Goal: Transaction & Acquisition: Purchase product/service

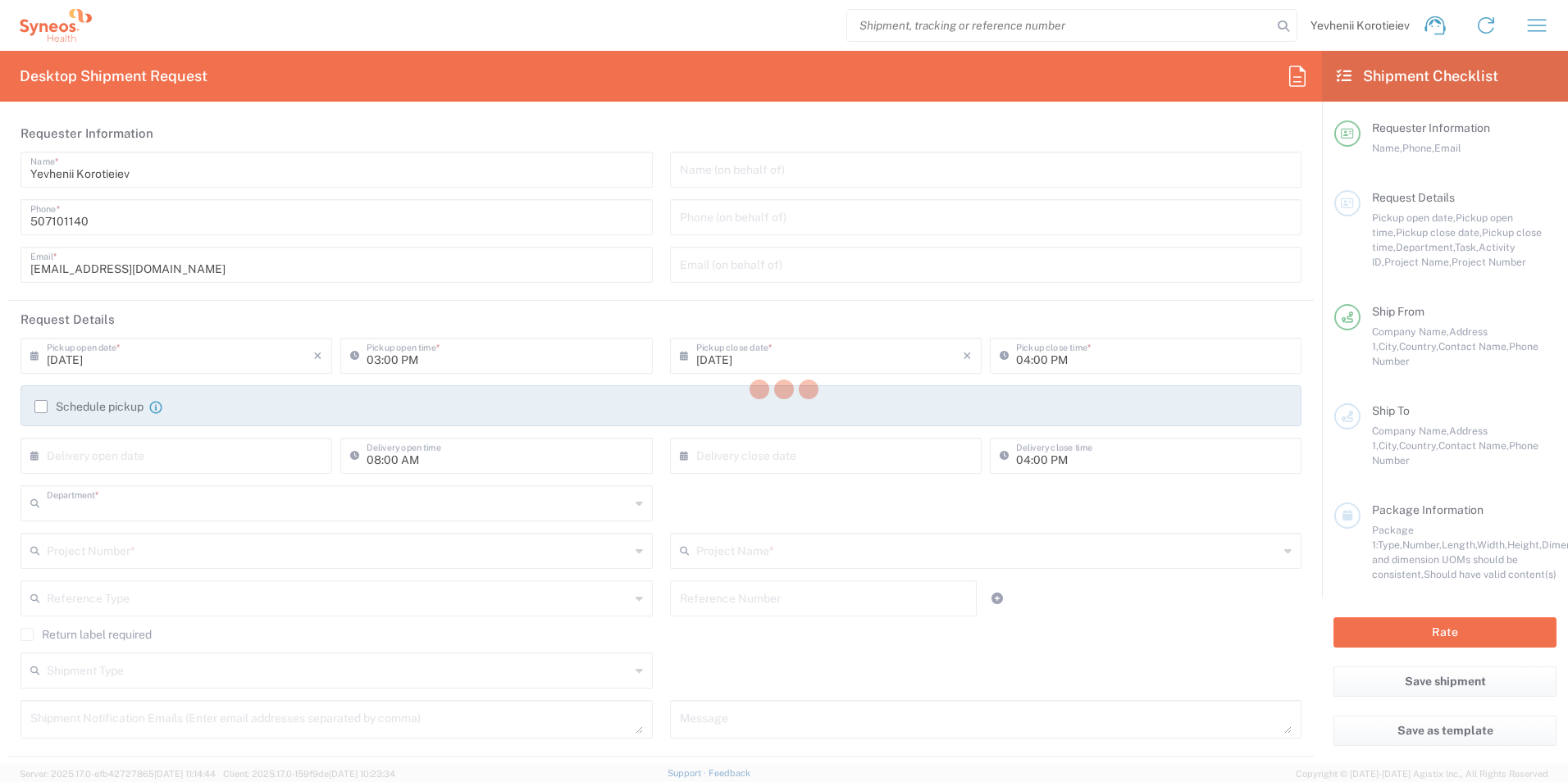
type input "3229"
type input "Ukraine"
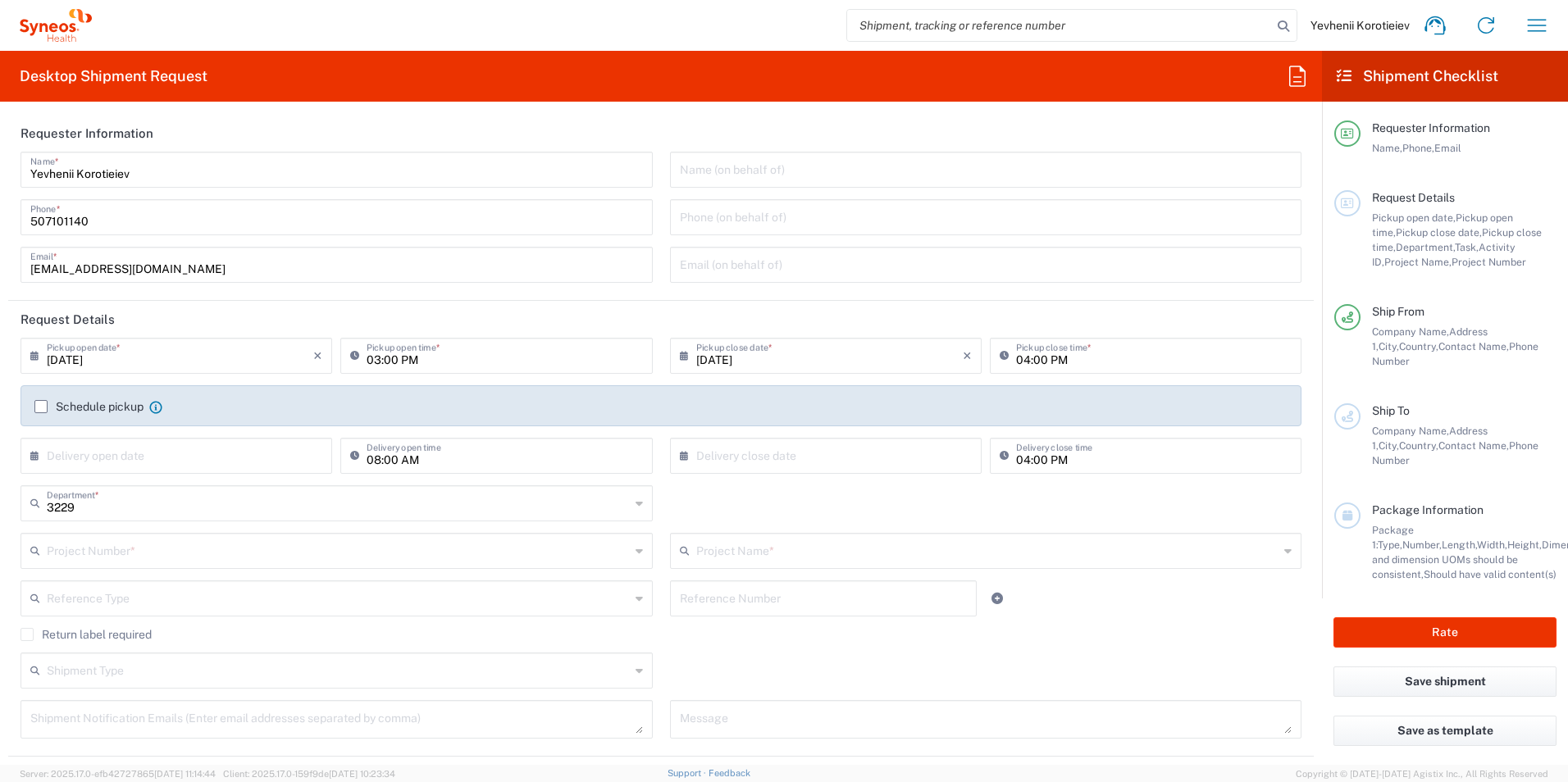
type input "Syneos Health Ukraine, LLC"
click at [74, 25] on icon at bounding box center [72, 28] width 7 height 9
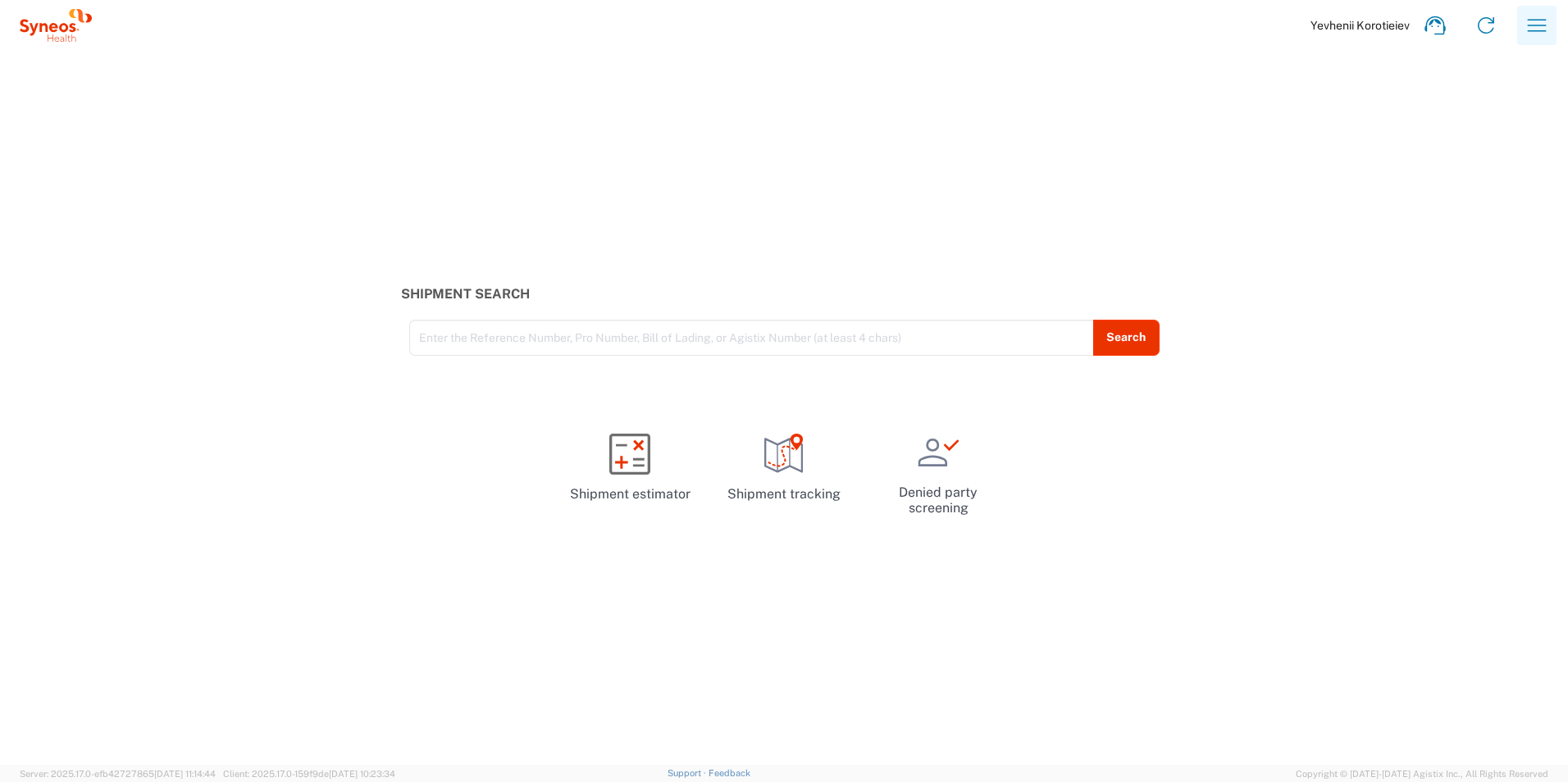
click at [1541, 35] on icon "button" at bounding box center [1536, 25] width 27 height 27
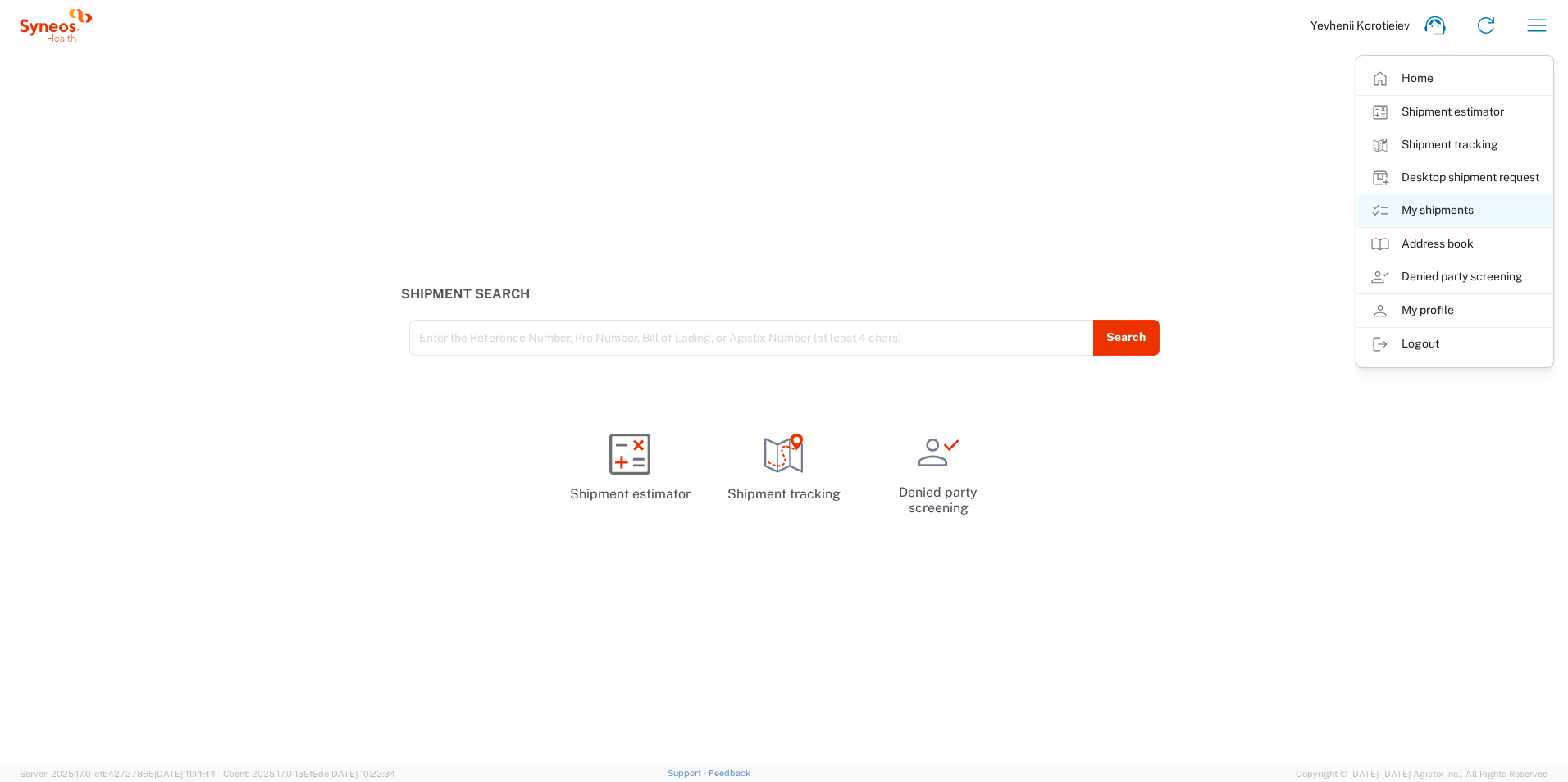
click at [1465, 214] on link "My shipments" at bounding box center [1454, 211] width 195 height 33
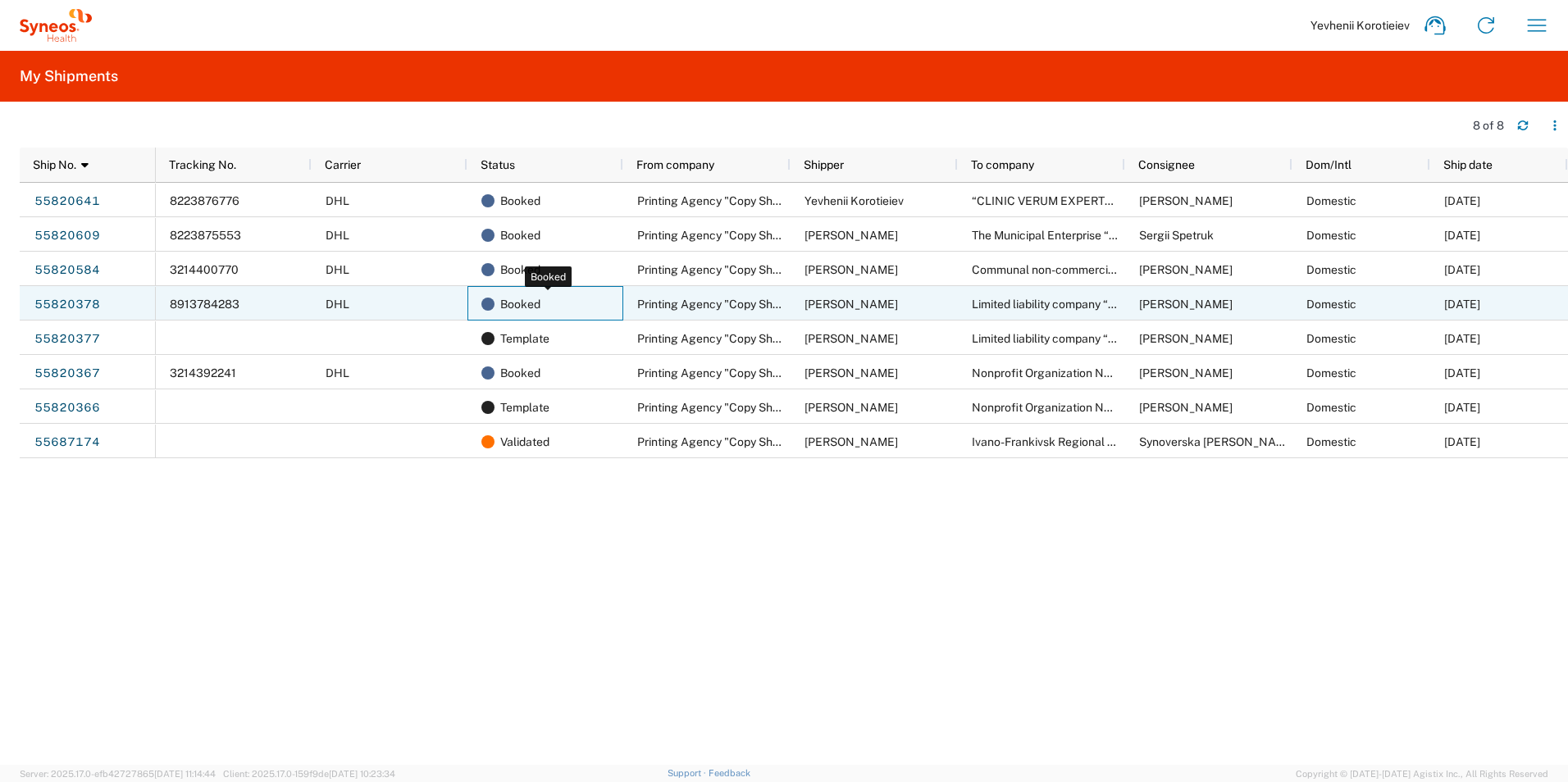
click at [537, 313] on span "Booked" at bounding box center [520, 305] width 40 height 34
click at [1043, 311] on div "Limited liability company “Medical Centre “MedOffice Group”" at bounding box center [1041, 304] width 167 height 34
click at [478, 307] on div "Booked" at bounding box center [544, 304] width 156 height 34
click at [67, 307] on link "55820378" at bounding box center [67, 304] width 67 height 27
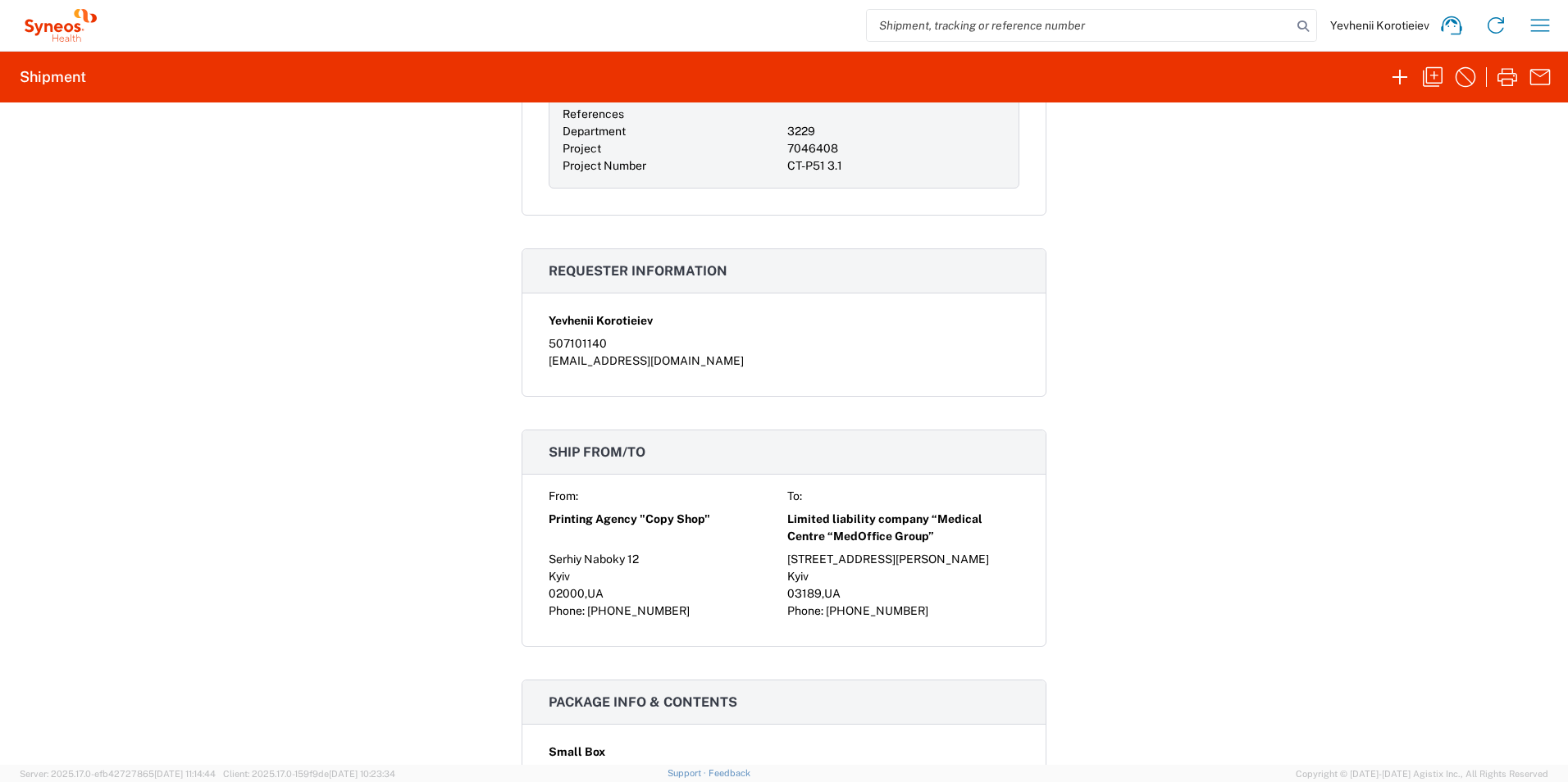
scroll to position [902, 0]
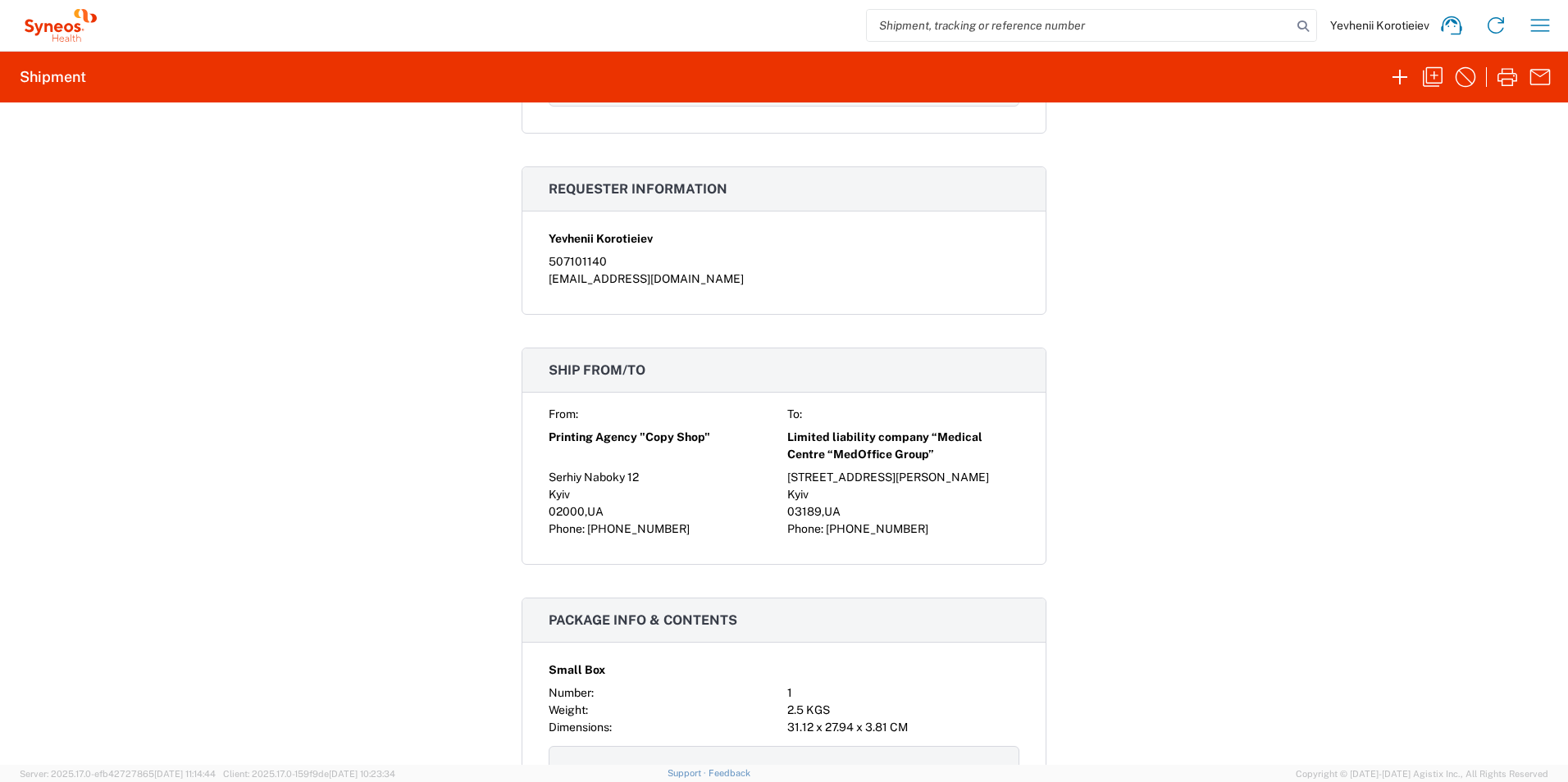
drag, startPoint x: 544, startPoint y: 438, endPoint x: 676, endPoint y: 530, distance: 160.9
click at [676, 530] on div "From: To: Printing Agency "Copy Shop" Limited liability company “Medical Centre…" at bounding box center [784, 471] width 470 height 132
copy div "Printing Agency "Copy Shop" Limited liability company “Medical Centre “MedOffic…"
click at [712, 506] on div "02000 , UA" at bounding box center [665, 512] width 232 height 17
click at [551, 494] on span "Kyiv" at bounding box center [559, 494] width 22 height 13
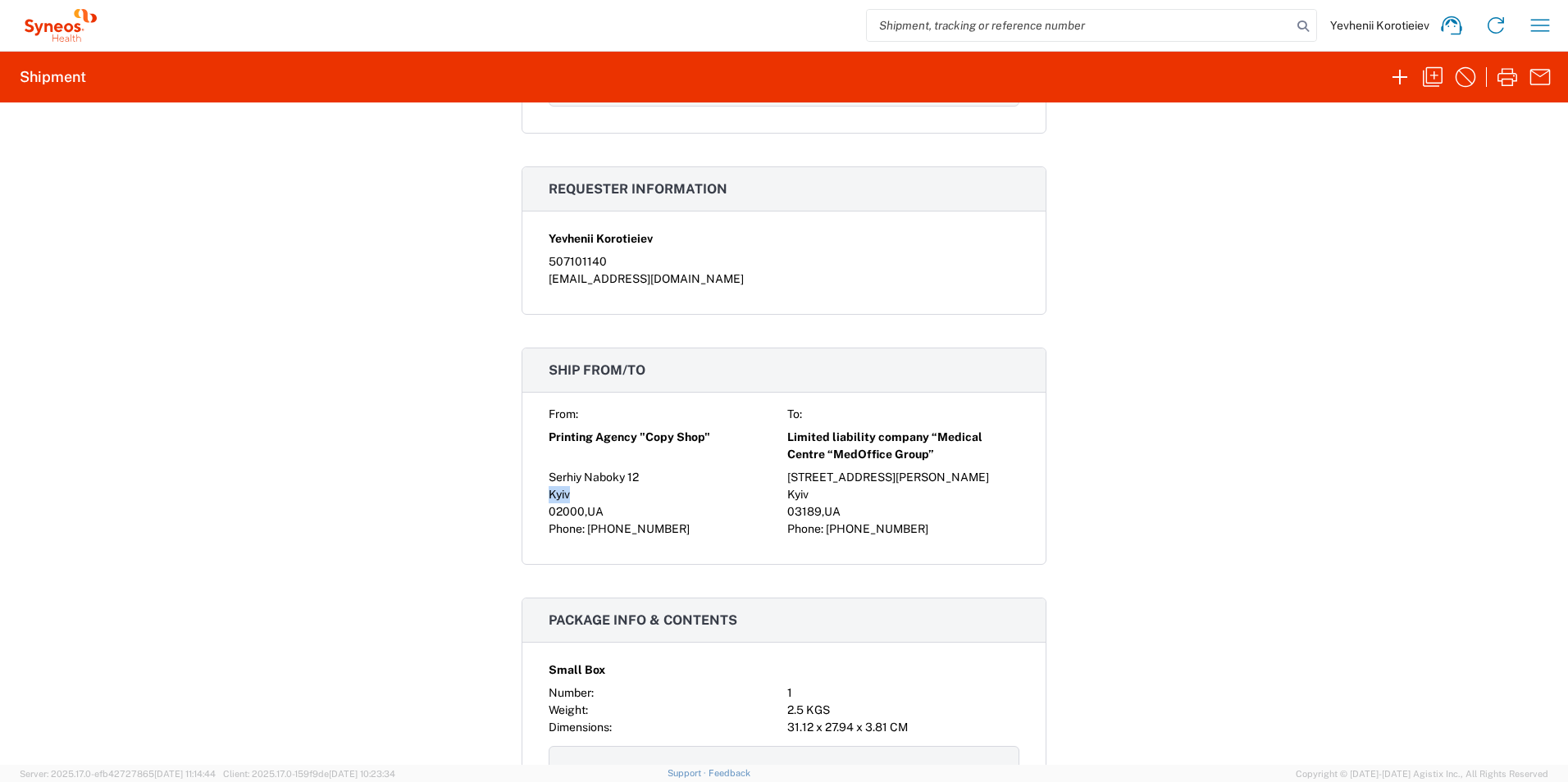
click at [551, 493] on span "Kyiv" at bounding box center [559, 494] width 22 height 13
copy span "Kyiv"
drag, startPoint x: 674, startPoint y: 529, endPoint x: 543, endPoint y: 513, distance: 132.0
click at [549, 513] on div "From: To: Printing Agency "Copy Shop" Limited liability company “Medical Centre…" at bounding box center [784, 471] width 470 height 132
drag, startPoint x: 543, startPoint y: 513, endPoint x: 561, endPoint y: 529, distance: 24.1
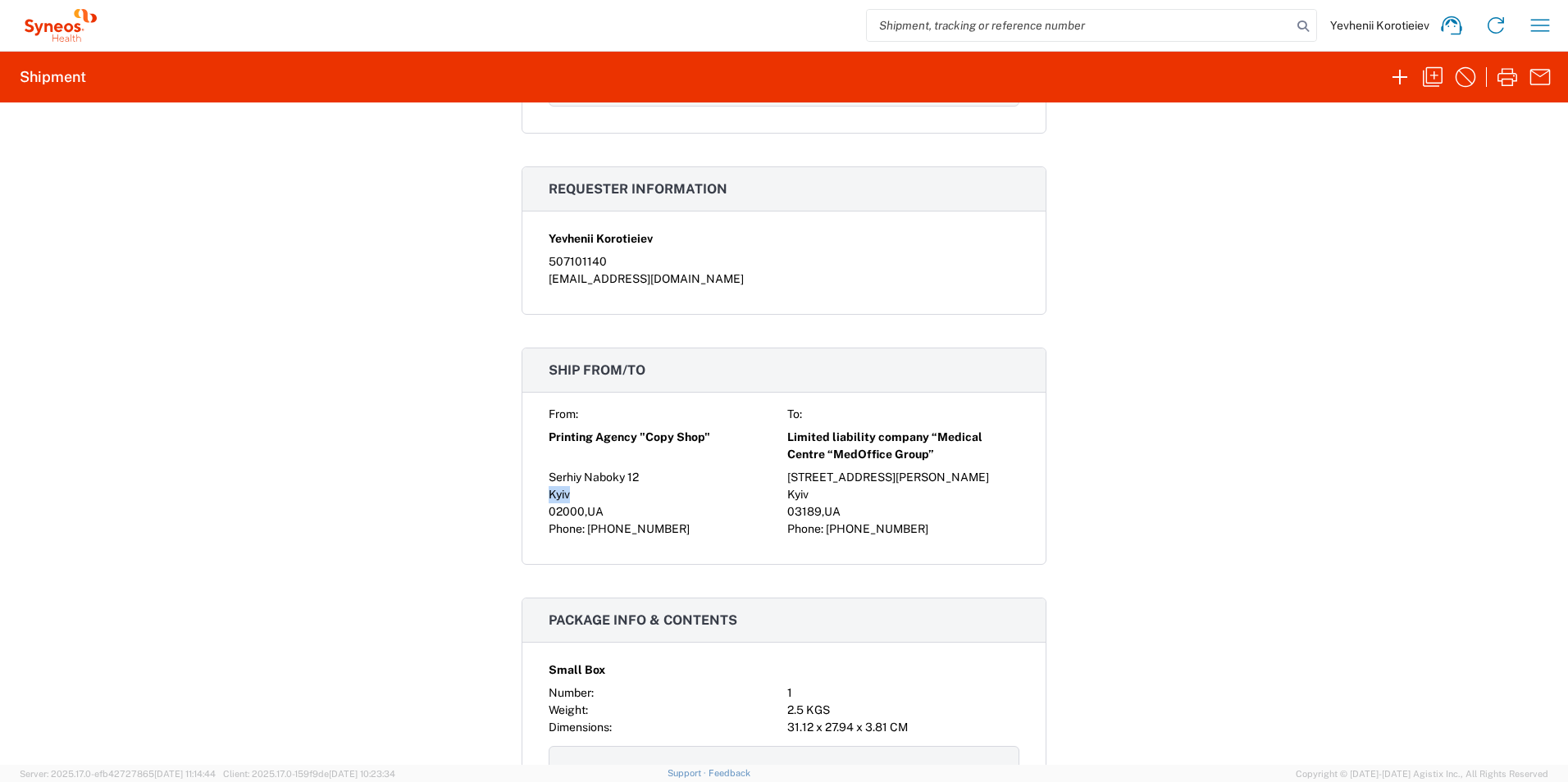
click at [577, 534] on span "Phone:" at bounding box center [567, 528] width 36 height 13
drag, startPoint x: 539, startPoint y: 511, endPoint x: 607, endPoint y: 513, distance: 68.0
click at [607, 513] on div "From: To: Printing Agency "Copy Shop" Limited liability company “Medical Centre…" at bounding box center [784, 485] width 523 height 158
copy div "02000 , UA"
click at [671, 531] on span "[PHONE_NUMBER]" at bounding box center [638, 528] width 102 height 13
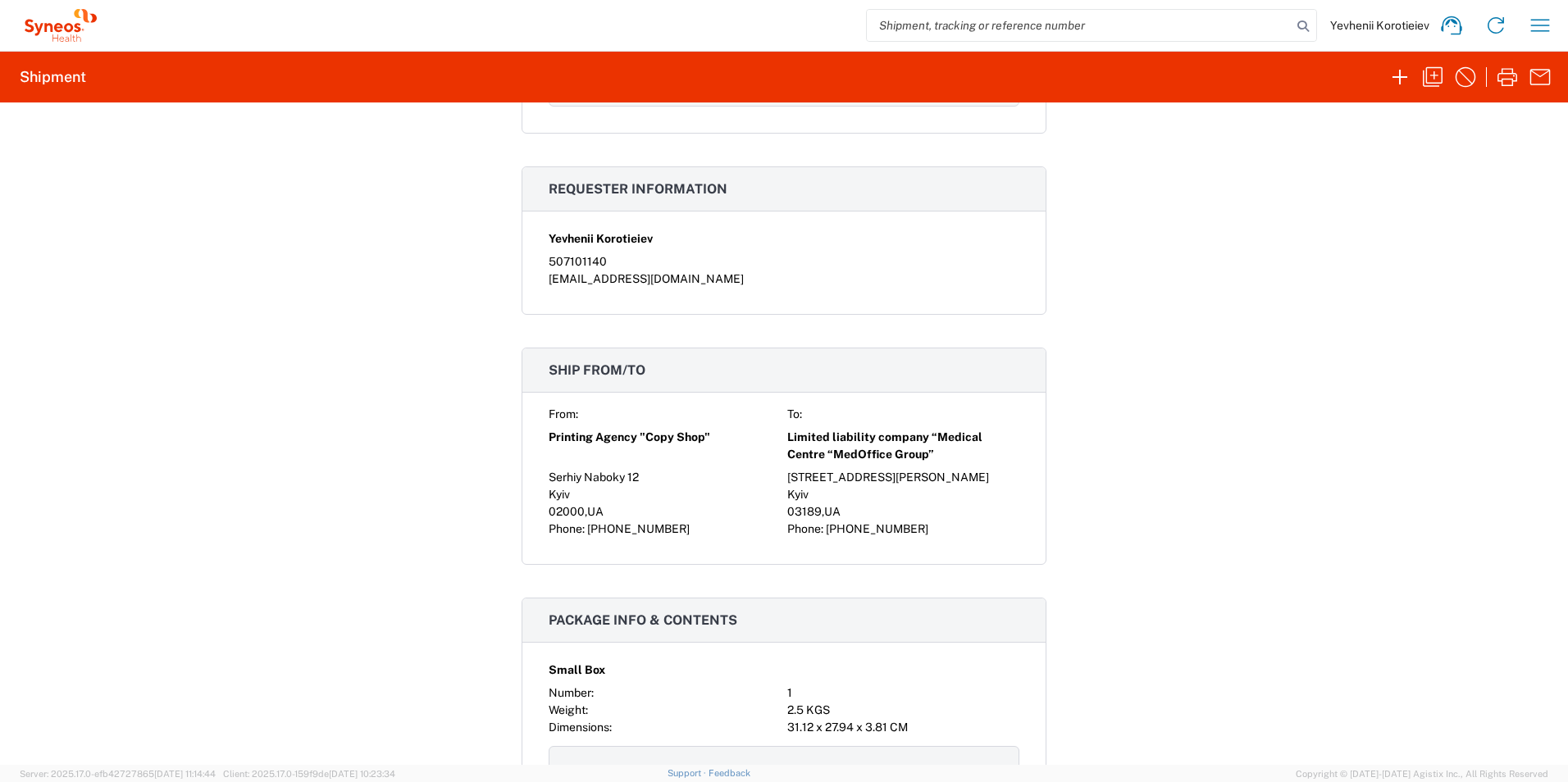
drag, startPoint x: 674, startPoint y: 531, endPoint x: 537, endPoint y: 530, distance: 137.0
click at [537, 530] on div "From: To: Printing Agency "Copy Shop" Limited liability company “Medical Centre…" at bounding box center [784, 485] width 523 height 158
copy div "Phone: +38093 150 7510"
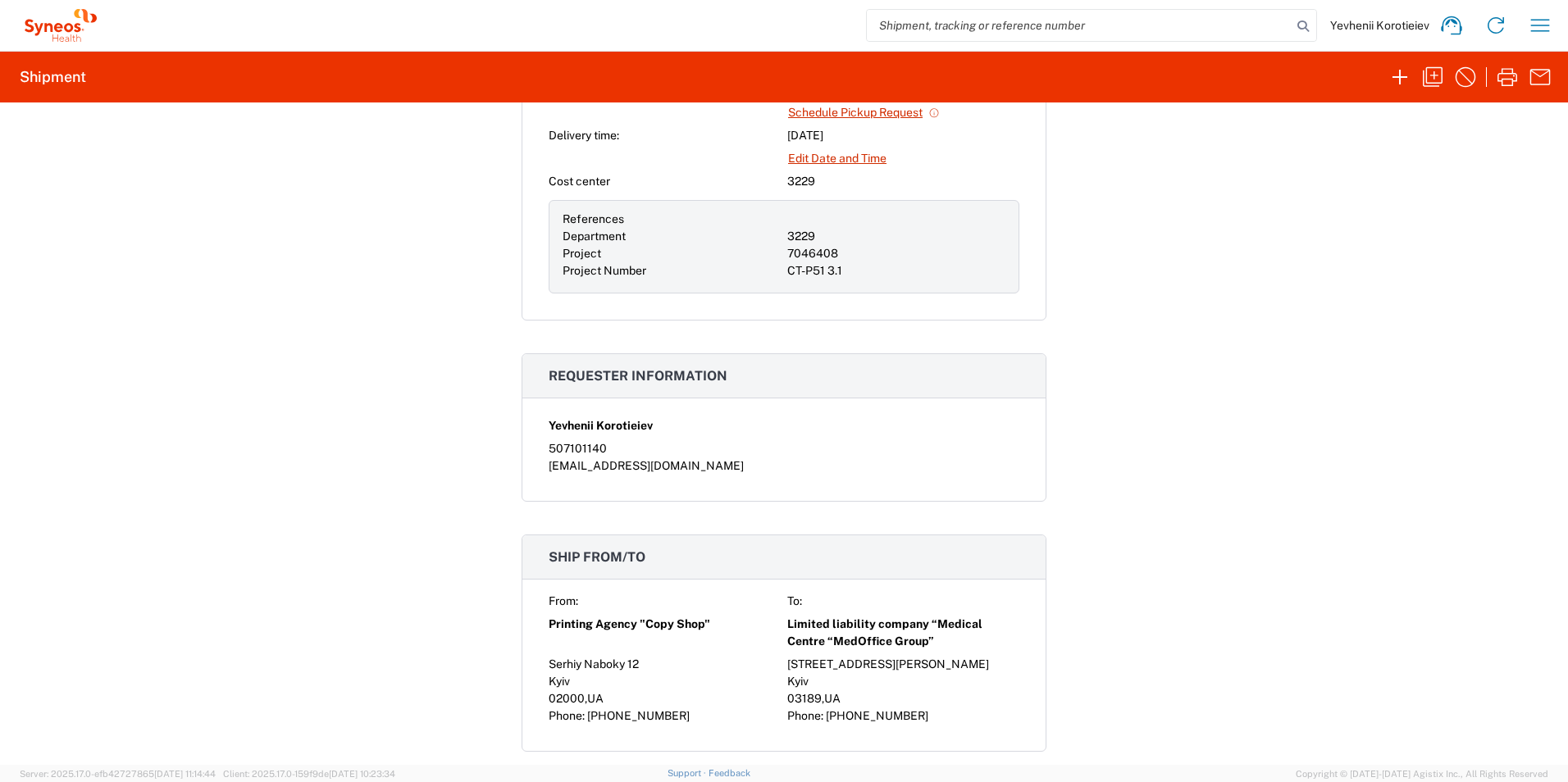
scroll to position [492, 0]
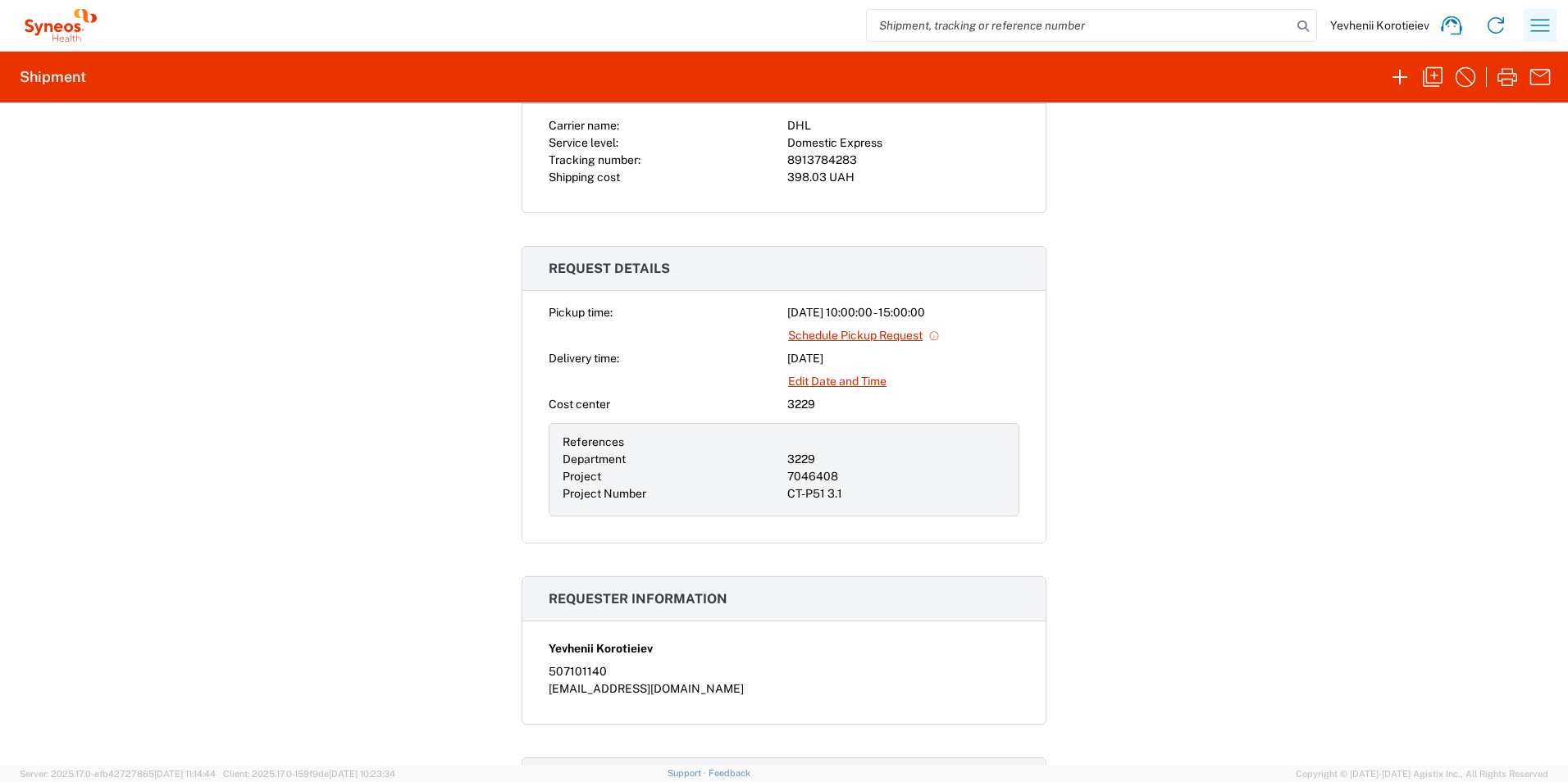
click at [1539, 24] on icon "button" at bounding box center [1540, 25] width 27 height 27
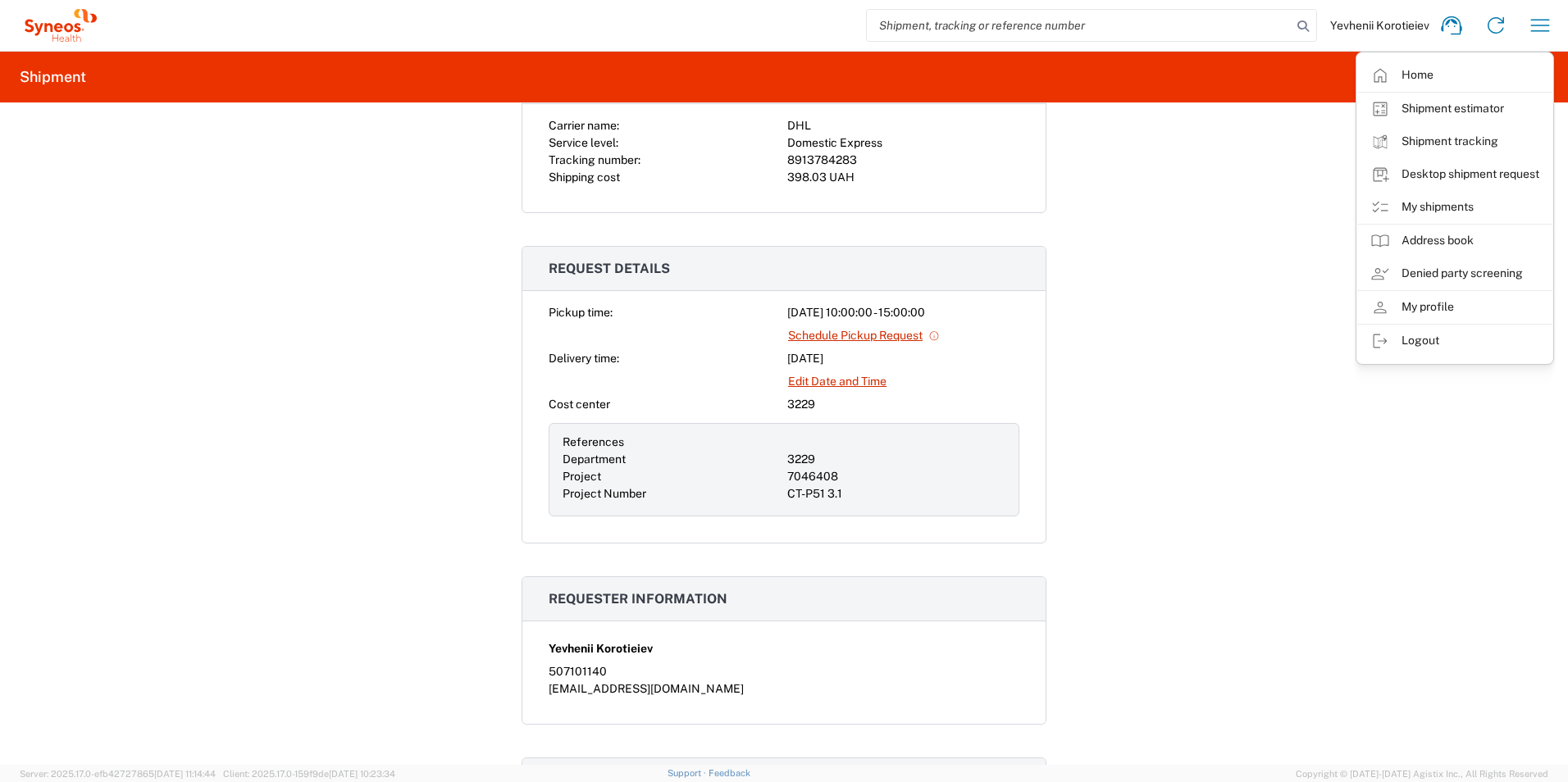
click at [60, 27] on icon at bounding box center [60, 25] width 82 height 33
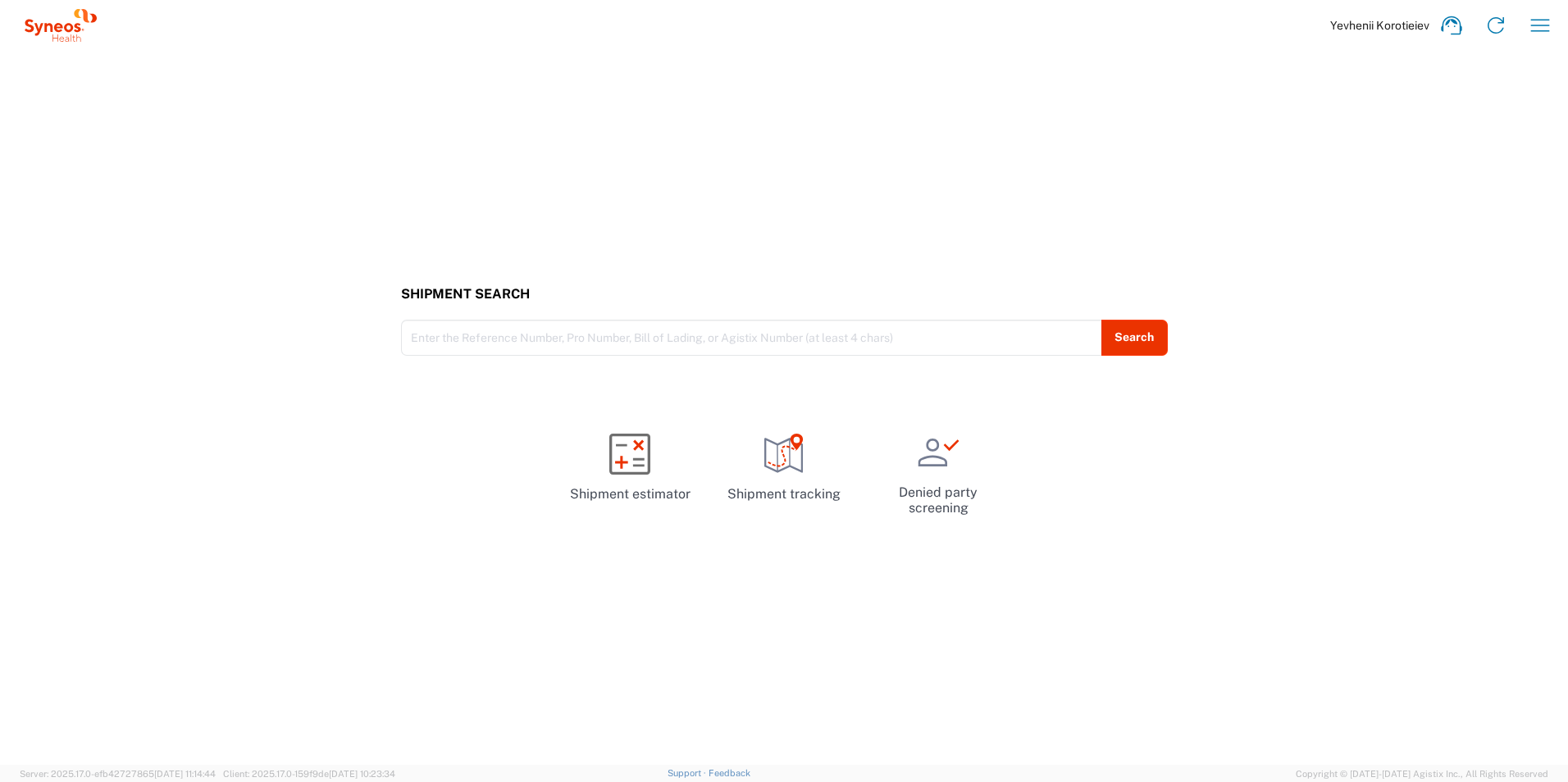
click at [1561, 30] on div "Yevhenii Korotieiev Home Shipment estimator Shipment tracking Desktop shipment …" at bounding box center [832, 26] width 1460 height 40
click at [1535, 25] on icon "button" at bounding box center [1540, 25] width 27 height 27
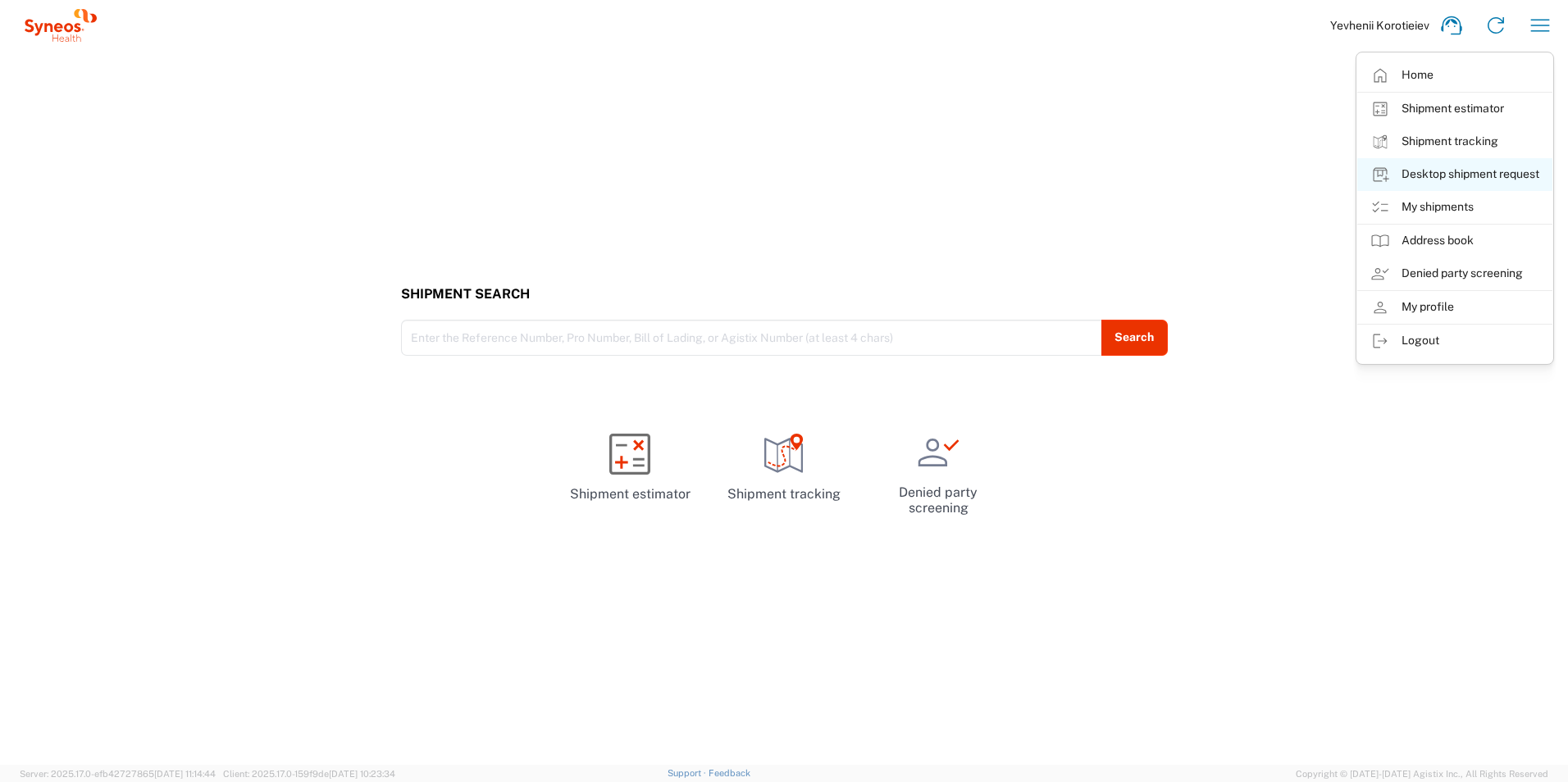
click at [1486, 169] on link "Desktop shipment request" at bounding box center [1454, 175] width 195 height 33
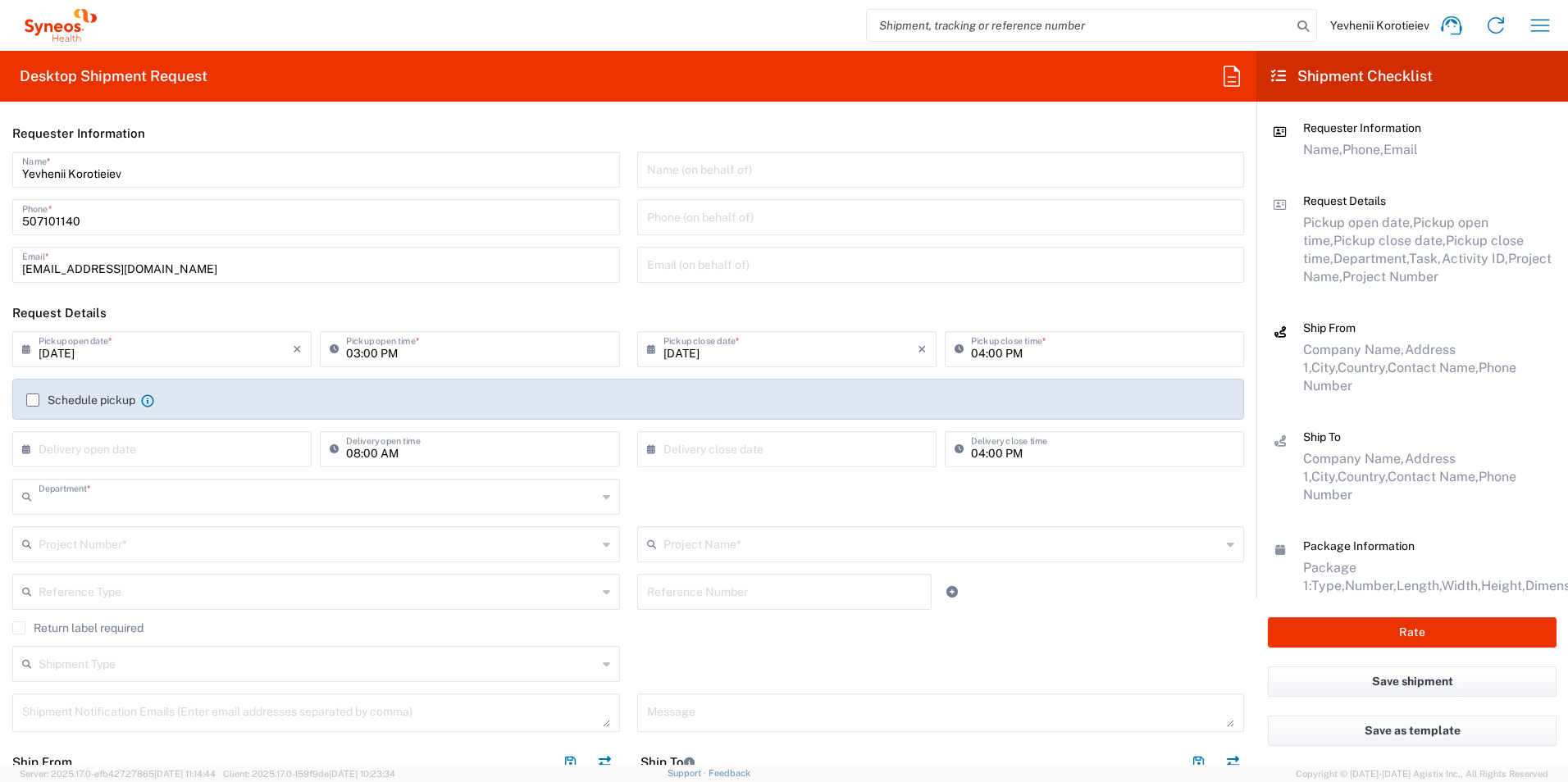
type input "3229"
click at [148, 351] on input "[DATE]" at bounding box center [166, 348] width 255 height 28
click at [58, 354] on input "[DATE]" at bounding box center [166, 348] width 255 height 28
click at [80, 348] on input "[DATE]" at bounding box center [166, 348] width 255 height 28
click at [117, 520] on span "25" at bounding box center [118, 520] width 24 height 23
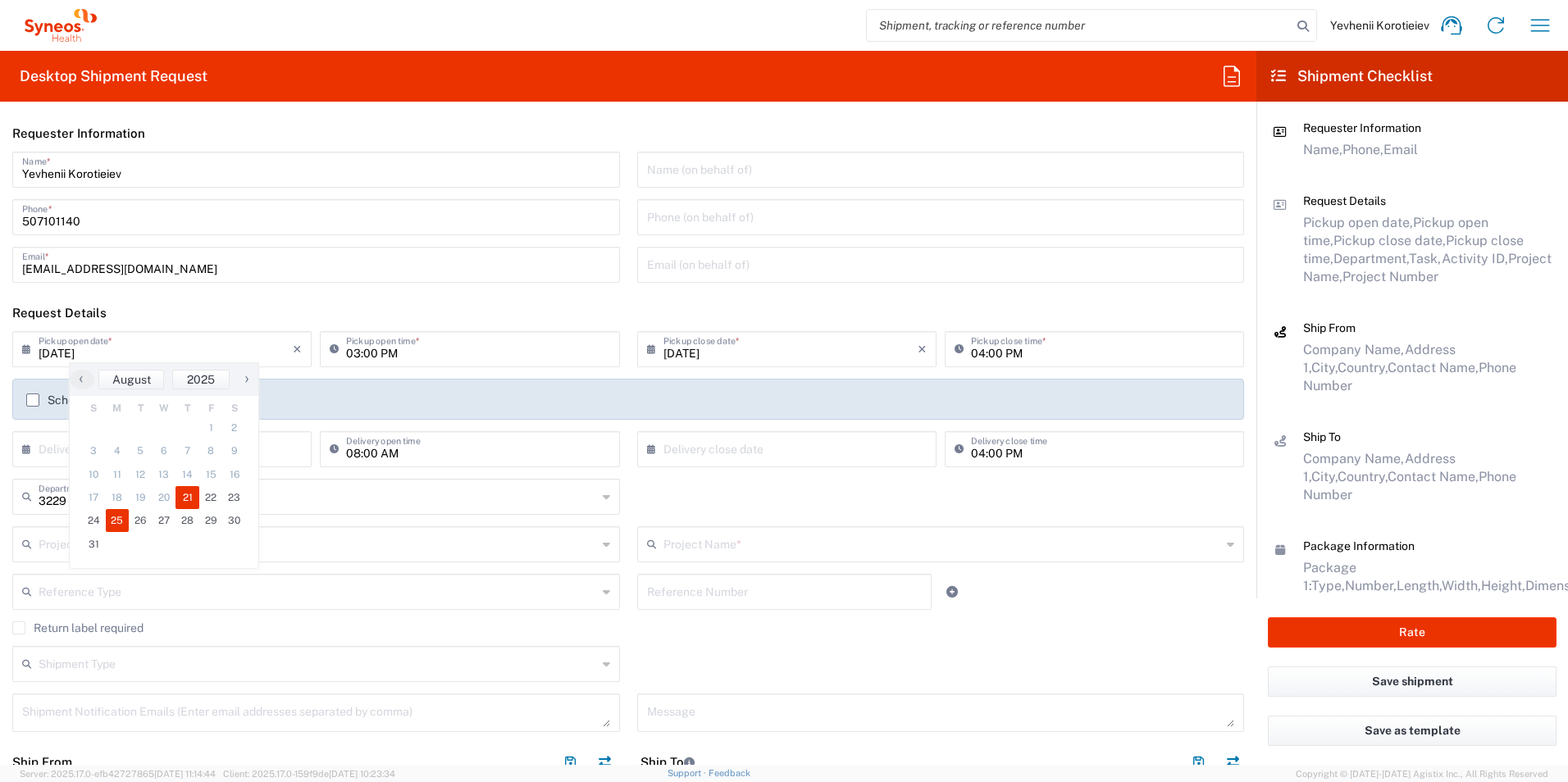
type input "08/25/2025"
type input "10:00 AM"
click at [960, 354] on icon at bounding box center [962, 349] width 16 height 27
click at [971, 356] on input "04:00 PM" at bounding box center [1103, 348] width 263 height 28
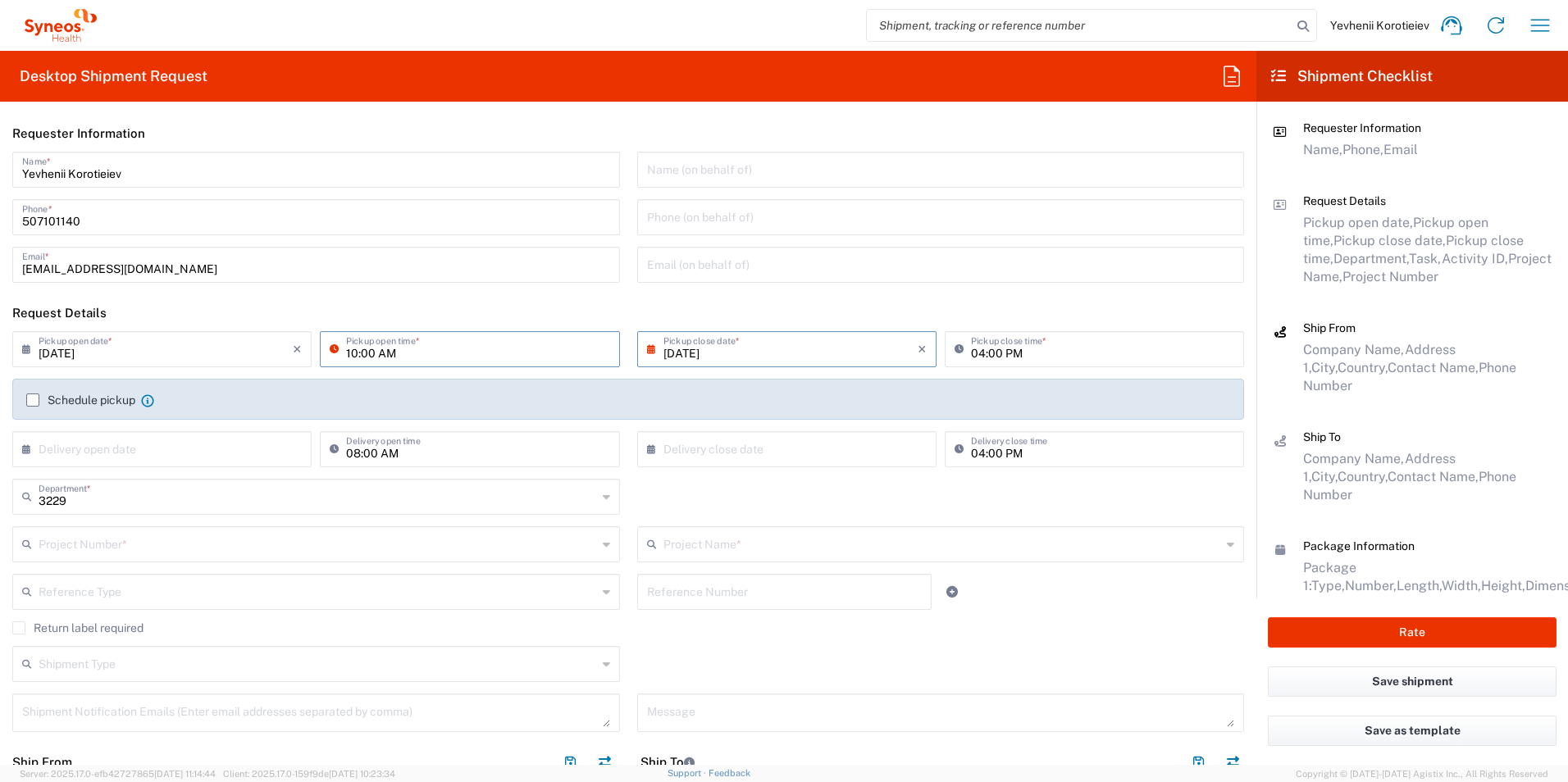
click at [971, 356] on input "04:00 PM" at bounding box center [1103, 348] width 263 height 28
type input "03:00 PM"
click at [746, 306] on header "Request Details" at bounding box center [628, 312] width 1256 height 37
click at [25, 224] on input "507101140" at bounding box center [316, 215] width 587 height 28
type input "+380507101140"
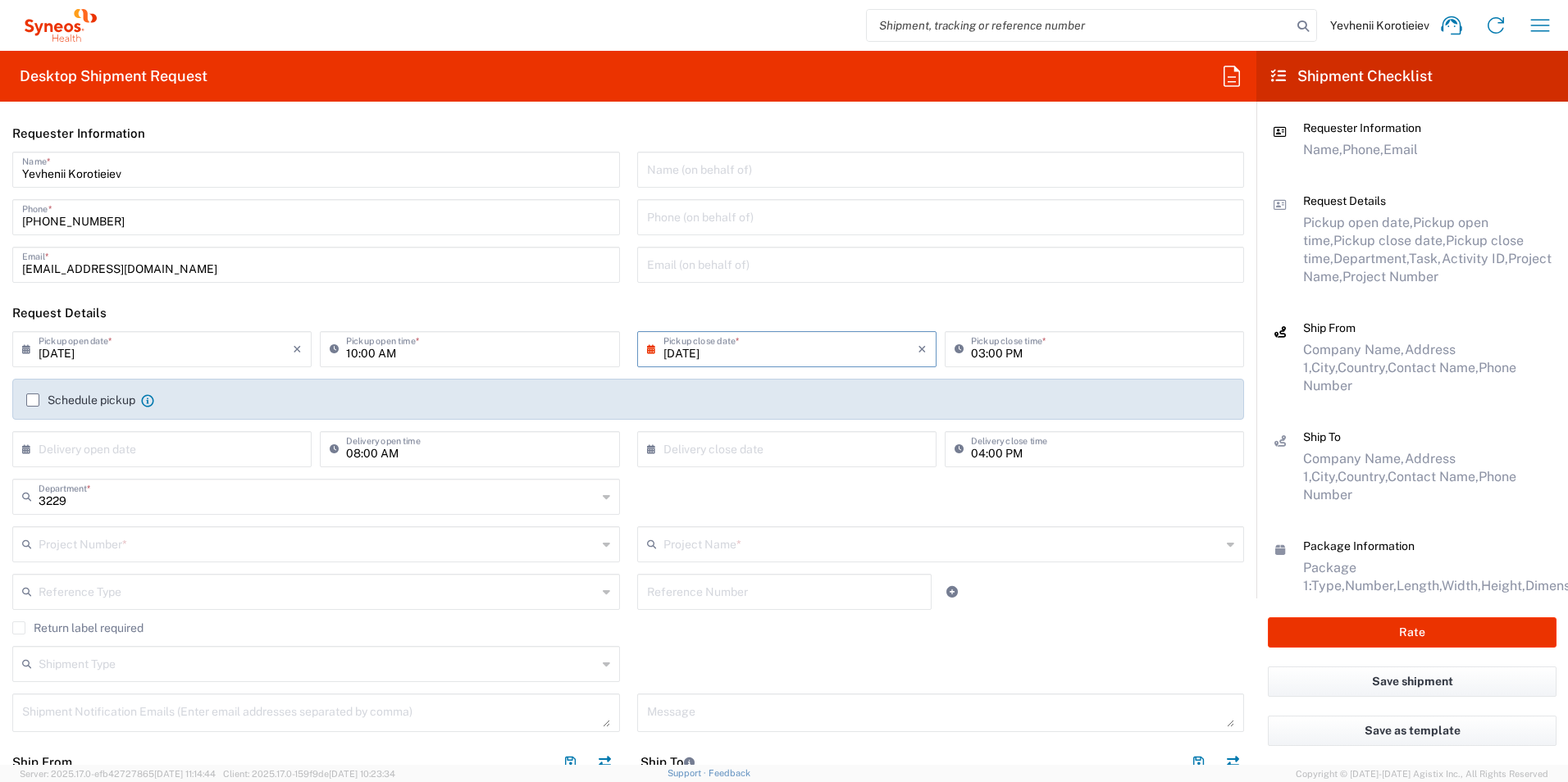
click at [618, 318] on header "Request Details" at bounding box center [628, 312] width 1256 height 37
click at [23, 447] on icon at bounding box center [30, 449] width 16 height 27
click at [168, 623] on span "27" at bounding box center [164, 620] width 24 height 23
type input "[DATE]"
click at [647, 453] on icon at bounding box center [655, 449] width 16 height 27
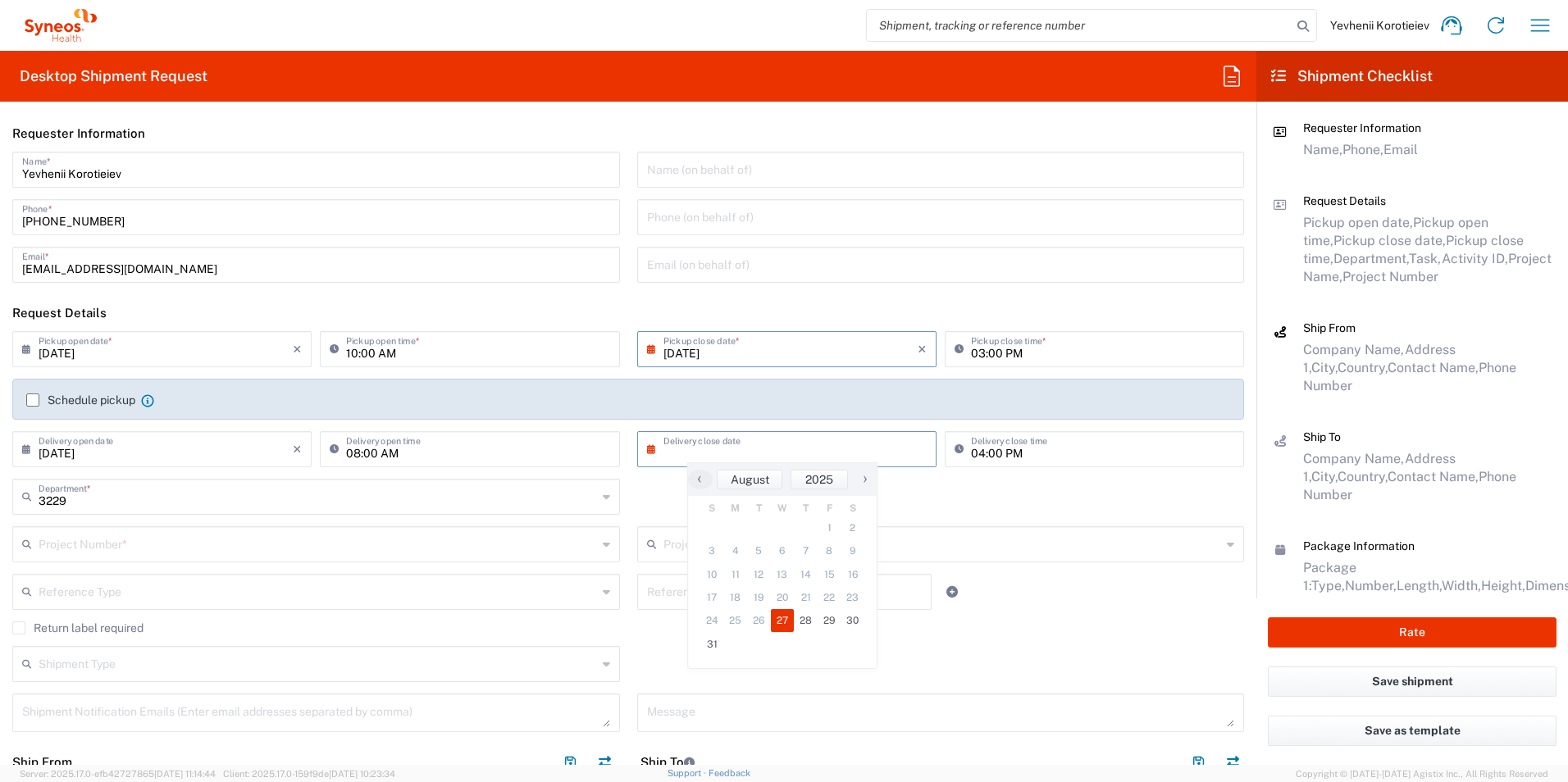
click at [786, 623] on span "27" at bounding box center [783, 620] width 24 height 23
type input "[DATE]"
click at [119, 553] on input "text" at bounding box center [317, 543] width 558 height 28
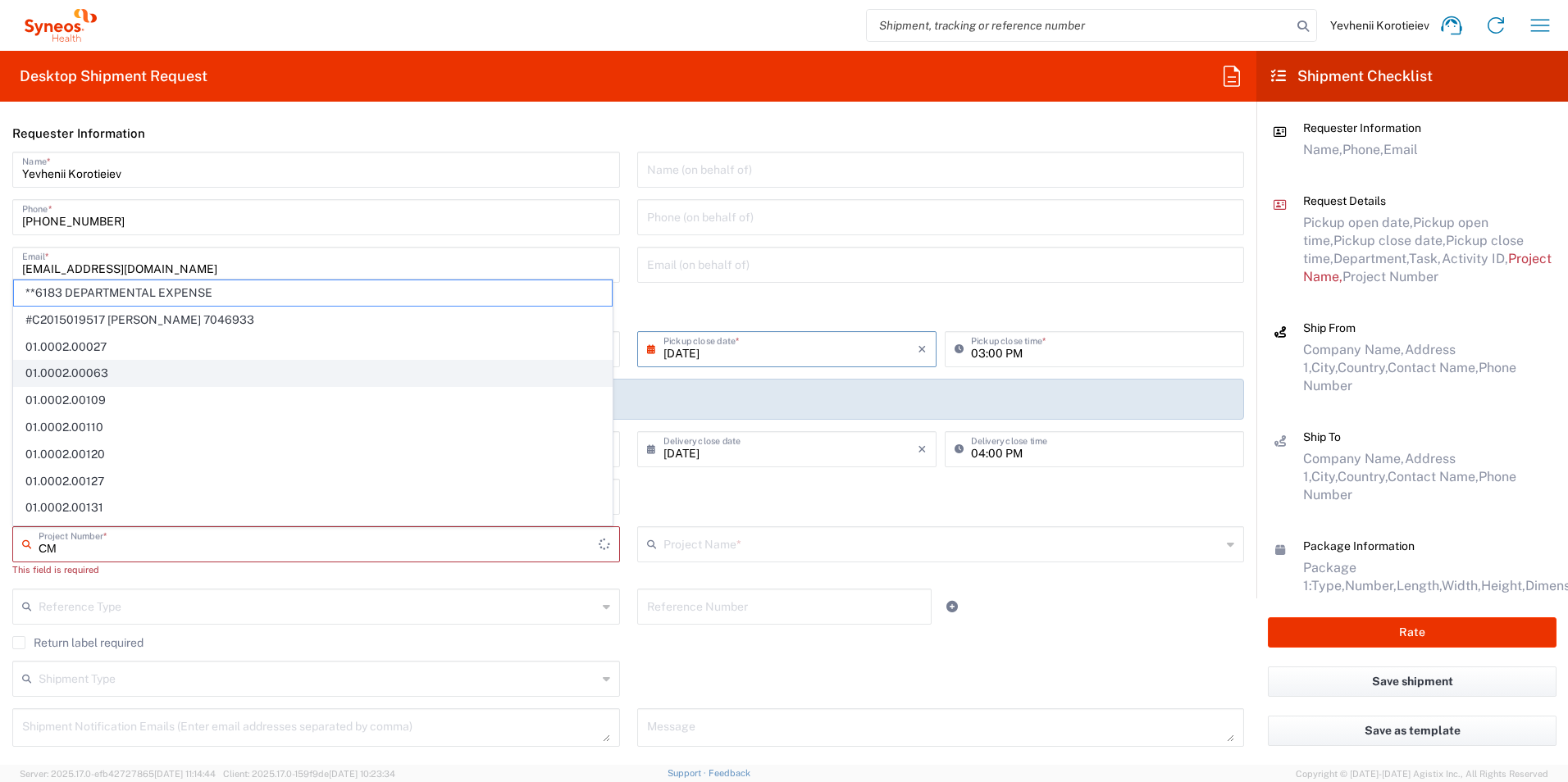
type input "С"
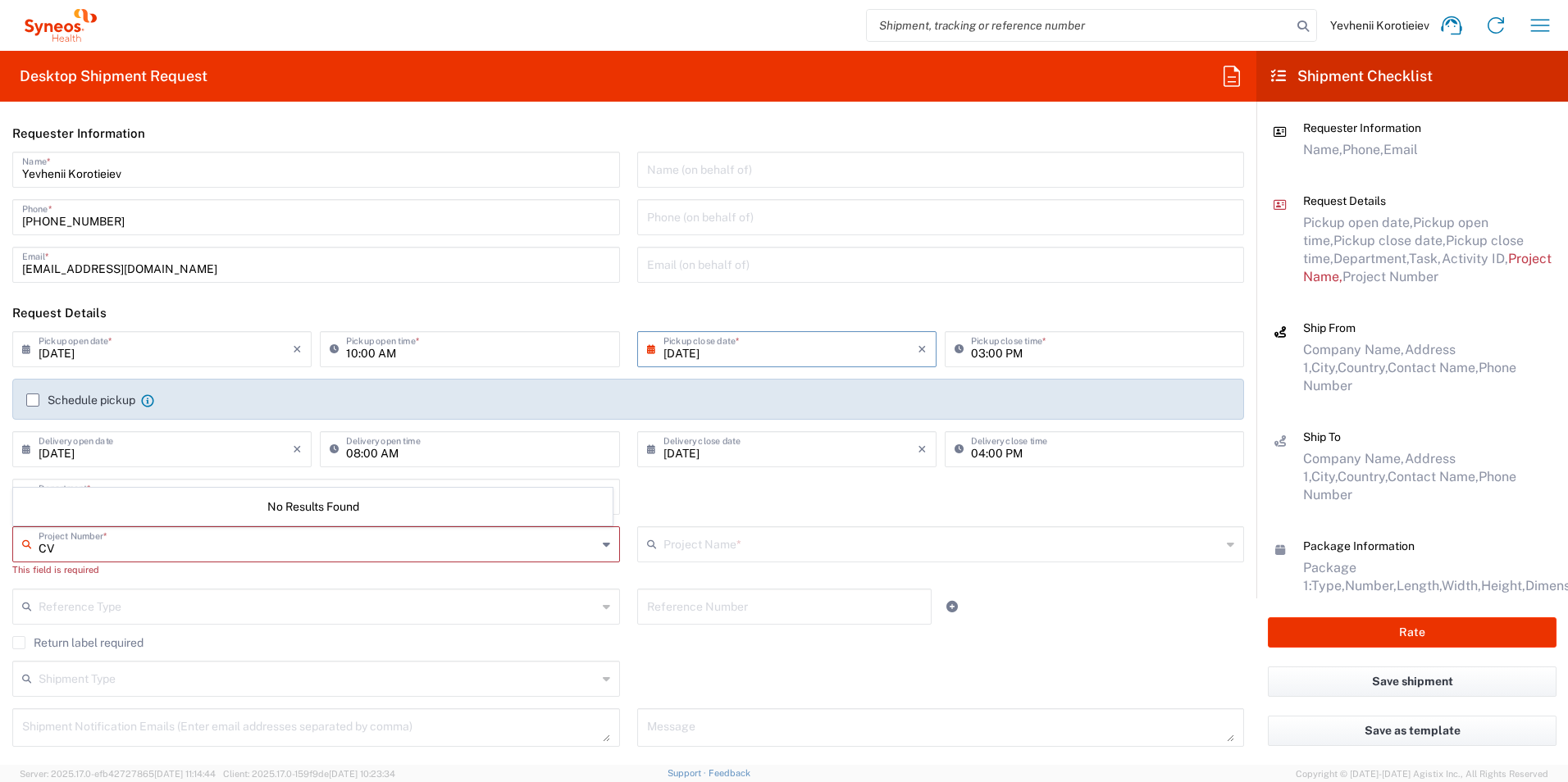
type input "C"
type input "7052839"
click at [271, 576] on div "This field is required" at bounding box center [316, 570] width 607 height 15
click at [151, 542] on input "text" at bounding box center [317, 543] width 558 height 28
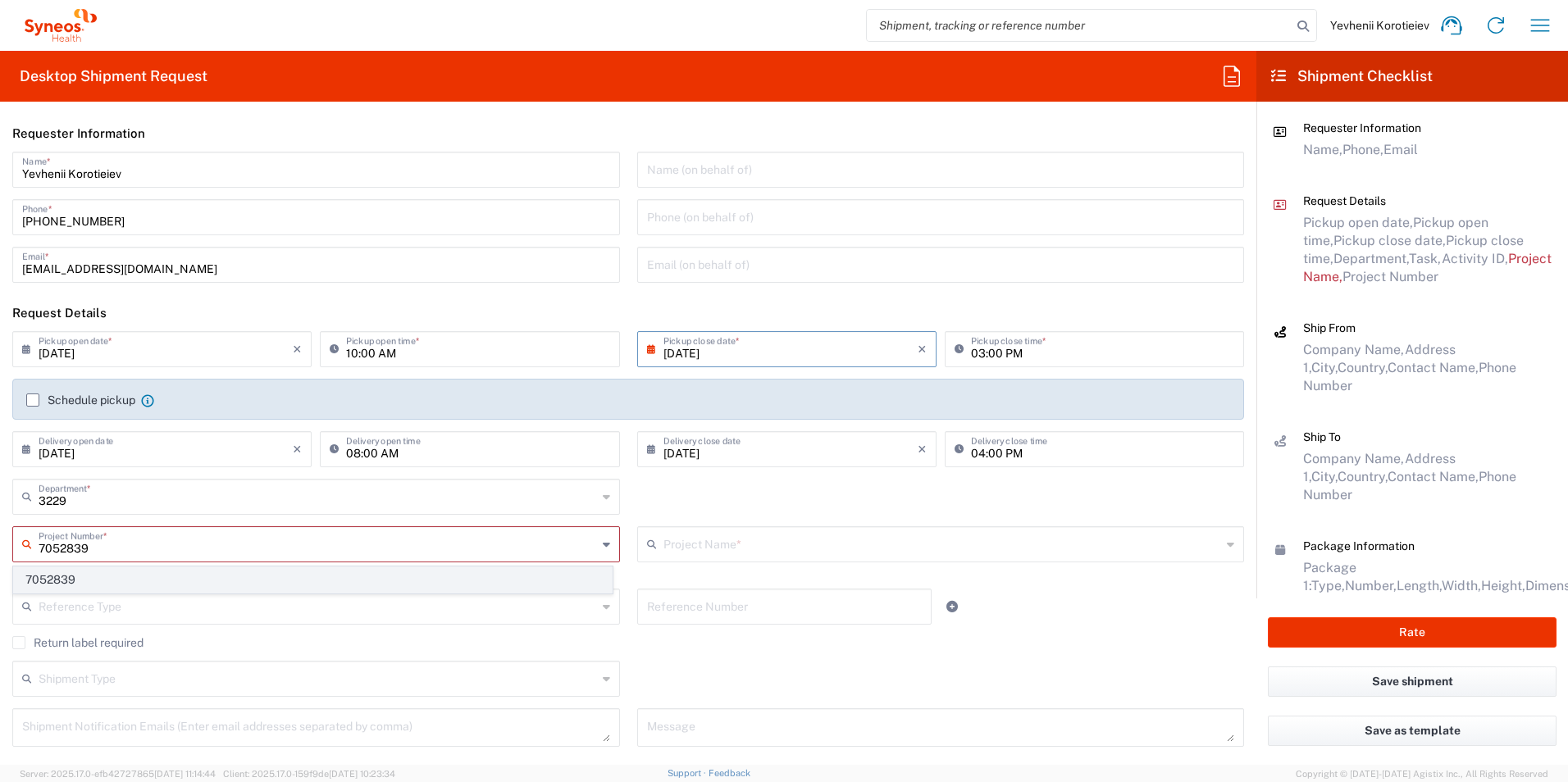
type input "7052839"
click at [94, 582] on span "7052839" at bounding box center [312, 581] width 598 height 26
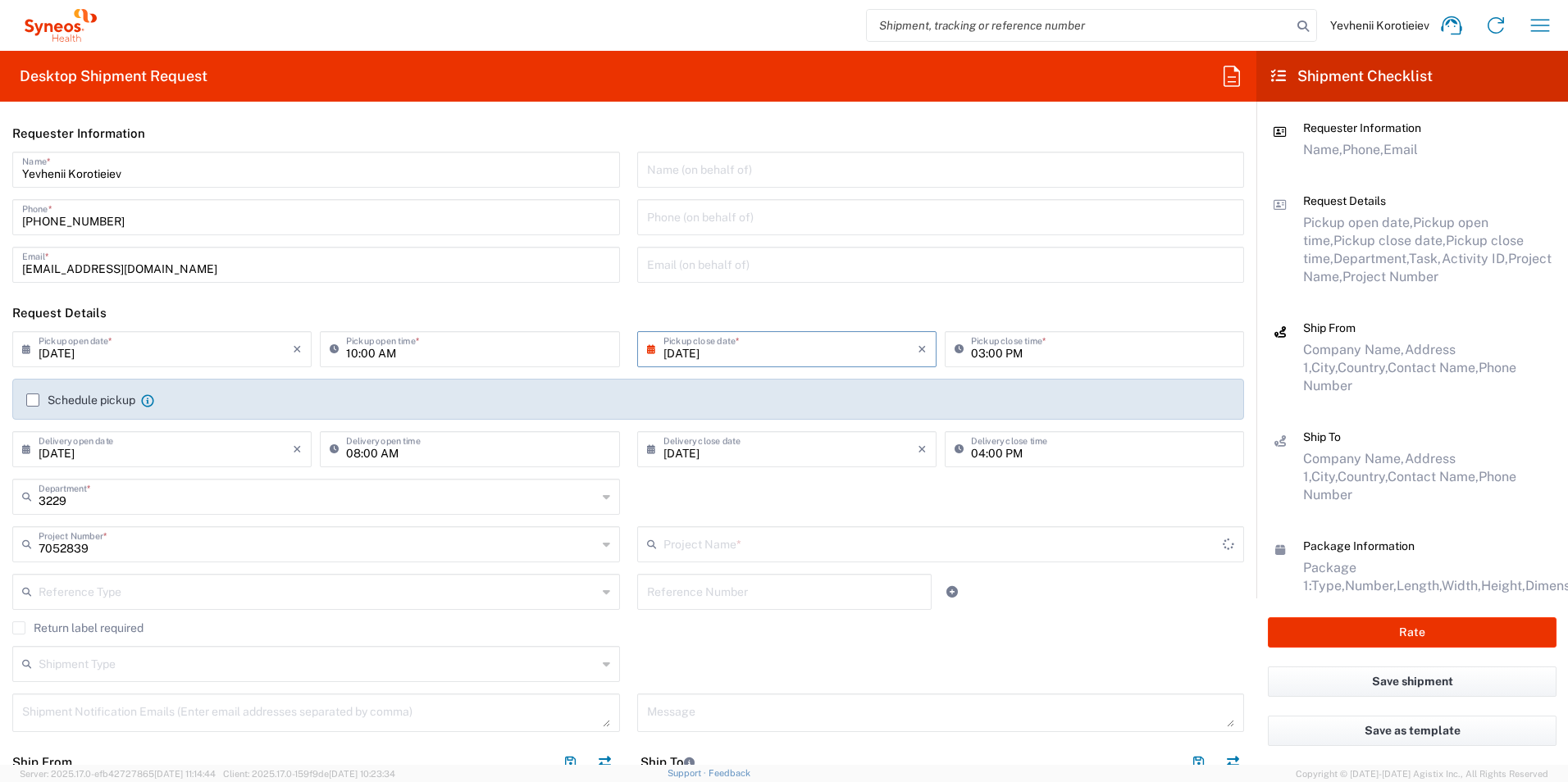
type input "EMPOWER CVL-231-2003"
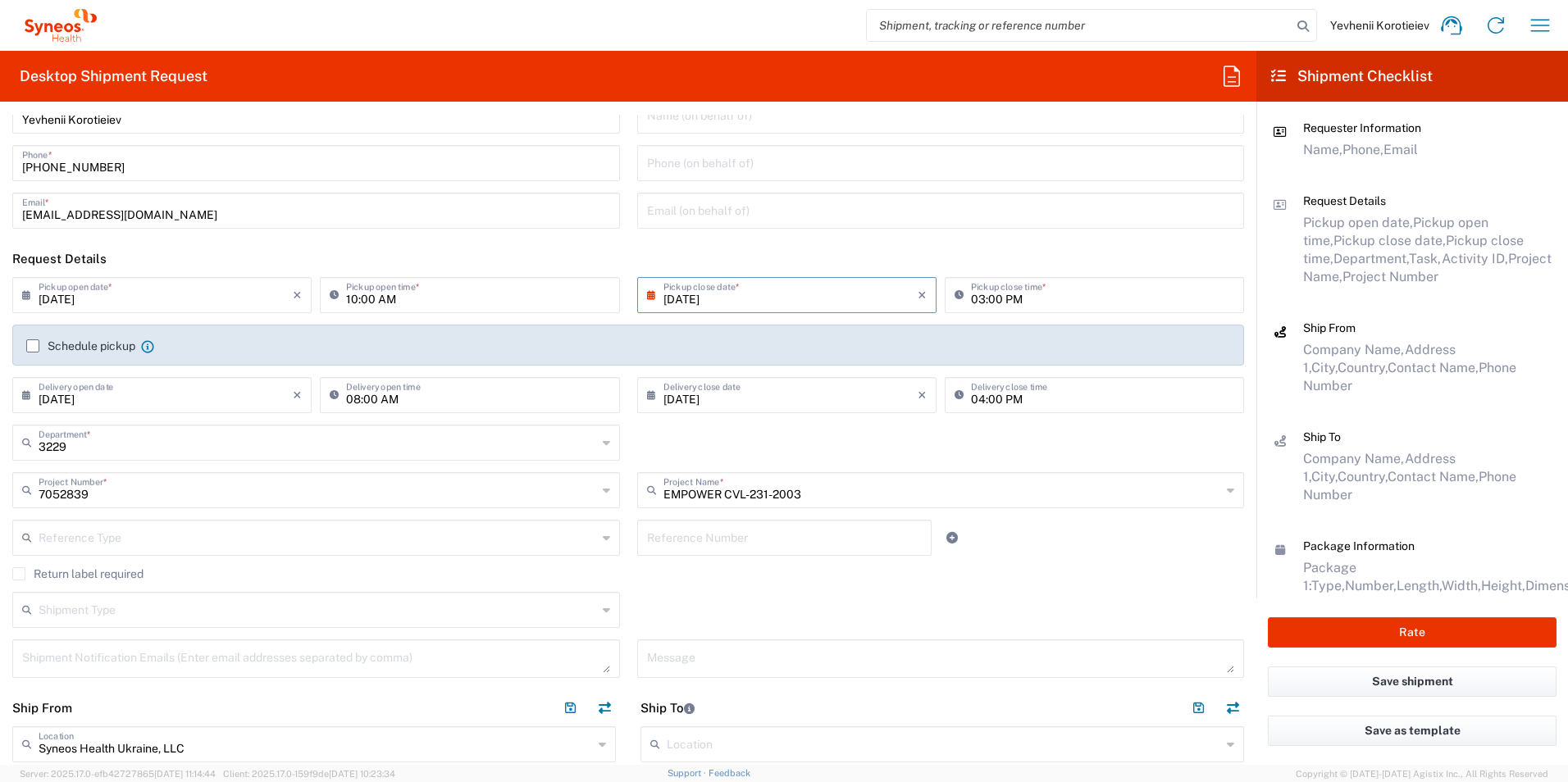
scroll to position [82, 0]
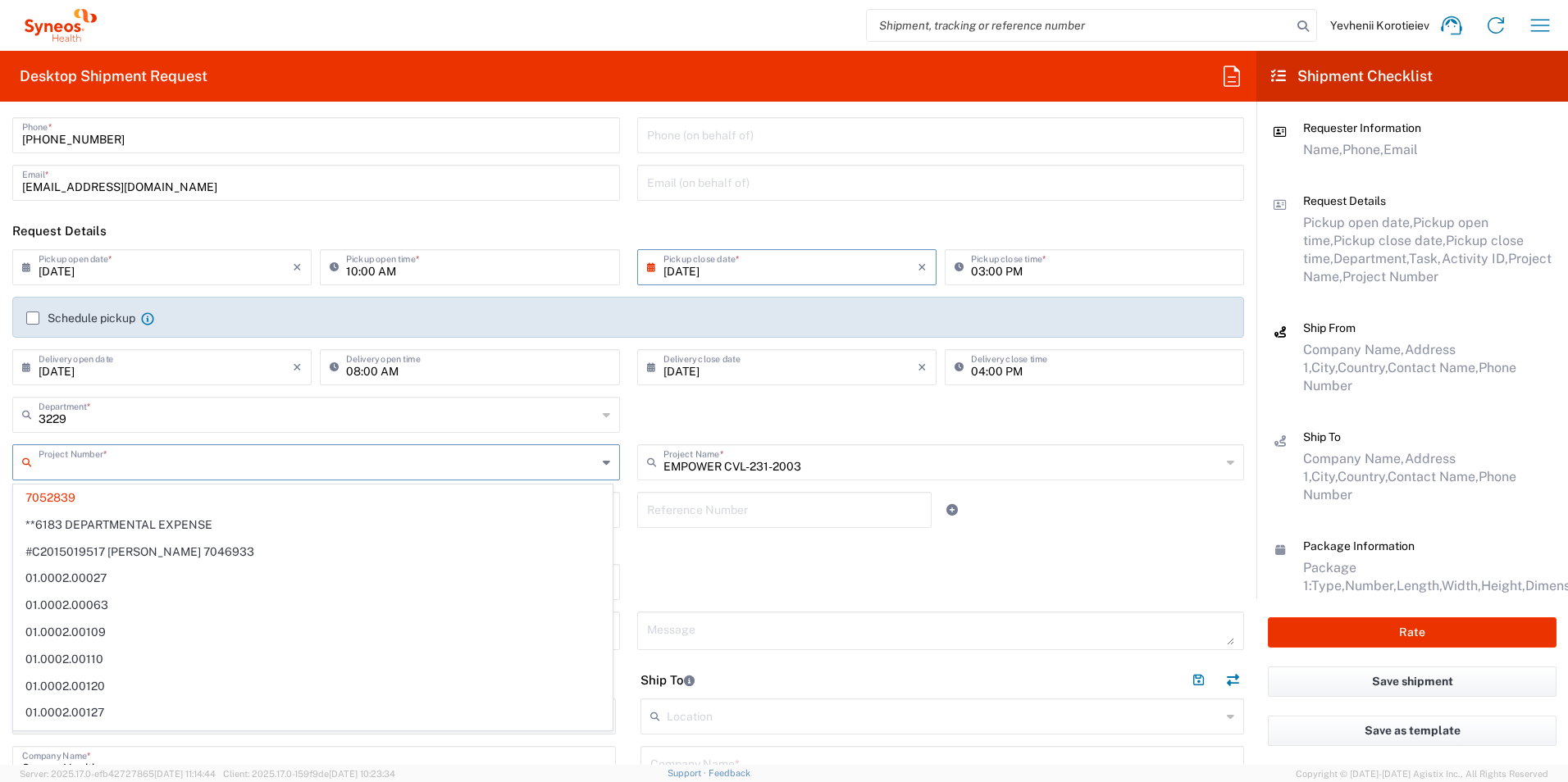
drag, startPoint x: 127, startPoint y: 465, endPoint x: 9, endPoint y: 465, distance: 118.0
click at [9, 465] on div "Project Number * 7052839 **6183 DEPARTMENTAL EXPENSE #C2015019517 Janssen 70469…" at bounding box center [317, 468] width 624 height 47
type input "7052839"
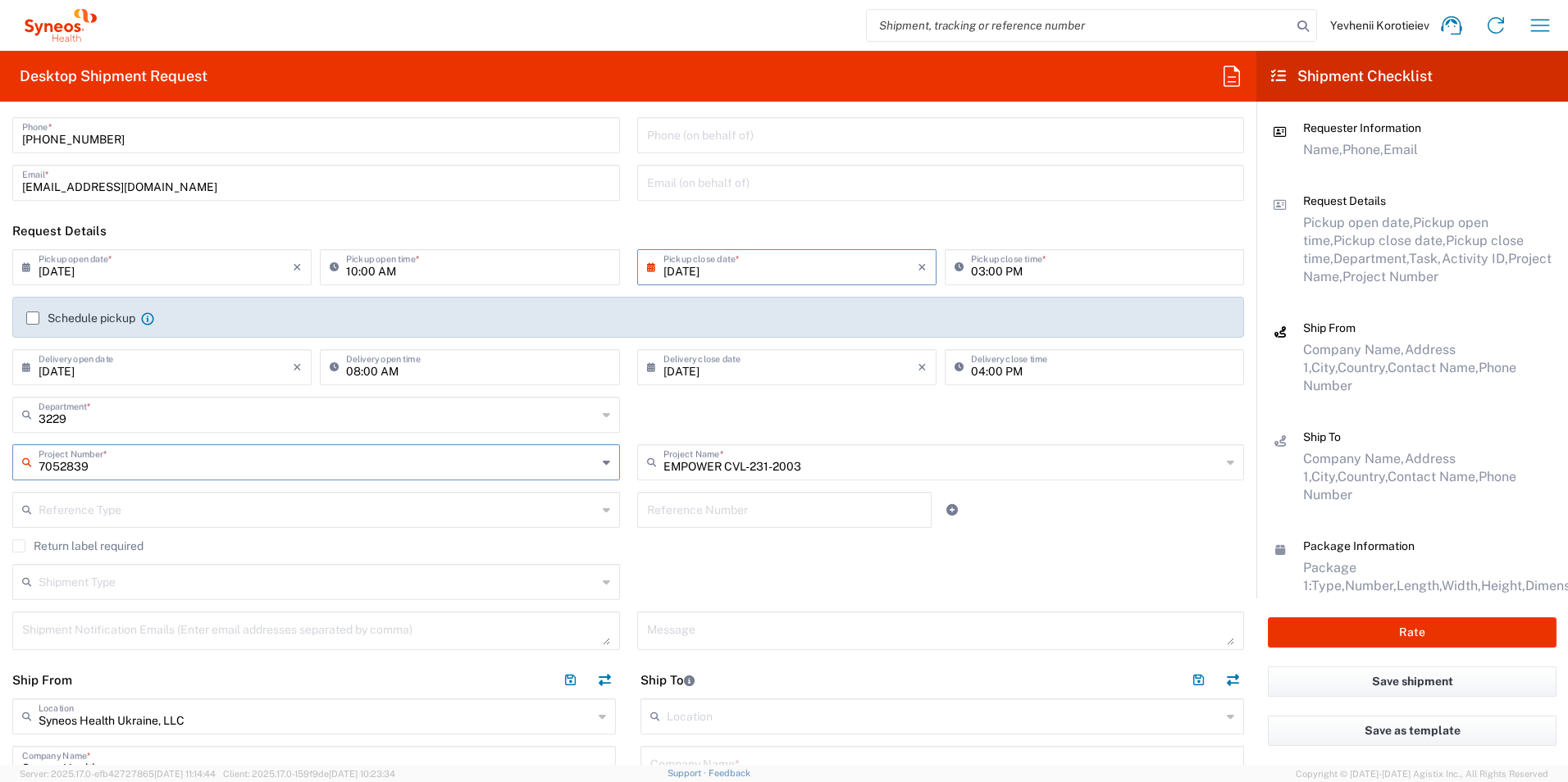
drag, startPoint x: 96, startPoint y: 465, endPoint x: 26, endPoint y: 464, distance: 70.0
click at [26, 464] on div "7052839 Project Number *" at bounding box center [316, 463] width 607 height 36
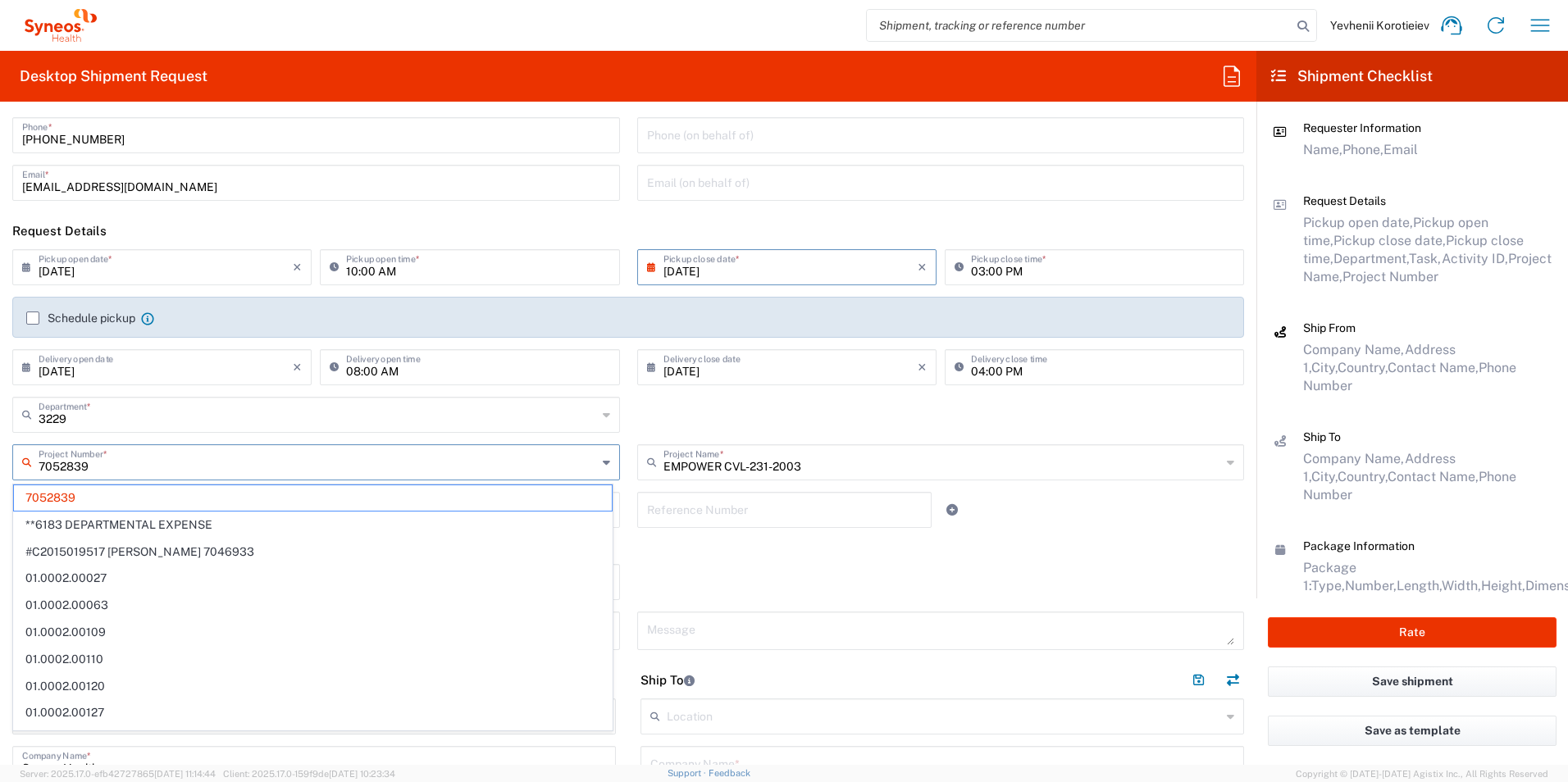
click at [1117, 550] on agx-checkbox-control "Return label required" at bounding box center [628, 545] width 1232 height 13
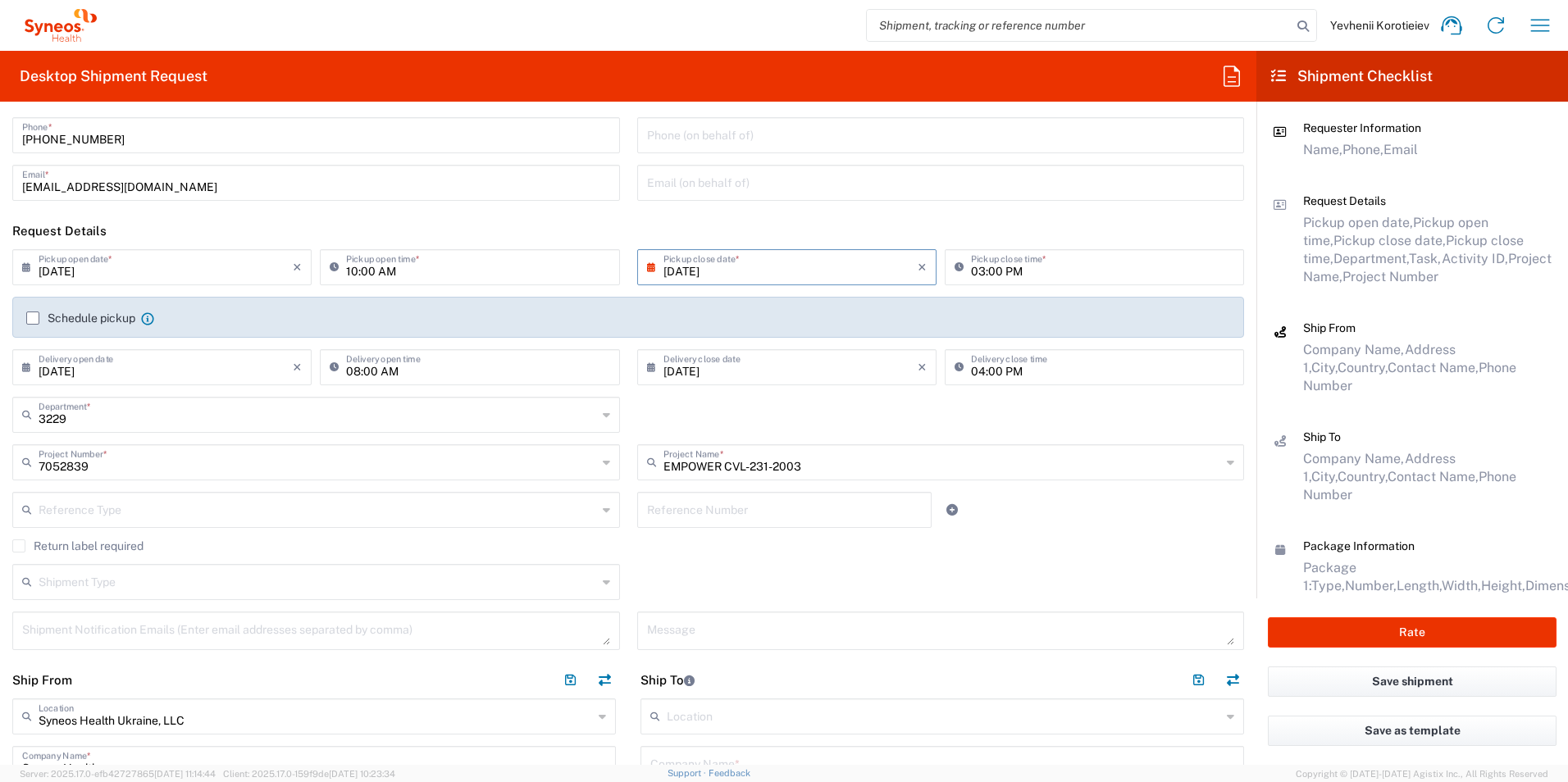
click at [1096, 515] on div "Reference Type Account Type Activity ID Airline Appointment Number ASN Batch Re…" at bounding box center [629, 515] width 1249 height 47
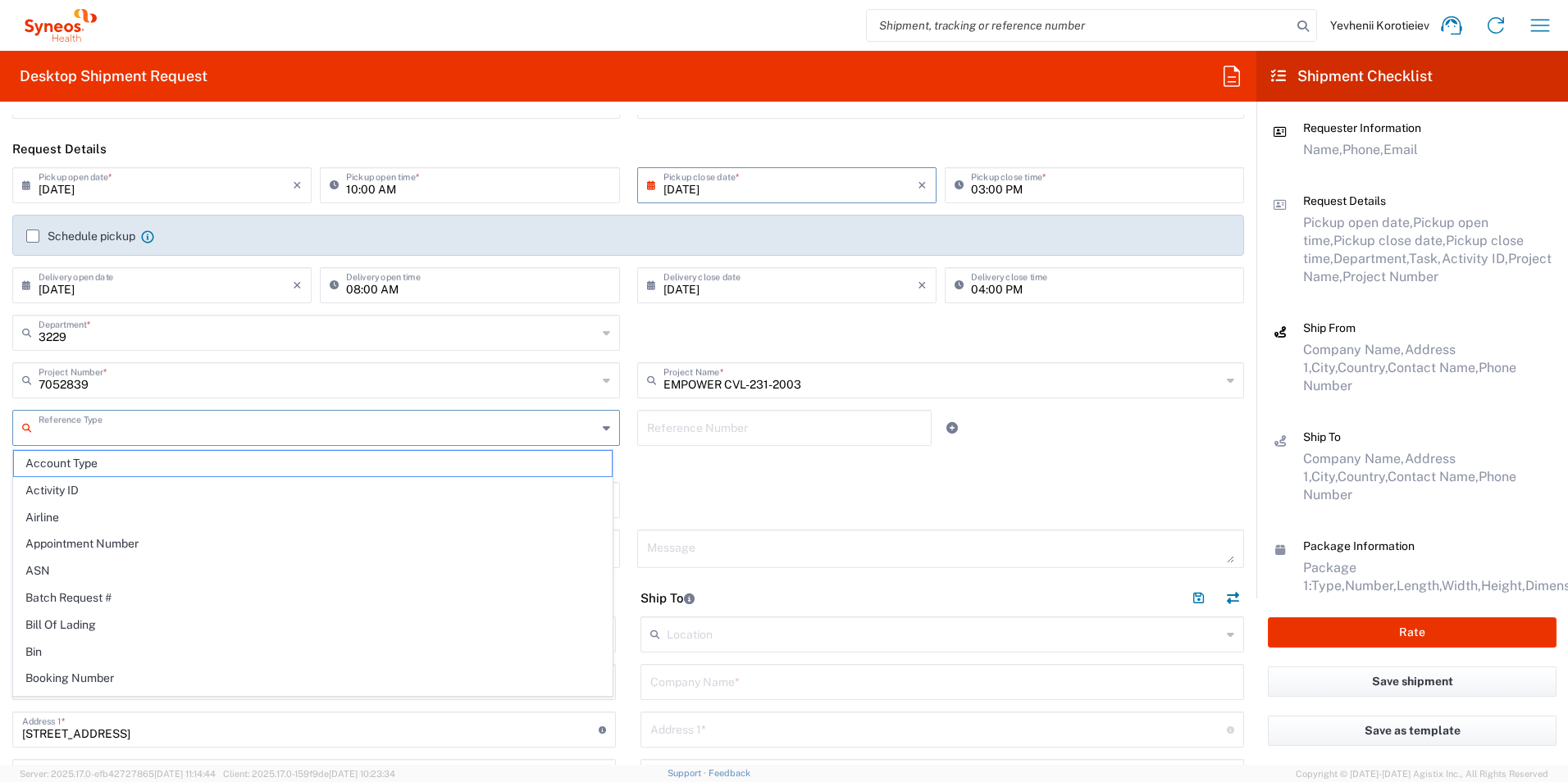
click at [67, 431] on input "text" at bounding box center [317, 426] width 558 height 28
drag, startPoint x: 855, startPoint y: 478, endPoint x: 419, endPoint y: 497, distance: 436.4
click at [853, 479] on div "Return label required" at bounding box center [628, 470] width 1232 height 25
click at [1067, 480] on div "Return label required" at bounding box center [628, 470] width 1232 height 25
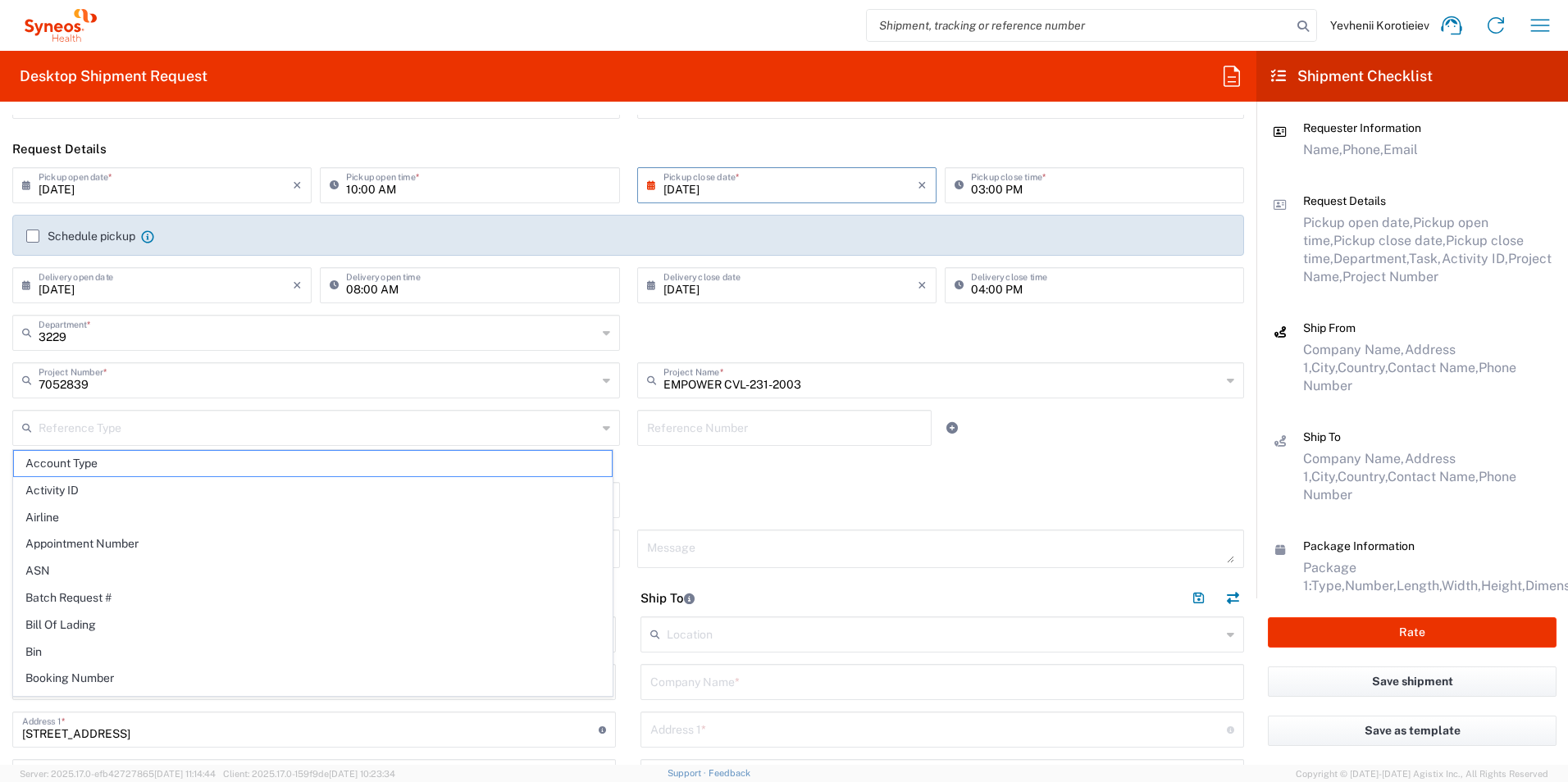
click at [1166, 465] on agx-checkbox-control "Return label required" at bounding box center [628, 464] width 1232 height 13
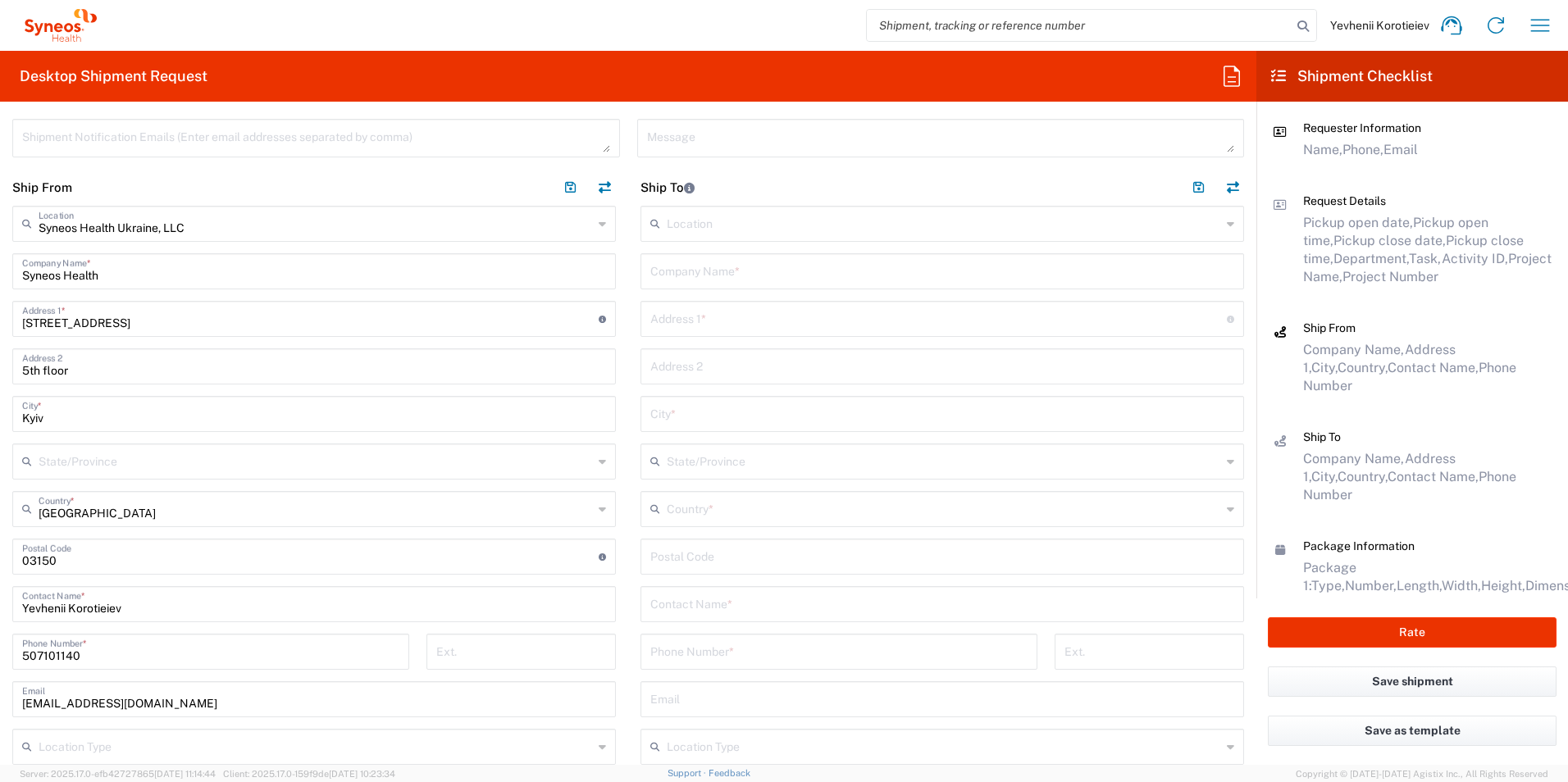
scroll to position [574, 0]
click at [726, 273] on input "text" at bounding box center [942, 270] width 584 height 28
paste input "CNE "Precarpathian Regional Clinical Center of Mental Health of lvano-Frankivsk…"
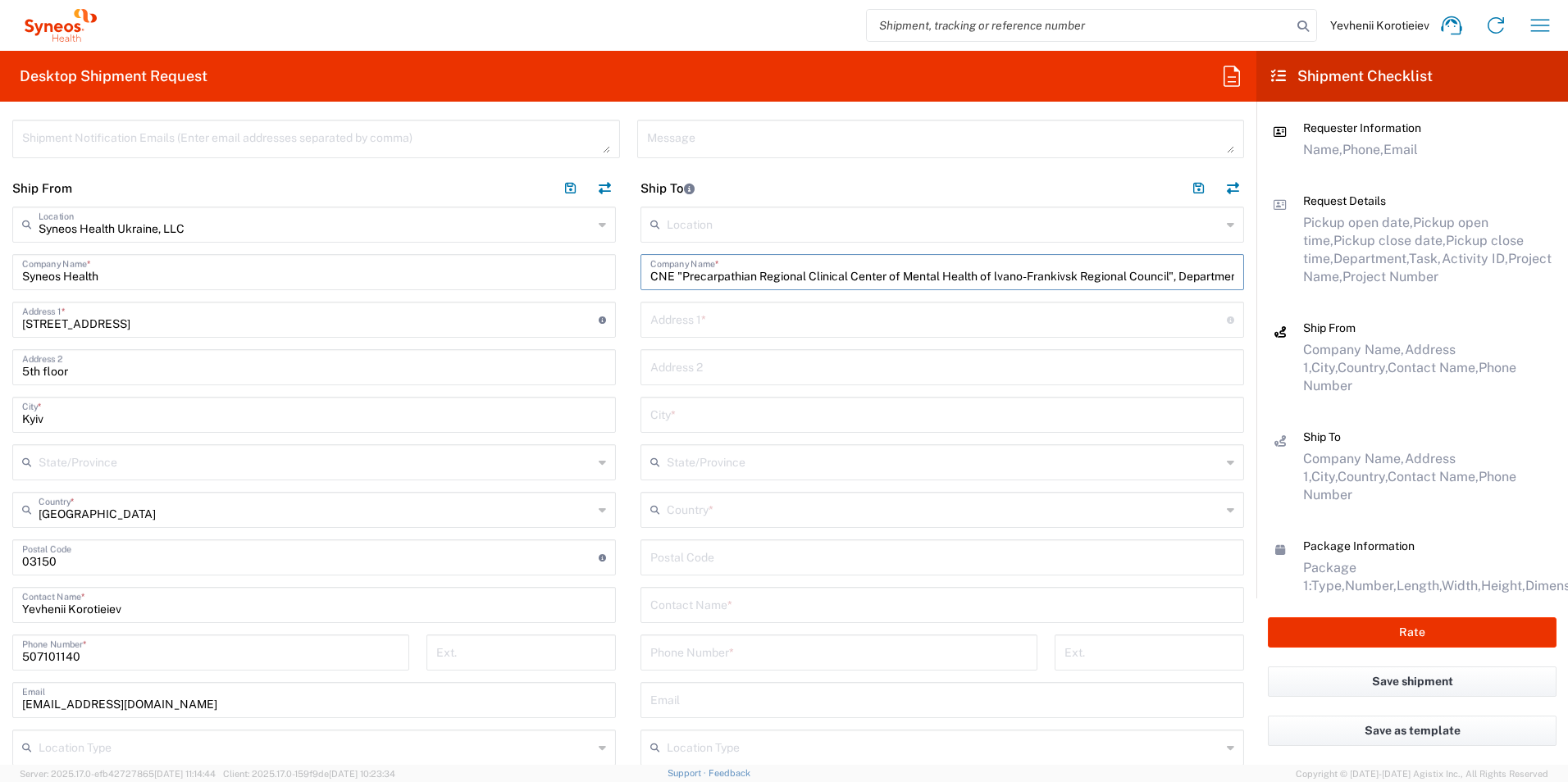
paste input "CNE "Precarpathian Regional Clinical Center of Mental Health of lvano-Frankivsk…"
type input "CNE "Precarpathian Regional Clinical Center of Mental Health of lvano-Frankivsk…"
click at [843, 227] on input "text" at bounding box center [944, 223] width 554 height 28
type input "Ukra"
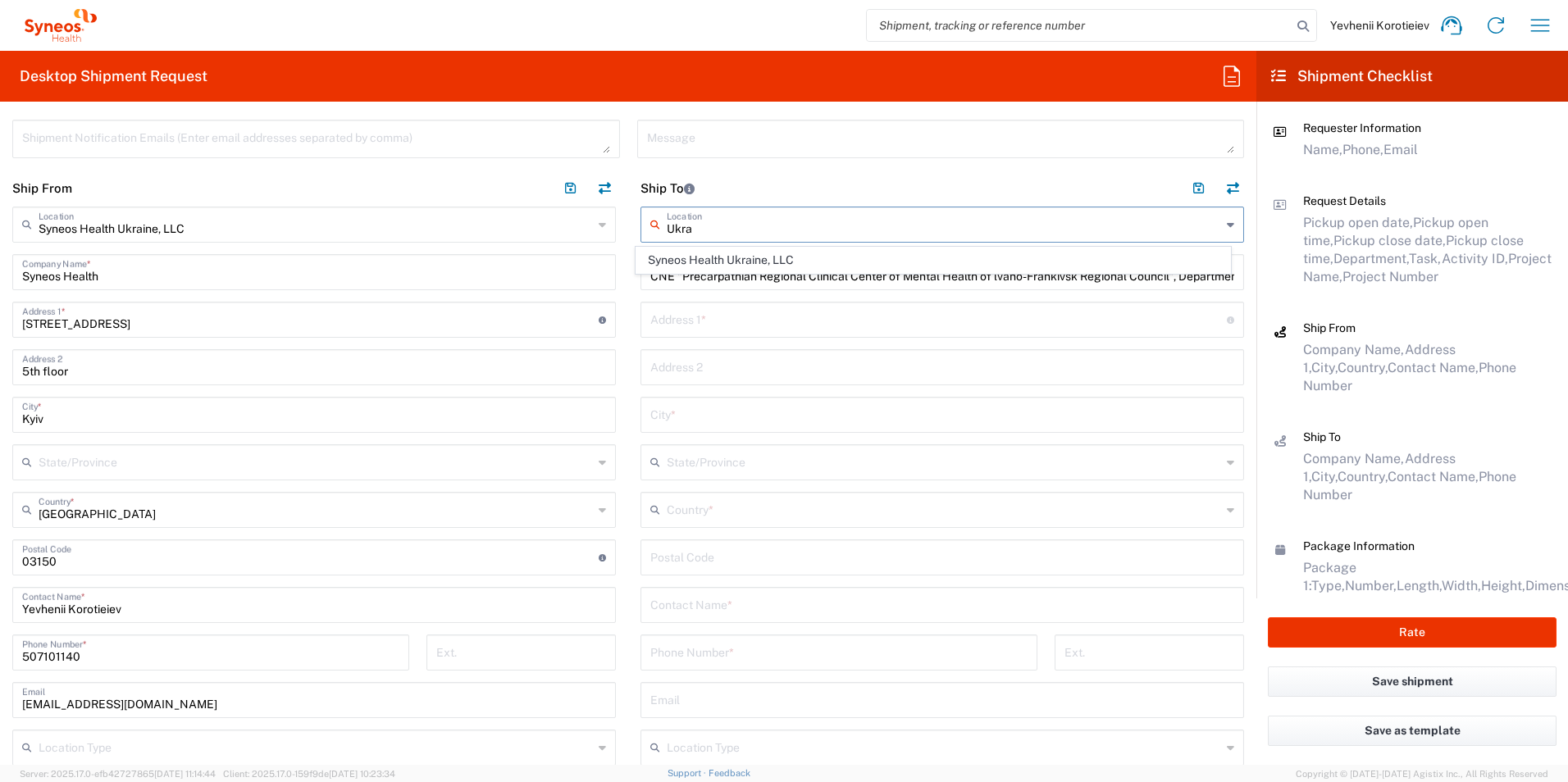
click at [1067, 176] on header "Ship To" at bounding box center [942, 188] width 628 height 37
click at [789, 325] on input "text" at bounding box center [938, 318] width 576 height 28
click at [674, 373] on input "text" at bounding box center [942, 380] width 584 height 28
paste input "15, Medychna str."
type input "15, Medychna str."
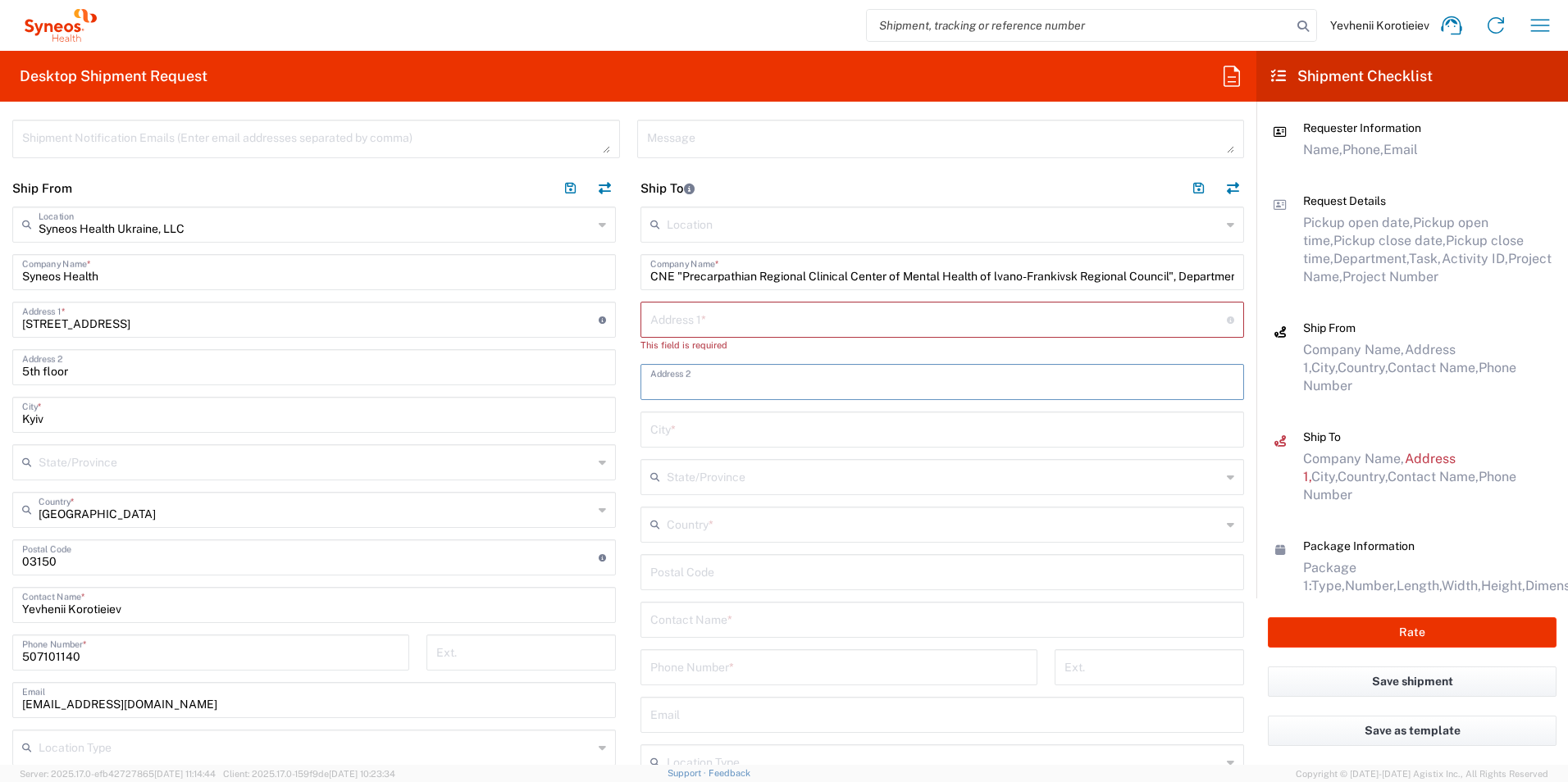
click at [741, 324] on input "text" at bounding box center [938, 318] width 576 height 28
paste input "15, Medychna str."
type input "15, Medychna str."
click at [683, 422] on input "text" at bounding box center [942, 413] width 584 height 28
paste input "Ivano-Frankivsk"
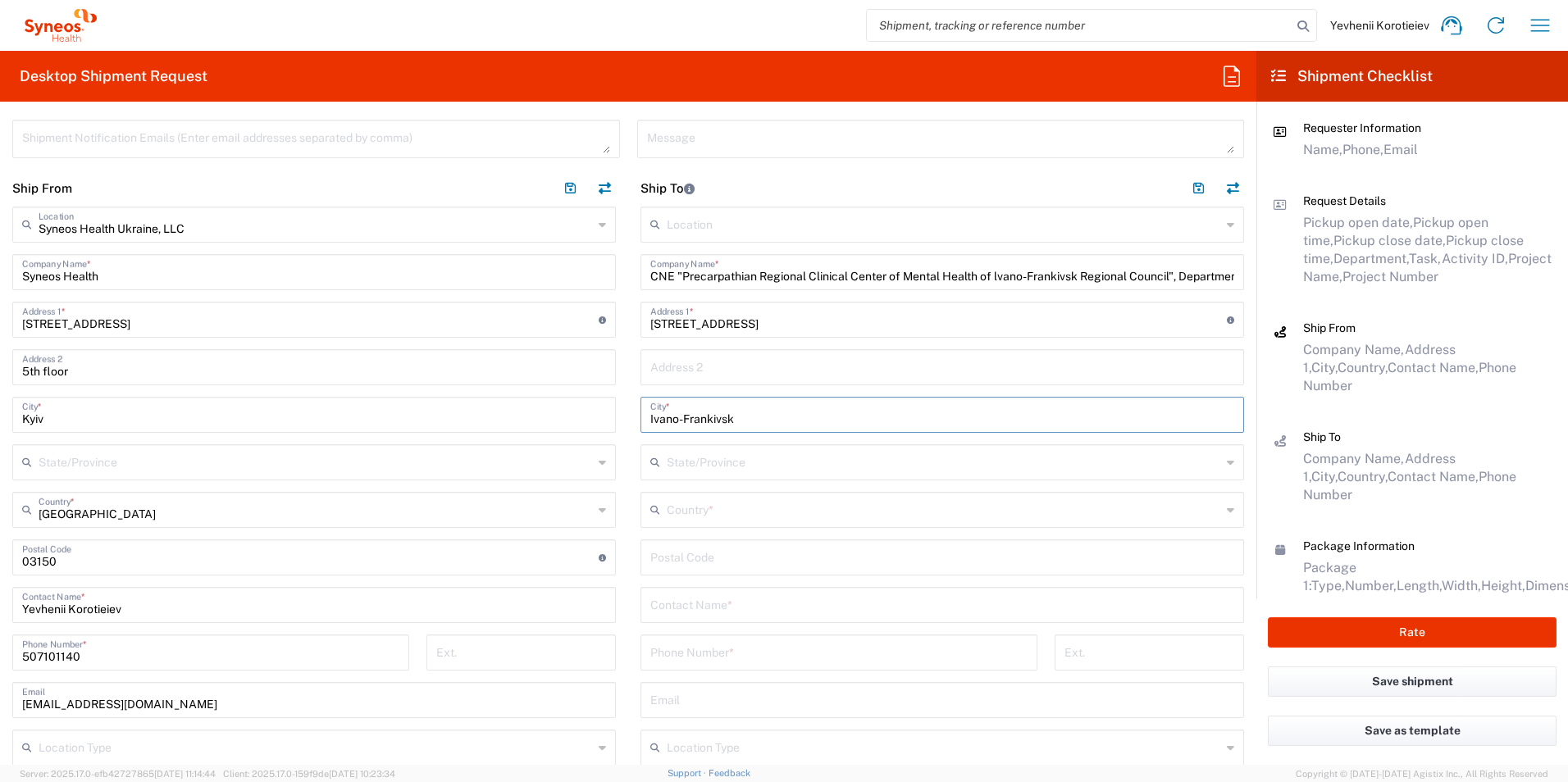
type input "Ivano-Frankivsk"
click at [716, 473] on input "text" at bounding box center [944, 461] width 554 height 28
click at [687, 565] on input "undefined" at bounding box center [942, 556] width 584 height 28
type input "76011"
click at [697, 617] on input "text" at bounding box center [942, 603] width 584 height 28
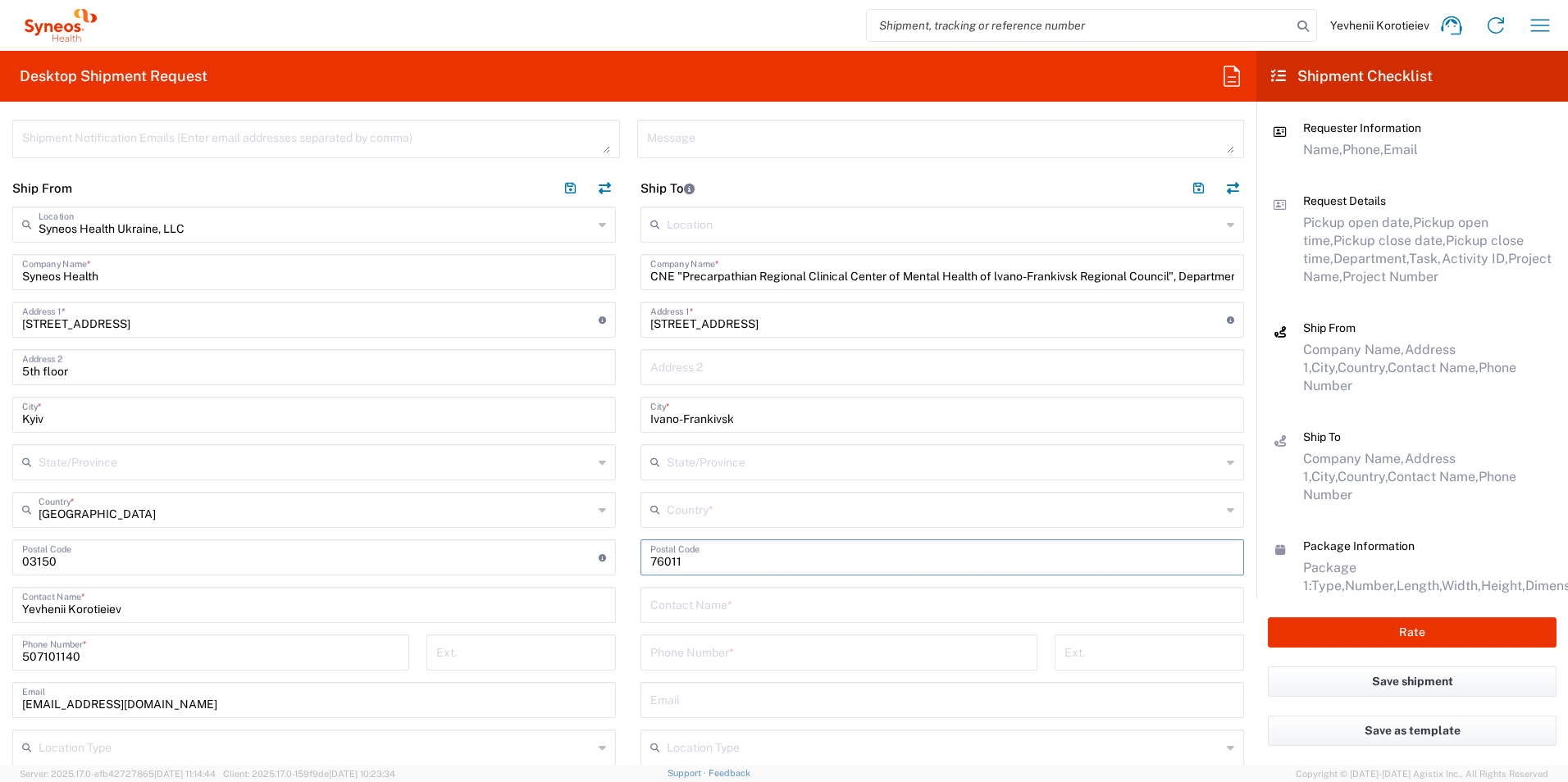
paste input "STRILTSIV"
type input "STRILTSIV NATALIIA"
click at [696, 662] on input "tel" at bounding box center [839, 651] width 377 height 28
paste input "+380 99 0940495"
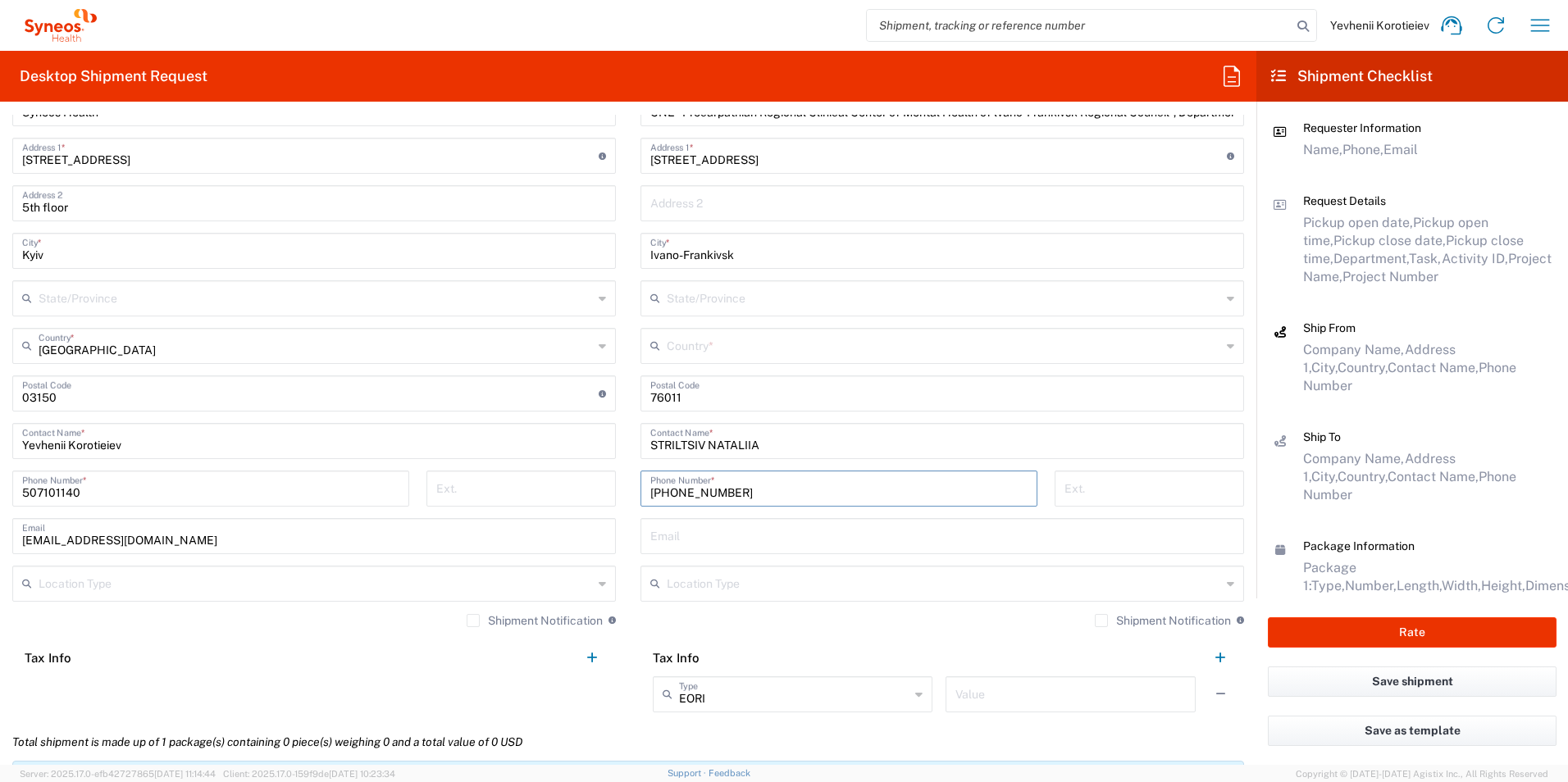
scroll to position [656, 0]
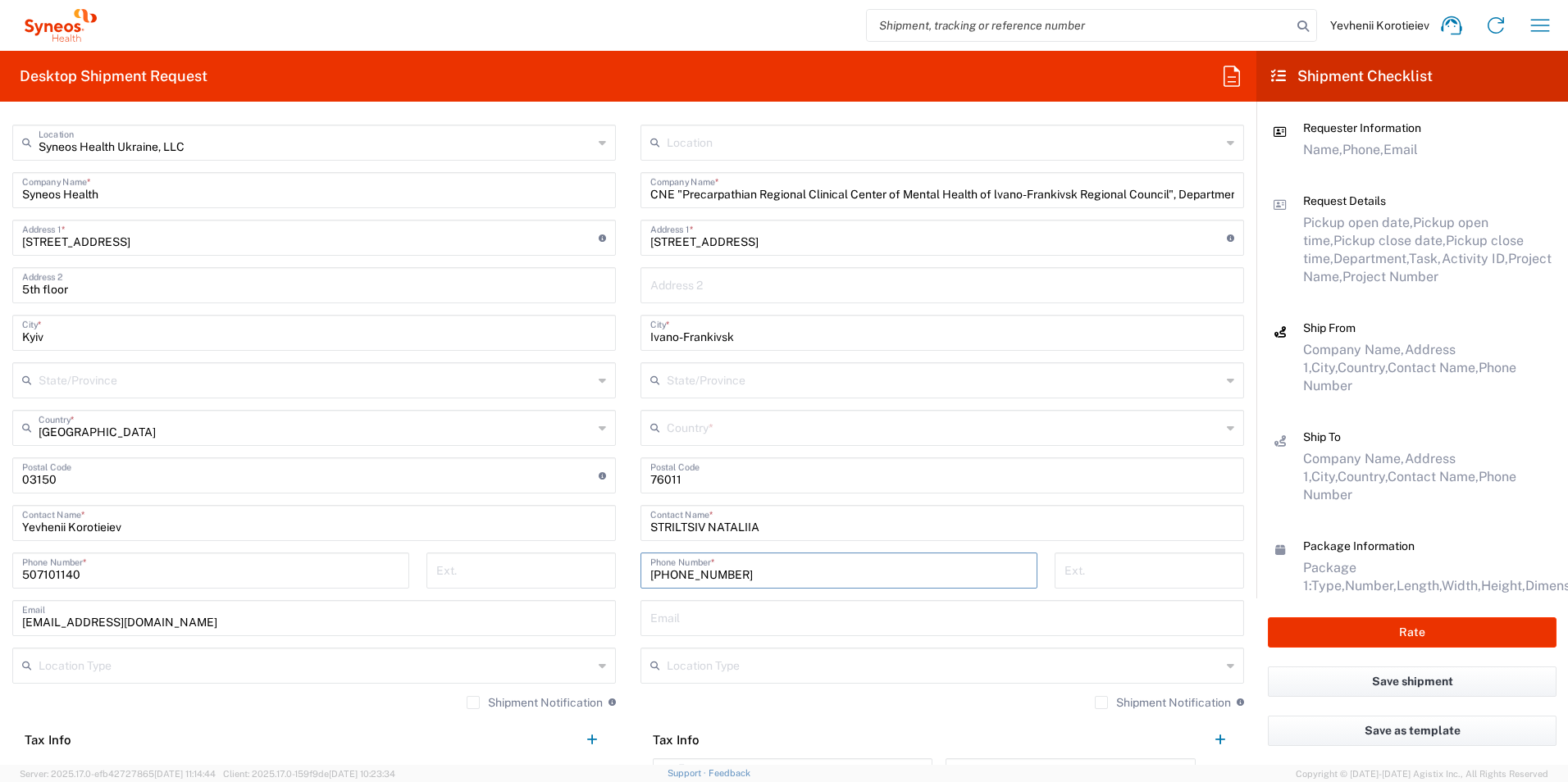
type input "+380 99 0940495"
drag, startPoint x: 120, startPoint y: 201, endPoint x: 2, endPoint y: 194, distance: 118.2
click at [2, 194] on main "Syneos Health Ukraine, LLC Location Syneos Health Ukraine, LLC Addison Whitney …" at bounding box center [314, 441] width 628 height 634
paste input "Printing Agency "Copy Shop""
type input "Printing Agency "Copy Shop""
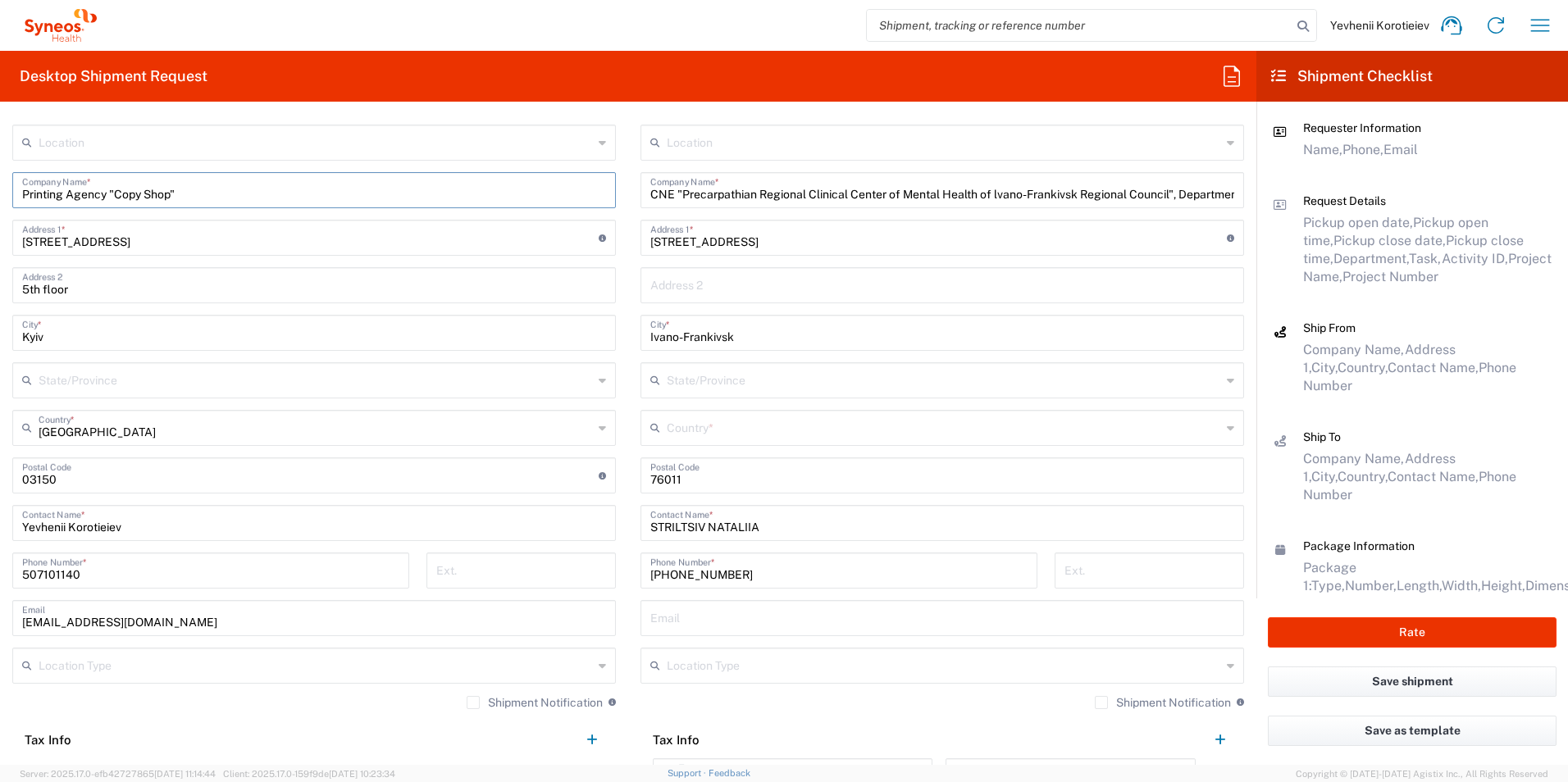
type input "Printing Agency "Copy Shop""
drag, startPoint x: 102, startPoint y: 297, endPoint x: -3, endPoint y: 284, distance: 105.8
click at [0, 284] on html "Yevhenii Korotieiev Home Shipment estimator Shipment tracking Desktop shipment …" at bounding box center [784, 391] width 1568 height 782
drag, startPoint x: 204, startPoint y: 243, endPoint x: -3, endPoint y: 239, distance: 207.0
click at [0, 239] on html "Yevhenii Korotieiev Home Shipment estimator Shipment tracking Desktop shipment …" at bounding box center [784, 391] width 1568 height 782
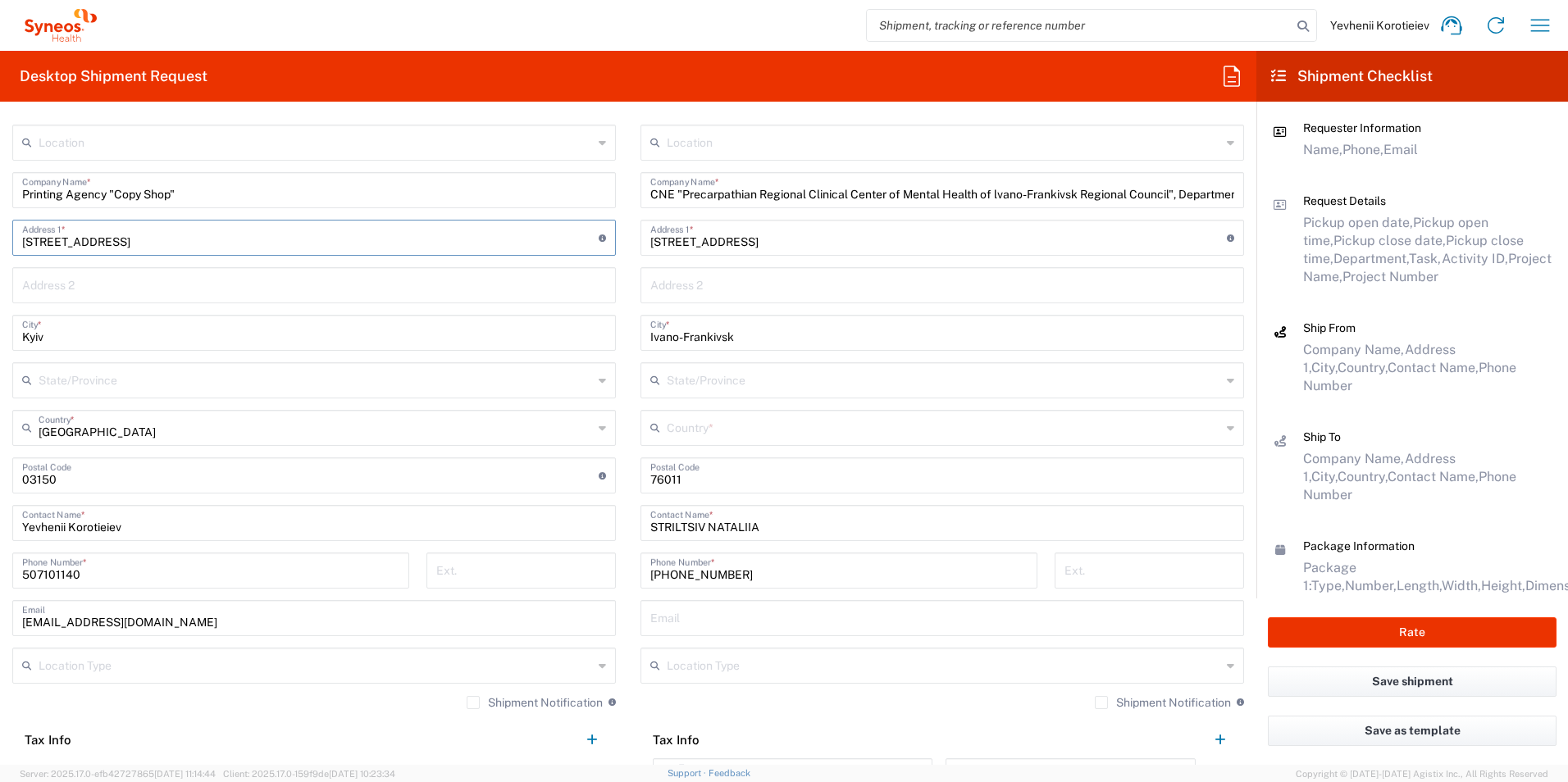
paste input "Serhiy Naboky 12 Kyiv"
drag, startPoint x: 174, startPoint y: 241, endPoint x: 120, endPoint y: 249, distance: 54.6
click at [120, 249] on input "Serhiy Naboky 12 Kyiv" at bounding box center [311, 236] width 576 height 28
type input "Serhiy Naboky 12"
click at [45, 483] on input "undefined" at bounding box center [311, 474] width 576 height 28
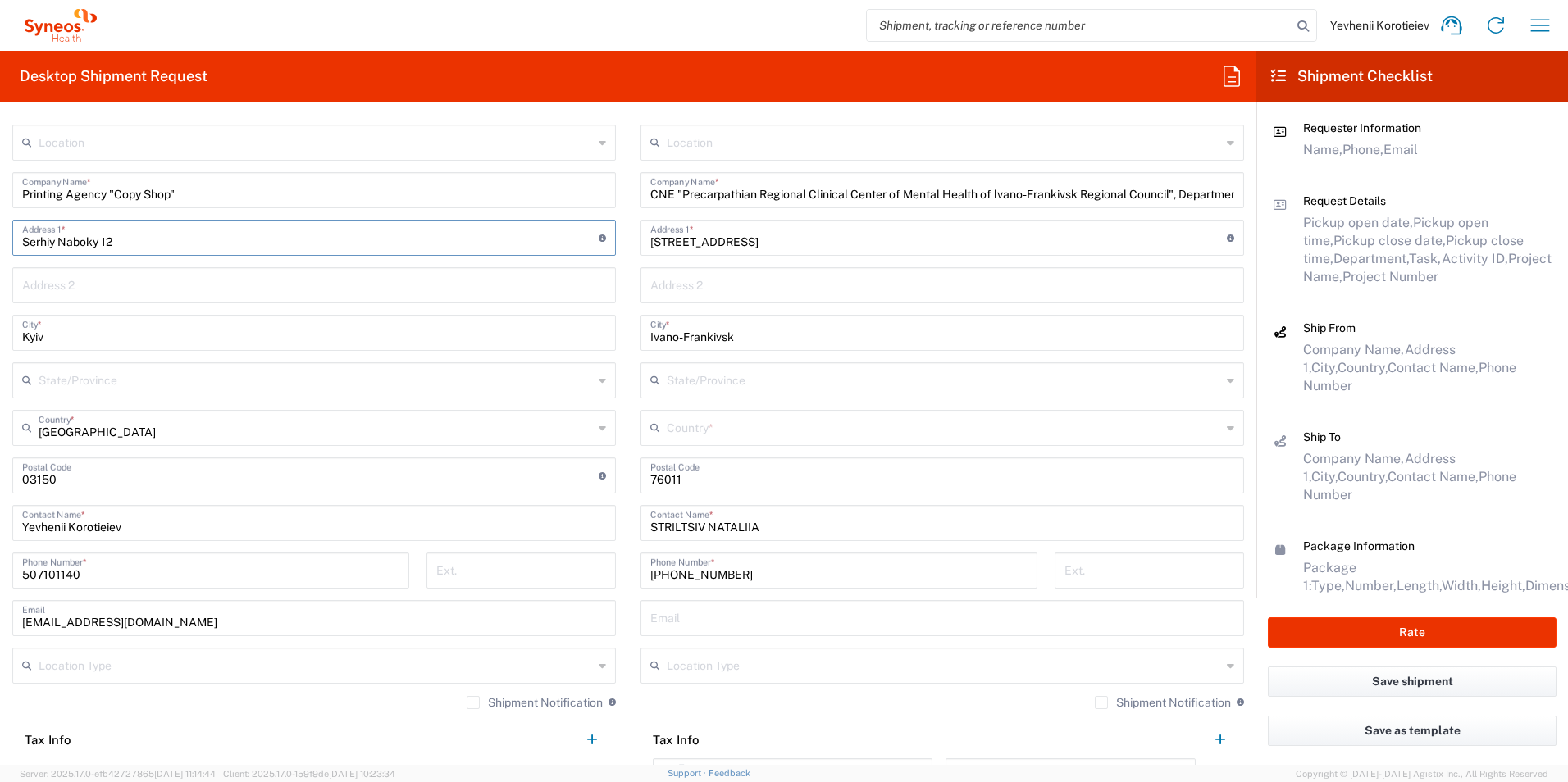
click at [45, 483] on input "undefined" at bounding box center [311, 474] width 576 height 28
click at [40, 483] on input "undefined" at bounding box center [311, 474] width 576 height 28
click at [313, 716] on div "Shipment Notification If checked, a shipment notification email will be sent to…" at bounding box center [314, 708] width 604 height 27
drag, startPoint x: 33, startPoint y: 472, endPoint x: 33, endPoint y: 483, distance: 11.0
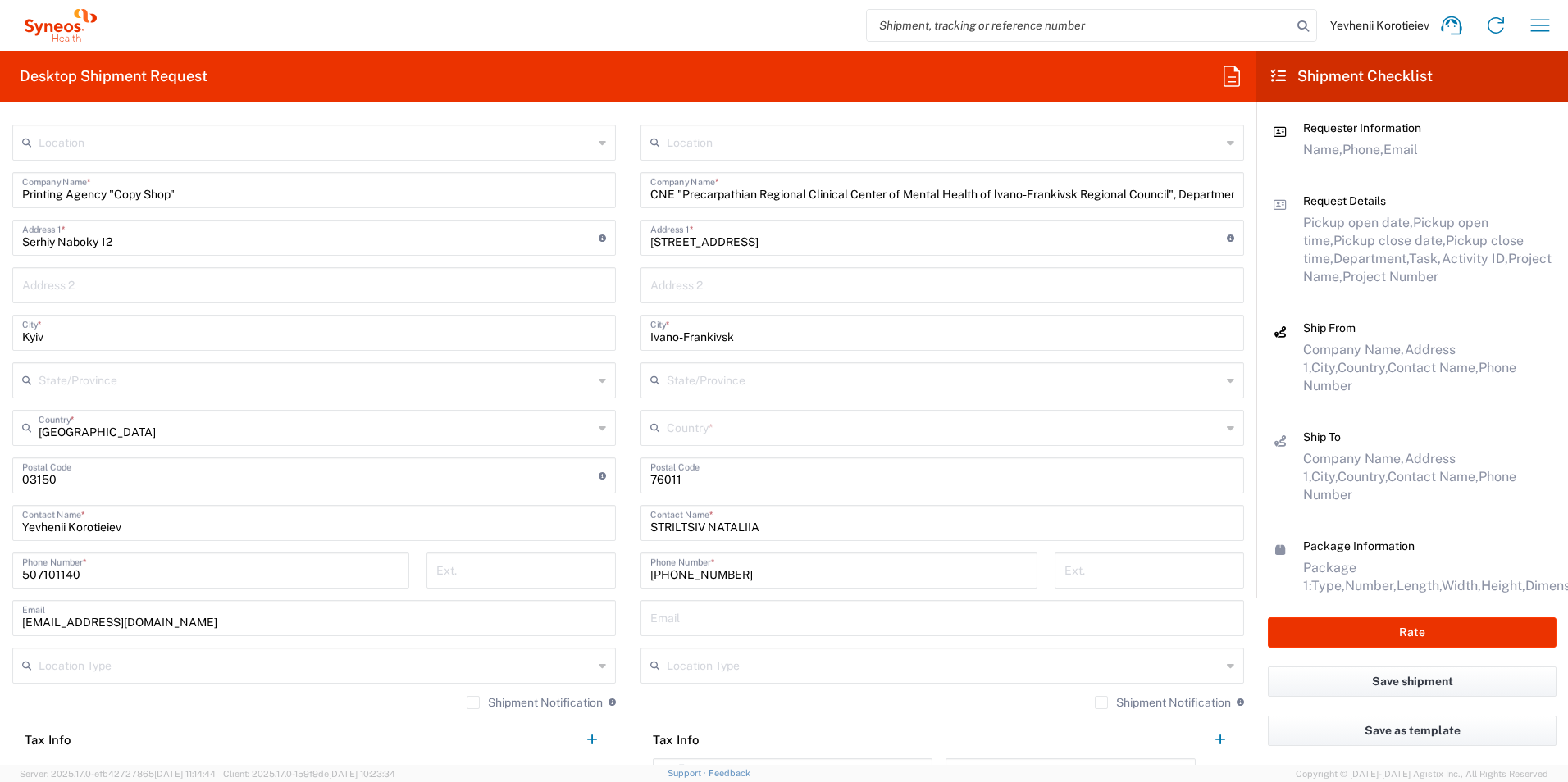
click at [33, 472] on input "undefined" at bounding box center [311, 474] width 576 height 28
click at [35, 472] on input "undefined" at bounding box center [311, 474] width 576 height 28
click at [33, 483] on input "undefined" at bounding box center [311, 474] width 576 height 28
type input "02000"
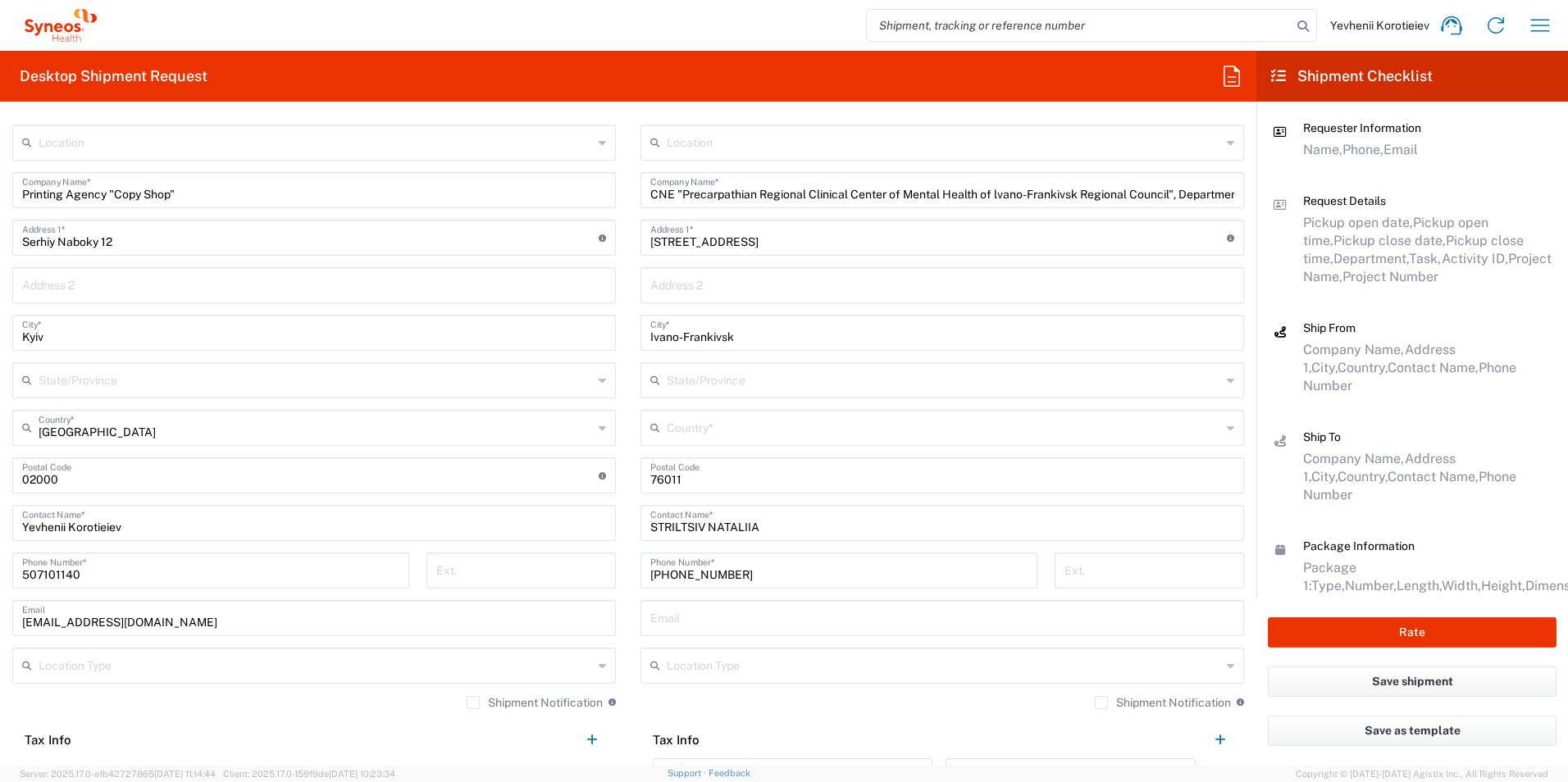
click at [259, 718] on div "Shipment Notification If checked, a shipment notification email will be sent to…" at bounding box center [314, 708] width 604 height 27
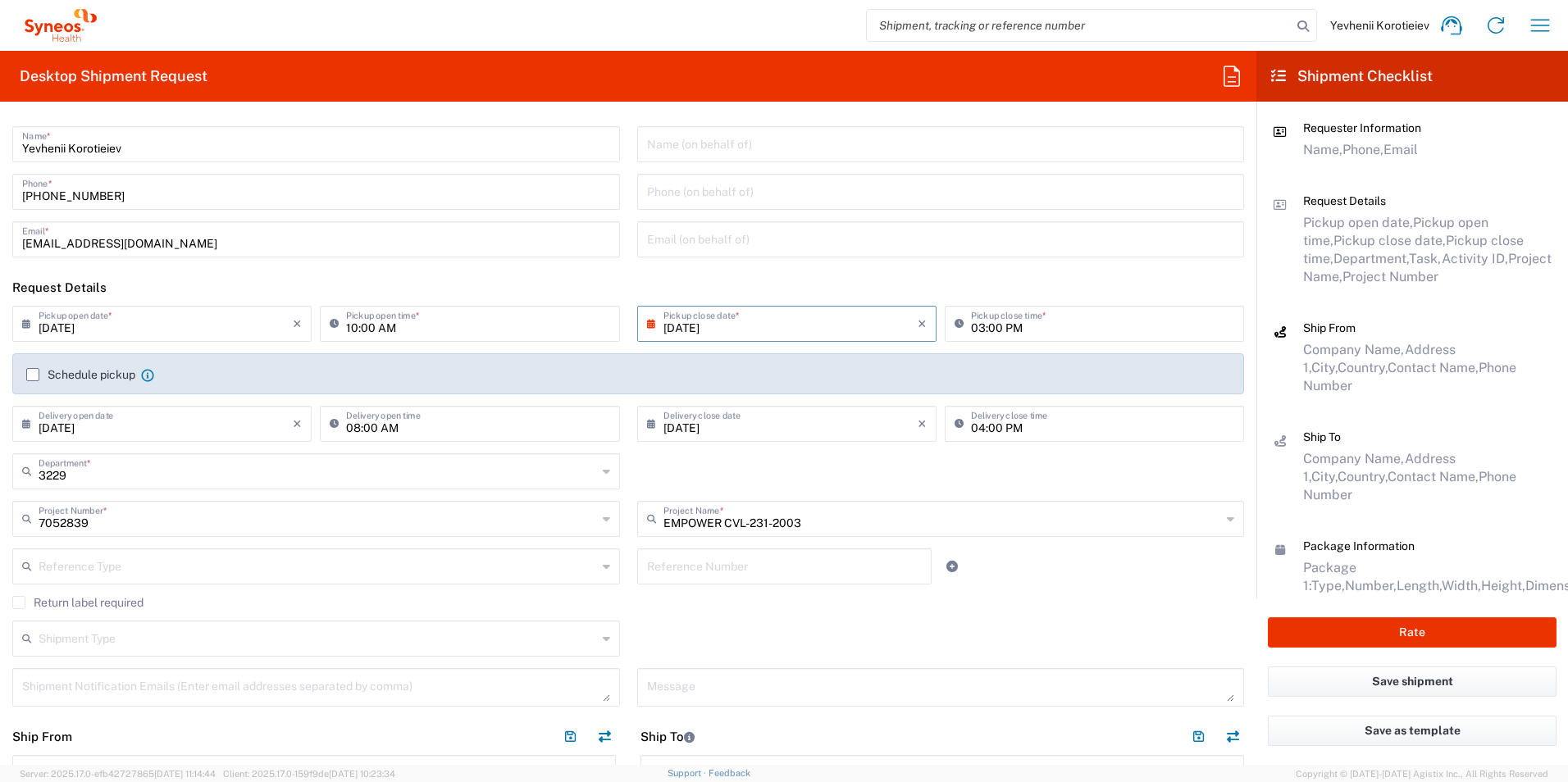
scroll to position [0, 0]
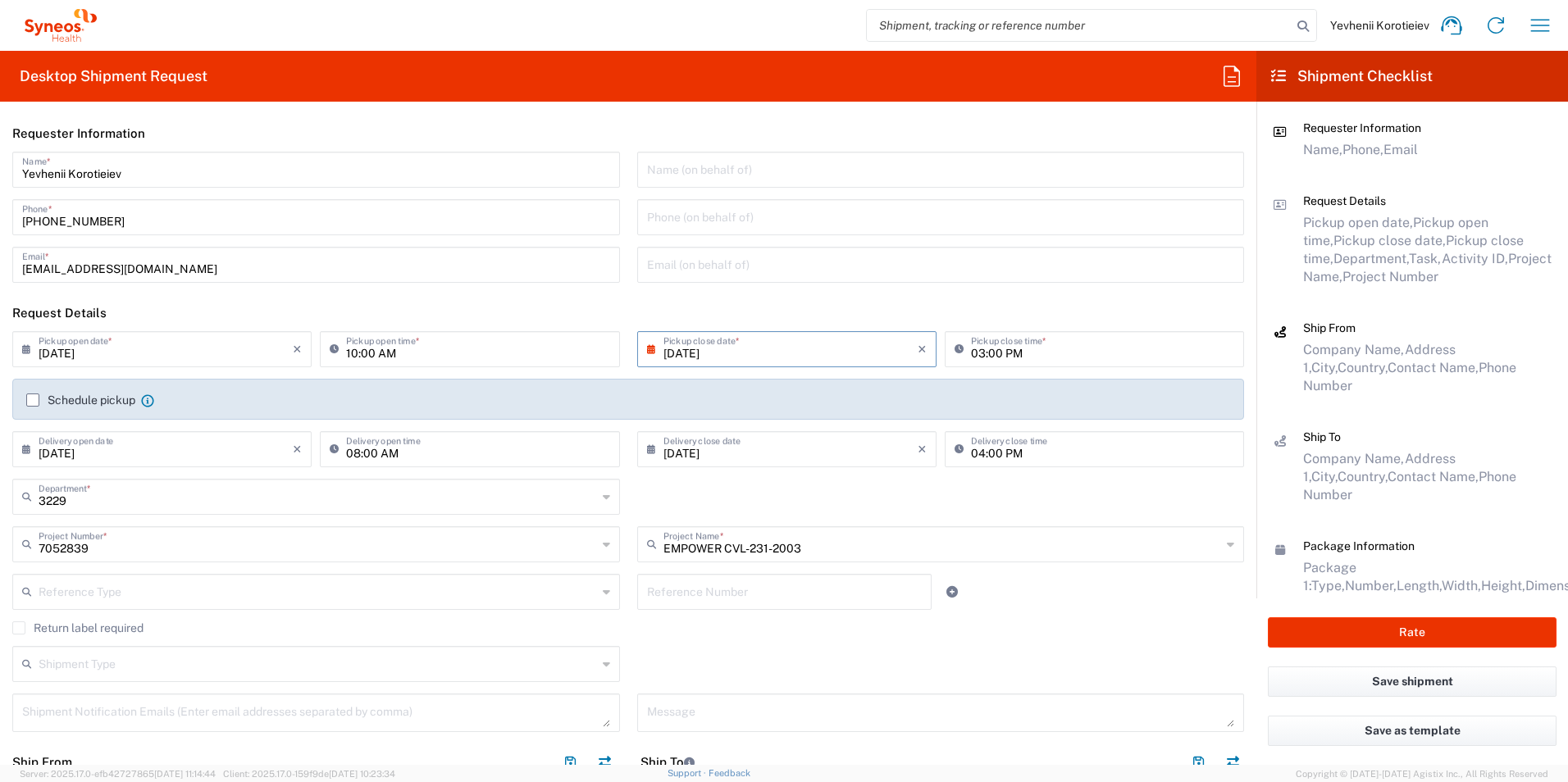
click at [32, 401] on label "Schedule pickup" at bounding box center [81, 400] width 109 height 13
click at [33, 400] on input "Schedule pickup" at bounding box center [33, 400] width 0 height 0
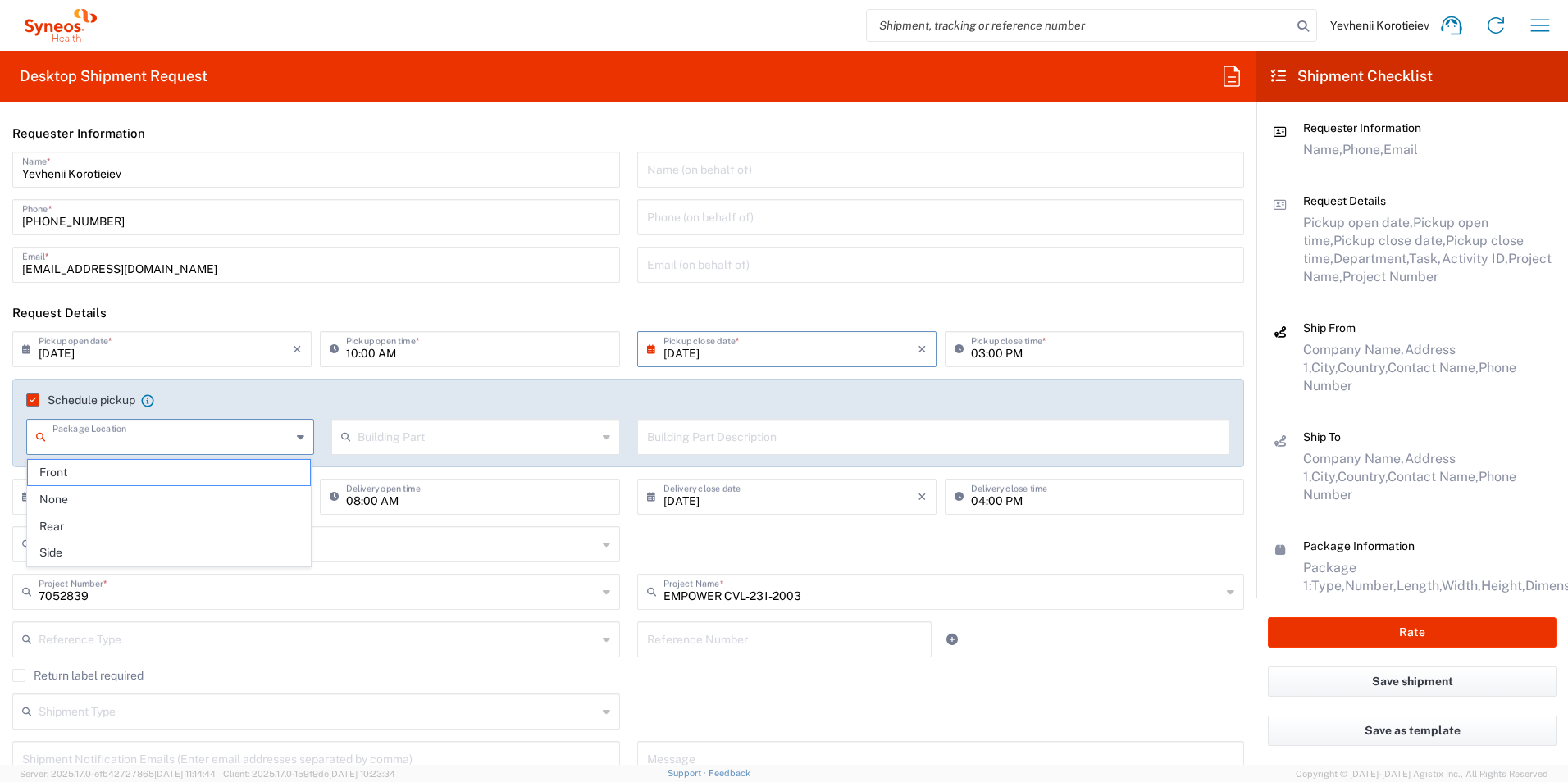
click at [226, 446] on input "text" at bounding box center [171, 435] width 238 height 28
click at [207, 472] on span "Front" at bounding box center [169, 473] width 282 height 26
type input "Front"
click at [454, 447] on input "text" at bounding box center [477, 435] width 238 height 28
click at [433, 500] on span "Building" at bounding box center [471, 500] width 282 height 26
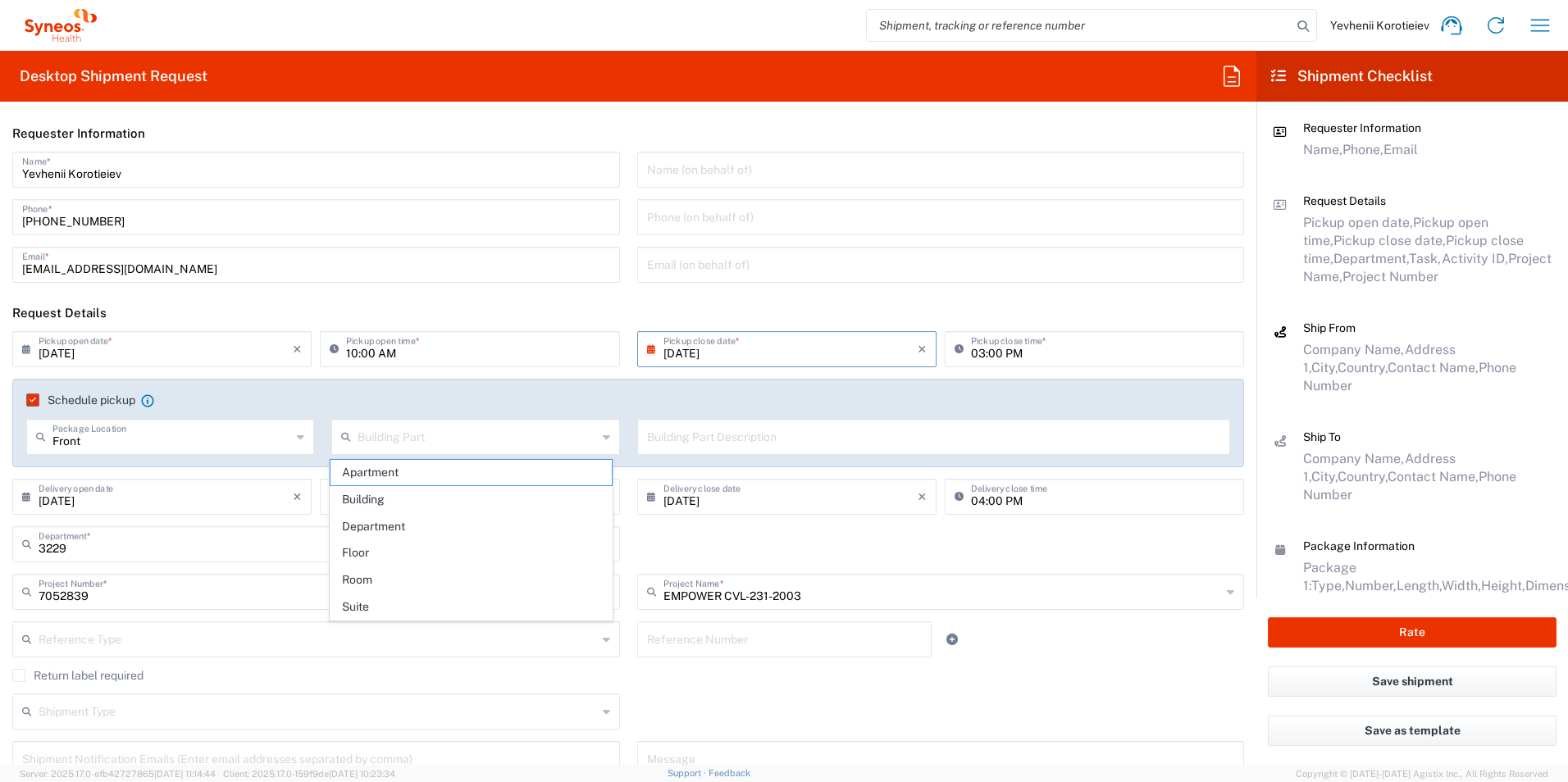
type input "Building"
click at [768, 444] on input "text" at bounding box center [933, 435] width 574 height 28
click at [750, 445] on input "text" at bounding box center [933, 435] width 574 height 28
paste input "Printing Agency "Copy Shop" Serhiy Naboky 12 Kyiv 02000, UA Phone: [PHONE_NUMBE…"
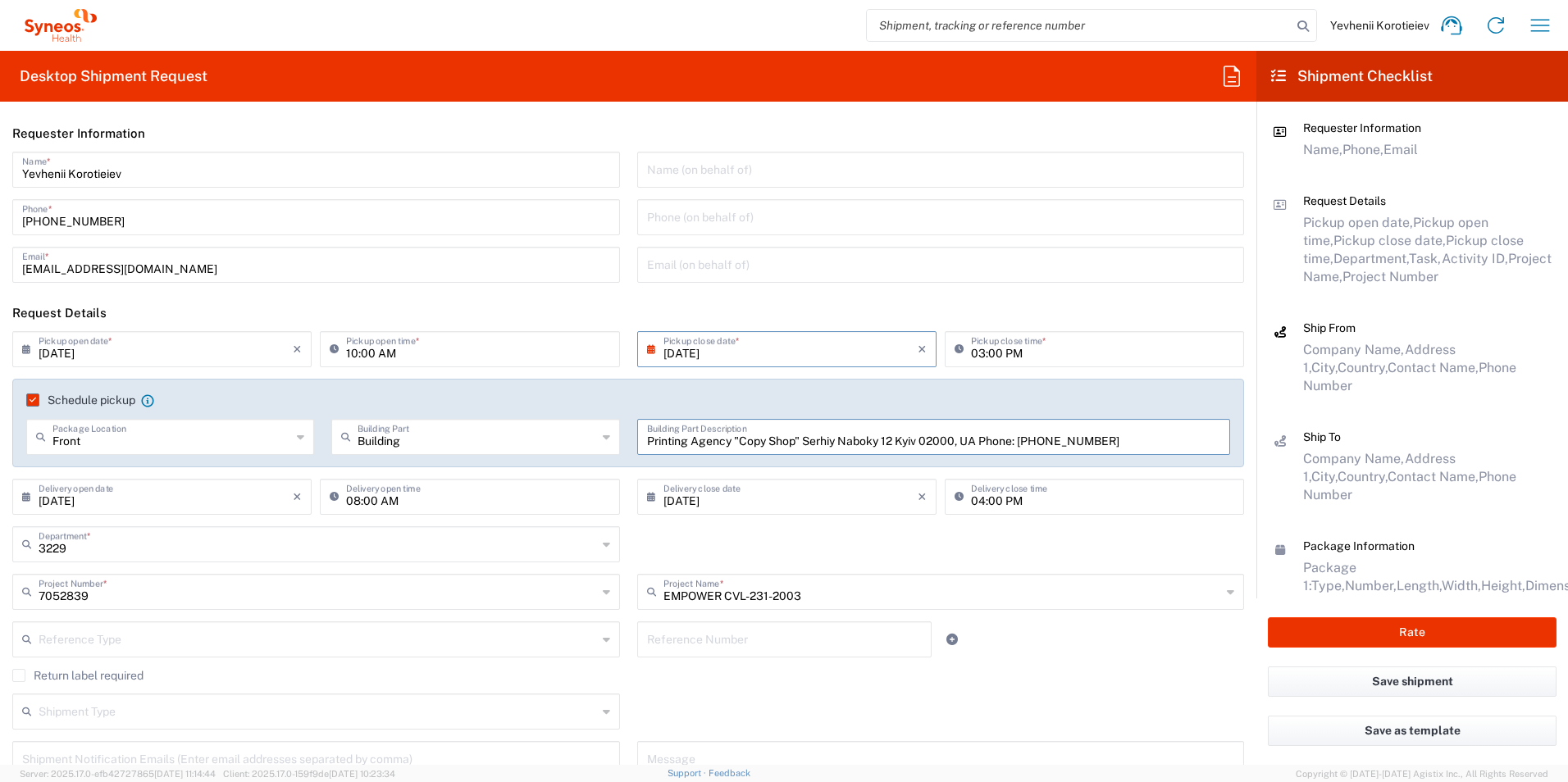
click at [740, 440] on input "Printing Agency "Copy Shop" Serhiy Naboky 12 Kyiv 02000, UA Phone: [PHONE_NUMBE…" at bounding box center [933, 435] width 574 height 28
click at [655, 444] on input "Printing Agency "Copy Shop" Serhiy Naboky 12 Kyiv 02000, UA Phone: [PHONE_NUMBE…" at bounding box center [933, 435] width 574 height 28
click at [669, 442] on input "Printing Agency "Copy Shop" Serhiy Naboky 12 Kyiv 02000, UA Phone: [PHONE_NUMBE…" at bounding box center [933, 435] width 574 height 28
type input "Printing Agency "Copy Shop" Serhiy Naboky 12 Kyiv 02000, UA Phone: [PHONE_NUMBE…"
click at [920, 545] on div "3229 Department * 3229 3000 3100 3109 3110 3111 3112 3125 3130 3135 3136 3150 3…" at bounding box center [629, 550] width 1249 height 47
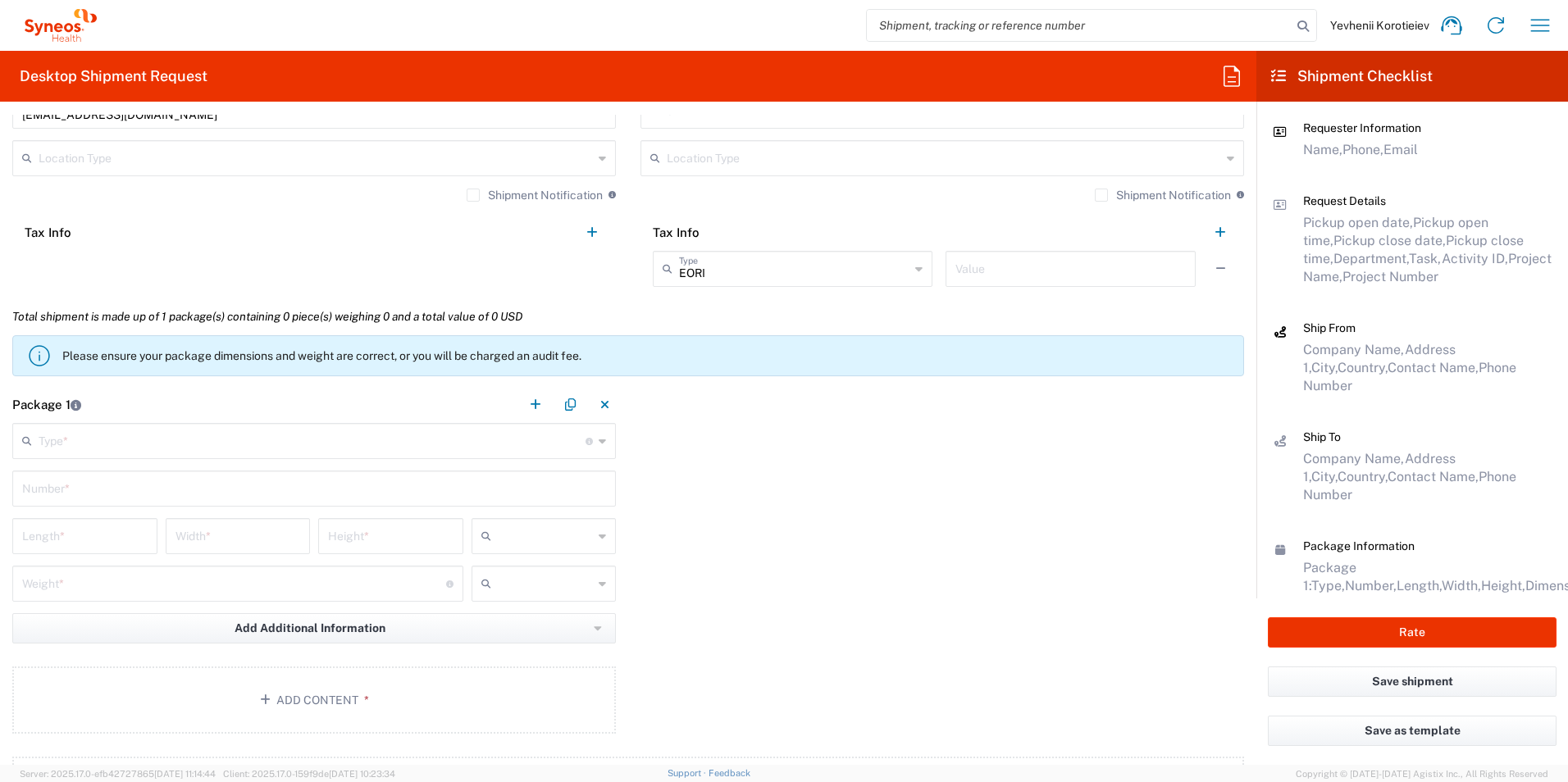
scroll to position [1230, 0]
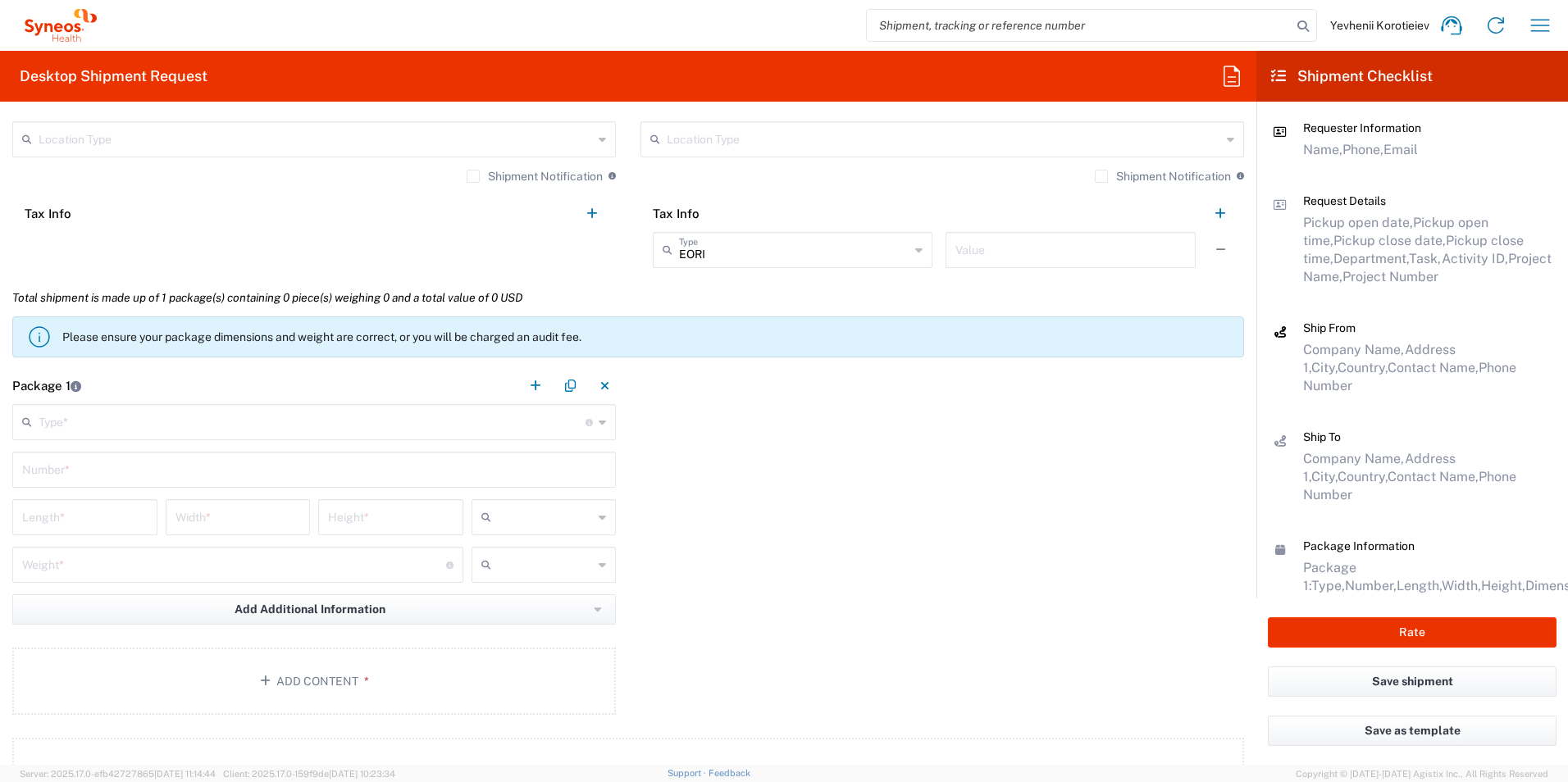
click at [351, 438] on div "Type * Material used to package goods" at bounding box center [314, 422] width 604 height 36
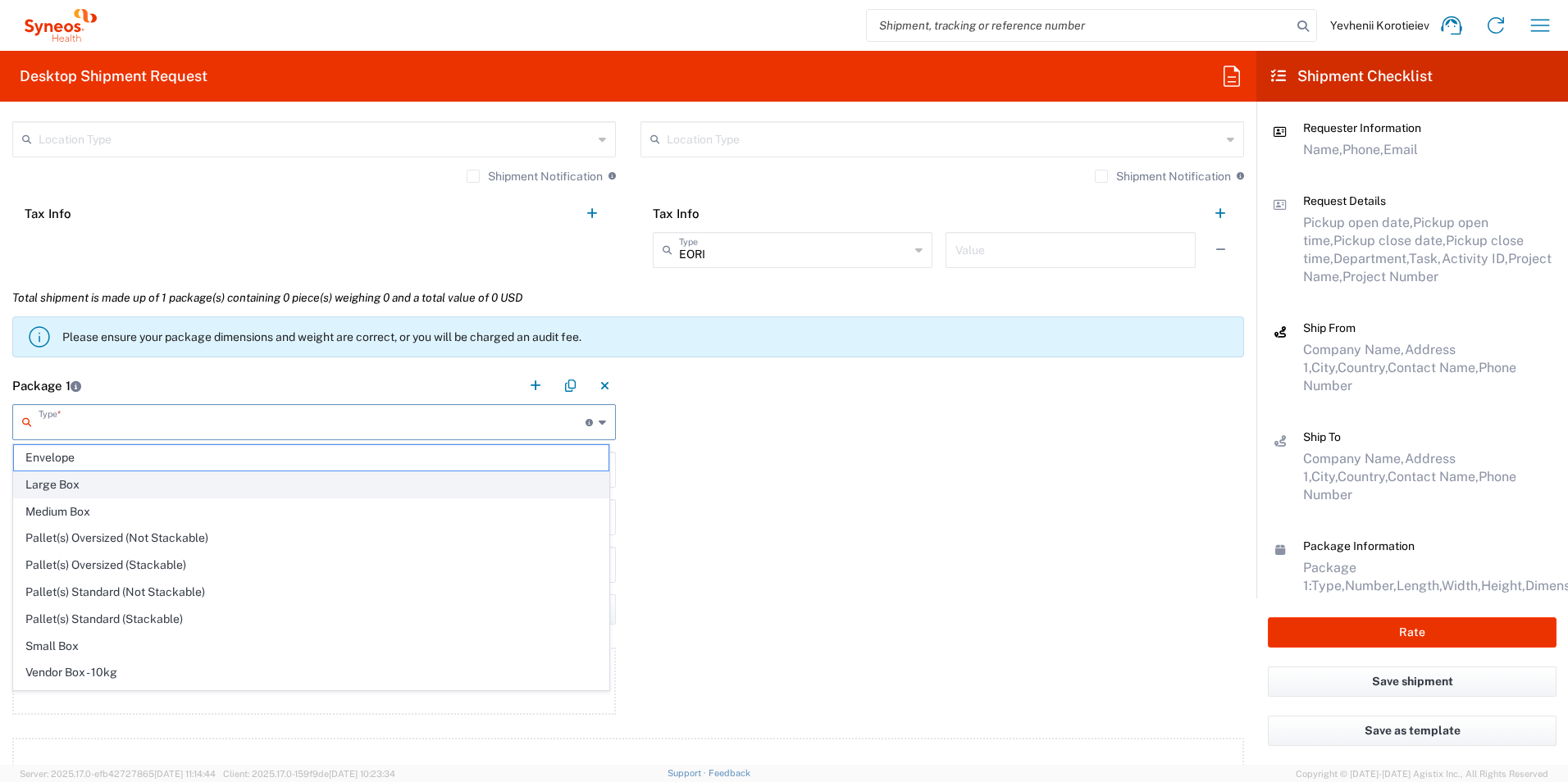
drag, startPoint x: 355, startPoint y: 428, endPoint x: 325, endPoint y: 482, distance: 61.8
click at [325, 440] on agx-dropdown-input "Type * Material used to package goods Envelope Large Box Medium Box Pallet(s) O…" at bounding box center [314, 422] width 604 height 36
click at [325, 482] on span "Large Box" at bounding box center [311, 485] width 594 height 26
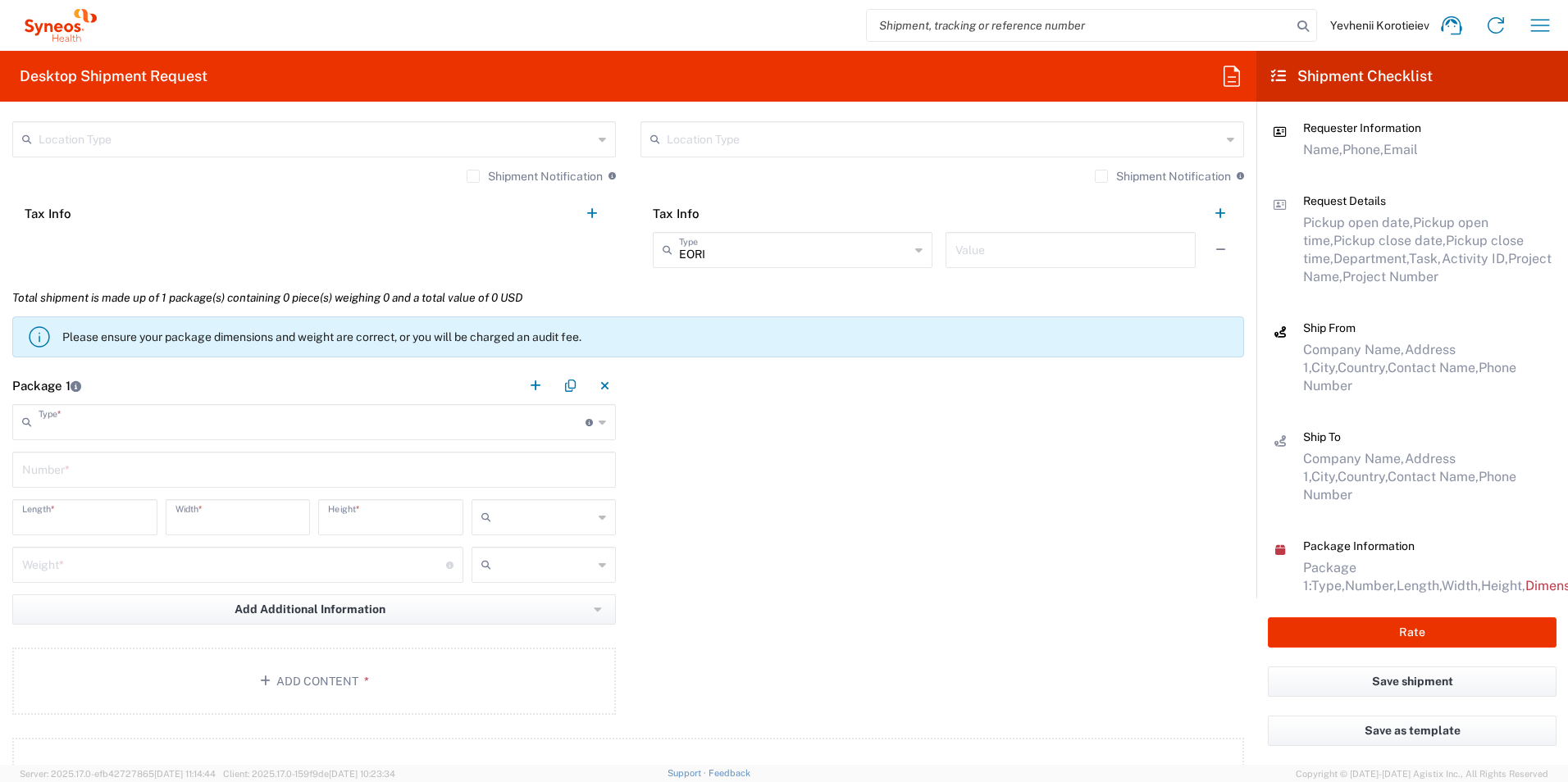
type input "Large Box"
type input "17.5"
type input "12.5"
type input "3"
type input "in"
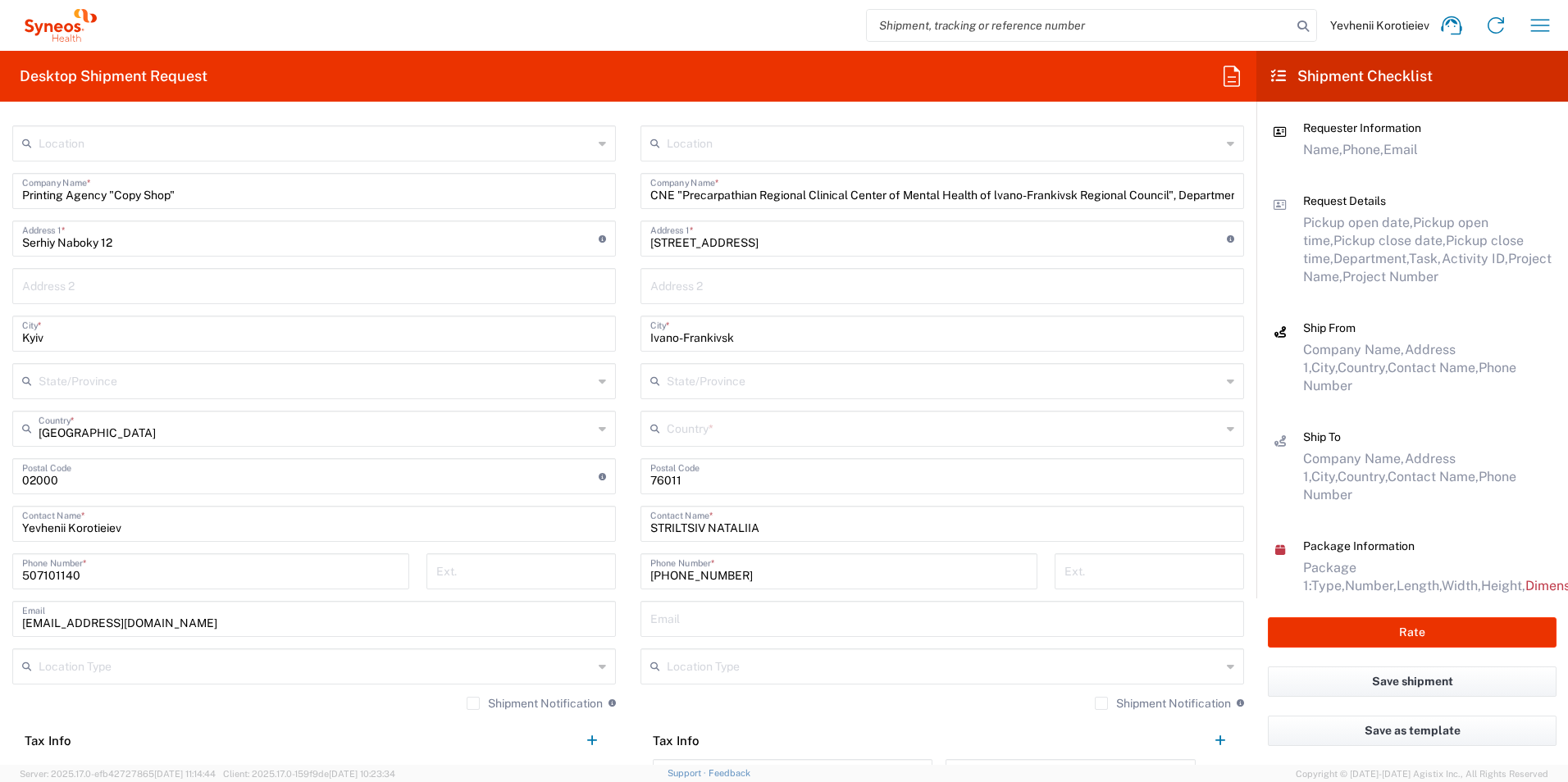
scroll to position [656, 0]
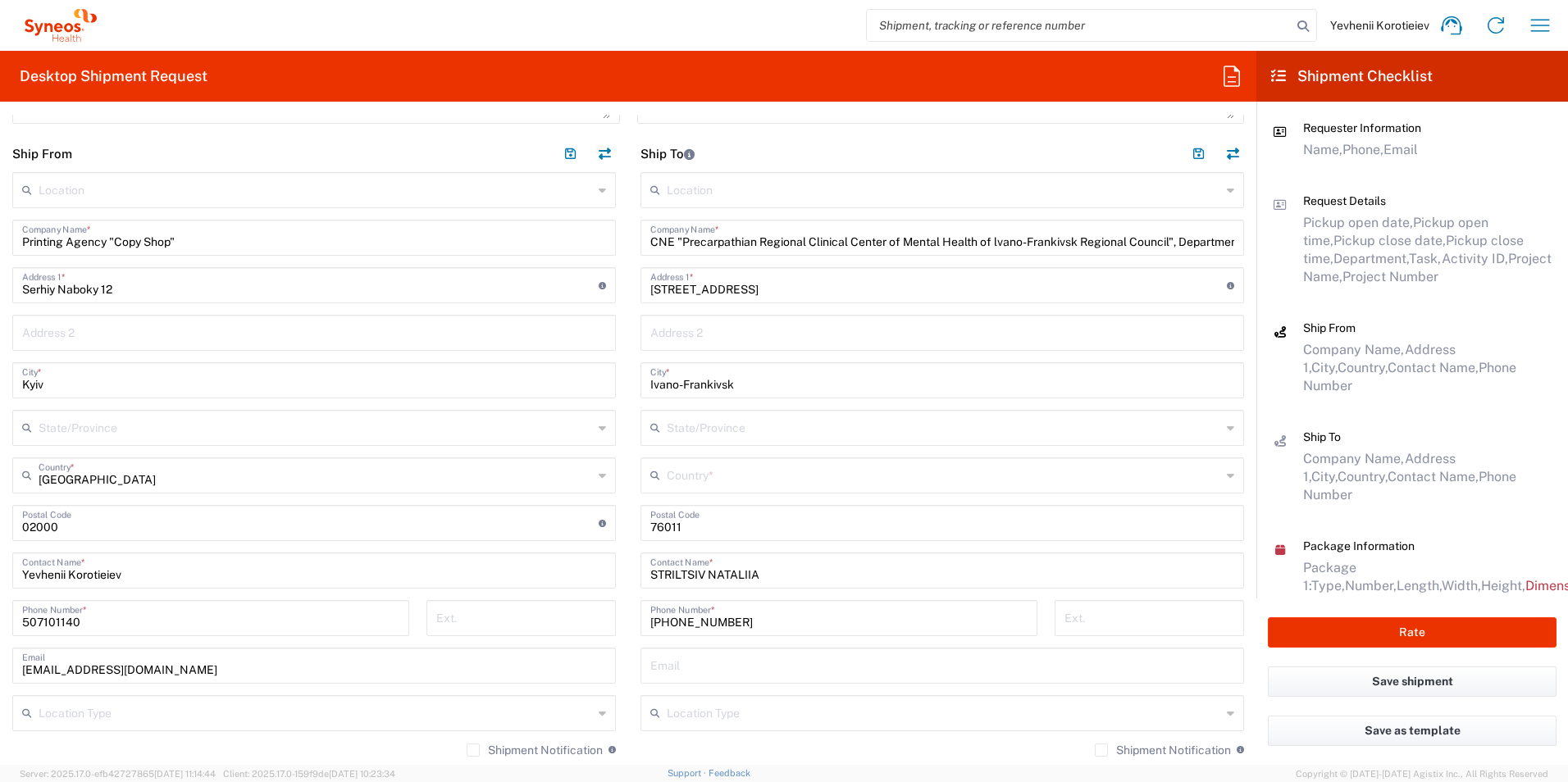
click at [716, 477] on input "text" at bounding box center [944, 474] width 554 height 28
click at [655, 514] on span "[GEOGRAPHIC_DATA]" at bounding box center [933, 512] width 594 height 26
type input "[GEOGRAPHIC_DATA]"
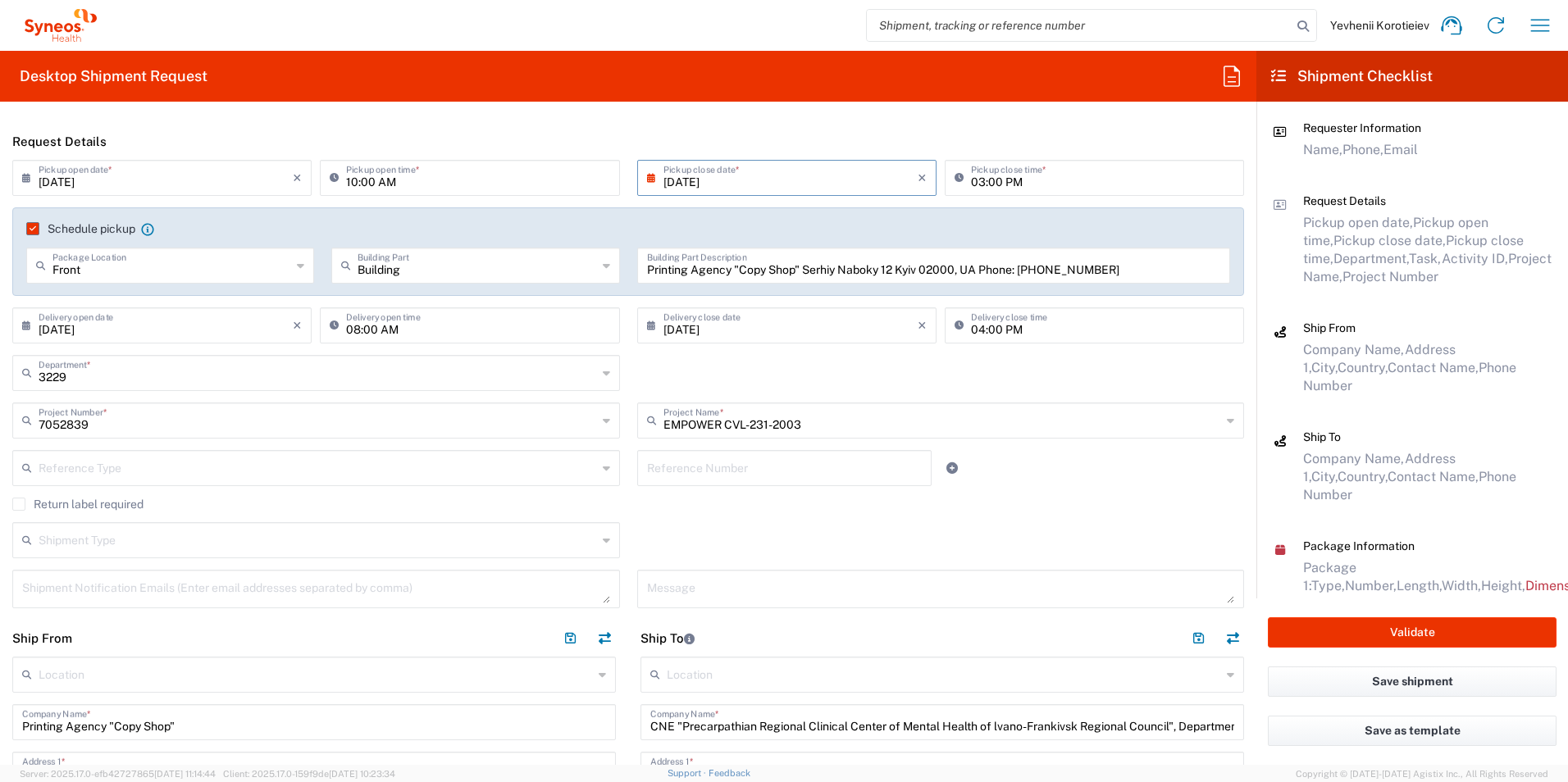
scroll to position [164, 0]
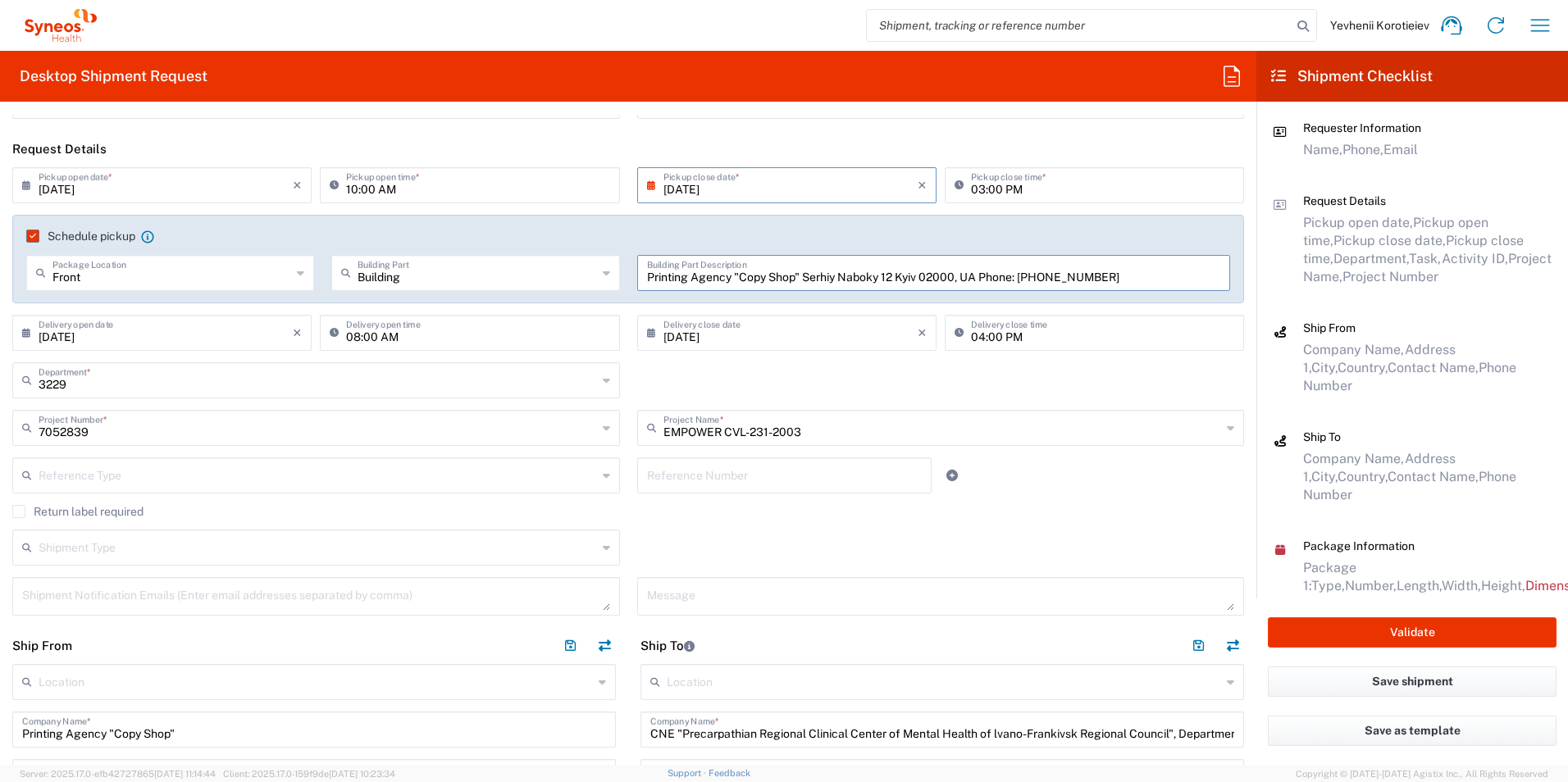
drag, startPoint x: 1122, startPoint y: 274, endPoint x: 1018, endPoint y: 278, distance: 104.1
click at [1018, 278] on input "Printing Agency "Copy Shop" Serhiy Naboky 12 Kyiv 02000, UA Phone: [PHONE_NUMBE…" at bounding box center [933, 271] width 574 height 28
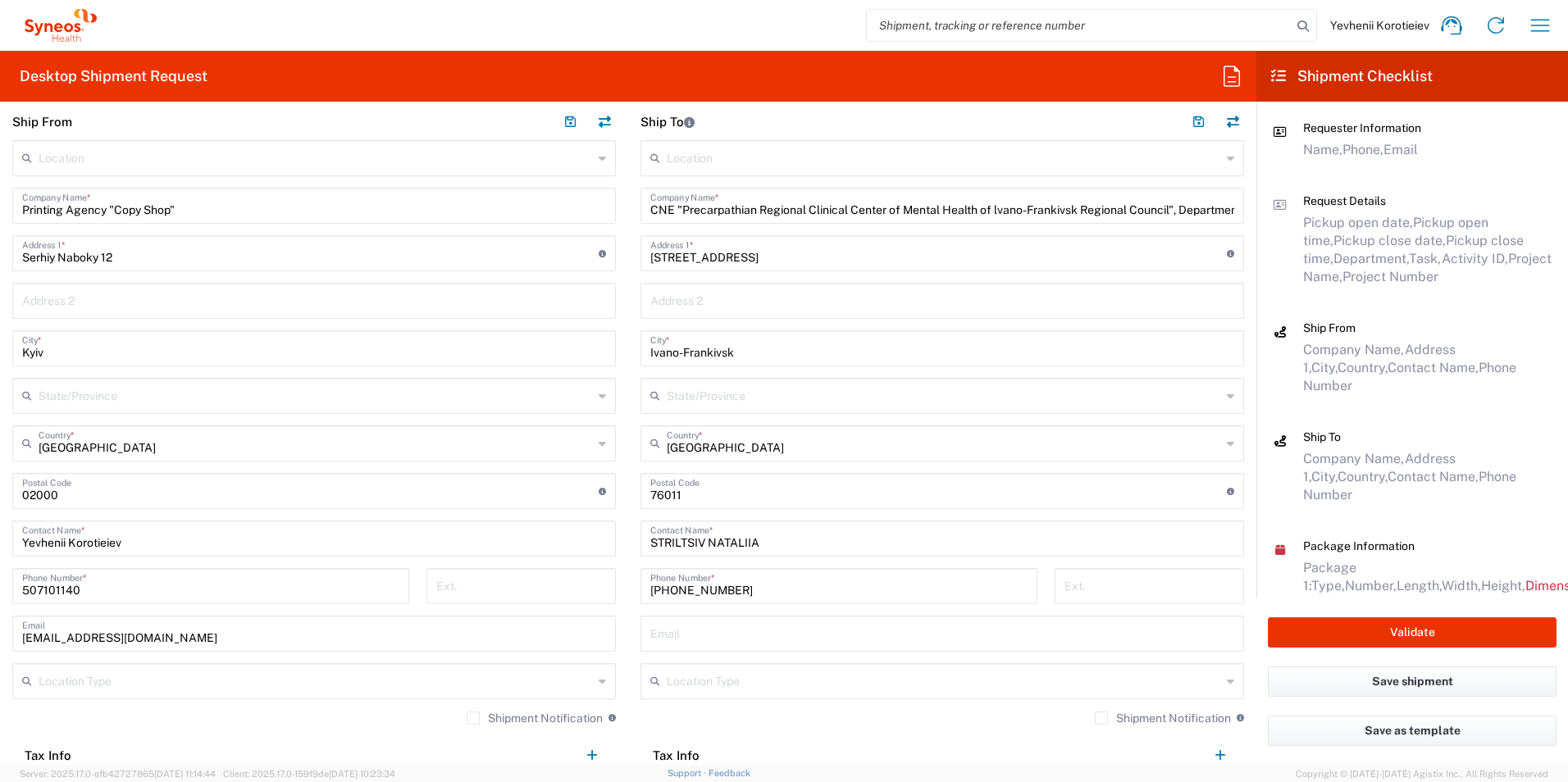
scroll to position [738, 0]
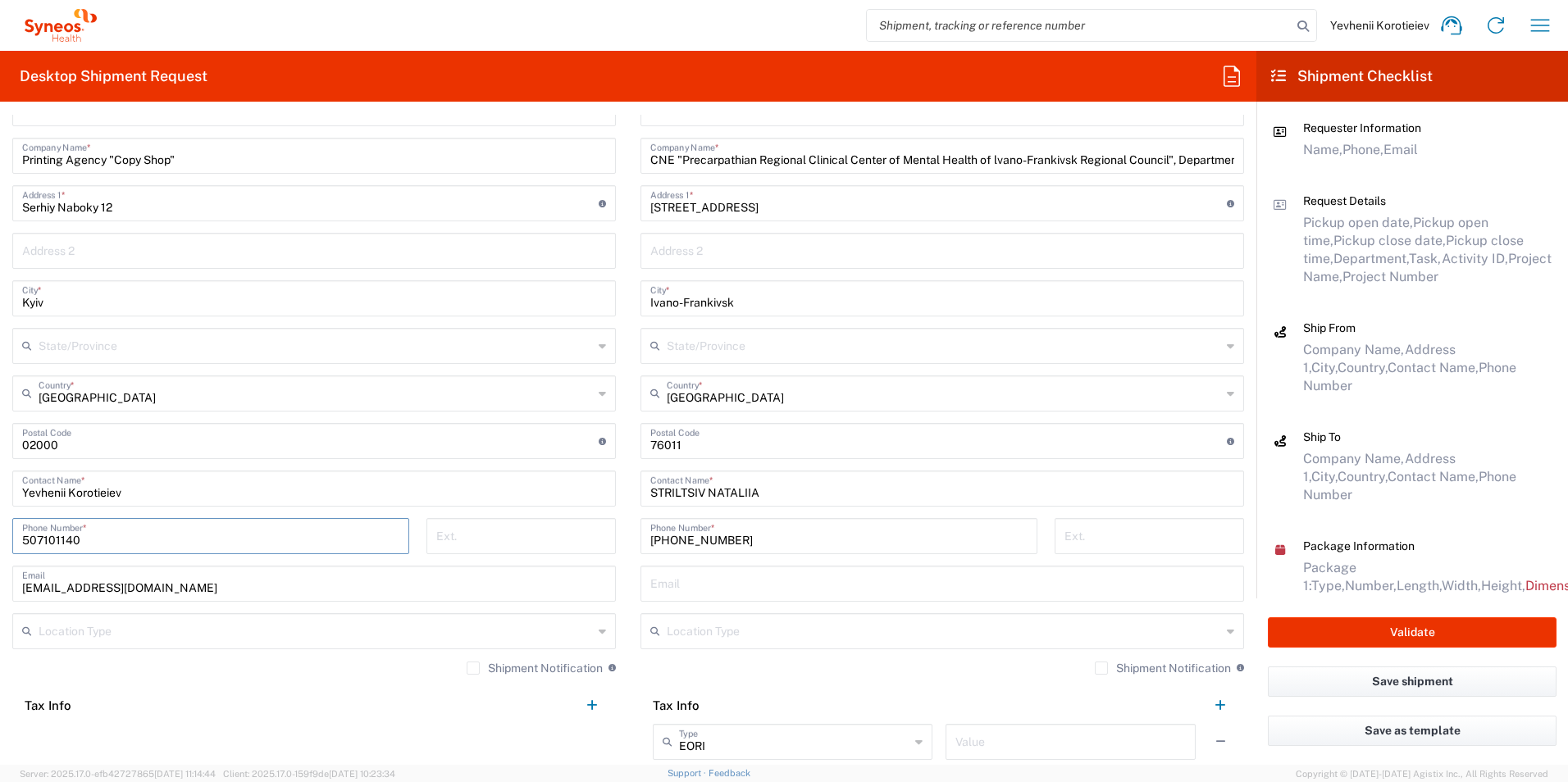
drag, startPoint x: 88, startPoint y: 546, endPoint x: 7, endPoint y: 541, distance: 81.2
click at [7, 541] on div "507101140 Phone Number *" at bounding box center [211, 541] width 414 height 47
paste input "[PHONE_NUMBER]"
type input "[PHONE_NUMBER]"
click at [394, 693] on header "Tax Info" at bounding box center [314, 705] width 604 height 37
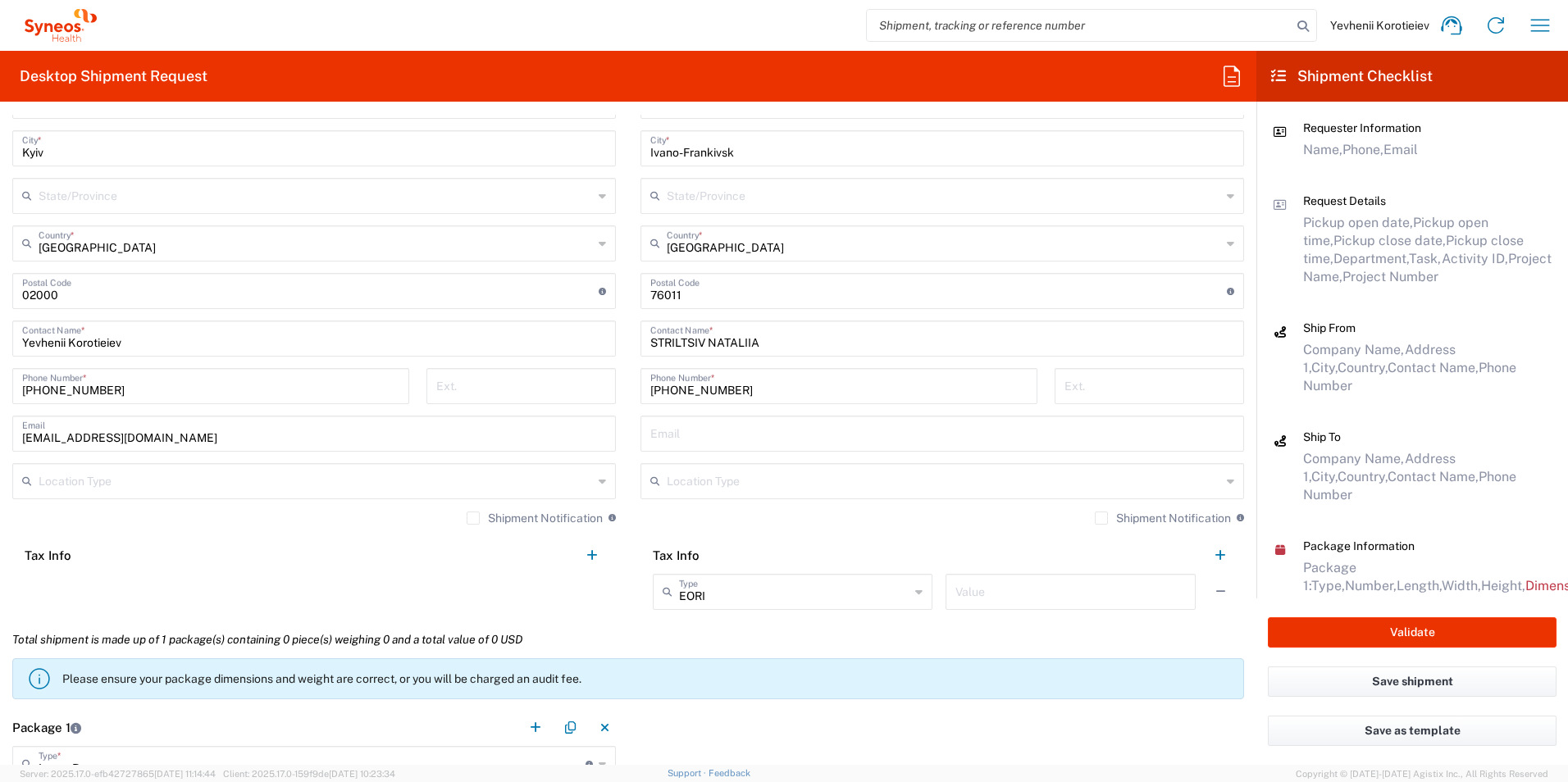
scroll to position [902, 0]
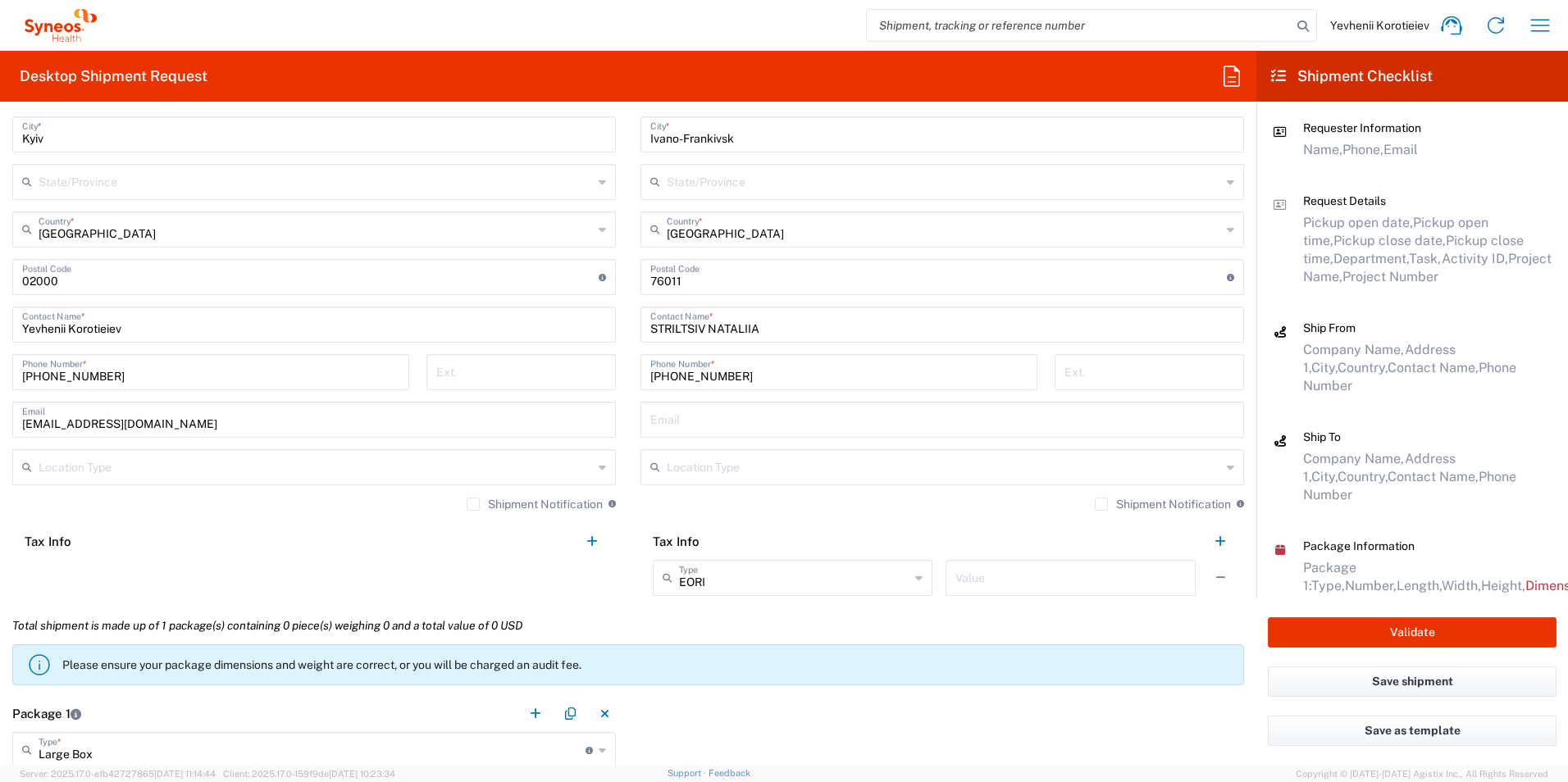
click at [470, 507] on label "Shipment Notification" at bounding box center [534, 504] width 136 height 13
click at [473, 504] on input "Shipment Notification" at bounding box center [473, 504] width 0 height 0
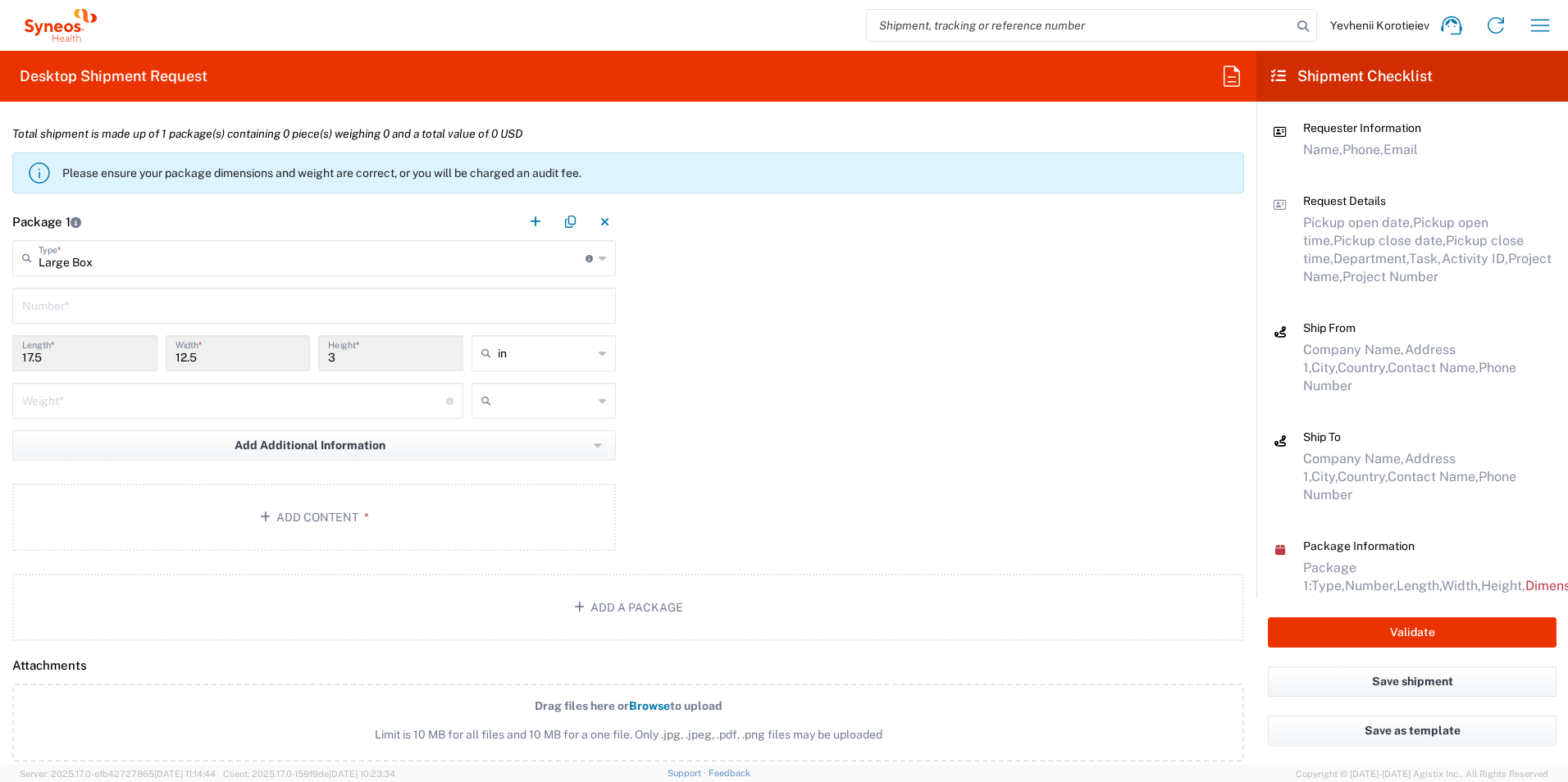
scroll to position [1395, 0]
click at [45, 416] on div "Weight * Total weight of package(s) in pounds or kilograms" at bounding box center [237, 399] width 451 height 36
click at [46, 405] on input "number" at bounding box center [234, 397] width 424 height 28
type input "1"
type input "8"
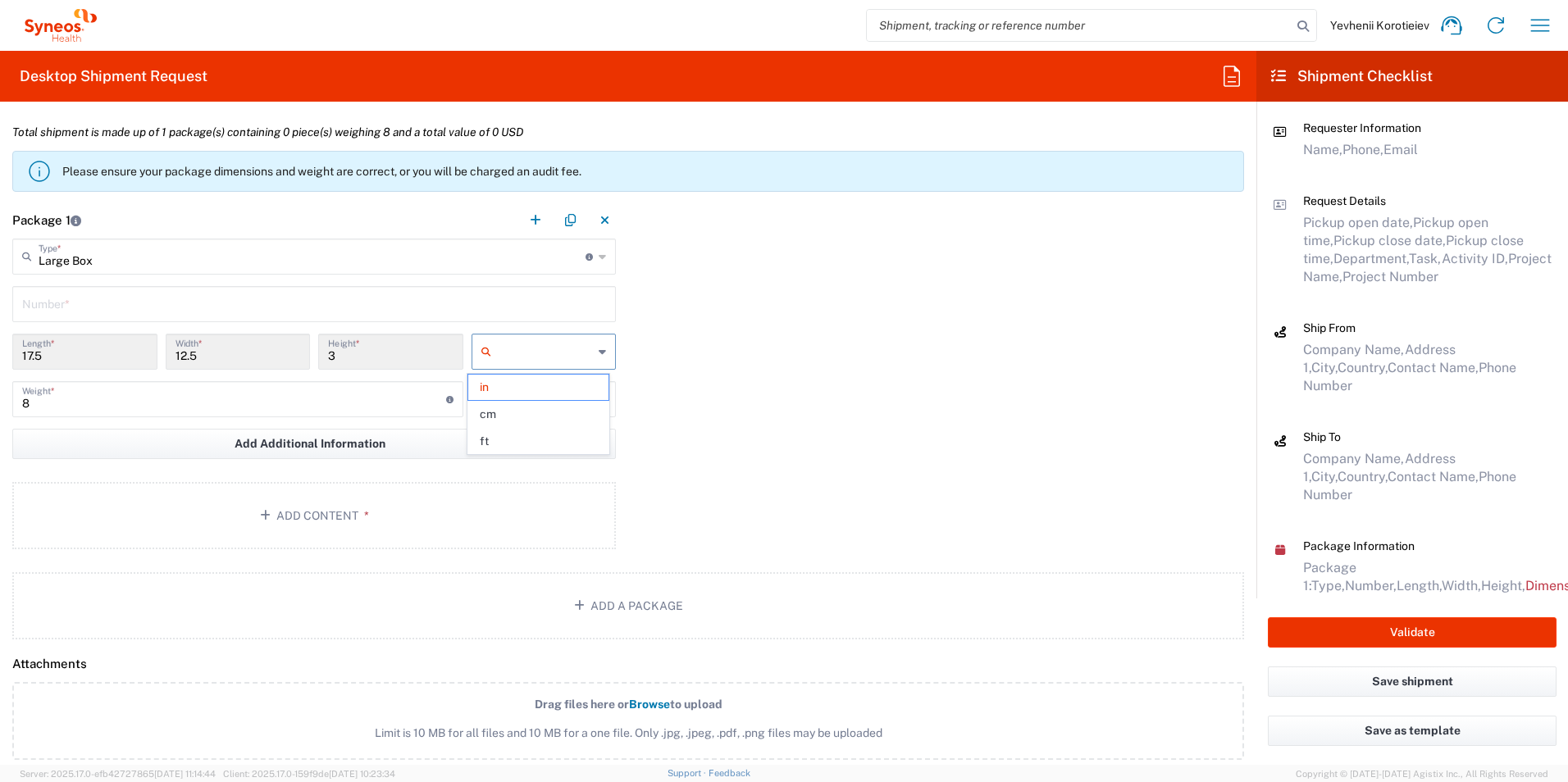
click at [583, 360] on input "text" at bounding box center [546, 352] width 96 height 27
click at [568, 409] on span "cm" at bounding box center [538, 415] width 140 height 26
type input "44.45"
type input "31.75"
type input "7.62"
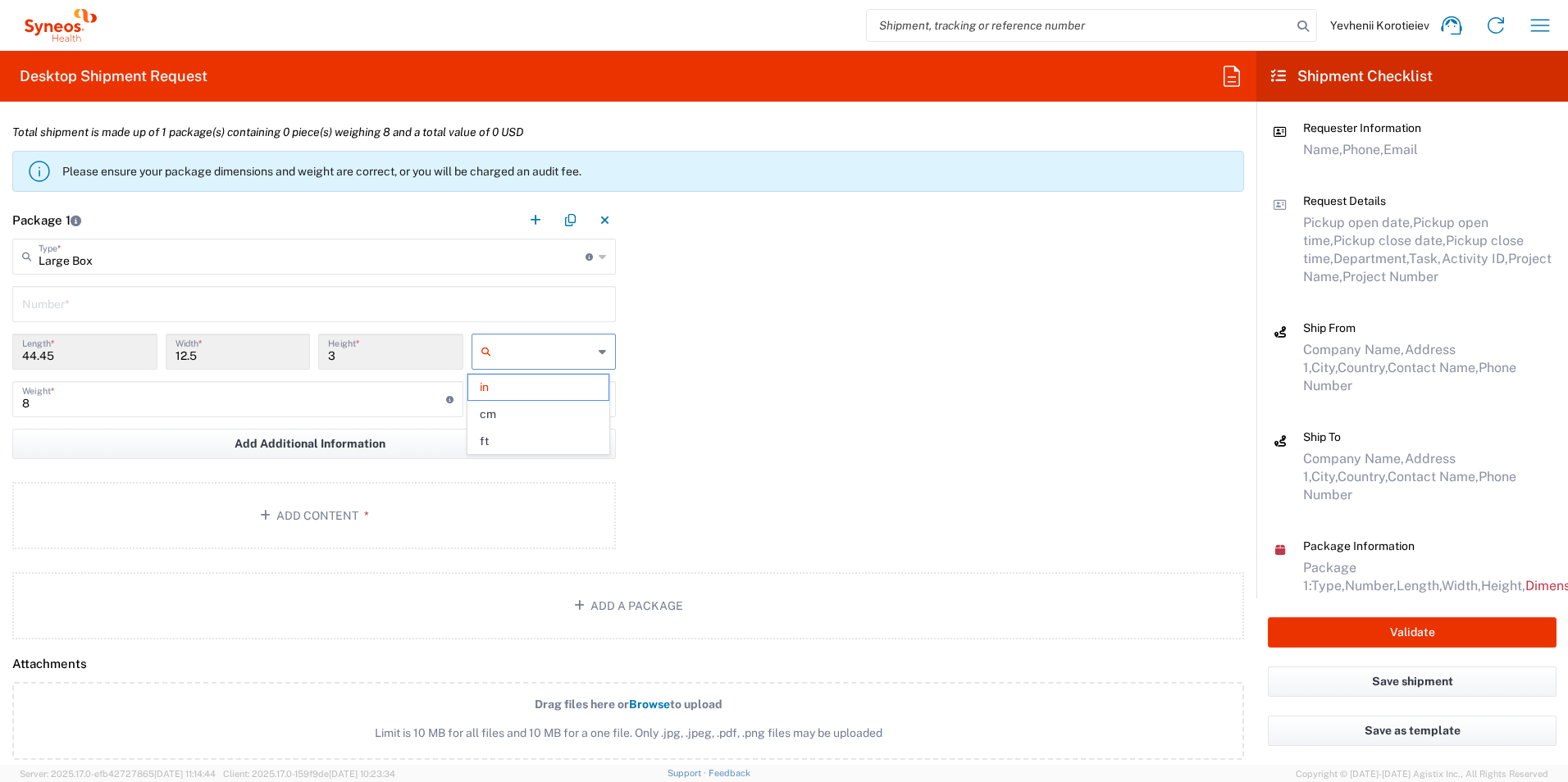
type input "cm"
click at [188, 406] on input "8" at bounding box center [234, 397] width 424 height 28
click at [545, 409] on input "text" at bounding box center [546, 399] width 96 height 27
click at [534, 434] on span "kgs" at bounding box center [538, 435] width 140 height 26
type input "kgs"
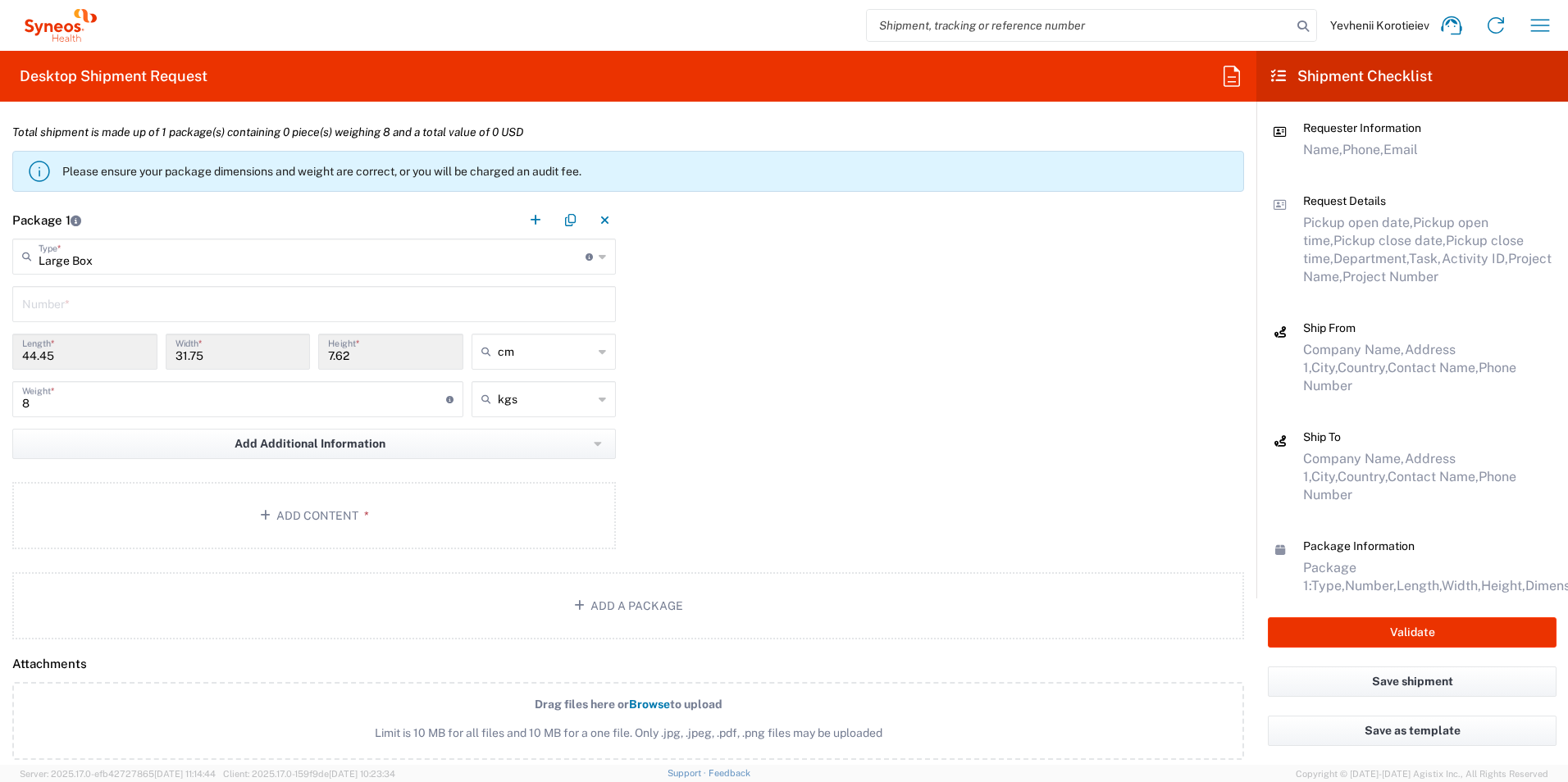
click at [950, 477] on div "Package 1 Large Box Type * Material used to package goods Envelope Large Box Me…" at bounding box center [628, 378] width 1256 height 354
click at [1339, 628] on button "Validate" at bounding box center [1412, 632] width 289 height 30
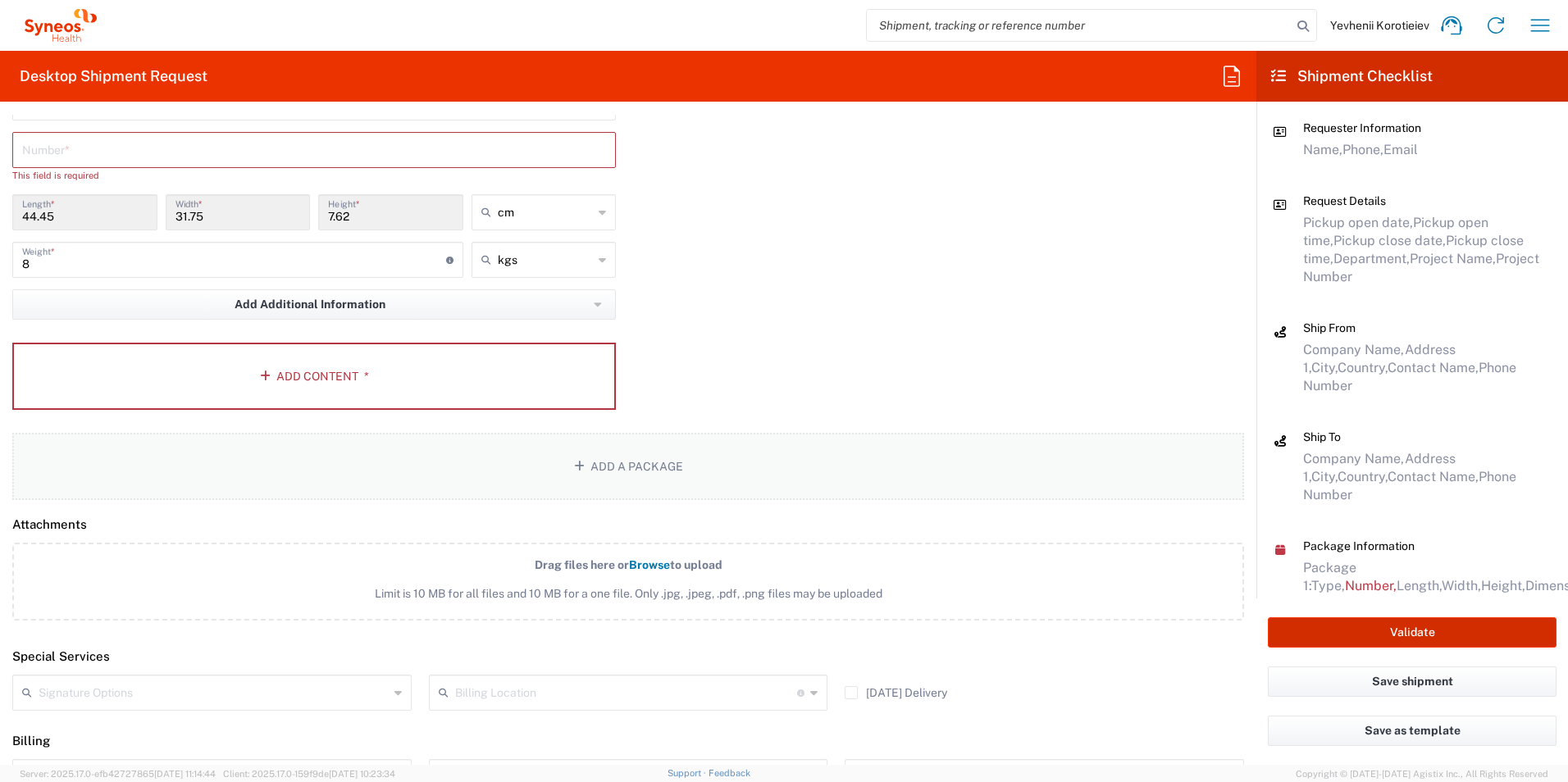
scroll to position [1560, 0]
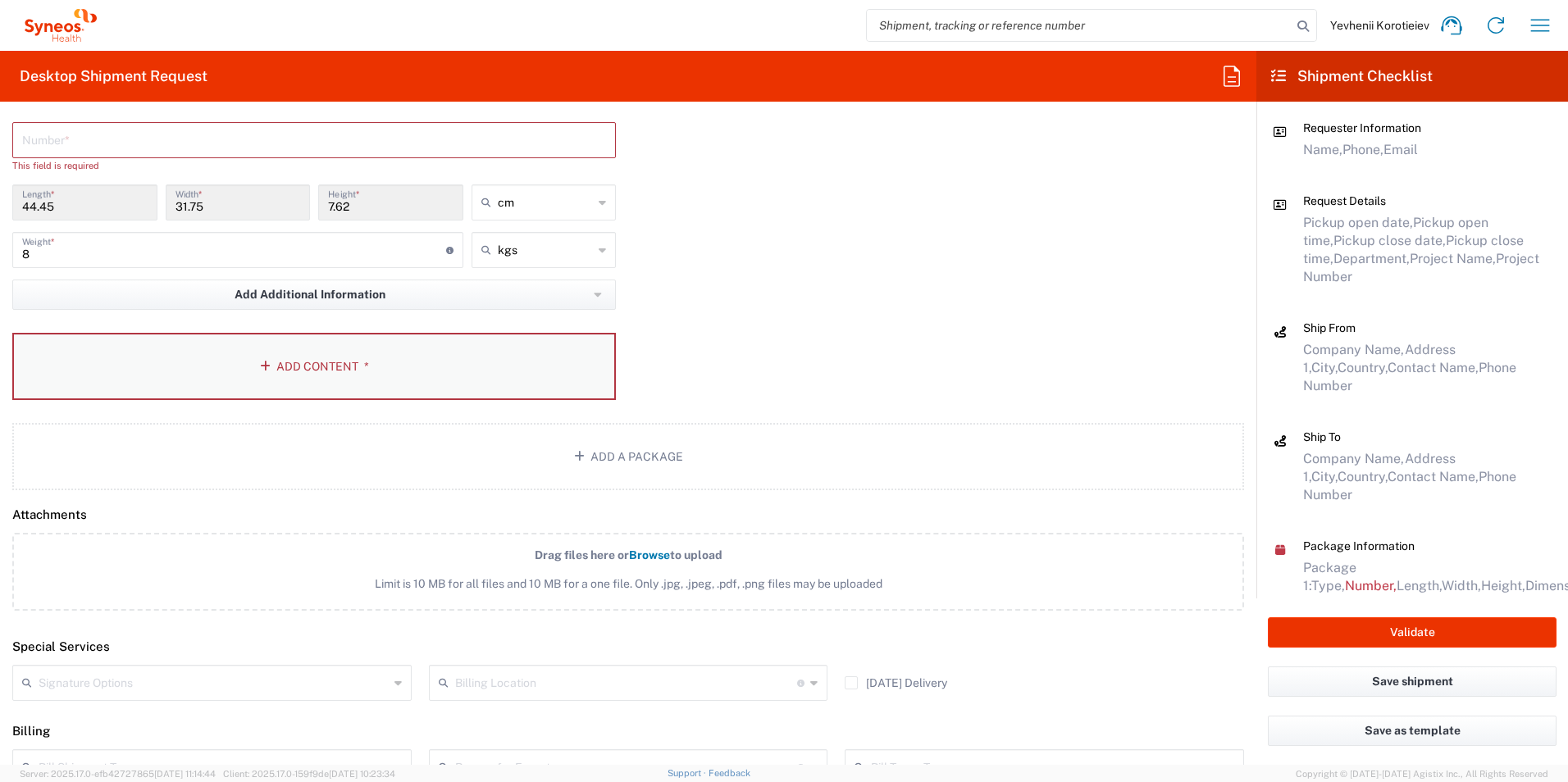
click at [354, 379] on button "Add Content *" at bounding box center [314, 366] width 604 height 67
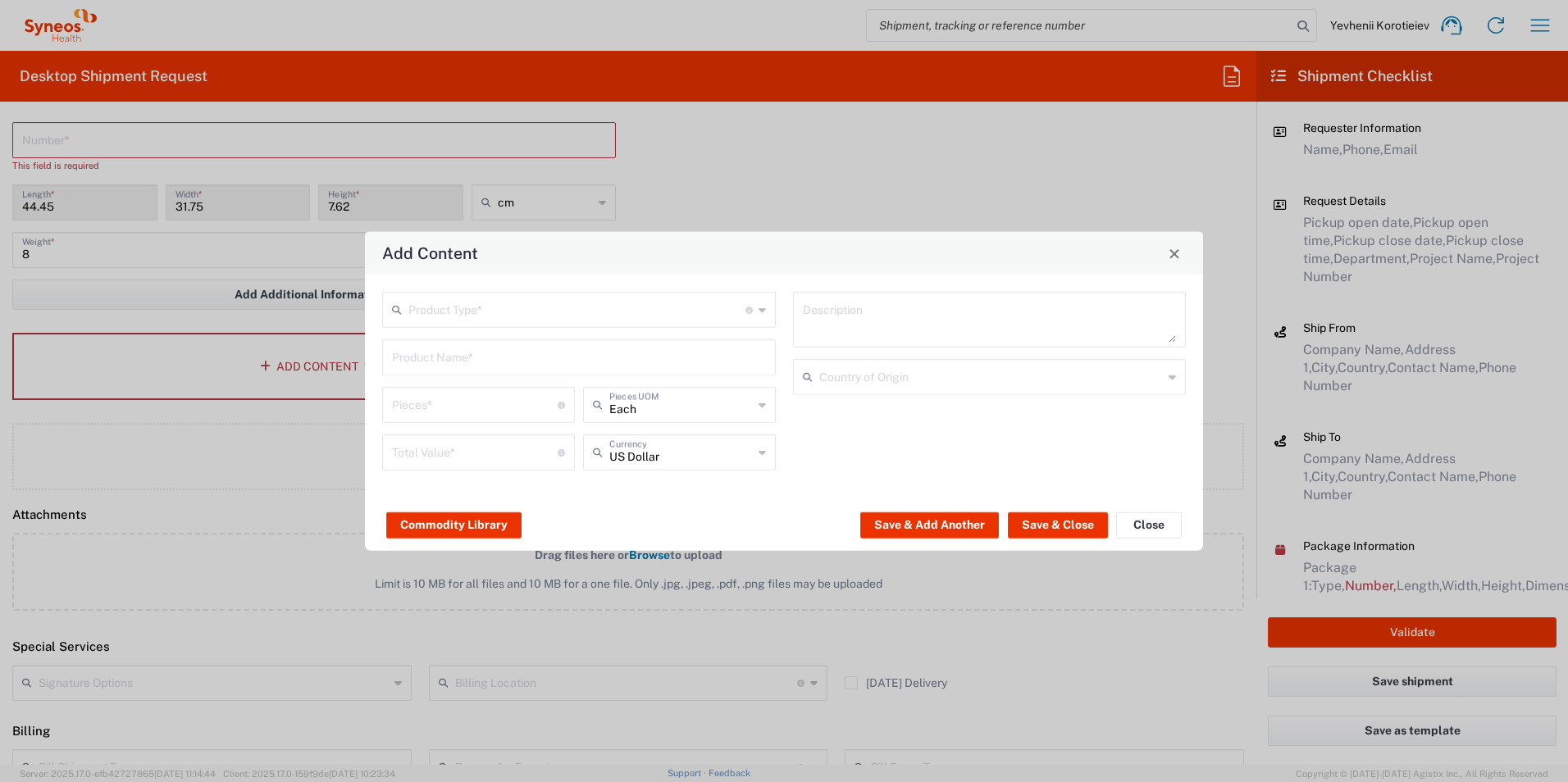
click at [601, 318] on input "text" at bounding box center [577, 308] width 337 height 28
click at [513, 347] on span "Documents" at bounding box center [579, 346] width 390 height 26
type input "Documents"
type input "1"
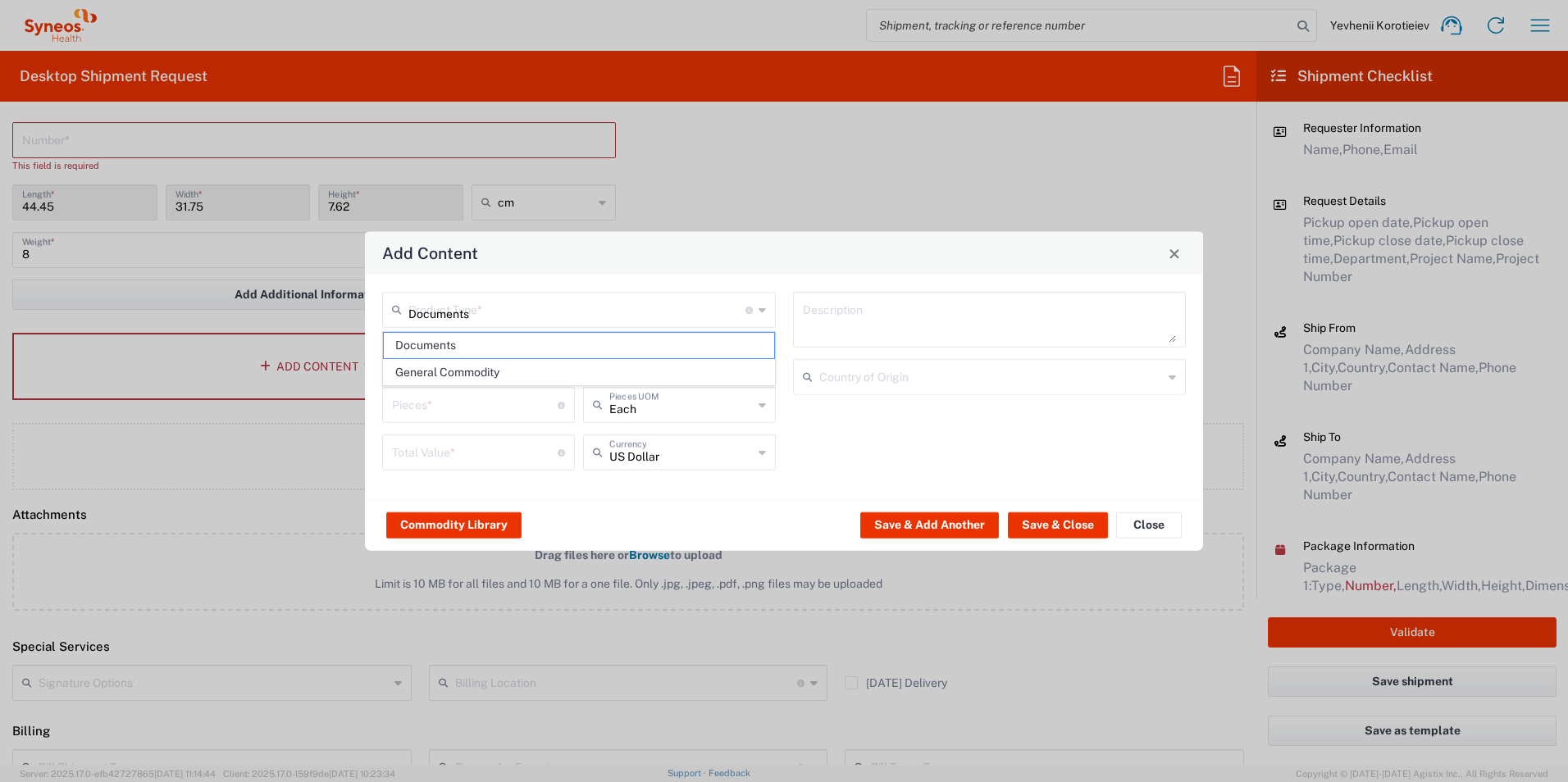
type input "1"
type textarea "Documents"
click at [1048, 529] on button "Save & Close" at bounding box center [1058, 525] width 100 height 27
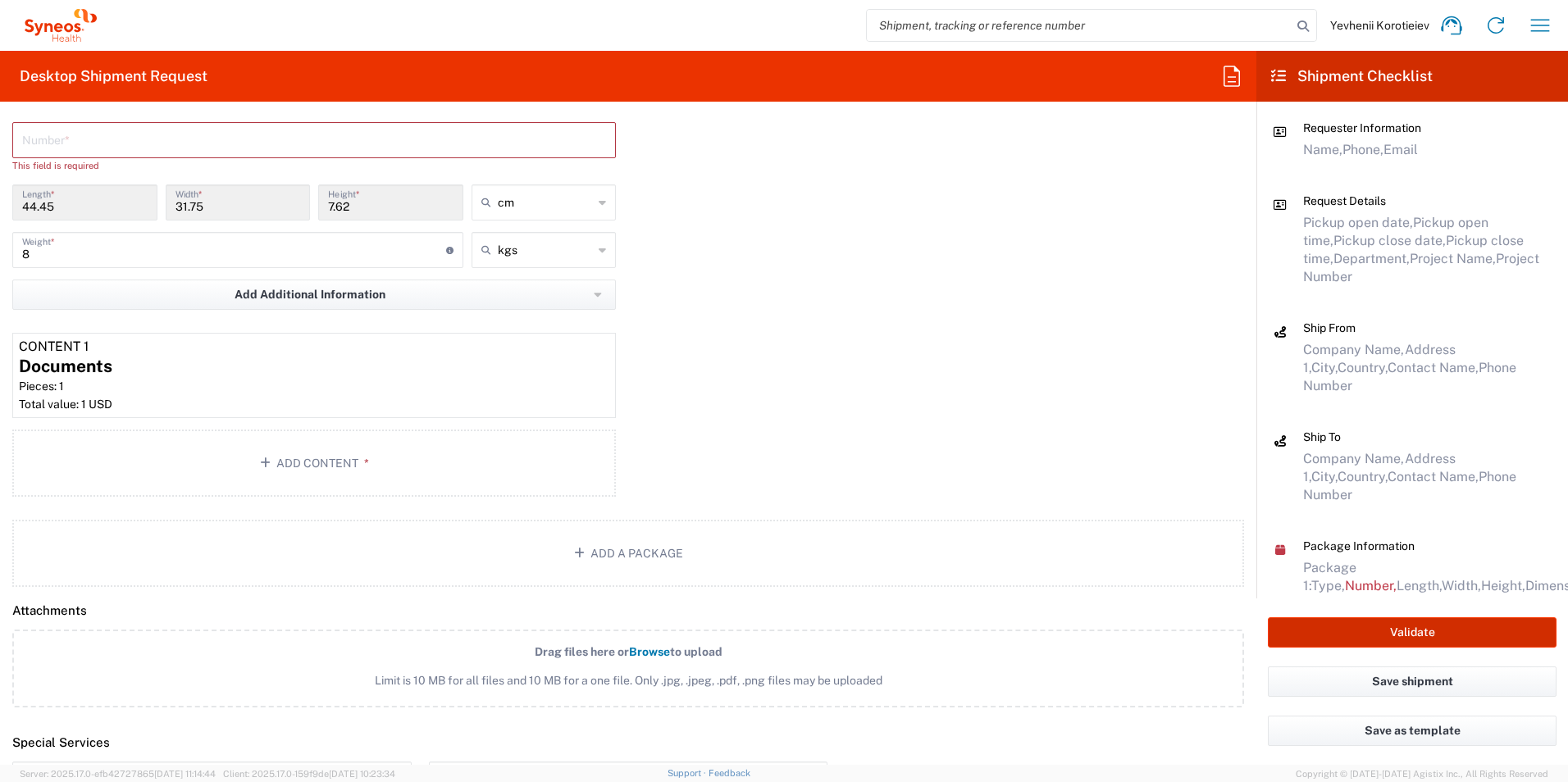
click at [1341, 636] on button "Validate" at bounding box center [1412, 632] width 289 height 30
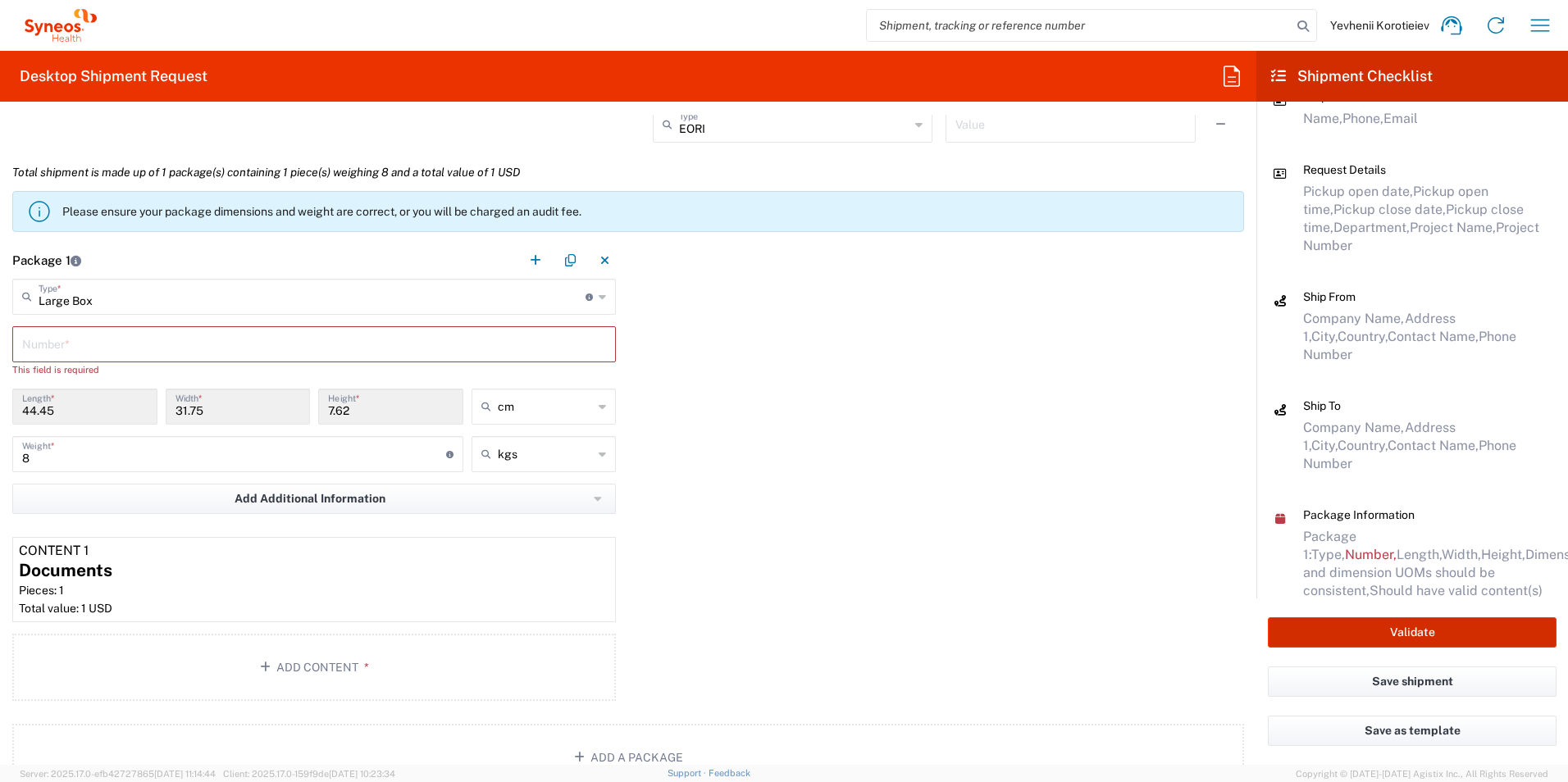
scroll to position [1314, 0]
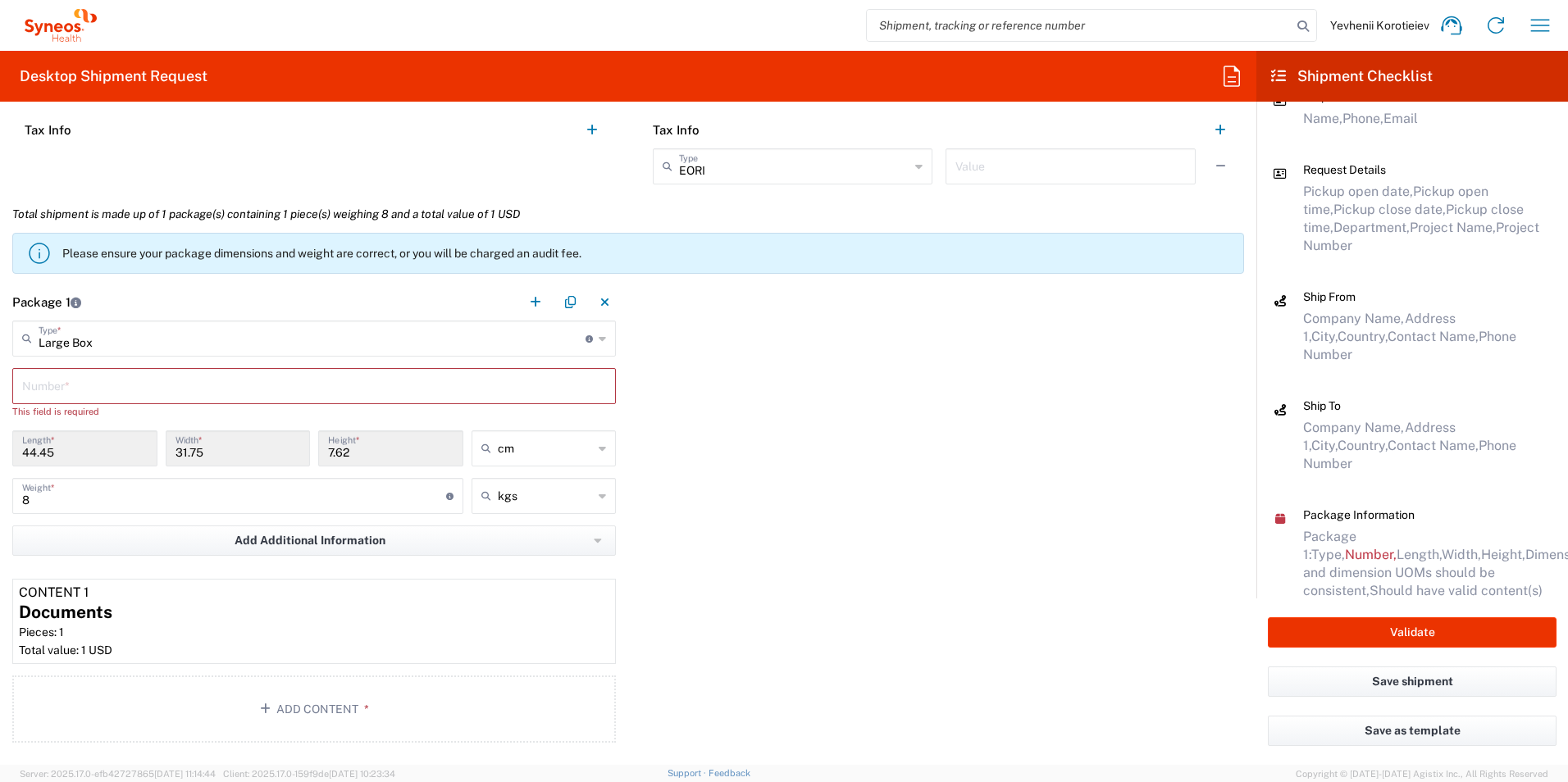
click at [187, 379] on input "text" at bounding box center [314, 385] width 584 height 28
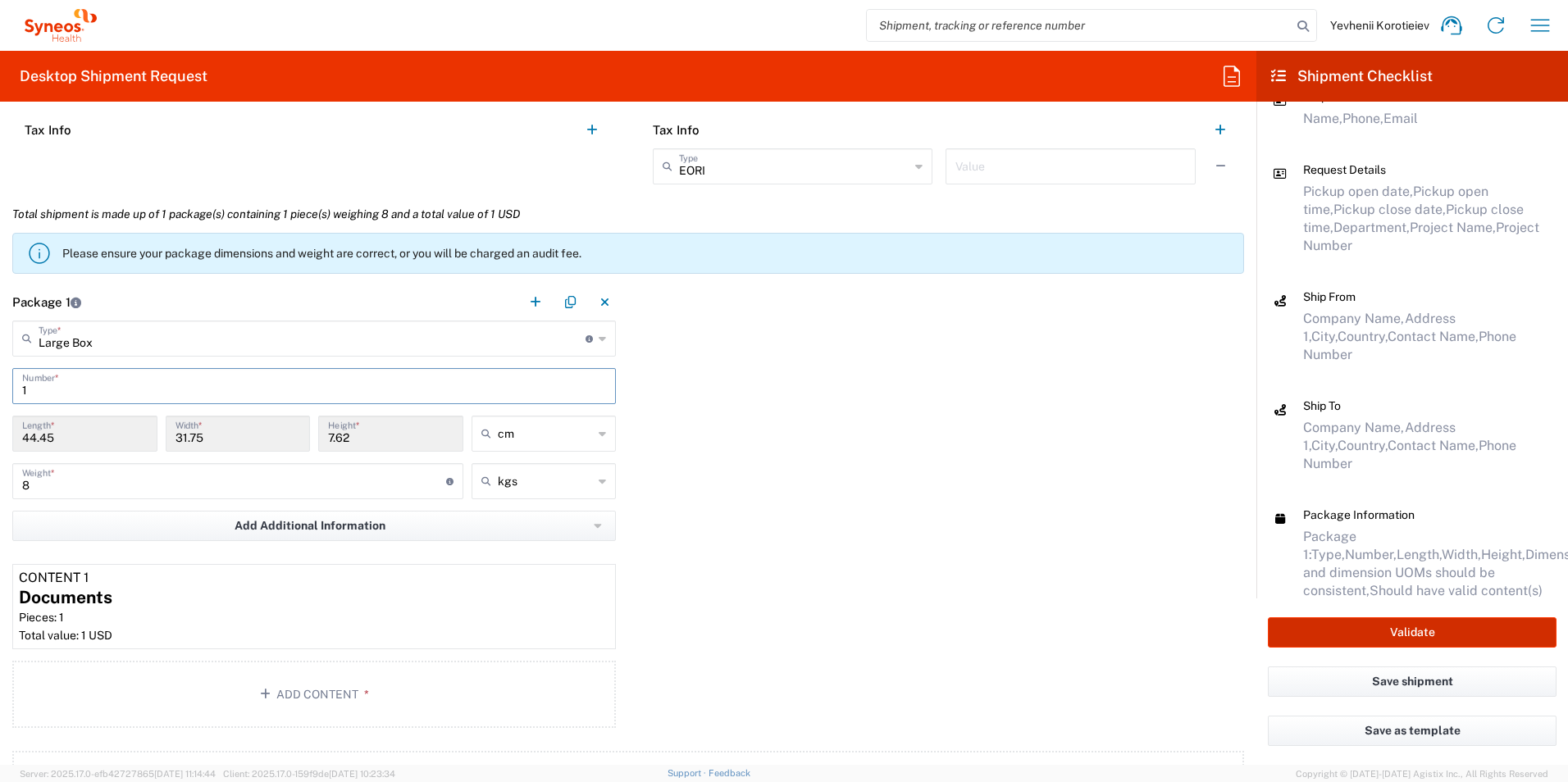
type input "1"
click at [1364, 637] on button "Validate" at bounding box center [1412, 632] width 289 height 30
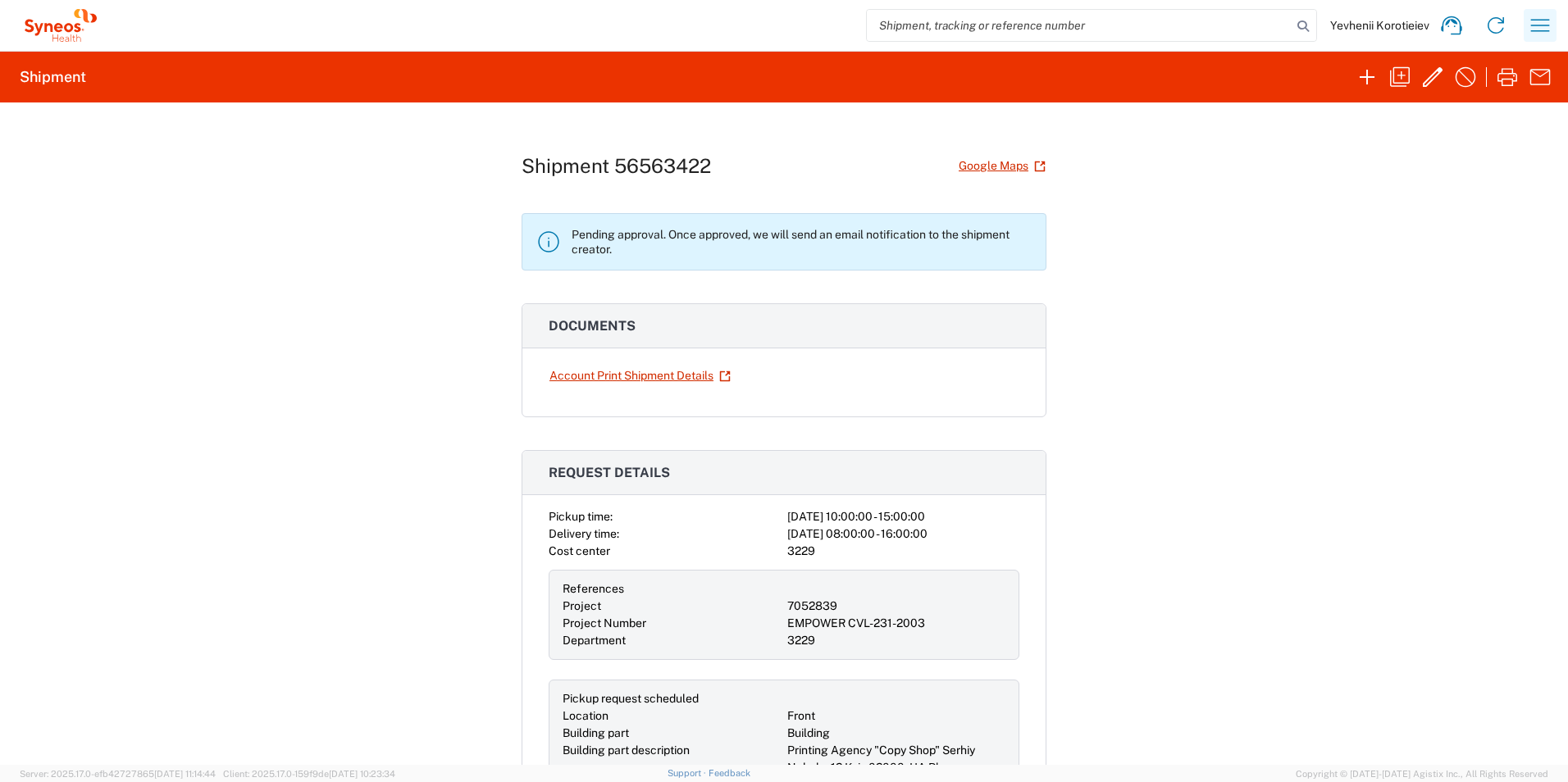
click at [1546, 27] on icon "button" at bounding box center [1540, 25] width 27 height 27
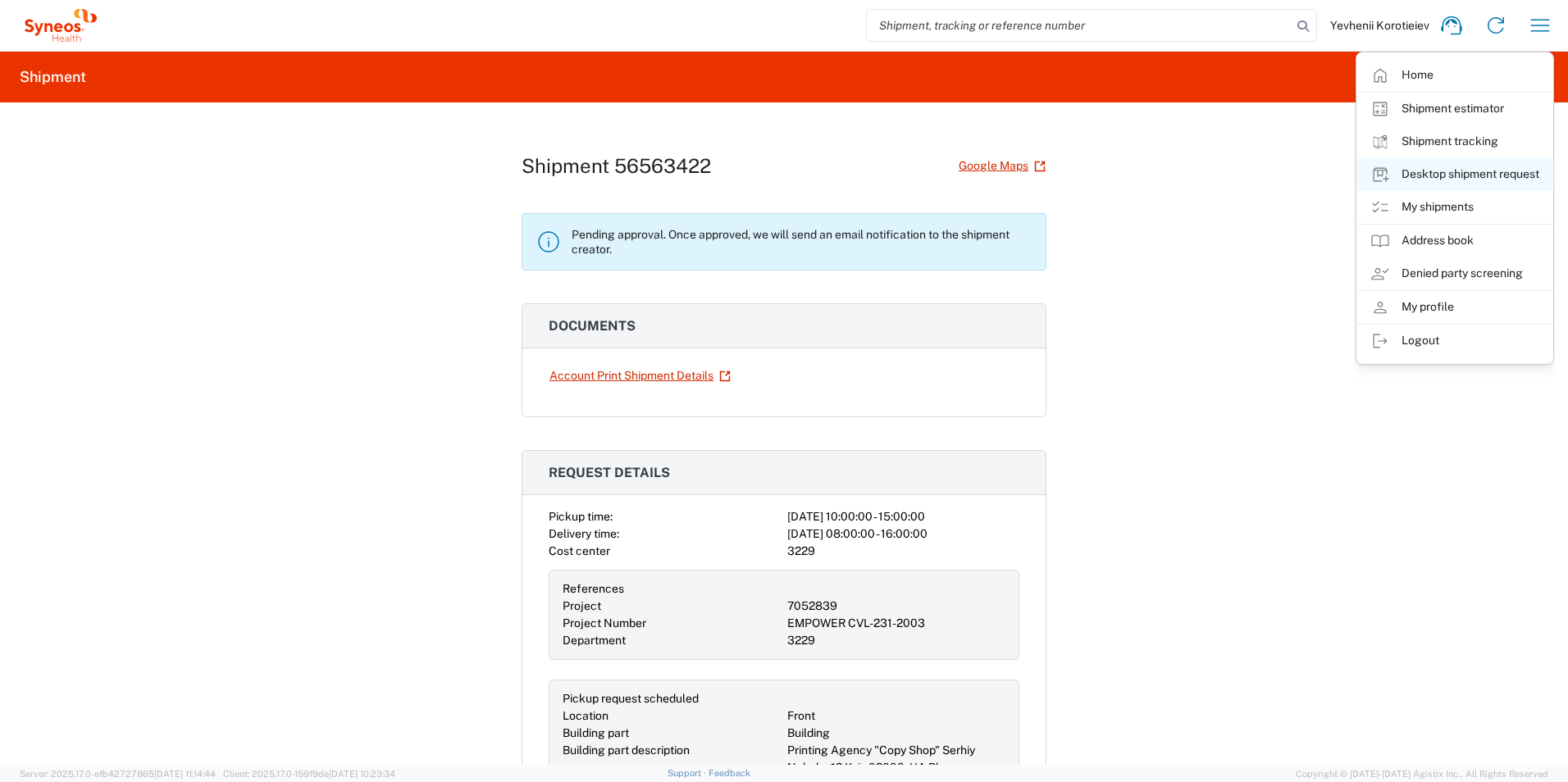
click at [1499, 176] on link "Desktop shipment request" at bounding box center [1454, 175] width 195 height 33
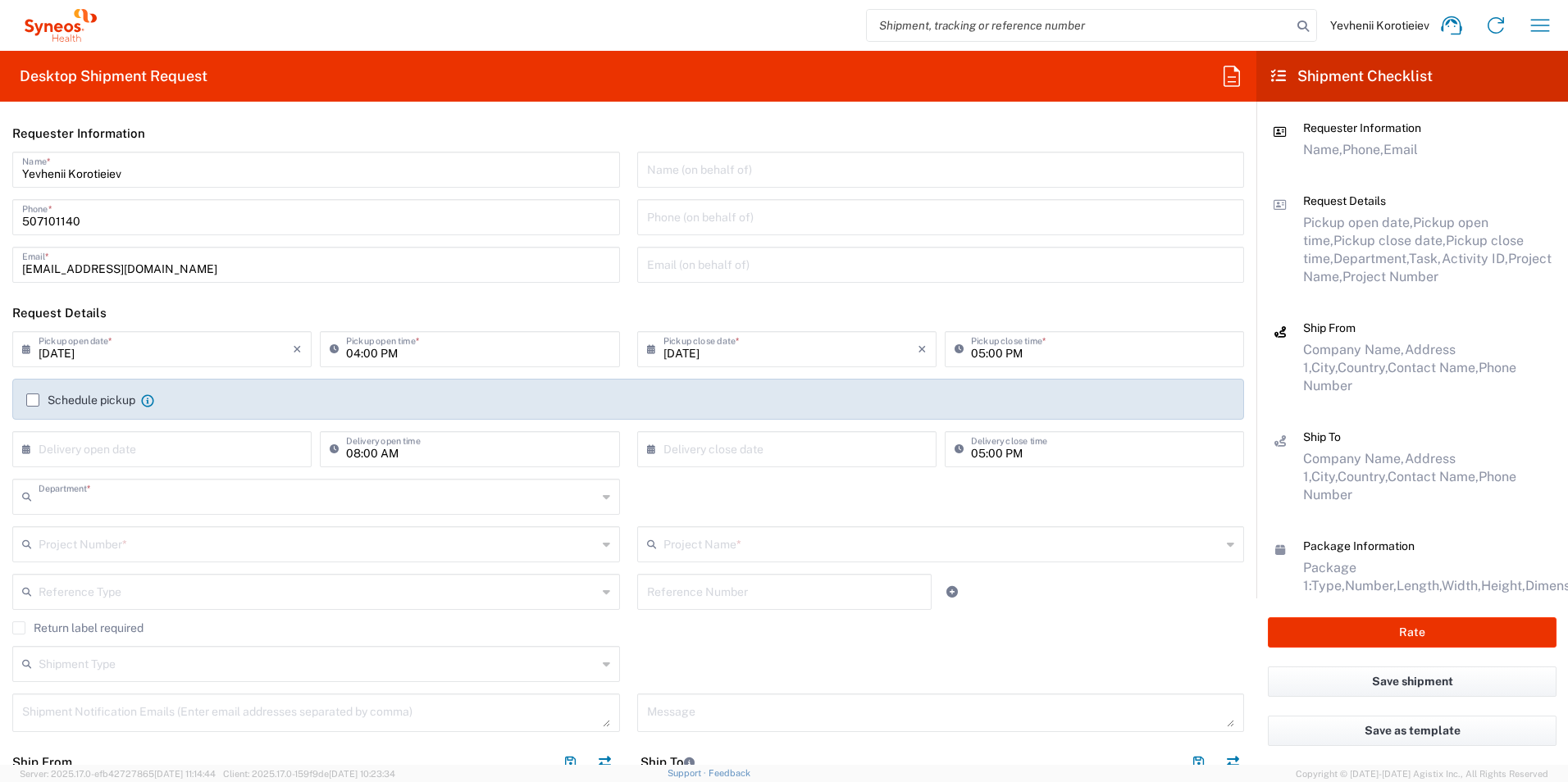
type input "3229"
click at [52, 34] on icon at bounding box center [60, 25] width 82 height 33
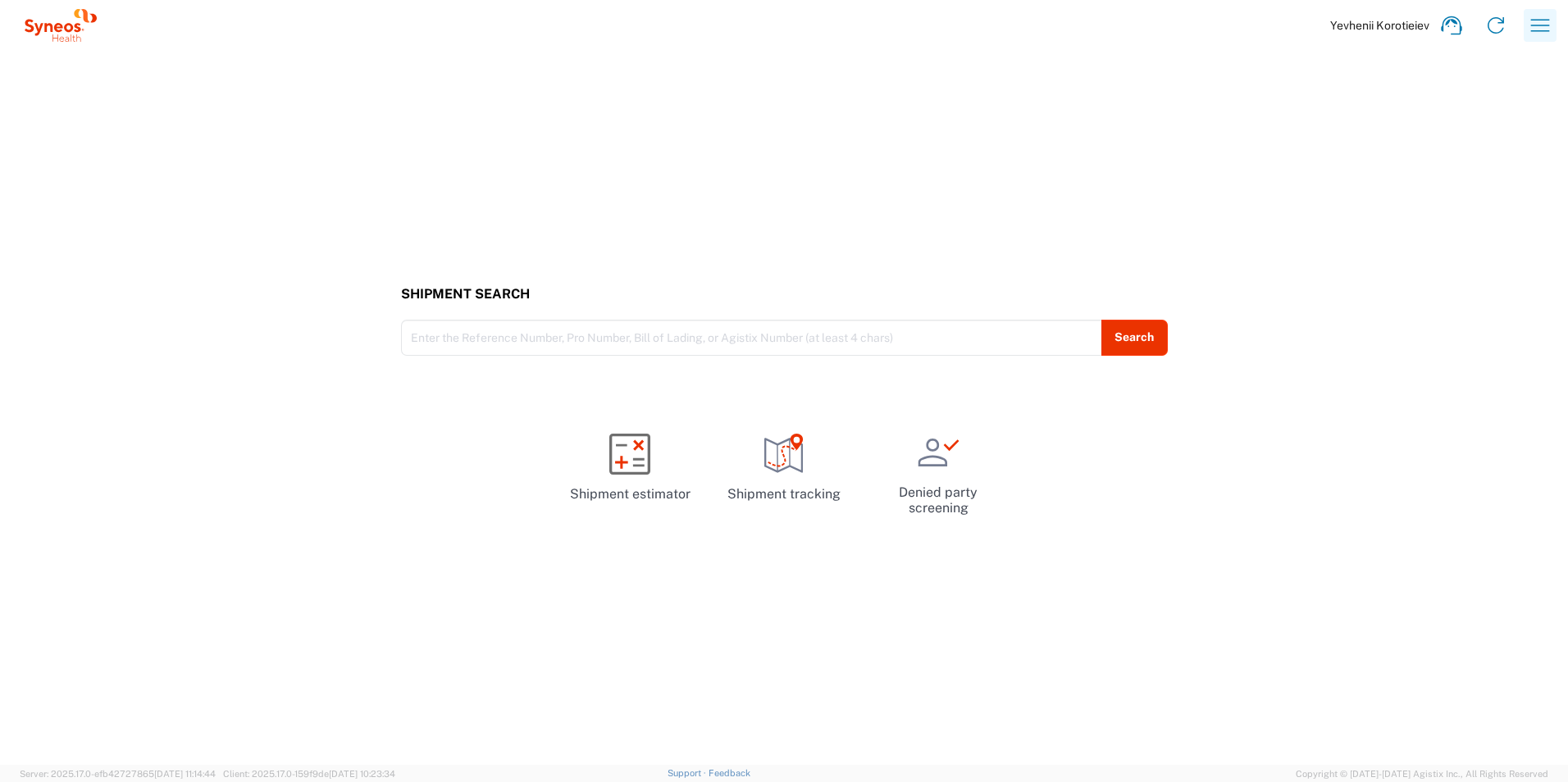
click at [1523, 30] on div "Yevhenii Korotieiev Home Shipment estimator Shipment tracking Desktop shipment …" at bounding box center [832, 26] width 1460 height 40
click at [1534, 26] on icon "button" at bounding box center [1540, 25] width 19 height 12
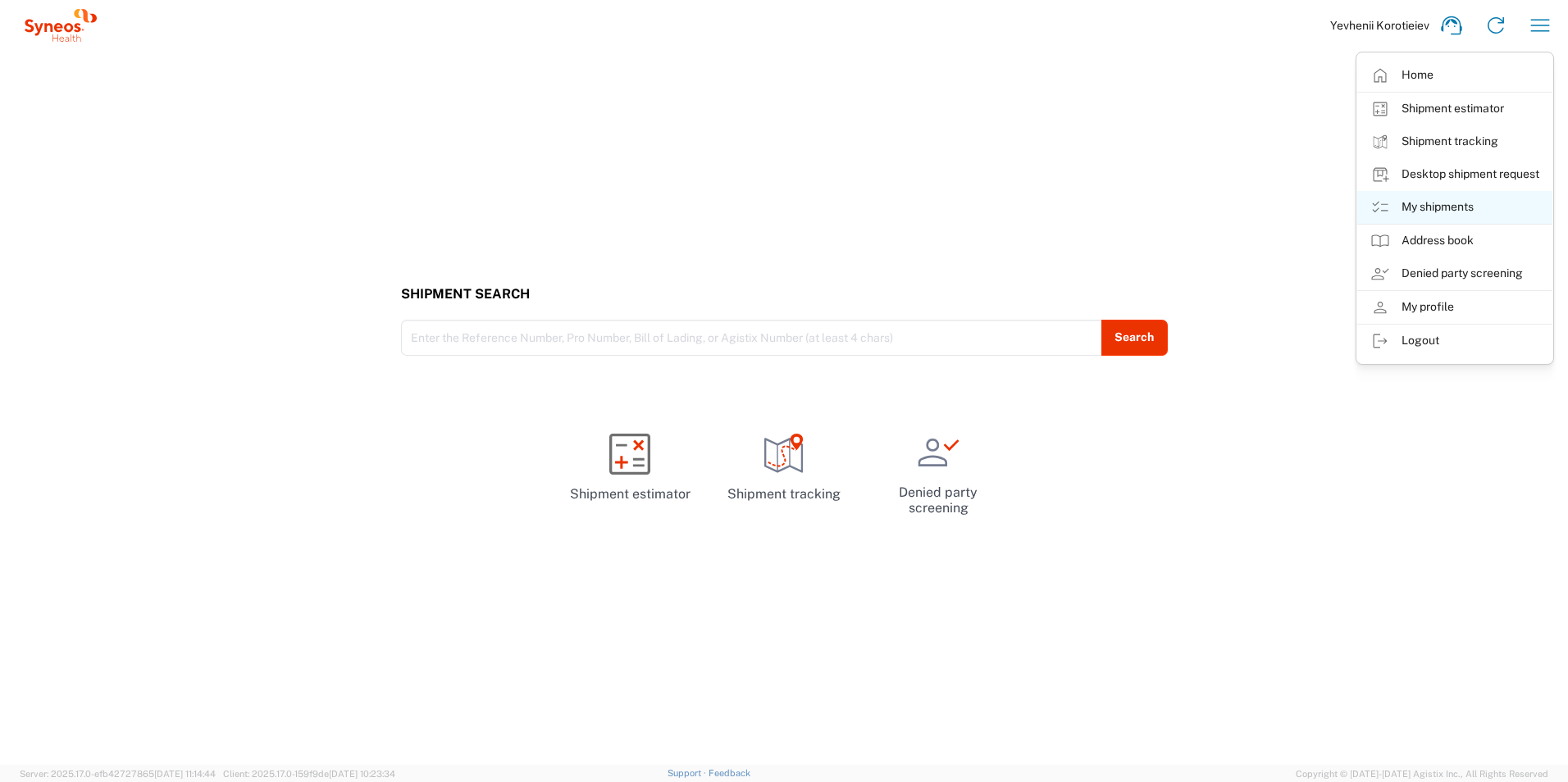
click at [1457, 211] on link "My shipments" at bounding box center [1454, 207] width 195 height 33
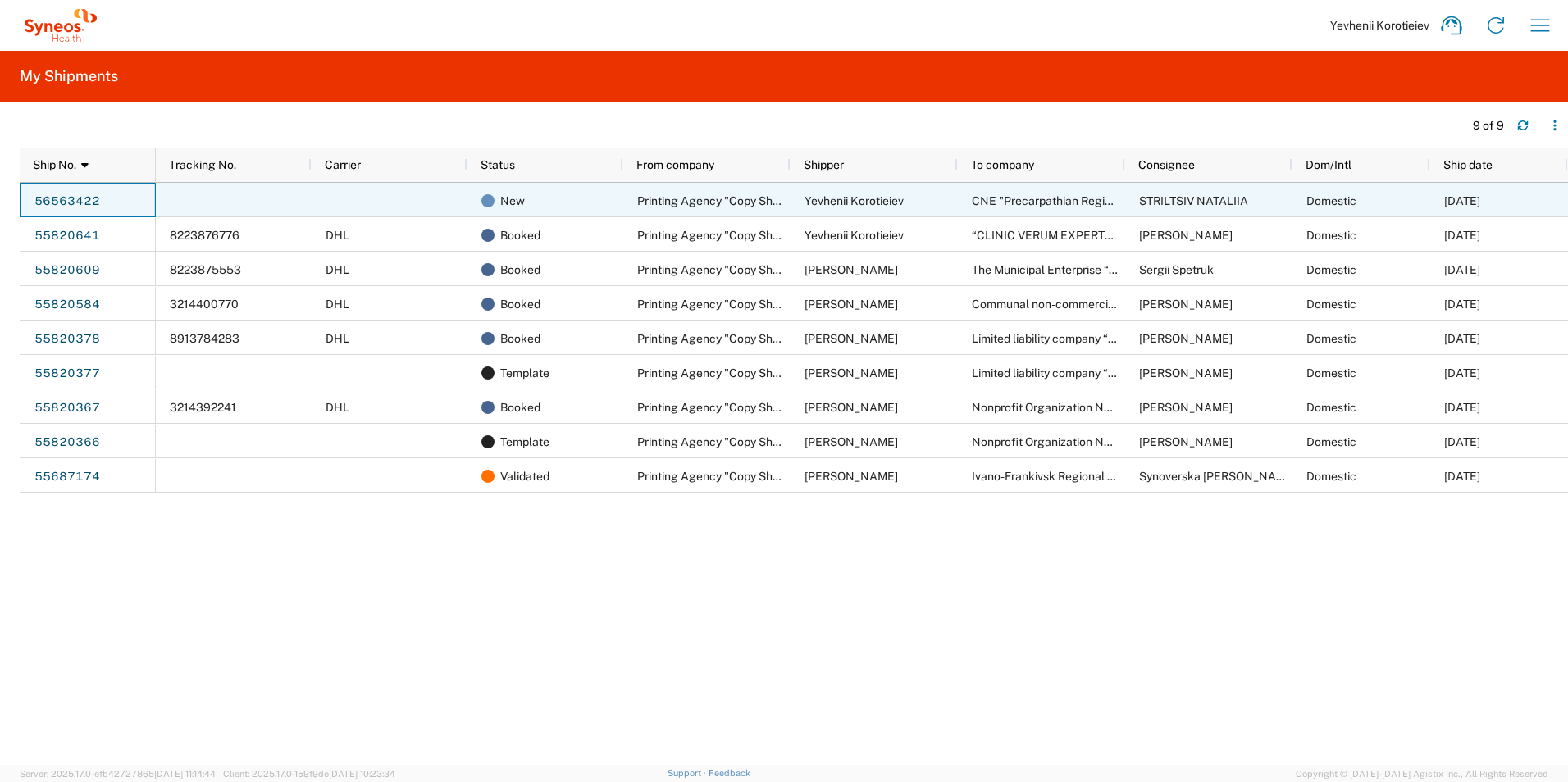
drag, startPoint x: 66, startPoint y: 202, endPoint x: 1536, endPoint y: 210, distance: 1470.0
click at [1536, 210] on div "08/25/2025" at bounding box center [1498, 200] width 138 height 34
click at [592, 206] on div "New" at bounding box center [549, 201] width 134 height 34
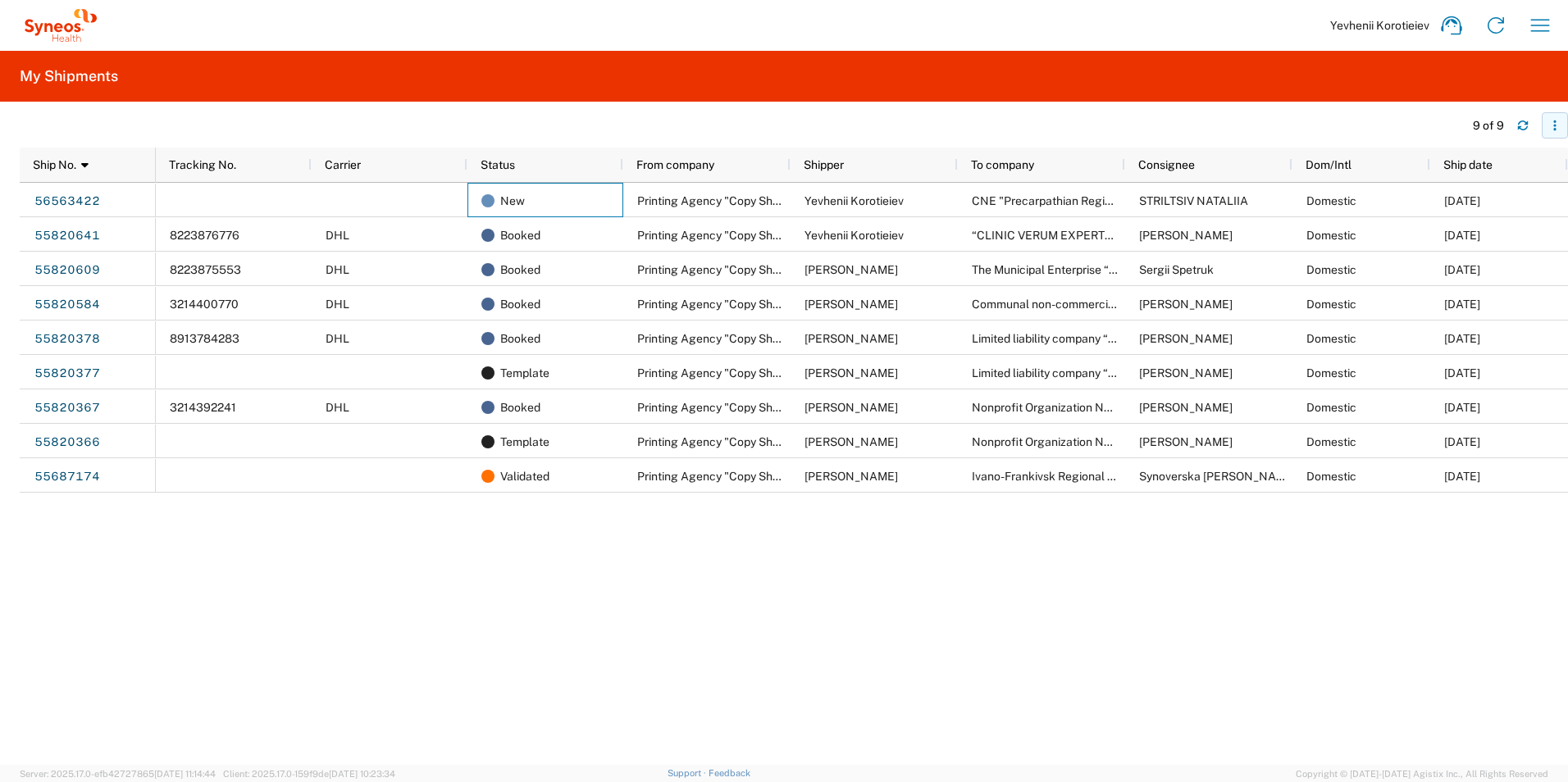
click at [1553, 132] on button "button" at bounding box center [1554, 126] width 27 height 27
click at [1125, 122] on agx-table-filter-chips at bounding box center [737, 131] width 1436 height 27
click at [1532, 34] on icon "button" at bounding box center [1540, 25] width 27 height 27
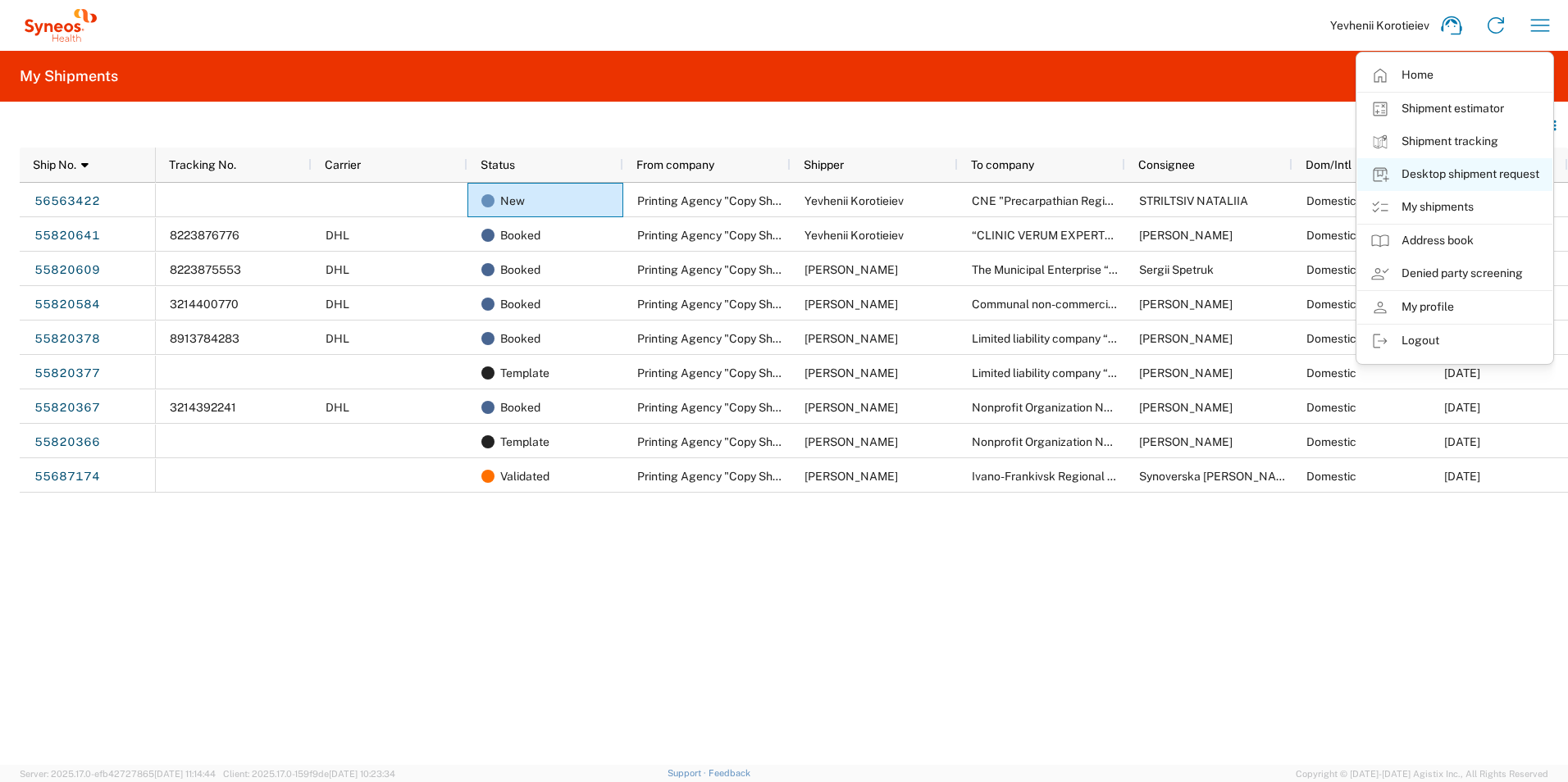
click at [1438, 164] on link "Desktop shipment request" at bounding box center [1454, 175] width 195 height 33
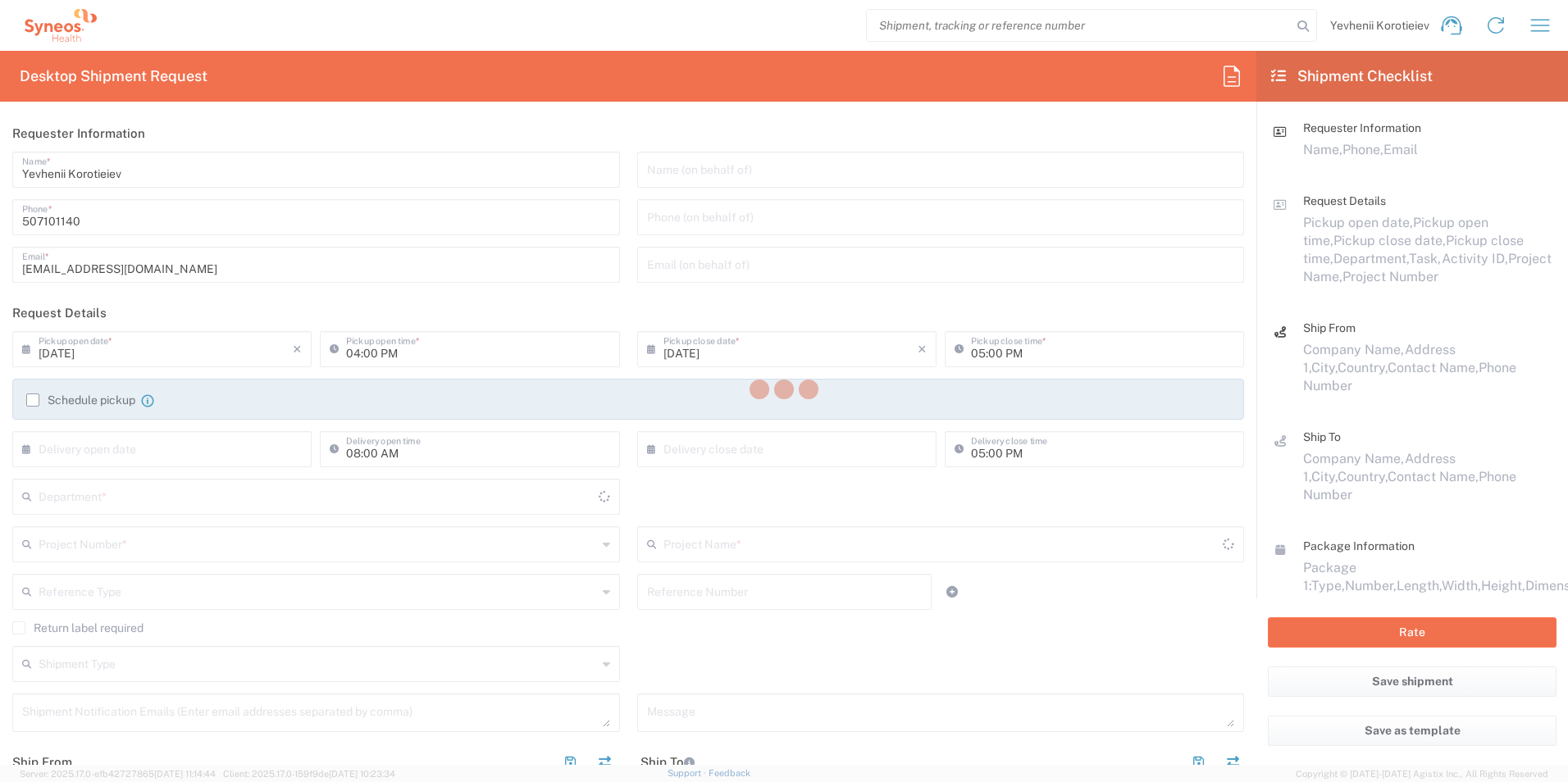
type input "3229"
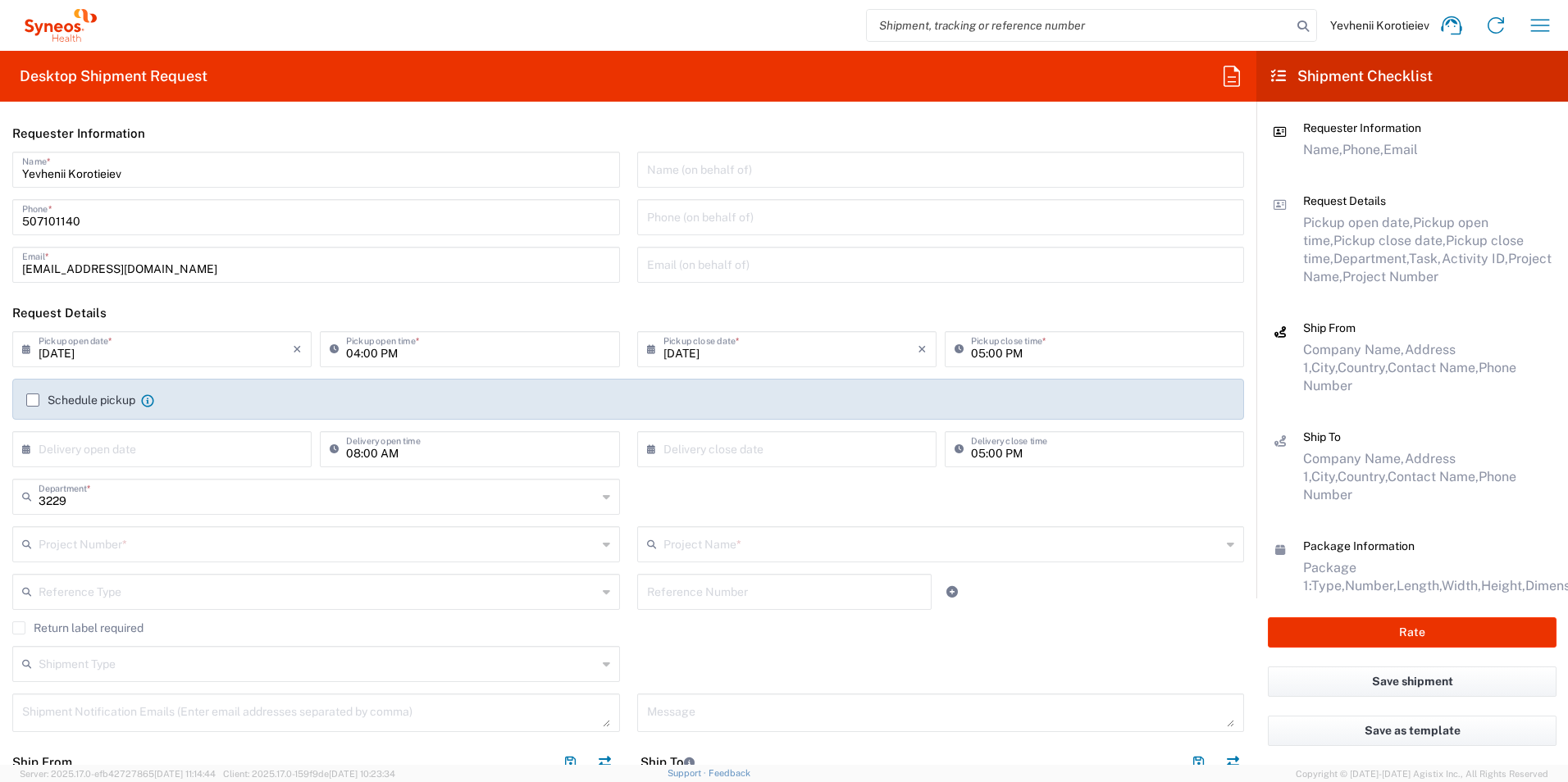
click at [281, 360] on input "08/21/2025" at bounding box center [166, 348] width 255 height 28
click at [114, 526] on span "25" at bounding box center [118, 520] width 24 height 23
type input "08/25/2025"
click at [349, 359] on input "04:00 PM" at bounding box center [477, 348] width 263 height 28
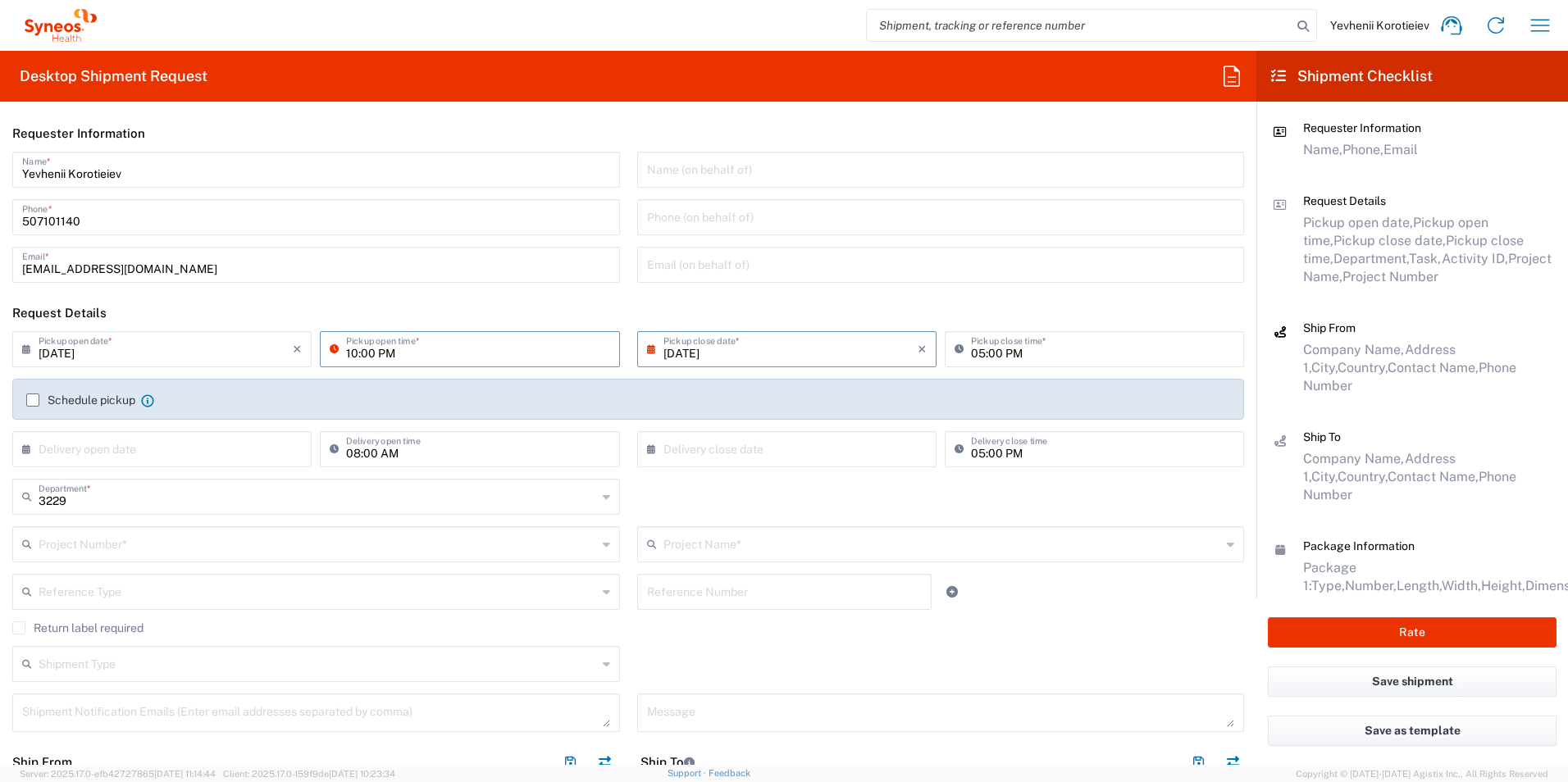
click at [377, 357] on input "10:00 PM" at bounding box center [477, 348] width 263 height 28
click at [378, 350] on input "10:00 PM" at bounding box center [477, 348] width 263 height 28
type input "10:00 AM"
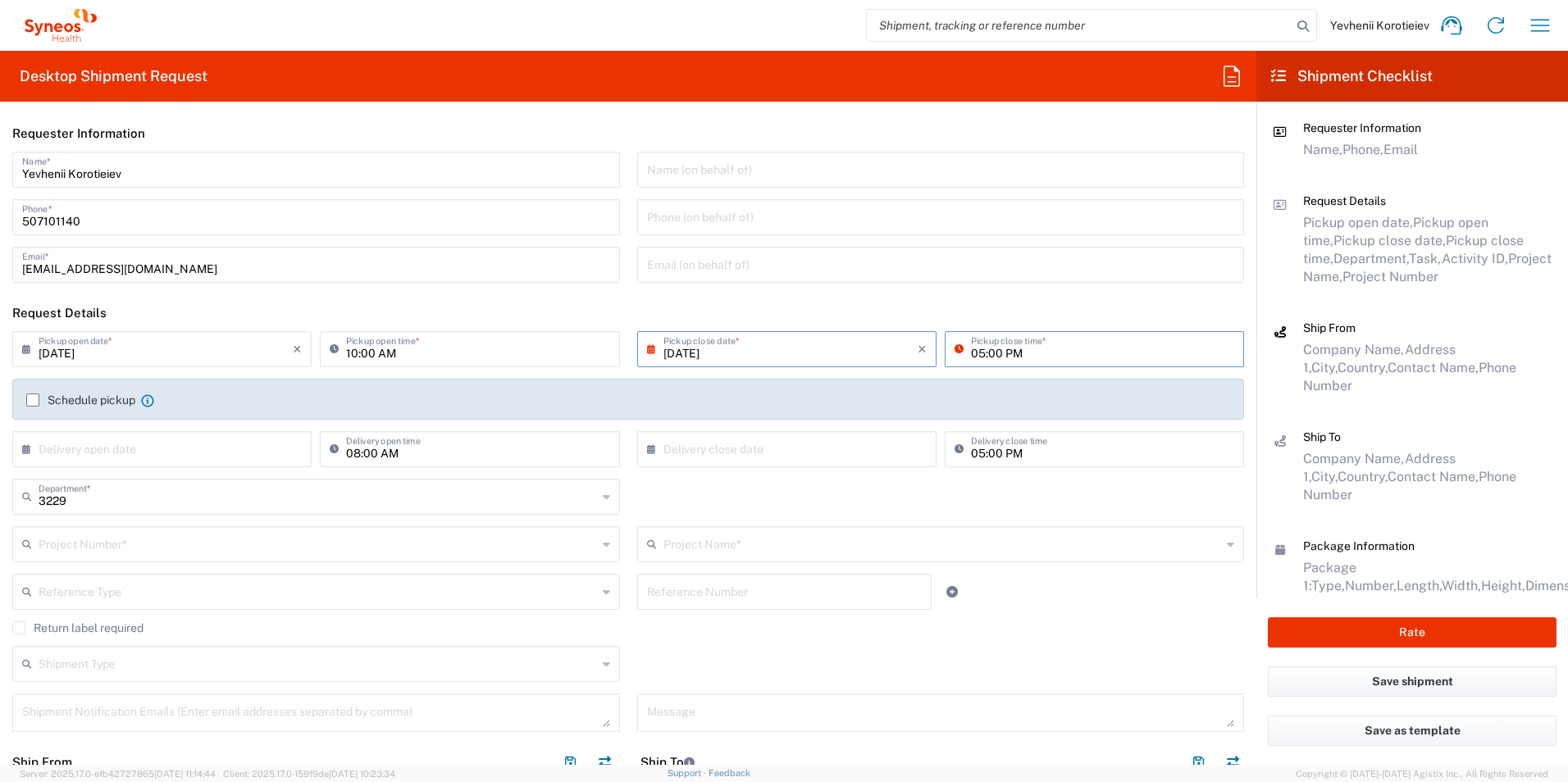
click at [971, 352] on input "05:00 PM" at bounding box center [1103, 348] width 263 height 28
type input "03:00 PM"
click at [31, 409] on div "Schedule pickup When scheduling a pickup please be sure to meet the following c…" at bounding box center [628, 406] width 1221 height 27
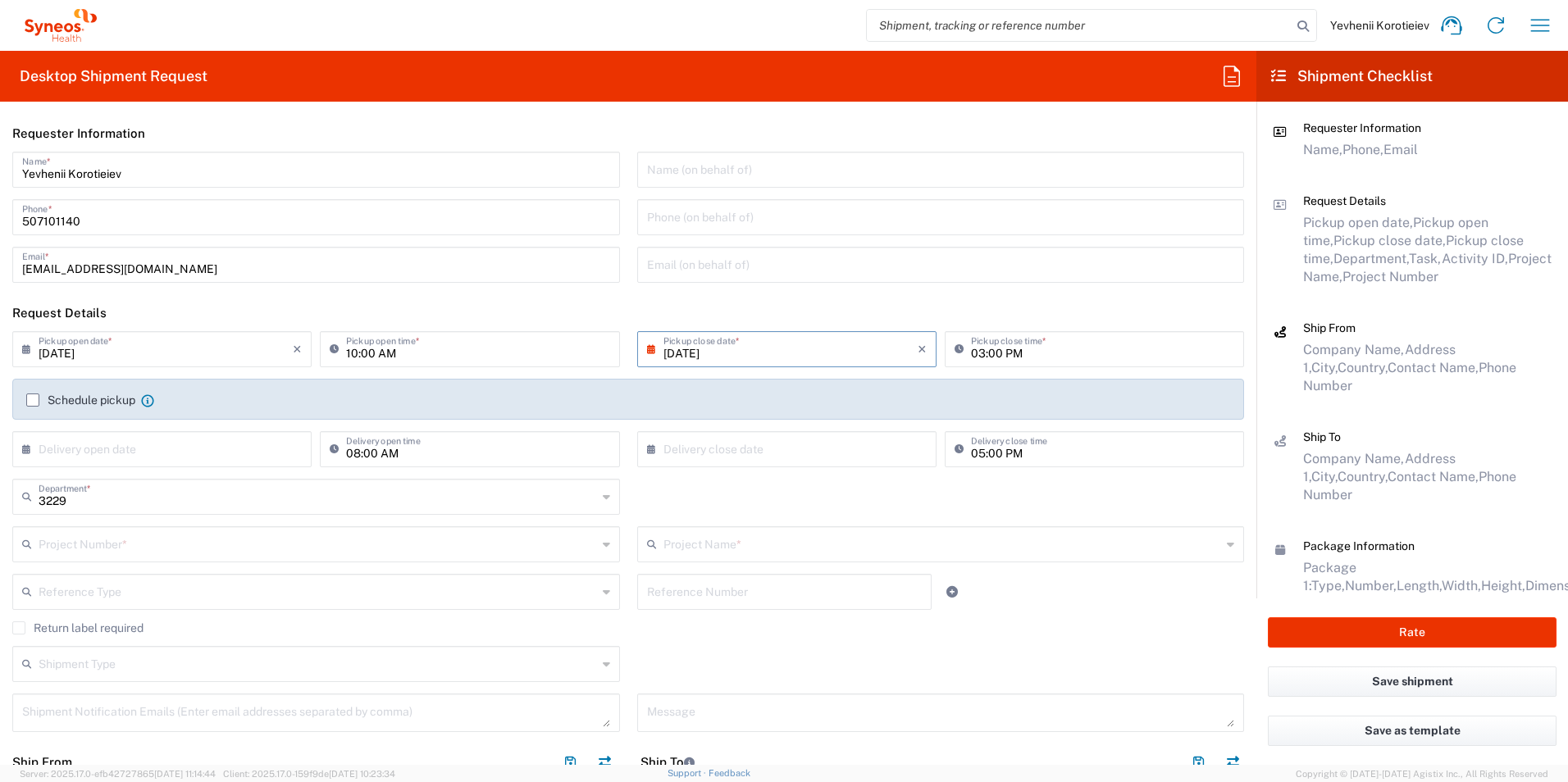
click at [27, 401] on label "Schedule pickup" at bounding box center [81, 400] width 109 height 13
click at [33, 400] on input "Schedule pickup" at bounding box center [33, 400] width 0 height 0
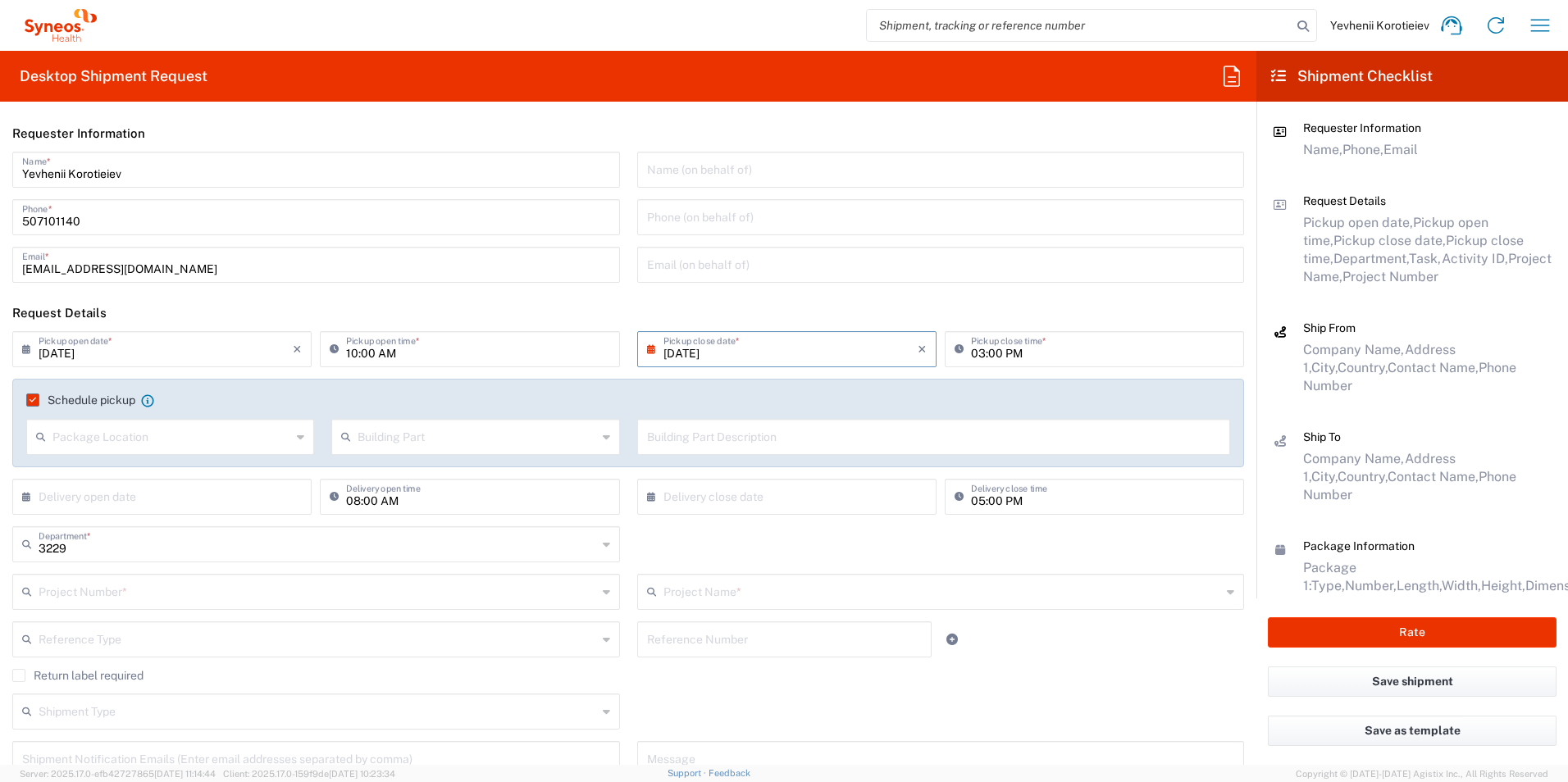
click at [113, 437] on input "text" at bounding box center [171, 435] width 238 height 28
click at [100, 474] on span "Front" at bounding box center [169, 473] width 282 height 26
type input "Front"
click at [428, 440] on input "text" at bounding box center [477, 435] width 238 height 28
drag, startPoint x: 387, startPoint y: 498, endPoint x: 730, endPoint y: 438, distance: 348.2
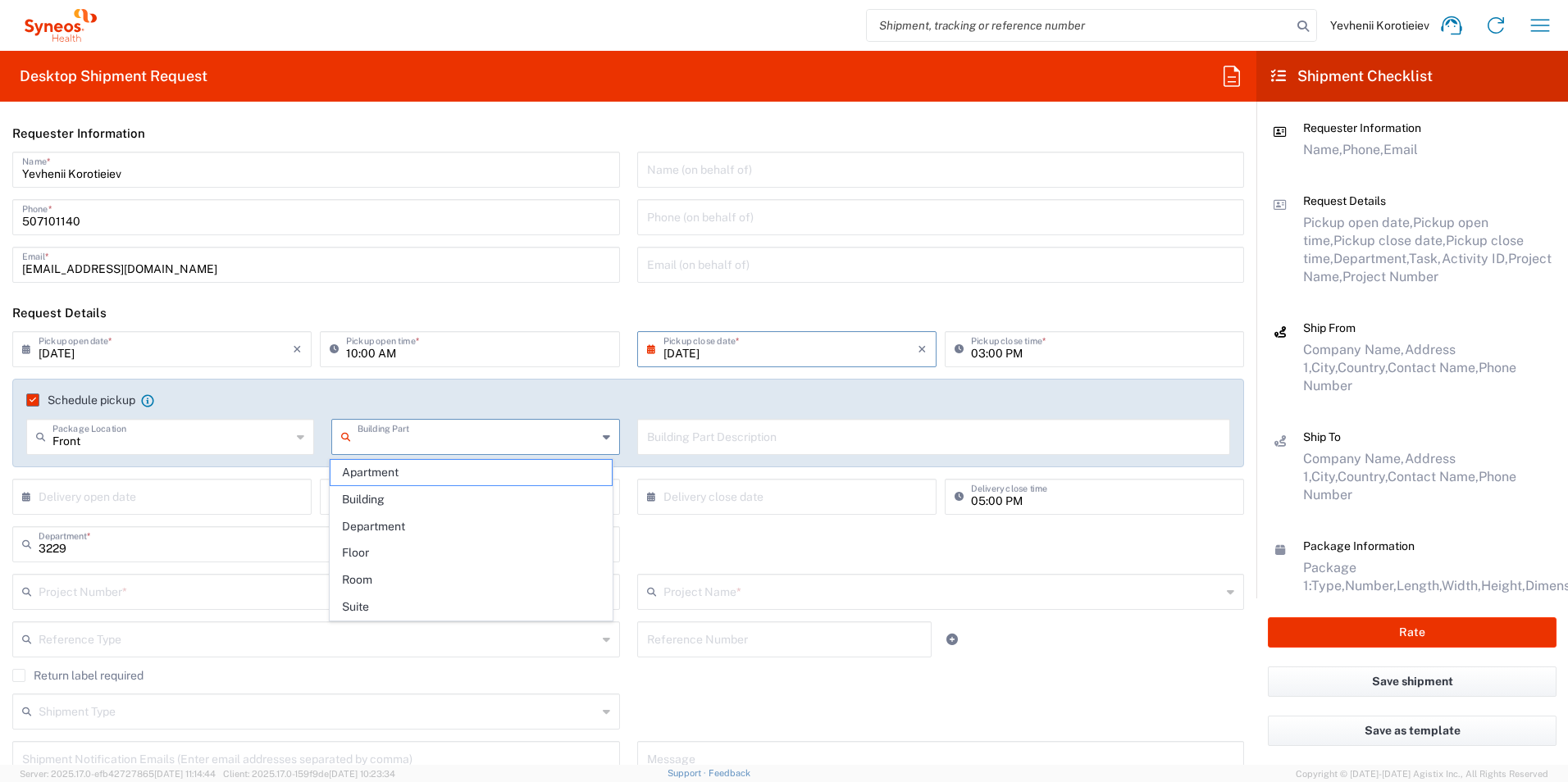
click at [389, 498] on span "Building" at bounding box center [471, 500] width 282 height 26
type input "Building"
click at [785, 440] on input "text" at bounding box center [933, 435] width 574 height 28
paste input "Printing Agency "Copy Shop" Serhiy Naboky 12 Kyiv 02000, UA Phone: [PHONE_NUMBE…"
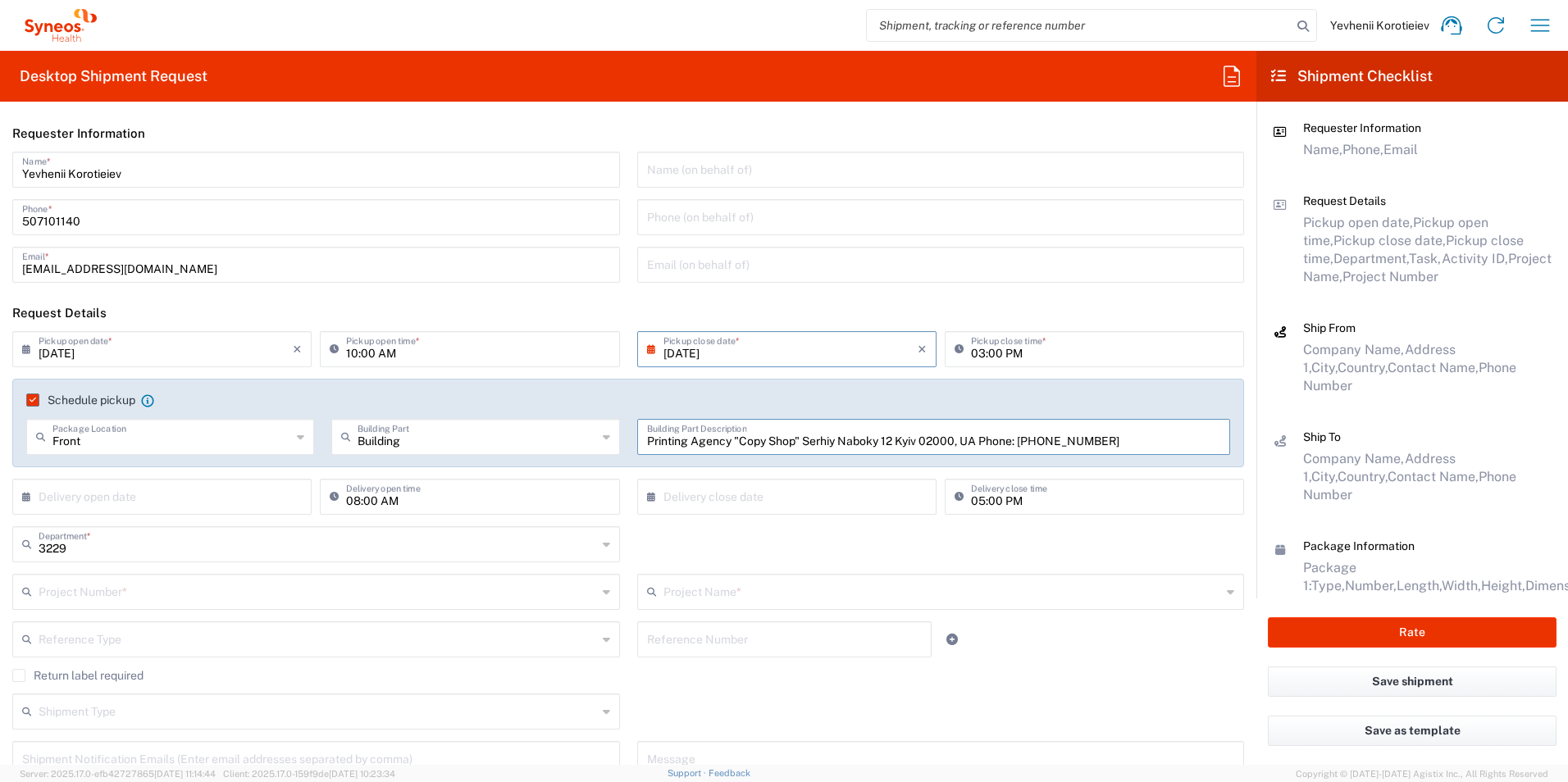
type input "Printing Agency "Copy Shop" Serhiy Naboky 12 Kyiv 02000, UA Phone: [PHONE_NUMBE…"
click at [143, 509] on input "text" at bounding box center [166, 496] width 255 height 28
click at [25, 504] on icon at bounding box center [30, 496] width 16 height 27
click at [26, 495] on icon at bounding box center [30, 496] width 16 height 27
click at [160, 673] on span "27" at bounding box center [164, 668] width 24 height 23
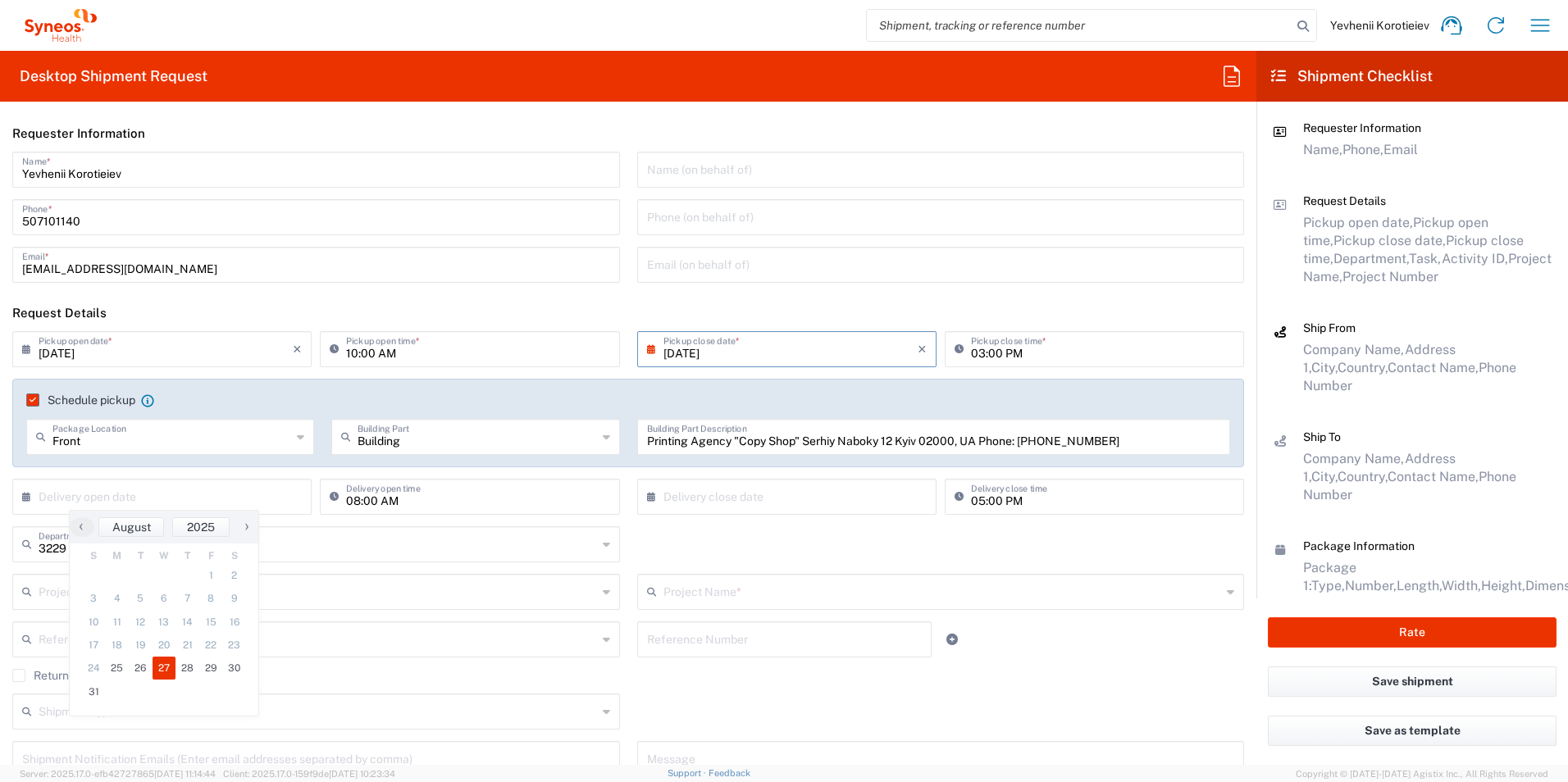
type input "08/27/2025"
click at [647, 500] on icon at bounding box center [655, 496] width 16 height 27
click at [787, 670] on span "27" at bounding box center [783, 668] width 24 height 23
type input "08/27/2025"
click at [395, 593] on input "text" at bounding box center [317, 590] width 558 height 28
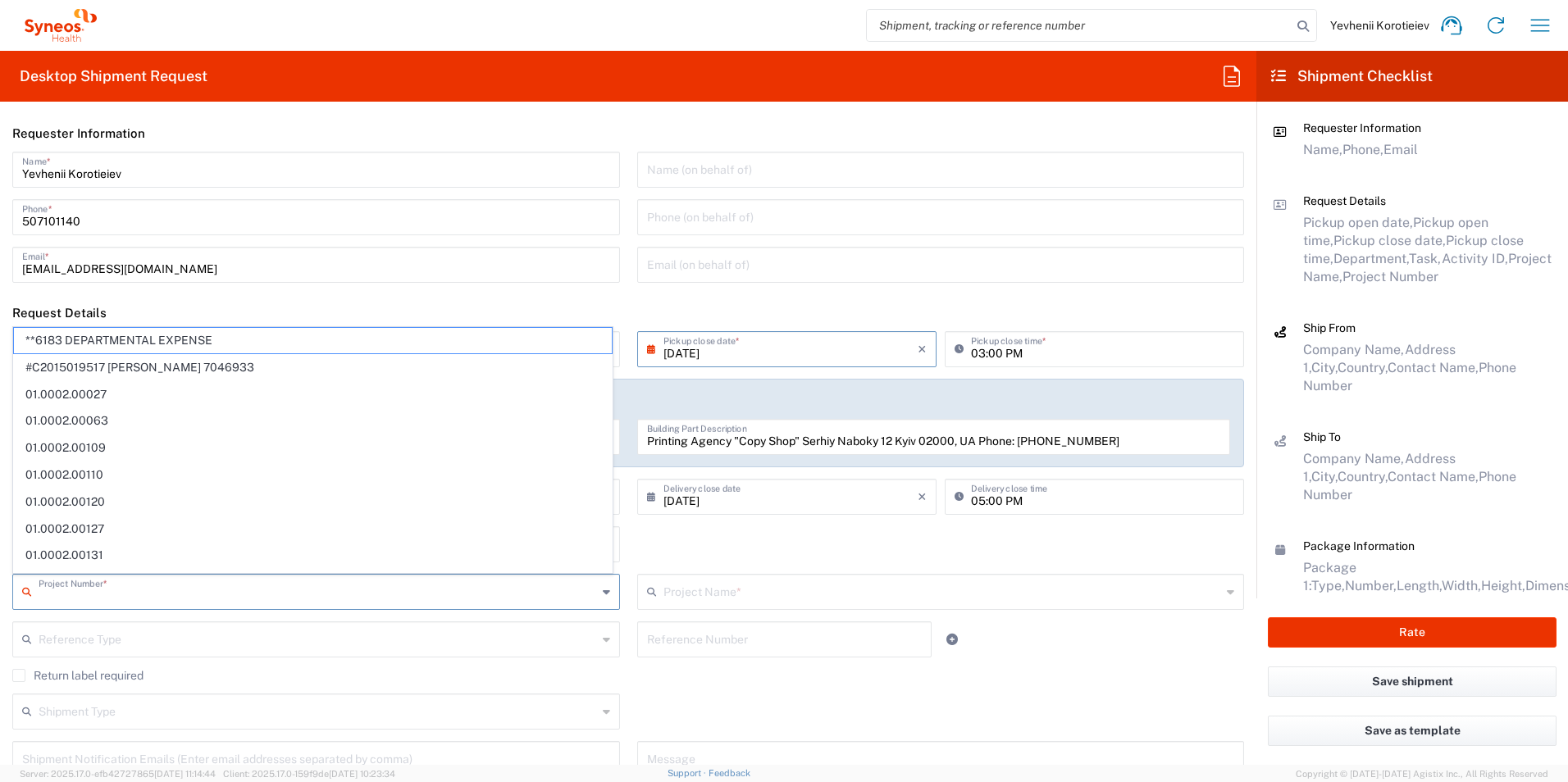
paste input "7052839"
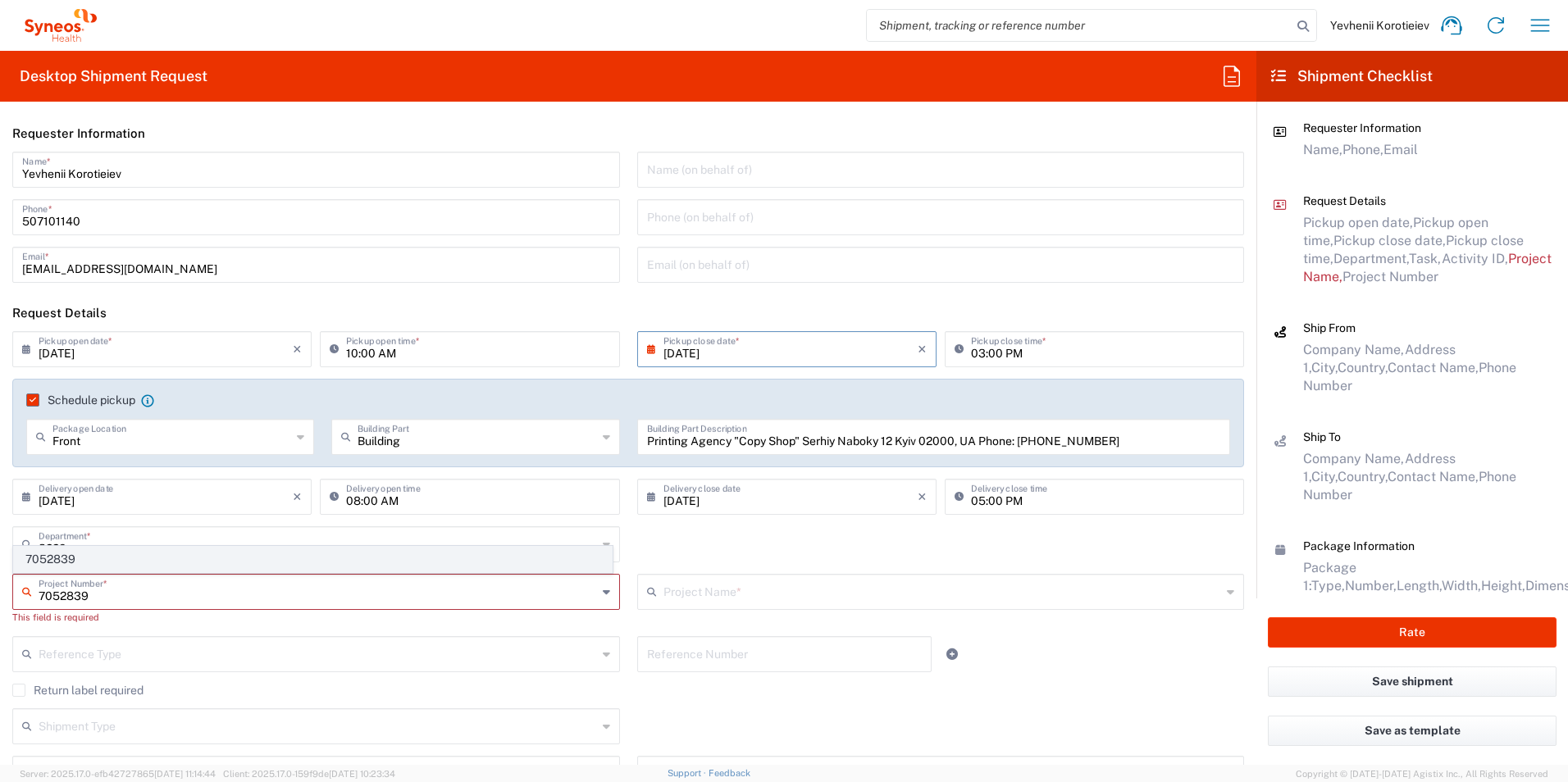
type input "7052839"
click at [89, 563] on span "7052839" at bounding box center [312, 560] width 598 height 26
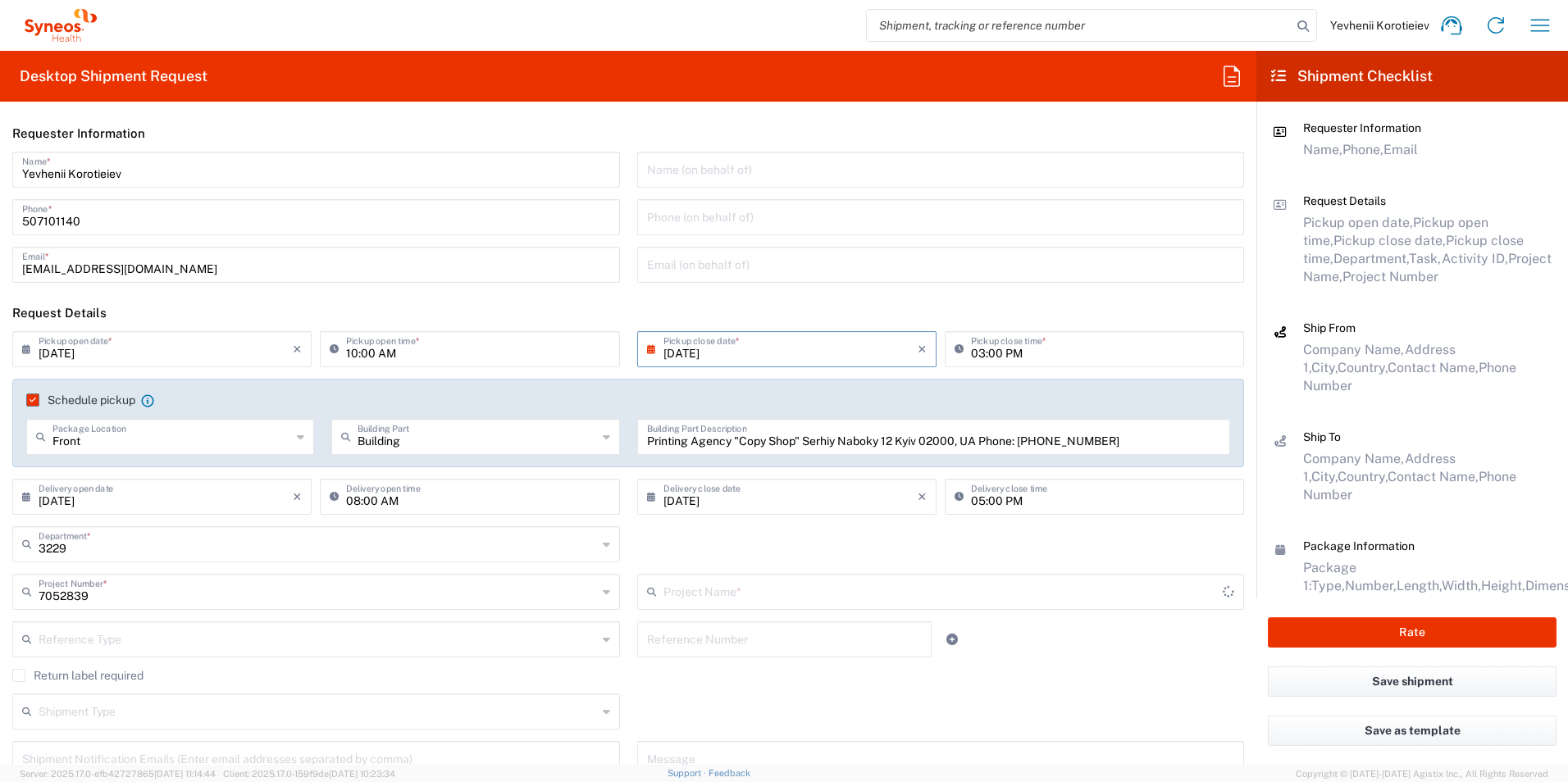
type input "EMPOWER CVL-231-2003"
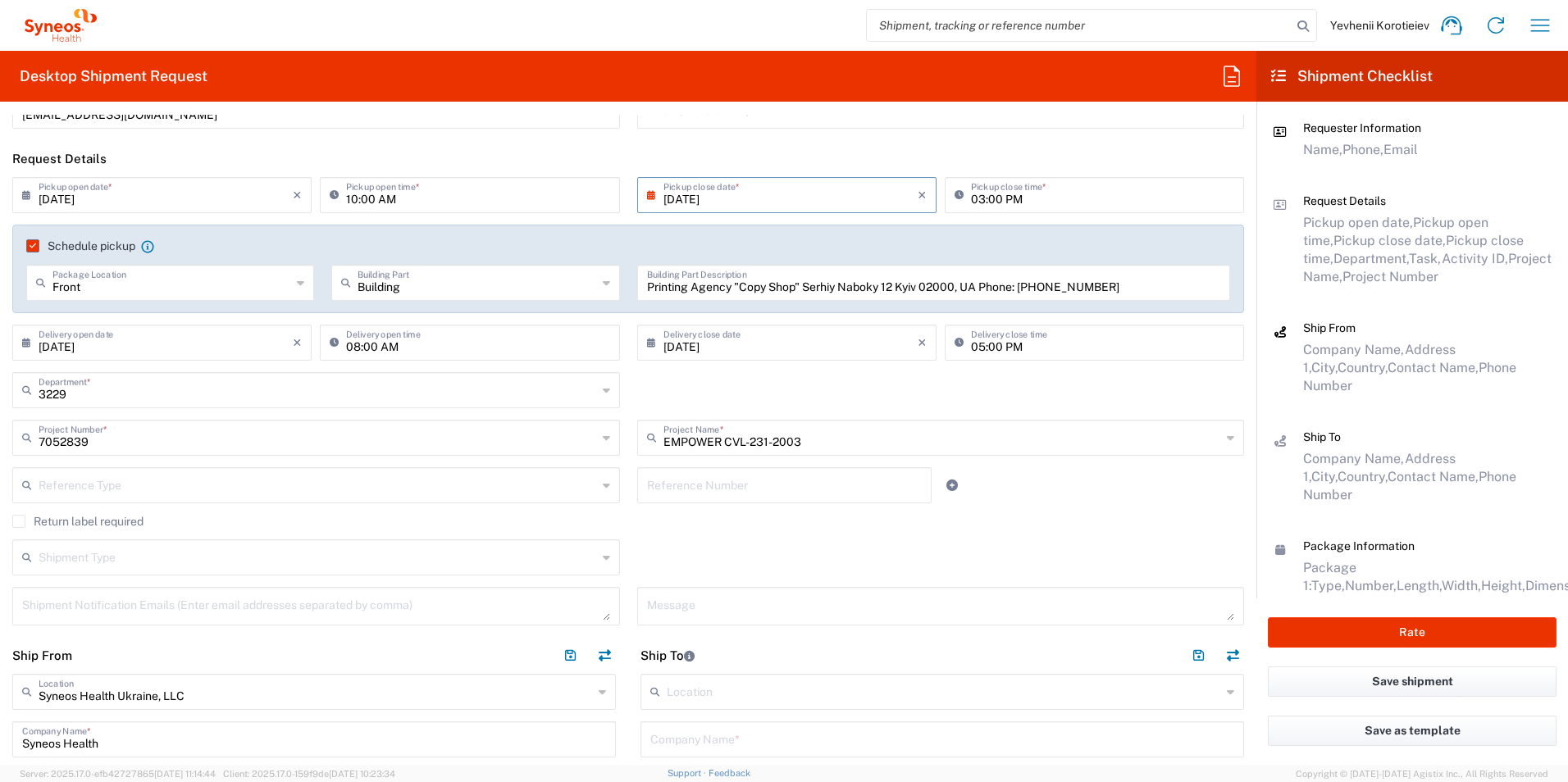
scroll to position [164, 0]
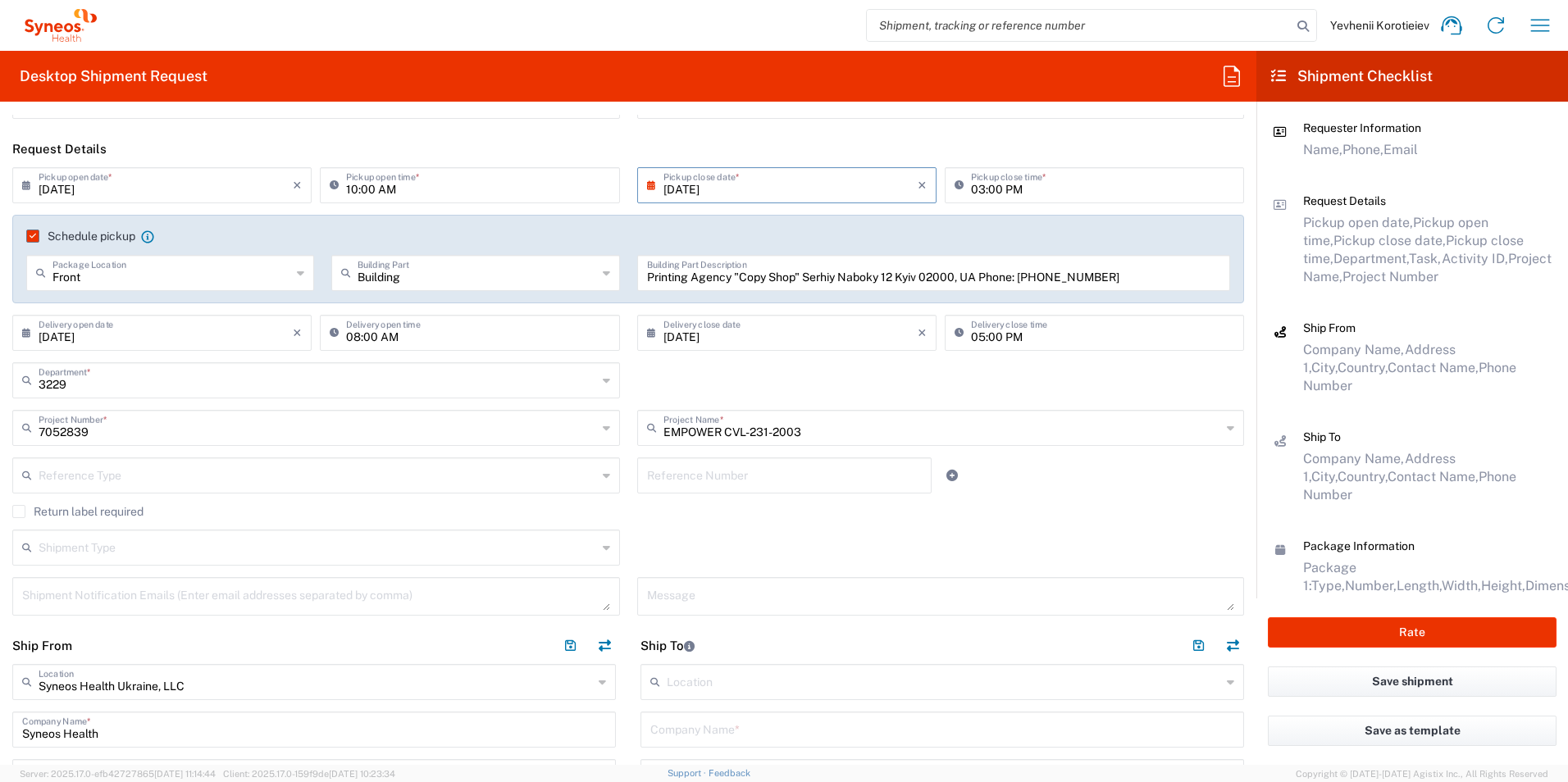
click at [232, 472] on input "text" at bounding box center [317, 474] width 558 height 28
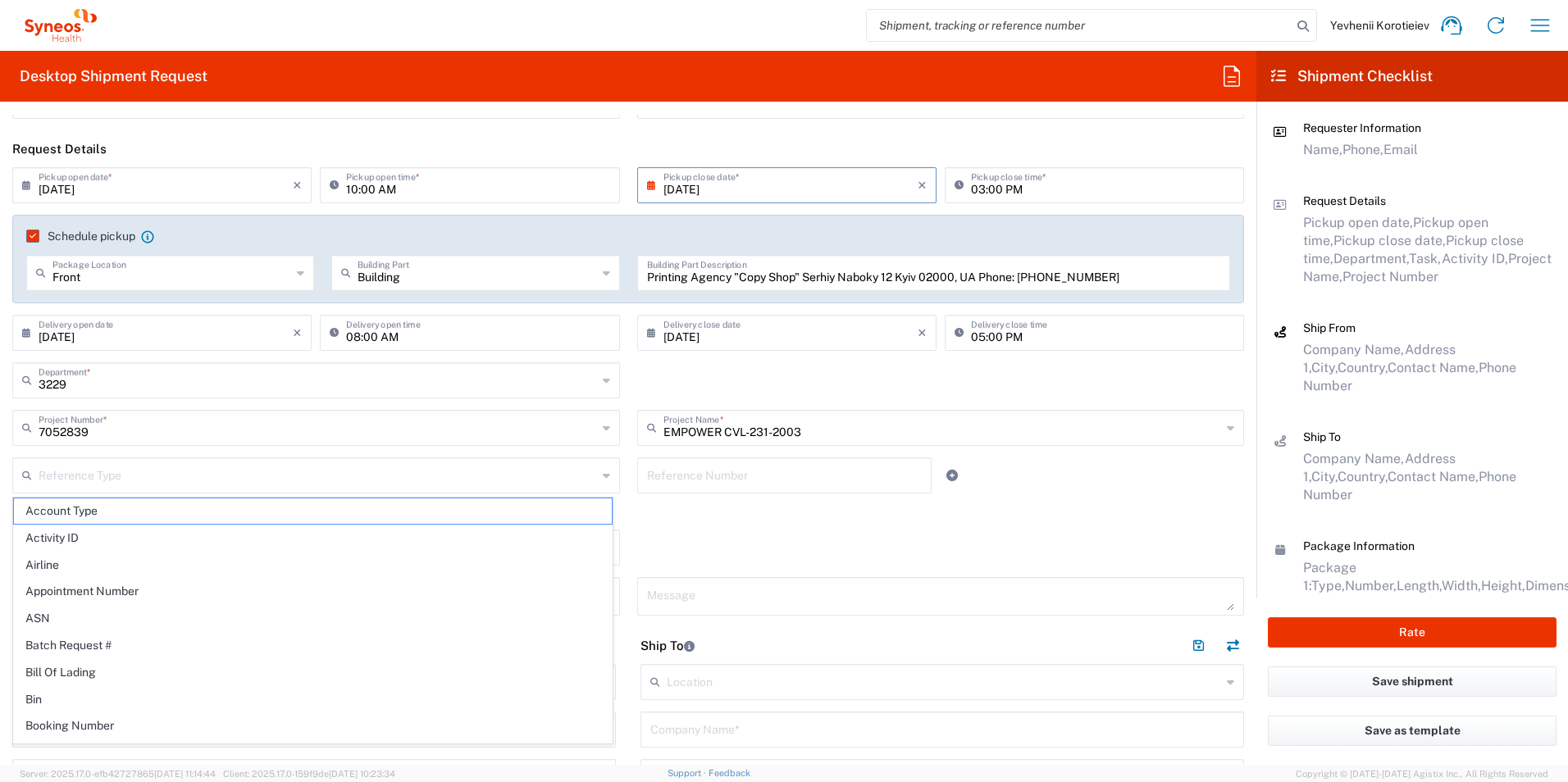
click at [781, 537] on div "Shipment Type Batch Regular" at bounding box center [629, 553] width 1249 height 47
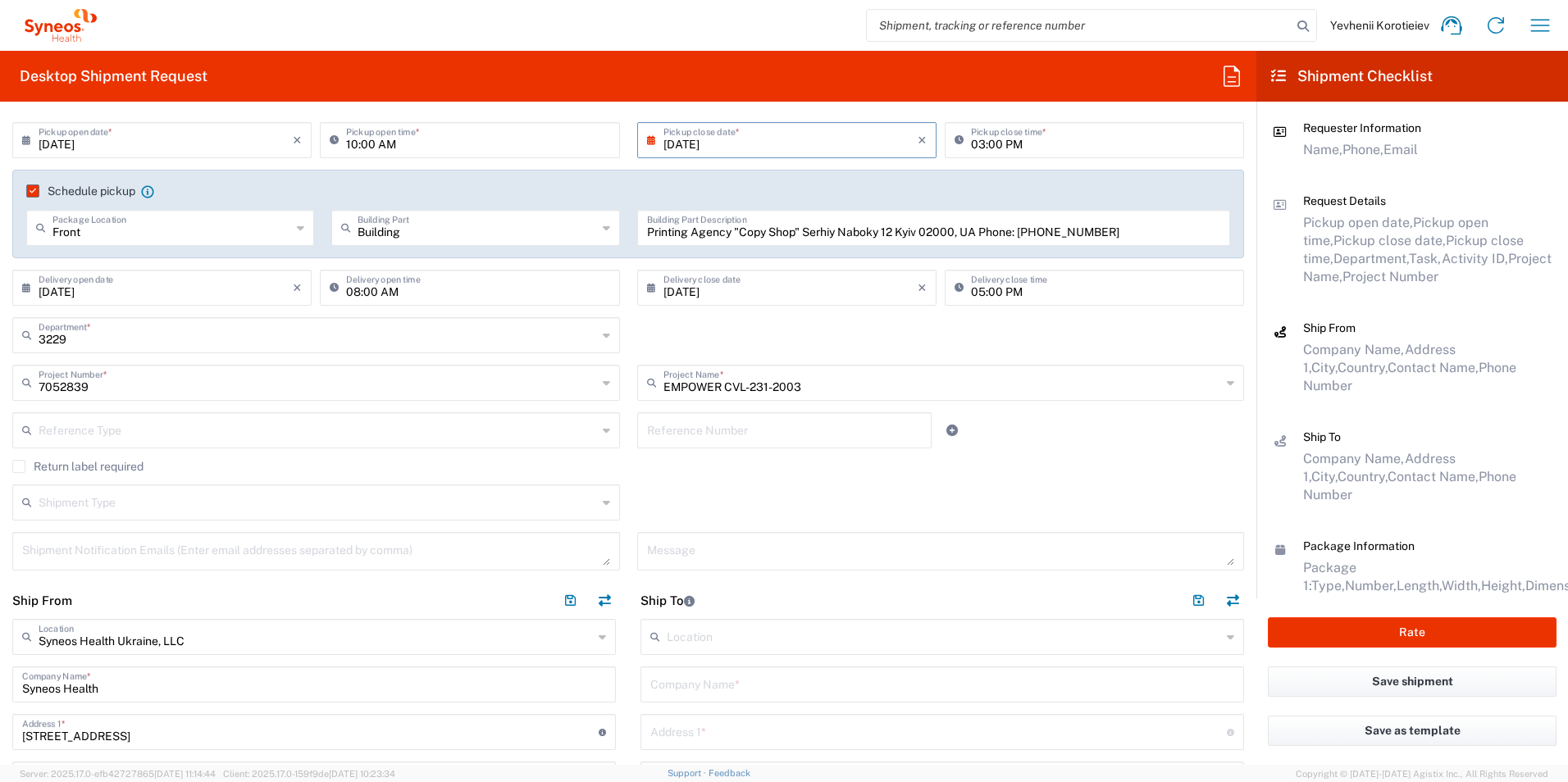
scroll to position [246, 0]
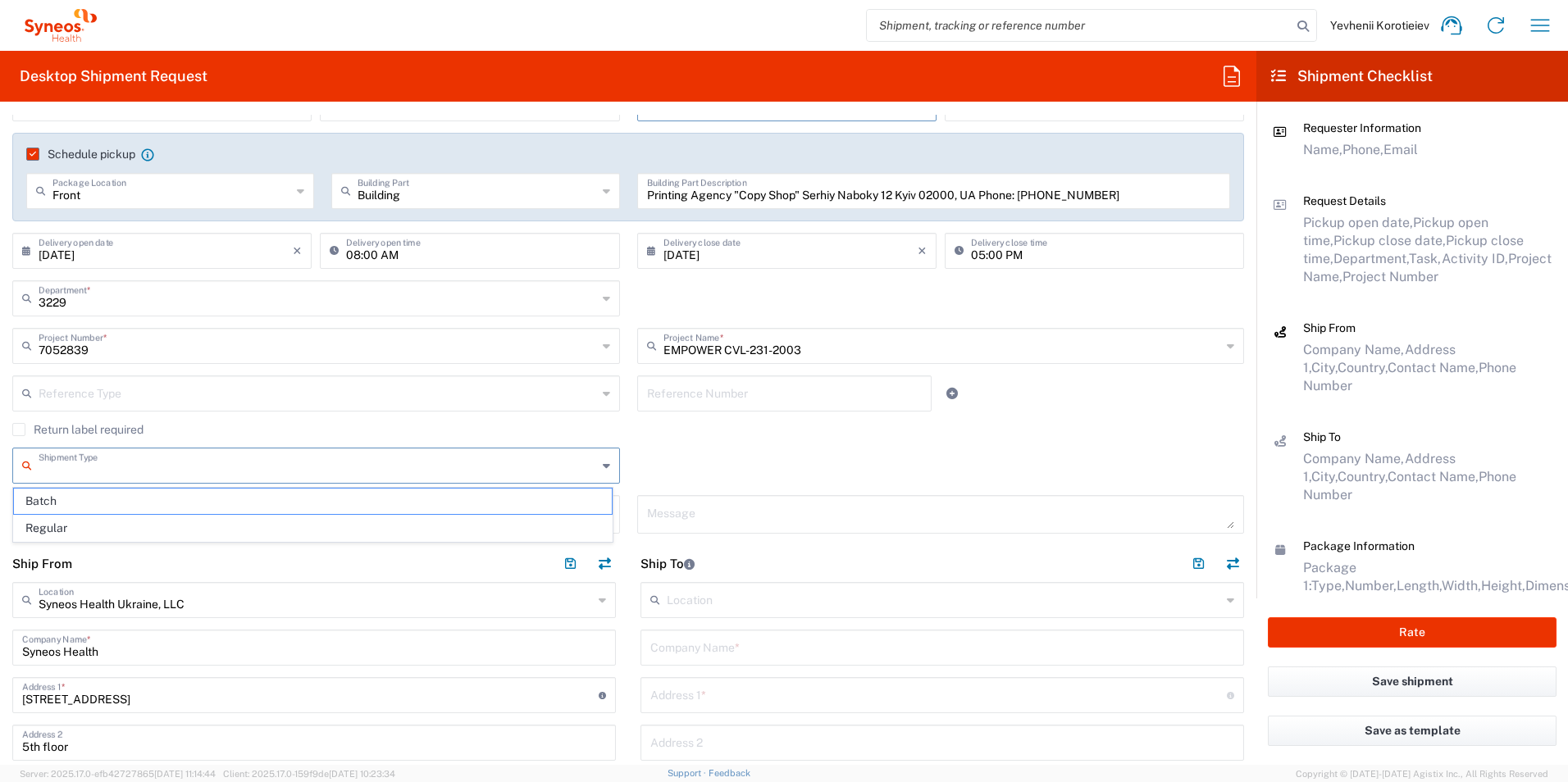
click at [276, 460] on input "text" at bounding box center [317, 464] width 558 height 28
click at [798, 452] on div "Shipment Type Batch Regular" at bounding box center [629, 471] width 1249 height 47
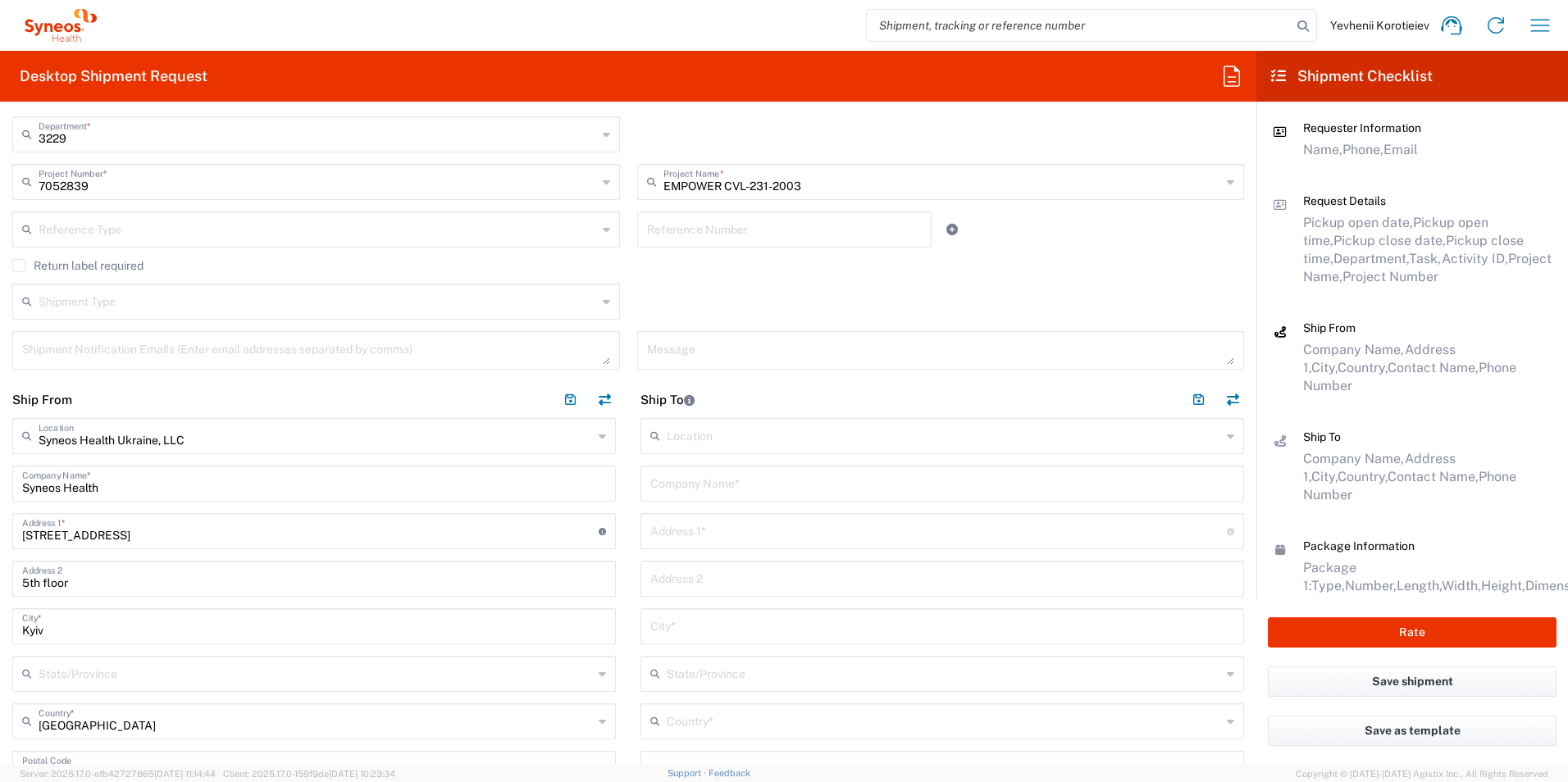
scroll to position [492, 0]
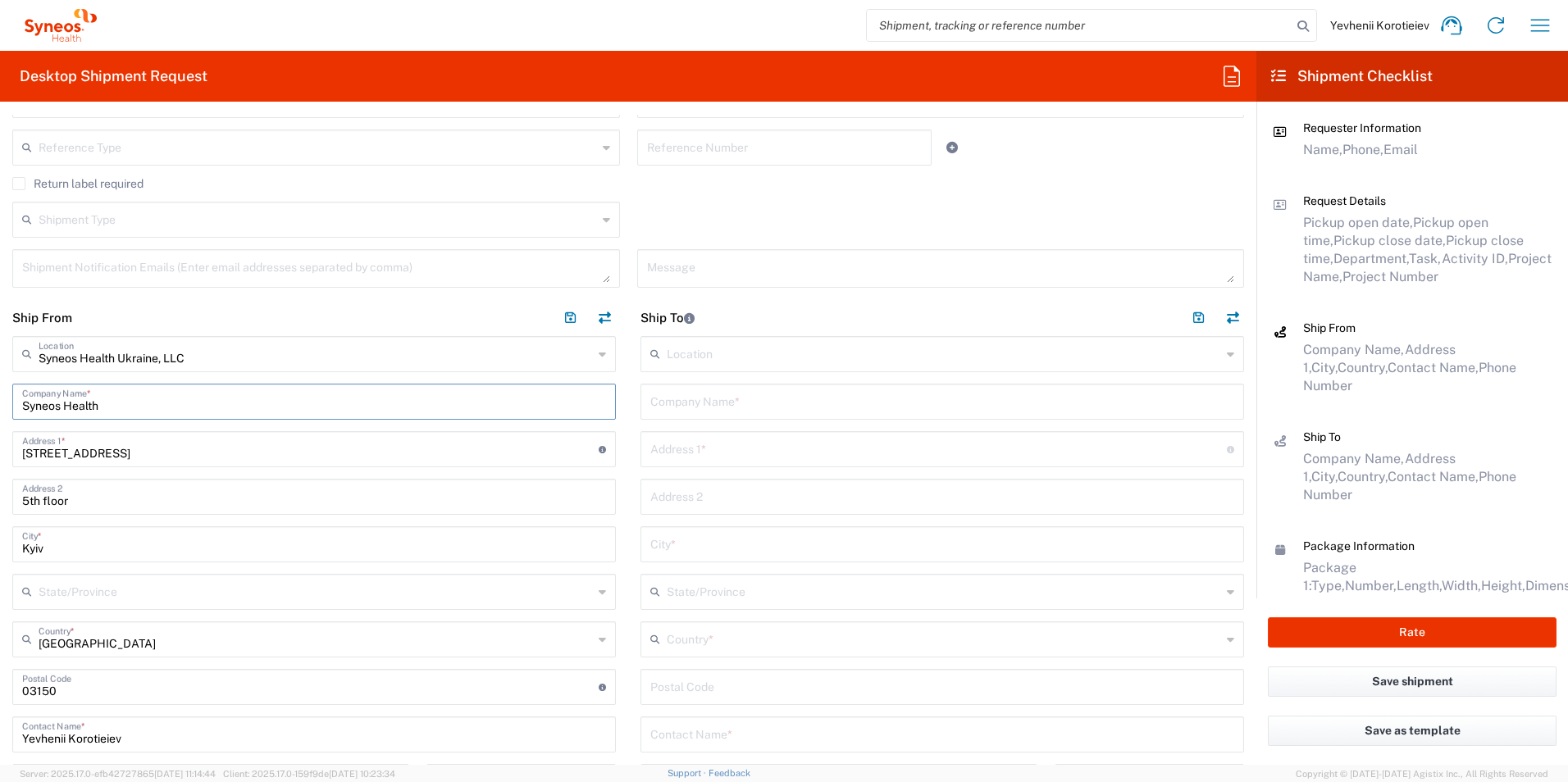
drag, startPoint x: 27, startPoint y: 405, endPoint x: -1, endPoint y: 404, distance: 28.0
click at [0, 404] on html "Yevhenii Korotieiev Home Shipment estimator Shipment tracking Desktop shipment …" at bounding box center [784, 391] width 1568 height 782
paste input "Printing Agency "Copy Shop""
type input "Printing Agency "Copy Shop""
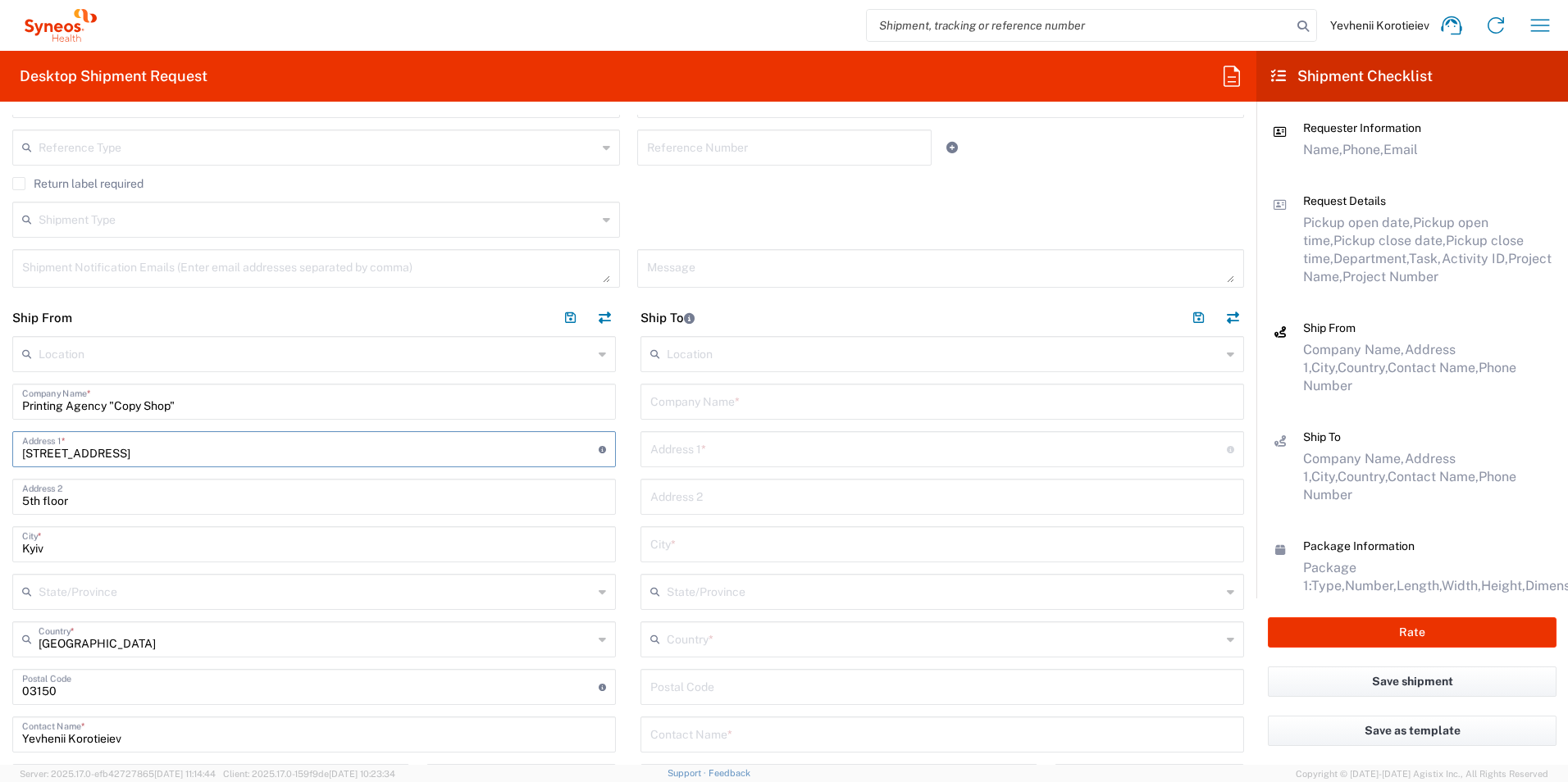
drag, startPoint x: 191, startPoint y: 459, endPoint x: -3, endPoint y: 446, distance: 194.4
click at [0, 446] on html "Yevhenii Korotieiev Home Shipment estimator Shipment tracking Desktop shipment …" at bounding box center [784, 391] width 1568 height 782
paste input "Serhiy Naboky 12"
type input "Serhiy Naboky 12"
click at [22, 508] on input "5th floor" at bounding box center [314, 496] width 584 height 28
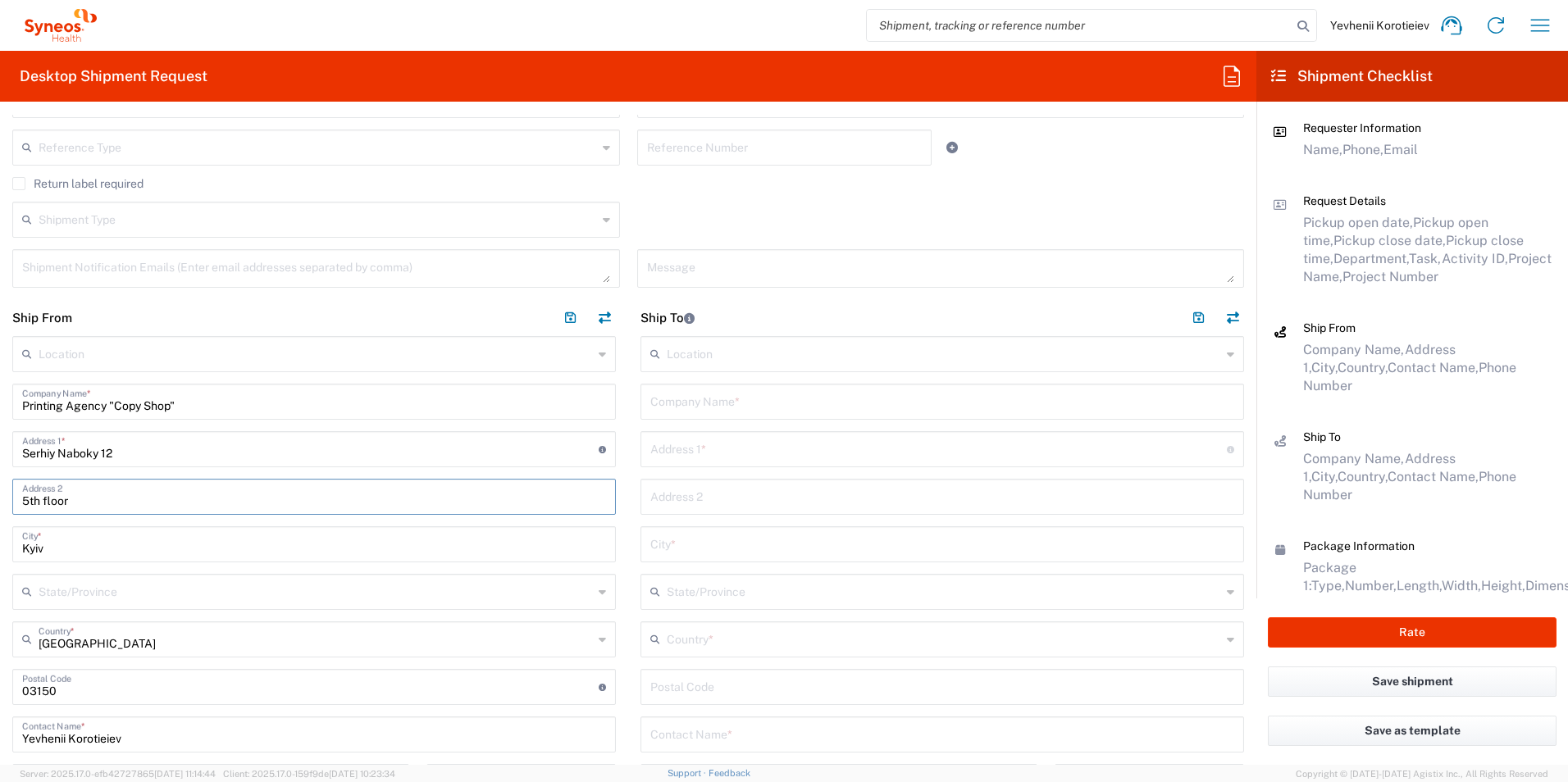
drag, startPoint x: 101, startPoint y: 503, endPoint x: -3, endPoint y: 496, distance: 104.2
click at [0, 496] on html "Yevhenii Korotieiev Home Shipment estimator Shipment tracking Desktop shipment …" at bounding box center [784, 391] width 1568 height 782
click at [43, 696] on input "undefined" at bounding box center [311, 686] width 576 height 28
click at [43, 695] on input "undefined" at bounding box center [311, 686] width 576 height 28
type input "02000"
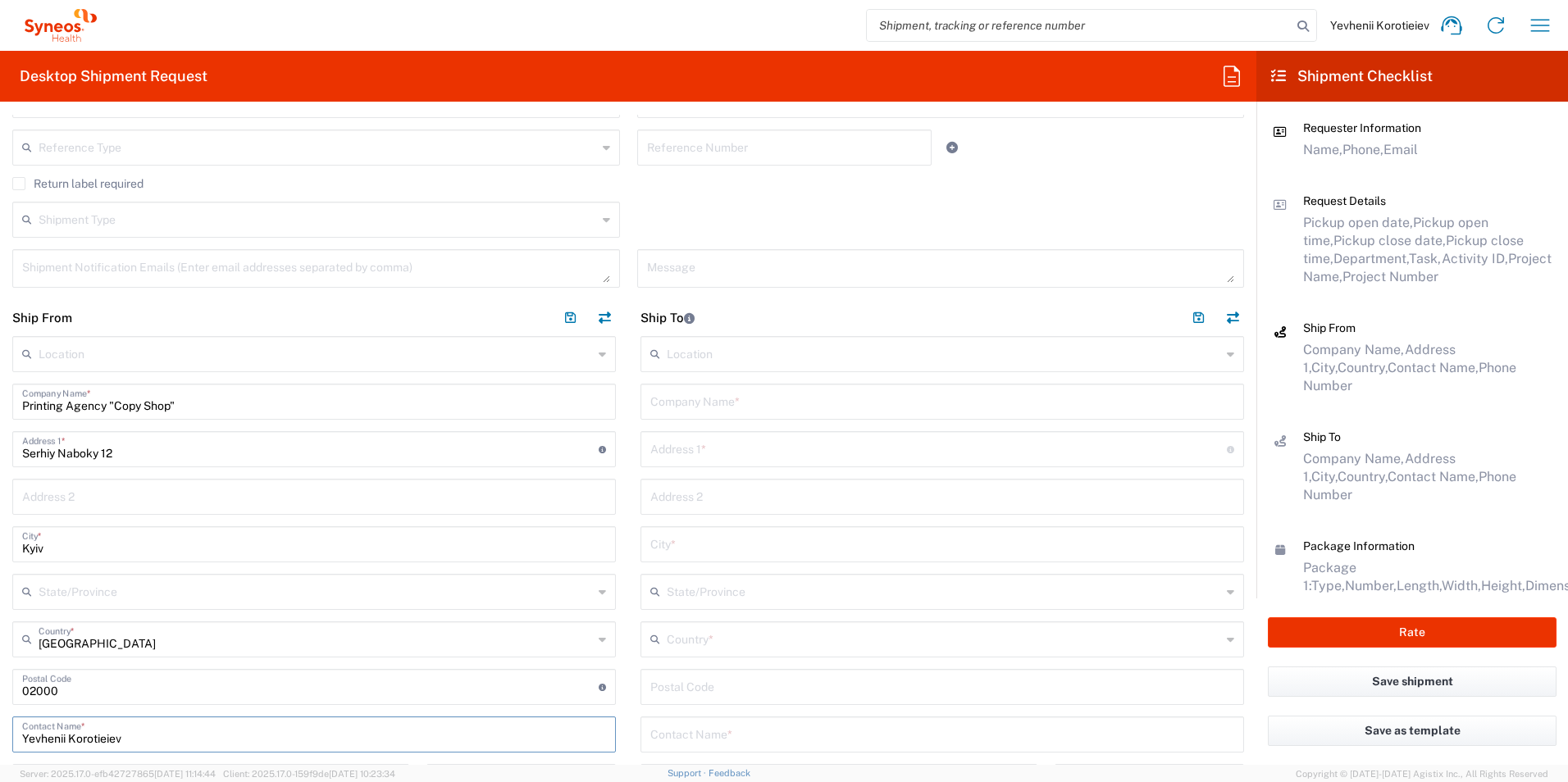
click at [268, 730] on input "Yevhenii Korotieiev" at bounding box center [314, 733] width 584 height 28
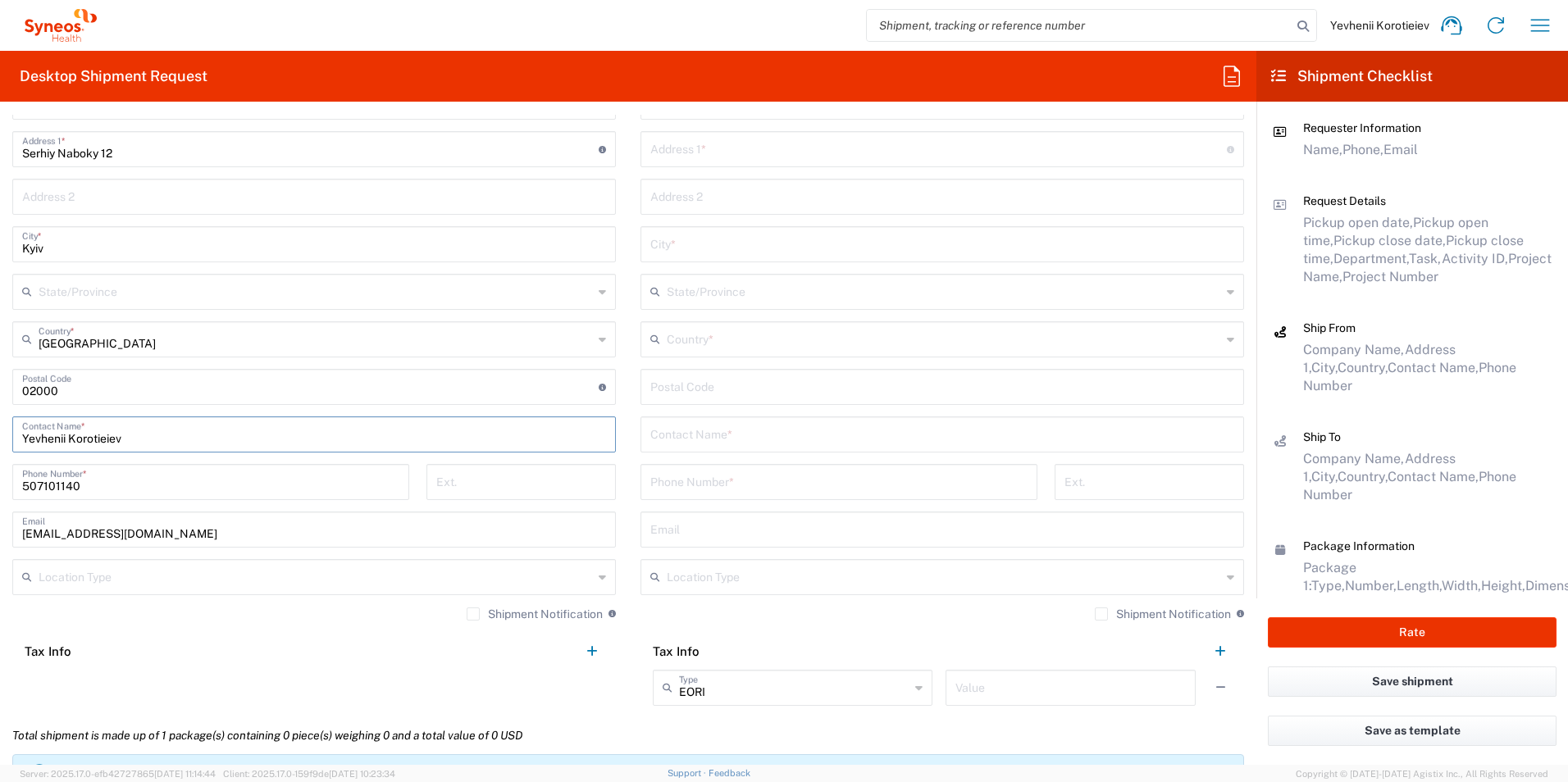
scroll to position [820, 0]
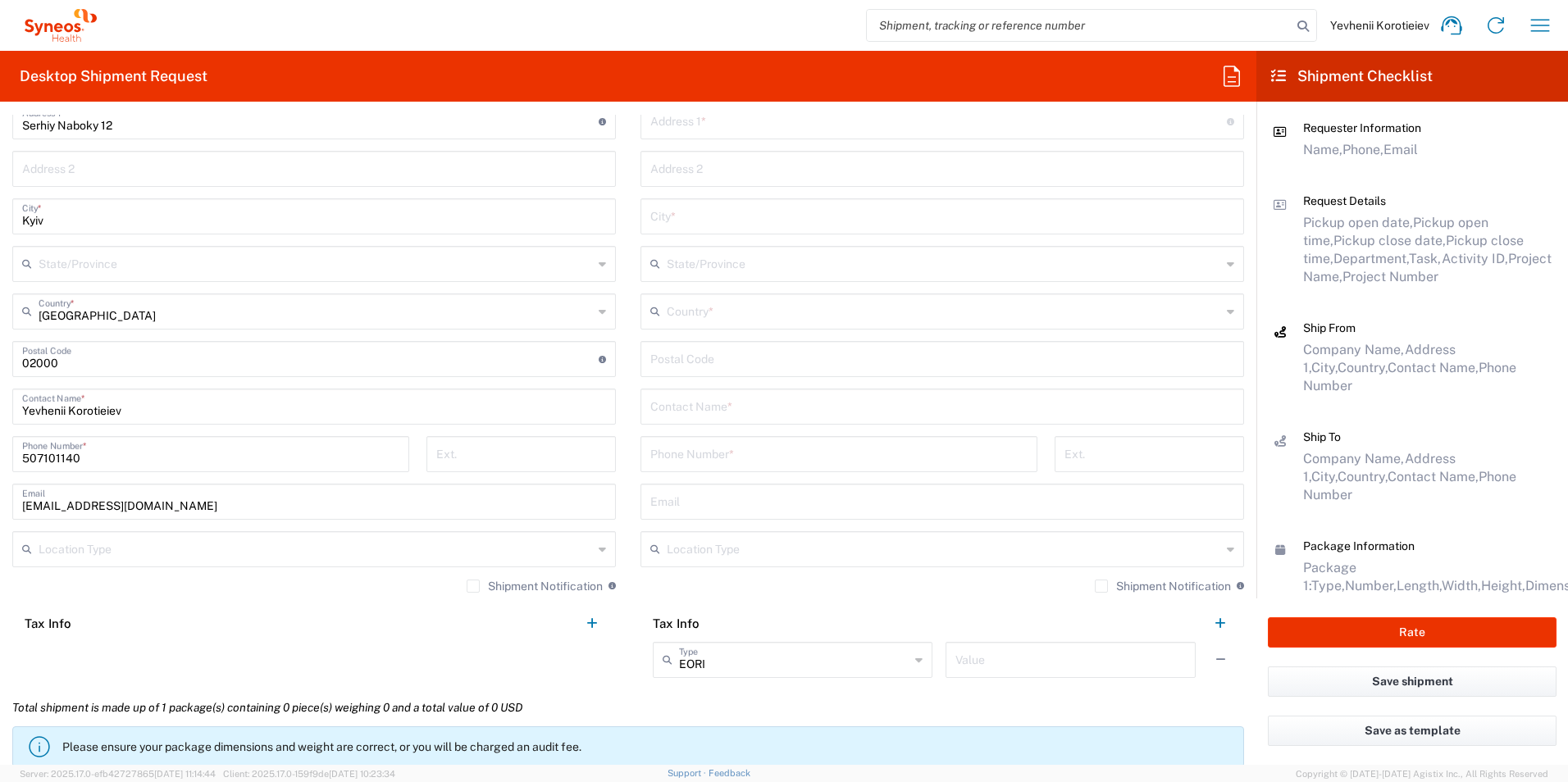
click at [466, 591] on label "Shipment Notification" at bounding box center [534, 586] width 136 height 13
click at [473, 587] on input "Shipment Notification" at bounding box center [473, 587] width 0 height 0
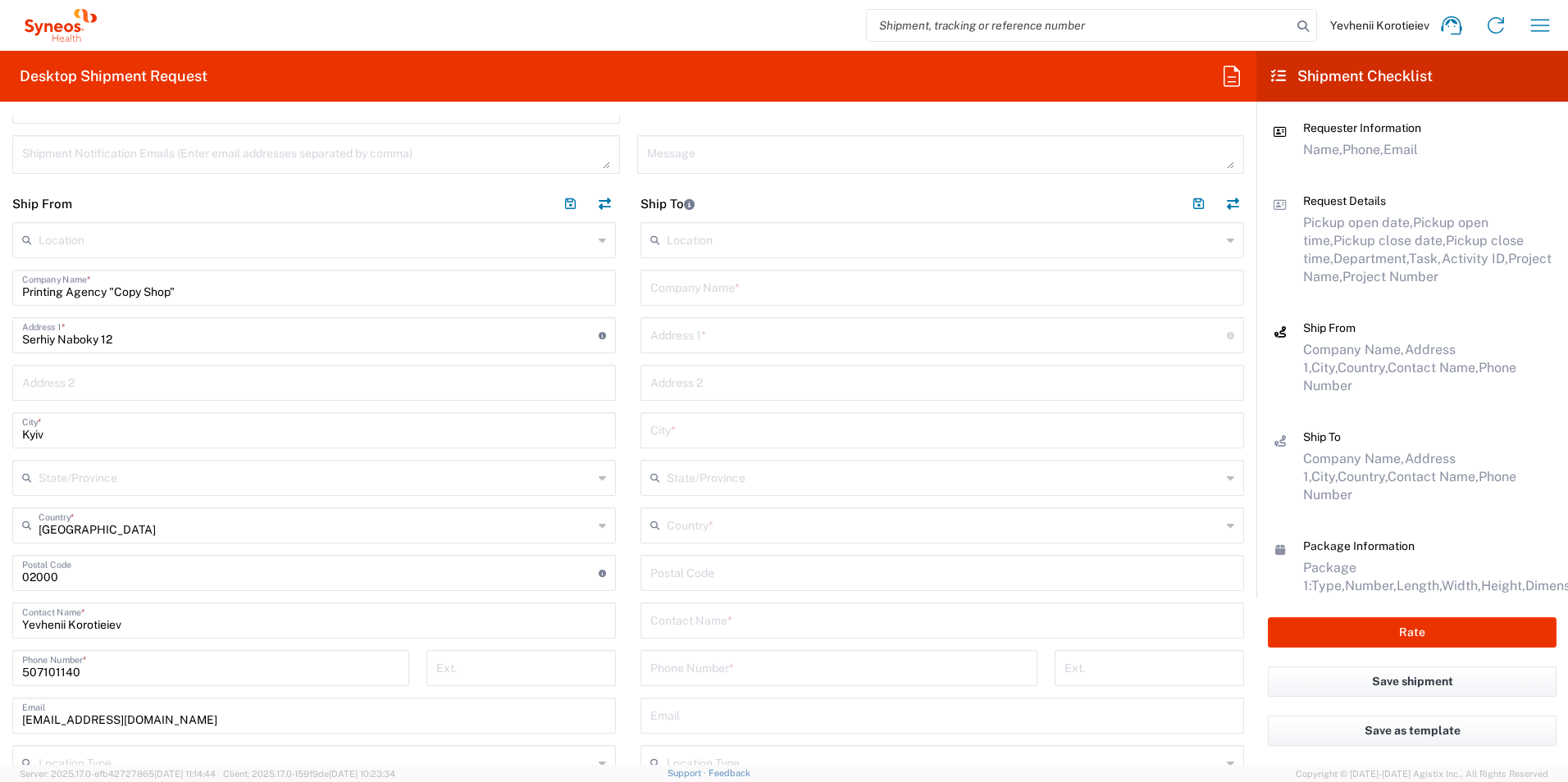
scroll to position [574, 0]
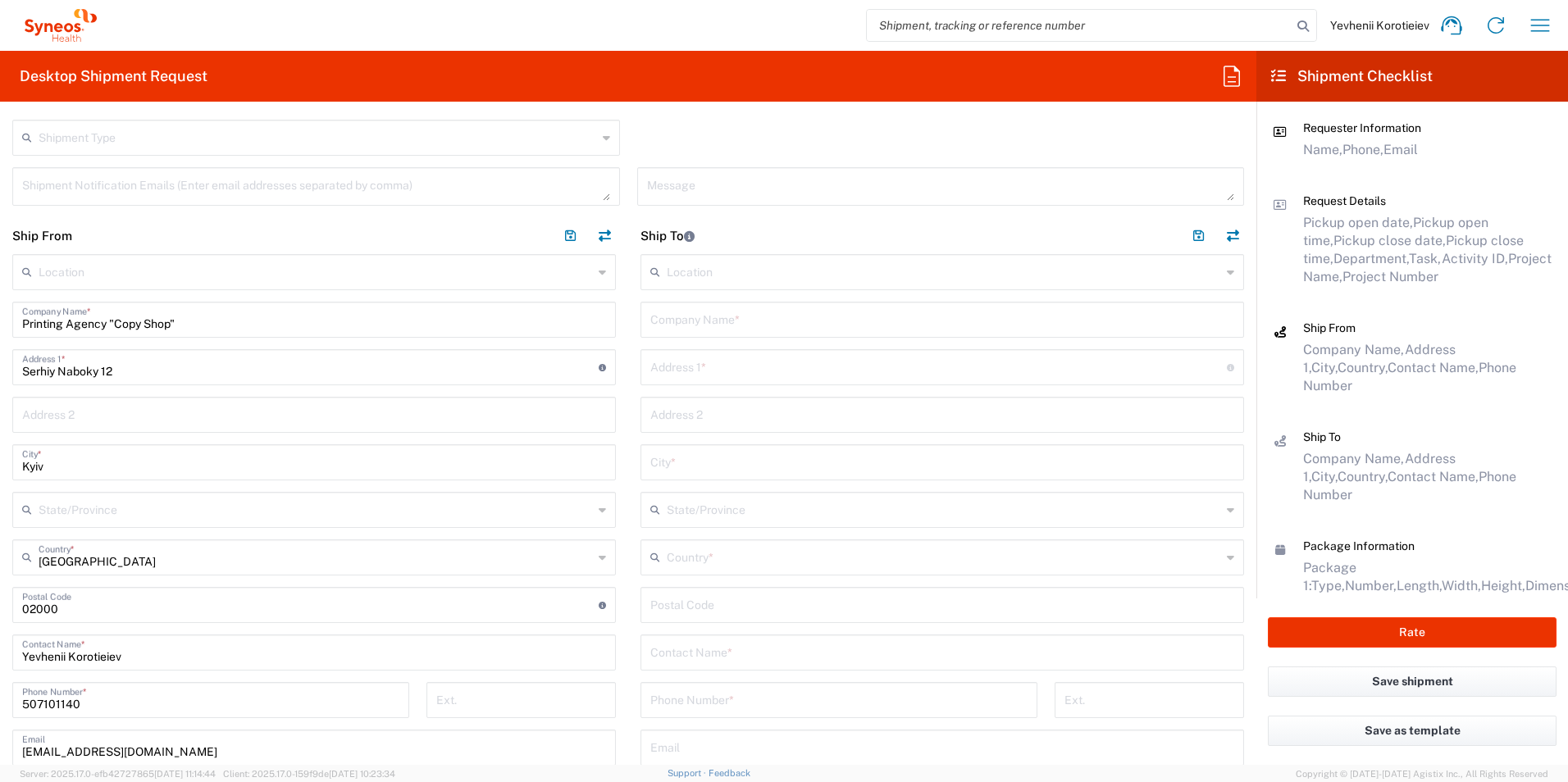
click at [701, 657] on input "text" at bounding box center [942, 651] width 584 height 28
paste input "KOSENKOVA"
type input "KOSENKOVA IRYNA"
click at [692, 325] on input "text" at bounding box center [942, 318] width 584 height 28
paste input "CNE "Cherkasy Regional Psychiatric Hospital of Cherkasy Regional Council", Depa…"
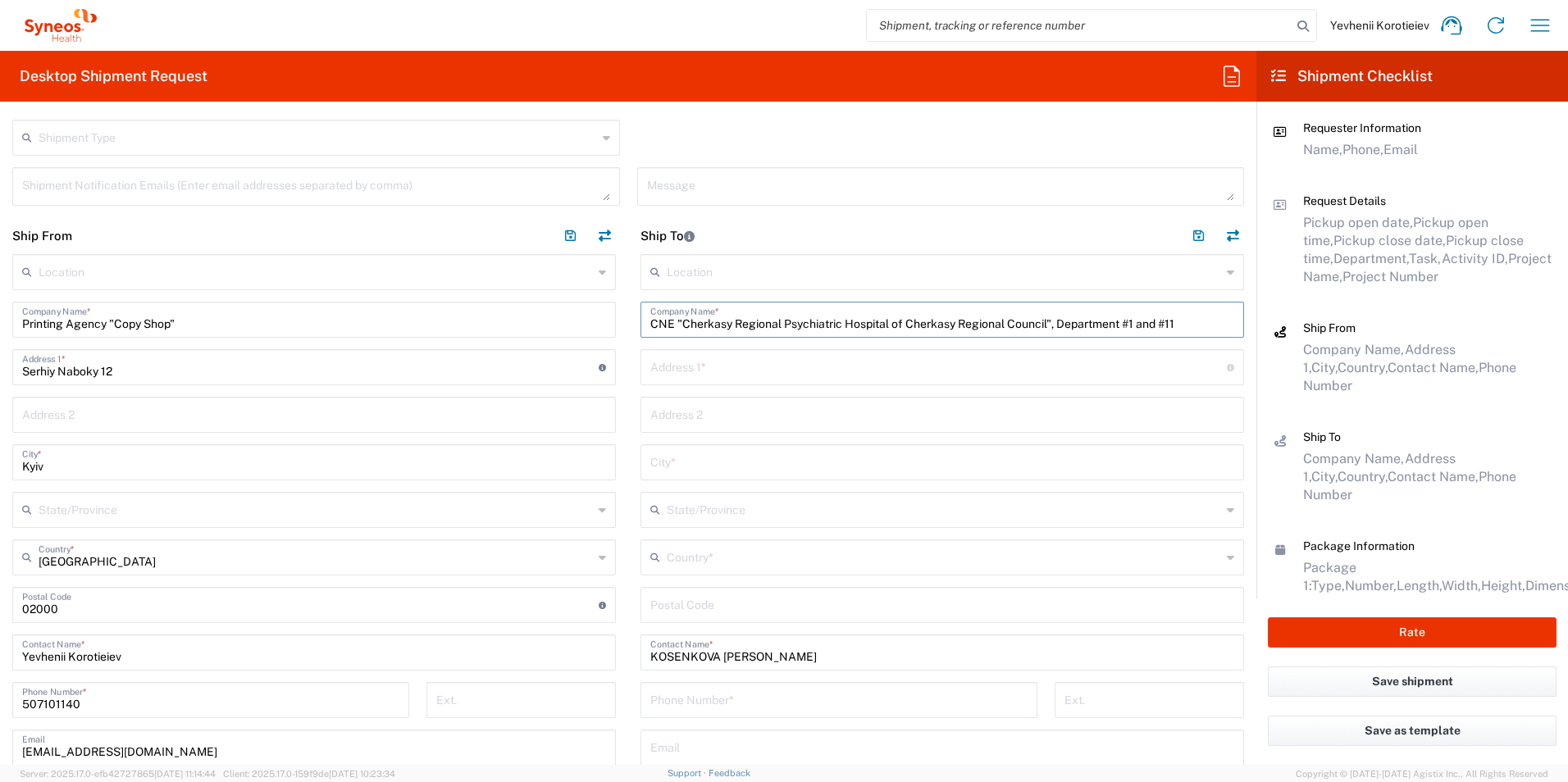
type input "CNE "Cherkasy Regional Psychiatric Hospital of Cherkasy Regional Council", Depa…"
drag, startPoint x: 732, startPoint y: 377, endPoint x: 611, endPoint y: 385, distance: 121.3
click at [732, 377] on input "text" at bounding box center [938, 366] width 576 height 28
paste input "46, Pavlova str."
type input "46, Pavlova str."
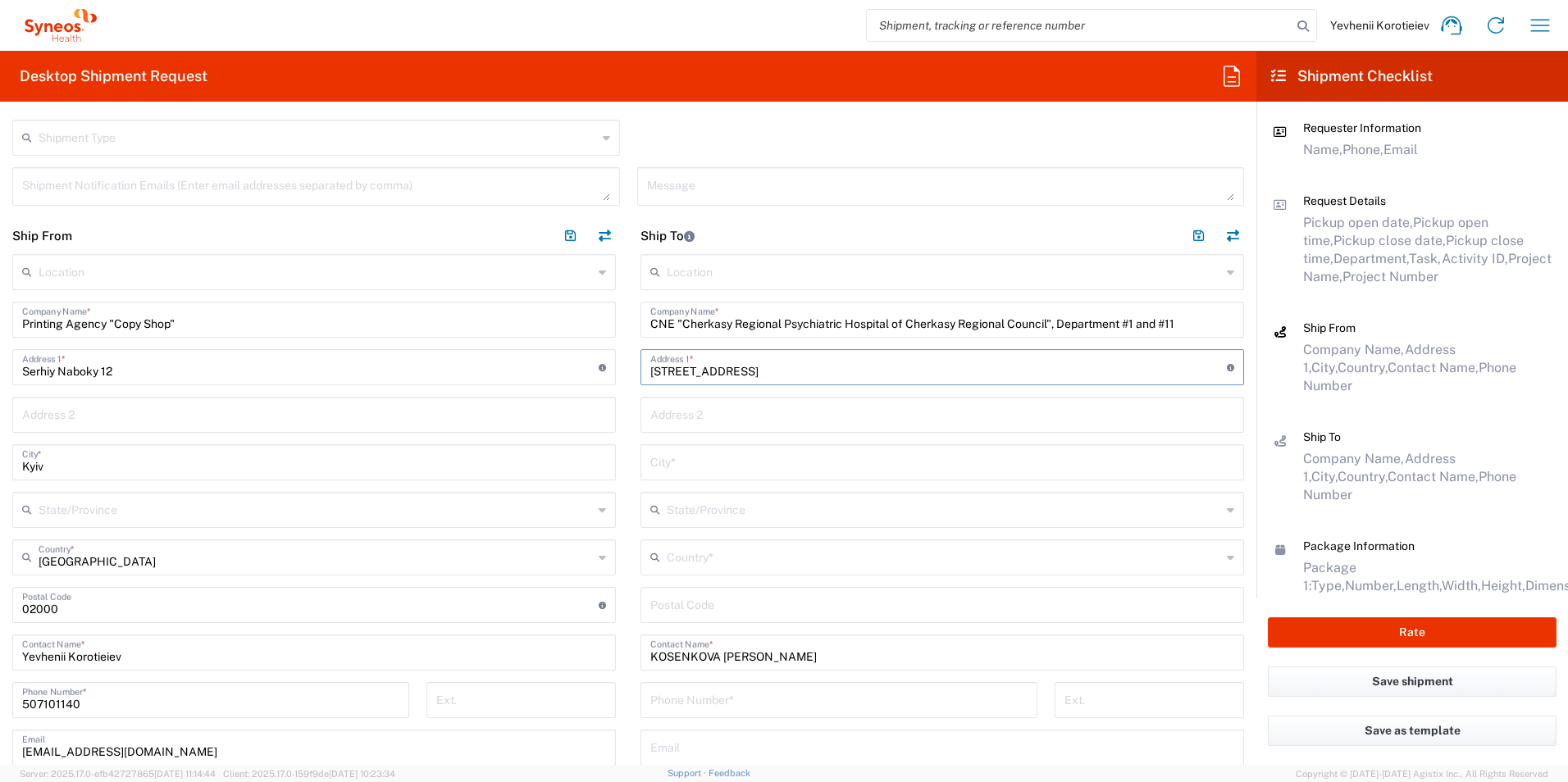
click at [661, 467] on input "text" at bounding box center [942, 461] width 584 height 28
paste input "Smila"
type input "Smila"
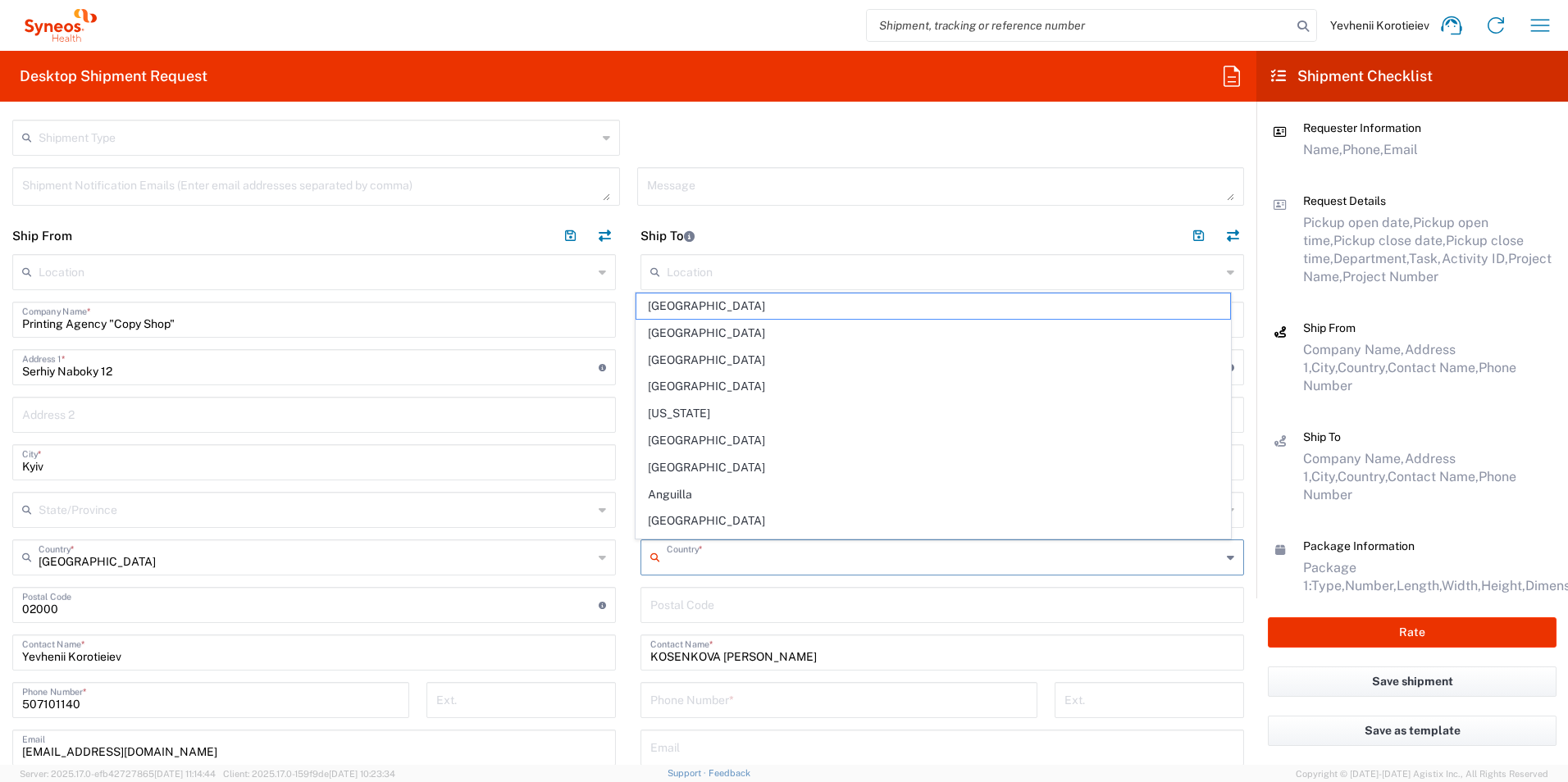
click at [672, 561] on input "text" at bounding box center [944, 556] width 554 height 28
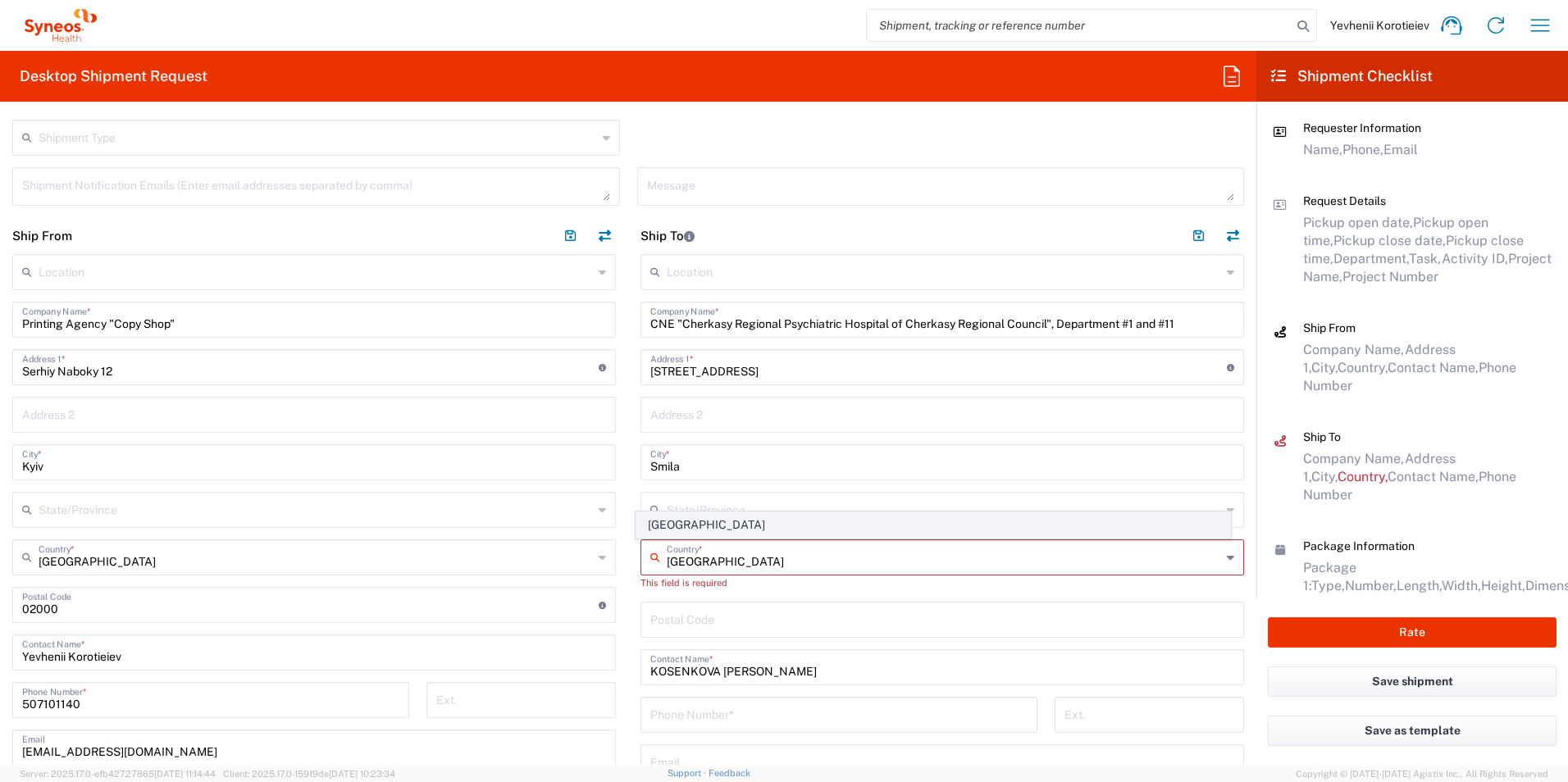
type input "Ukraine"
click at [657, 522] on span "Ukraine" at bounding box center [933, 526] width 594 height 26
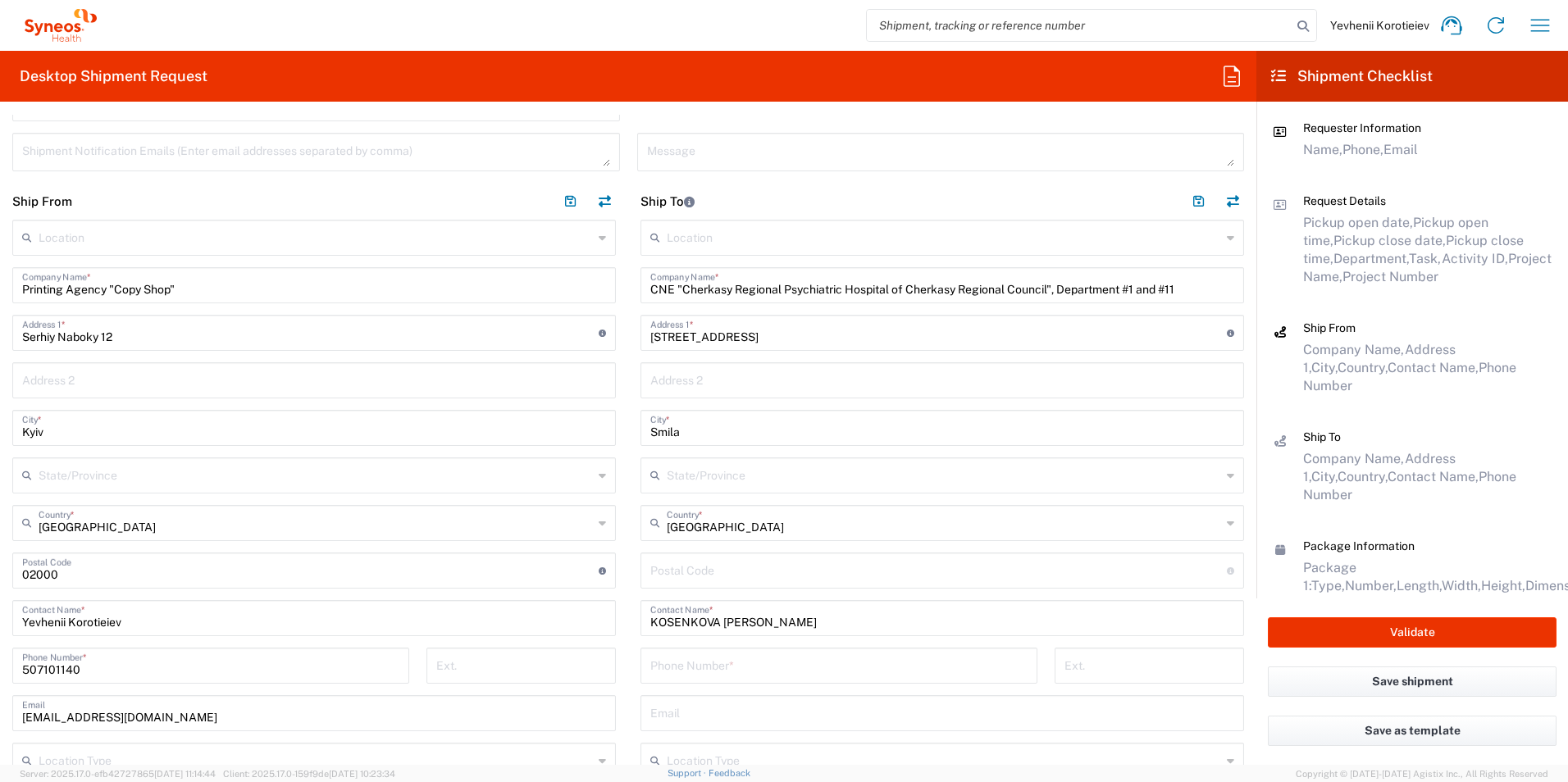
scroll to position [656, 0]
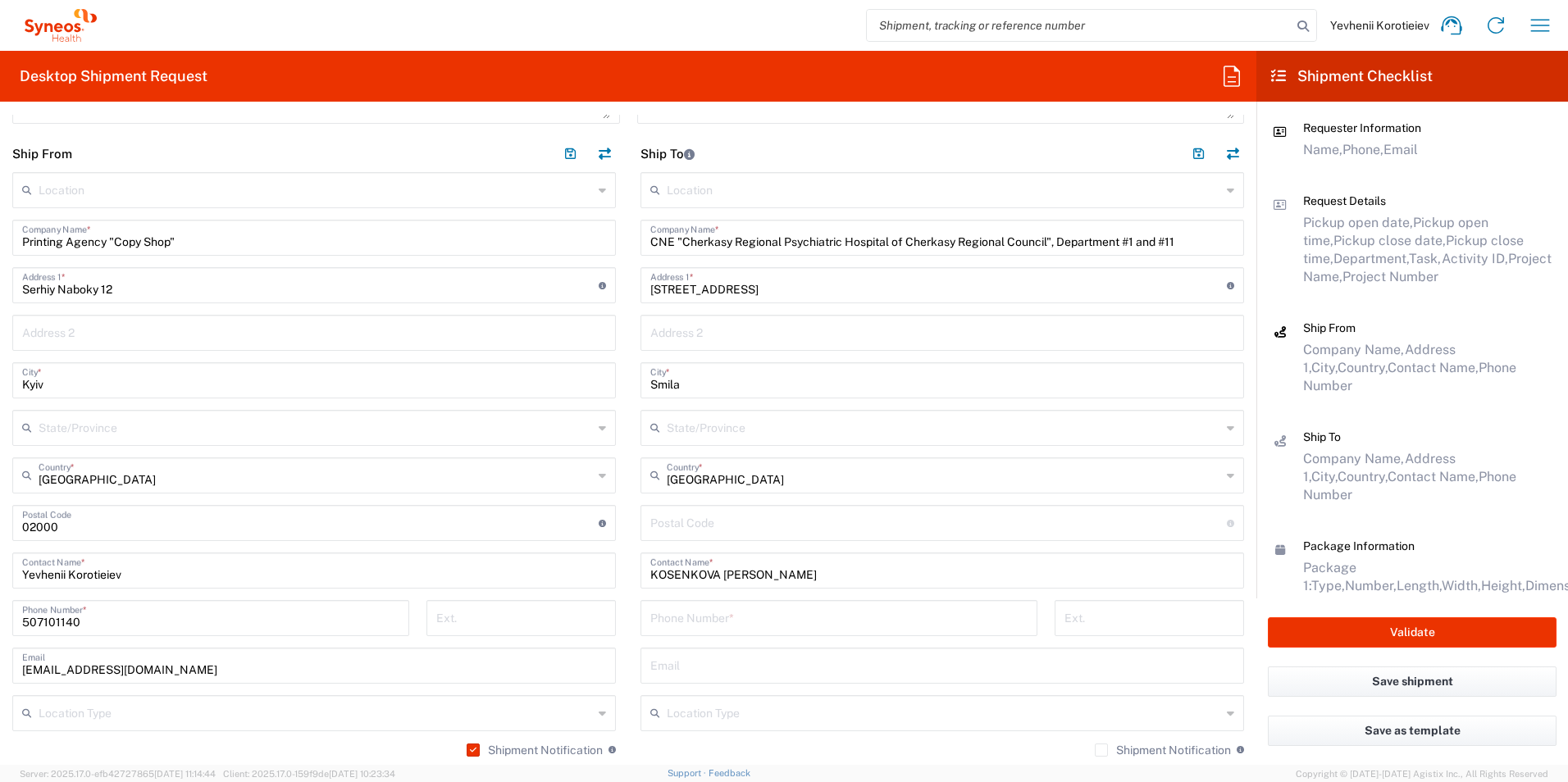
click at [725, 529] on input "undefined" at bounding box center [938, 521] width 576 height 28
paste input "20708"
type input "20708"
click at [671, 668] on input "text" at bounding box center [942, 664] width 584 height 28
paste input "kosenkova.iryna@gmail.com"
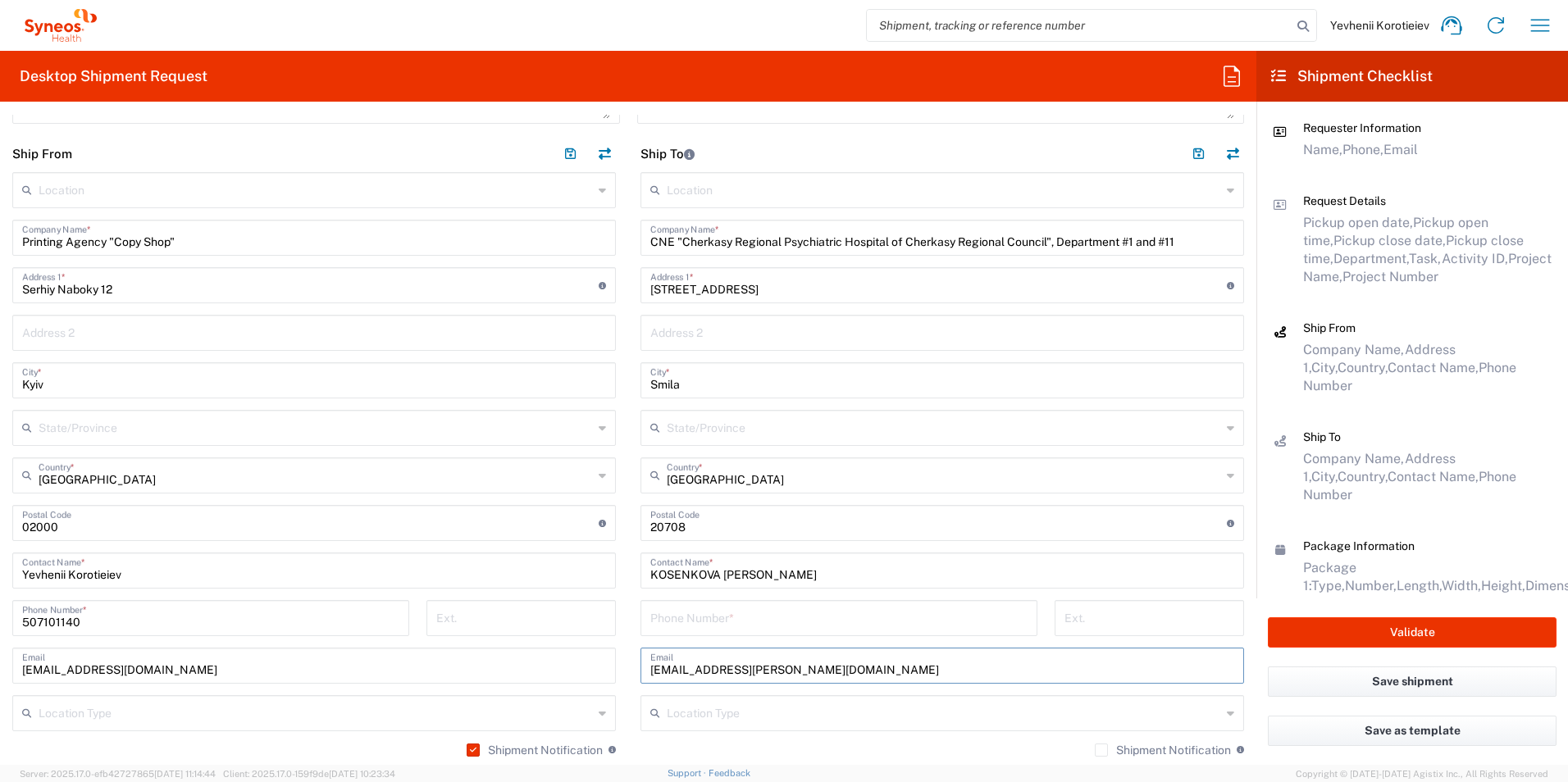
type input "kosenkova.iryna@gmail.com"
drag, startPoint x: 680, startPoint y: 631, endPoint x: 921, endPoint y: 619, distance: 241.3
click at [680, 631] on input "tel" at bounding box center [839, 617] width 377 height 28
paste input "+380 66 1856122"
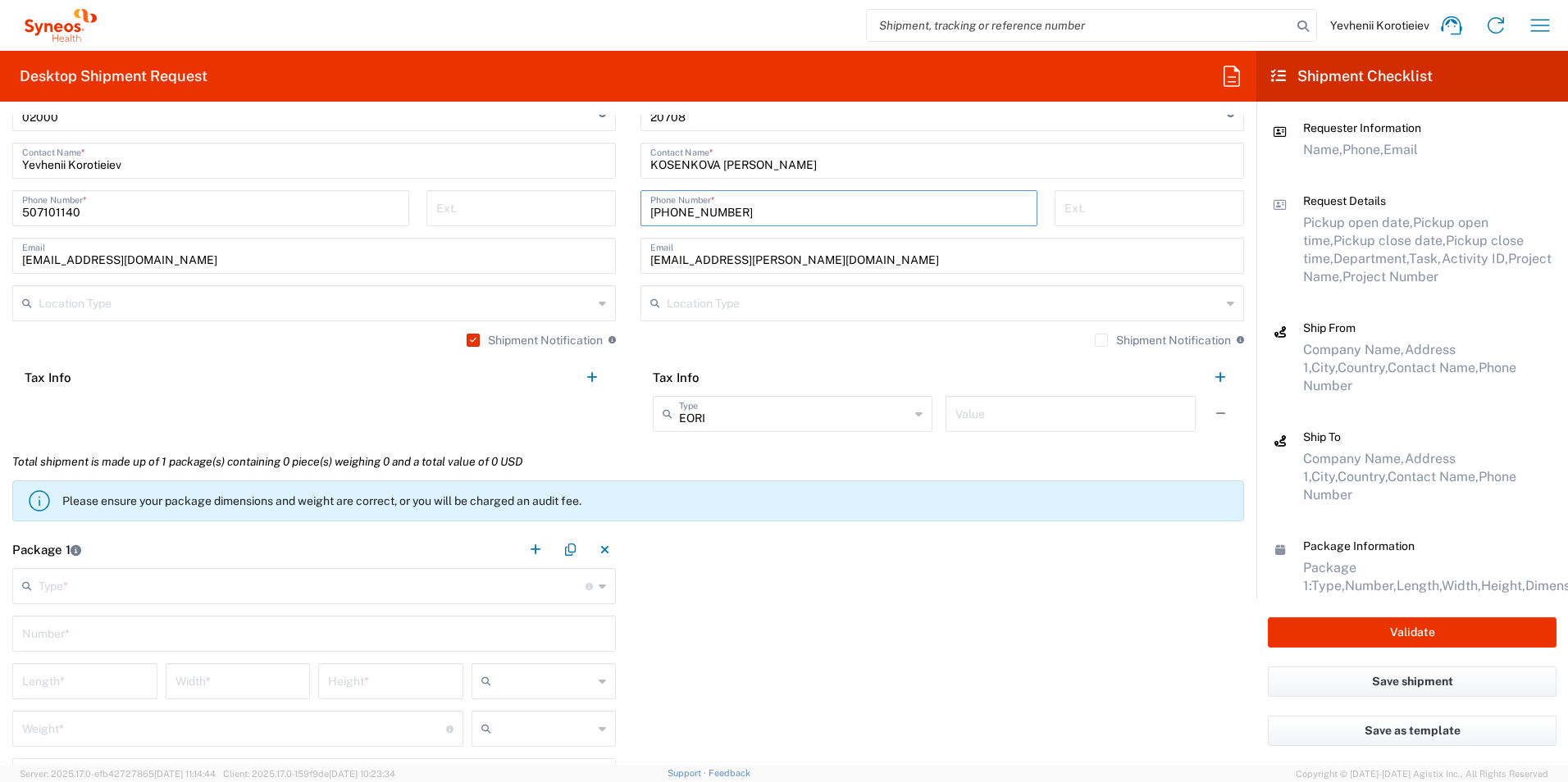
scroll to position [1148, 0]
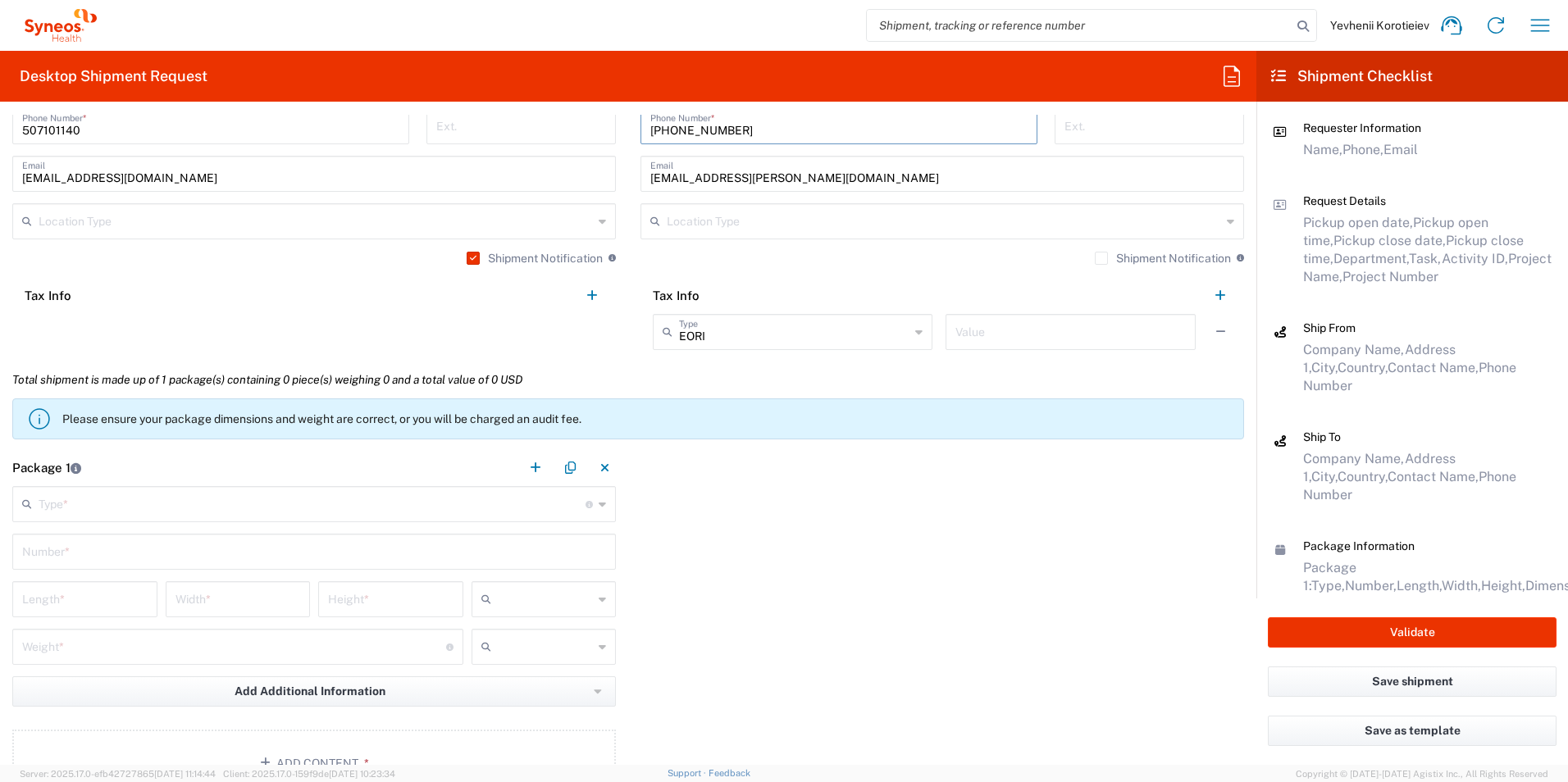
type input "+380 66 1856122"
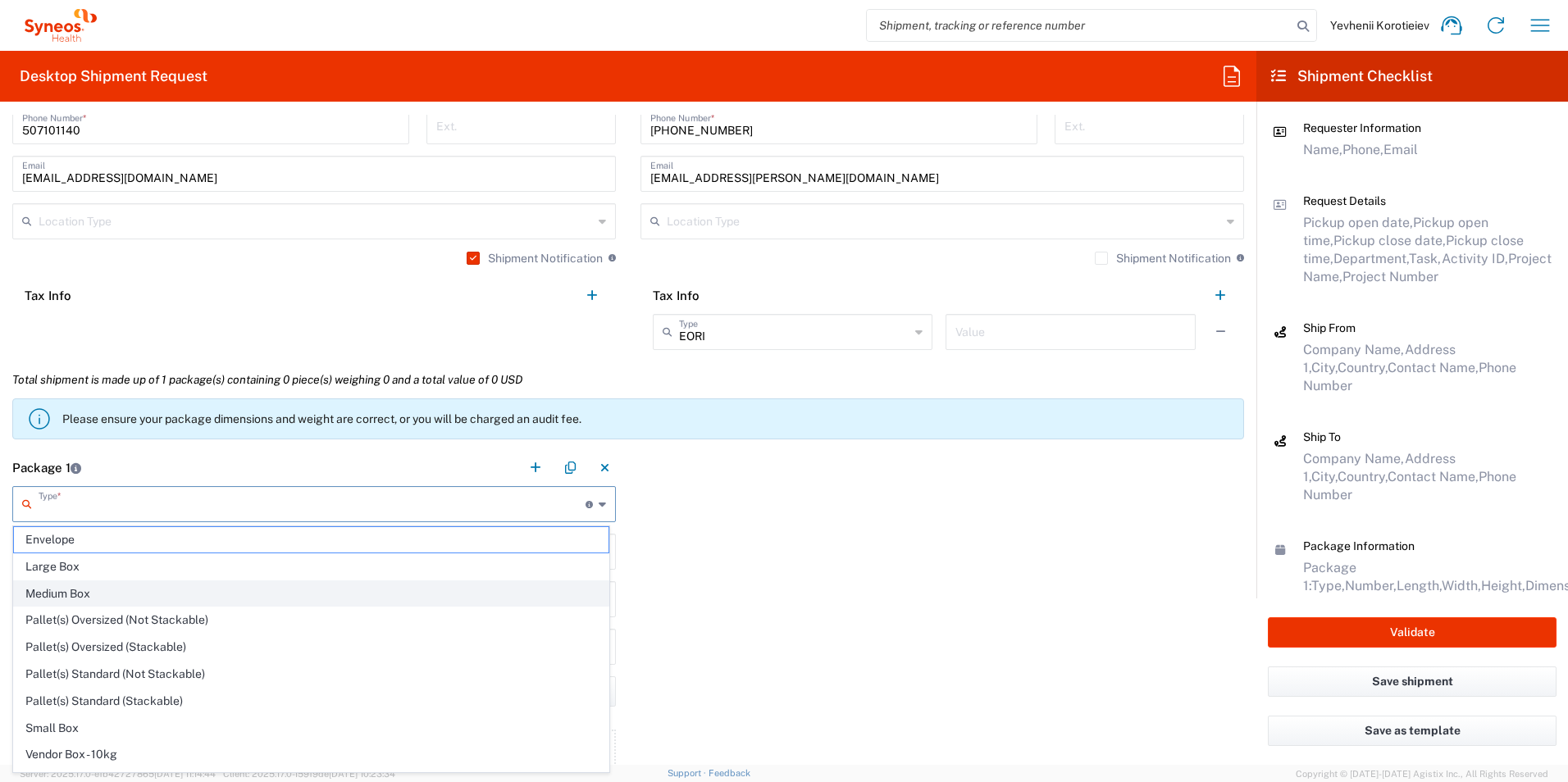
drag, startPoint x: 258, startPoint y: 509, endPoint x: 158, endPoint y: 580, distance: 122.6
click at [259, 509] on input "text" at bounding box center [312, 502] width 547 height 28
click at [158, 581] on li "Medium Box" at bounding box center [311, 594] width 596 height 27
click at [61, 562] on input "text" at bounding box center [314, 550] width 584 height 28
type input "Medium Box"
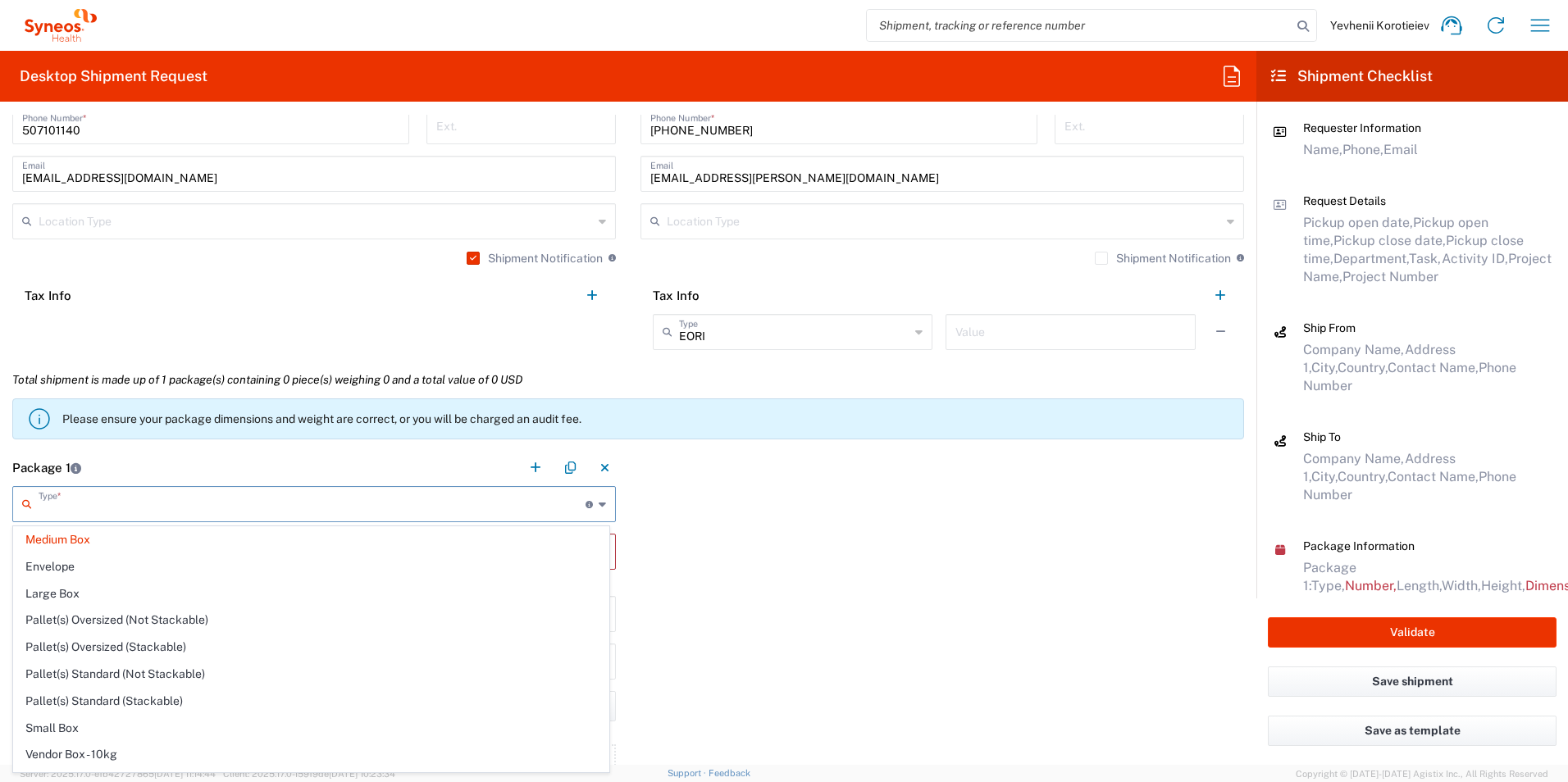
type input "13"
type input "11.5"
type input "2.5"
type input "in"
click at [101, 505] on input "Medium Box" at bounding box center [312, 502] width 547 height 28
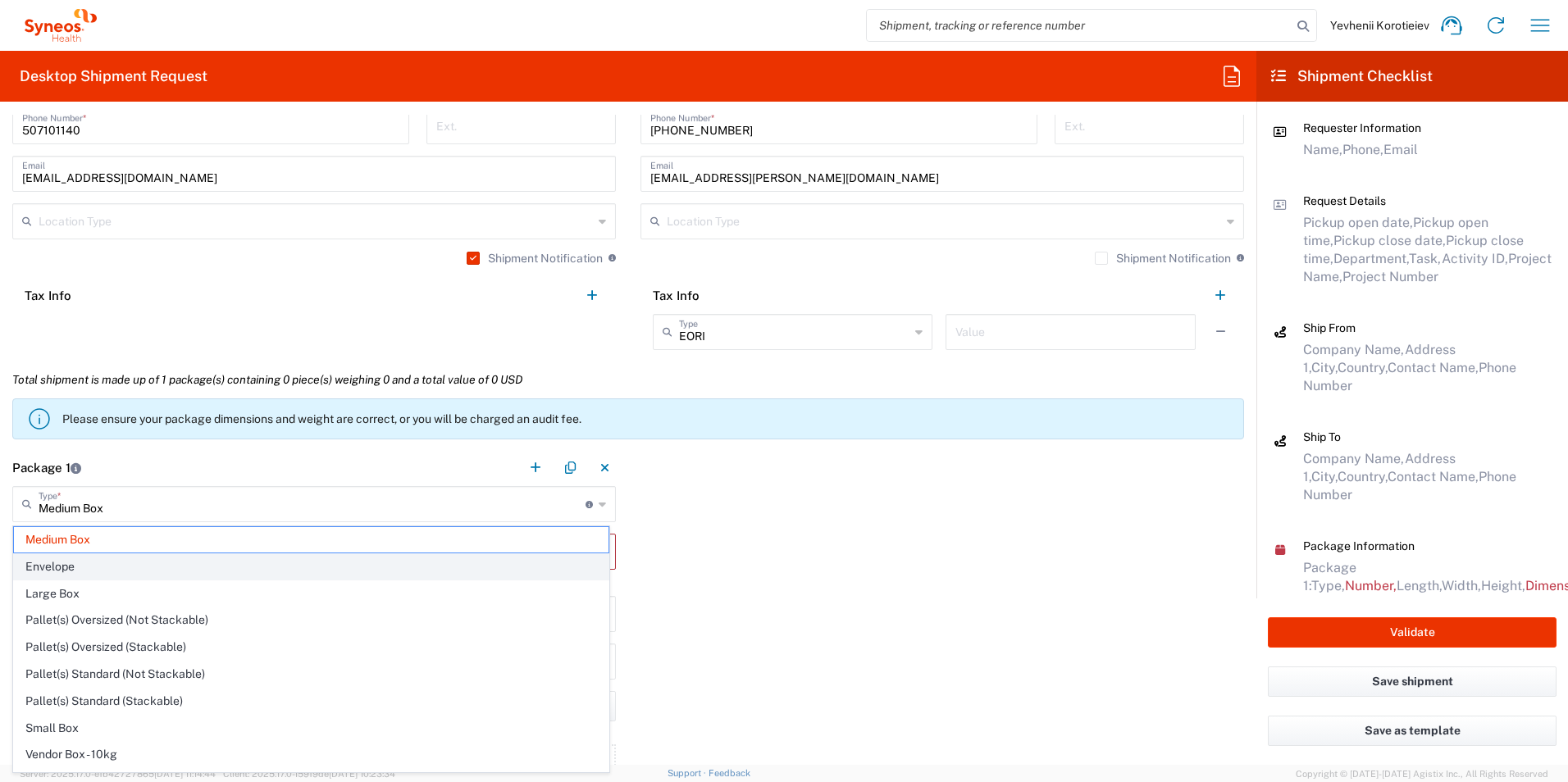
click at [60, 568] on span "Envelope" at bounding box center [311, 567] width 594 height 26
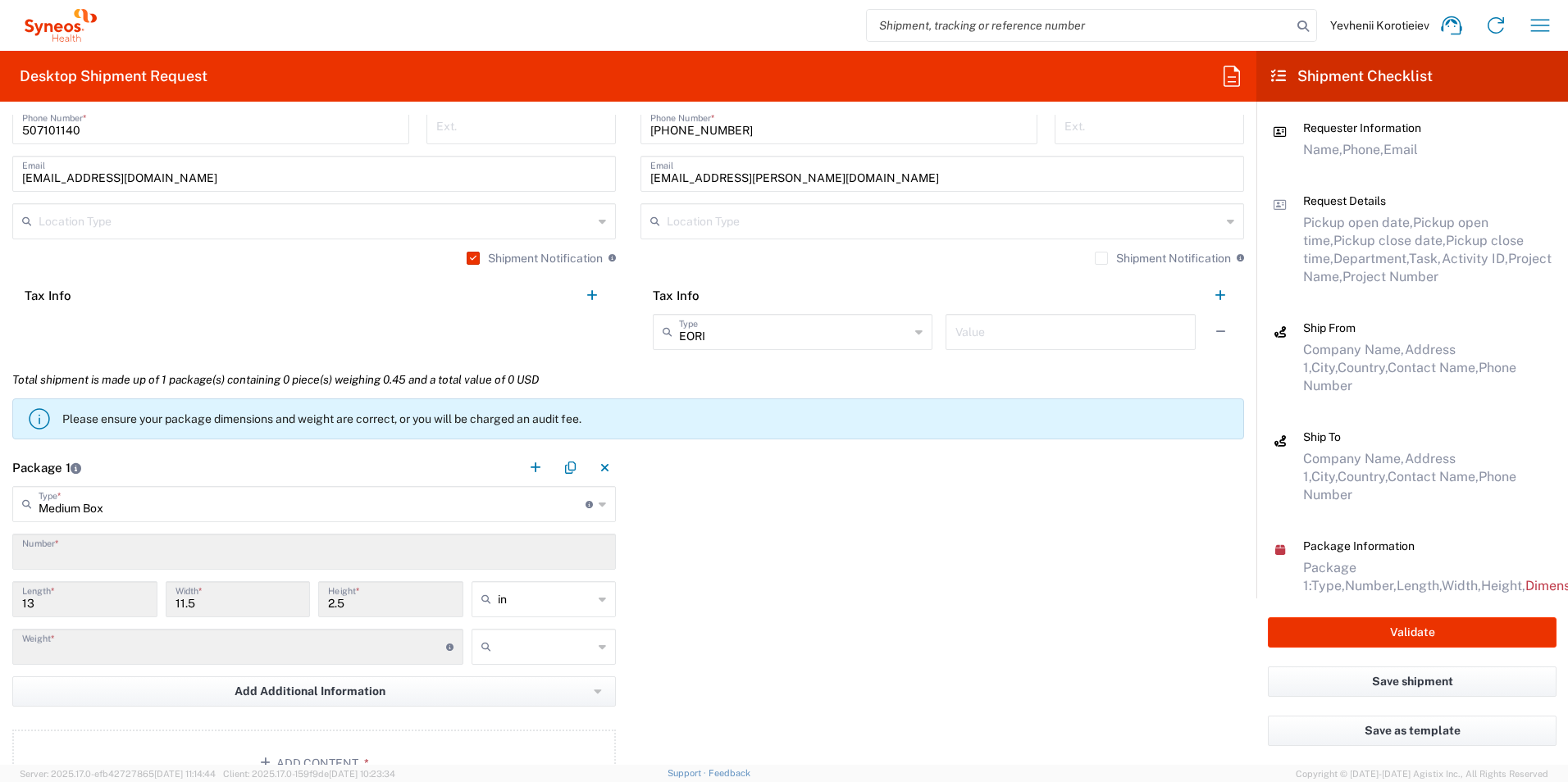
type input "Envelope"
type input "1"
type input "9.5"
type input "12.5"
type input "0.25"
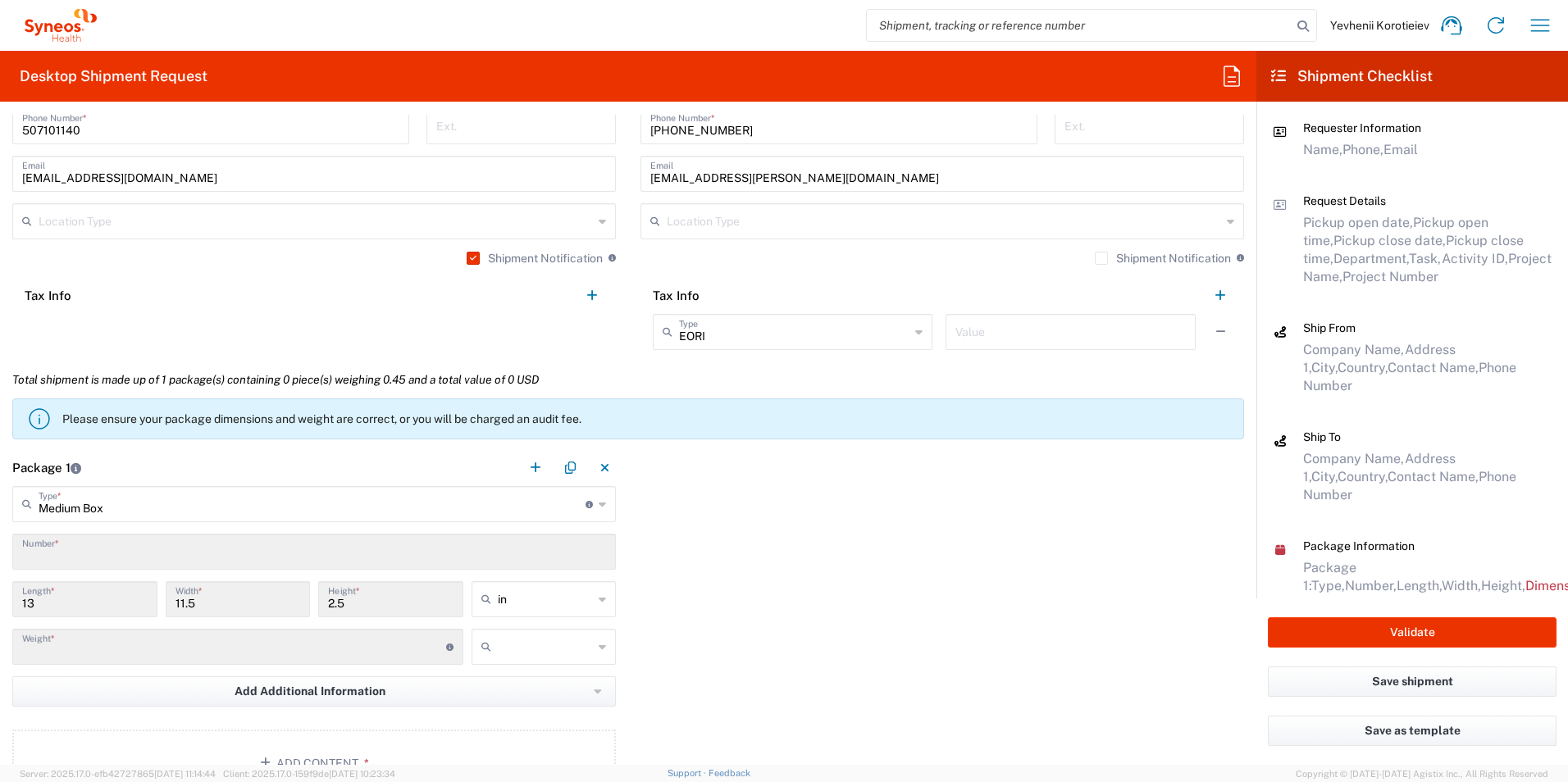
type input "0.45"
click at [147, 516] on input "Envelope" at bounding box center [312, 502] width 547 height 28
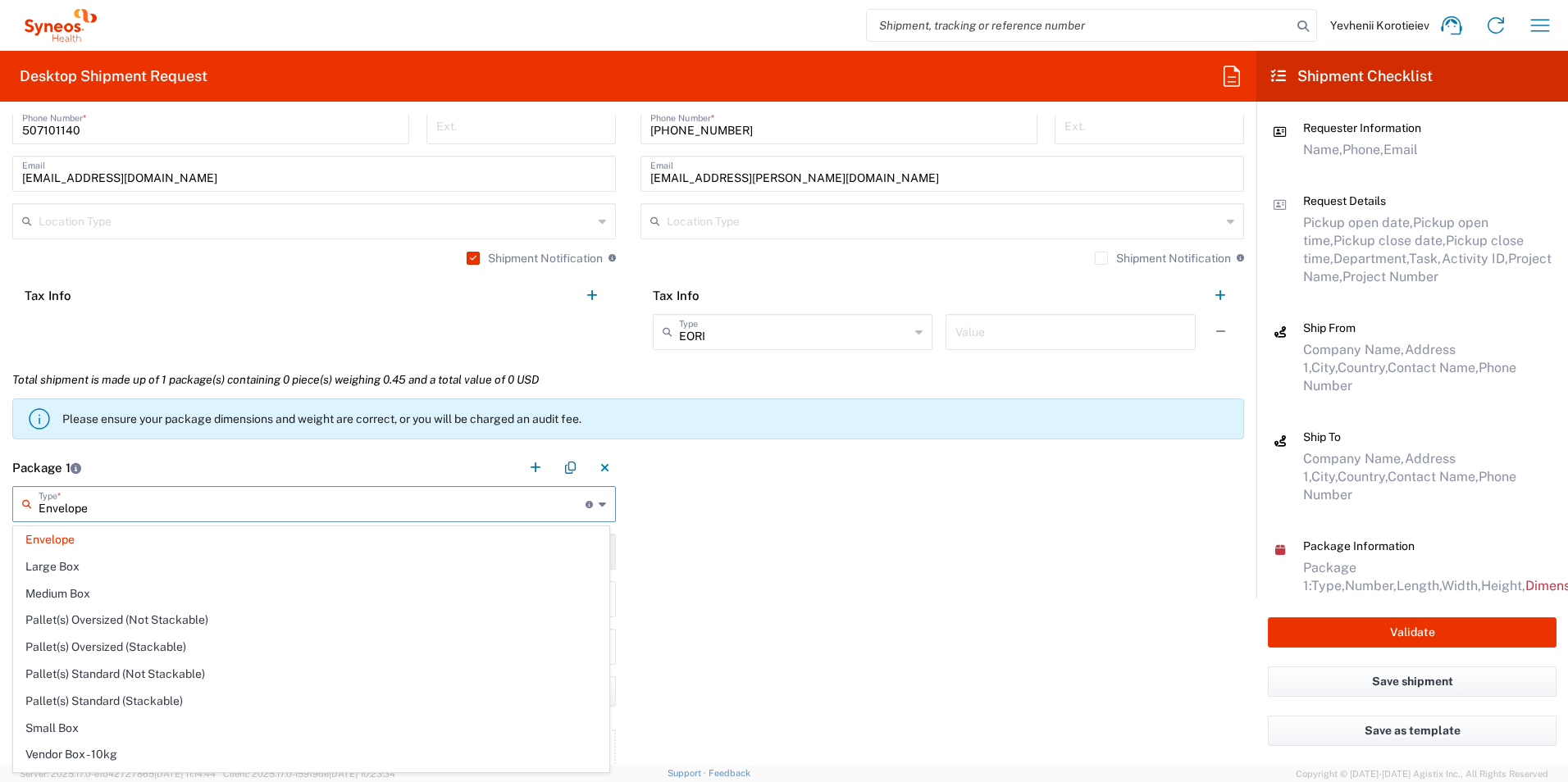
click at [131, 498] on input "Envelope" at bounding box center [312, 502] width 547 height 28
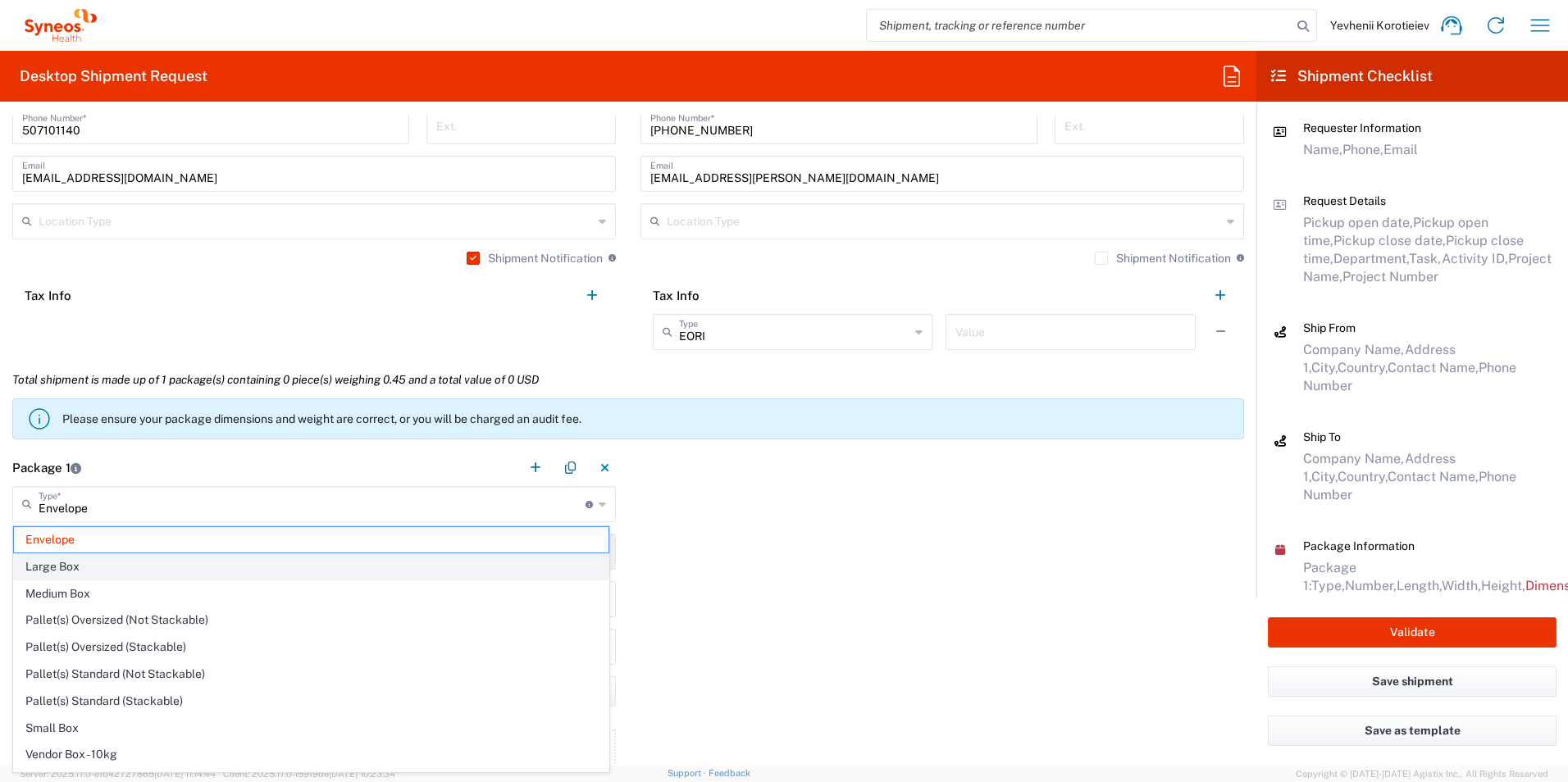
click at [71, 566] on span "Large Box" at bounding box center [311, 567] width 594 height 26
type input "Large Box"
type input "17.5"
type input "3"
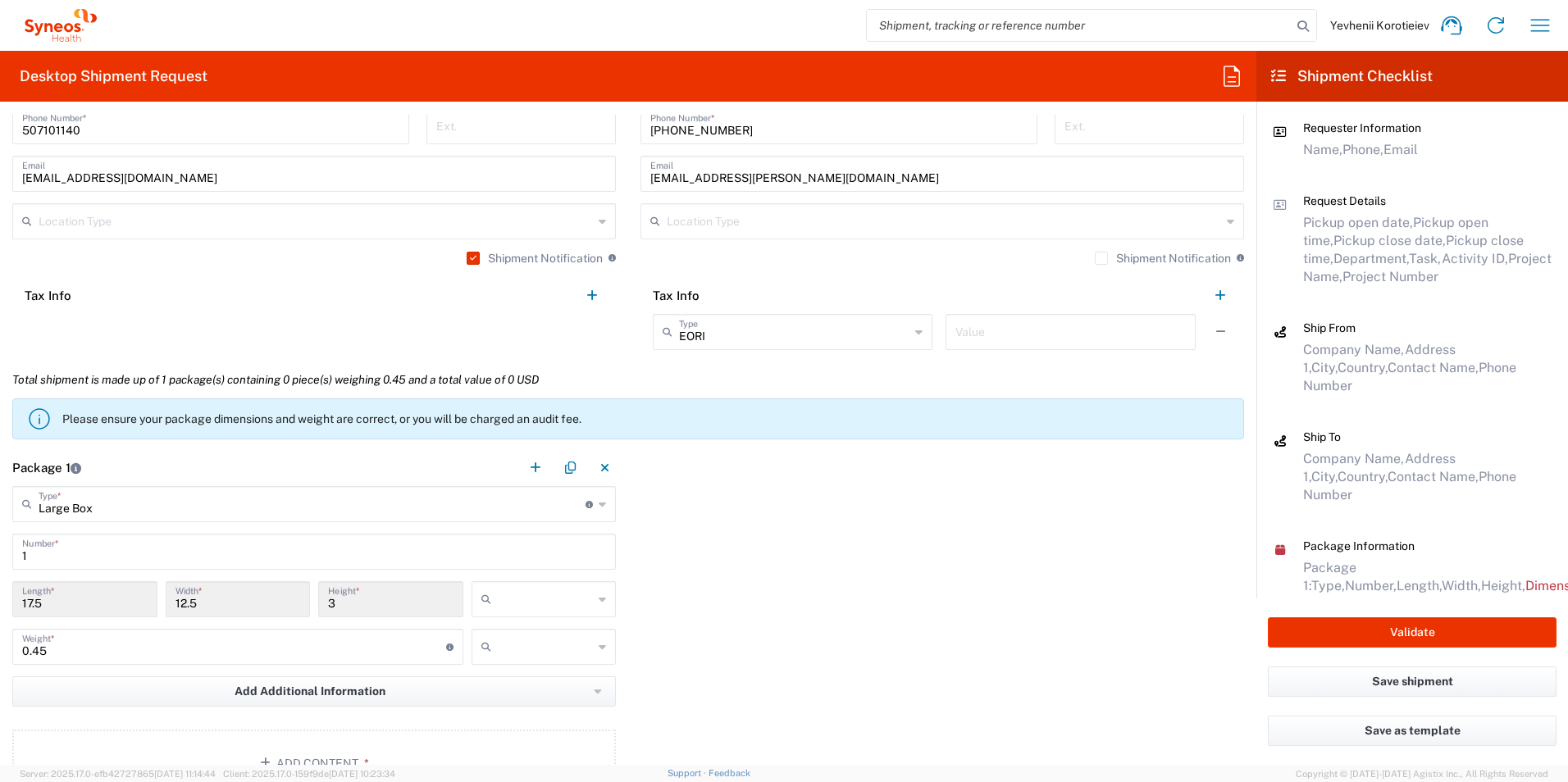
click at [552, 608] on input "text" at bounding box center [546, 600] width 96 height 27
click at [526, 664] on span "cm" at bounding box center [538, 662] width 140 height 26
type input "44.45"
type input "31.75"
type input "7.62"
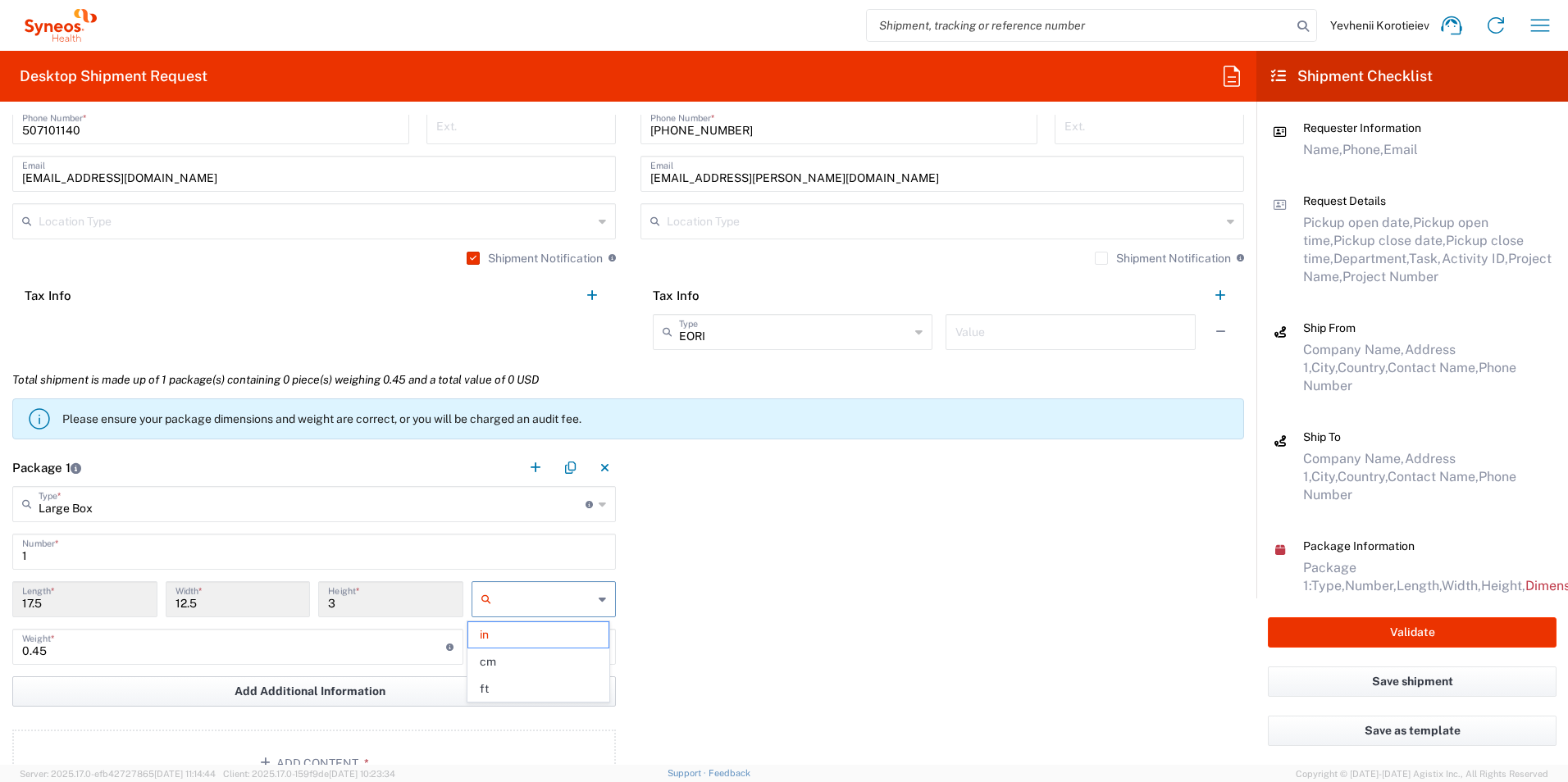
type input "cm"
click at [350, 646] on input "0.45" at bounding box center [234, 645] width 424 height 28
drag, startPoint x: 74, startPoint y: 650, endPoint x: 0, endPoint y: 655, distance: 74.2
click at [0, 652] on html "Yevhenii Korotieiev Home Shipment estimator Shipment tracking Desktop shipment …" at bounding box center [784, 391] width 1568 height 782
type input "8"
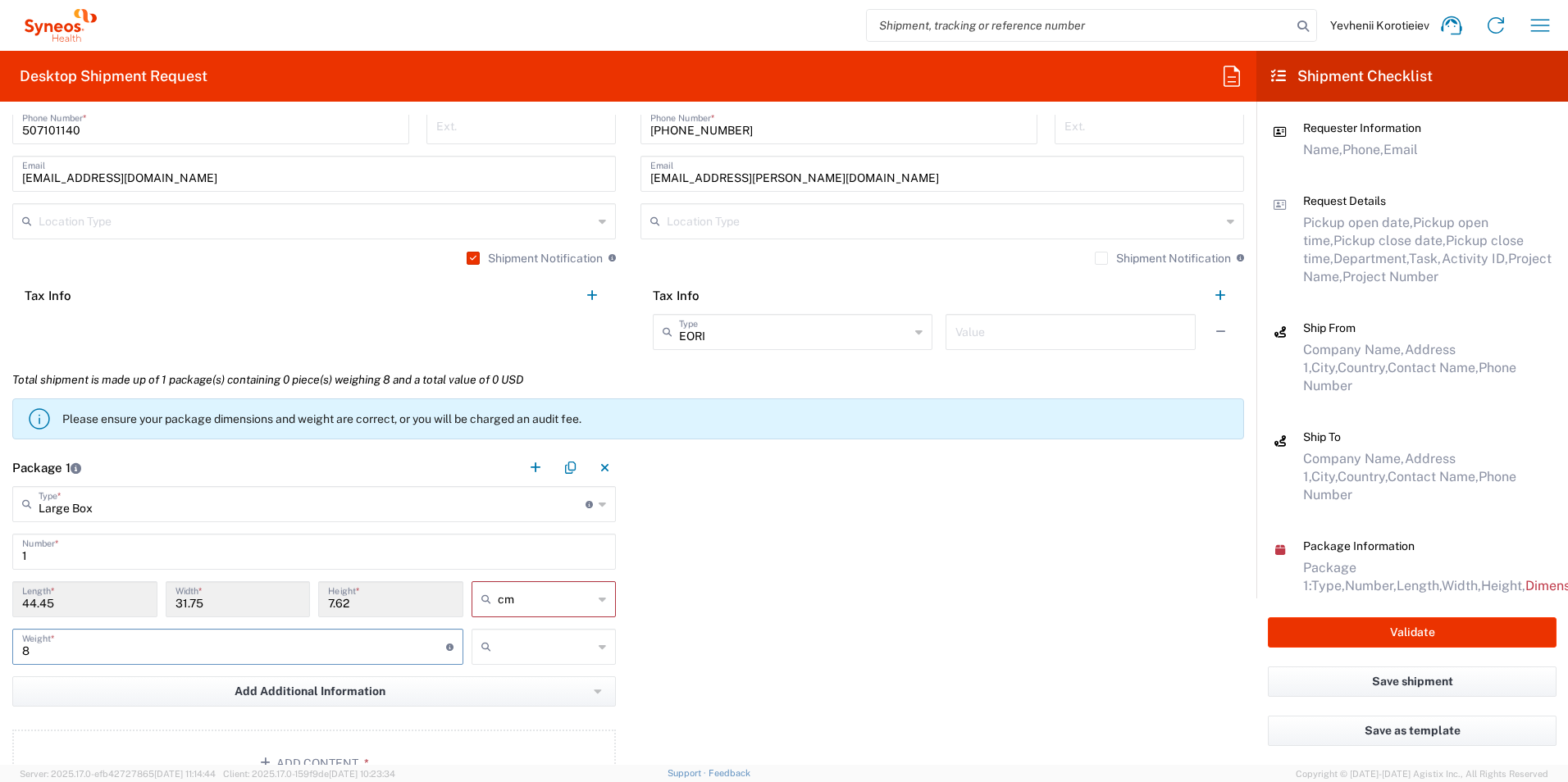
click at [552, 657] on input "text" at bounding box center [546, 647] width 96 height 27
click at [498, 682] on span "kgs" at bounding box center [538, 683] width 140 height 26
type input "kgs"
click at [310, 693] on span "Add Additional Information" at bounding box center [310, 692] width 151 height 15
click at [145, 605] on li "Package material" at bounding box center [84, 603] width 142 height 27
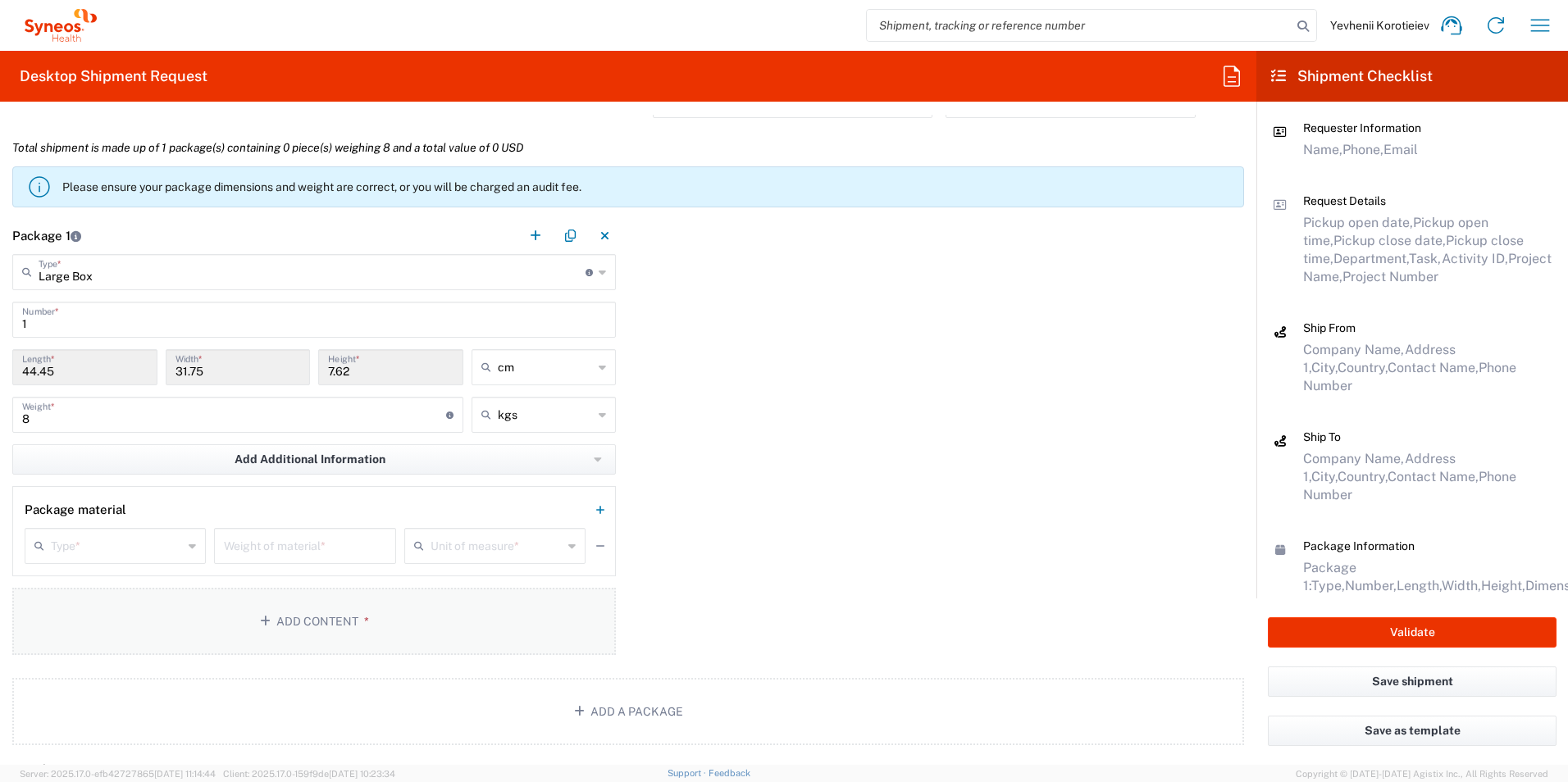
scroll to position [1395, 0]
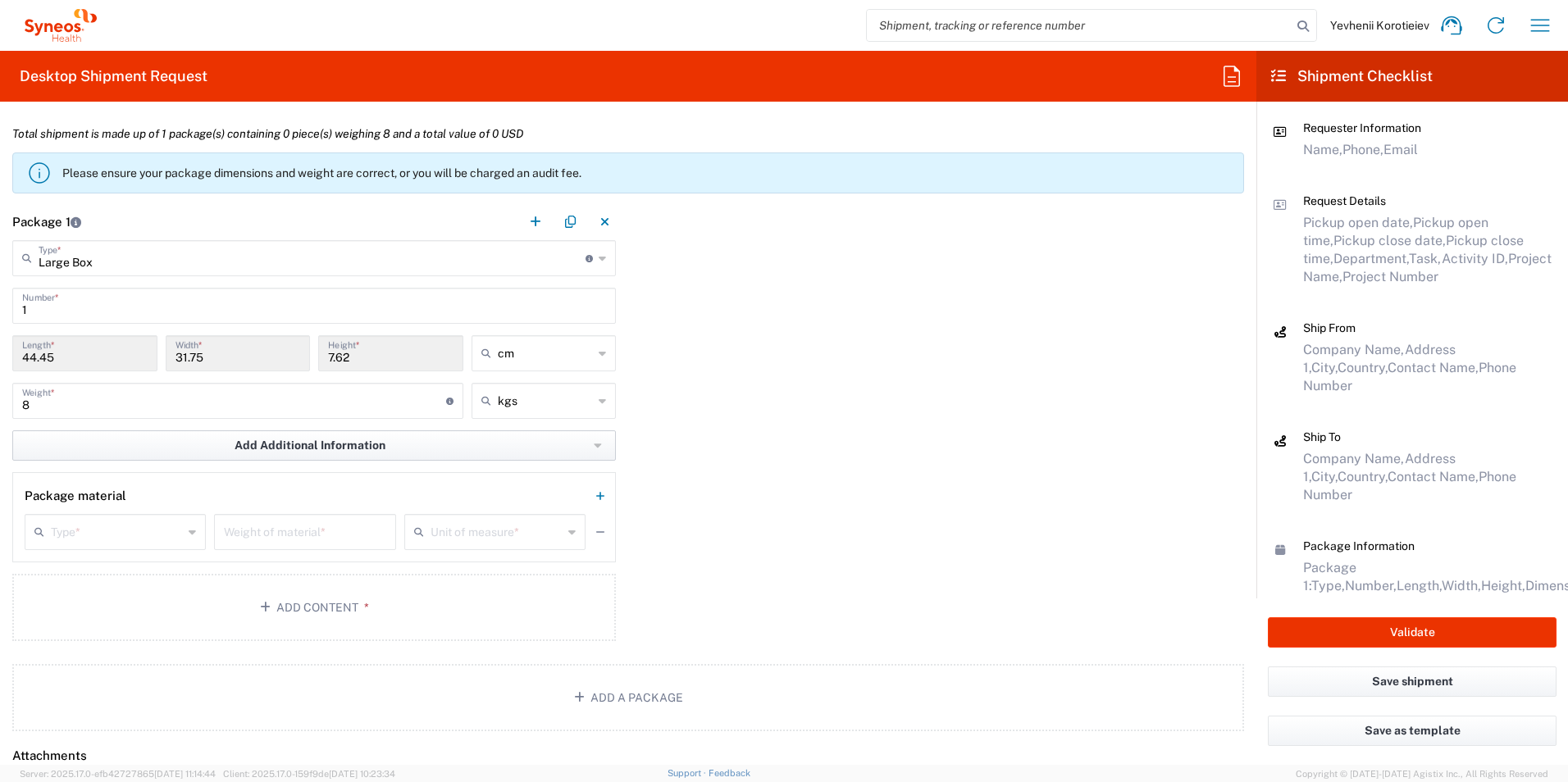
click at [311, 444] on span "Add Additional Information" at bounding box center [310, 446] width 151 height 15
click at [141, 482] on li "Package material" at bounding box center [84, 481] width 142 height 27
click at [962, 492] on div "Package 1 Large Box Type * Material used to package goods Envelope Large Box Me…" at bounding box center [628, 448] width 1256 height 491
click at [311, 668] on button "Add Content *" at bounding box center [314, 656] width 604 height 67
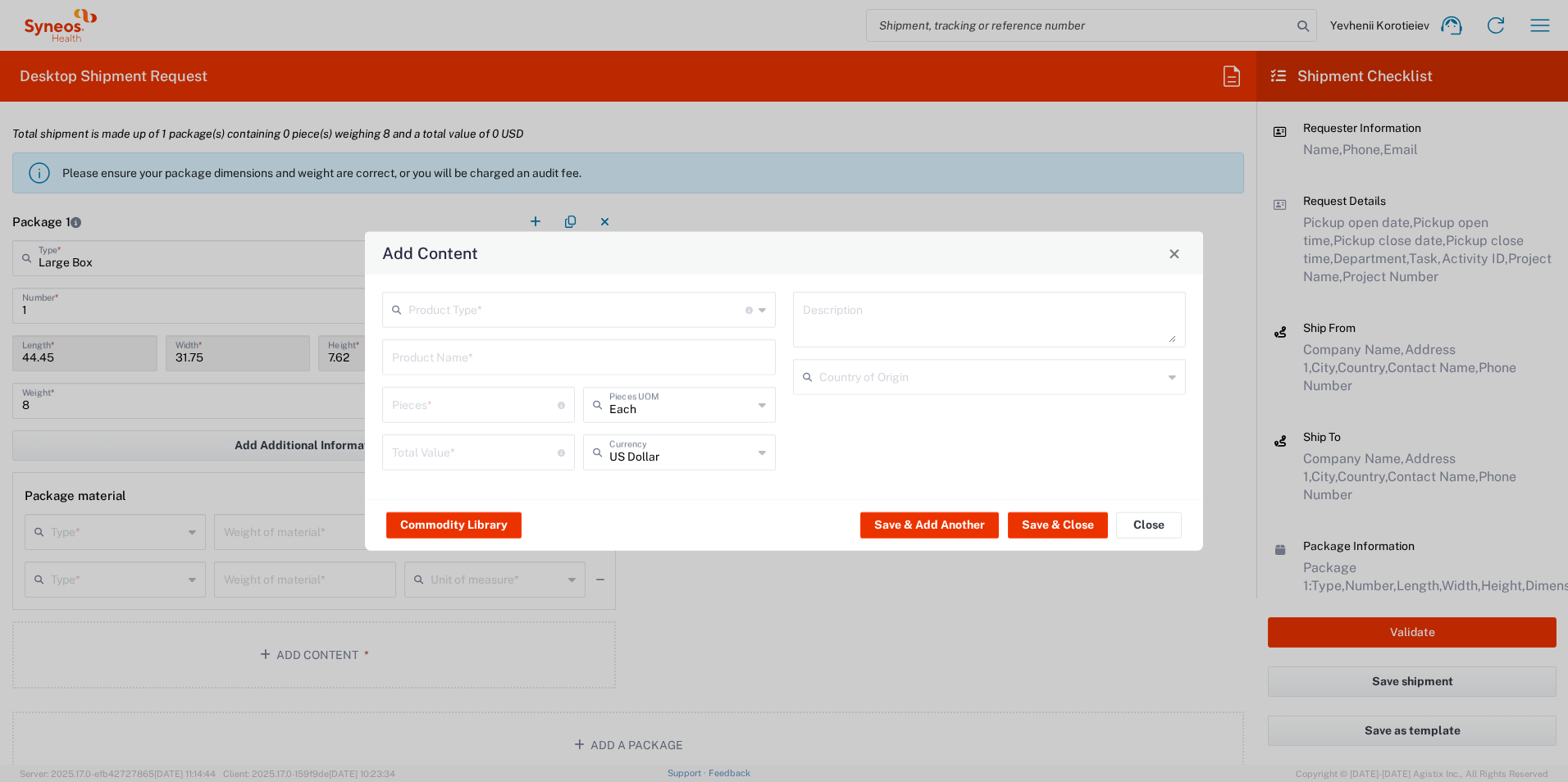
click at [491, 309] on input "text" at bounding box center [577, 308] width 337 height 28
click at [453, 338] on span "Documents" at bounding box center [579, 346] width 390 height 26
type input "Documents"
type input "1"
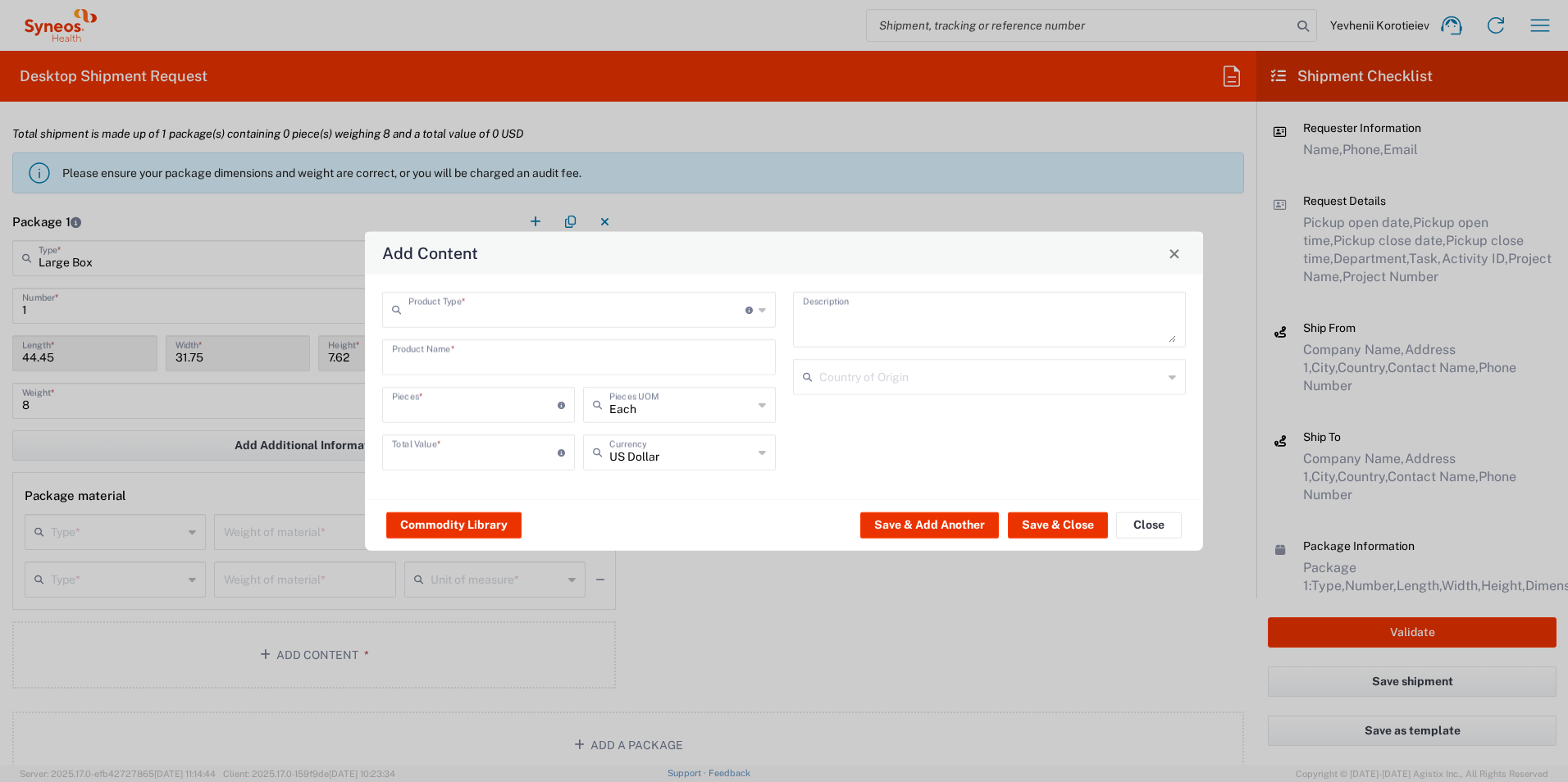
type input "1"
type textarea "Documents"
click at [1049, 524] on button "Save & Close" at bounding box center [1058, 525] width 100 height 27
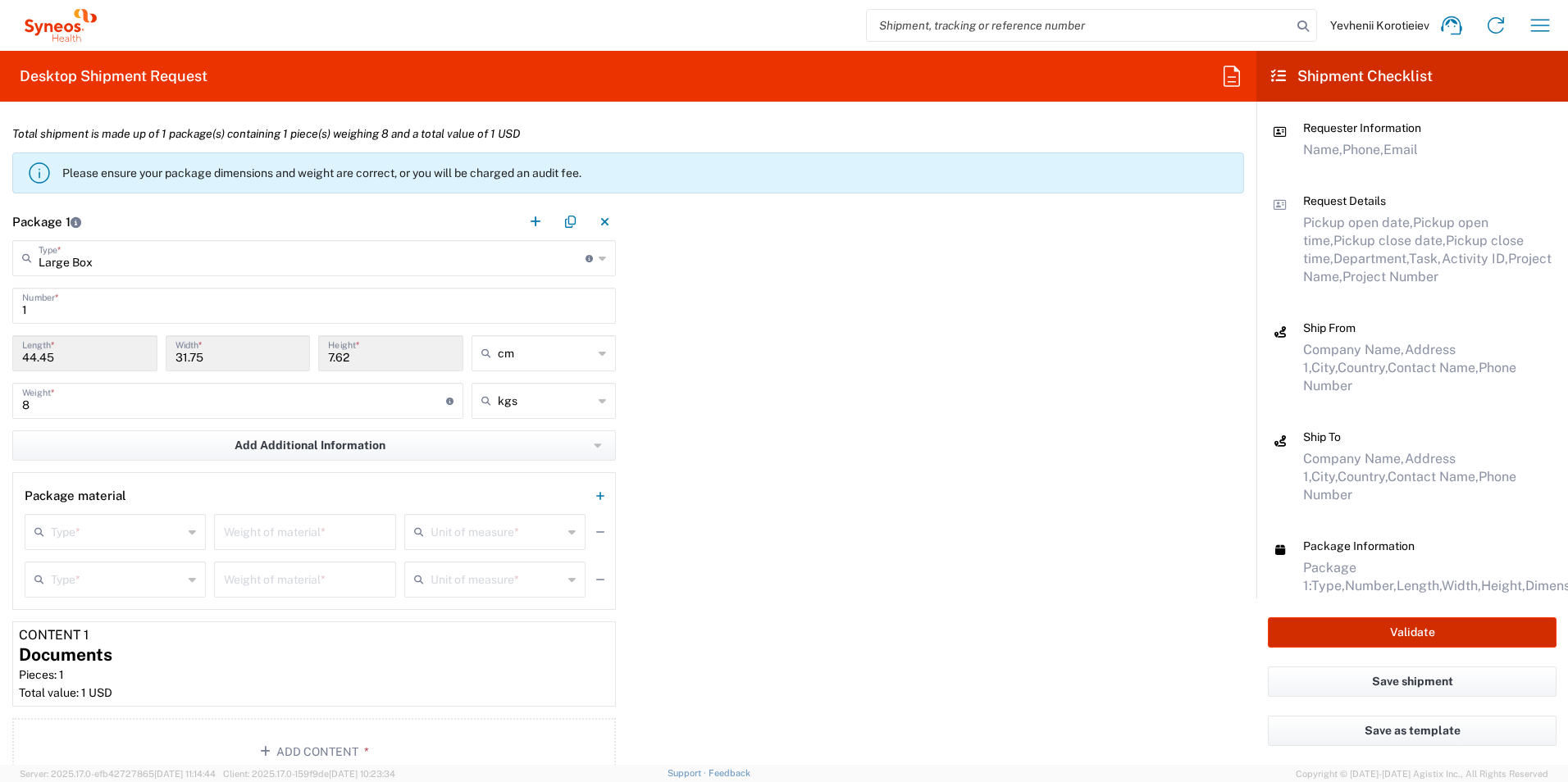
click at [1374, 631] on button "Validate" at bounding box center [1412, 632] width 289 height 30
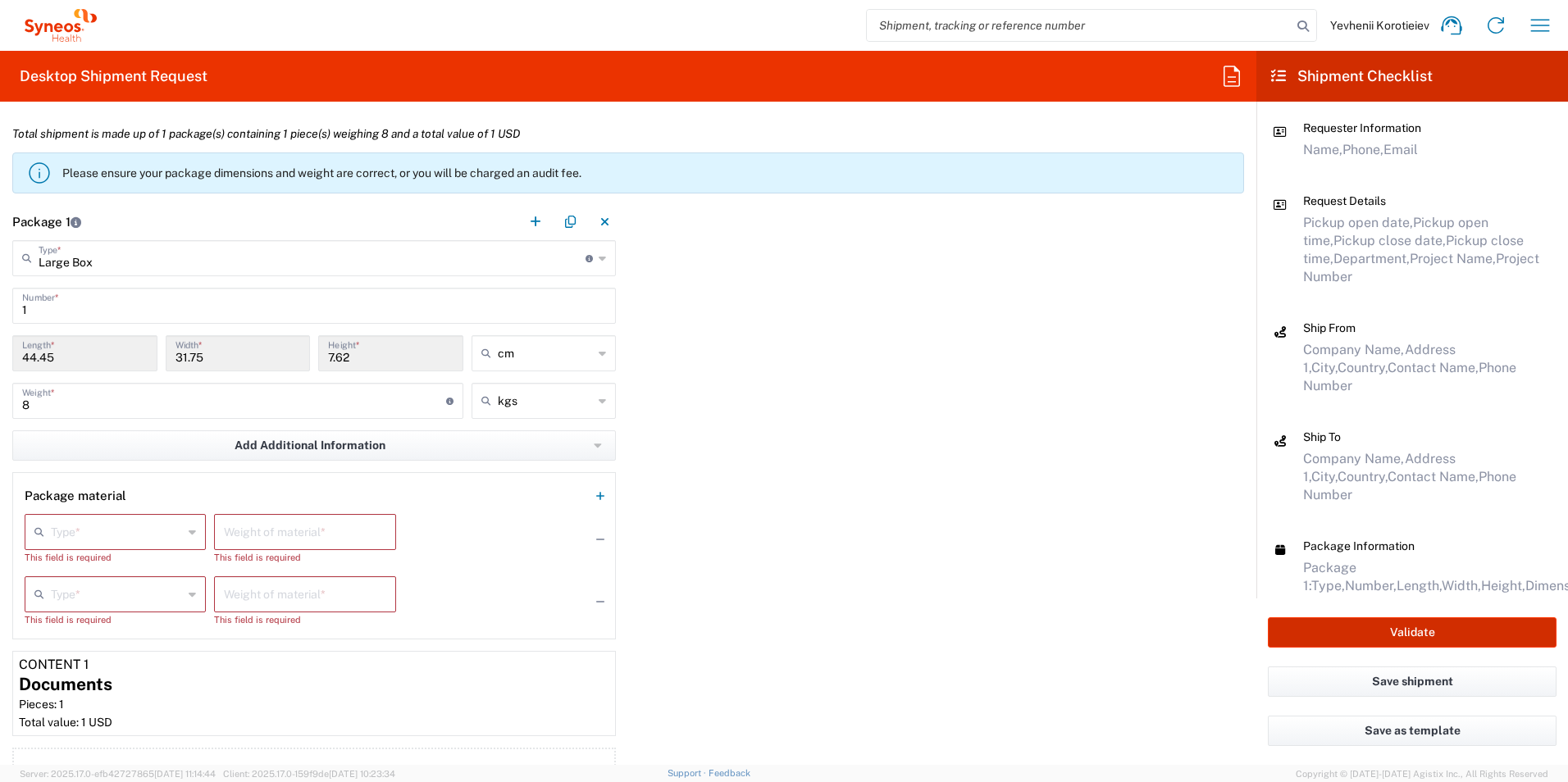
type input "7052839"
click at [96, 533] on input "text" at bounding box center [116, 531] width 132 height 28
click at [509, 521] on div "Type * Dry Ice Gel Pack(s) Liquid Nitrogen This field is required Weight of mat…" at bounding box center [305, 545] width 561 height 62
click at [886, 534] on div "Package 1 Large Box Type * Material used to package goods Envelope Large Box Me…" at bounding box center [628, 512] width 1256 height 618
drag, startPoint x: 98, startPoint y: 595, endPoint x: 519, endPoint y: 600, distance: 421.0
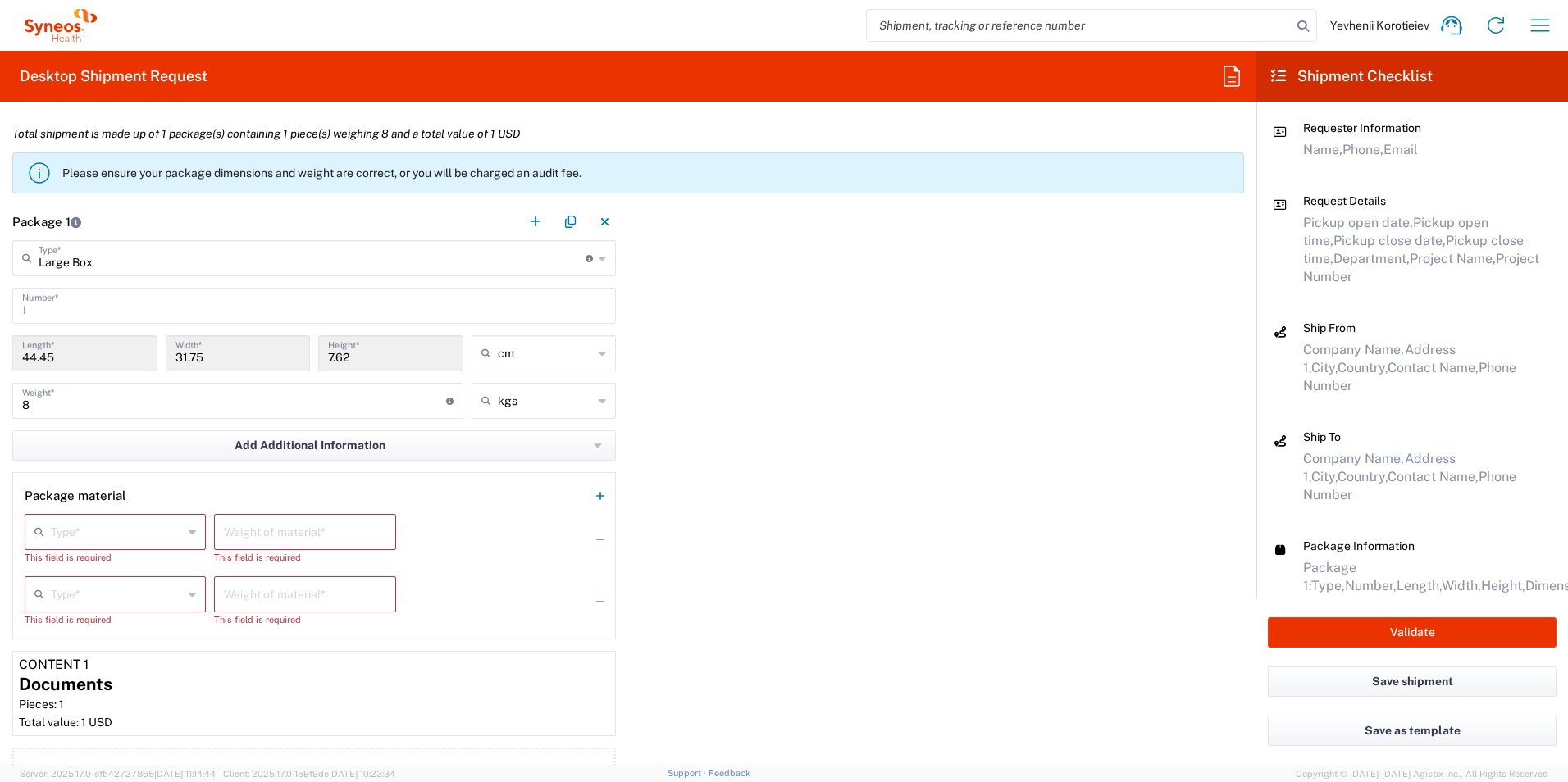
click at [98, 596] on input "text" at bounding box center [116, 593] width 132 height 28
click at [602, 605] on button "button" at bounding box center [600, 601] width 23 height 23
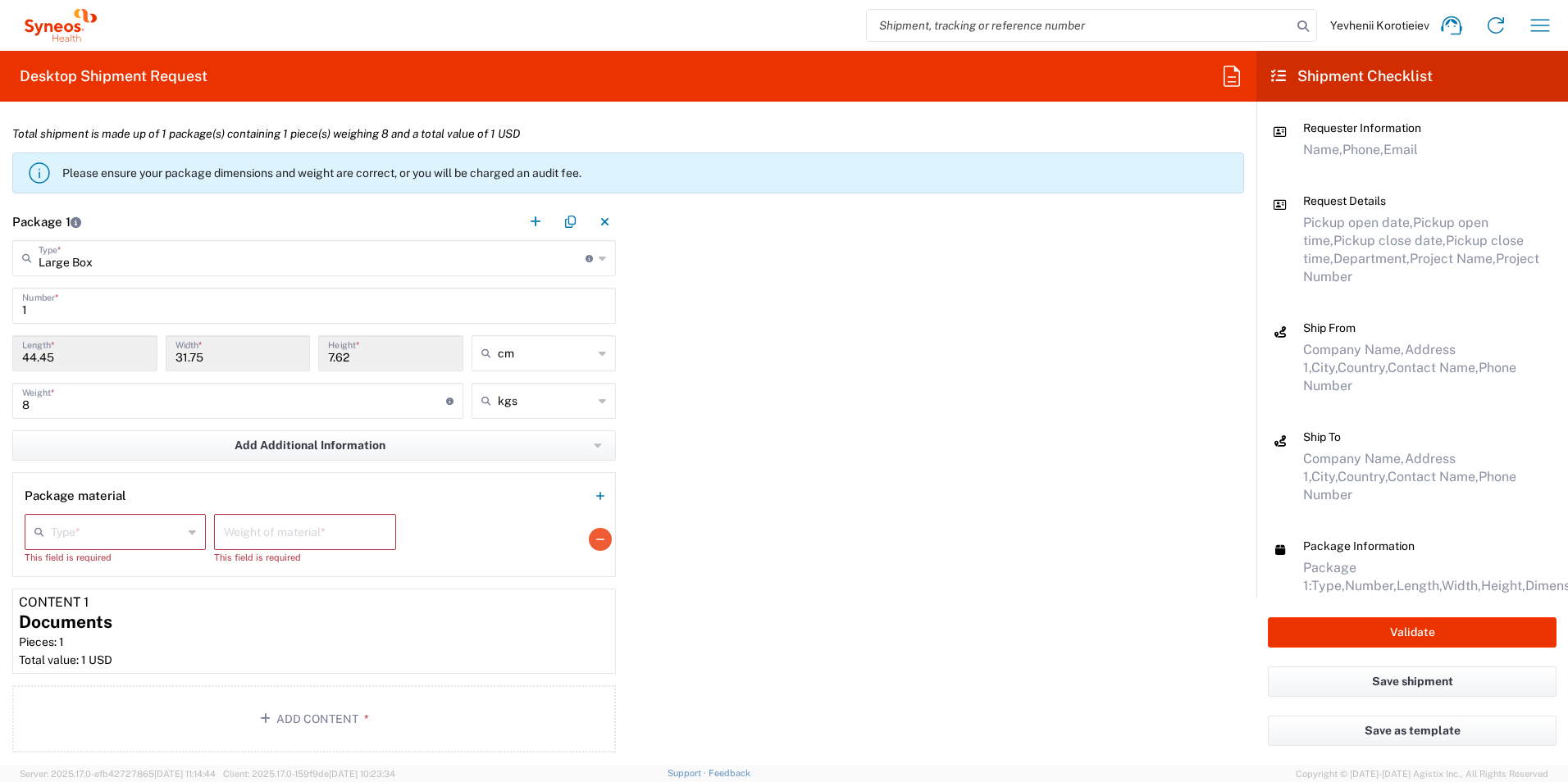
click at [600, 538] on button "button" at bounding box center [600, 539] width 23 height 23
click at [598, 599] on icon "button" at bounding box center [600, 604] width 9 height 11
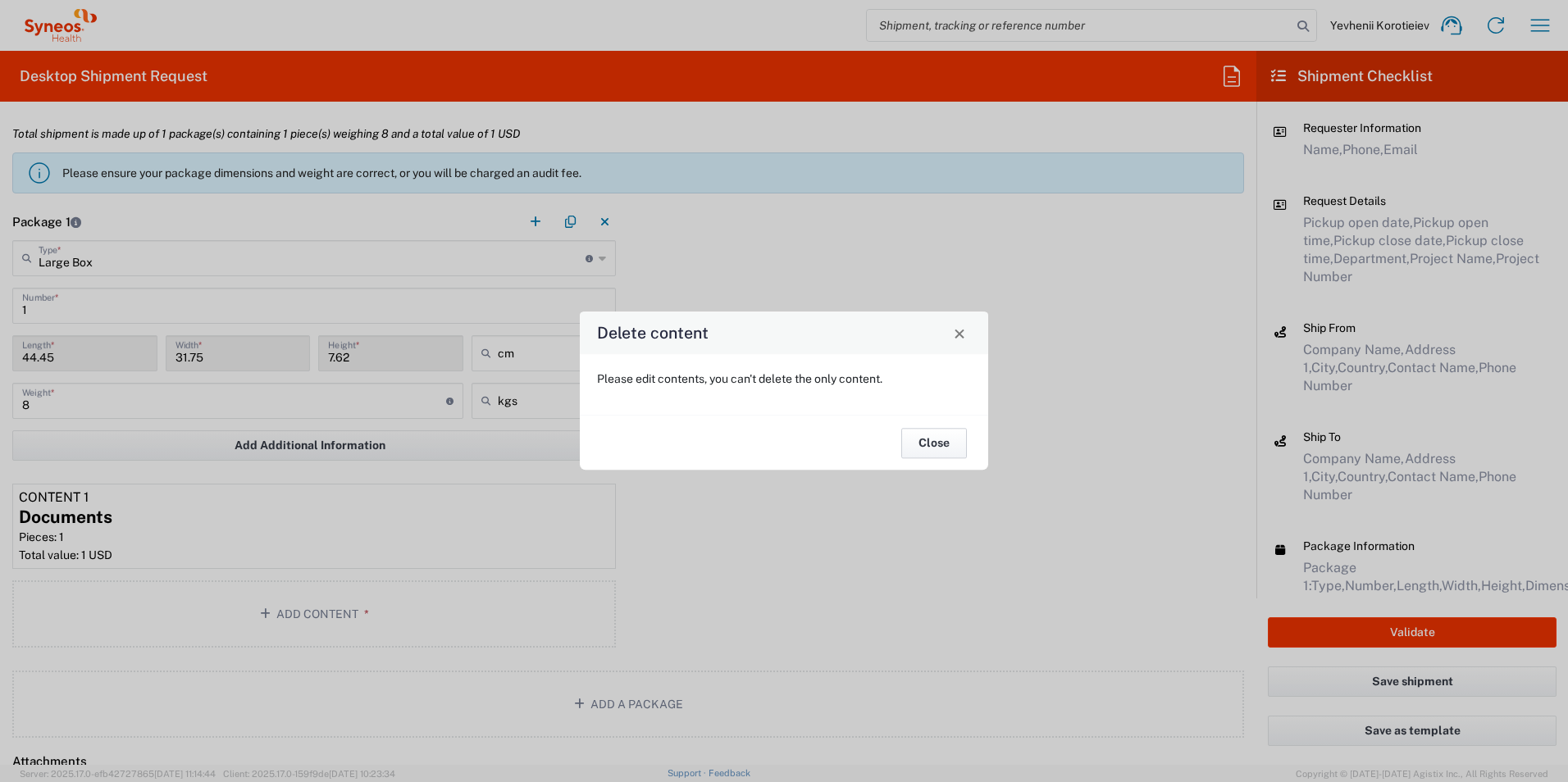
drag, startPoint x: 929, startPoint y: 446, endPoint x: 889, endPoint y: 490, distance: 59.5
click at [929, 446] on button "Close" at bounding box center [934, 443] width 65 height 30
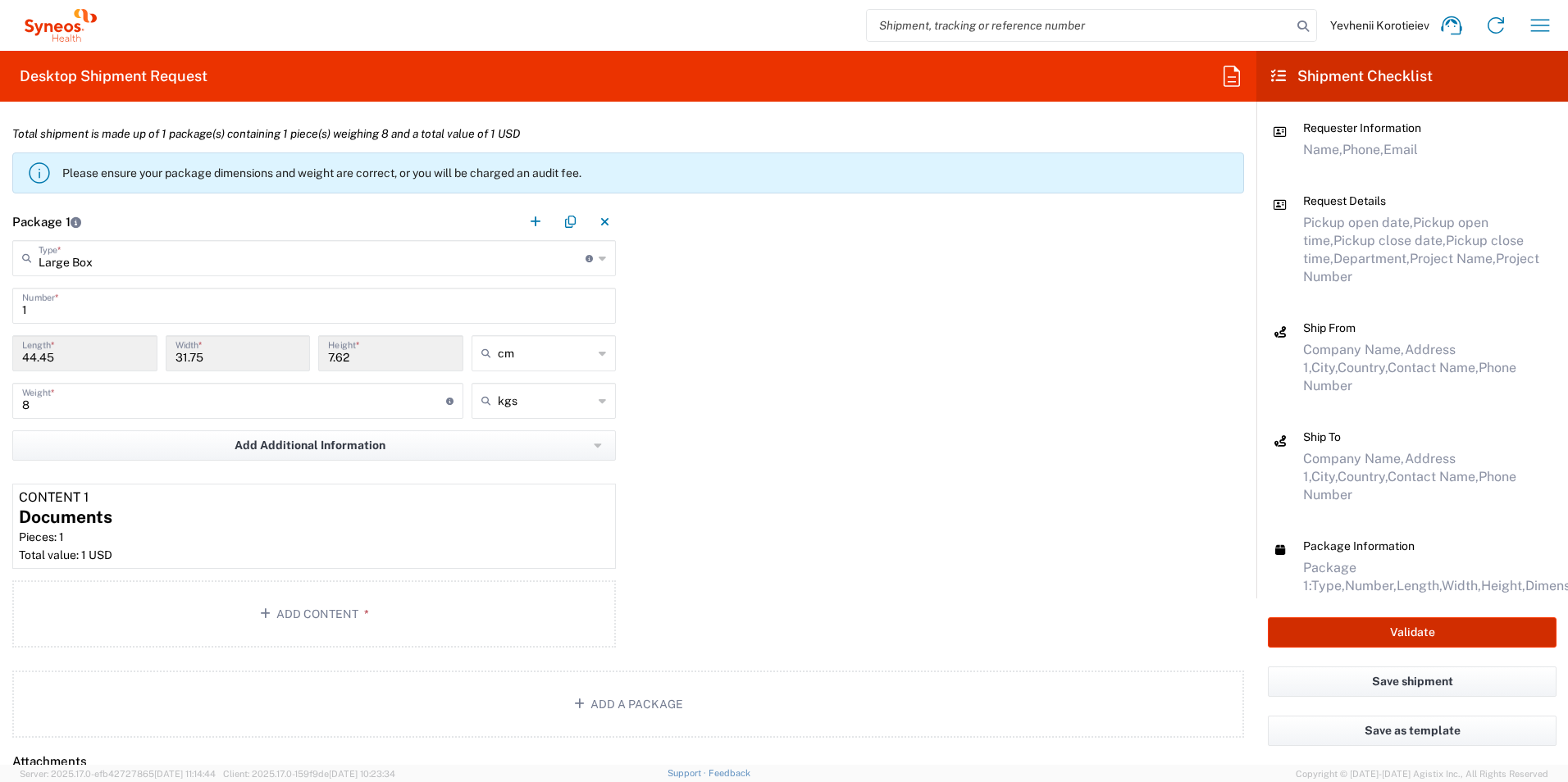
click at [1351, 625] on button "Validate" at bounding box center [1412, 632] width 289 height 30
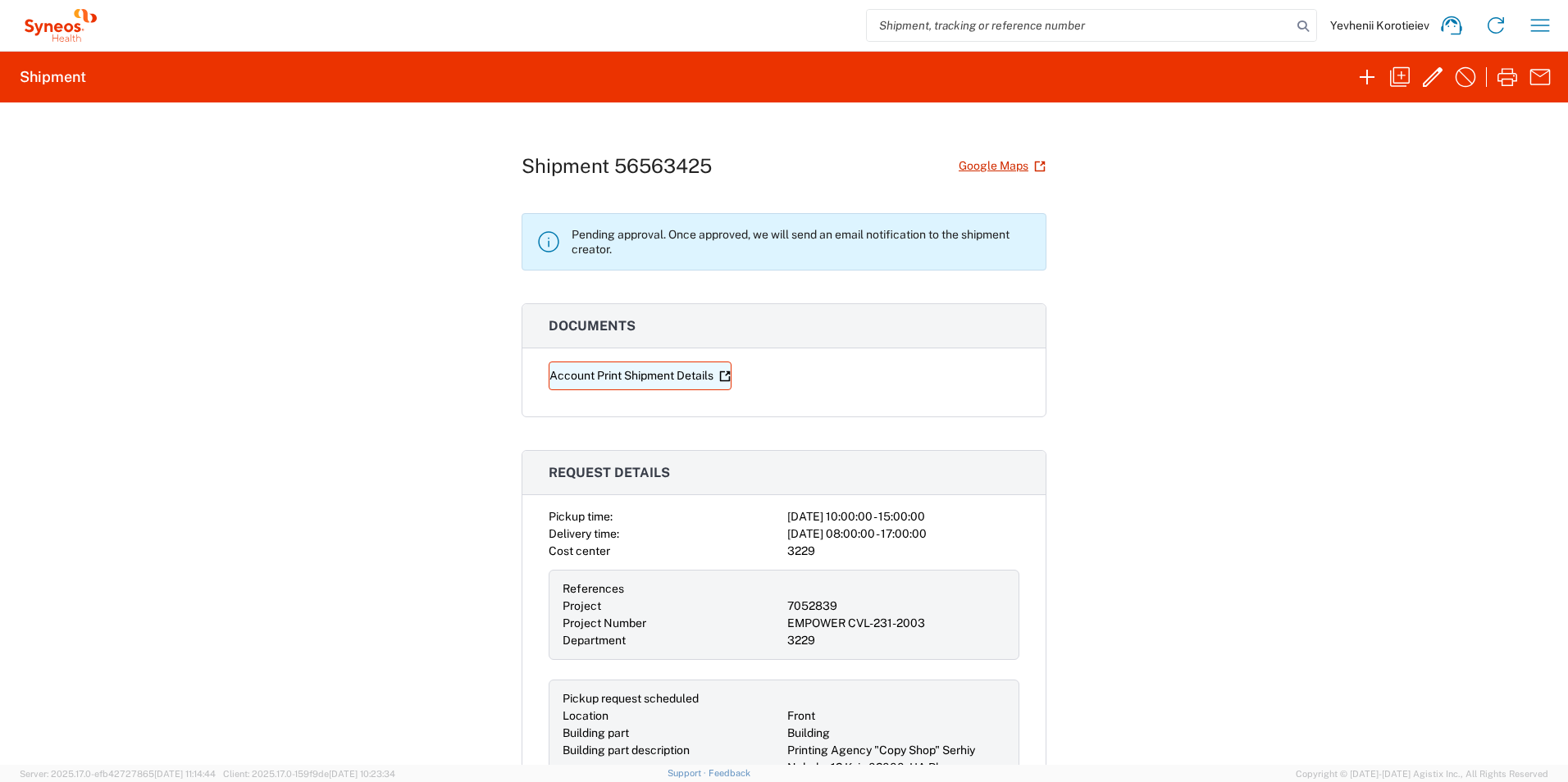
click at [615, 377] on link "Account Print Shipment Details" at bounding box center [640, 375] width 183 height 28
click at [1546, 22] on icon "button" at bounding box center [1540, 25] width 27 height 27
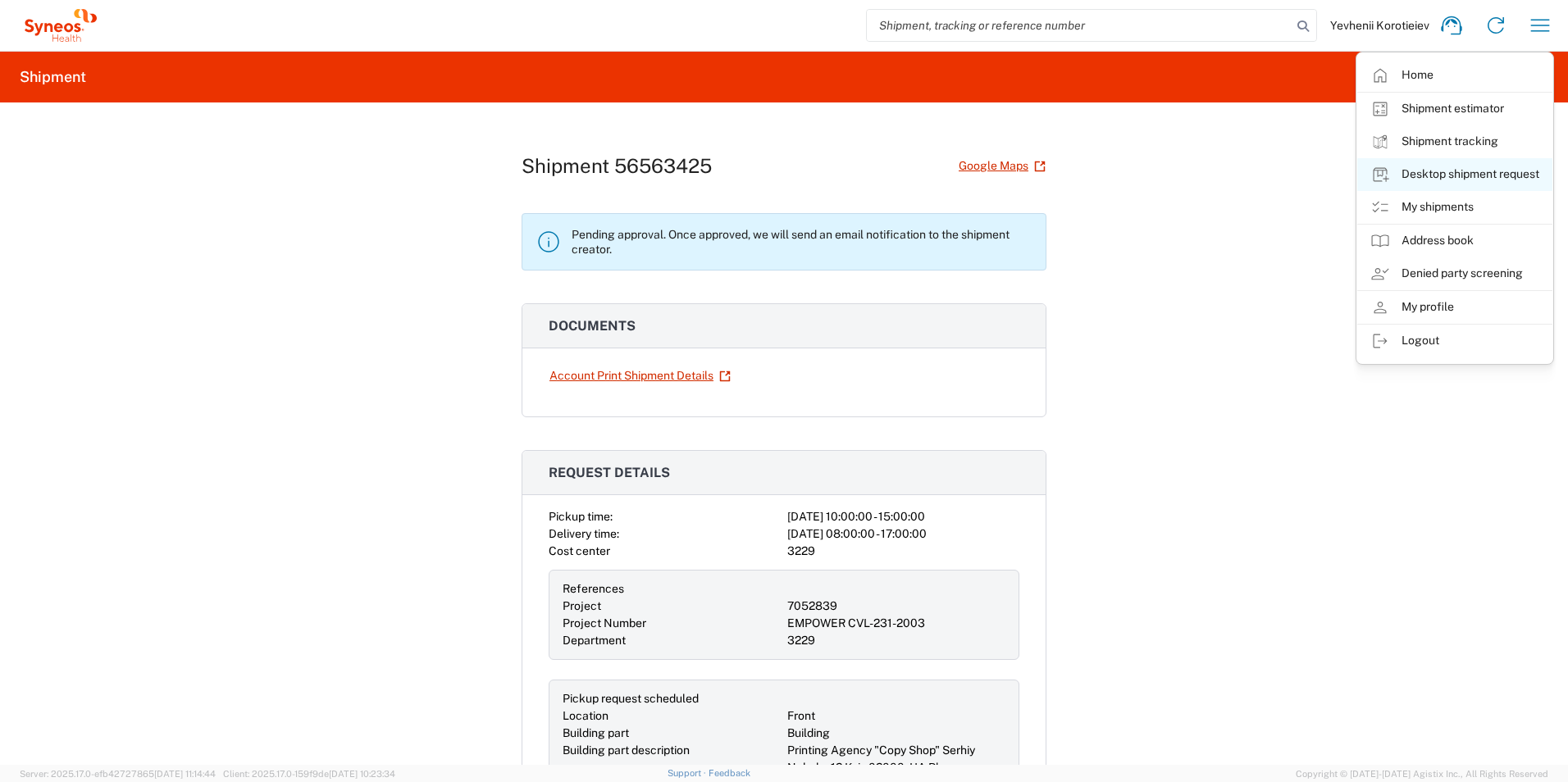
click at [1499, 173] on link "Desktop shipment request" at bounding box center [1454, 175] width 195 height 33
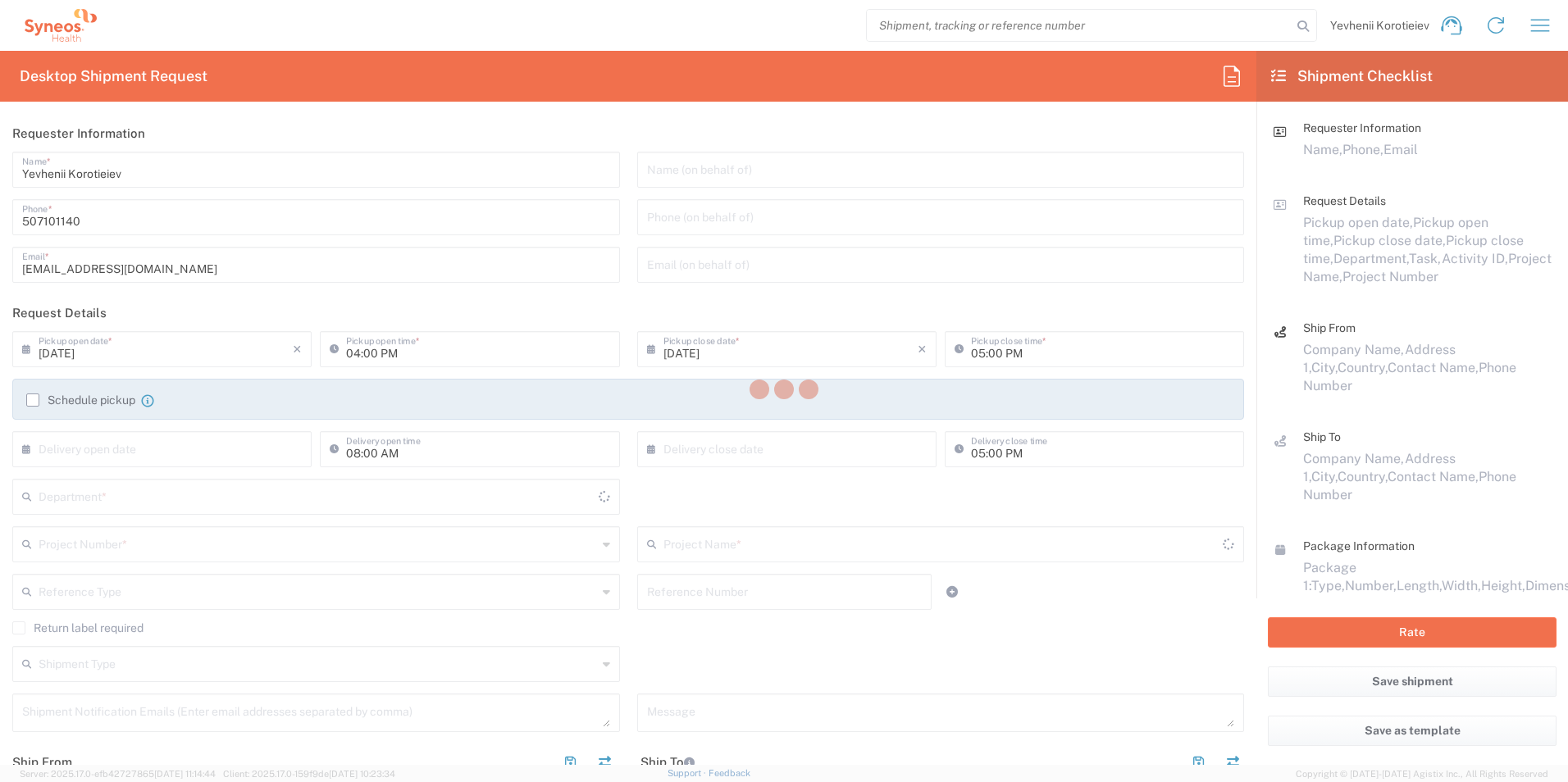
type input "3229"
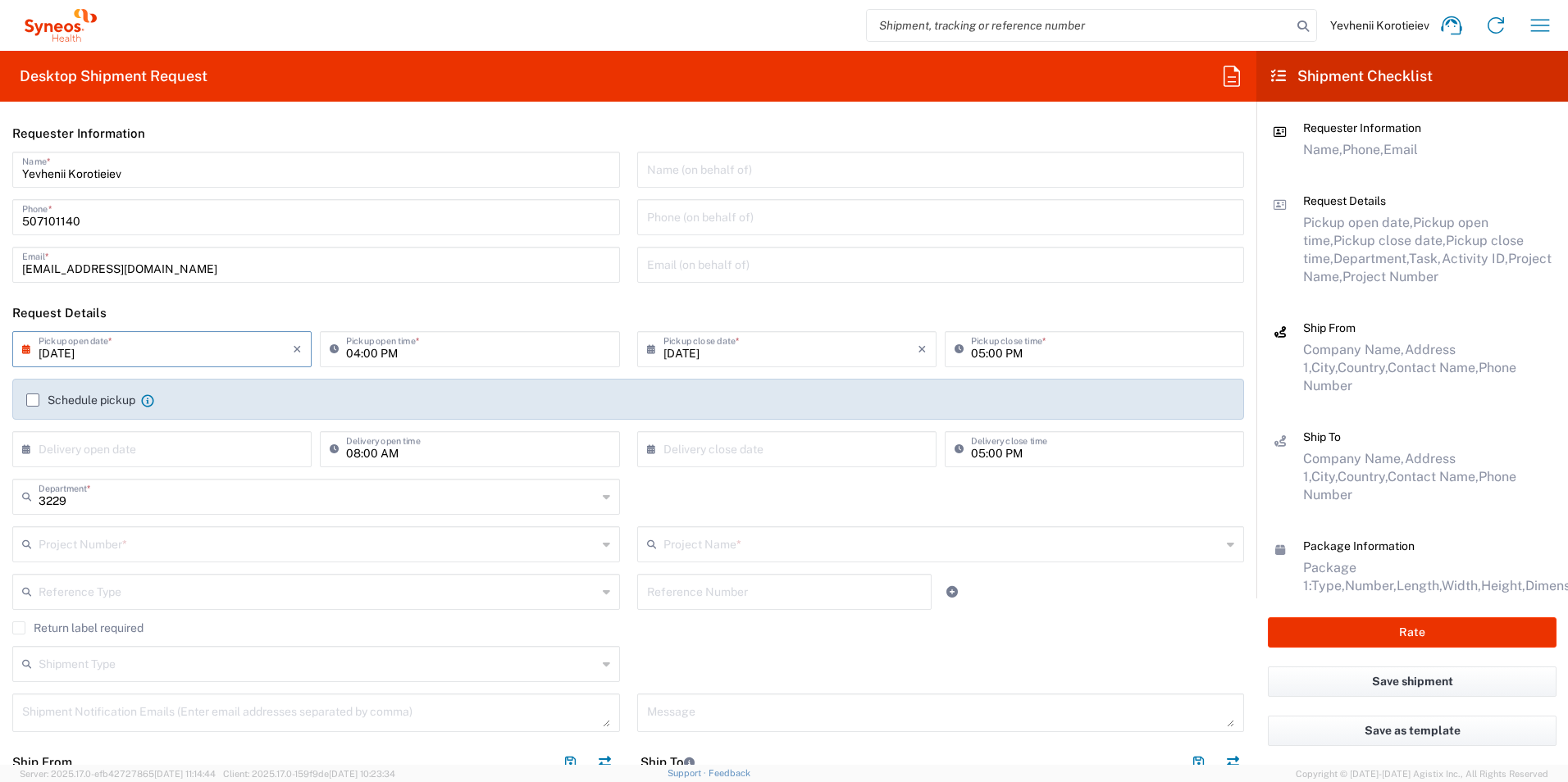
click at [83, 354] on input "08/21/2025" at bounding box center [166, 348] width 255 height 28
click at [65, 352] on input "08/21/2025" at bounding box center [166, 348] width 255 height 28
click at [76, 349] on input "08/21/2025" at bounding box center [166, 348] width 255 height 28
drag, startPoint x: 138, startPoint y: 490, endPoint x: 129, endPoint y: 489, distance: 9.1
click at [135, 499] on tbody "27 28 29 30 31 1 2 3 4 5 6 7 8 9 10 11 12 13 14 15 16 17 18 19 20 21 22 23 24 2…" at bounding box center [163, 486] width 164 height 139
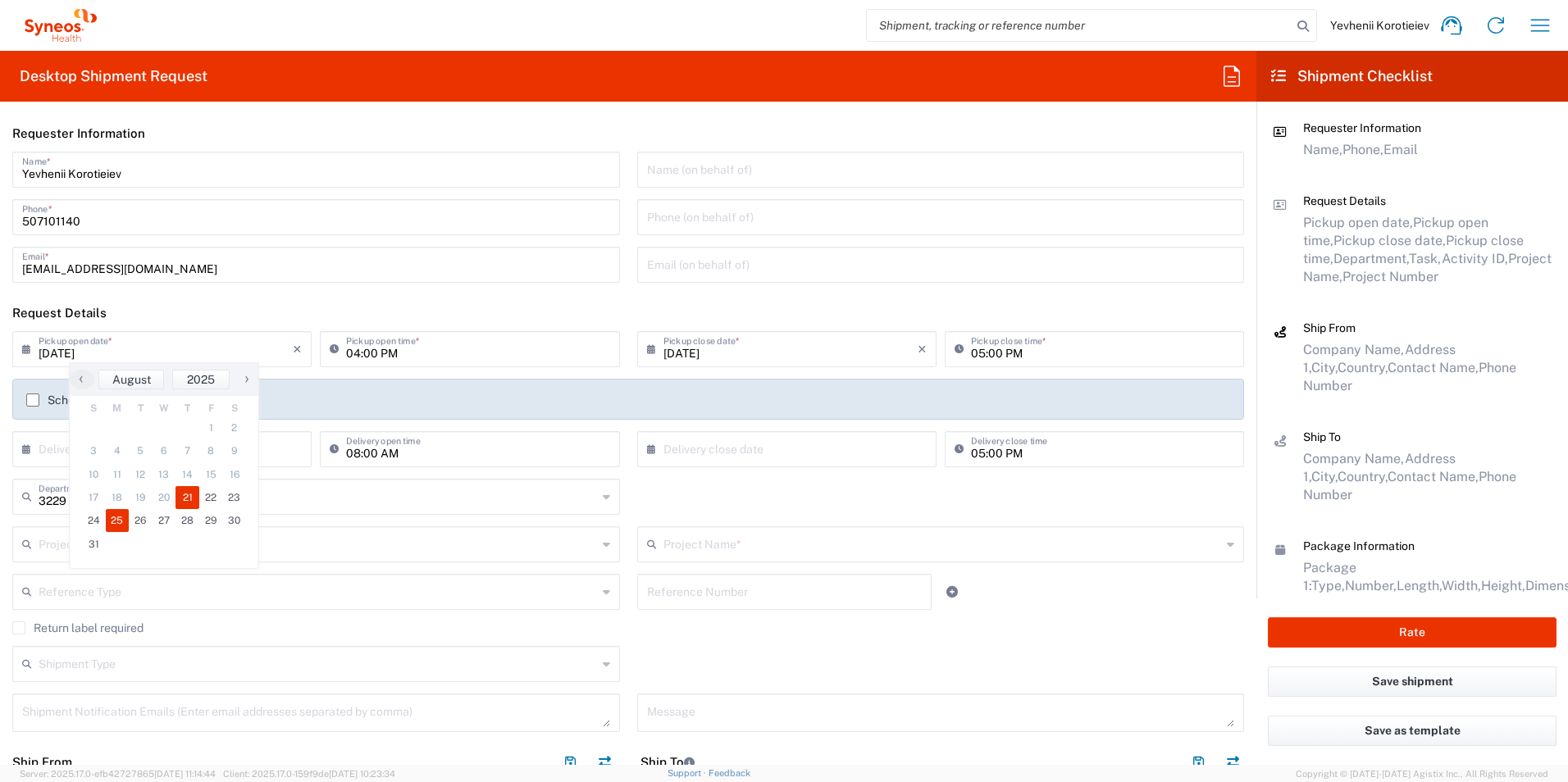
click at [115, 520] on span "25" at bounding box center [118, 520] width 24 height 23
type input "08/25/2025"
click at [347, 355] on input "04:00 PM" at bounding box center [477, 348] width 263 height 28
click at [388, 352] on input "10:00 PM" at bounding box center [477, 348] width 263 height 28
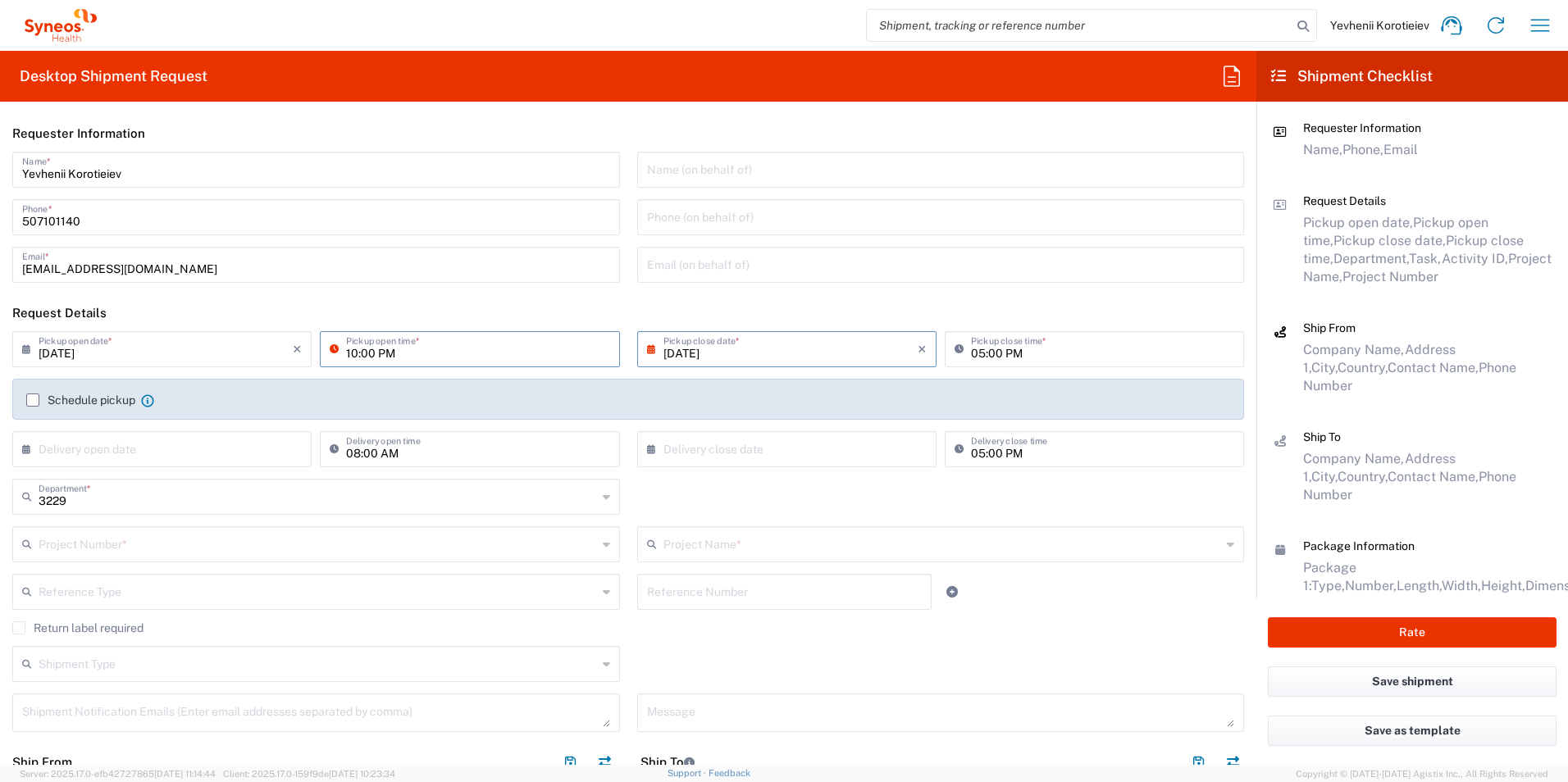
click at [388, 352] on input "10:00 PM" at bounding box center [477, 348] width 263 height 28
click at [378, 354] on input "10:00 PM" at bounding box center [477, 348] width 263 height 28
type input "10:00 AM"
click at [971, 354] on input "05:00 PM" at bounding box center [1103, 348] width 263 height 28
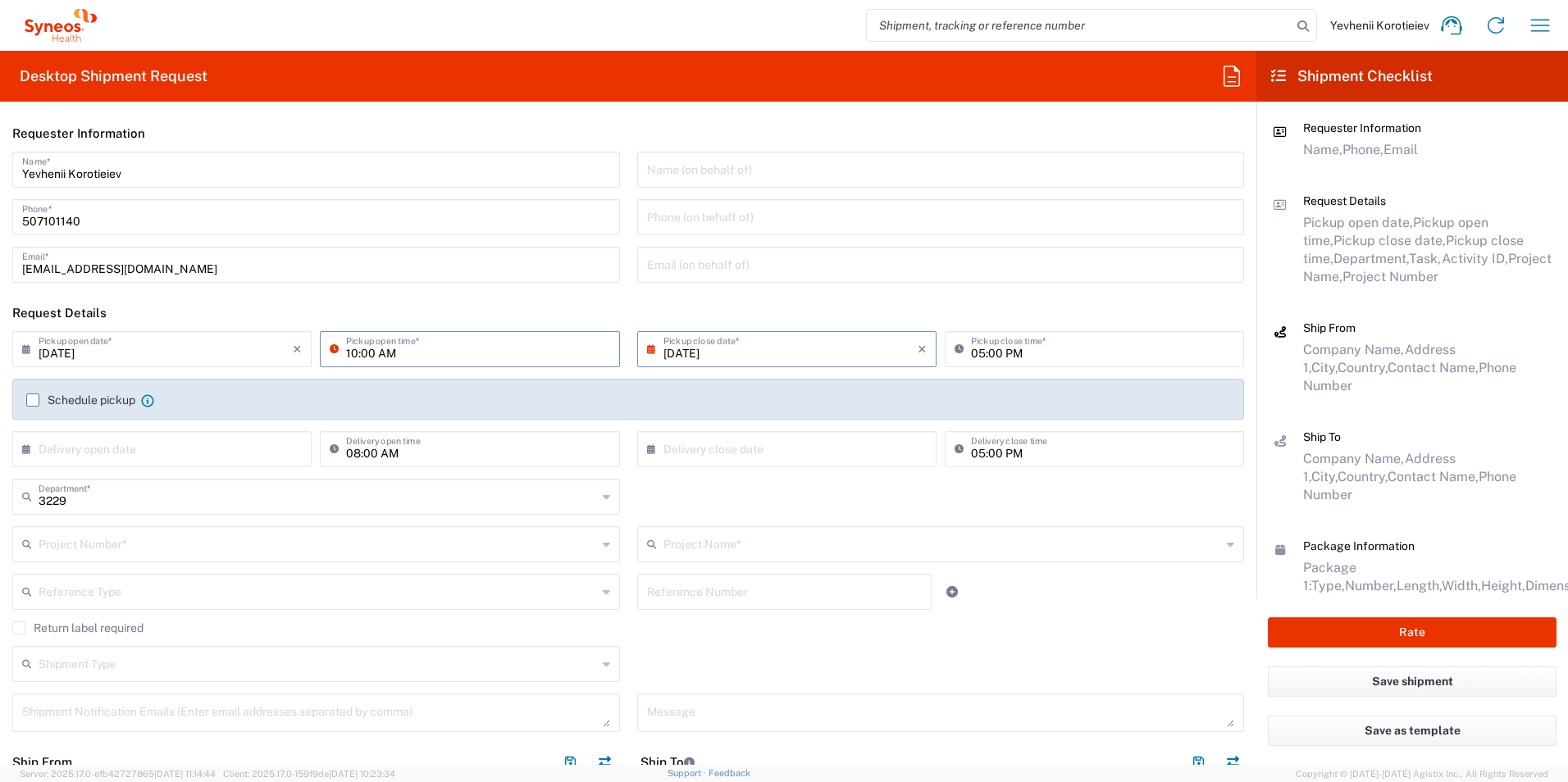
click at [971, 354] on input "05:00 PM" at bounding box center [1103, 348] width 263 height 28
type input "03:00 PM"
click at [38, 399] on label "Schedule pickup" at bounding box center [81, 400] width 109 height 13
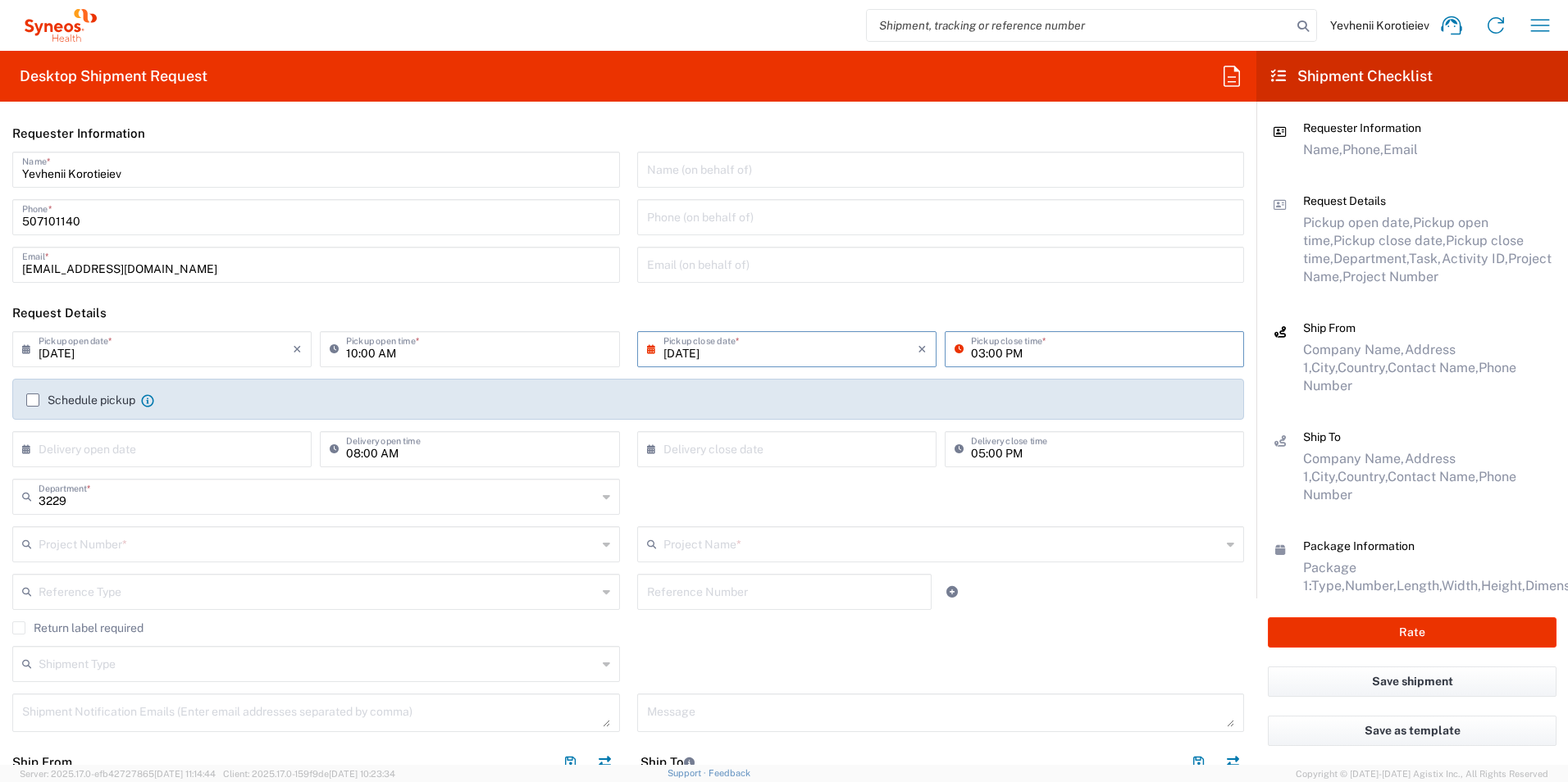
click at [33, 400] on input "Schedule pickup" at bounding box center [33, 400] width 0 height 0
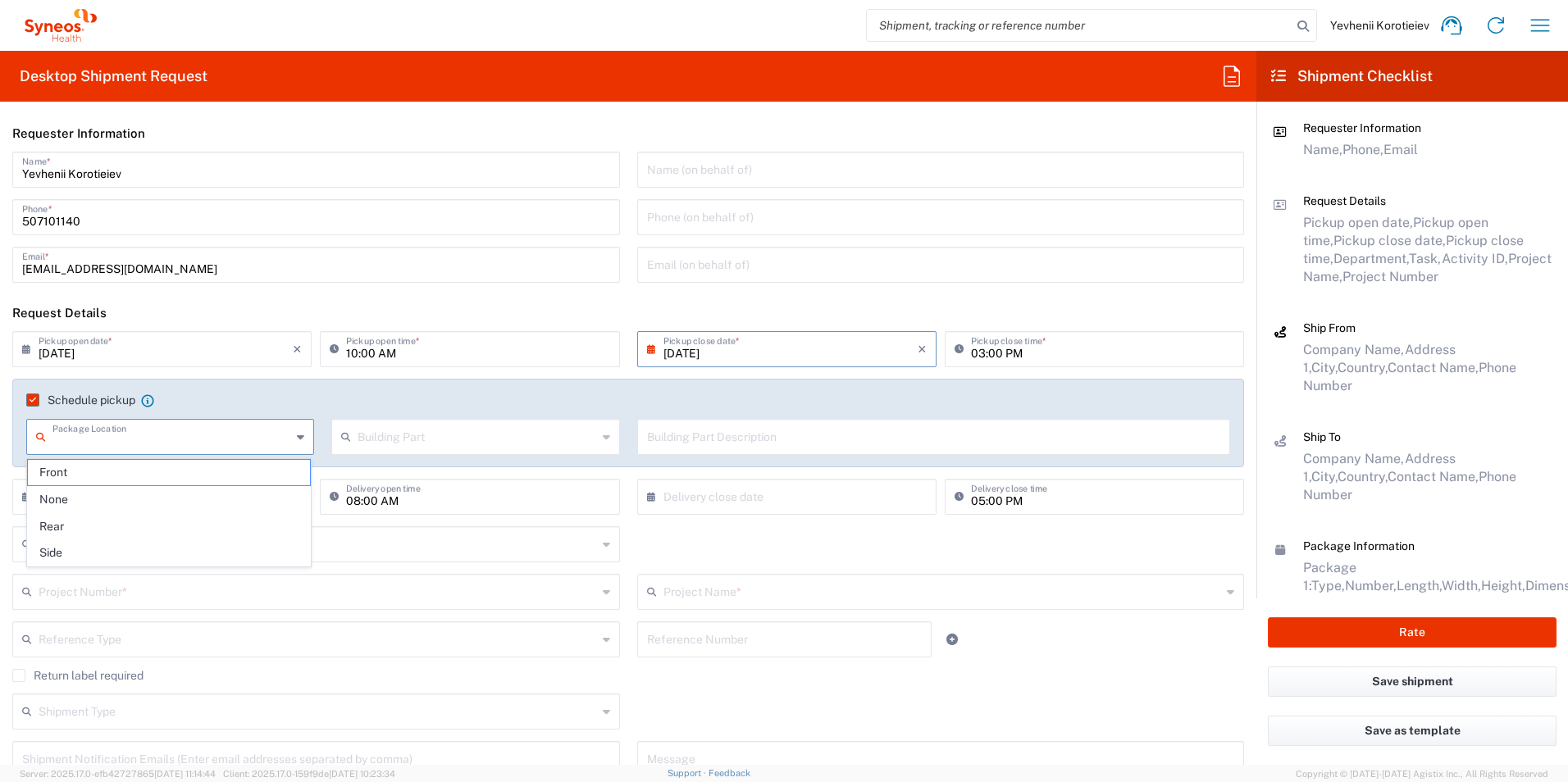
drag, startPoint x: 132, startPoint y: 438, endPoint x: 130, endPoint y: 469, distance: 31.1
click at [132, 438] on input "text" at bounding box center [171, 435] width 238 height 28
click at [126, 473] on span "Front" at bounding box center [169, 473] width 282 height 26
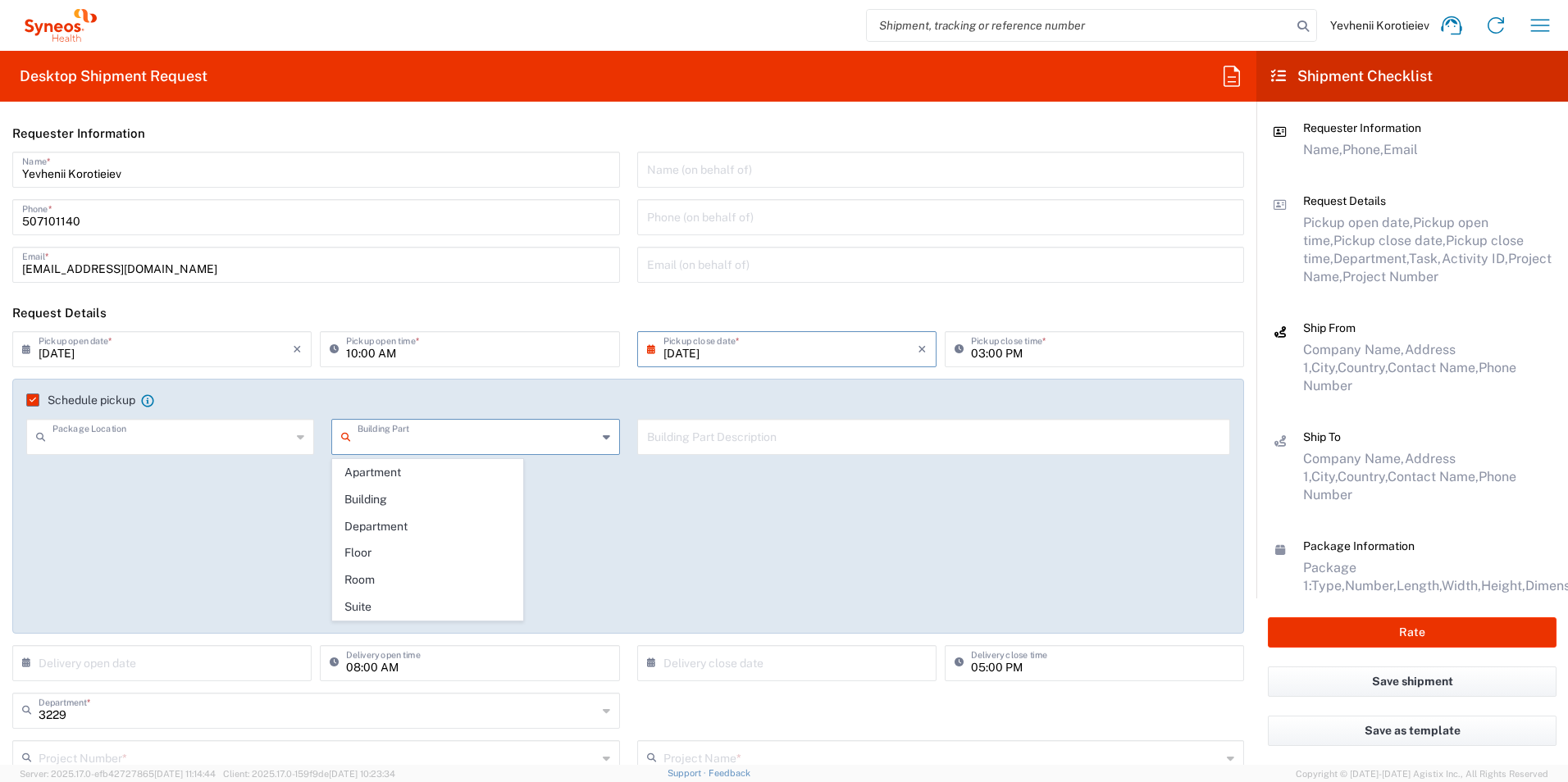
type input "Front"
click at [403, 442] on input "text" at bounding box center [477, 435] width 238 height 28
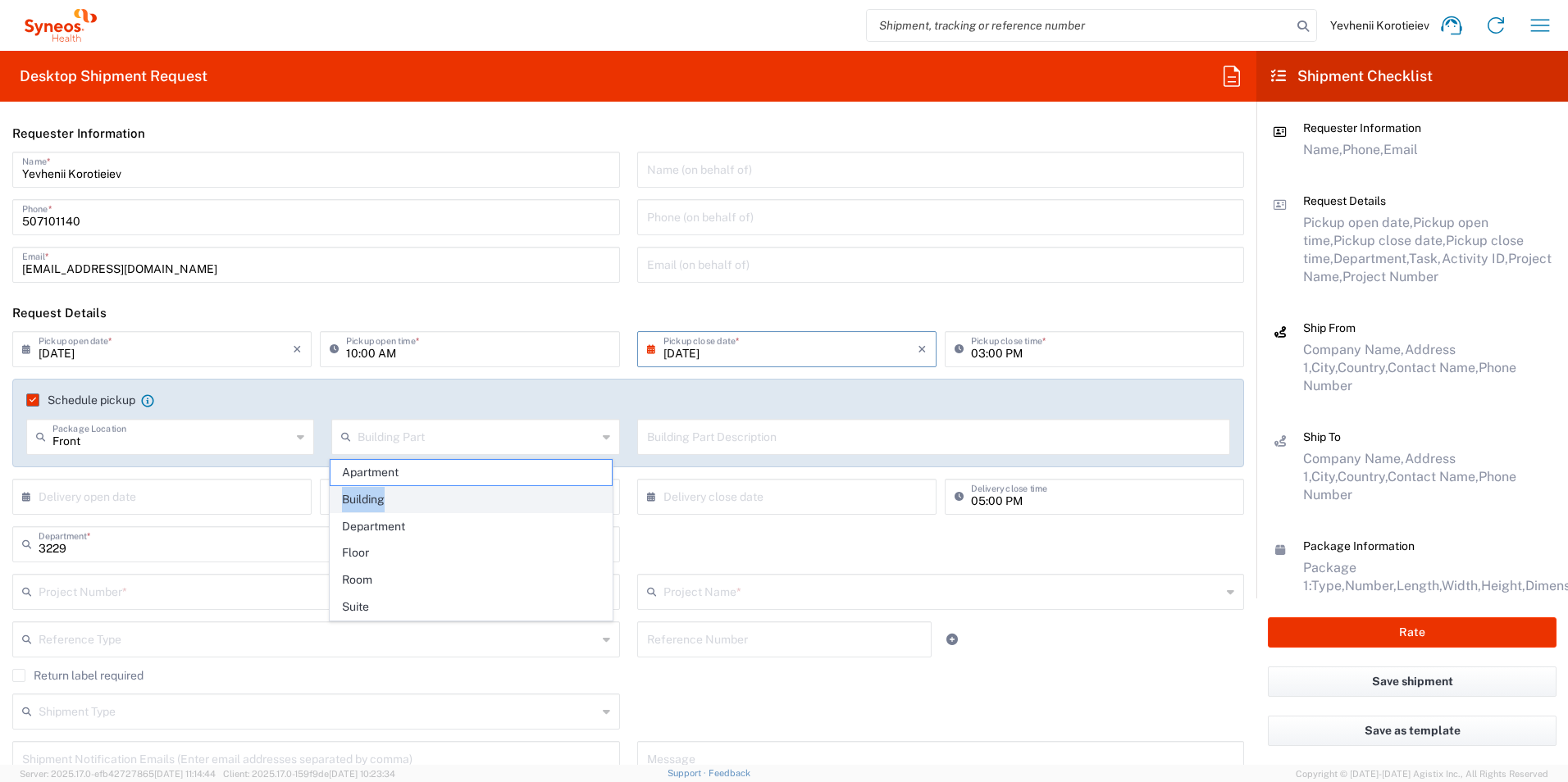
drag, startPoint x: 412, startPoint y: 473, endPoint x: 403, endPoint y: 500, distance: 28.5
click at [403, 500] on ul "Apartment Building Department Floor Room Suite" at bounding box center [471, 540] width 284 height 162
click at [403, 500] on span "Building" at bounding box center [471, 500] width 282 height 26
type input "Building"
click at [740, 440] on input "text" at bounding box center [933, 435] width 574 height 28
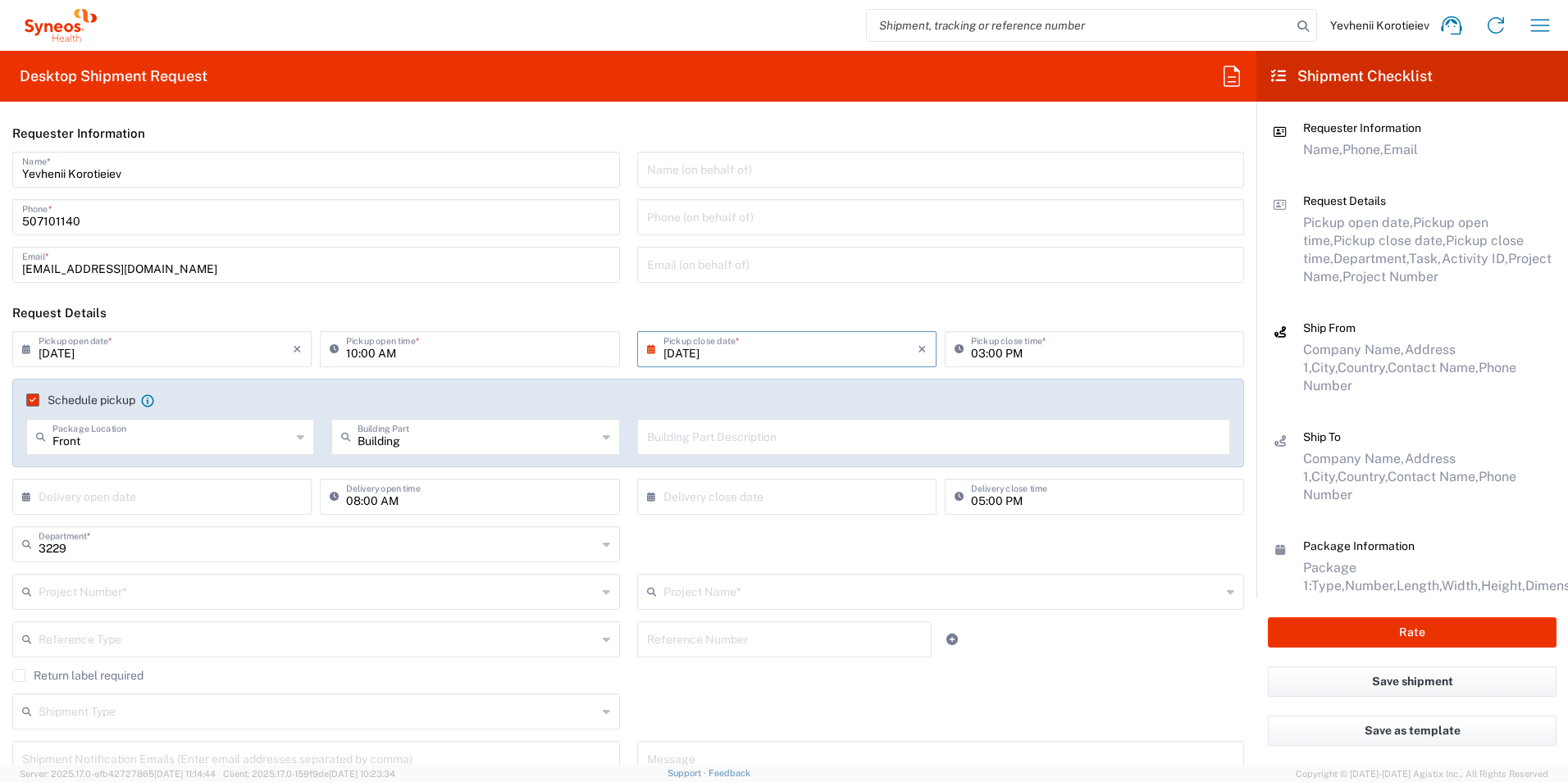
paste input "Printing Agency "Copy Shop" Serhiy Naboky 12 Kyiv 02000, UA Phone: [PHONE_NUMBE…"
type input "Printing Agency "Copy Shop" Serhiy Naboky 12 Kyiv 02000, UA Phone: [PHONE_NUMBE…"
click at [130, 500] on input "text" at bounding box center [166, 496] width 255 height 28
click at [29, 500] on icon at bounding box center [30, 496] width 16 height 27
click at [22, 497] on icon at bounding box center [30, 496] width 16 height 27
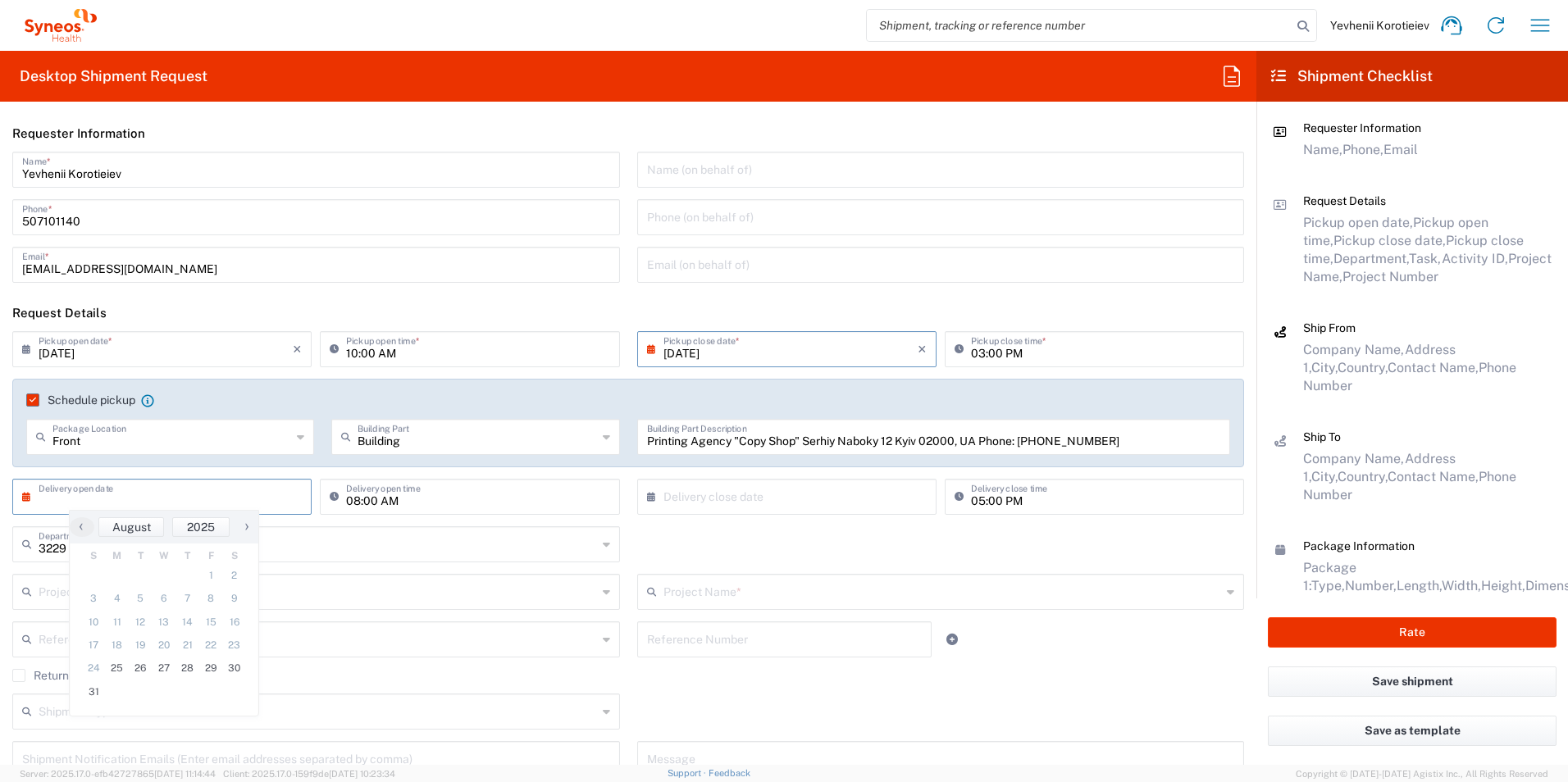
click at [27, 498] on icon at bounding box center [30, 496] width 16 height 27
click at [24, 500] on icon at bounding box center [30, 496] width 16 height 27
click at [27, 496] on icon at bounding box center [30, 496] width 16 height 27
click at [27, 499] on icon at bounding box center [30, 496] width 16 height 27
click at [192, 662] on span "28" at bounding box center [188, 668] width 24 height 23
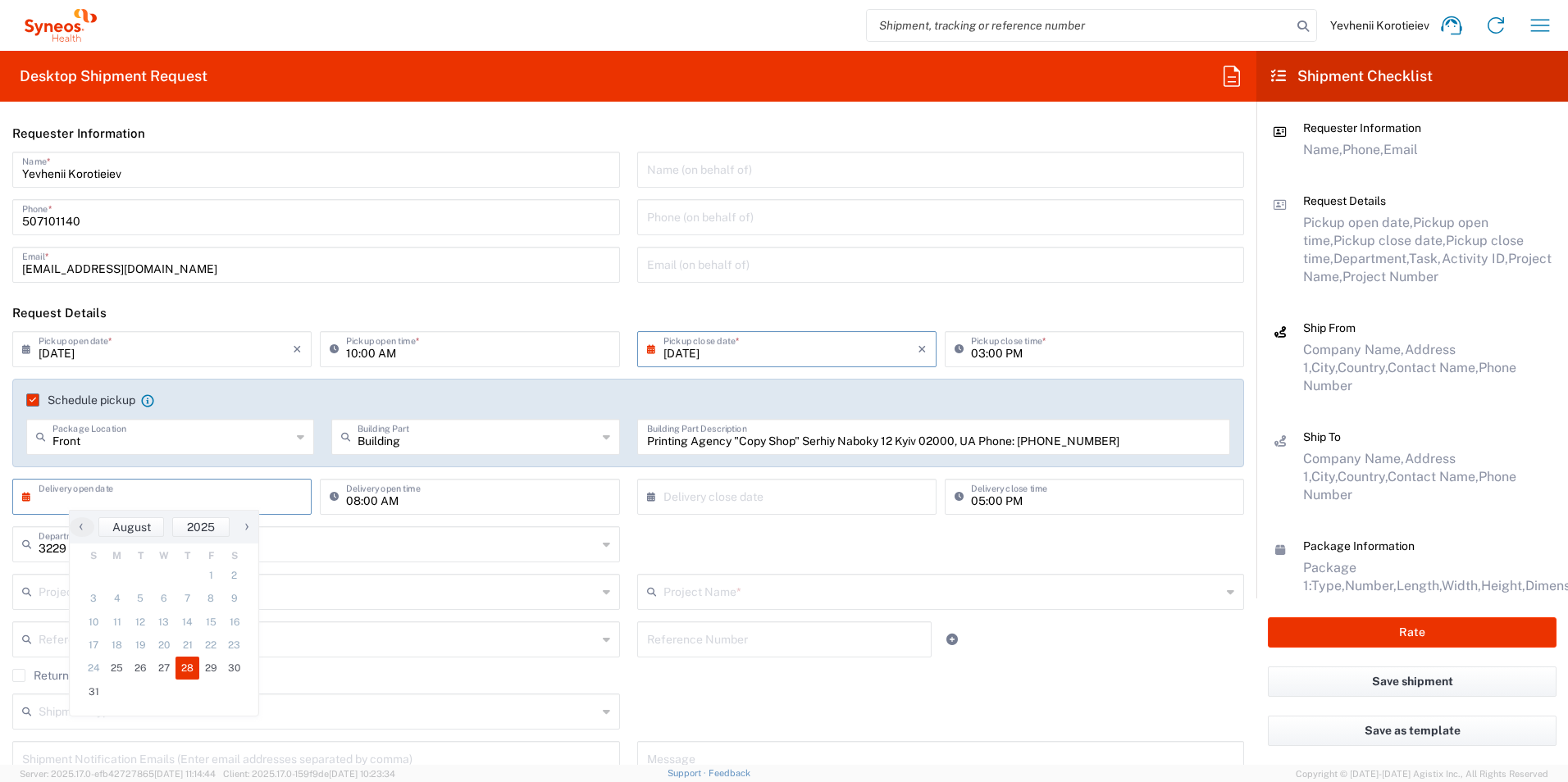
type input "08/28/2025"
click at [639, 499] on div "× Delivery close date" at bounding box center [787, 497] width 299 height 36
click at [647, 499] on icon at bounding box center [655, 496] width 16 height 27
click at [647, 497] on icon at bounding box center [655, 496] width 16 height 27
click at [649, 504] on icon at bounding box center [655, 496] width 16 height 27
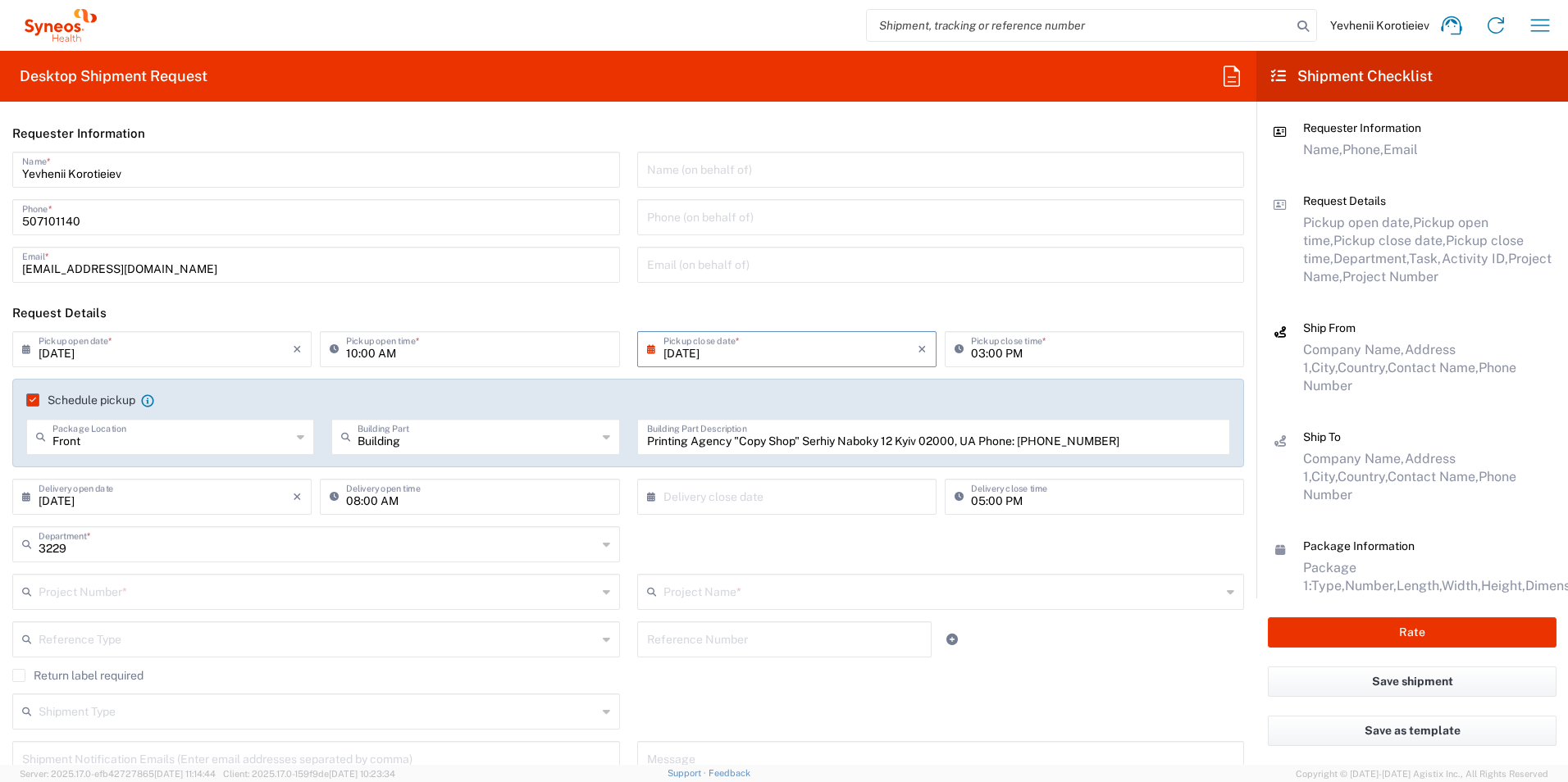
click at [647, 491] on icon at bounding box center [655, 496] width 16 height 27
click at [810, 660] on span "28" at bounding box center [806, 668] width 24 height 23
type input "08/28/2025"
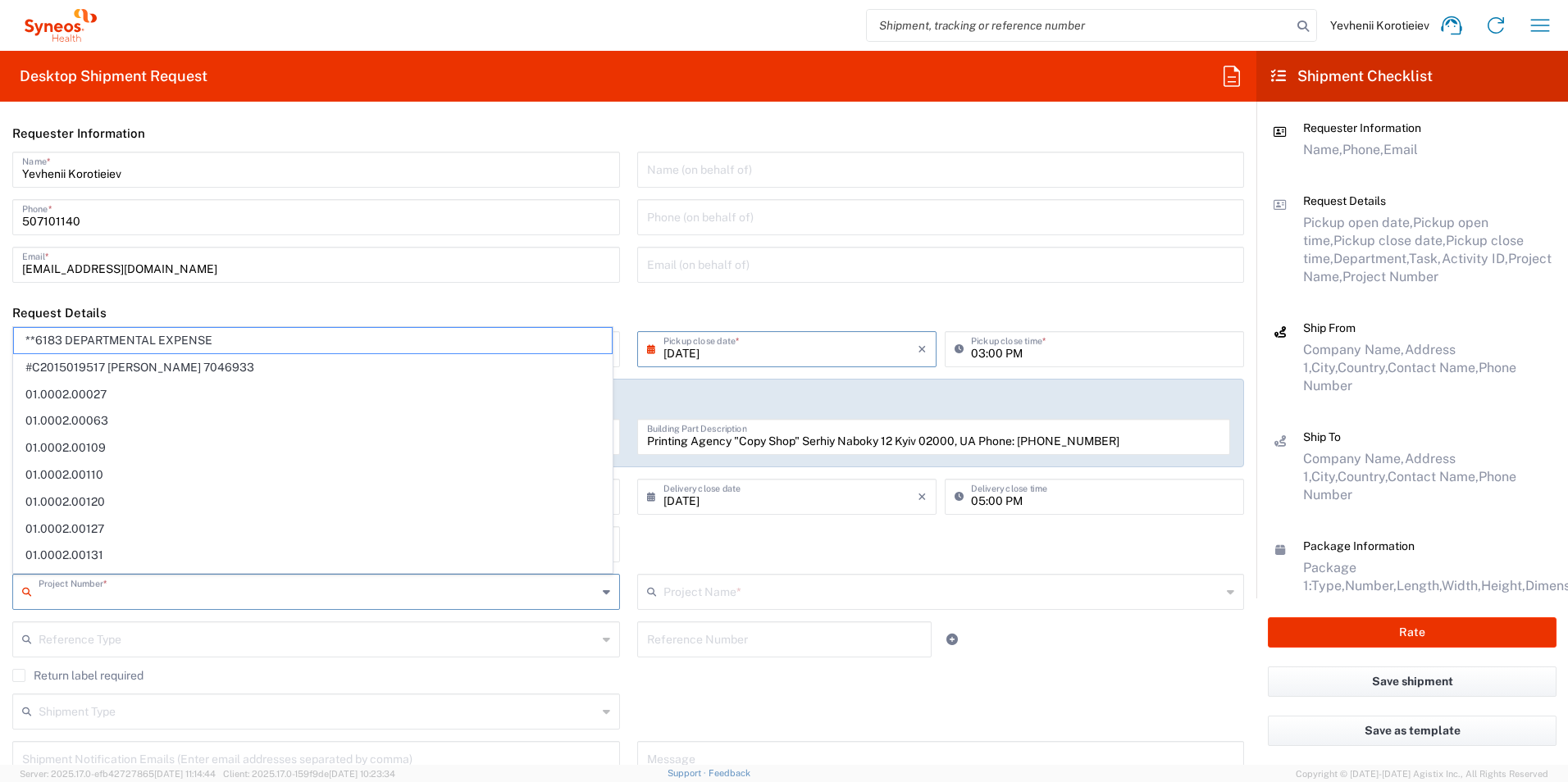
click at [89, 605] on input "text" at bounding box center [317, 590] width 558 height 28
paste input "7052839"
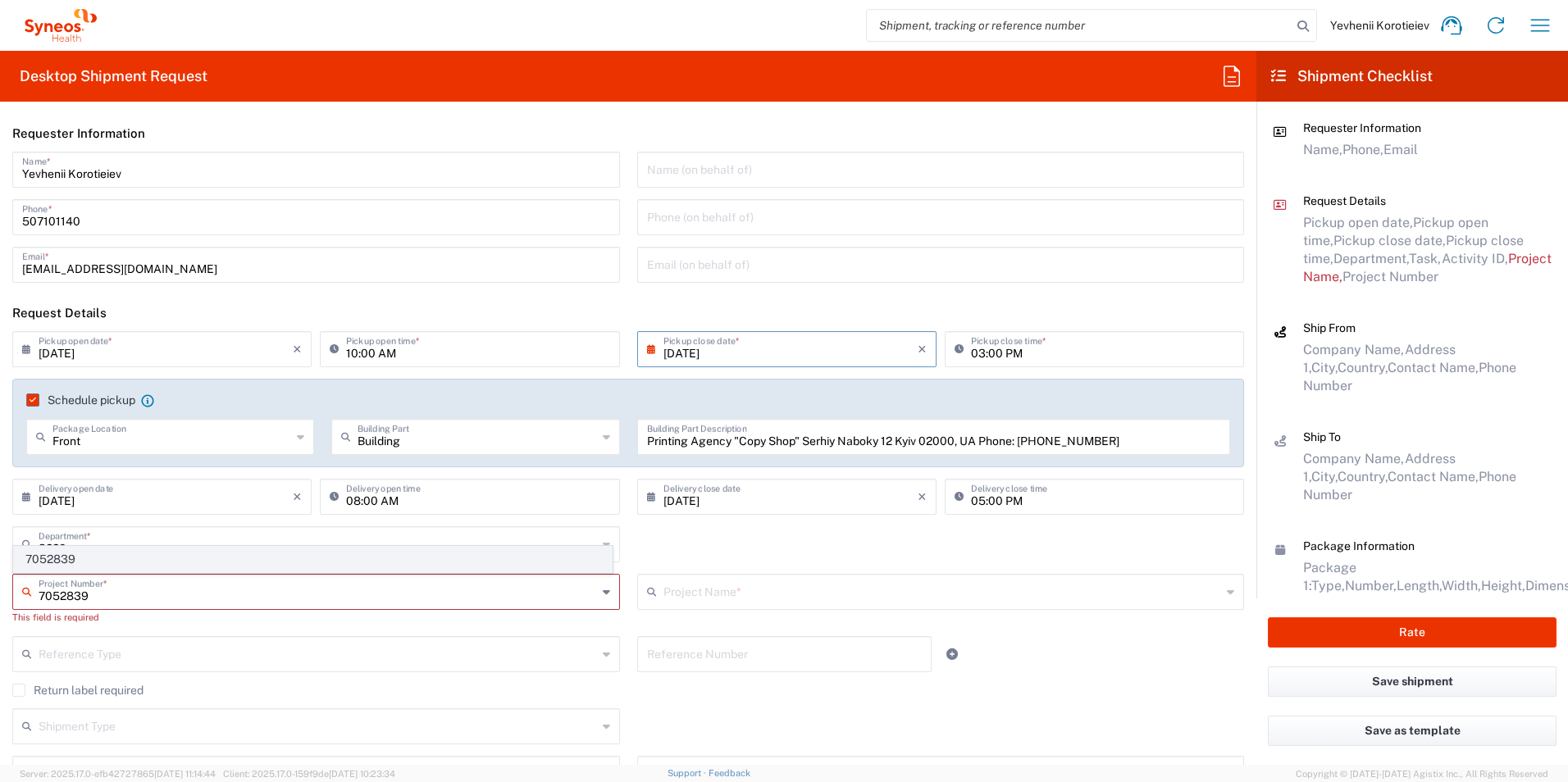
type input "7052839"
click at [193, 557] on span "7052839" at bounding box center [312, 560] width 598 height 26
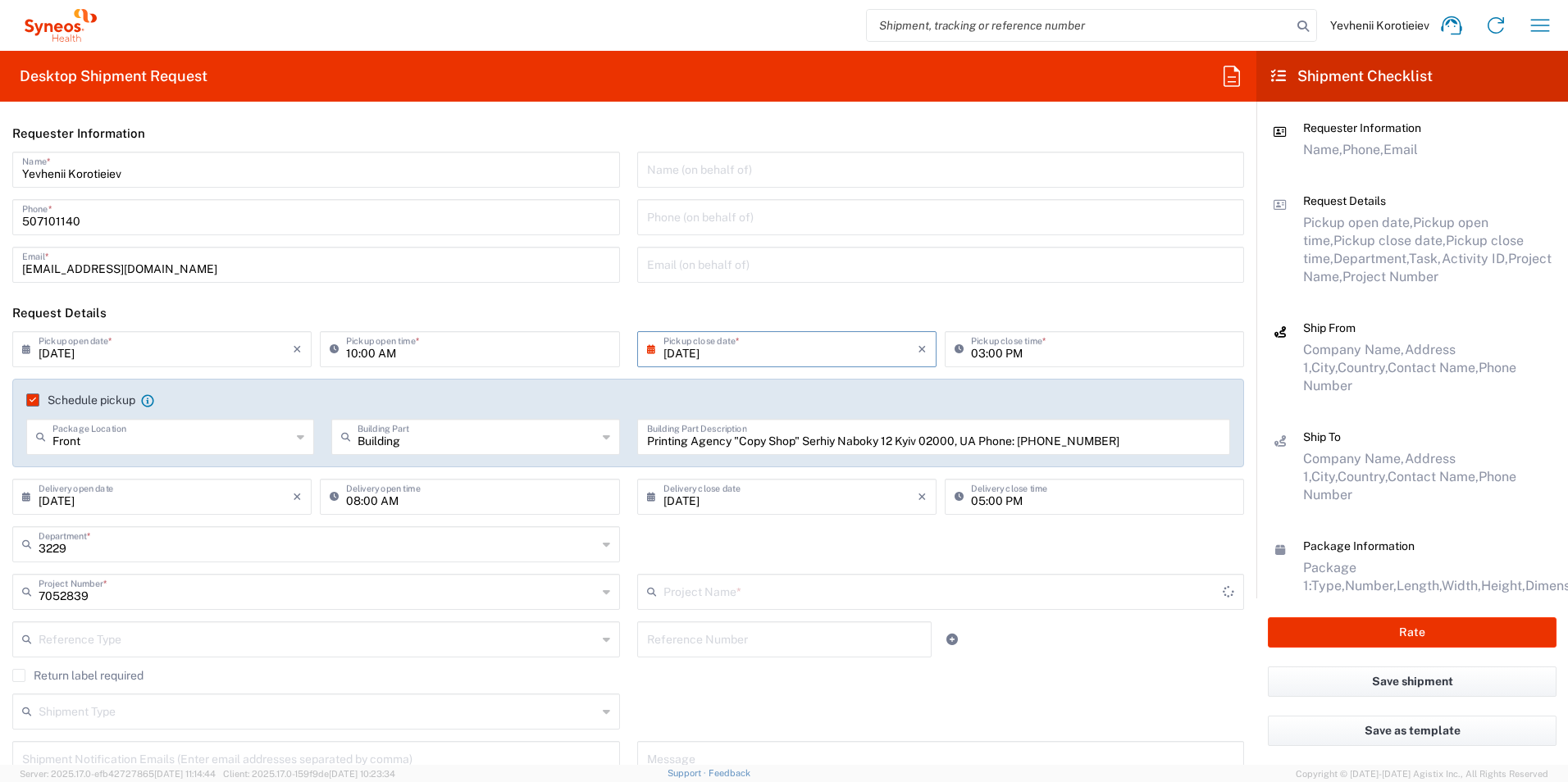
type input "EMPOWER CVL-231-2003"
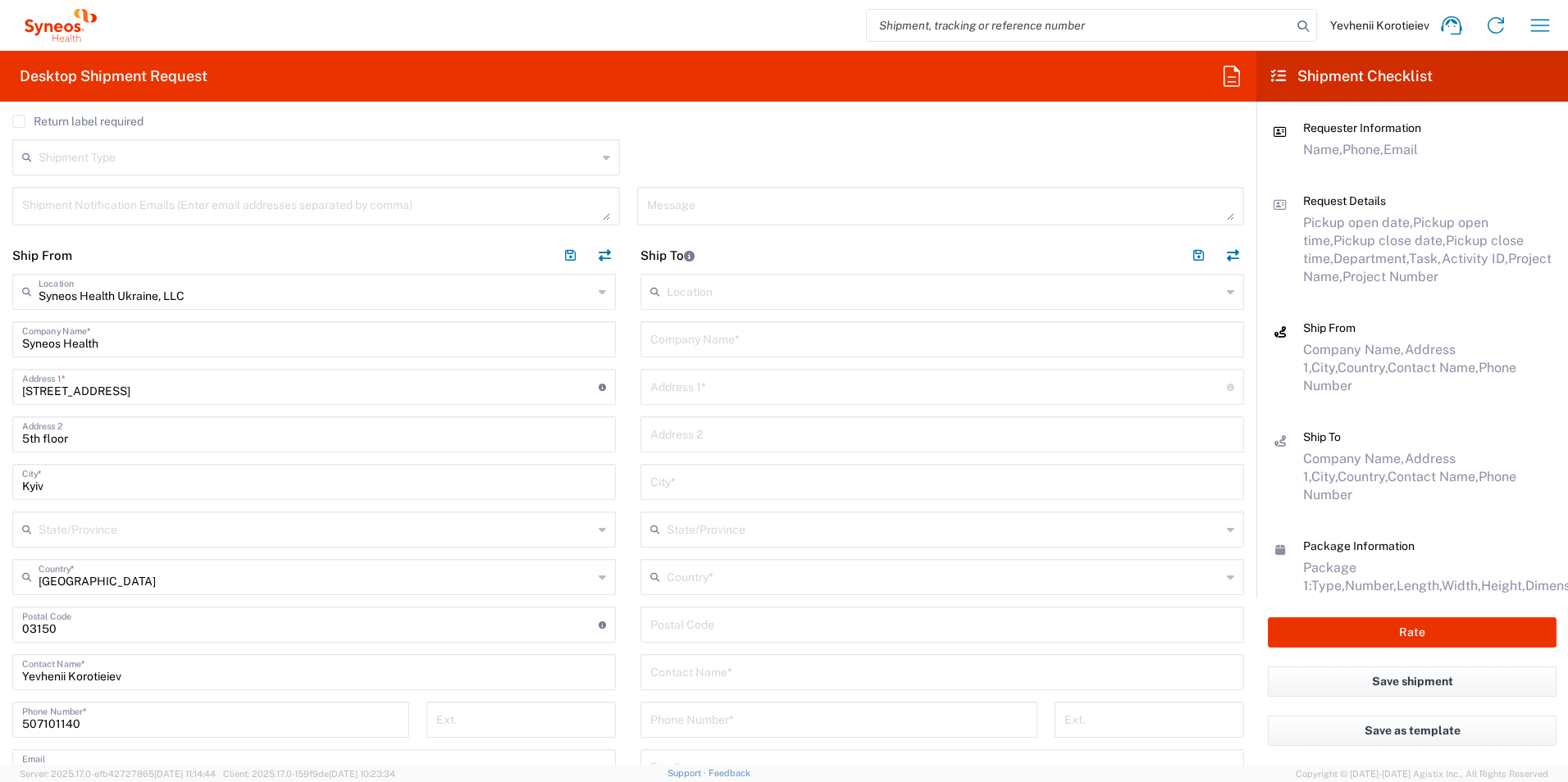
scroll to position [574, 0]
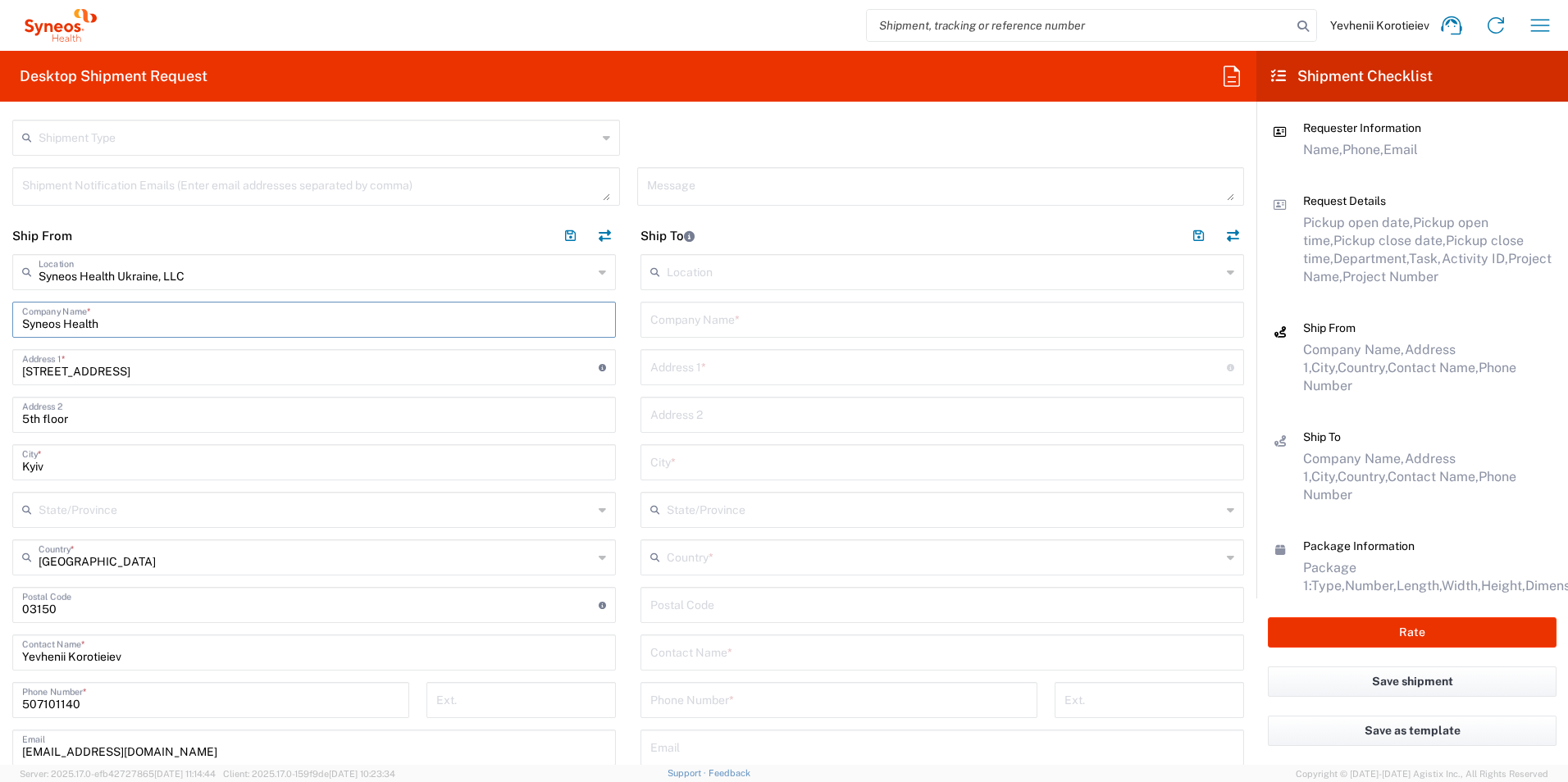
drag, startPoint x: 138, startPoint y: 322, endPoint x: -3, endPoint y: 322, distance: 141.0
click at [0, 322] on html "Yevhenii Korotieiev Home Shipment estimator Shipment tracking Desktop shipment …" at bounding box center [784, 391] width 1568 height 782
paste input "Printing Agency "Copy Shop""
type input "Printing Agency "Copy Shop""
drag, startPoint x: 109, startPoint y: 420, endPoint x: -3, endPoint y: 416, distance: 112.1
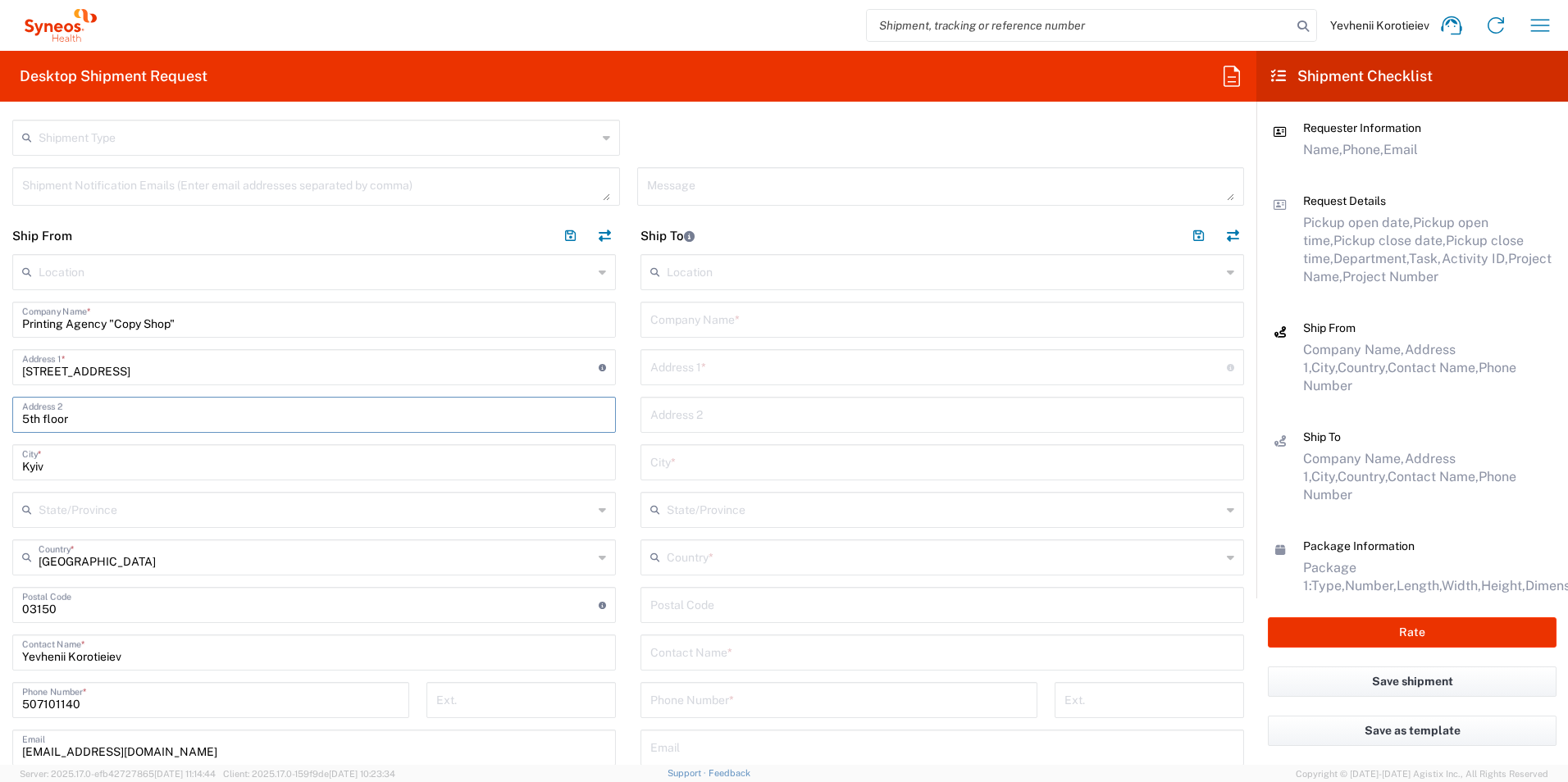
click at [0, 416] on html "Yevhenii Korotieiev Home Shipment estimator Shipment tracking Desktop shipment …" at bounding box center [784, 391] width 1568 height 782
paste input "Serhiy Naboky 12"
drag, startPoint x: 139, startPoint y: 427, endPoint x: -3, endPoint y: 408, distance: 143.3
click at [0, 408] on html "Yevhenii Korotieiev Home Shipment estimator Shipment tracking Desktop shipment …" at bounding box center [784, 391] width 1568 height 782
type input "5th floor"
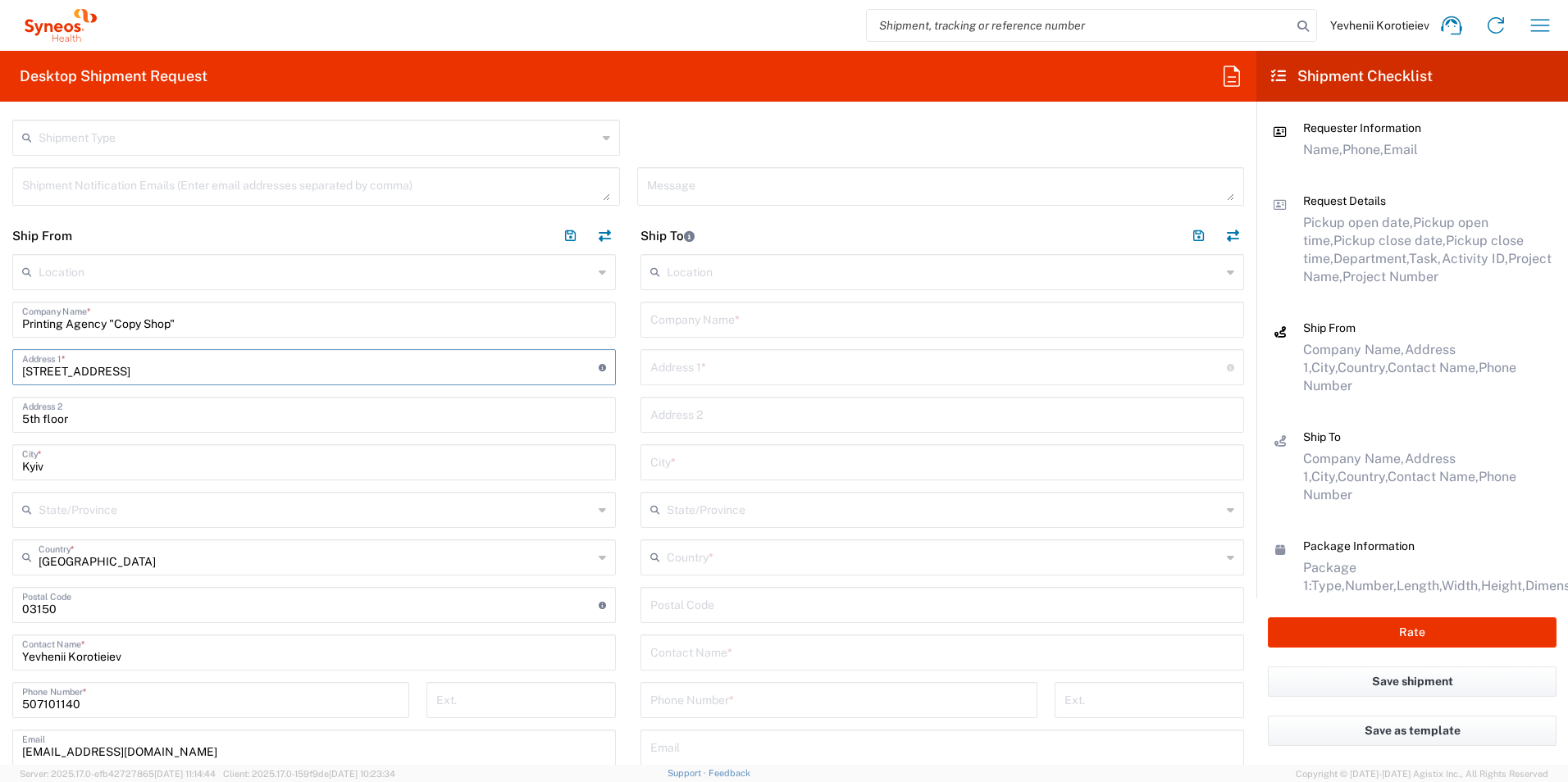
drag, startPoint x: 244, startPoint y: 378, endPoint x: 181, endPoint y: 370, distance: 63.5
click at [244, 378] on input "98, Velyka Vasylkivska Street" at bounding box center [311, 366] width 576 height 28
drag, startPoint x: 181, startPoint y: 370, endPoint x: -3, endPoint y: 365, distance: 184.1
click at [0, 365] on html "Yevhenii Korotieiev Home Shipment estimator Shipment tracking Desktop shipment …" at bounding box center [784, 391] width 1568 height 782
paste input "Serhiy Naboky 12"
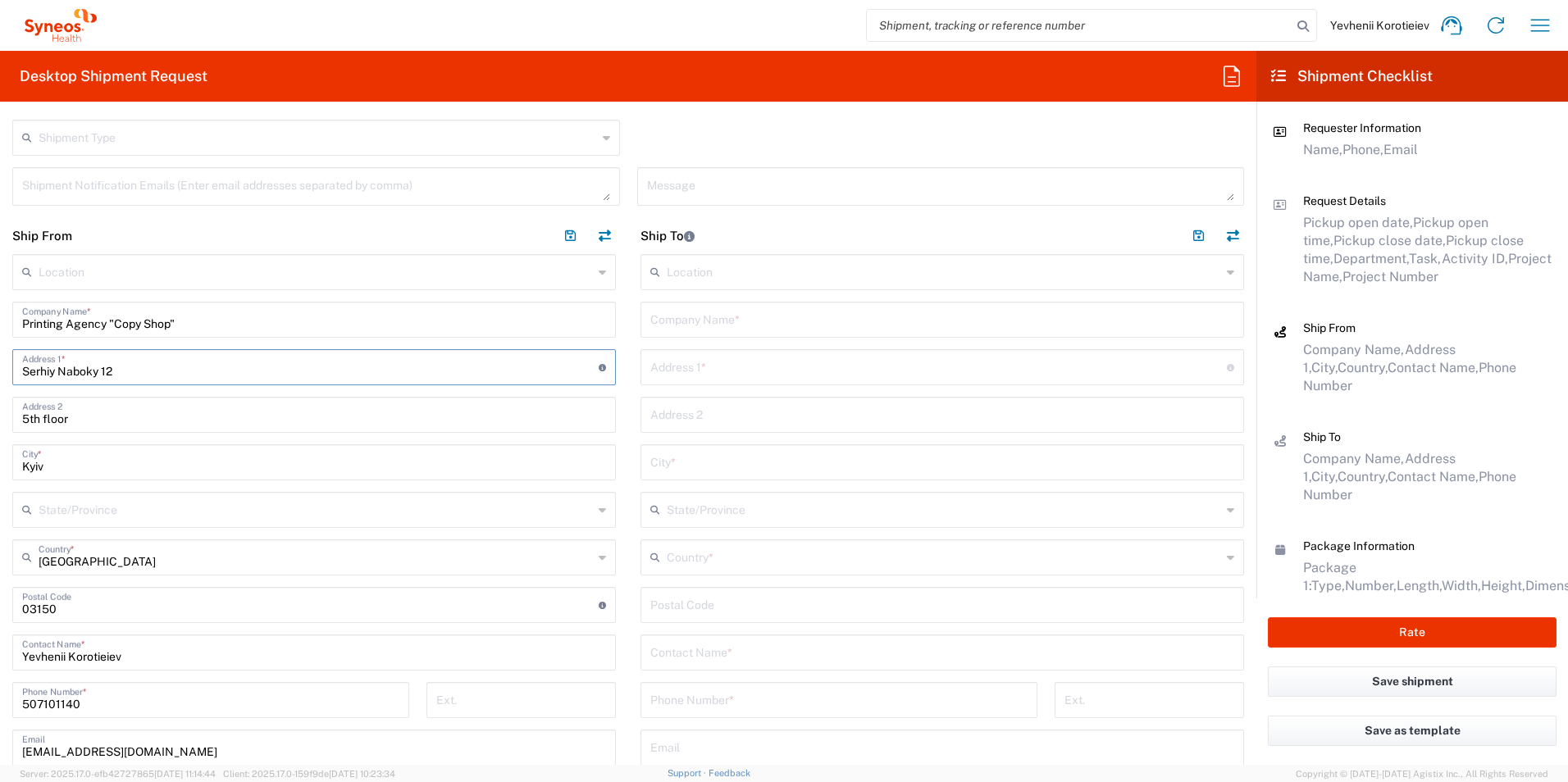
type input "Serhiy Naboky 12"
drag, startPoint x: 27, startPoint y: 425, endPoint x: 75, endPoint y: 414, distance: 49.2
click at [27, 425] on input "5th floor" at bounding box center [314, 413] width 584 height 28
click at [0, 410] on html "Yevhenii Korotieiev Home Shipment estimator Shipment tracking Desktop shipment …" at bounding box center [784, 391] width 1568 height 782
click at [42, 609] on input "undefined" at bounding box center [311, 603] width 576 height 28
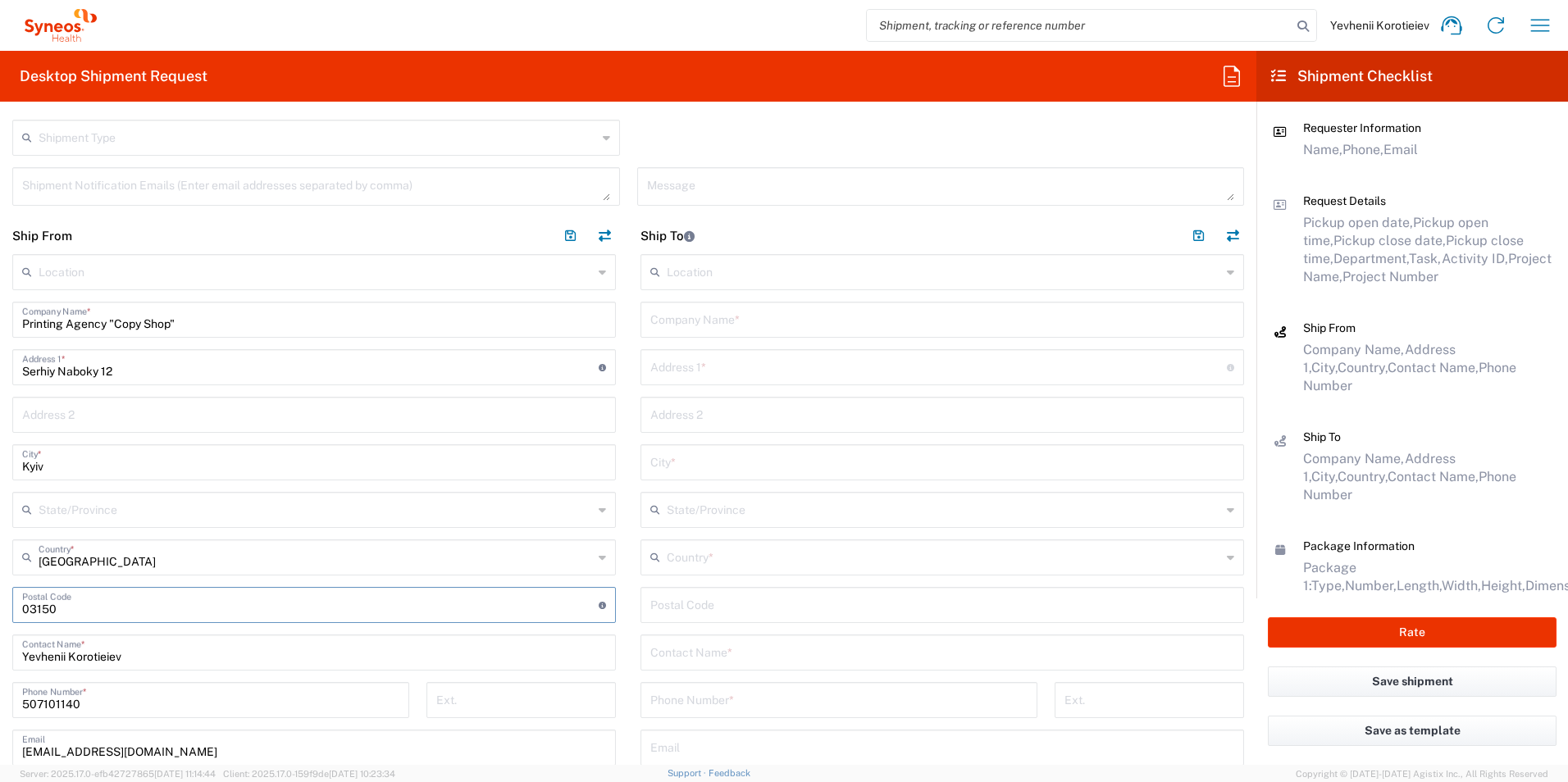
click at [42, 608] on input "undefined" at bounding box center [311, 603] width 576 height 28
type input "02000"
drag, startPoint x: 95, startPoint y: 711, endPoint x: -3, endPoint y: 694, distance: 99.5
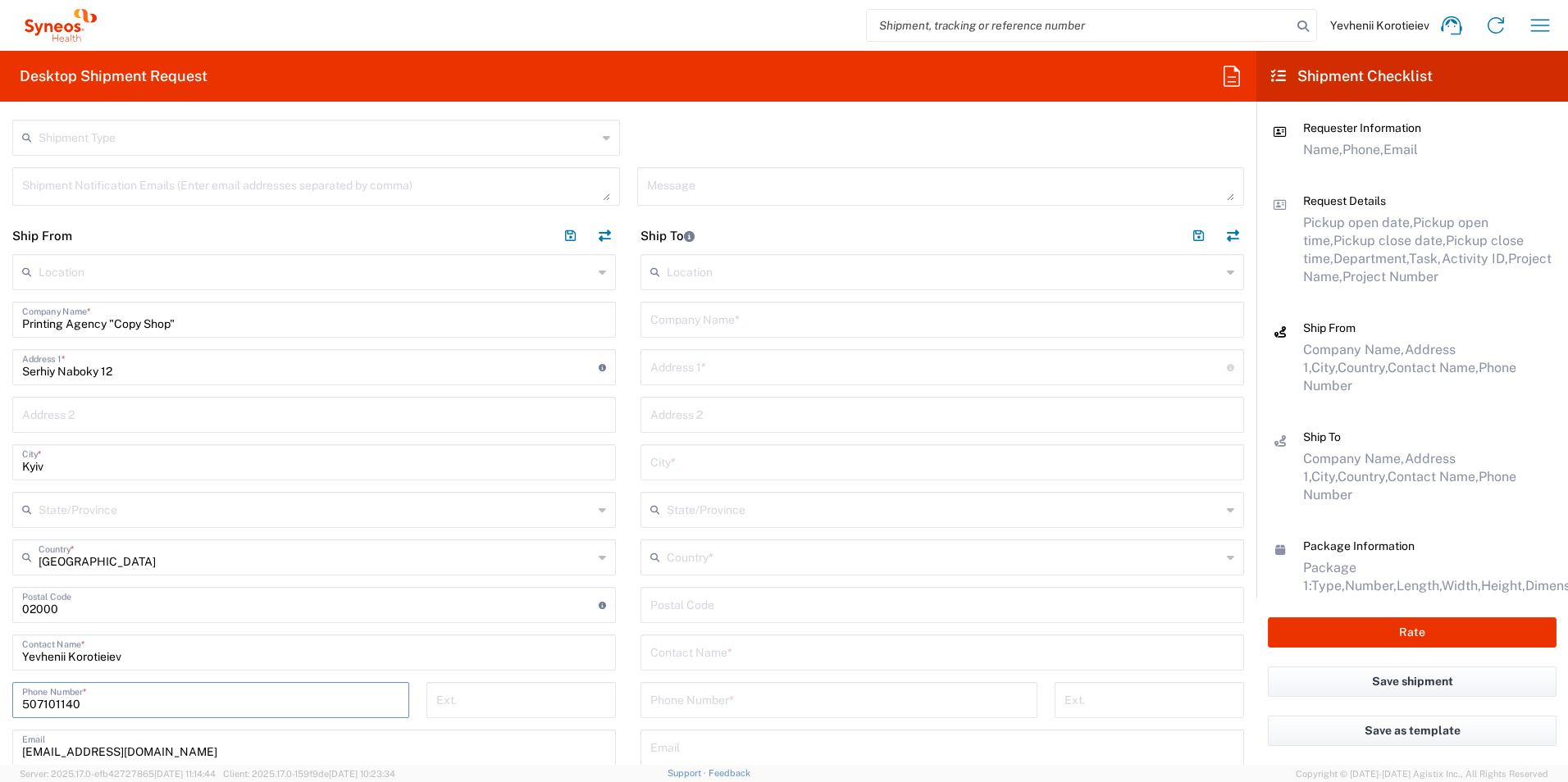
click at [0, 694] on html "Yevhenii Korotieiev Home Shipment estimator Shipment tracking Desktop shipment …" at bounding box center [784, 391] width 1568 height 782
paste input "+38093 150 751"
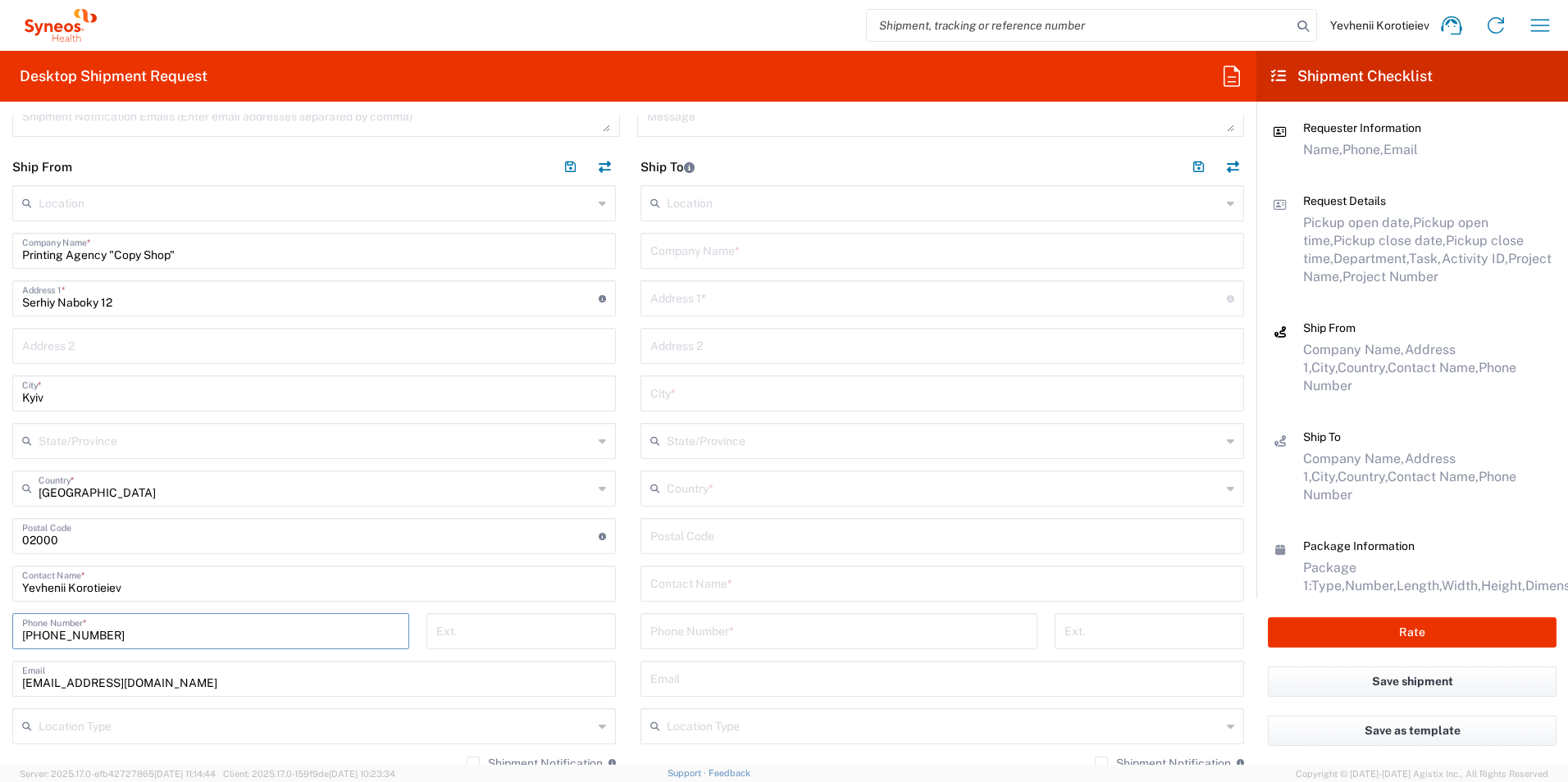
scroll to position [738, 0]
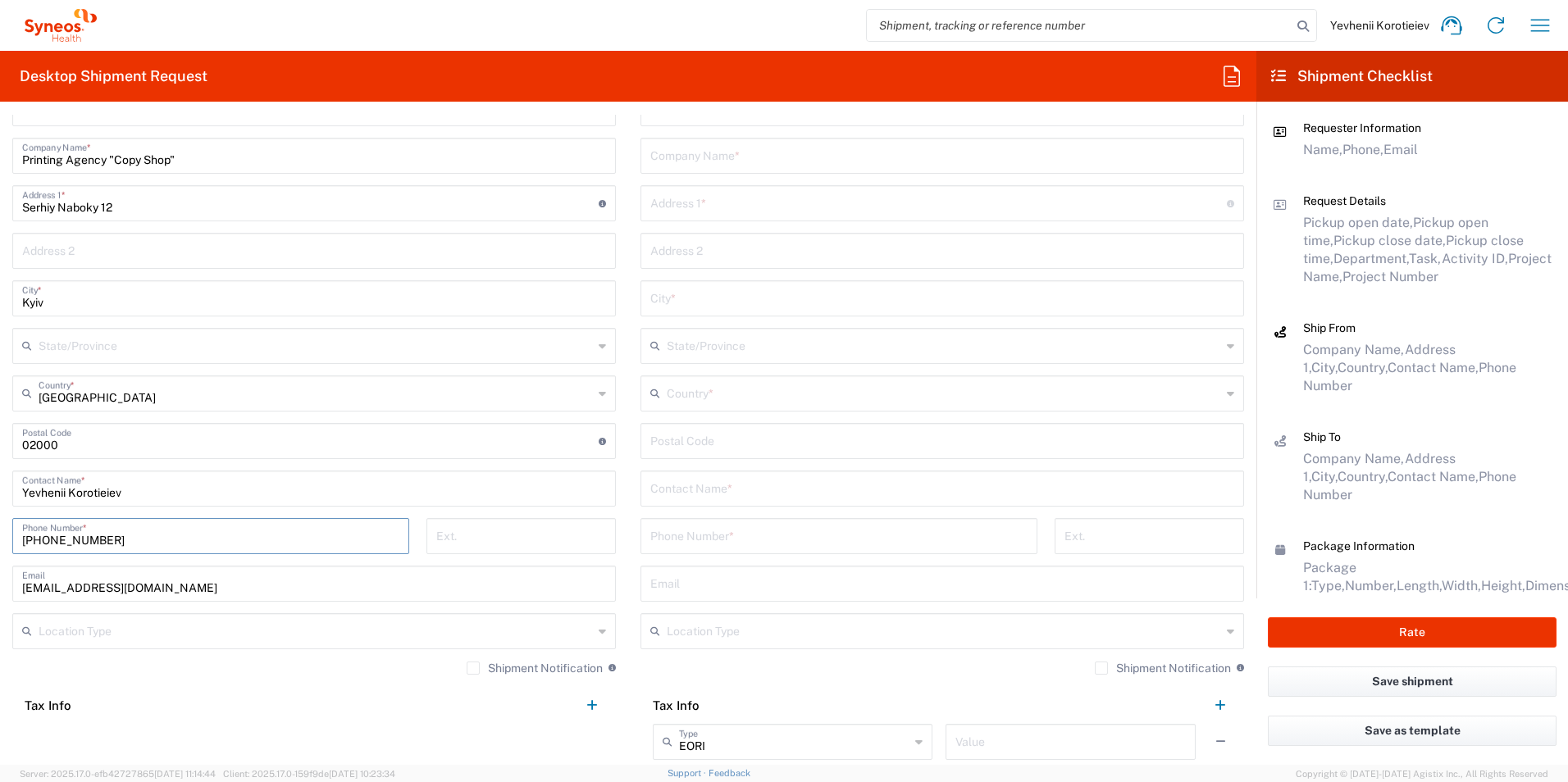
type input "[PHONE_NUMBER]"
click at [466, 666] on label "Shipment Notification" at bounding box center [534, 668] width 136 height 13
click at [473, 668] on input "Shipment Notification" at bounding box center [473, 668] width 0 height 0
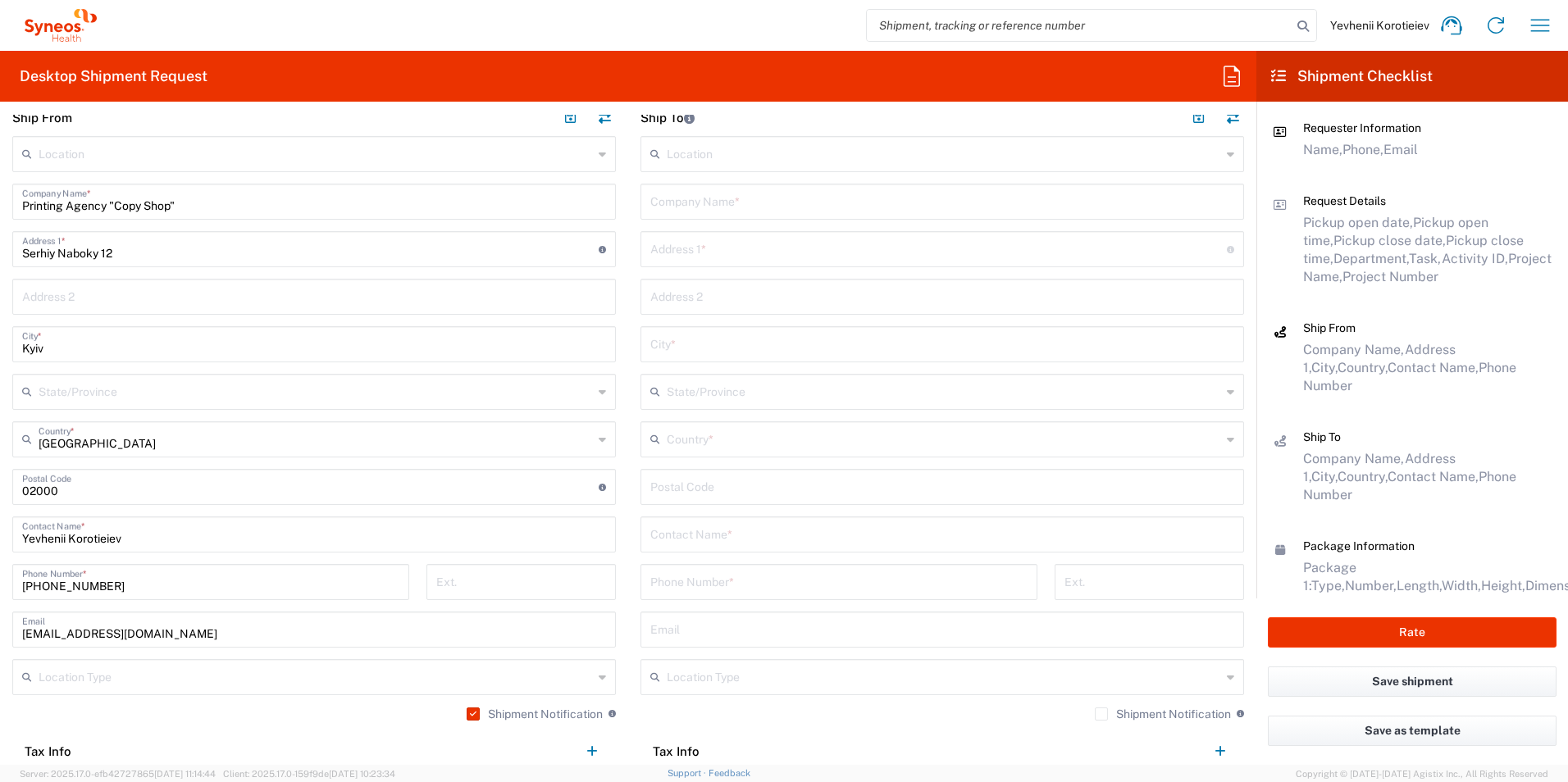
scroll to position [656, 0]
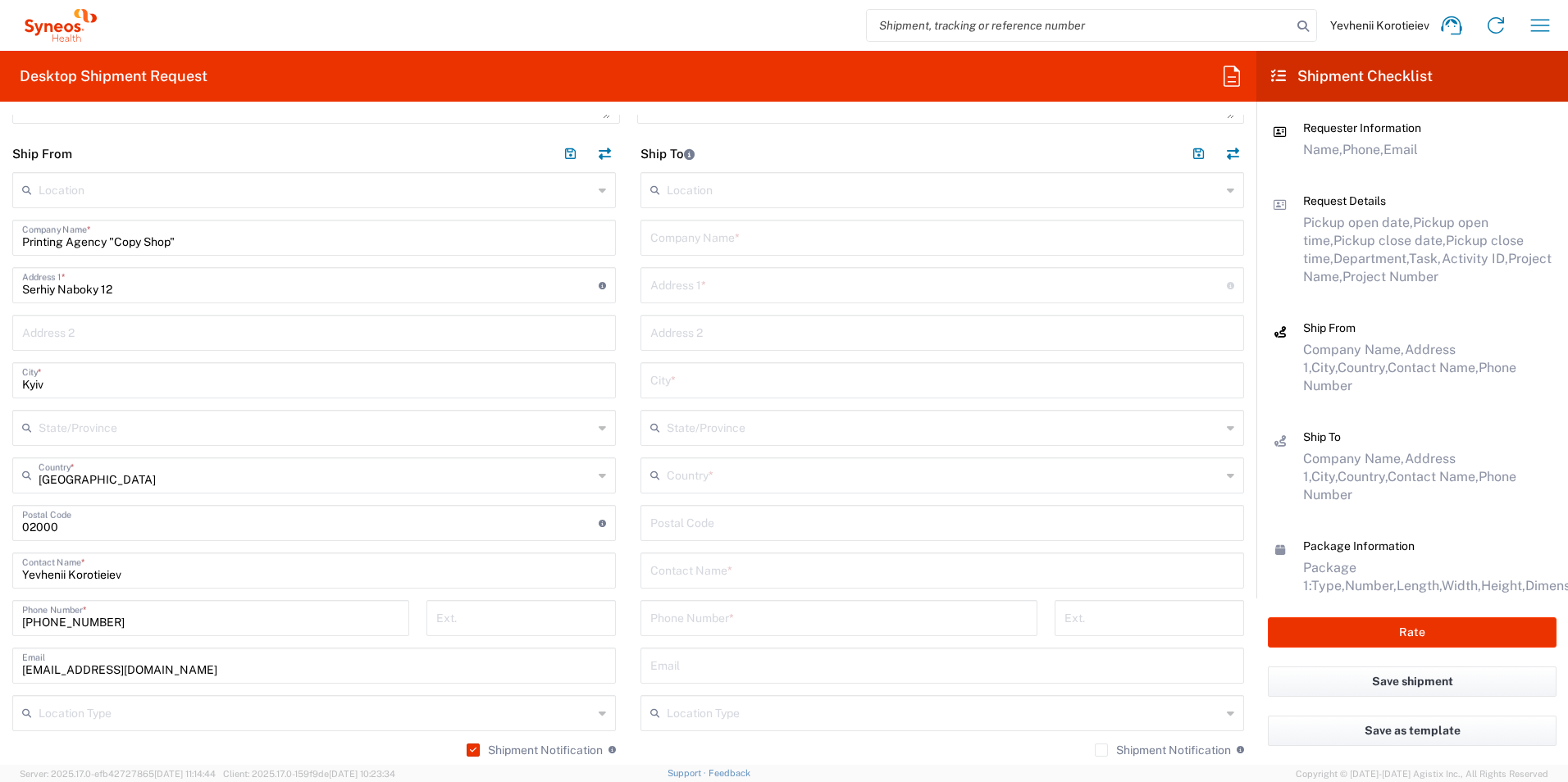
click at [685, 564] on input "text" at bounding box center [942, 569] width 584 height 28
paste input "BLAZHEVYCH"
paste input "Yulia"
type input "BLAZHEVYCH Yulia"
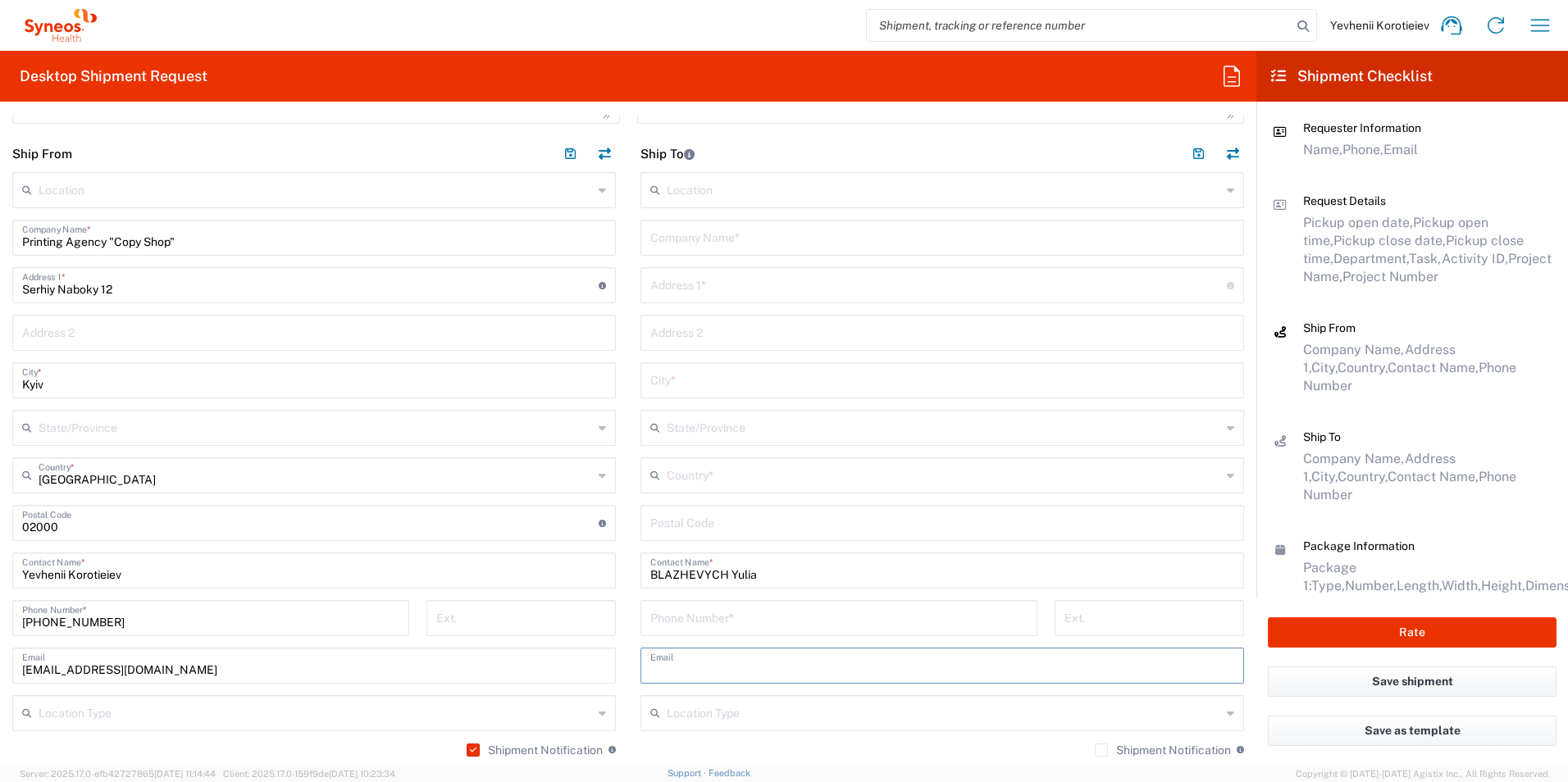
click at [691, 677] on input "text" at bounding box center [942, 664] width 584 height 28
paste input "blazhevych@ukr.net"
type input "blazhevych@ukr.net"
click at [707, 240] on input "text" at bounding box center [942, 236] width 584 height 28
click at [697, 243] on input "text" at bounding box center [942, 236] width 584 height 28
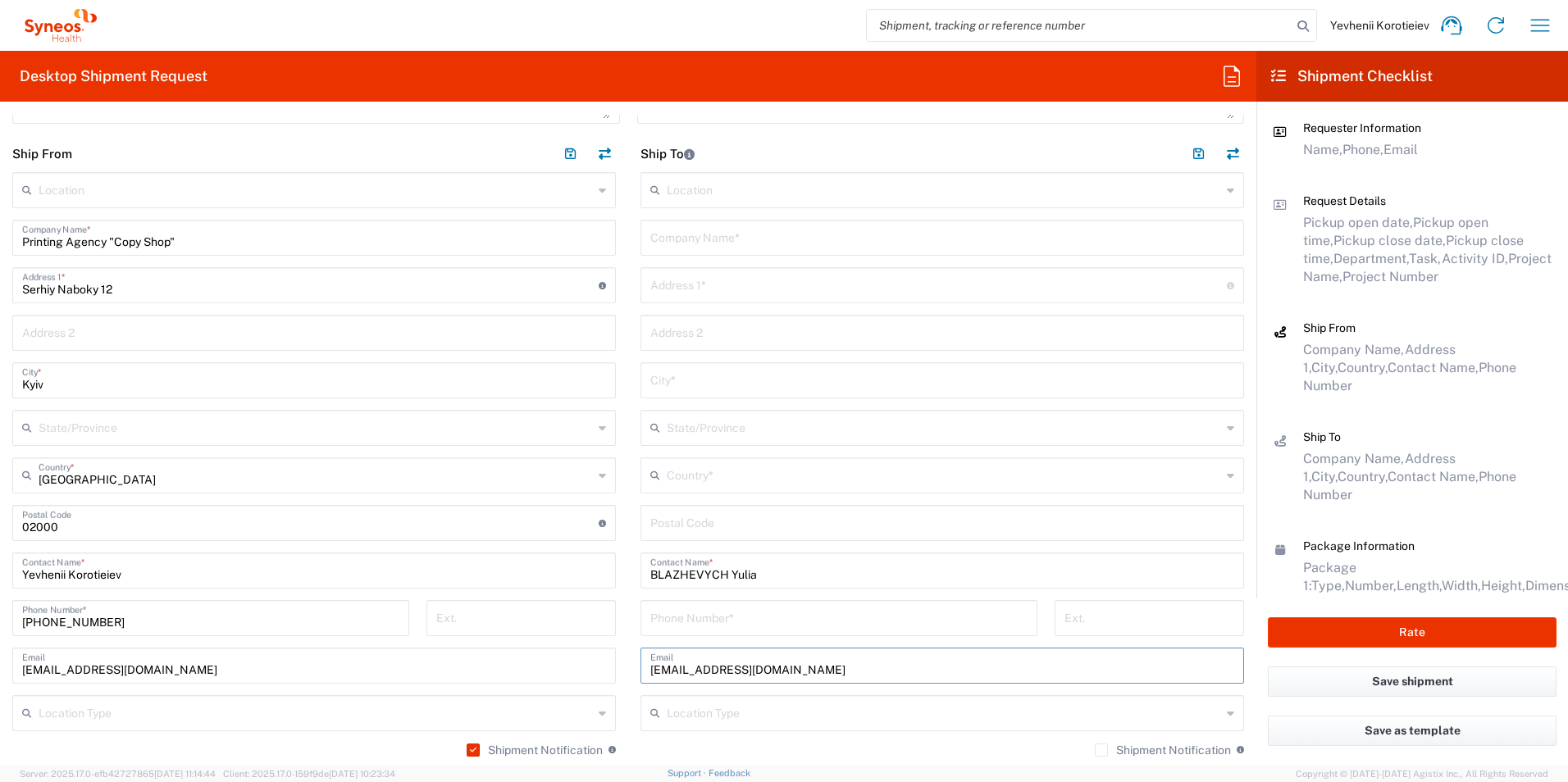
click at [697, 243] on input "text" at bounding box center [942, 236] width 584 height 28
paste input "CNE “Clinical Hospital “PSYCHIATRY” of Executive Body of Kyiv City Council", Ce…"
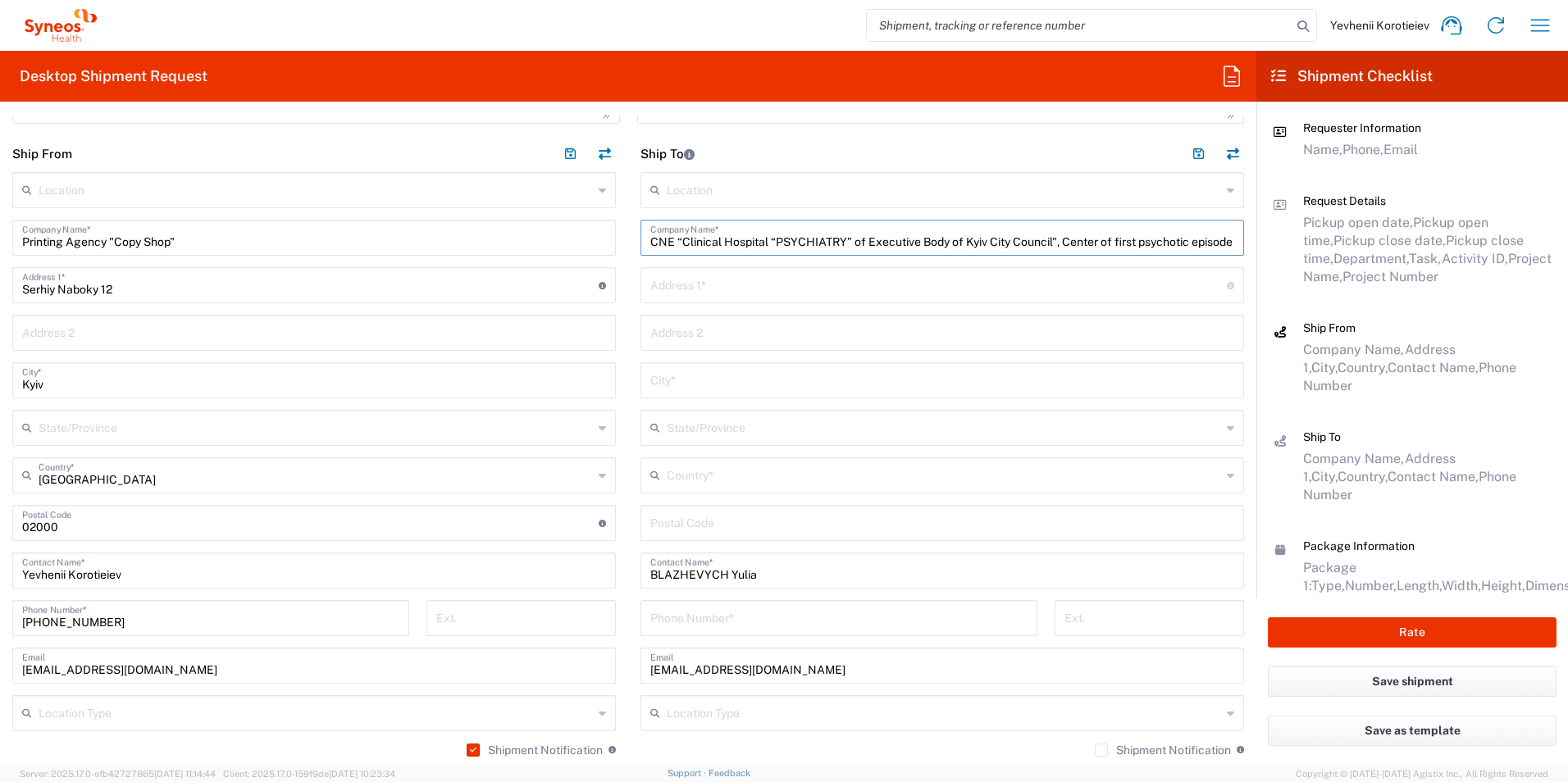
scroll to position [0, 182]
type input "CNE “Clinical Hospital “PSYCHIATRY” of Executive Body of Kyiv City Council", Ce…"
click at [699, 295] on input "text" at bounding box center [938, 284] width 576 height 28
paste input "103, Kyrylivska str."
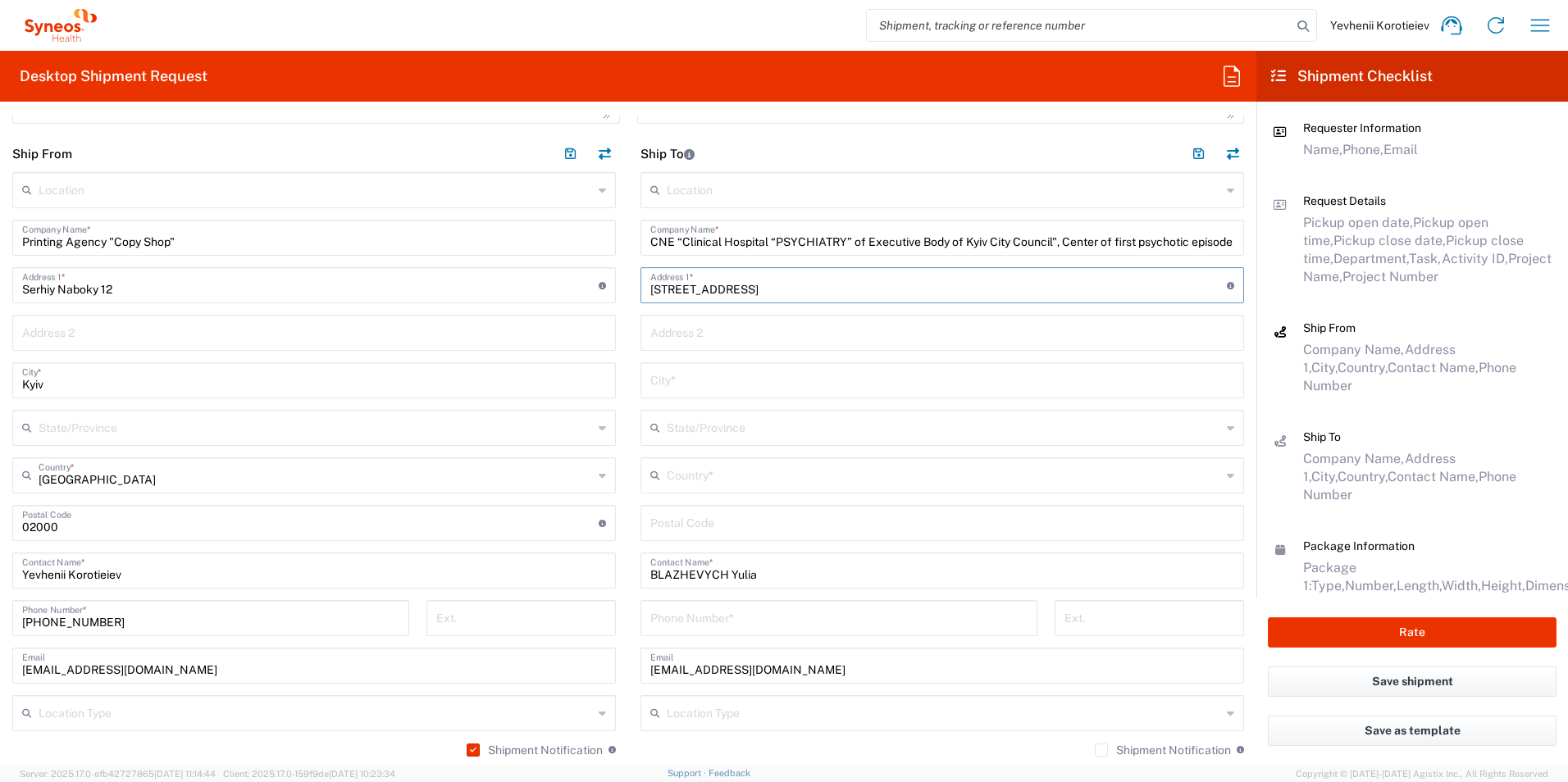
type input "103, Kyrylivska str."
click at [689, 373] on input "text" at bounding box center [942, 379] width 584 height 28
type input "Kyiv"
click at [672, 526] on input "undefined" at bounding box center [942, 521] width 584 height 28
paste input "04080"
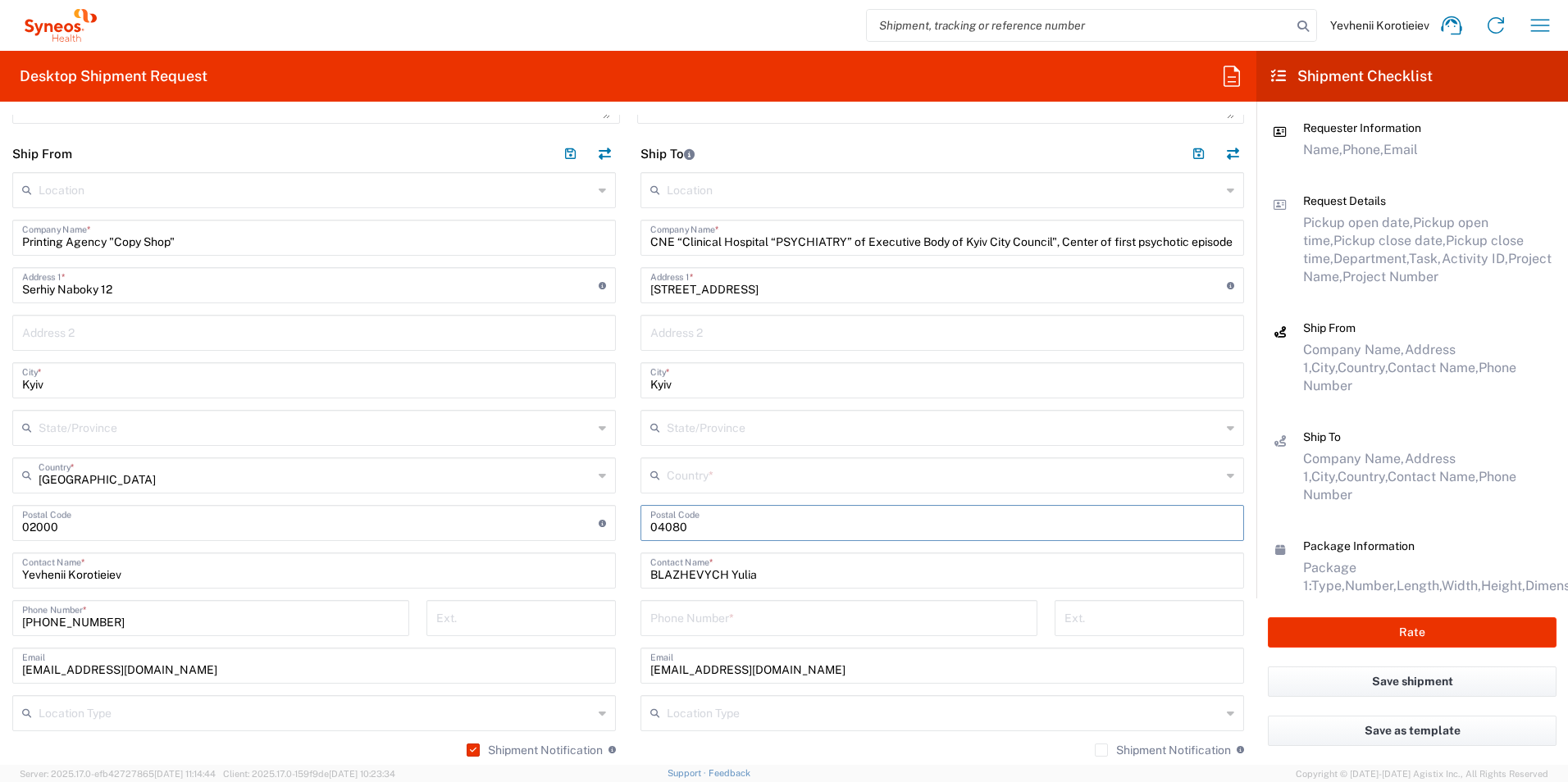
type input "04080"
drag, startPoint x: 682, startPoint y: 615, endPoint x: 334, endPoint y: 514, distance: 362.4
click at [682, 615] on input "tel" at bounding box center [839, 617] width 377 height 28
paste input "+380 50 3847048"
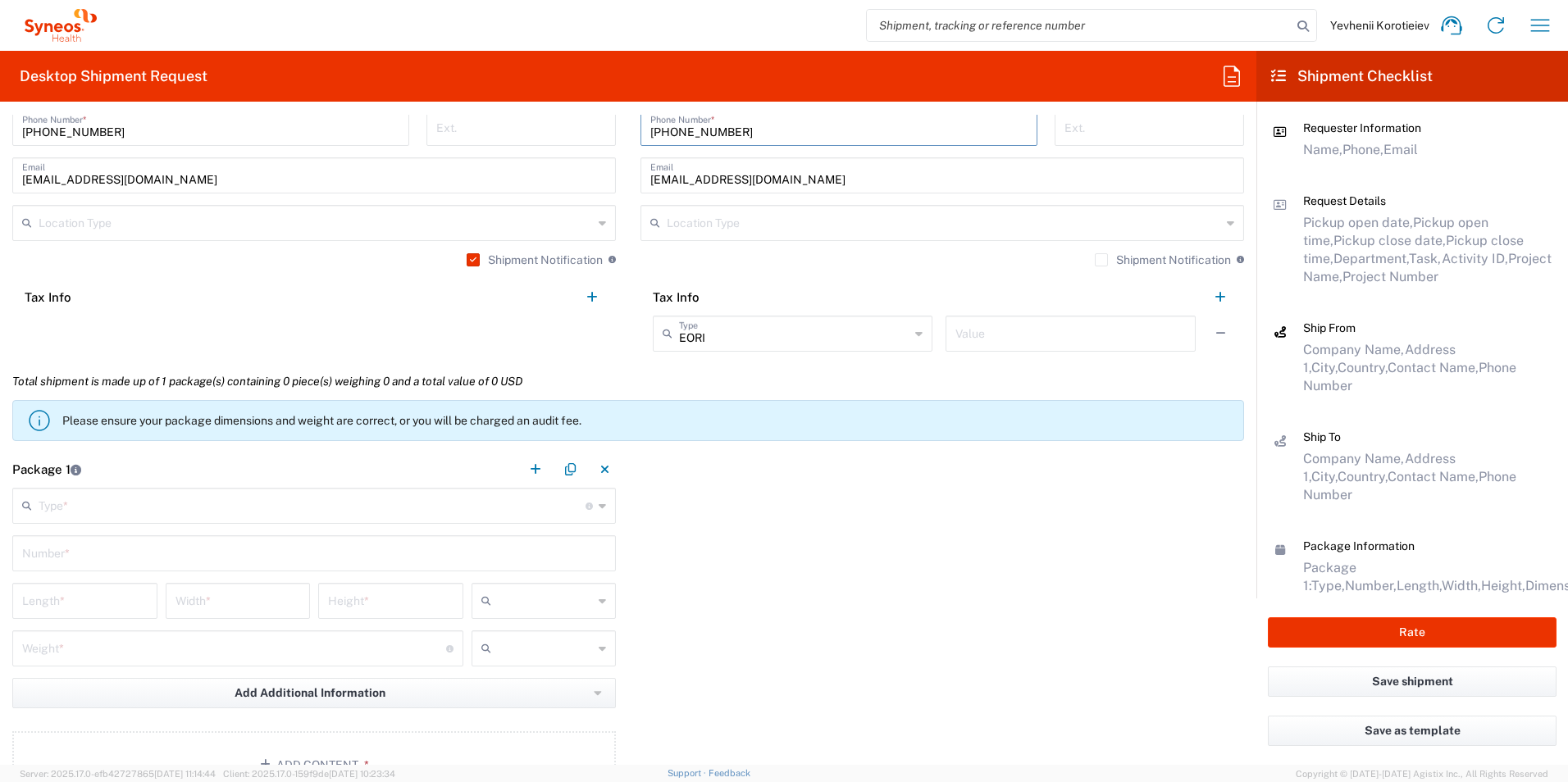
scroll to position [1148, 0]
type input "+380 50 3847048"
click at [157, 501] on input "text" at bounding box center [312, 502] width 547 height 28
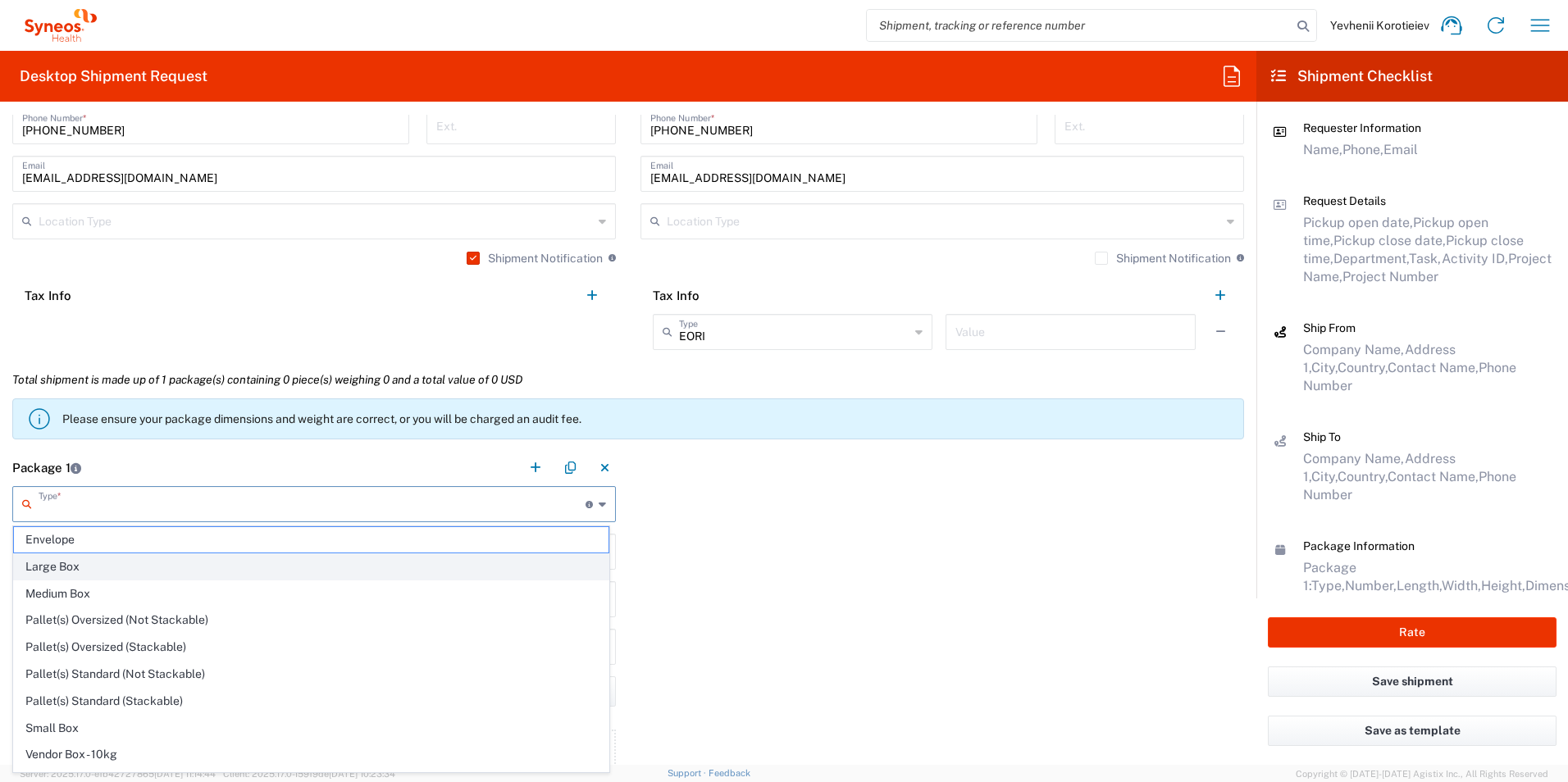
click at [72, 571] on span "Large Box" at bounding box center [311, 567] width 594 height 26
type input "Large Box"
type input "17.5"
type input "12.5"
type input "3"
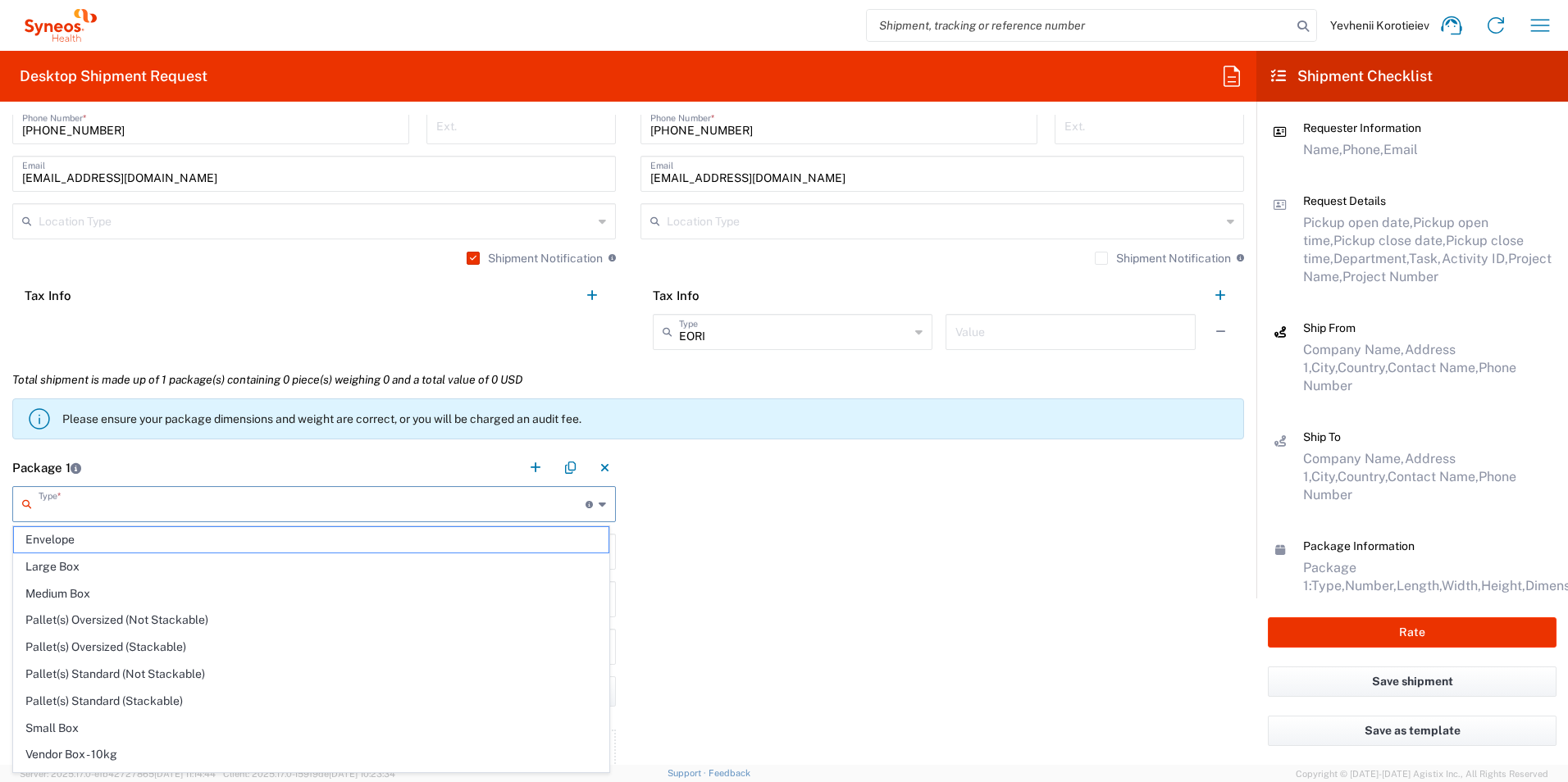
type input "in"
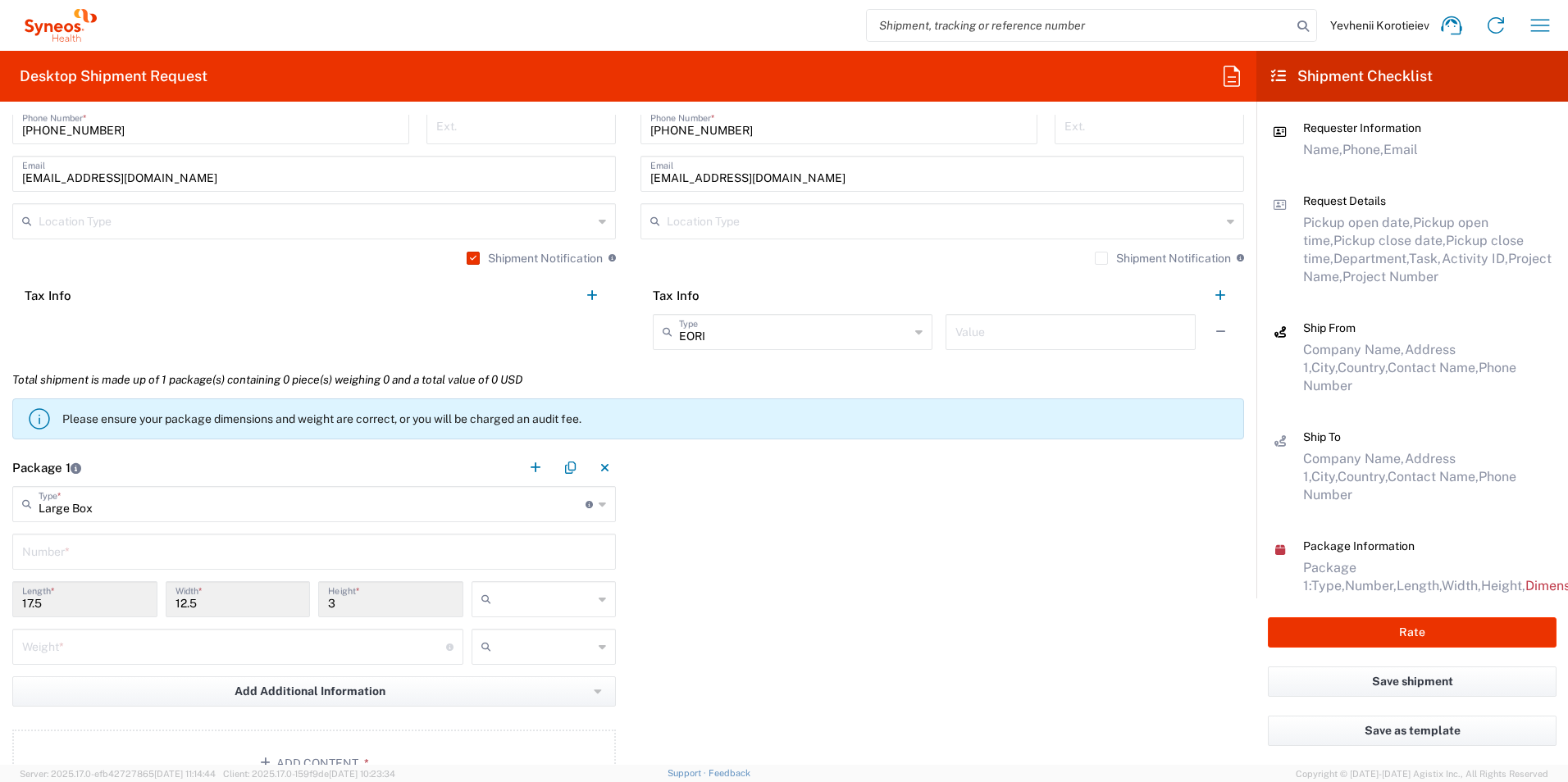
click at [535, 607] on input "text" at bounding box center [546, 600] width 96 height 27
drag, startPoint x: 513, startPoint y: 671, endPoint x: 201, endPoint y: 645, distance: 313.1
click at [511, 671] on span "cm" at bounding box center [538, 662] width 140 height 26
type input "44.45"
type input "31.75"
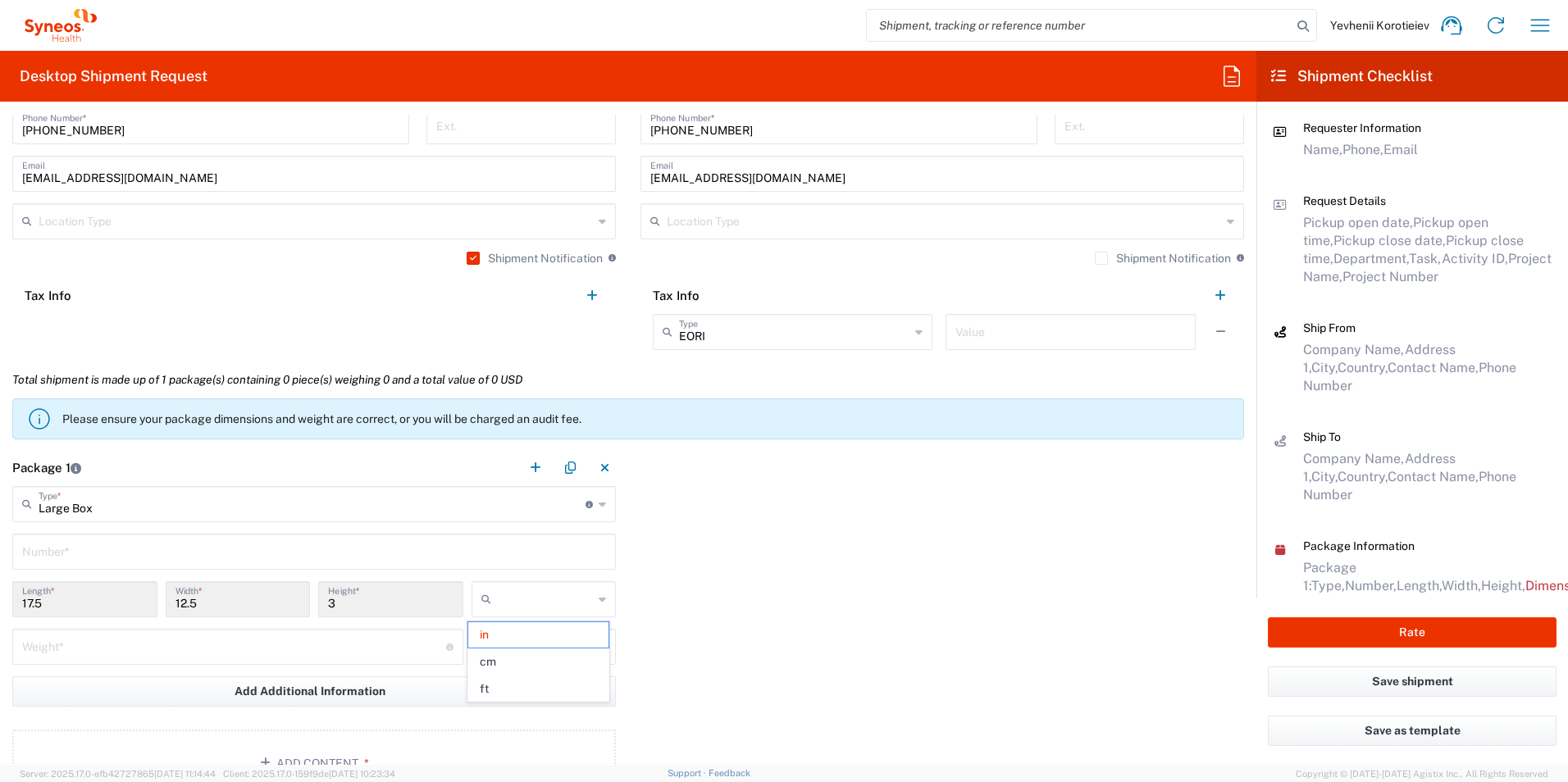
type input "7.62"
type input "cm"
click at [199, 647] on input "number" at bounding box center [234, 645] width 424 height 28
type input "8"
click at [532, 662] on div at bounding box center [544, 647] width 145 height 36
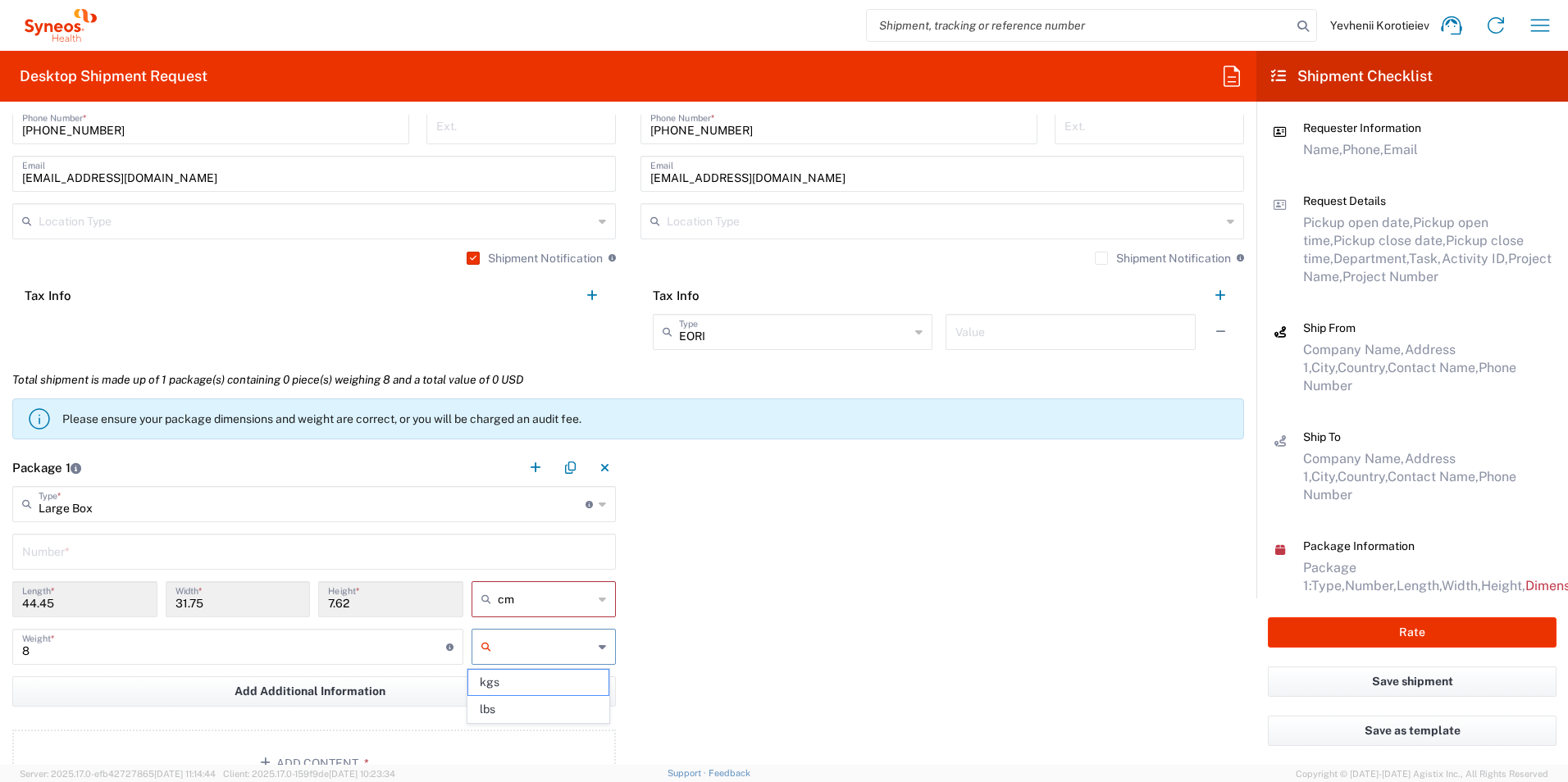
click at [530, 649] on input "text" at bounding box center [546, 647] width 96 height 27
click at [502, 682] on span "kgs" at bounding box center [538, 683] width 140 height 26
type input "kgs"
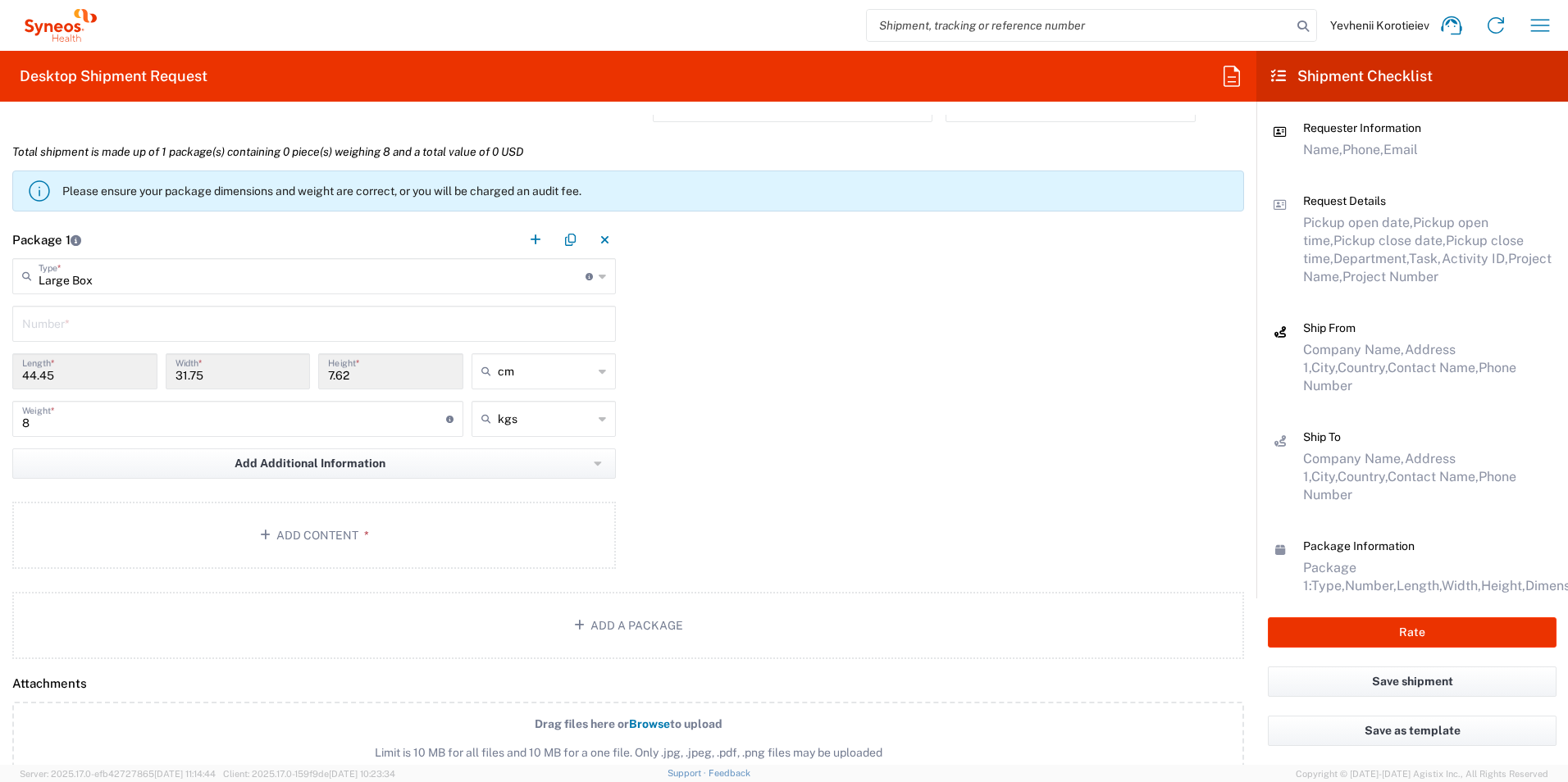
scroll to position [1395, 0]
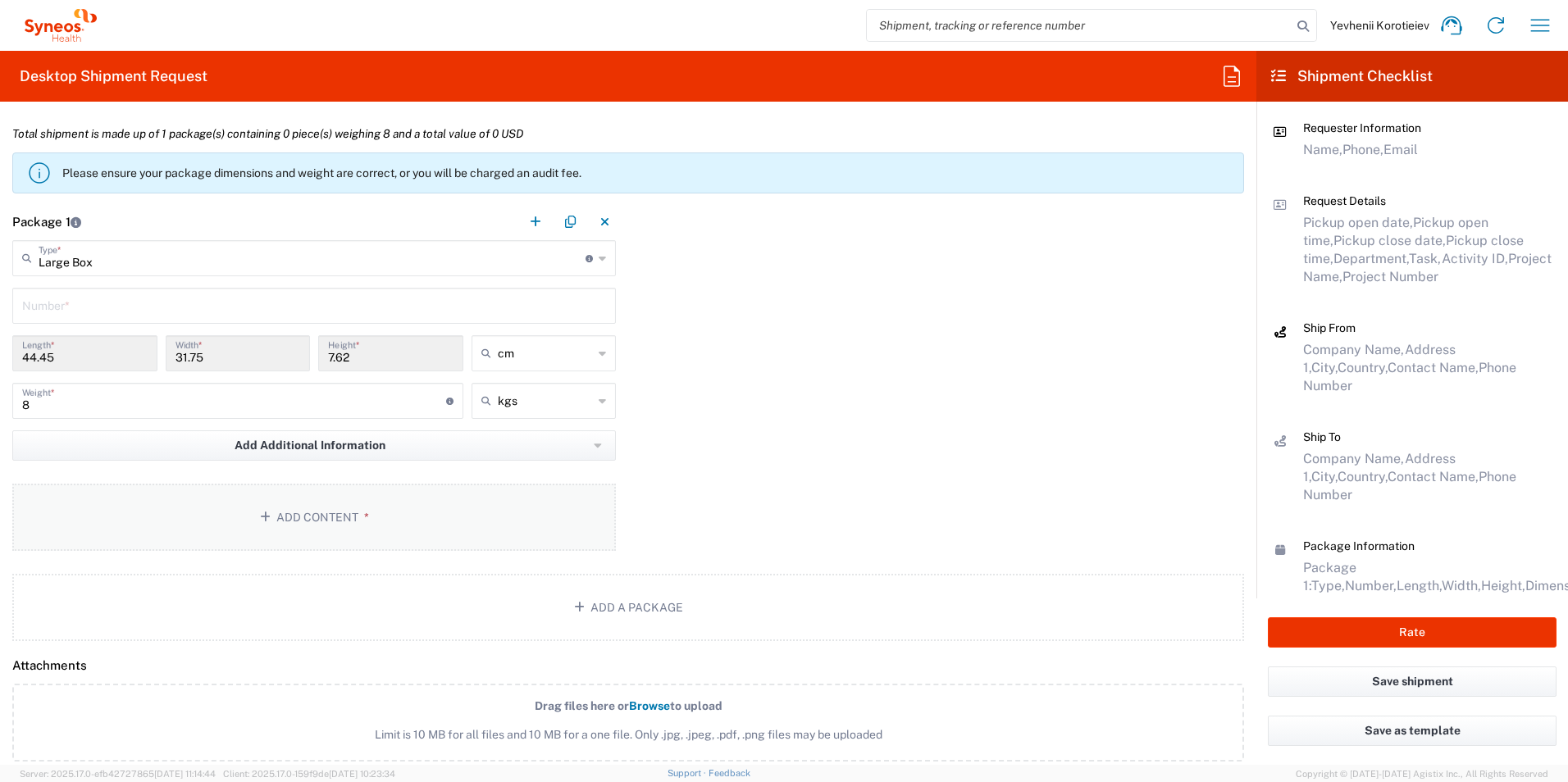
click at [384, 538] on button "Add Content *" at bounding box center [314, 517] width 604 height 67
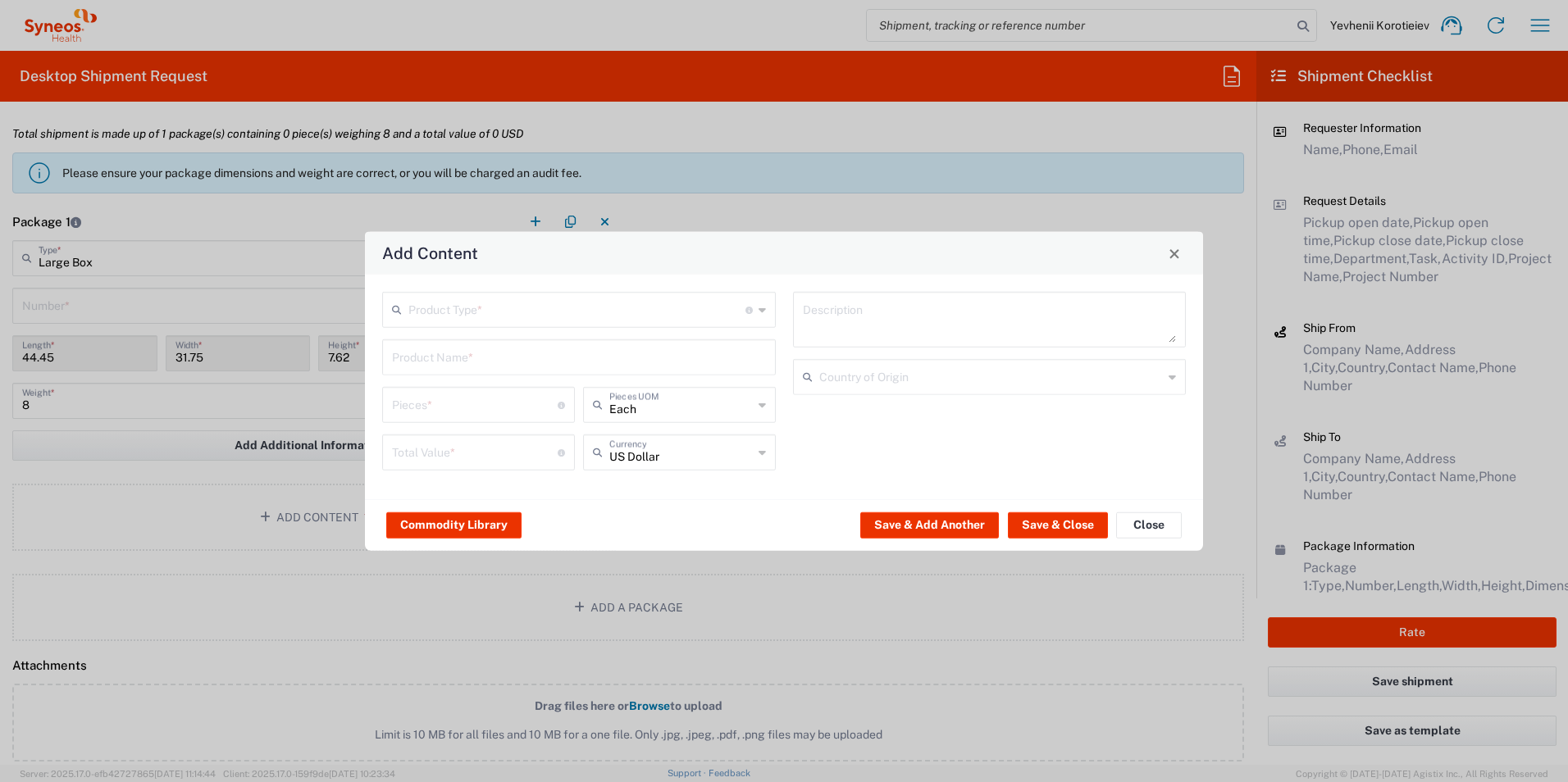
click at [550, 321] on input "text" at bounding box center [577, 308] width 337 height 28
click at [476, 348] on span "Documents" at bounding box center [579, 346] width 390 height 26
type input "Documents"
type input "1"
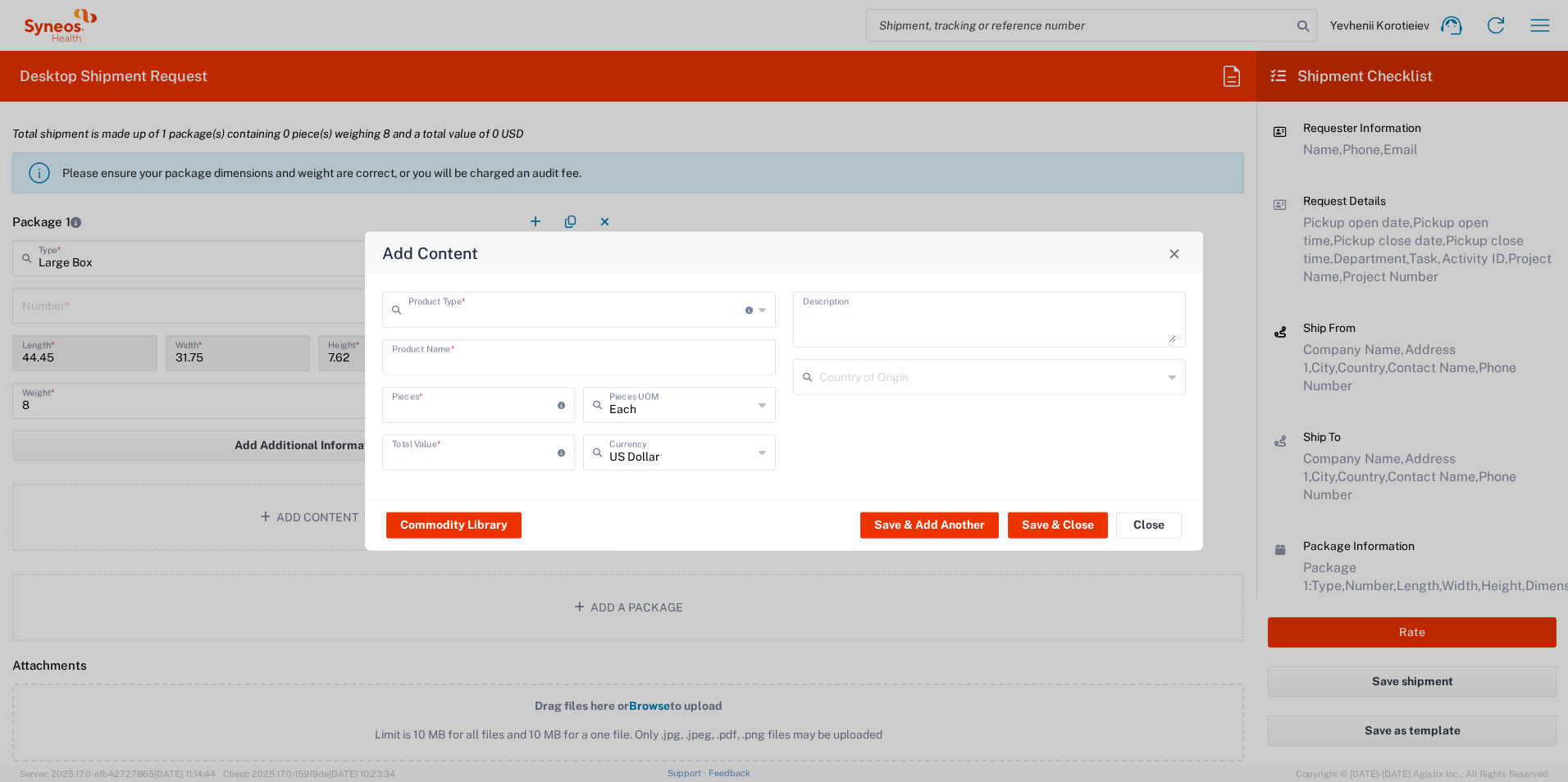
type input "1"
type textarea "Documents"
click at [1043, 532] on button "Save & Close" at bounding box center [1058, 525] width 100 height 27
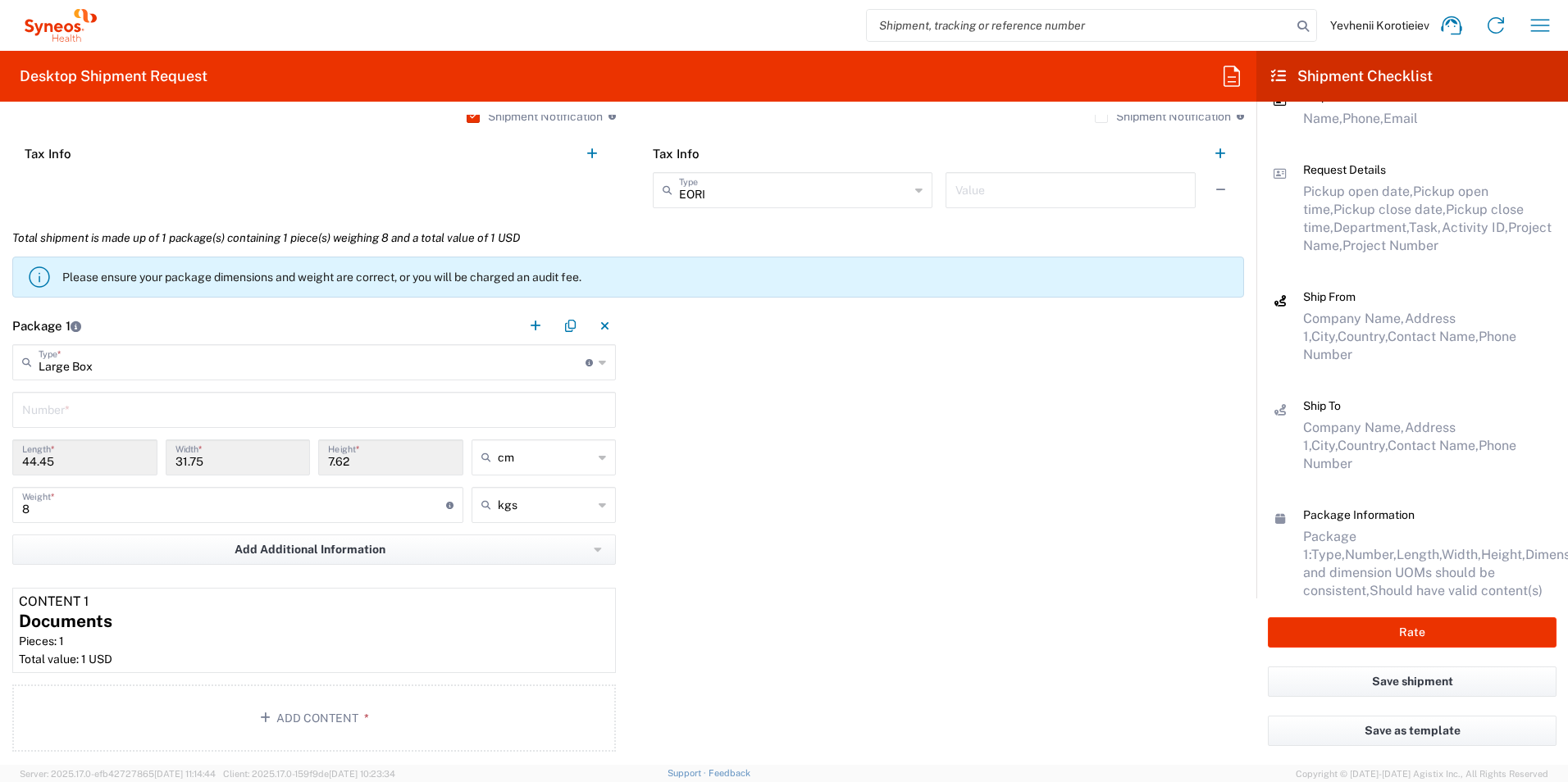
scroll to position [1247, 0]
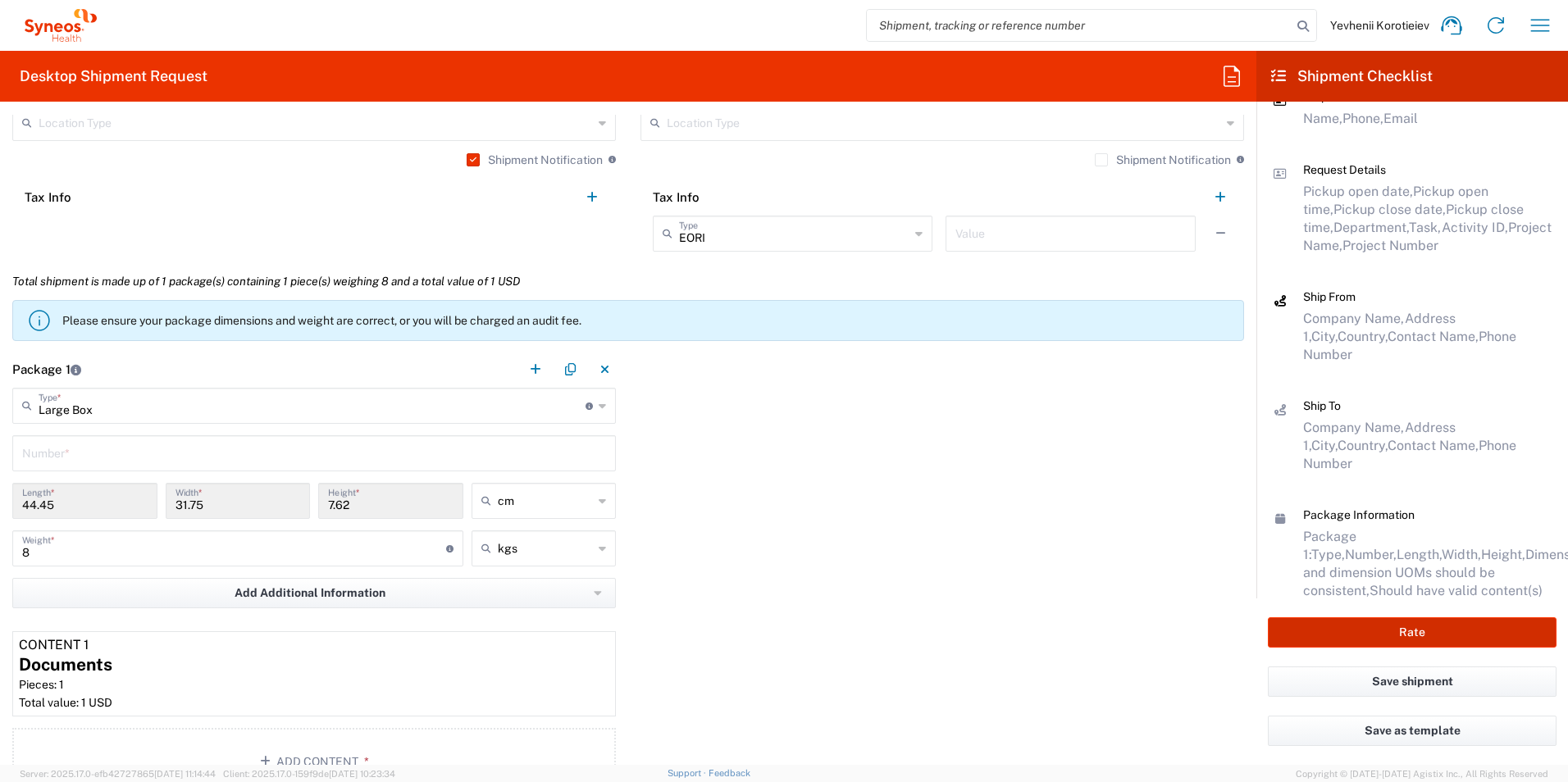
click at [1362, 625] on button "Rate" at bounding box center [1412, 632] width 289 height 30
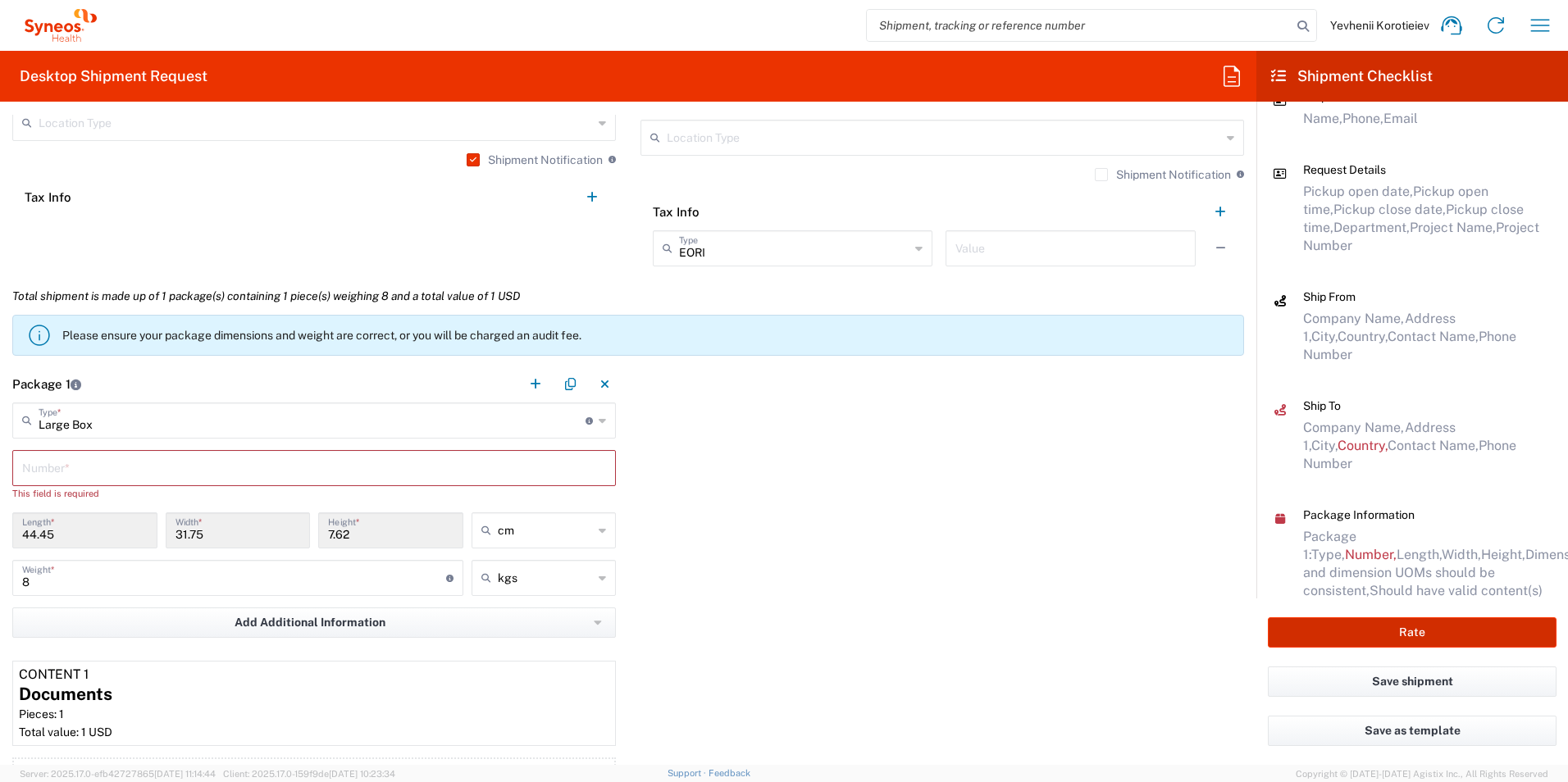
type input "7052839"
click at [214, 472] on input "text" at bounding box center [314, 466] width 584 height 28
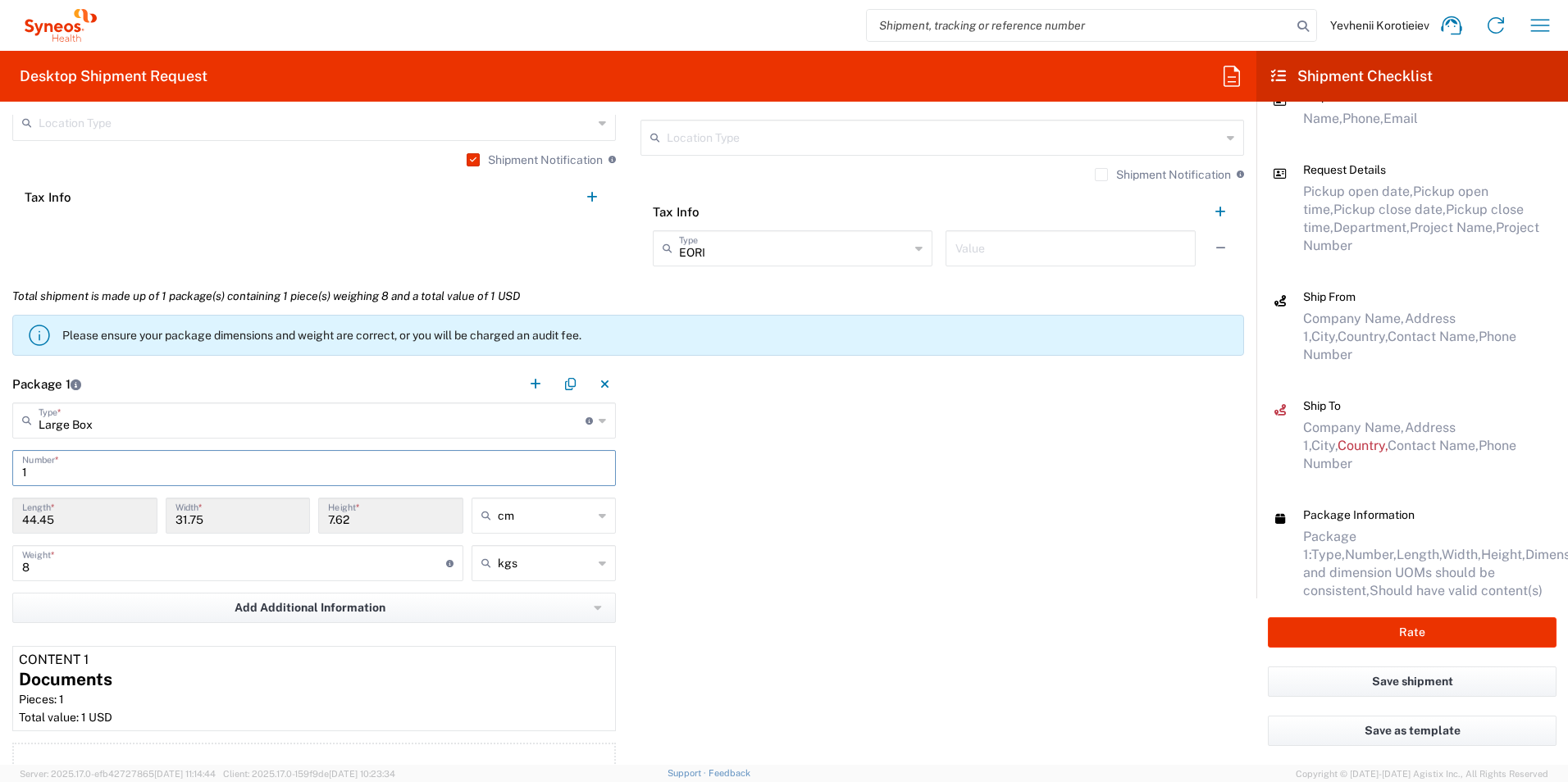
type input "1"
click at [1045, 570] on div "Package 1 Large Box Type * Material used to package goods Envelope Large Box Me…" at bounding box center [628, 590] width 1256 height 450
click at [1340, 627] on button "Rate" at bounding box center [1412, 632] width 289 height 30
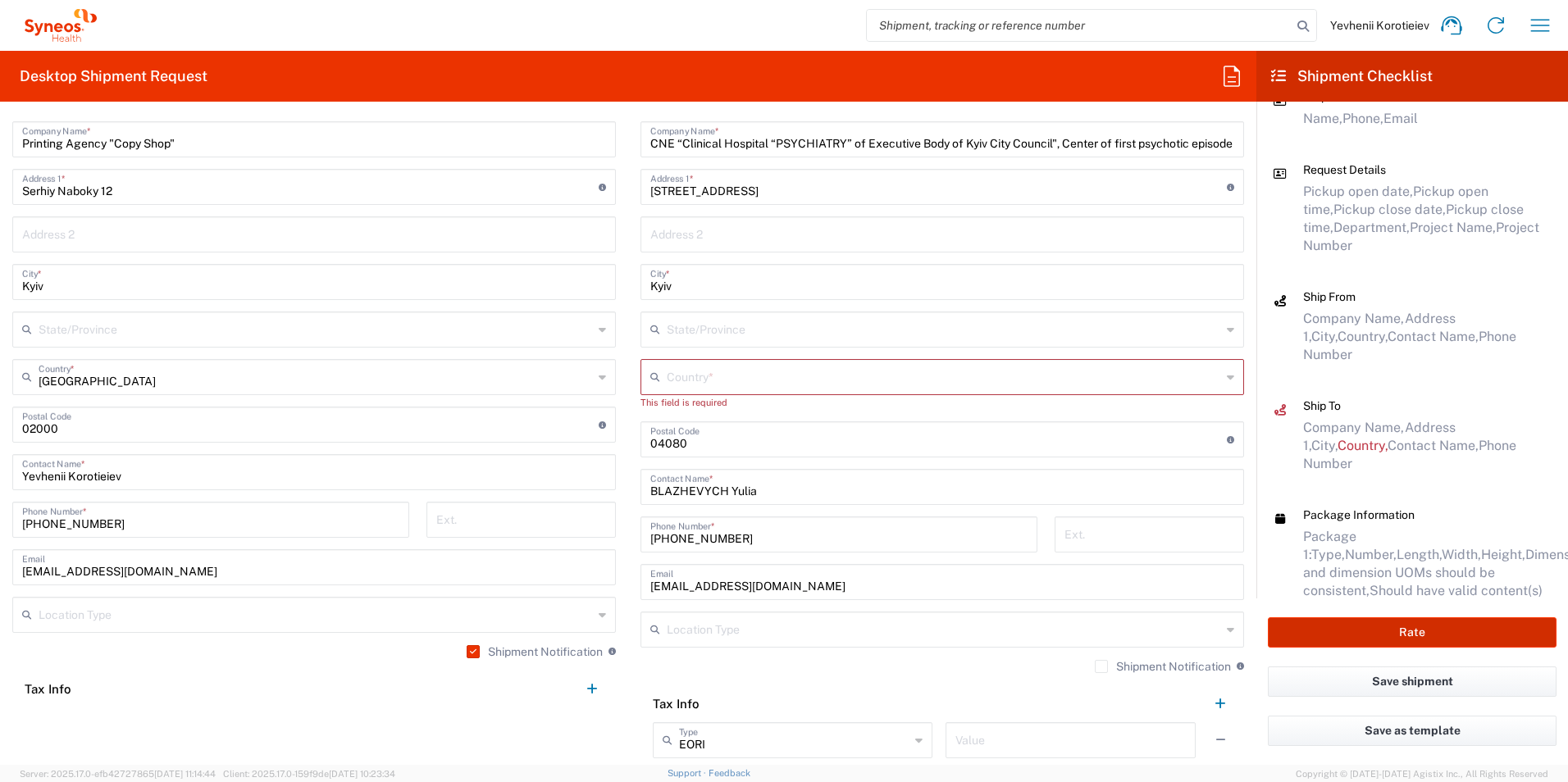
scroll to position [673, 0]
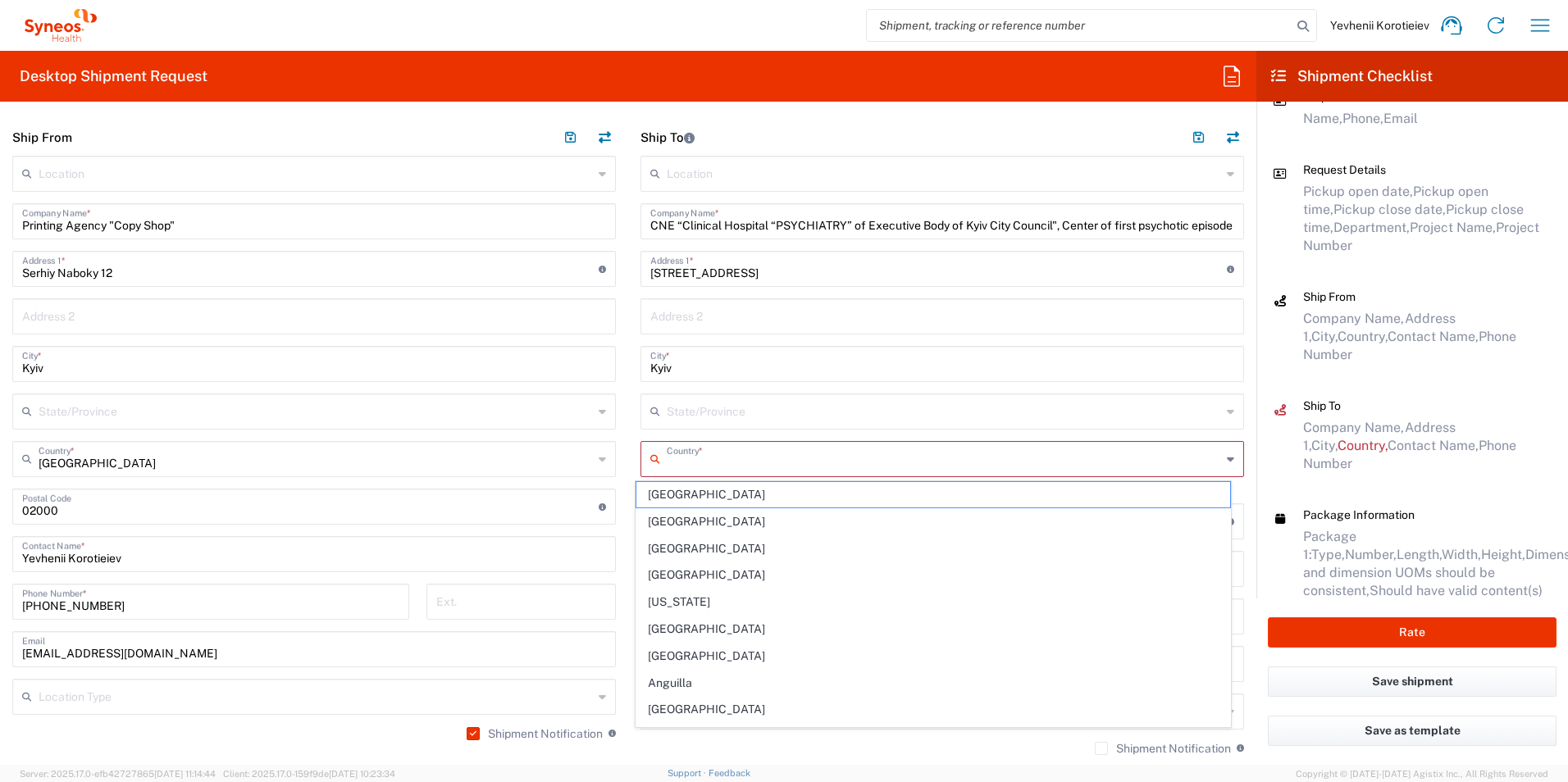
click at [715, 465] on input "text" at bounding box center [944, 458] width 554 height 28
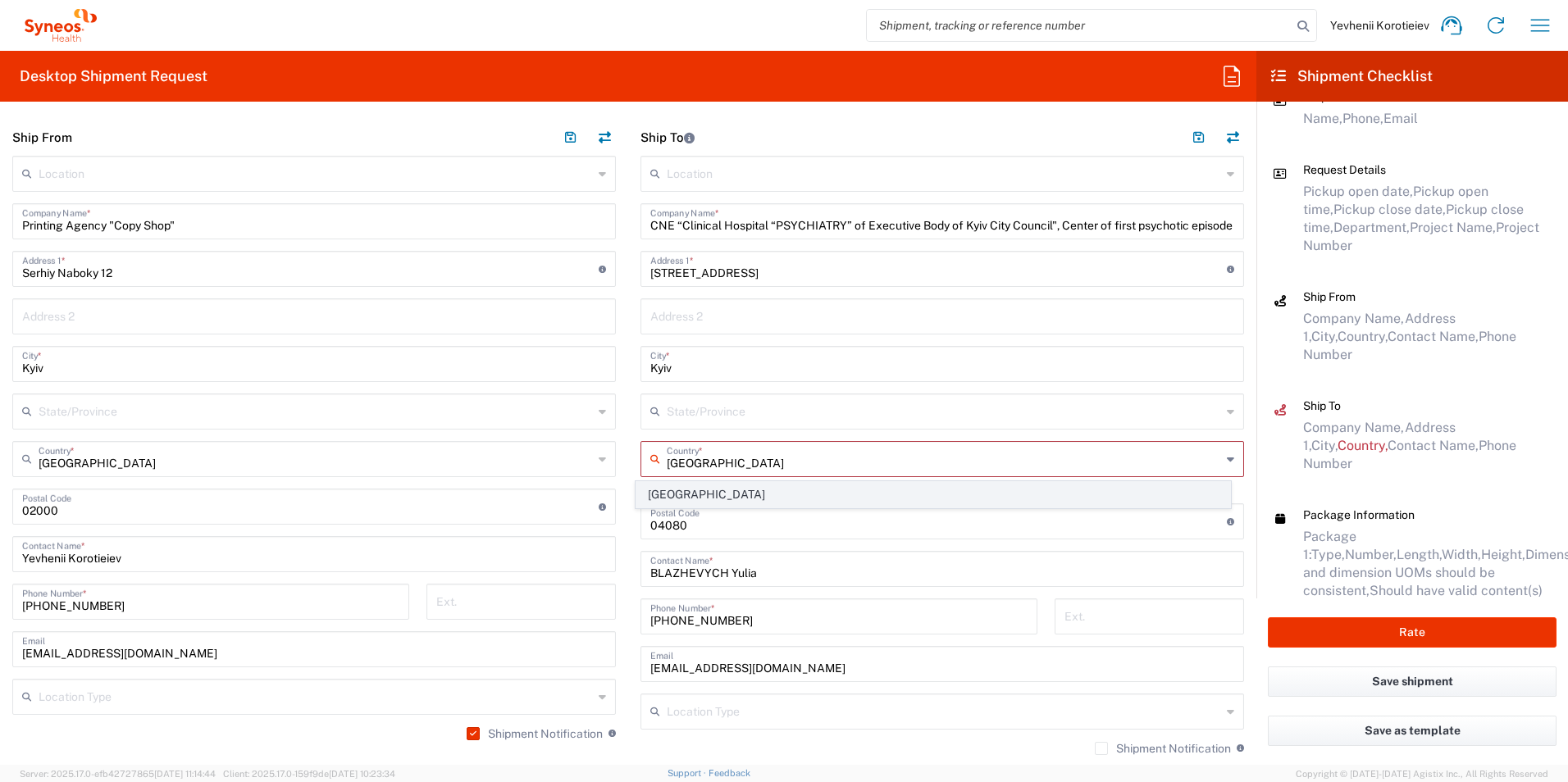
type input "Ukraine"
click at [667, 495] on span "Ukraine" at bounding box center [933, 496] width 594 height 26
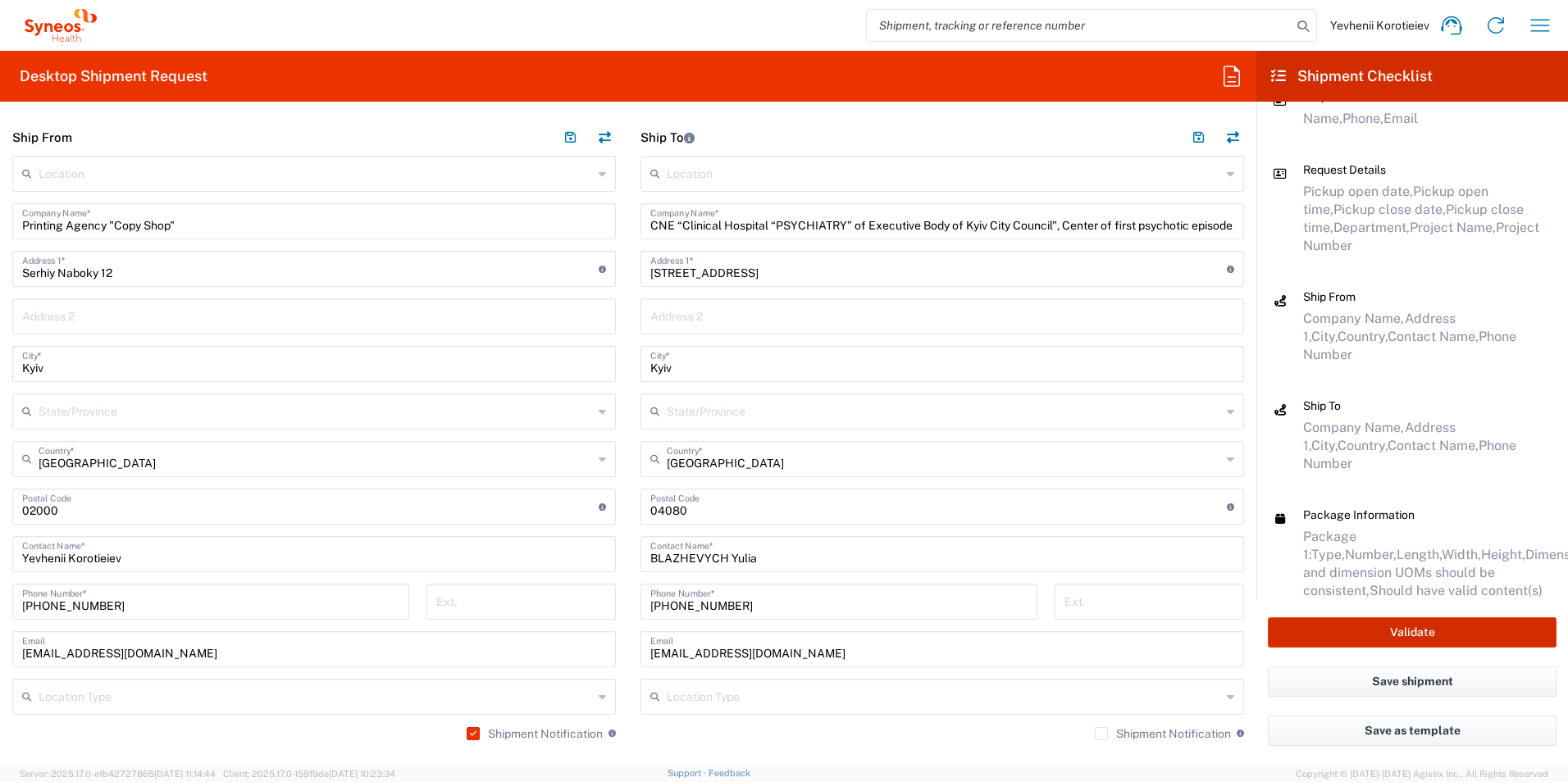
click at [1362, 636] on button "Validate" at bounding box center [1412, 632] width 289 height 30
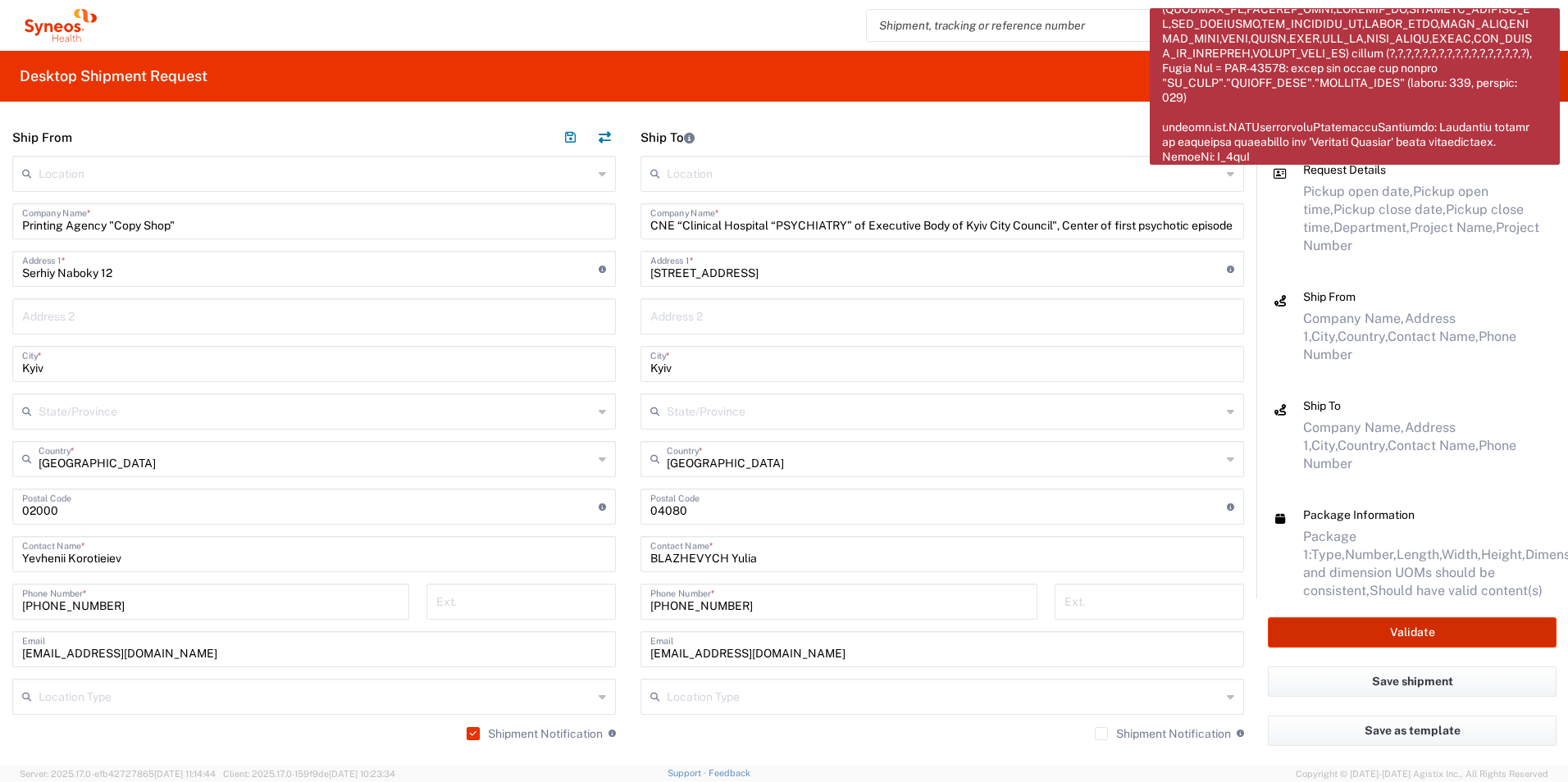
scroll to position [185, 0]
click at [1346, 626] on button "Validate" at bounding box center [1412, 632] width 289 height 30
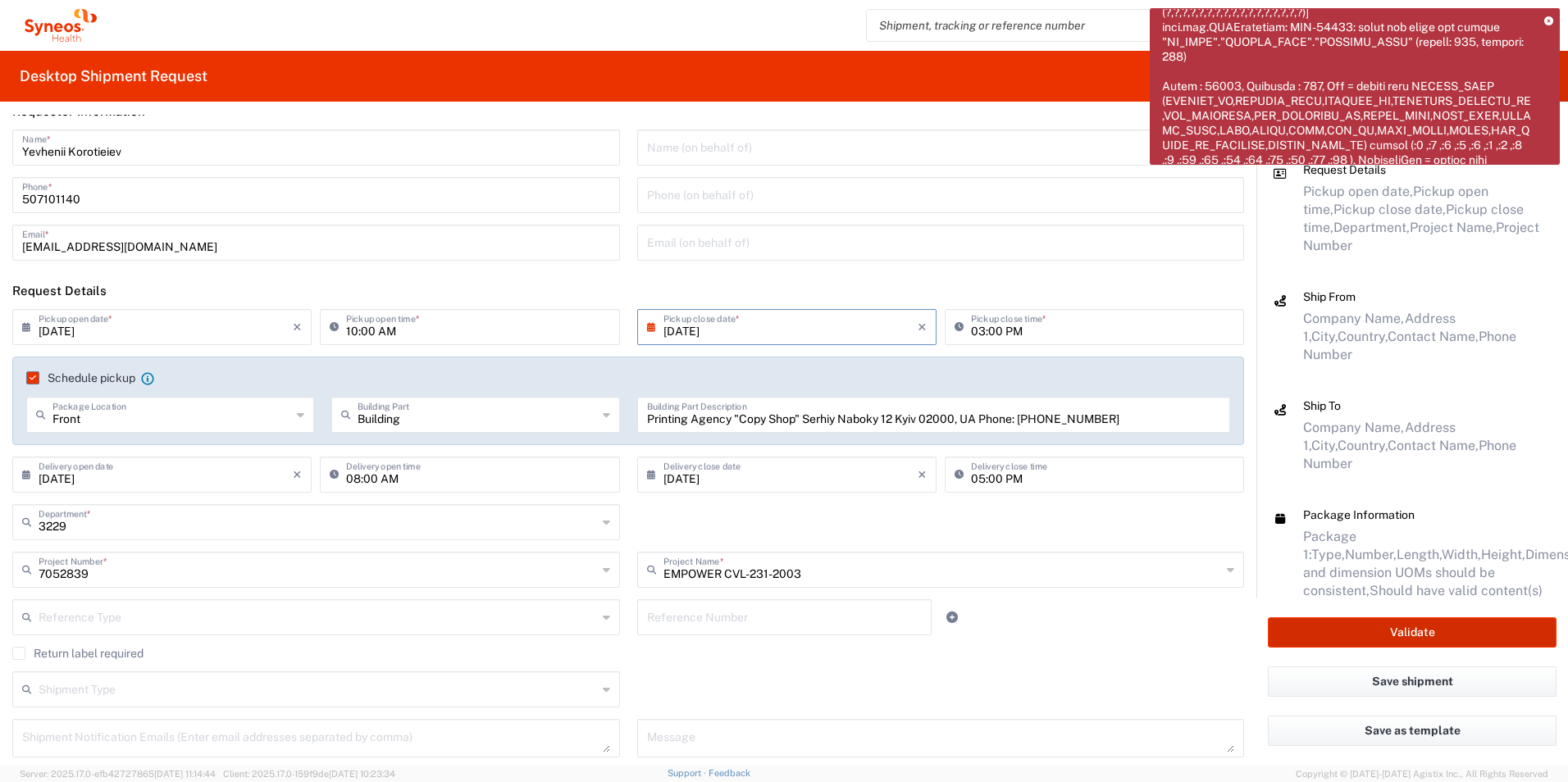
scroll to position [0, 0]
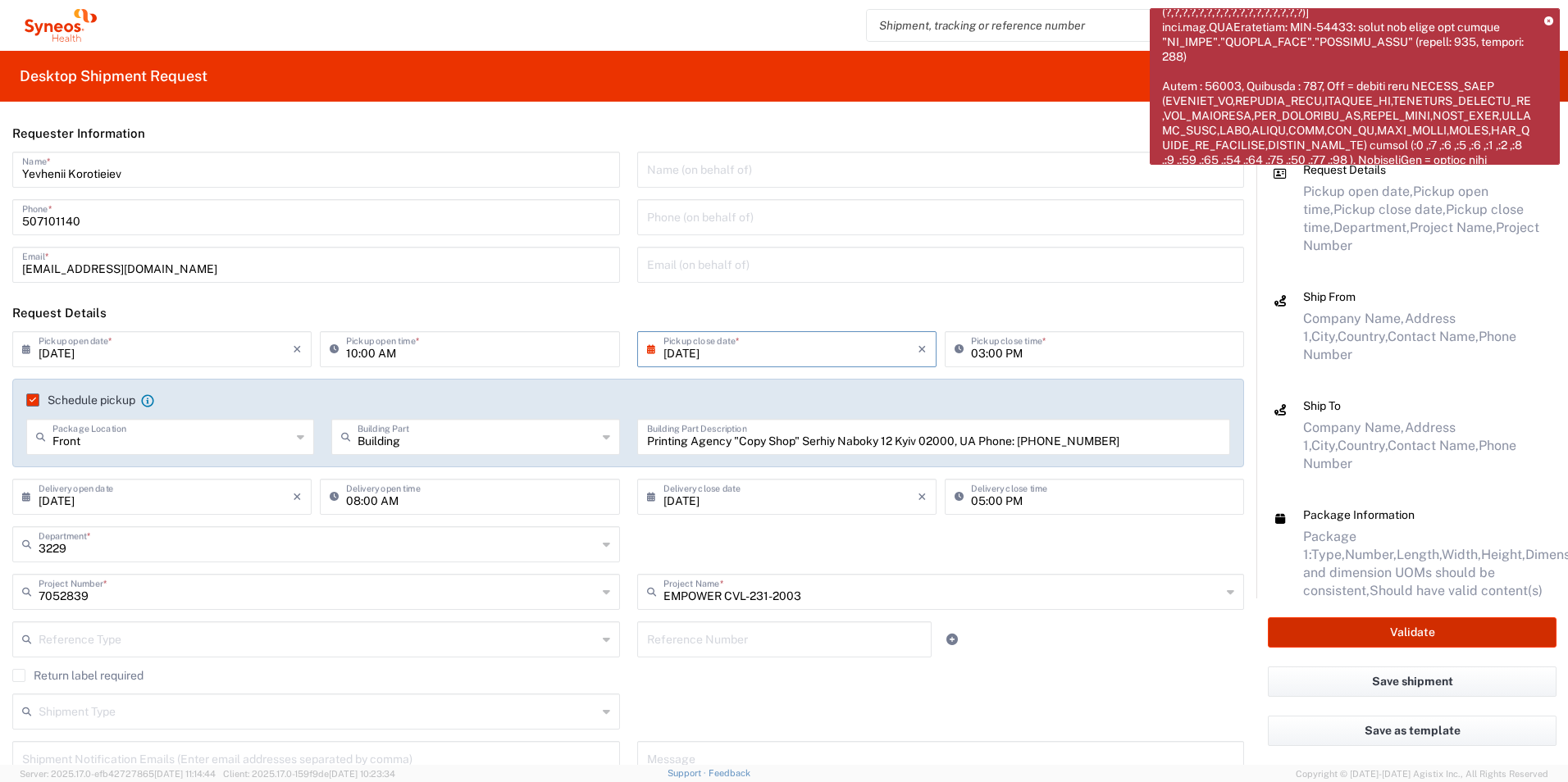
click at [1447, 640] on button "Validate" at bounding box center [1412, 632] width 289 height 30
click at [1544, 24] on icon at bounding box center [1548, 22] width 9 height 9
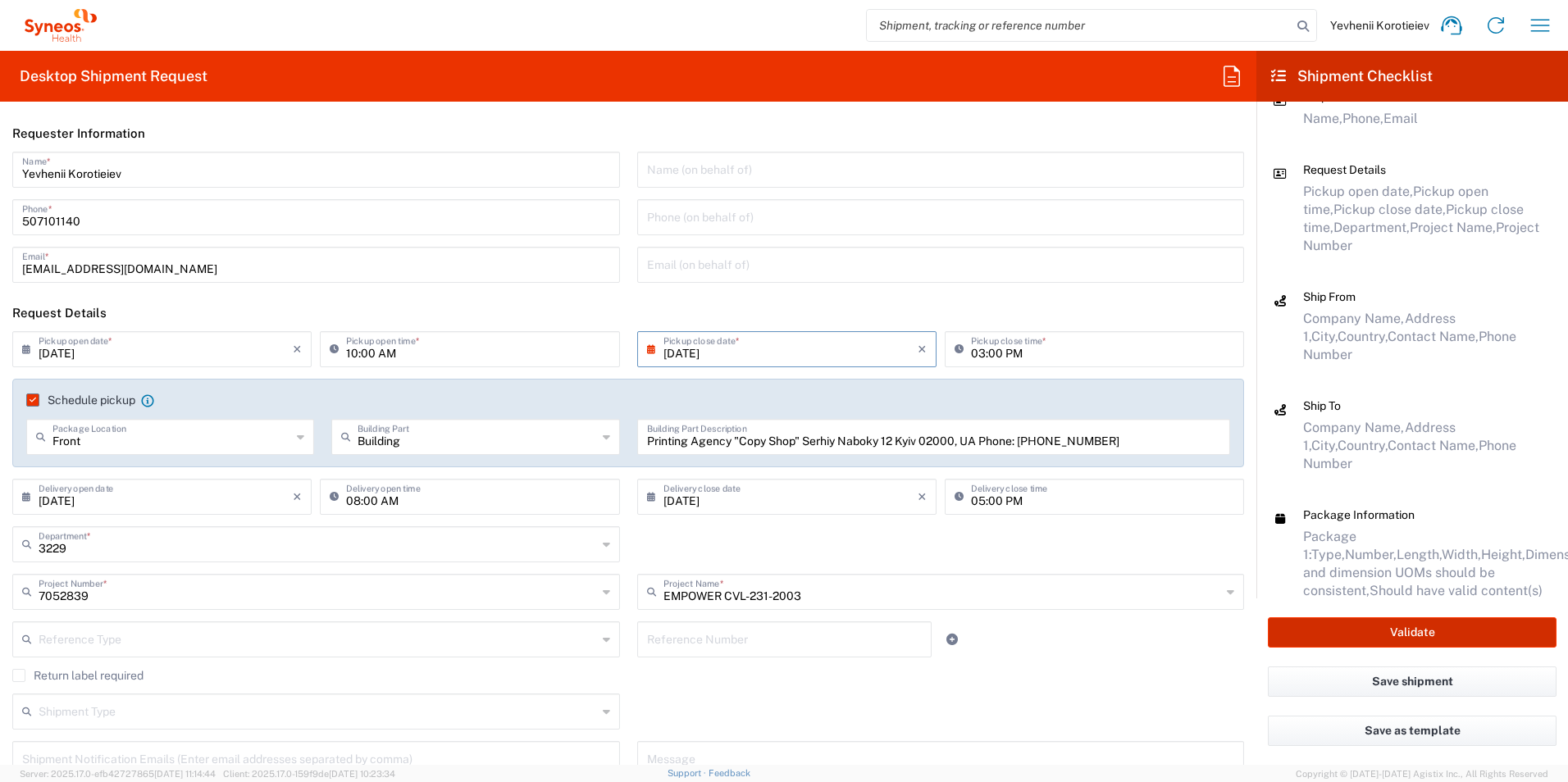
click at [1380, 637] on button "Validate" at bounding box center [1412, 632] width 289 height 30
click at [1359, 633] on button "Validate" at bounding box center [1412, 632] width 289 height 30
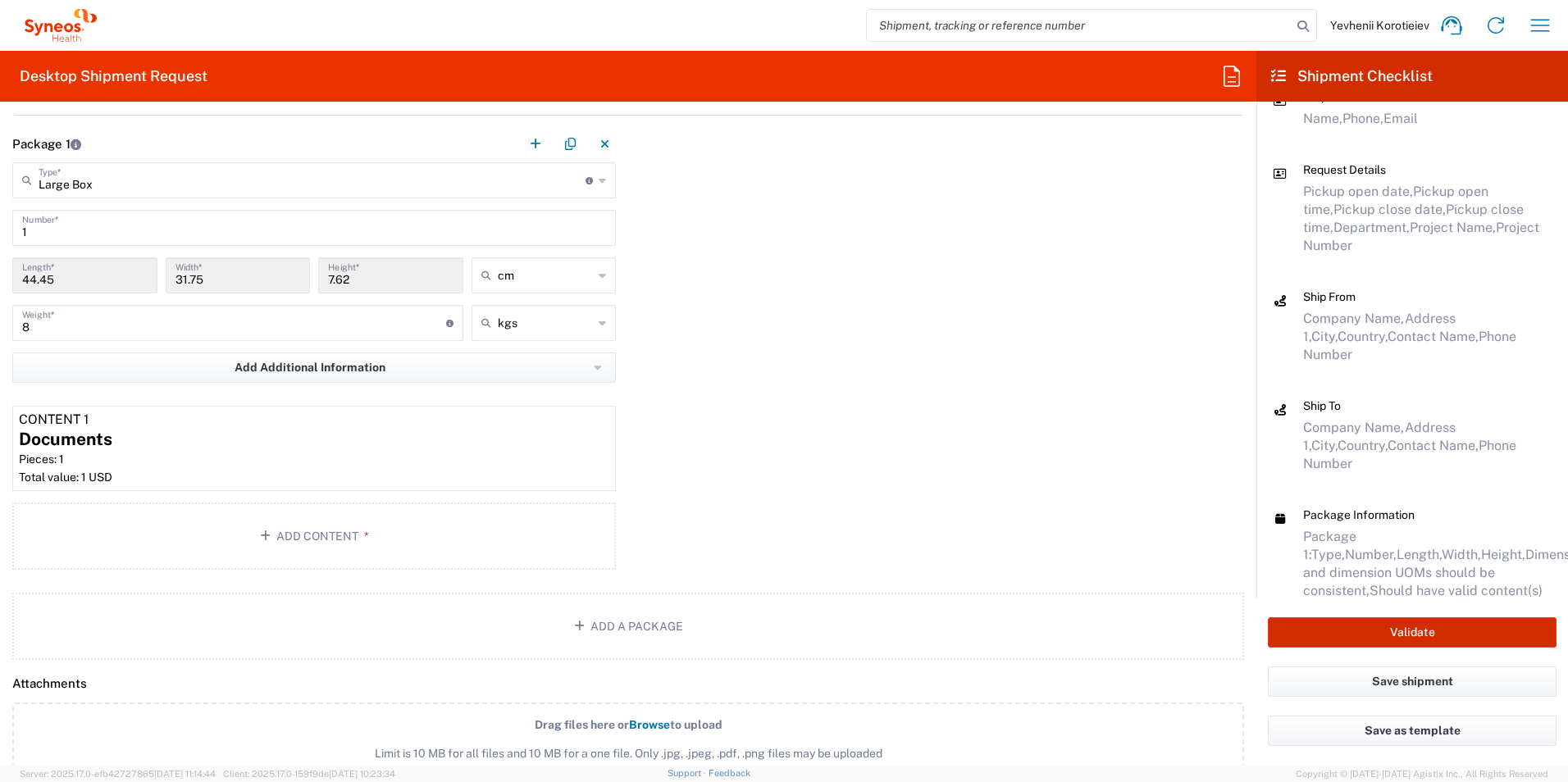
scroll to position [1476, 0]
click at [1368, 621] on button "Validate" at bounding box center [1412, 632] width 289 height 30
click at [1339, 685] on button "Save shipment" at bounding box center [1412, 681] width 289 height 30
click at [1301, 687] on button "Save shipment" at bounding box center [1412, 681] width 289 height 30
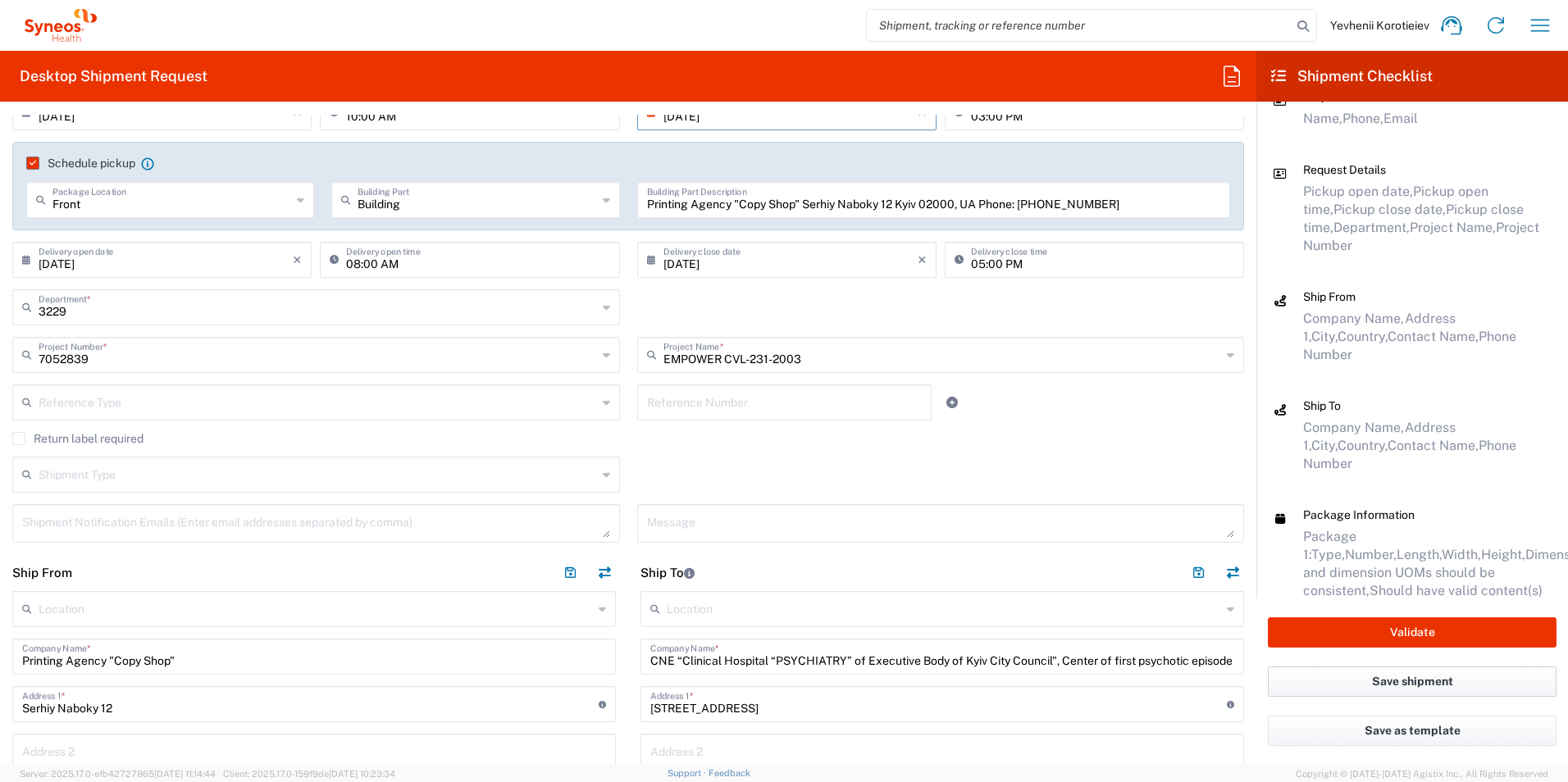
scroll to position [246, 0]
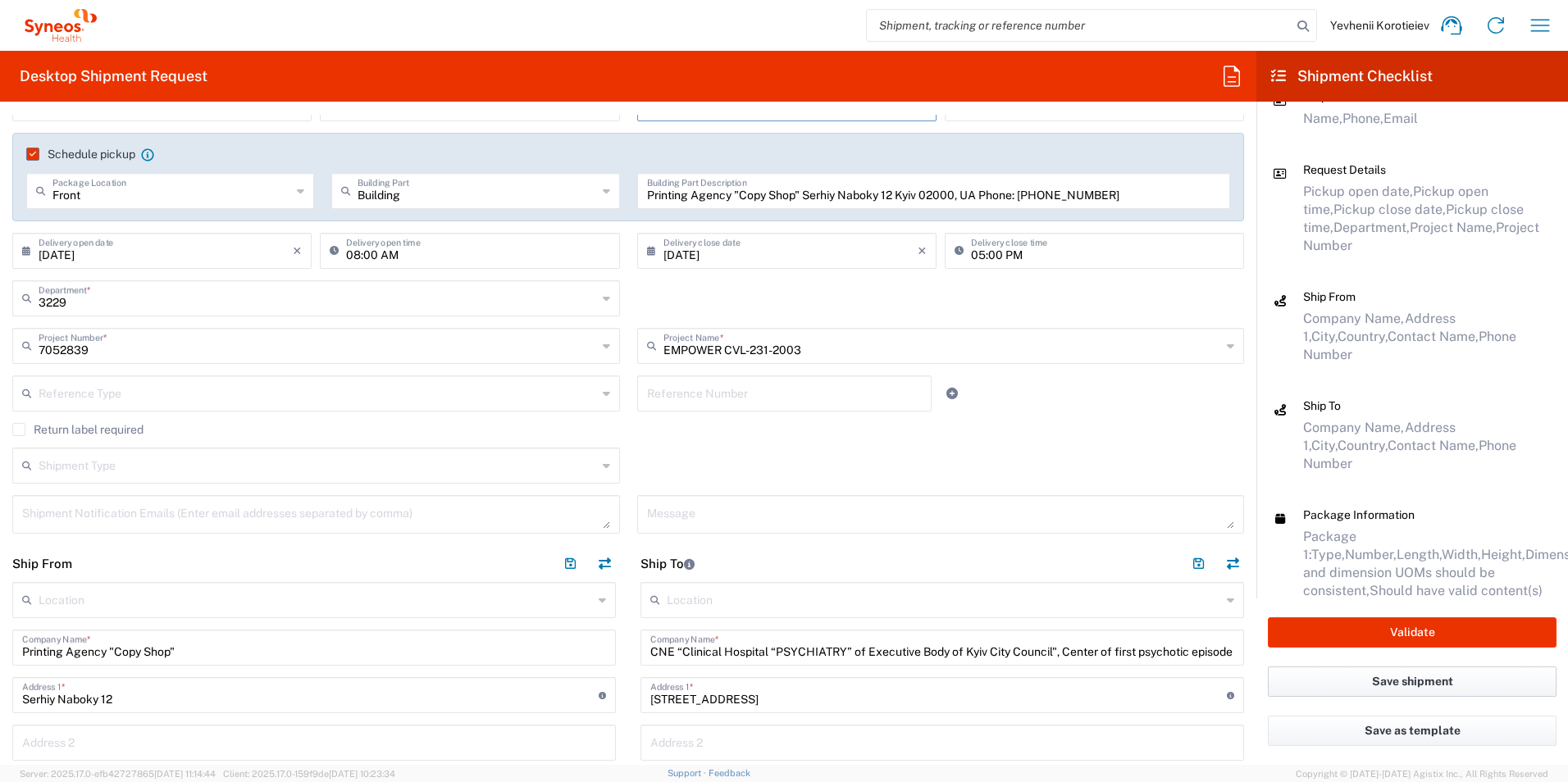
click at [1398, 684] on button "Save shipment" at bounding box center [1412, 681] width 289 height 30
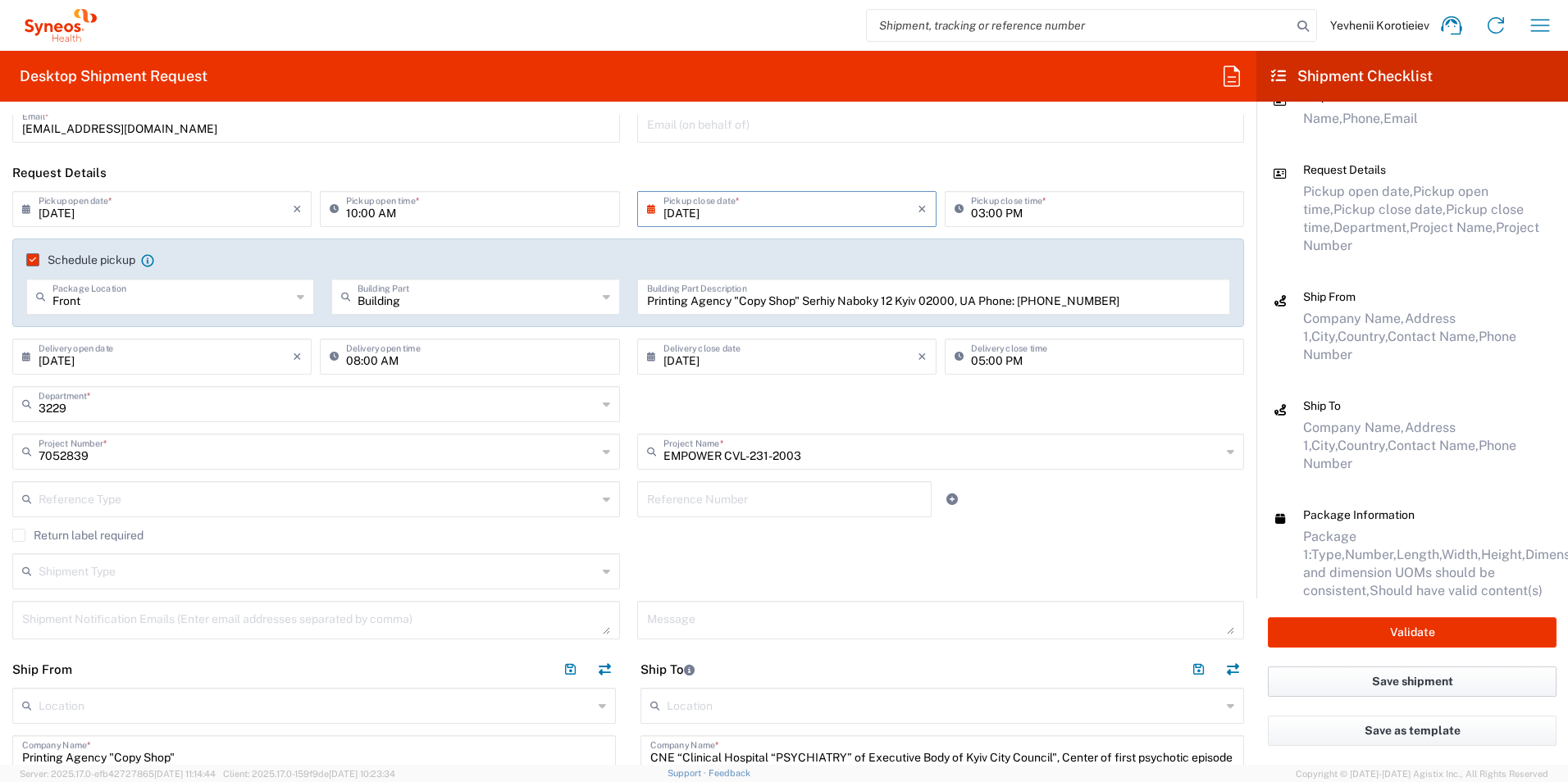
scroll to position [0, 0]
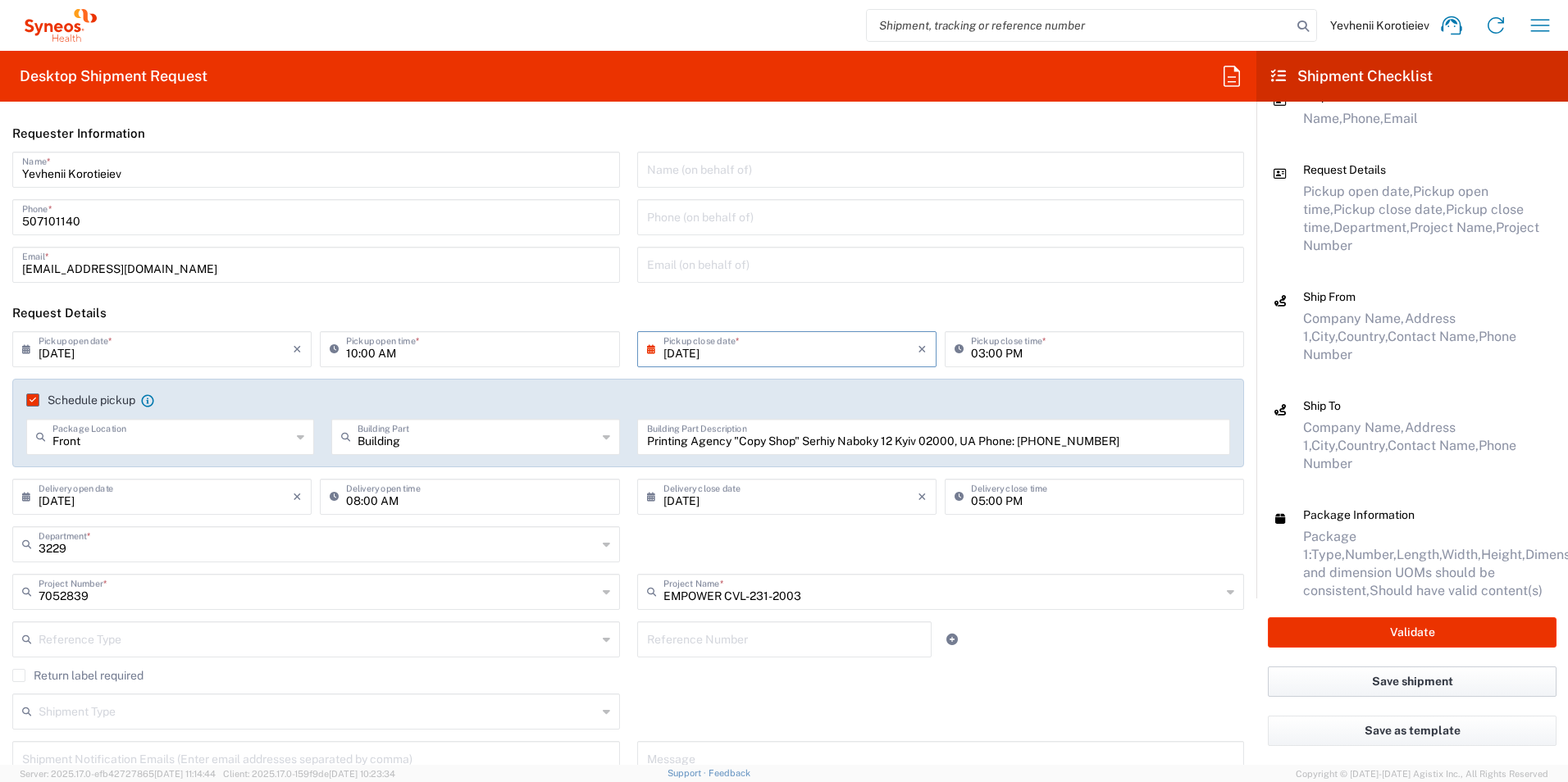
click at [1377, 679] on button "Save shipment" at bounding box center [1412, 681] width 289 height 30
click at [1393, 637] on button "Validate" at bounding box center [1412, 632] width 289 height 30
click at [1362, 626] on button "Validate" at bounding box center [1412, 632] width 289 height 30
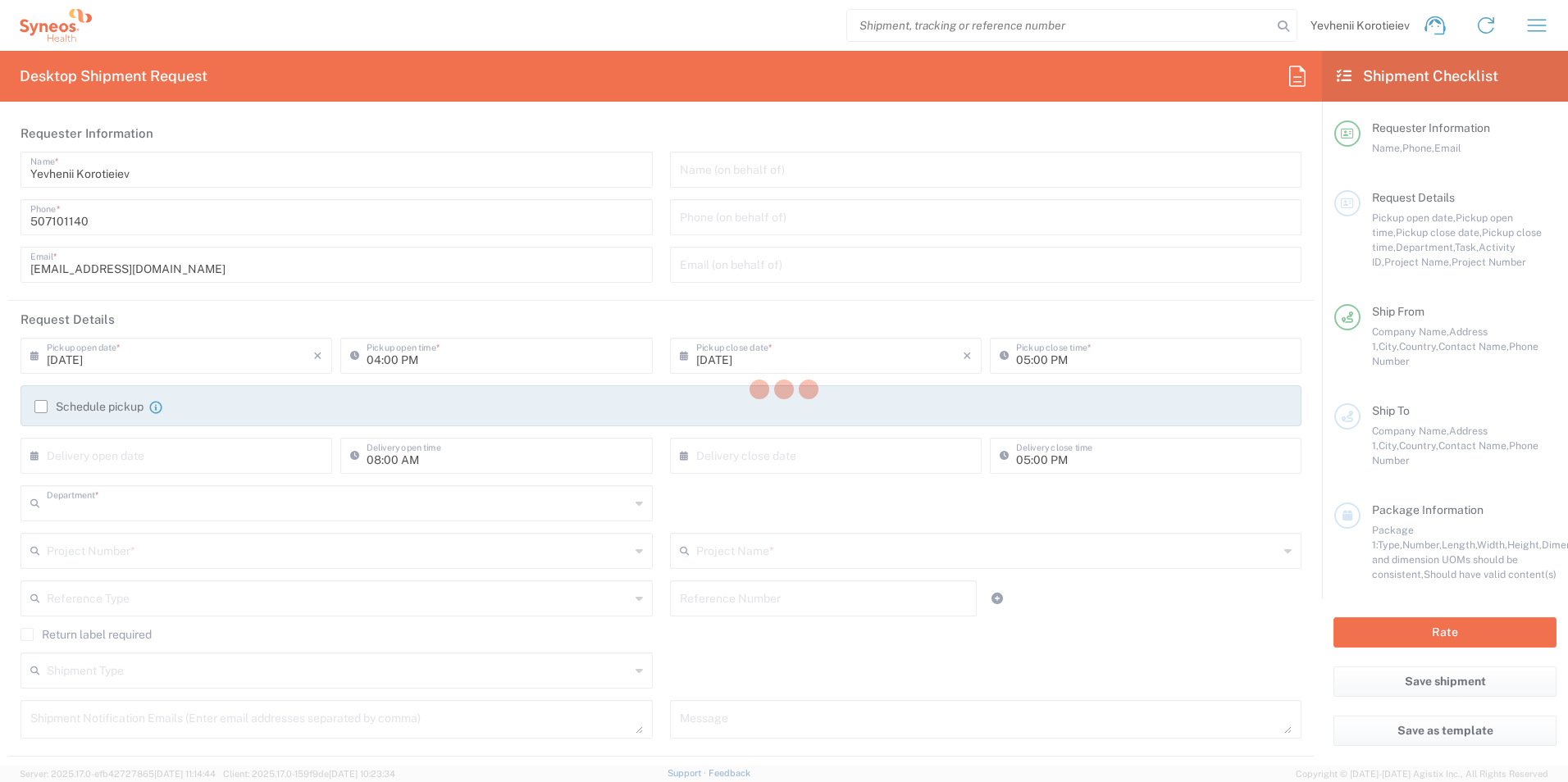
type input "3229"
type input "[GEOGRAPHIC_DATA]"
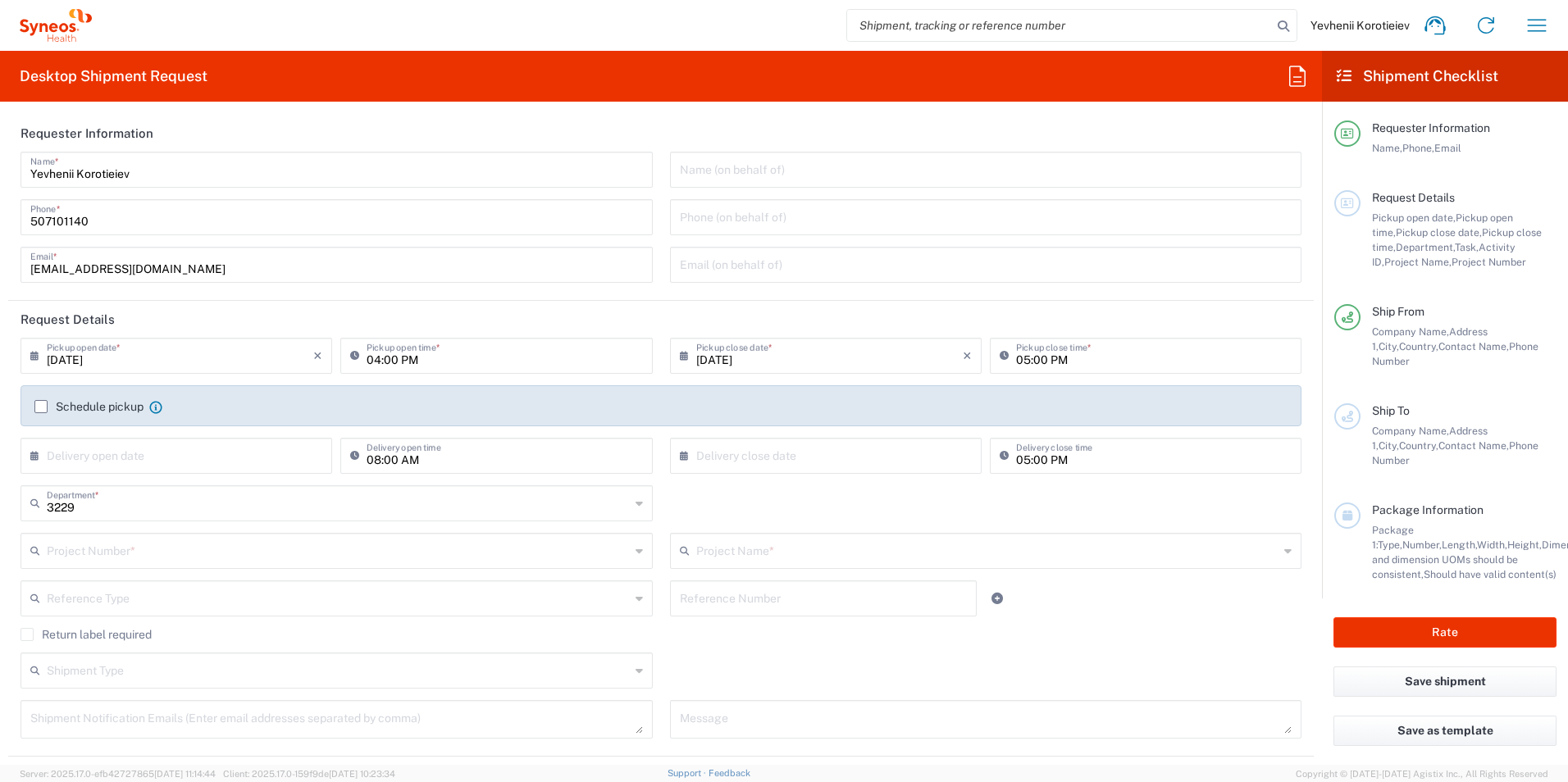
type input "Syneos Health Ukraine, LLC"
click at [43, 405] on label "Schedule pickup" at bounding box center [89, 406] width 109 height 13
click at [41, 407] on input "Schedule pickup" at bounding box center [41, 407] width 0 height 0
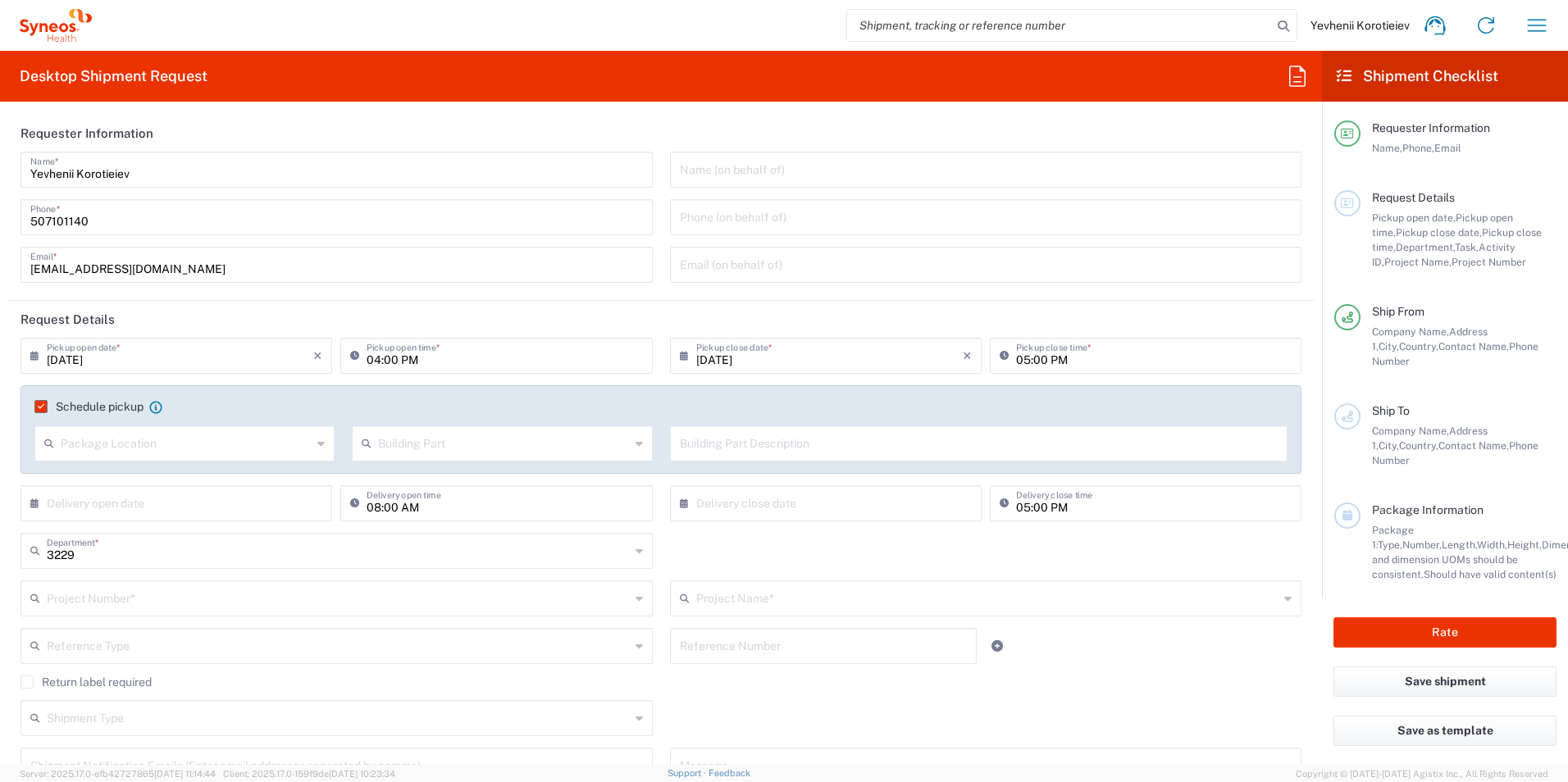
click at [168, 457] on div "Package Location" at bounding box center [184, 444] width 300 height 36
click at [139, 481] on span "Front" at bounding box center [183, 479] width 294 height 26
type input "Front"
click at [477, 439] on input "text" at bounding box center [503, 442] width 251 height 28
click at [425, 504] on span "Building" at bounding box center [498, 507] width 294 height 26
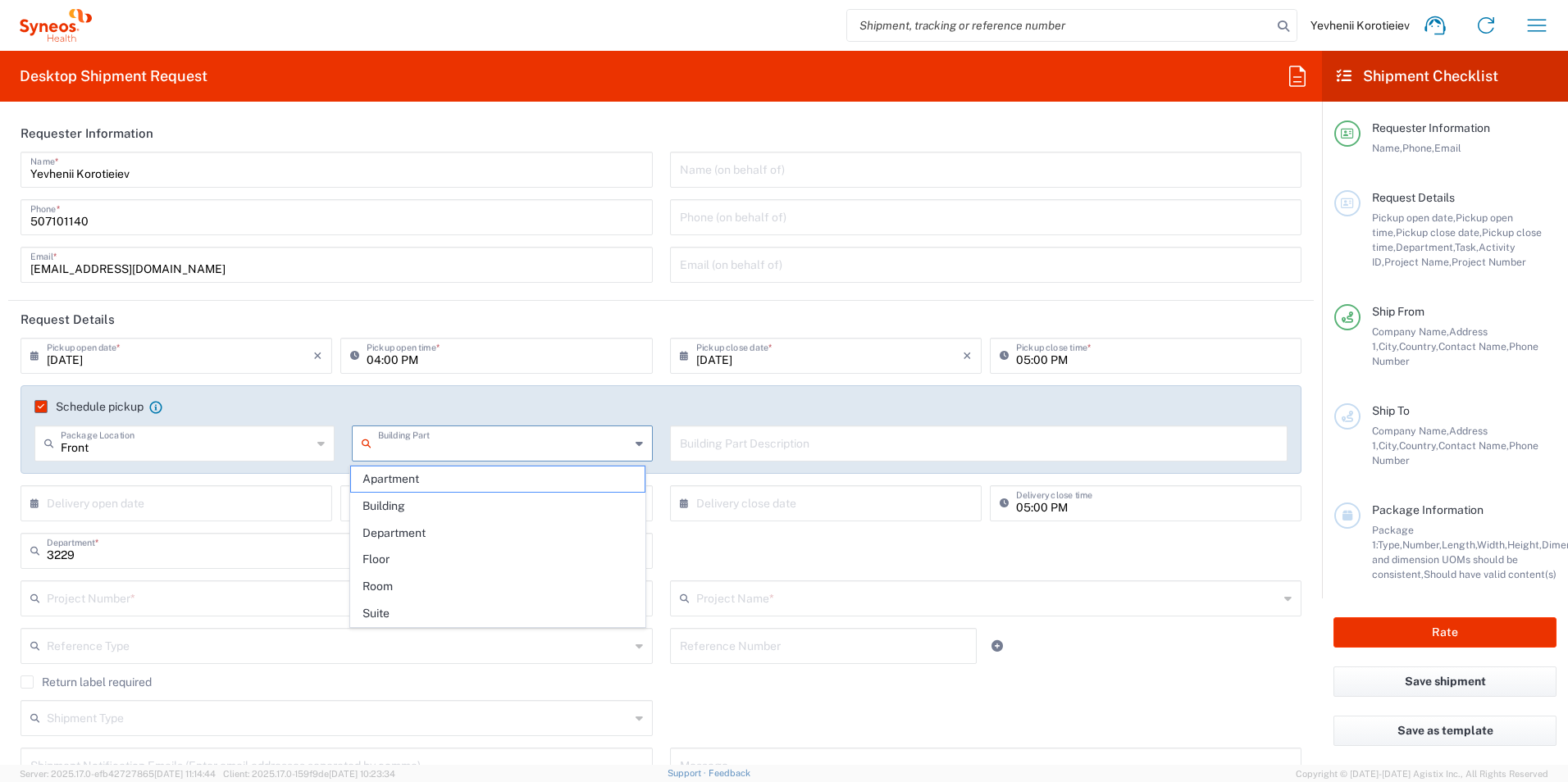
type input "Building"
click at [710, 451] on input "text" at bounding box center [979, 442] width 599 height 28
paste input "Printing Agency "Copy Shop" Serhiy Naboky 12 Kyiv 02000, UA Phone: [PHONE_NUMBE…"
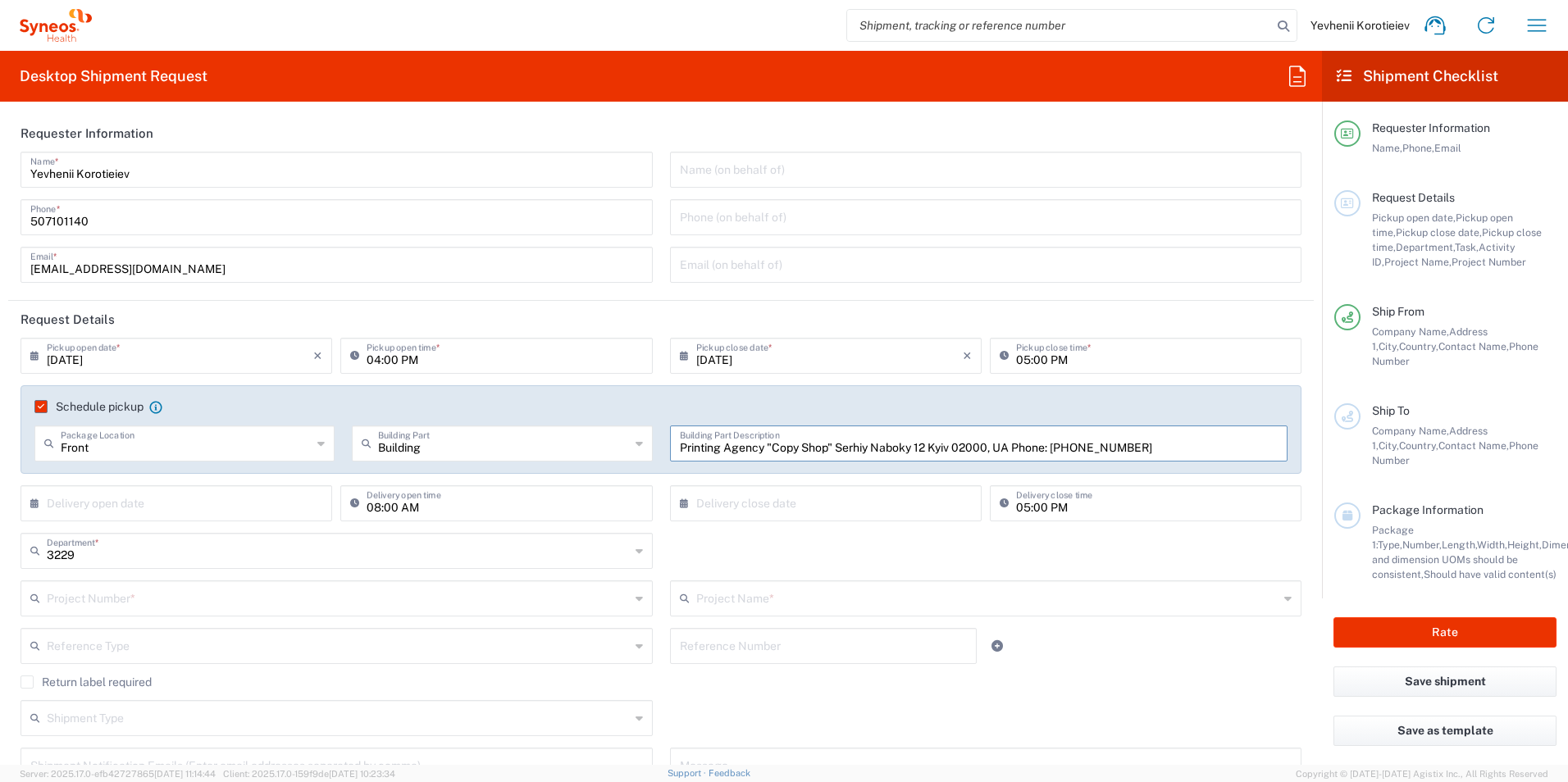
type input "Printing Agency "Copy Shop" Serhiy Naboky 12 Kyiv 02000, UA Phone: [PHONE_NUMBE…"
click at [83, 503] on input "text" at bounding box center [180, 502] width 267 height 28
click at [167, 675] on span "27" at bounding box center [179, 674] width 24 height 23
type input "[DATE]"
click at [679, 496] on icon at bounding box center [687, 503] width 16 height 27
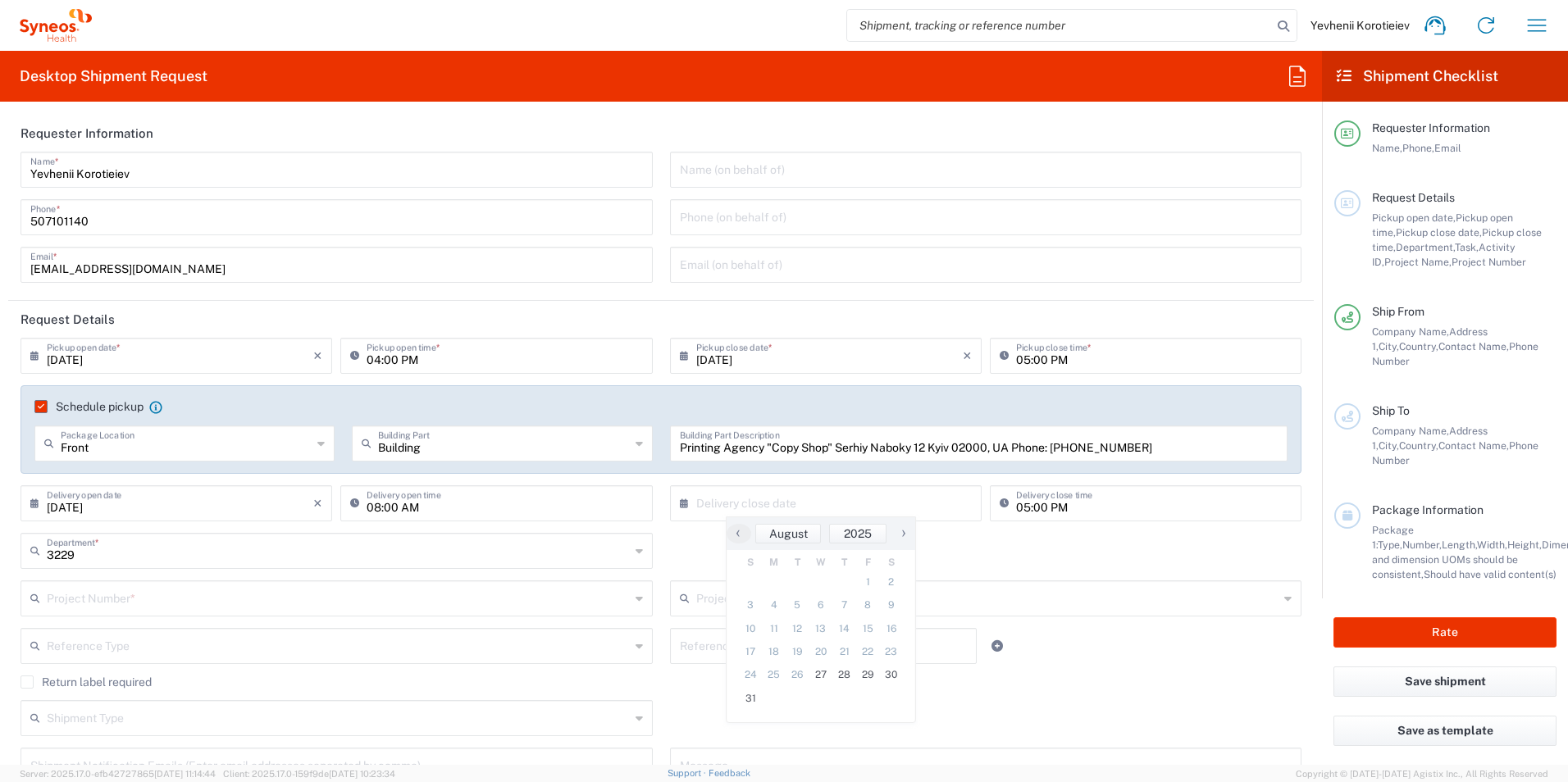
click at [681, 504] on icon at bounding box center [687, 503] width 16 height 27
click at [825, 675] on span "27" at bounding box center [821, 674] width 24 height 23
type input "[DATE]"
click at [86, 605] on input "text" at bounding box center [338, 597] width 583 height 28
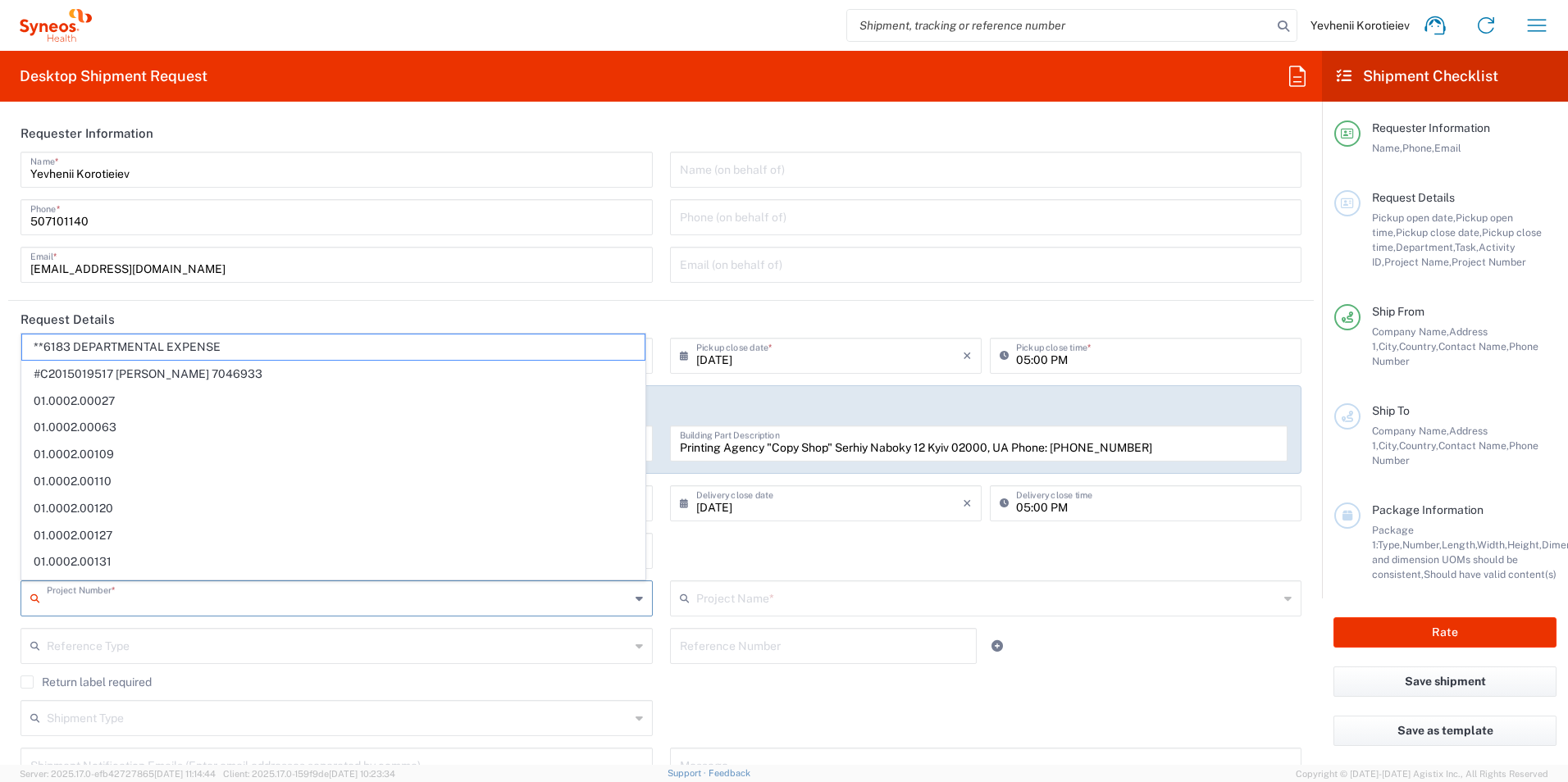
paste input "7052839"
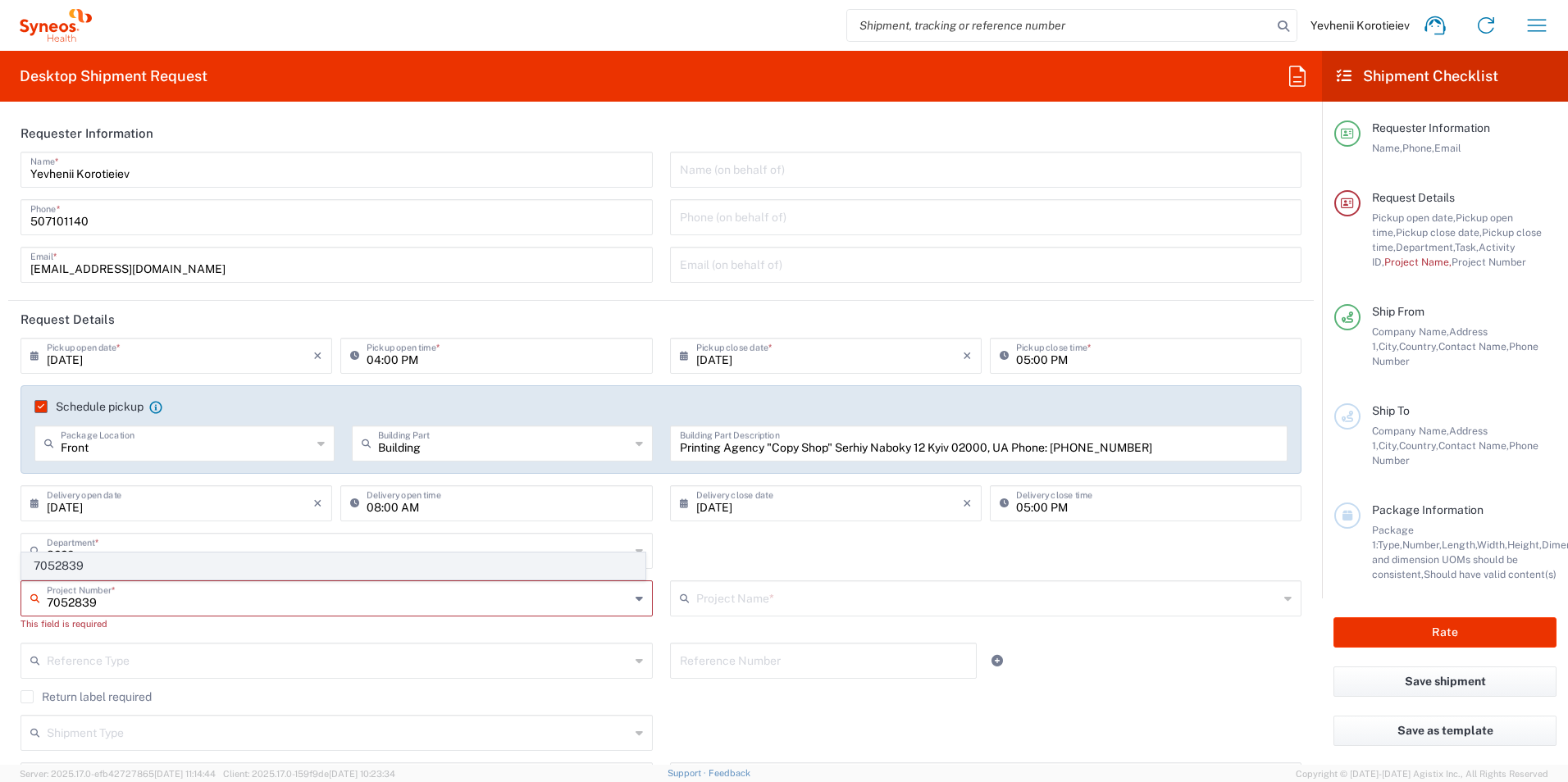
type input "7052839"
click at [87, 567] on span "7052839" at bounding box center [334, 566] width 623 height 26
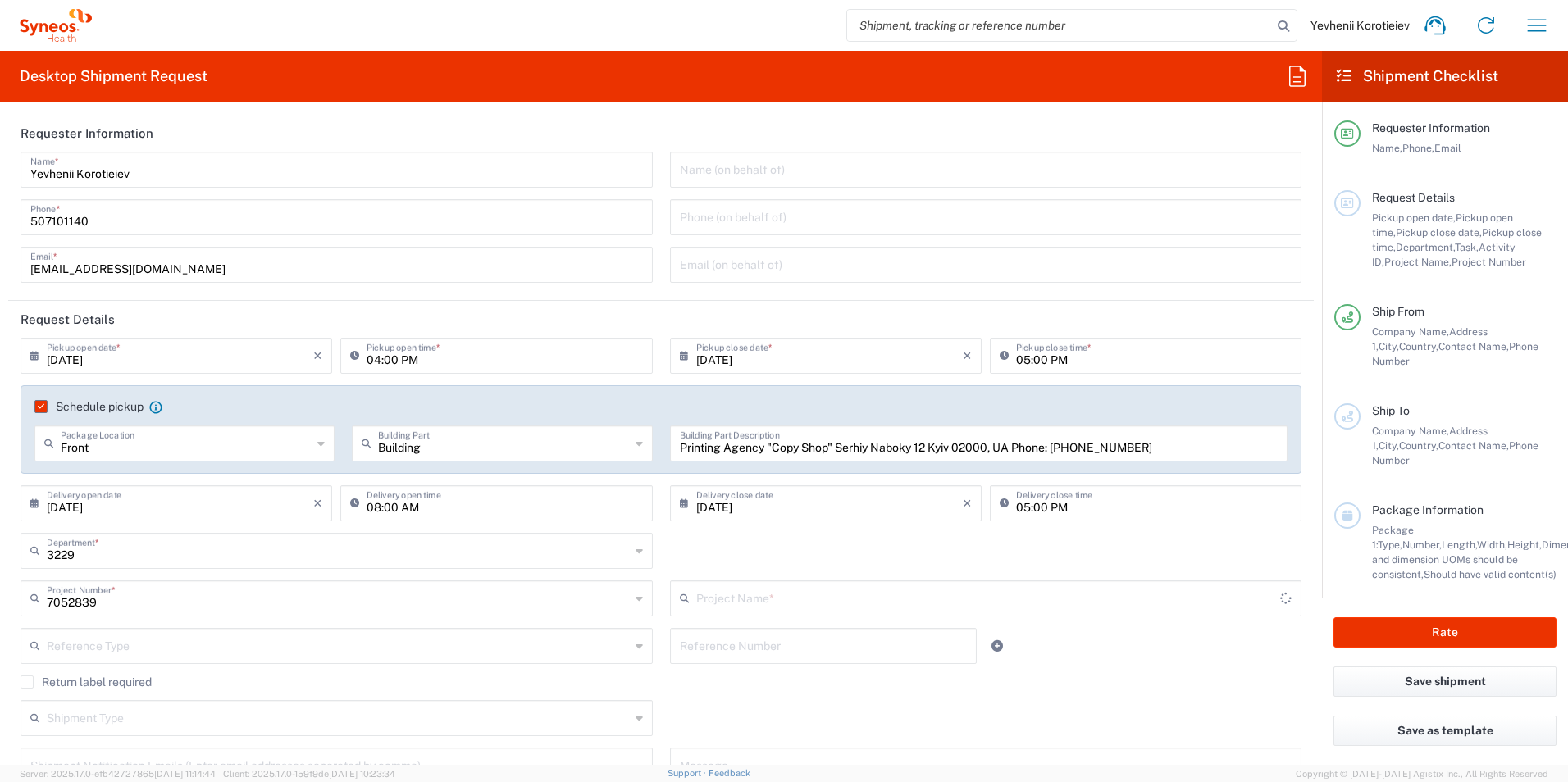
type input "EMPOWER CVL-231-2003"
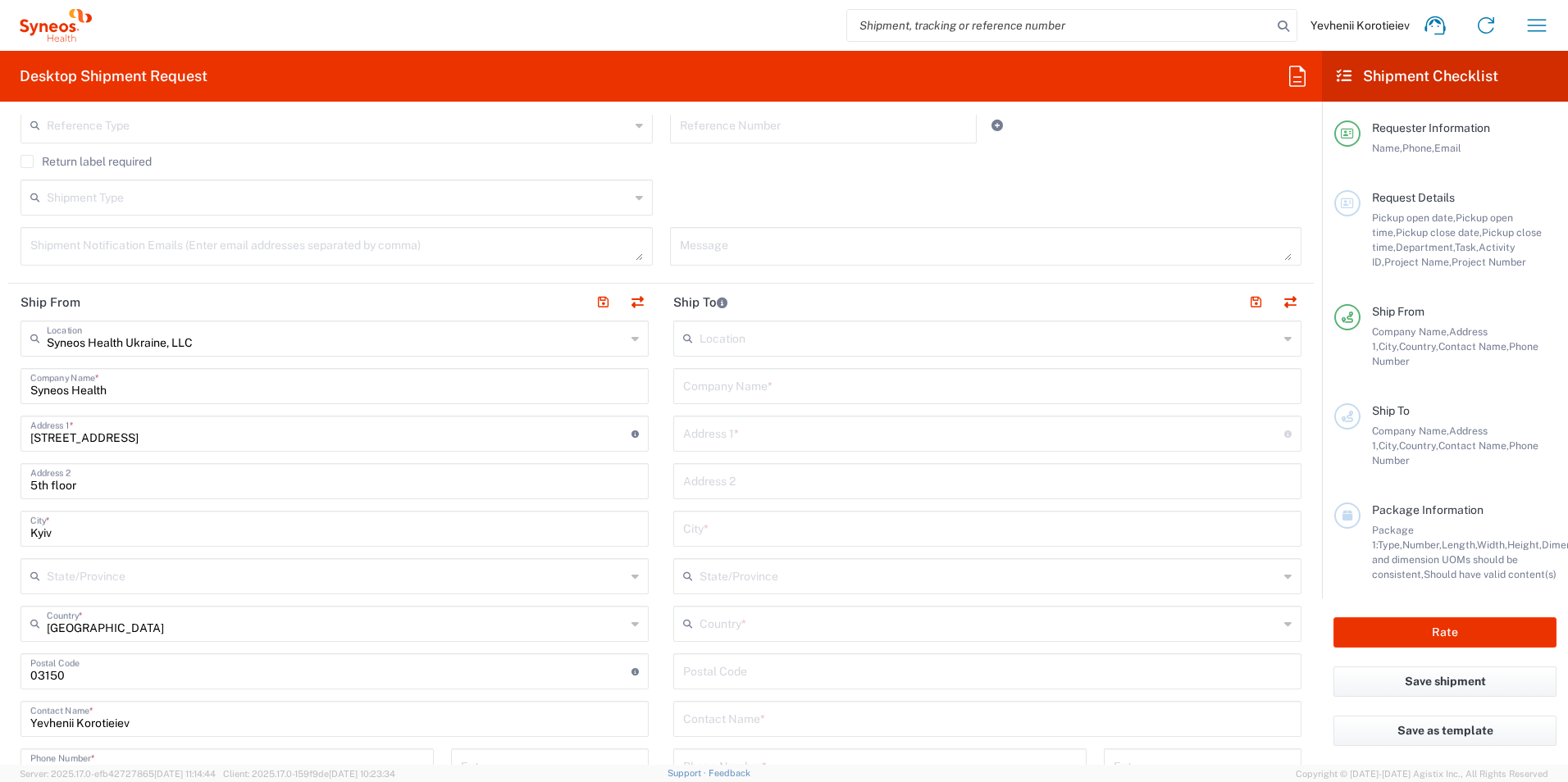
scroll to position [574, 0]
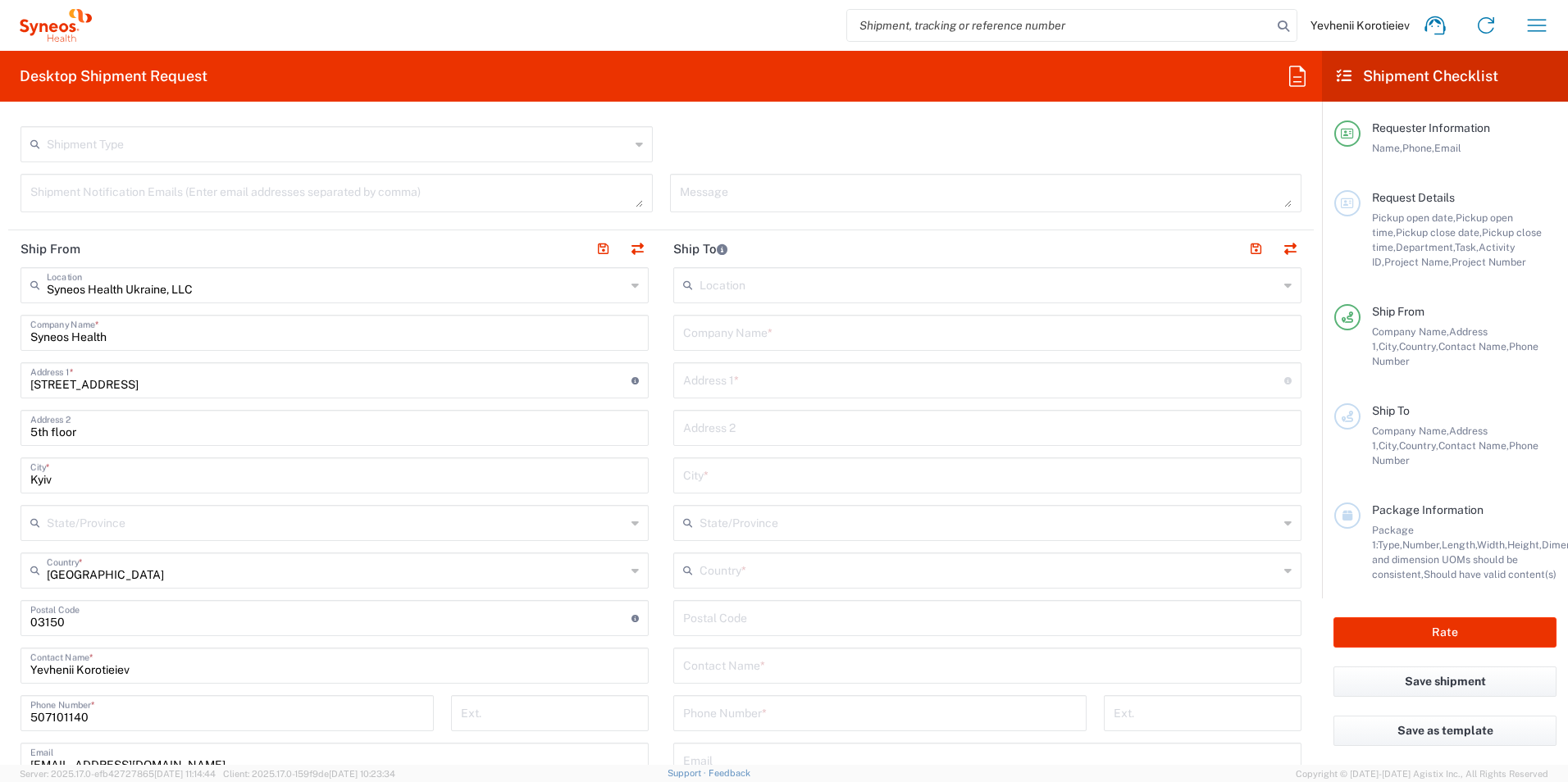
click at [218, 395] on div "98, Velyka Vasylkivska Street Address 1 * For cross streets use street names wi…" at bounding box center [335, 380] width 628 height 36
drag, startPoint x: 159, startPoint y: 342, endPoint x: 0, endPoint y: 340, distance: 159.0
click at [0, 340] on html "Yevhenii Korotieiev Home Shipment estimator Shipment tracking Desktop shipment …" at bounding box center [784, 391] width 1568 height 782
paste input "Printing Agency "Copy Shop""
type input "Printing Agency "Copy Shop""
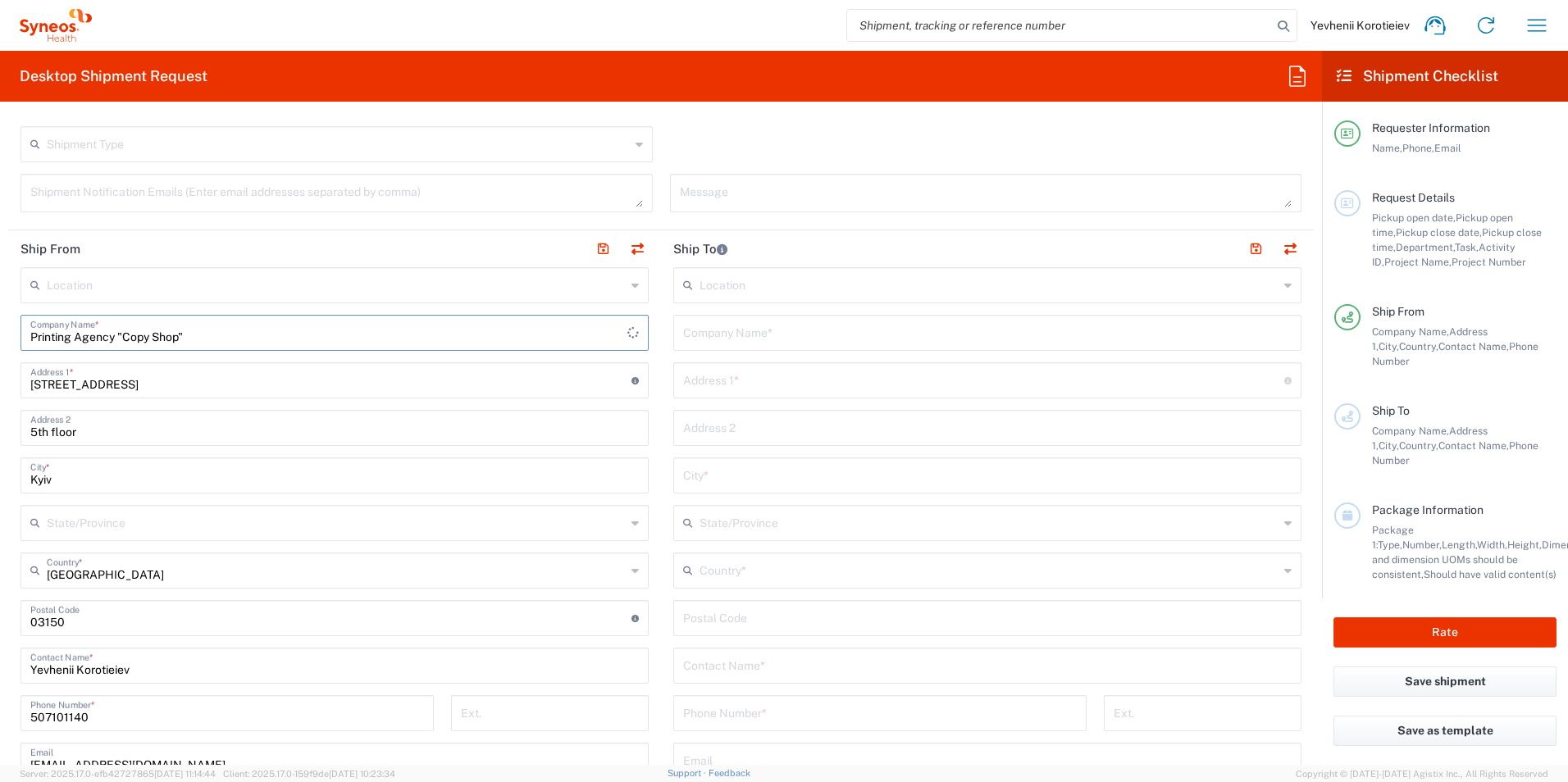
type input "Printing Agency "Copy Shop""
drag, startPoint x: 192, startPoint y: 385, endPoint x: 0, endPoint y: 382, distance: 192.0
click at [0, 376] on html "Yevhenii Korotieiev Home Shipment estimator Shipment tracking Desktop shipment …" at bounding box center [784, 391] width 1568 height 782
paste input "Serhiy Naboky 12"
type input "Serhiy Naboky 12"
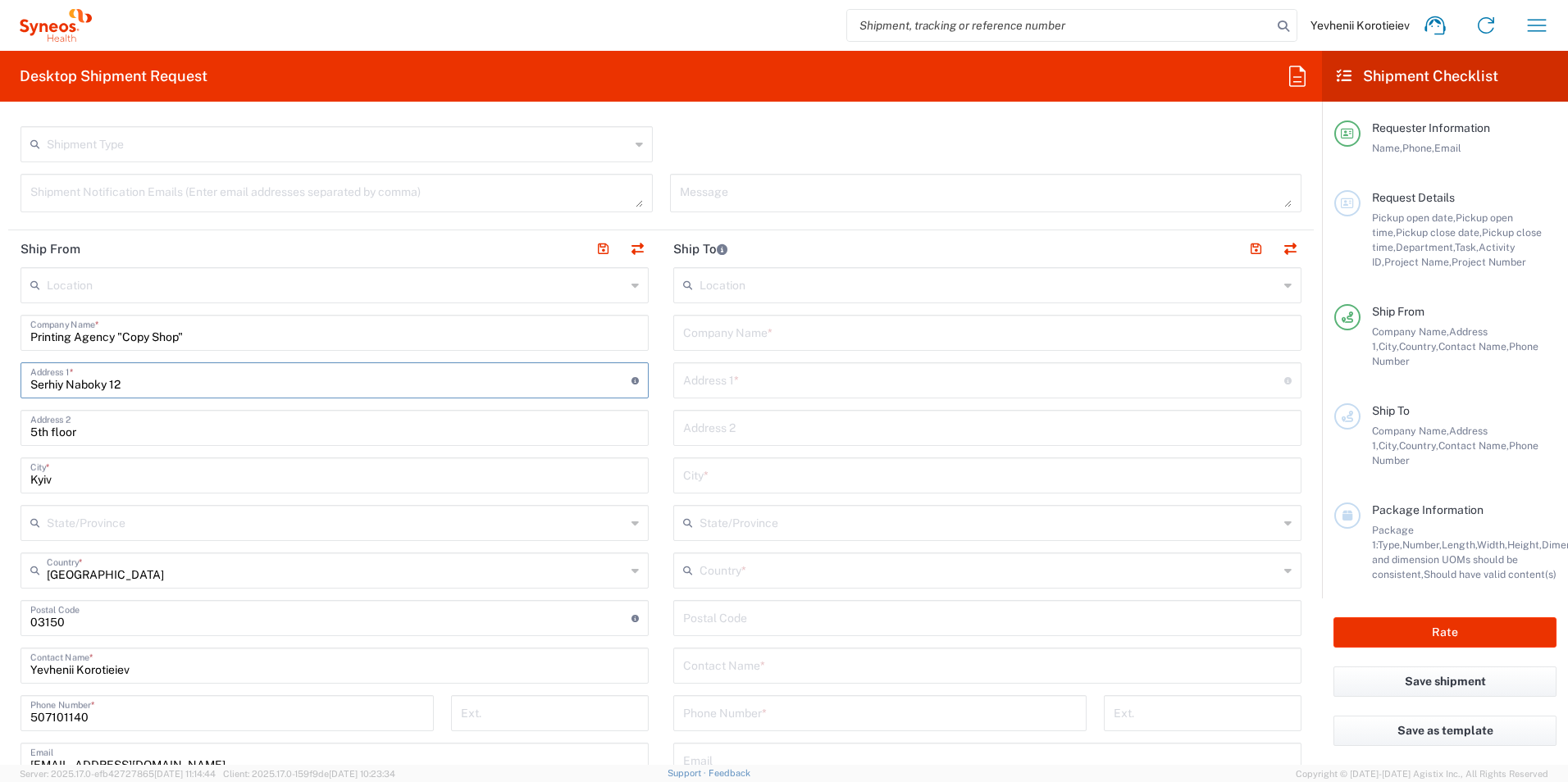
drag, startPoint x: 42, startPoint y: 431, endPoint x: 87, endPoint y: 433, distance: 45.0
click at [41, 431] on input "5th floor" at bounding box center [334, 426] width 608 height 28
drag, startPoint x: 101, startPoint y: 429, endPoint x: -3, endPoint y: 425, distance: 104.1
click at [0, 425] on html "Yevhenii Korotieiev Home Shipment estimator Shipment tracking Desktop shipment …" at bounding box center [784, 391] width 1568 height 782
drag, startPoint x: -3, startPoint y: 623, endPoint x: 21, endPoint y: 628, distance: 24.5
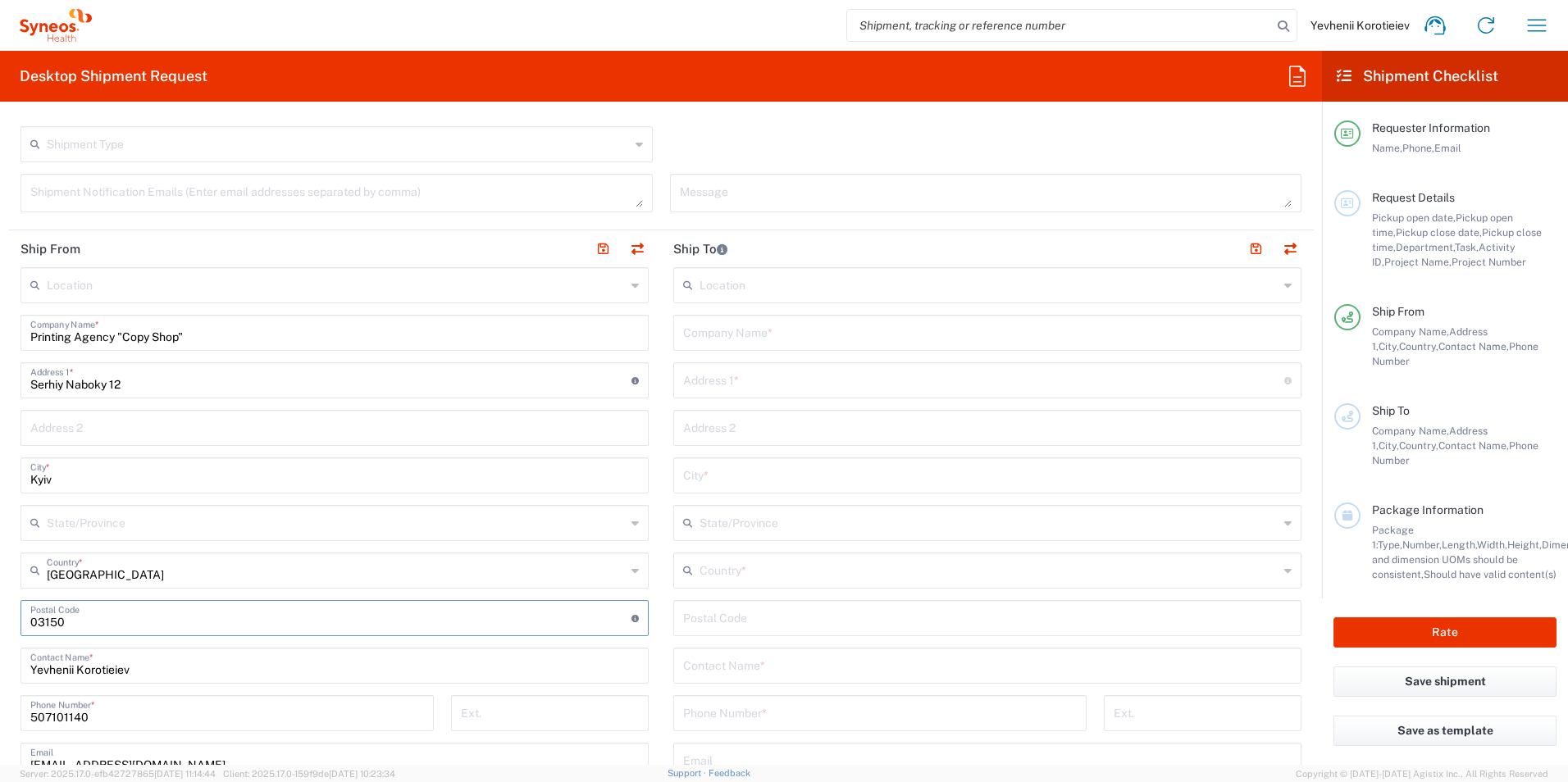
click at [0, 623] on html "Yevhenii Korotieiev Home Shipment estimator Shipment tracking Desktop shipment …" at bounding box center [784, 391] width 1568 height 782
paste input "02000"
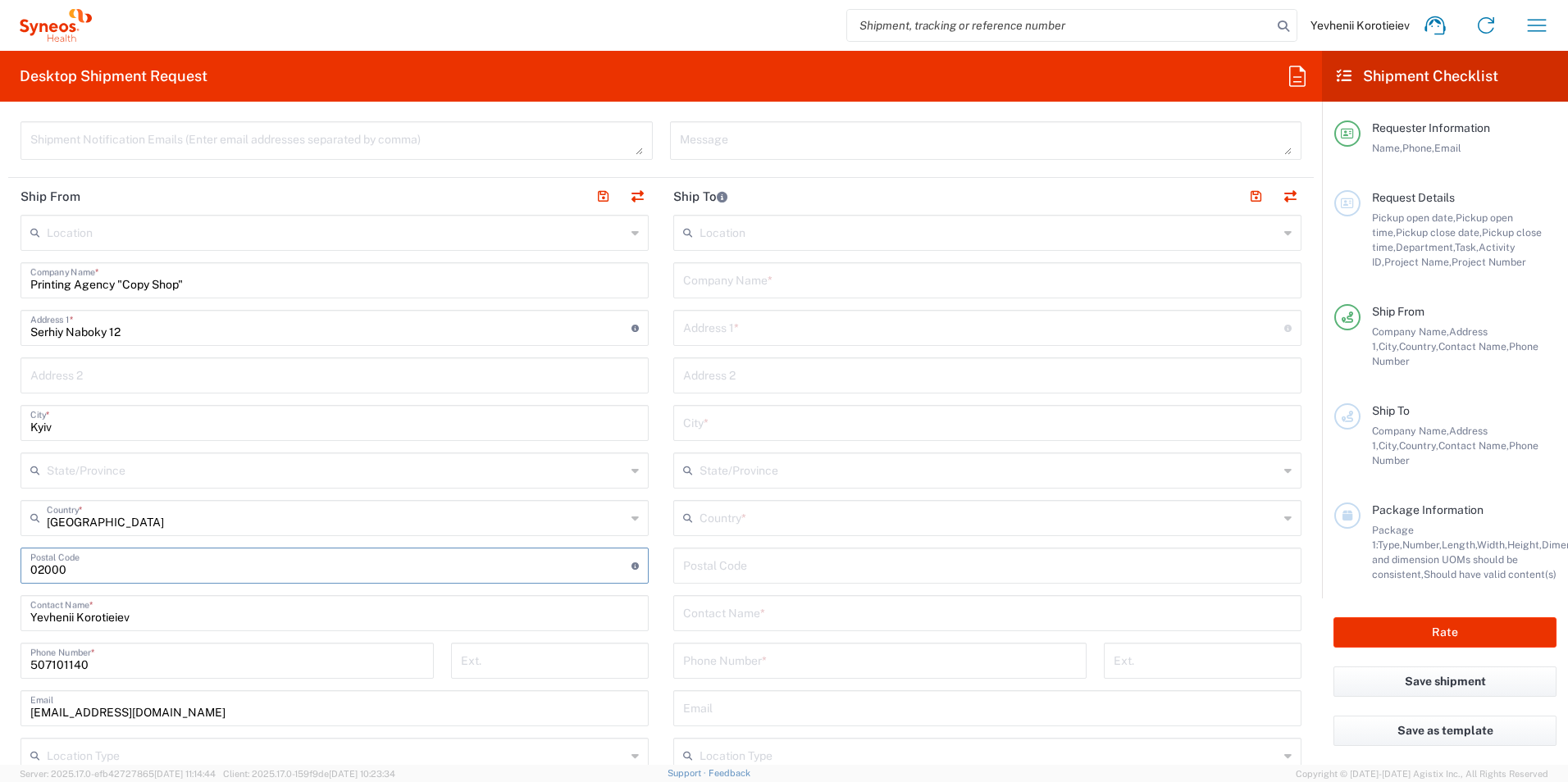
scroll to position [656, 0]
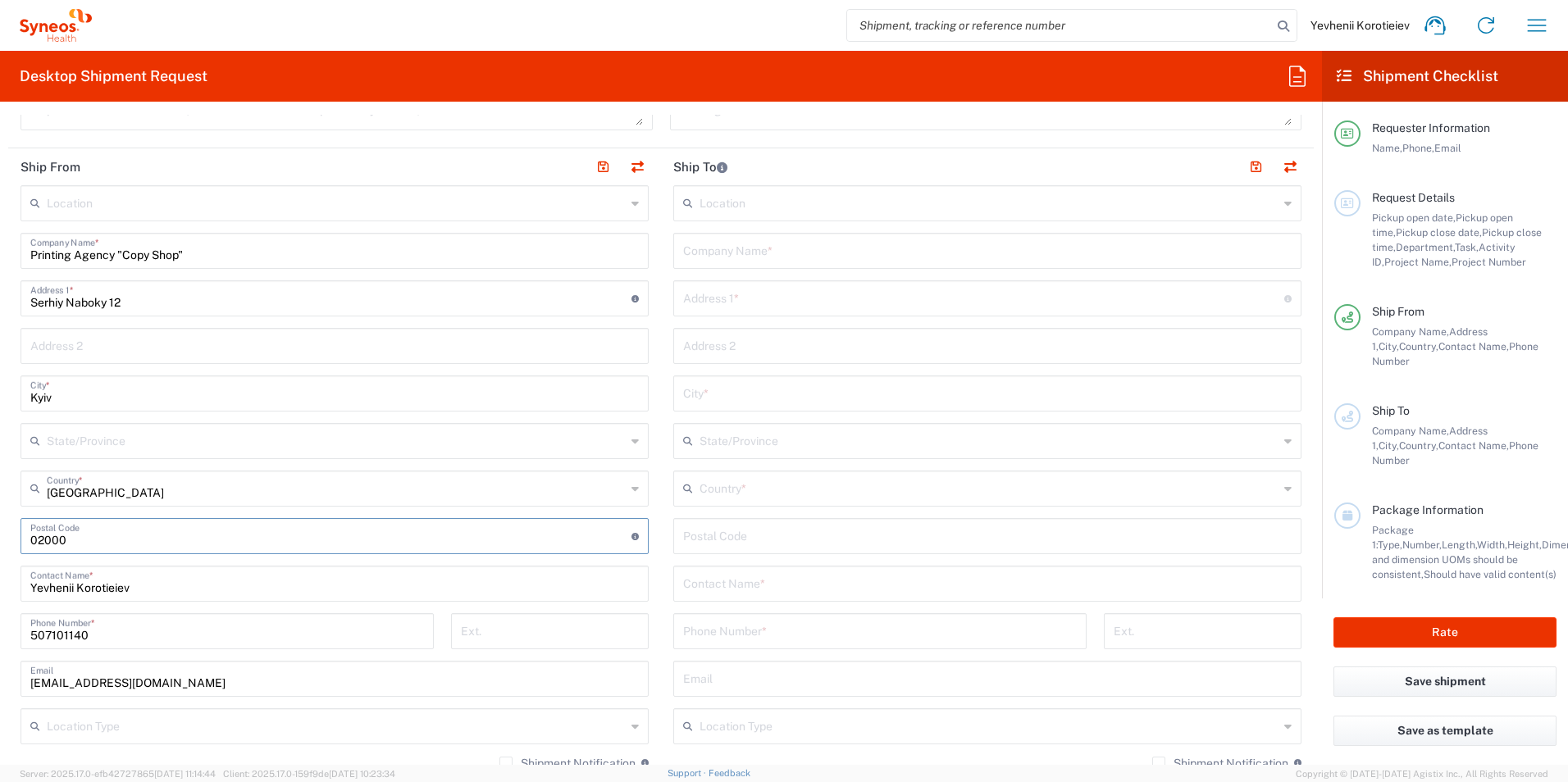
type input "02000"
drag, startPoint x: 60, startPoint y: 637, endPoint x: -3, endPoint y: 631, distance: 63.3
click at [0, 631] on html "Yevhenii Korotieiev Home Shipment estimator Shipment tracking Desktop shipment …" at bounding box center [784, 391] width 1568 height 782
paste input "[PHONE_NUMBER]"
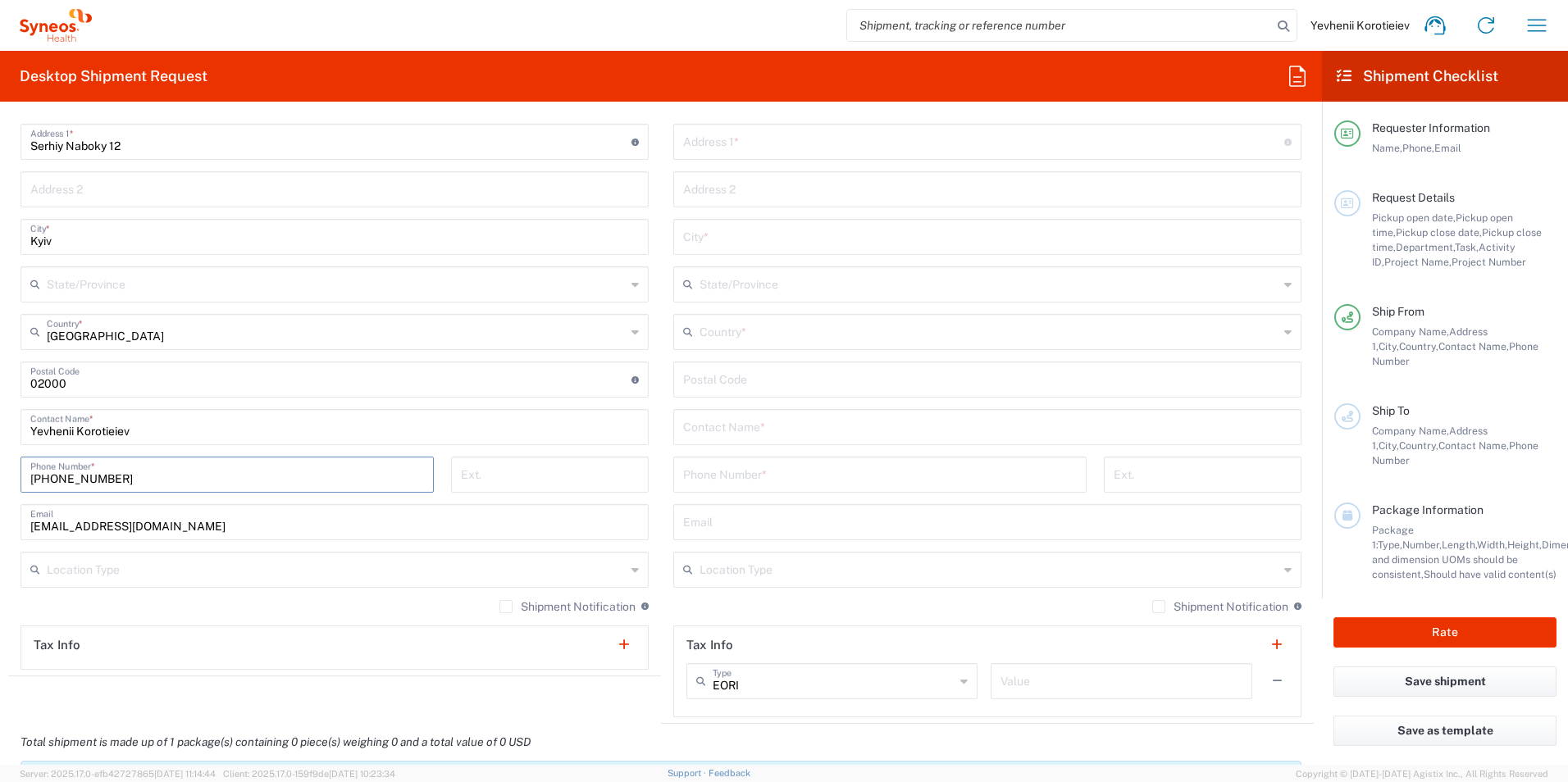
scroll to position [820, 0]
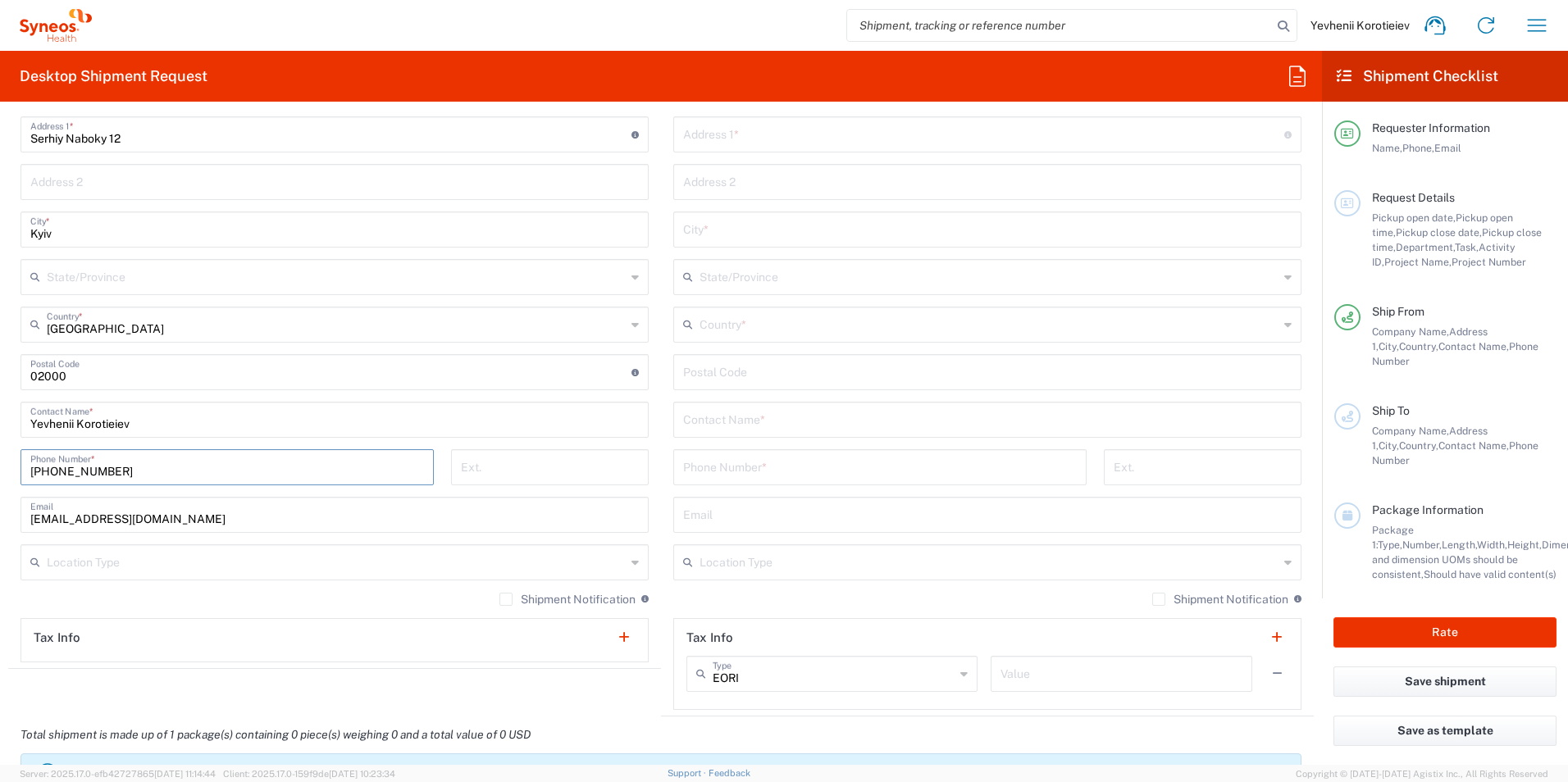
type input "[PHONE_NUMBER]"
click at [501, 597] on label "Shipment Notification" at bounding box center [568, 599] width 136 height 13
click at [506, 600] on input "Shipment Notification" at bounding box center [506, 600] width 0 height 0
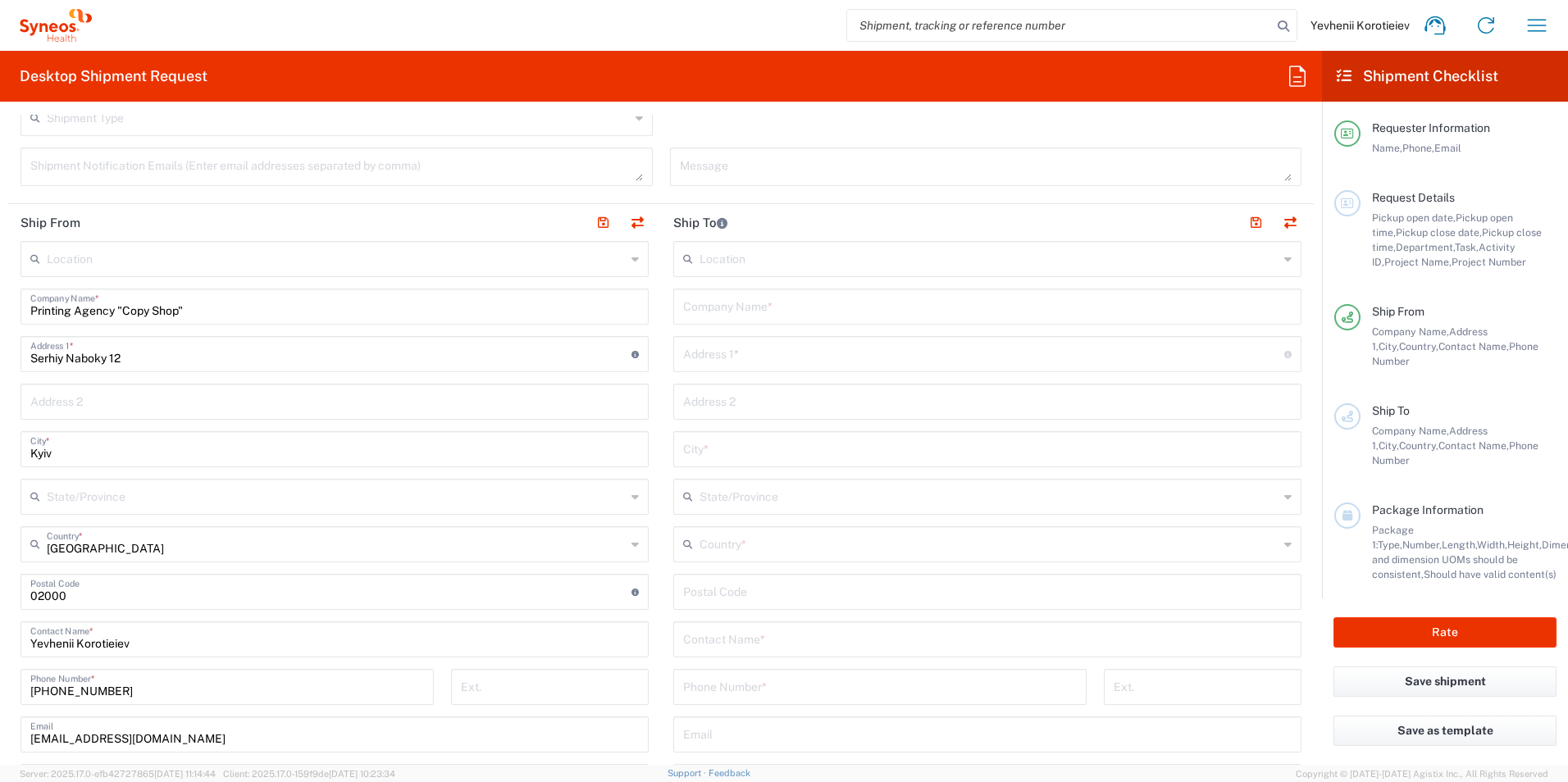
scroll to position [574, 0]
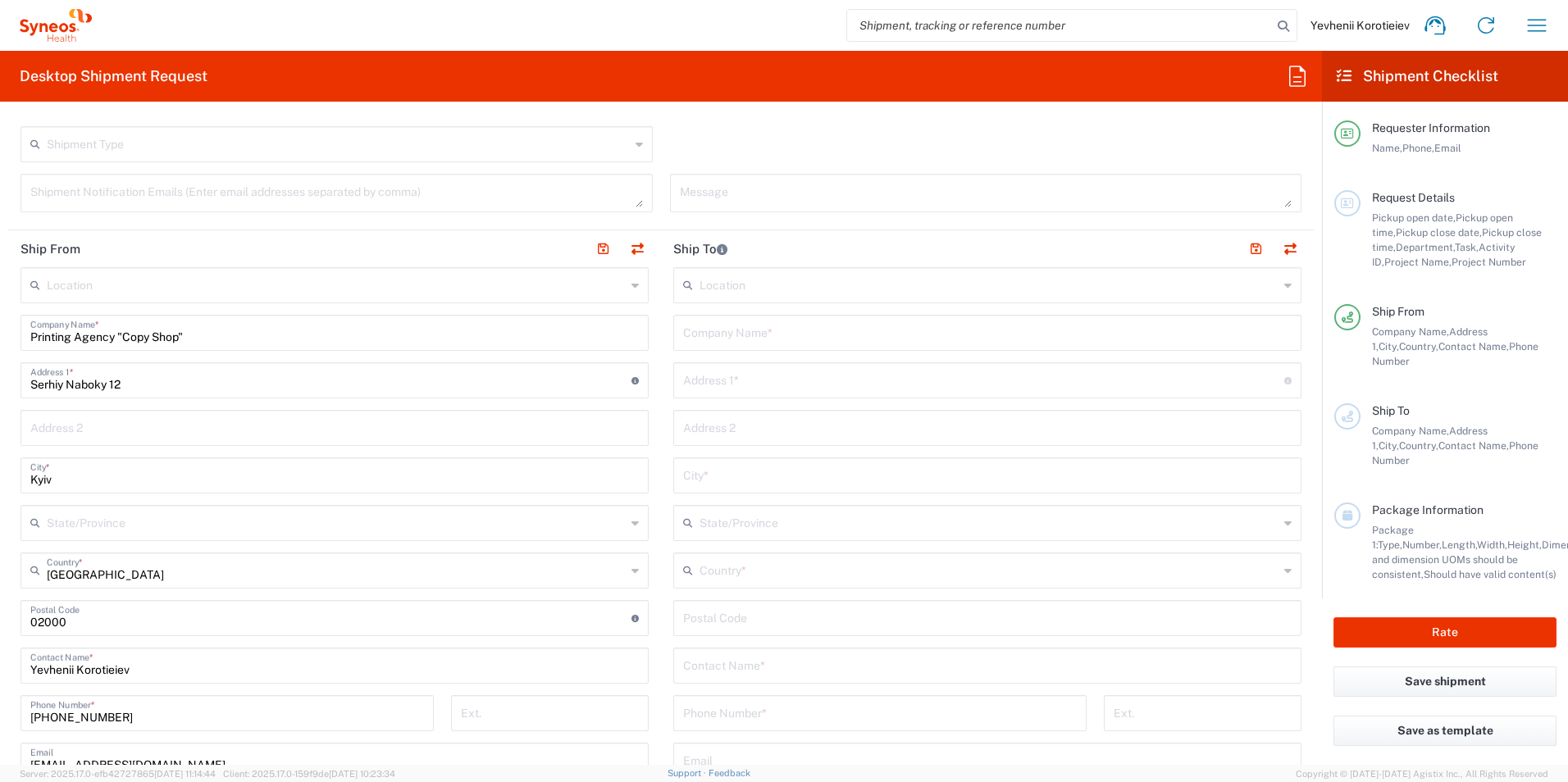
click at [761, 328] on input "text" at bounding box center [987, 331] width 608 height 28
paste input "CNE “Clinical Hospital “PSYCHIATRY” of Executive Body of Kyiv City Council", Ce…"
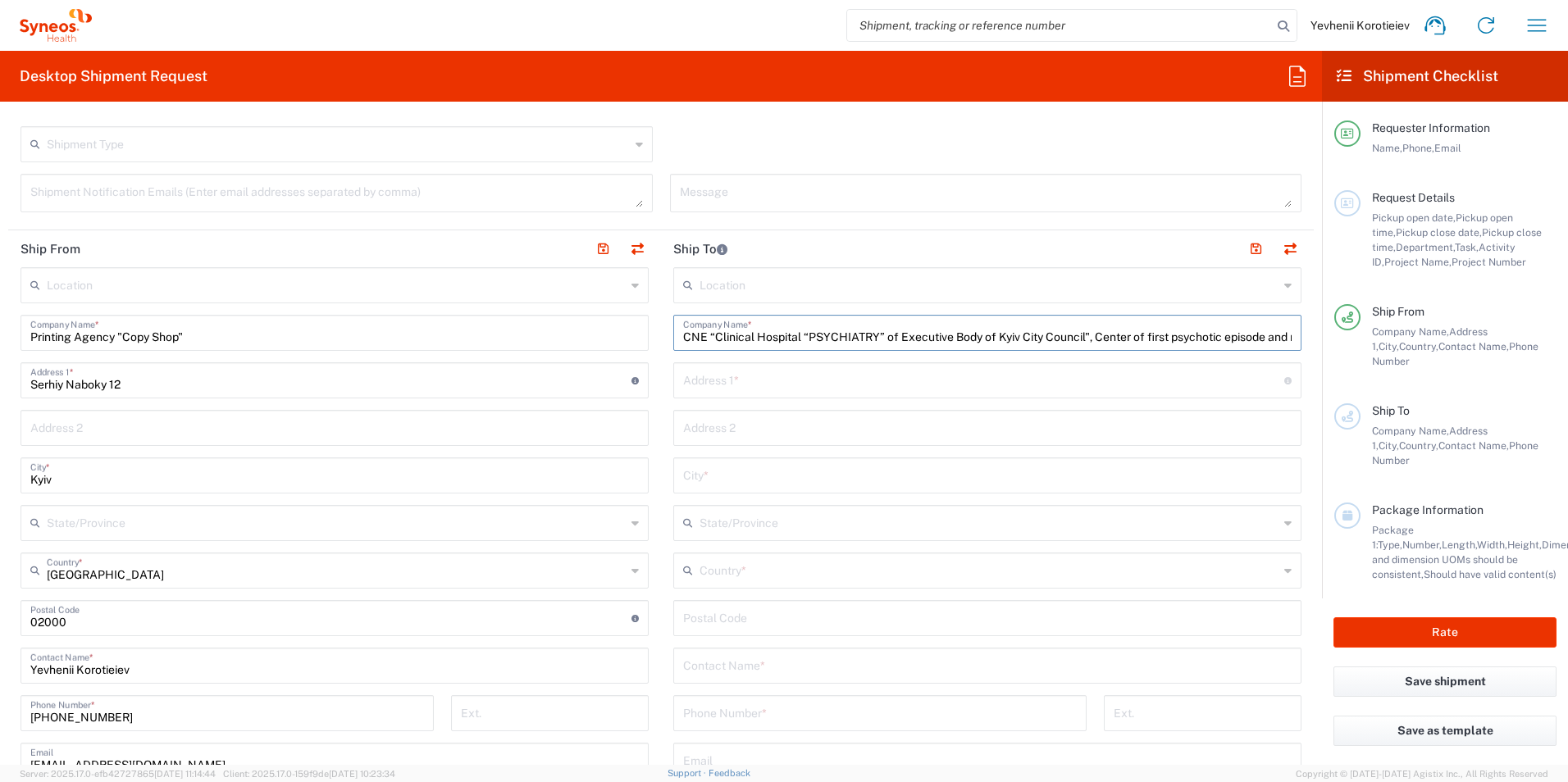
scroll to position [0, 157]
type input "CNE “Clinical Hospital “PSYCHIATRY” of Executive Body of Kyiv City Council", Ce…"
click at [707, 391] on input "text" at bounding box center [983, 379] width 601 height 28
paste input "[STREET_ADDRESS]"
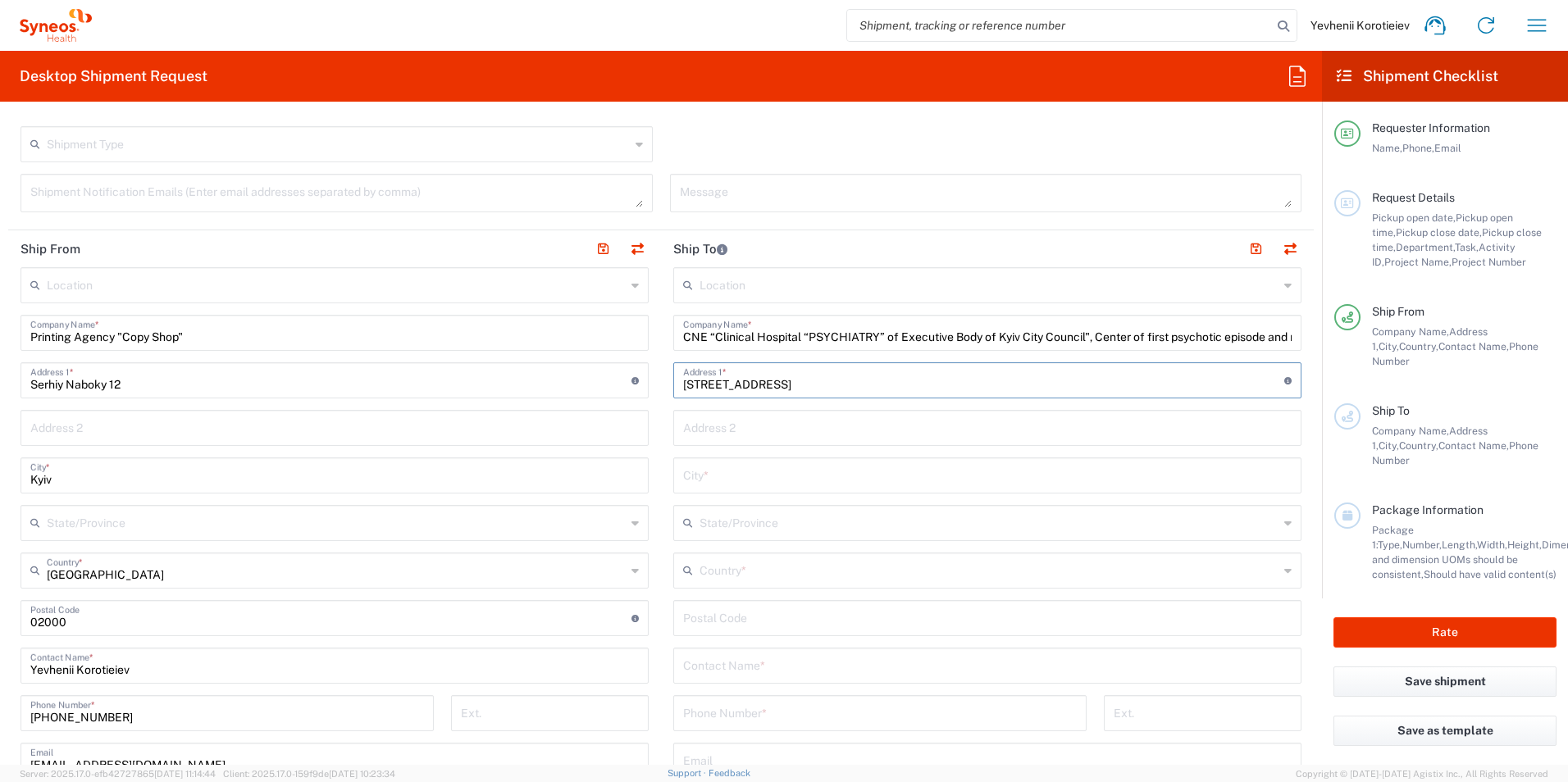
type input "[STREET_ADDRESS]"
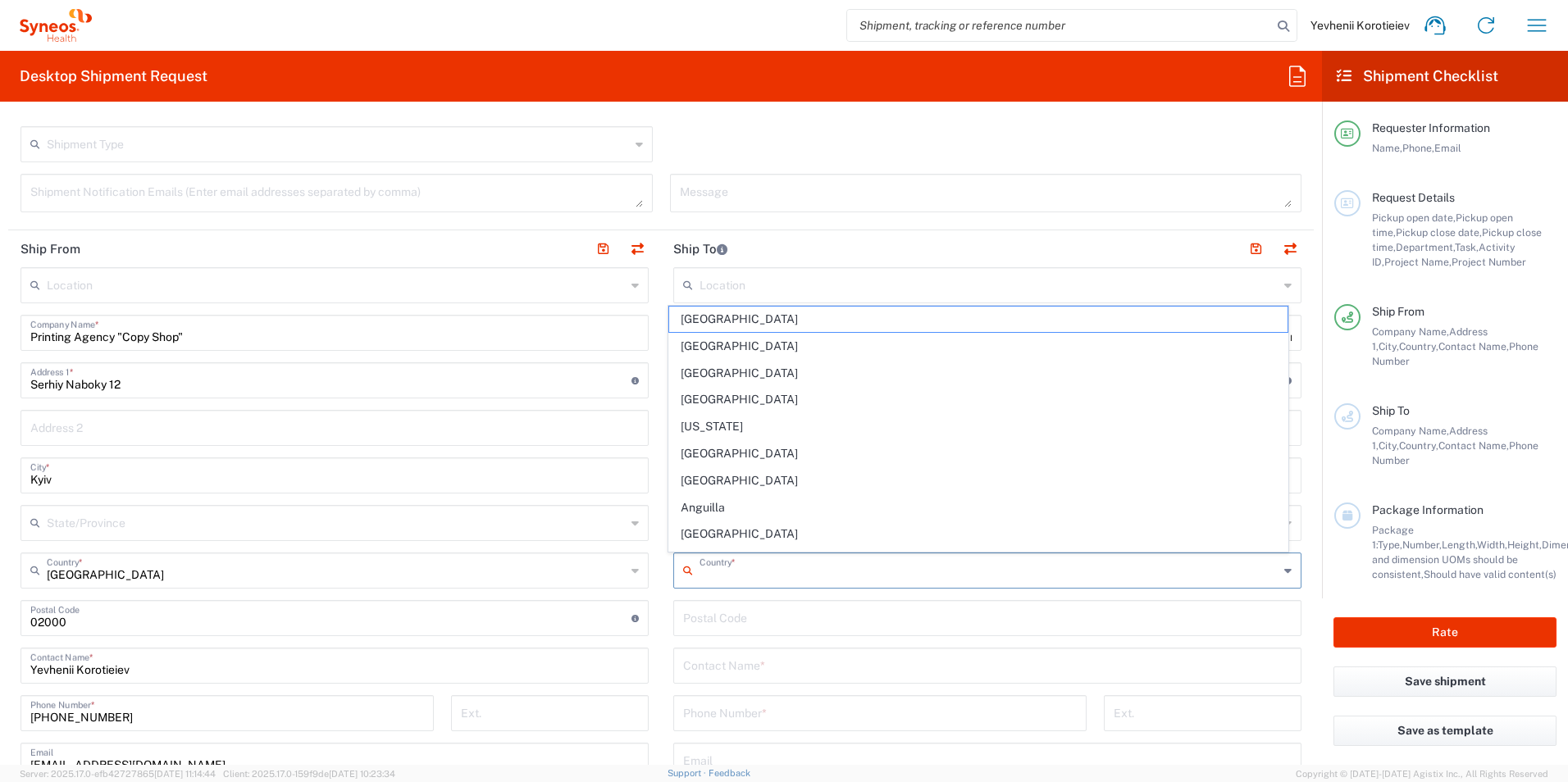
click at [714, 577] on input "text" at bounding box center [988, 569] width 579 height 28
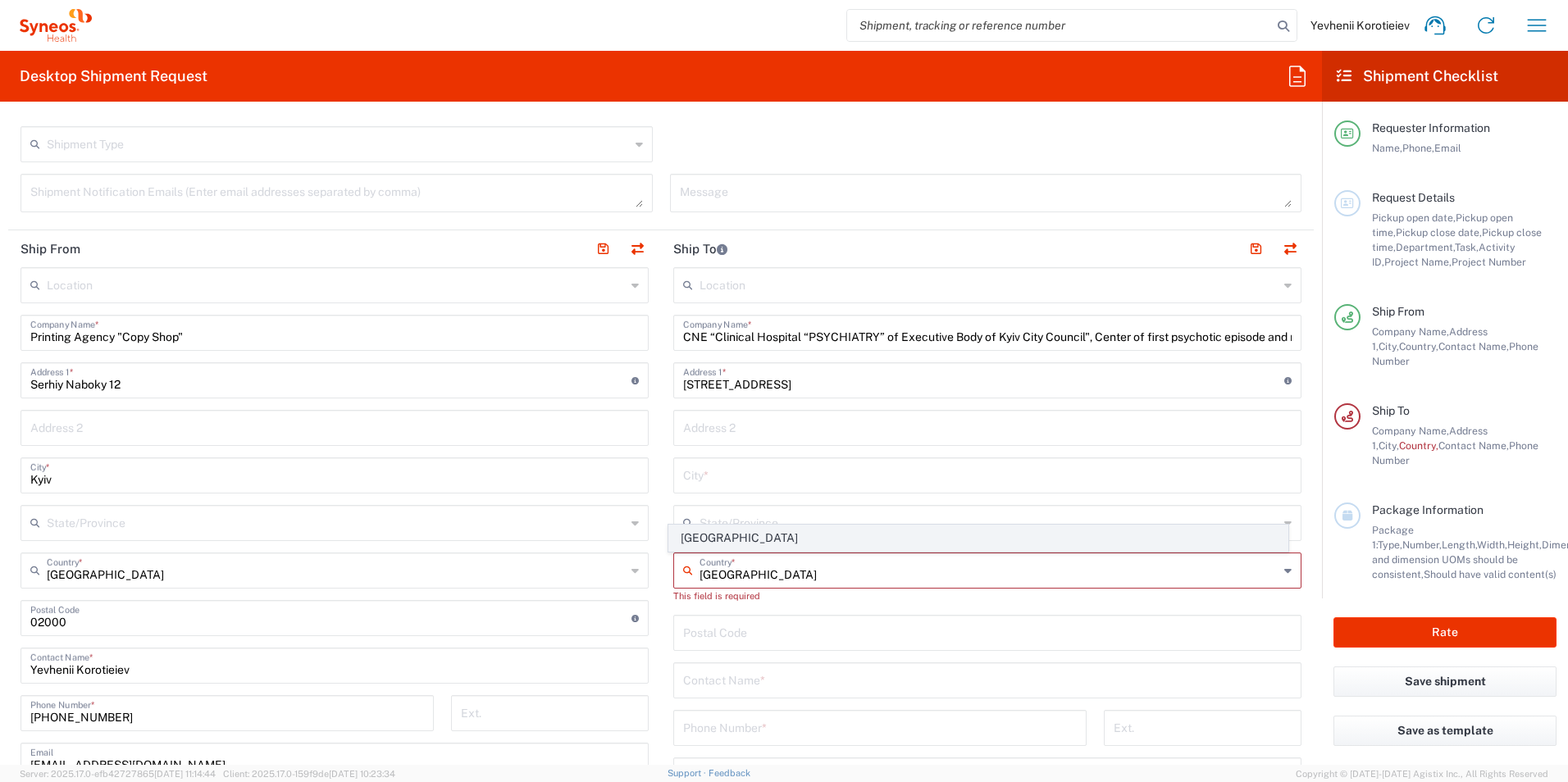
type input "[GEOGRAPHIC_DATA]"
click at [702, 536] on span "[GEOGRAPHIC_DATA]" at bounding box center [979, 539] width 619 height 26
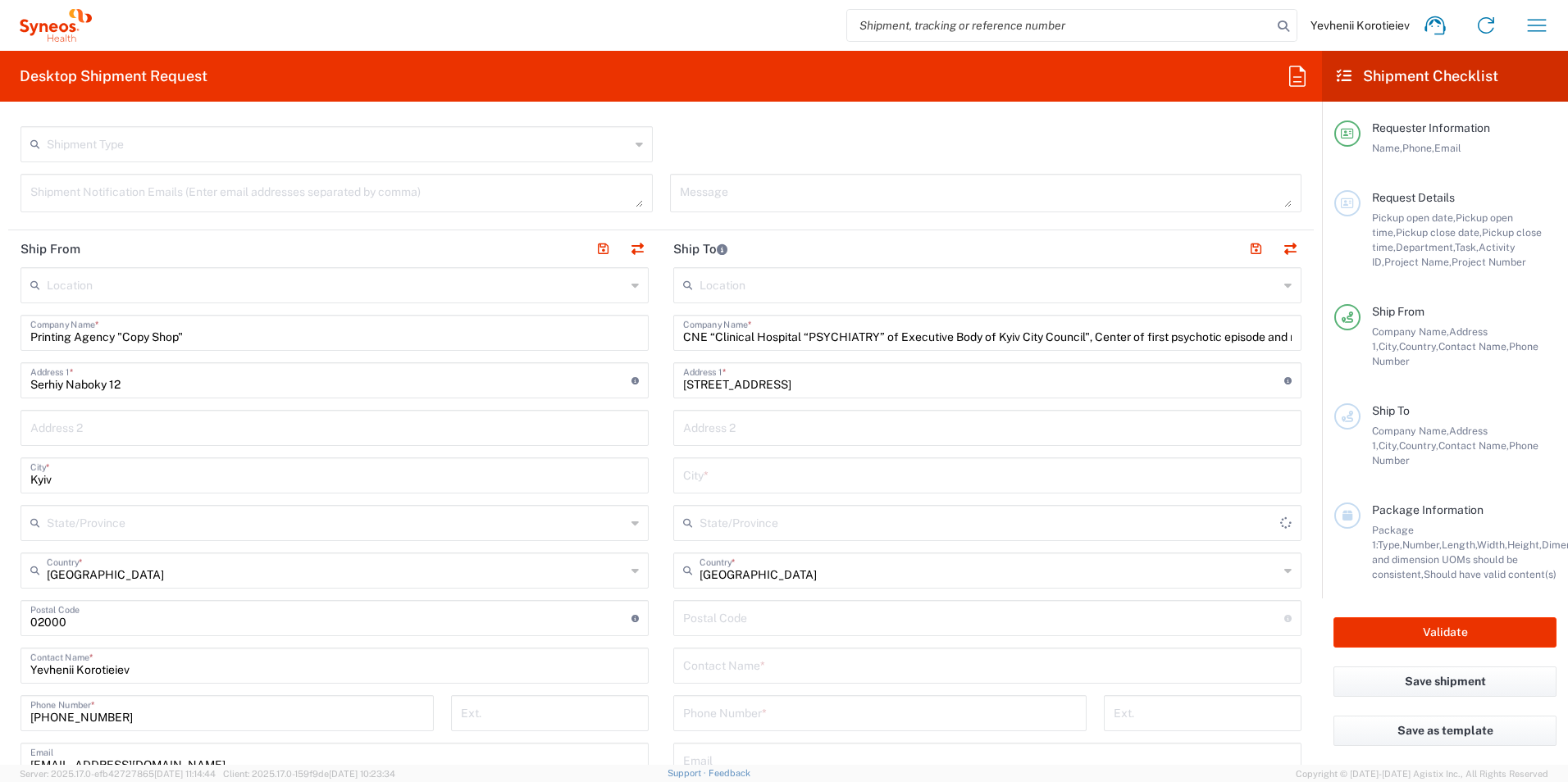
click at [706, 476] on input "text" at bounding box center [987, 474] width 608 height 28
type input "Kyiv"
click at [692, 627] on input "undefined" at bounding box center [983, 617] width 601 height 28
paste input "04080"
type input "04080"
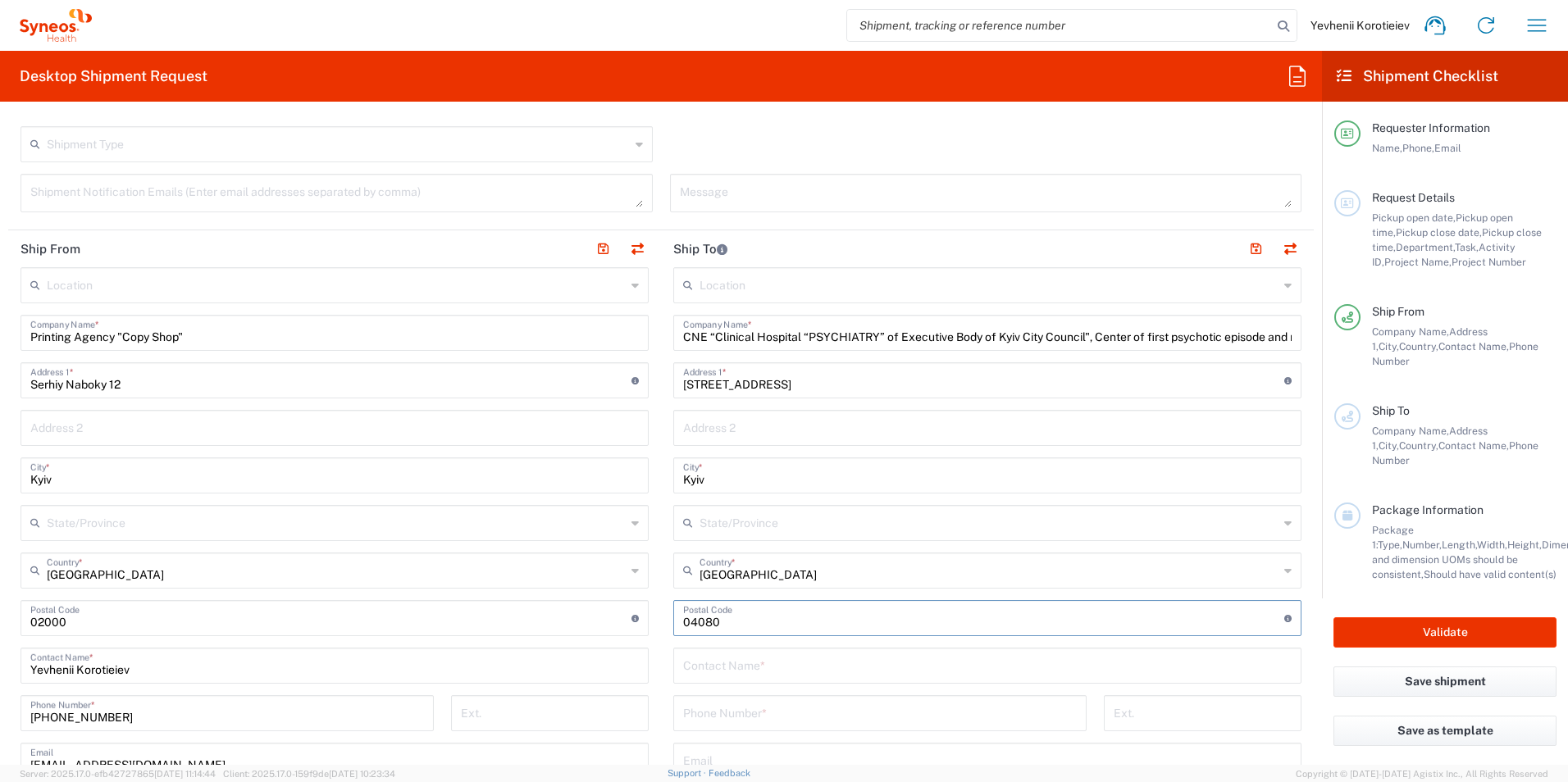
click at [701, 673] on input "text" at bounding box center [987, 664] width 608 height 28
paste input "BLAZHEVYCH"
type input "BLAZHEVYCH YULIIA"
click at [727, 720] on input "tel" at bounding box center [880, 711] width 394 height 28
paste input "+380 50 3847048"
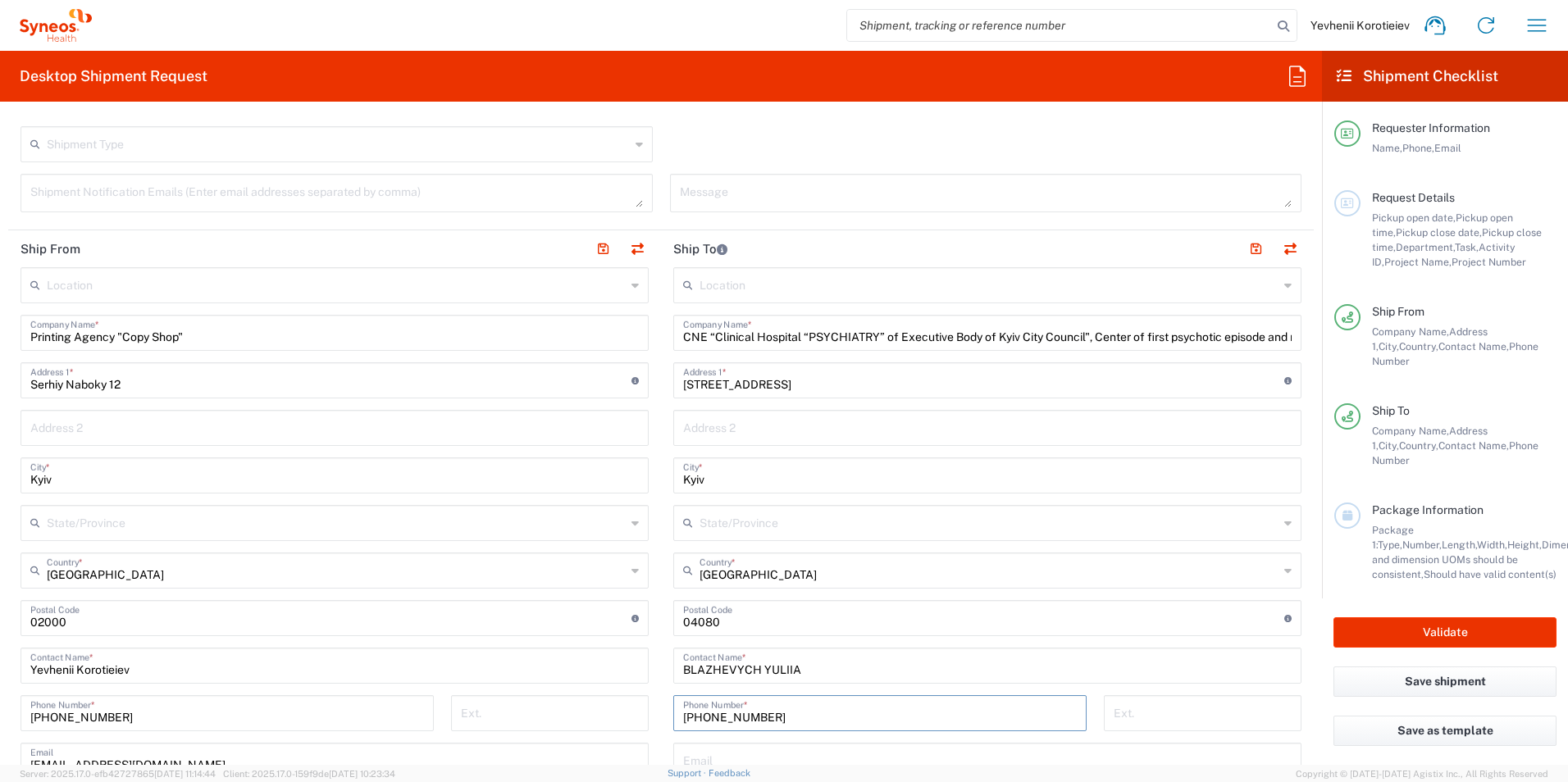
type input "+380 50 3847048"
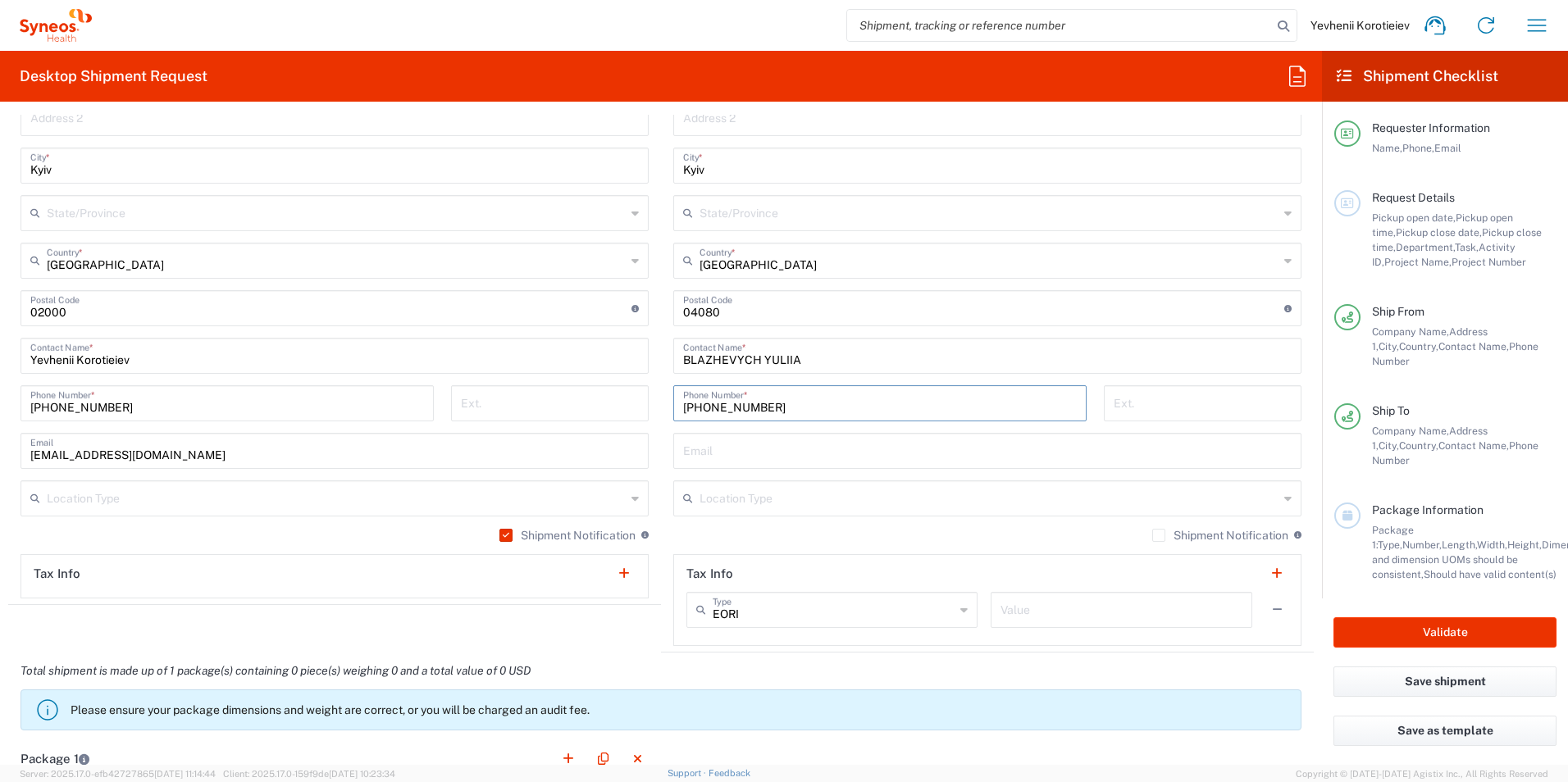
scroll to position [902, 0]
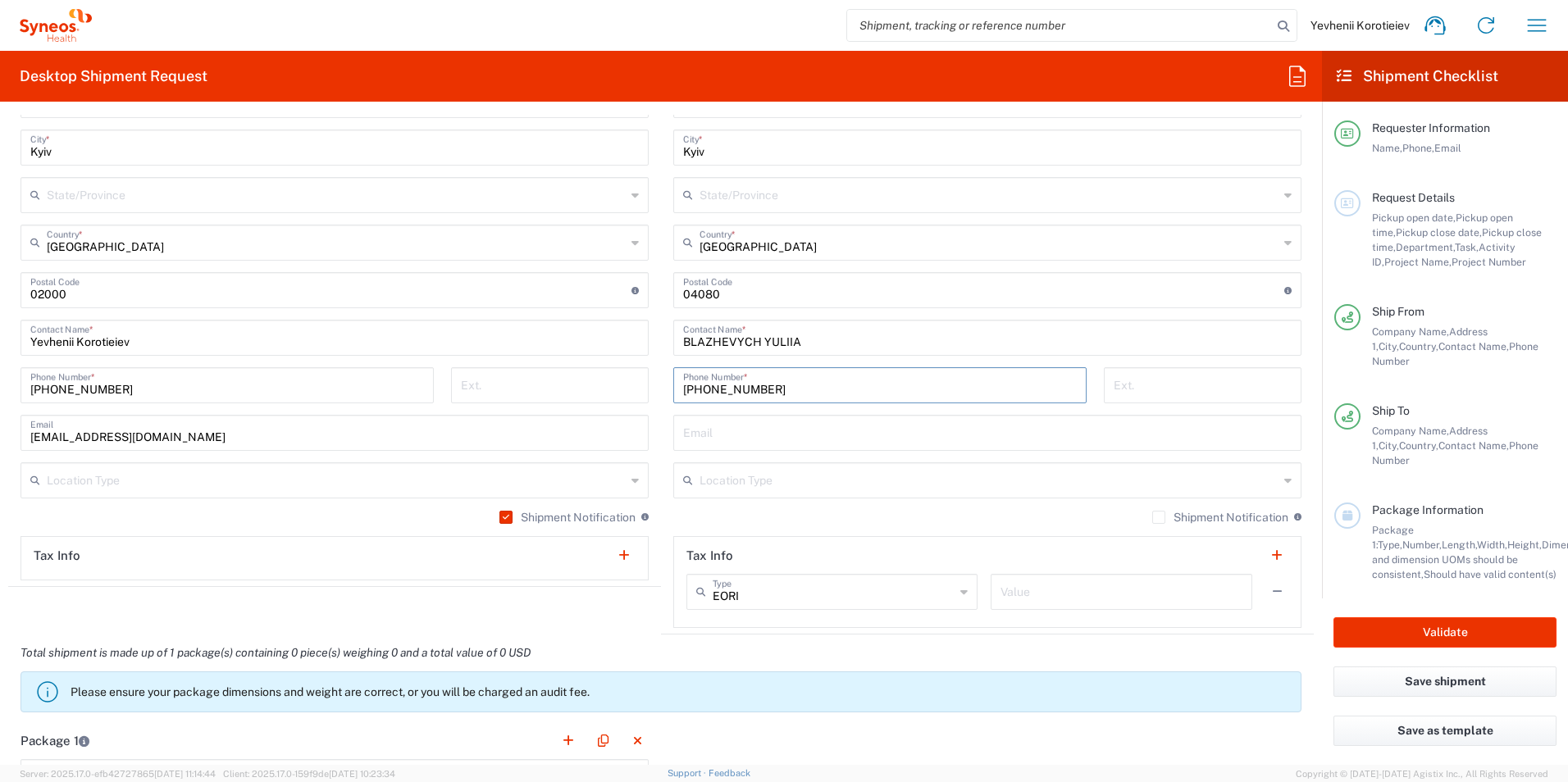
click at [716, 525] on div "Shipment Notification If checked, a shipment notification email will be sent to…" at bounding box center [987, 523] width 628 height 27
click at [698, 437] on input "text" at bounding box center [987, 431] width 608 height 28
paste input "blazhevych@ukr.net"
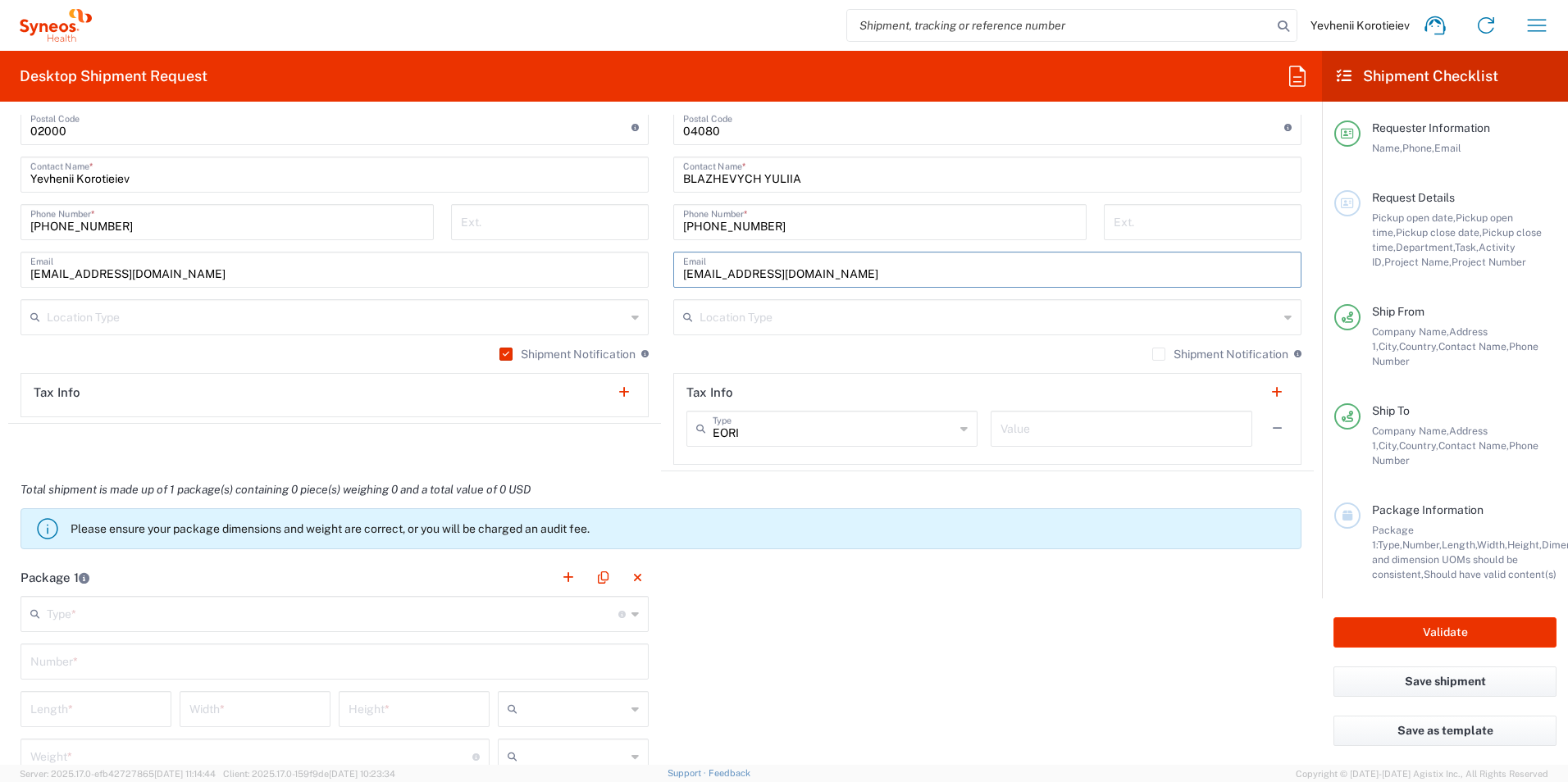
scroll to position [1066, 0]
type input "blazhevych@ukr.net"
click at [201, 610] on input "text" at bounding box center [332, 612] width 571 height 28
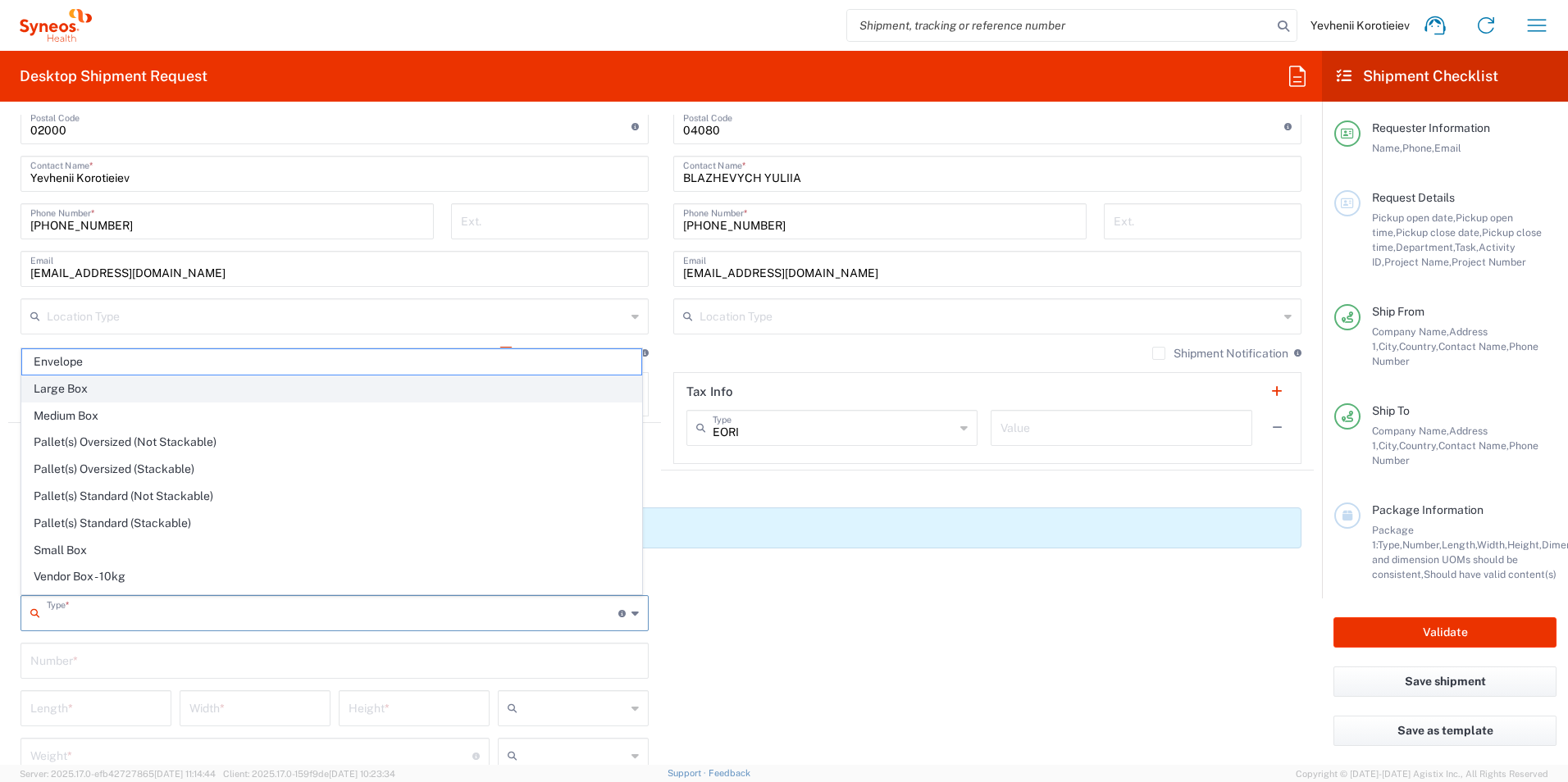
click at [153, 388] on span "Large Box" at bounding box center [332, 390] width 619 height 26
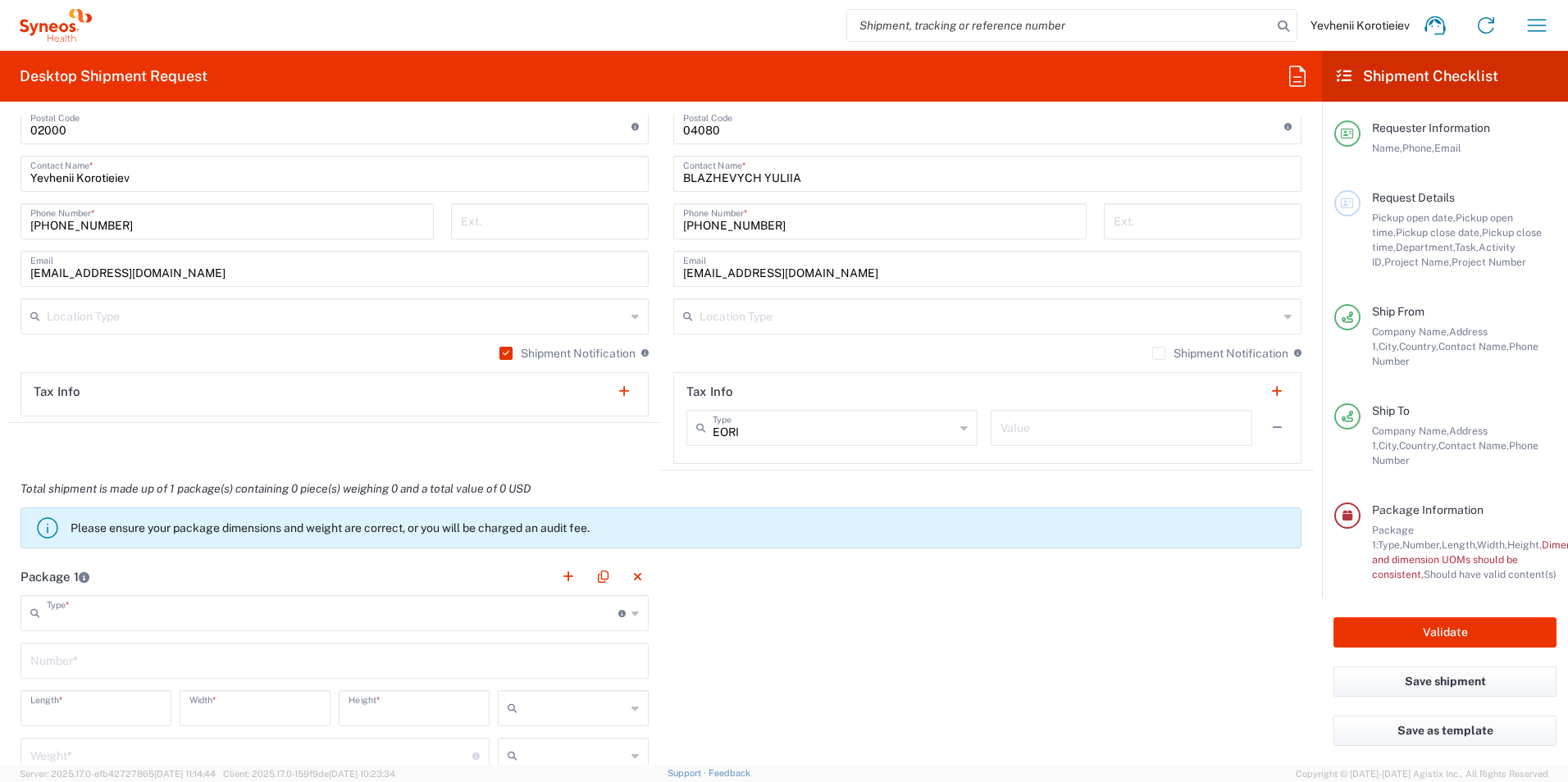
type input "Large Box"
type input "17.5"
type input "12.5"
type input "3"
type input "in"
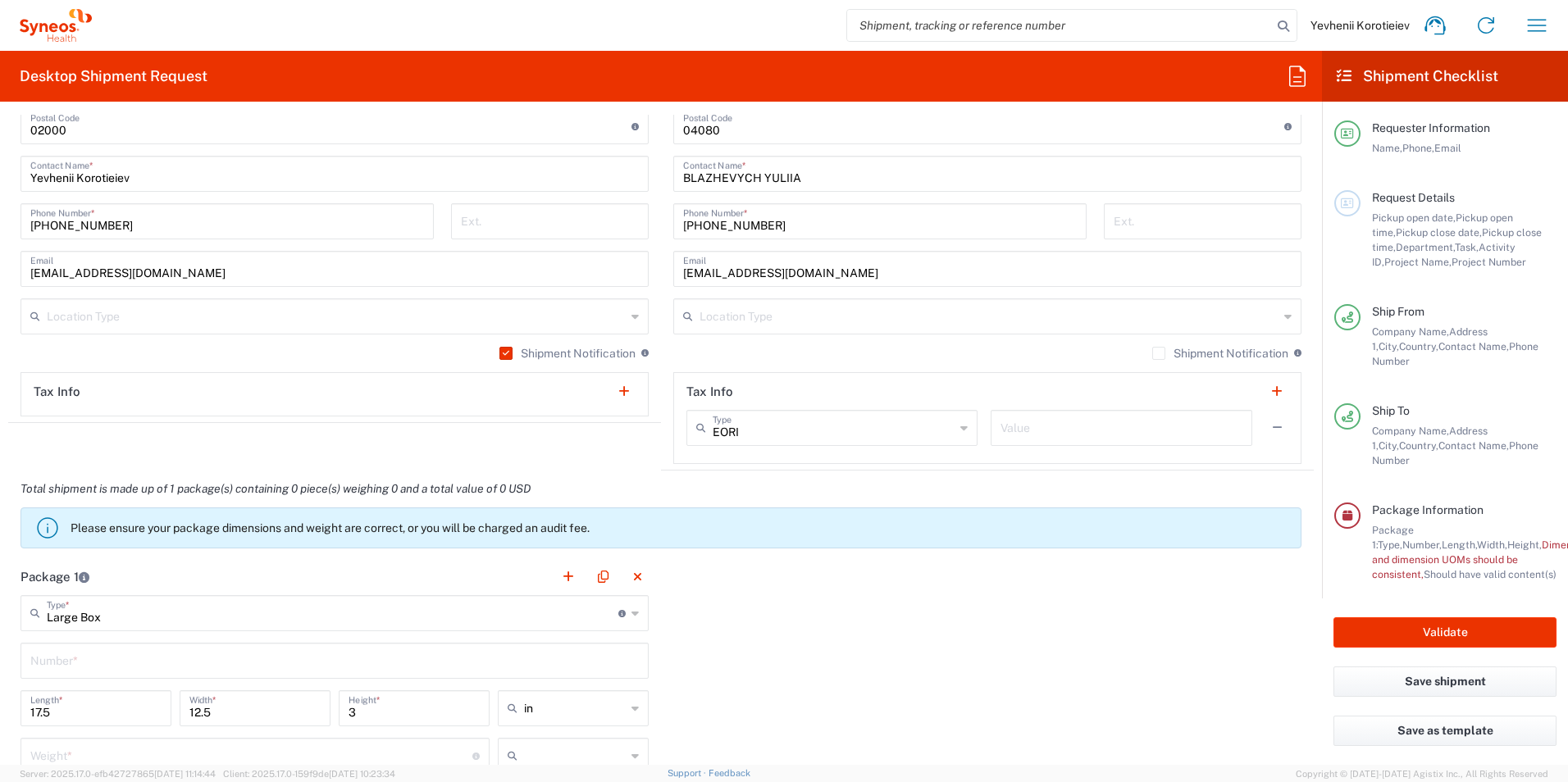
click at [76, 660] on input "text" at bounding box center [334, 659] width 608 height 28
type input "1"
click at [578, 719] on input "in" at bounding box center [575, 708] width 101 height 27
click at [550, 650] on span "cm" at bounding box center [568, 650] width 146 height 26
type input "44.45"
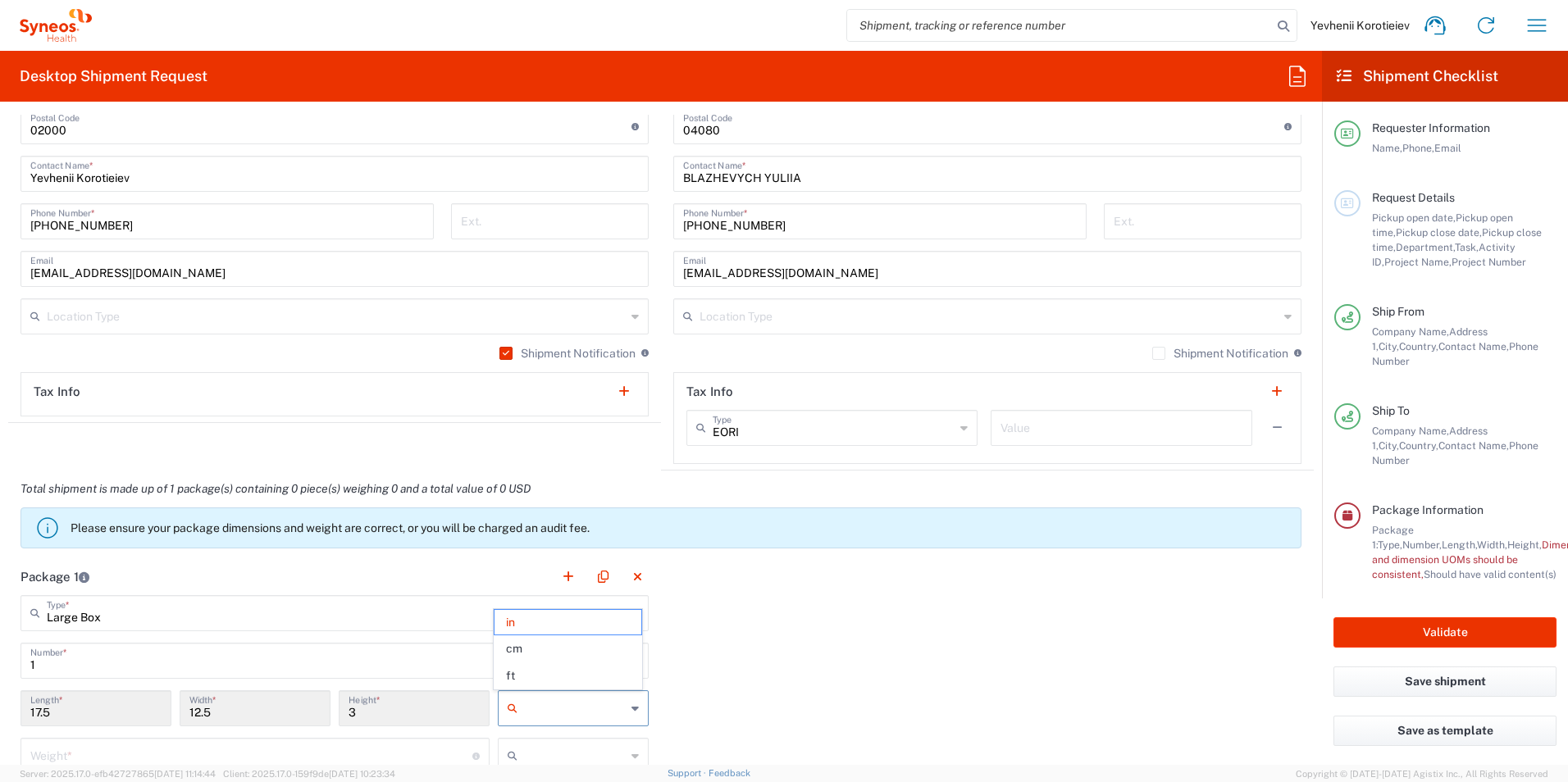
type input "31.75"
type input "7.62"
type input "cm"
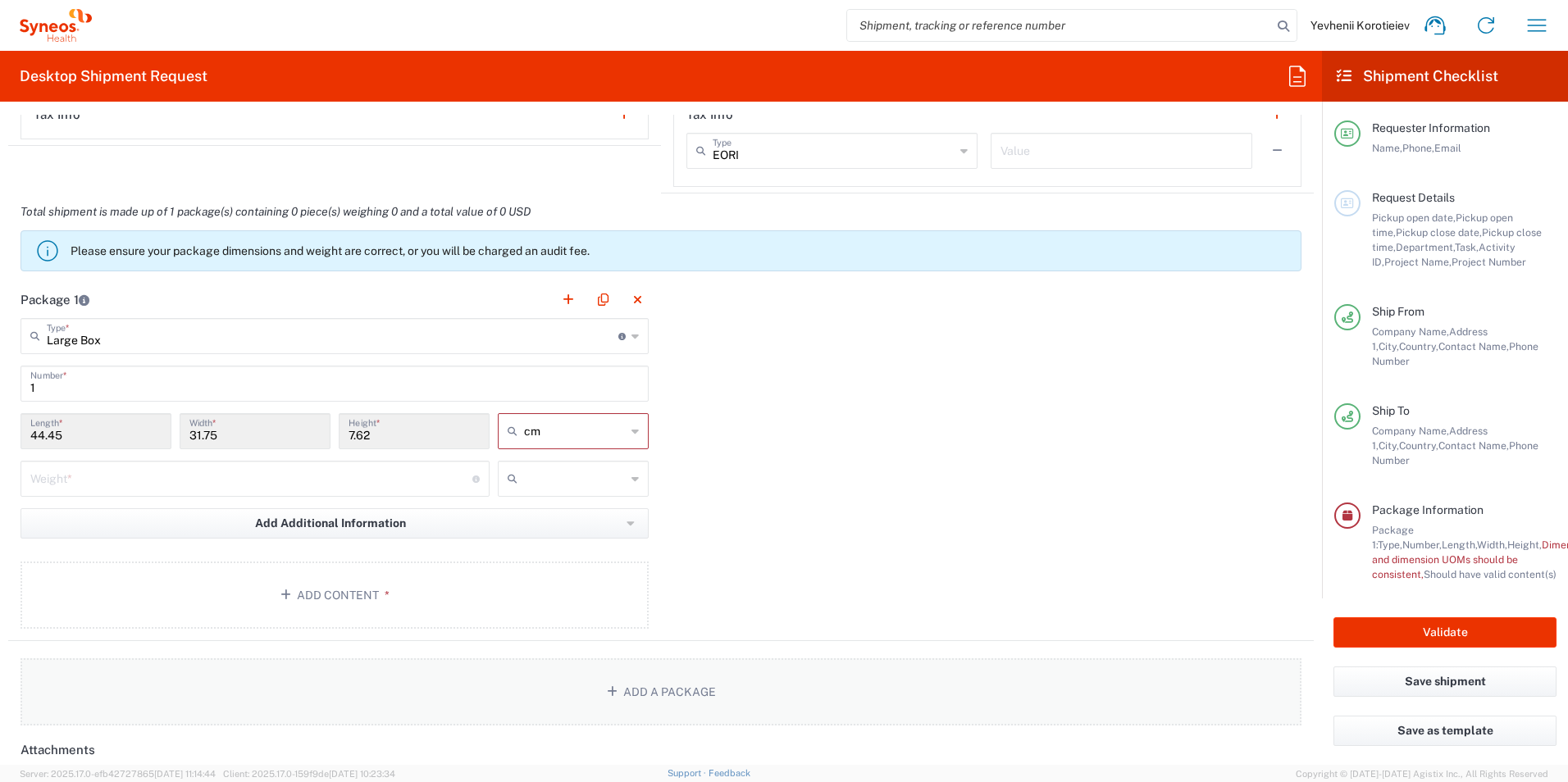
scroll to position [1395, 0]
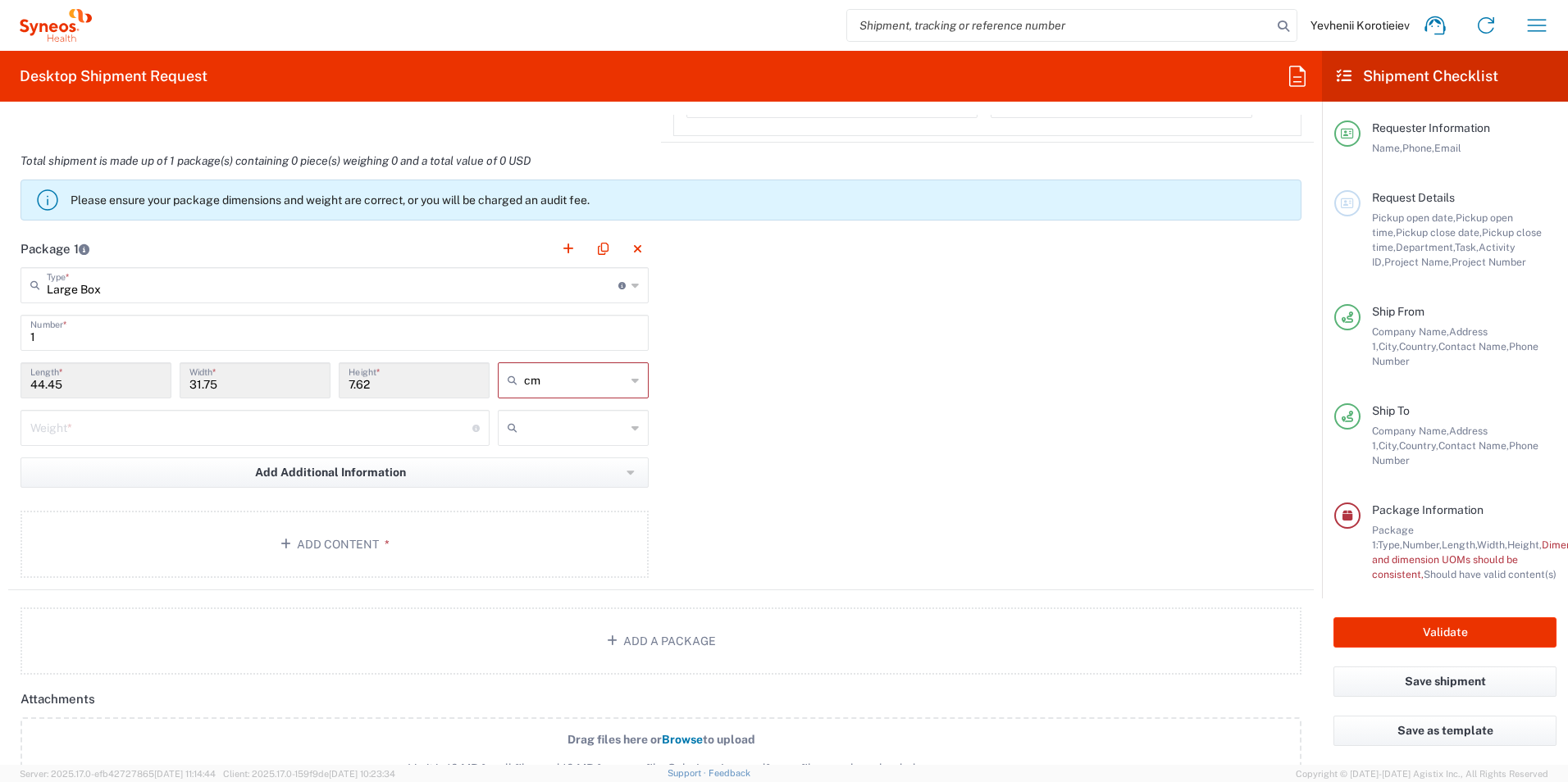
click at [301, 420] on input "number" at bounding box center [251, 426] width 442 height 28
type input "8"
click at [542, 425] on input "text" at bounding box center [575, 428] width 101 height 27
click at [532, 465] on span "kgs" at bounding box center [568, 464] width 146 height 26
type input "kgs"
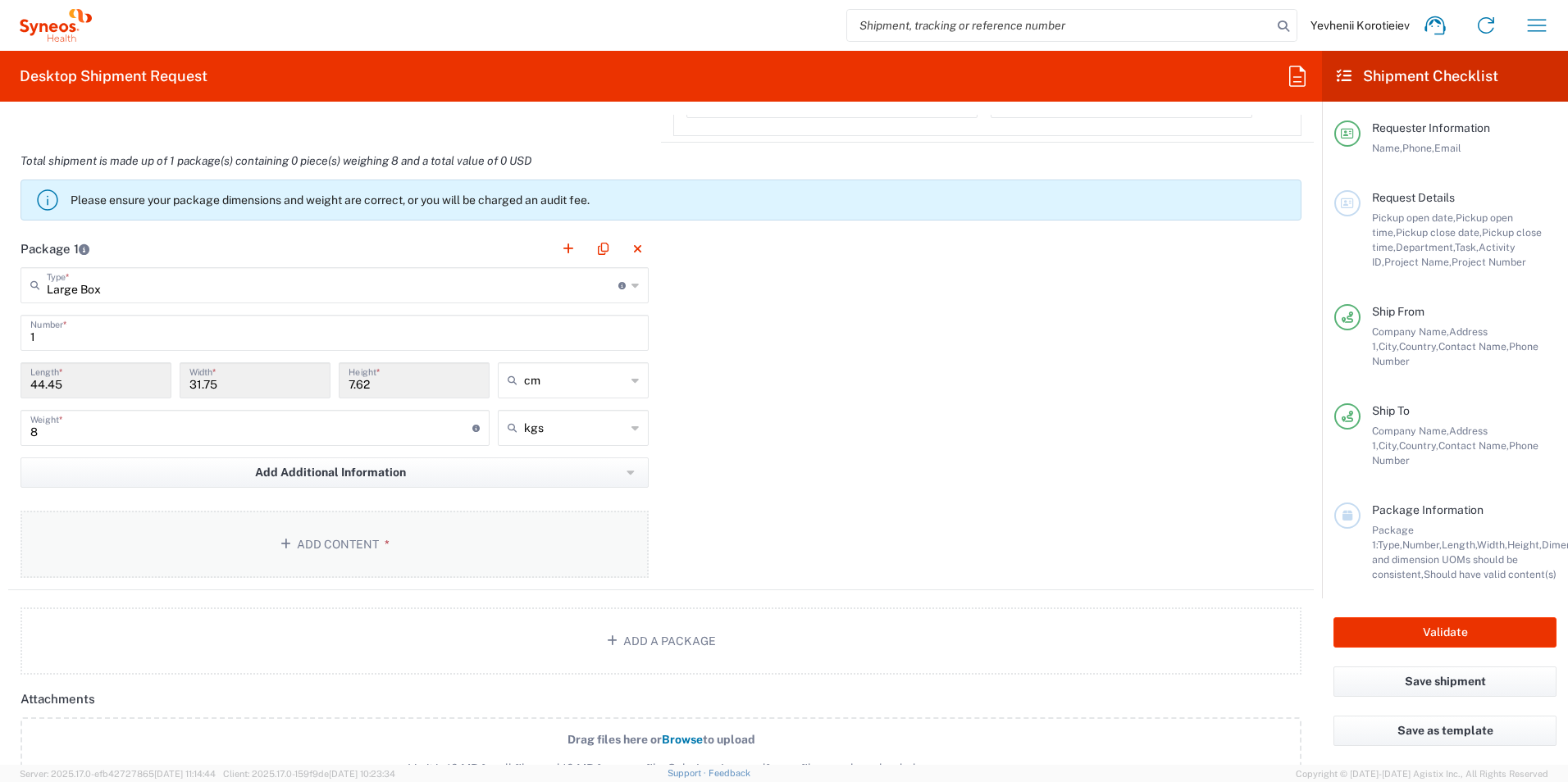
click at [280, 561] on button "Add Content *" at bounding box center [335, 545] width 628 height 67
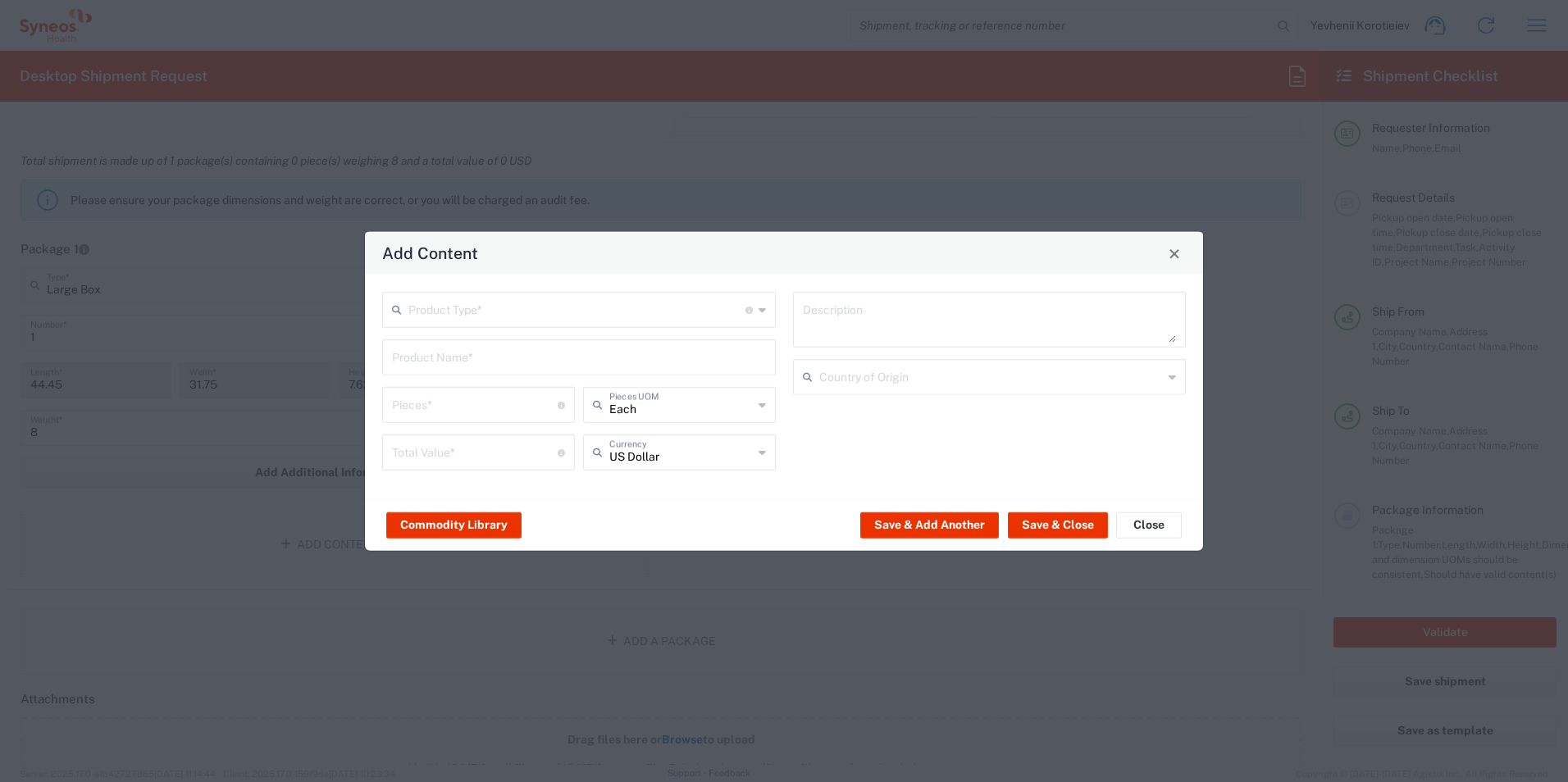
click at [514, 311] on input "text" at bounding box center [577, 308] width 337 height 28
click at [462, 341] on span "Documents" at bounding box center [579, 346] width 390 height 26
type input "Documents"
type input "1"
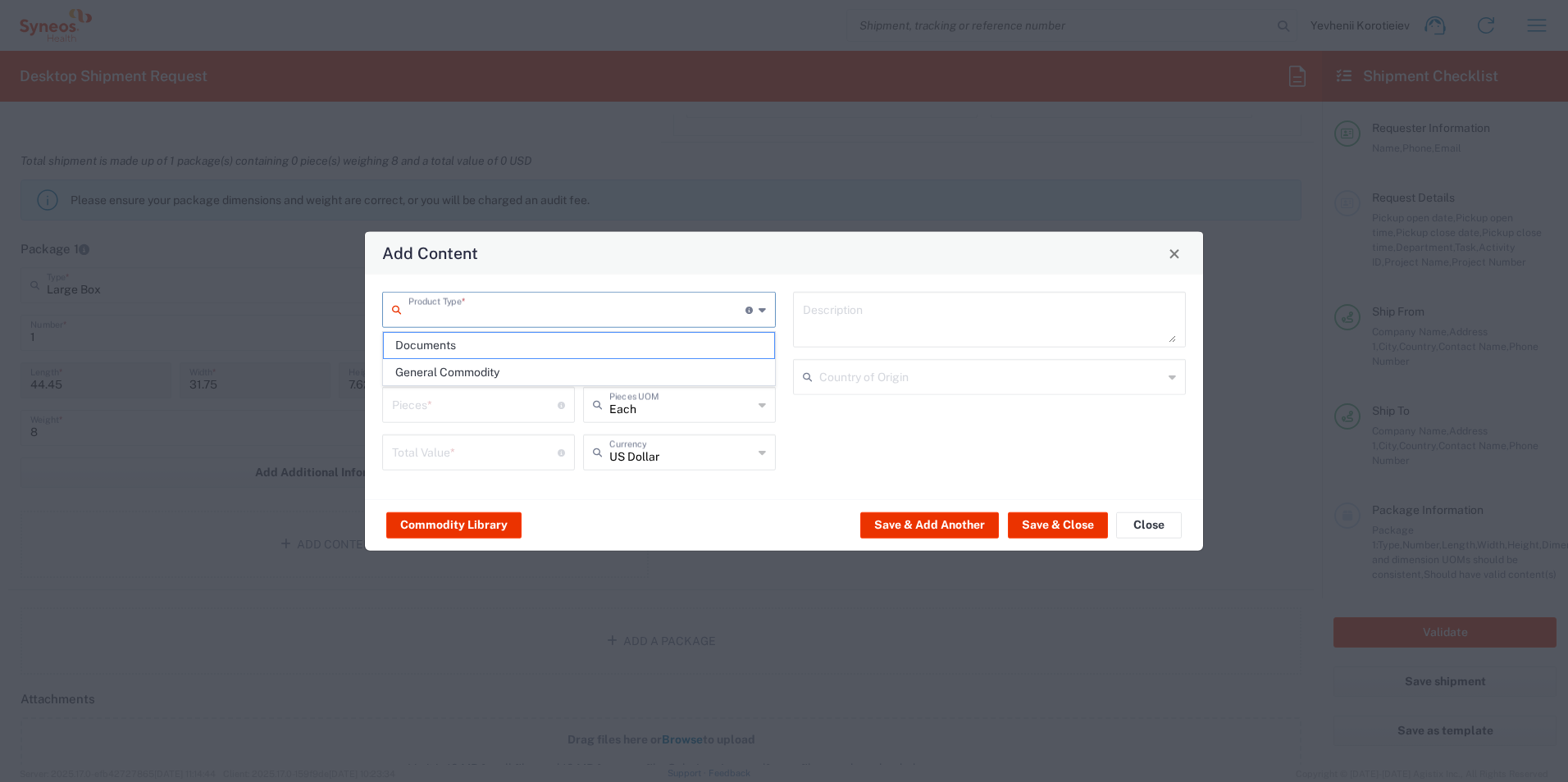
type input "1"
type textarea "Documents"
click at [1044, 524] on button "Save & Close" at bounding box center [1058, 525] width 100 height 27
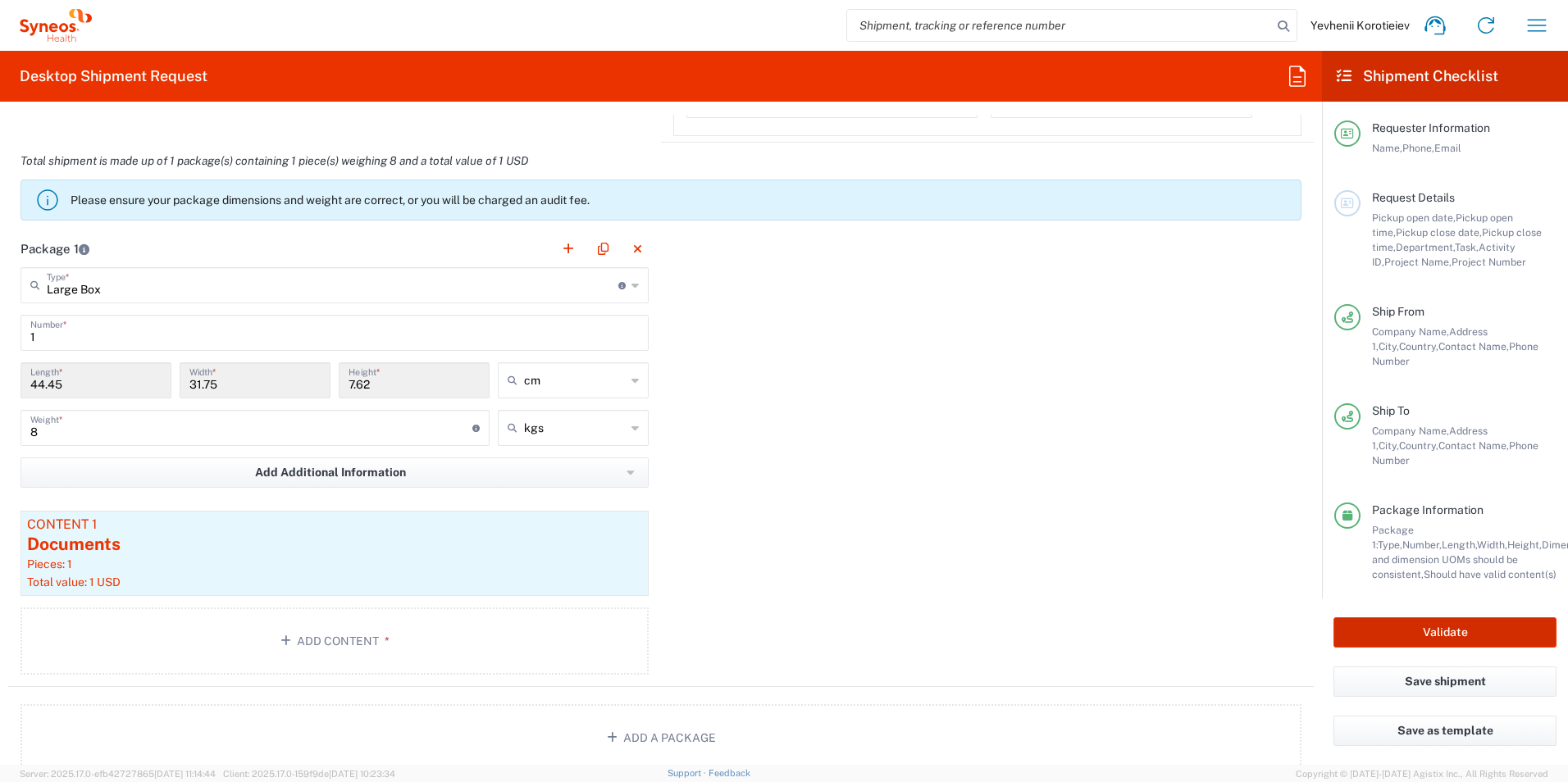
click at [1389, 618] on button "Validate" at bounding box center [1444, 632] width 223 height 30
type input "7052839"
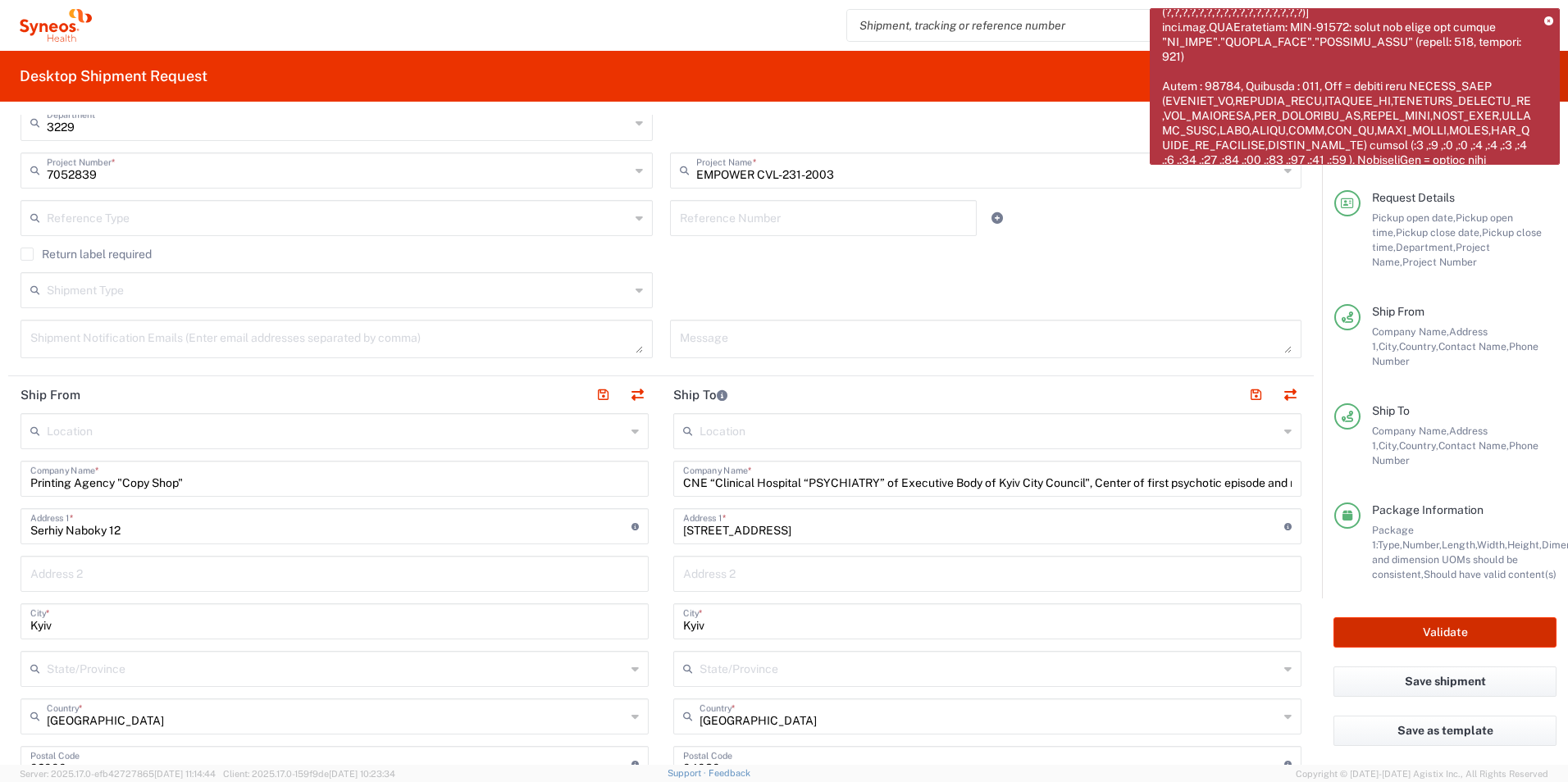
scroll to position [410, 0]
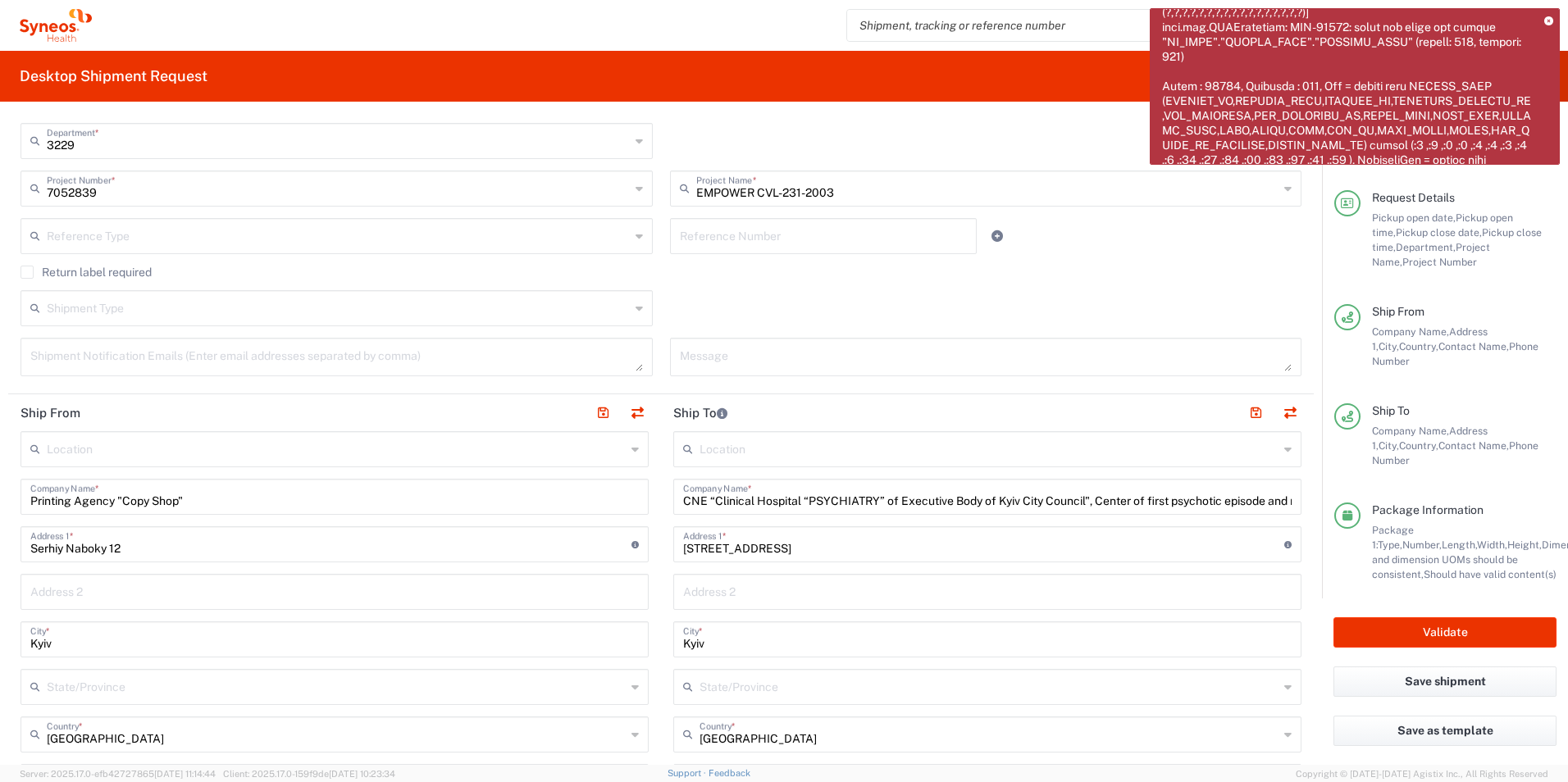
click at [125, 525] on div "Location Addison Whitney LLC-Morrisvile NC US Barcelona-Syneos Health BioSector…" at bounding box center [335, 751] width 628 height 641
click at [123, 507] on input "Printing Agency "Copy Shop"" at bounding box center [334, 496] width 608 height 28
click at [114, 551] on input "Serhiy Naboky 12" at bounding box center [330, 543] width 601 height 28
drag, startPoint x: 266, startPoint y: 541, endPoint x: 467, endPoint y: 541, distance: 201.0
click at [266, 541] on input "Serhiy Naboky 12" at bounding box center [330, 543] width 601 height 28
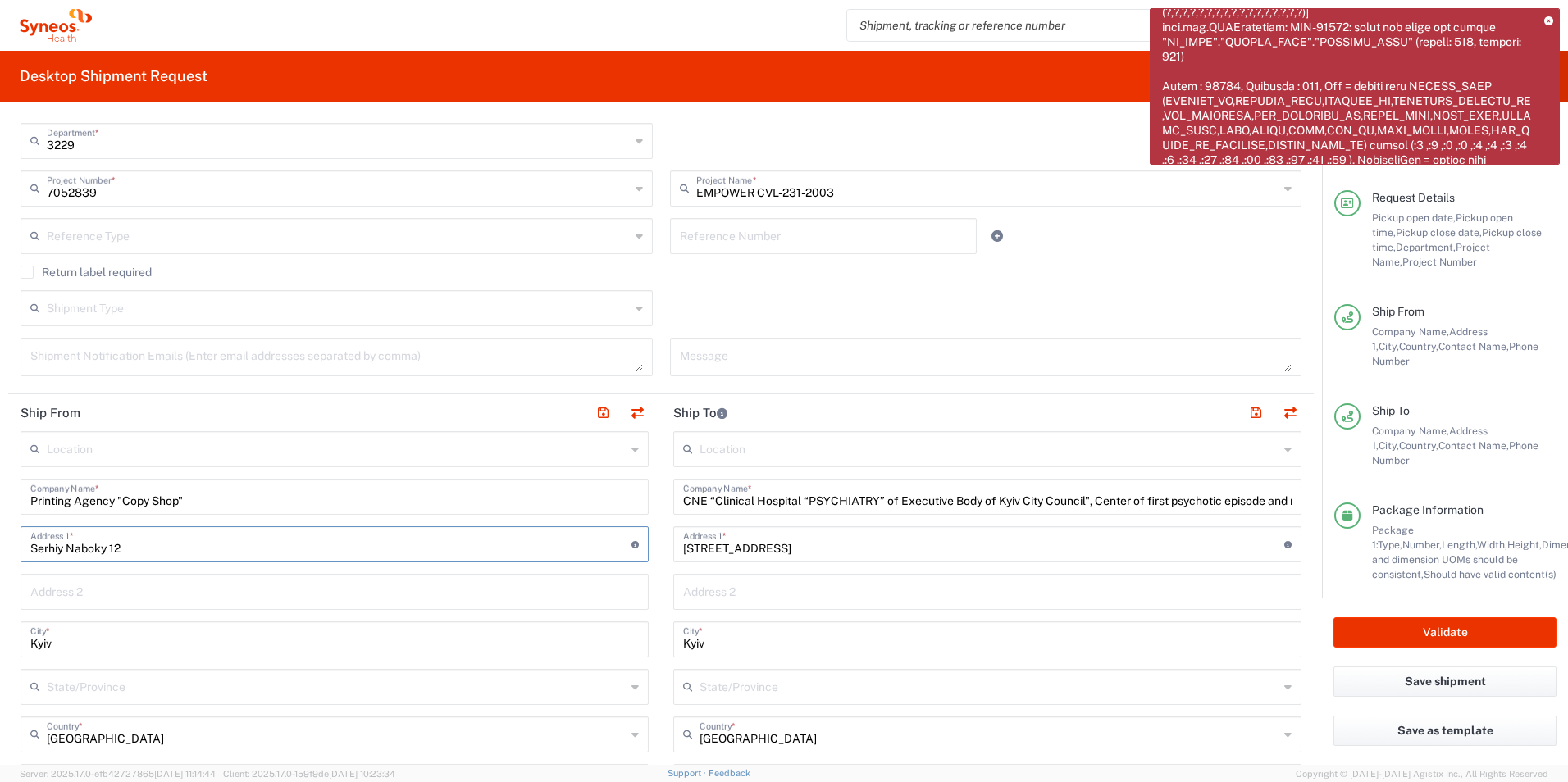
click at [781, 497] on input "CNE “Clinical Hospital “PSYCHIATRY” of Executive Body of Kyiv City Council", Ce…" at bounding box center [987, 496] width 608 height 28
click at [738, 539] on input "[STREET_ADDRESS]" at bounding box center [983, 543] width 601 height 28
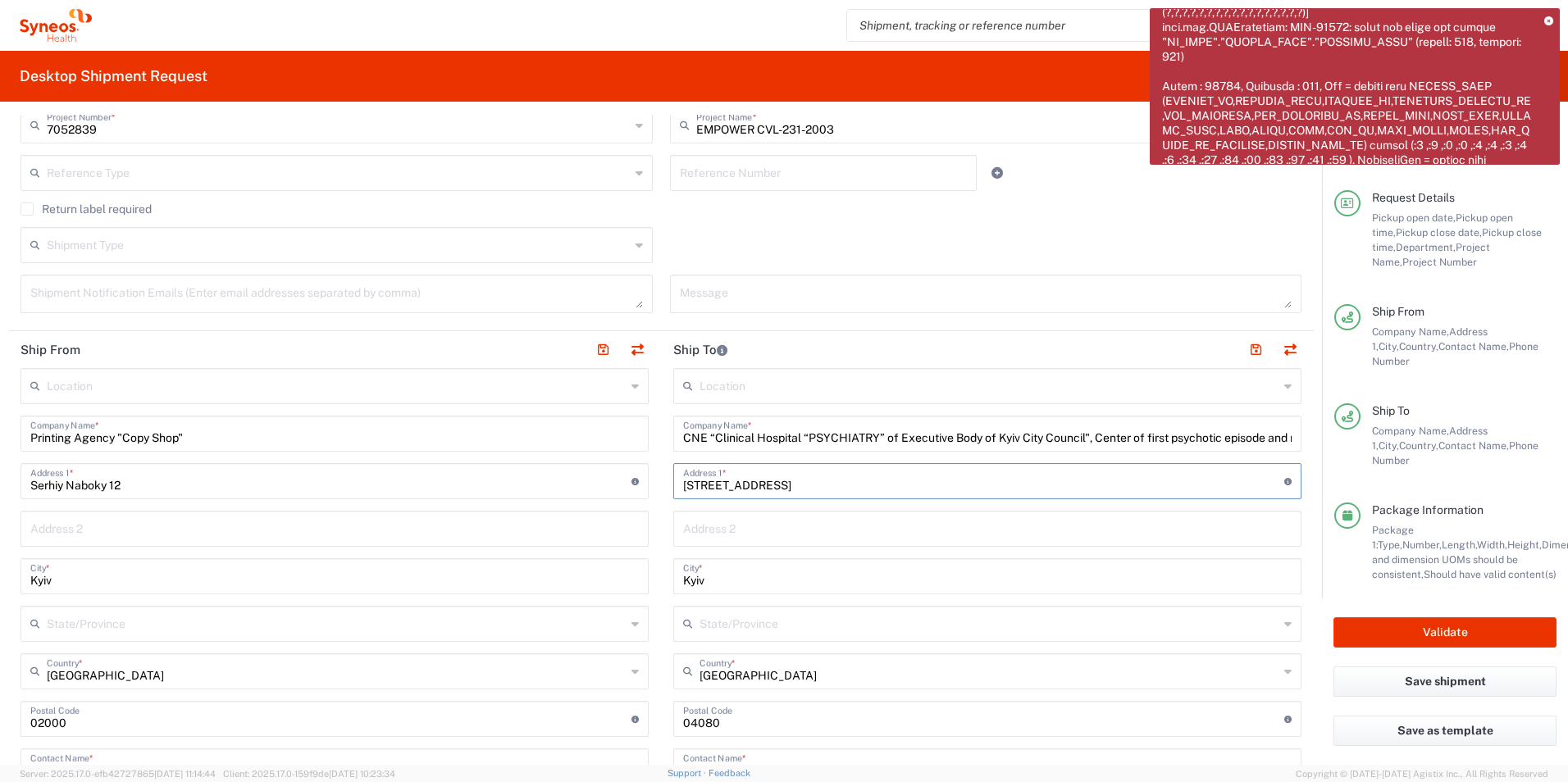
scroll to position [492, 0]
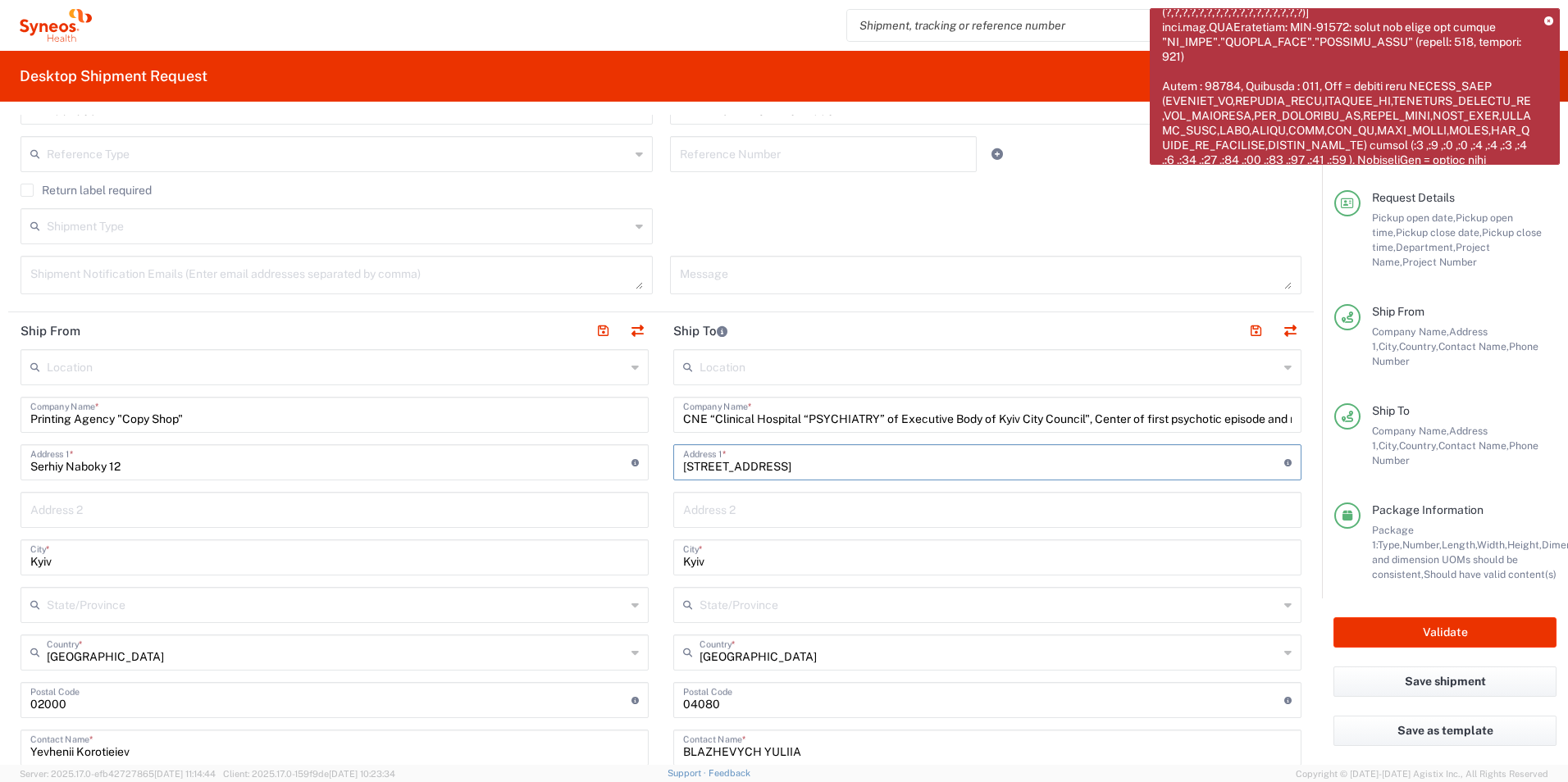
click at [83, 552] on input "Kyiv" at bounding box center [334, 556] width 608 height 28
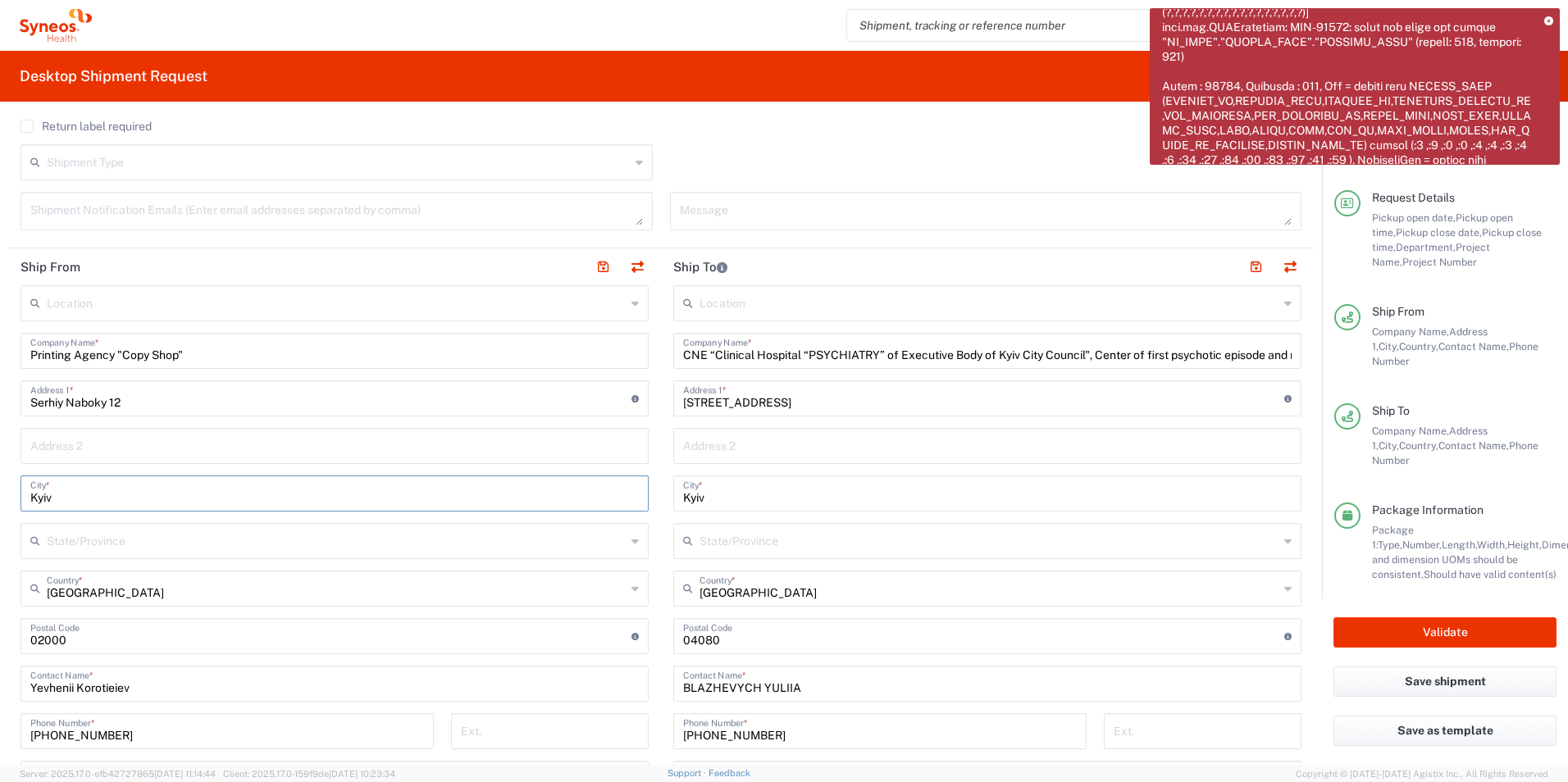
scroll to position [656, 0]
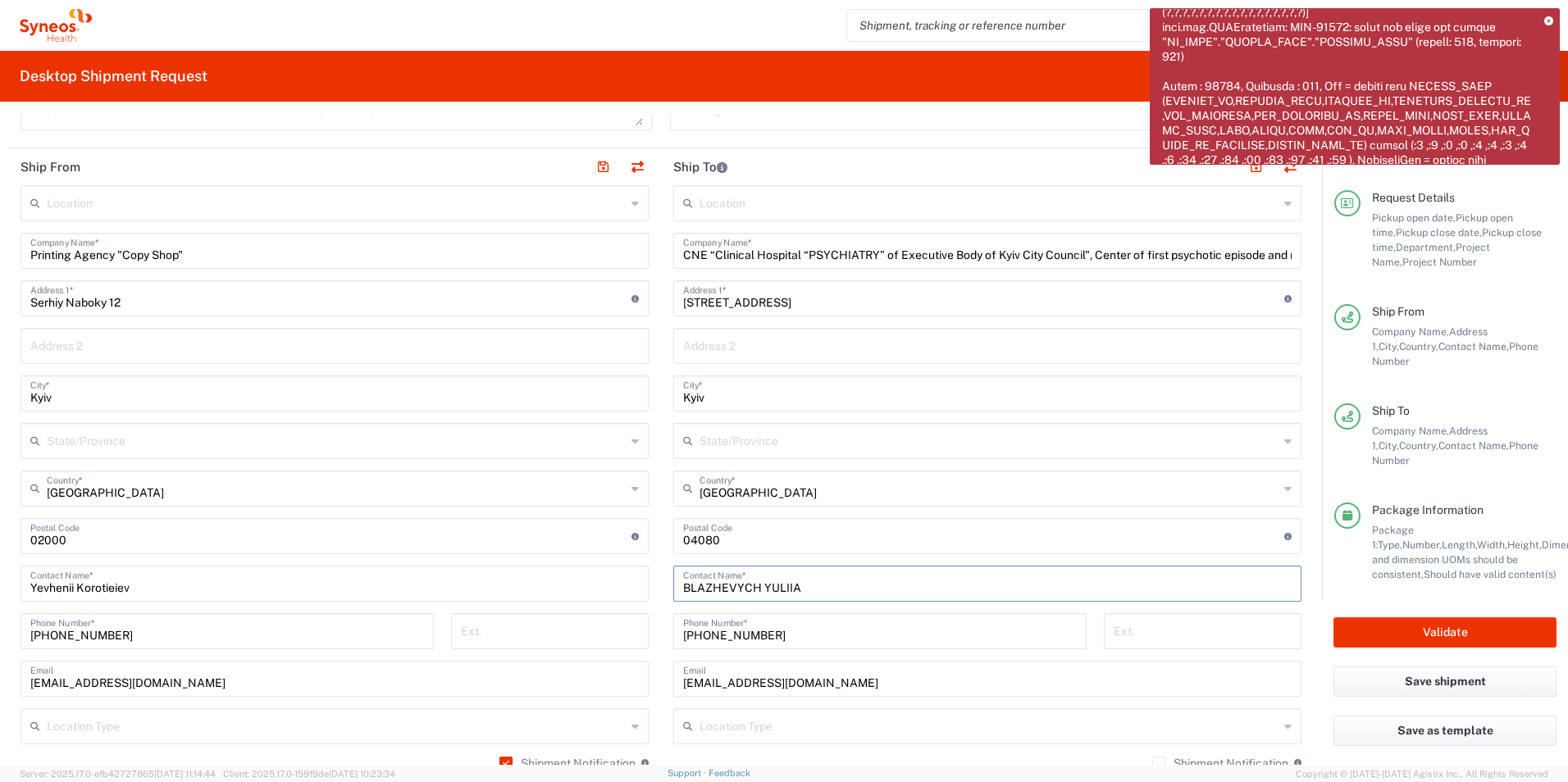
click at [759, 586] on input "BLAZHEVYCH YULIIA" at bounding box center [987, 582] width 608 height 28
click at [721, 630] on input "+380 50 3847048" at bounding box center [880, 630] width 394 height 28
click at [147, 254] on input "Printing Agency "Copy Shop"" at bounding box center [334, 249] width 608 height 28
click at [200, 250] on input "Printing Agency "Copy Shop"" at bounding box center [334, 249] width 608 height 28
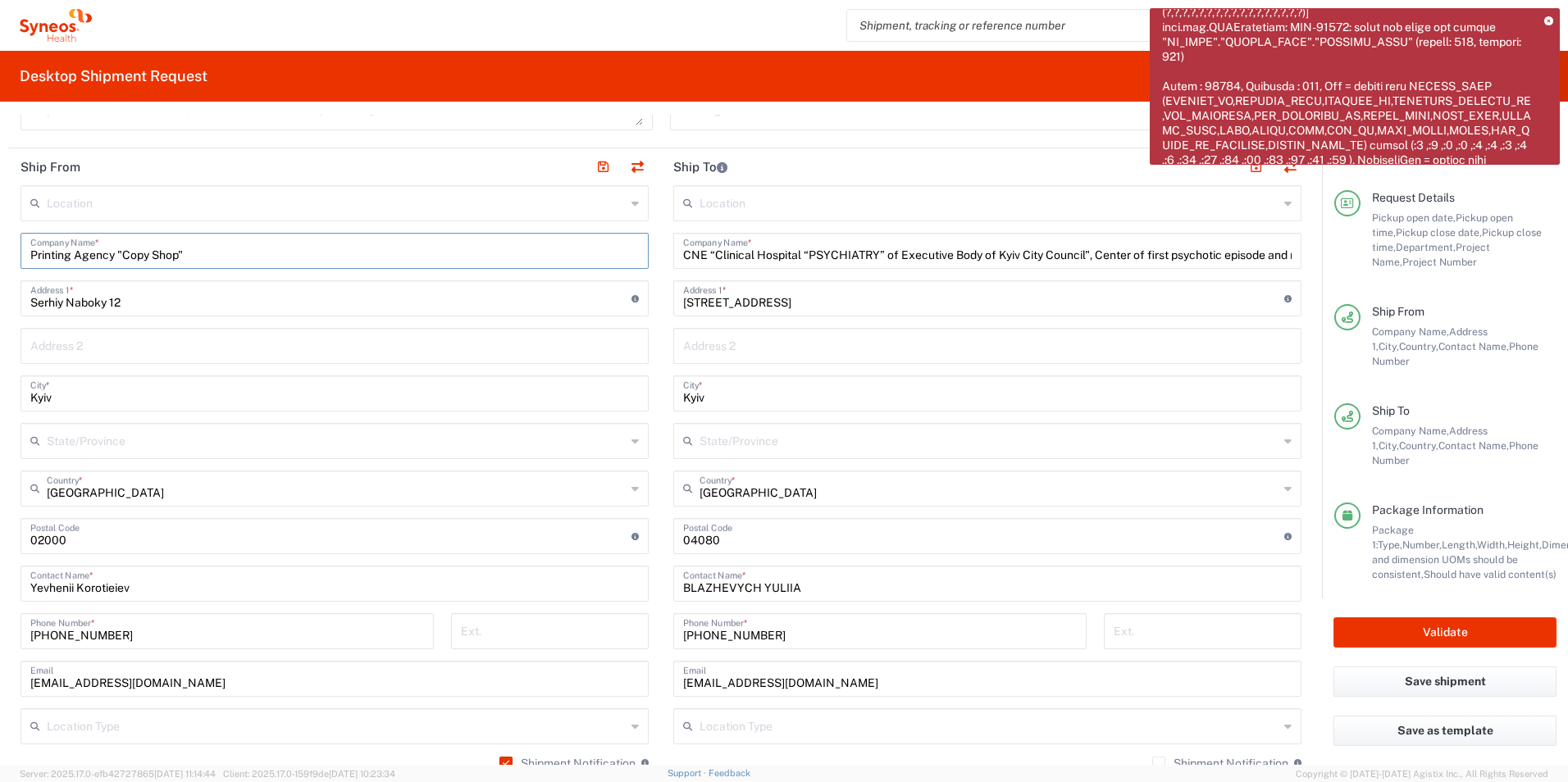
click at [133, 295] on input "Serhiy Naboky 12" at bounding box center [330, 297] width 601 height 28
click at [1455, 625] on button "Validate" at bounding box center [1444, 632] width 223 height 30
click at [1456, 622] on button "Validate" at bounding box center [1444, 632] width 223 height 30
click at [1529, 16] on div at bounding box center [1354, 87] width 410 height 157
click at [1544, 24] on icon at bounding box center [1548, 22] width 9 height 9
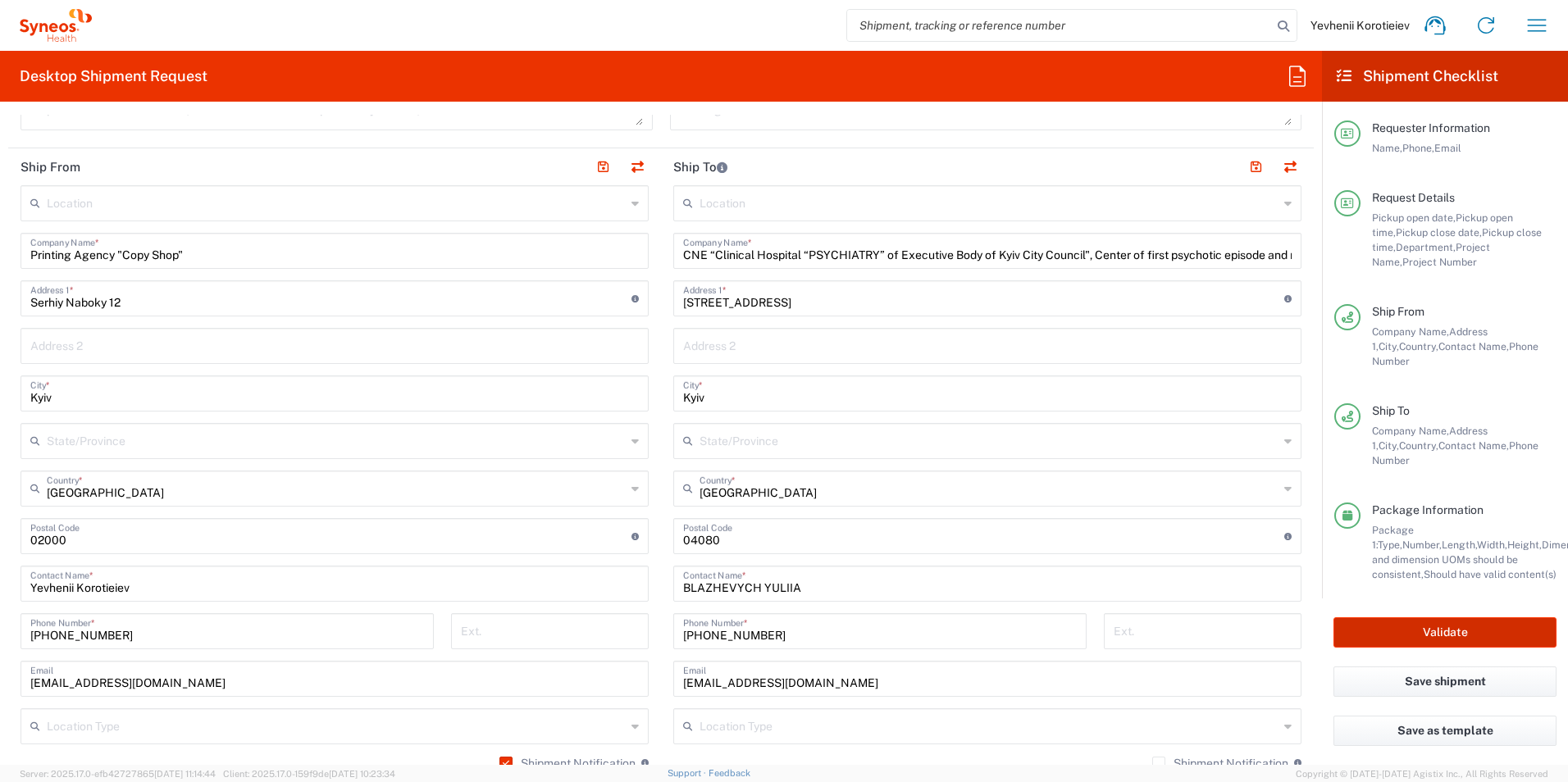
click at [1381, 625] on button "Validate" at bounding box center [1444, 632] width 223 height 30
click at [1379, 674] on button "Save shipment" at bounding box center [1444, 681] width 223 height 30
click at [1376, 680] on button "Save shipment" at bounding box center [1444, 681] width 223 height 30
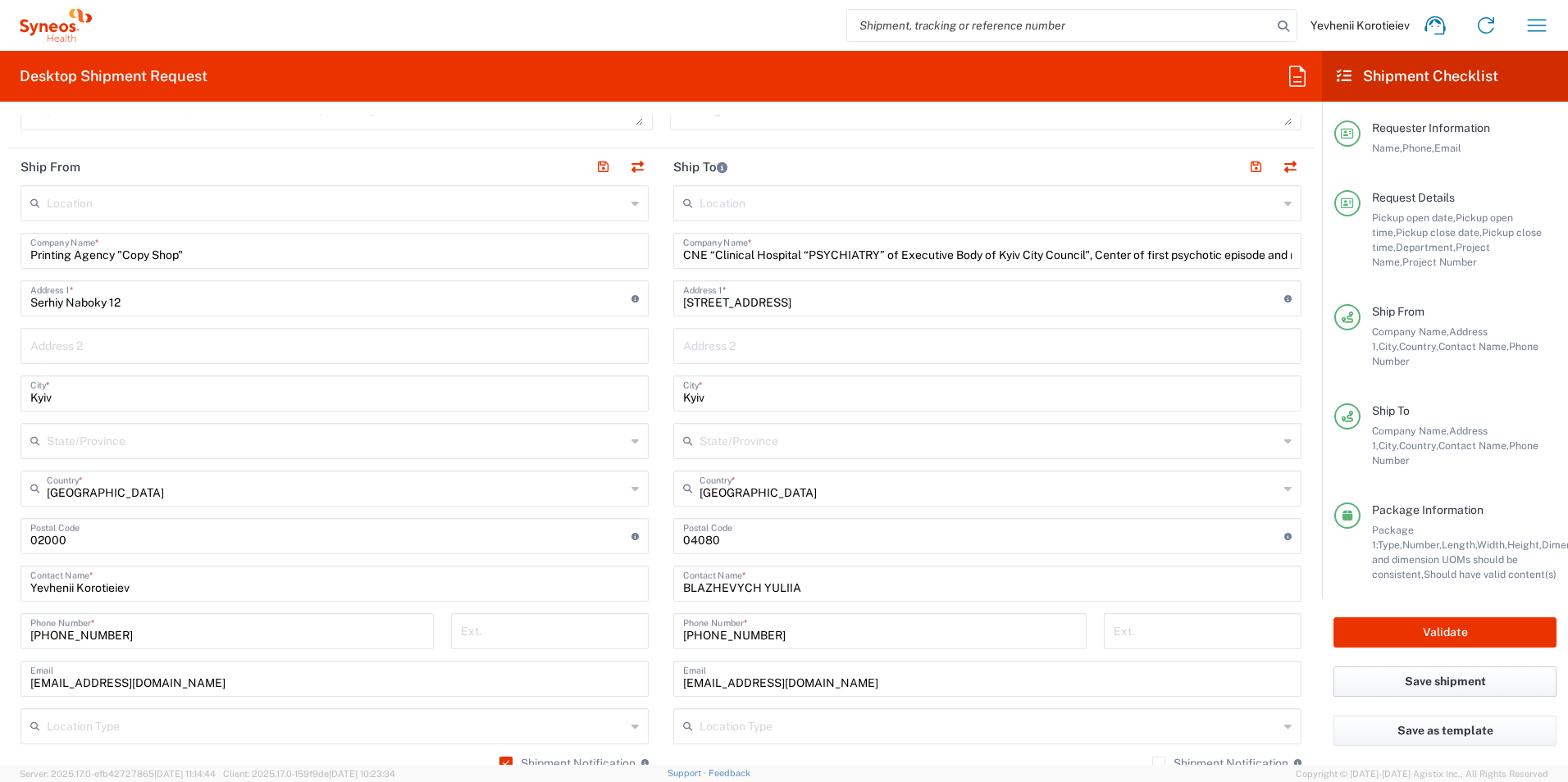
click at [1376, 680] on button "Save shipment" at bounding box center [1444, 681] width 223 height 30
click at [1408, 675] on button "Save shipment" at bounding box center [1444, 681] width 223 height 30
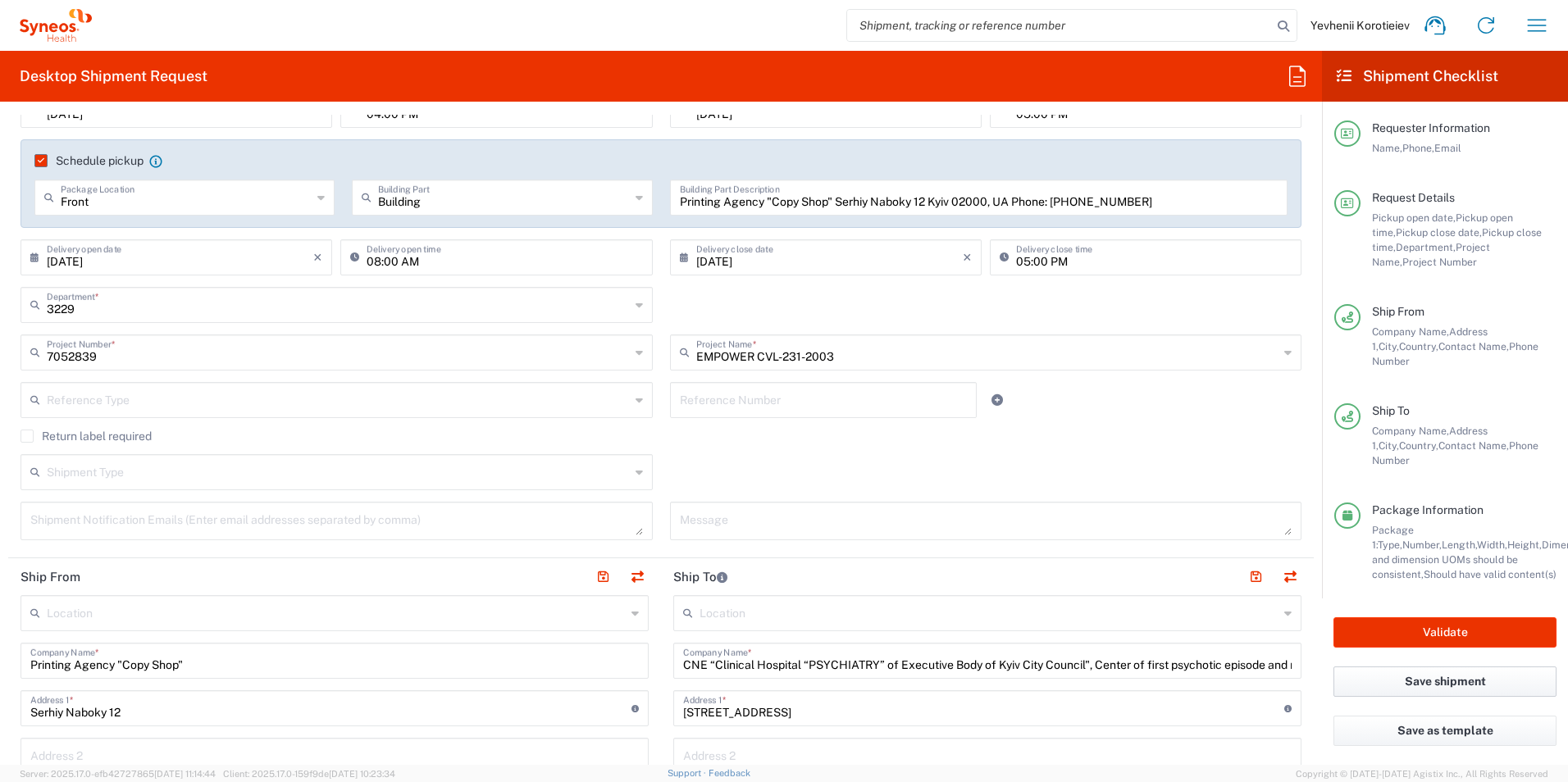
scroll to position [0, 0]
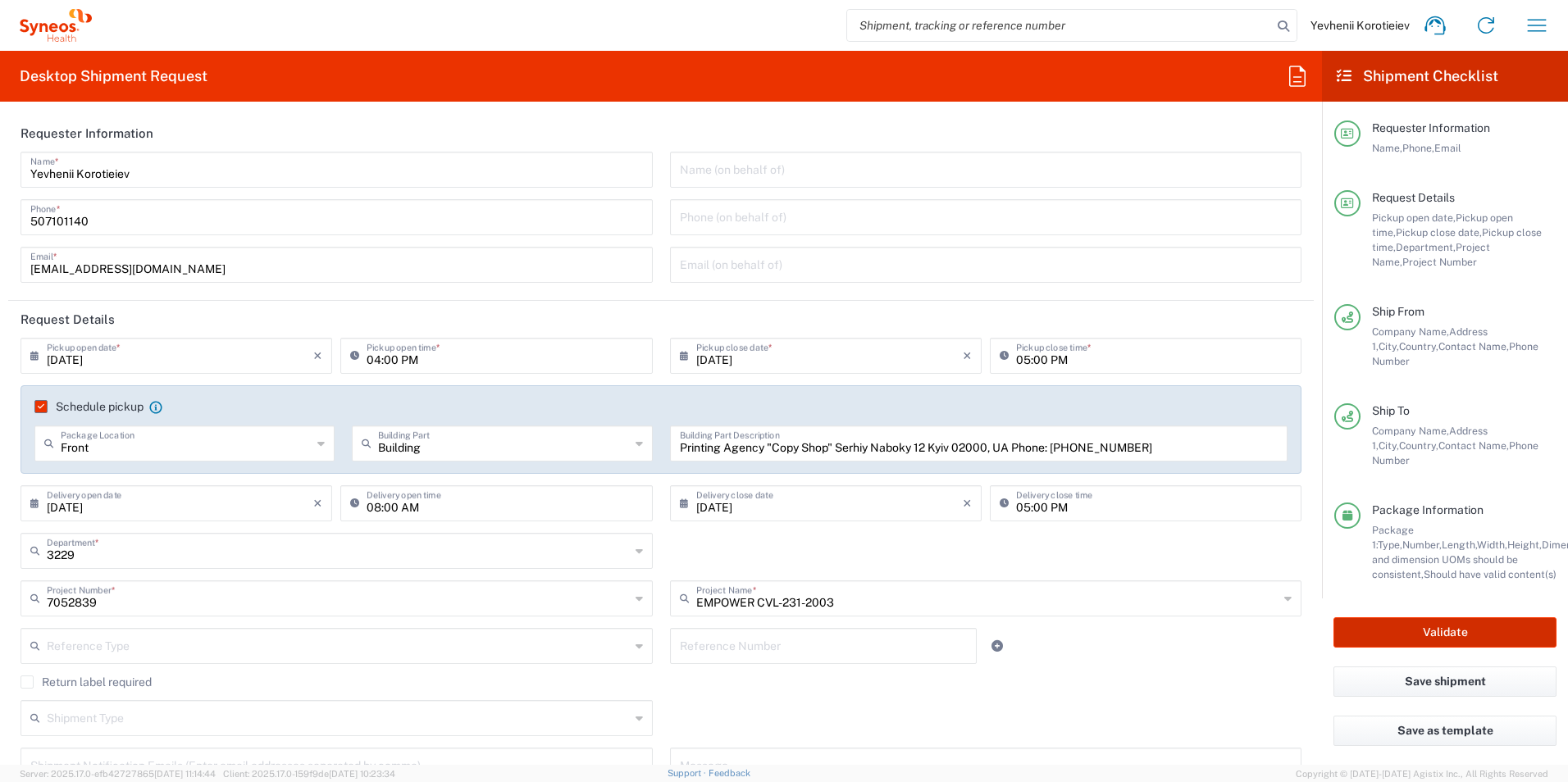
click at [1429, 618] on button "Validate" at bounding box center [1444, 632] width 223 height 30
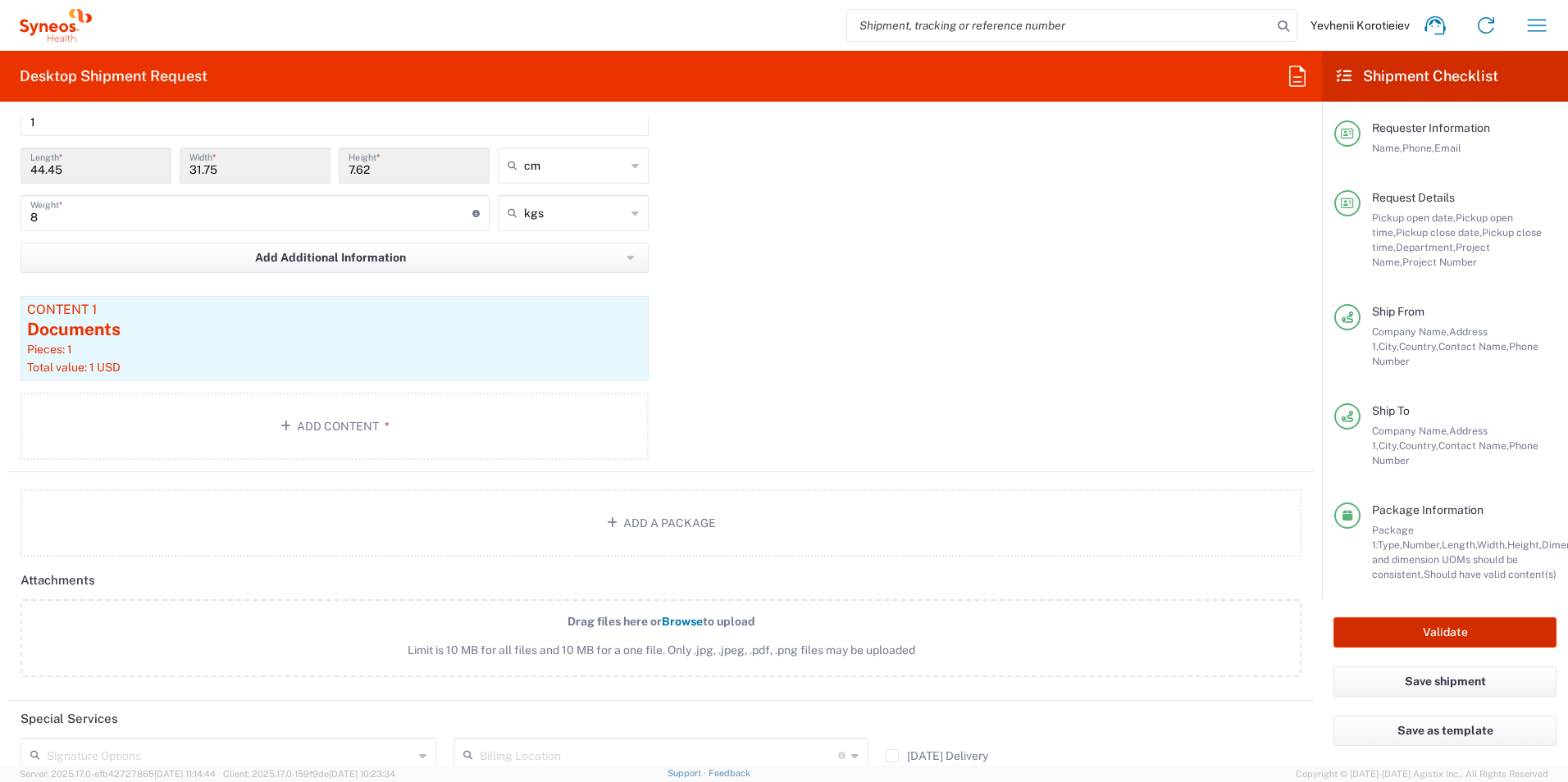
scroll to position [1616, 0]
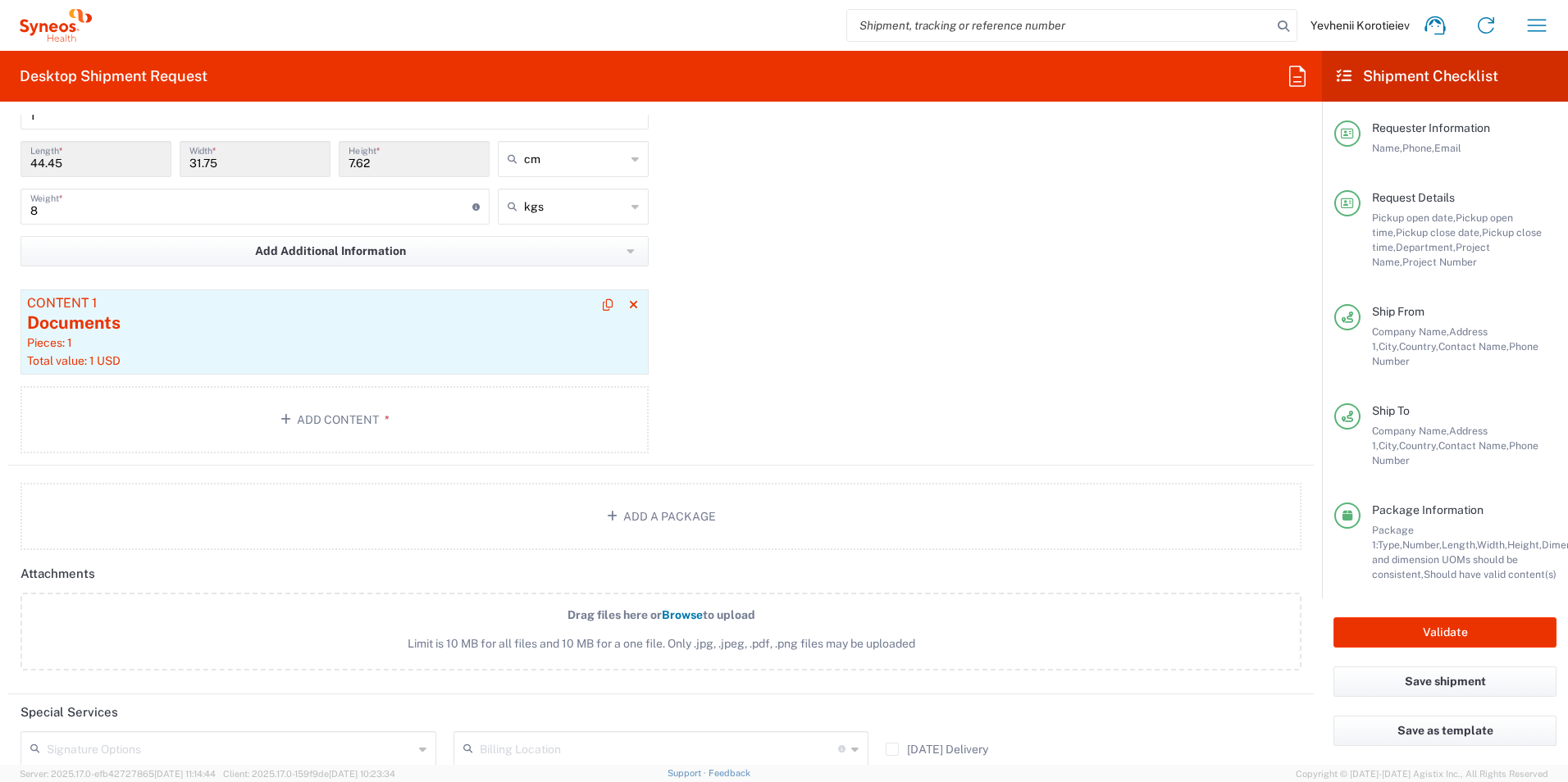
click at [395, 354] on div "Total value: 1 USD" at bounding box center [334, 360] width 615 height 15
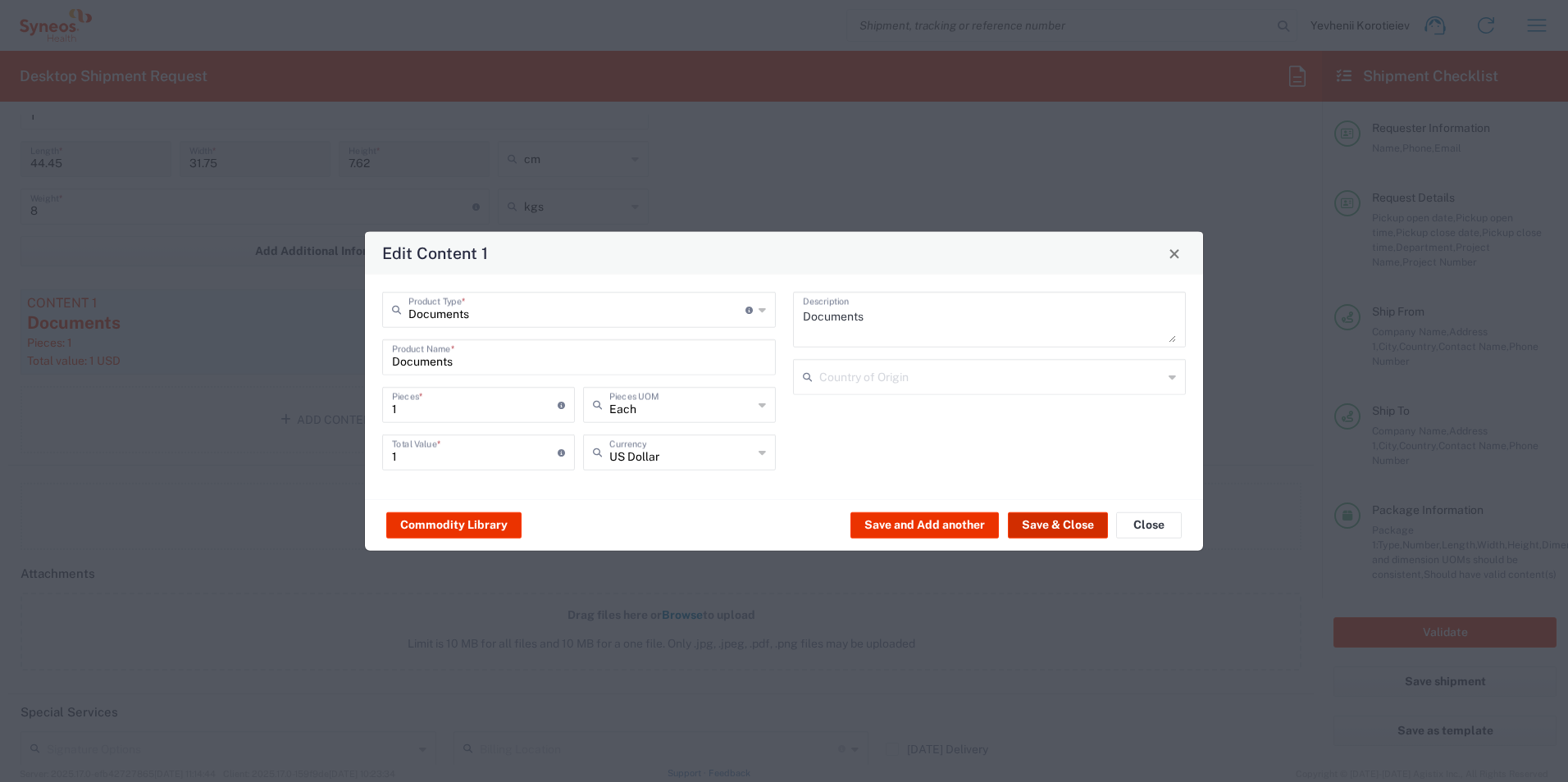
click at [1061, 519] on button "Save & Close" at bounding box center [1058, 525] width 100 height 27
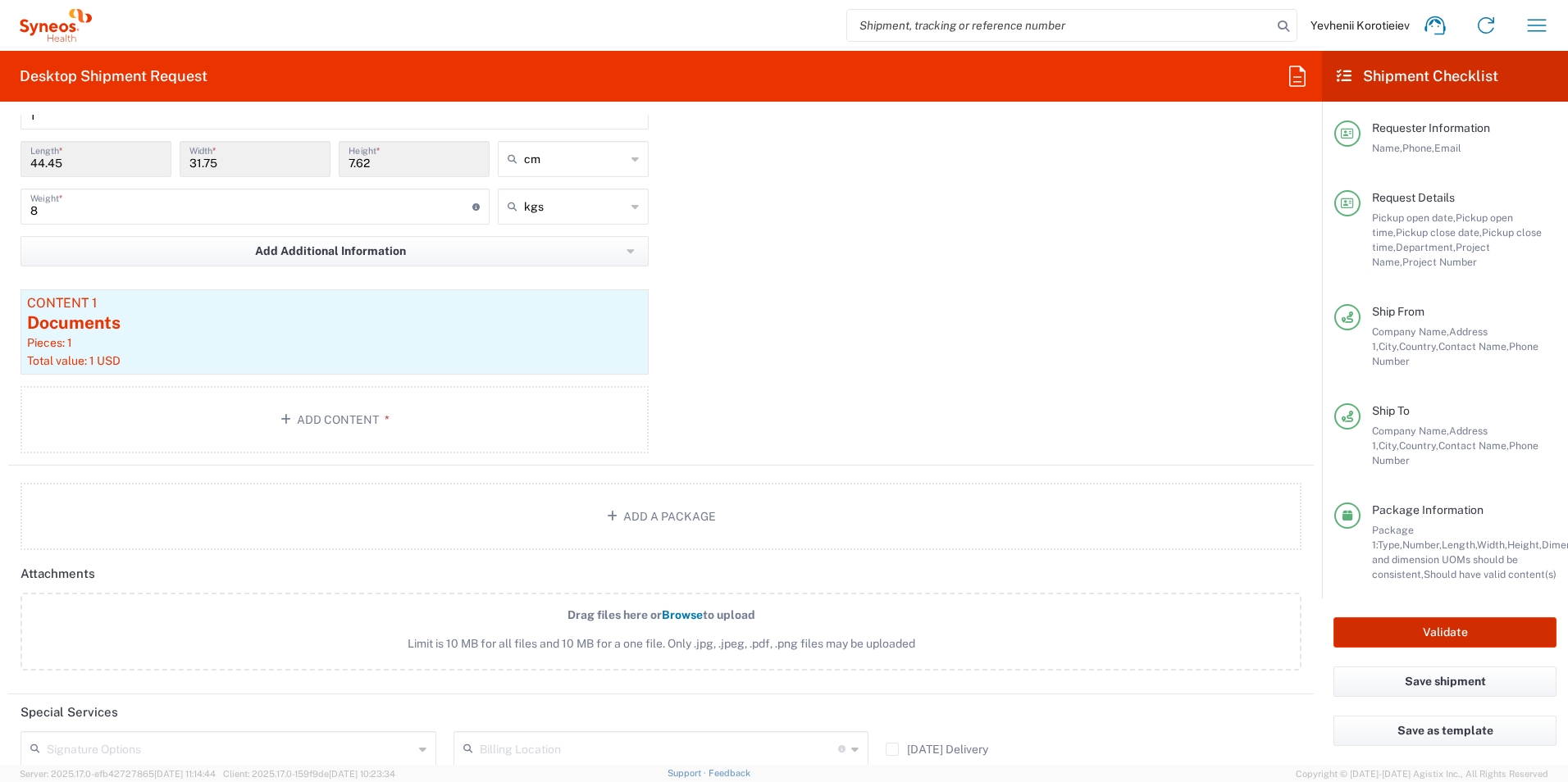
click at [1424, 618] on button "Validate" at bounding box center [1444, 632] width 223 height 30
click at [1376, 722] on button "Save as template" at bounding box center [1444, 730] width 223 height 30
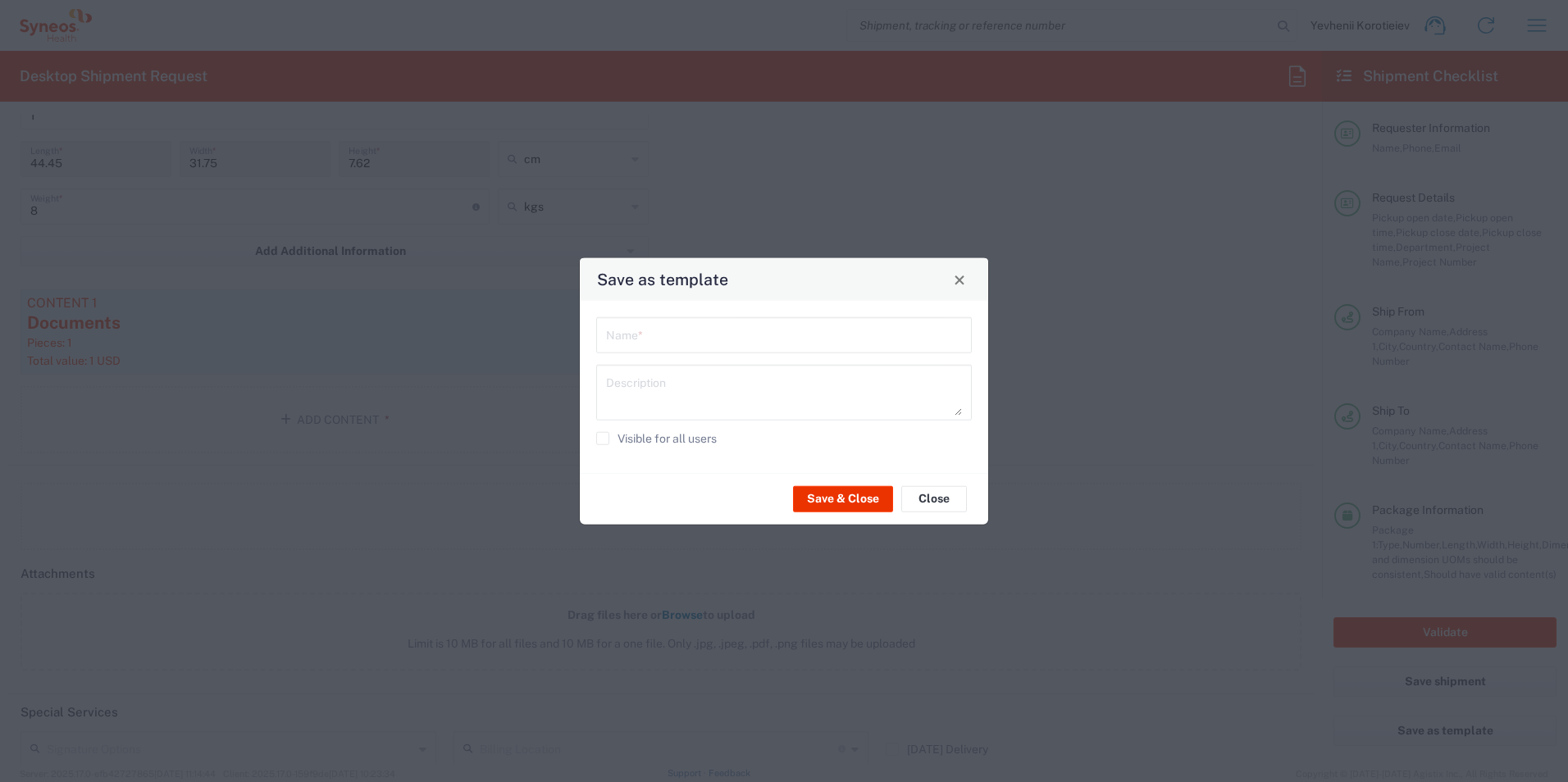
click at [738, 341] on input "text" at bounding box center [784, 334] width 356 height 28
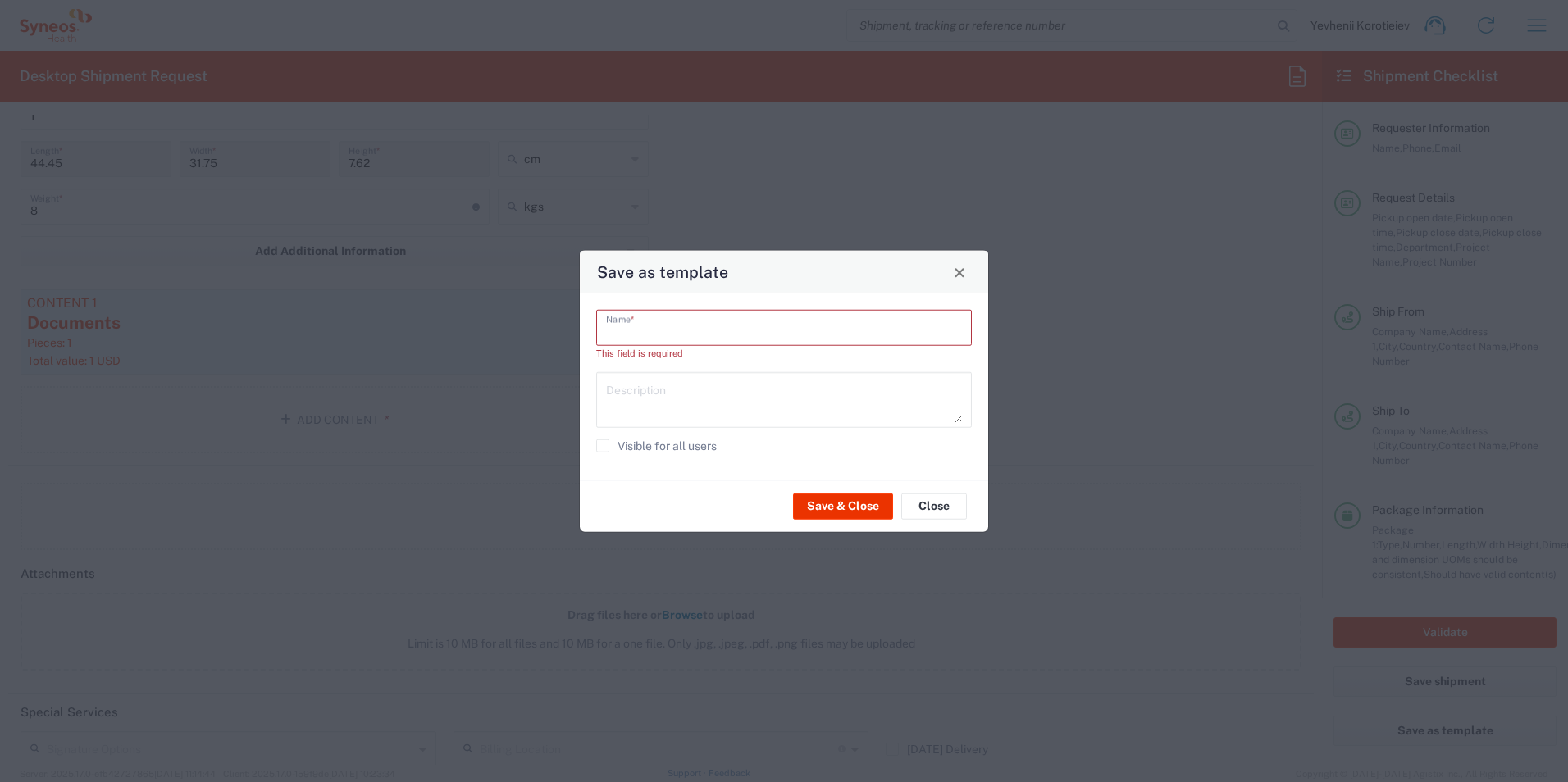
paste input "CNE “Clinical Hospital “PSYCHIATRY” of Executive Body of Kyiv City Council", Ce…"
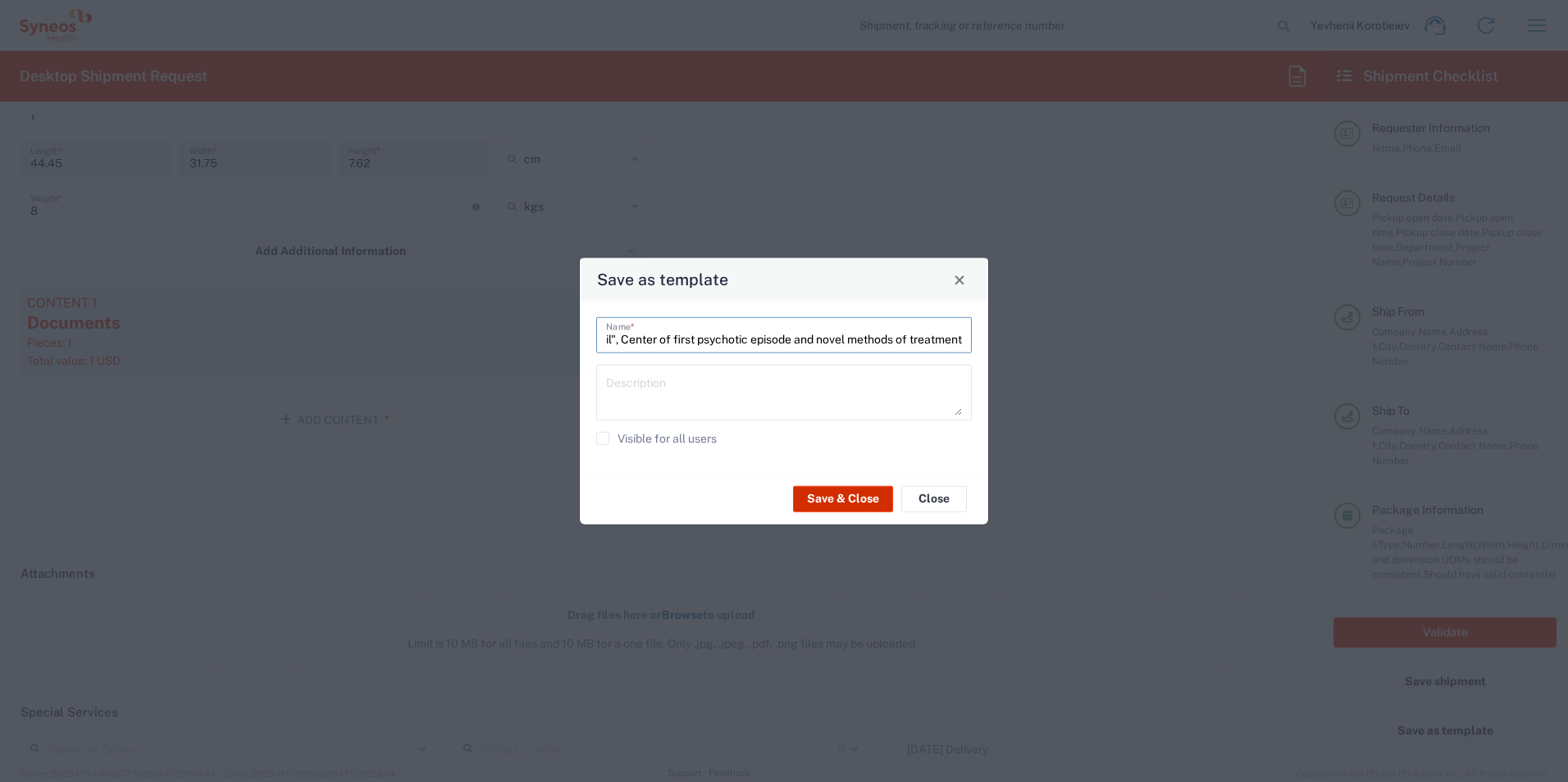
type input "CNE “Clinical Hospital “PSYCHIATRY” of Executive Body of Kyiv City Council", Ce…"
click at [852, 499] on button "Save & Close" at bounding box center [843, 498] width 100 height 27
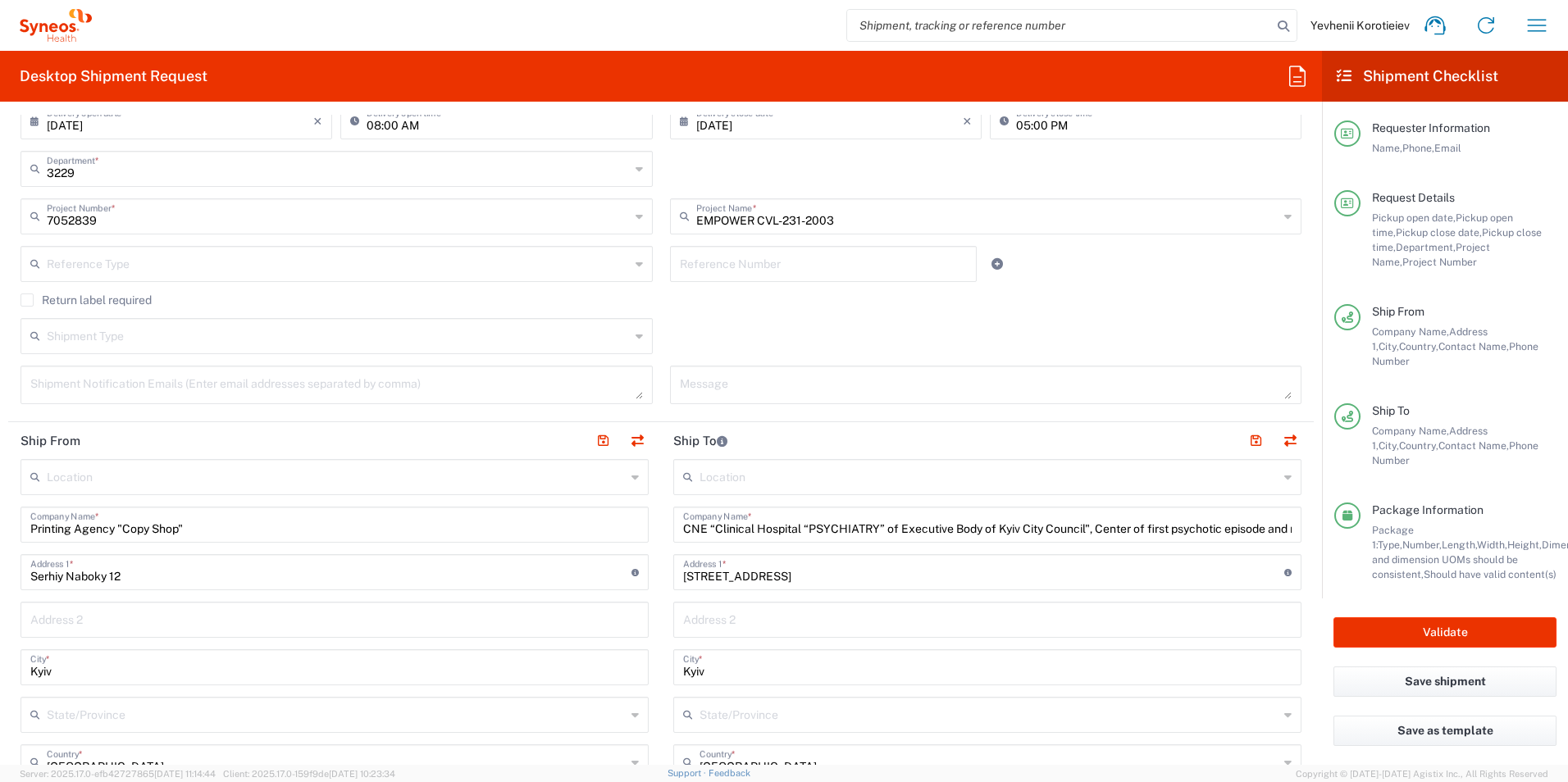
scroll to position [385, 0]
click at [788, 536] on div "CNE “Clinical Hospital “PSYCHIATRY” of Executive Body of Kyiv City Council", Ce…" at bounding box center [987, 521] width 628 height 36
click at [792, 521] on input "CNE “Clinical Hospital “PSYCHIATRY” of Executive Body of Kyiv City Council", Ce…" at bounding box center [987, 520] width 608 height 28
drag, startPoint x: 780, startPoint y: 571, endPoint x: 600, endPoint y: 563, distance: 180.2
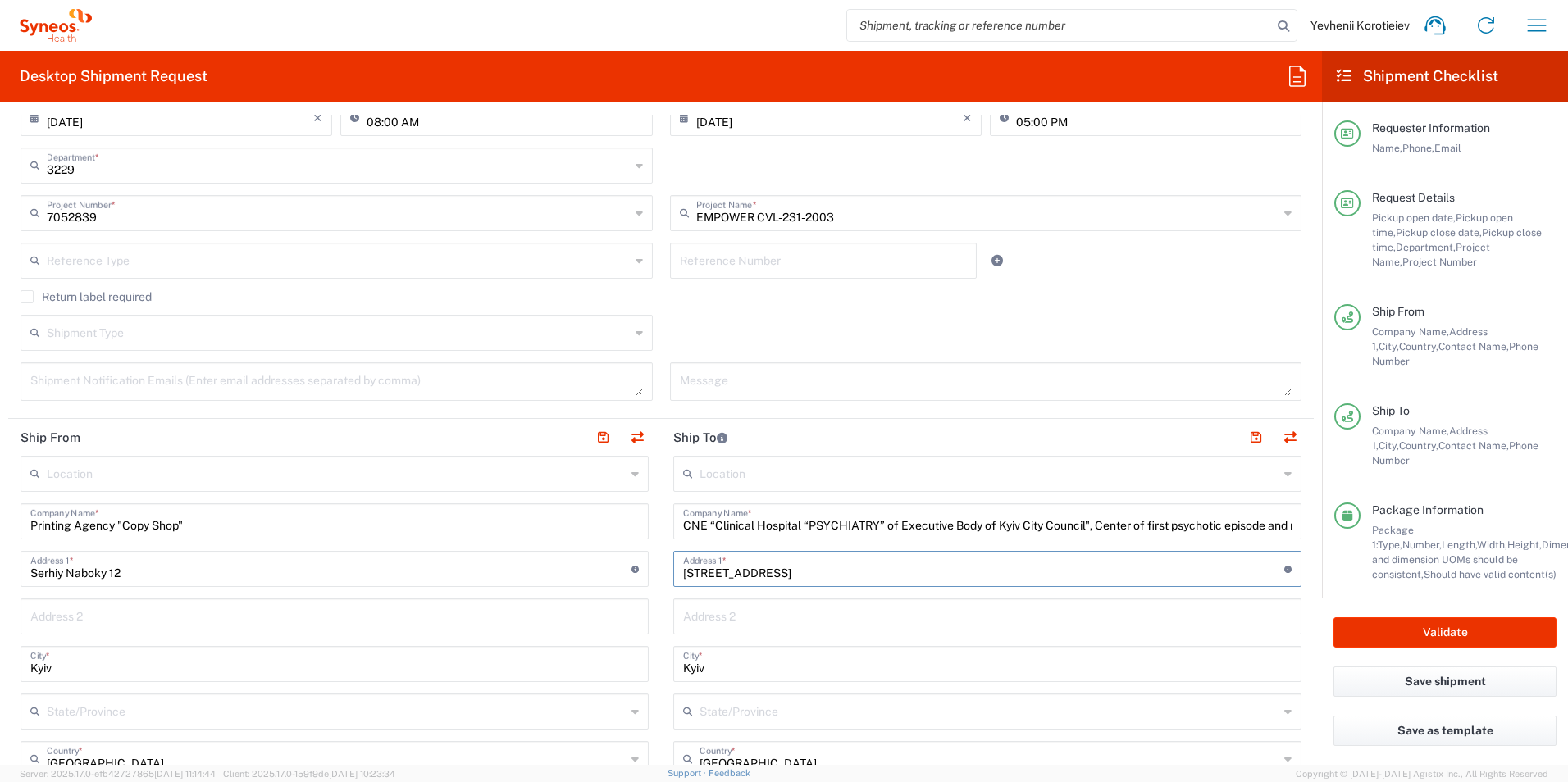
click at [600, 563] on div "Ship From Location Addison Whitney LLC-Morrisvile NC US Barcelona-Syneos Health…" at bounding box center [661, 785] width 1306 height 732
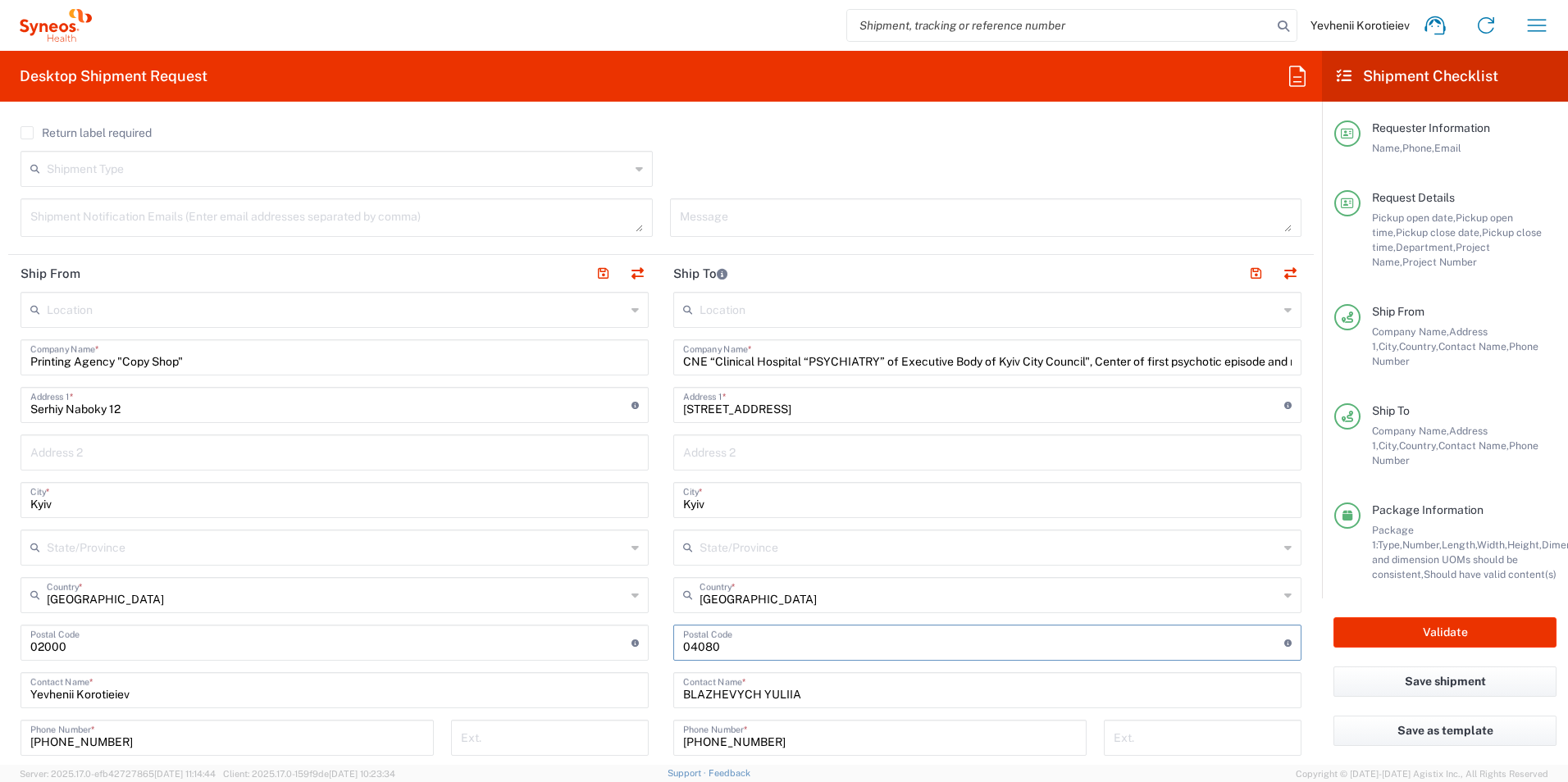
click at [742, 642] on input "undefined" at bounding box center [983, 641] width 601 height 28
drag, startPoint x: 649, startPoint y: 643, endPoint x: 636, endPoint y: 642, distance: 13.0
click at [623, 640] on div "Ship From Location Addison Whitney LLC-Morrisvile NC US Barcelona-Syneos Health…" at bounding box center [661, 620] width 1306 height 732
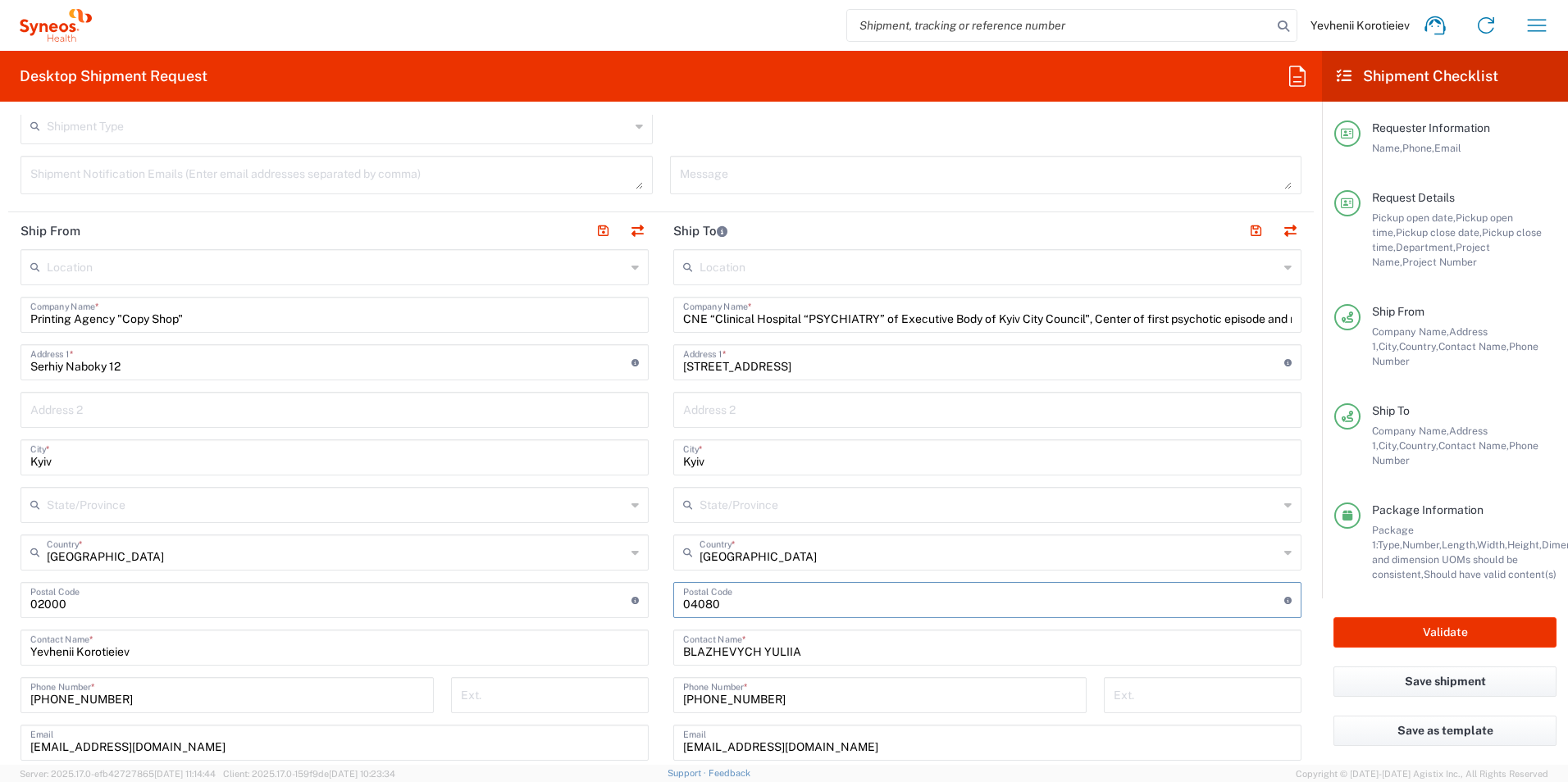
scroll to position [631, 0]
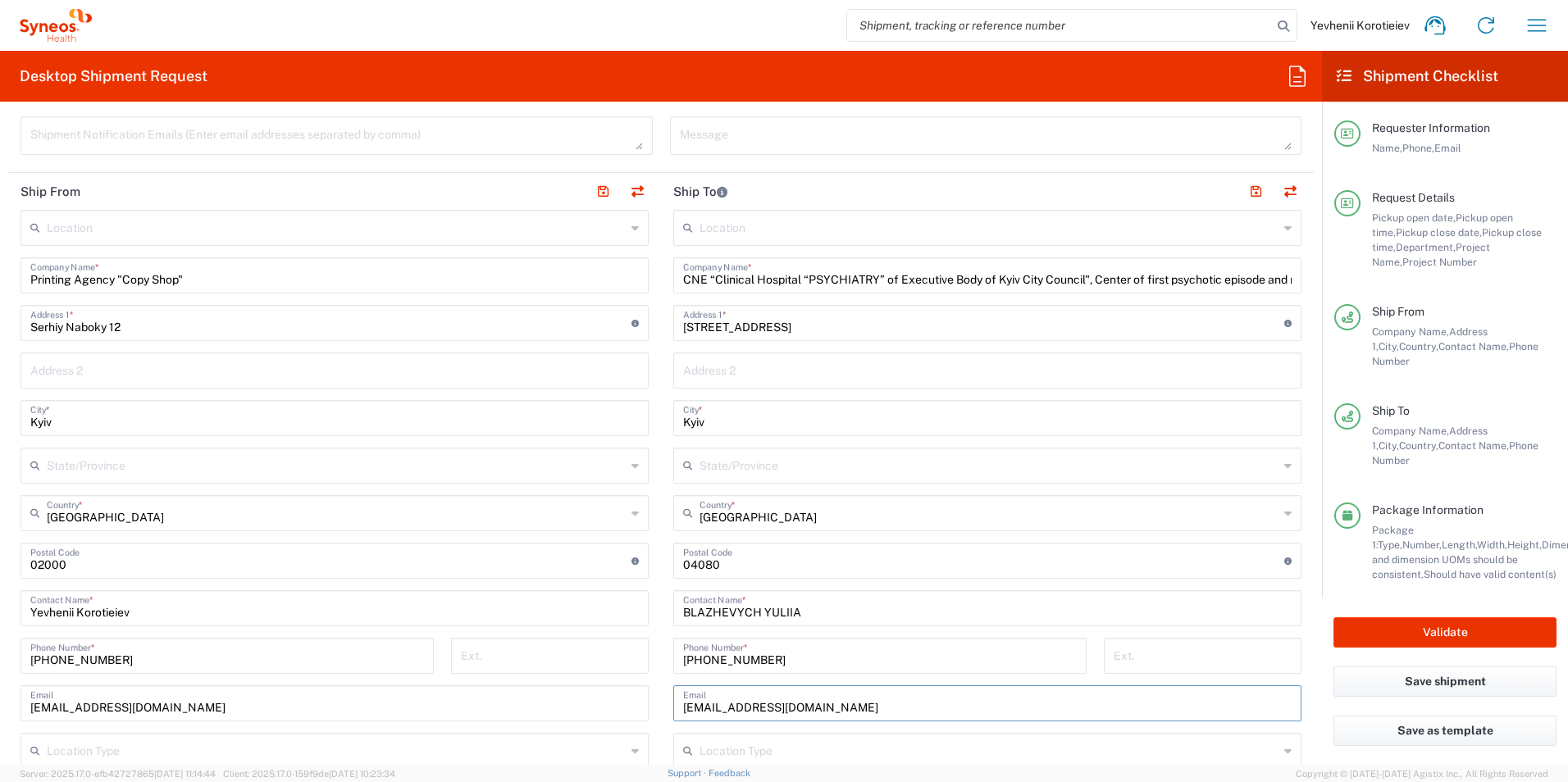
drag, startPoint x: 800, startPoint y: 707, endPoint x: 655, endPoint y: 706, distance: 145.0
click at [661, 706] on main "Location Addison Whitney LLC-Morrisvile NC US Barcelona-Syneos Health BioSector…" at bounding box center [987, 554] width 653 height 689
drag, startPoint x: 797, startPoint y: 656, endPoint x: 670, endPoint y: 656, distance: 127.0
click at [673, 656] on div "+380 50 3847048 Phone Number *" at bounding box center [880, 656] width 413 height 36
paste input "98 7991730"
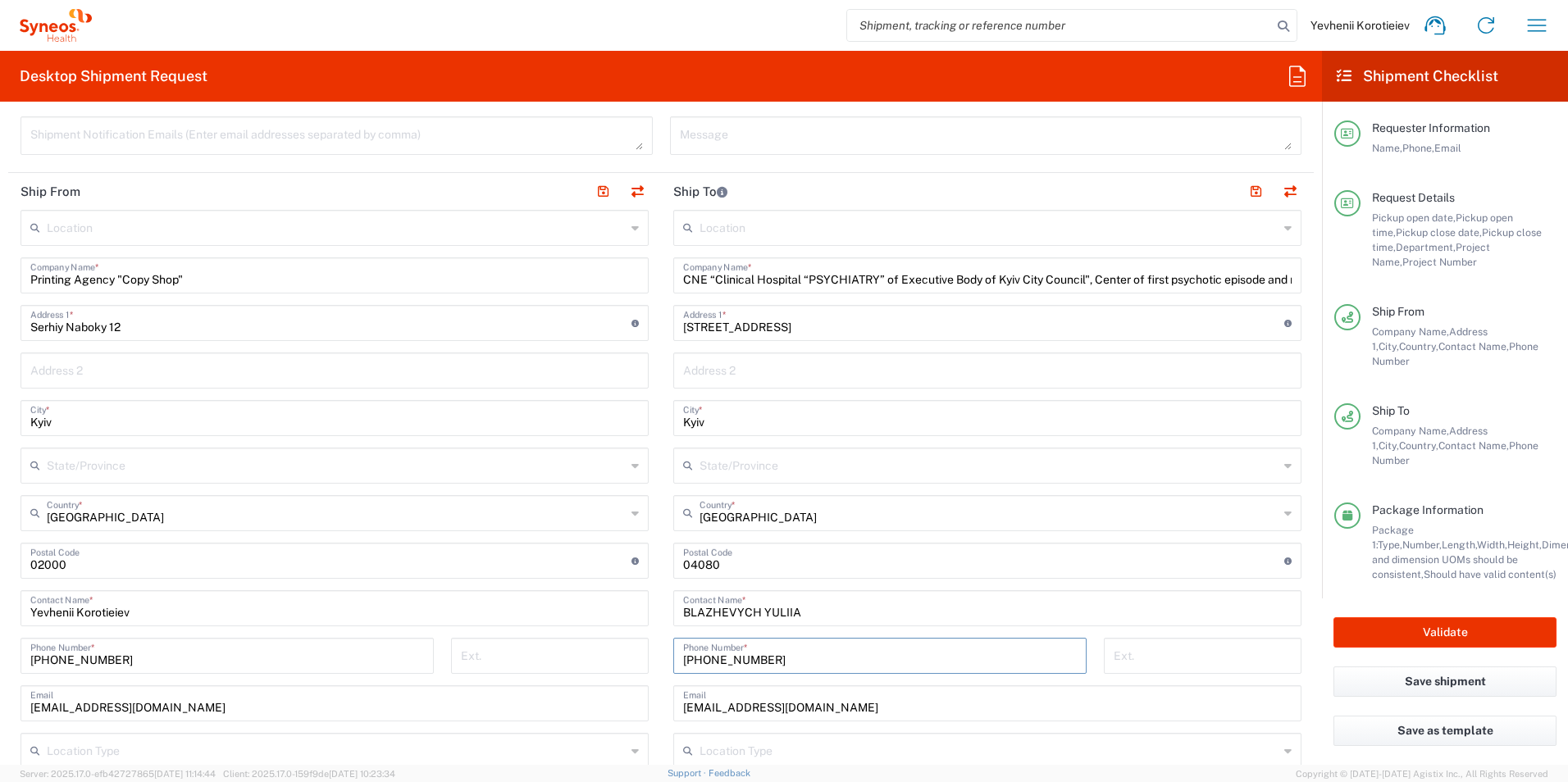
scroll to position [796, 0]
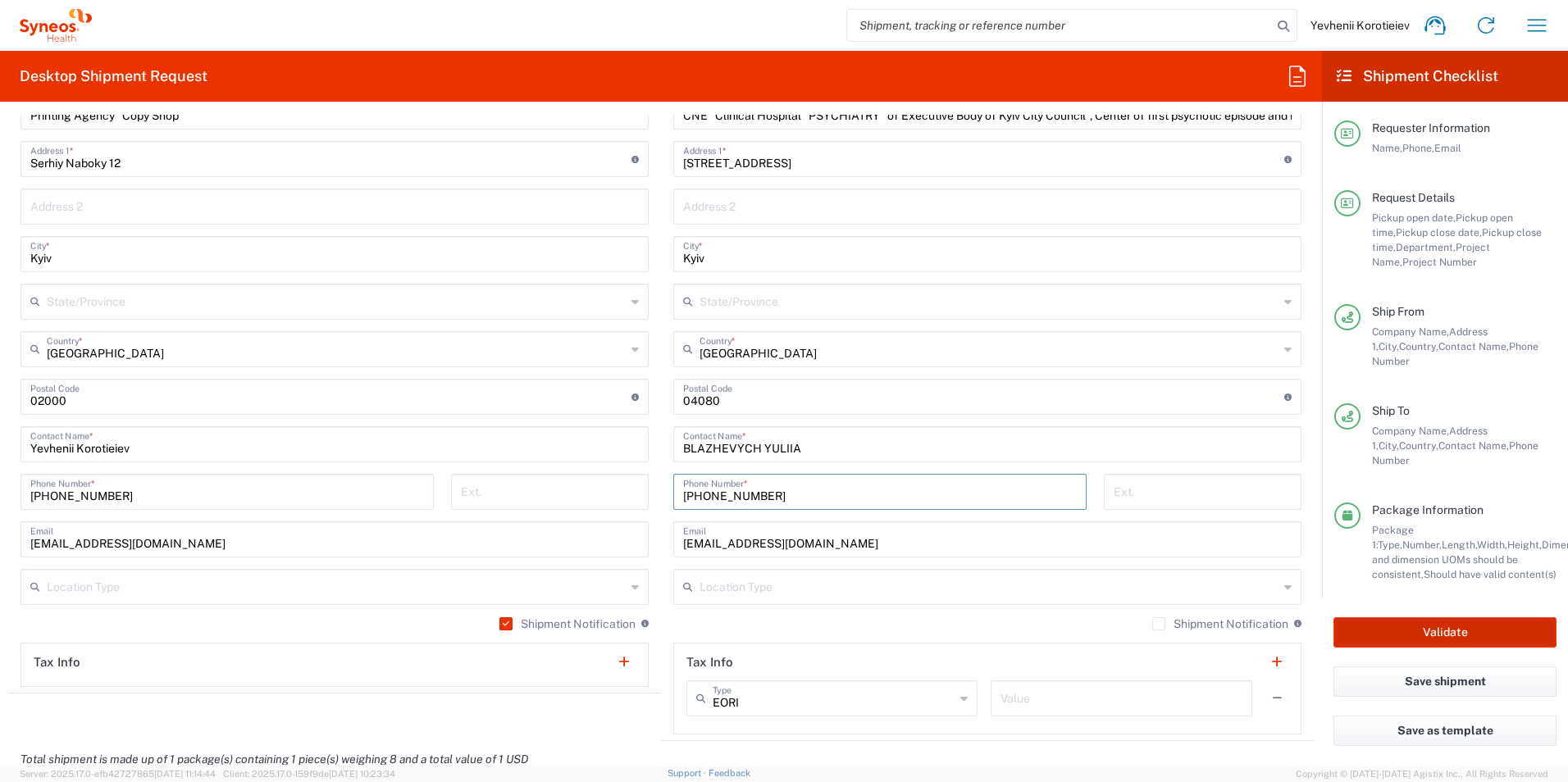
type input "[PHONE_NUMBER]"
click at [1436, 620] on button "Validate" at bounding box center [1444, 632] width 223 height 30
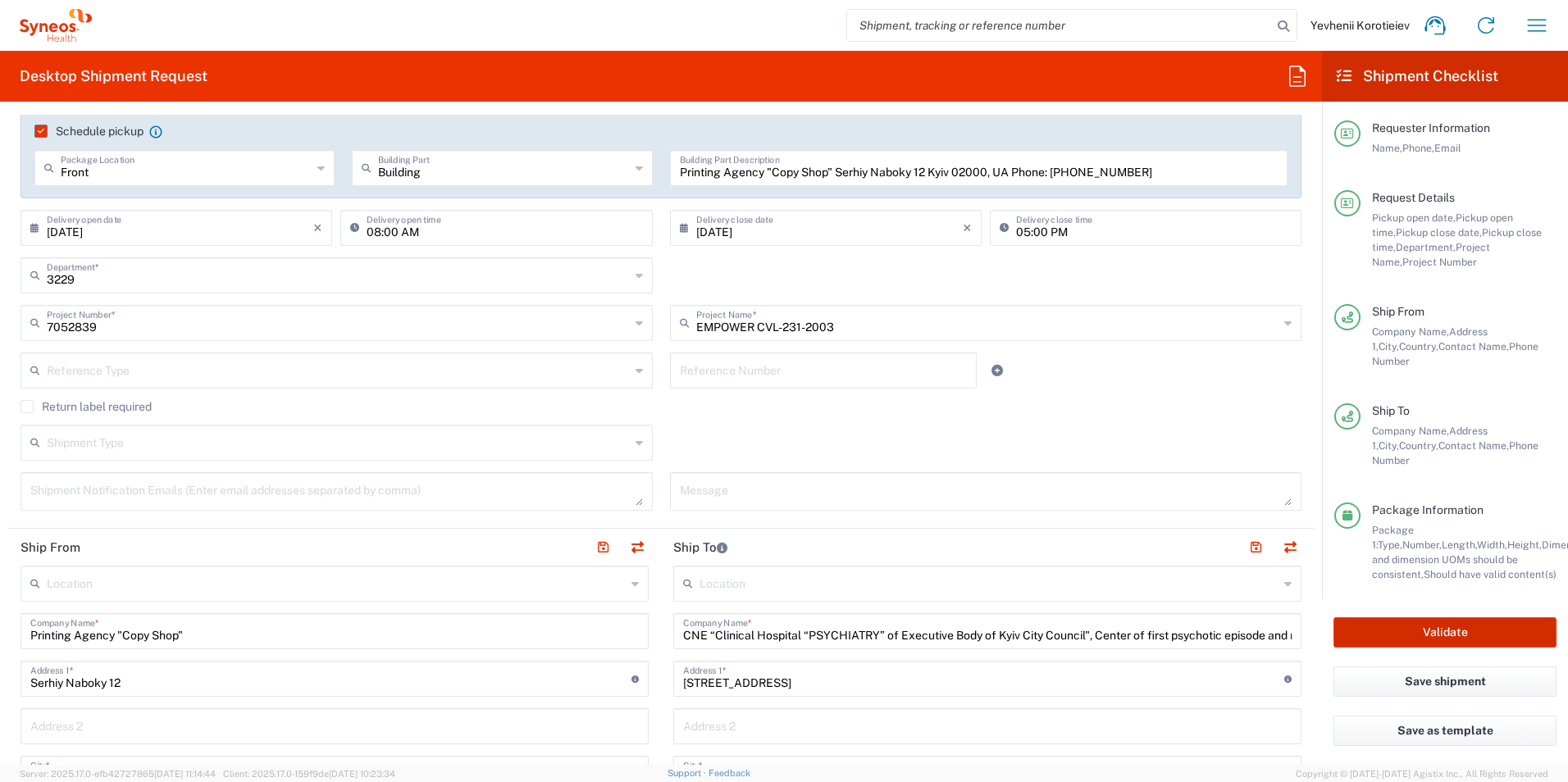
scroll to position [328, 0]
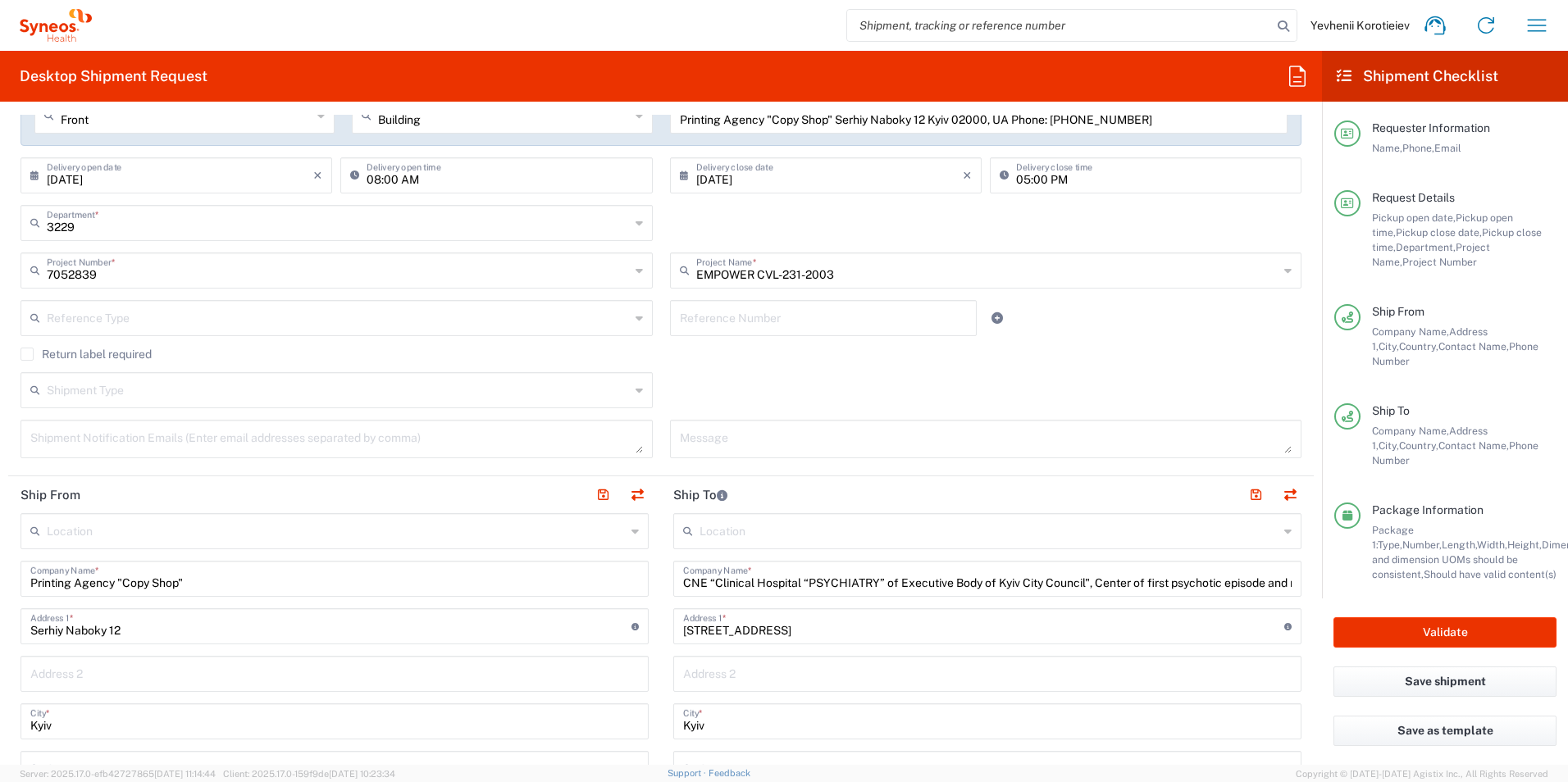
click at [675, 583] on div "CNE “Clinical Hospital “PSYCHIATRY” of Executive Body of Kyiv City Council", Ce…" at bounding box center [987, 579] width 628 height 36
click at [683, 583] on input "CNE “Clinical Hospital “PSYCHIATRY” of Executive Body of Kyiv City Council", Ce…" at bounding box center [987, 577] width 608 height 28
paste input "Regional Clinical Psychiatric Hospital of Kirovograd Regional Counci"
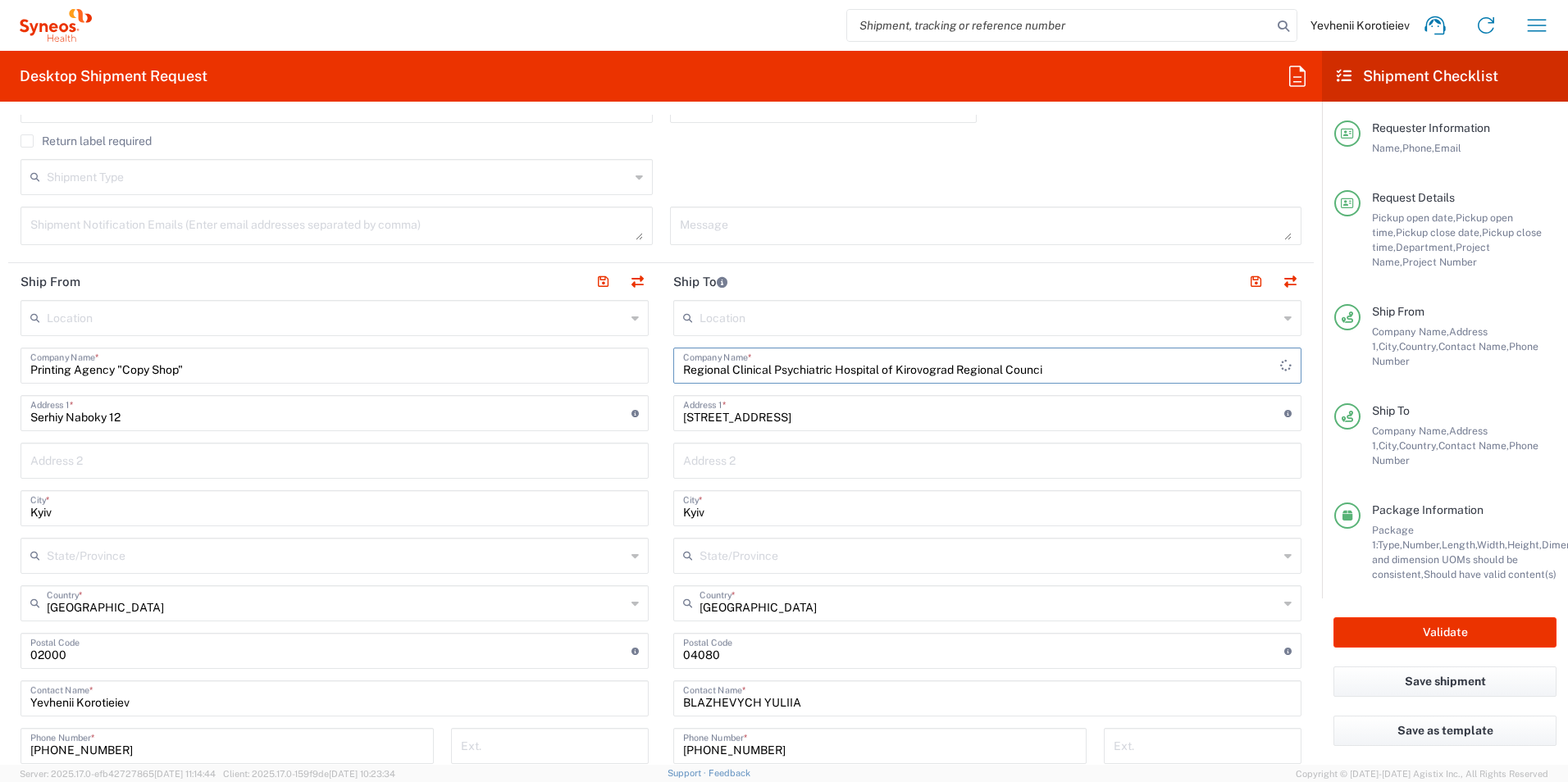
scroll to position [574, 0]
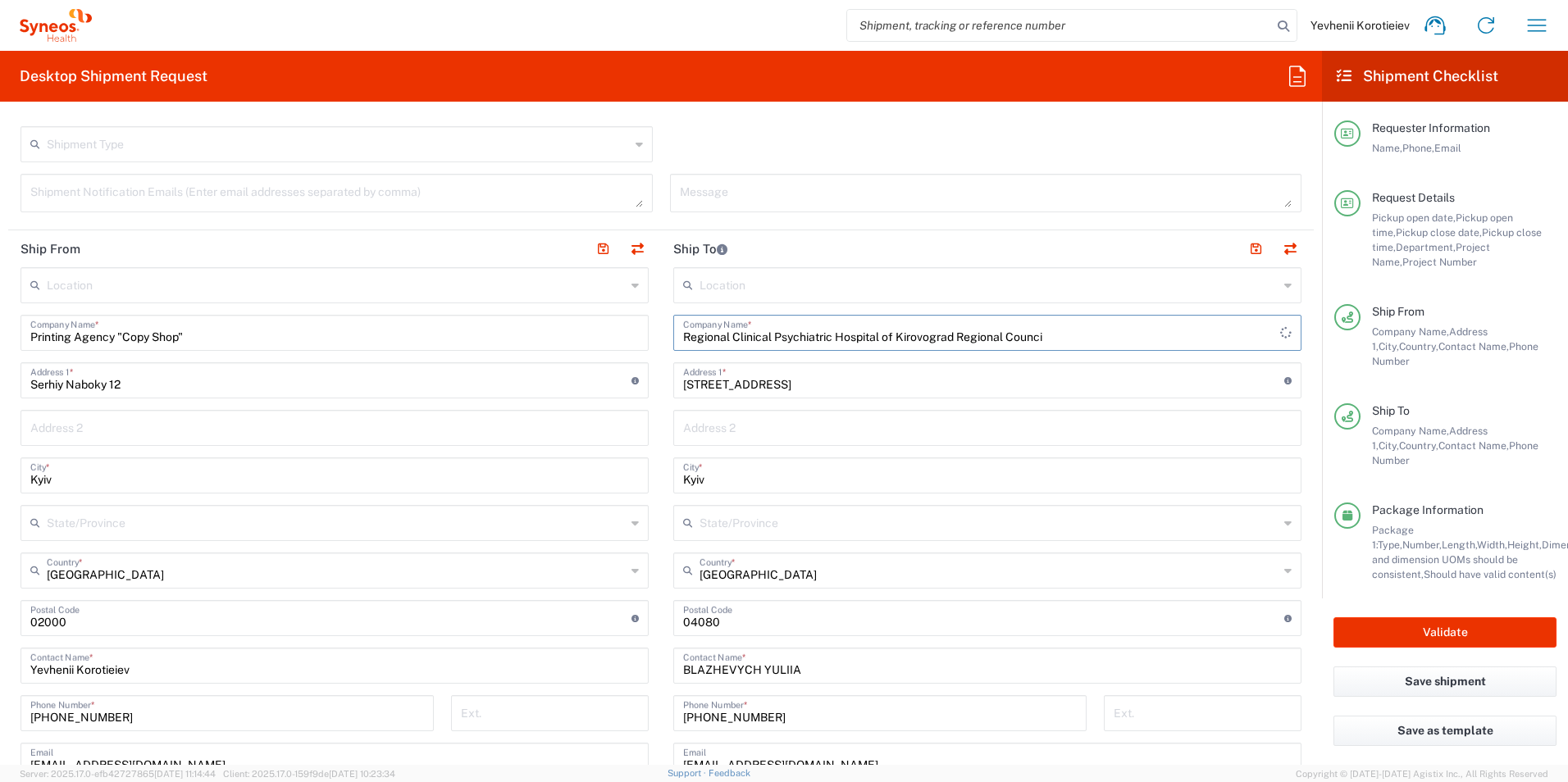
type input "Regional Clinical Psychiatric Hospital of Kirovograd Regional Counci"
drag, startPoint x: 794, startPoint y: 385, endPoint x: 577, endPoint y: 369, distance: 217.6
click at [577, 369] on div "Ship From Location Addison Whitney LLC-Morrisvile NC US Barcelona-Syneos Health…" at bounding box center [661, 596] width 1306 height 732
paste input "2-a Metalurhiv"
type input "2-a Metalurhiv str."
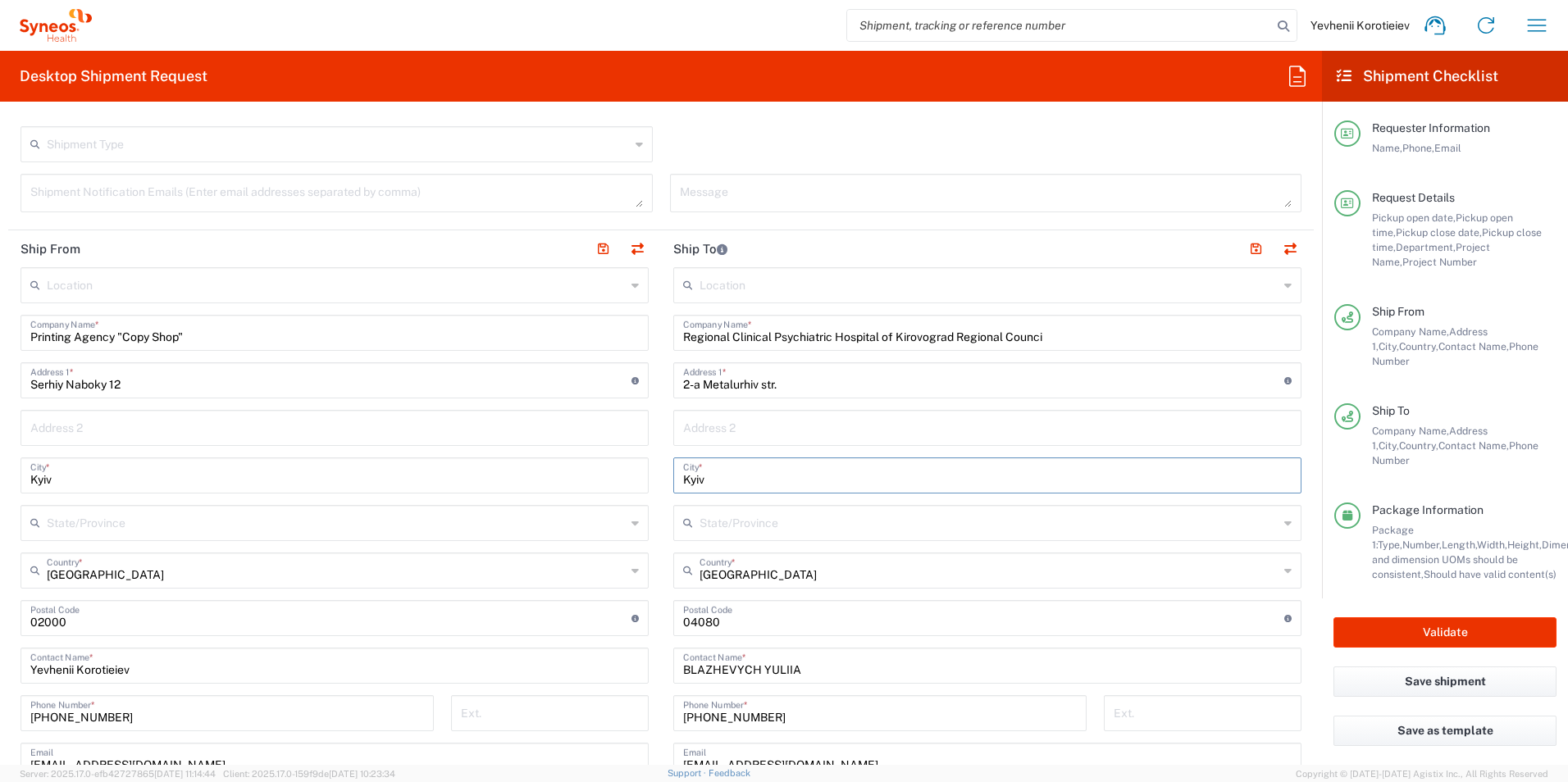
drag, startPoint x: 717, startPoint y: 484, endPoint x: 582, endPoint y: 489, distance: 135.1
click at [582, 489] on div "Ship From Location Addison Whitney LLC-Morrisvile NC US Barcelona-Syneos Health…" at bounding box center [661, 596] width 1306 height 732
paste input "ropyvnytskyi"
type input "Kropyvnytskyi"
drag, startPoint x: 745, startPoint y: 625, endPoint x: 617, endPoint y: 620, distance: 128.1
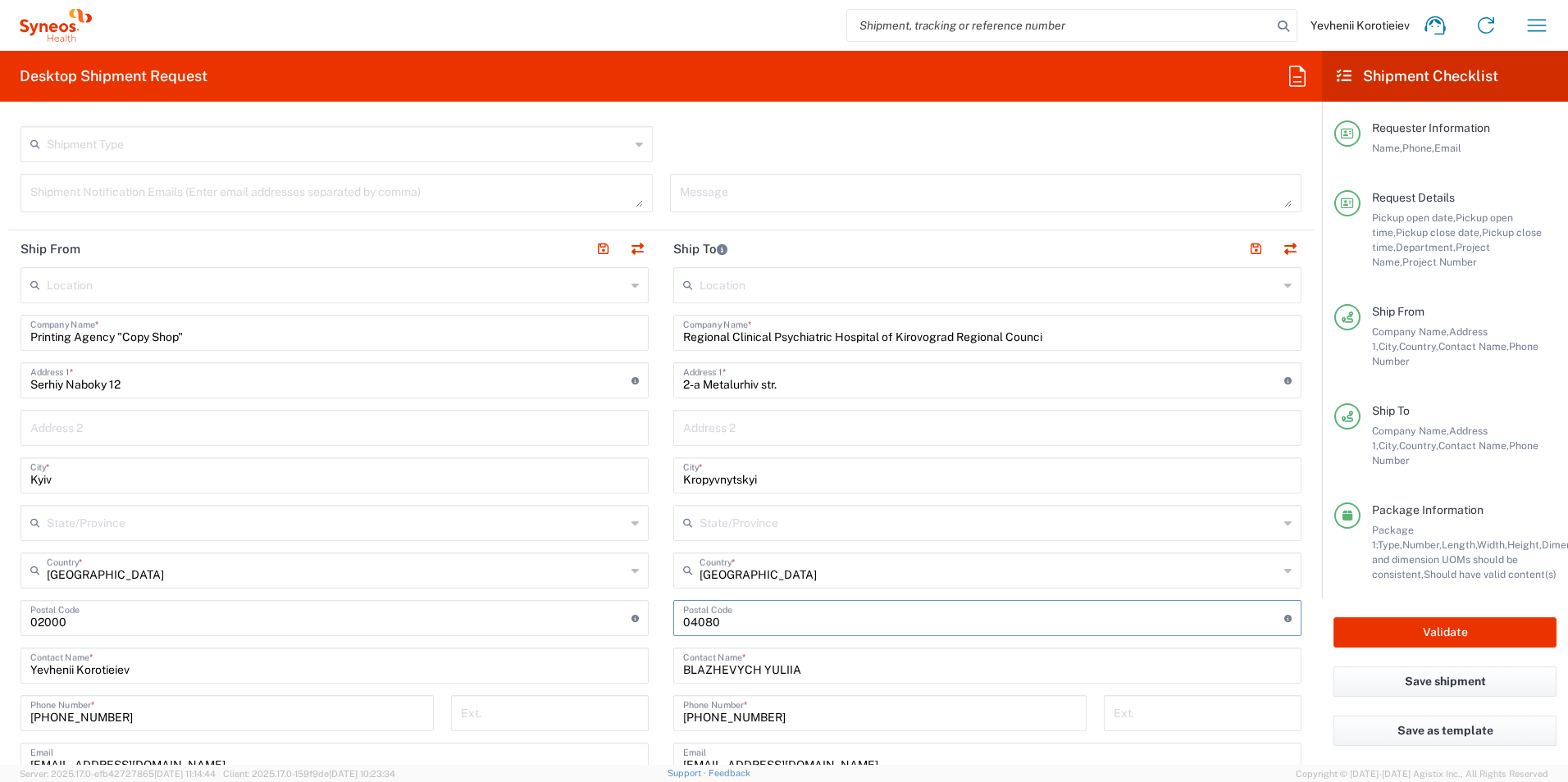
click at [617, 620] on div "Ship From Location Addison Whitney LLC-Morrisvile NC US Barcelona-Syneos Health…" at bounding box center [661, 596] width 1306 height 732
paste input "25491"
type input "25491"
drag, startPoint x: 797, startPoint y: 720, endPoint x: 595, endPoint y: 708, distance: 202.4
click at [595, 709] on div "Ship From Location Addison Whitney LLC-Morrisvile NC US Barcelona-Syneos Health…" at bounding box center [661, 596] width 1306 height 732
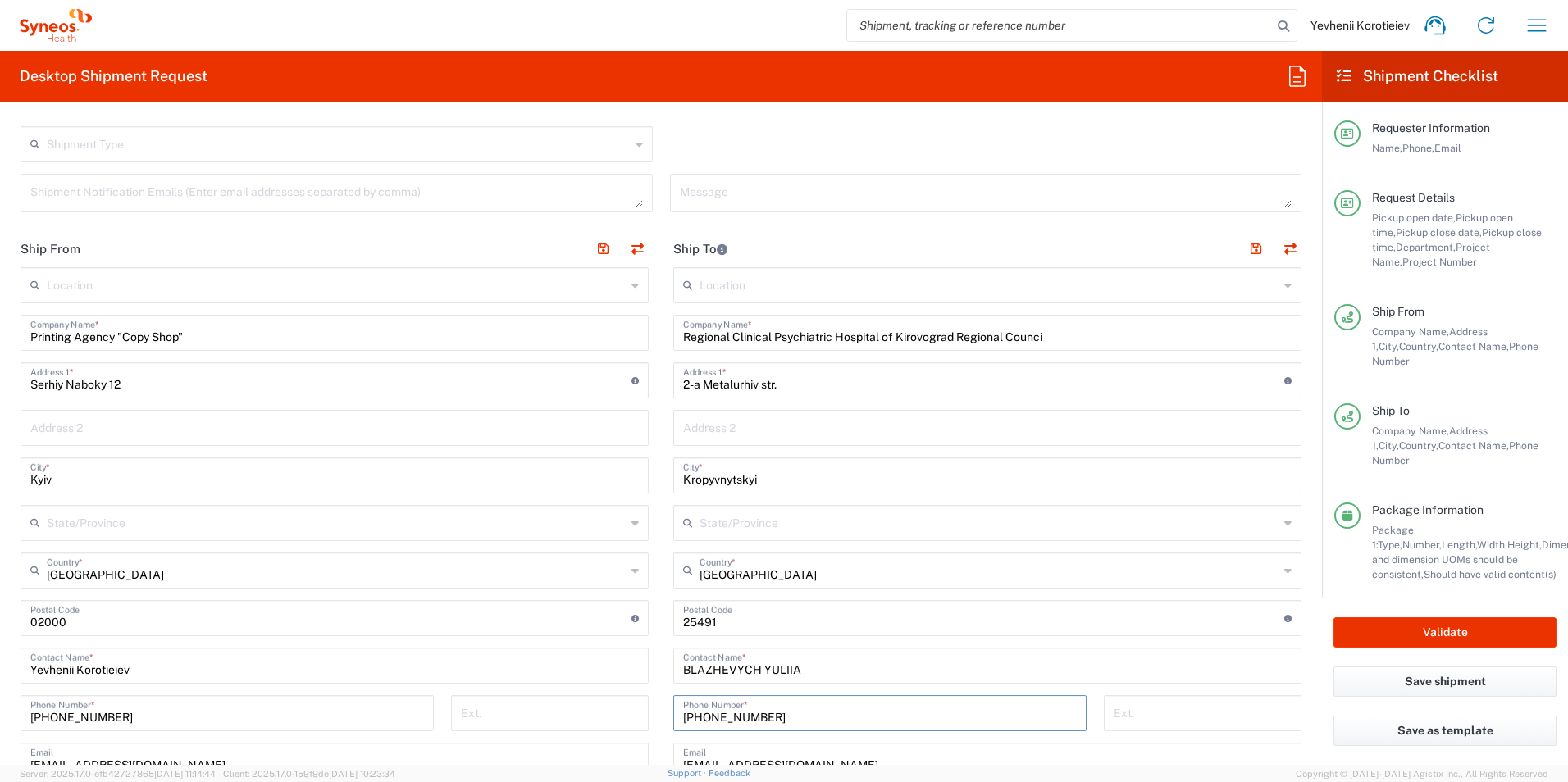
paste input "50 5641035"
type input "+380 50 5641035"
drag, startPoint x: 809, startPoint y: 670, endPoint x: 560, endPoint y: 662, distance: 249.1
click at [560, 662] on div "Ship From Location Addison Whitney LLC-Morrisvile NC US Barcelona-Syneos Health…" at bounding box center [661, 596] width 1306 height 732
type input "DENYSOV YEVHEN"
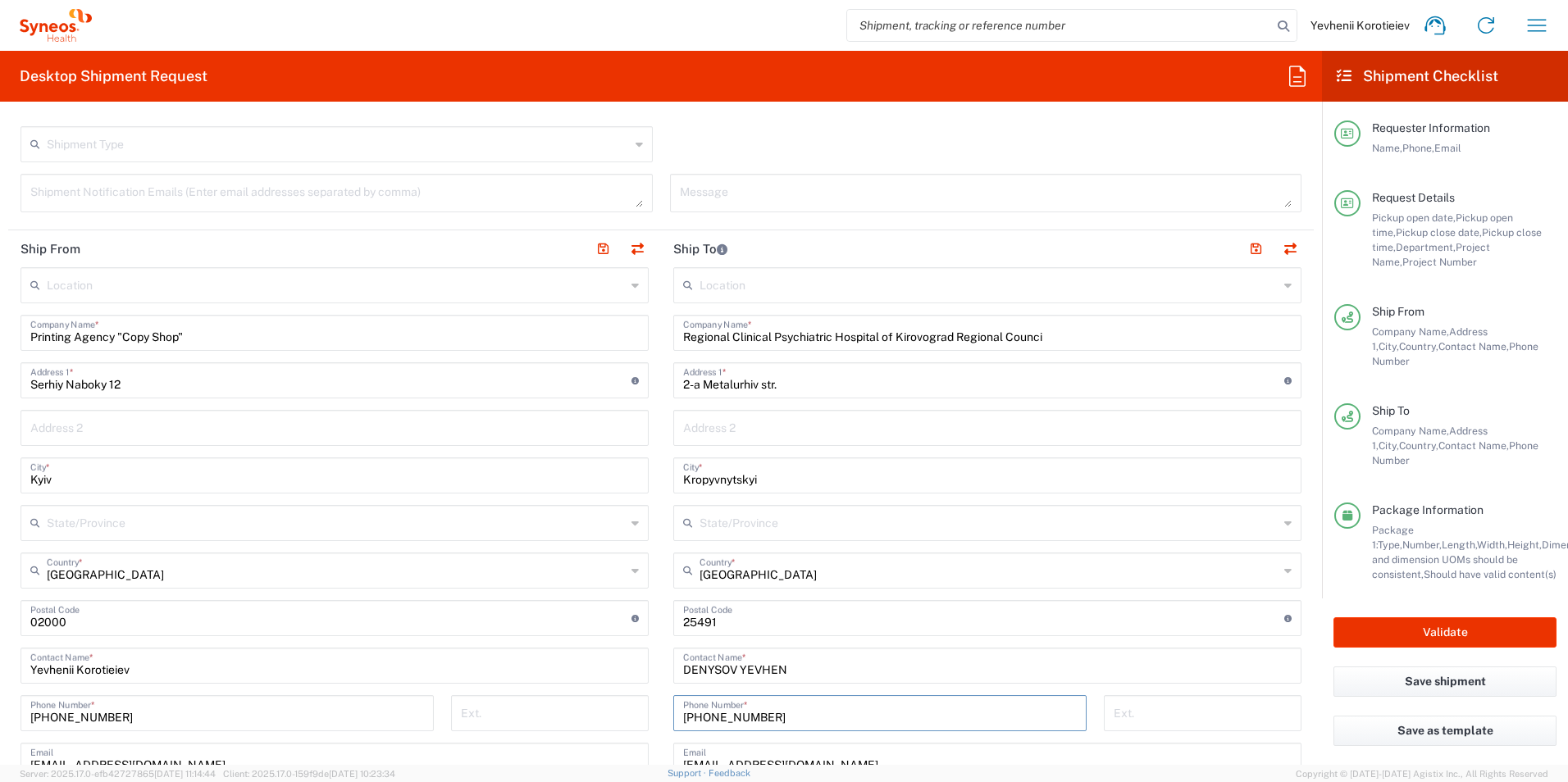
drag, startPoint x: 790, startPoint y: 724, endPoint x: 586, endPoint y: 717, distance: 204.1
click at [586, 717] on div "Ship From Location Addison Whitney LLC-Morrisvile NC US Barcelona-Syneos Health…" at bounding box center [661, 596] width 1306 height 732
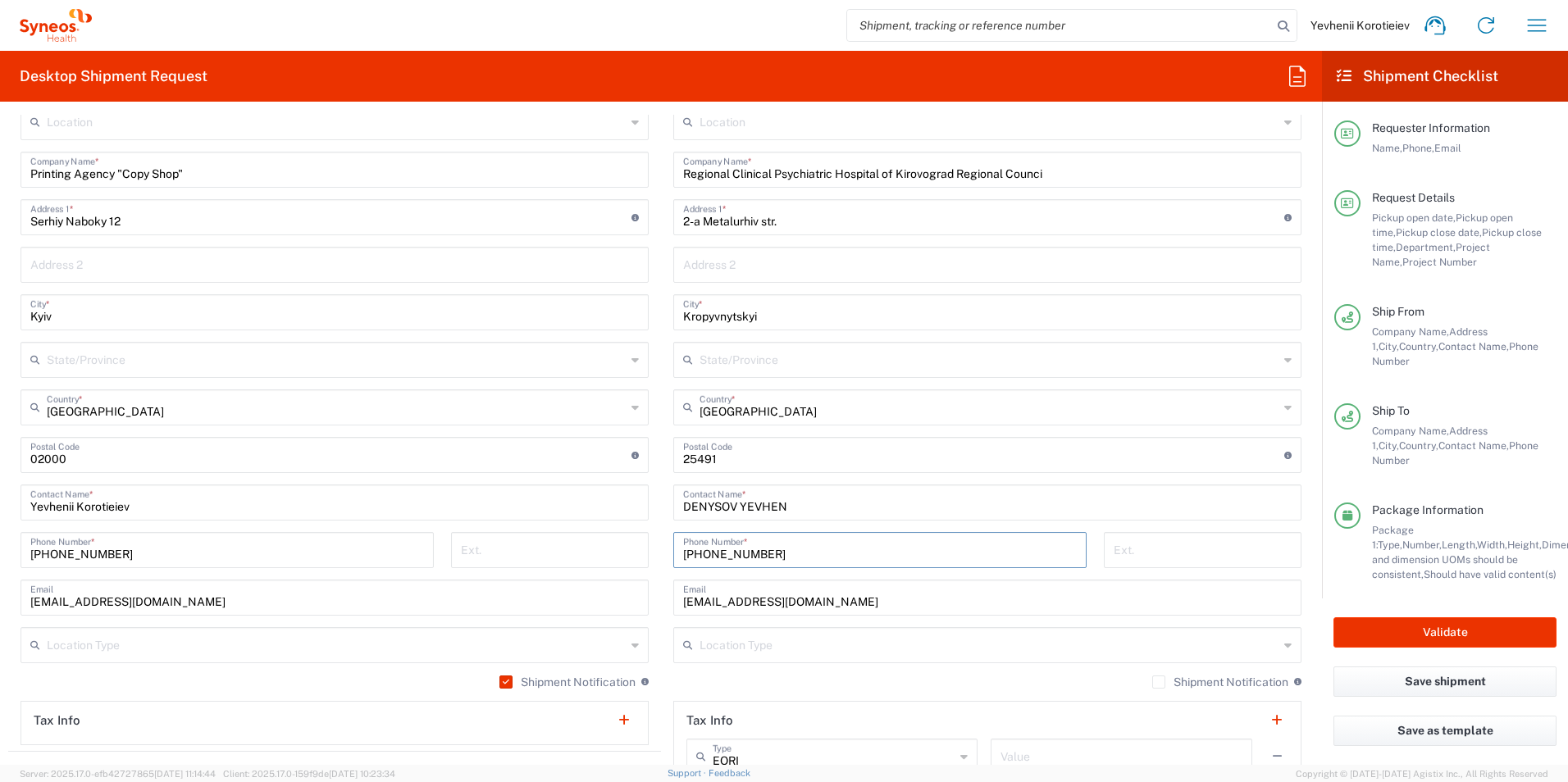
scroll to position [738, 0]
drag, startPoint x: 810, startPoint y: 602, endPoint x: 615, endPoint y: 595, distance: 195.1
click at [615, 595] on div "Ship From Location Addison Whitney LLC-Morrisvile NC US Barcelona-Syneos Health…" at bounding box center [661, 432] width 1306 height 732
paste input "yevgen.denisov@gmail.com"
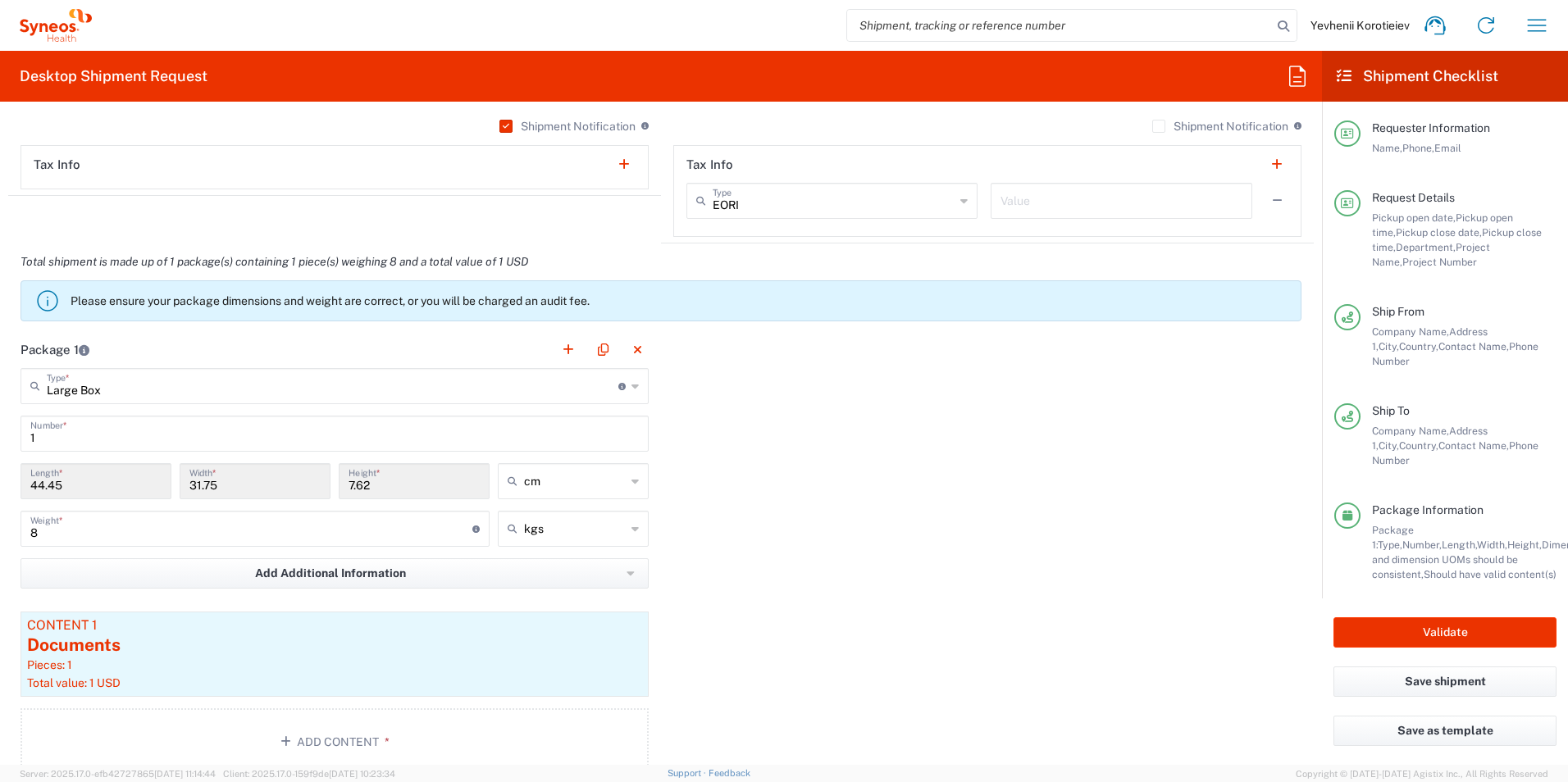
scroll to position [1312, 0]
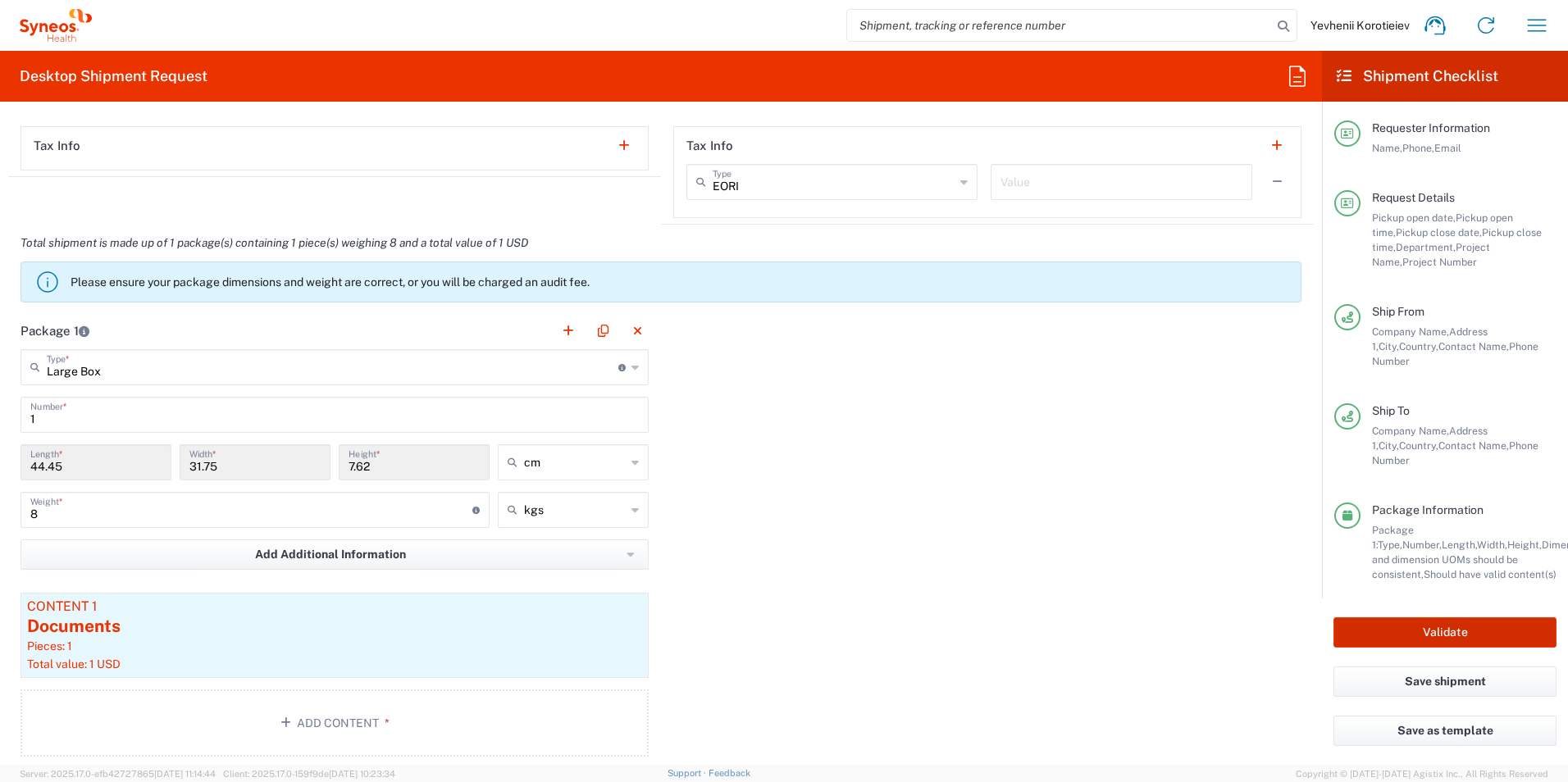
type input "yevgen.denisov@gmail.com"
click at [1447, 623] on button "Validate" at bounding box center [1444, 632] width 223 height 30
click at [1393, 620] on button "Validate" at bounding box center [1444, 632] width 223 height 30
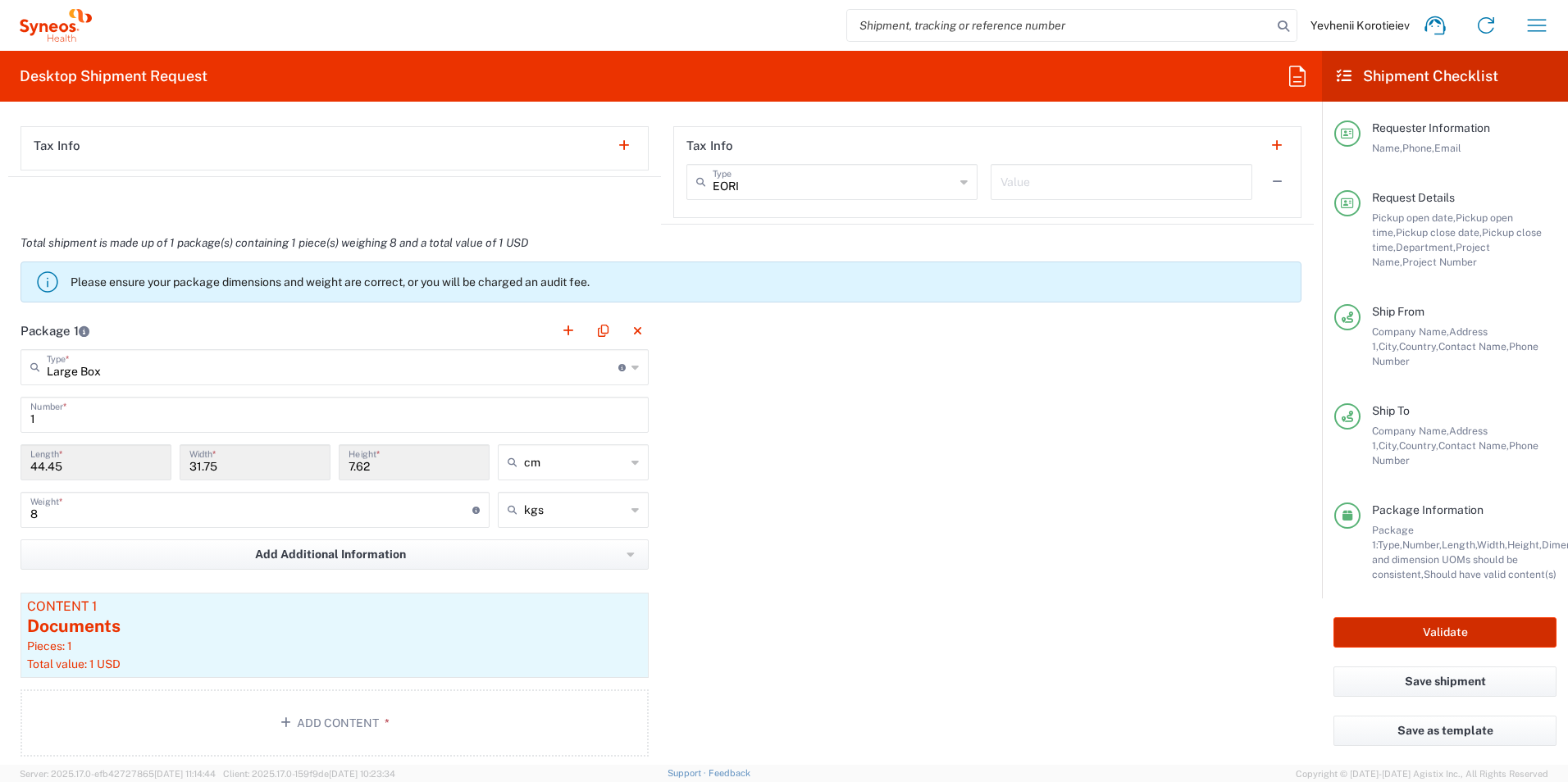
click at [1393, 620] on button "Validate" at bounding box center [1444, 632] width 223 height 30
click at [1393, 621] on button "Validate" at bounding box center [1444, 632] width 223 height 30
click at [1385, 623] on button "Validate" at bounding box center [1444, 632] width 223 height 30
drag, startPoint x: 1384, startPoint y: 623, endPoint x: 1384, endPoint y: 631, distance: 8.0
click at [1384, 631] on button "Validate" at bounding box center [1444, 632] width 223 height 30
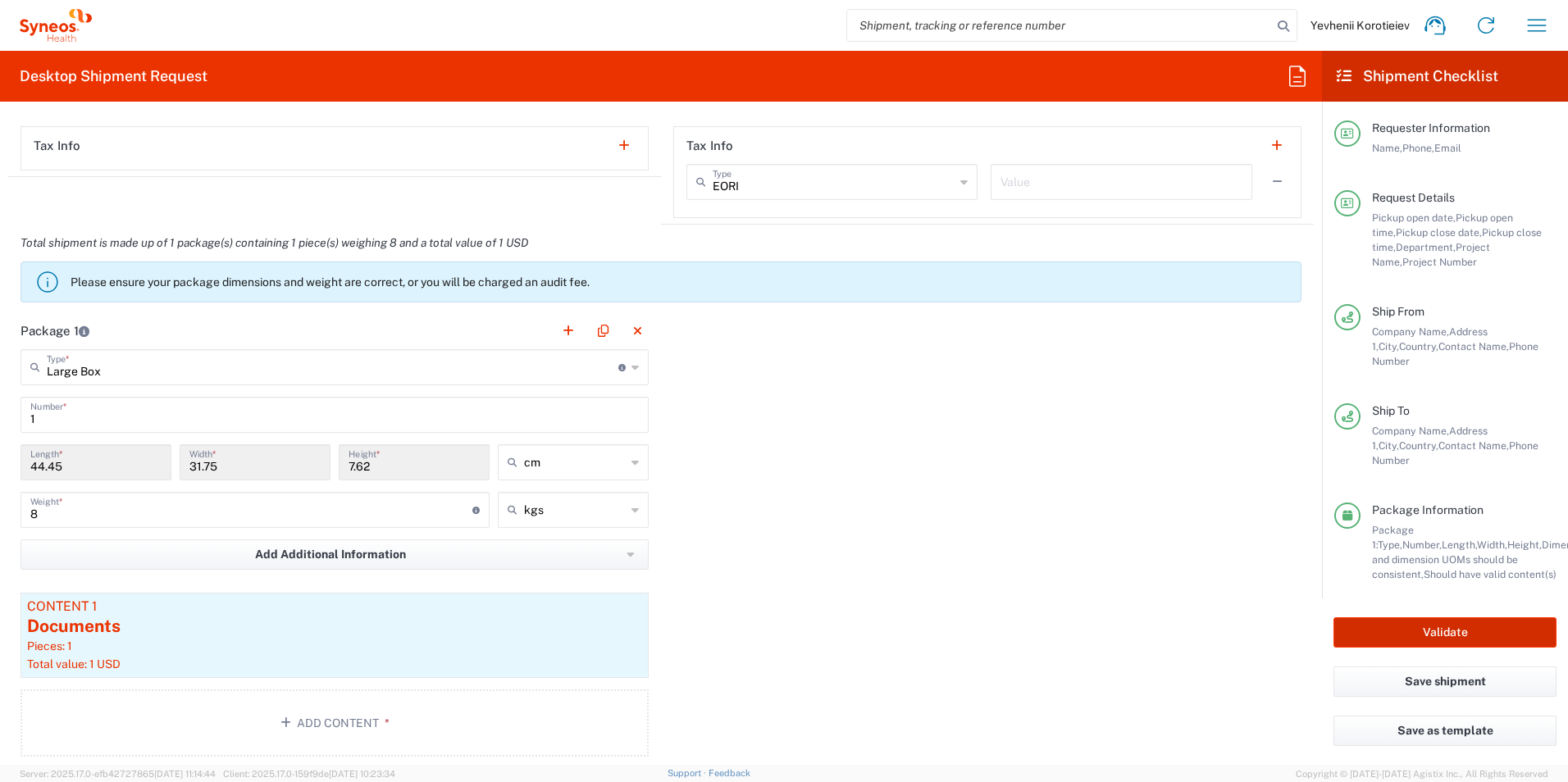
click at [1384, 631] on button "Validate" at bounding box center [1444, 632] width 223 height 30
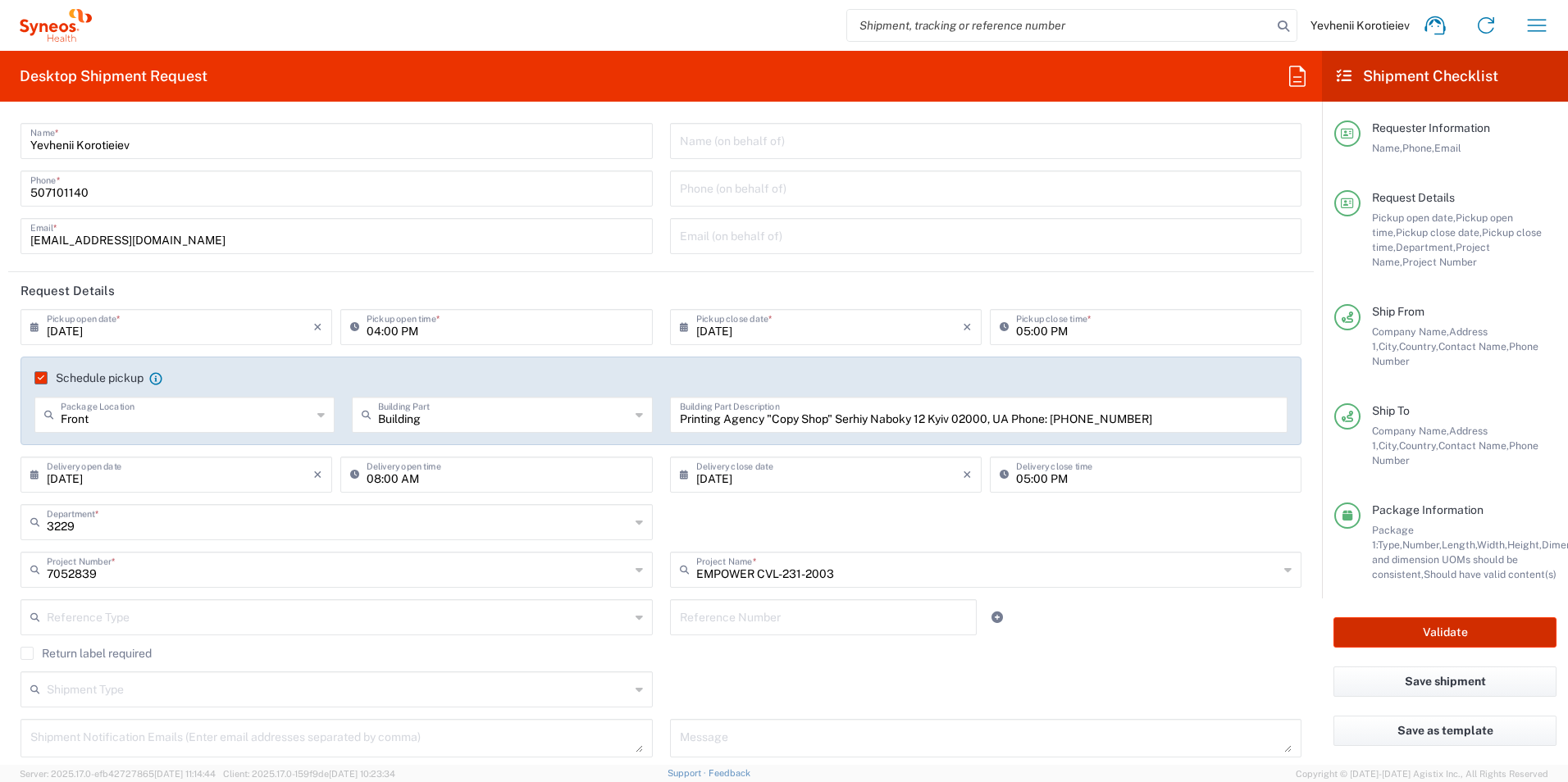
scroll to position [0, 0]
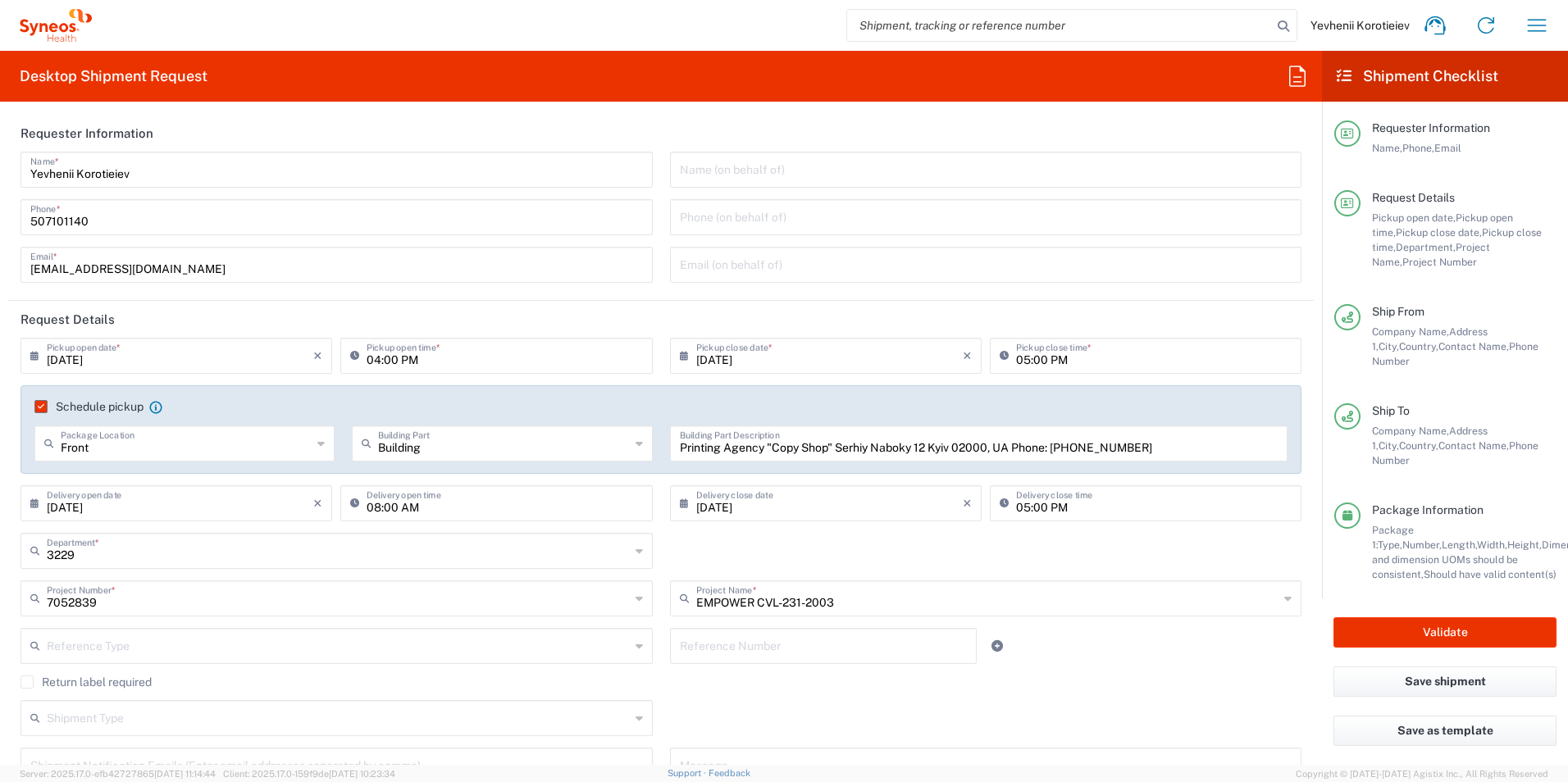
click at [40, 33] on icon at bounding box center [56, 25] width 72 height 33
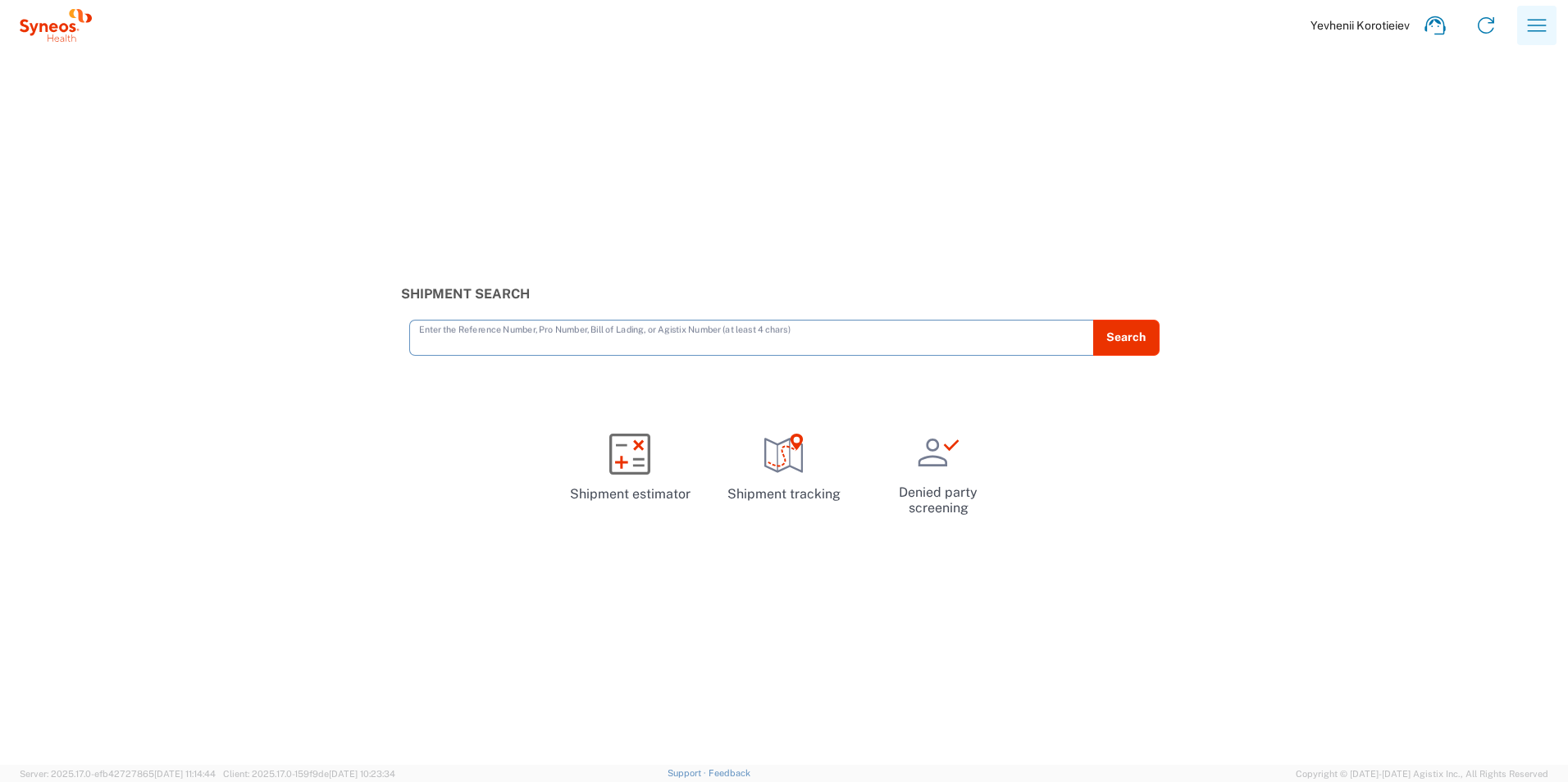
click at [1549, 30] on icon "button" at bounding box center [1536, 25] width 27 height 27
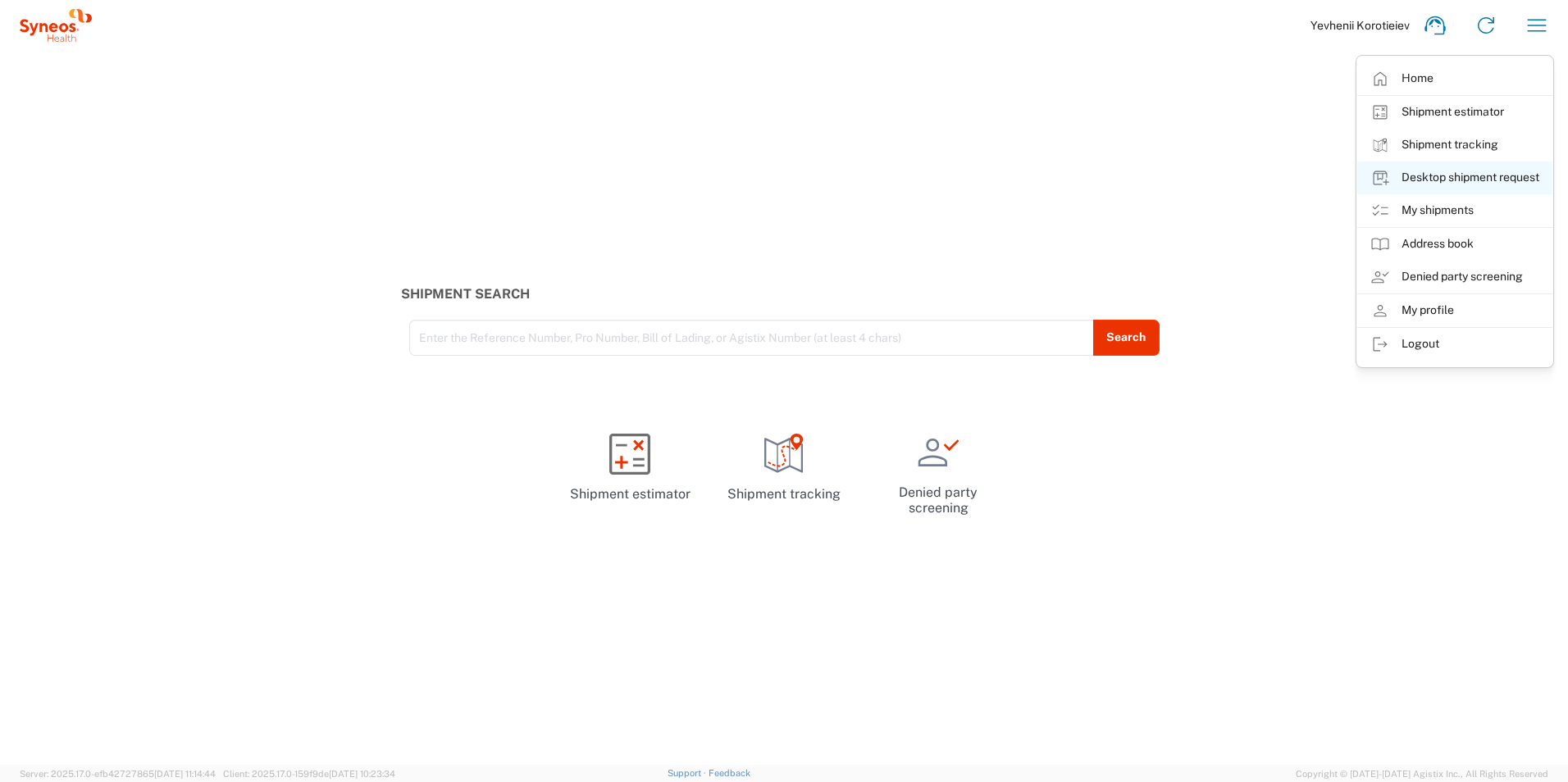
click at [1506, 176] on link "Desktop shipment request" at bounding box center [1454, 178] width 195 height 33
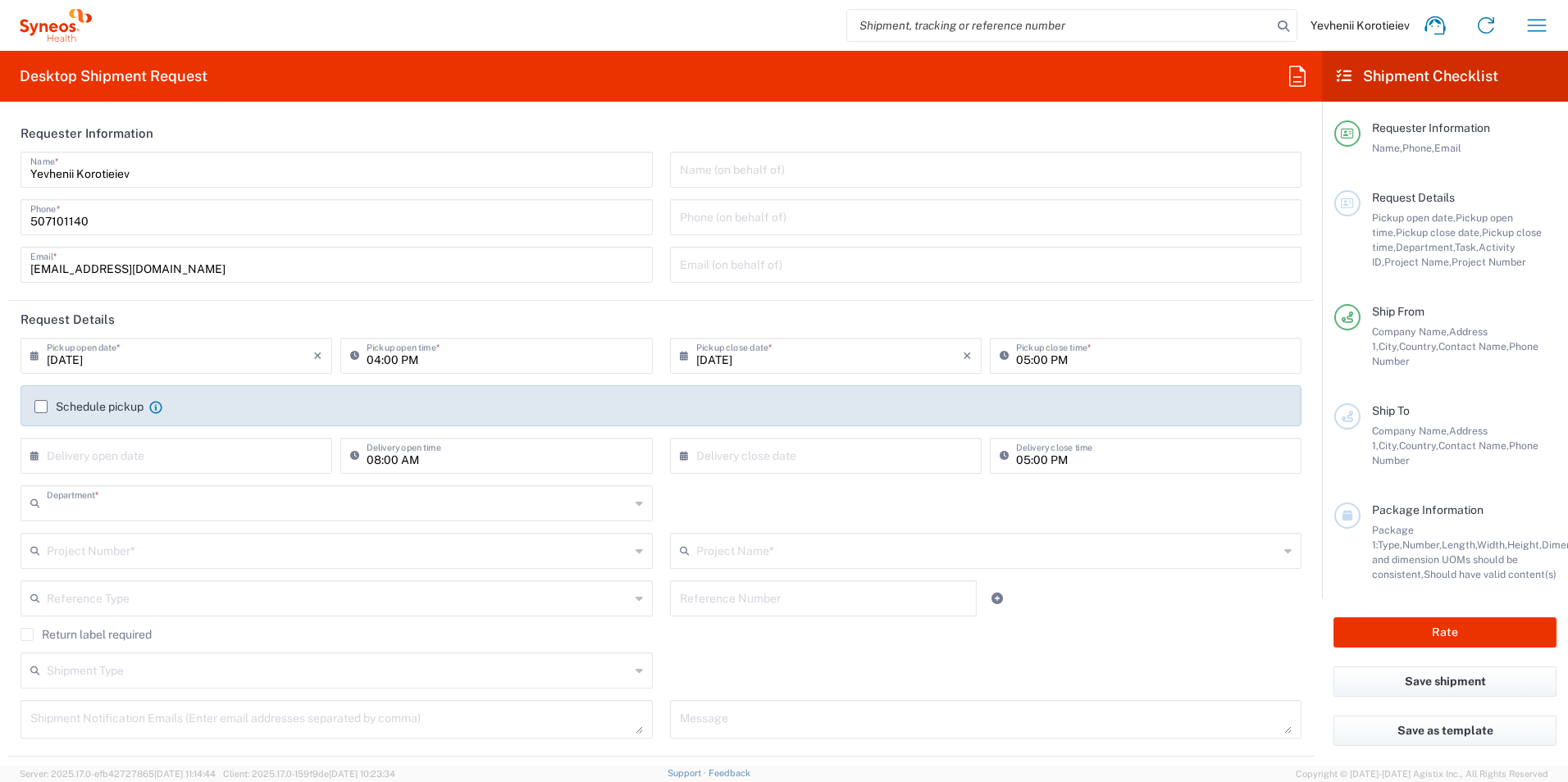
type input "3229"
click at [366, 356] on input "04:00 PM" at bounding box center [504, 354] width 275 height 28
type input "10:00 AM"
click at [90, 362] on input "[DATE]" at bounding box center [180, 354] width 267 height 28
click at [132, 527] on span "25" at bounding box center [132, 527] width 24 height 23
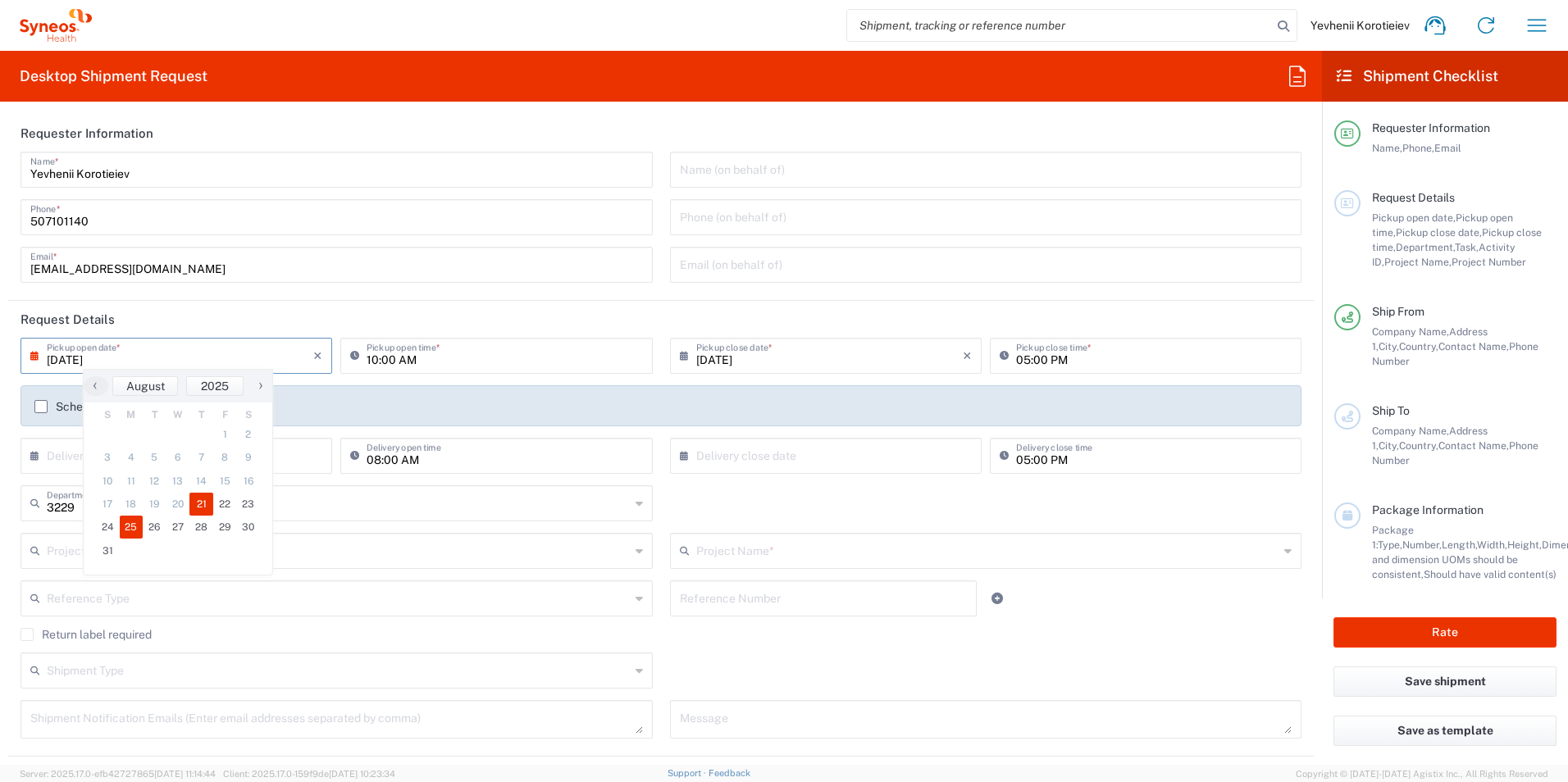
type input "[DATE]"
click at [46, 407] on label "Schedule pickup" at bounding box center [89, 406] width 109 height 13
click at [41, 407] on input "Schedule pickup" at bounding box center [41, 407] width 0 height 0
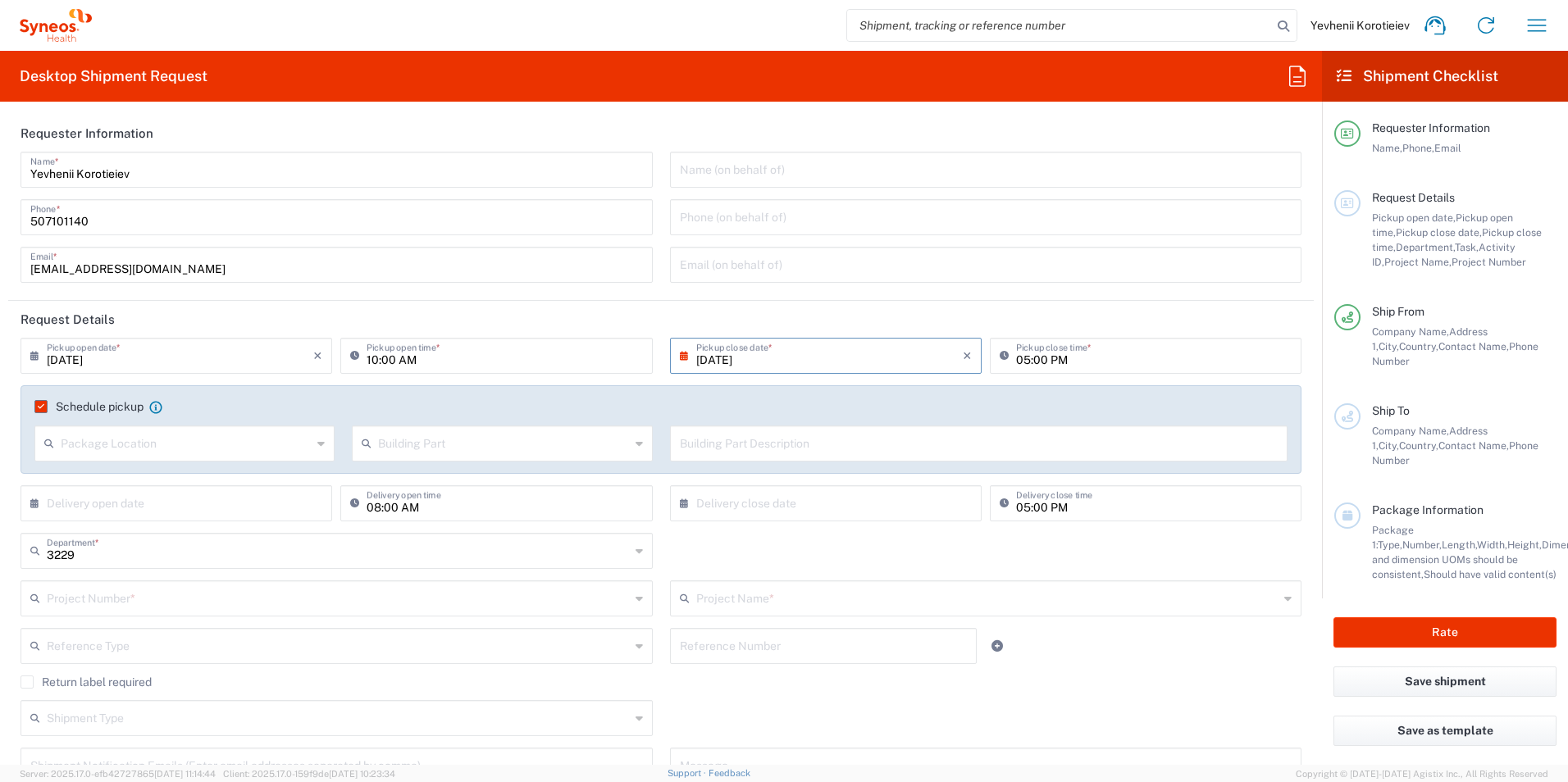
click at [218, 456] on input "text" at bounding box center [187, 442] width 251 height 28
click at [168, 482] on span "Front" at bounding box center [183, 479] width 294 height 26
type input "Front"
click at [424, 440] on input "text" at bounding box center [503, 442] width 251 height 28
click at [462, 504] on span "Building" at bounding box center [498, 507] width 294 height 26
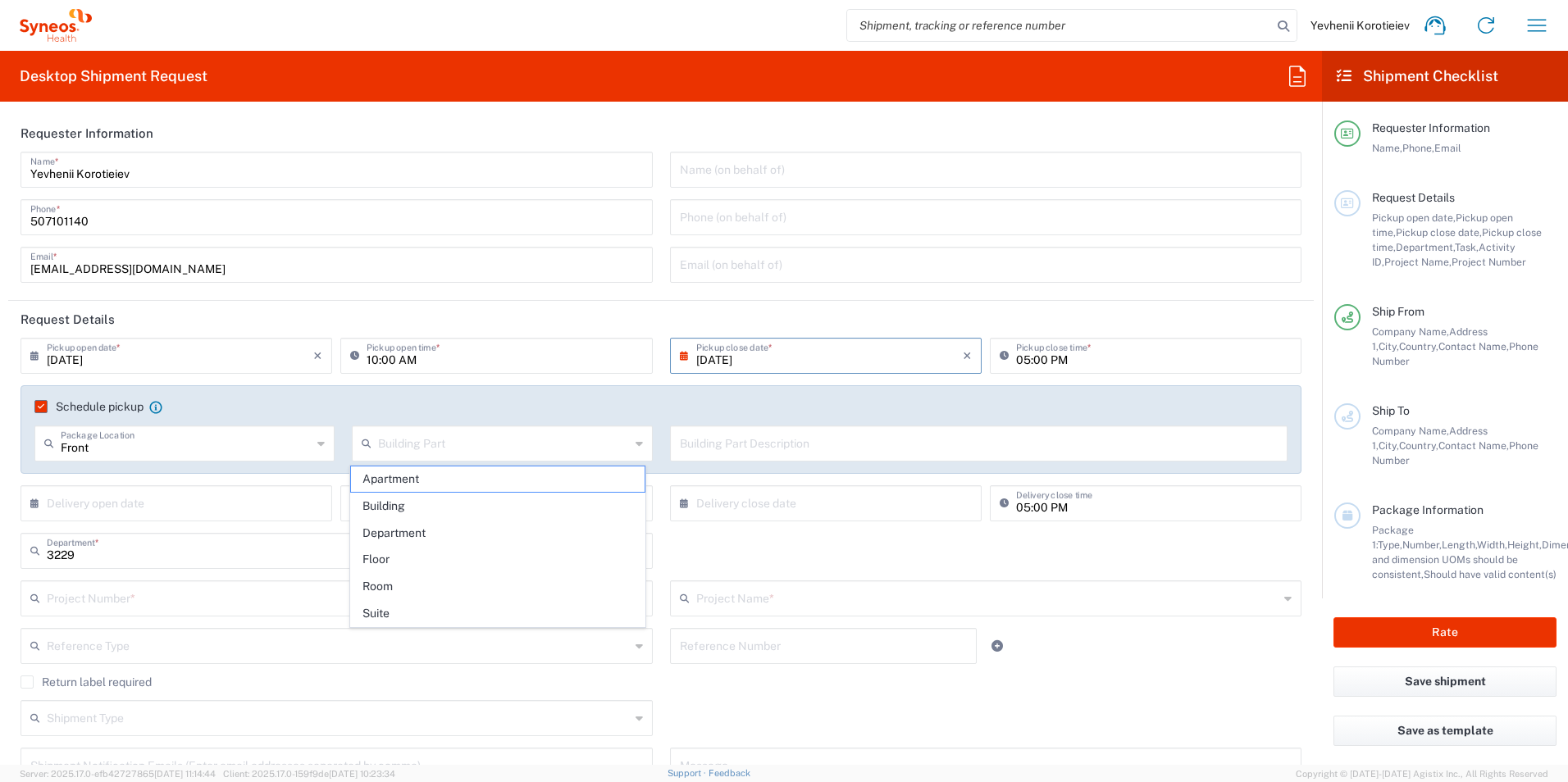
type input "Building"
click at [767, 441] on input "text" at bounding box center [979, 442] width 599 height 28
paste input "Printing Agency "Copy Shop" Serhiy Naboky 12 Kyiv 02000, UA Phone: [PHONE_NUMBE…"
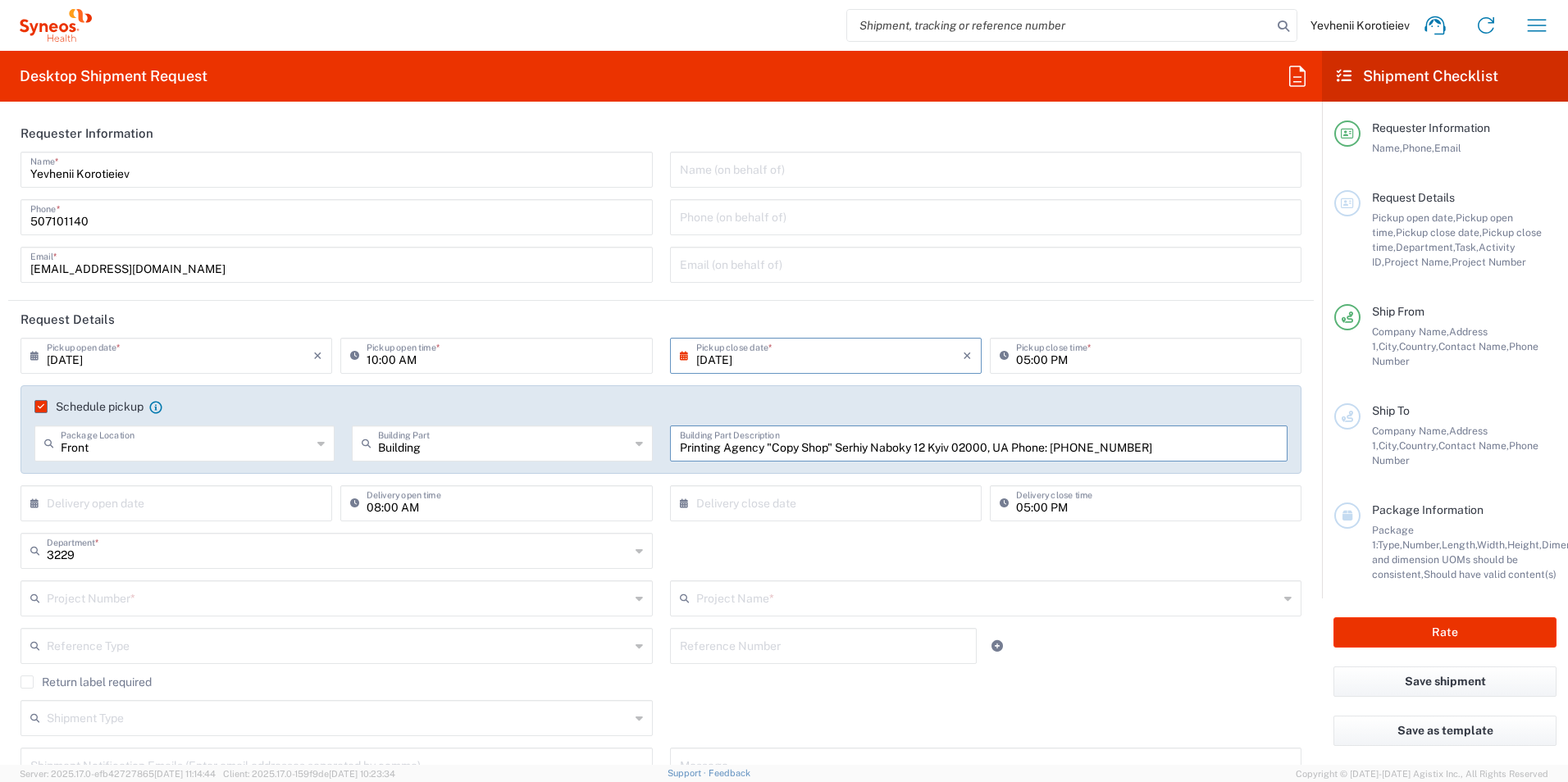
type input "Printing Agency "Copy Shop" Serhiy Naboky 12 Kyiv 02000, UA Phone: [PHONE_NUMBE…"
click at [136, 503] on input "text" at bounding box center [180, 502] width 267 height 28
click at [169, 677] on span "27" at bounding box center [179, 674] width 24 height 23
type input "08/27/2025"
click at [757, 511] on input "text" at bounding box center [829, 502] width 267 height 28
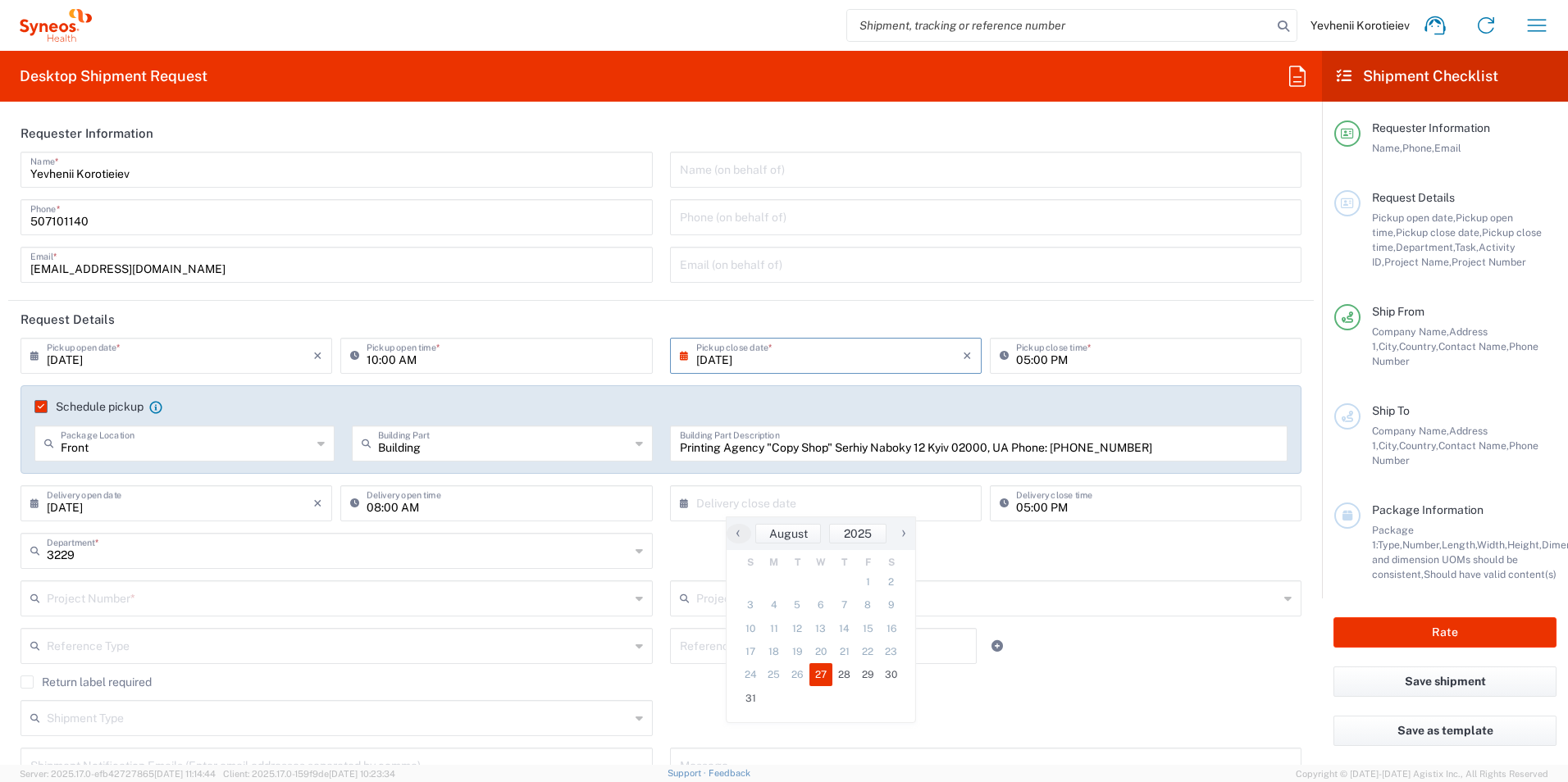
click at [827, 675] on span "27" at bounding box center [821, 674] width 24 height 23
type input "08/27/2025"
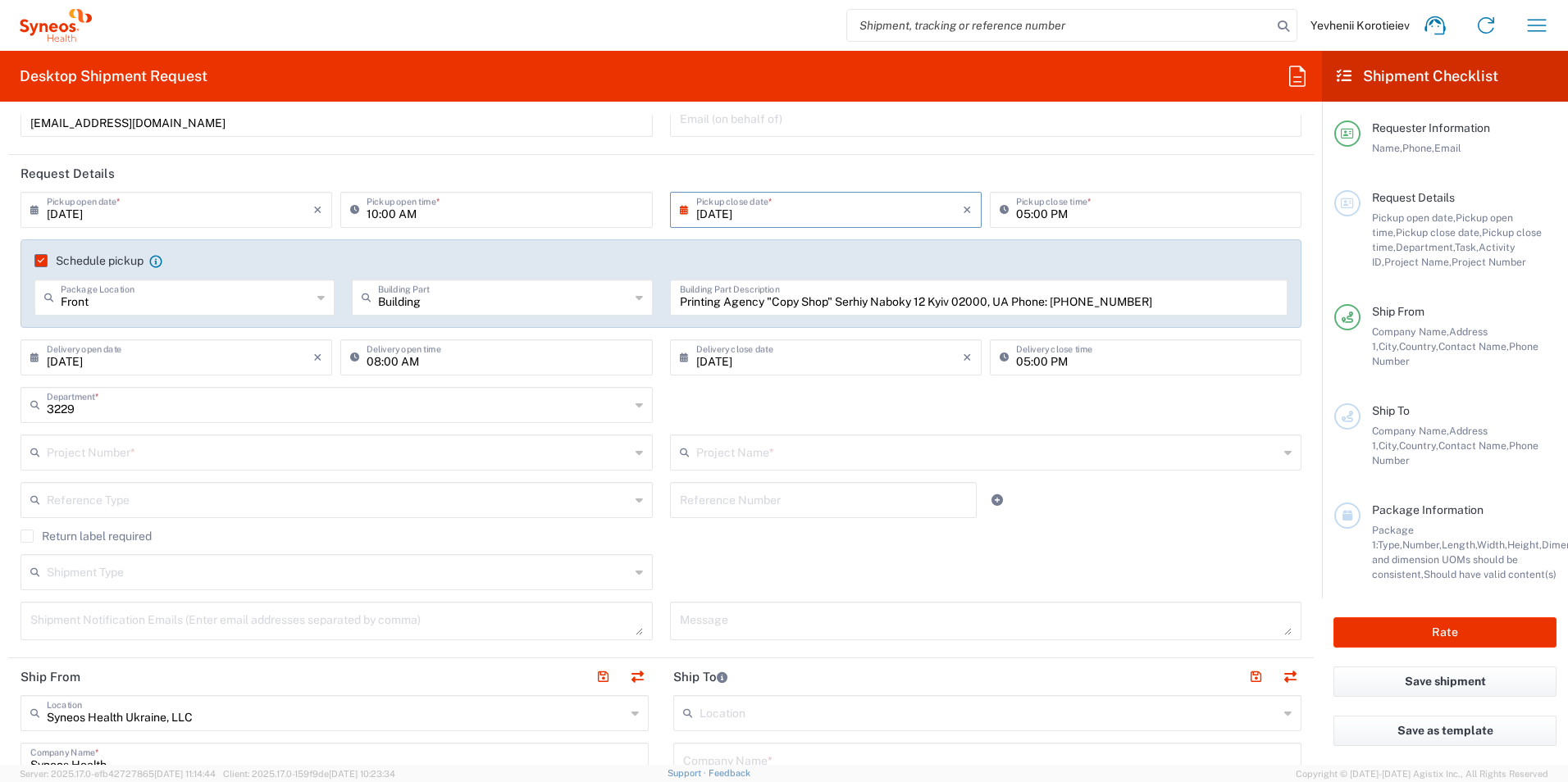
scroll to position [164, 0]
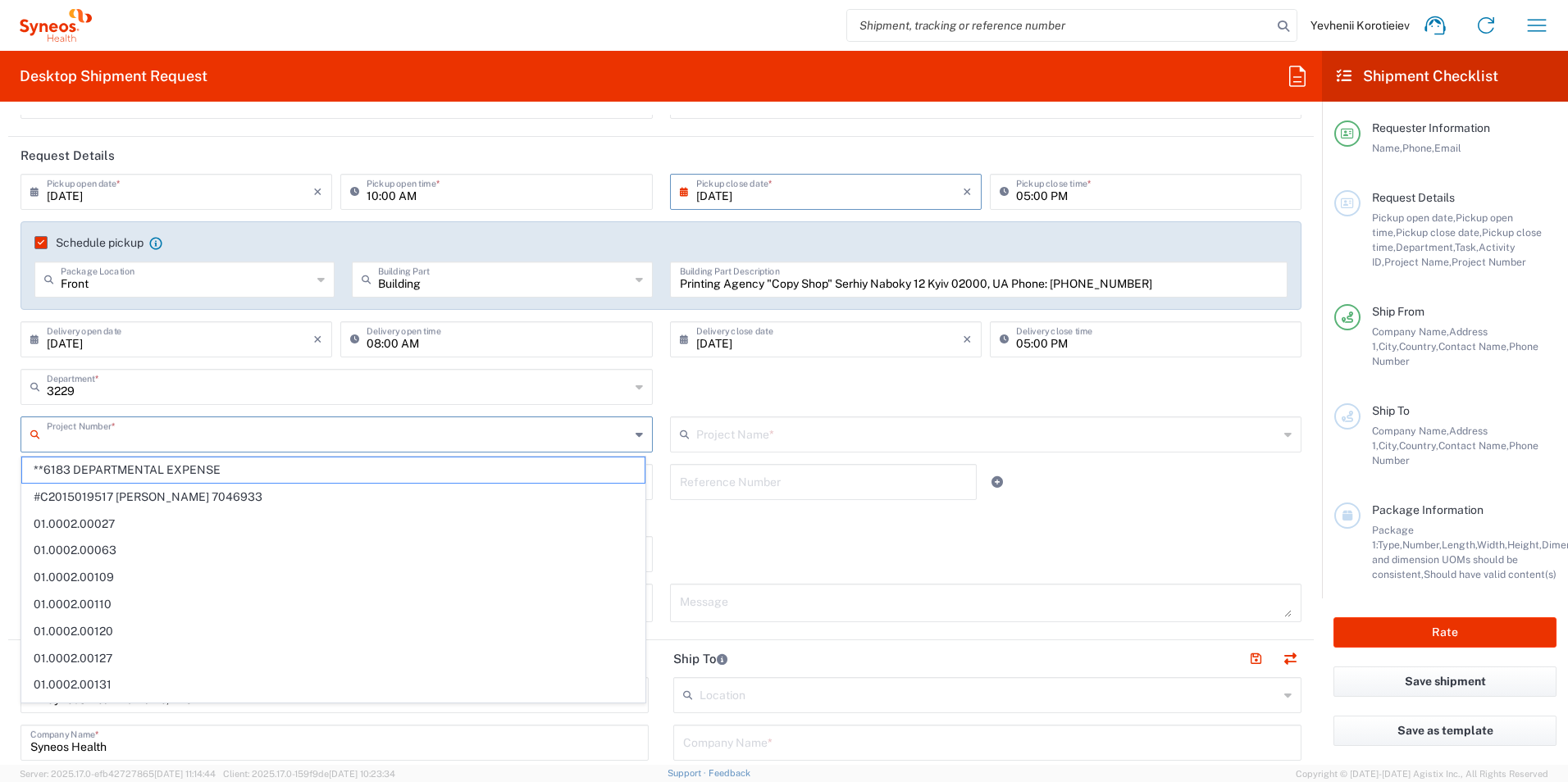
click at [89, 442] on input "text" at bounding box center [338, 433] width 583 height 28
paste input "7052839"
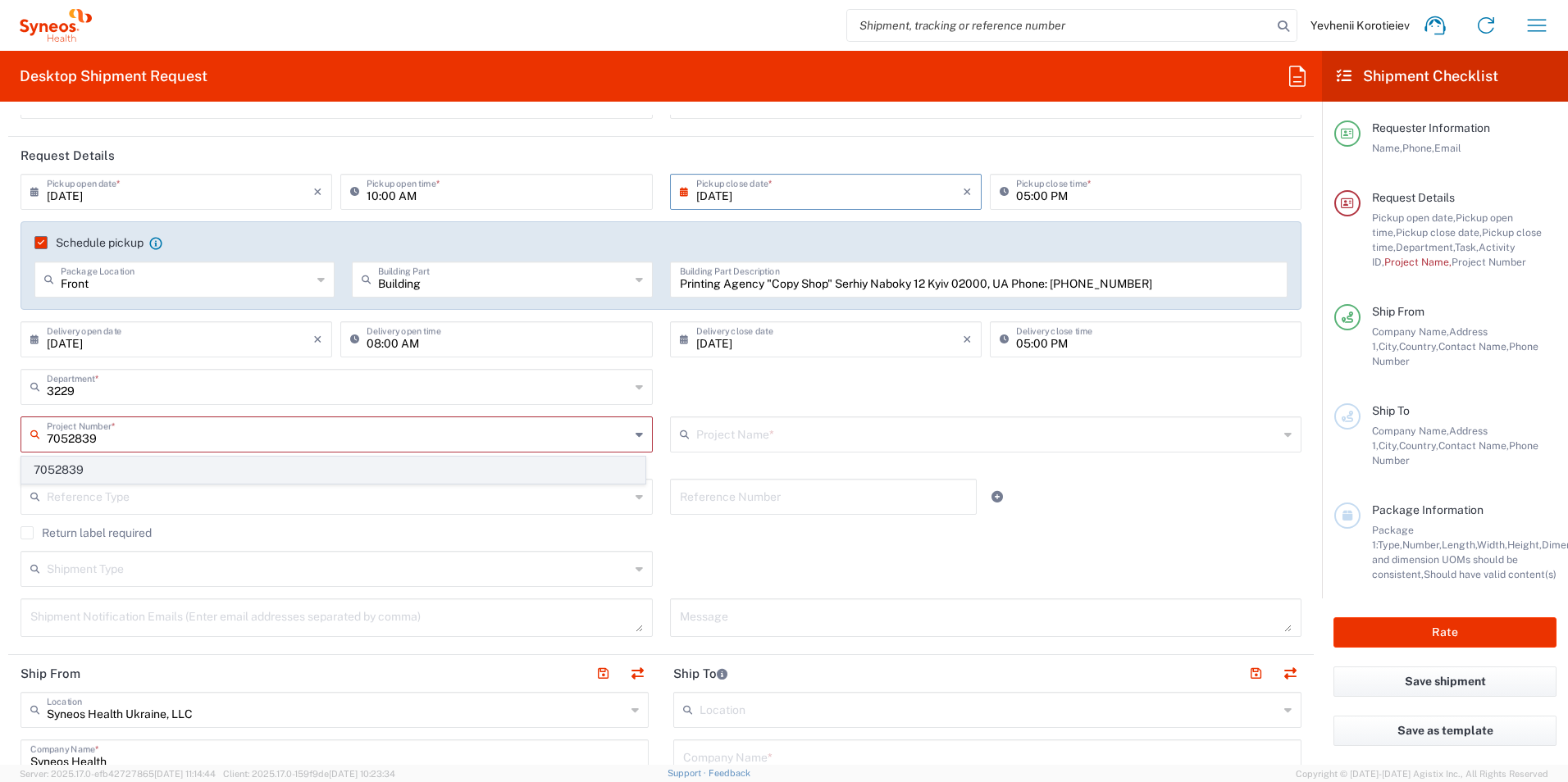
type input "7052839"
click at [94, 465] on span "7052839" at bounding box center [334, 471] width 623 height 26
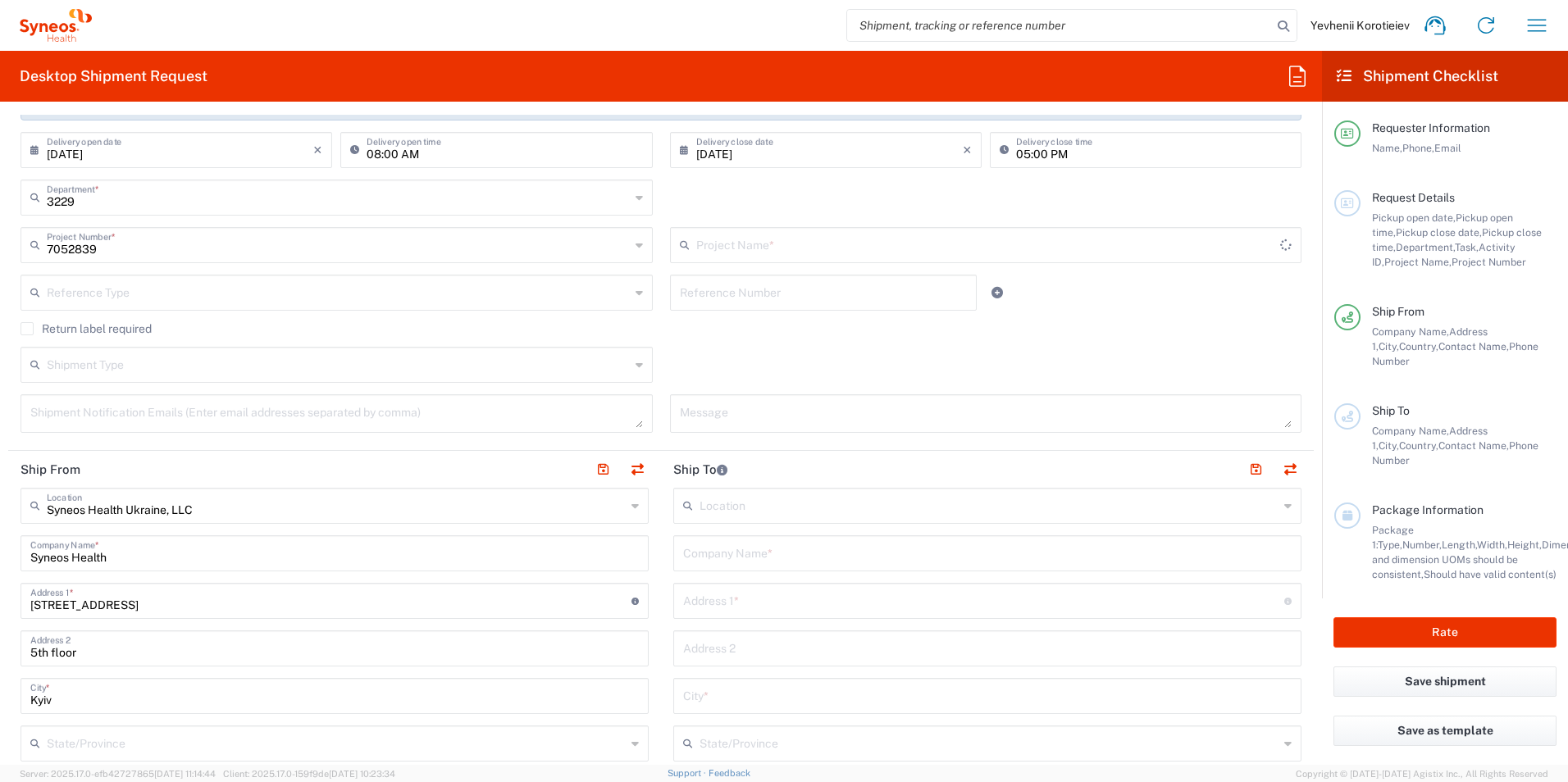
type input "EMPOWER CVL-231-2003"
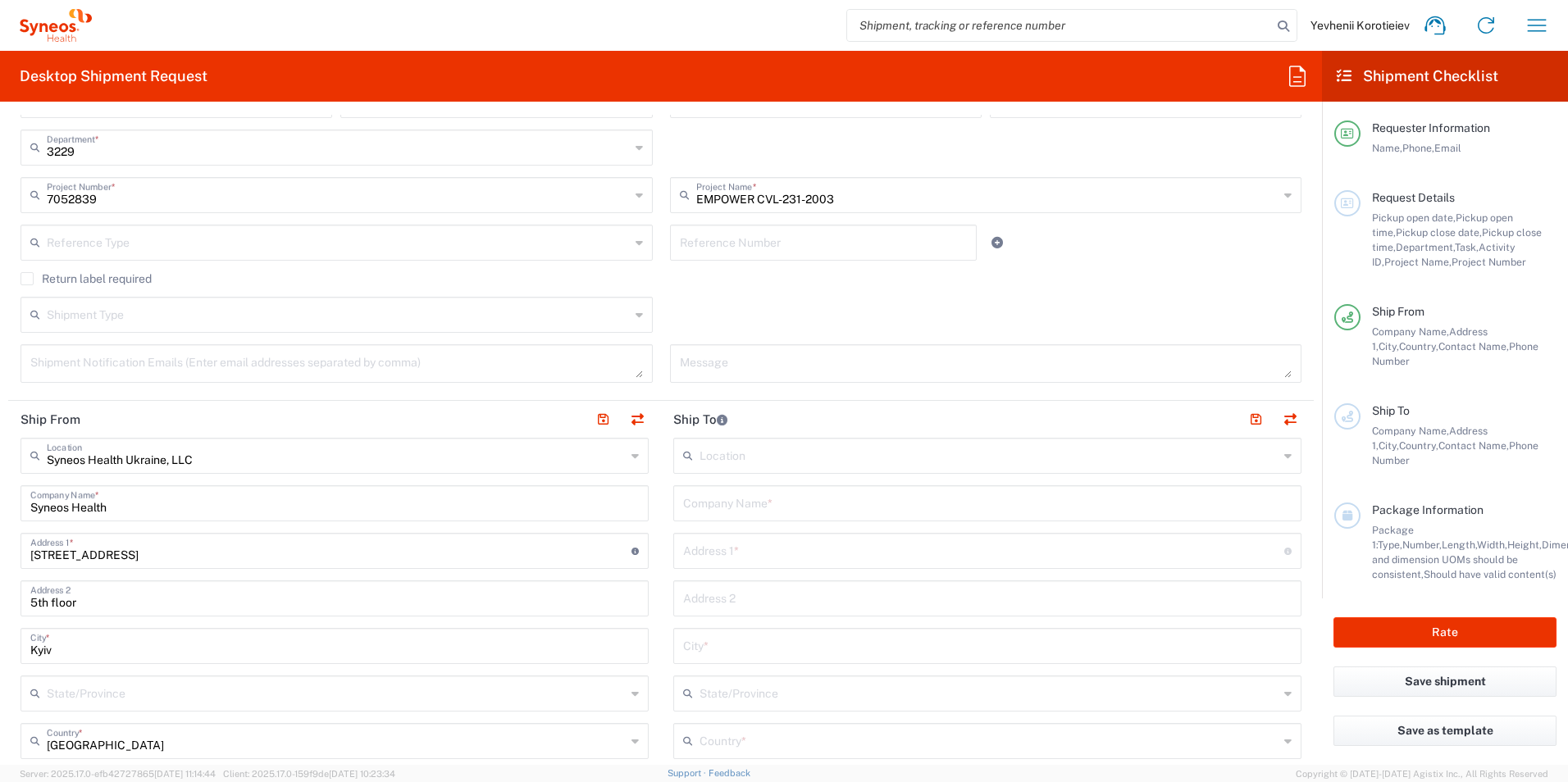
scroll to position [410, 0]
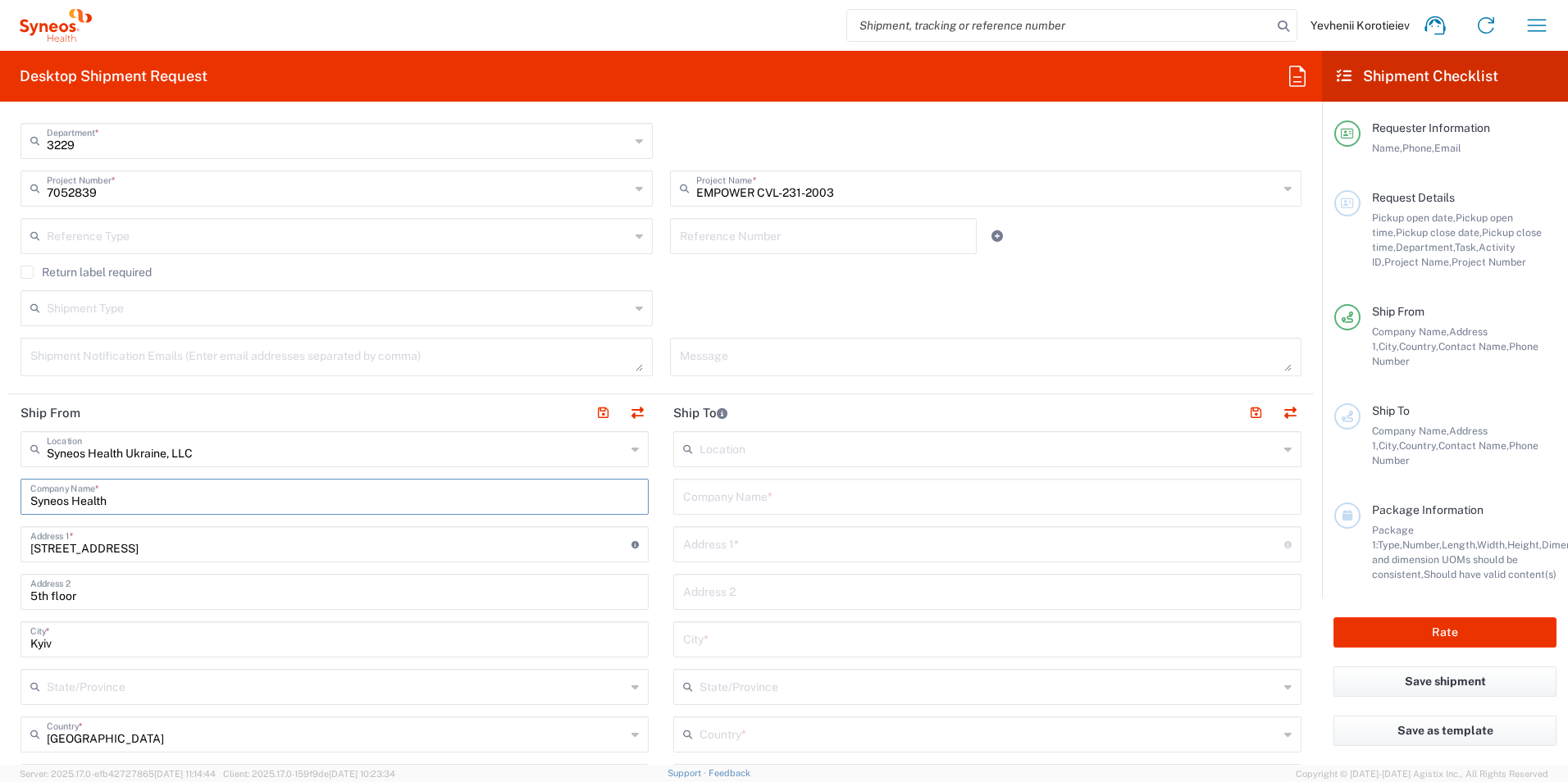
drag, startPoint x: 184, startPoint y: 505, endPoint x: 231, endPoint y: 512, distance: 47.5
click at [0, 496] on html "Yevhenii Korotieiev Home Shipment estimator Shipment tracking Desktop shipment …" at bounding box center [784, 391] width 1568 height 782
paste input "Printing Agency "Copy Shop" Serhiy Naboky 12"
type input "Printing Agency "Copy Shop" Serhiy Naboky 12"
drag, startPoint x: 262, startPoint y: 498, endPoint x: 188, endPoint y: 498, distance: 74.0
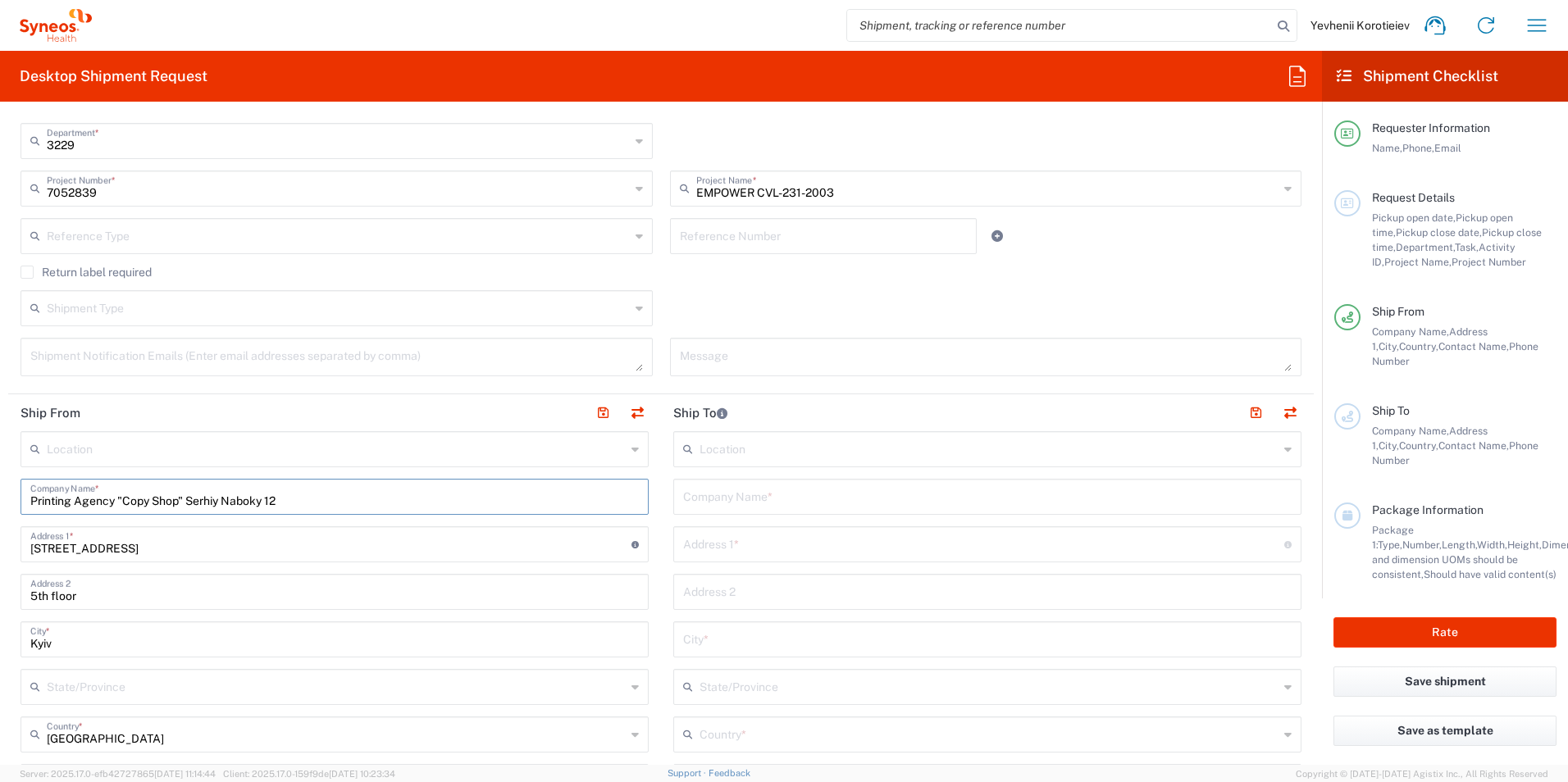
click at [188, 498] on input "Printing Agency "Copy Shop" Serhiy Naboky 12" at bounding box center [334, 496] width 608 height 28
type input "Printing Agency "Copy Shop""
drag, startPoint x: 211, startPoint y: 546, endPoint x: 0, endPoint y: 545, distance: 211.0
click at [0, 545] on html "Yevhenii Korotieiev Home Shipment estimator Shipment tracking Desktop shipment …" at bounding box center [784, 391] width 1568 height 782
paste input "Serhiy Naboky 12"
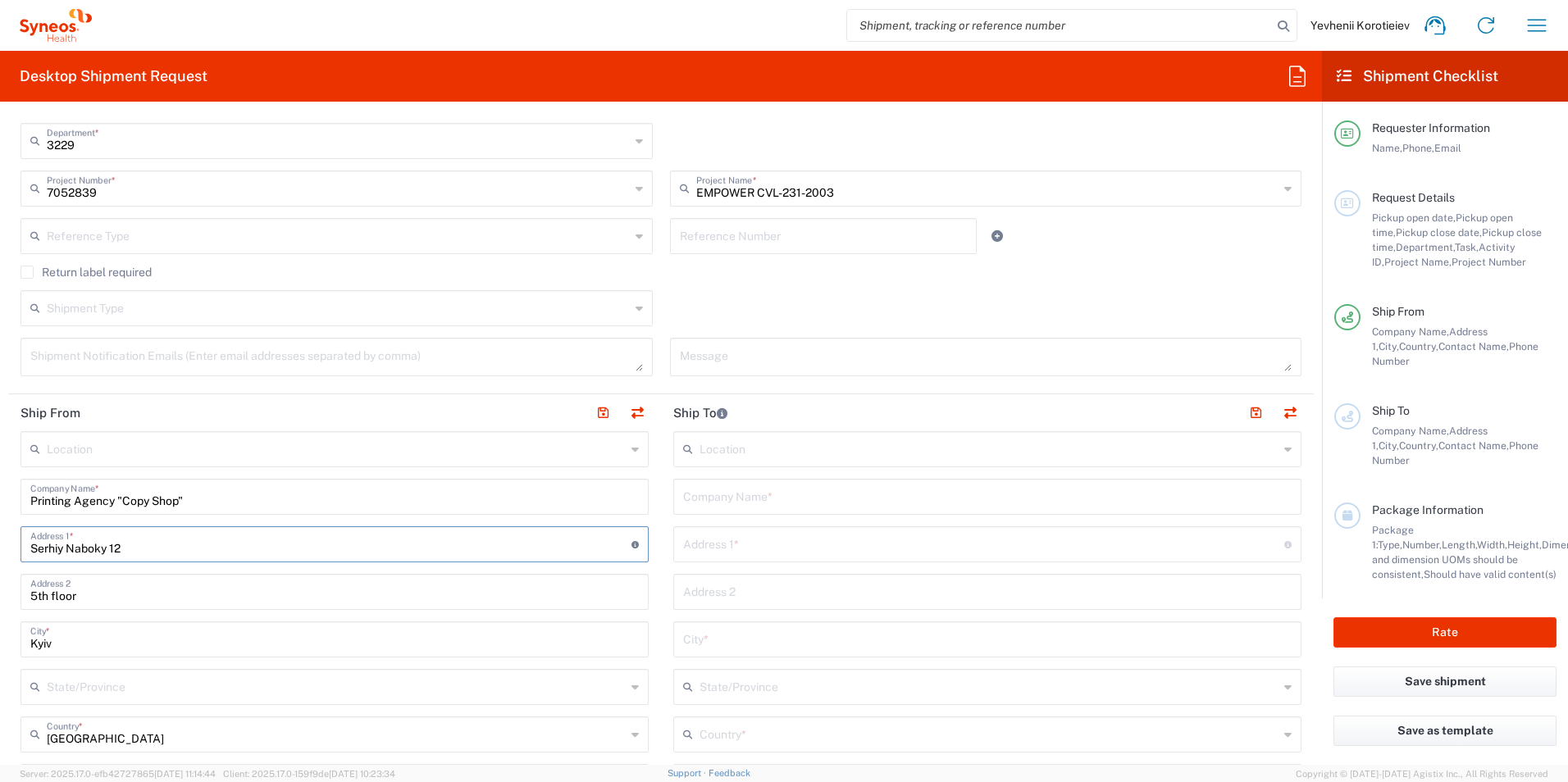
type input "Serhiy Naboky 12"
drag, startPoint x: 31, startPoint y: 594, endPoint x: 229, endPoint y: 599, distance: 198.1
click at [229, 599] on input "5th floor" at bounding box center [334, 590] width 608 height 28
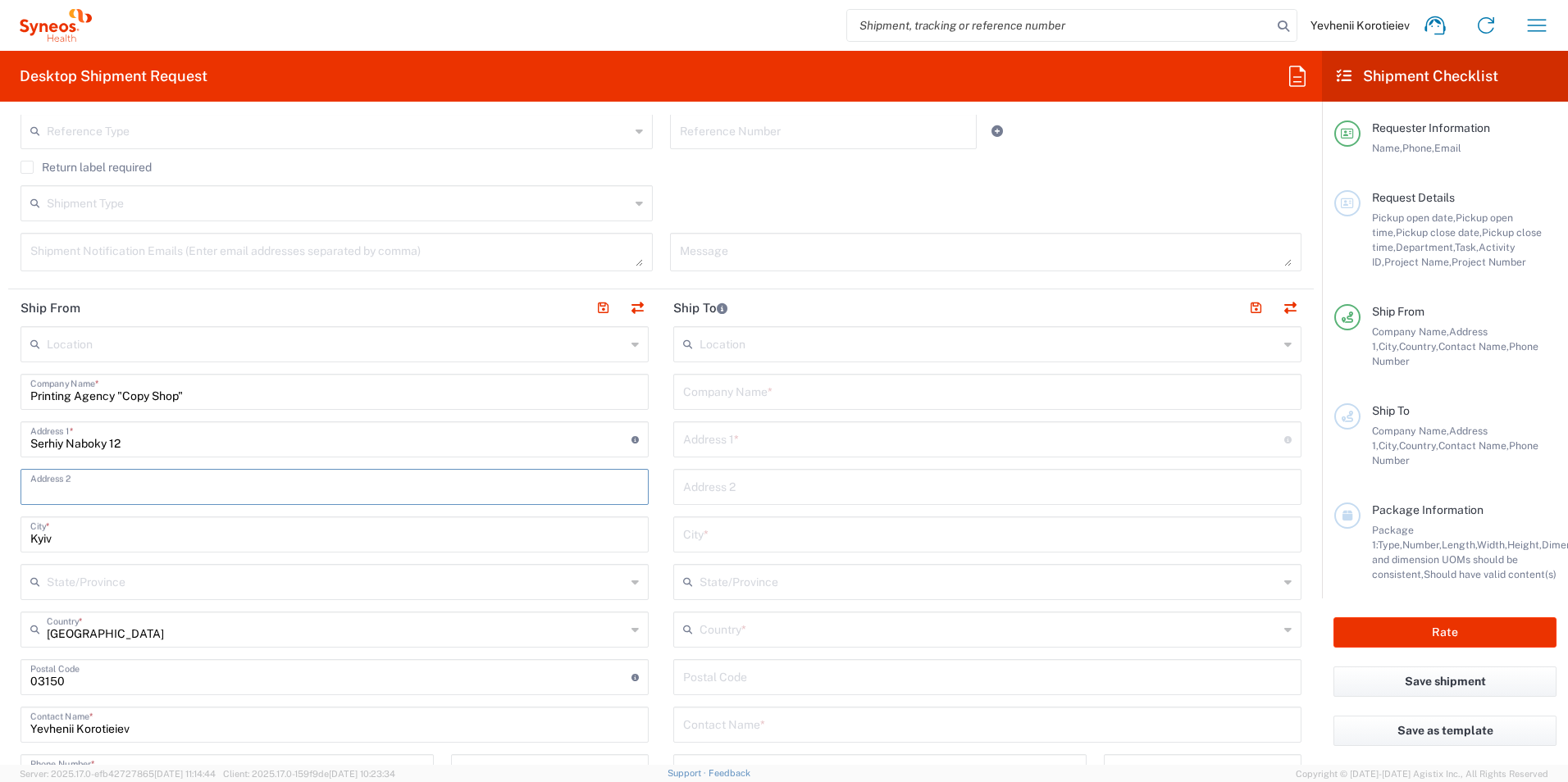
scroll to position [656, 0]
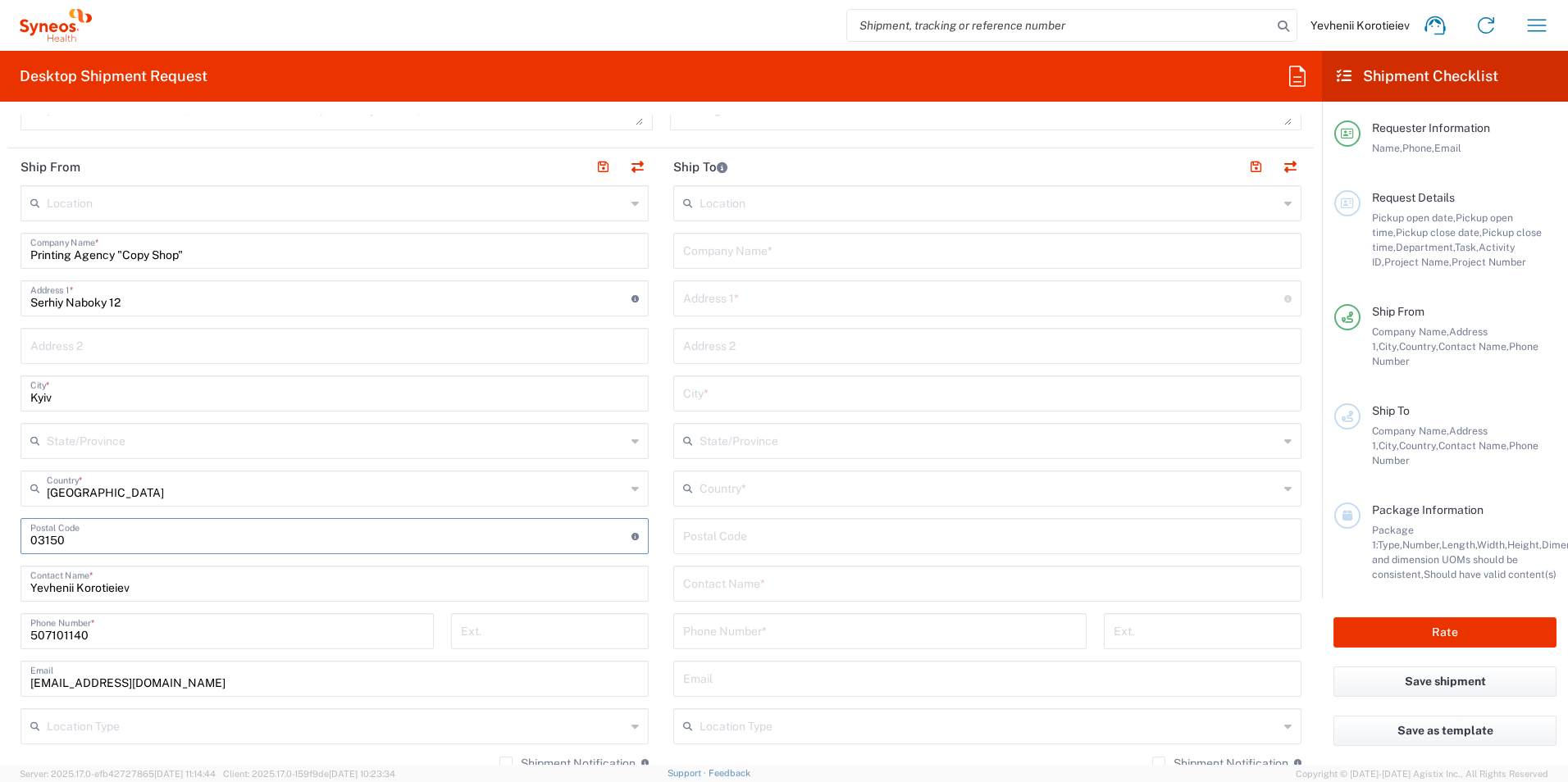
click at [47, 541] on input "undefined" at bounding box center [330, 534] width 601 height 28
type input "02000"
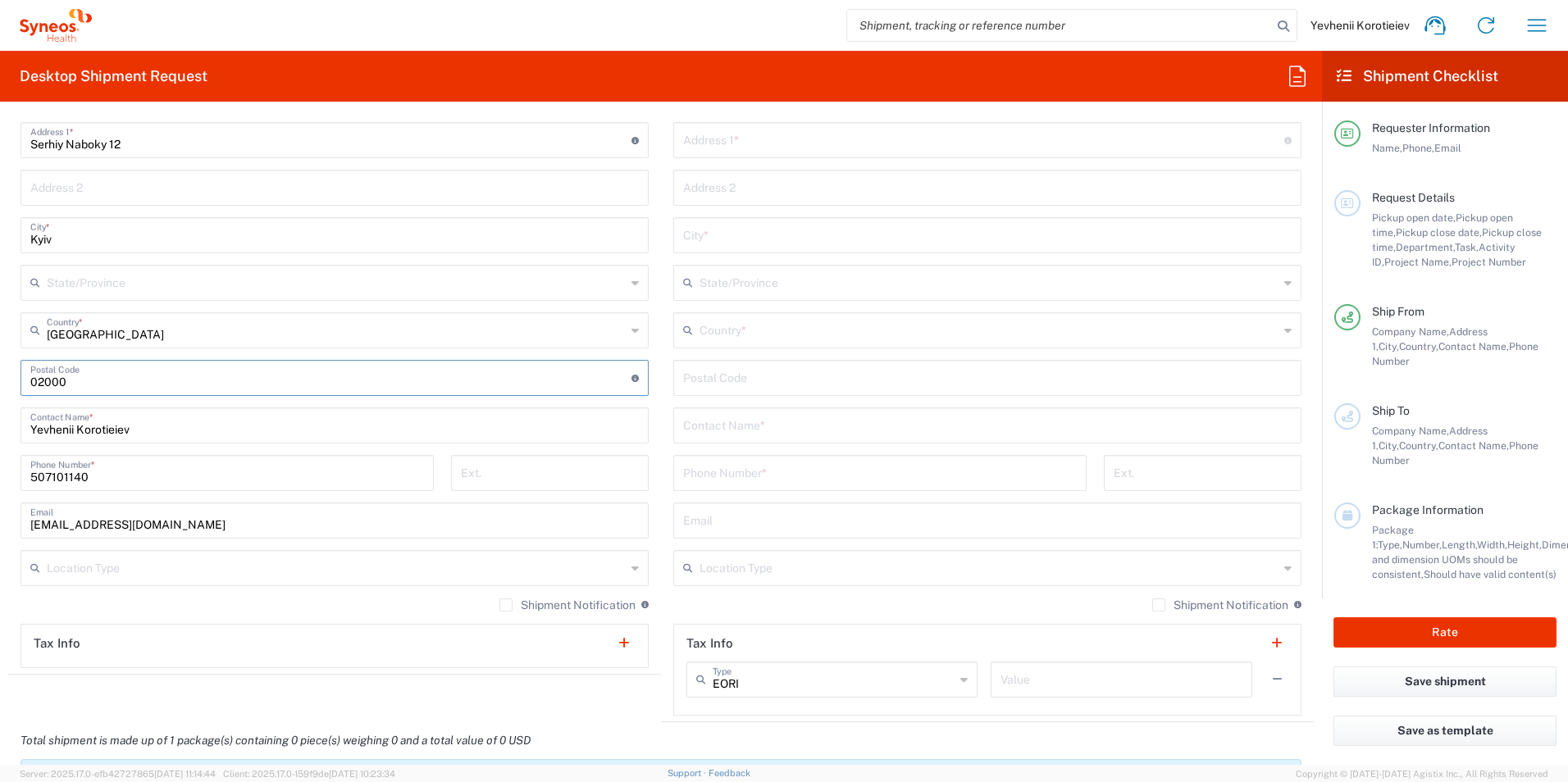
scroll to position [902, 0]
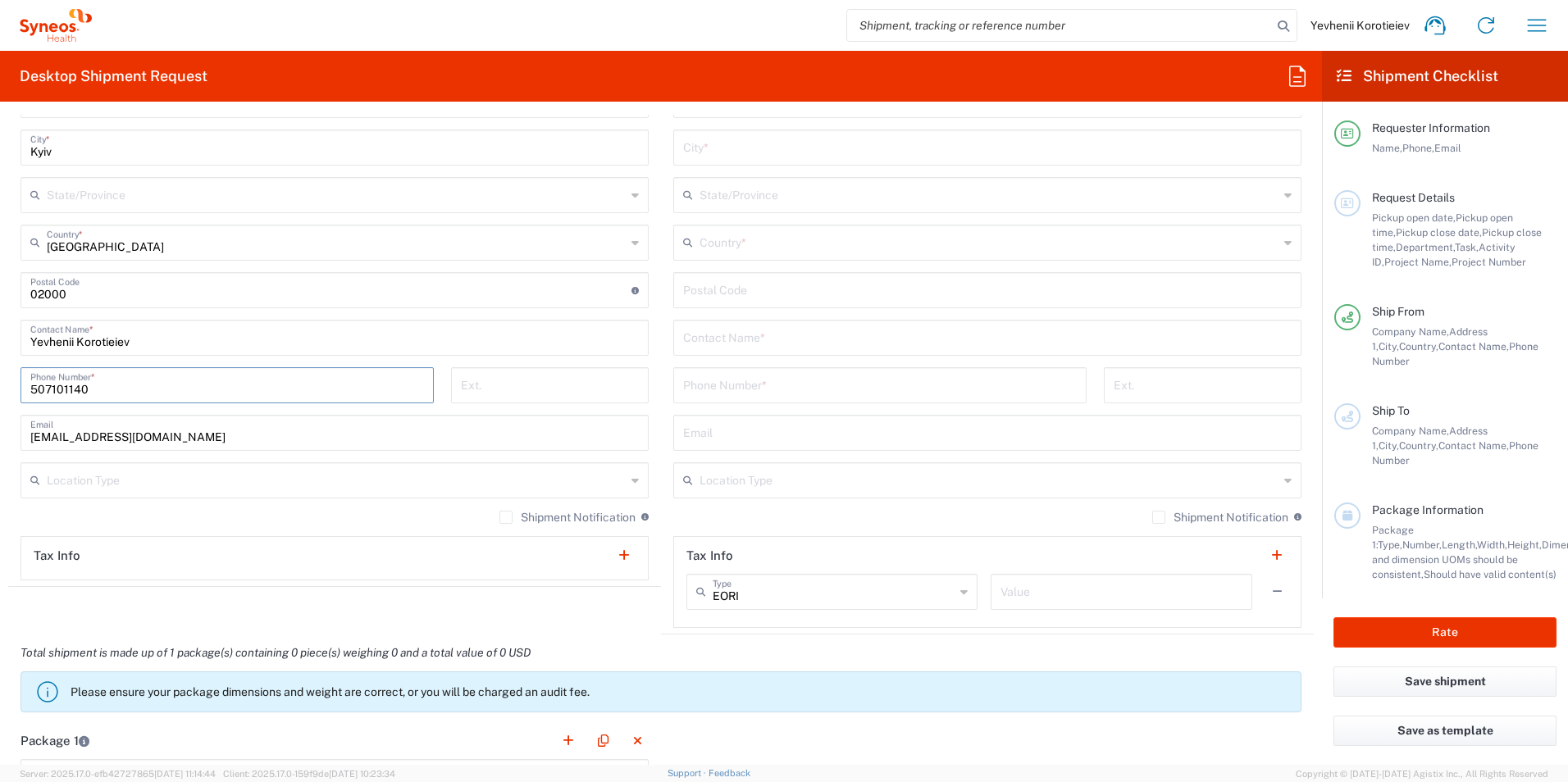
drag, startPoint x: 109, startPoint y: 383, endPoint x: 0, endPoint y: 377, distance: 109.2
click at [0, 377] on html "Yevhenii Korotieiev Home Shipment estimator Shipment tracking Desktop shipment …" at bounding box center [784, 391] width 1568 height 782
paste input "[PHONE_NUMBER]"
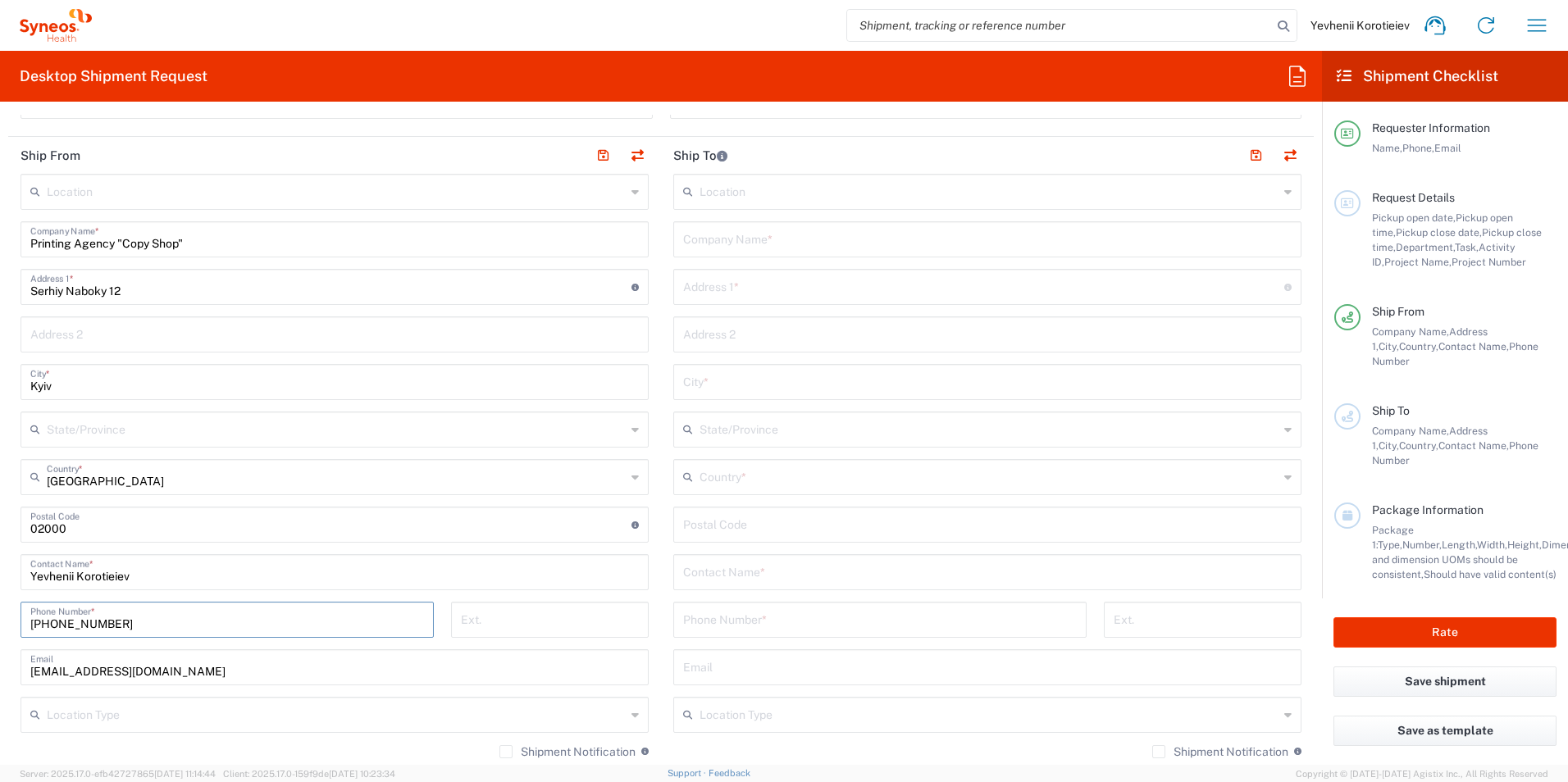
scroll to position [574, 0]
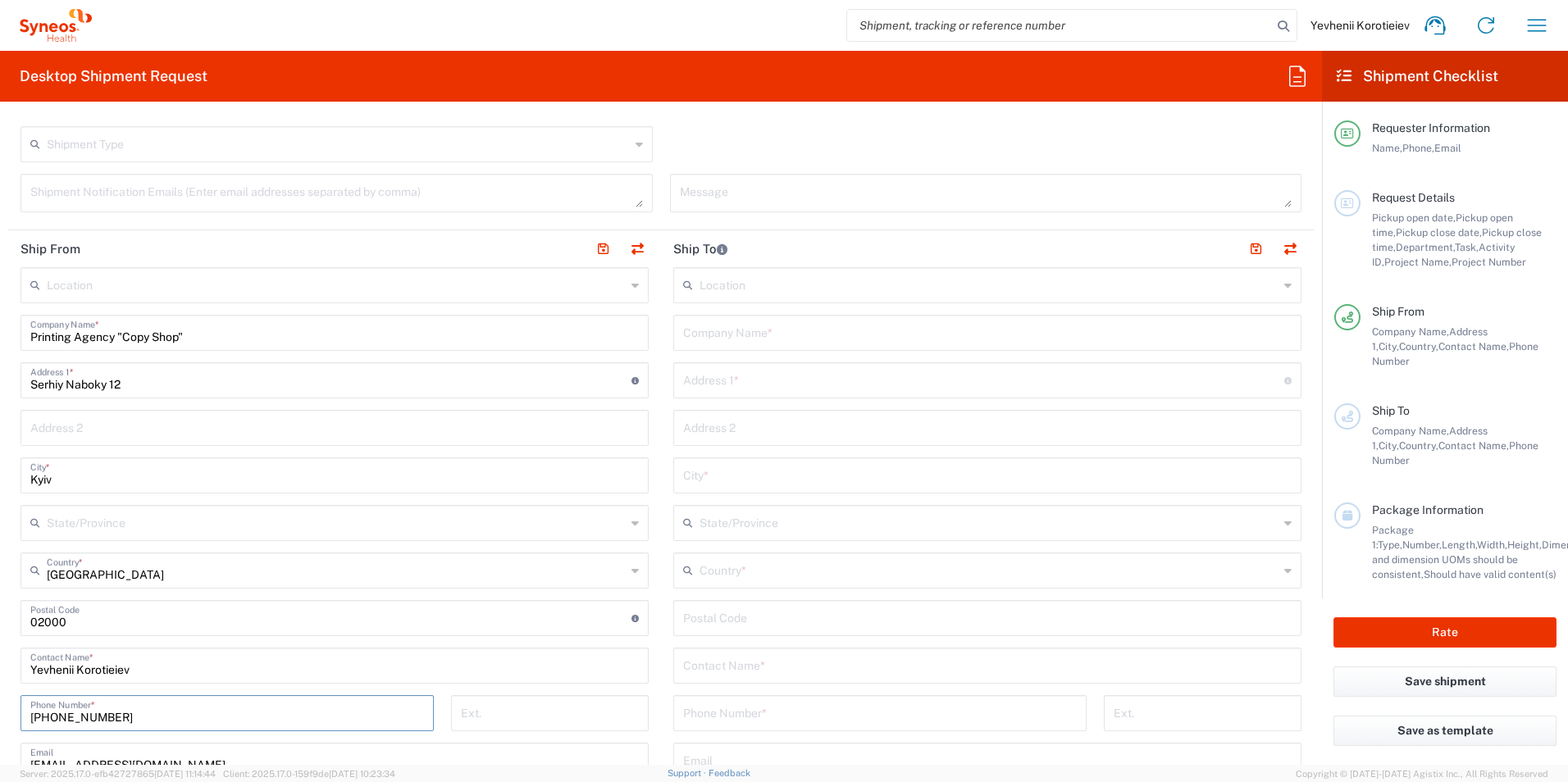
type input "[PHONE_NUMBER]"
click at [745, 342] on input "text" at bounding box center [987, 331] width 608 height 28
paste input "Regional Clinical Psychiatric Hospital of Kirovograd Regional Council", Departm…"
drag, startPoint x: 727, startPoint y: 339, endPoint x: 640, endPoint y: 342, distance: 87.1
click at [639, 342] on div "Ship From Location Addison Whitney LLC-Morrisvile NC US Barcelona-Syneos Health…" at bounding box center [661, 596] width 1306 height 732
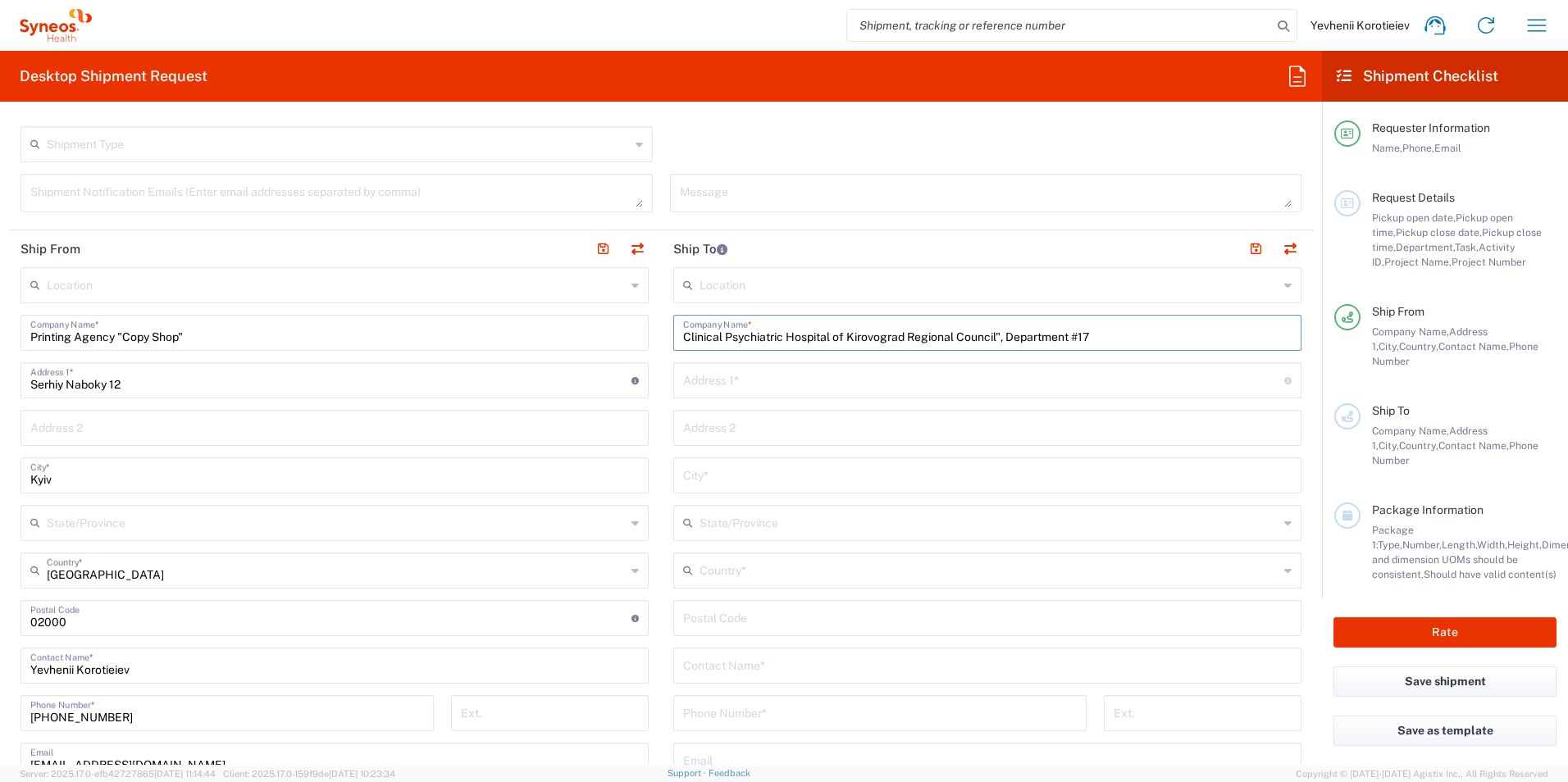
type input "Clinical Psychiatric Hospital of Kirovograd Regional Council", Department #17"
click at [763, 392] on input "text" at bounding box center [983, 379] width 601 height 28
paste input "2-a Metalurhiv str."
type input "2-a Metalurhiv str."
click at [723, 483] on input "text" at bounding box center [987, 474] width 608 height 28
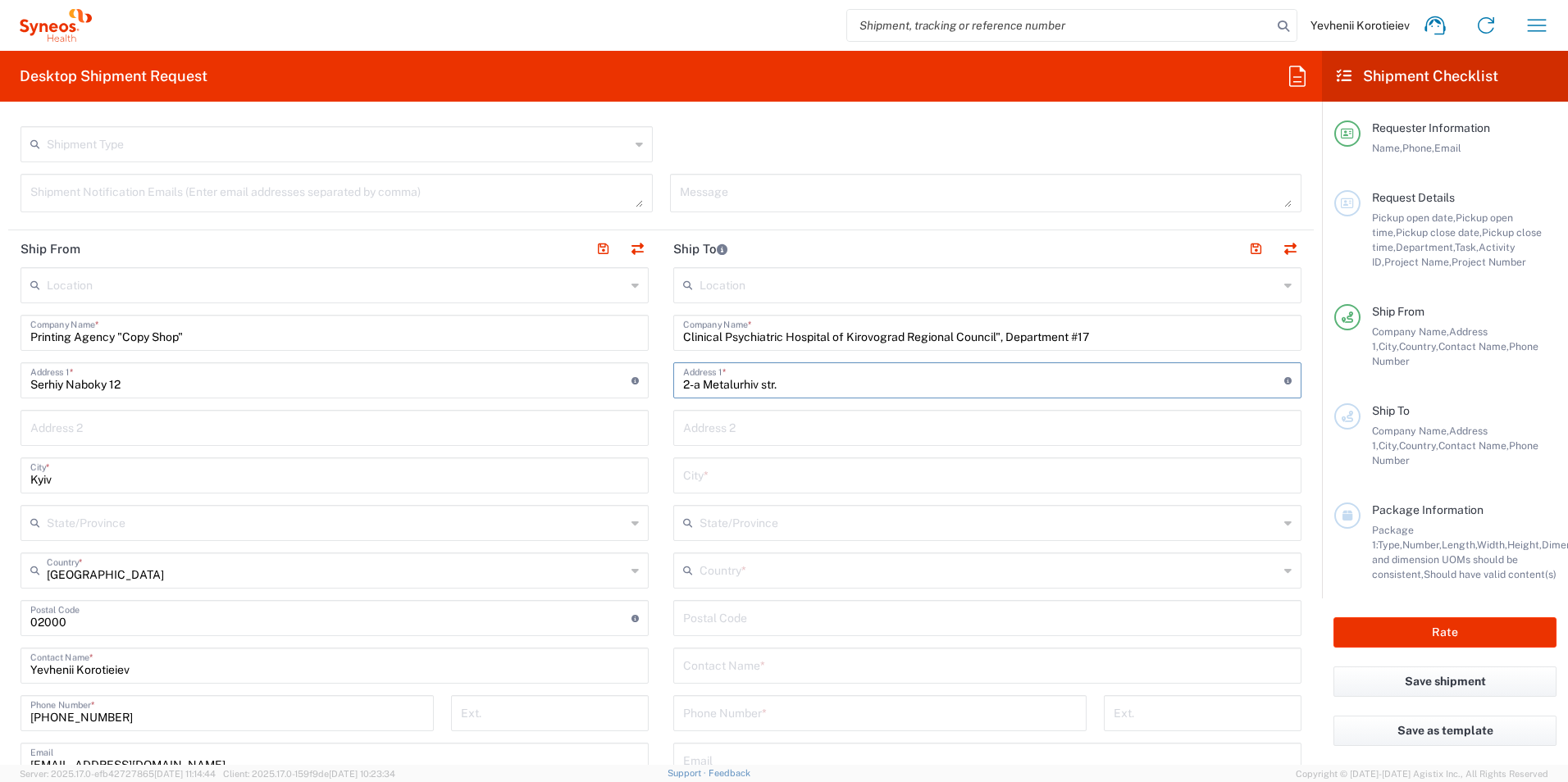
paste input "Kropyvnytskyi"
type input "Kropyvnytskyi"
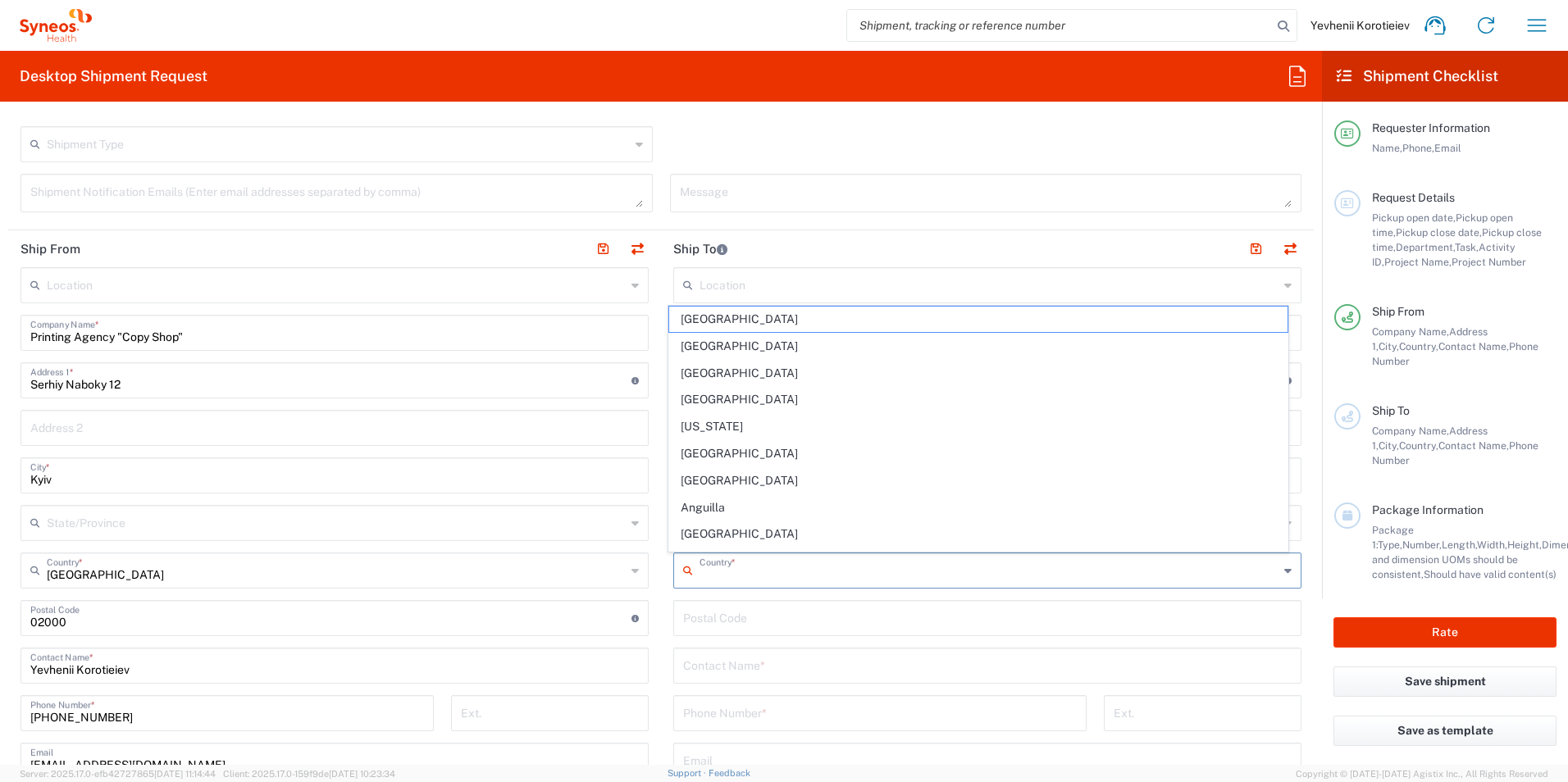
click at [736, 582] on input "text" at bounding box center [988, 569] width 579 height 28
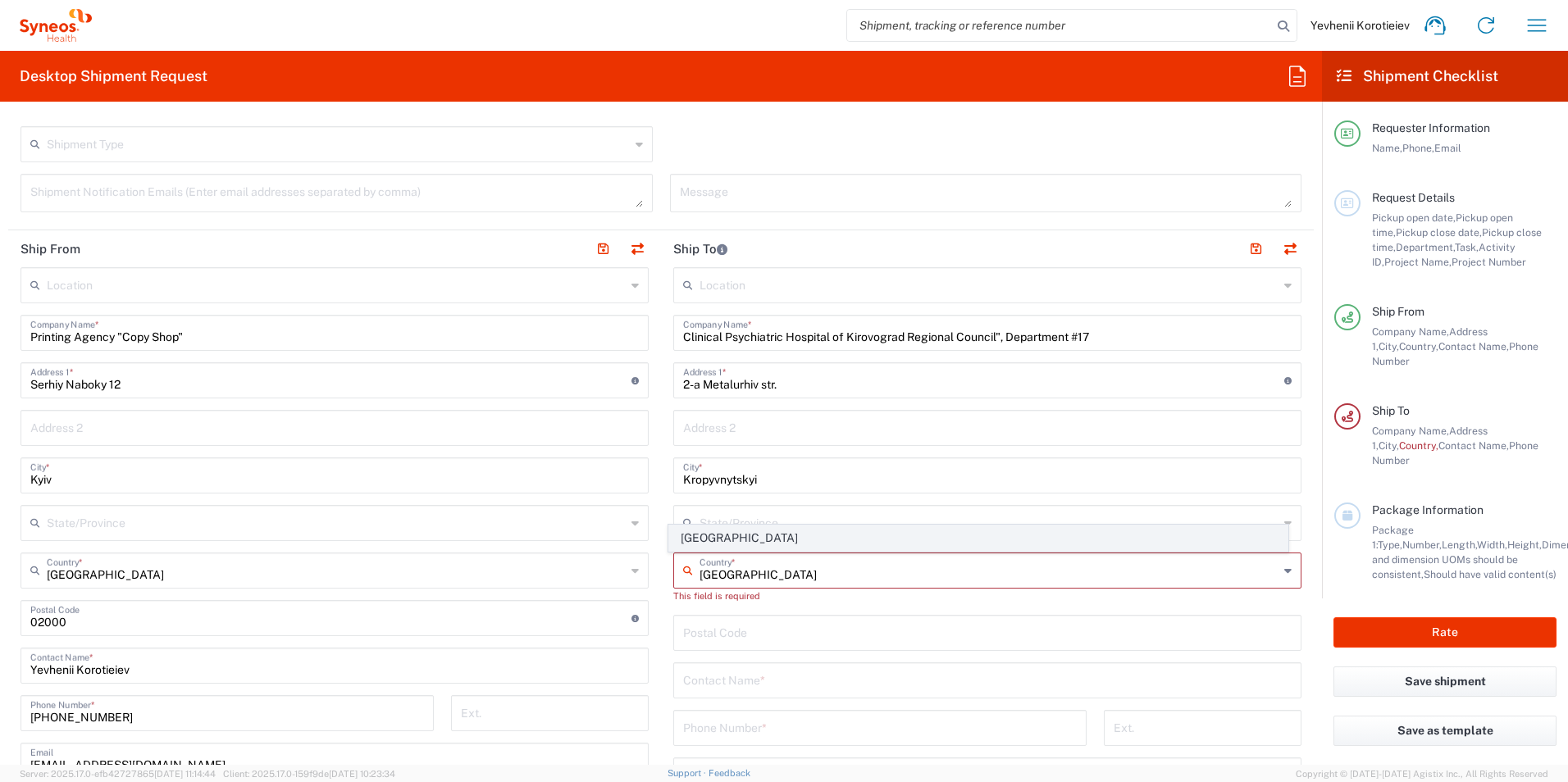
type input "[GEOGRAPHIC_DATA]"
click at [692, 539] on span "[GEOGRAPHIC_DATA]" at bounding box center [979, 539] width 619 height 26
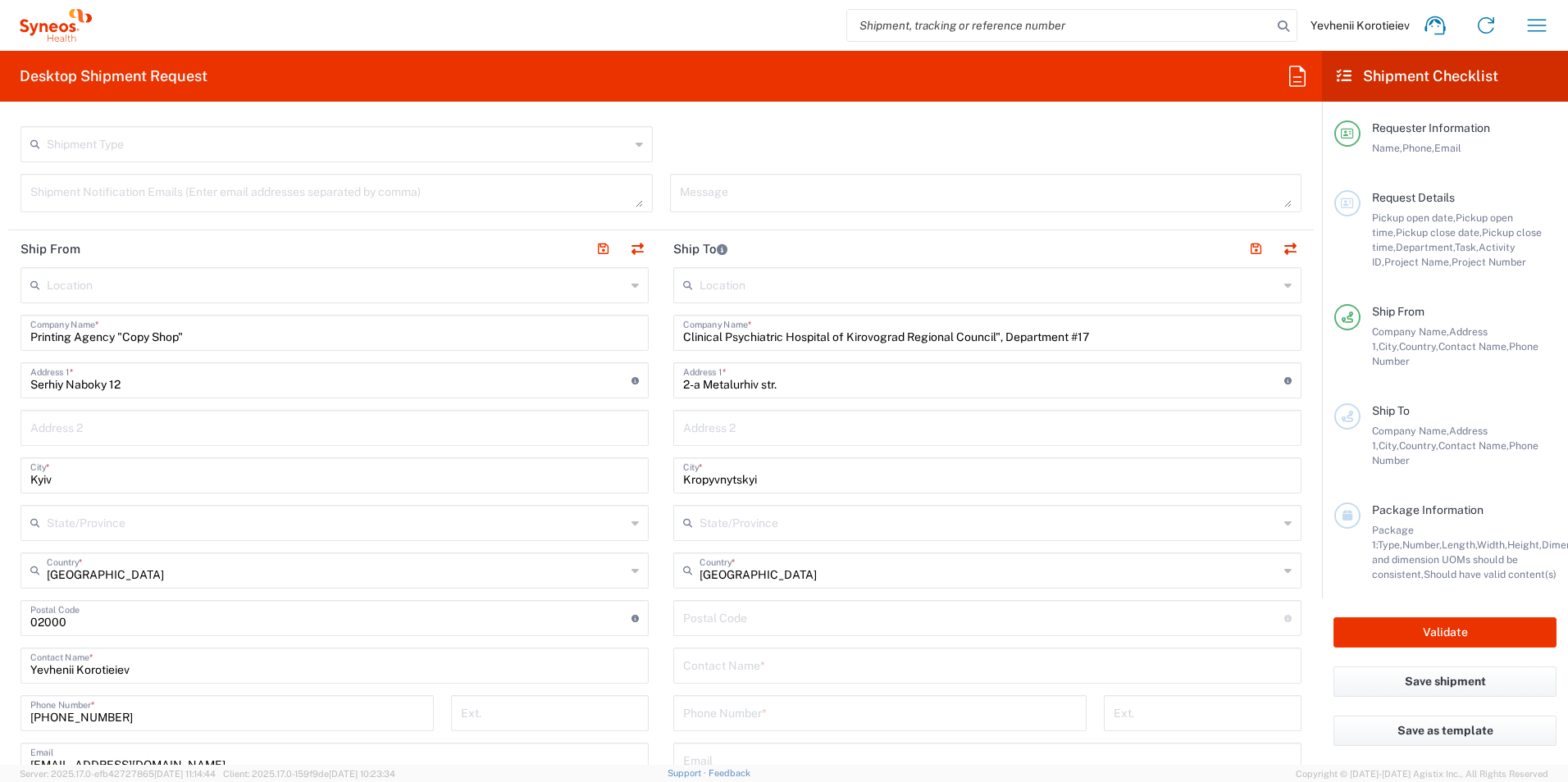
click at [719, 631] on div "Postal Code Enter Postal Code here" at bounding box center [987, 619] width 628 height 36
paste input "25491"
type input "25491"
click at [727, 725] on input "tel" at bounding box center [880, 711] width 394 height 28
paste input "+380 63 3185961"
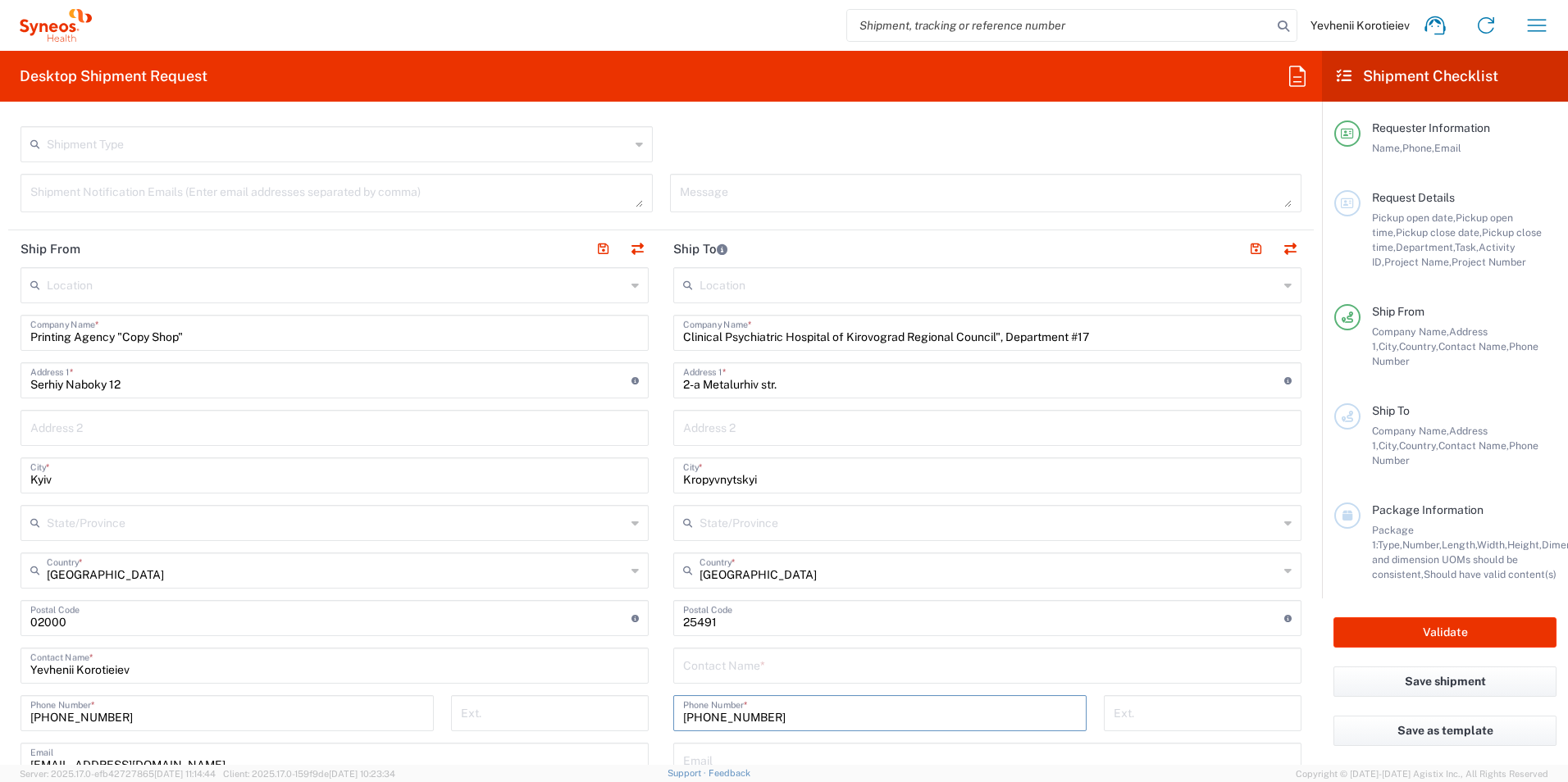
type input "+380 63 3185961"
click at [739, 669] on input "text" at bounding box center [987, 664] width 608 height 28
paste input "Yana Ostrova"
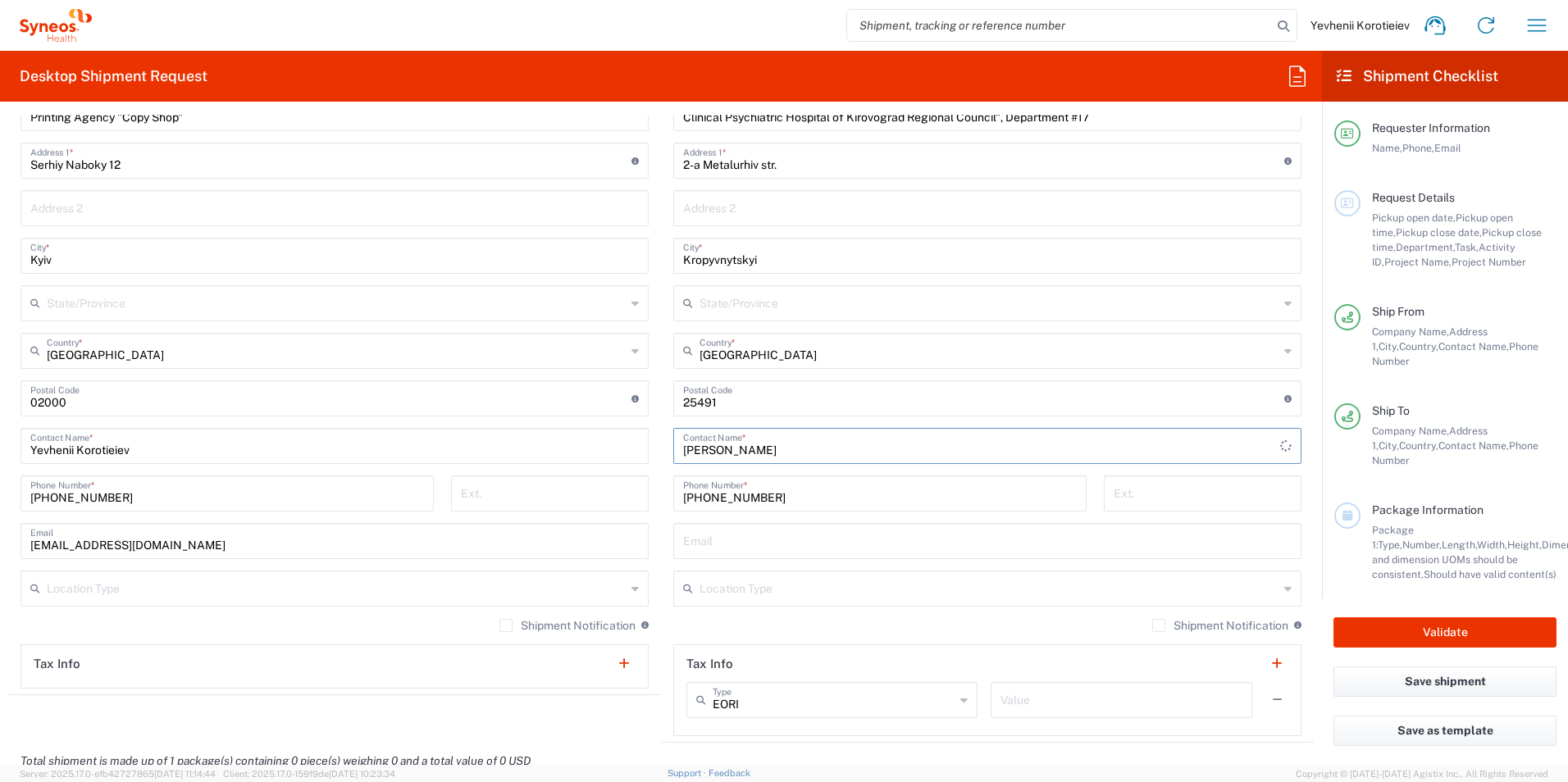
scroll to position [820, 0]
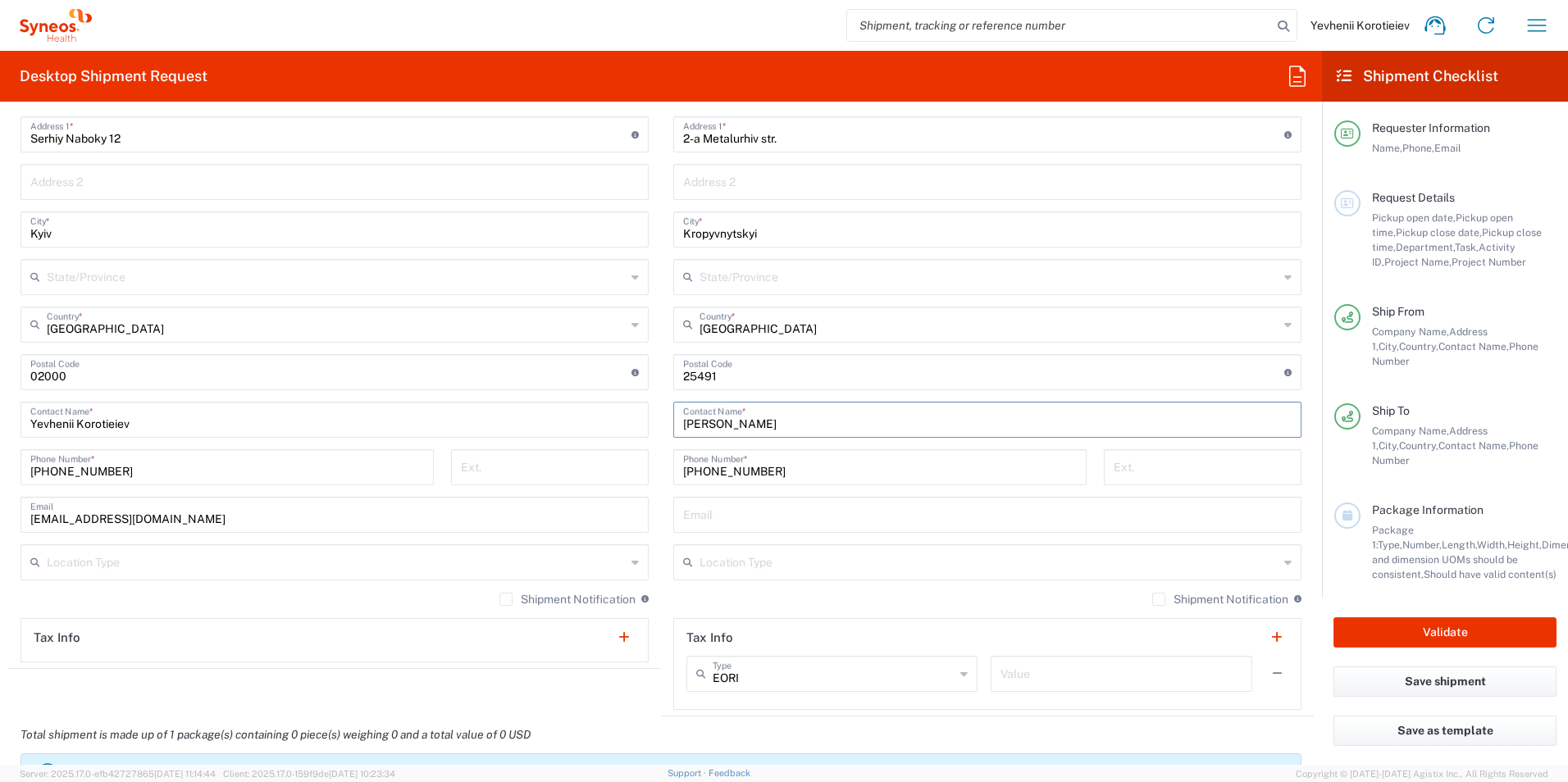
type input "Yana Ostrova"
click at [701, 515] on input "text" at bounding box center [987, 514] width 608 height 28
paste input "yevgen.denisov@gmail.com"
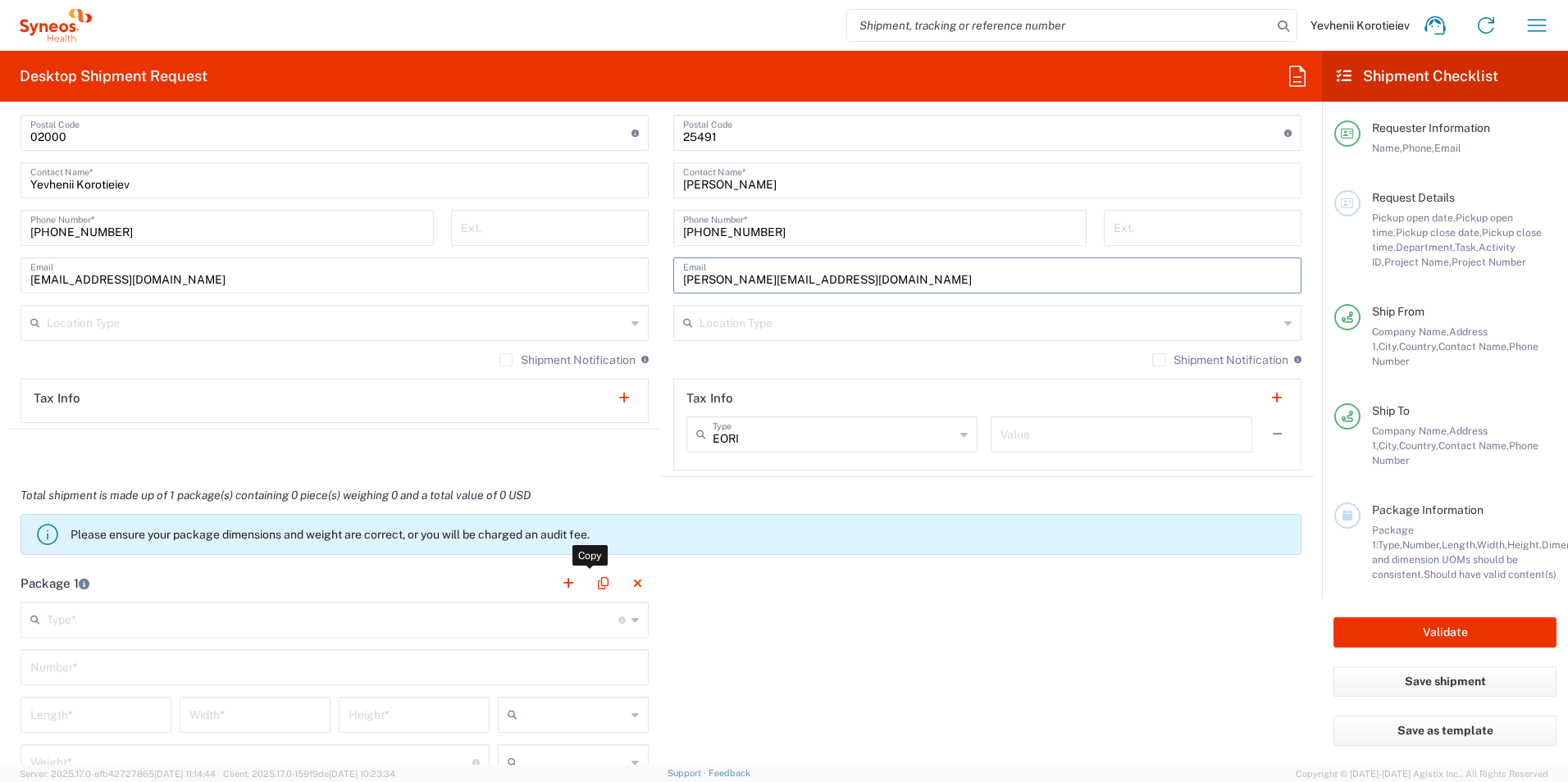
scroll to position [1066, 0]
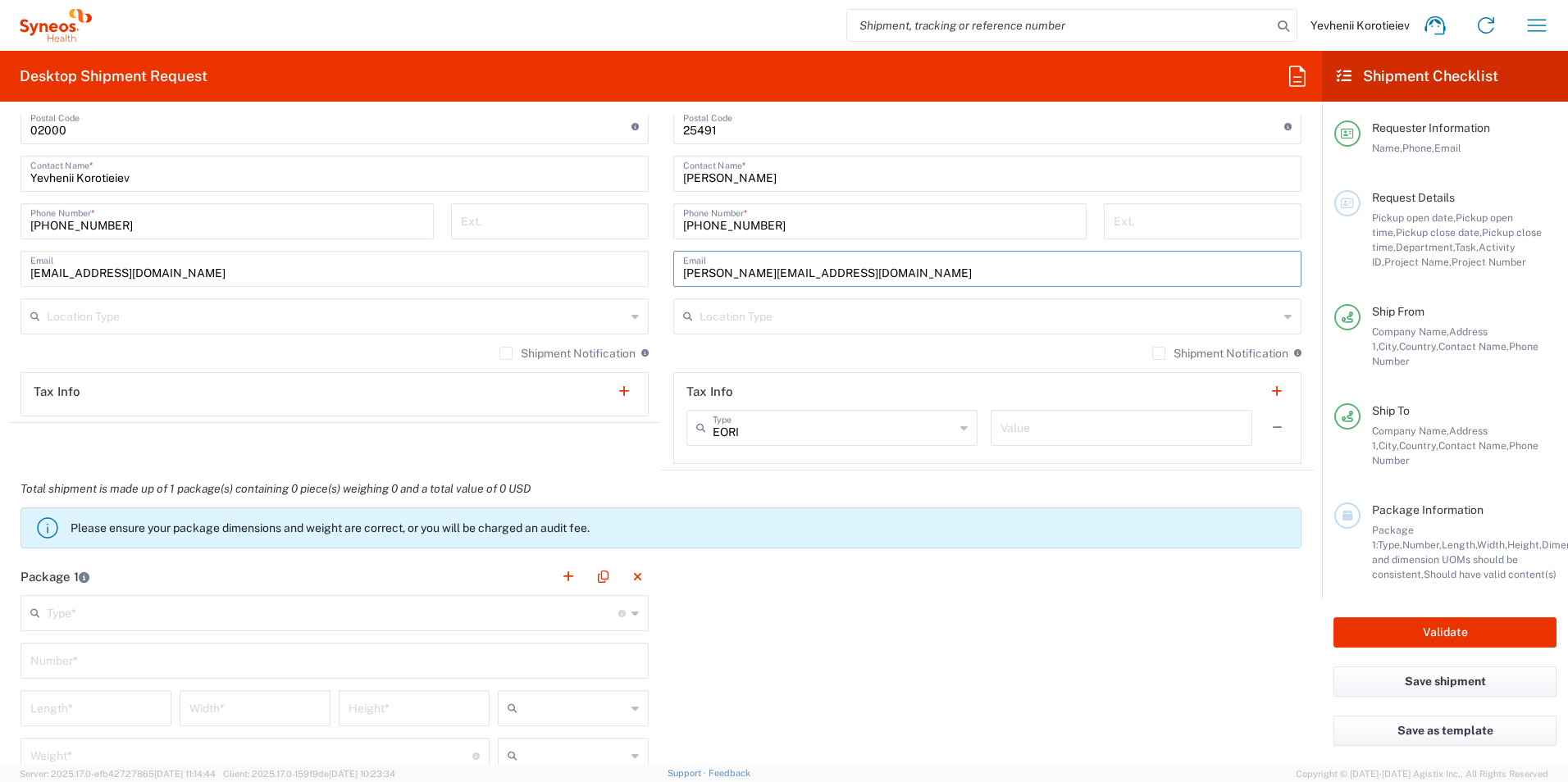
type input "yevgen.denisov@gmail.com"
drag, startPoint x: 598, startPoint y: 460, endPoint x: 560, endPoint y: 528, distance: 77.9
click at [598, 460] on agx-shipment-stop-widget "Ship From Location Addison Whitney LLC-Morrisvile NC US Barcelona-Syneos Health…" at bounding box center [335, 104] width 653 height 732
click at [409, 644] on div "Number *" at bounding box center [335, 661] width 628 height 36
click at [236, 620] on input "text" at bounding box center [332, 612] width 571 height 28
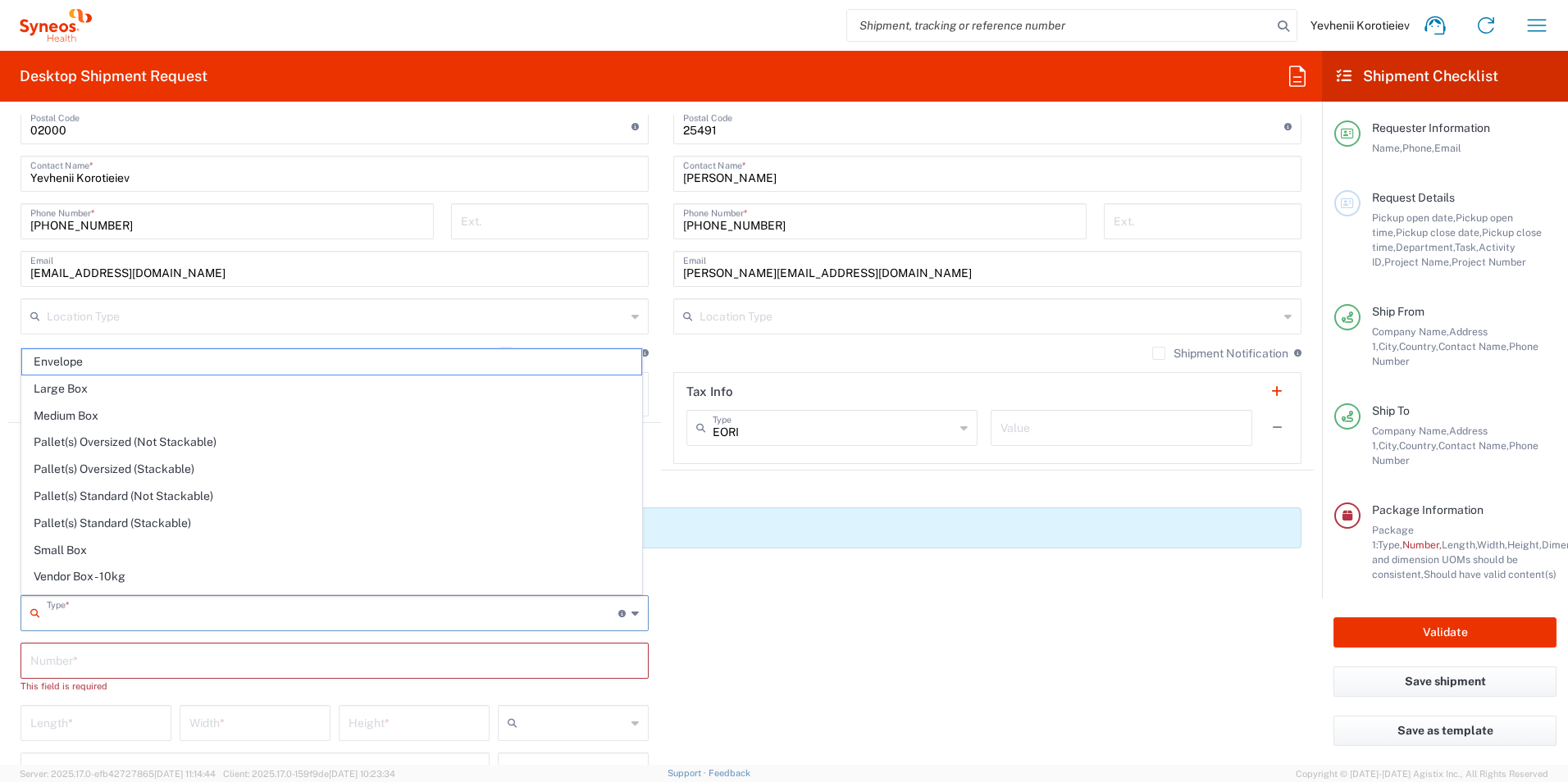
drag, startPoint x: 167, startPoint y: 385, endPoint x: 218, endPoint y: 424, distance: 64.2
click at [167, 385] on span "Large Box" at bounding box center [332, 390] width 619 height 26
type input "Large Box"
type input "17.5"
type input "12.5"
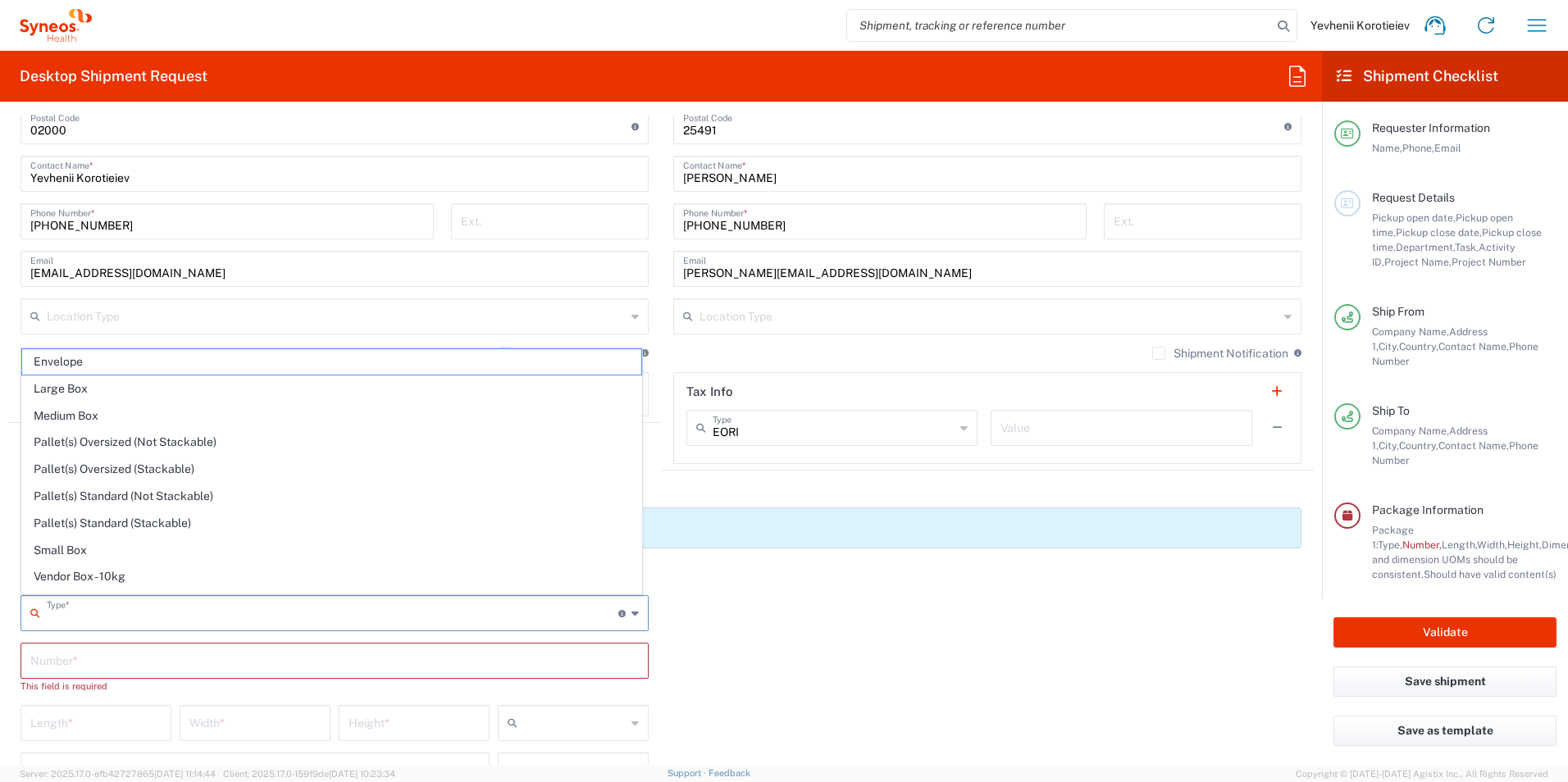
type input "3"
type input "in"
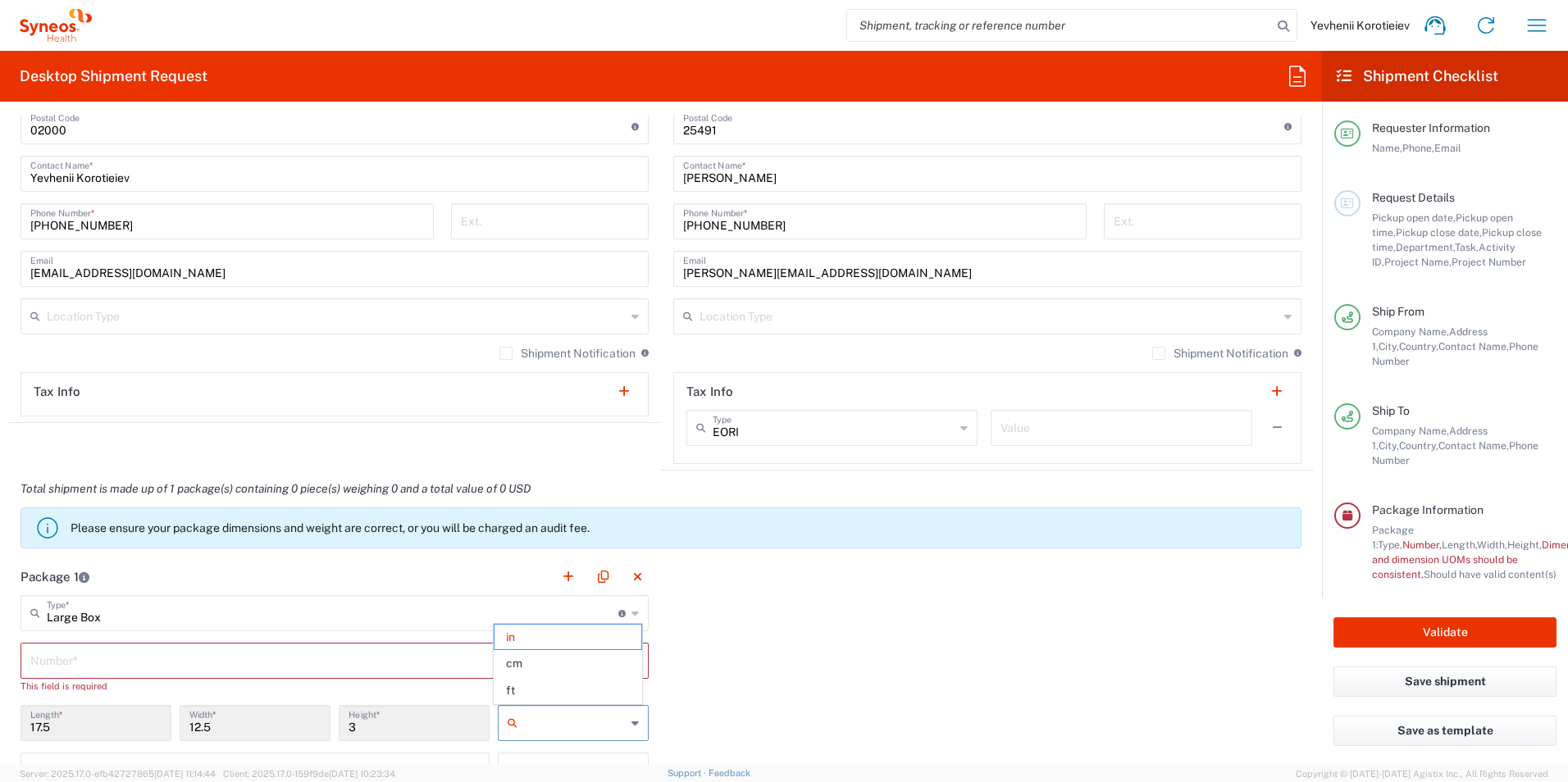
click at [544, 717] on input "text" at bounding box center [575, 724] width 101 height 27
click at [545, 657] on span "cm" at bounding box center [568, 664] width 146 height 26
type input "44.45"
type input "31.75"
type input "7.62"
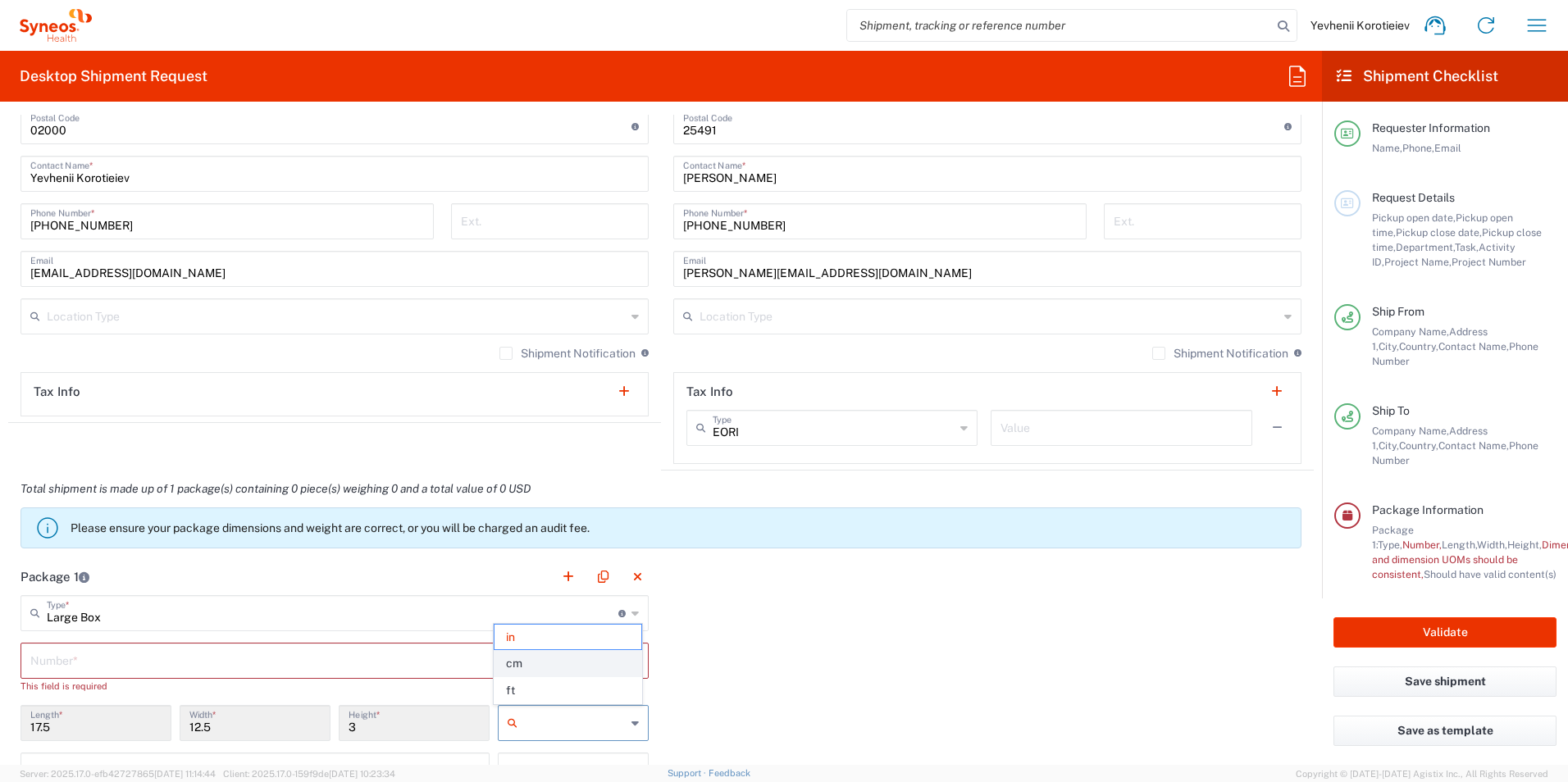
type input "cm"
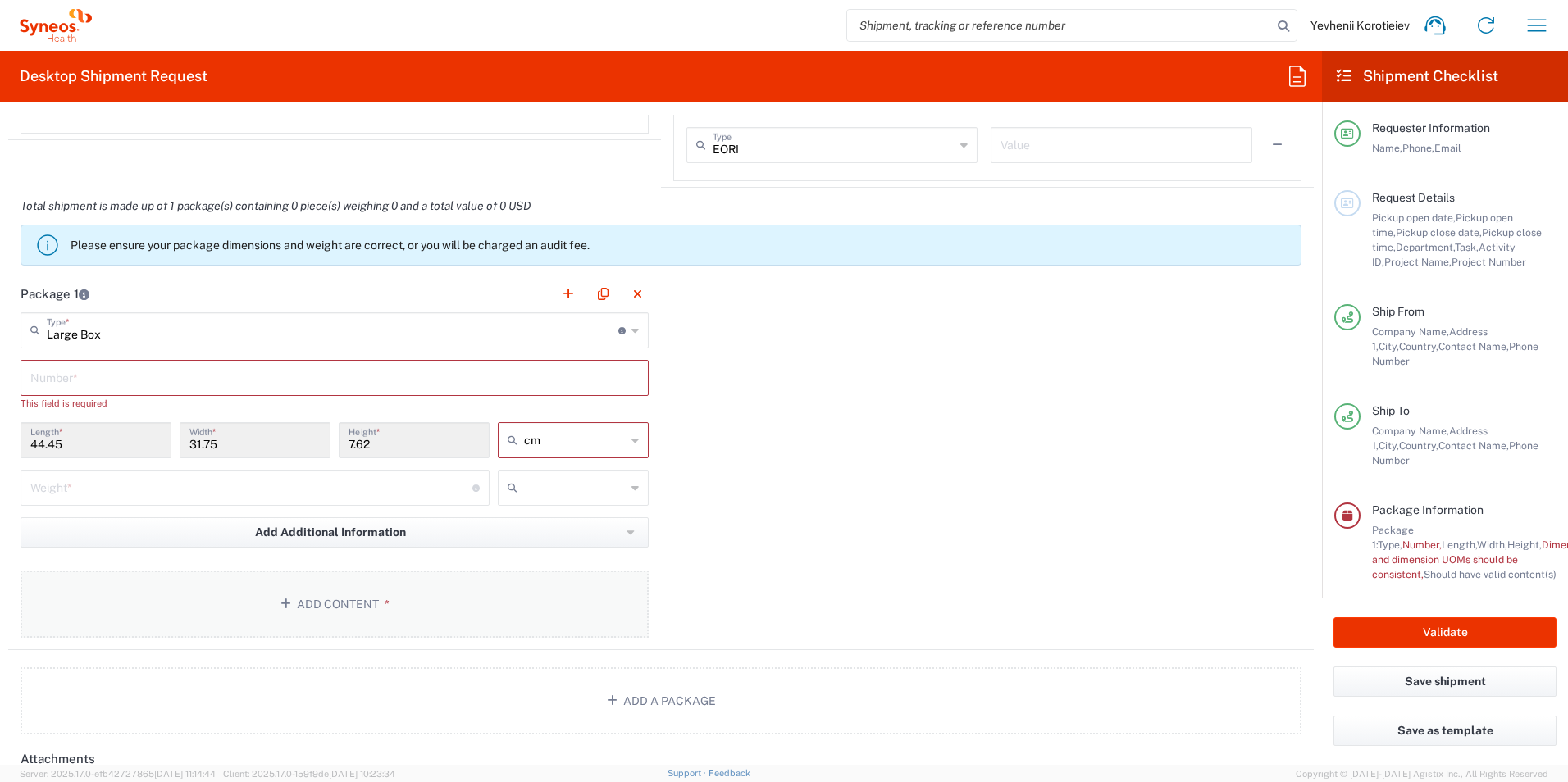
scroll to position [1395, 0]
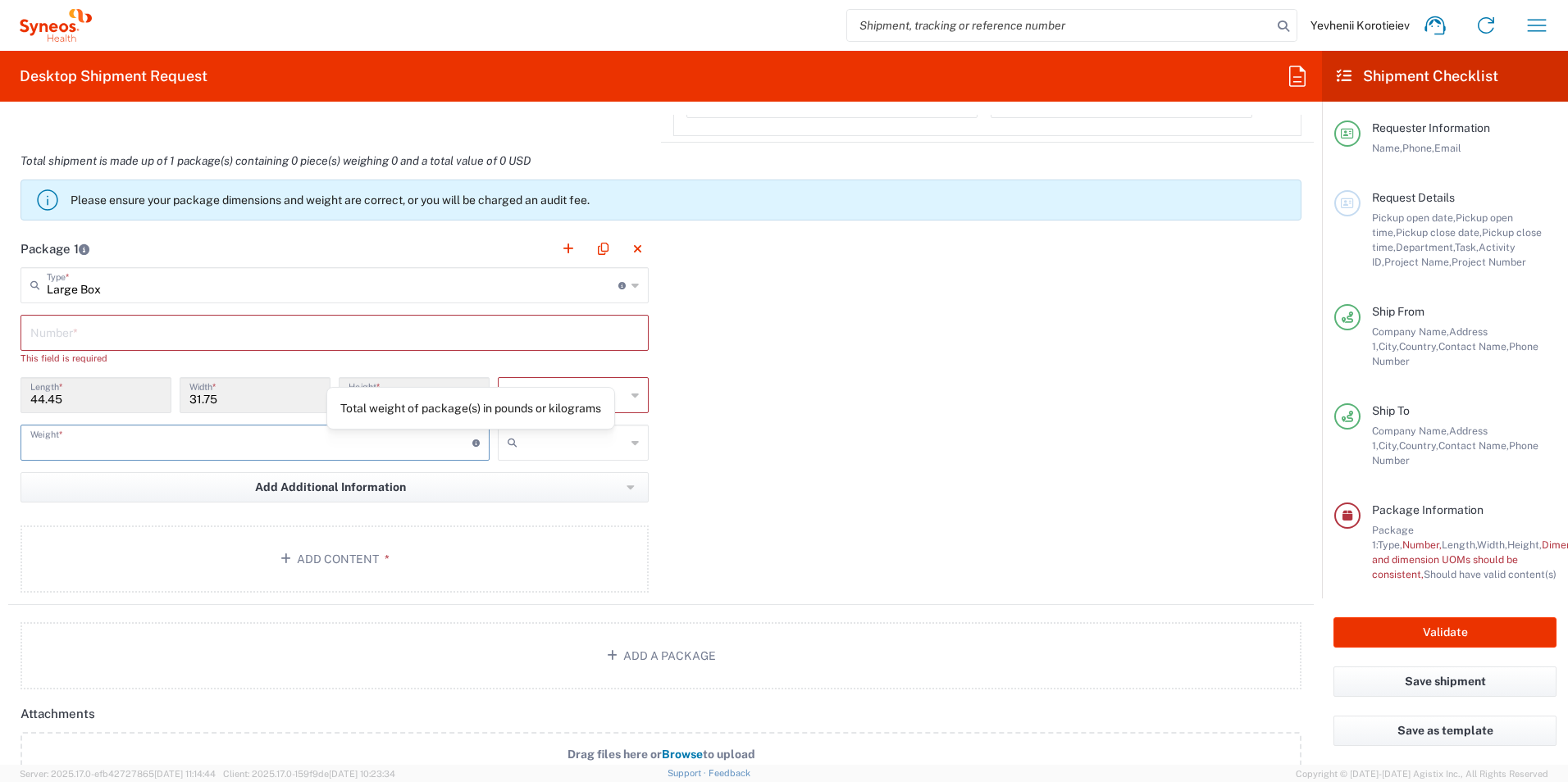
click at [372, 436] on input "number" at bounding box center [251, 441] width 442 height 28
type input "1"
click at [571, 446] on input "text" at bounding box center [575, 442] width 101 height 27
drag, startPoint x: 543, startPoint y: 483, endPoint x: 410, endPoint y: 470, distance: 133.6
click at [539, 483] on span "kgs" at bounding box center [568, 478] width 146 height 26
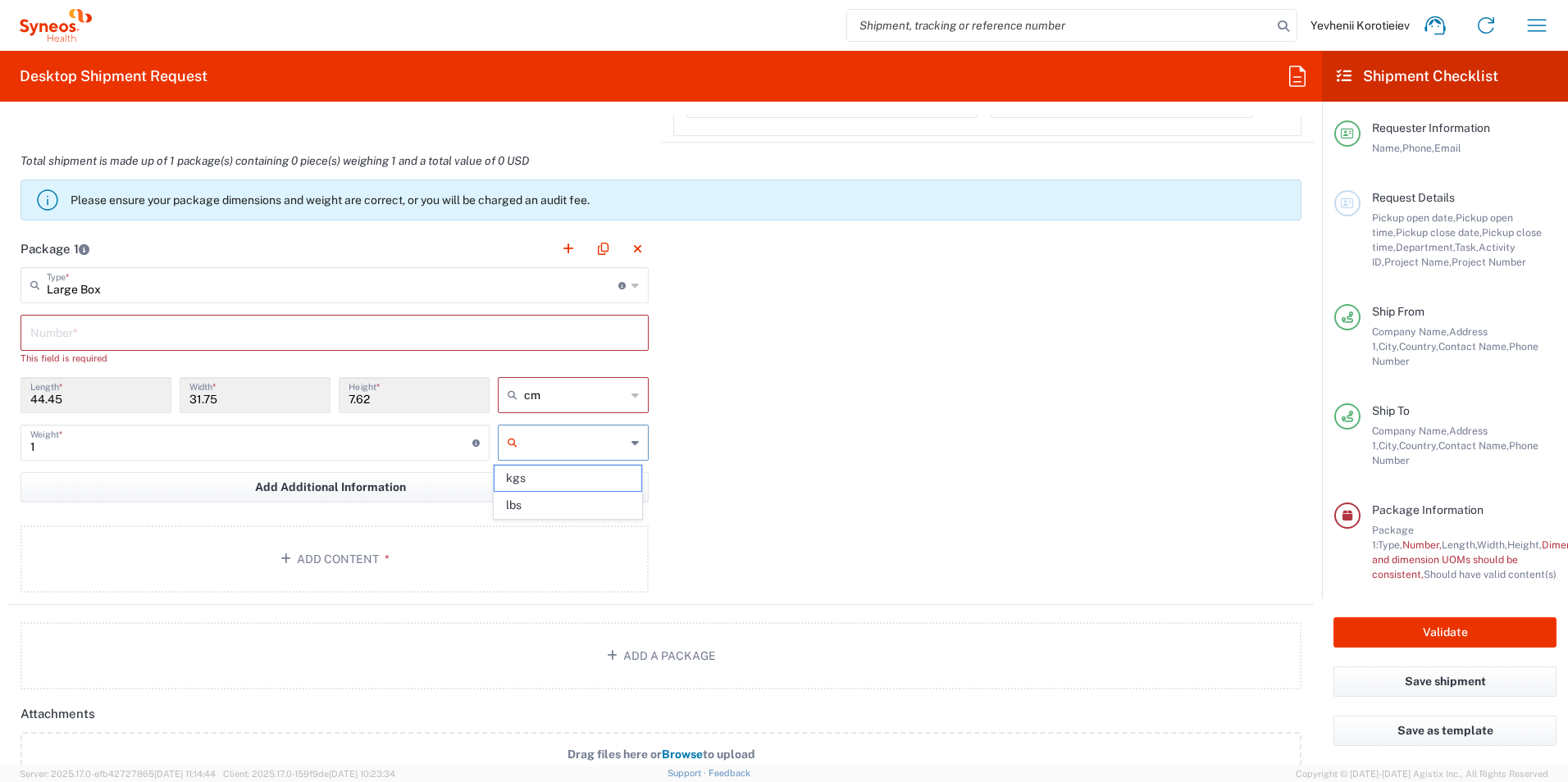
type input "kgs"
drag, startPoint x: 184, startPoint y: 465, endPoint x: 15, endPoint y: 450, distance: 169.7
click at [15, 450] on main "Large Box Type * Material used to package goods Envelope Large Box Medium Box P…" at bounding box center [335, 433] width 653 height 331
type input "8"
click at [329, 561] on button "Add Content *" at bounding box center [335, 559] width 628 height 67
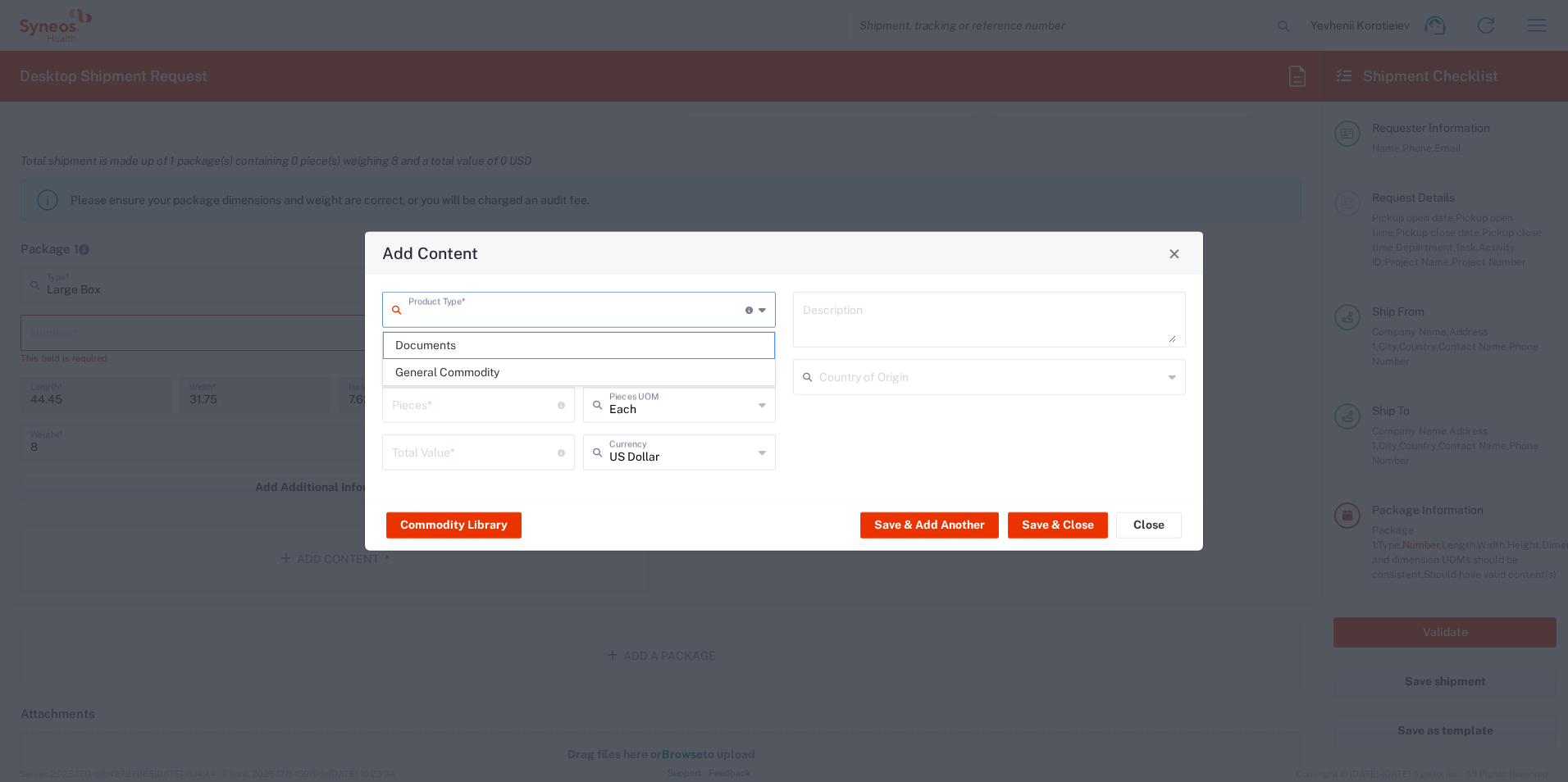
click at [597, 319] on input "text" at bounding box center [577, 308] width 337 height 28
click at [564, 342] on span "Documents" at bounding box center [579, 346] width 390 height 26
type input "Documents"
type input "1"
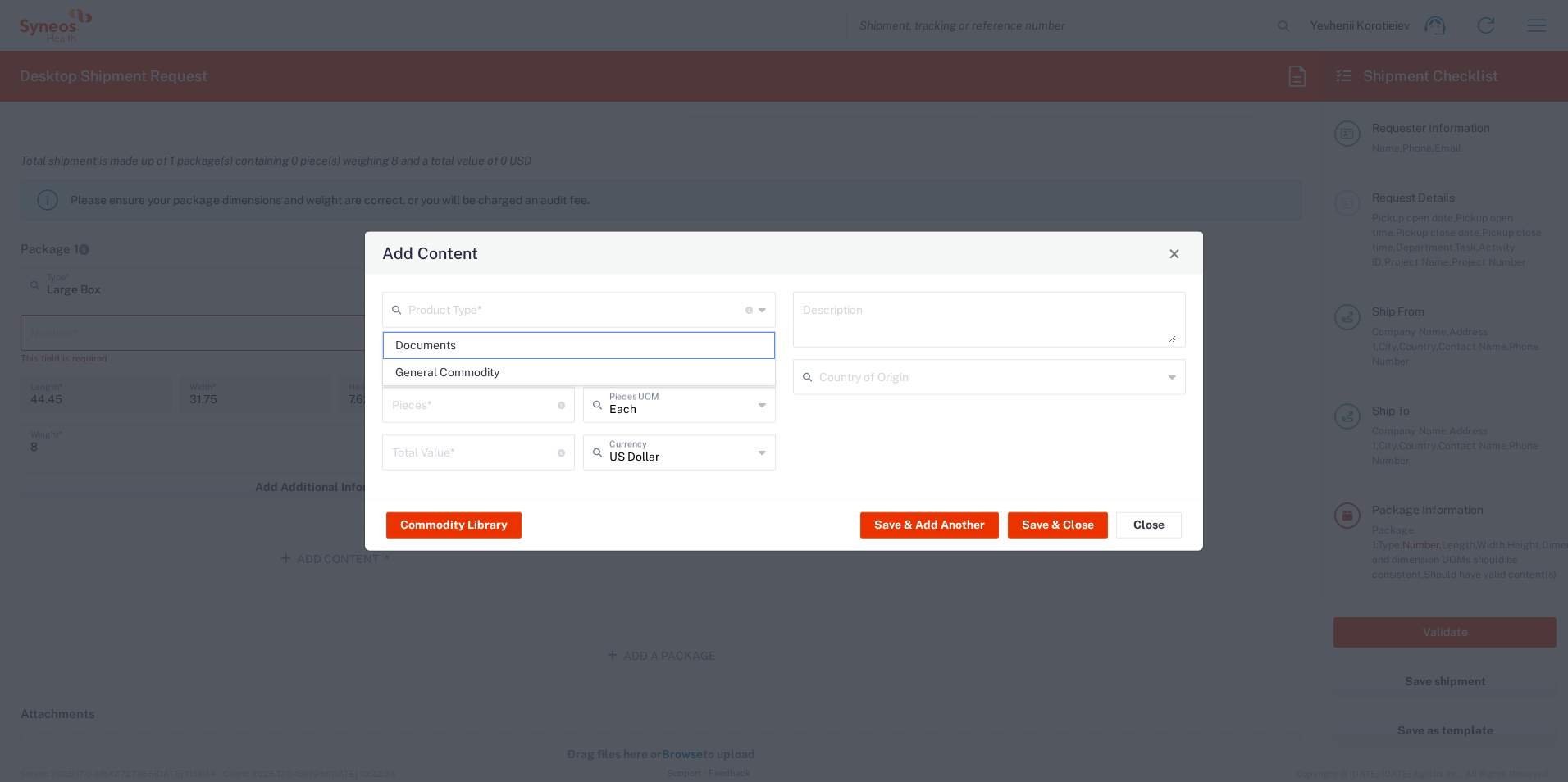
type input "1"
type textarea "Documents"
click at [1050, 523] on button "Save & Close" at bounding box center [1058, 525] width 100 height 27
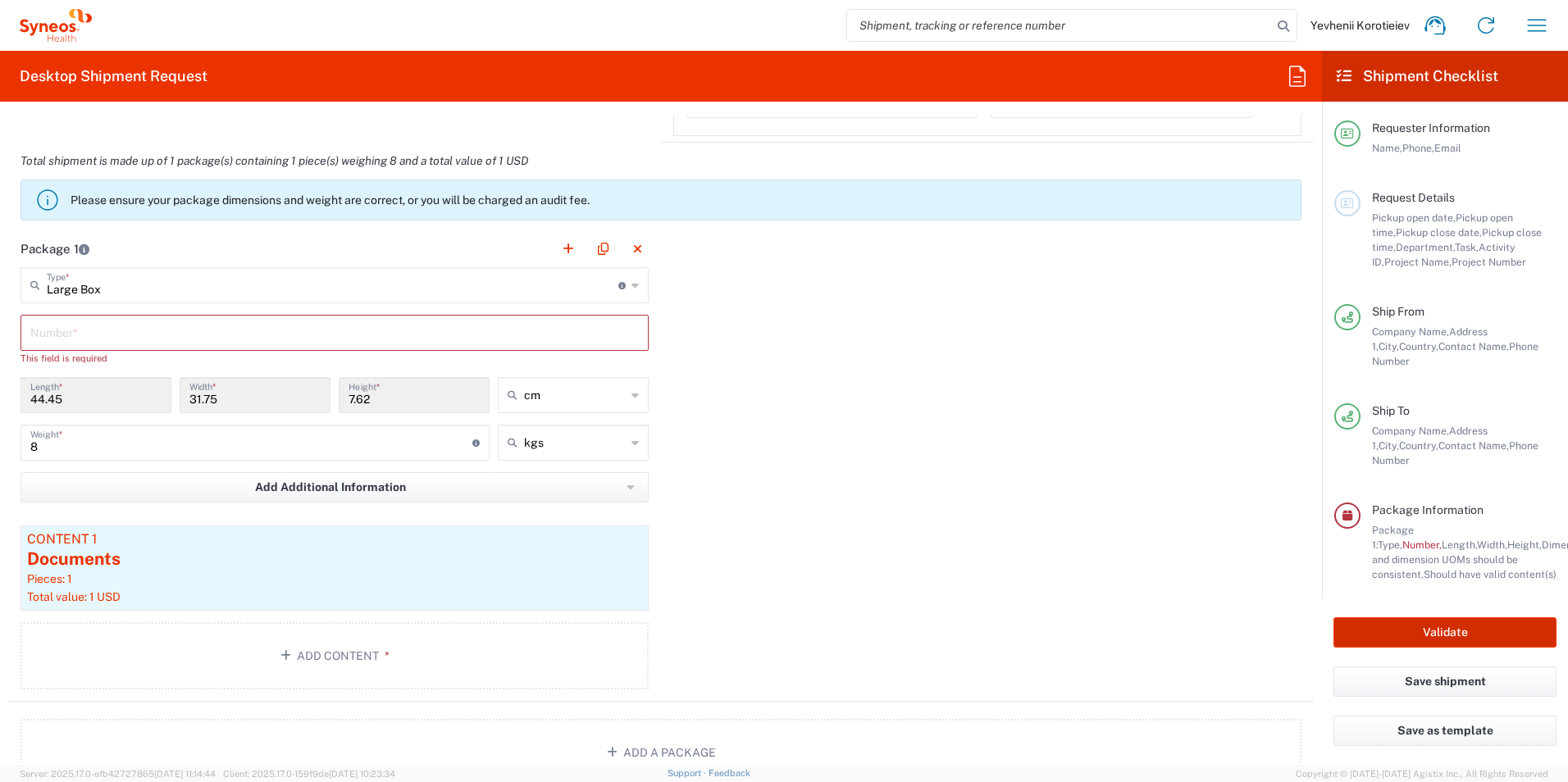
click at [1471, 625] on button "Validate" at bounding box center [1444, 632] width 223 height 30
type input "7052839"
click at [243, 340] on input "text" at bounding box center [334, 331] width 608 height 28
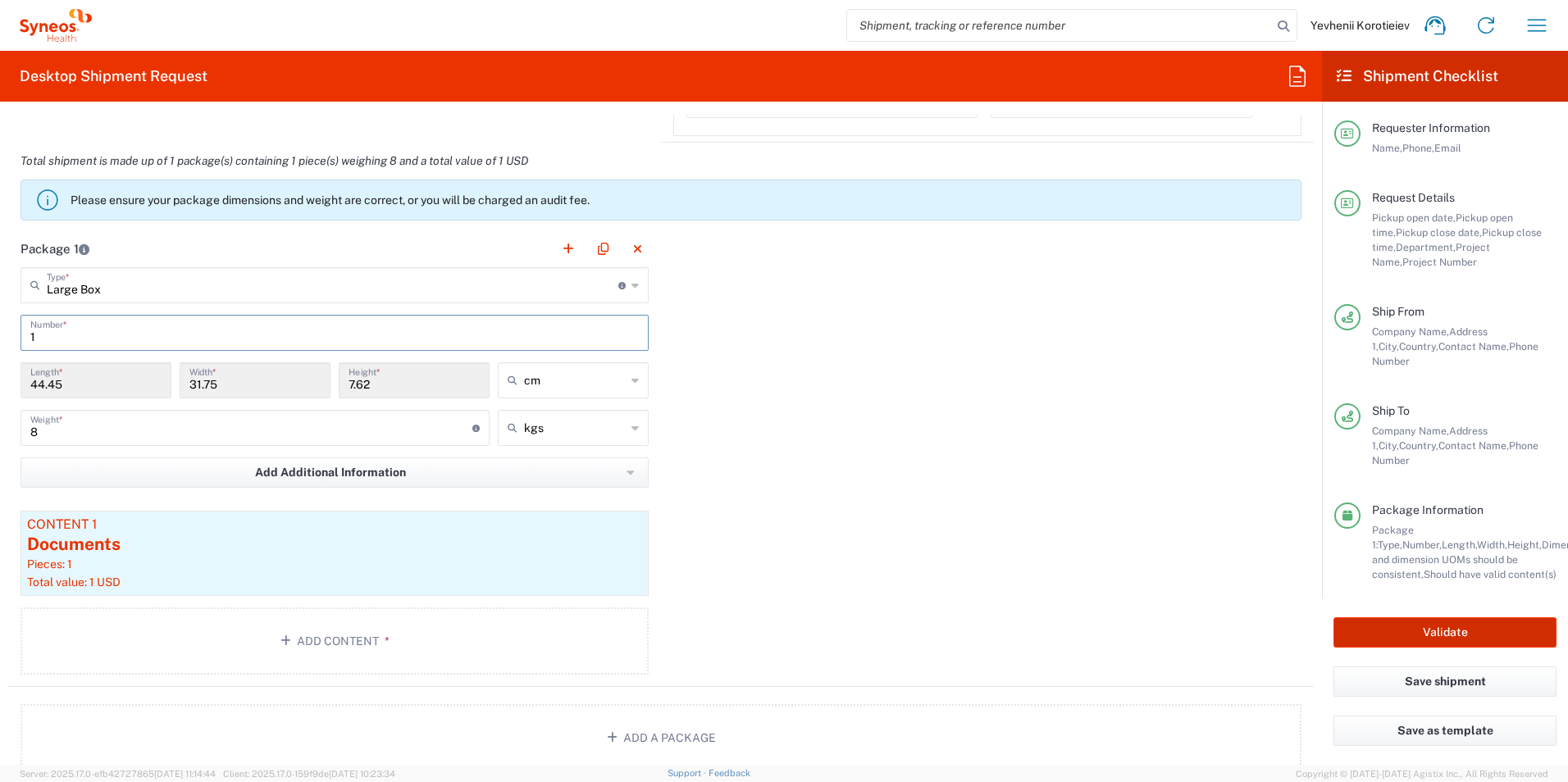
type input "1"
click at [1429, 618] on button "Validate" at bounding box center [1444, 632] width 223 height 30
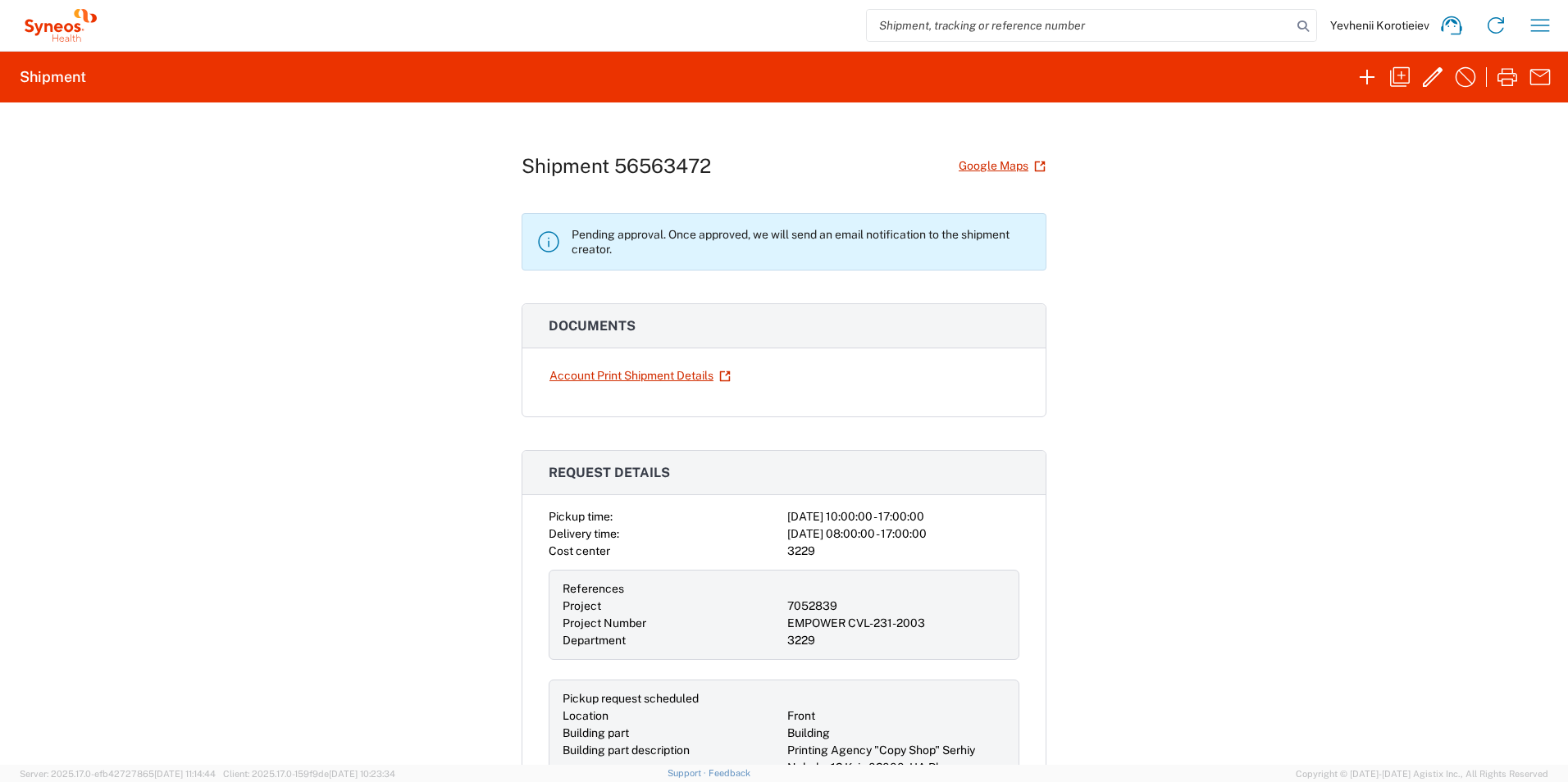
click at [60, 18] on icon at bounding box center [60, 25] width 82 height 33
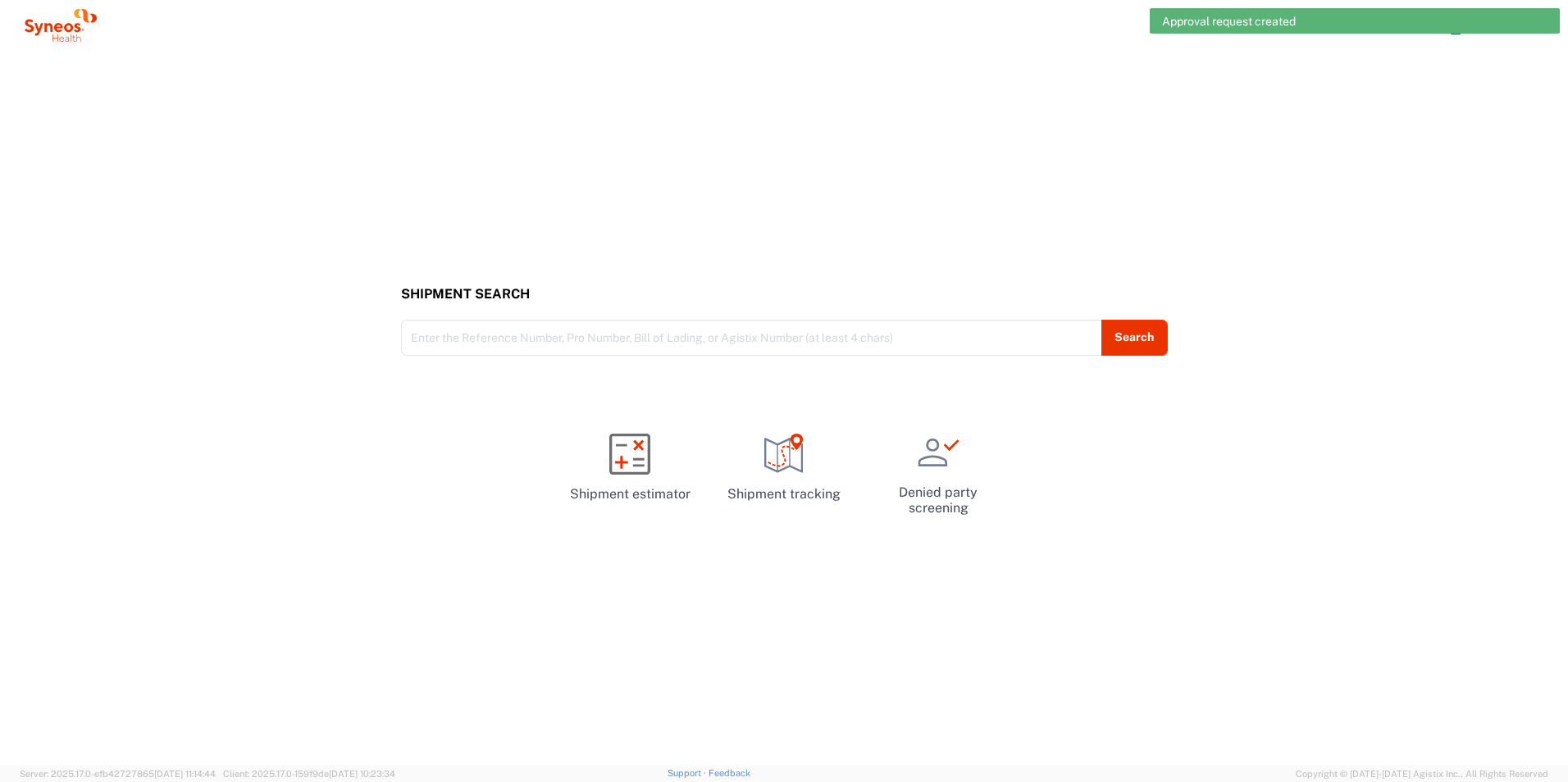
click at [1544, 30] on div "Approval request created" at bounding box center [1354, 22] width 410 height 26
click at [1542, 29] on div "Approval request created" at bounding box center [1354, 22] width 410 height 26
click at [1543, 29] on div "Approval request created" at bounding box center [1354, 22] width 410 height 26
click at [1544, 29] on div "Approval request created" at bounding box center [1354, 22] width 410 height 26
drag, startPoint x: 1544, startPoint y: 29, endPoint x: 928, endPoint y: 152, distance: 628.2
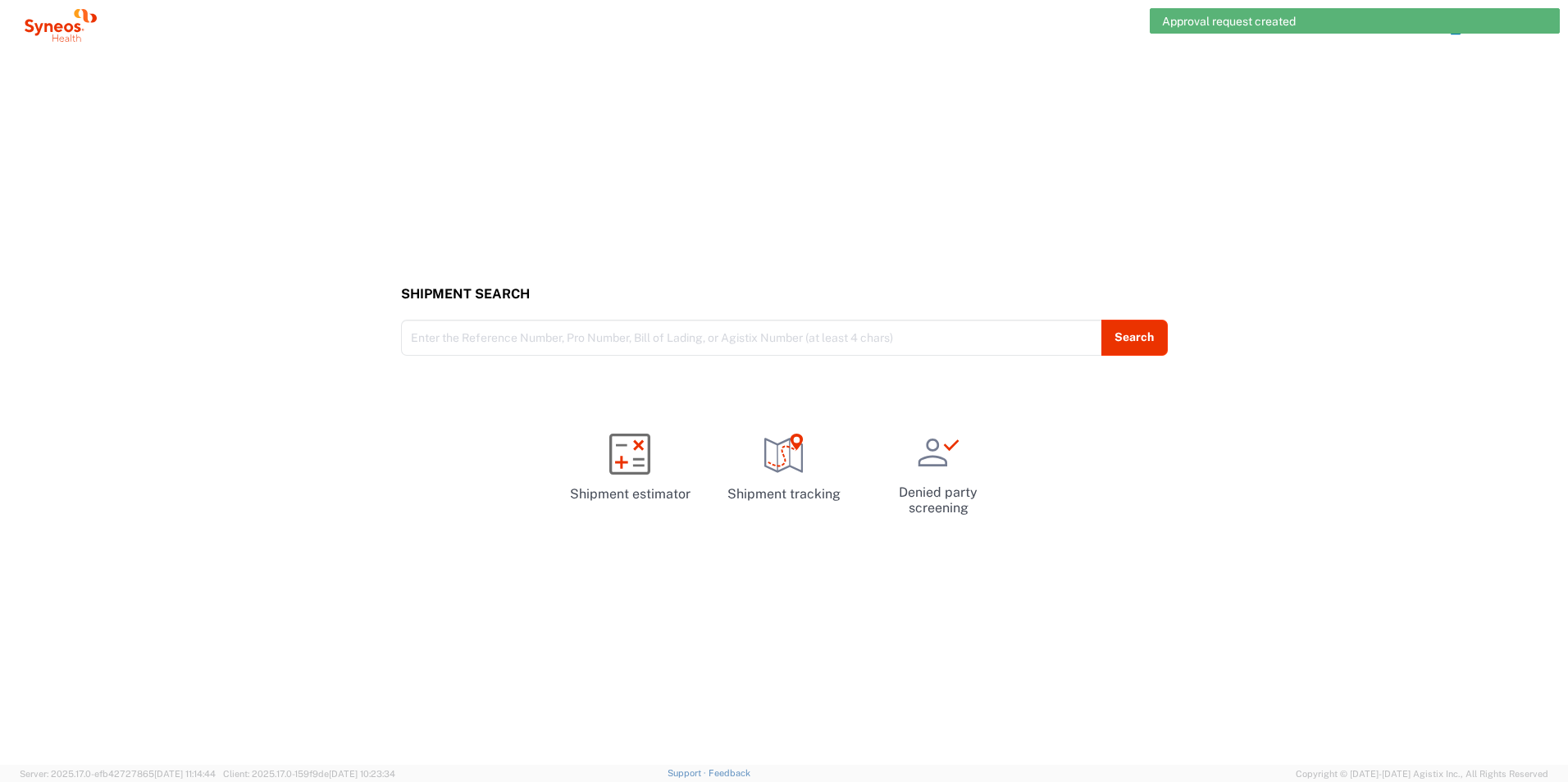
click at [853, 152] on div "Shipment Search Enter the Reference Number, Pro Number, Bill of Lading, or Agis…" at bounding box center [784, 408] width 1568 height 714
click at [1542, 26] on div "Approval request created" at bounding box center [1354, 22] width 410 height 26
click at [1539, 22] on div "Approval request created" at bounding box center [1354, 22] width 410 height 26
click at [1534, 24] on div "Approval request created" at bounding box center [1354, 22] width 410 height 26
drag, startPoint x: 1145, startPoint y: 27, endPoint x: 1154, endPoint y: 27, distance: 9.0
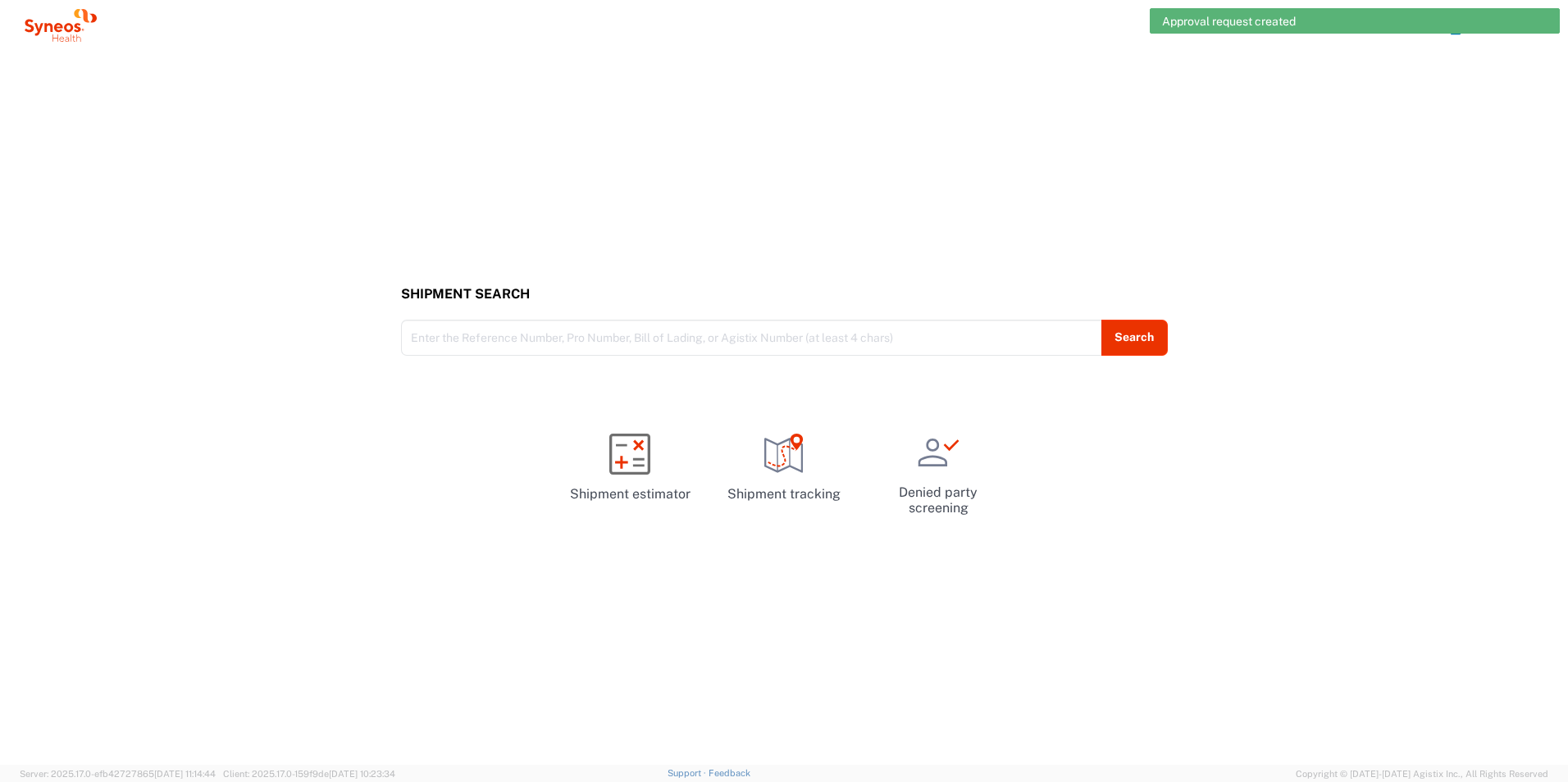
click at [1152, 27] on agx-forms-host "Approval request created Yevhenii Korotieiev Home Shipment estimator Shipment t…" at bounding box center [784, 391] width 1568 height 782
drag, startPoint x: 1154, startPoint y: 27, endPoint x: 1384, endPoint y: 139, distance: 255.8
click at [1384, 139] on div "Shipment Search Enter the Reference Number, Pro Number, Bill of Lading, or Agis…" at bounding box center [784, 408] width 1568 height 714
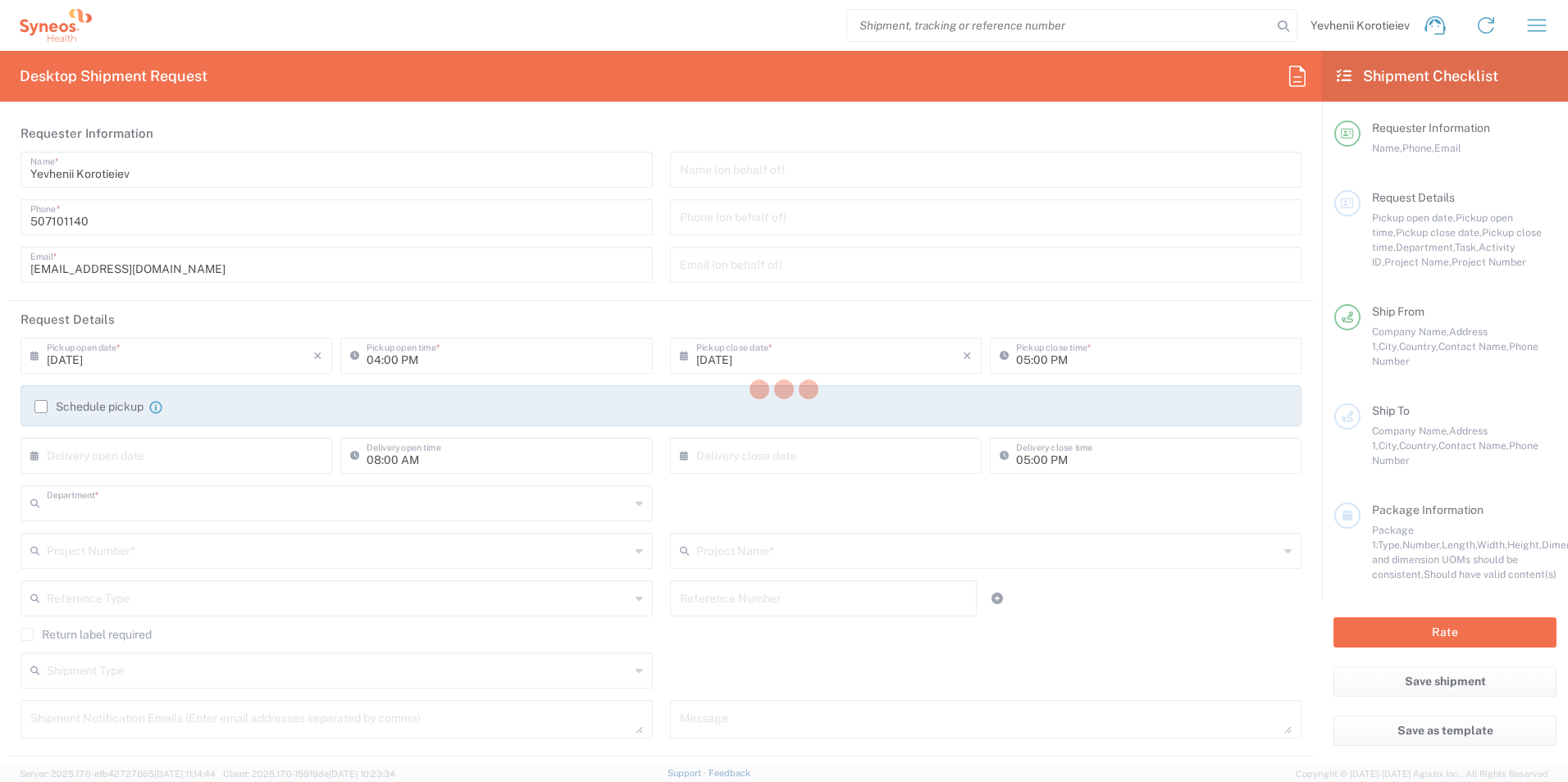
type input "3229"
type input "[GEOGRAPHIC_DATA]"
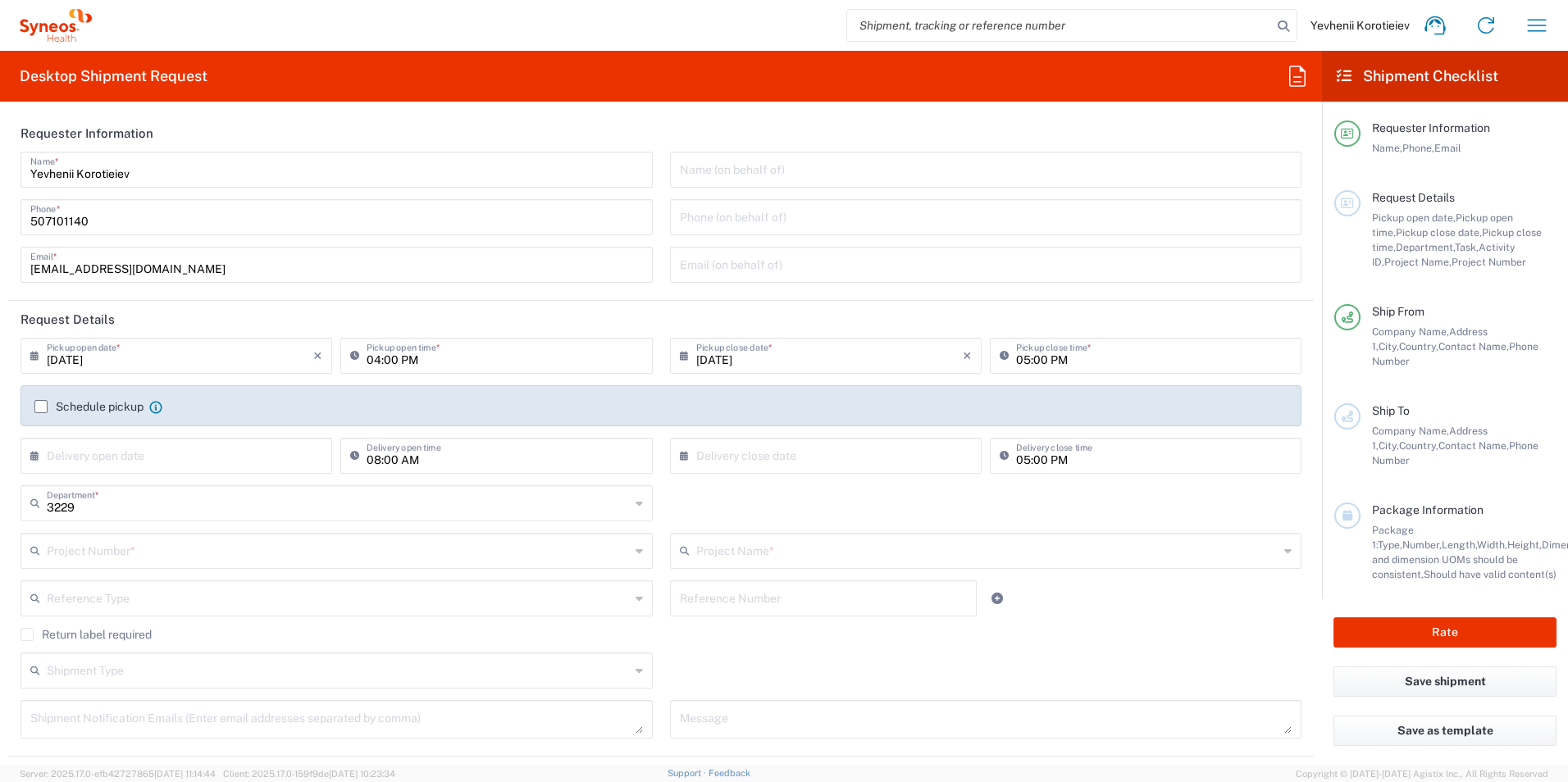
type input "Syneos Health Ukraine, LLC"
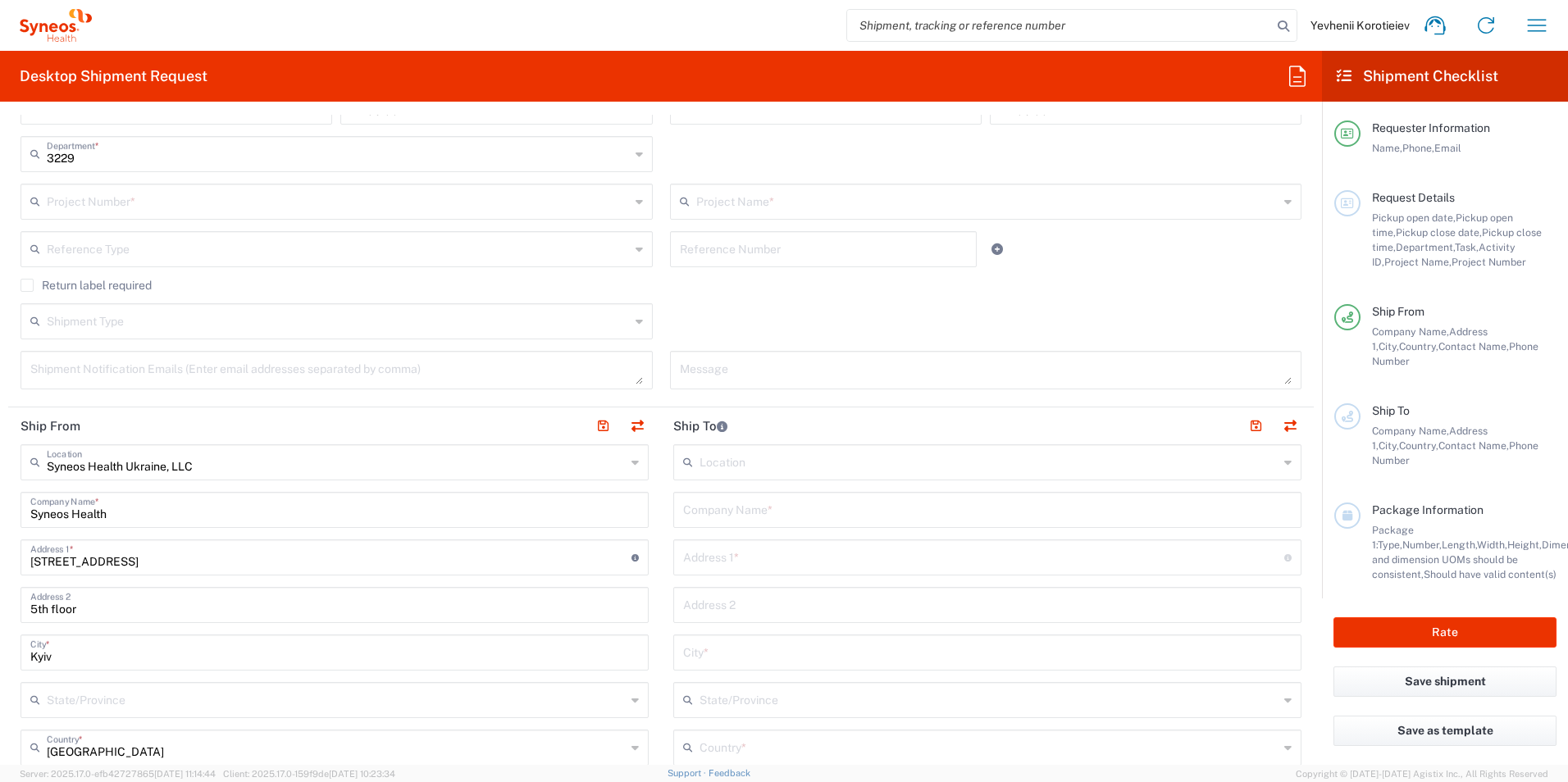
scroll to position [164, 0]
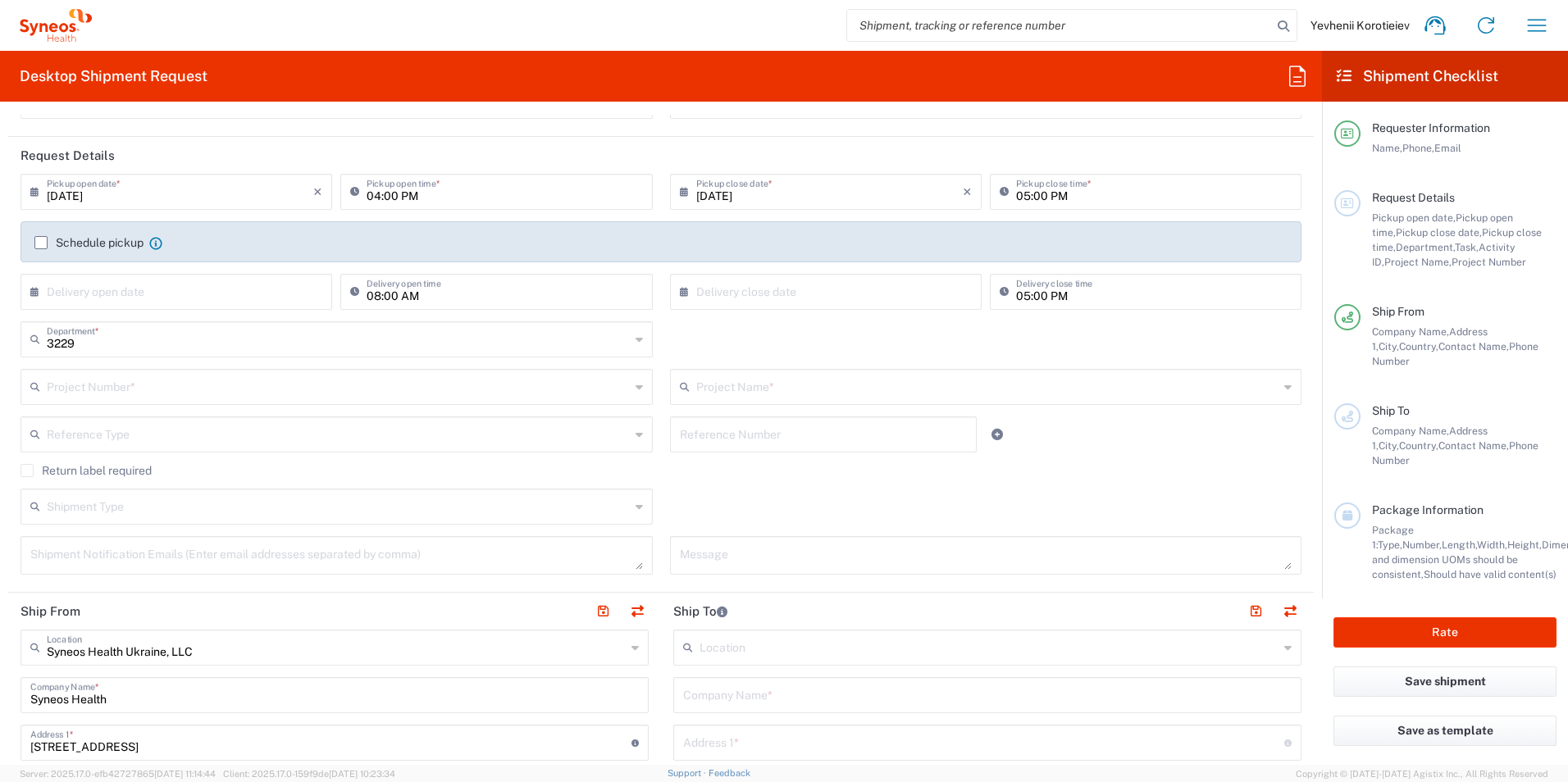
click at [60, 22] on icon at bounding box center [56, 25] width 72 height 33
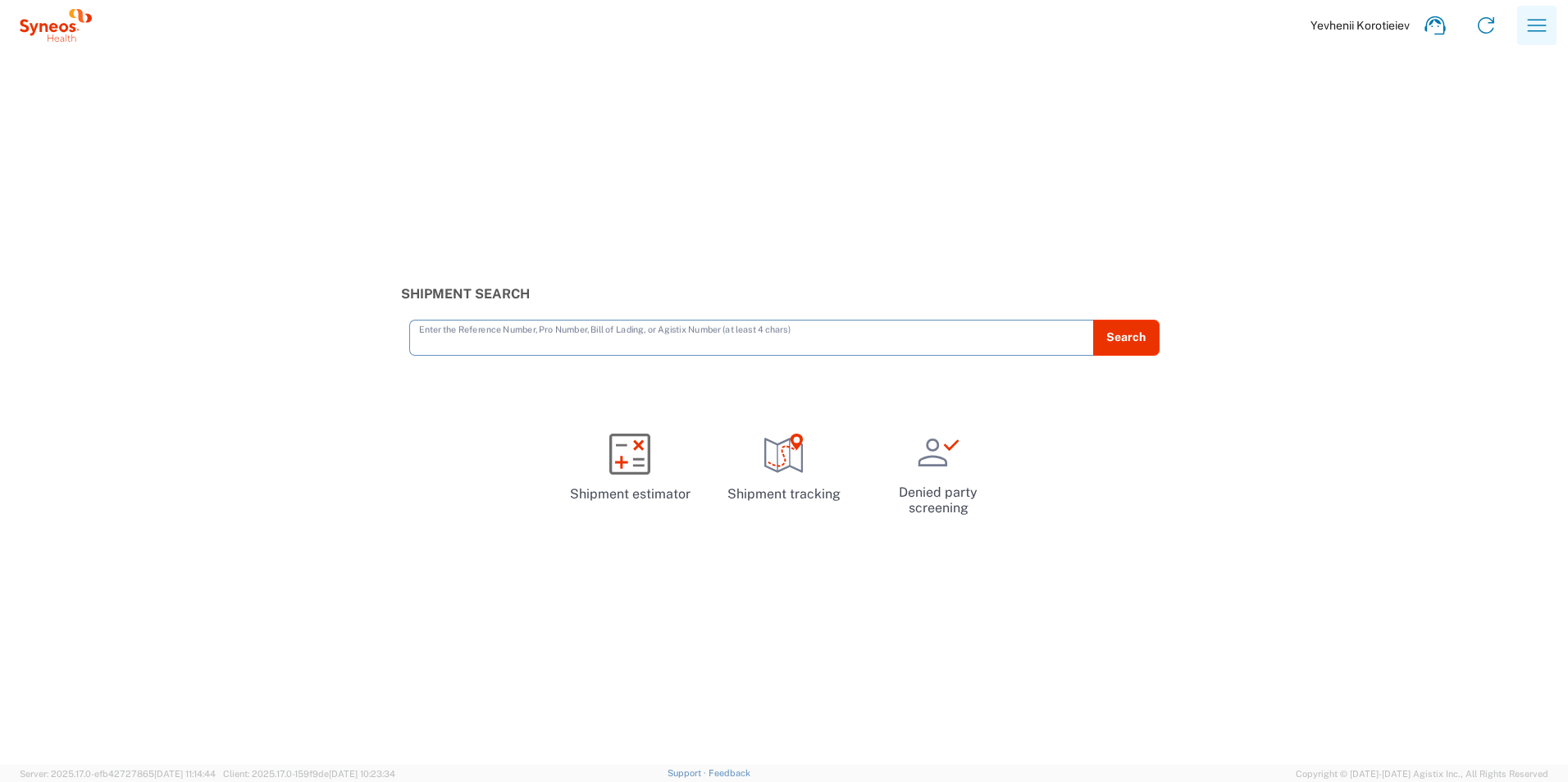
click at [1534, 25] on icon "button" at bounding box center [1536, 25] width 27 height 27
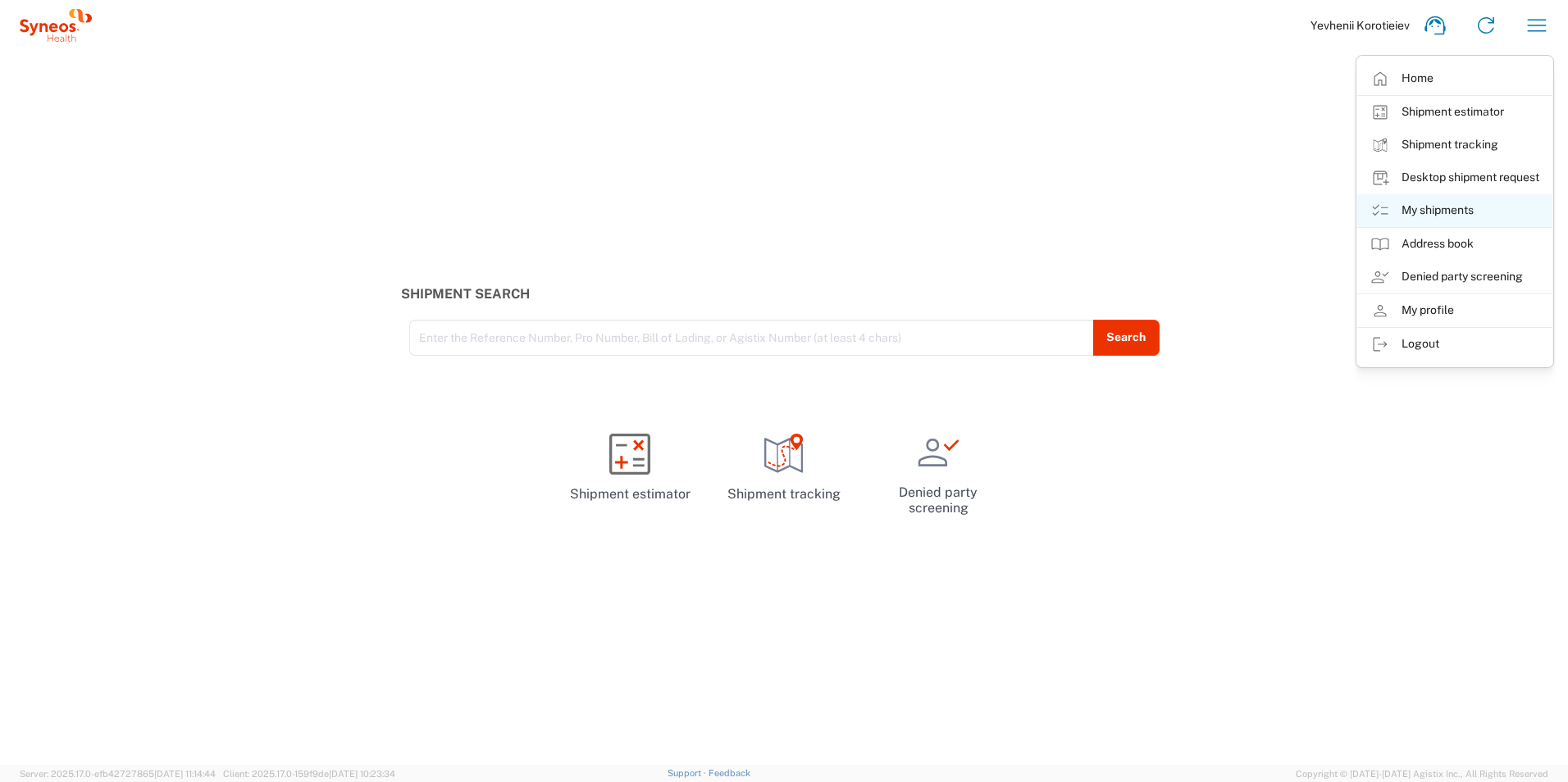
click at [1490, 206] on link "My shipments" at bounding box center [1454, 211] width 195 height 33
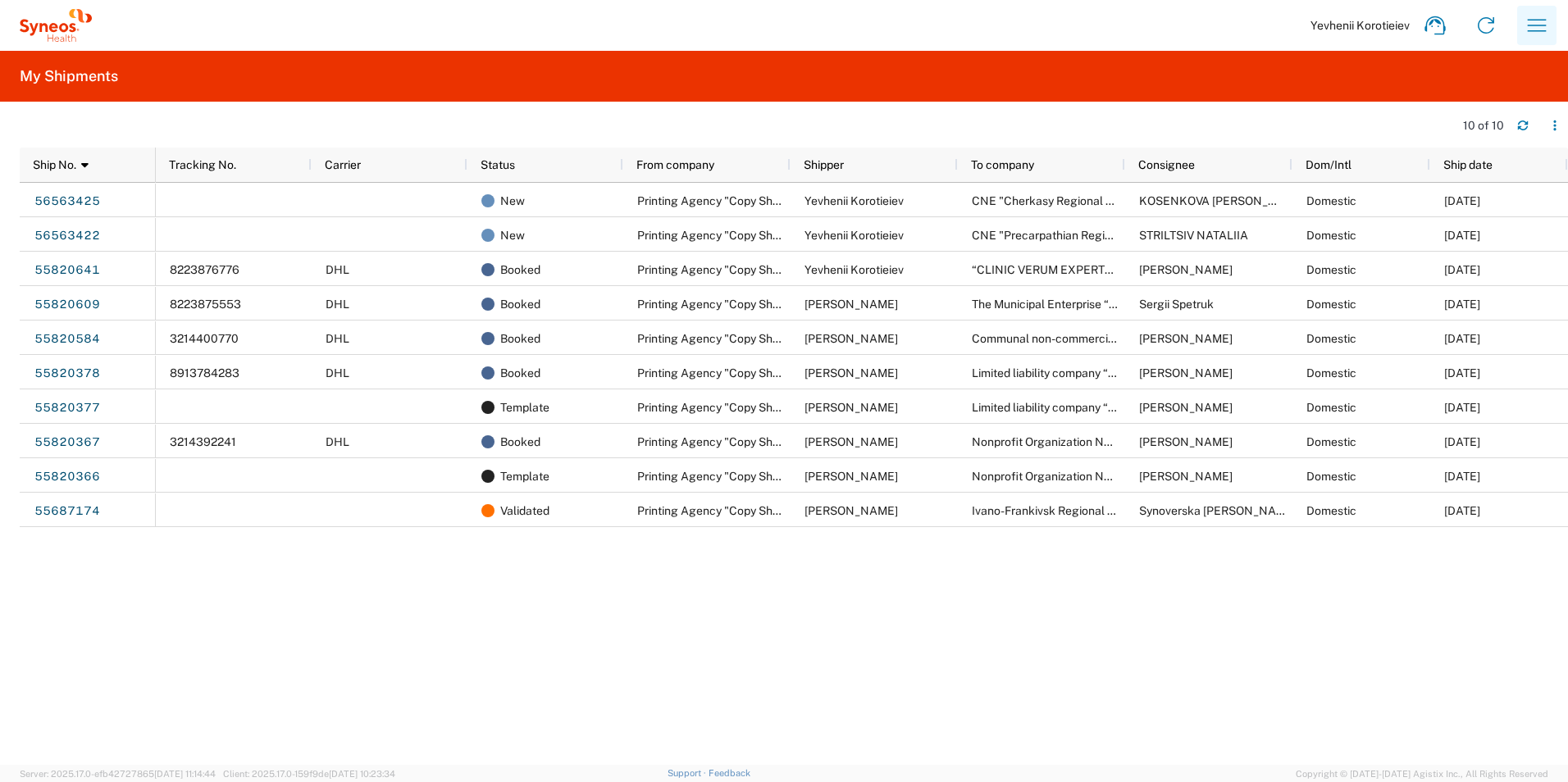
click at [1529, 26] on icon "button" at bounding box center [1537, 25] width 19 height 12
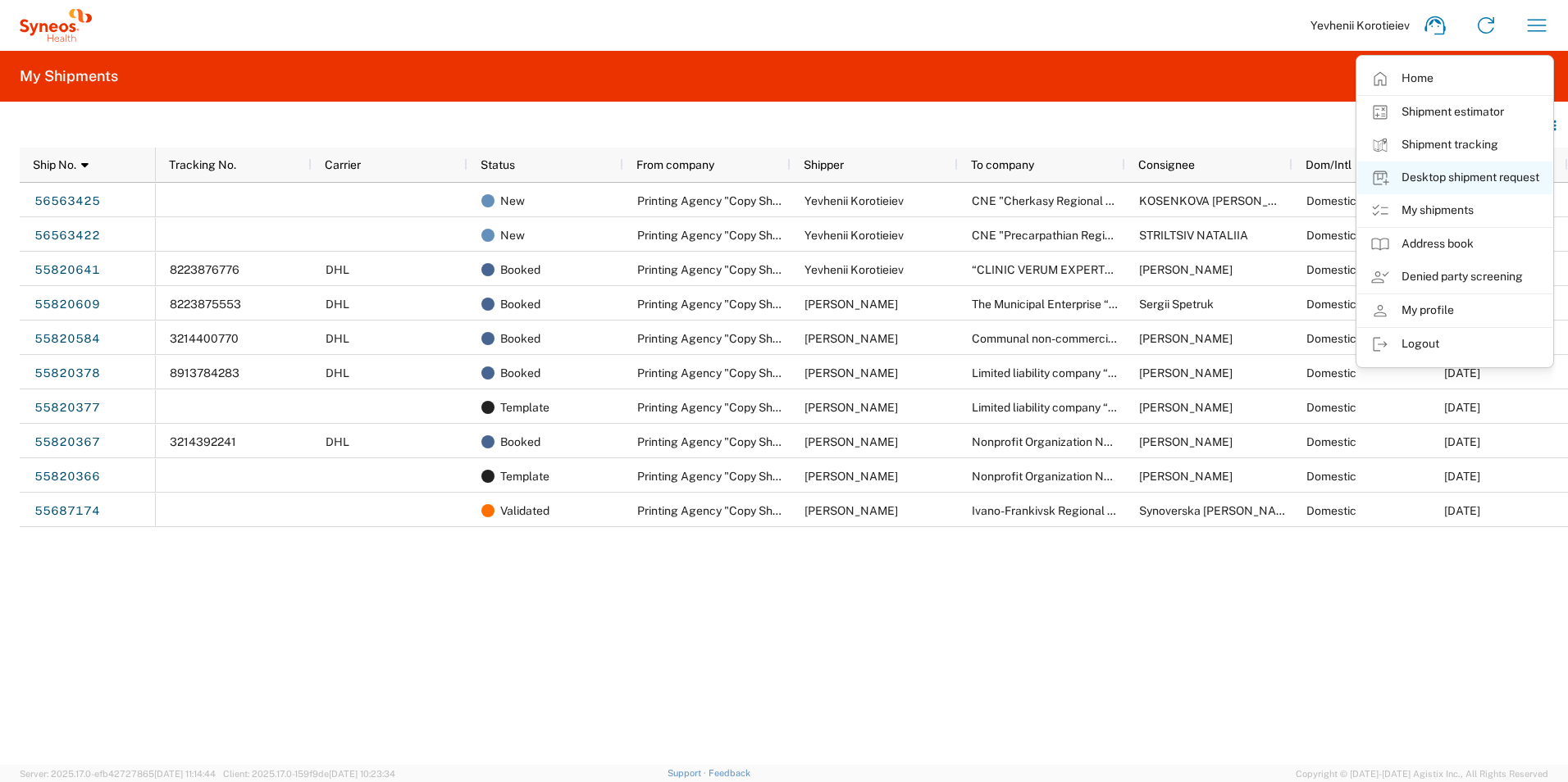
click at [1515, 185] on link "Desktop shipment request" at bounding box center [1454, 178] width 195 height 33
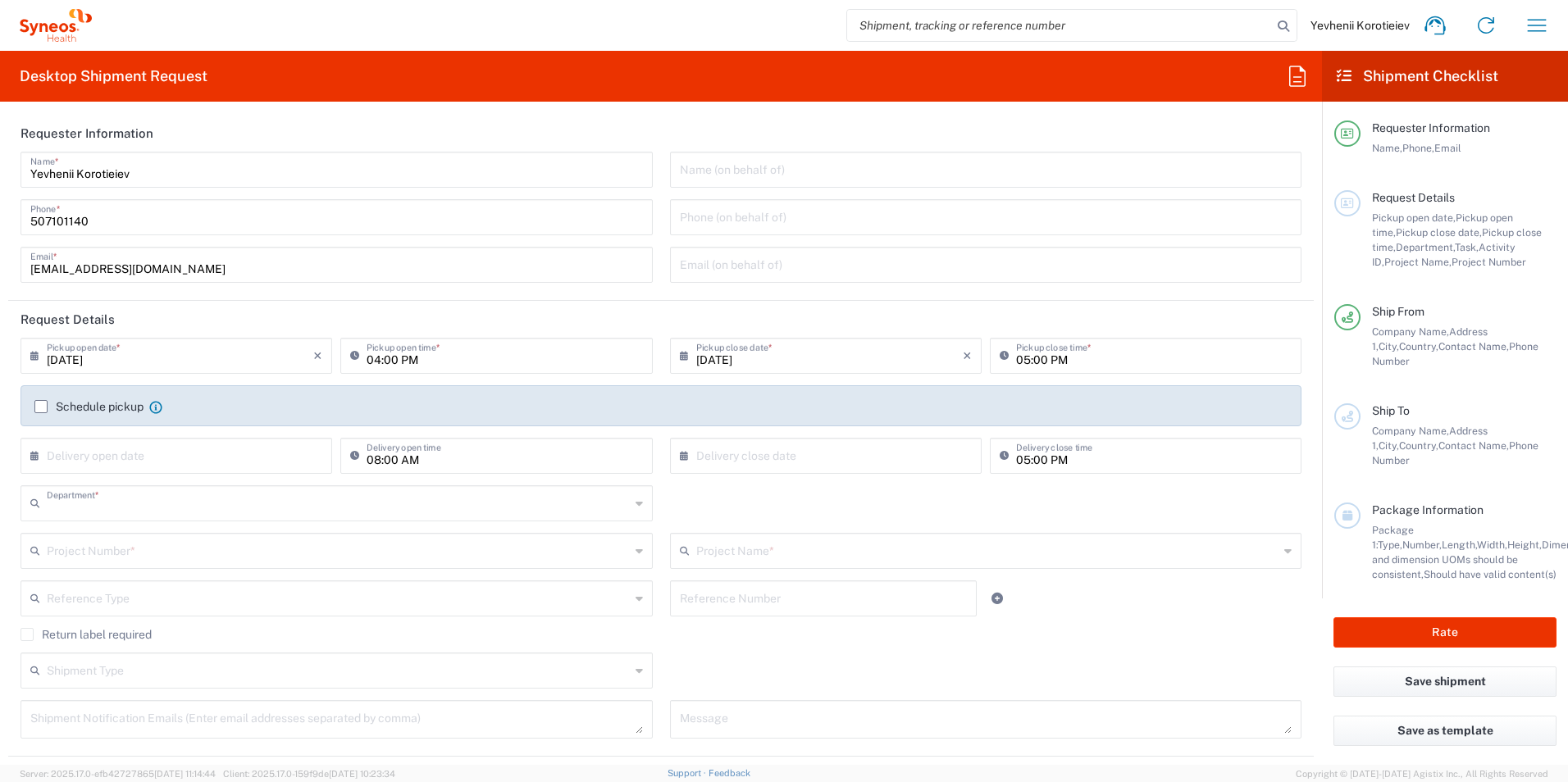
type input "3229"
click at [41, 409] on label "Schedule pickup" at bounding box center [89, 406] width 109 height 13
click at [41, 407] on input "Schedule pickup" at bounding box center [41, 407] width 0 height 0
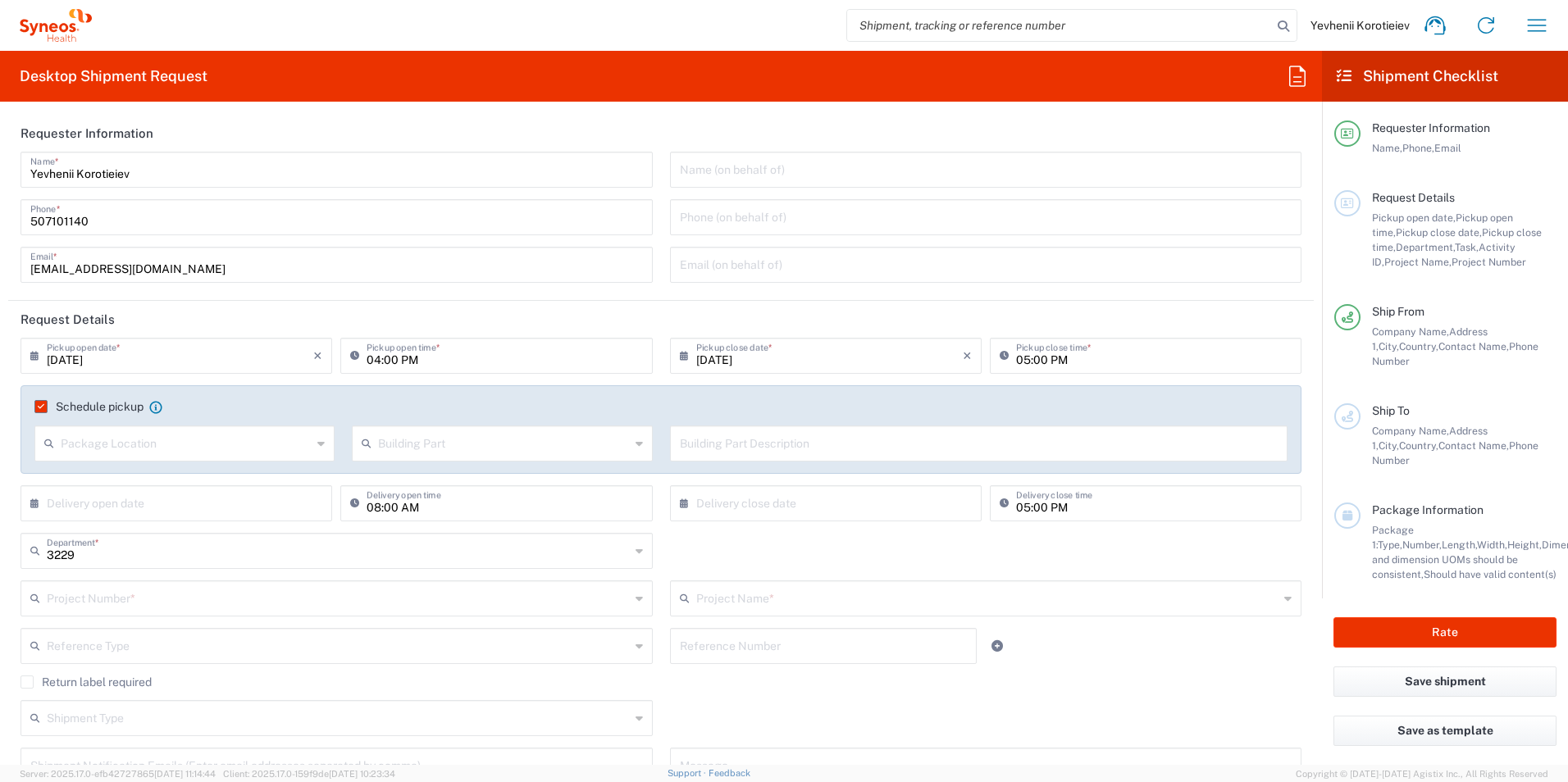
click at [84, 360] on input "[DATE]" at bounding box center [180, 354] width 267 height 28
click at [126, 523] on span "25" at bounding box center [132, 527] width 24 height 23
type input "08/25/2025"
click at [378, 356] on input "04:00 PM" at bounding box center [504, 354] width 275 height 28
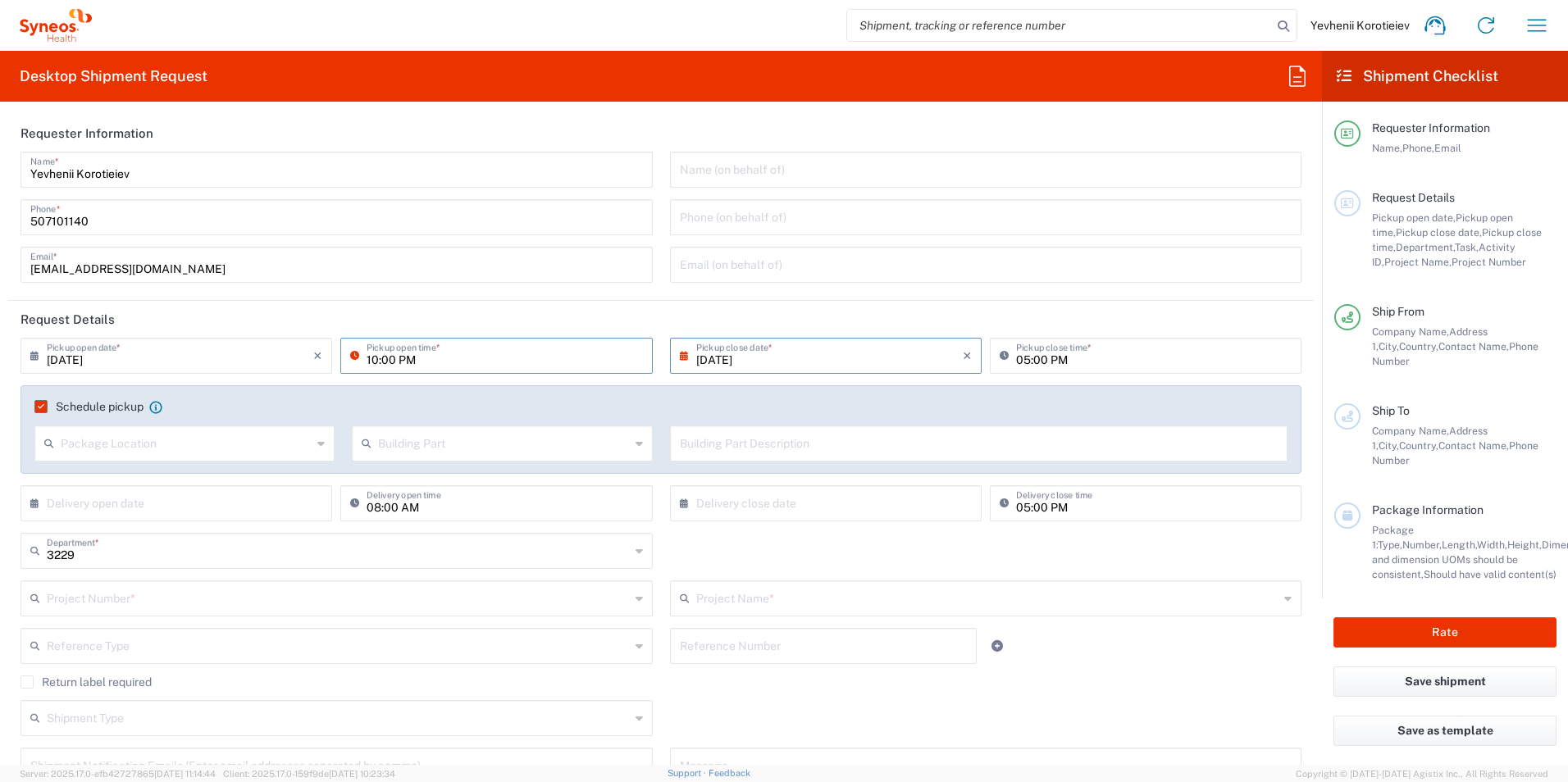
click at [404, 361] on input "10:00 PM" at bounding box center [504, 354] width 275 height 28
type input "10:00 AM"
type input "03:00 PM"
click at [169, 443] on input "text" at bounding box center [187, 442] width 251 height 28
drag, startPoint x: 127, startPoint y: 482, endPoint x: 307, endPoint y: 487, distance: 180.1
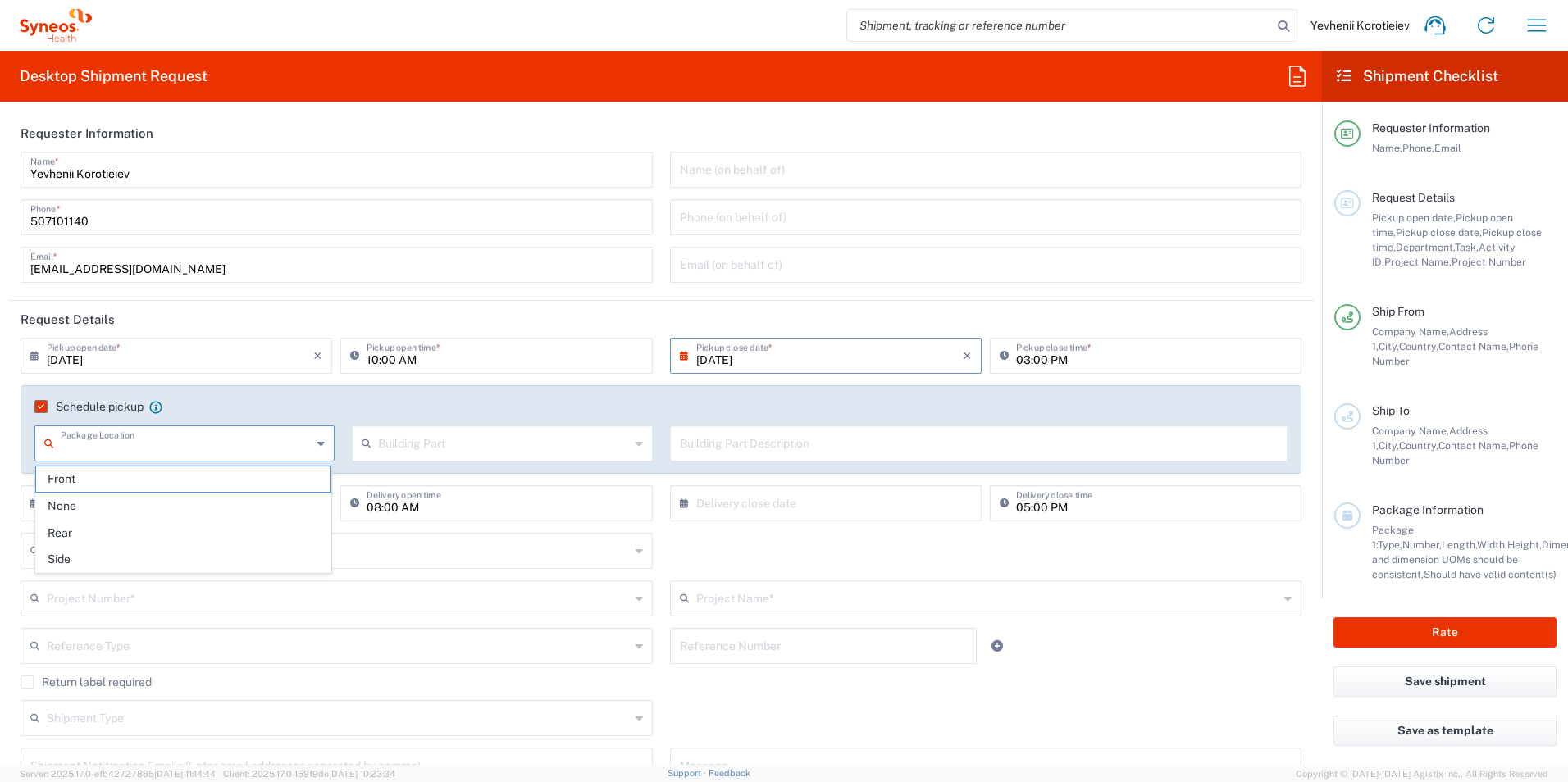
click at [128, 482] on span "Front" at bounding box center [183, 479] width 294 height 26
type input "Front"
click at [452, 447] on input "text" at bounding box center [503, 442] width 251 height 28
click at [435, 508] on span "Building" at bounding box center [498, 507] width 294 height 26
type input "Building"
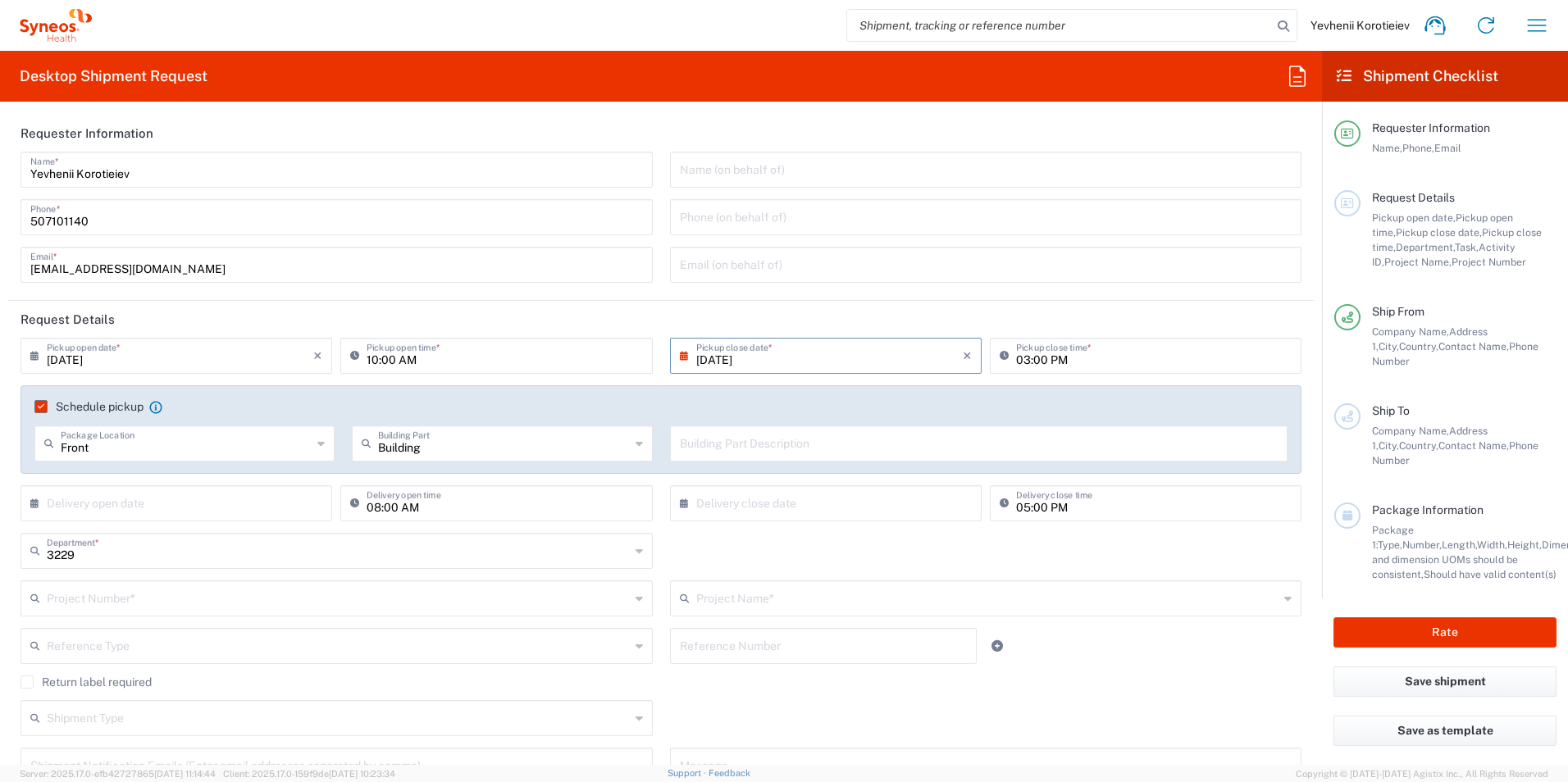
click at [745, 435] on input "text" at bounding box center [979, 442] width 599 height 28
paste input "Printing Agency "Copy Shop" Serhiy Naboky 12 Kyiv 02000, UA Phone: [PHONE_NUMBE…"
type input "Printing Agency "Copy Shop" Serhiy Naboky 12 Kyiv 02000, UA Phone: [PHONE_NUMBE…"
click at [146, 505] on input "text" at bounding box center [180, 502] width 267 height 28
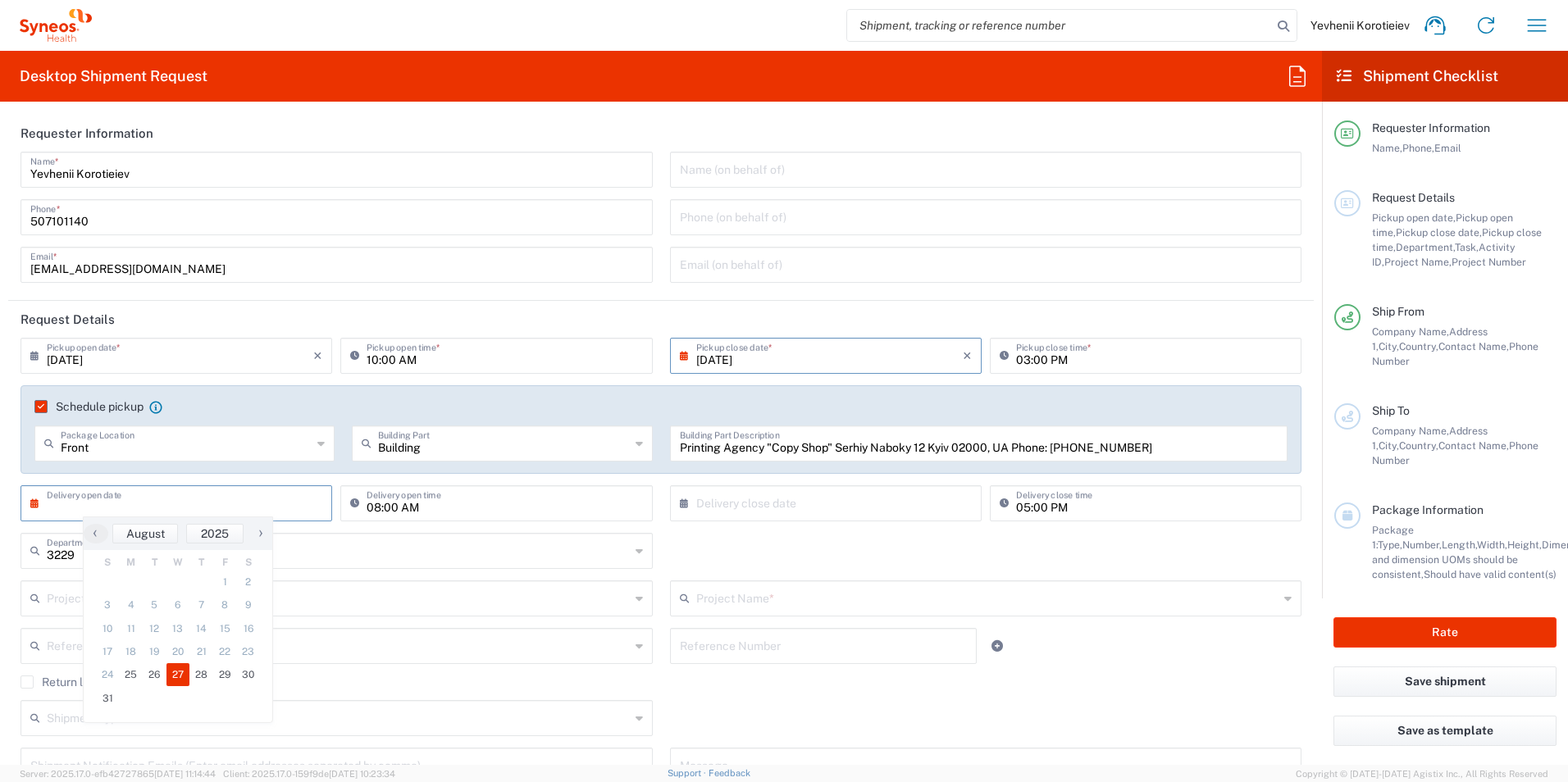
click at [183, 674] on span "27" at bounding box center [179, 674] width 24 height 23
type input "[DATE]"
click at [673, 508] on div "× Delivery close date" at bounding box center [826, 503] width 311 height 36
click at [679, 507] on icon at bounding box center [687, 503] width 16 height 27
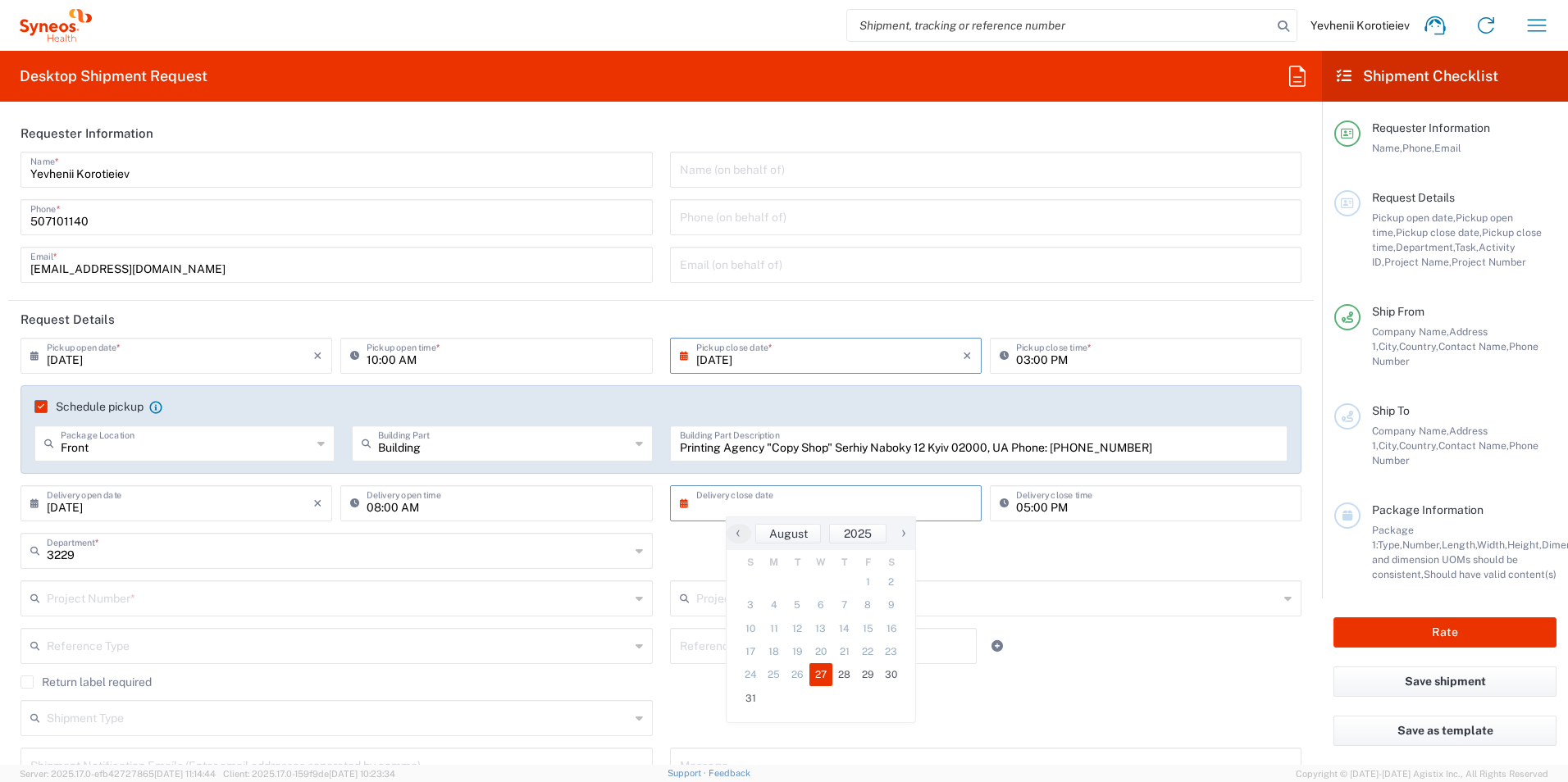
click at [822, 676] on span "27" at bounding box center [821, 674] width 24 height 23
type input "[DATE]"
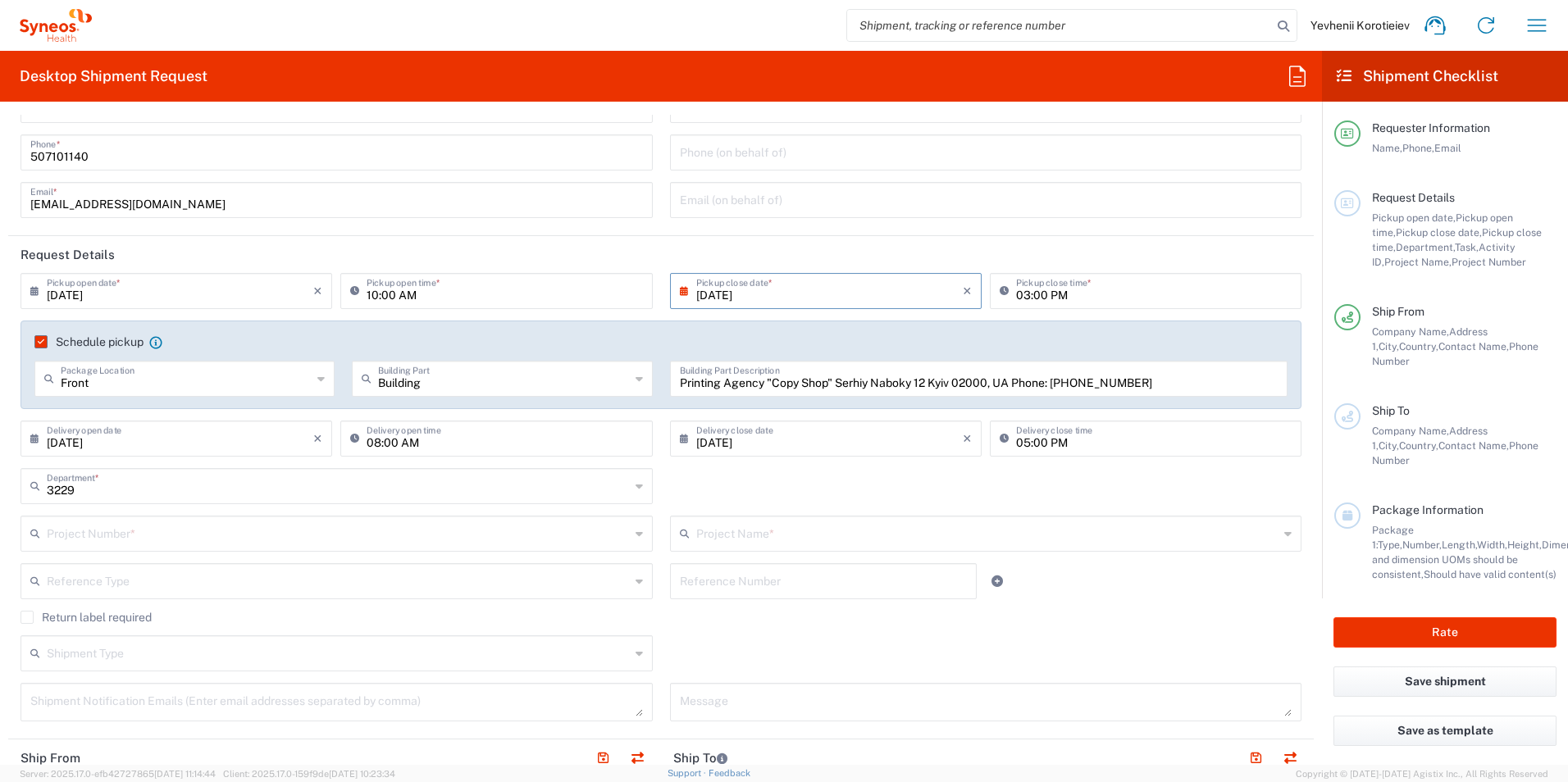
scroll to position [82, 0]
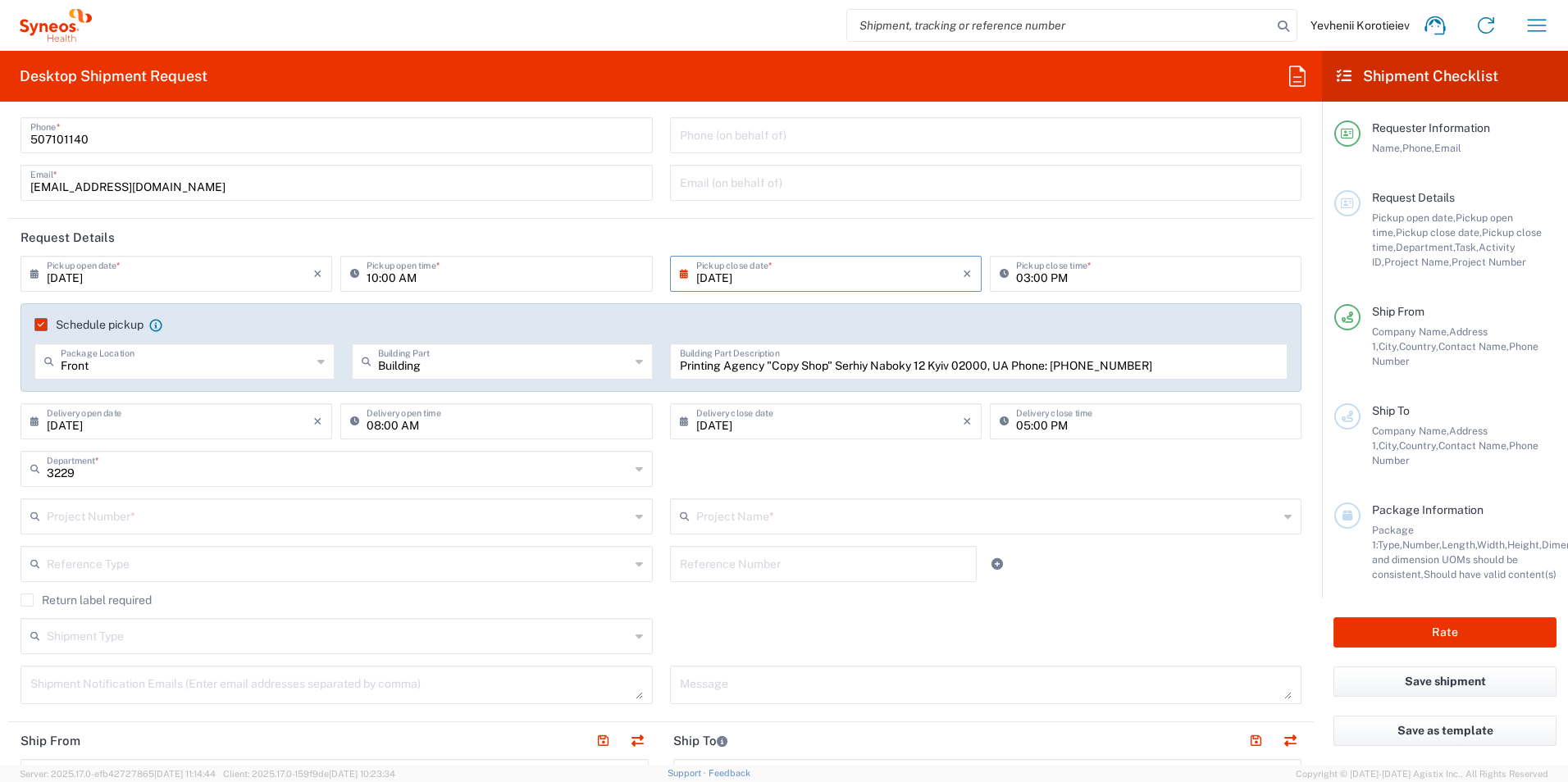
click at [117, 519] on input "text" at bounding box center [338, 514] width 583 height 28
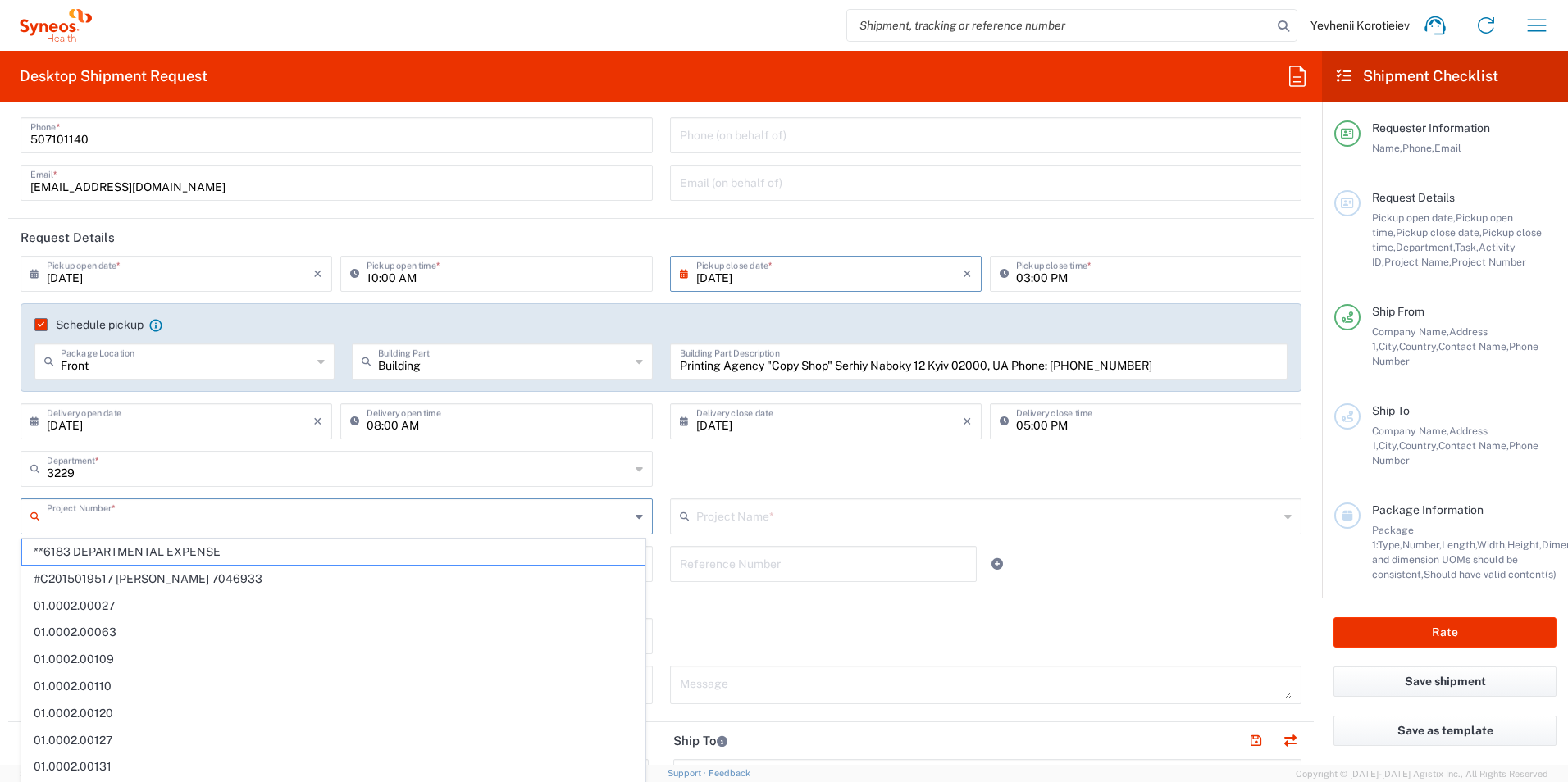
paste input "7052839"
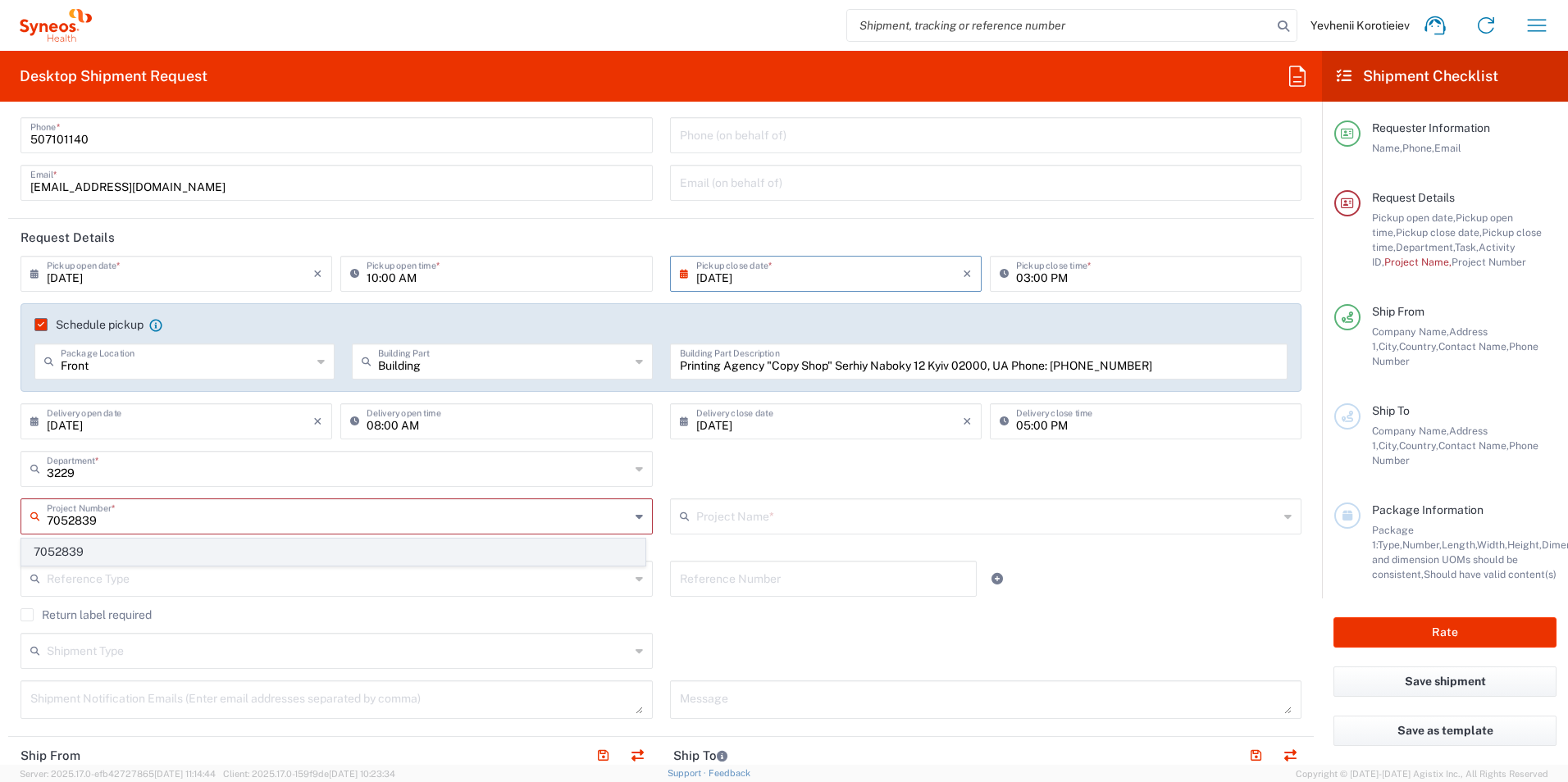
type input "7052839"
click at [240, 548] on span "7052839" at bounding box center [334, 552] width 623 height 26
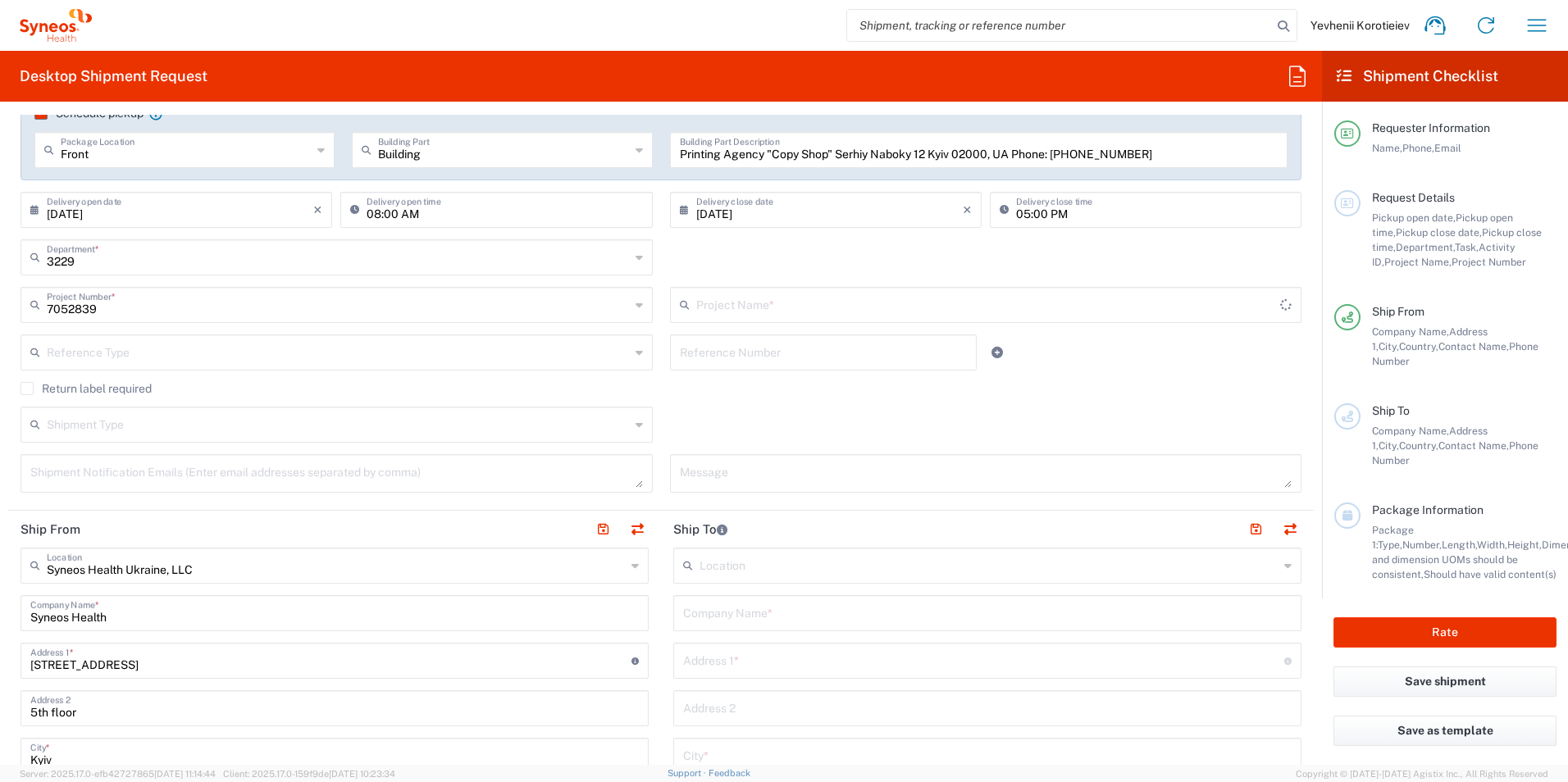
scroll to position [328, 0]
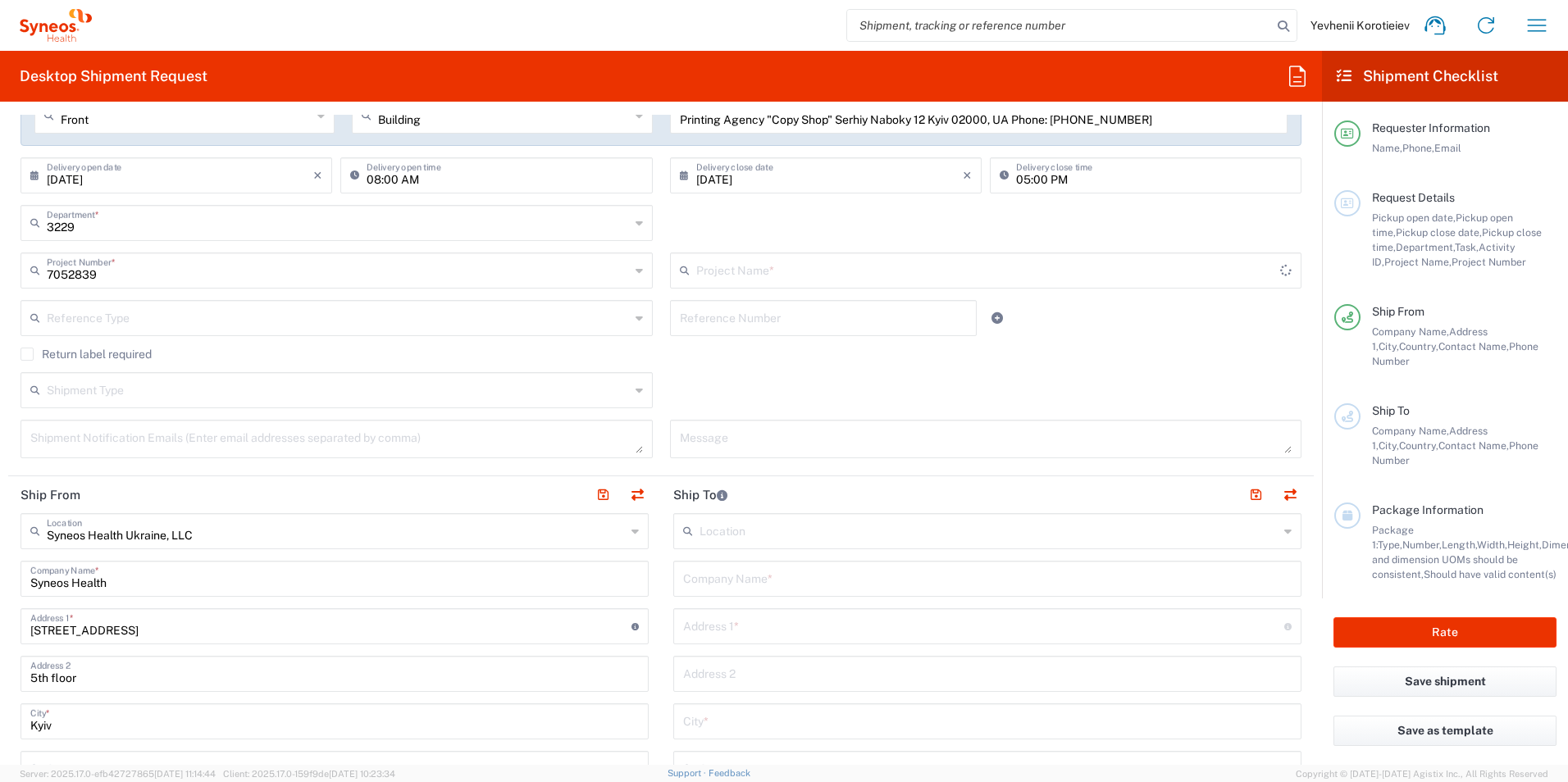
type input "EMPOWER CVL-231-2003"
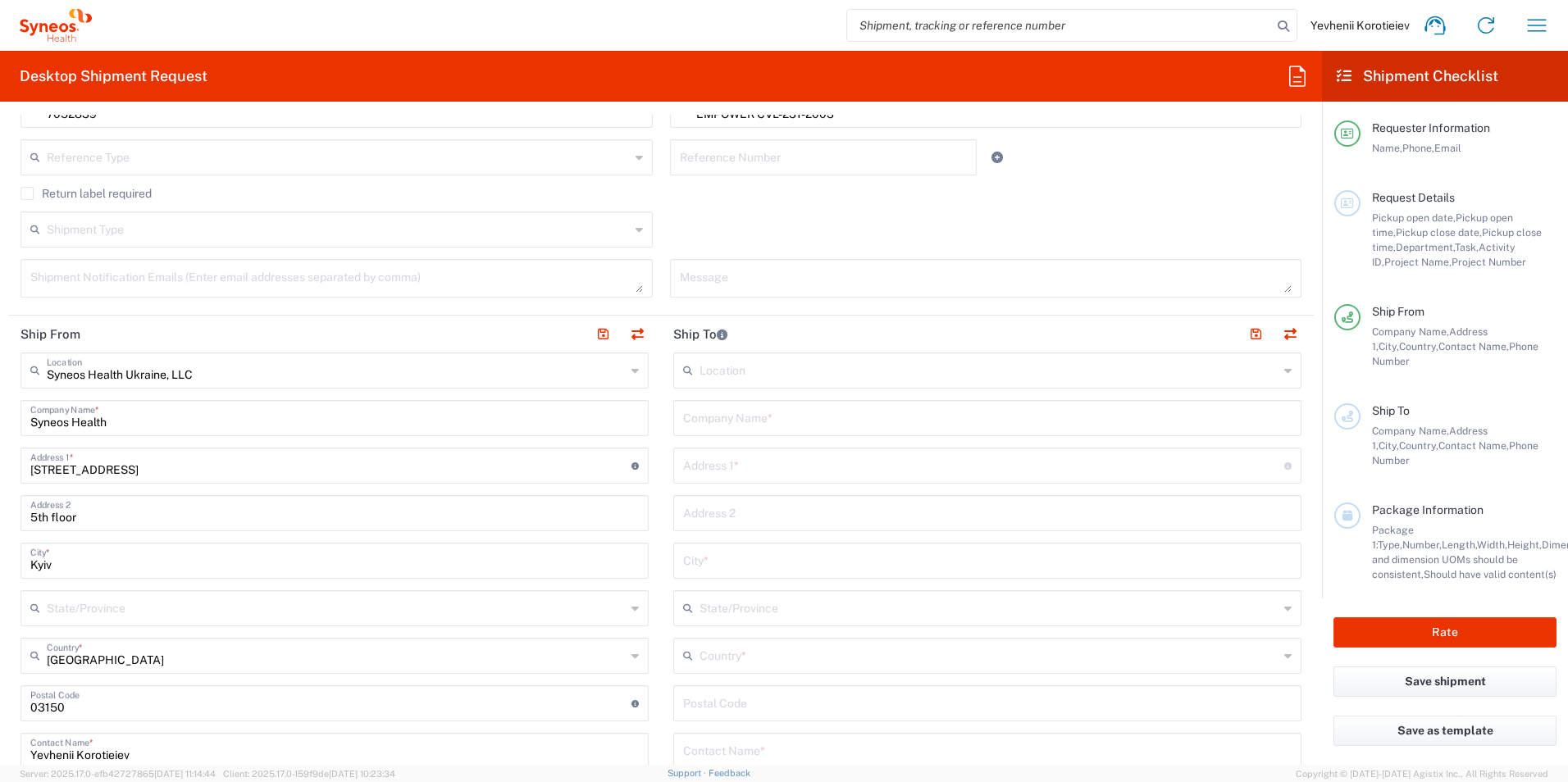
scroll to position [492, 0]
drag, startPoint x: 138, startPoint y: 420, endPoint x: -3, endPoint y: 416, distance: 141.1
click at [0, 416] on html "Yevhenii Korotieiev Home Shipment estimator Shipment tracking Desktop shipment …" at bounding box center [784, 391] width 1568 height 782
paste input "rinting Agency "Copy Shop""
type input "rinting Agency "Copy Shop""
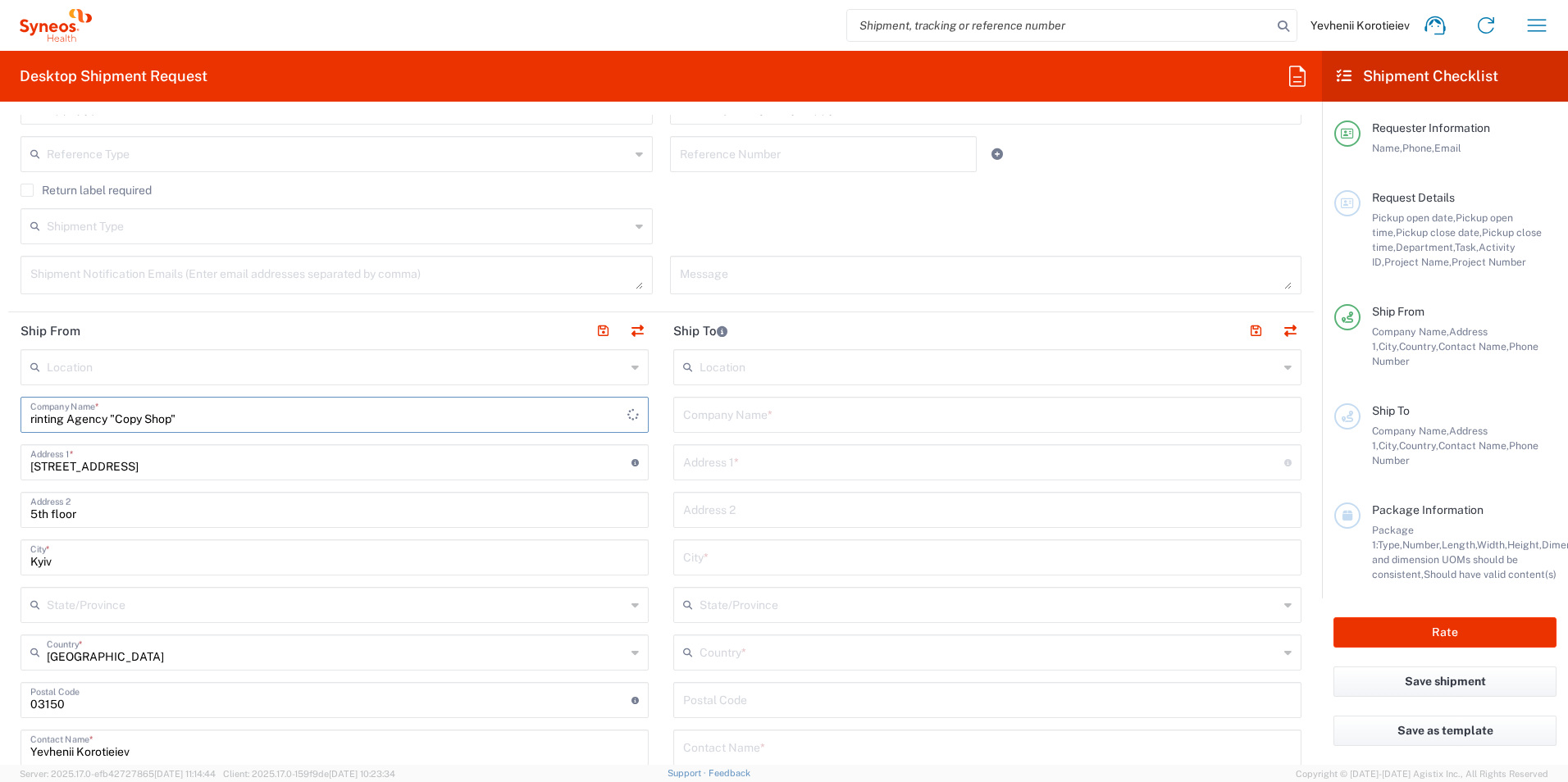
click at [29, 422] on div "rinting Agency "Copy Shop" Company Name *" at bounding box center [335, 415] width 628 height 36
type input "Printing Agency "Copy Shop""
drag, startPoint x: 224, startPoint y: 472, endPoint x: -3, endPoint y: 459, distance: 227.4
click at [0, 459] on html "Yevhenii Korotieiev Home Shipment estimator Shipment tracking Desktop shipment …" at bounding box center [784, 391] width 1568 height 782
paste input "Serhiy Naboky 12"
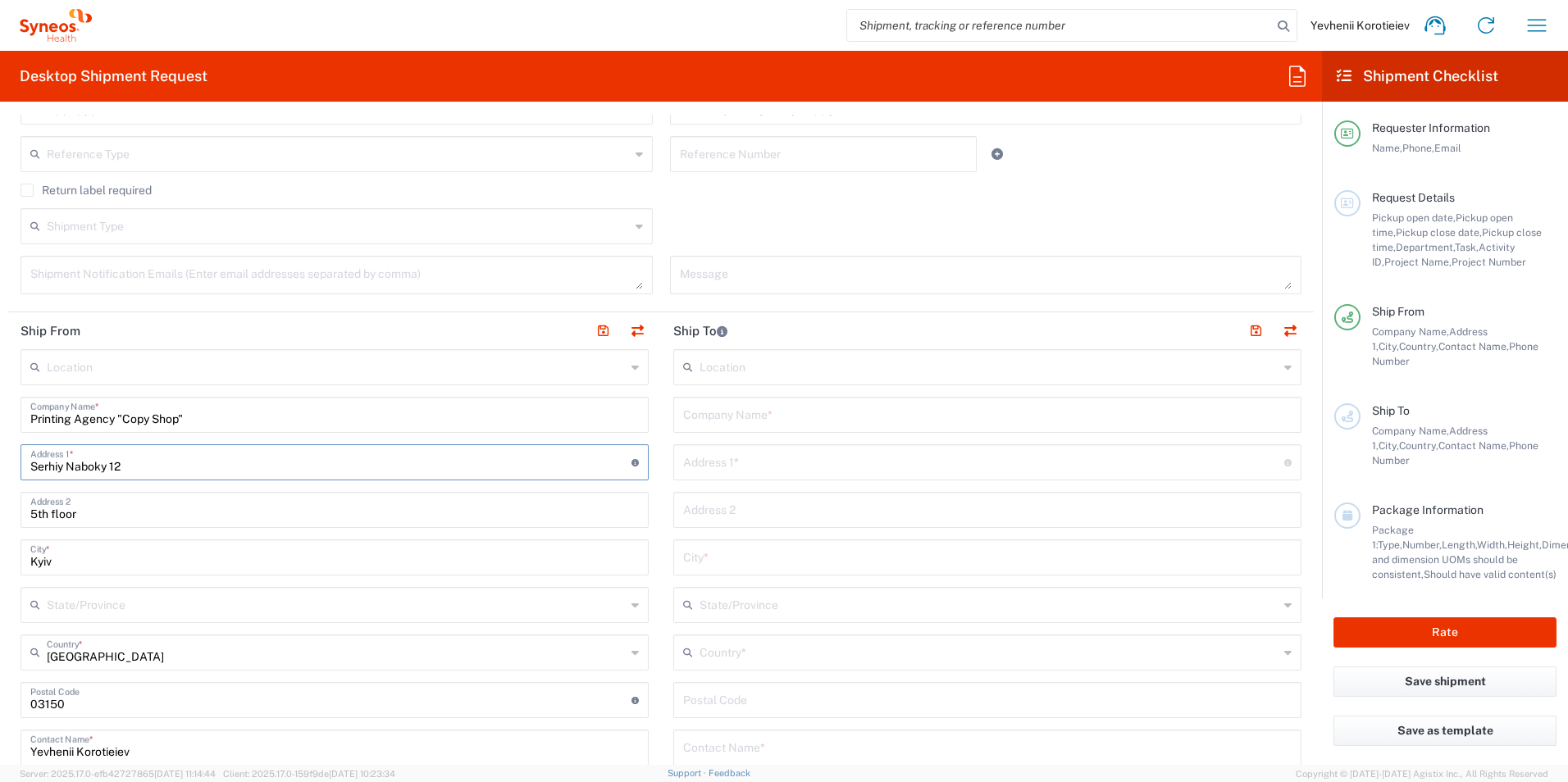
type input "Serhiy Naboky 12"
drag, startPoint x: 96, startPoint y: 508, endPoint x: 15, endPoint y: 511, distance: 81.1
click at [15, 511] on main "Location Addison Whitney LLC-Morrisvile NC US Barcelona-Syneos Health BioSector…" at bounding box center [335, 669] width 653 height 641
click at [48, 709] on input "undefined" at bounding box center [330, 699] width 601 height 28
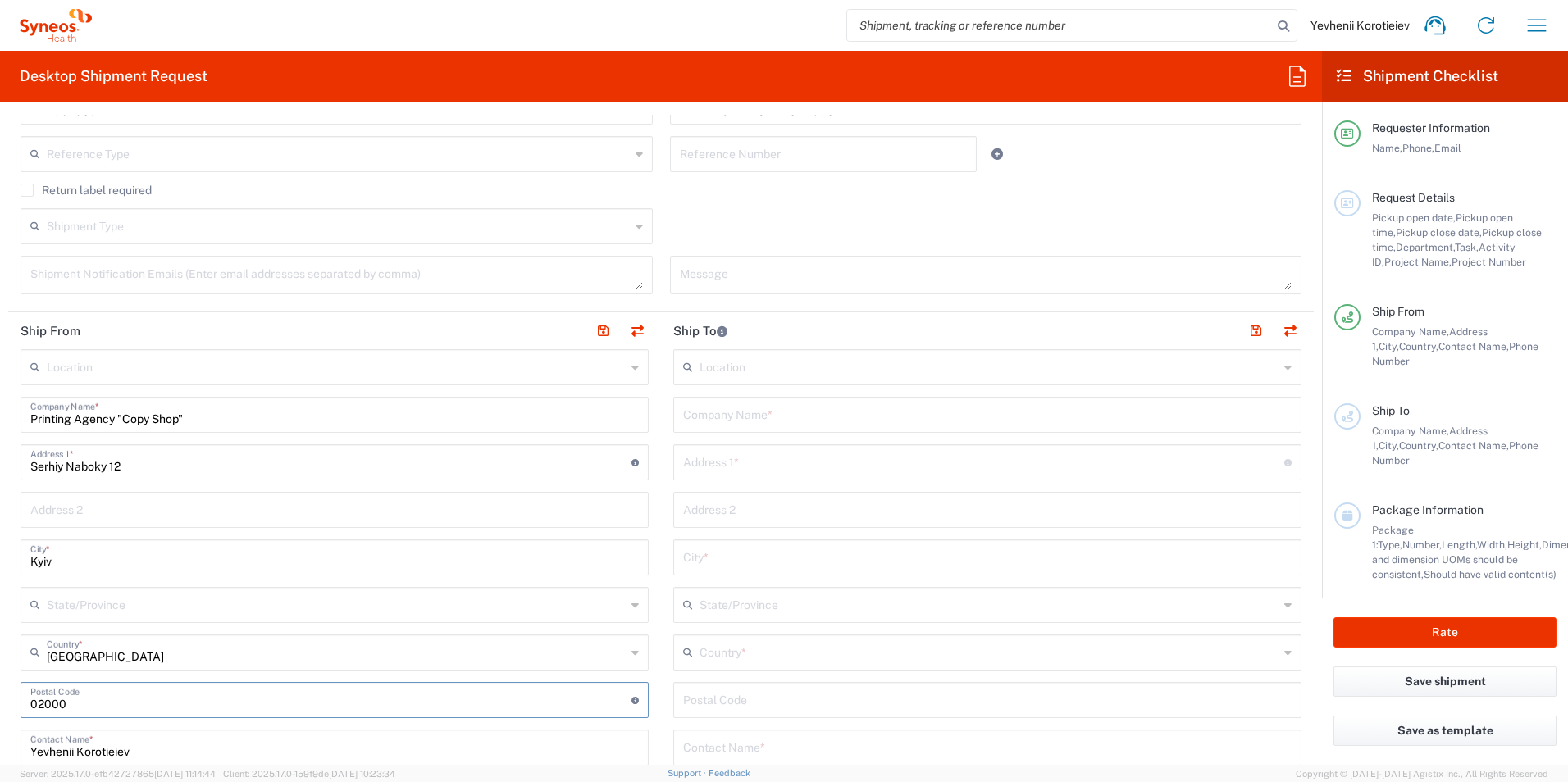
scroll to position [656, 0]
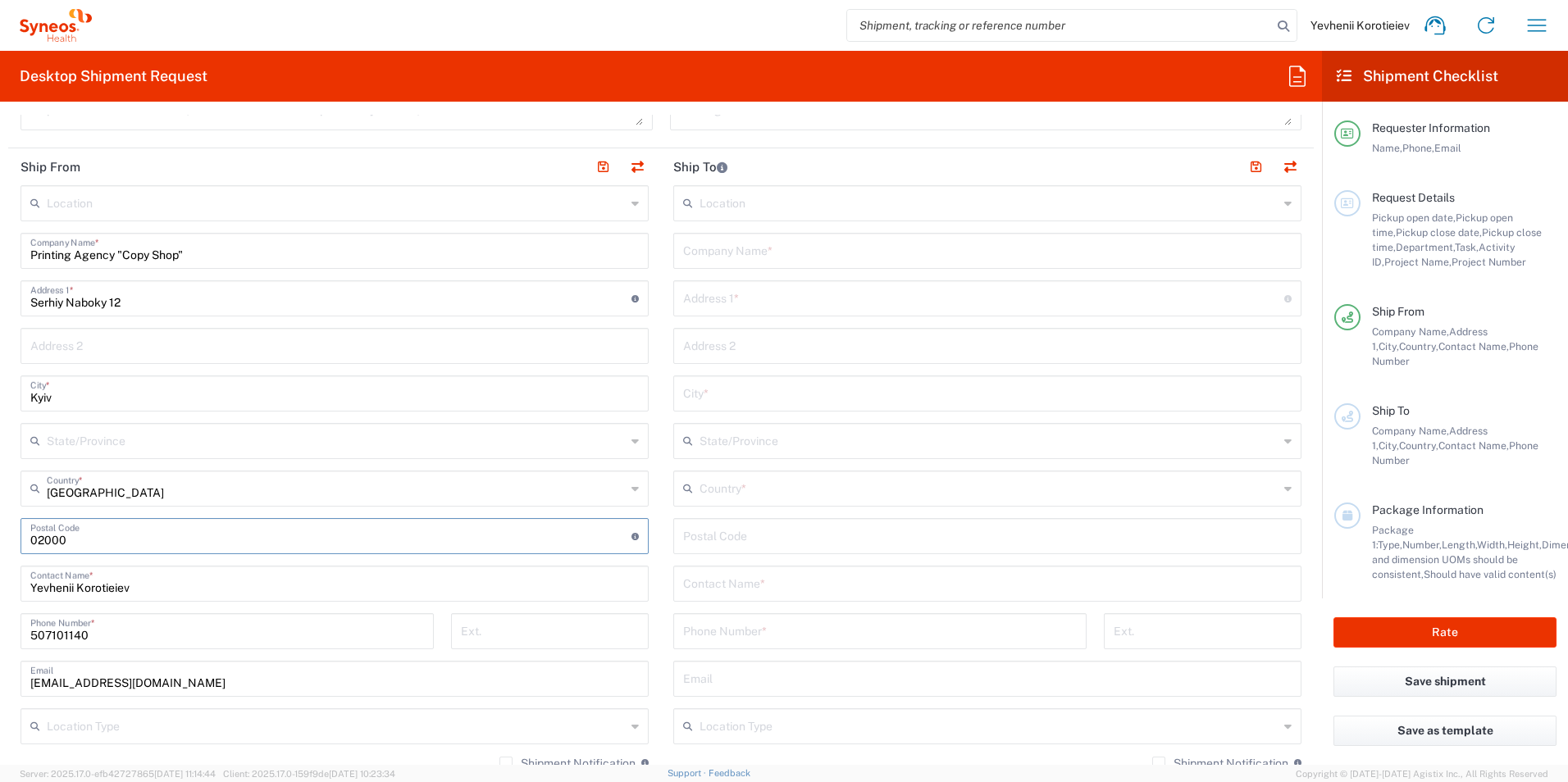
type input "02000"
click at [0, 667] on html "Yevhenii Korotieiev Home Shipment estimator Shipment tracking Desktop shipment …" at bounding box center [784, 391] width 1568 height 782
drag, startPoint x: 101, startPoint y: 637, endPoint x: -3, endPoint y: 632, distance: 104.1
click at [0, 632] on html "Yevhenii Korotieiev Home Shipment estimator Shipment tracking Desktop shipment …" at bounding box center [784, 391] width 1568 height 782
drag, startPoint x: 108, startPoint y: 637, endPoint x: 0, endPoint y: 642, distance: 108.1
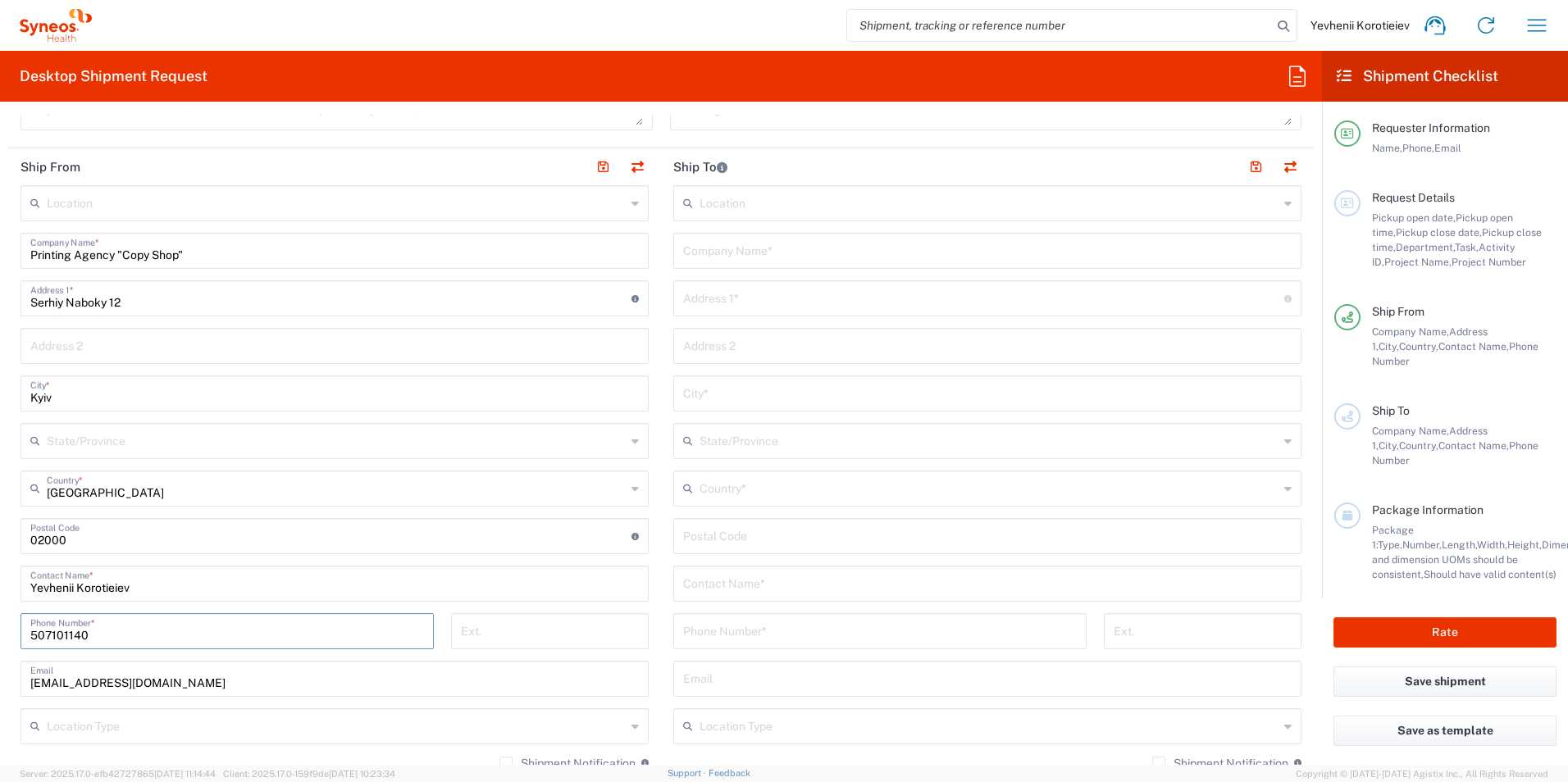
click at [0, 642] on html "Yevhenii Korotieiev Home Shipment estimator Shipment tracking Desktop shipment …" at bounding box center [784, 391] width 1568 height 782
drag, startPoint x: 119, startPoint y: 650, endPoint x: 119, endPoint y: 638, distance: 12.0
click at [117, 650] on div "507101140 Phone Number *" at bounding box center [227, 637] width 430 height 47
drag, startPoint x: 113, startPoint y: 635, endPoint x: -3, endPoint y: 632, distance: 116.0
click at [0, 632] on html "Yevhenii Korotieiev Home Shipment estimator Shipment tracking Desktop shipment …" at bounding box center [784, 391] width 1568 height 782
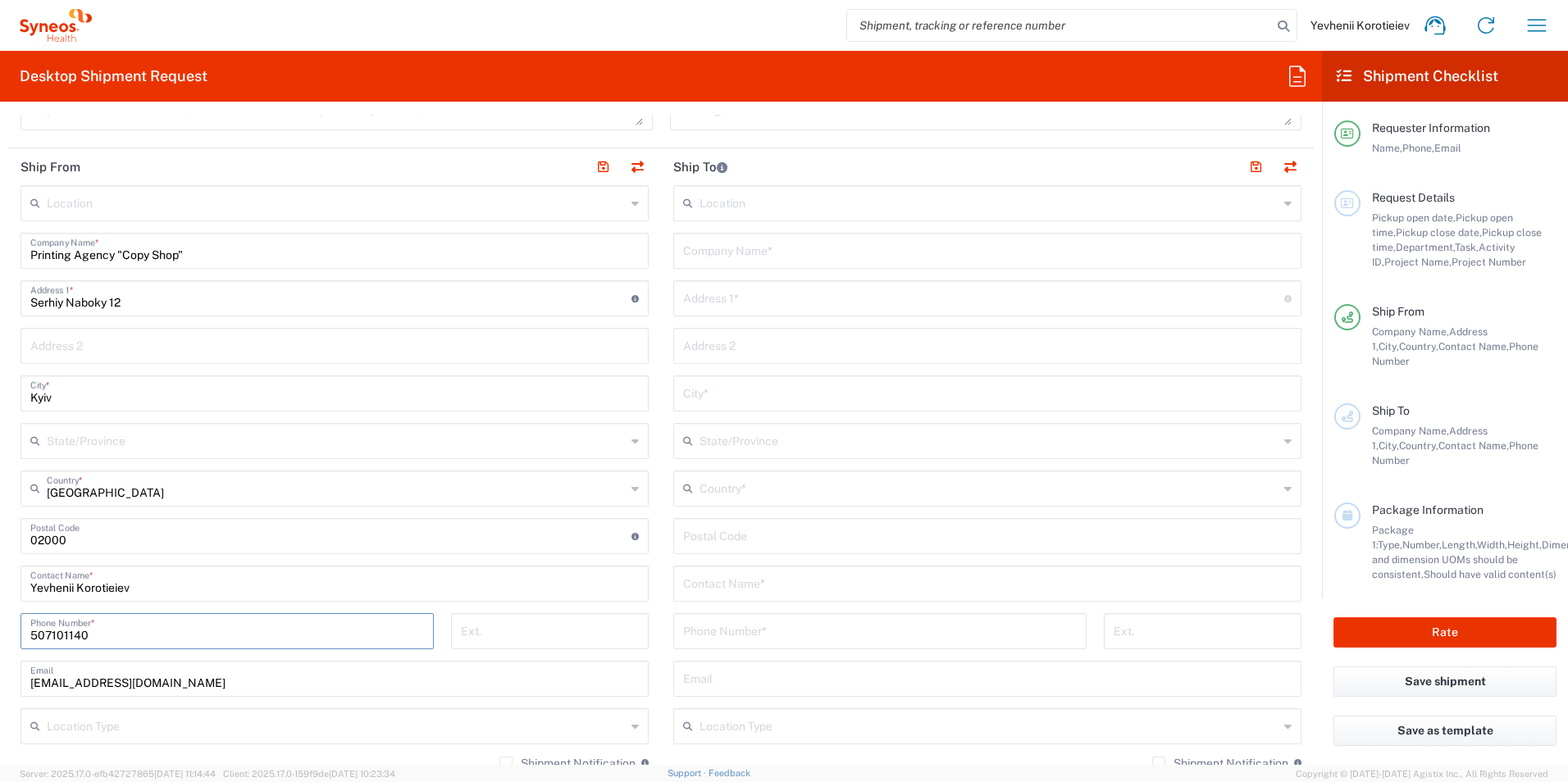
drag, startPoint x: 150, startPoint y: 646, endPoint x: 108, endPoint y: 634, distance: 43.7
click at [149, 646] on div "507101140 Phone Number *" at bounding box center [227, 631] width 413 height 36
paste input "[PHONE_NUMBER]"
type input "[PHONE_NUMBER]"
click at [759, 245] on input "text" at bounding box center [987, 249] width 608 height 28
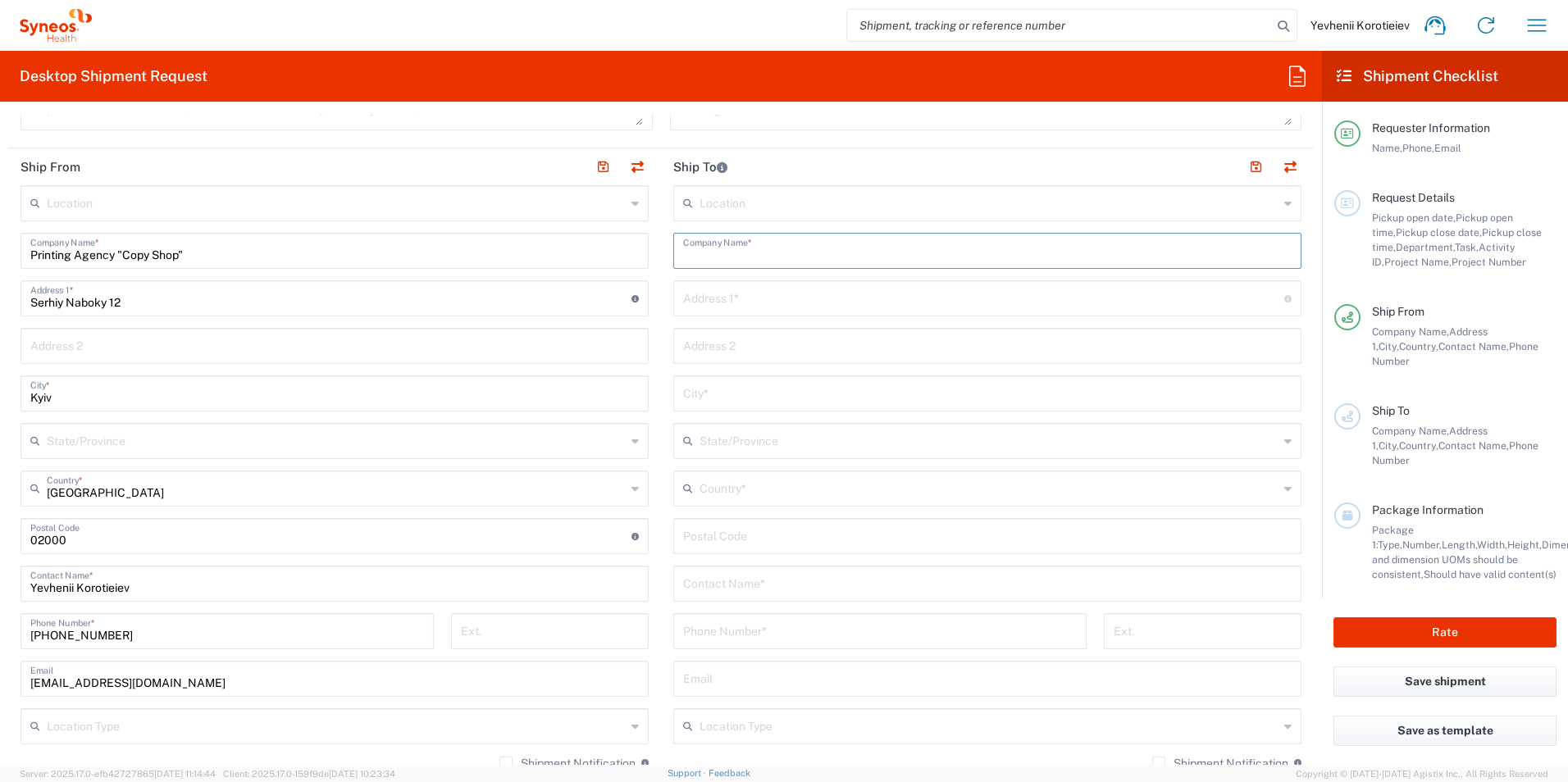
paste input "CNE “Clinical Hospital “PSYCHIATRY” of Executive Body of Kyiv City Council", Ce…"
type input "CNE “Clinical Hospital “PSYCHIATRY” of Executive Body of Kyiv City Council", Ce…"
click at [724, 303] on input "text" at bounding box center [983, 297] width 601 height 28
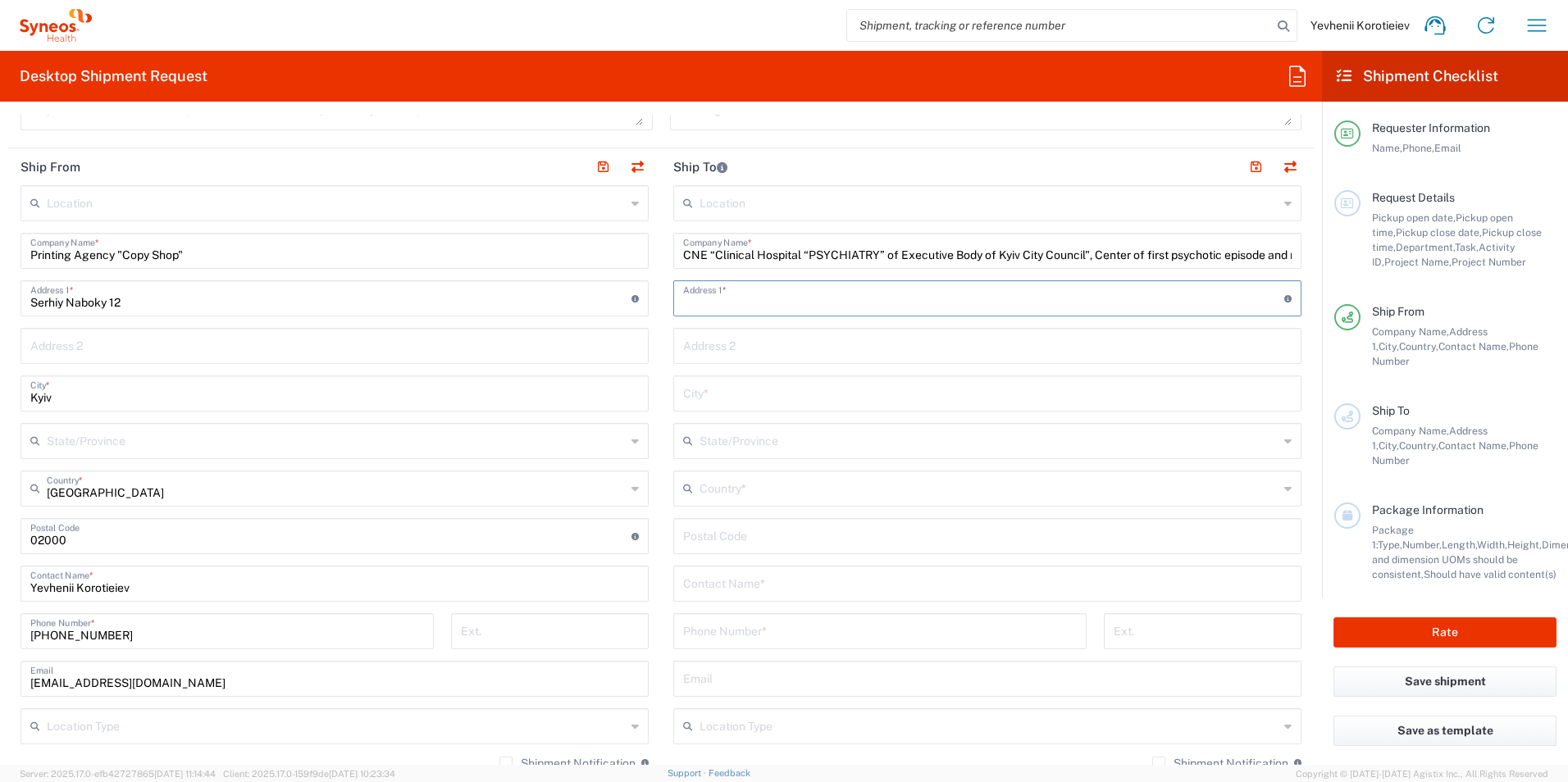
paste input "[STREET_ADDRESS]"
type input "[STREET_ADDRESS]"
click at [723, 397] on input "text" at bounding box center [987, 391] width 608 height 28
paste input "Kyiv"
type input "Kyiv"
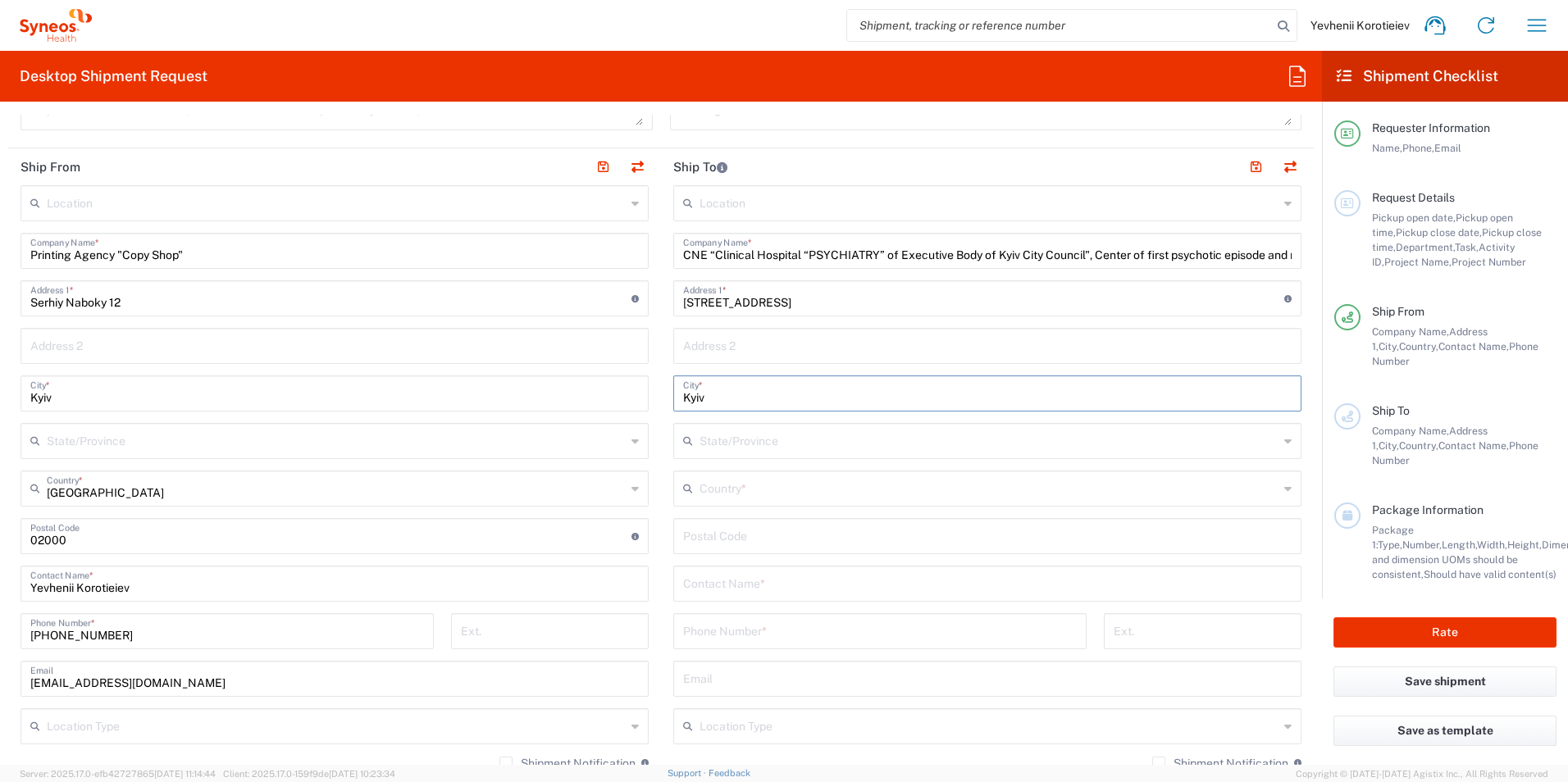
click at [724, 540] on input "undefined" at bounding box center [987, 534] width 608 height 28
paste input "04080"
type input "04080"
click at [732, 491] on input "text" at bounding box center [988, 487] width 579 height 28
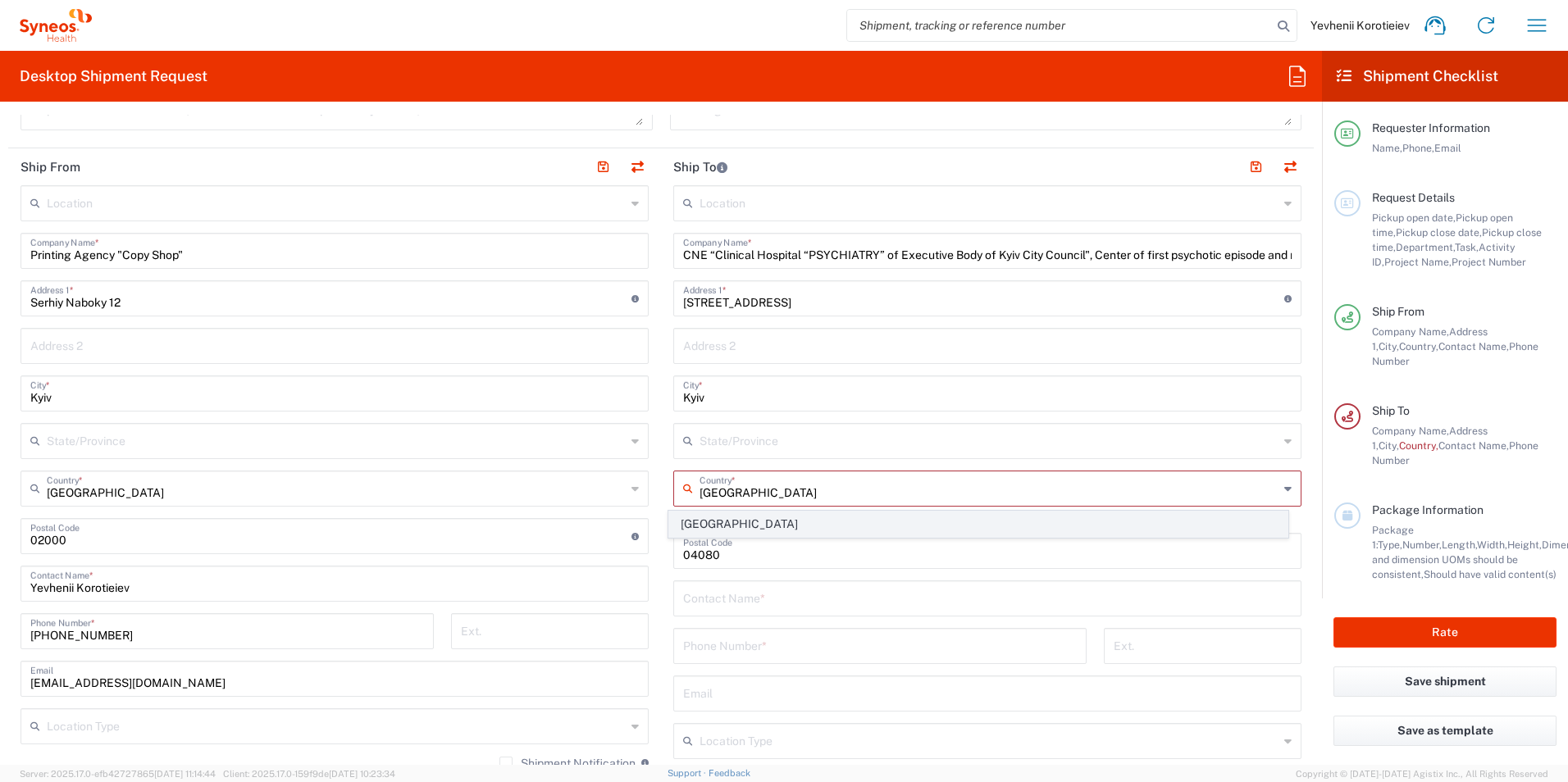
type input "[GEOGRAPHIC_DATA]"
click at [710, 517] on span "[GEOGRAPHIC_DATA]" at bounding box center [979, 525] width 619 height 26
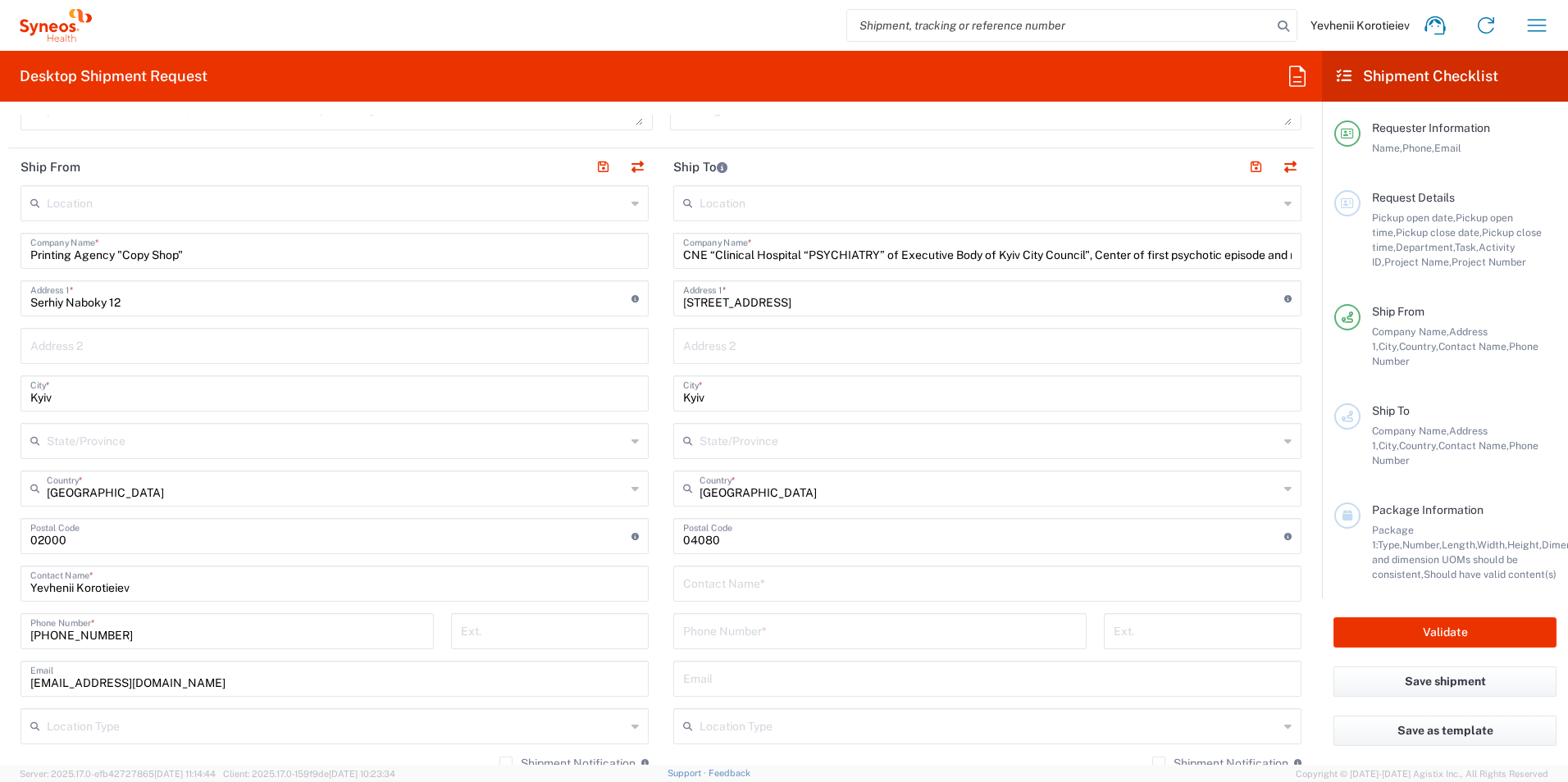
click at [698, 596] on input "text" at bounding box center [987, 582] width 608 height 28
paste input "Yulia"
click at [735, 592] on input "Yulia" at bounding box center [987, 582] width 608 height 28
paste input "BLAZHEVYCH"
type input "Yulia BLAZHEVYCH"
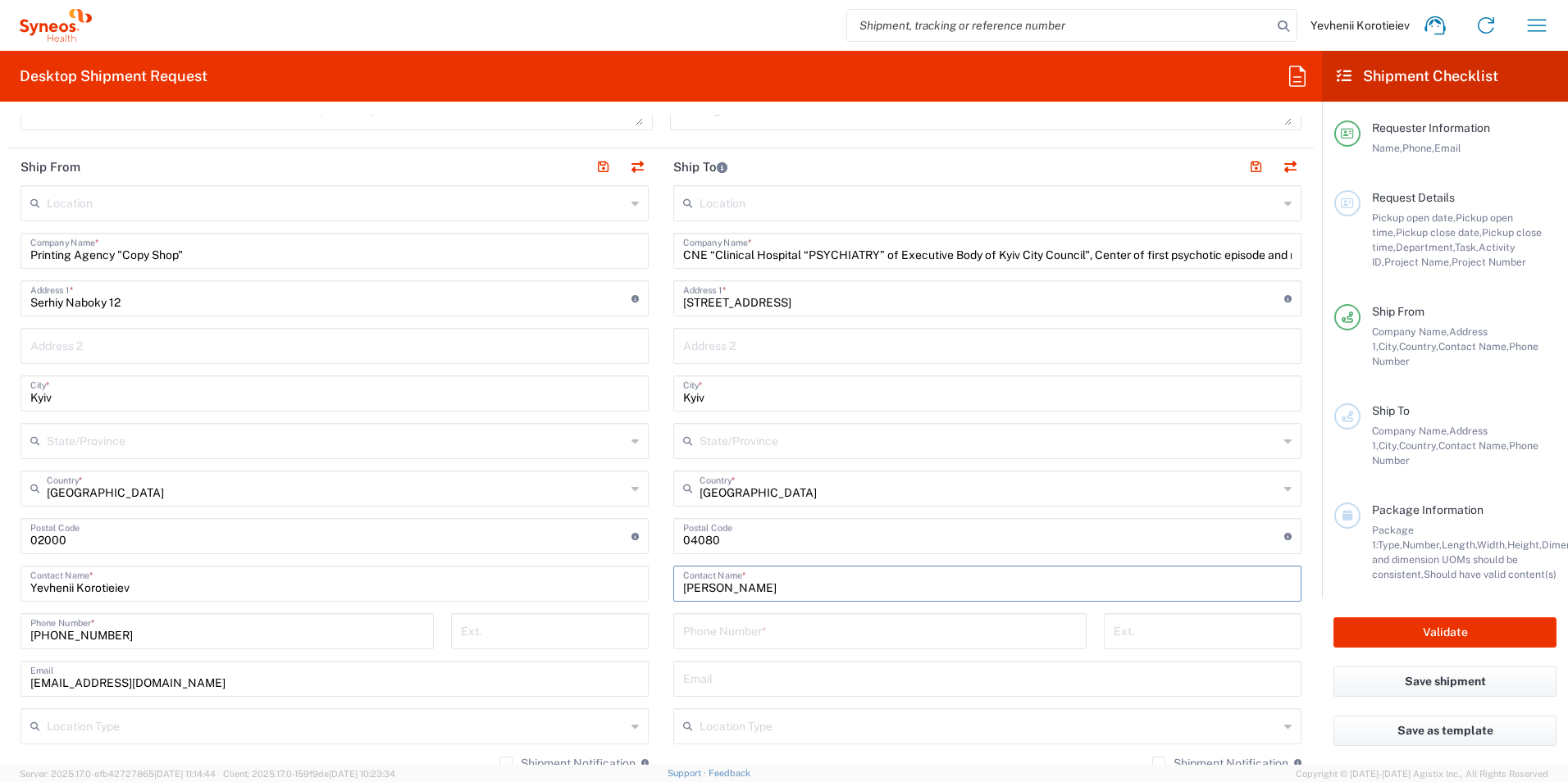
click at [767, 631] on input "tel" at bounding box center [880, 630] width 394 height 28
paste input "[PHONE_NUMBER]"
type input "[PHONE_NUMBER]"
click at [747, 677] on input "text" at bounding box center [987, 677] width 608 height 28
paste input "blazhevych@ukr.net"
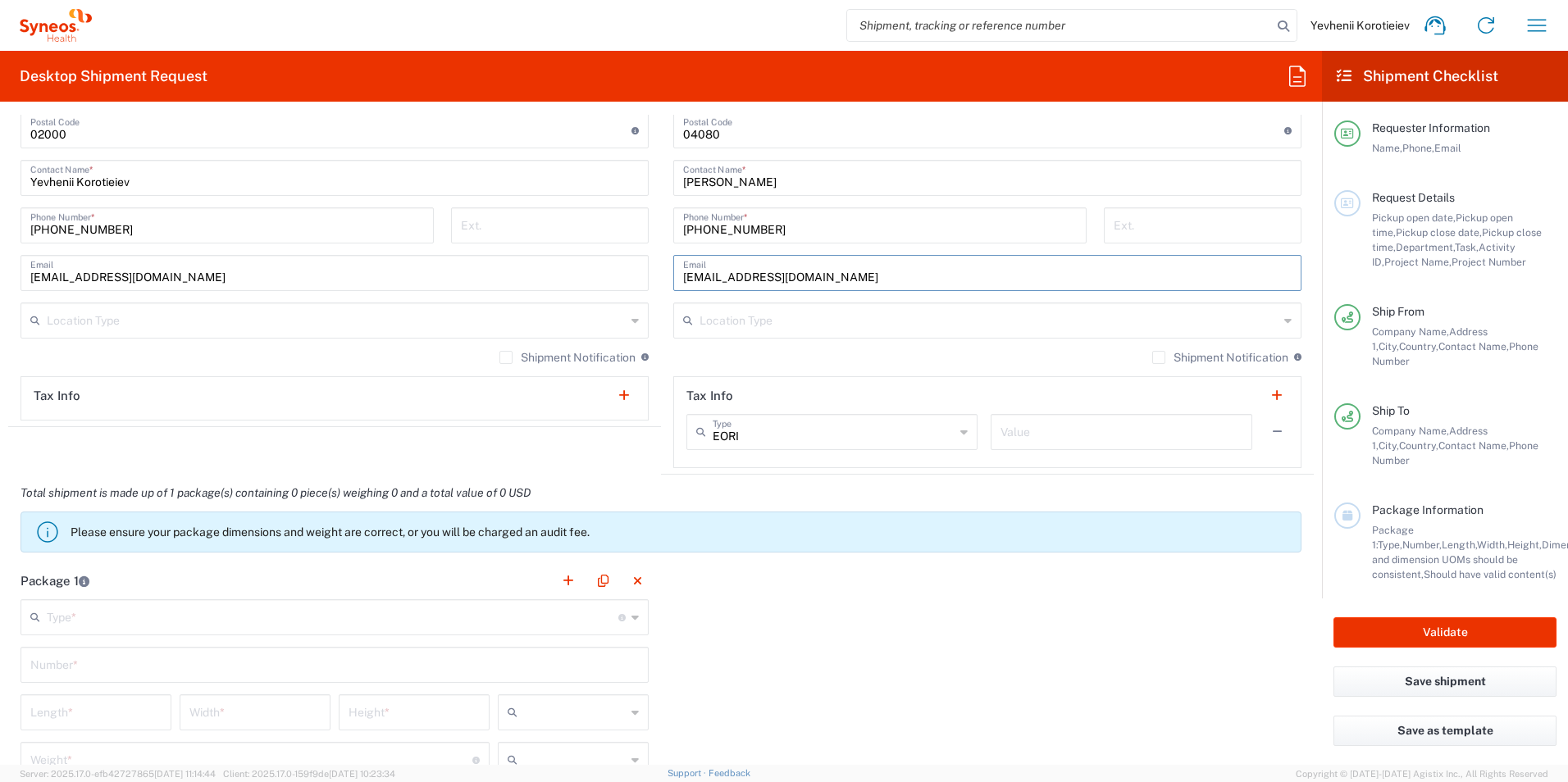
scroll to position [1066, 0]
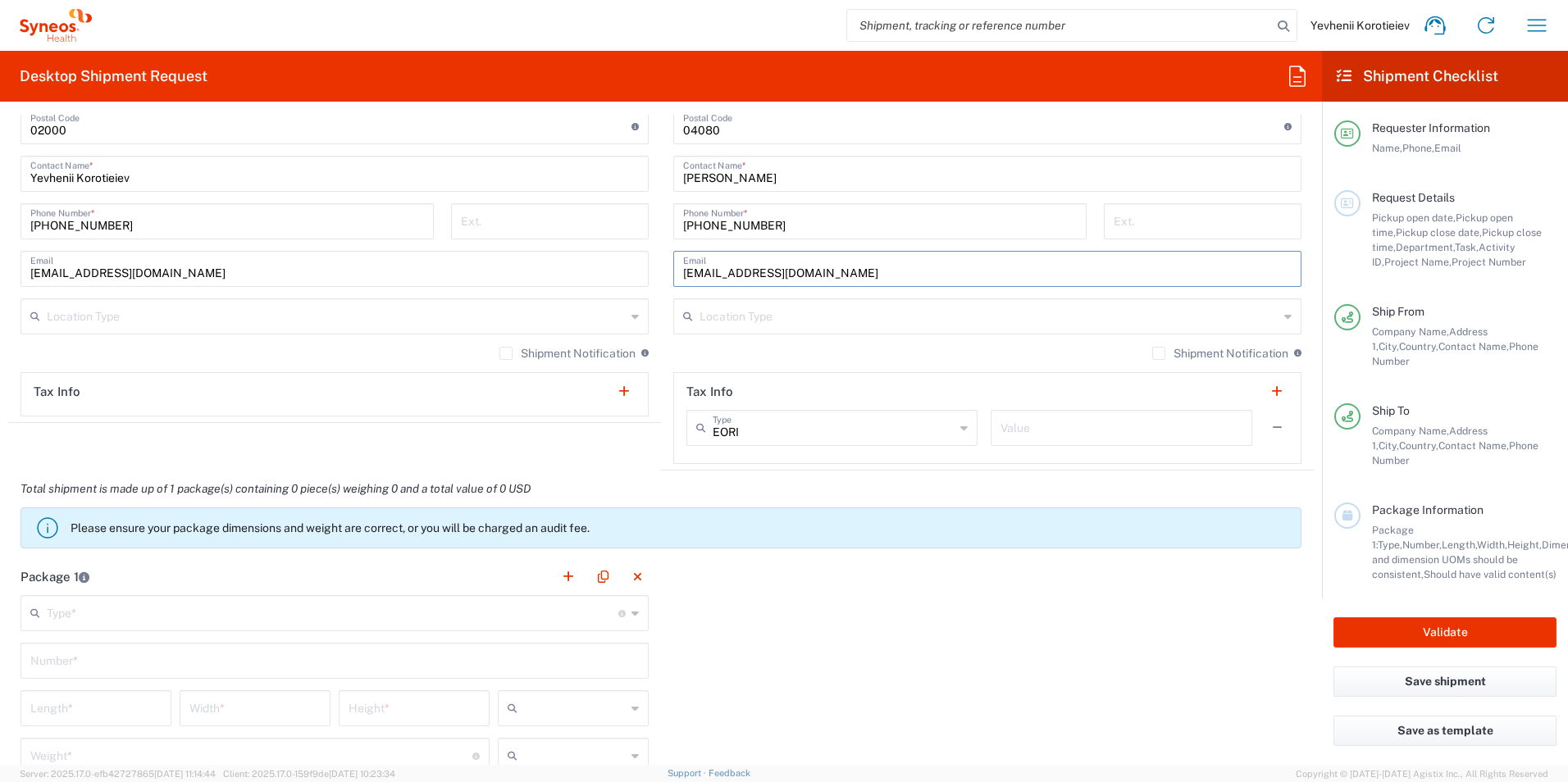
type input "blazhevych@ukr.net"
click at [82, 614] on input "text" at bounding box center [332, 612] width 571 height 28
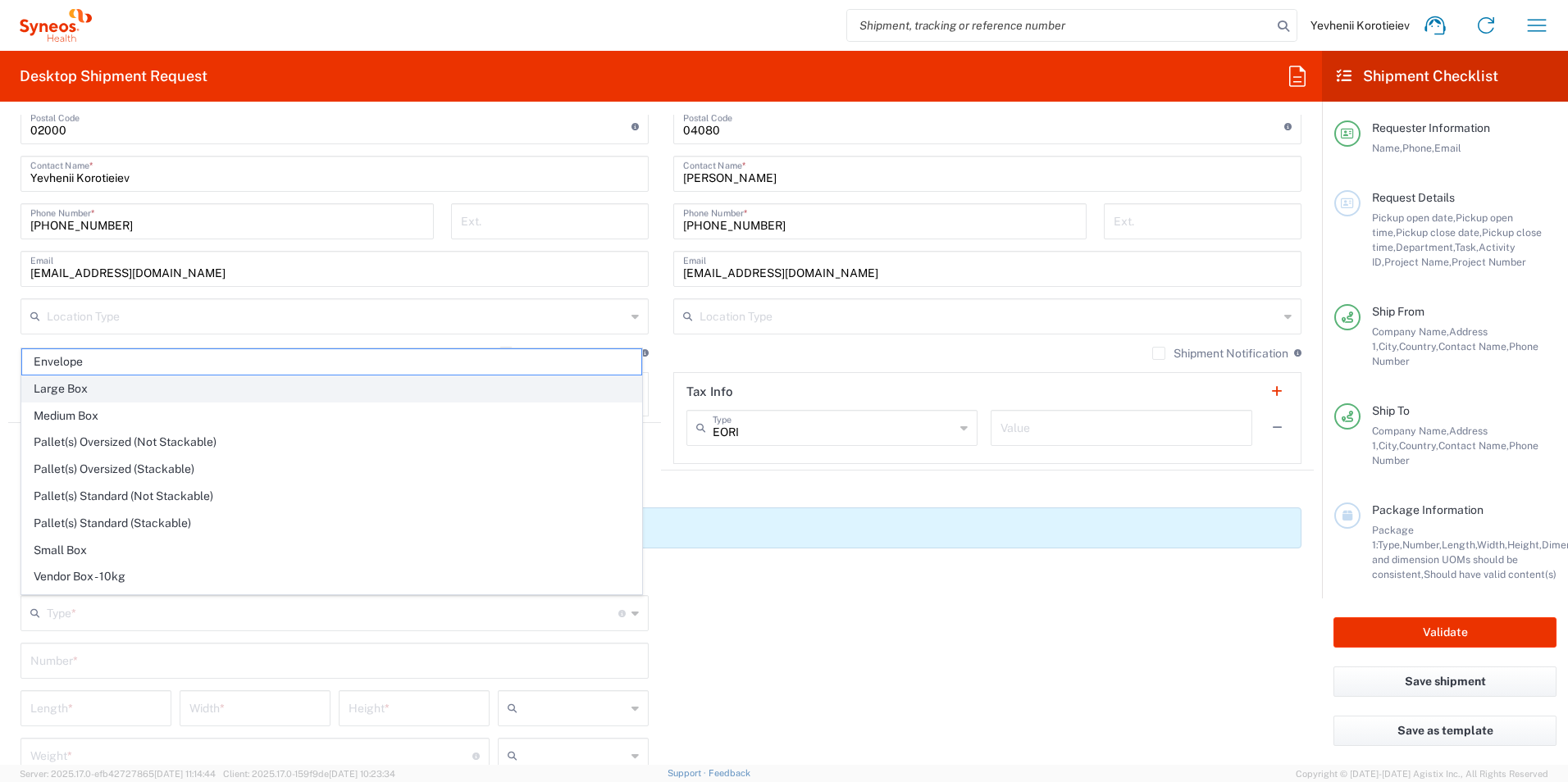
click at [123, 382] on span "Large Box" at bounding box center [332, 390] width 619 height 26
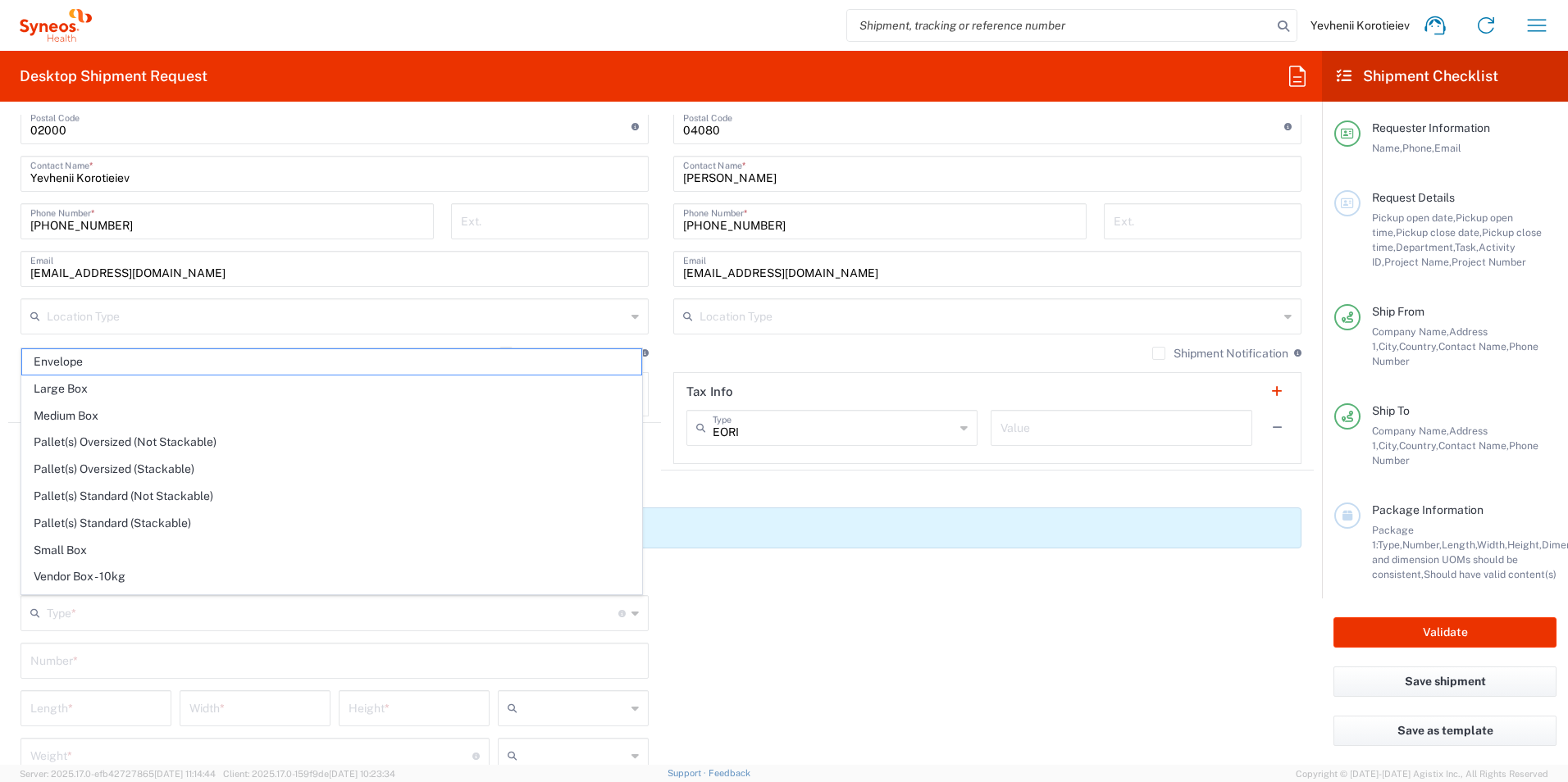
type input "Large Box"
type input "17.5"
type input "12.5"
type input "3"
type input "in"
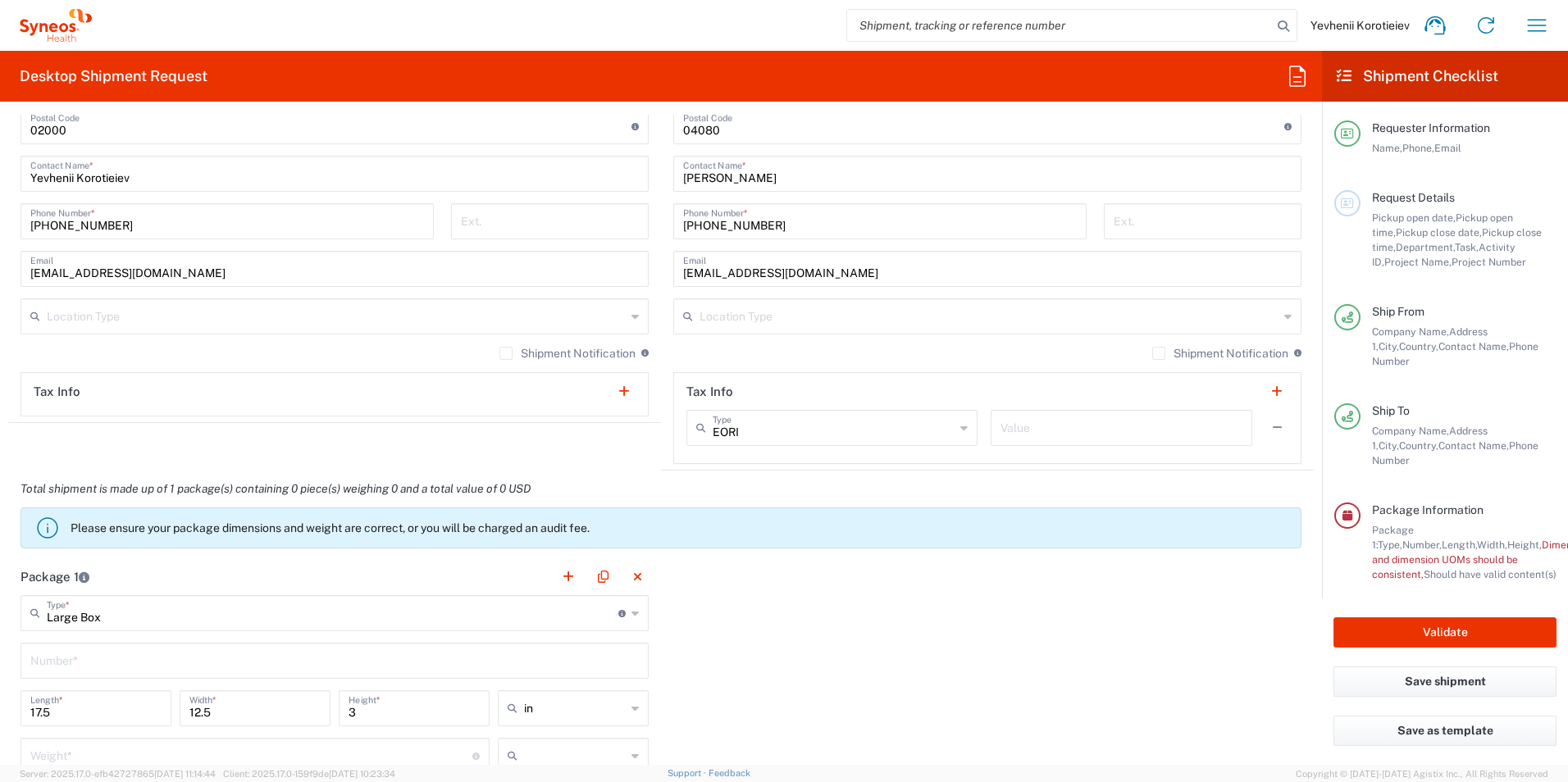
click at [185, 657] on input "text" at bounding box center [334, 659] width 608 height 28
type input "1"
click at [544, 711] on input "text" at bounding box center [575, 708] width 101 height 27
click at [542, 644] on span "cm" at bounding box center [568, 650] width 146 height 26
type input "44.45"
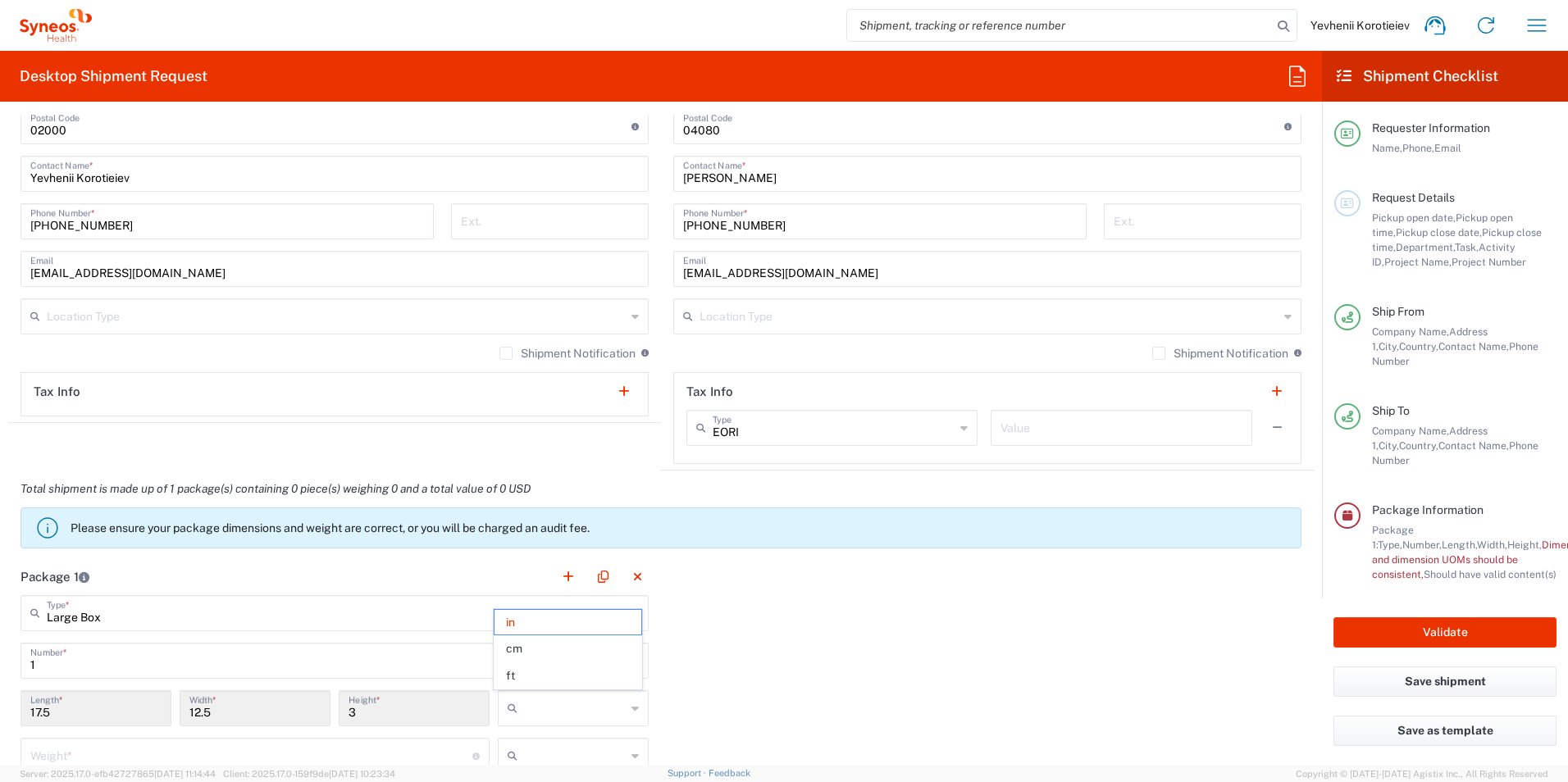
type input "31.75"
type input "7.62"
type input "cm"
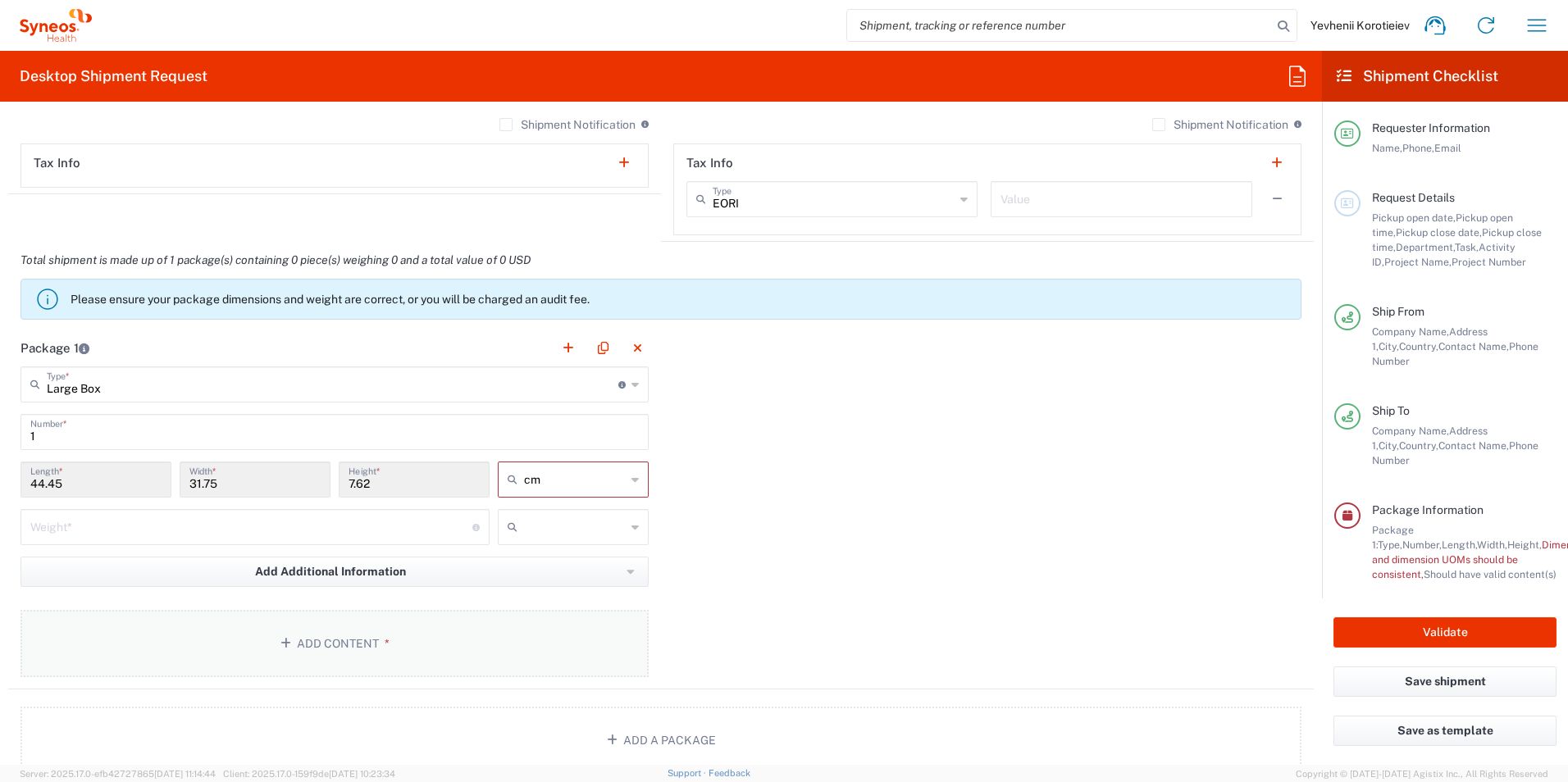
scroll to position [1395, 0]
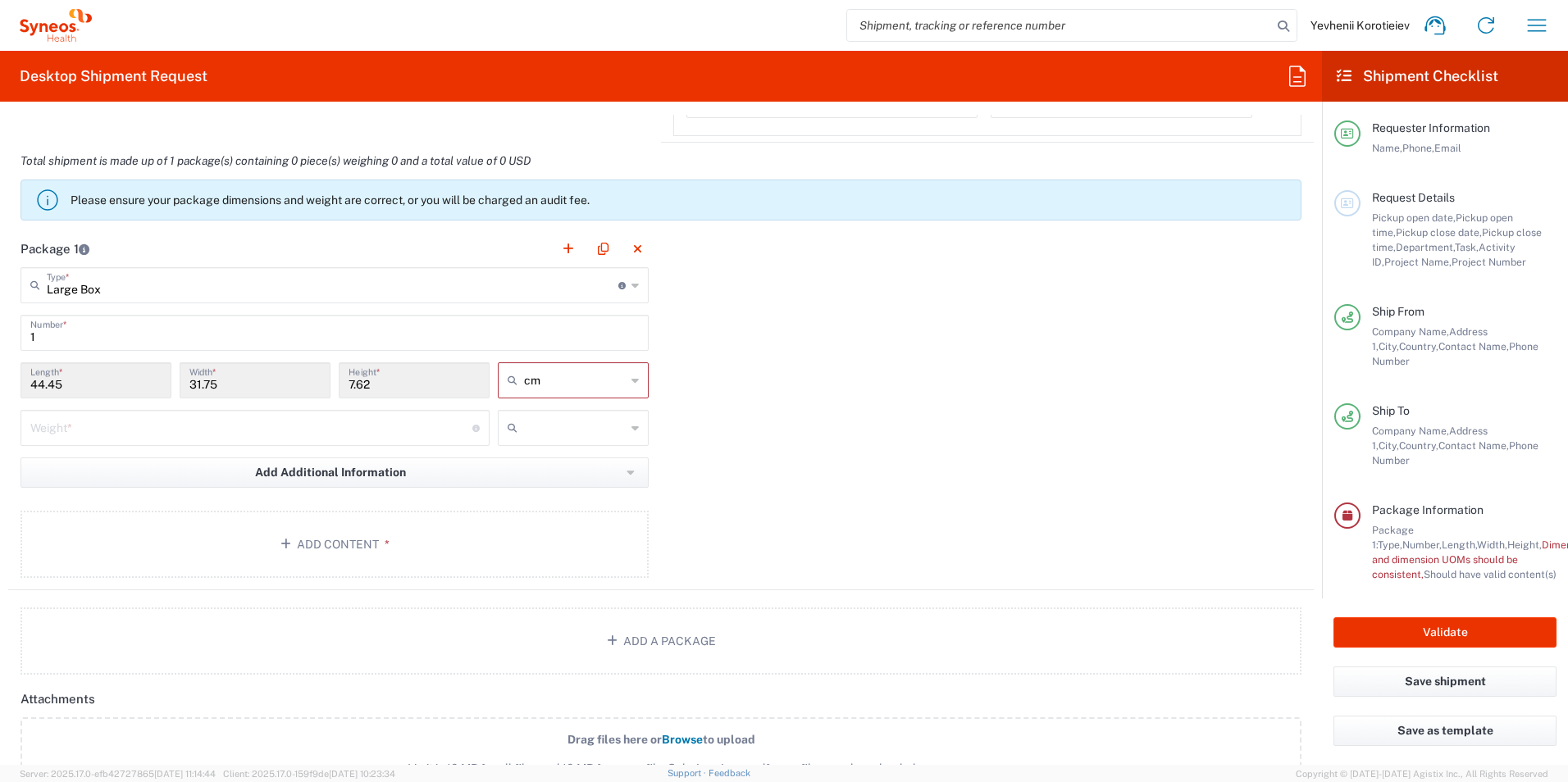
click at [309, 413] on input "number" at bounding box center [251, 426] width 442 height 28
type input "8"
click at [548, 424] on input "text" at bounding box center [575, 428] width 101 height 27
click at [541, 465] on span "kgs" at bounding box center [568, 464] width 146 height 26
type input "kgs"
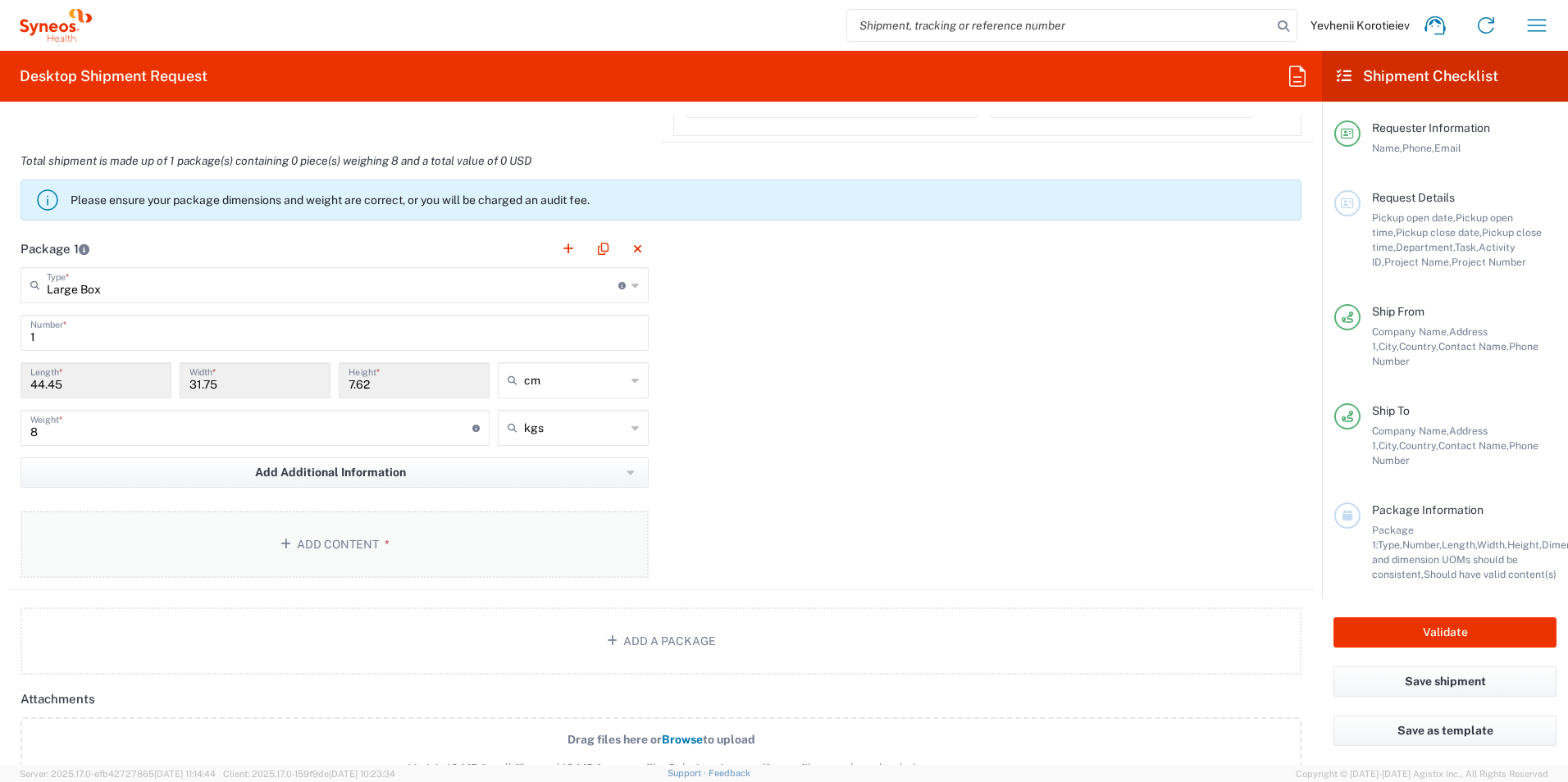
click at [286, 546] on icon "button" at bounding box center [288, 544] width 16 height 11
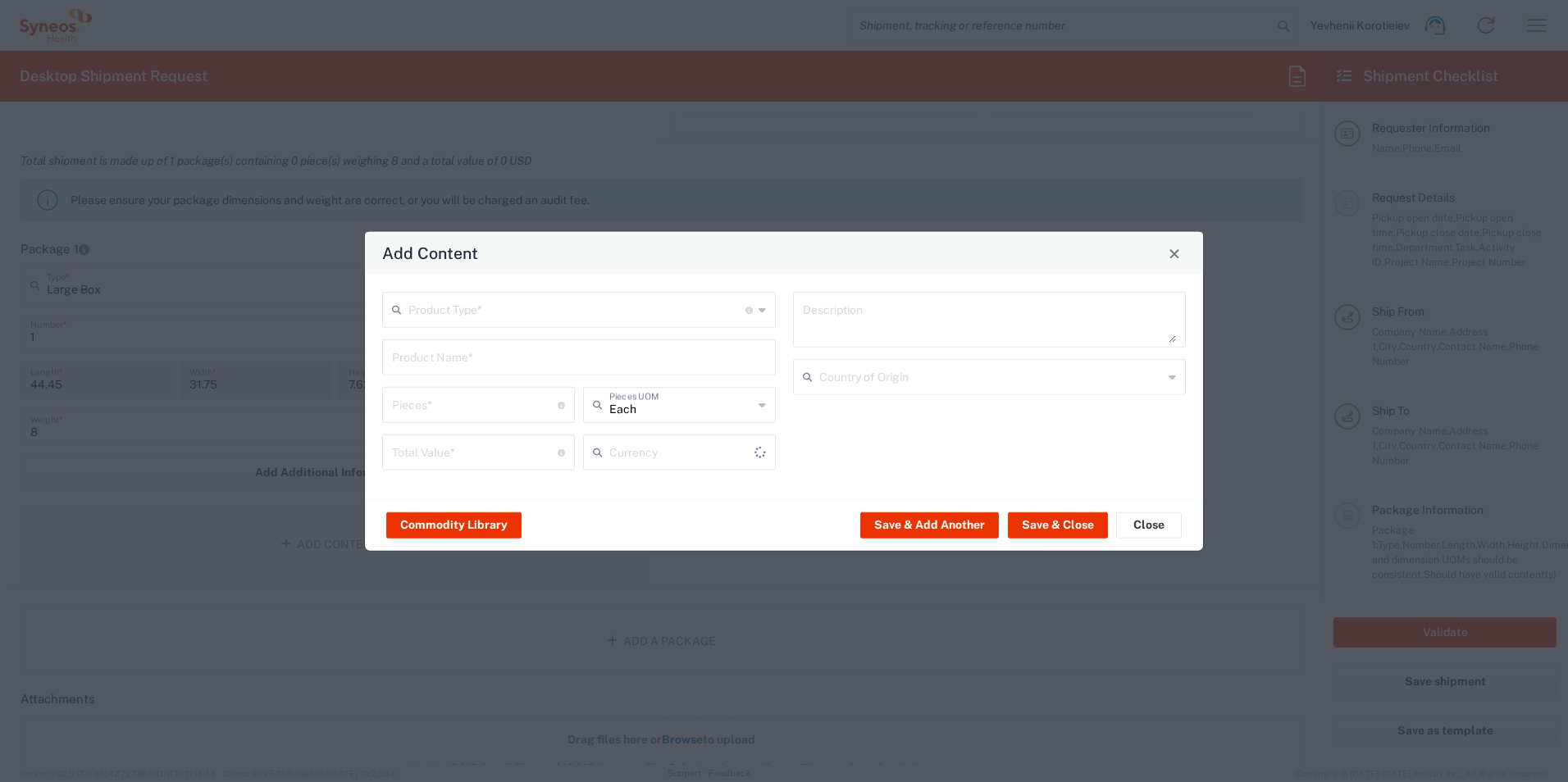
type input "US Dollar"
click at [475, 311] on input "text" at bounding box center [577, 308] width 337 height 28
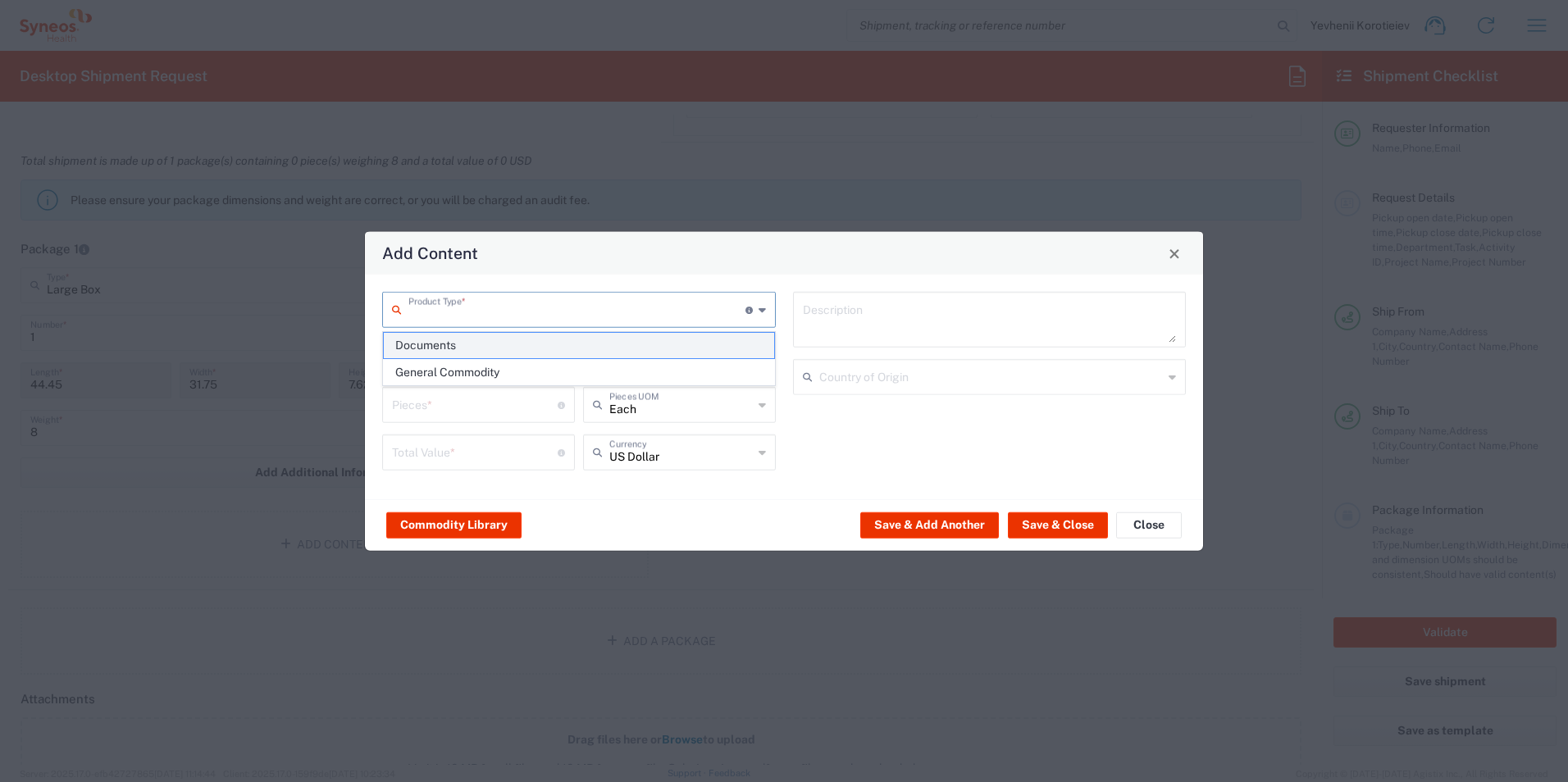
click at [471, 342] on span "Documents" at bounding box center [579, 346] width 390 height 26
type input "Documents"
type input "1"
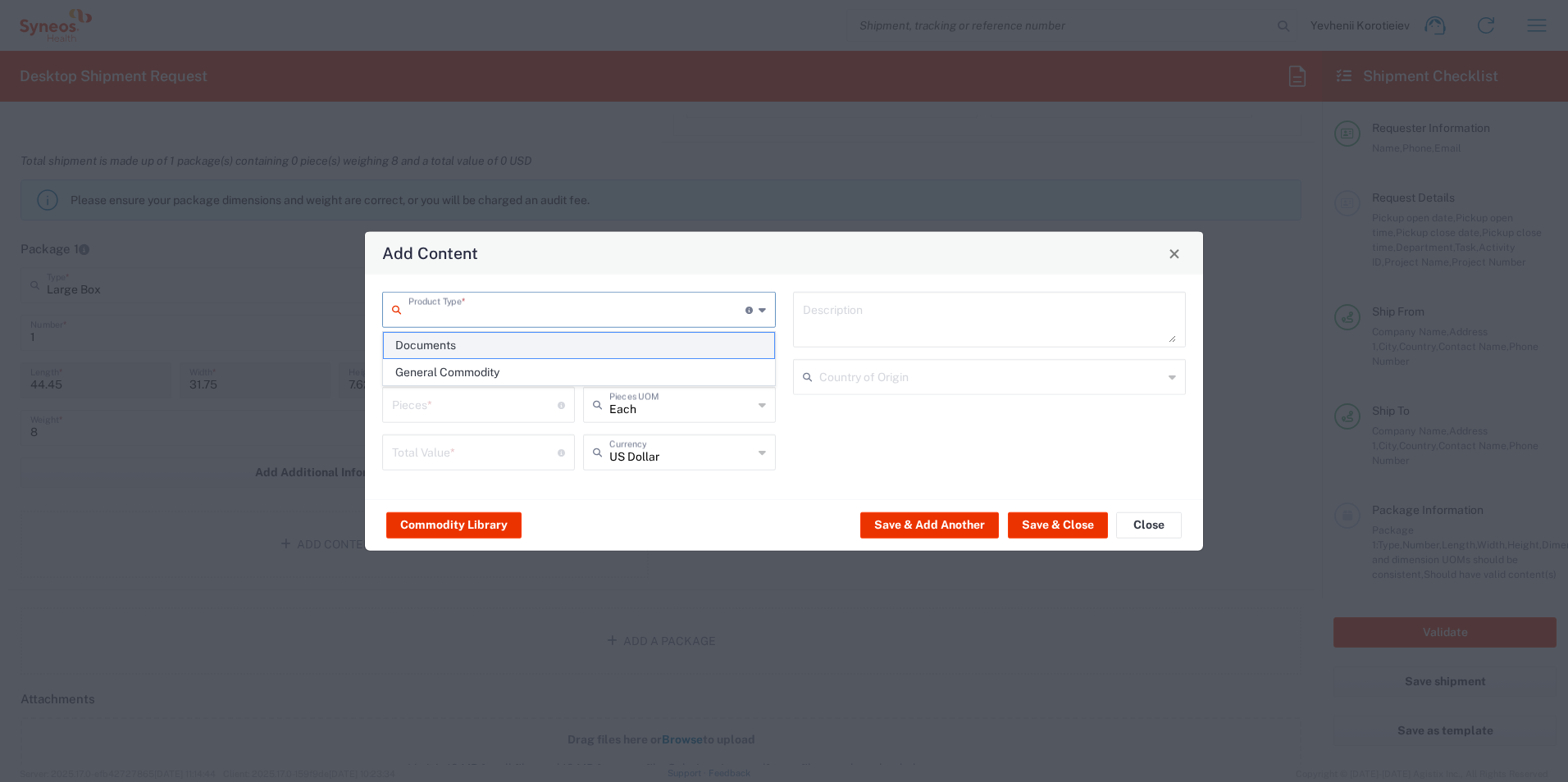
type textarea "Documents"
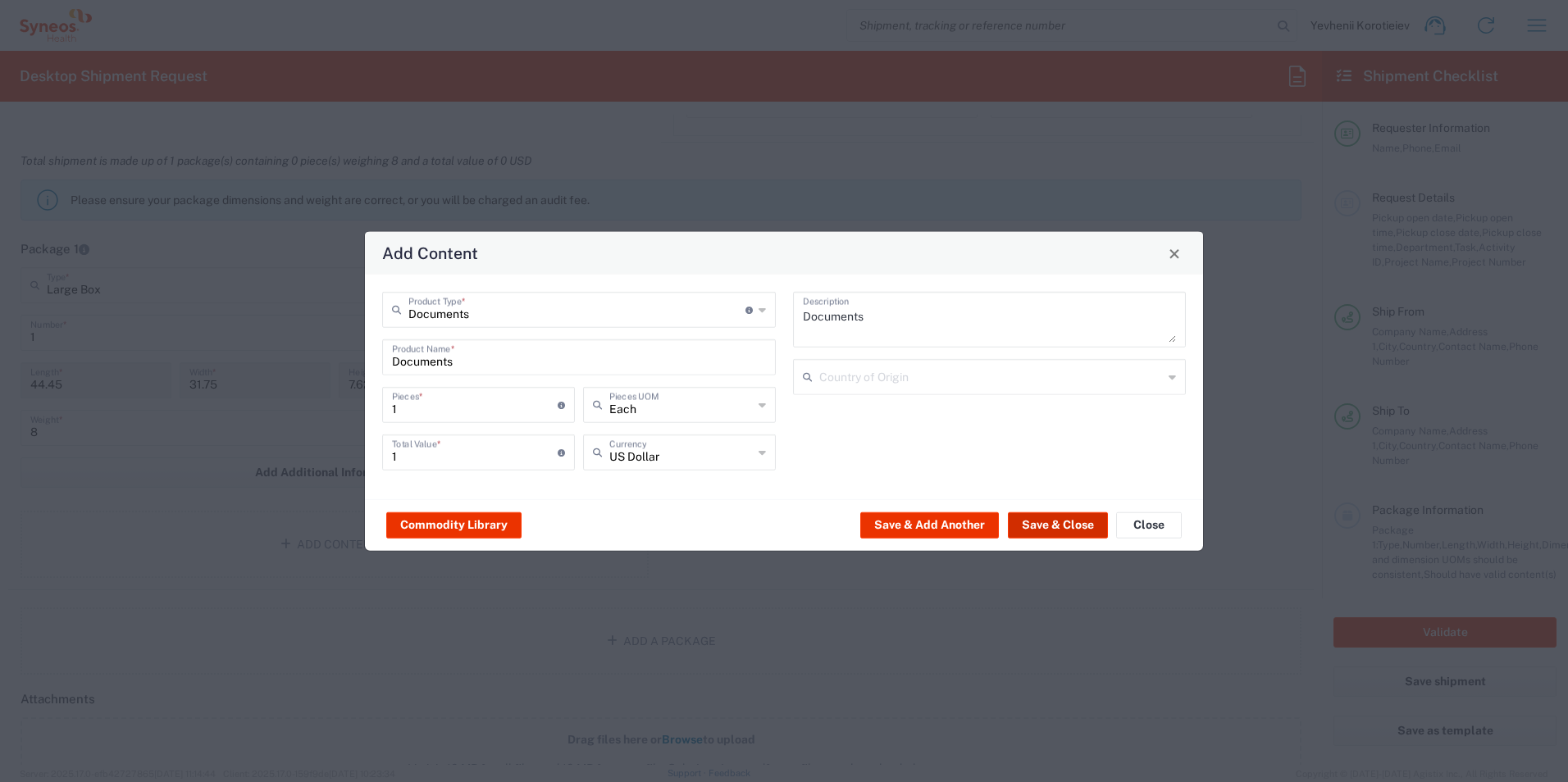
click at [1075, 518] on button "Save & Close" at bounding box center [1058, 525] width 100 height 27
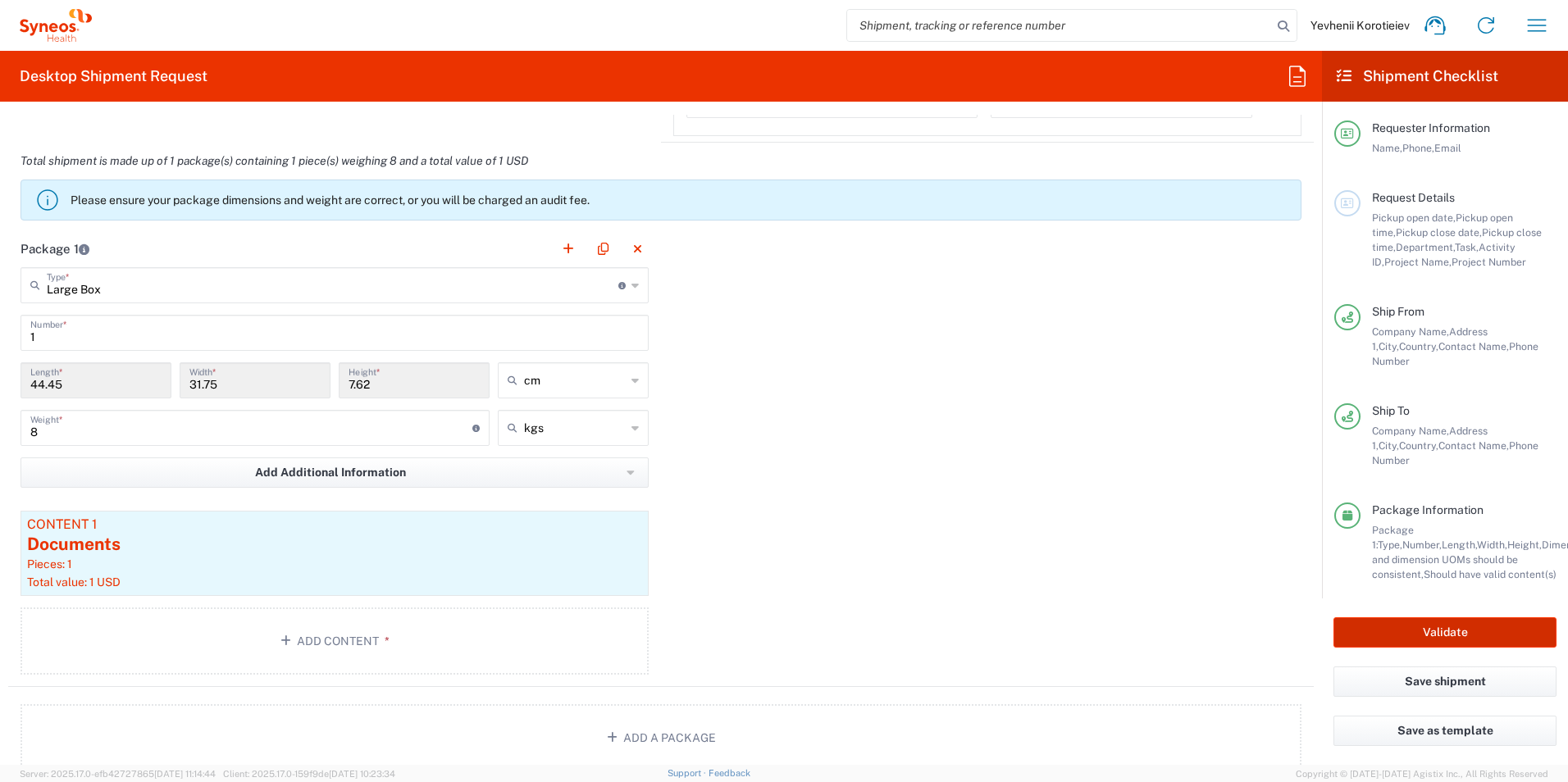
click at [1427, 622] on button "Validate" at bounding box center [1444, 632] width 223 height 30
type input "7052839"
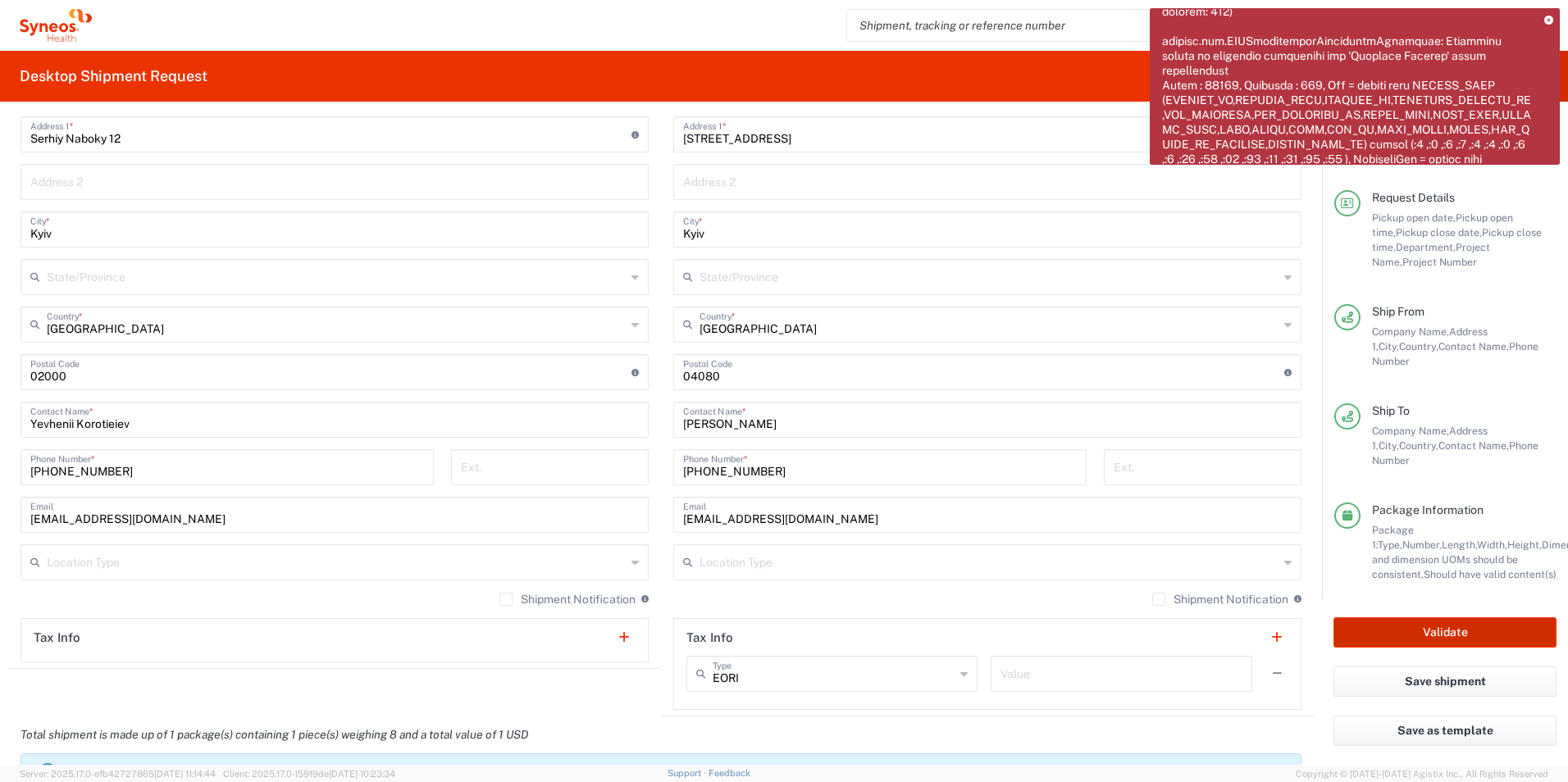
scroll to position [0, 0]
click at [1544, 21] on icon at bounding box center [1548, 22] width 9 height 9
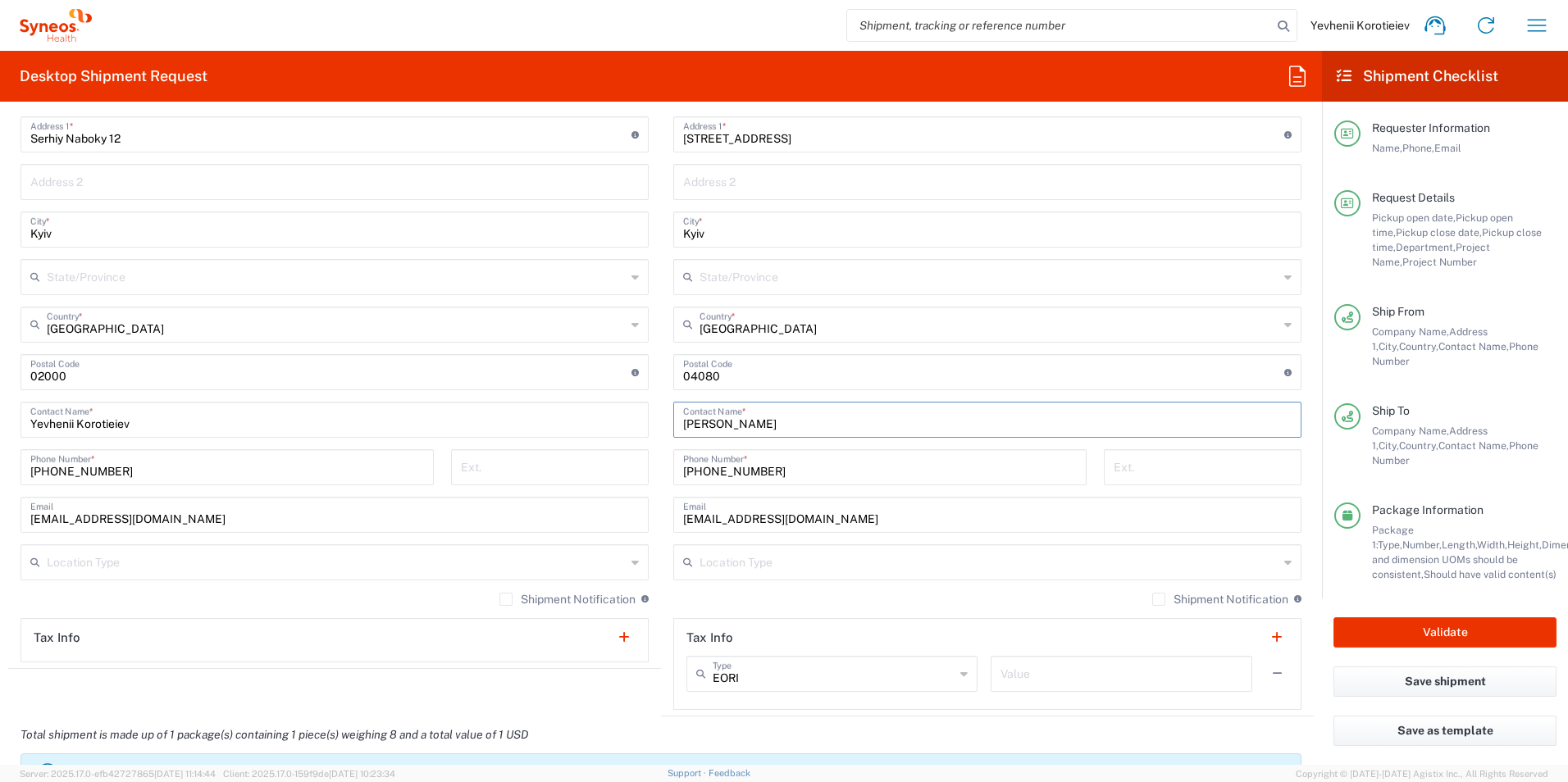
drag, startPoint x: 795, startPoint y: 432, endPoint x: 673, endPoint y: 428, distance: 122.1
click at [673, 428] on div "Yulia BLAZHEVYCH Contact Name *" at bounding box center [987, 420] width 628 height 36
type input "Yuliia"
click at [1438, 618] on button "Validate" at bounding box center [1444, 632] width 223 height 30
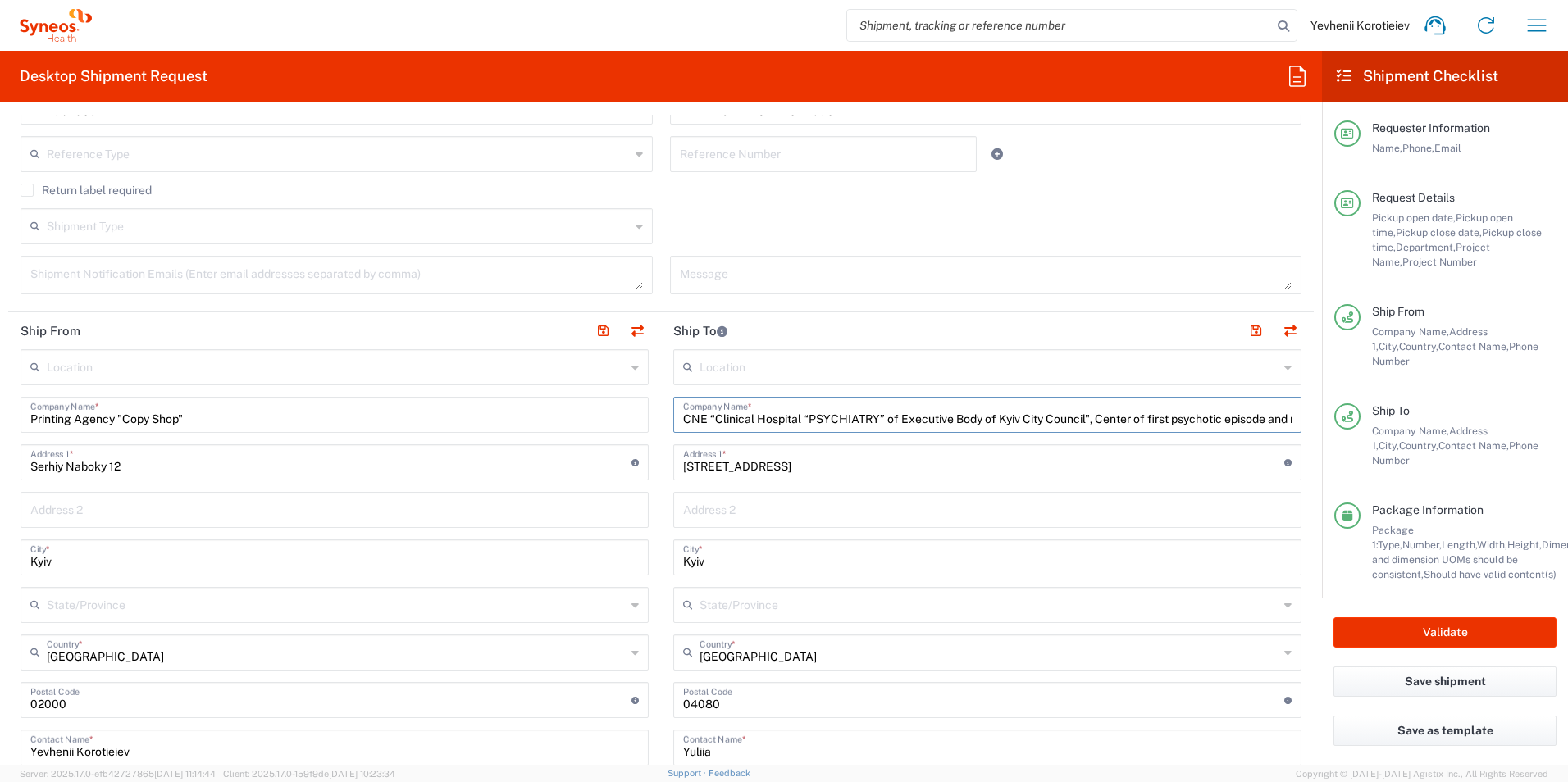
scroll to position [0, 157]
drag, startPoint x: 1085, startPoint y: 419, endPoint x: 1570, endPoint y: 459, distance: 486.6
click at [1567, 459] on html "Yevhenii Korotieiev Home Shipment estimator Shipment tracking Desktop shipment …" at bounding box center [784, 391] width 1568 height 782
type input "CNE “Clinical Hospital “PSYCHIATRY” of Executive Body of Kyiv City Council""
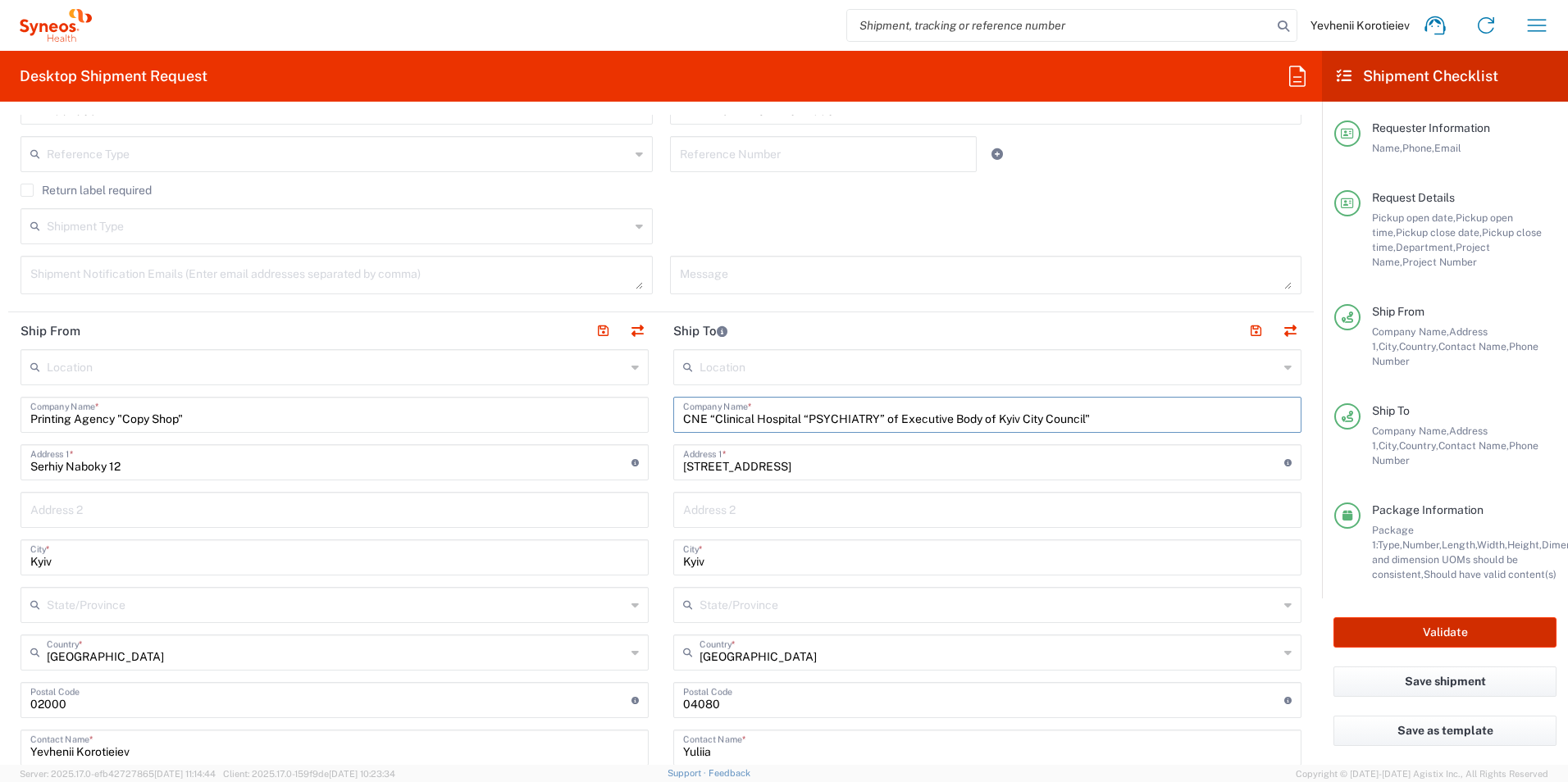
click at [1439, 624] on button "Validate" at bounding box center [1444, 632] width 223 height 30
click at [1412, 623] on button "Validate" at bounding box center [1444, 632] width 223 height 30
click at [1411, 619] on button "Validate" at bounding box center [1444, 632] width 223 height 30
drag, startPoint x: 1411, startPoint y: 619, endPoint x: 1405, endPoint y: 609, distance: 11.7
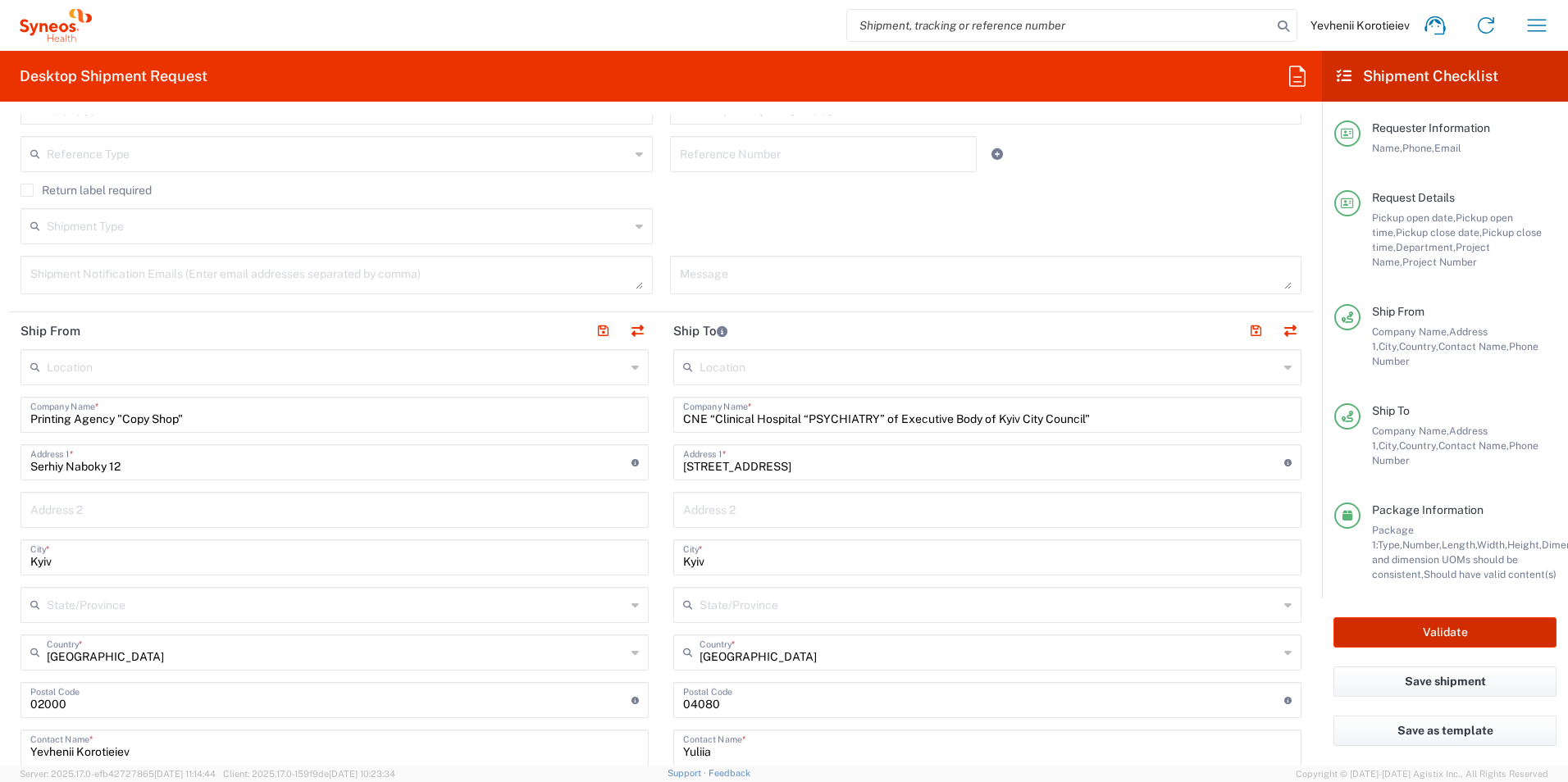
click at [1410, 619] on button "Validate" at bounding box center [1444, 632] width 223 height 30
click at [1404, 618] on button "Validate" at bounding box center [1444, 632] width 223 height 30
click at [1139, 419] on input "CNE “Clinical Hospital “PSYCHIATRY” of Executive Body of Kyiv City Council"" at bounding box center [987, 413] width 608 height 28
click at [1407, 631] on button "Validate" at bounding box center [1444, 632] width 223 height 30
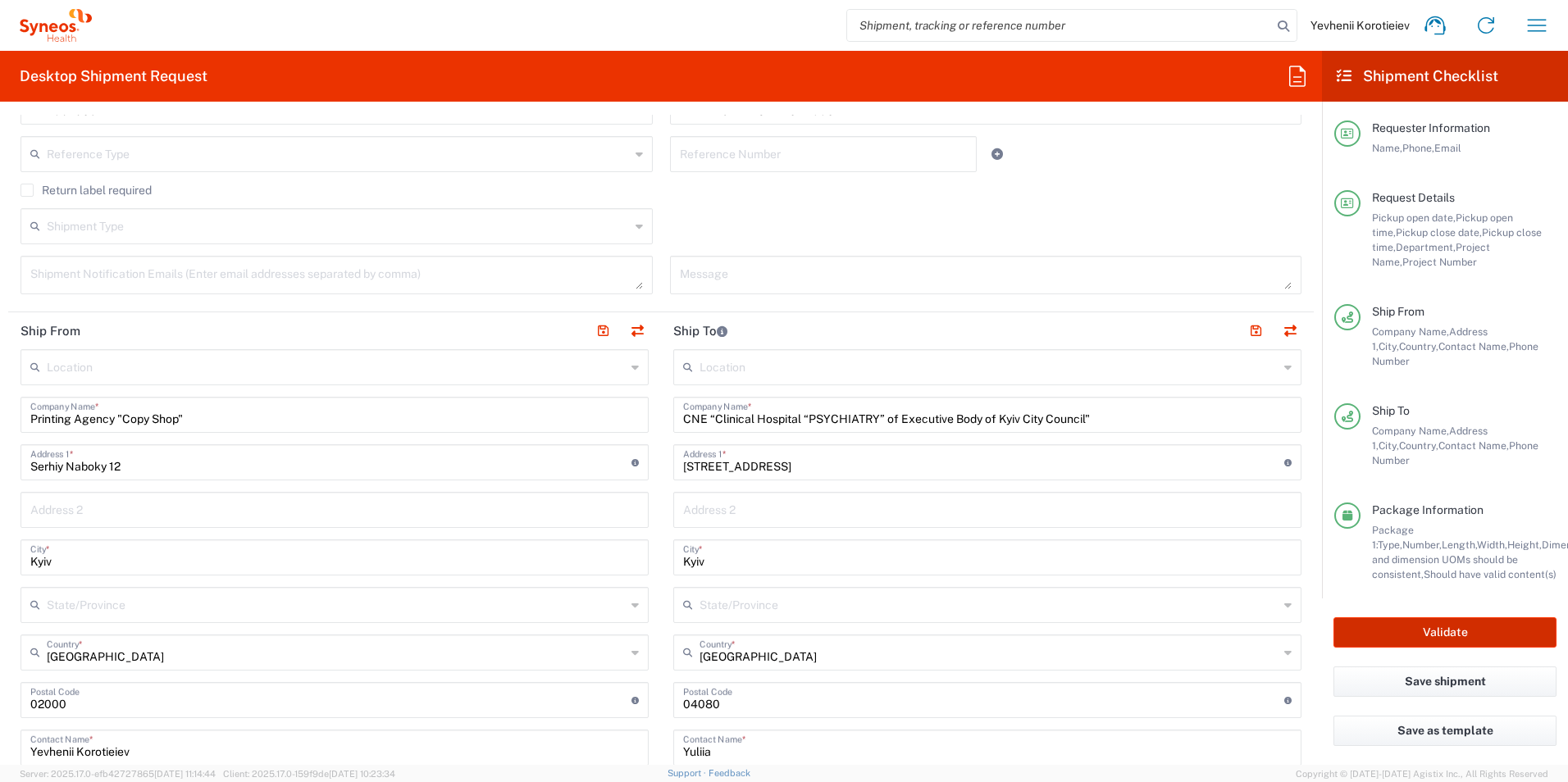
click at [1407, 631] on button "Validate" at bounding box center [1444, 632] width 223 height 30
click at [1405, 628] on button "Validate" at bounding box center [1444, 632] width 223 height 30
drag, startPoint x: 1407, startPoint y: 625, endPoint x: 1415, endPoint y: 621, distance: 8.9
click at [1411, 623] on button "Validate" at bounding box center [1444, 632] width 223 height 30
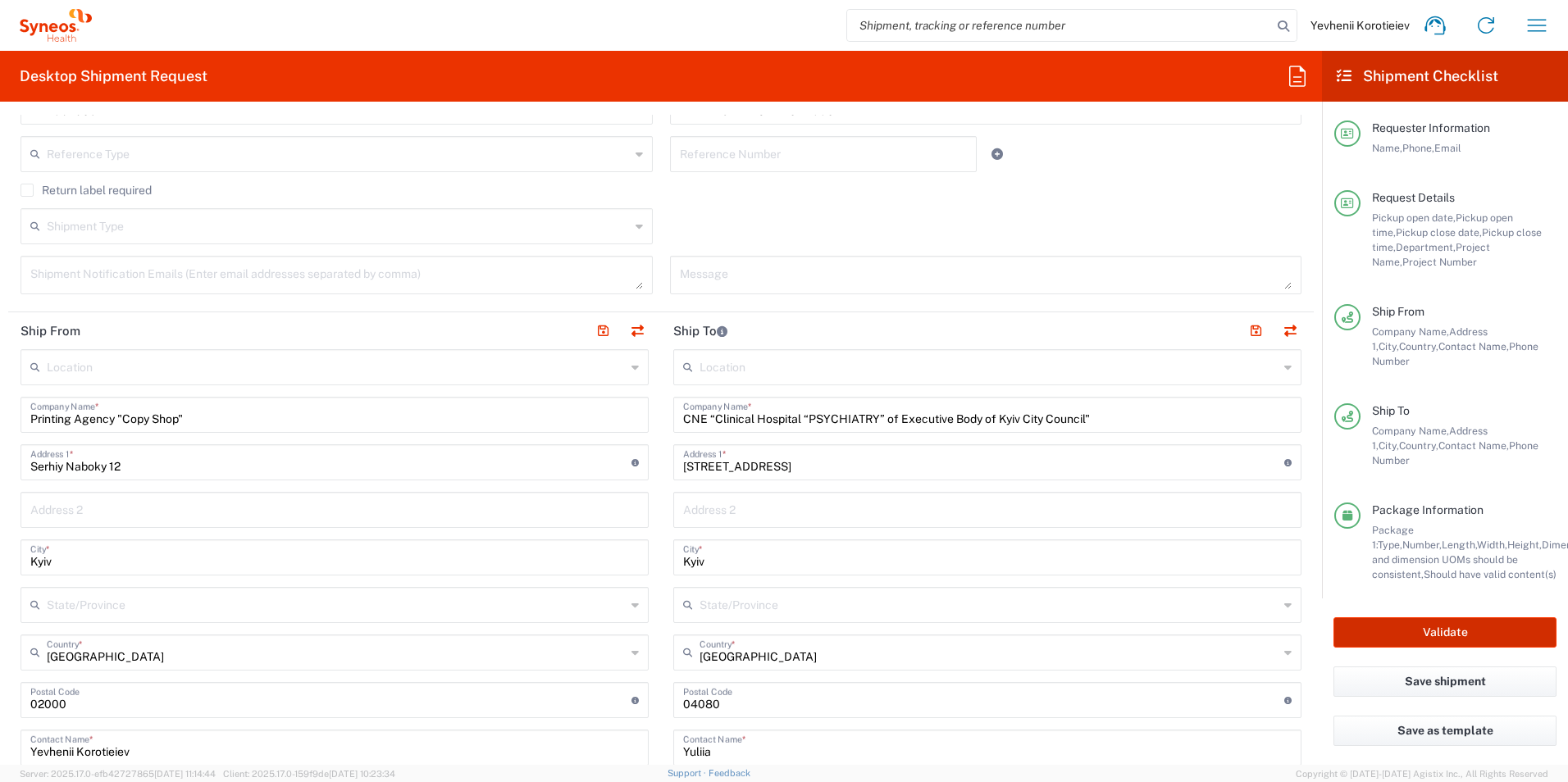
click at [1416, 621] on button "Validate" at bounding box center [1444, 632] width 223 height 30
drag, startPoint x: 1419, startPoint y: 619, endPoint x: 1431, endPoint y: 630, distance: 16.3
click at [1424, 618] on button "Validate" at bounding box center [1444, 632] width 223 height 30
click at [1427, 618] on button "Validate" at bounding box center [1444, 632] width 223 height 30
click at [1430, 631] on button "Validate" at bounding box center [1444, 632] width 223 height 30
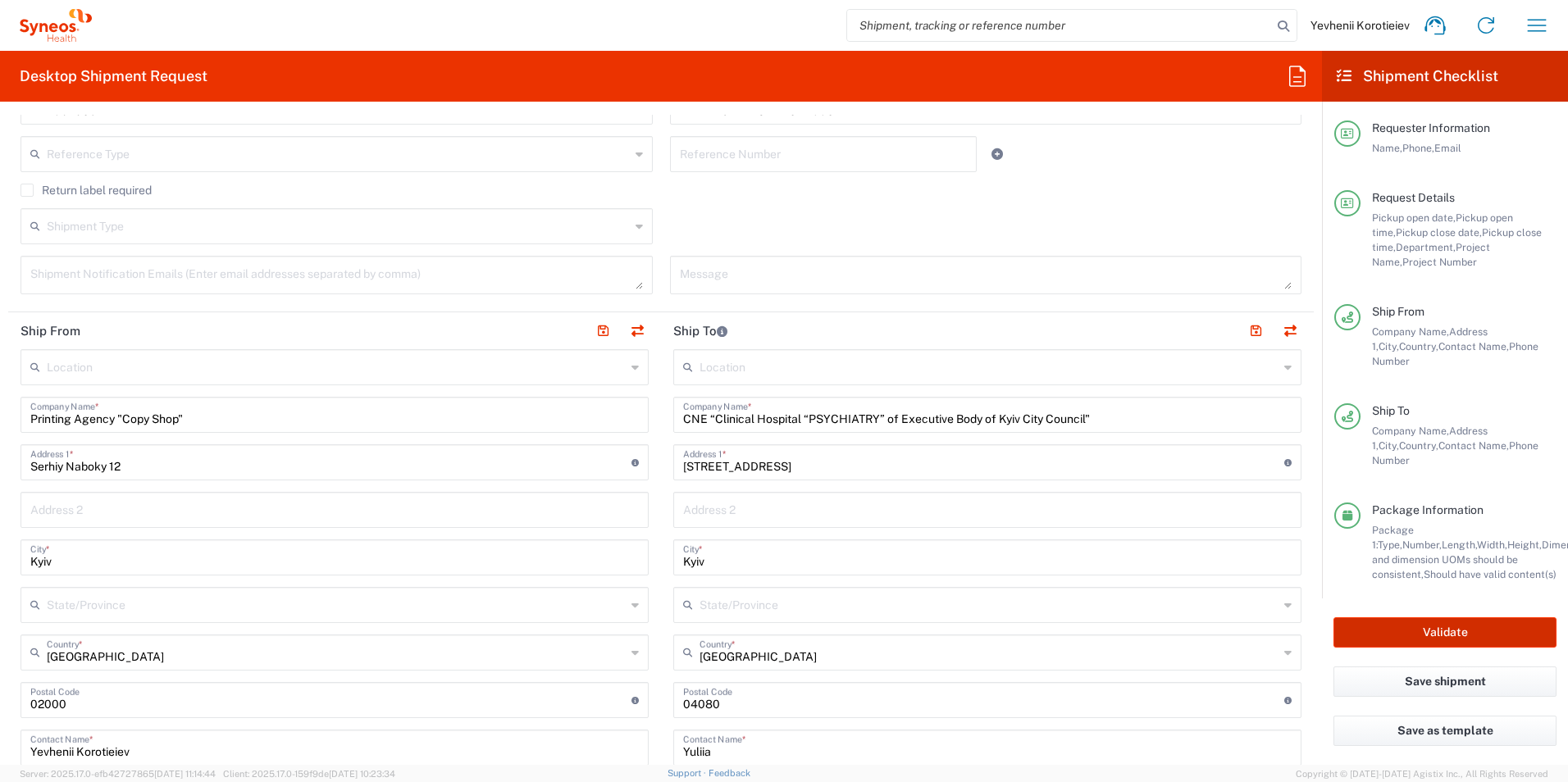
click at [1431, 631] on button "Validate" at bounding box center [1444, 632] width 223 height 30
click at [1431, 630] on button "Validate" at bounding box center [1444, 632] width 223 height 30
click at [1350, 633] on button "Validate" at bounding box center [1444, 632] width 223 height 30
click at [1346, 633] on button "Validate" at bounding box center [1444, 632] width 223 height 30
drag, startPoint x: 1346, startPoint y: 633, endPoint x: 1294, endPoint y: 473, distance: 168.2
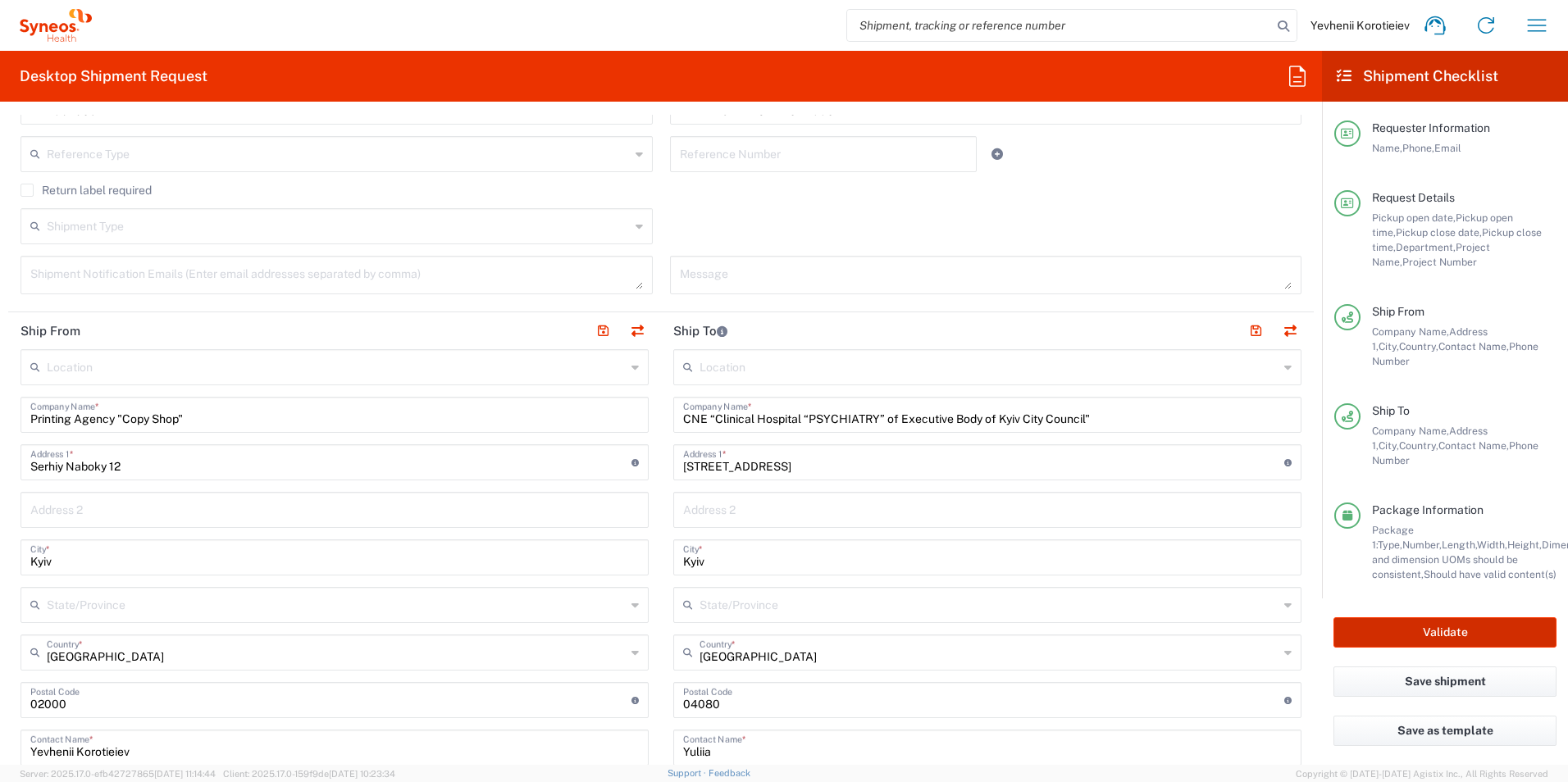
click at [1344, 636] on button "Validate" at bounding box center [1444, 632] width 223 height 30
click at [1052, 431] on div "CNE “Clinical Hospital “PSYCHIATRY” of Executive Body of Kyiv City Council" Com…" at bounding box center [987, 415] width 628 height 36
click at [1070, 411] on input "CNE “Clinical Hospital “PSYCHIATRY” of Executive Body of Kyiv City Council"" at bounding box center [987, 413] width 608 height 28
click at [1435, 618] on button "Validate" at bounding box center [1444, 632] width 223 height 30
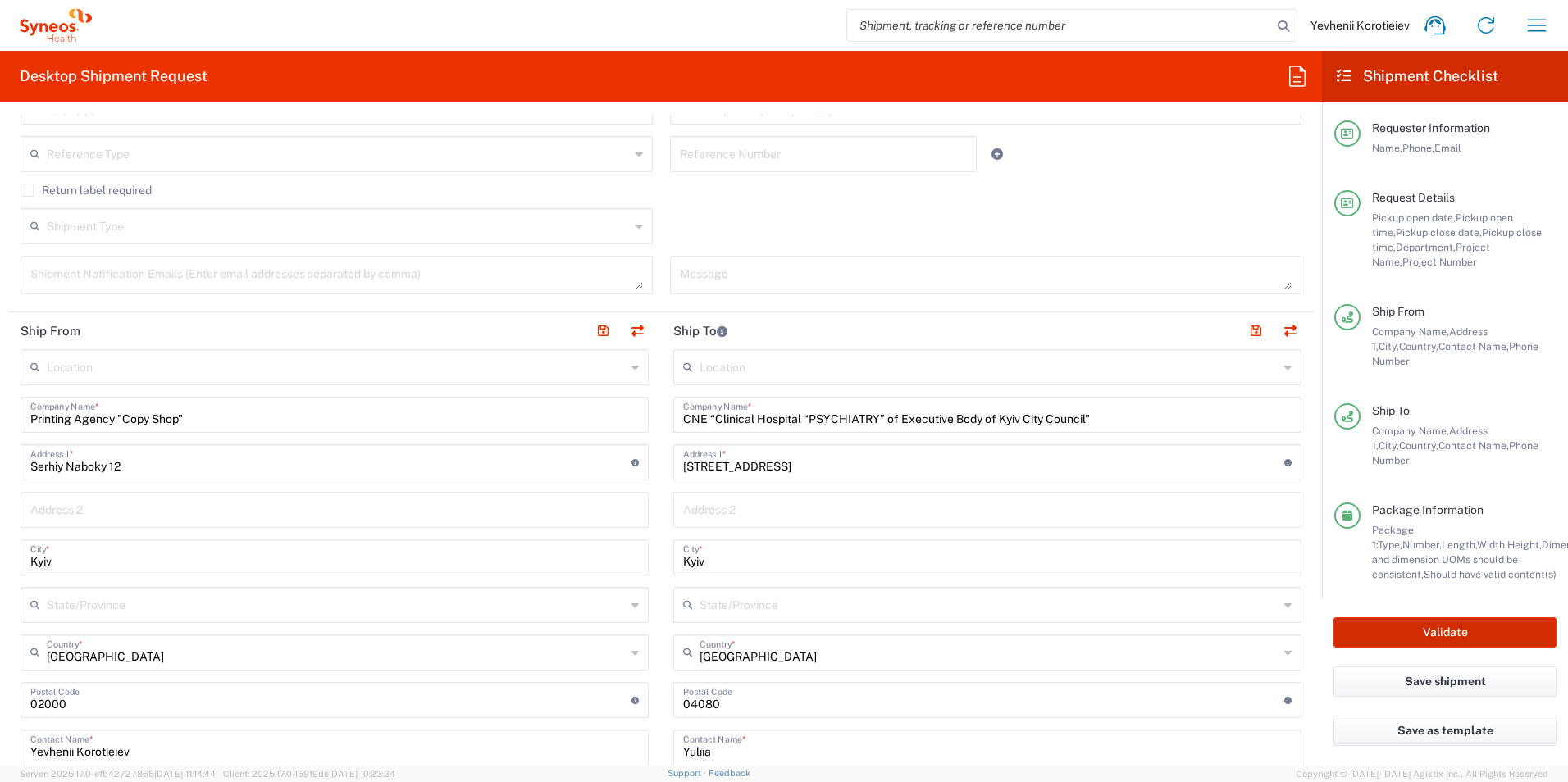
click at [1435, 618] on button "Validate" at bounding box center [1444, 632] width 223 height 30
click at [1430, 618] on button "Validate" at bounding box center [1444, 632] width 223 height 30
click at [1421, 623] on button "Validate" at bounding box center [1444, 632] width 223 height 30
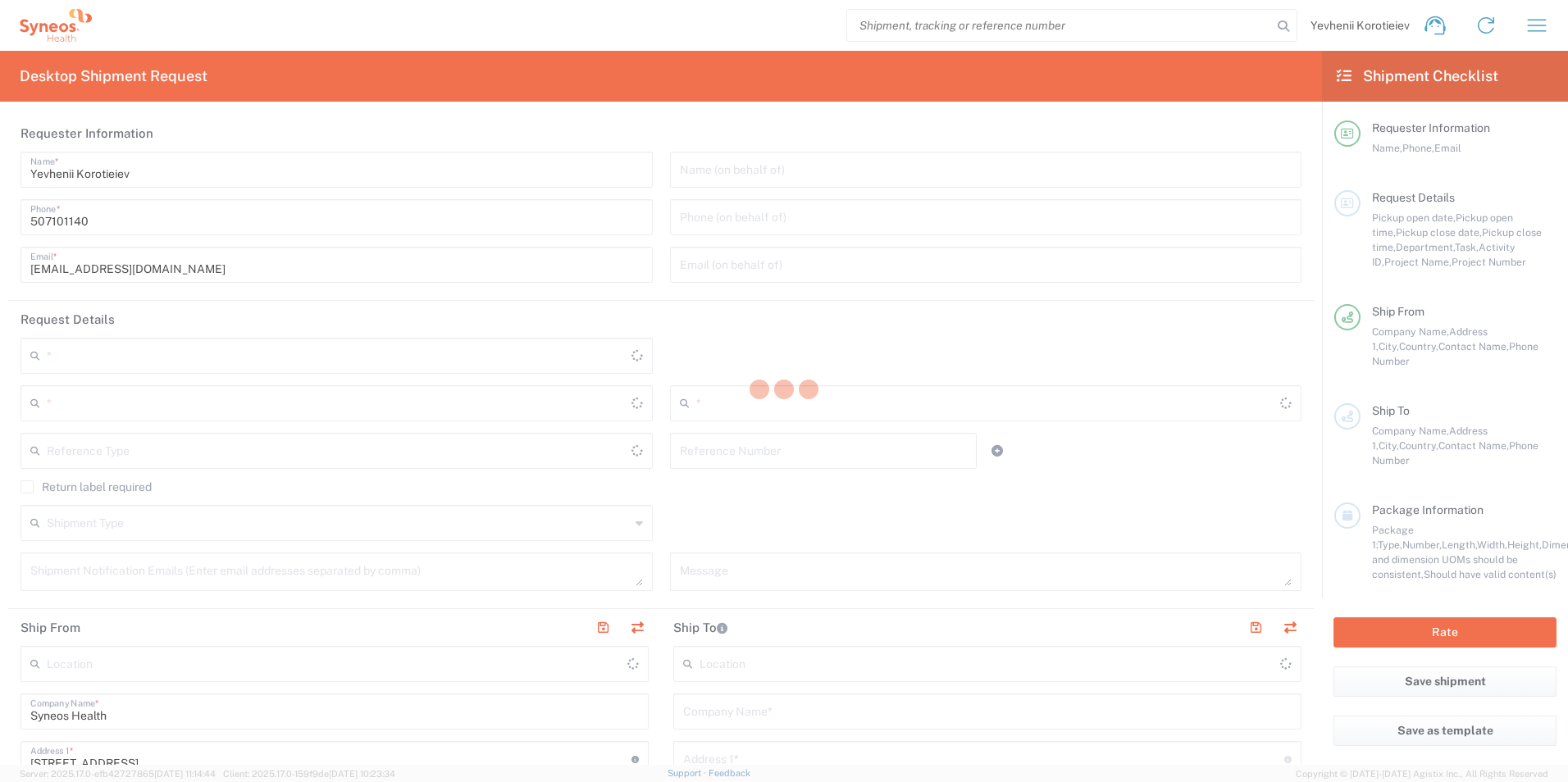
type input "3229"
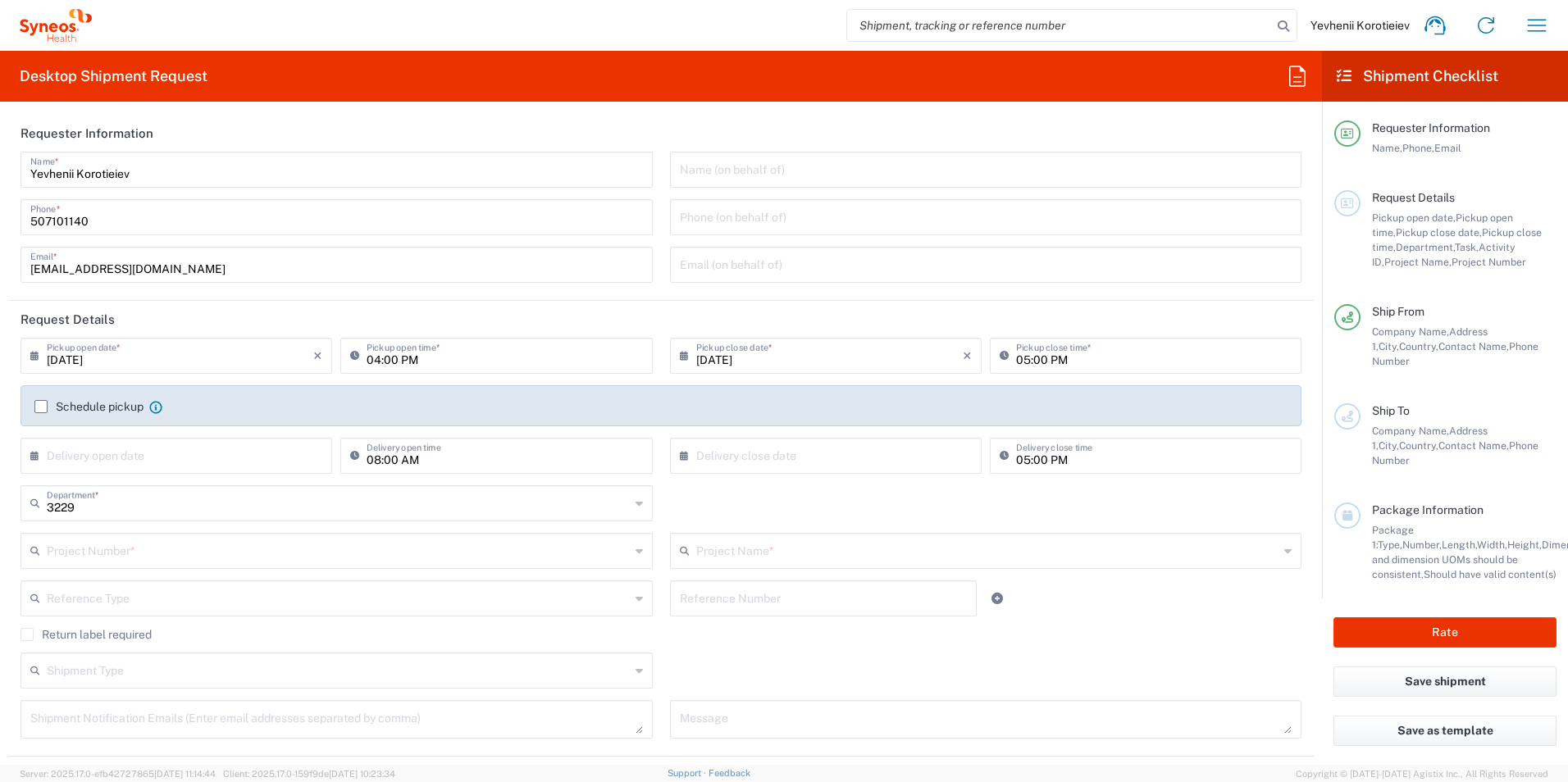
type input "[GEOGRAPHIC_DATA]"
click at [367, 364] on input "04:00 PM" at bounding box center [504, 354] width 275 height 28
type input "Syneos Health Ukraine, LLC"
click at [402, 366] on input "10:00 PM" at bounding box center [504, 354] width 275 height 28
type input "10:00 AM"
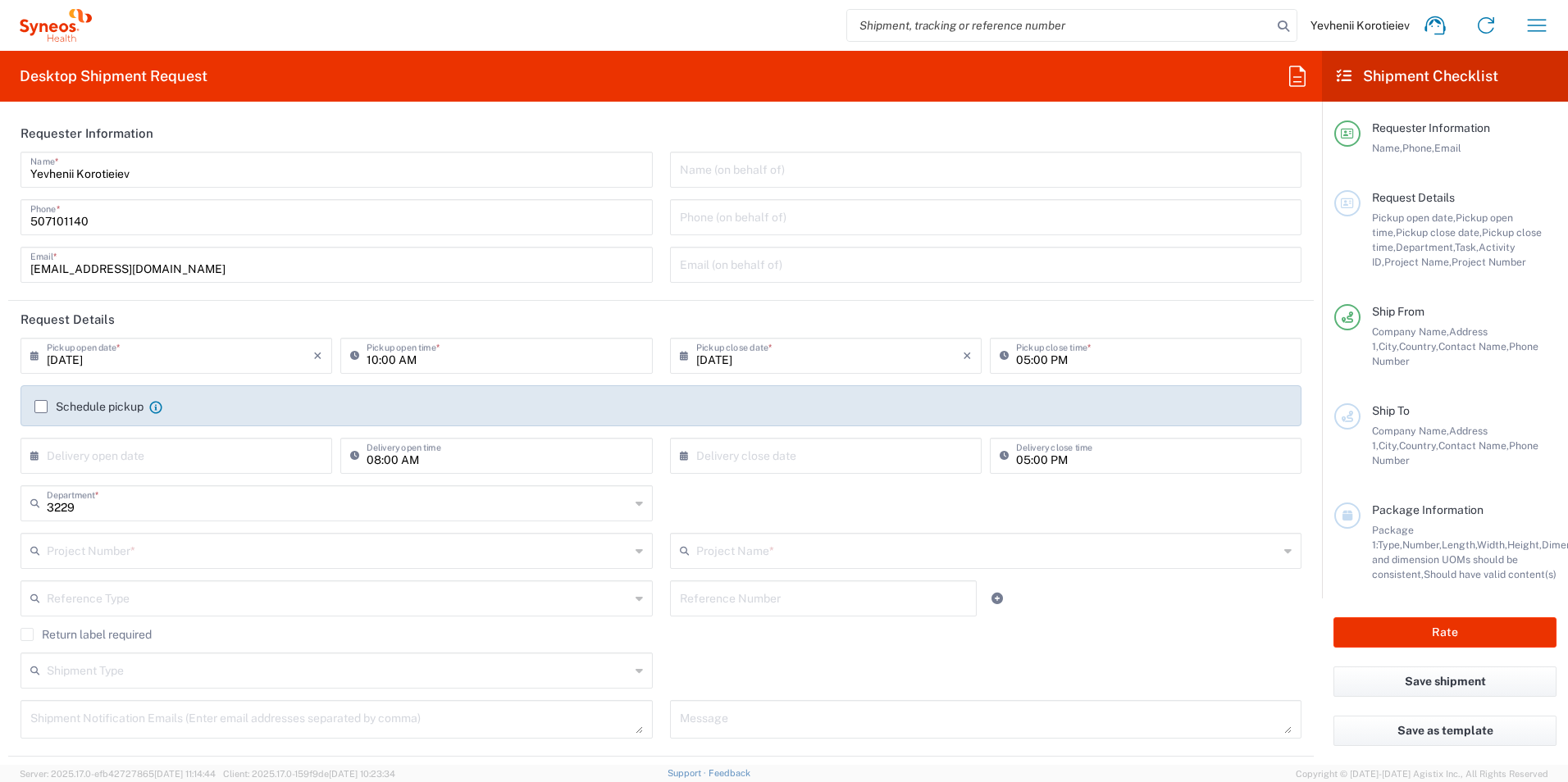
click at [1188, 396] on div "Schedule pickup When scheduling a pickup please be sure to meet the following c…" at bounding box center [661, 406] width 1281 height 41
click at [45, 407] on label "Schedule pickup" at bounding box center [89, 406] width 109 height 13
click at [41, 407] on input "Schedule pickup" at bounding box center [41, 407] width 0 height 0
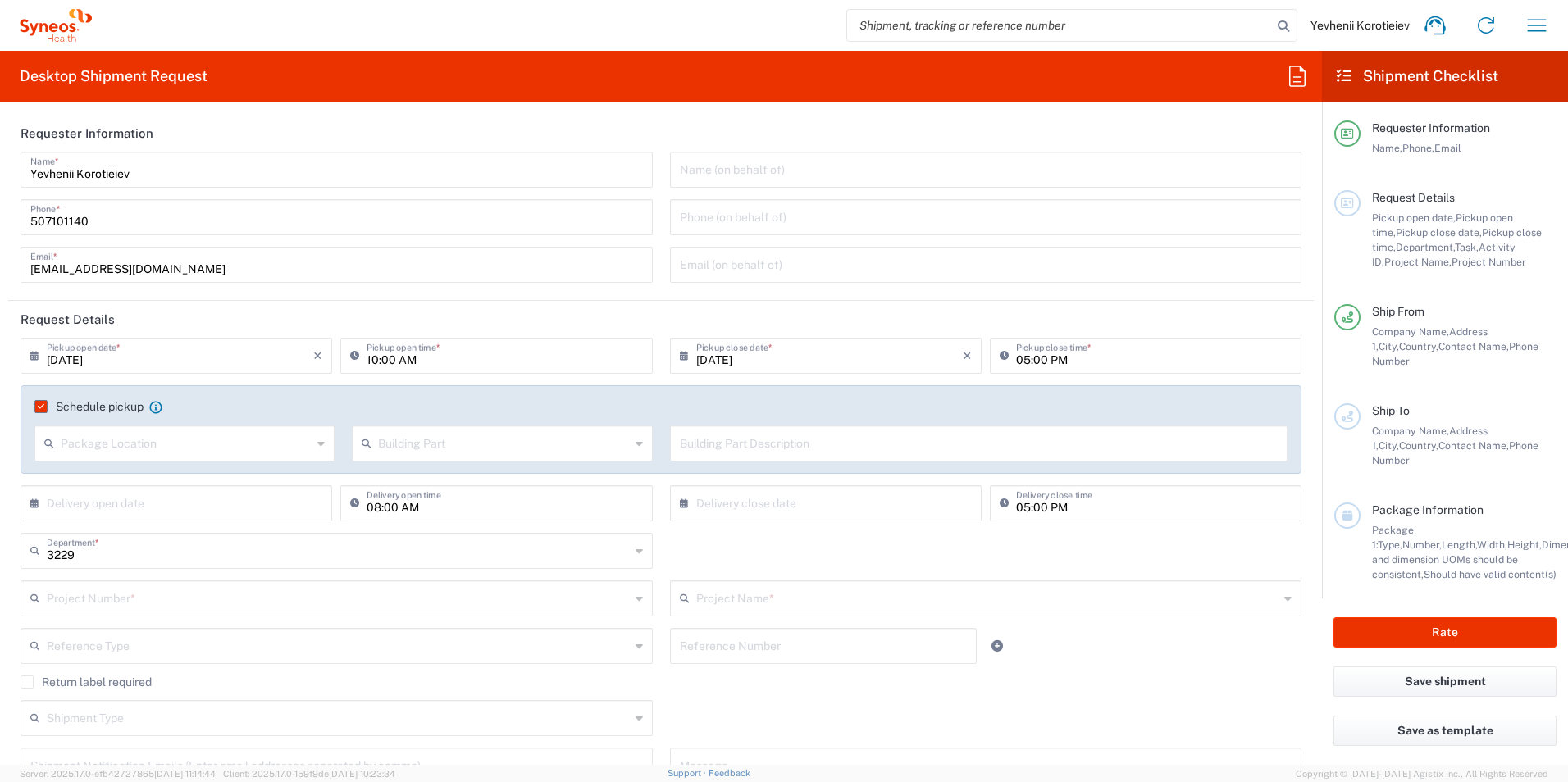
click at [158, 463] on div "Package Location Front None Rear Side" at bounding box center [185, 449] width 317 height 47
click at [181, 445] on input "text" at bounding box center [187, 442] width 251 height 28
click at [156, 483] on span "Front" at bounding box center [183, 479] width 294 height 26
type input "Front"
drag, startPoint x: 508, startPoint y: 446, endPoint x: 496, endPoint y: 454, distance: 14.4
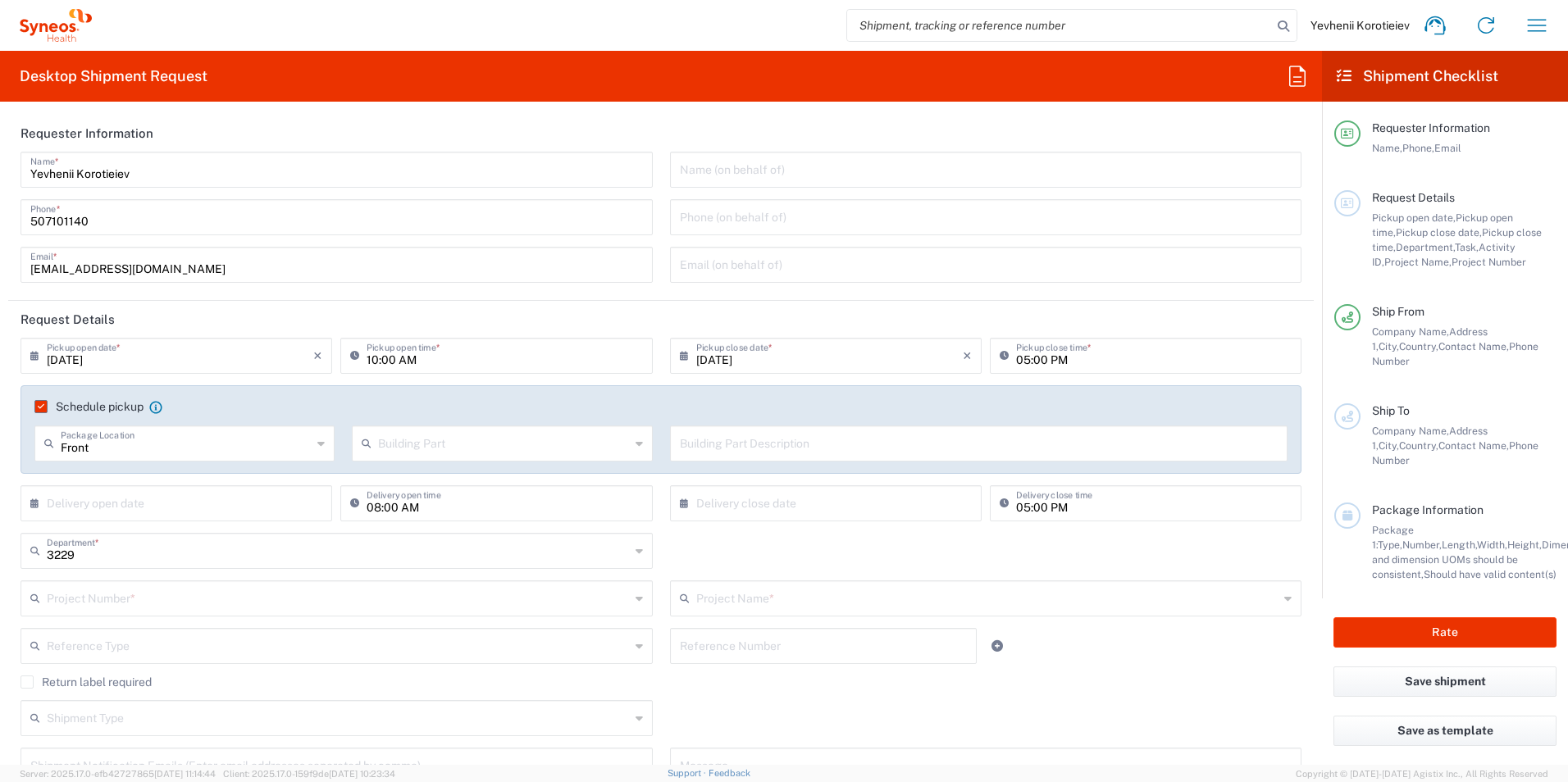
click at [507, 446] on input "text" at bounding box center [503, 442] width 251 height 28
drag, startPoint x: 432, startPoint y: 478, endPoint x: 728, endPoint y: 473, distance: 296.0
click at [433, 478] on span "Apartment" at bounding box center [498, 479] width 294 height 26
type input "Apartment"
click at [728, 440] on input "text" at bounding box center [979, 442] width 599 height 28
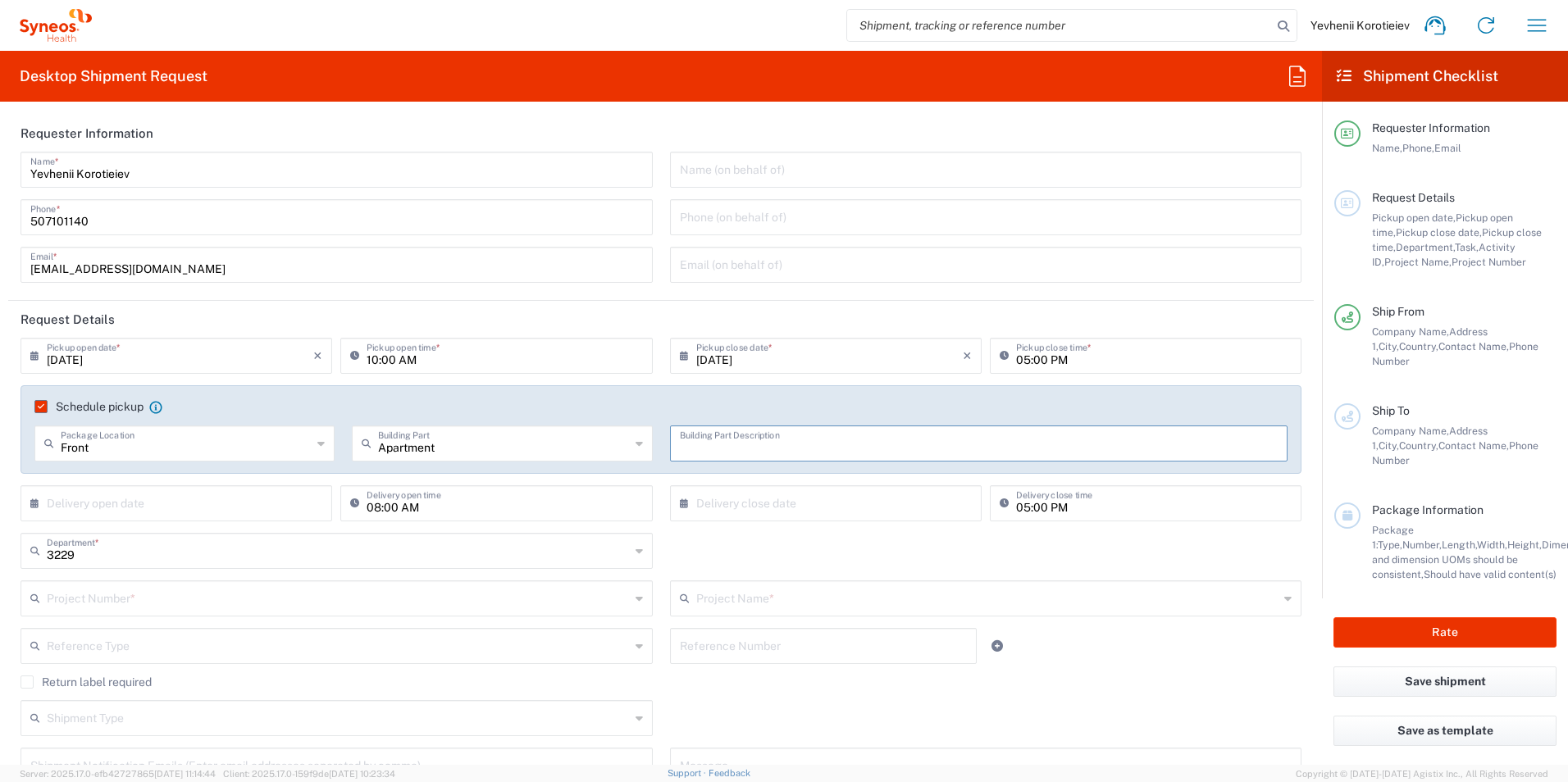
click at [755, 438] on input "text" at bounding box center [979, 442] width 599 height 28
paste input "Printing Agency "Copy Shop" Serhiy Naboky 12 Kyiv 02000, UA Phone: [PHONE_NUMBE…"
type input "Printing Agency "Copy Shop" Serhiy Naboky 12 Kyiv 02000, UA Phone: [PHONE_NUMBE…"
click at [176, 515] on input "text" at bounding box center [180, 502] width 267 height 28
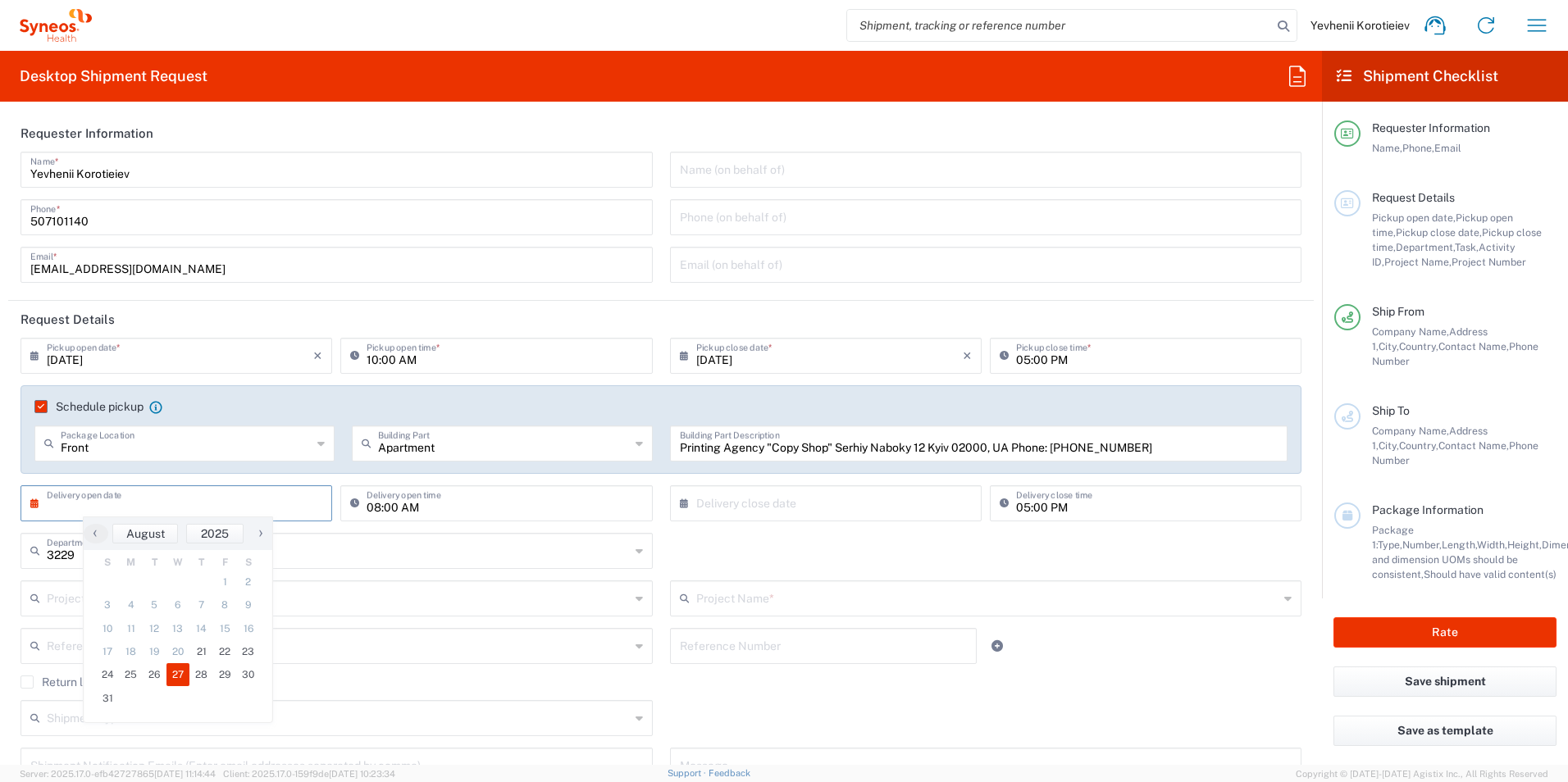
click at [177, 680] on span "27" at bounding box center [179, 674] width 24 height 23
type input "[DATE]"
click at [772, 509] on input "text" at bounding box center [829, 502] width 267 height 28
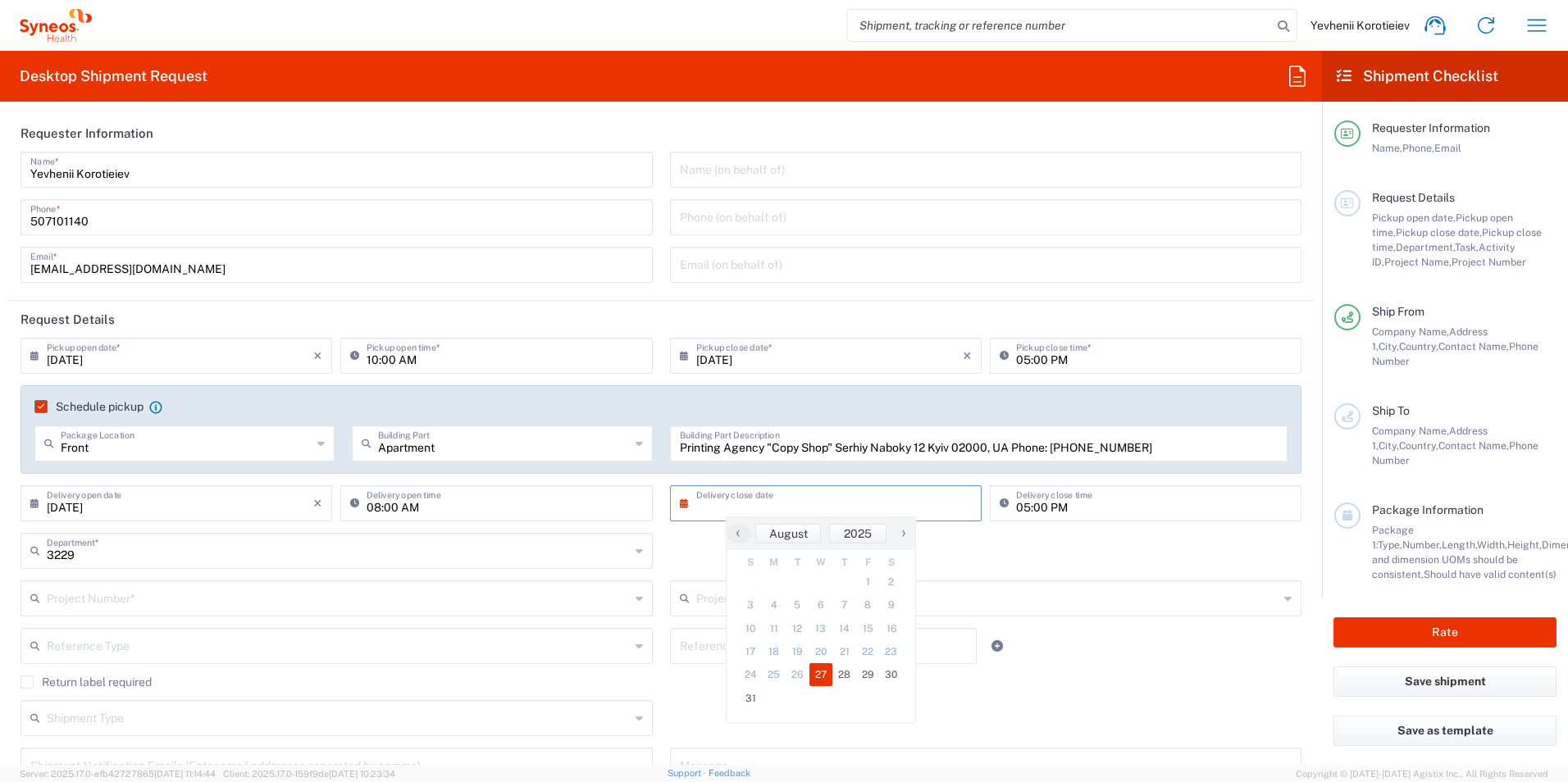
click at [829, 675] on span "27" at bounding box center [821, 674] width 24 height 23
type input "[DATE]"
click at [157, 605] on input "text" at bounding box center [338, 597] width 583 height 28
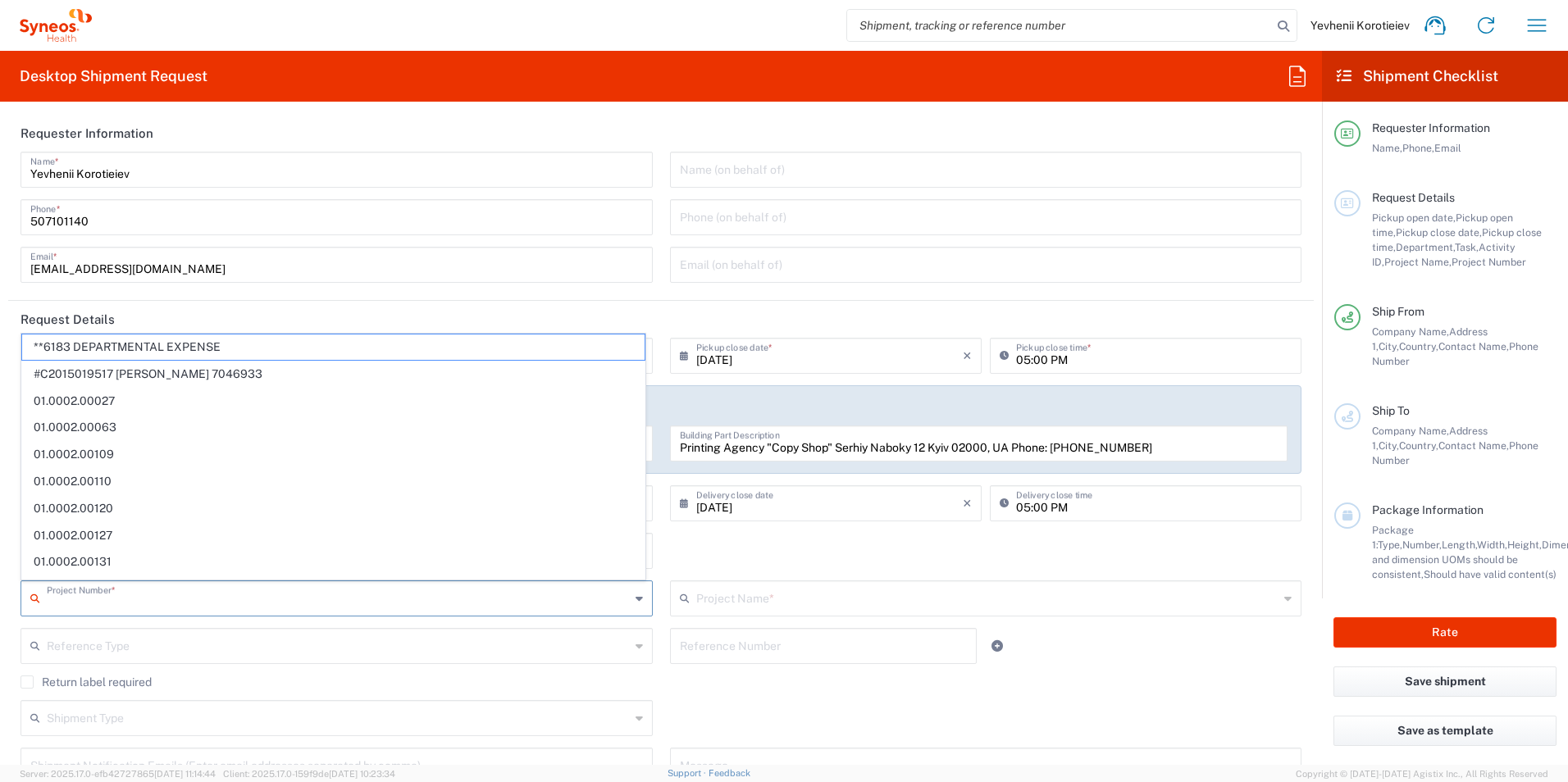
paste input "7052839"
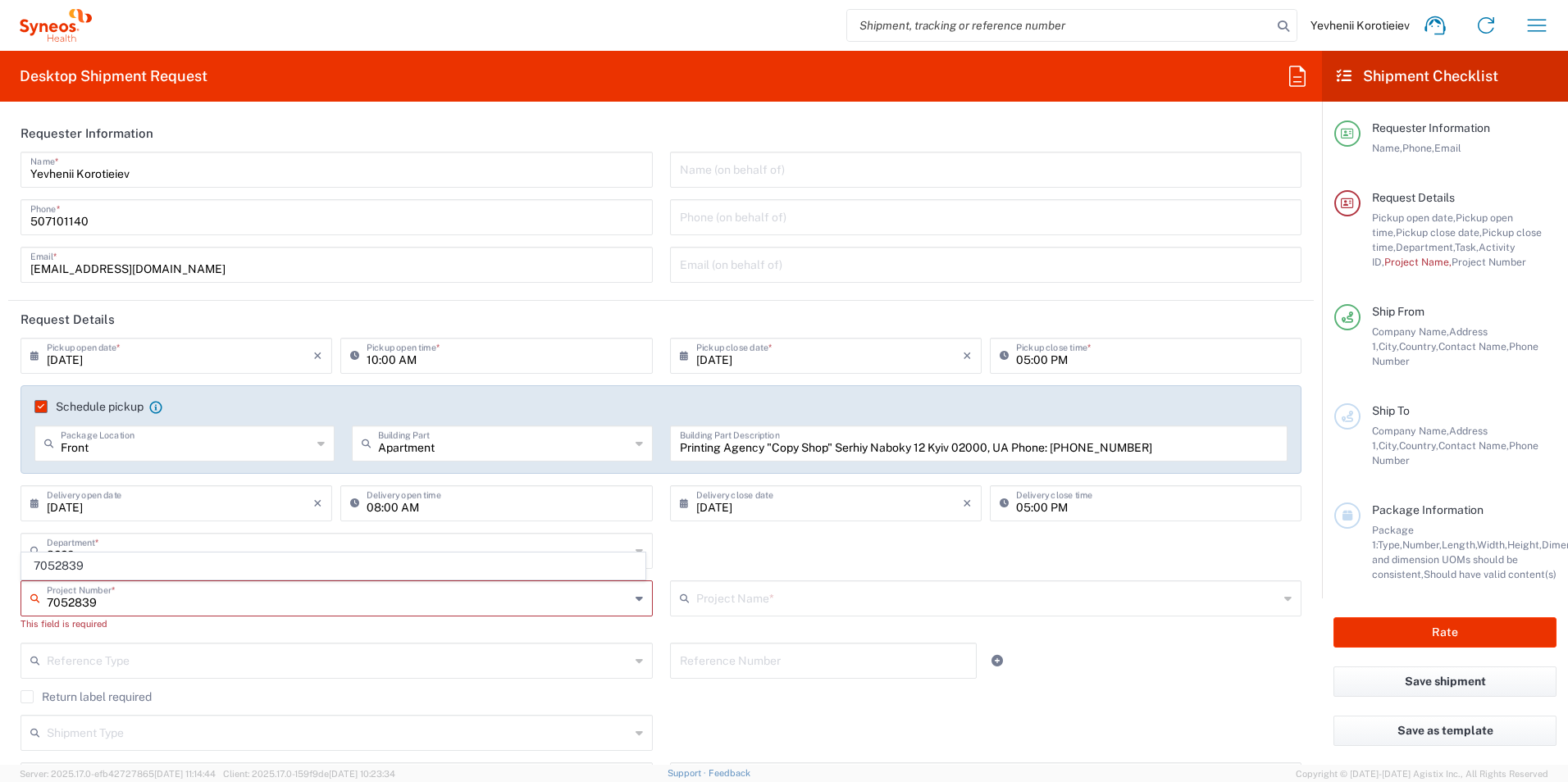
type input "7052839"
click at [817, 731] on div "Shipment Type Batch Regular" at bounding box center [661, 738] width 1298 height 47
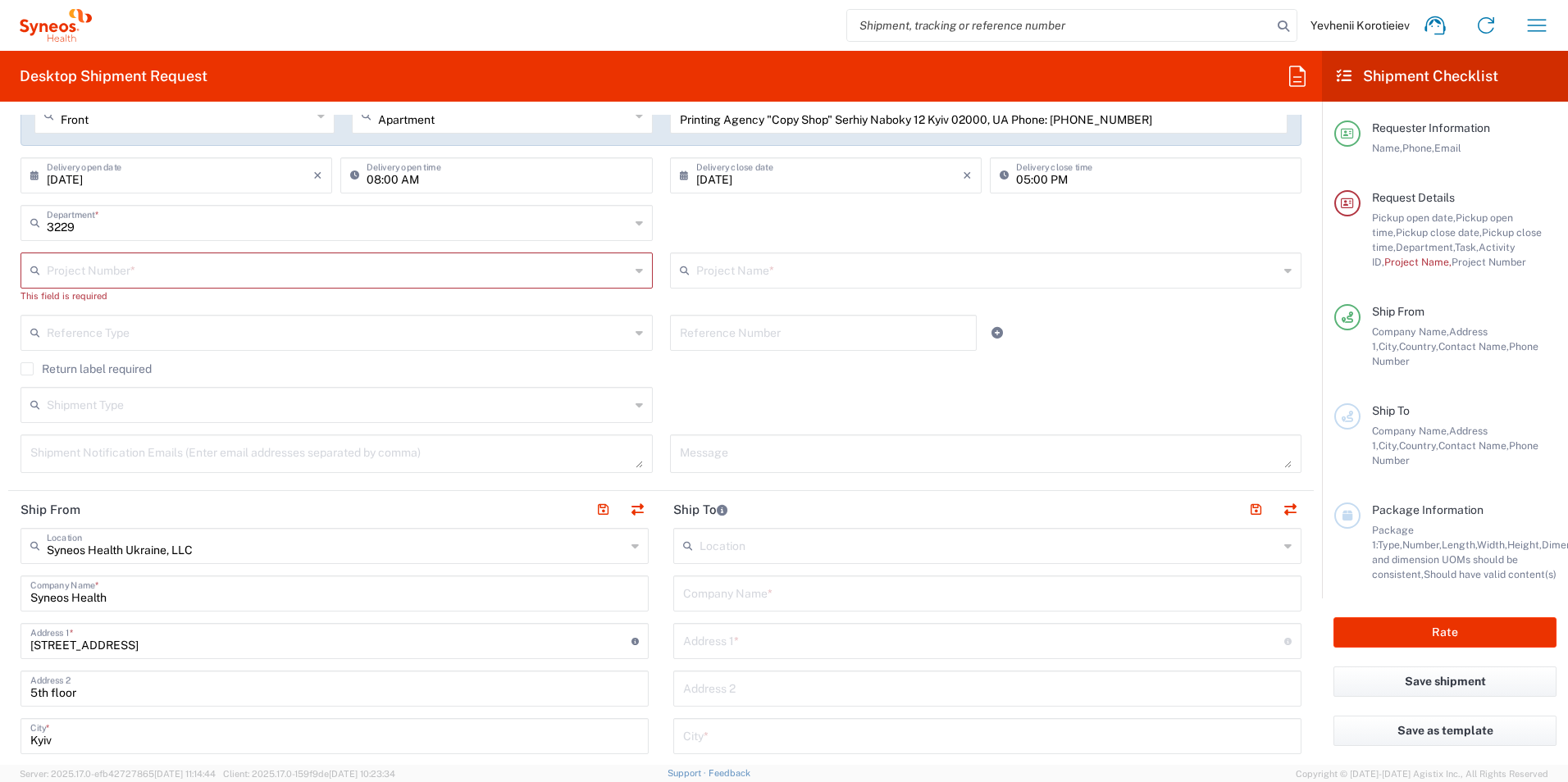
click at [195, 272] on input "text" at bounding box center [338, 268] width 583 height 28
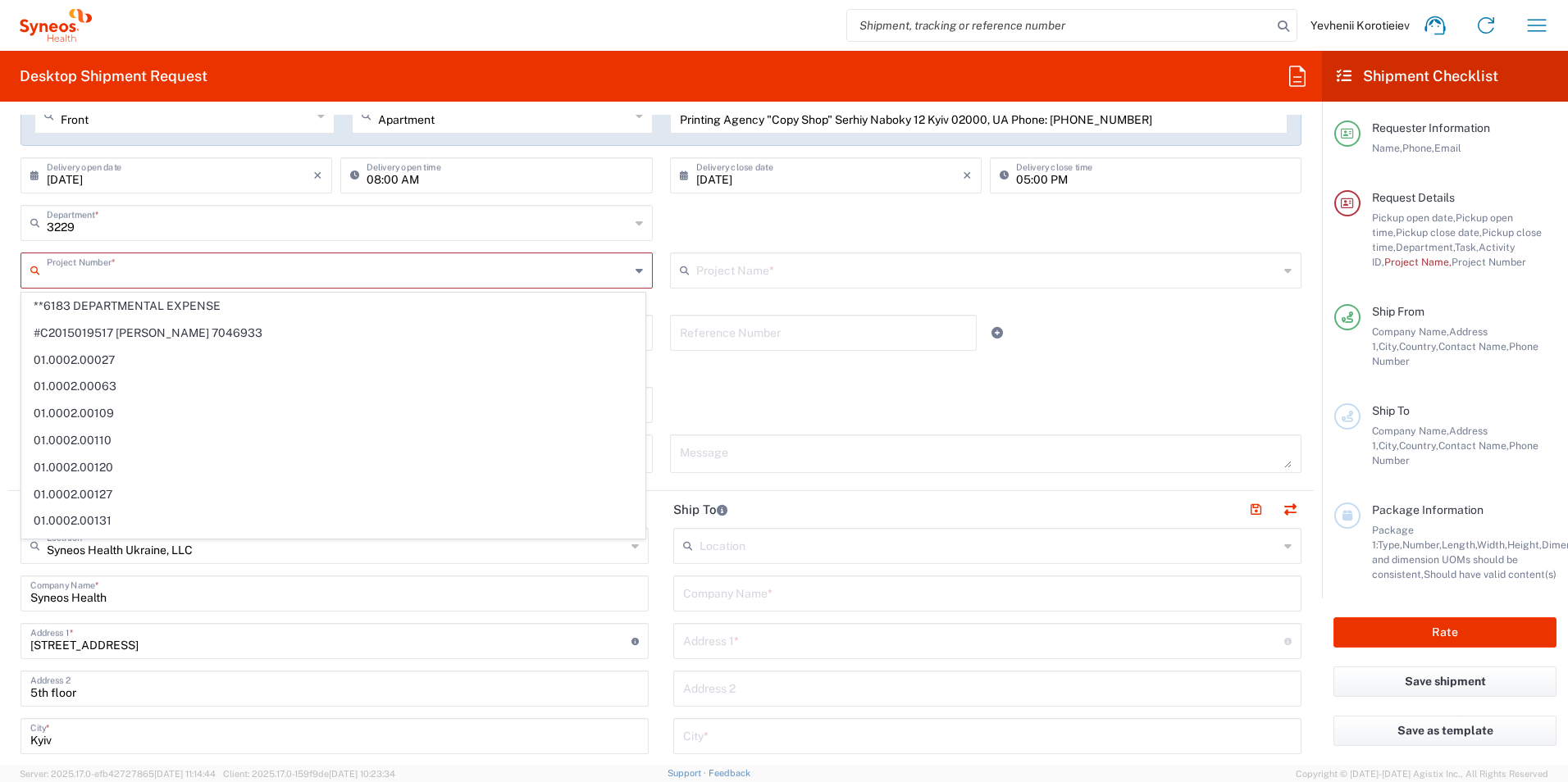
paste input "7052839"
type input "7052839"
click at [763, 388] on div "Shipment Type Batch Regular" at bounding box center [661, 410] width 1298 height 47
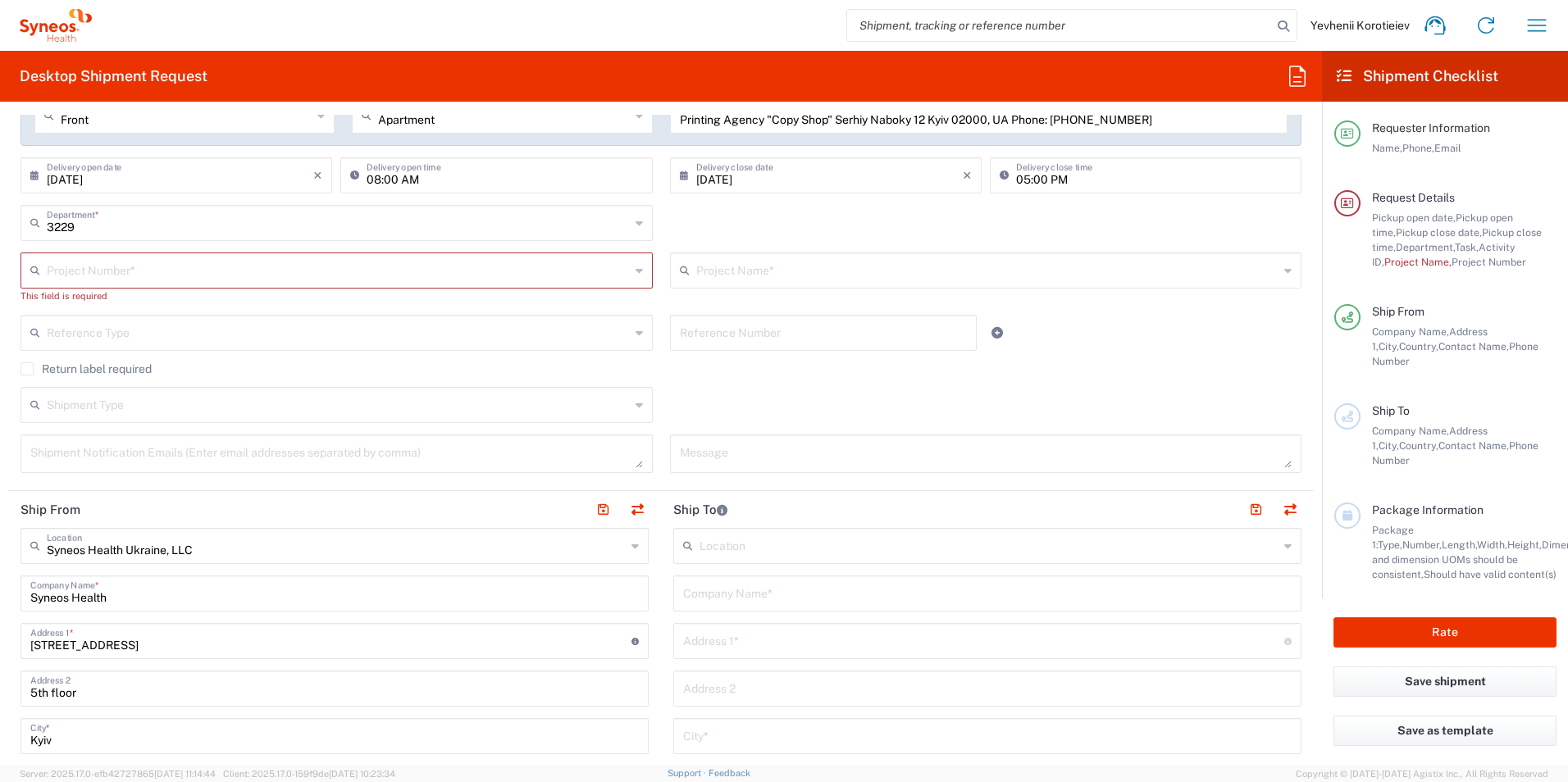
click at [158, 267] on input "text" at bounding box center [338, 268] width 583 height 28
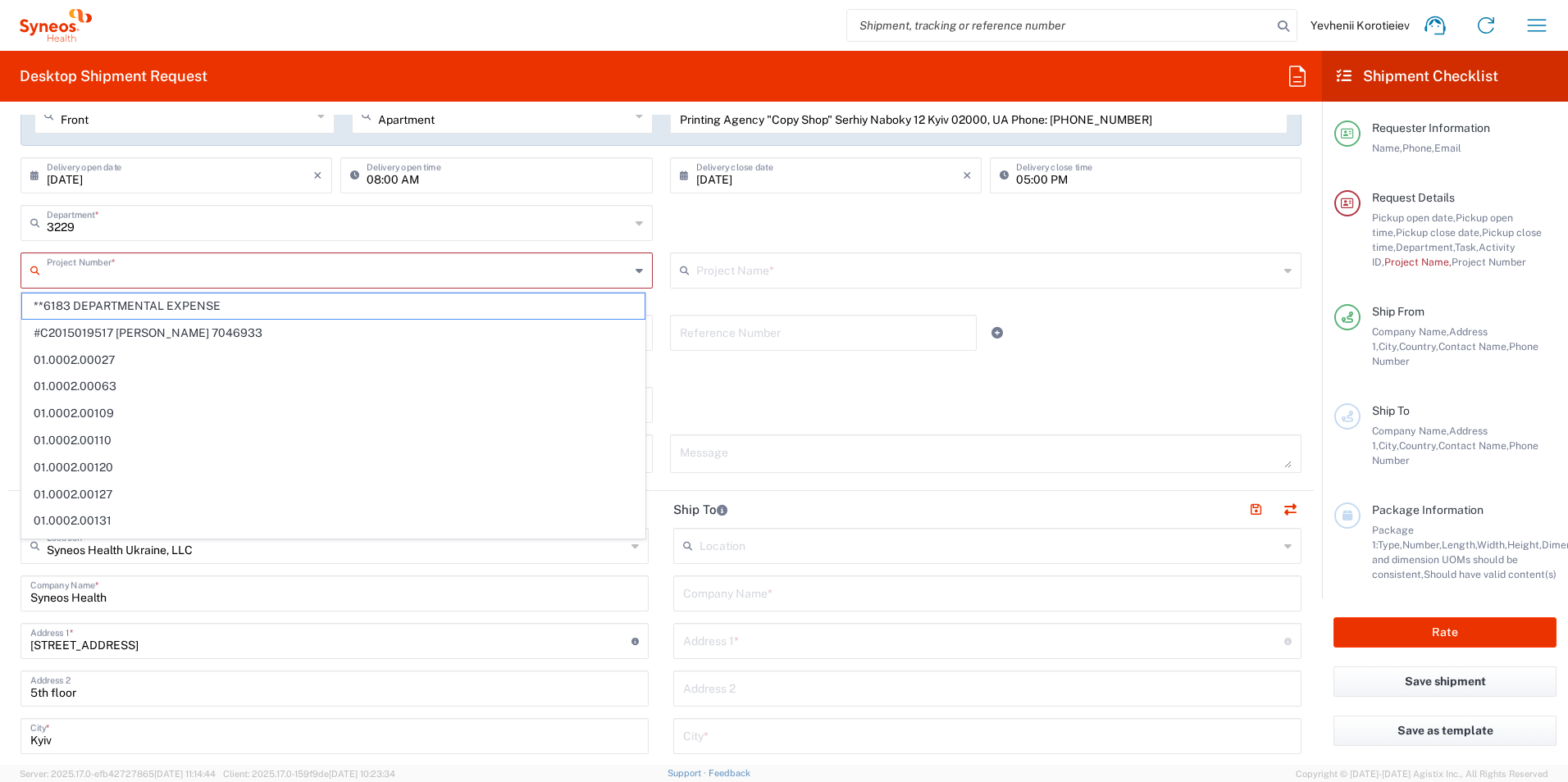
paste input "7052839"
click at [83, 273] on input "7052839" at bounding box center [338, 268] width 583 height 28
type input "**6183 DEPARTMENTAL EXPENSE"
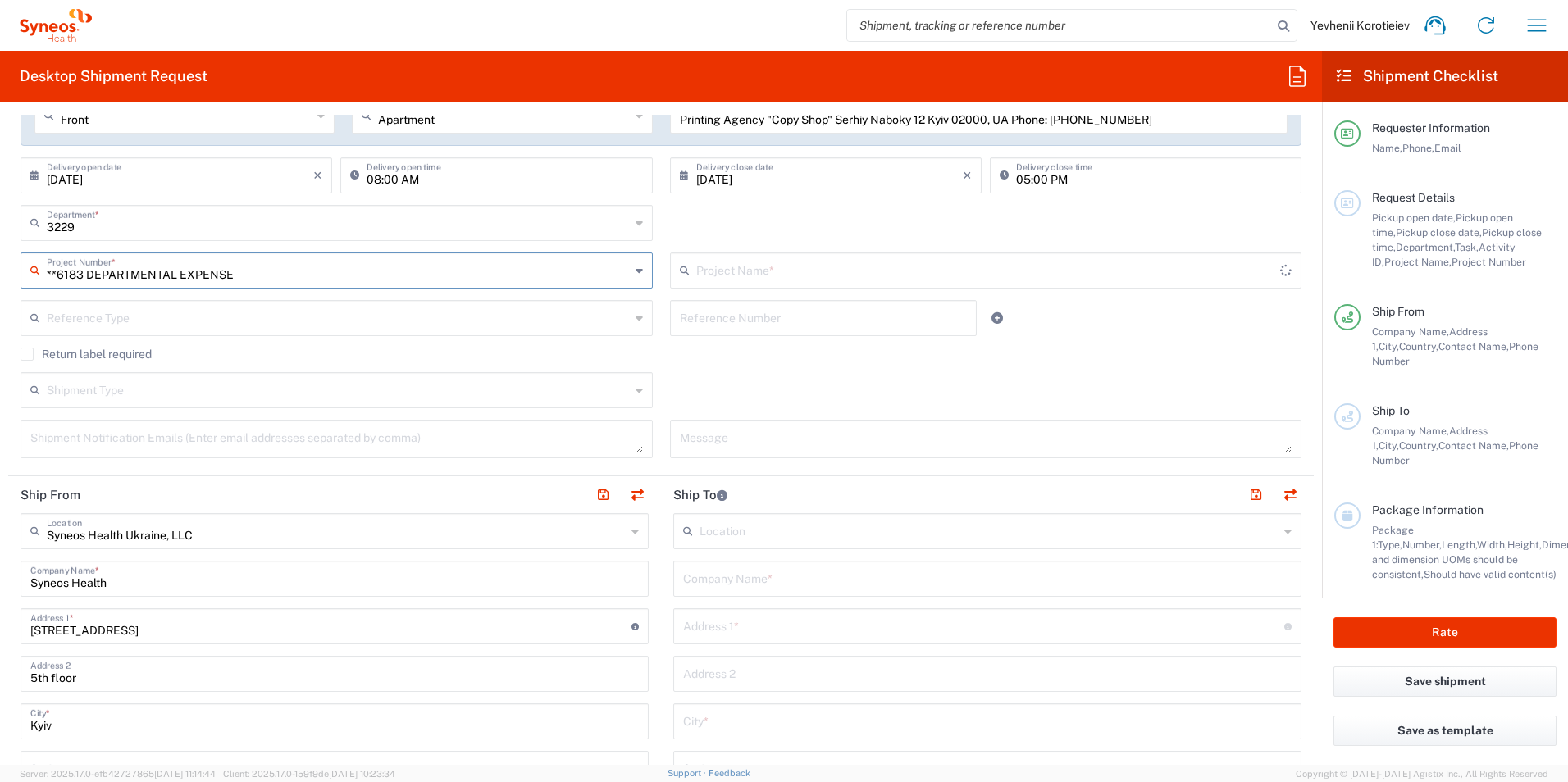
type input "6183"
drag, startPoint x: 266, startPoint y: 272, endPoint x: -3, endPoint y: 256, distance: 269.5
click at [0, 256] on html "Yevhenii Korotieiev Home Shipment estimator Shipment tracking Desktop shipment …" at bounding box center [784, 391] width 1568 height 782
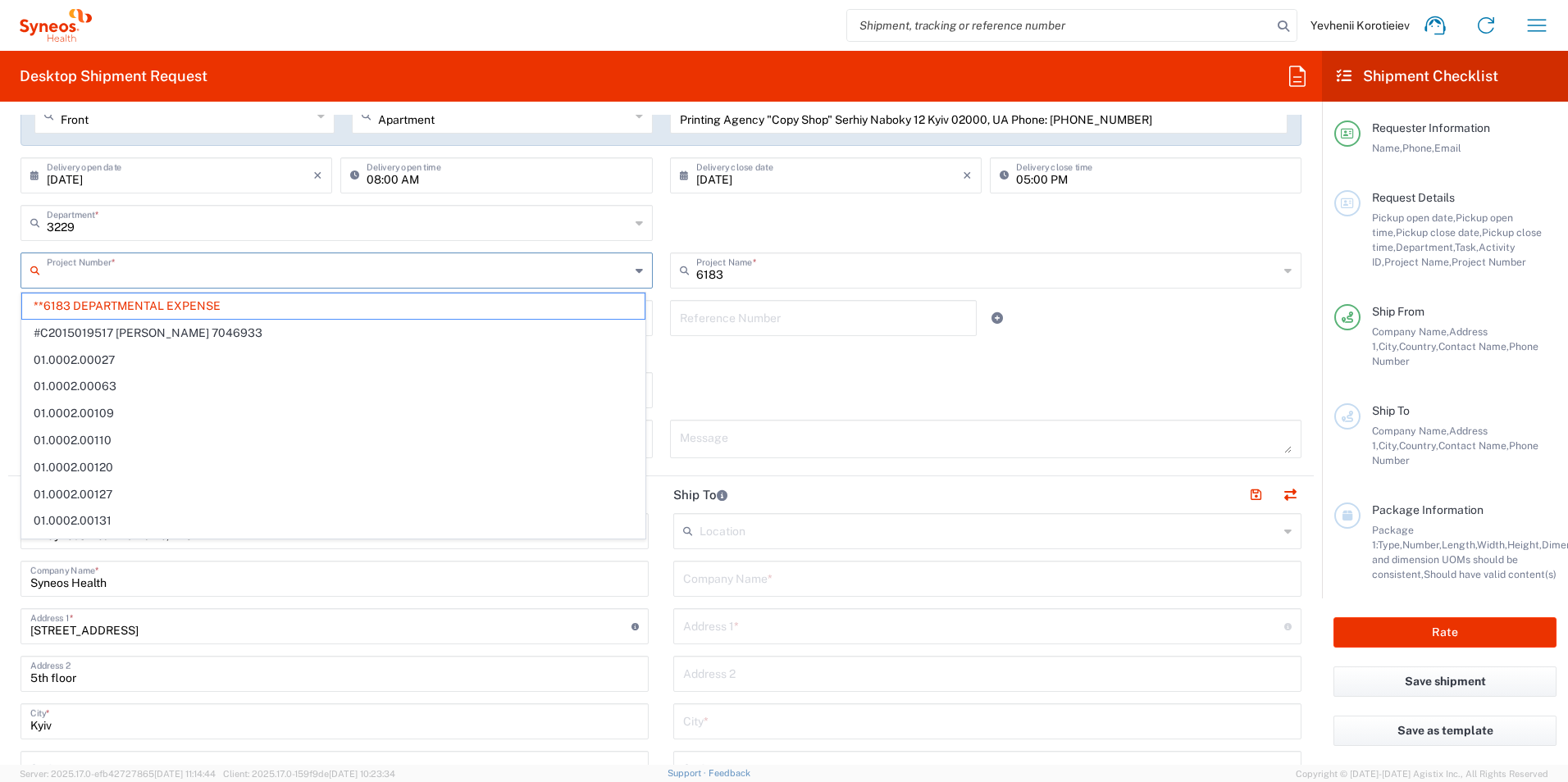
paste input "7052839"
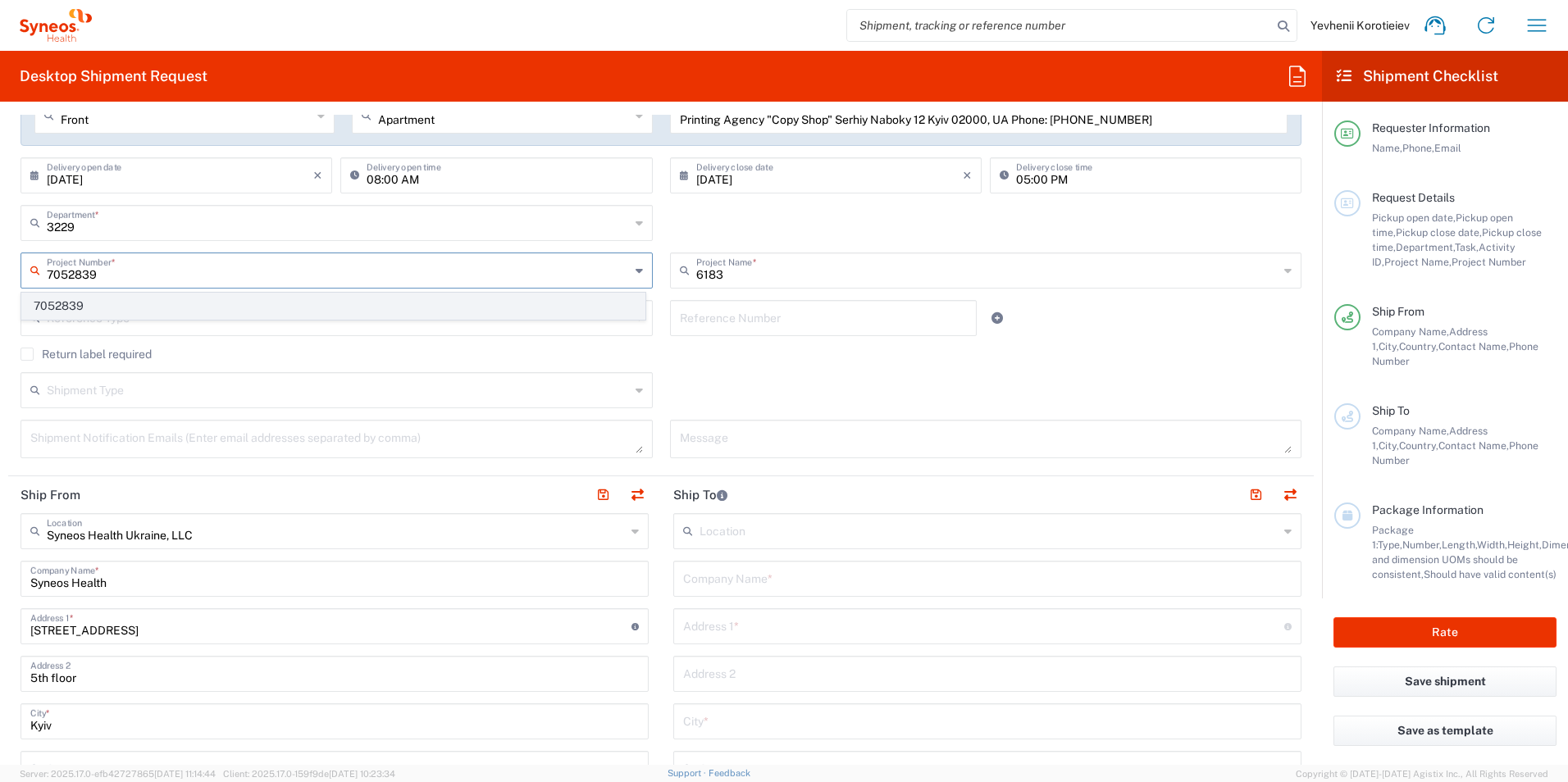
type input "7052839"
click at [65, 308] on span "7052839" at bounding box center [334, 306] width 623 height 26
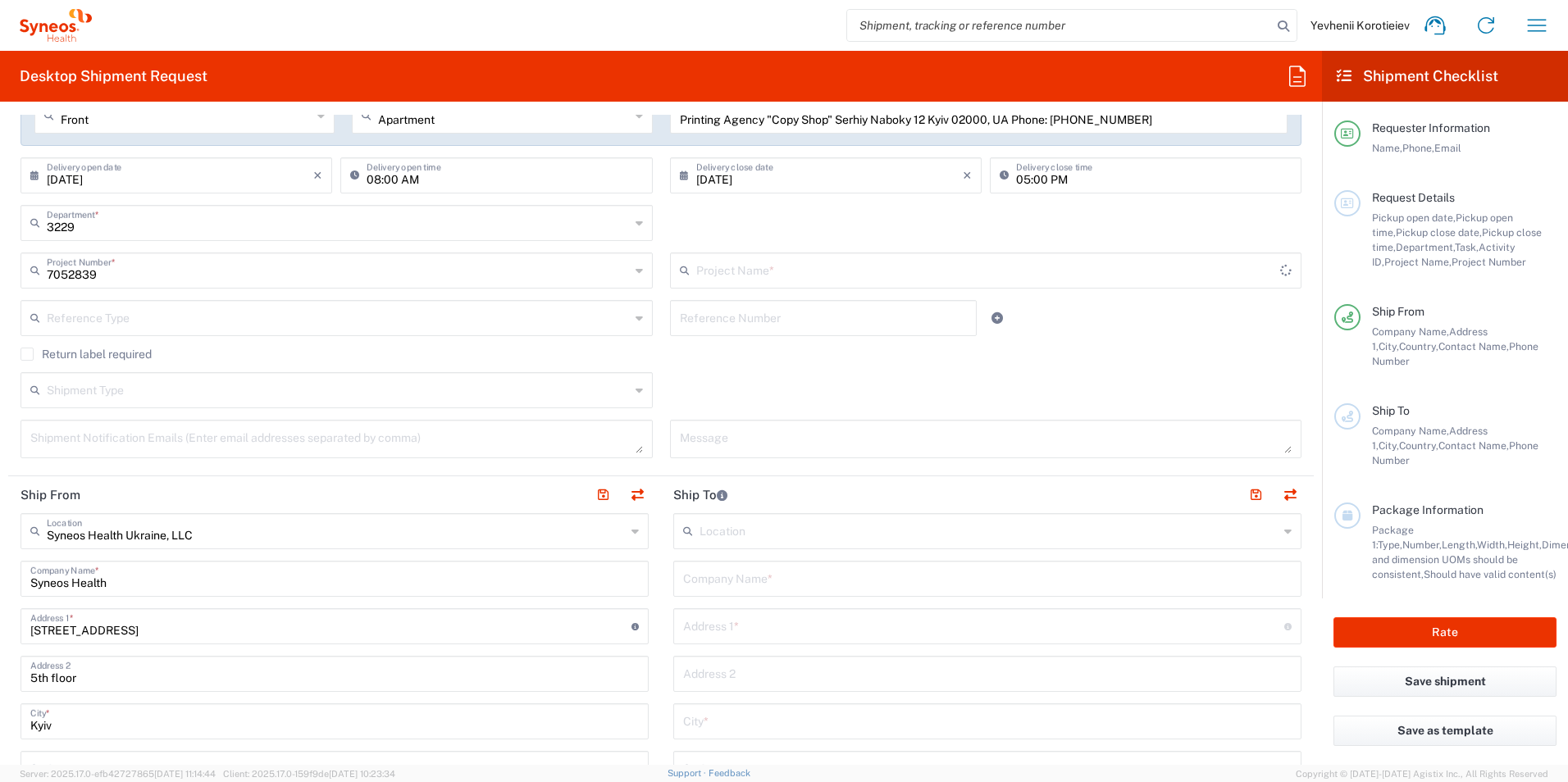
type input "EMPOWER CVL-231-2003"
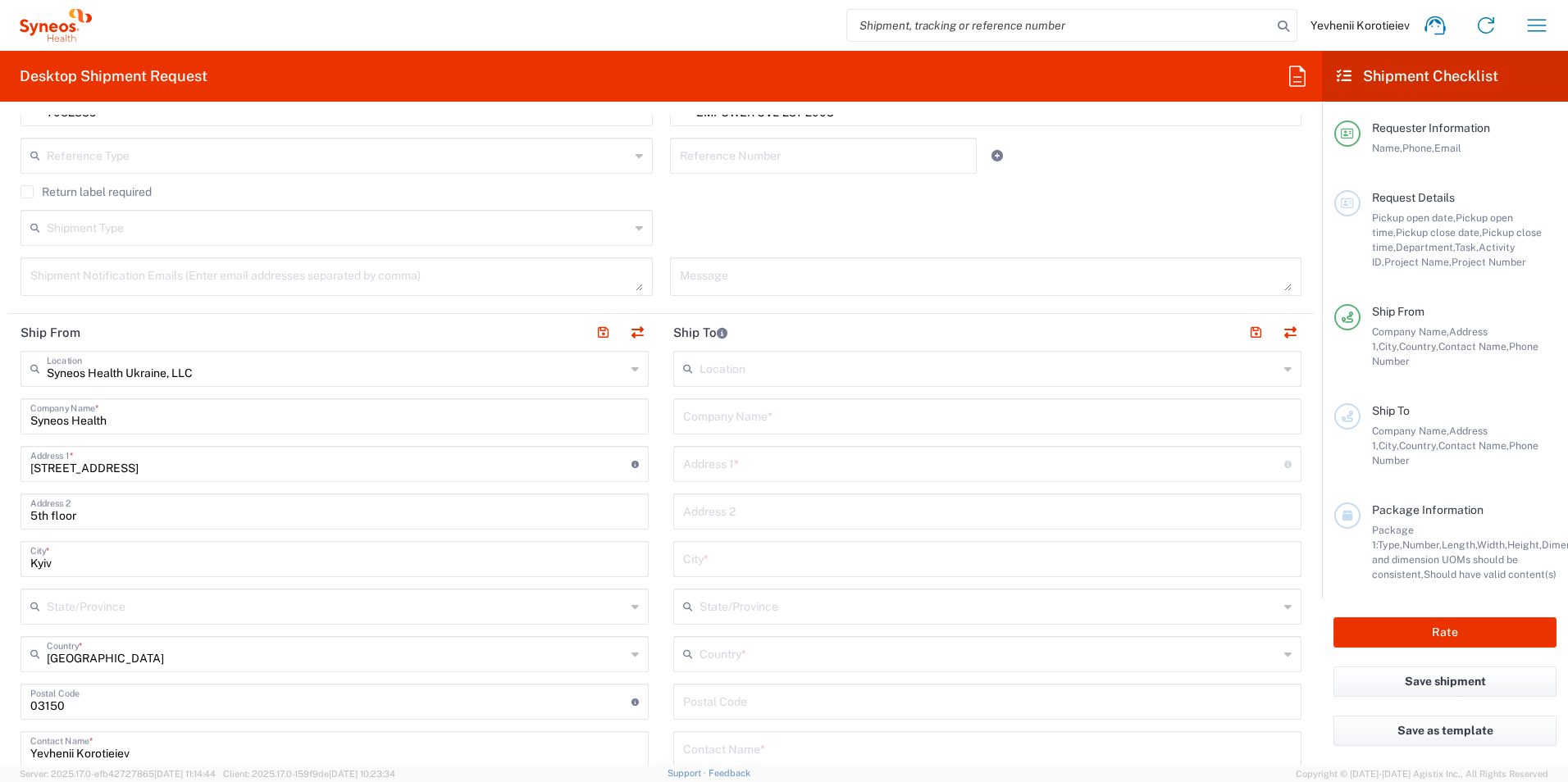
scroll to position [492, 0]
drag, startPoint x: 189, startPoint y: 409, endPoint x: 208, endPoint y: 379, distance: 35.5
click at [189, 409] on input "Syneos Health" at bounding box center [334, 413] width 608 height 28
drag, startPoint x: 98, startPoint y: 418, endPoint x: -3, endPoint y: 399, distance: 102.8
click at [0, 399] on html "Yevhenii Korotieiev Home Shipment estimator Shipment tracking Desktop shipment …" at bounding box center [784, 391] width 1568 height 782
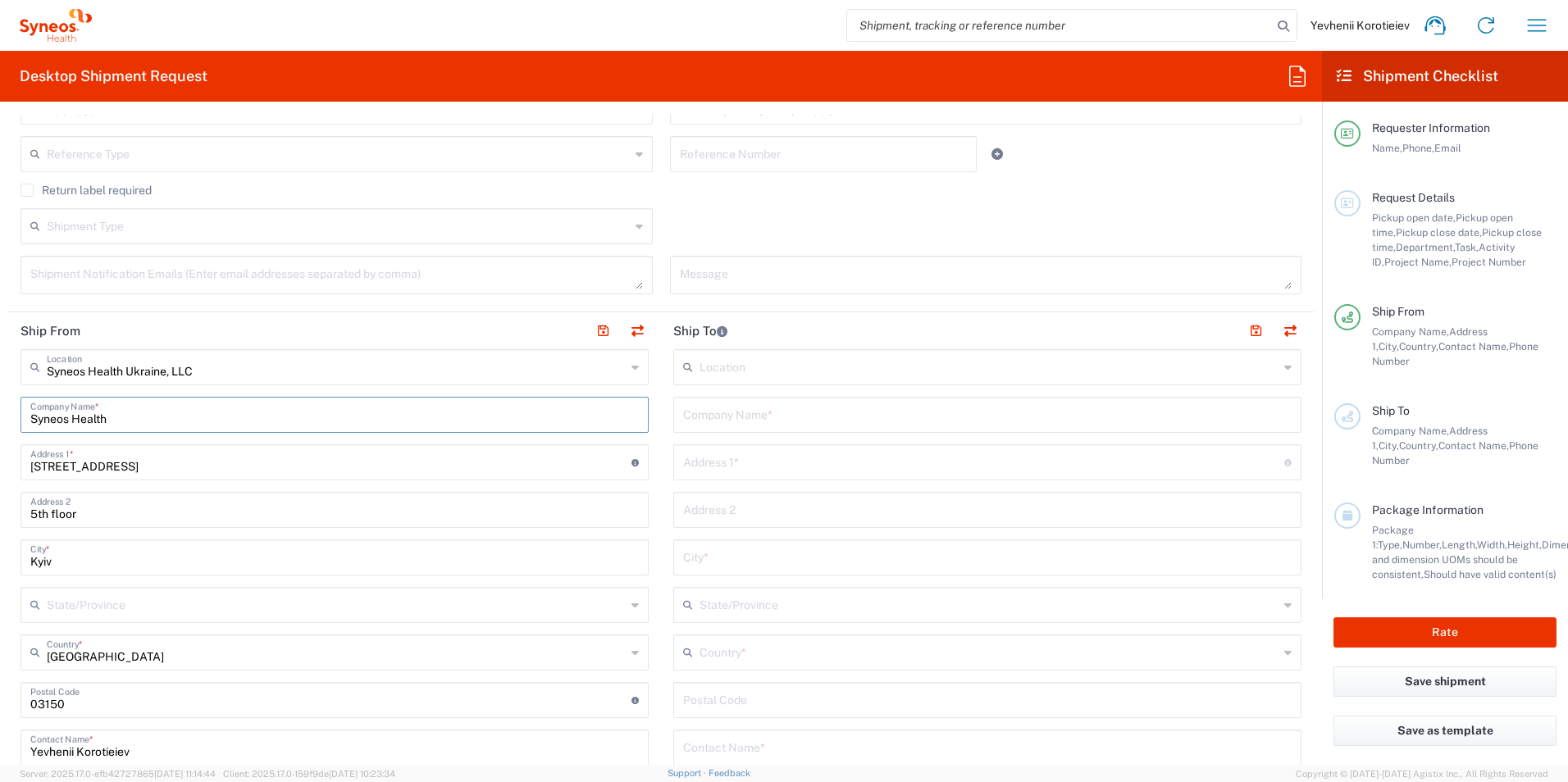
paste input "Printing Agency "Copy Shop""
type input "Printing Agency "Copy Shop""
drag, startPoint x: 244, startPoint y: 470, endPoint x: -3, endPoint y: 453, distance: 247.6
click at [0, 453] on html "Yevhenii Korotieiev Home Shipment estimator Shipment tracking Desktop shipment …" at bounding box center [784, 391] width 1568 height 782
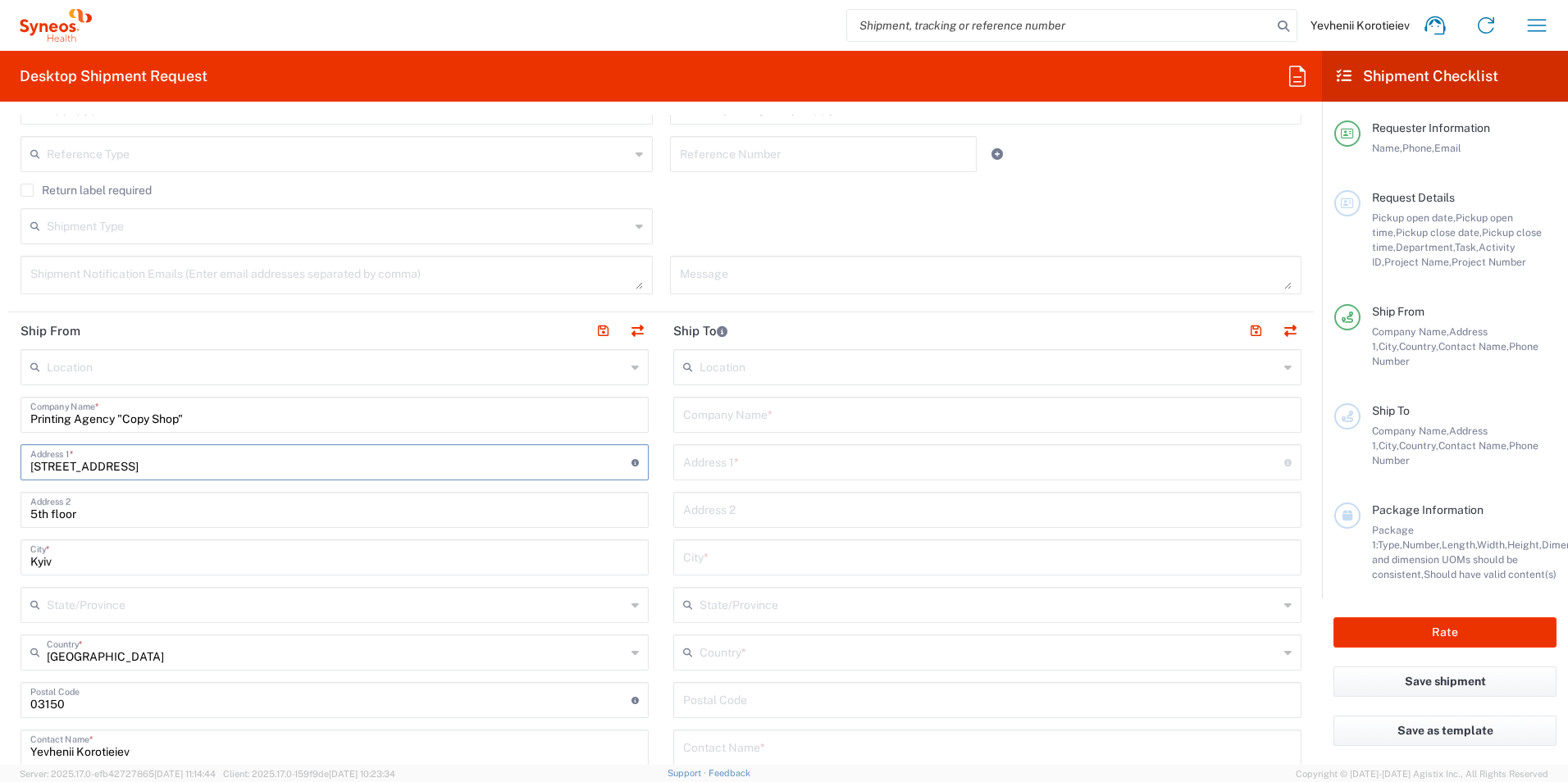
paste input "Serhiy Naboky 12"
type input "Serhiy Naboky 12"
click at [41, 704] on input "undefined" at bounding box center [330, 699] width 601 height 28
click at [40, 704] on input "undefined" at bounding box center [330, 699] width 601 height 28
type input "02000"
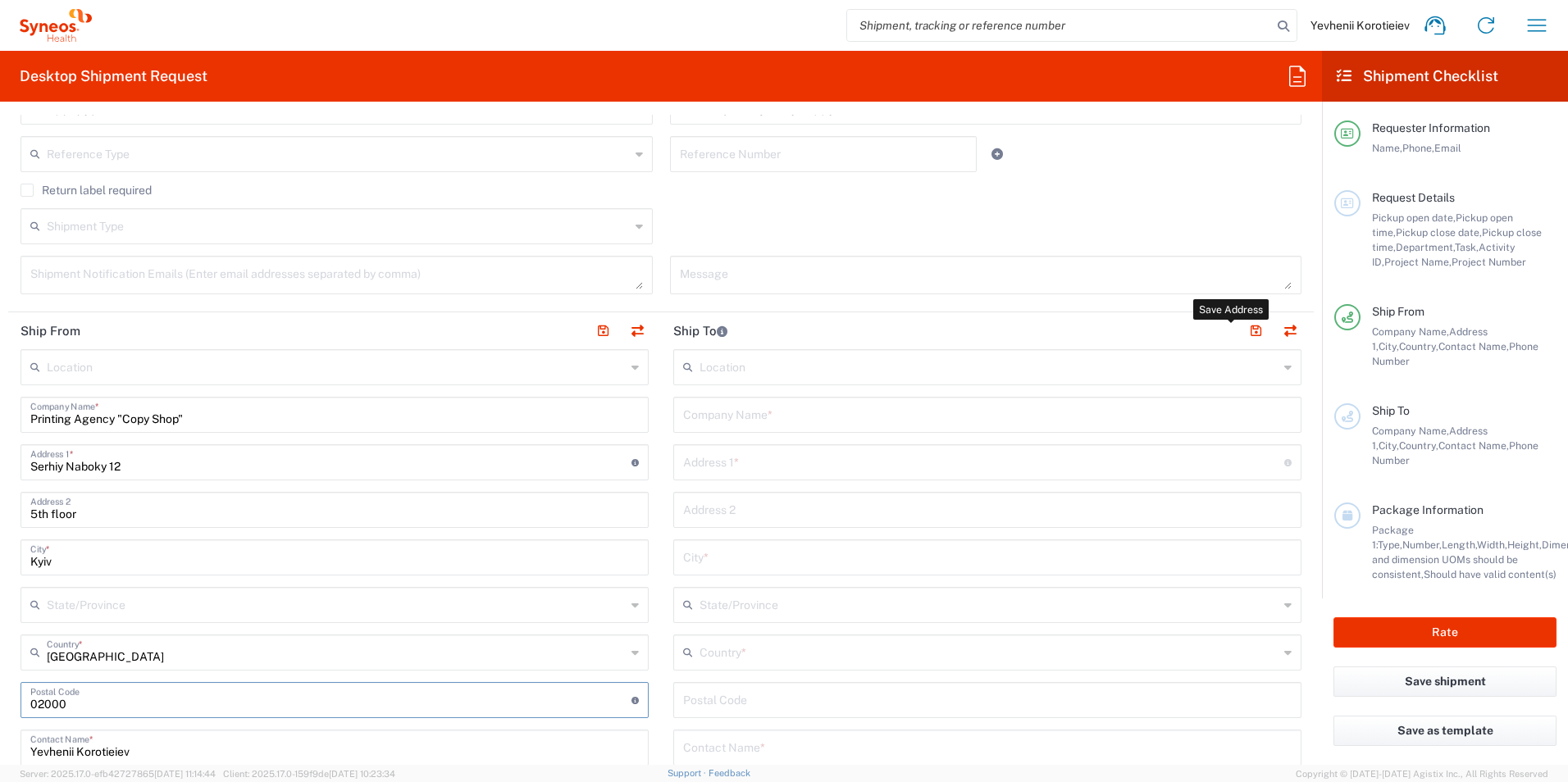
drag, startPoint x: 1239, startPoint y: 327, endPoint x: 1143, endPoint y: 428, distance: 139.3
click at [1244, 326] on button "button" at bounding box center [1255, 331] width 23 height 23
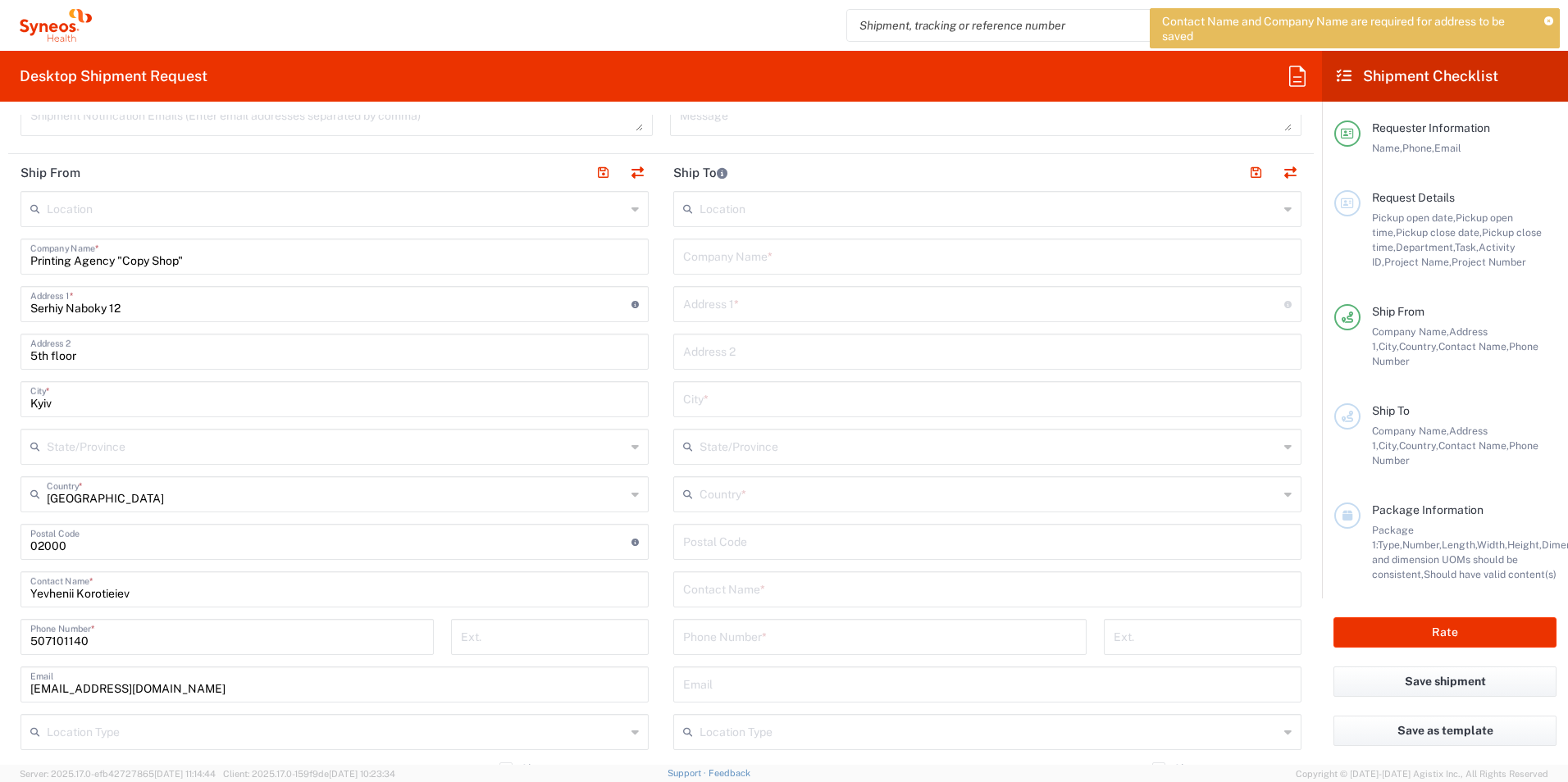
scroll to position [656, 0]
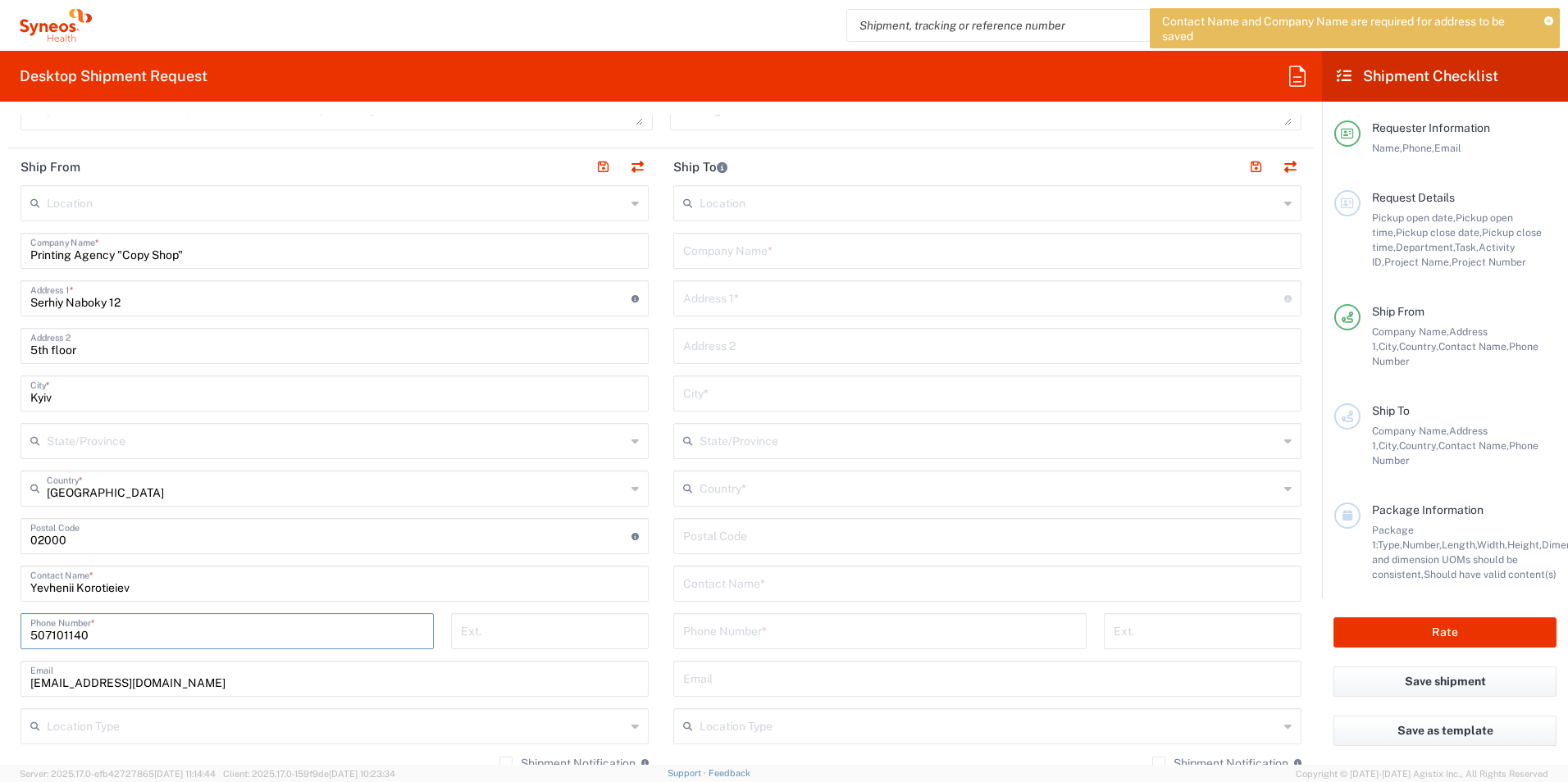
drag, startPoint x: 107, startPoint y: 637, endPoint x: 0, endPoint y: 628, distance: 107.4
click at [0, 634] on html "Contact Name and Company Name are required for address to be saved Yevhenii Kor…" at bounding box center [784, 391] width 1568 height 782
paste input "[PHONE_NUMBER]"
type input "[PHONE_NUMBER]"
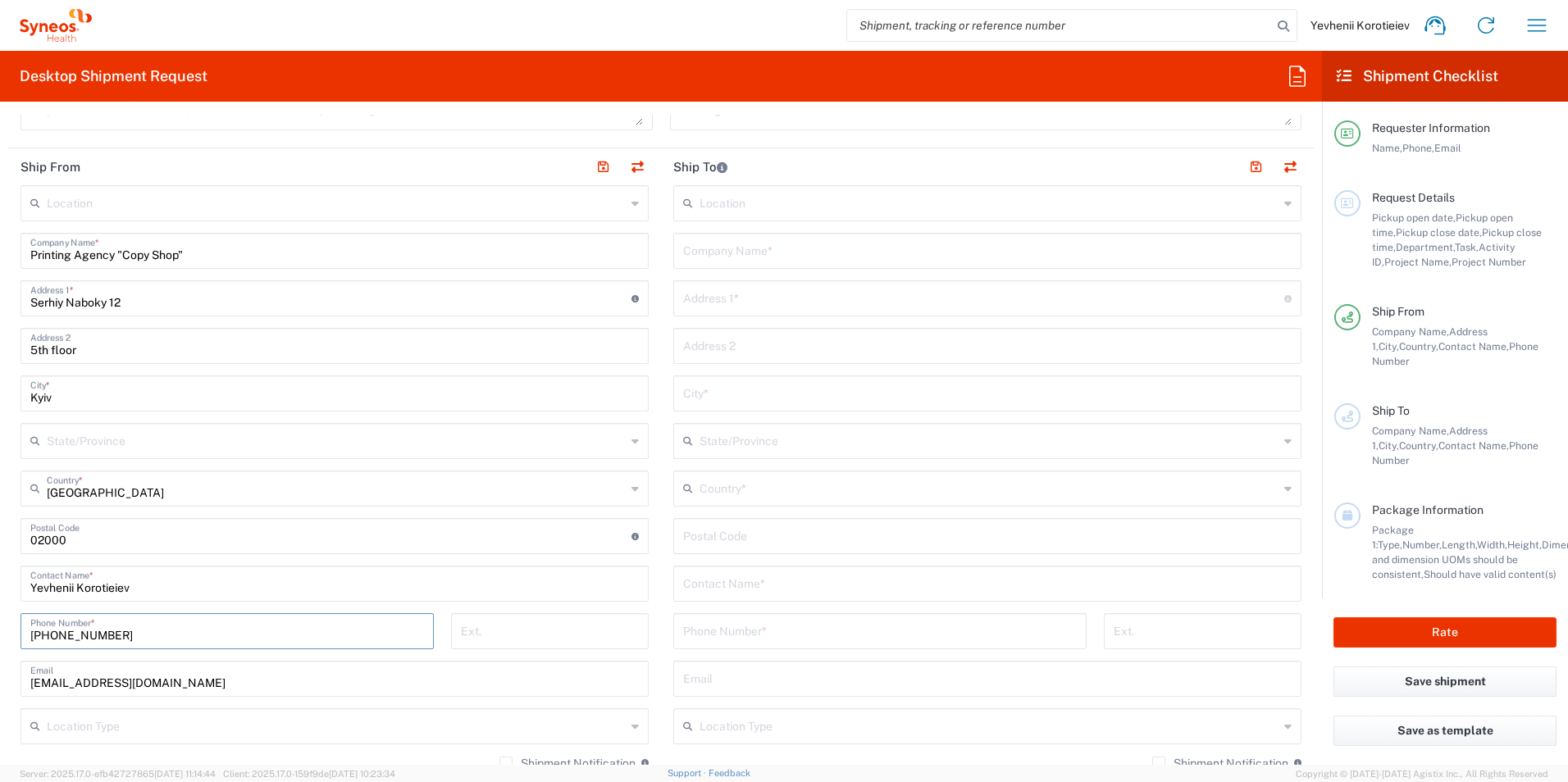
click at [697, 258] on input "text" at bounding box center [987, 249] width 608 height 28
paste input "Clinical Hospital “PSYCHIATRY” of Executive Body of Kyiv City Council"
drag, startPoint x: 850, startPoint y: 255, endPoint x: 1108, endPoint y: 267, distance: 258.3
click at [1108, 267] on div "Clinical Hospital “PSYCHIATRY” of Executive Body of Kyiv City Council Company N…" at bounding box center [987, 251] width 628 height 36
type input "Clinical Hospital “PSYCHIATRY” of Executive Body of Kyiv City Council"
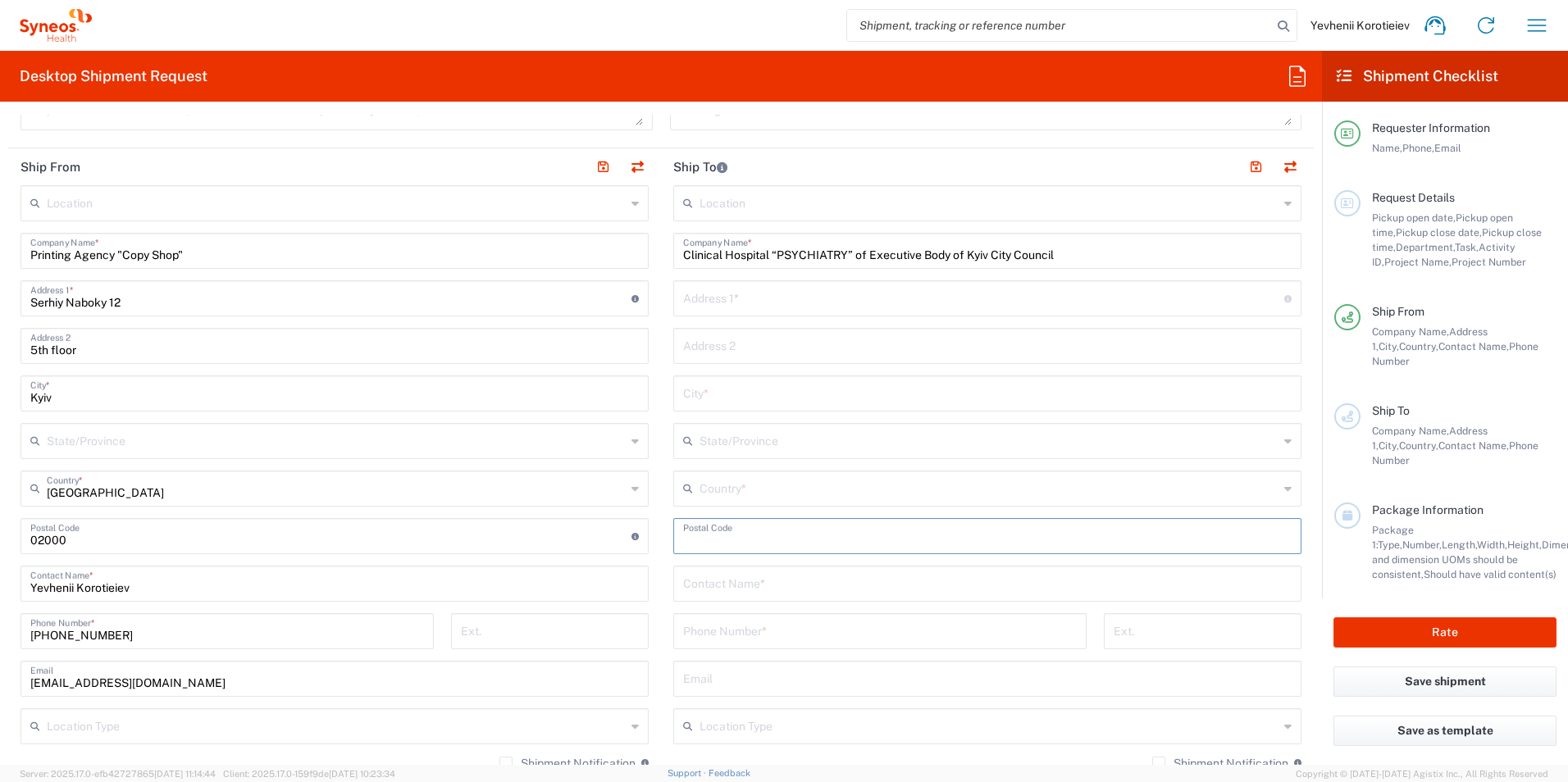
click at [738, 539] on input "undefined" at bounding box center [987, 534] width 608 height 28
click at [804, 493] on input "text" at bounding box center [988, 487] width 579 height 28
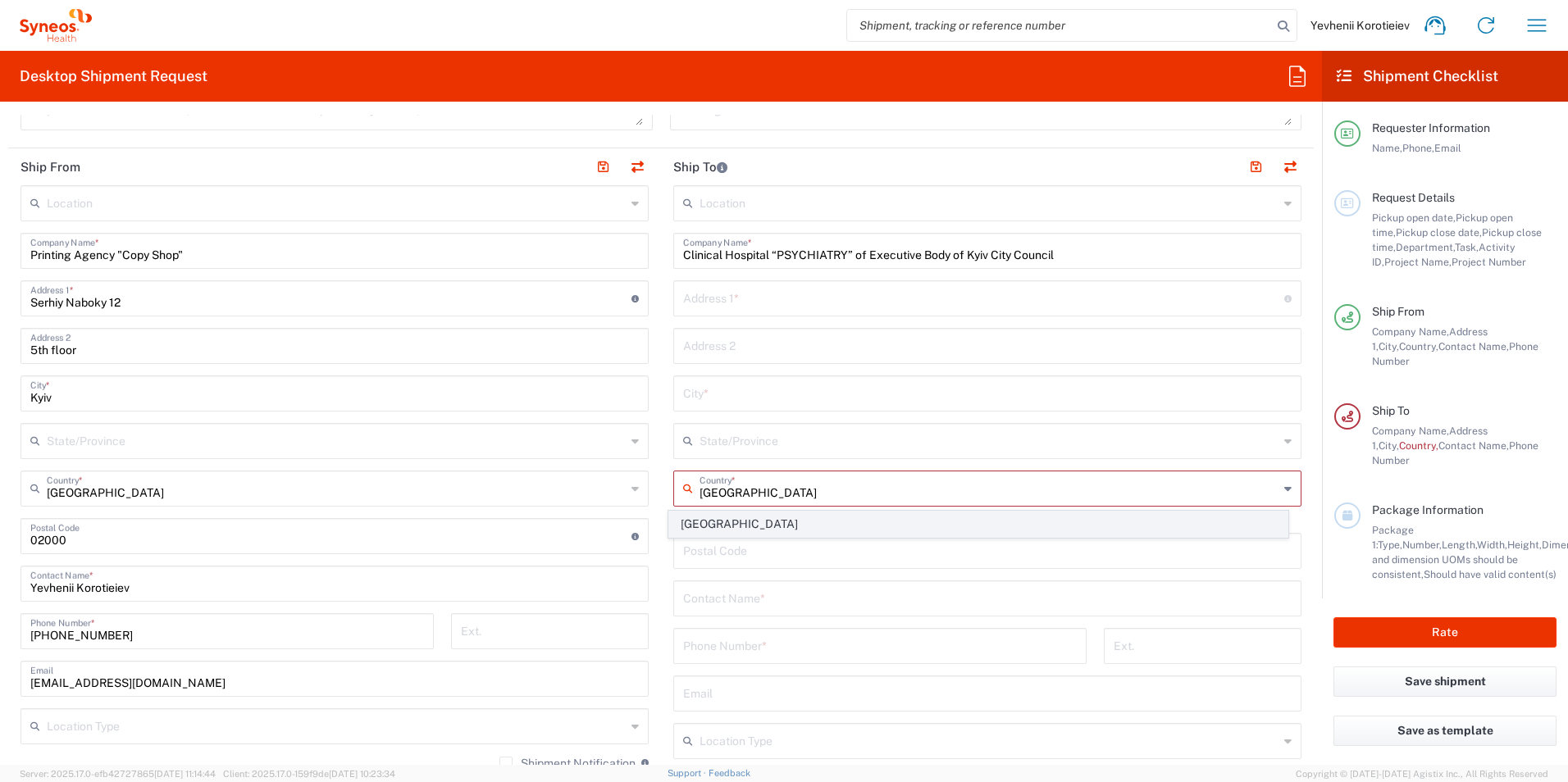
type input "[GEOGRAPHIC_DATA]"
drag, startPoint x: 692, startPoint y: 528, endPoint x: 730, endPoint y: 451, distance: 85.9
click at [692, 528] on span "[GEOGRAPHIC_DATA]" at bounding box center [979, 525] width 619 height 26
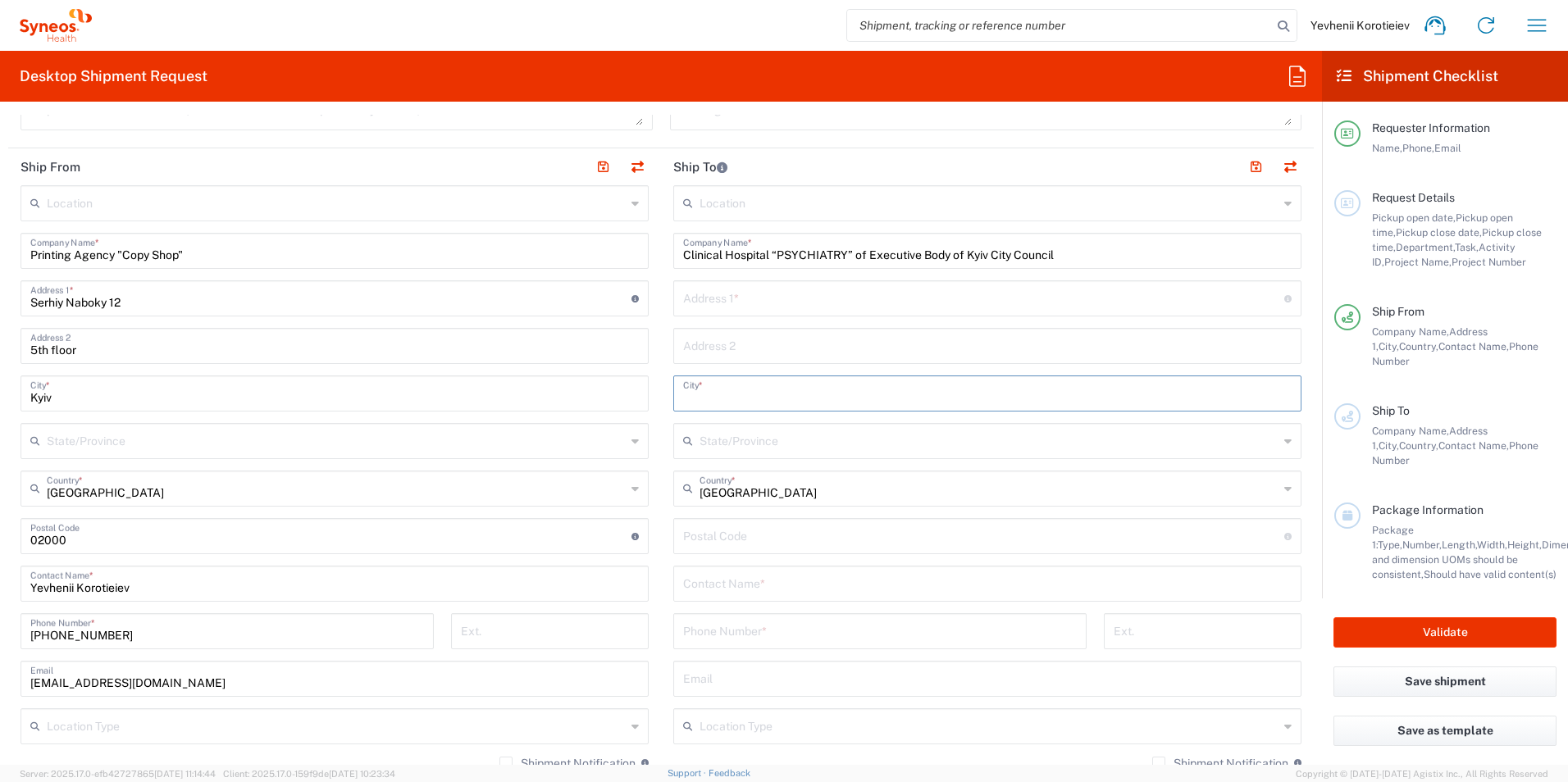
click at [740, 397] on input "text" at bounding box center [987, 391] width 608 height 28
type input "Kyiv"
click at [754, 281] on div "Address 1 * For cross streets use street names with '&' or 'and' in between. Fo…" at bounding box center [987, 299] width 628 height 36
click at [736, 305] on input "text" at bounding box center [983, 297] width 601 height 28
paste input "[STREET_ADDRESS]"
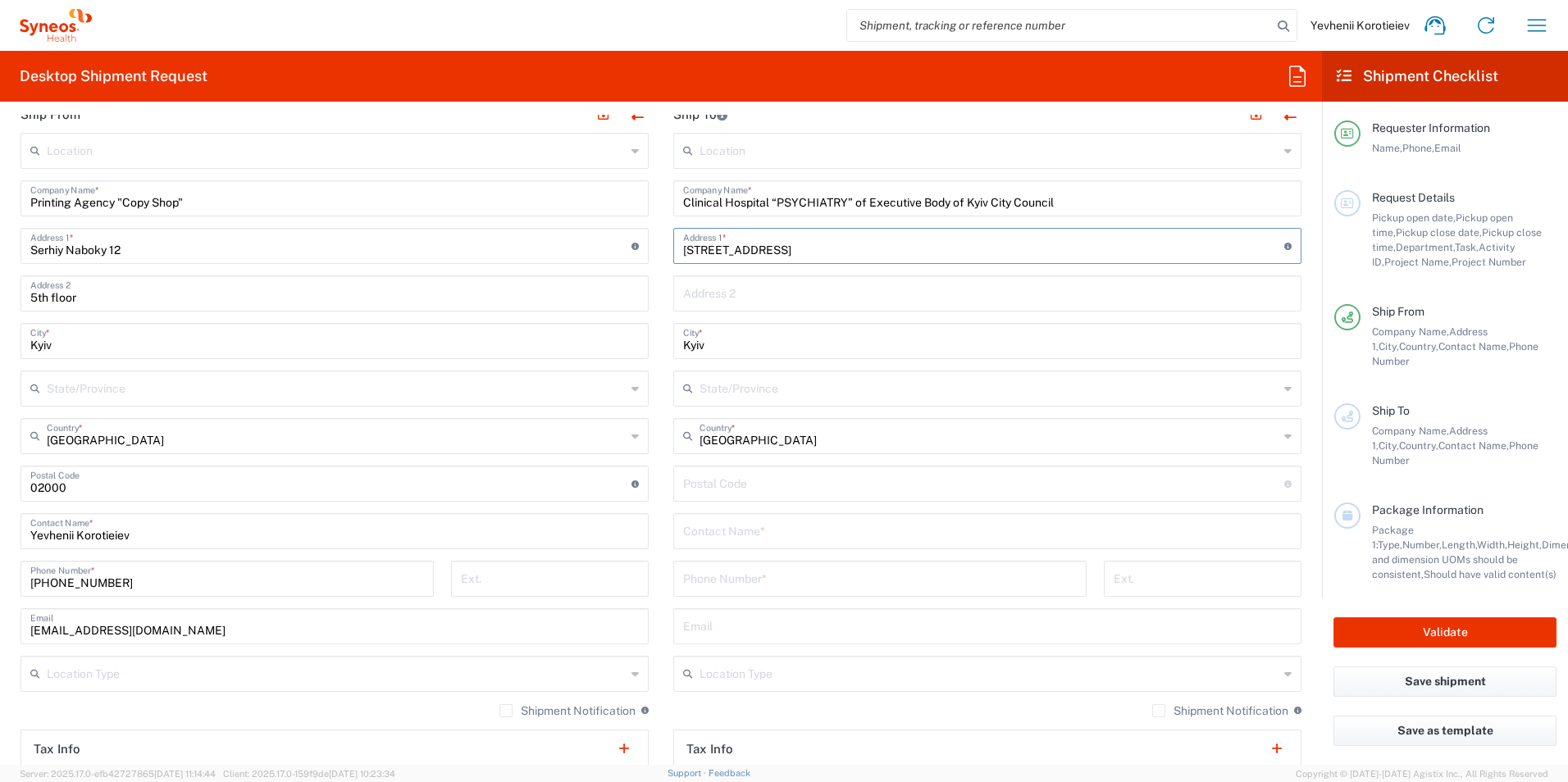
scroll to position [738, 0]
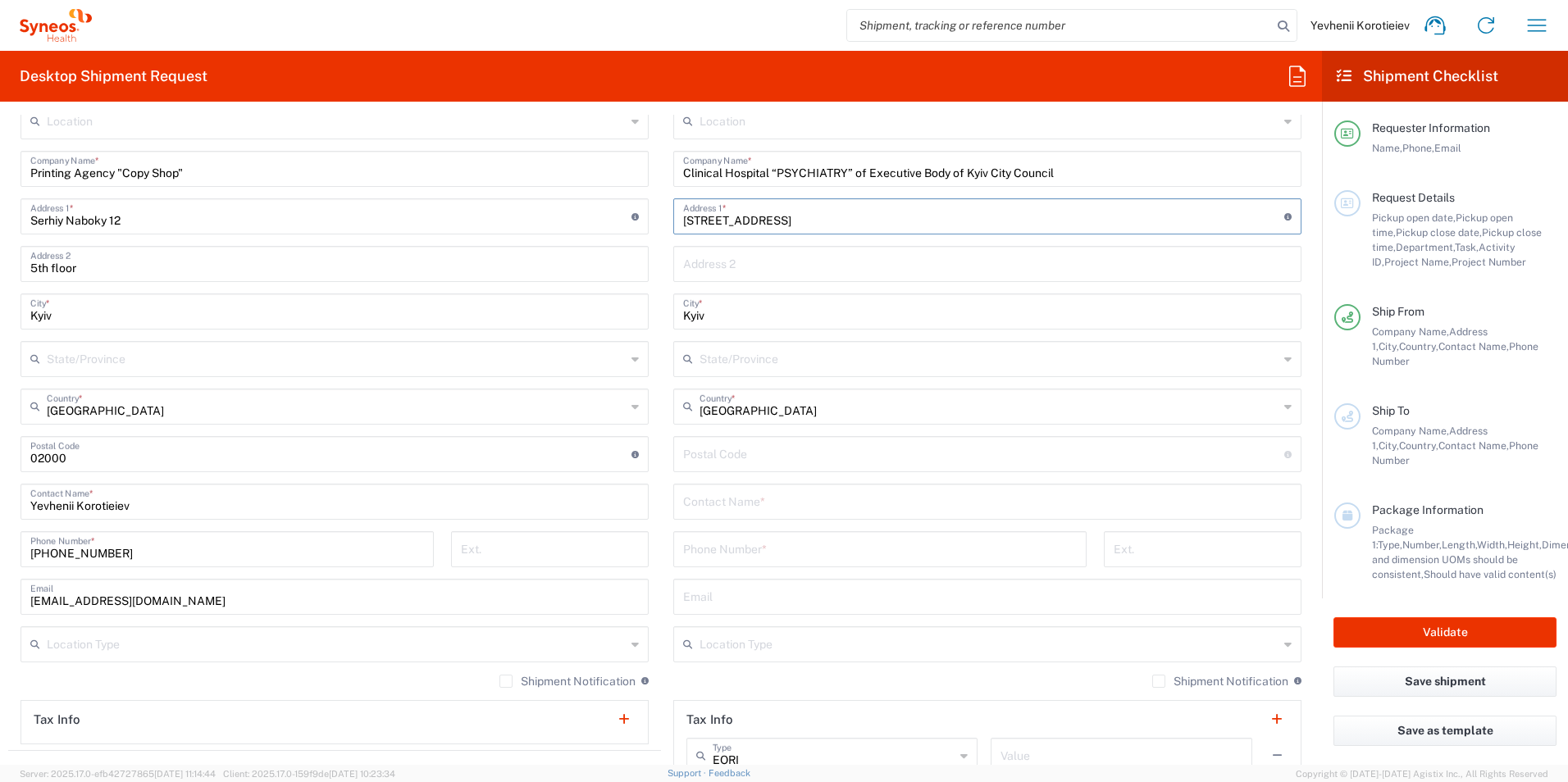
type input "[STREET_ADDRESS]"
click at [715, 501] on input "text" at bounding box center [987, 500] width 608 height 28
paste input "[PERSON_NAME]"
type input "[PERSON_NAME]"
click at [711, 558] on input "tel" at bounding box center [880, 548] width 394 height 28
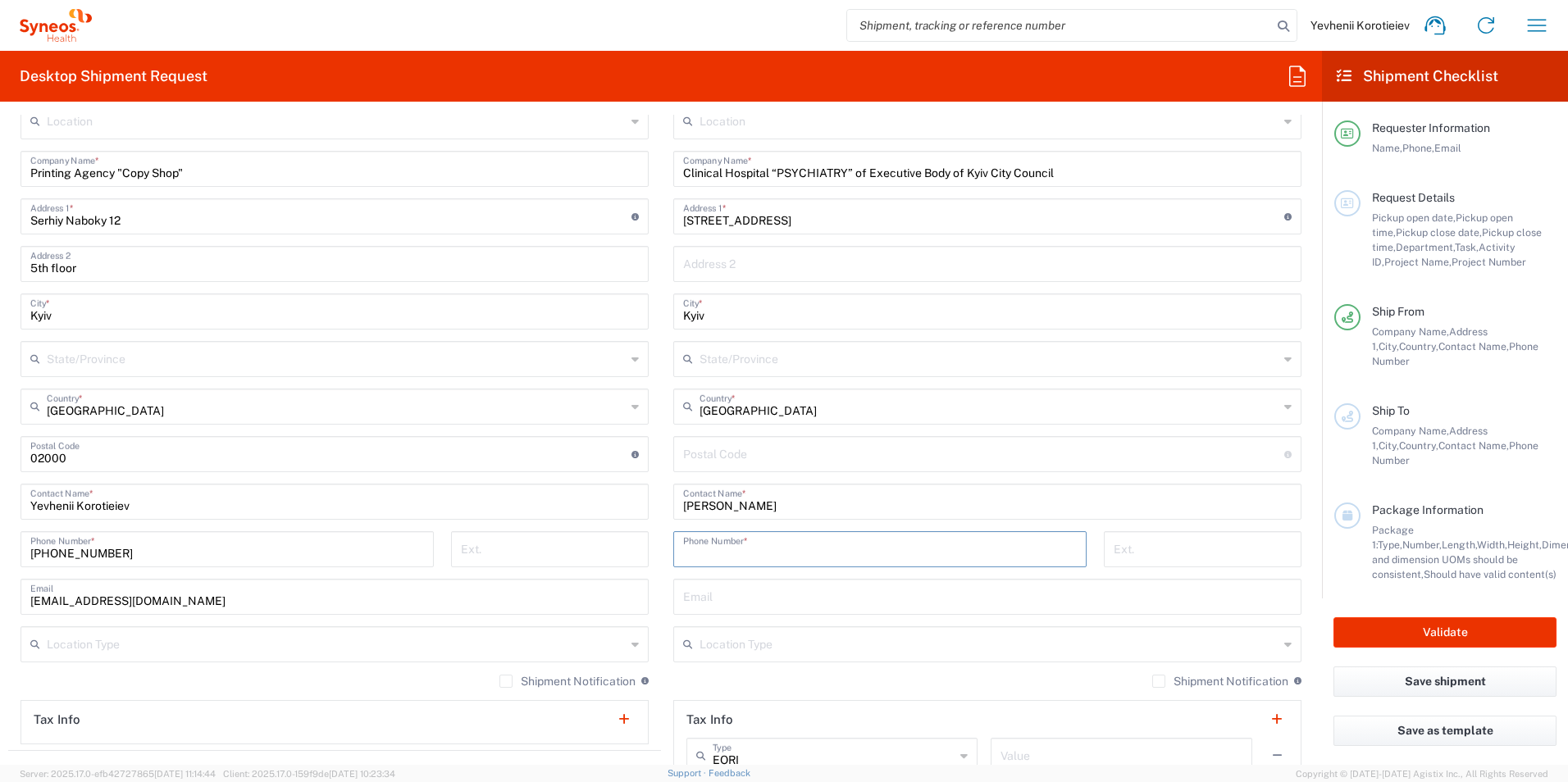
paste input "[PHONE_NUMBER]"
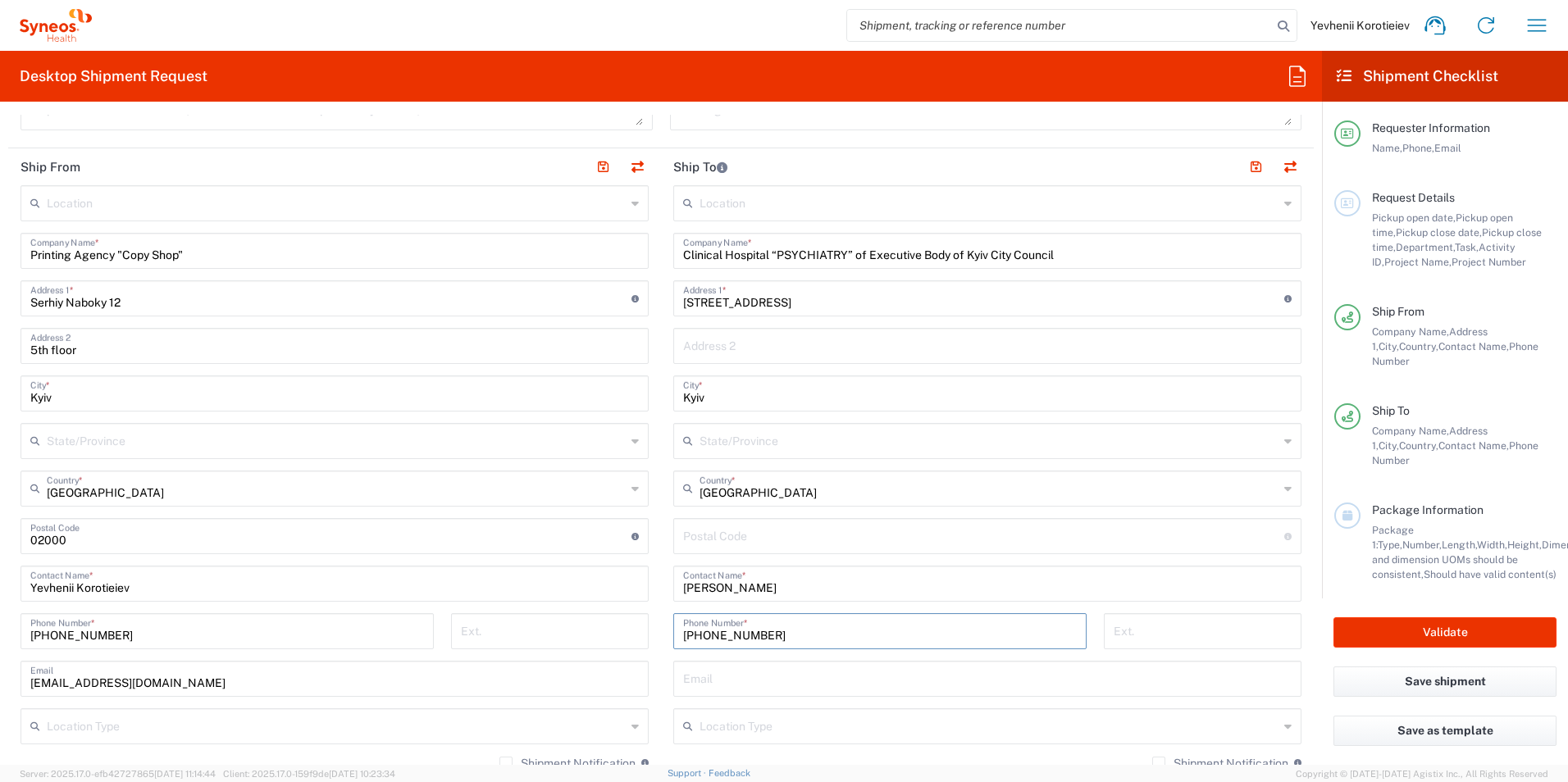
type input "[PHONE_NUMBER]"
click at [703, 539] on input "undefined" at bounding box center [983, 534] width 601 height 28
paste input "04080"
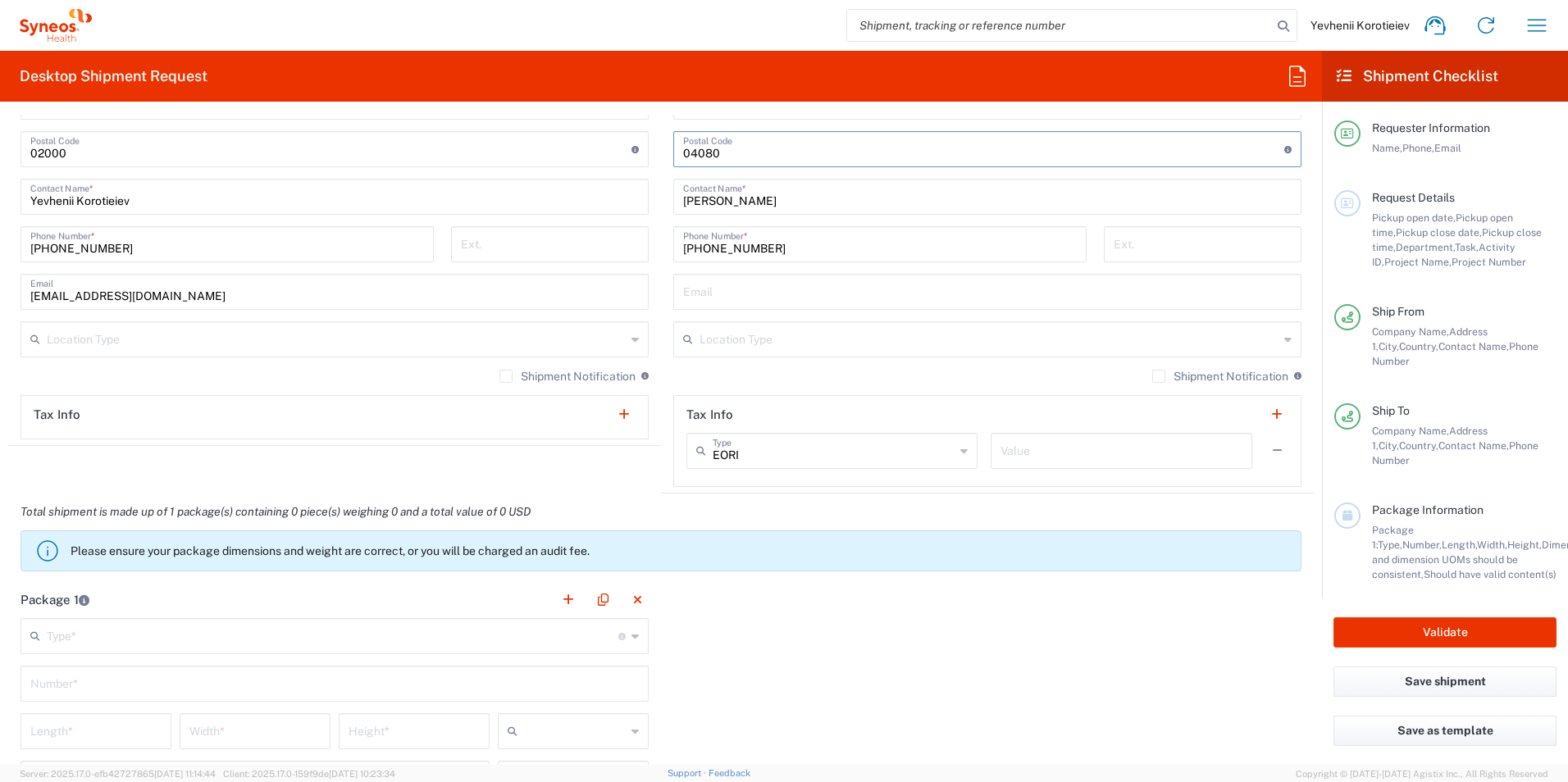
scroll to position [1066, 0]
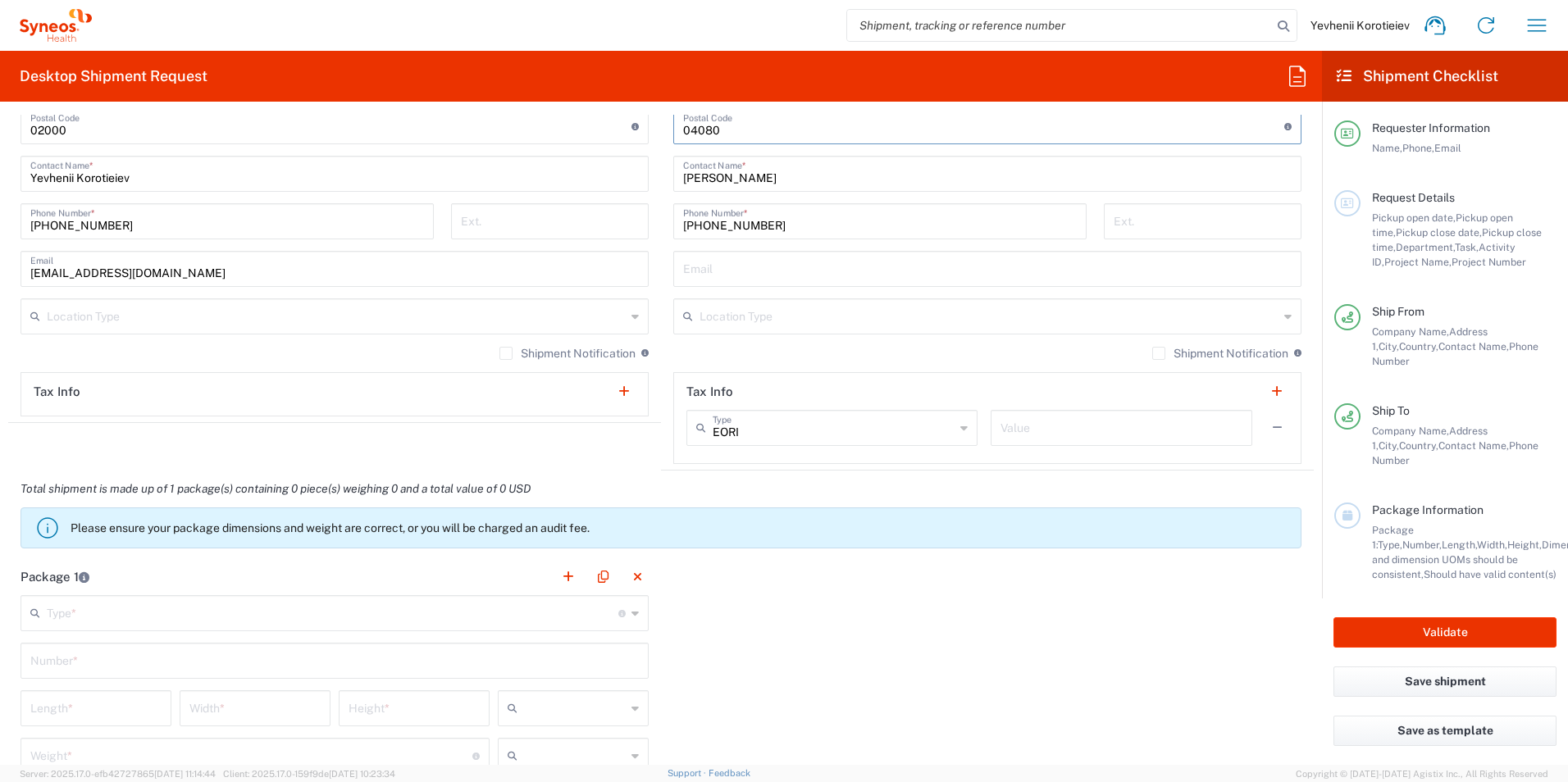
type input "04080"
click at [161, 619] on input "text" at bounding box center [332, 612] width 571 height 28
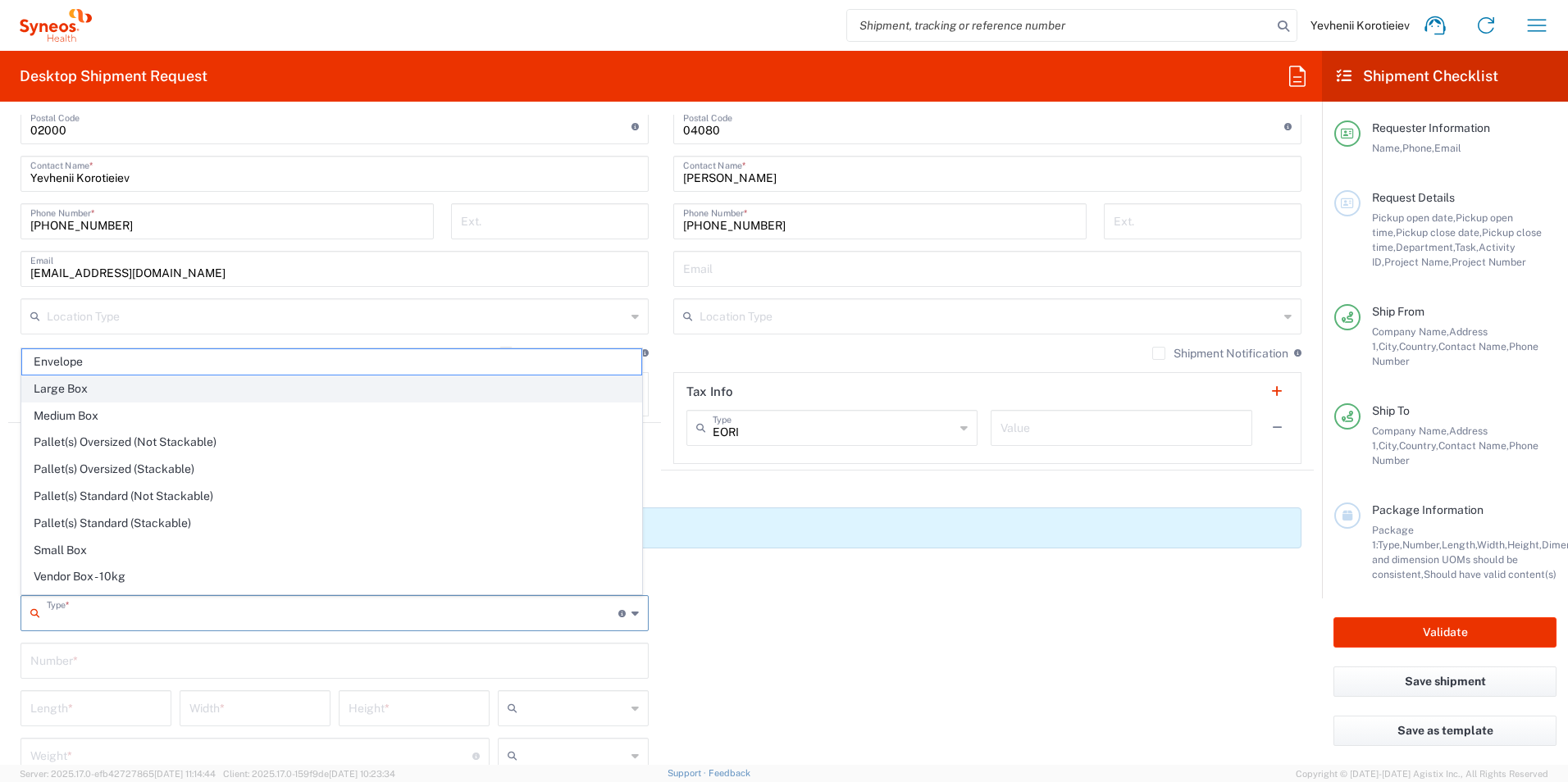
click at [105, 388] on span "Large Box" at bounding box center [332, 390] width 619 height 26
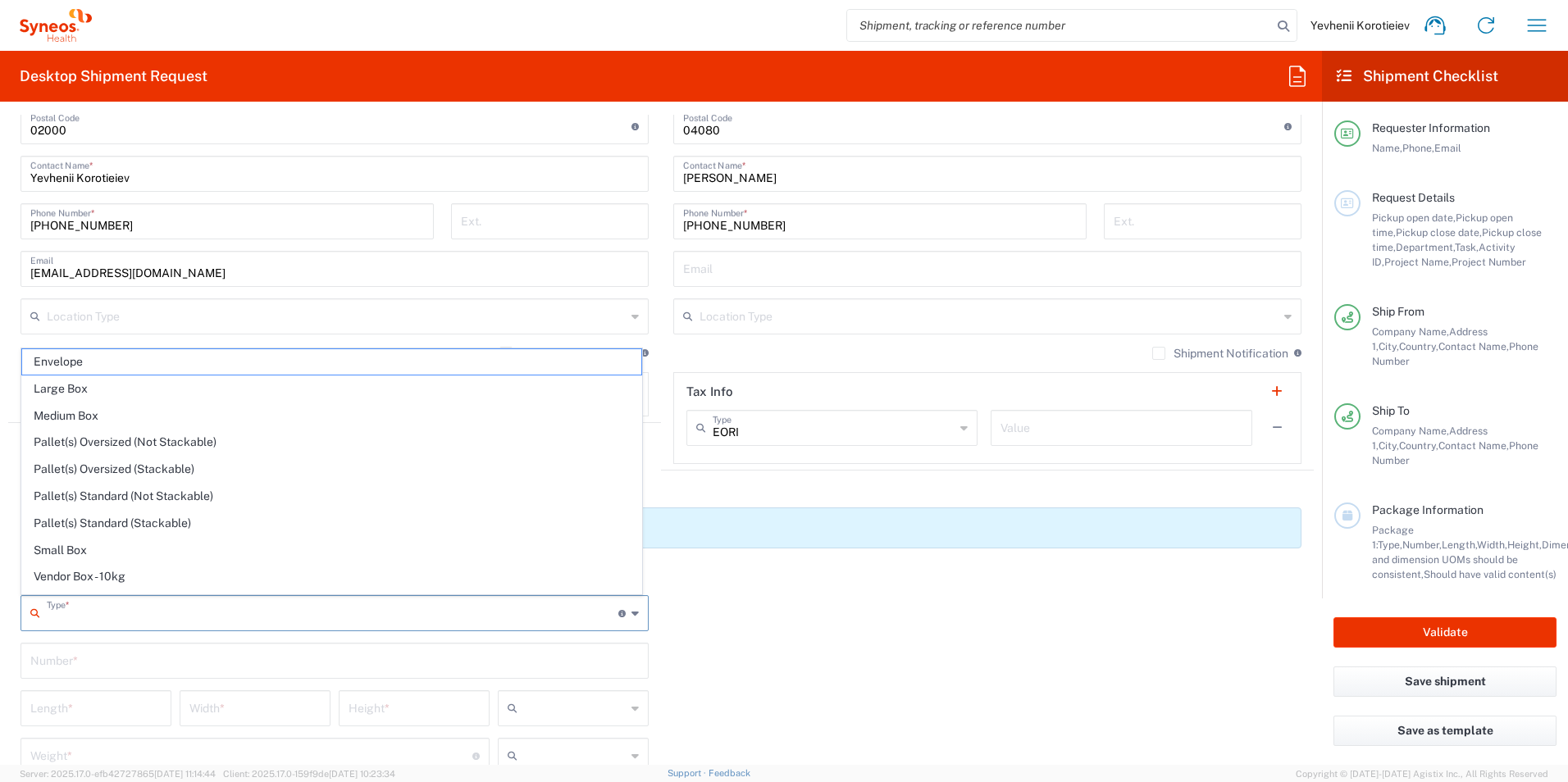
type input "Large Box"
type input "17.5"
type input "12.5"
type input "3"
type input "in"
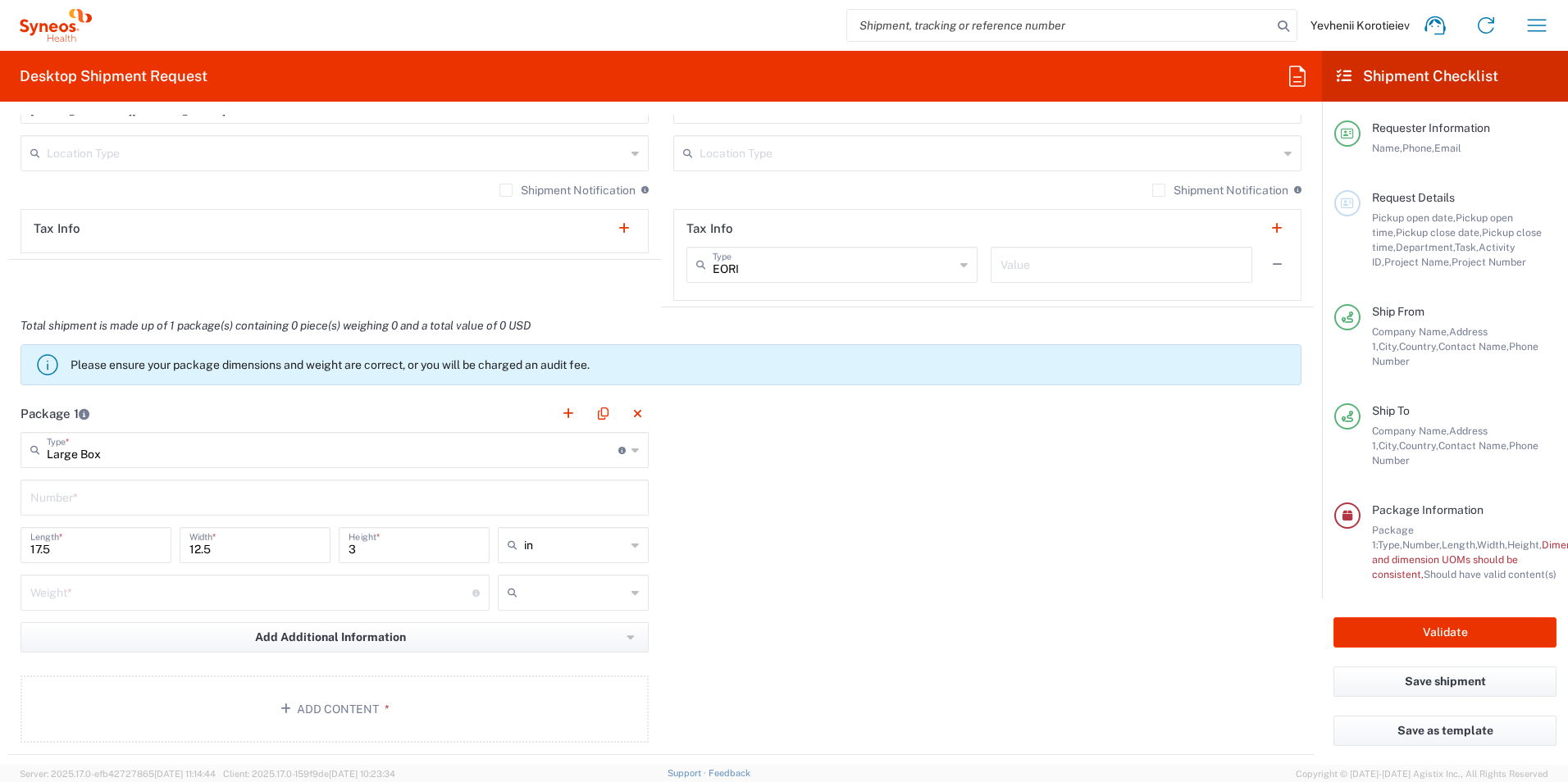
scroll to position [1230, 0]
click at [311, 487] on input "text" at bounding box center [334, 496] width 608 height 28
type input "1"
click at [318, 712] on button "Add Content *" at bounding box center [335, 709] width 628 height 67
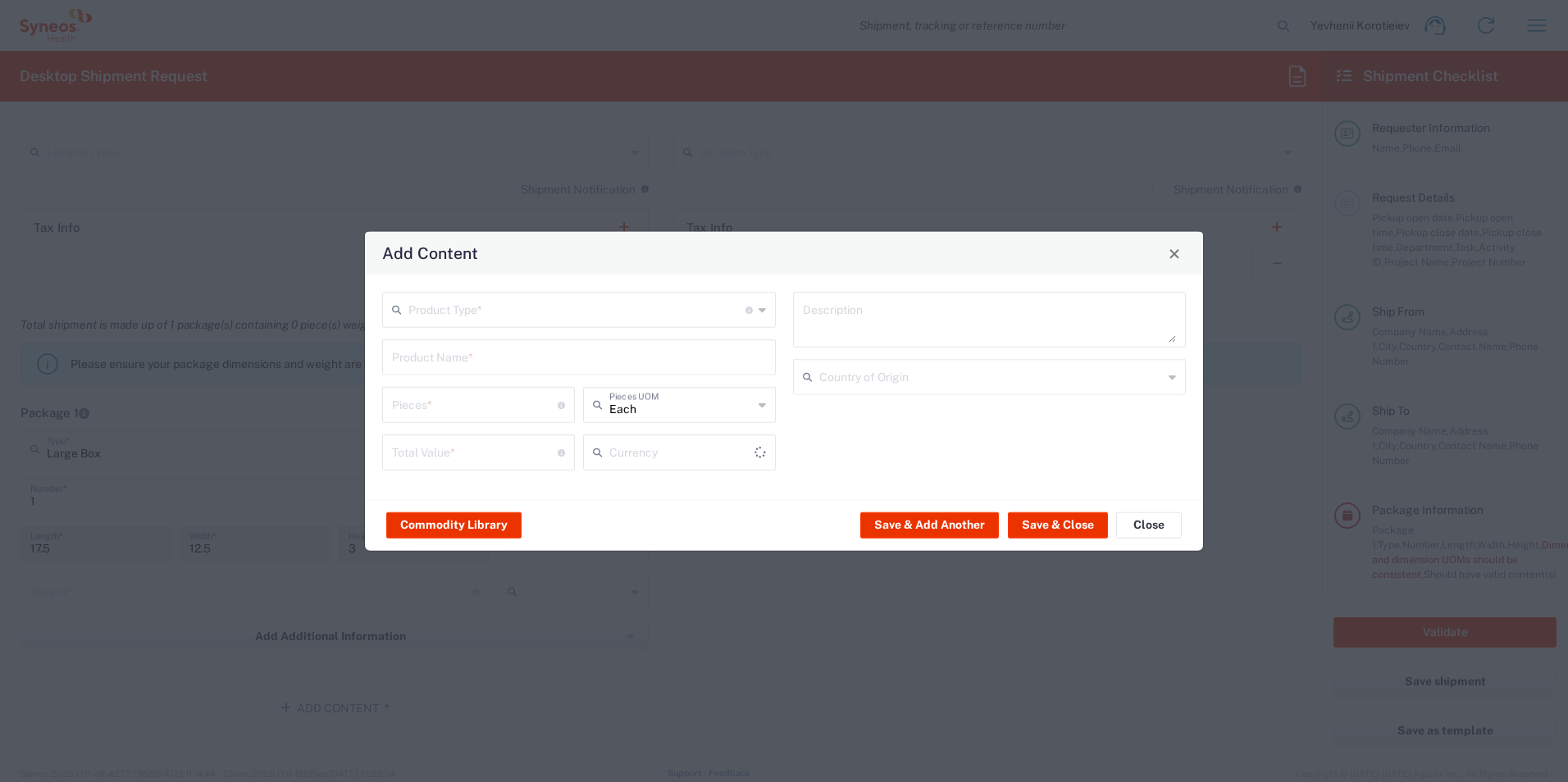
type input "US Dollar"
click at [454, 310] on input "text" at bounding box center [577, 308] width 337 height 28
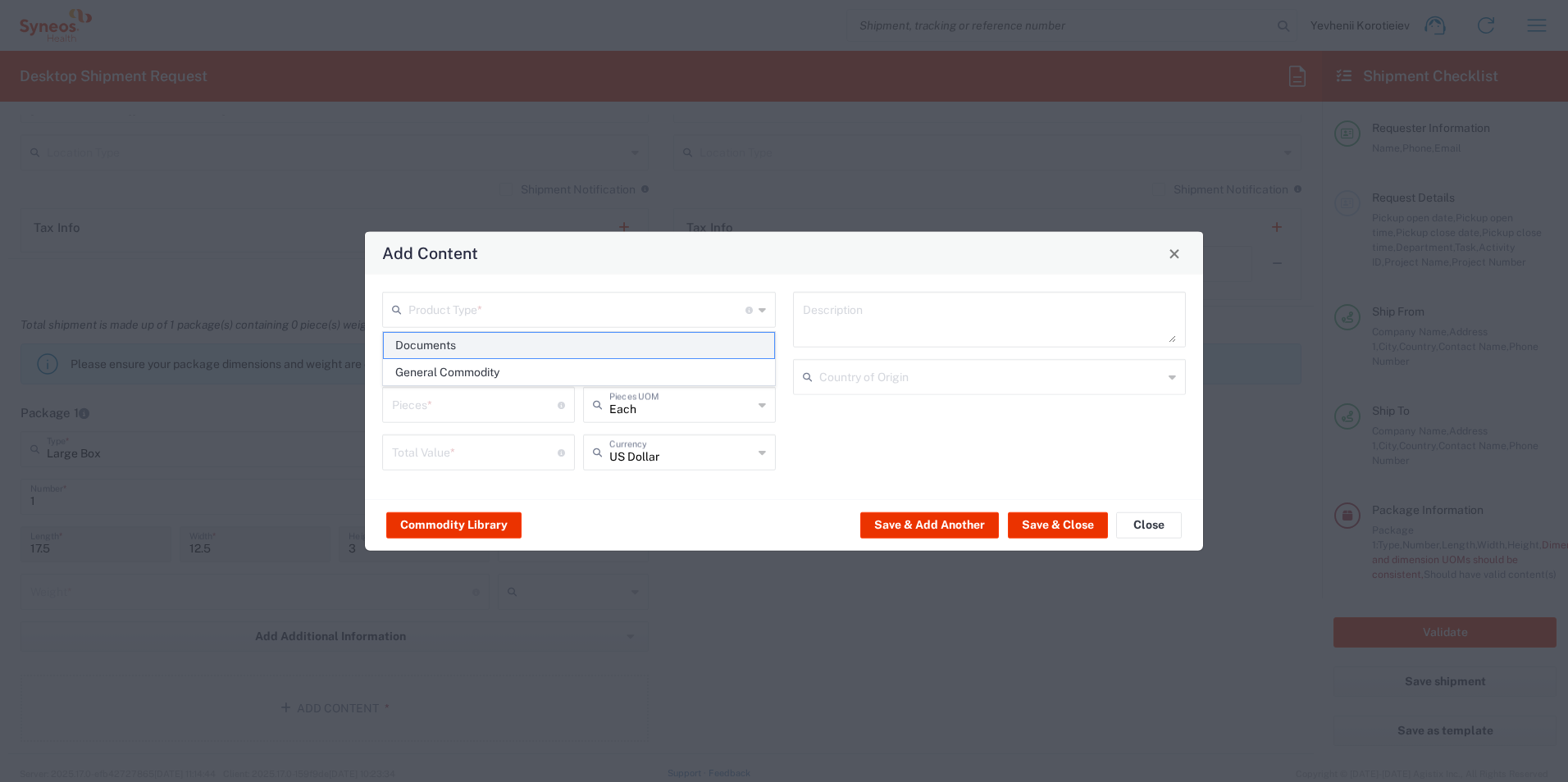
click at [452, 342] on span "Documents" at bounding box center [579, 346] width 390 height 26
type input "Documents"
type input "1"
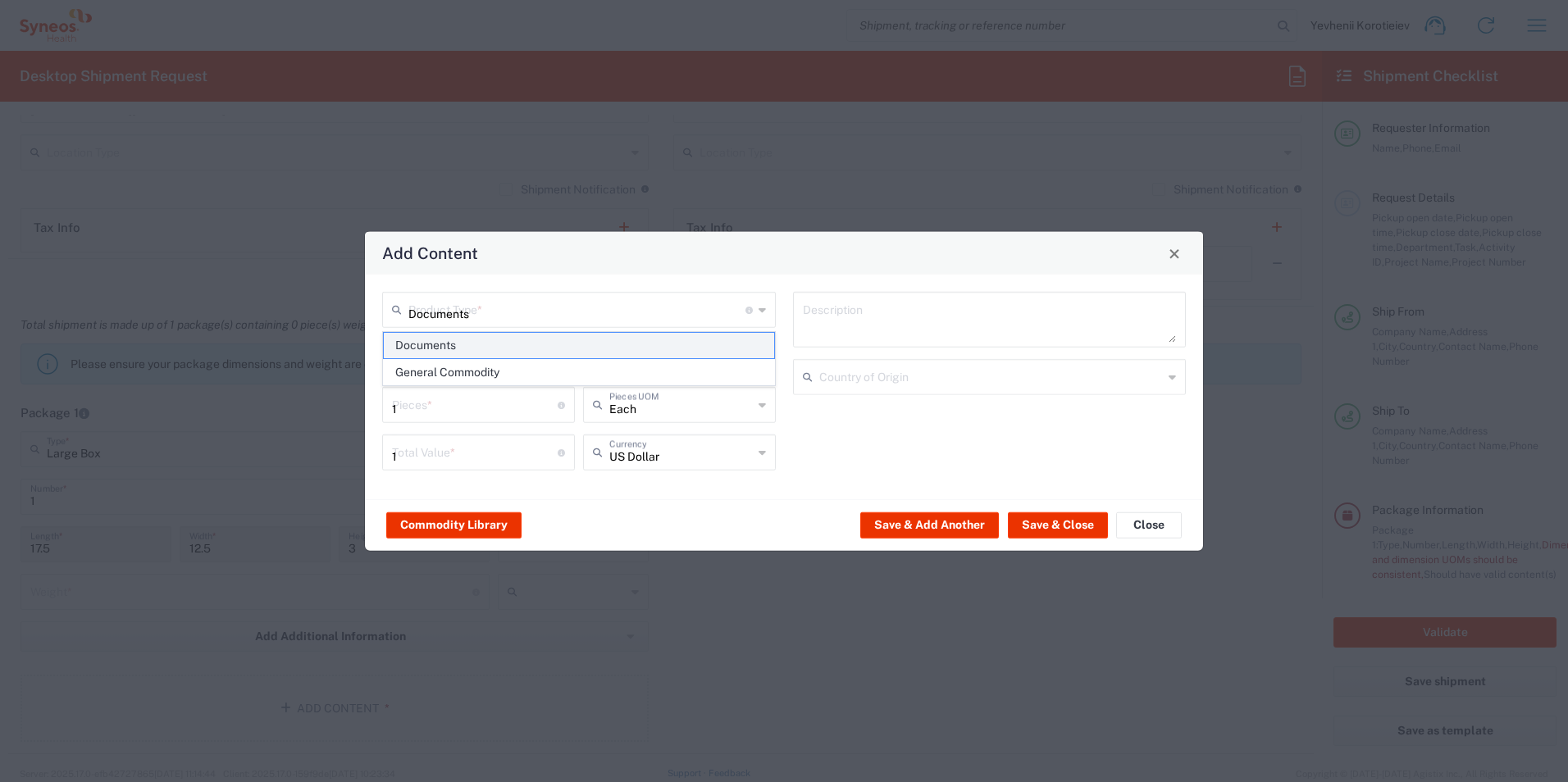
type textarea "Documents"
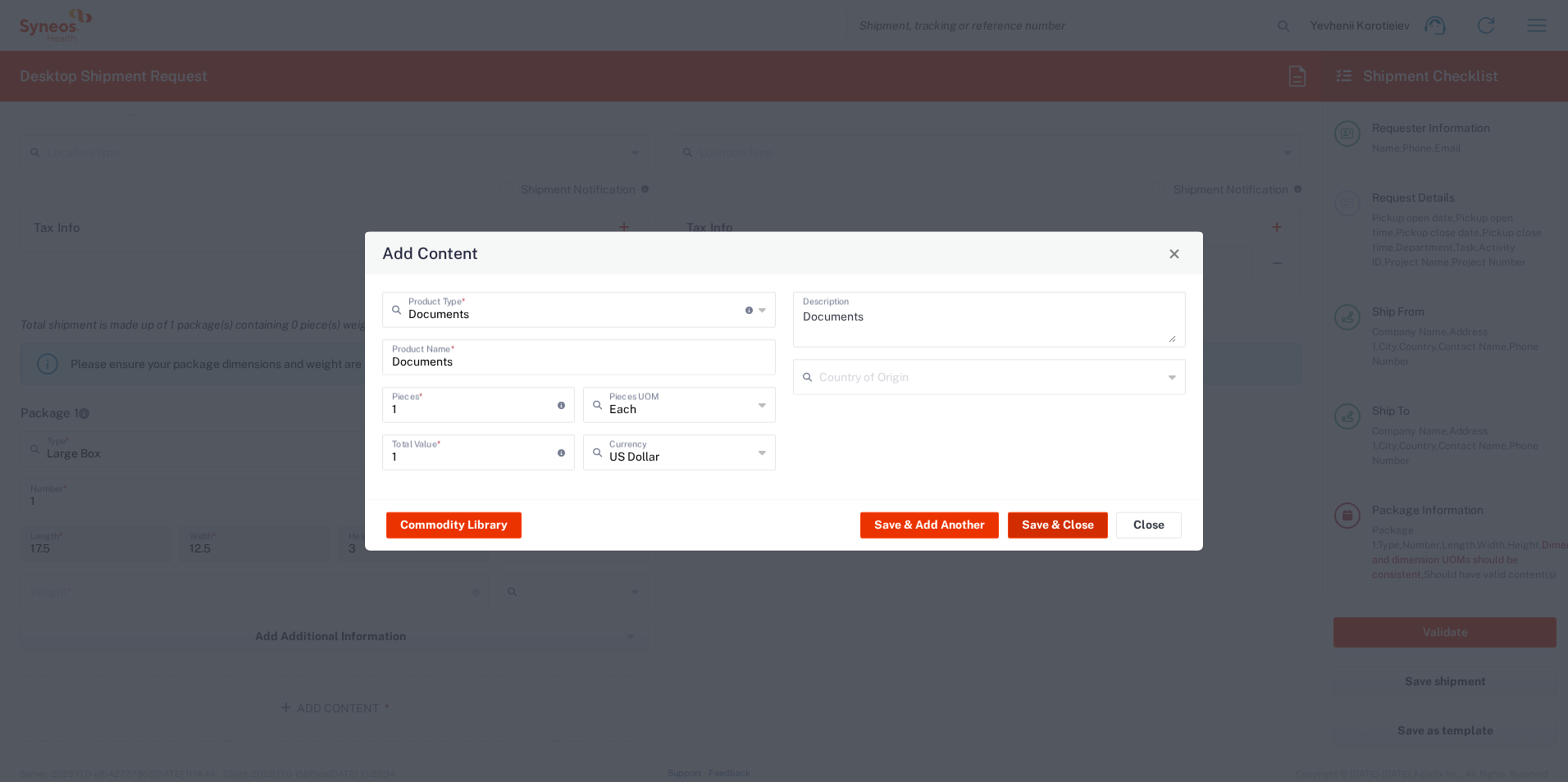
click at [1040, 526] on button "Save & Close" at bounding box center [1058, 525] width 100 height 27
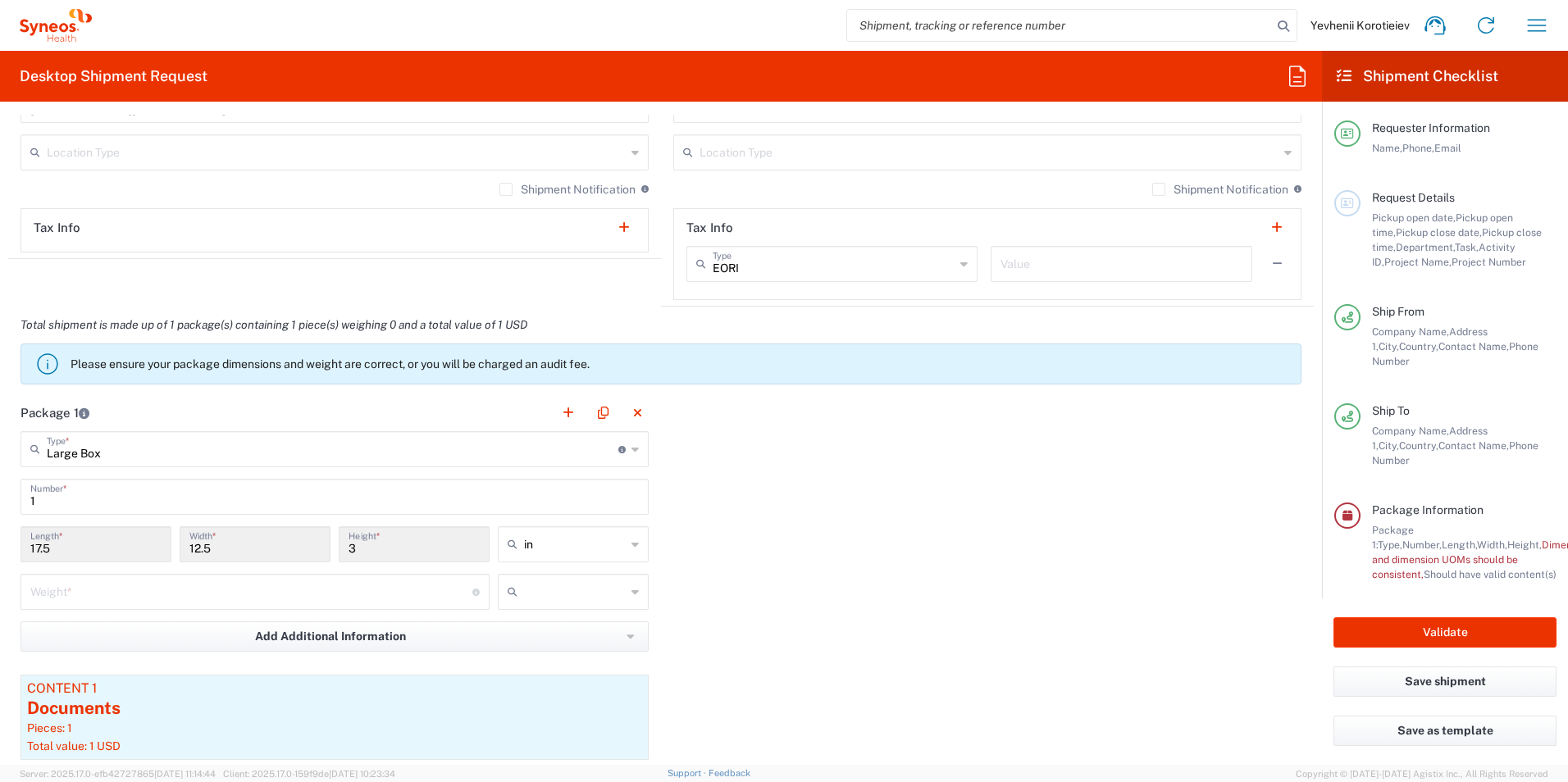
click at [361, 593] on input "number" at bounding box center [251, 590] width 442 height 28
type input "8"
click at [542, 593] on input "text" at bounding box center [575, 592] width 101 height 27
click at [552, 620] on span "kgs" at bounding box center [568, 628] width 146 height 26
type input "kgs"
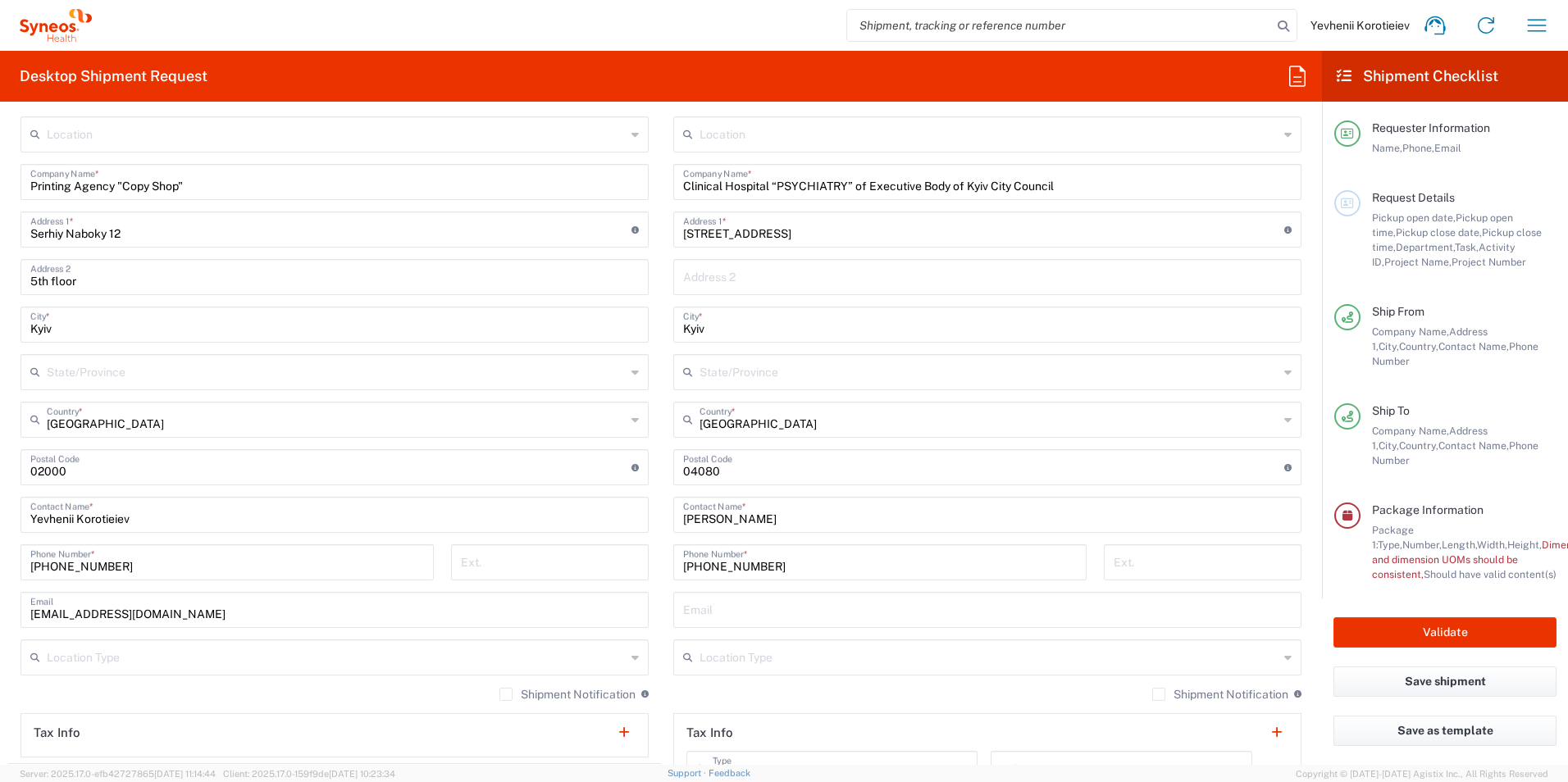
scroll to position [574, 0]
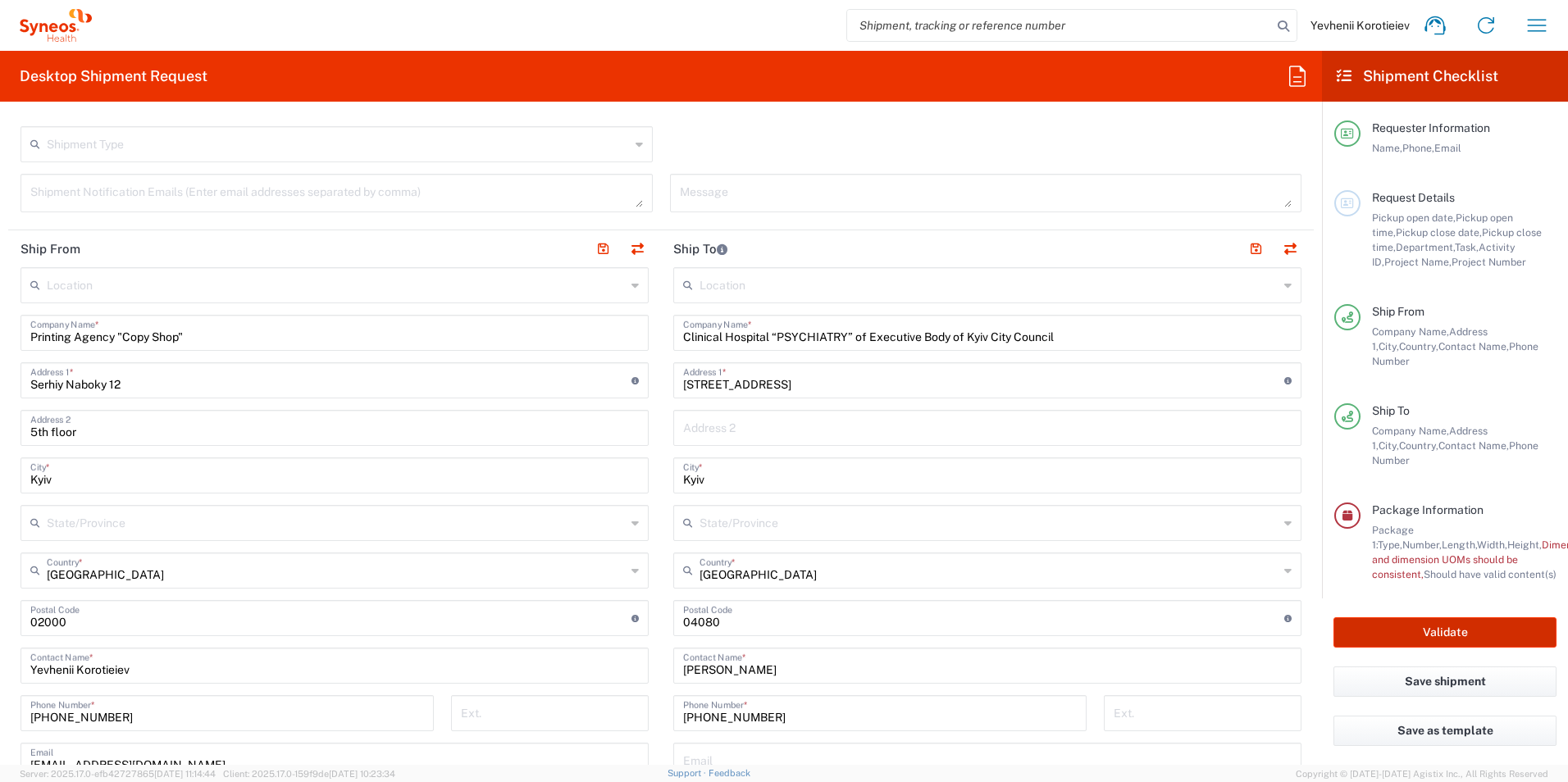
drag, startPoint x: 1470, startPoint y: 620, endPoint x: 1397, endPoint y: 571, distance: 87.9
click at [1397, 571] on agx-form-checklist "Shipment Checklist Requester Information Name, Phone, Email Request Details Pic…" at bounding box center [1445, 408] width 246 height 714
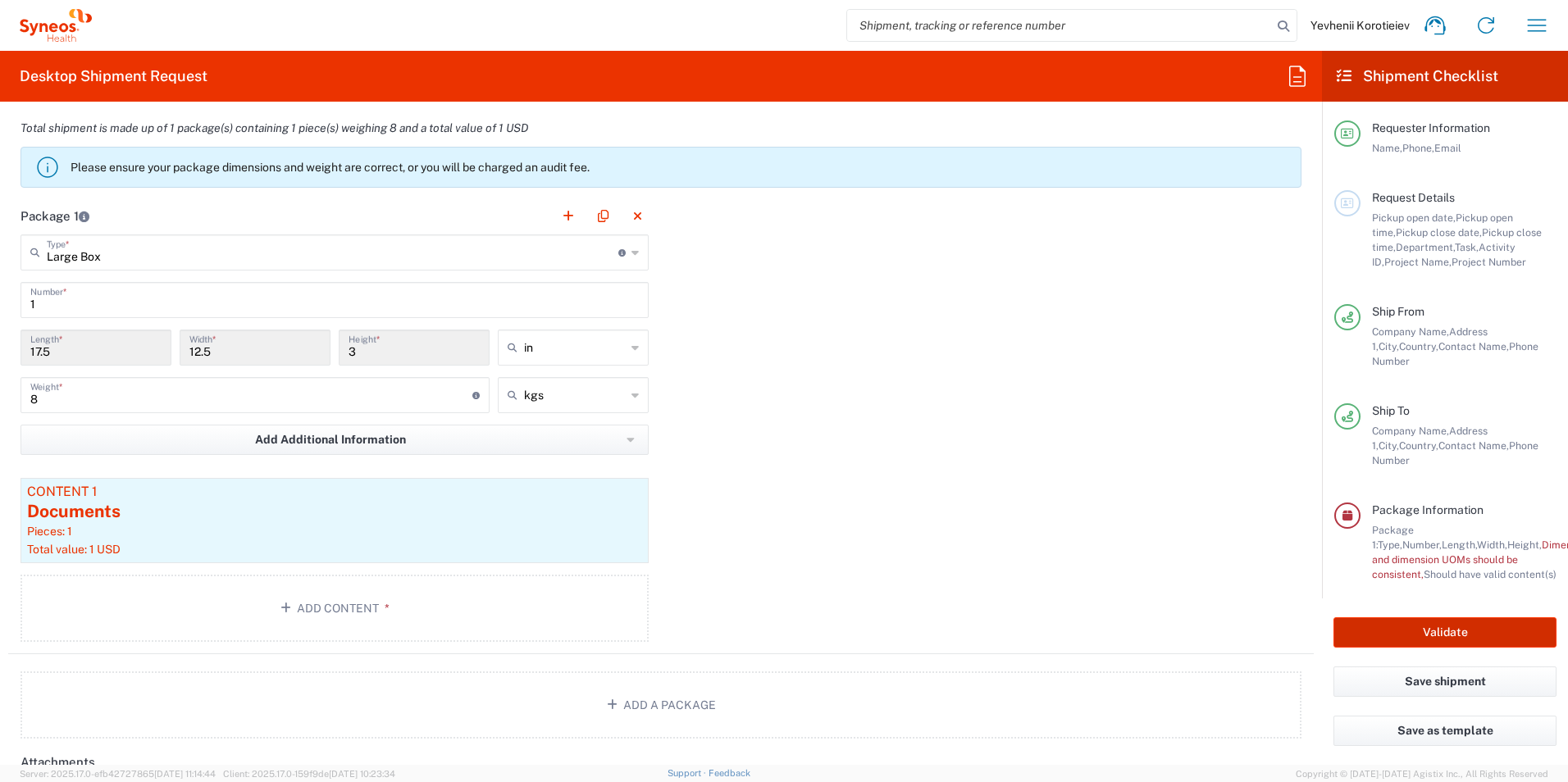
scroll to position [1476, 0]
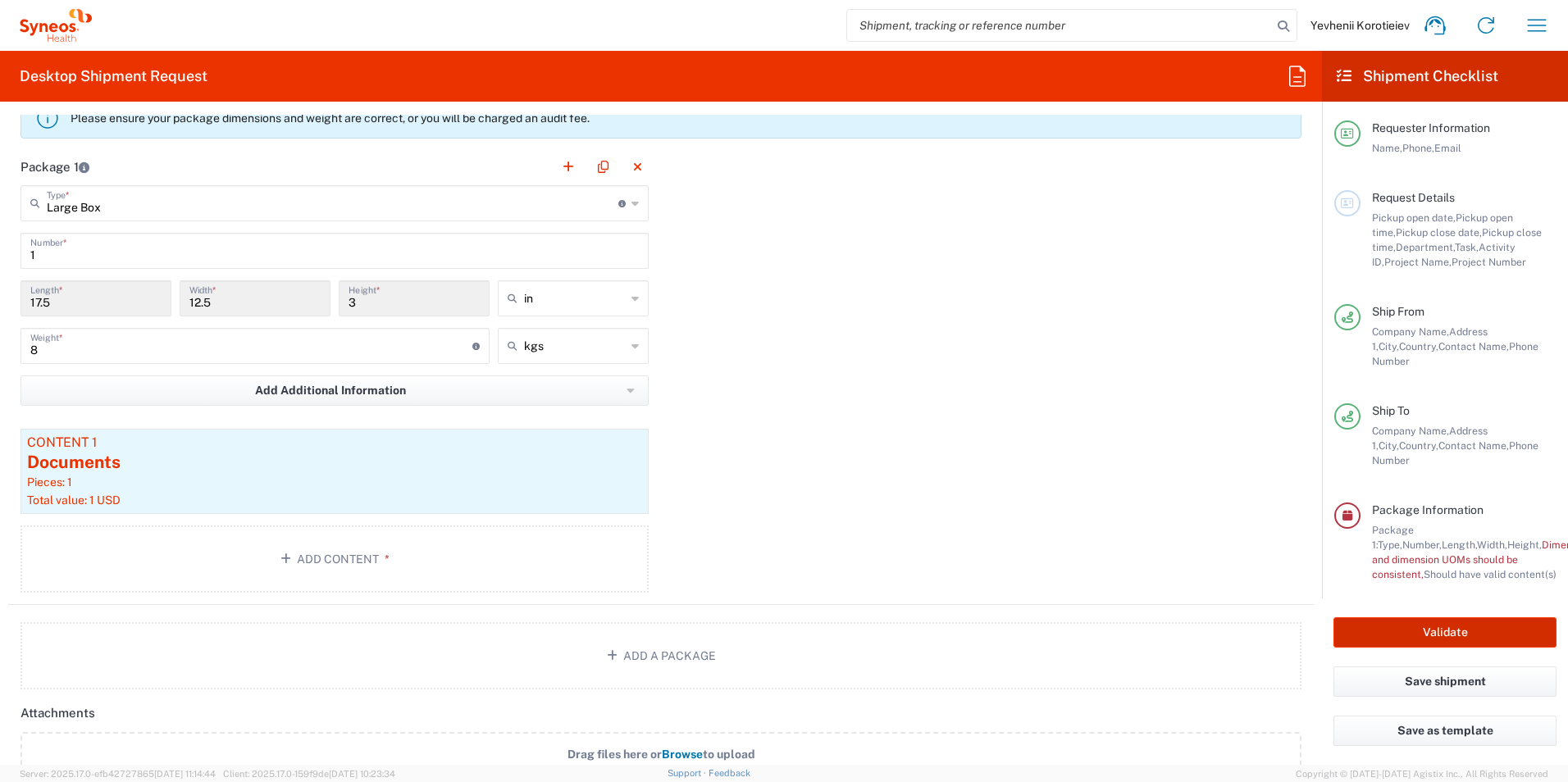
click at [1410, 618] on button "Validate" at bounding box center [1444, 632] width 223 height 30
type input "7052839"
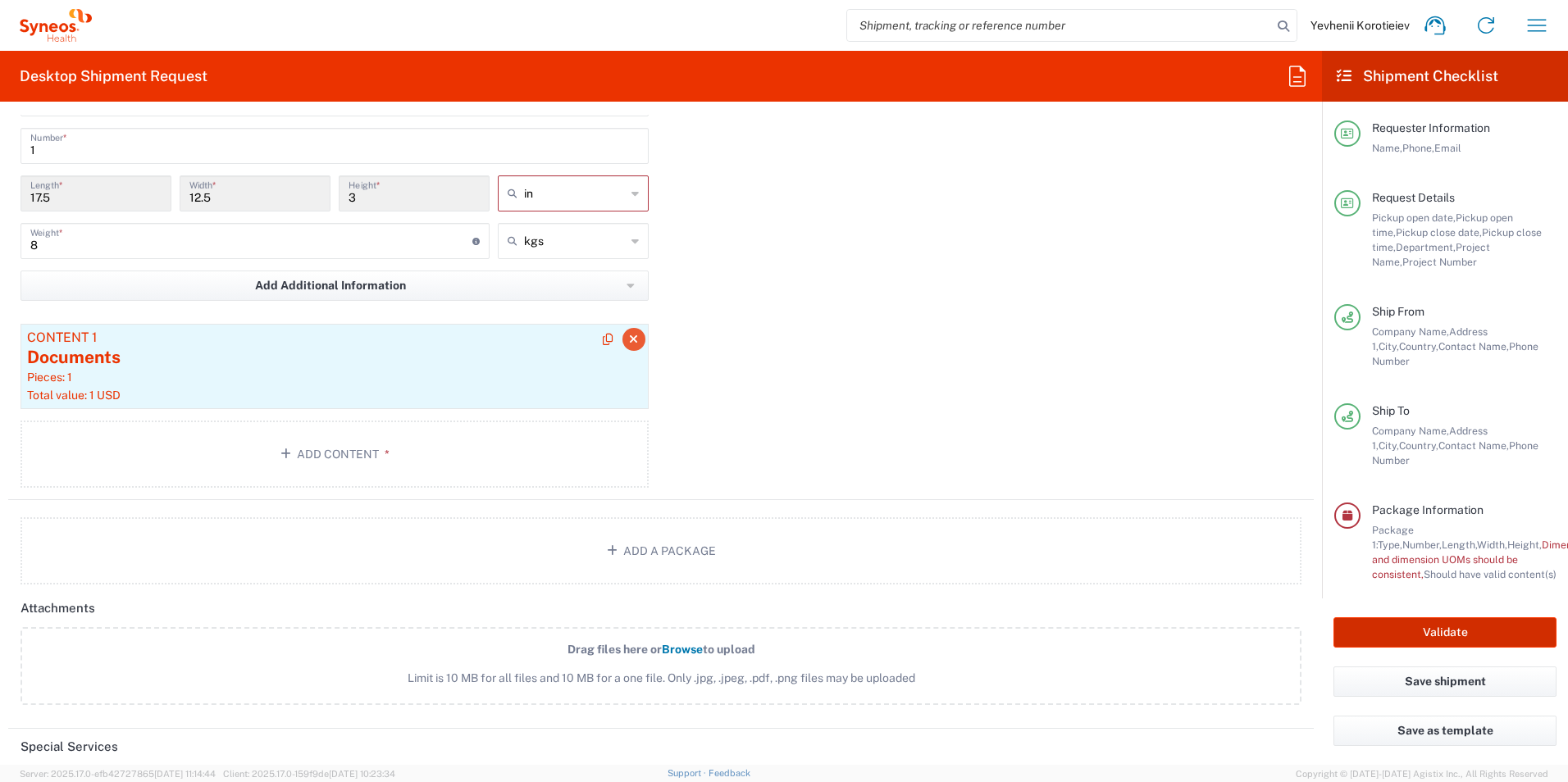
scroll to position [1552, 0]
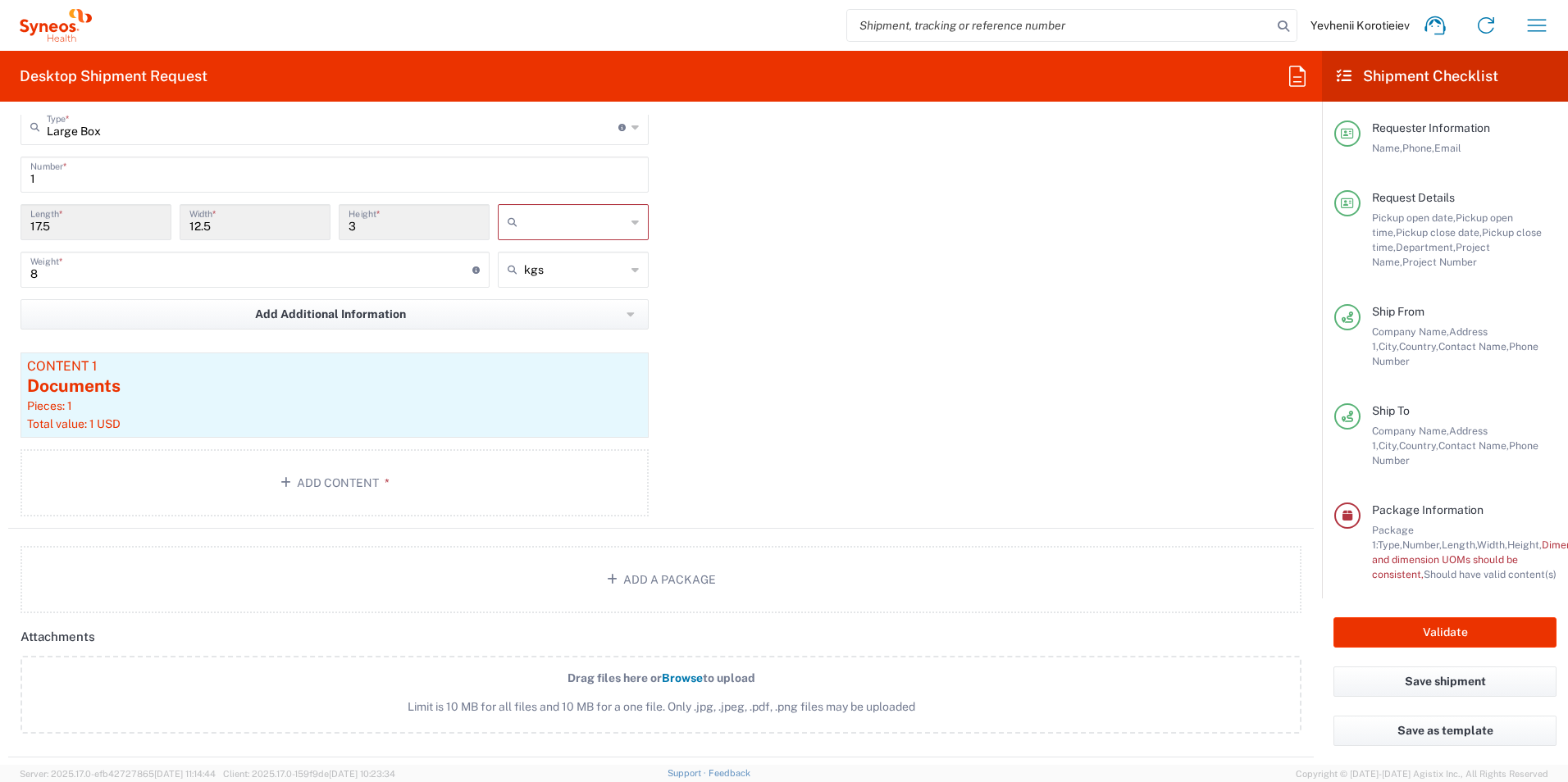
click at [562, 223] on input "text" at bounding box center [575, 222] width 101 height 27
click at [546, 291] on span "cm" at bounding box center [568, 285] width 146 height 26
type input "44.45"
type input "31.75"
type input "7.62"
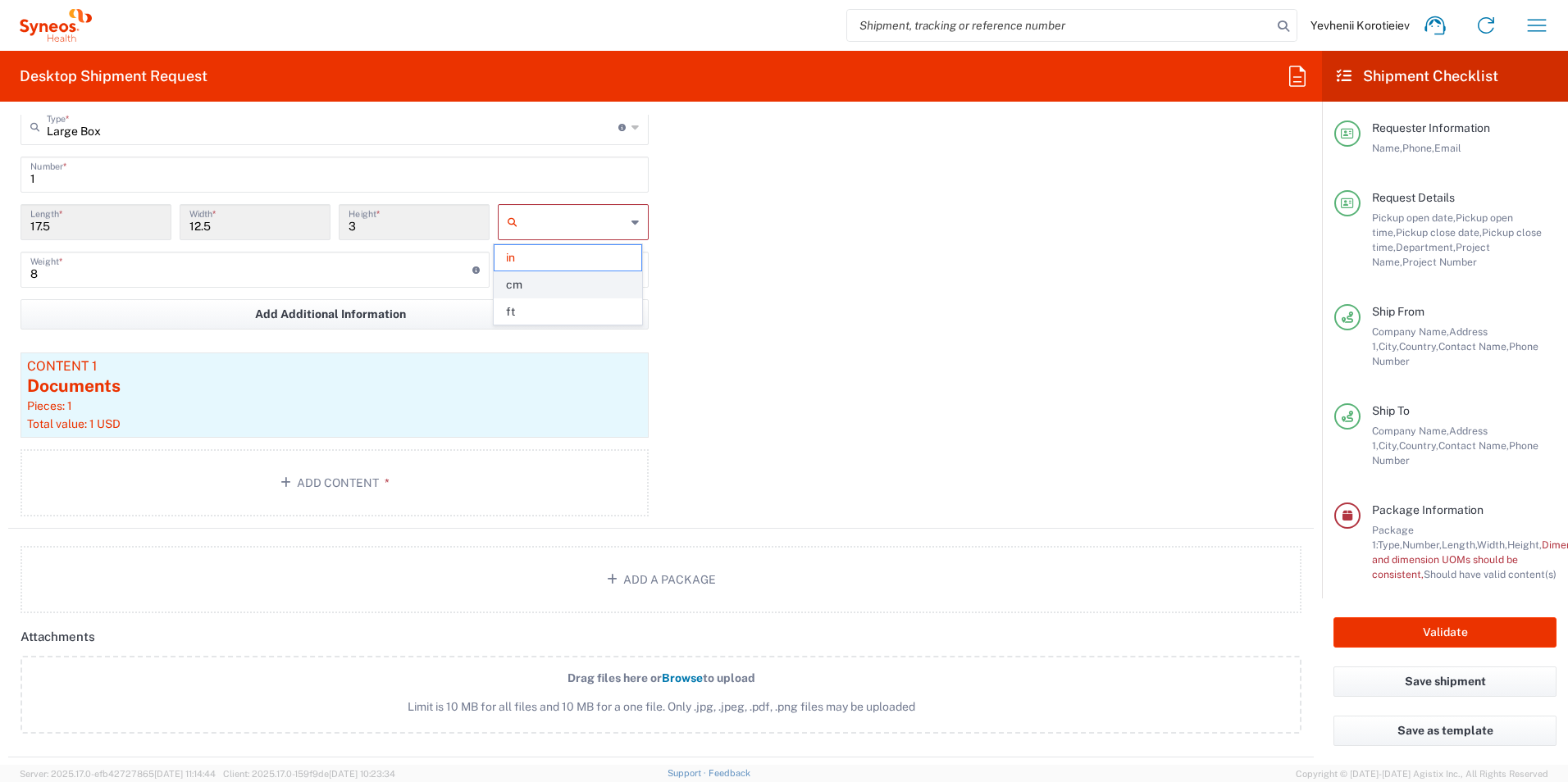
type input "cm"
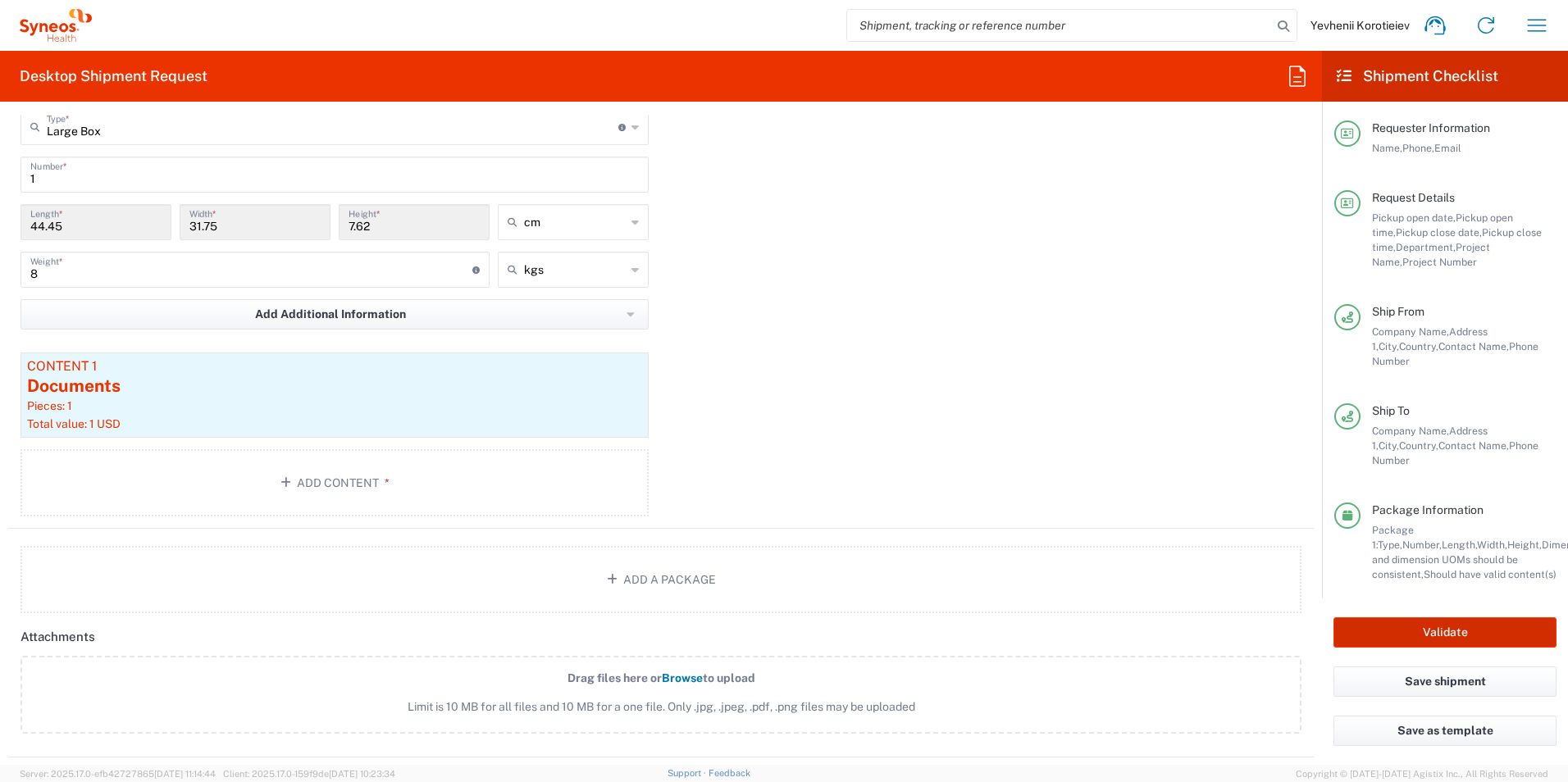
click at [1395, 618] on button "Validate" at bounding box center [1444, 632] width 223 height 30
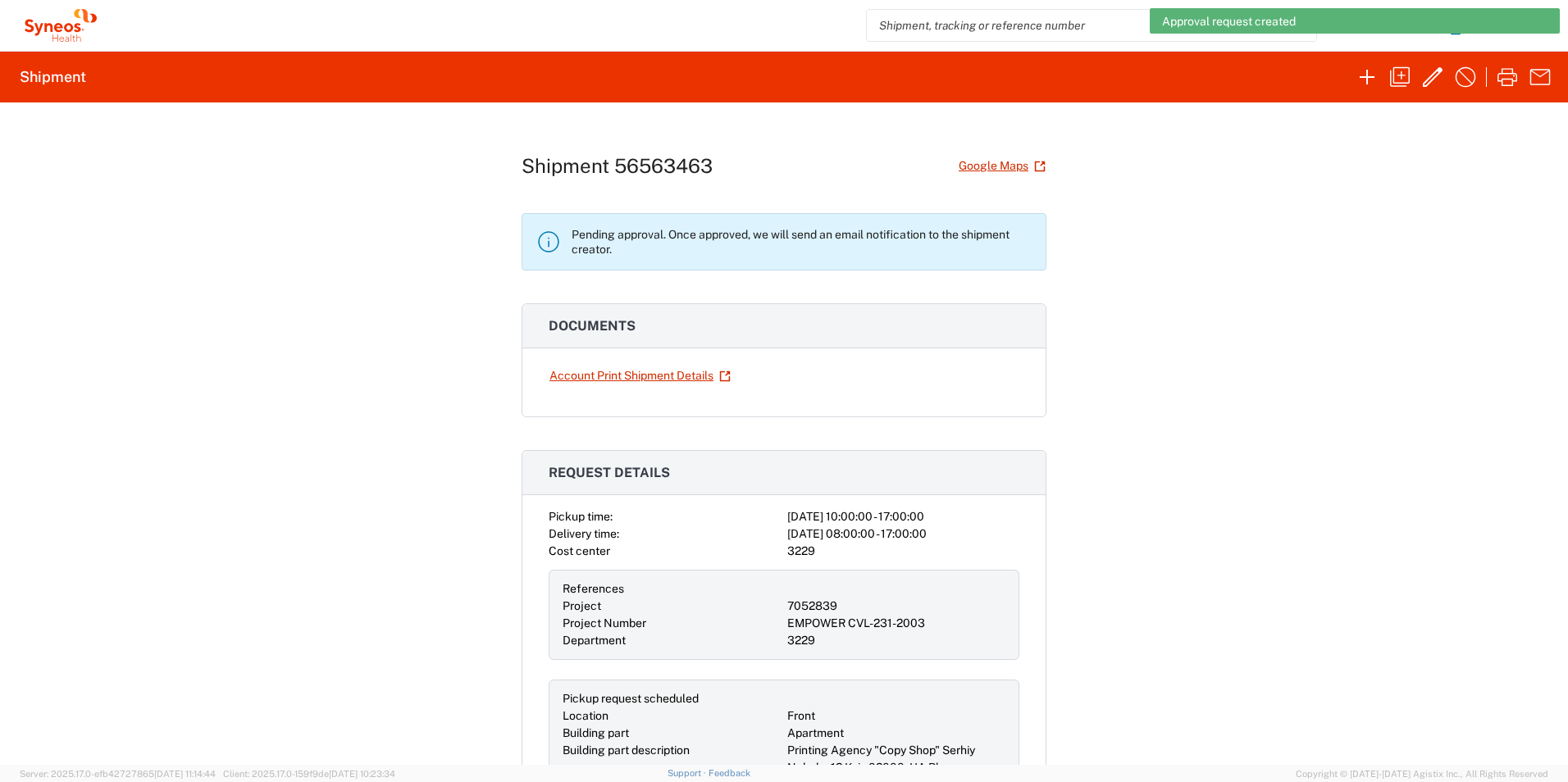
click at [50, 26] on icon at bounding box center [48, 28] width 9 height 9
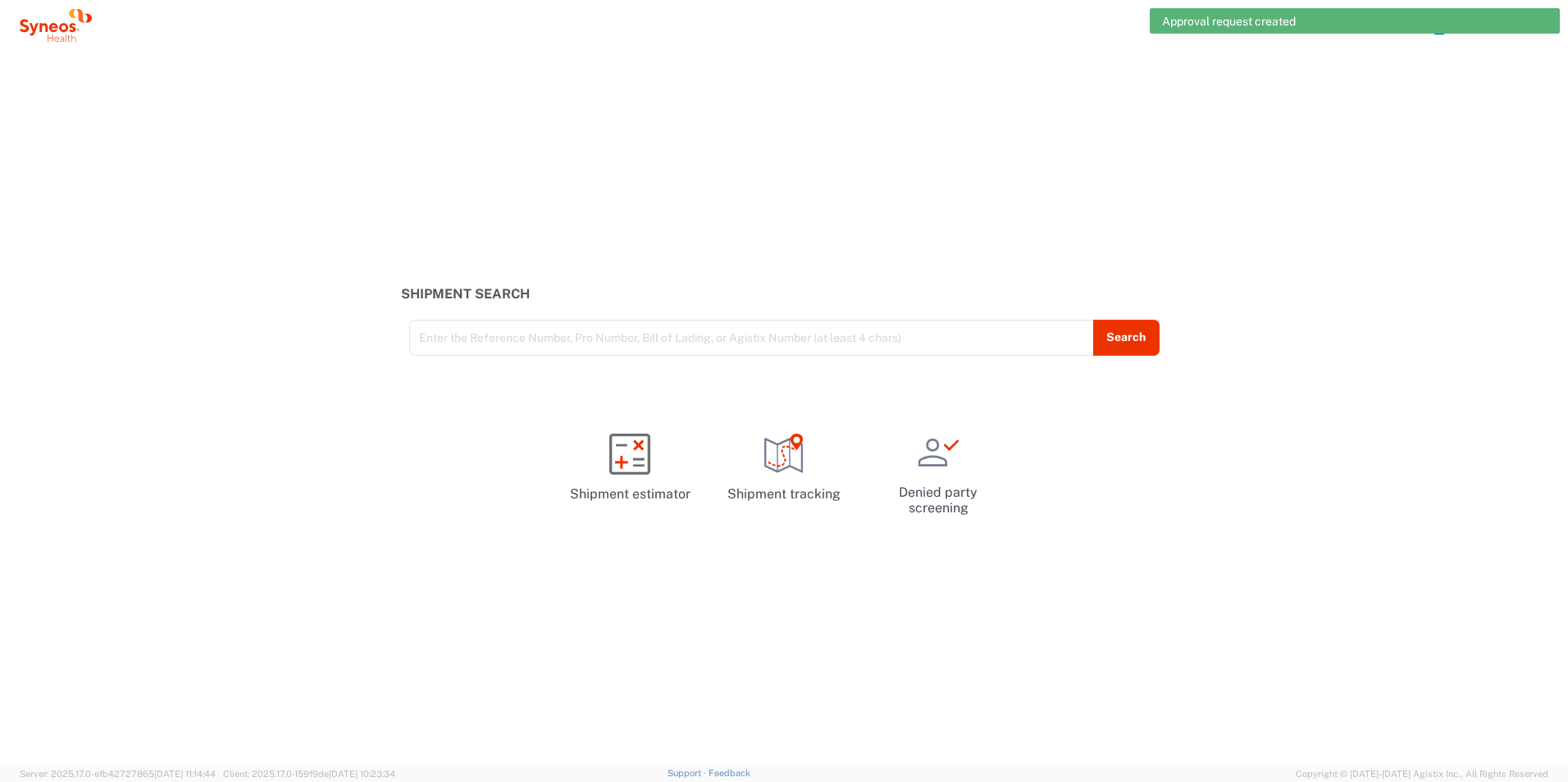
click at [1485, 193] on div "Shipment Search Enter the Reference Number, Pro Number, Bill of Lading, or Agis…" at bounding box center [784, 408] width 1568 height 714
click at [1201, 27] on span "Approval request created" at bounding box center [1228, 21] width 133 height 15
click at [1535, 22] on div "Approval request created" at bounding box center [1354, 22] width 410 height 26
drag, startPoint x: 1547, startPoint y: 32, endPoint x: 1135, endPoint y: 15, distance: 412.4
click at [1534, 32] on div "Approval request created" at bounding box center [1354, 22] width 410 height 26
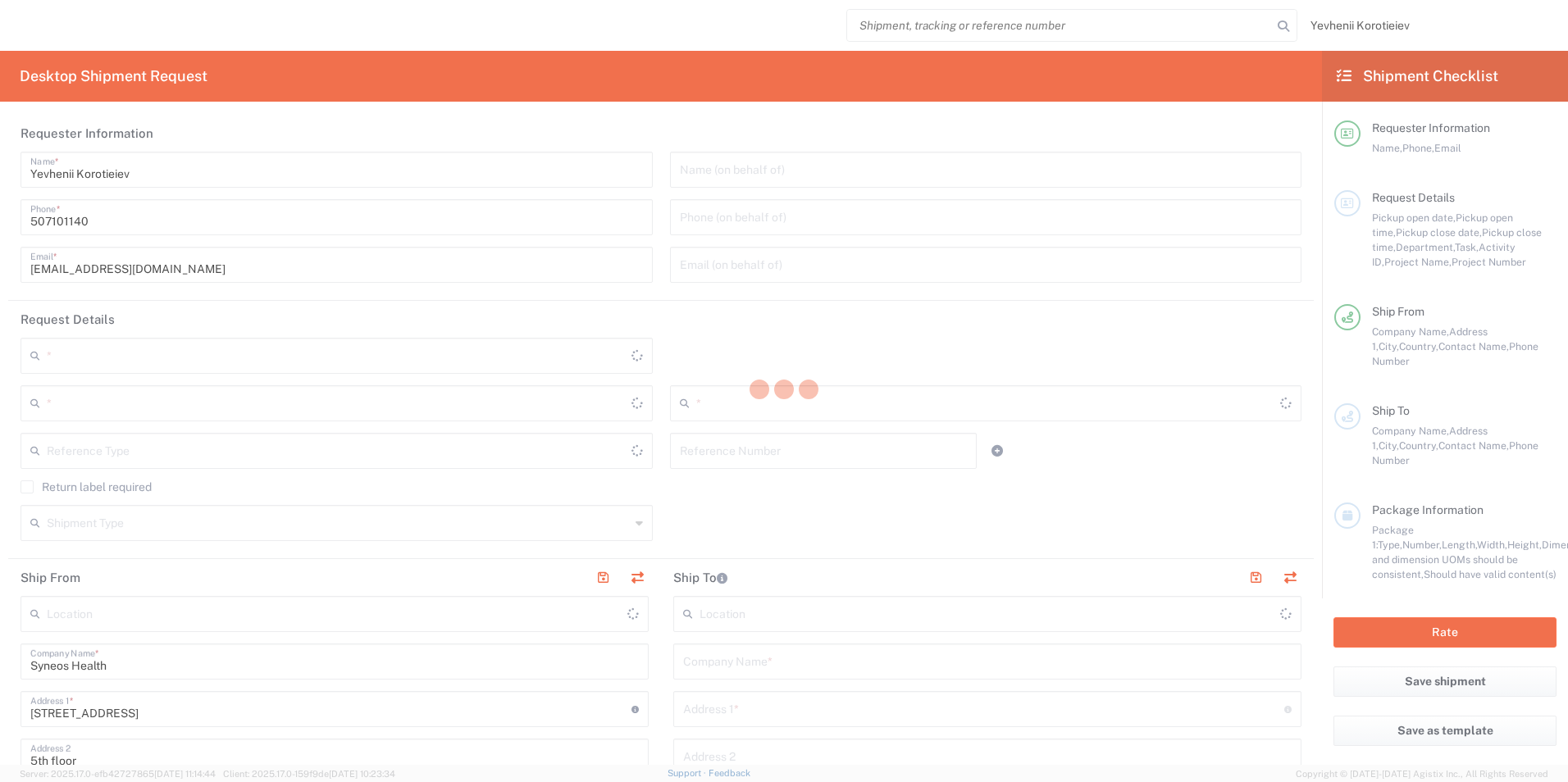
type input "3229"
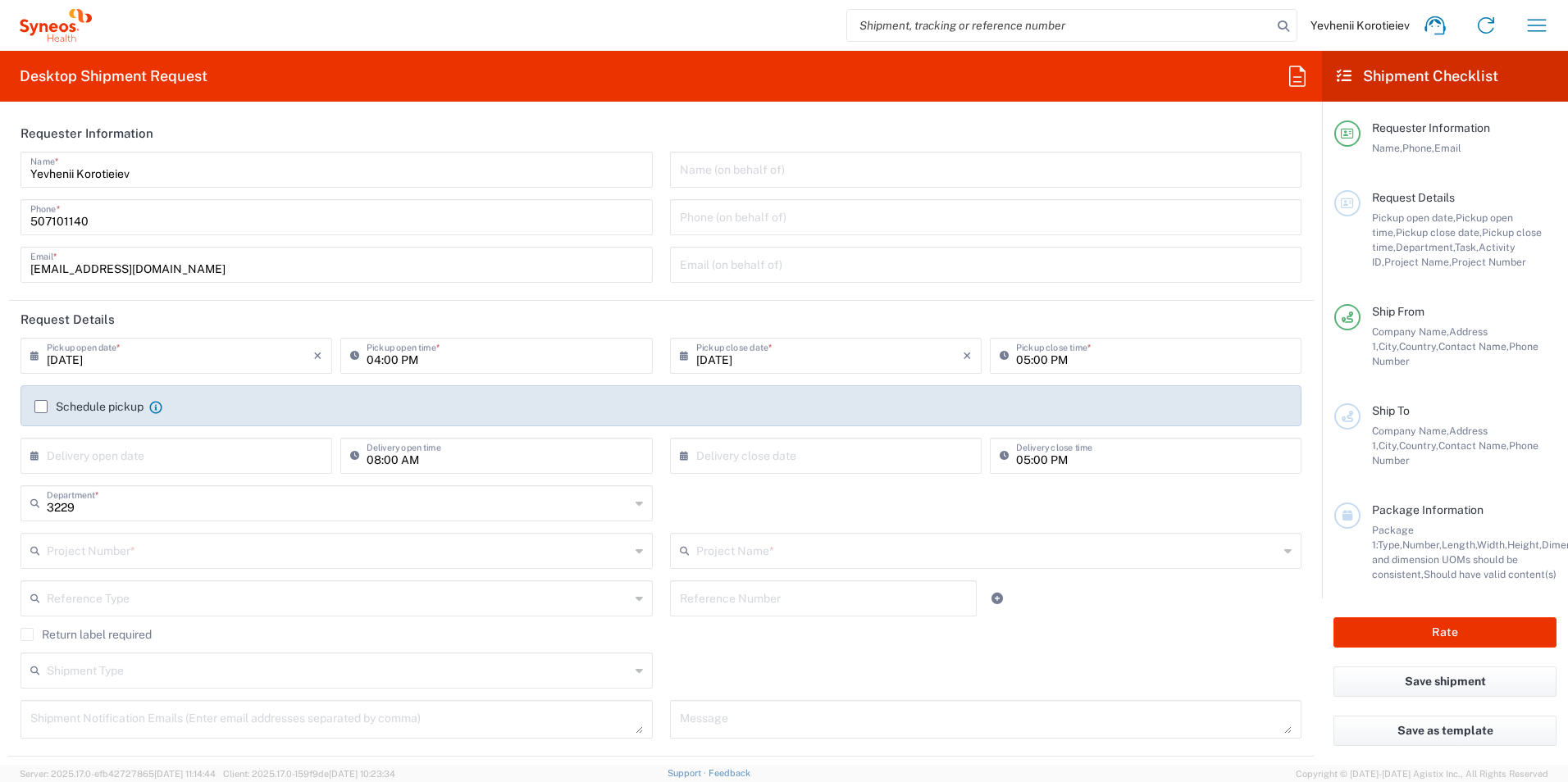
type input "[GEOGRAPHIC_DATA]"
type input "Syneos Health Ukraine, LLC"
click at [46, 408] on label "Schedule pickup" at bounding box center [89, 406] width 109 height 13
click at [41, 407] on input "Schedule pickup" at bounding box center [41, 407] width 0 height 0
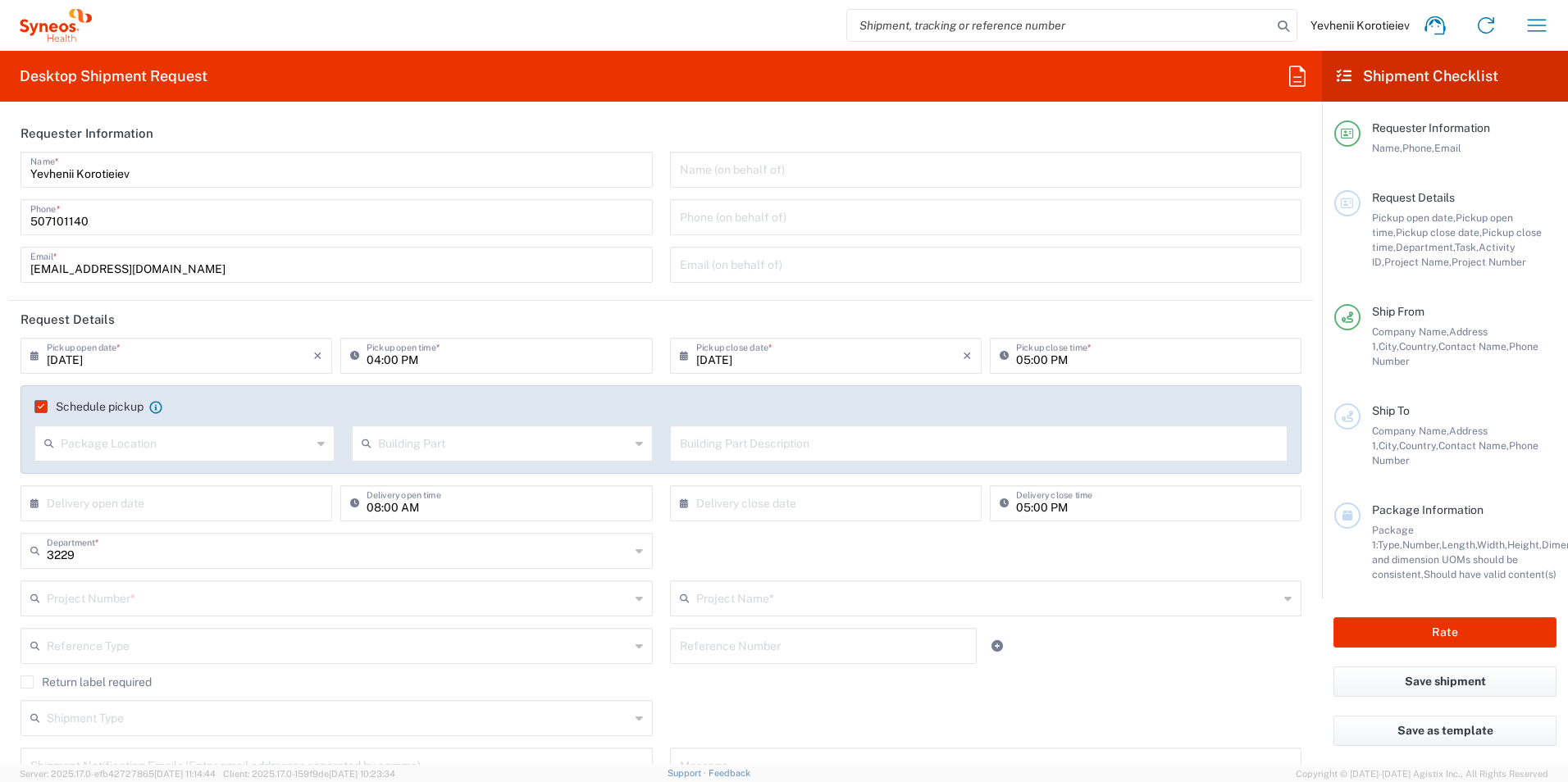
click at [120, 365] on input "[DATE]" at bounding box center [180, 354] width 267 height 28
click at [135, 531] on span "25" at bounding box center [132, 527] width 24 height 23
type input "[DATE]"
click at [368, 360] on input "04:00 PM" at bounding box center [504, 354] width 275 height 28
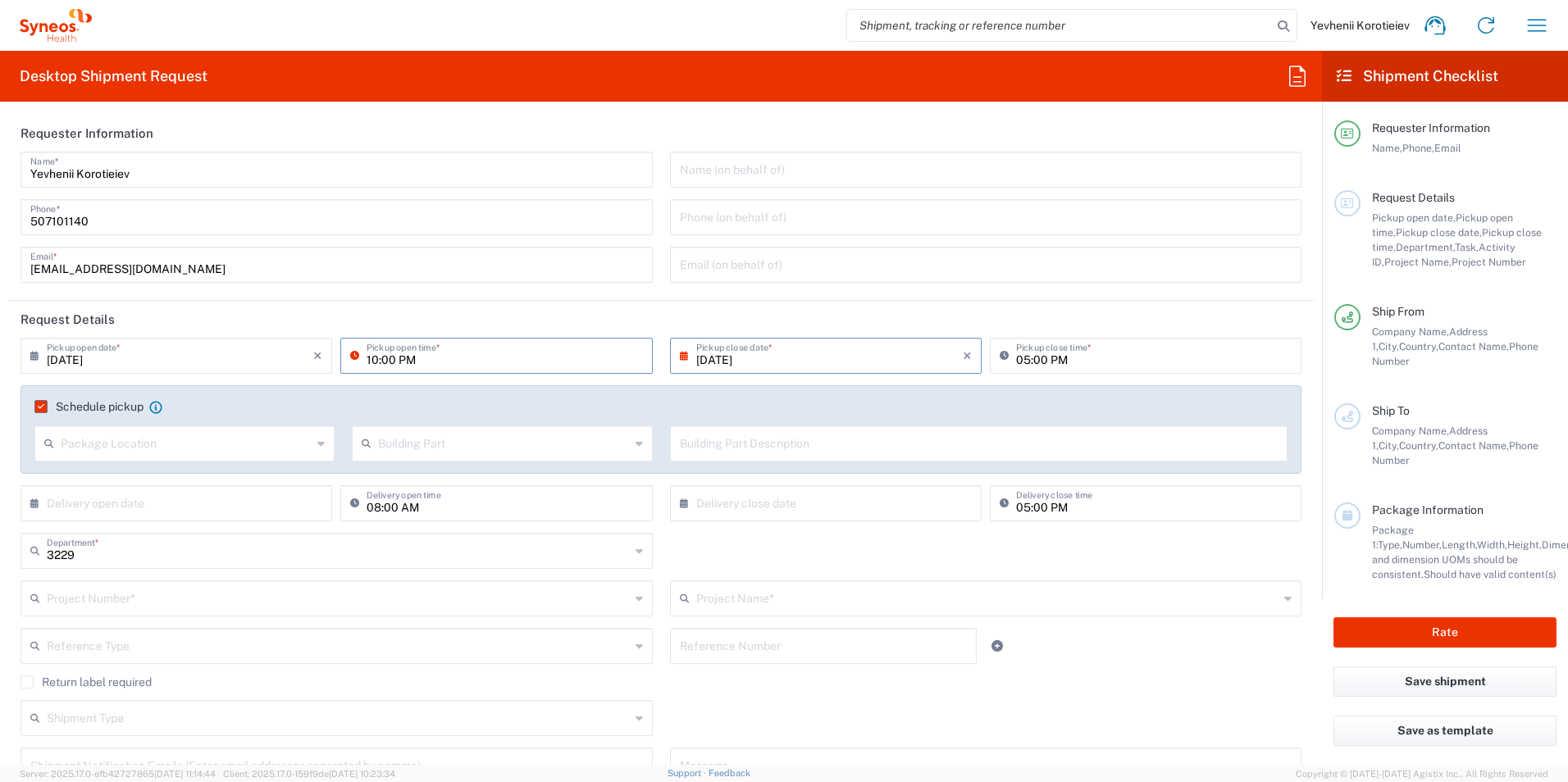
click at [403, 357] on input "10:00 PM" at bounding box center [504, 354] width 275 height 28
type input "10:00 AM"
click at [718, 359] on input "[DATE]" at bounding box center [829, 354] width 267 height 28
click at [771, 531] on span "25" at bounding box center [775, 527] width 24 height 23
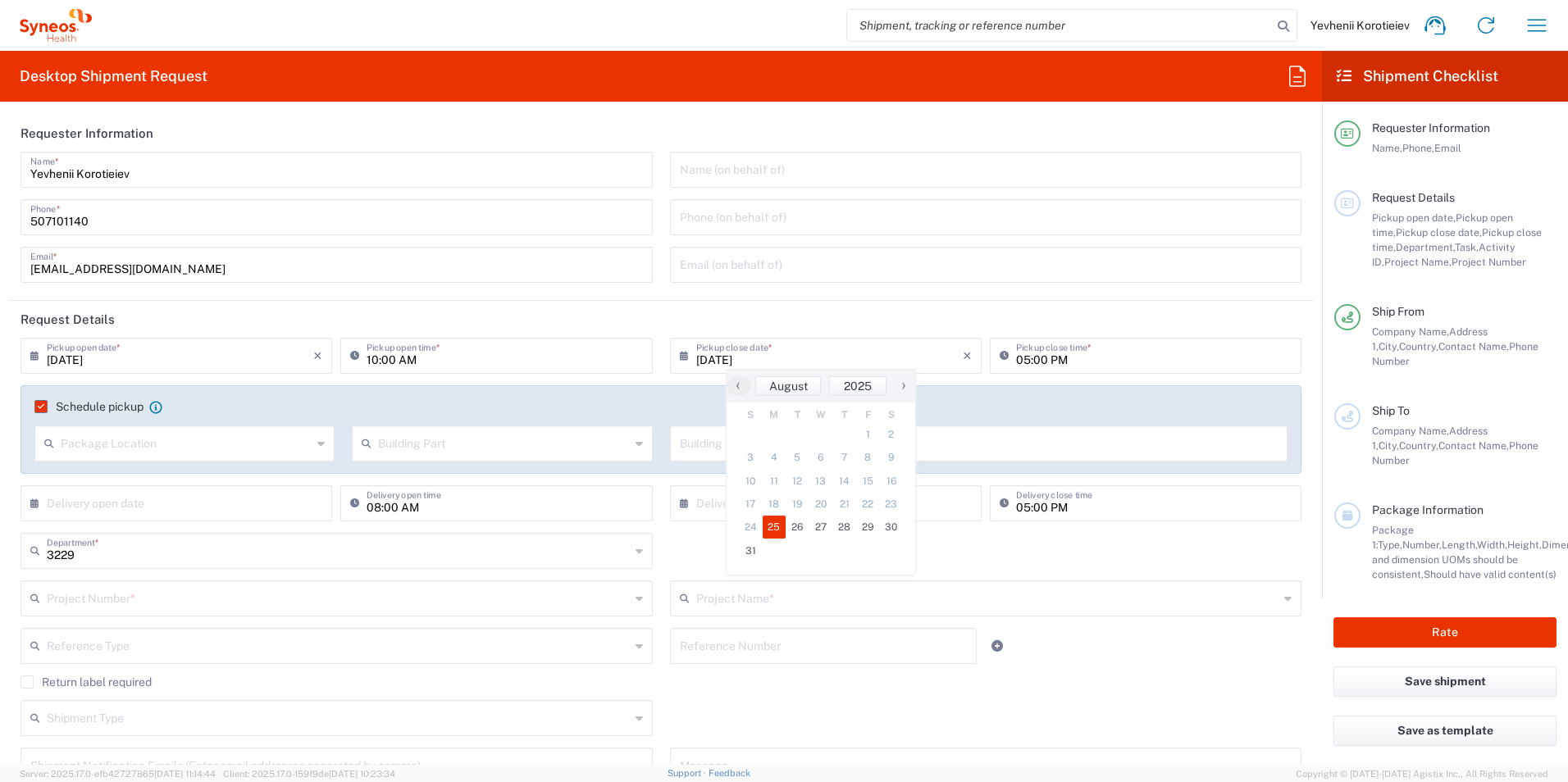
click at [771, 527] on span "25" at bounding box center [775, 527] width 24 height 23
click at [1219, 395] on div "Schedule pickup When scheduling a pickup please be sure to meet the following c…" at bounding box center [661, 429] width 1281 height 89
click at [166, 444] on input "text" at bounding box center [187, 442] width 251 height 28
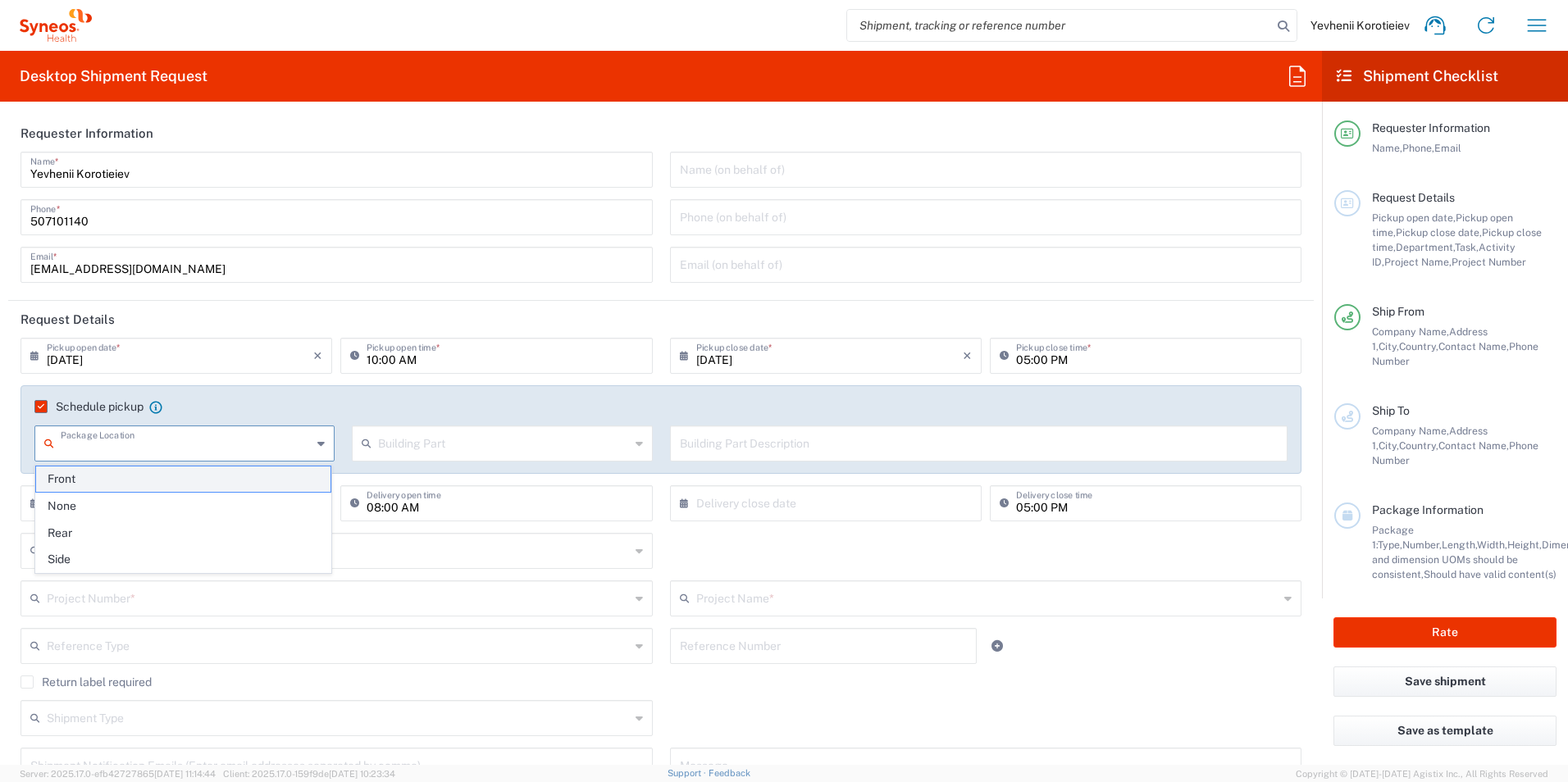
click at [156, 476] on span "Front" at bounding box center [183, 479] width 294 height 26
type input "Front"
click at [442, 444] on input "text" at bounding box center [503, 442] width 251 height 28
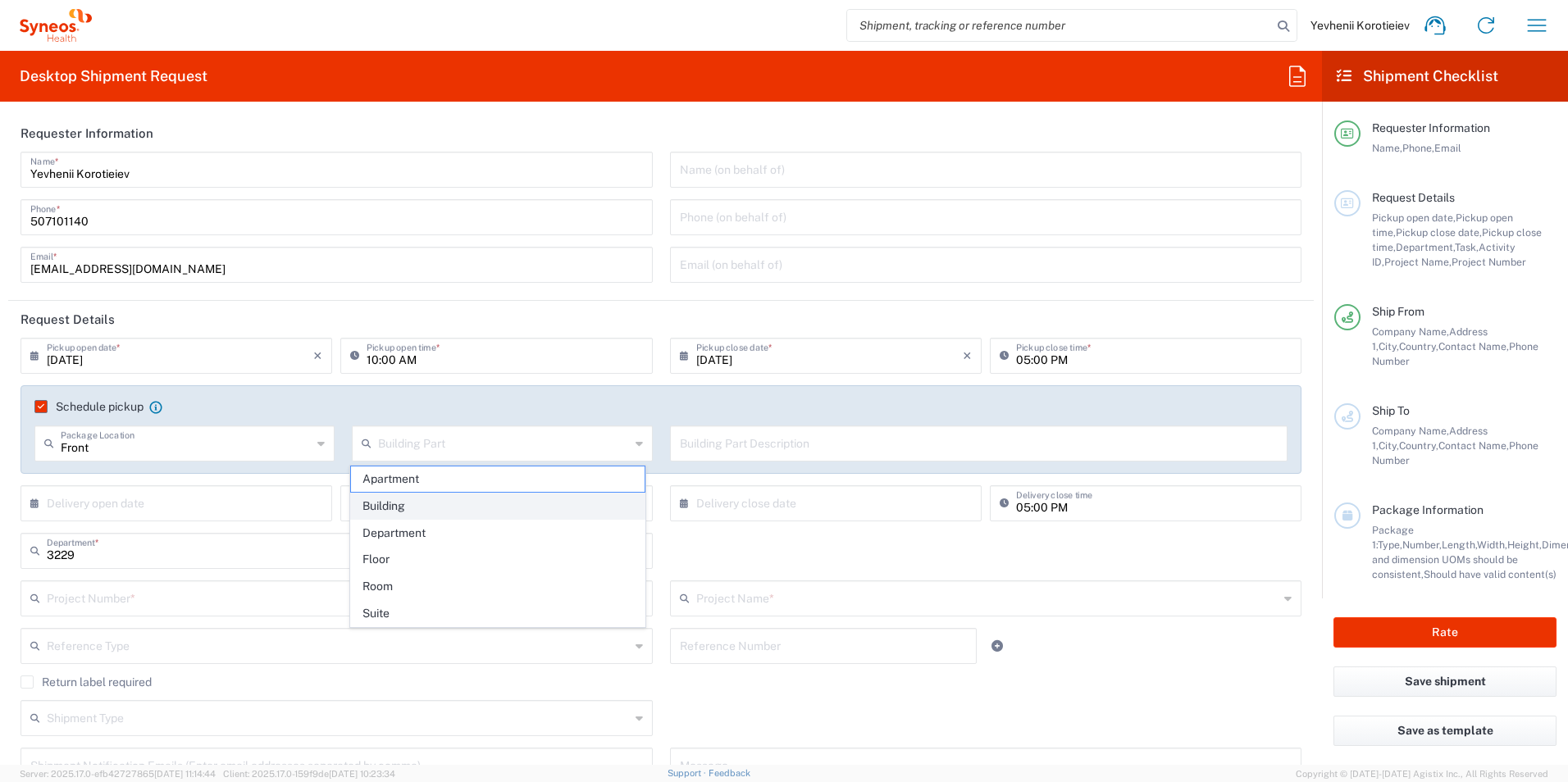
click at [428, 499] on span "Building" at bounding box center [498, 507] width 294 height 26
type input "Building"
click at [757, 455] on input "text" at bounding box center [979, 442] width 599 height 28
paste input "Printing Agency "Copy Shop" Serhiy Naboky 12 Kyiv 02000, UA Phone: [PHONE_NUMBE…"
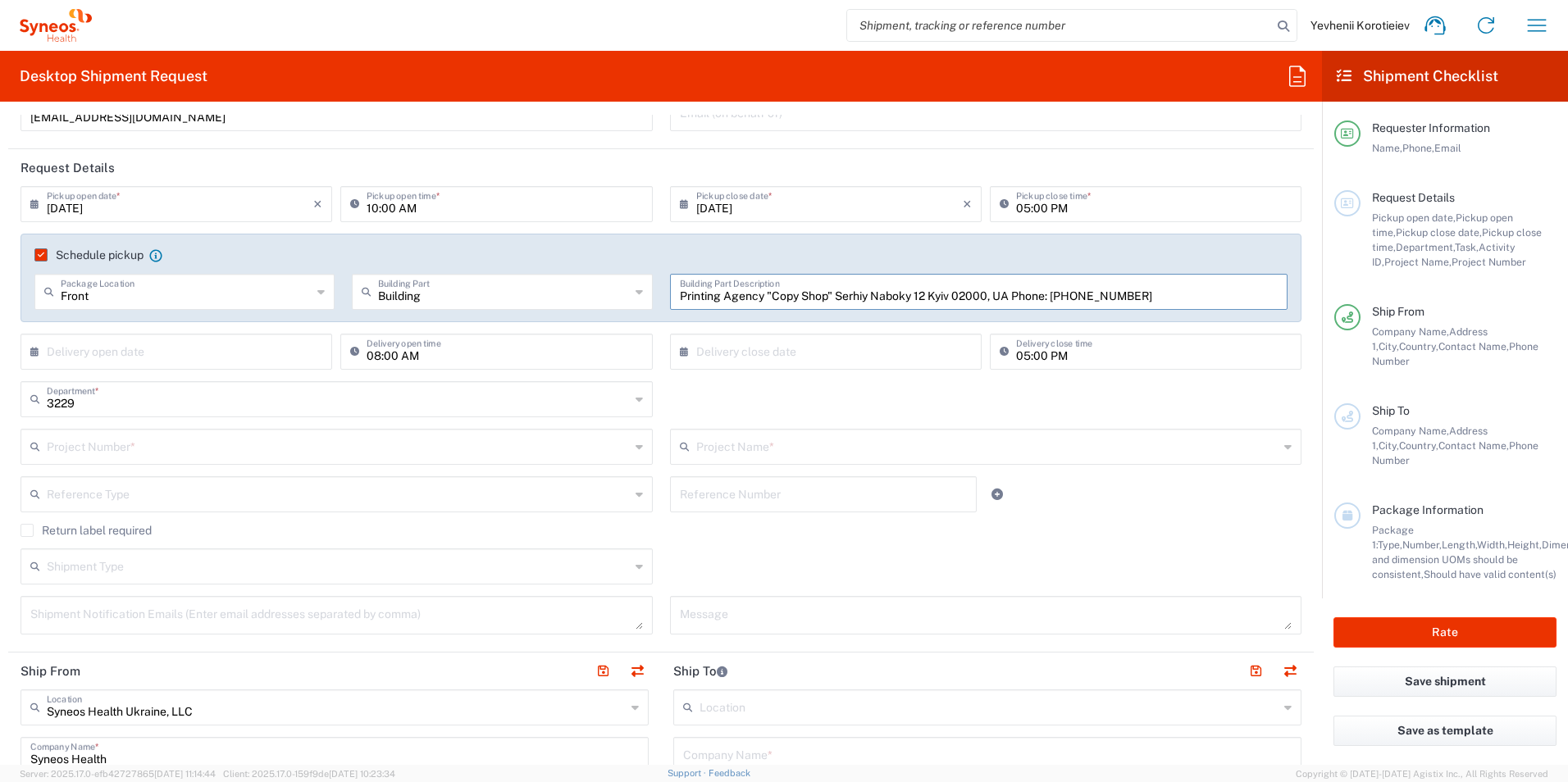
scroll to position [164, 0]
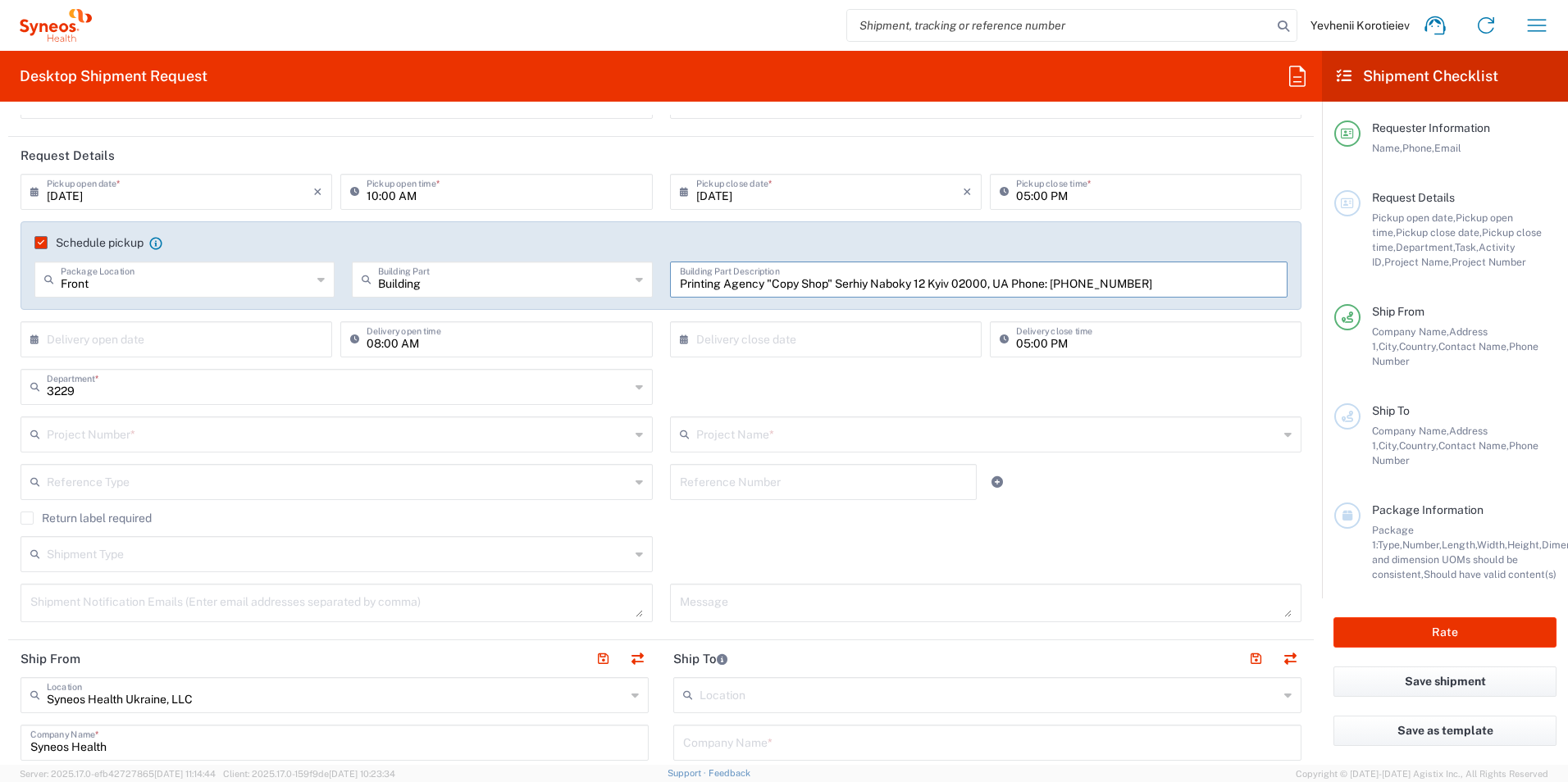
type input "Printing Agency "Copy Shop" Serhiy Naboky 12 Kyiv 02000, UA Phone: [PHONE_NUMBE…"
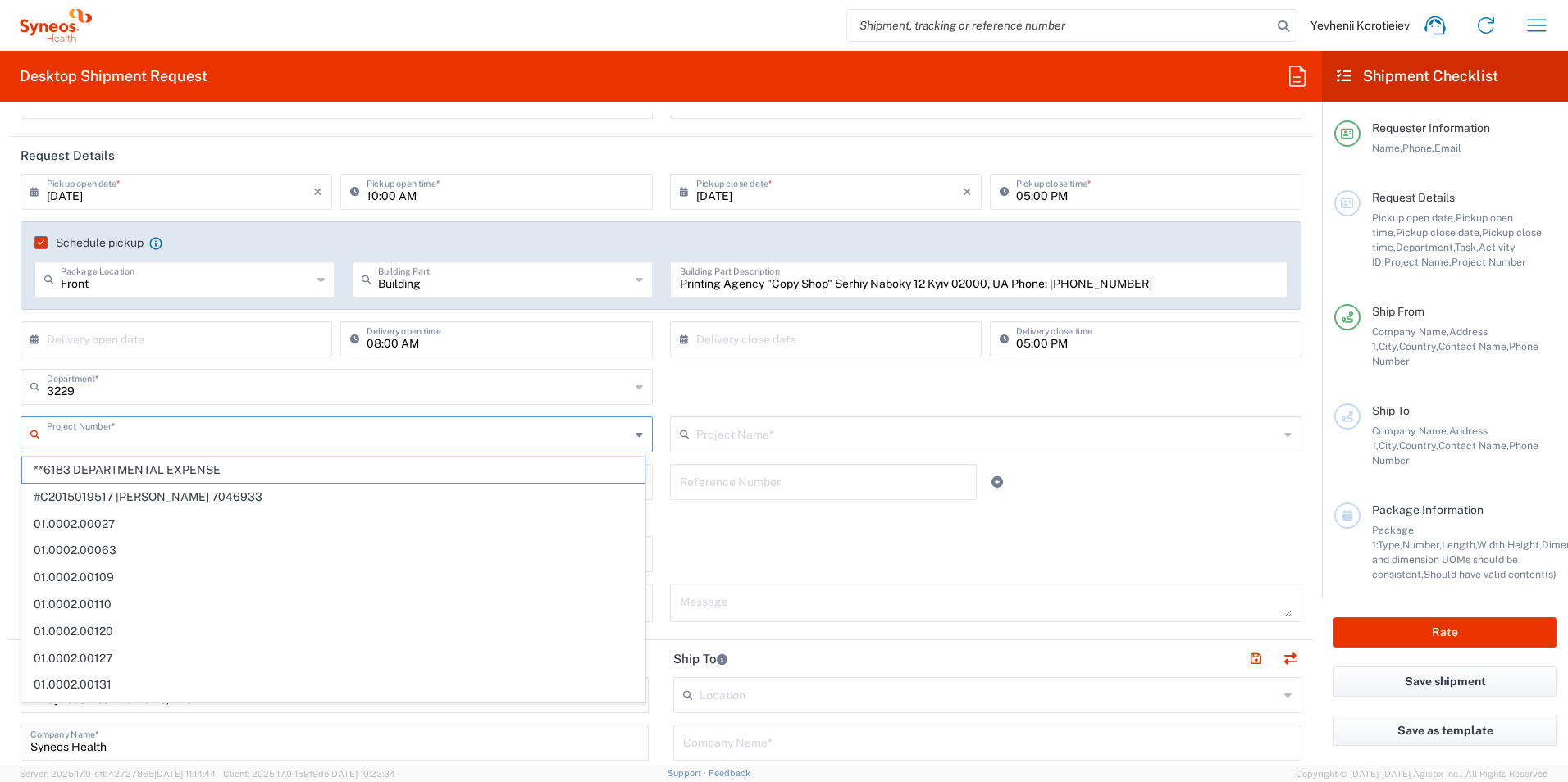
click at [236, 444] on input "text" at bounding box center [338, 433] width 583 height 28
paste input "7052839"
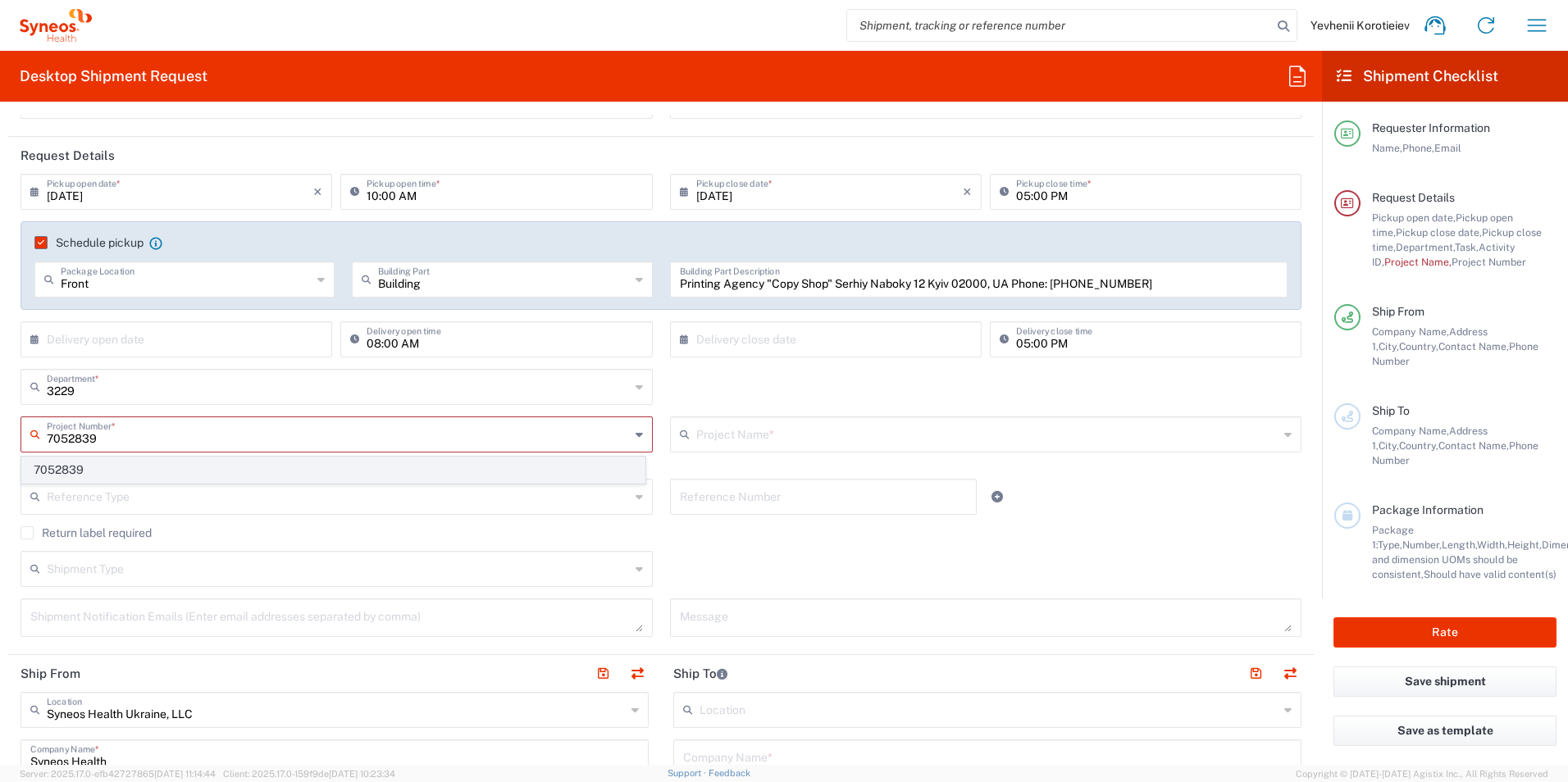
type input "7052839"
click at [77, 471] on span "7052839" at bounding box center [334, 471] width 623 height 26
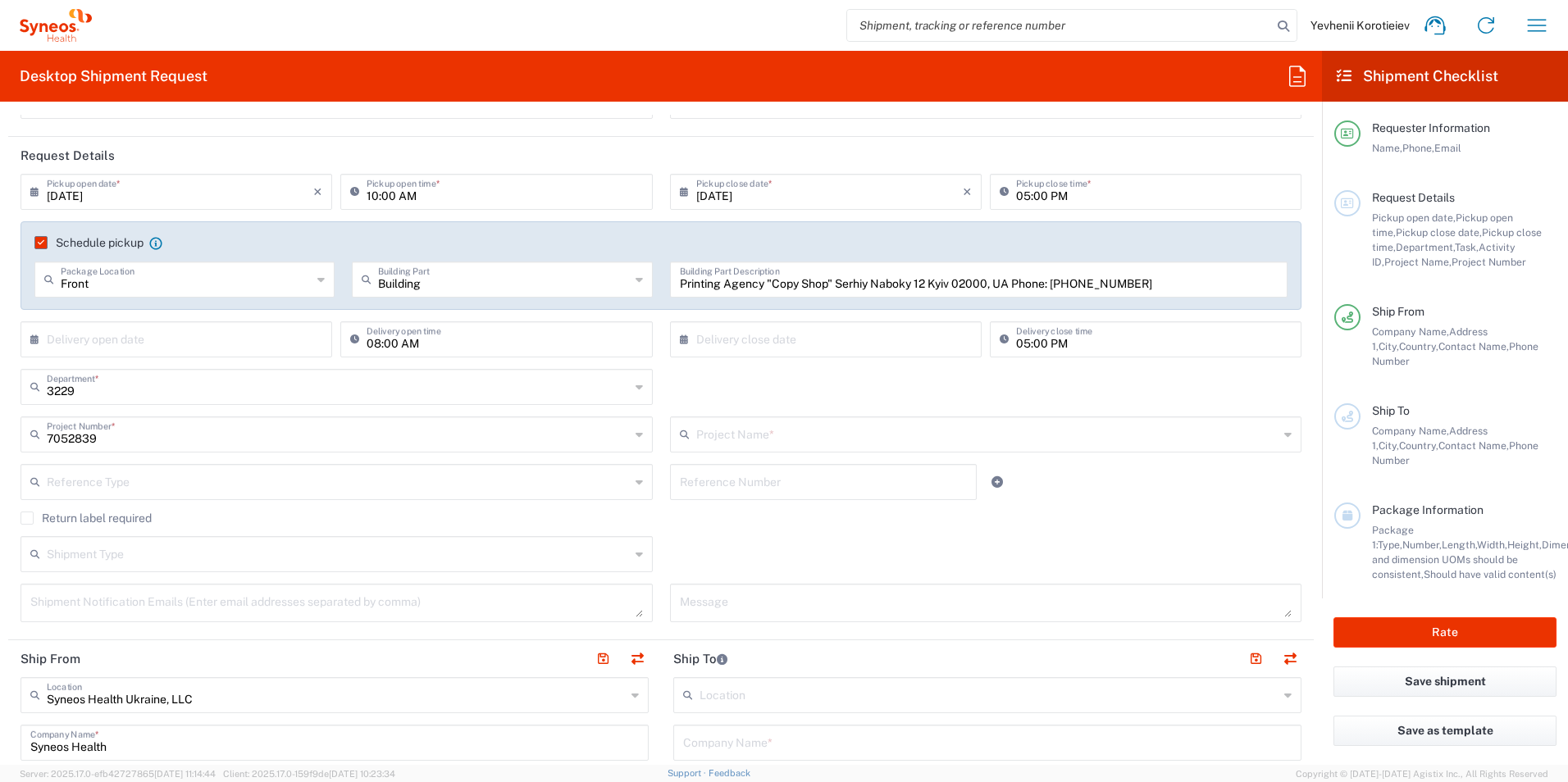
type input "EMPOWER CVL-231-2003"
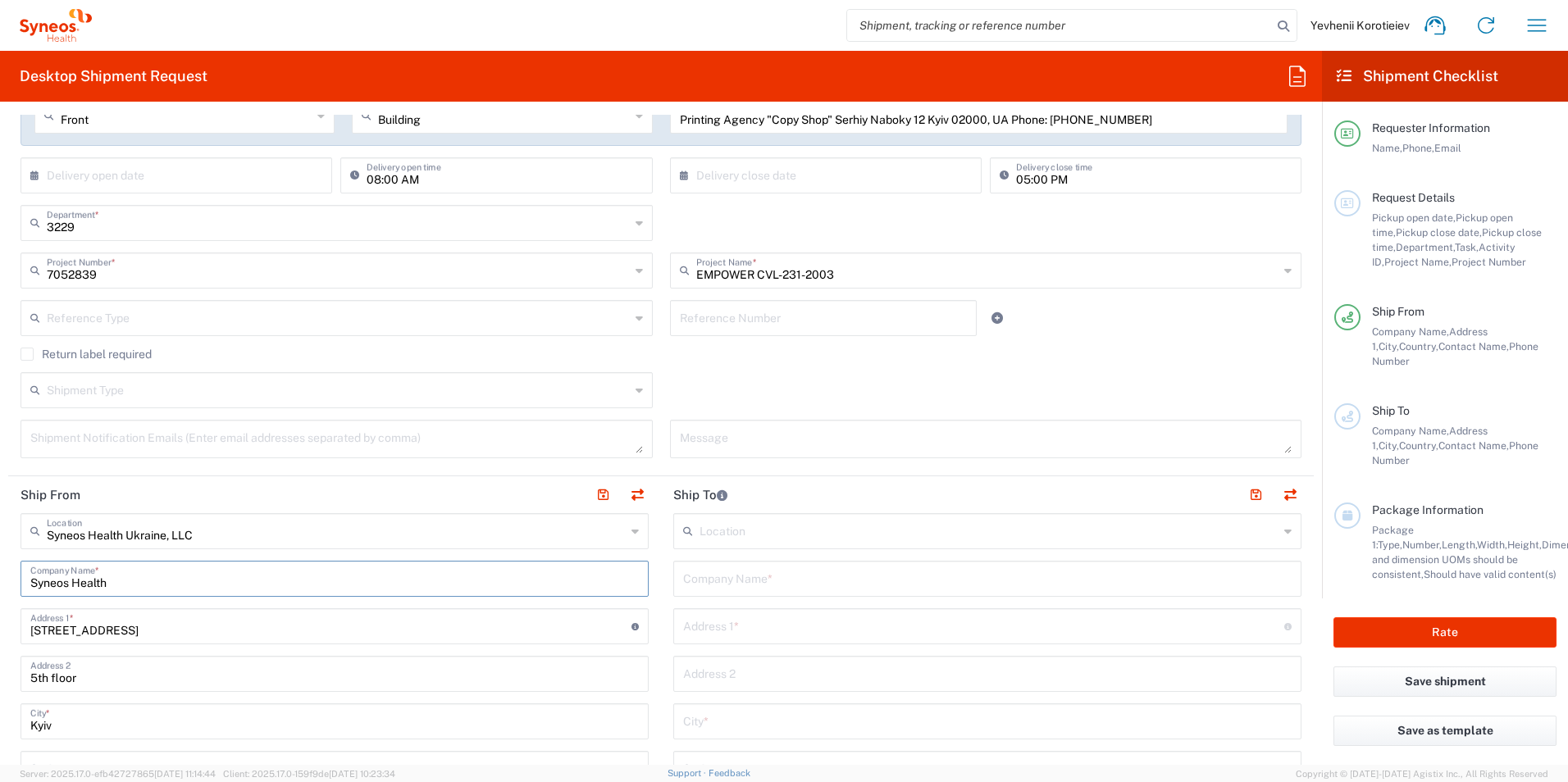
drag, startPoint x: 138, startPoint y: 588, endPoint x: -3, endPoint y: 575, distance: 141.6
click at [0, 575] on html "Yevhenii Korotieiev Home Shipment estimator Shipment tracking Desktop shipment …" at bounding box center [784, 391] width 1568 height 782
paste input "Printing Agency "Copy Shop""
type input "Printing Agency "Copy Shop""
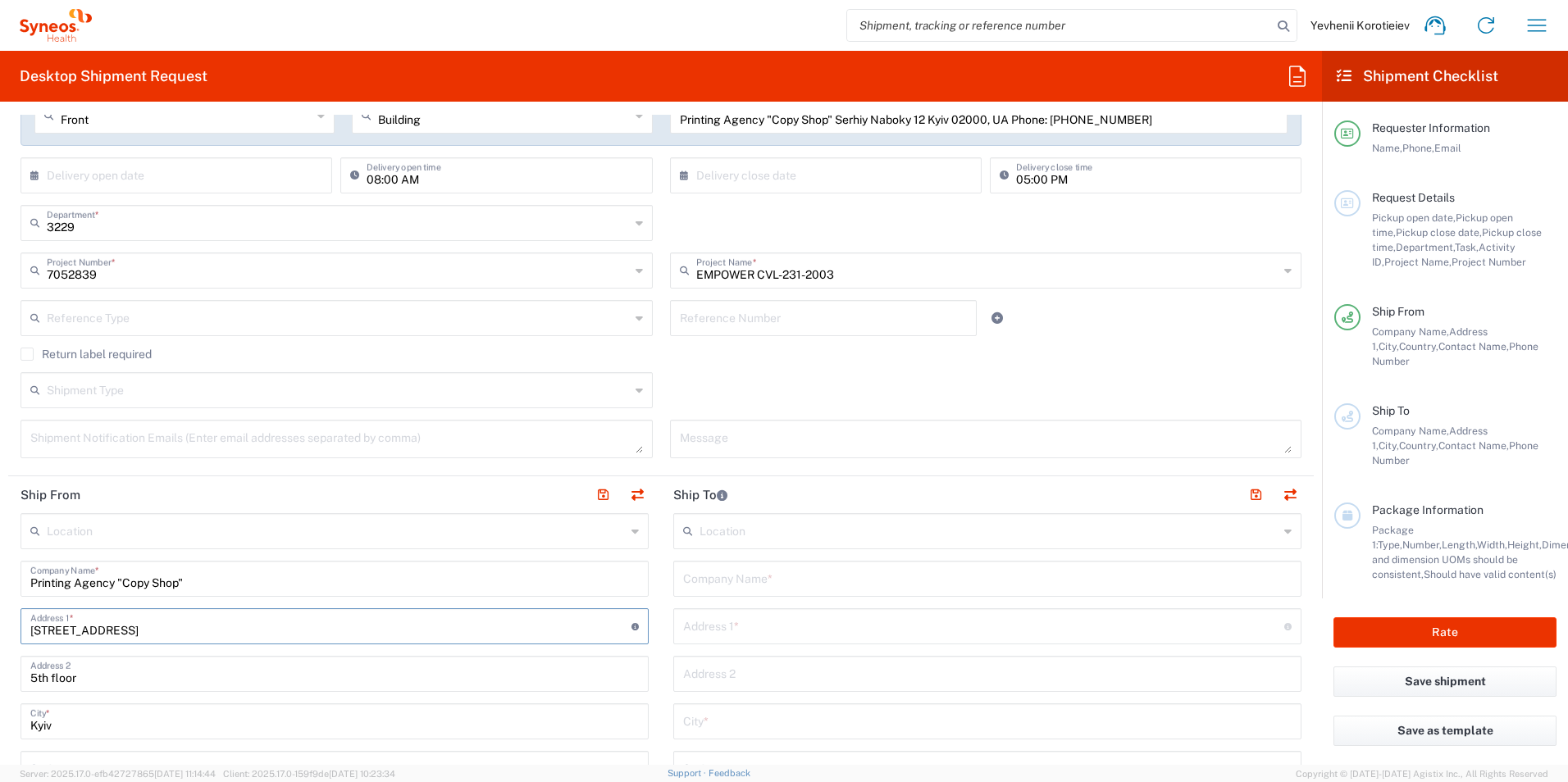
click at [0, 613] on html "Yevhenii Korotieiev Home Shipment estimator Shipment tracking Desktop shipment …" at bounding box center [784, 391] width 1568 height 782
paste input "Serhiy Naboky 12"
type input "Serhiy Naboky 12"
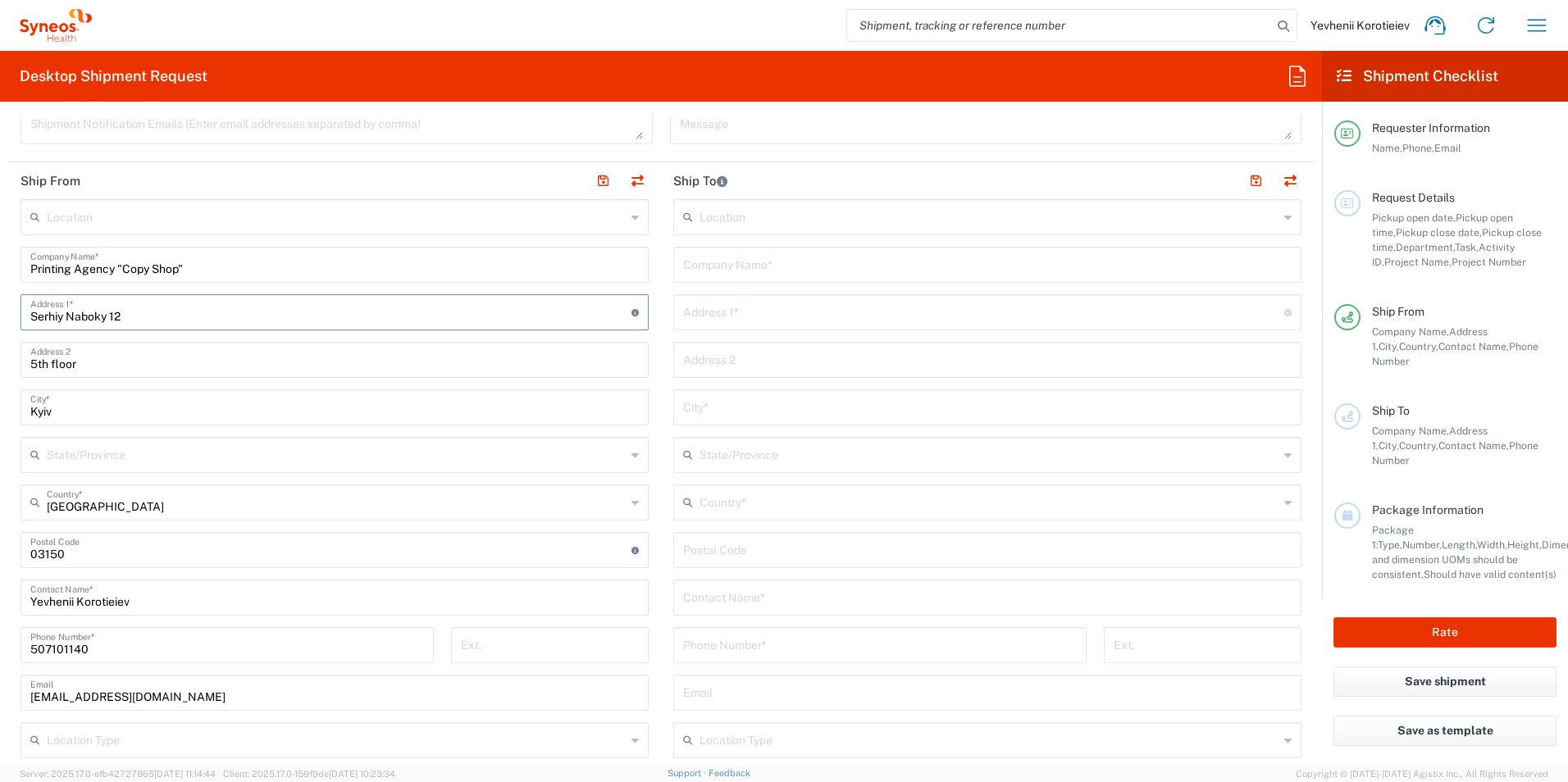
scroll to position [656, 0]
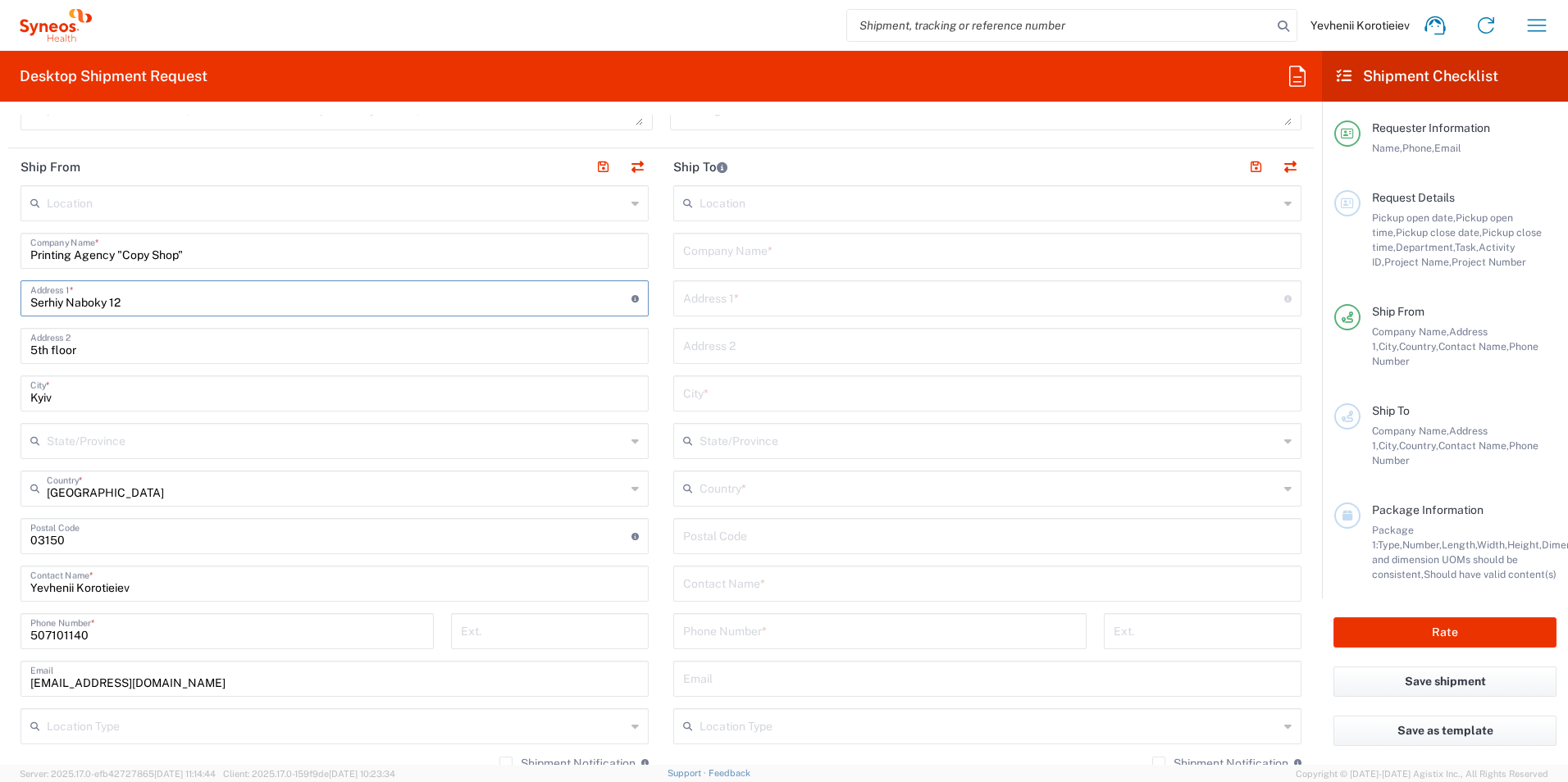
click at [45, 539] on input "undefined" at bounding box center [330, 534] width 601 height 28
type input "2"
type input "02000"
drag, startPoint x: 116, startPoint y: 644, endPoint x: -3, endPoint y: 630, distance: 119.8
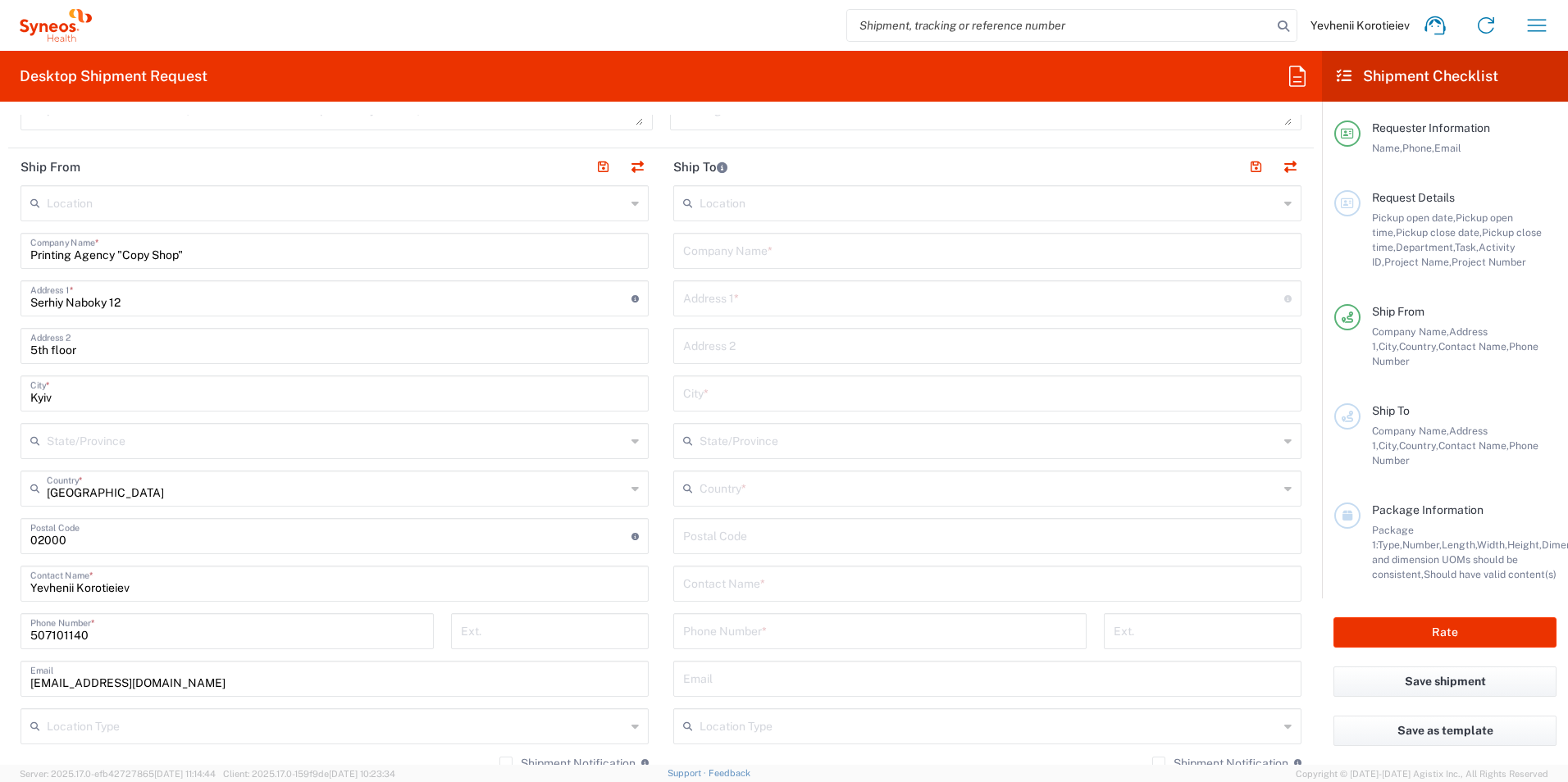
click at [0, 630] on html "Yevhenii Korotieiev Home Shipment estimator Shipment tracking Desktop shipment …" at bounding box center [784, 391] width 1568 height 782
drag, startPoint x: 62, startPoint y: 640, endPoint x: -3, endPoint y: 631, distance: 65.6
click at [0, 631] on html "Yevhenii Korotieiev Home Shipment estimator Shipment tracking Desktop shipment …" at bounding box center [784, 391] width 1568 height 782
paste input "+38093 150 751"
type input "[PHONE_NUMBER]"
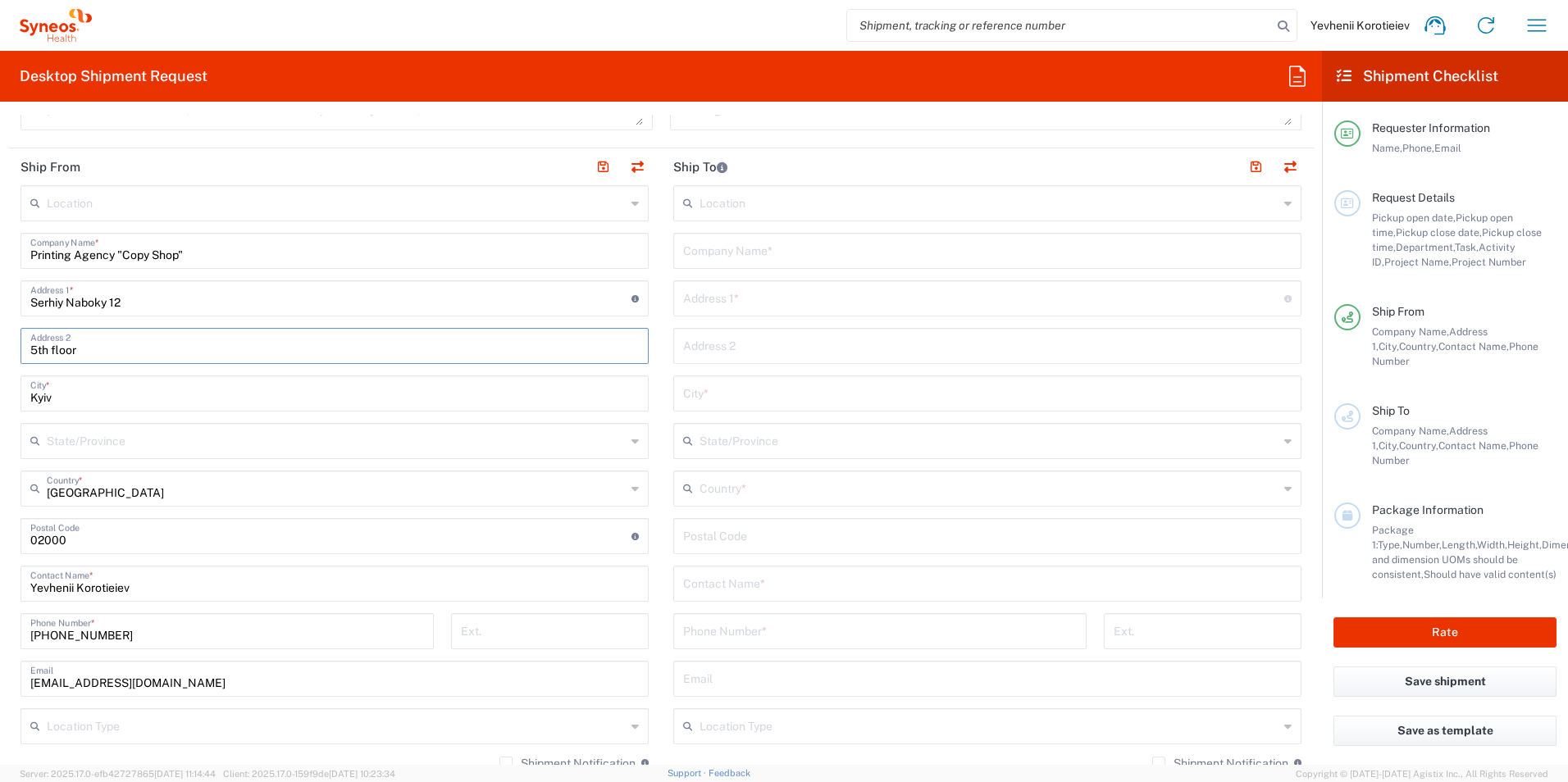
drag, startPoint x: 89, startPoint y: 352, endPoint x: -3, endPoint y: 355, distance: 92.0
click at [0, 355] on html "Yevhenii Korotieiev Home Shipment estimator Shipment tracking Desktop shipment …" at bounding box center [784, 391] width 1568 height 782
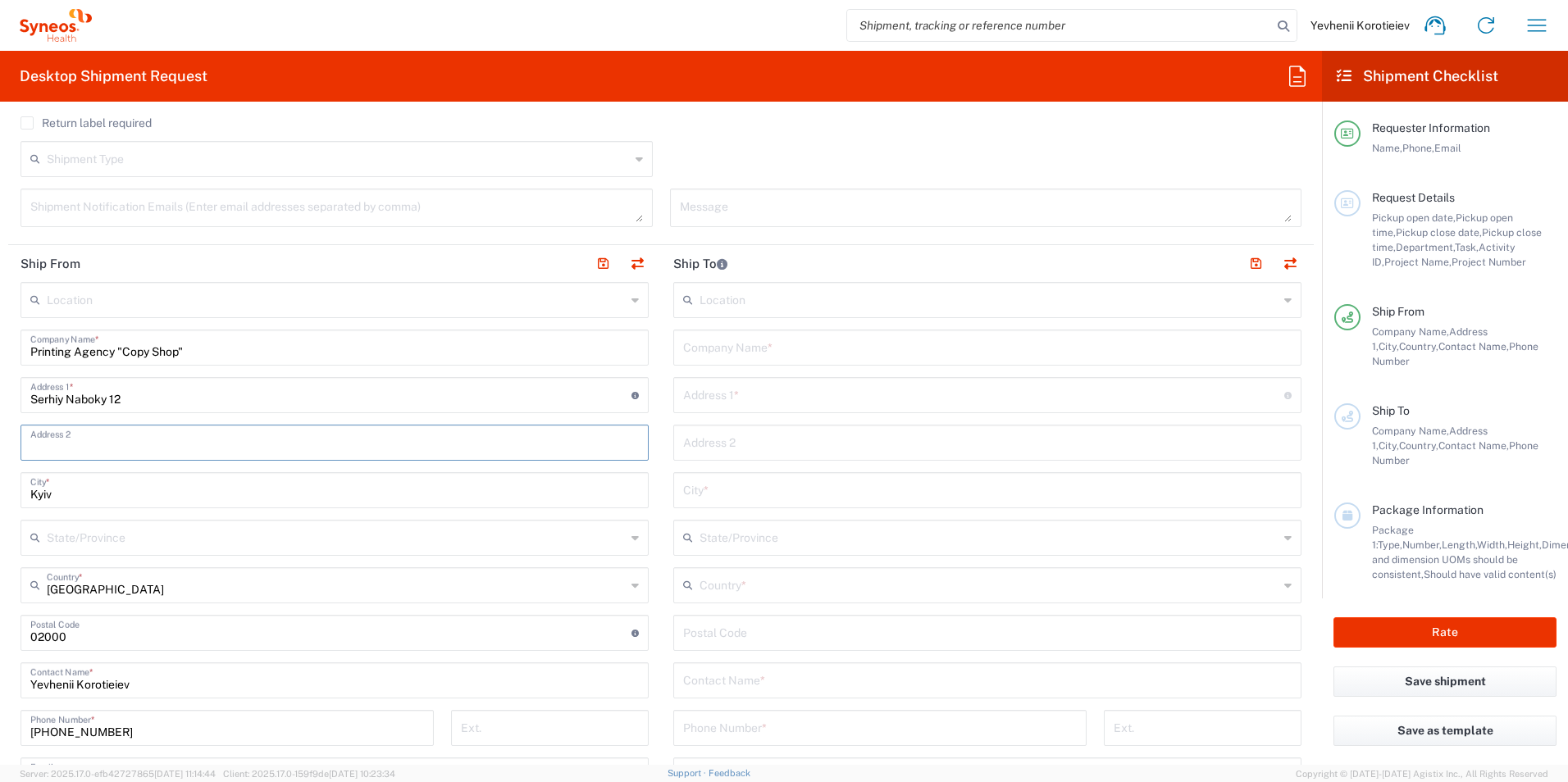
scroll to position [410, 0]
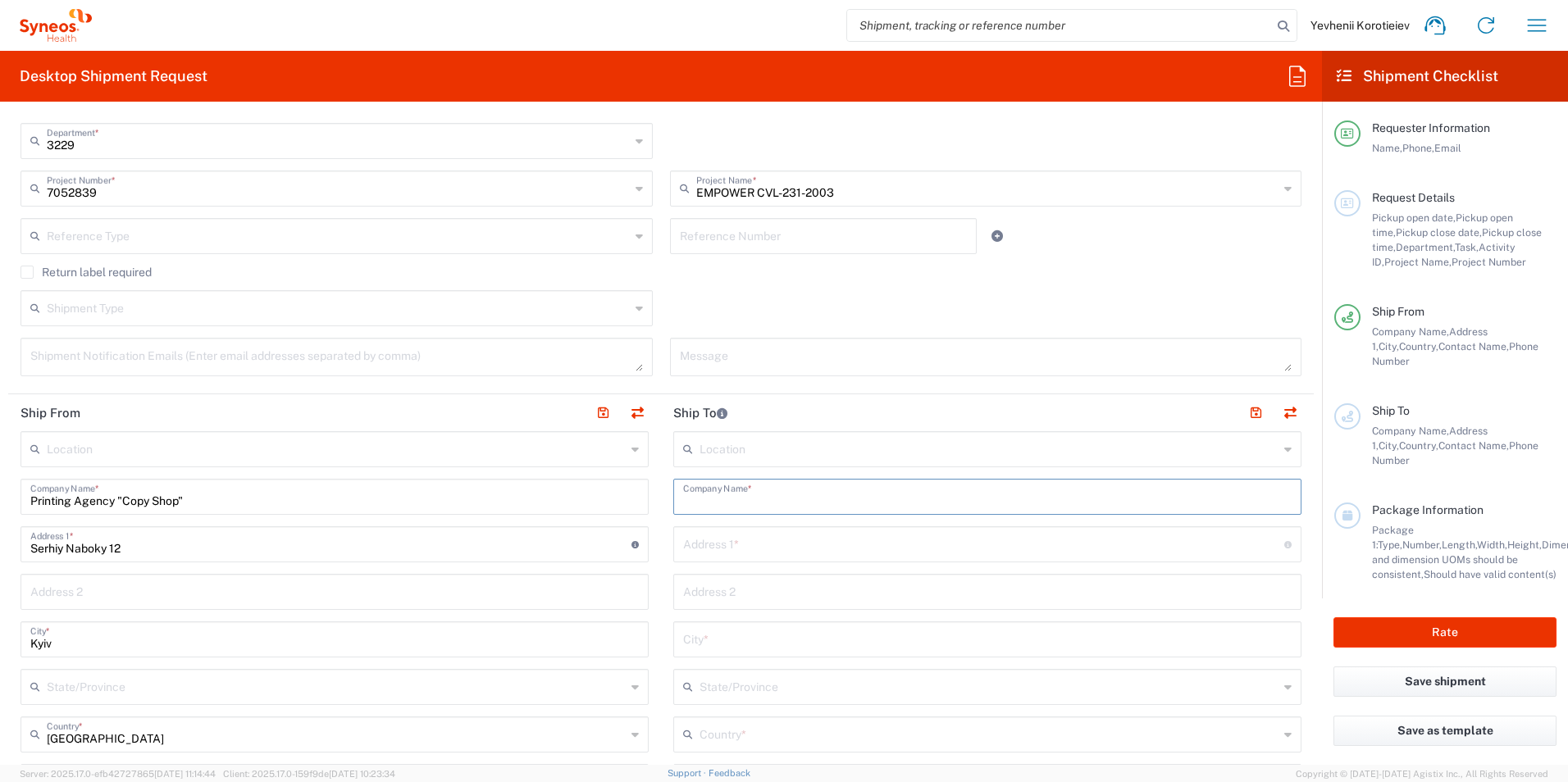
click at [722, 509] on input "text" at bounding box center [987, 496] width 608 height 28
paste input "Vinnytsia Regional Clinical Psycho-Neurological Hospital"
paste input ", Department #2"
type input "Vinnytsia Regional Clinical Psycho-Neurological Hospital, Department #2"
click at [734, 549] on input "text" at bounding box center [983, 543] width 601 height 28
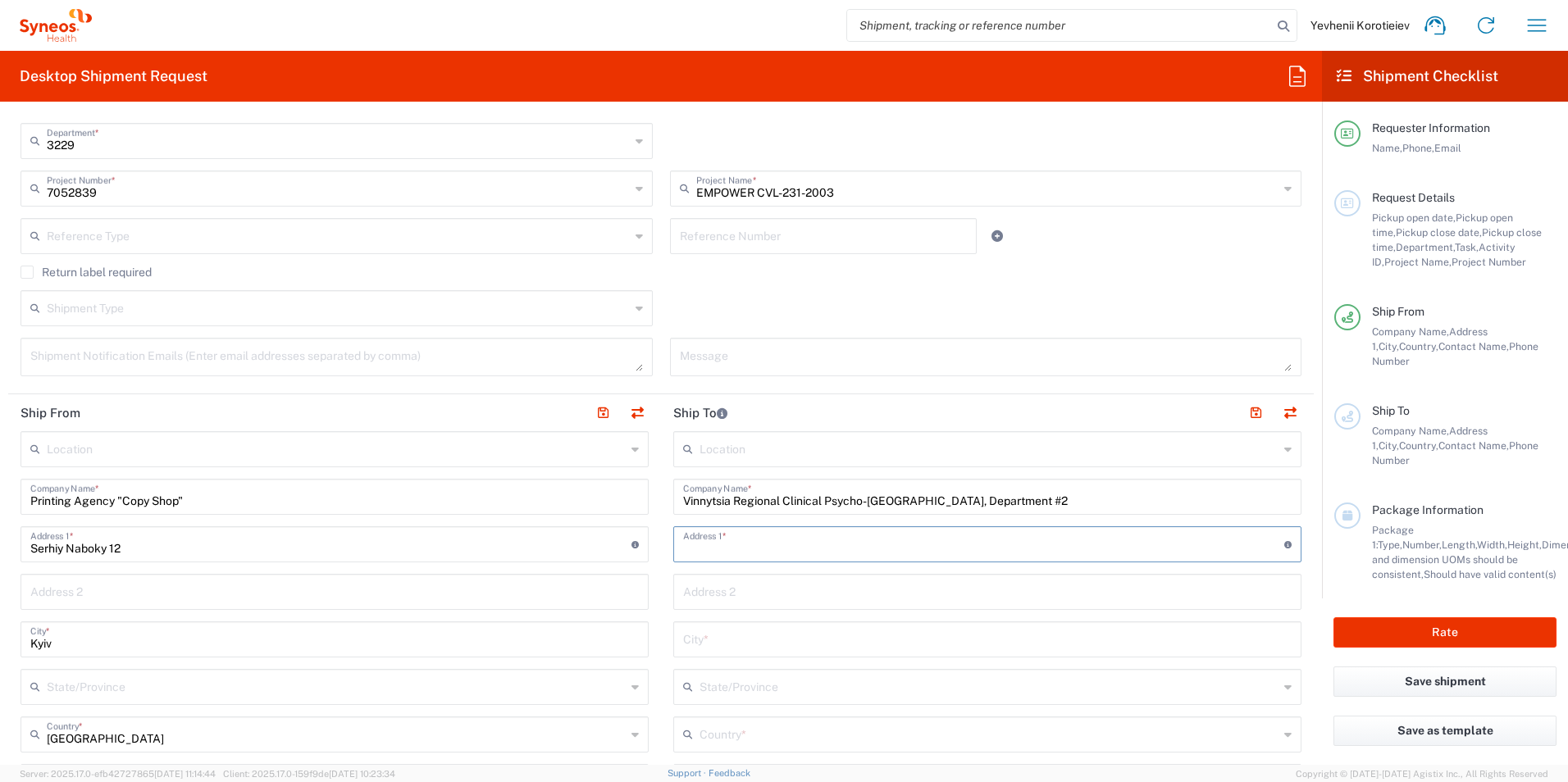
paste input "109, Pirogov str."
type input "109, Pirogov str."
click at [727, 591] on input "text" at bounding box center [987, 590] width 608 height 28
click at [683, 643] on input "text" at bounding box center [987, 637] width 608 height 28
paste input "Vinnytsia"
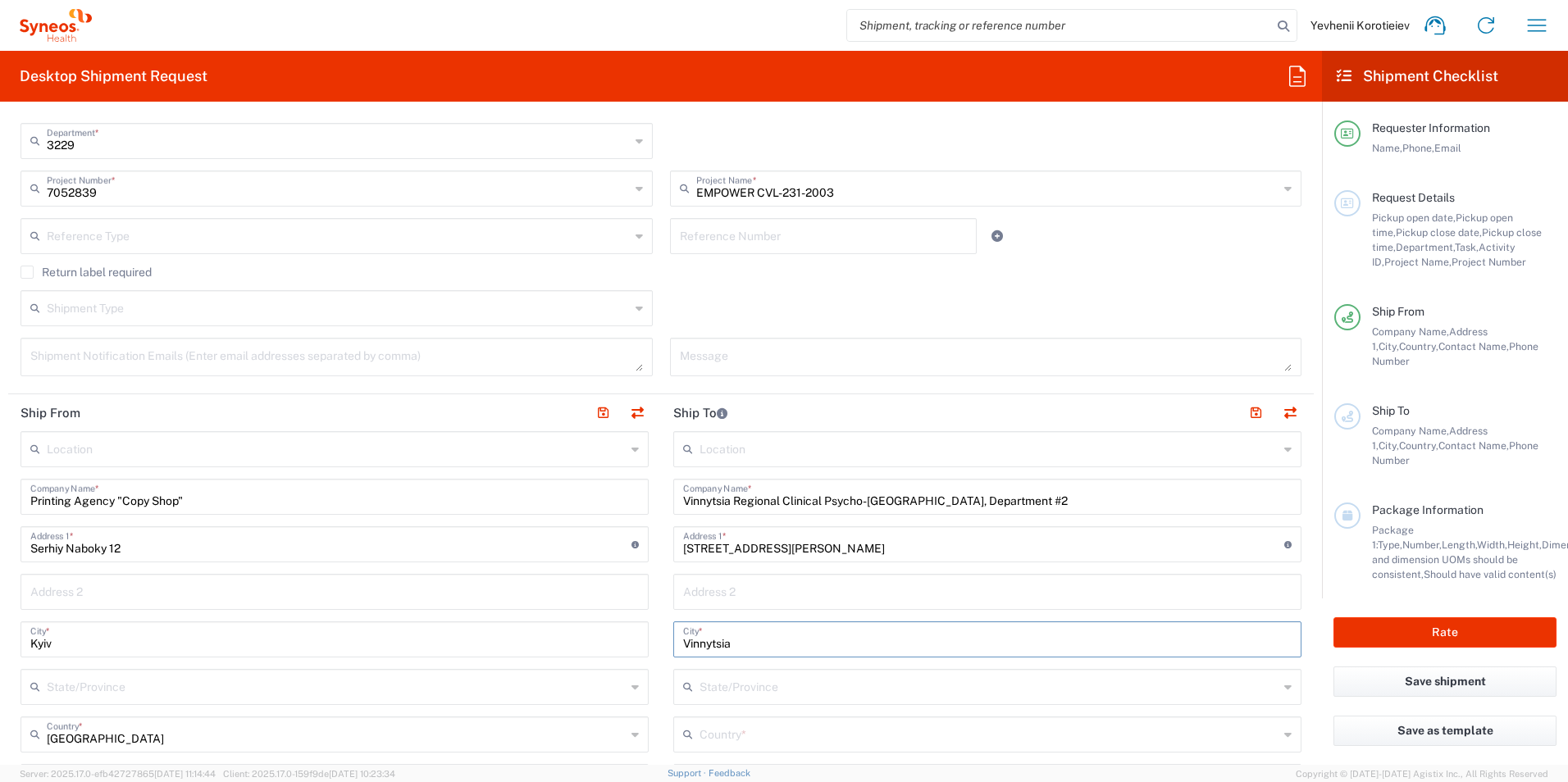
type input "Vinnytsia"
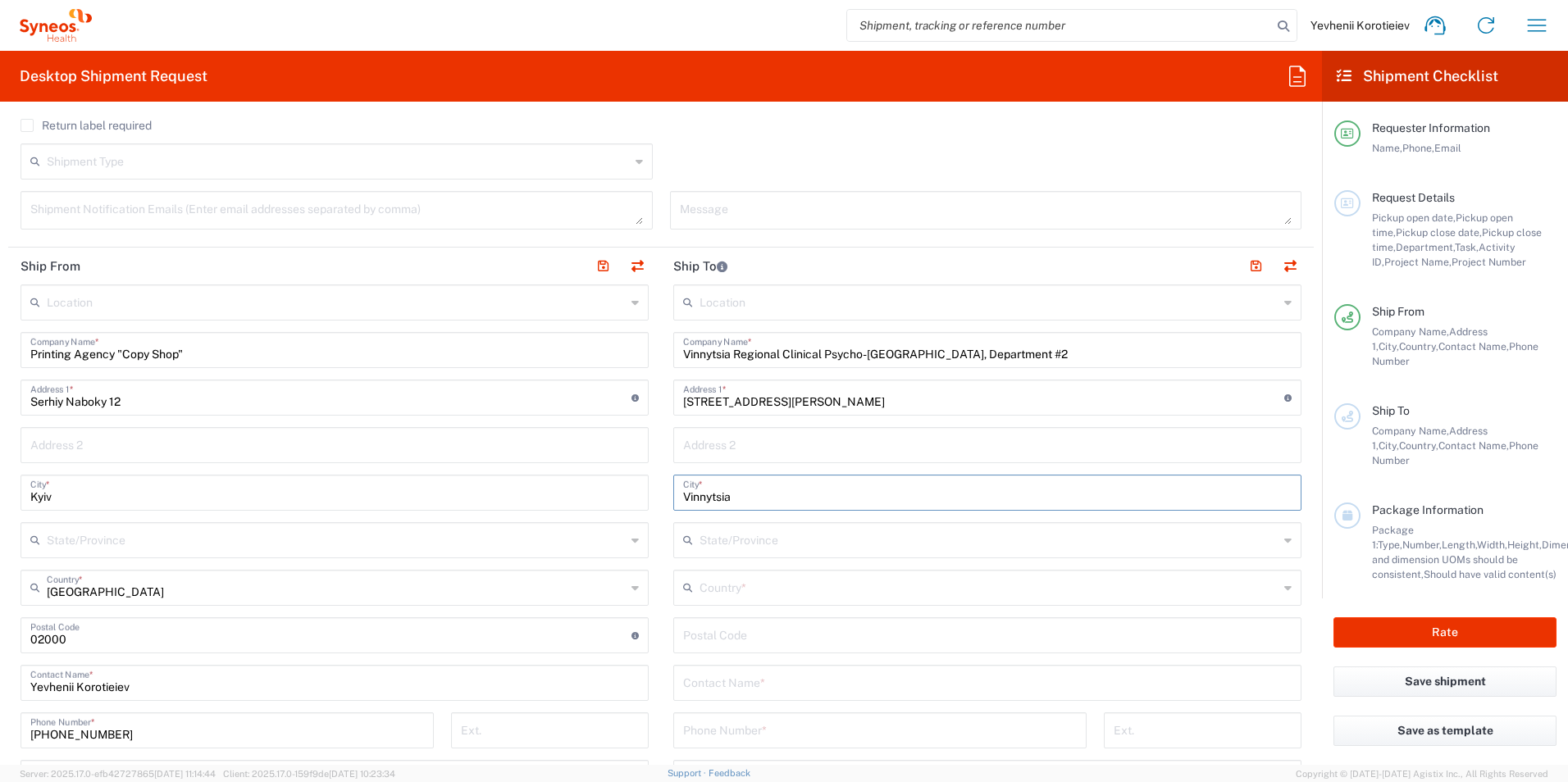
scroll to position [574, 0]
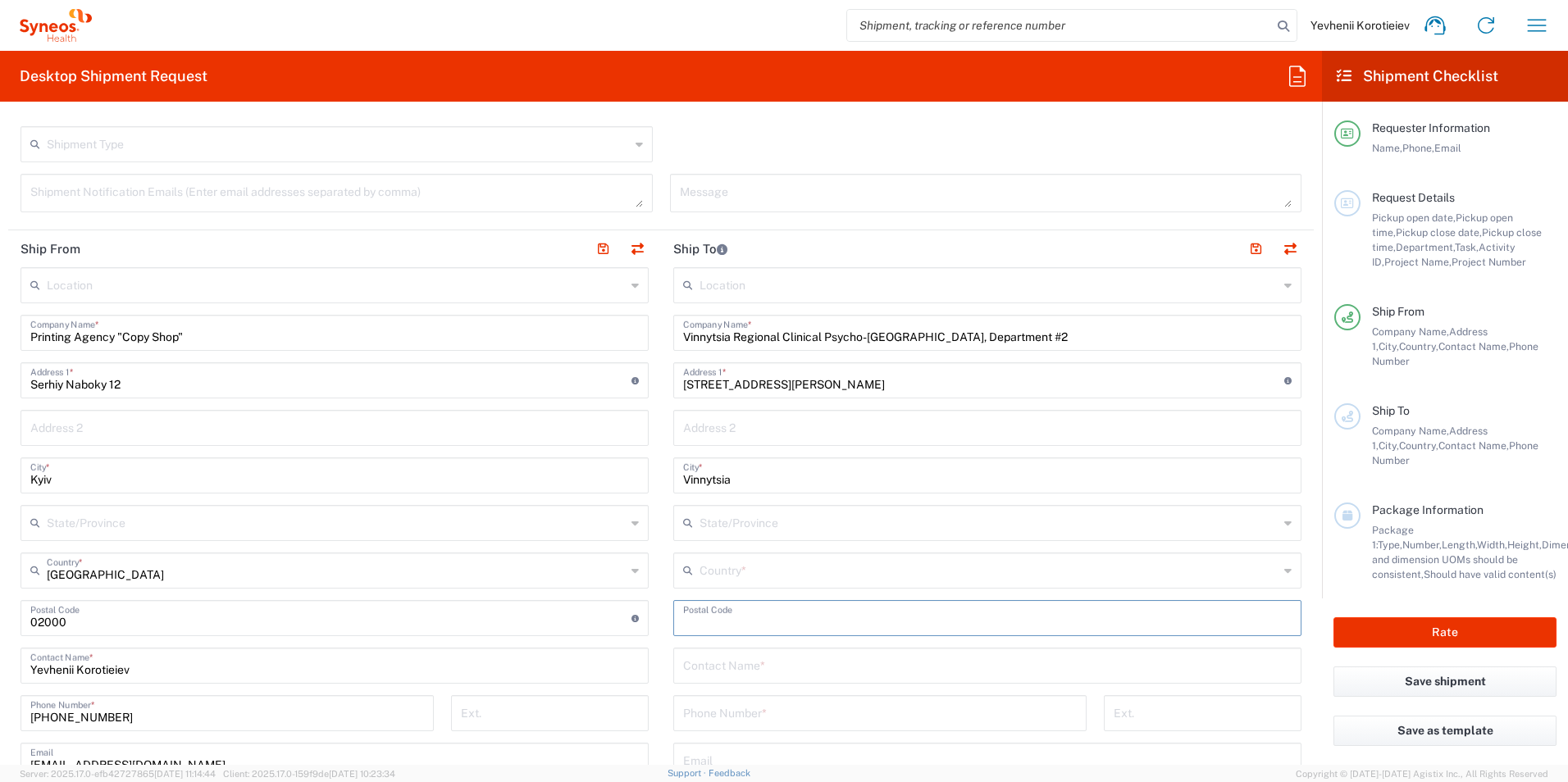
click at [747, 621] on input "undefined" at bounding box center [987, 617] width 608 height 28
paste input "21018"
type input "21018"
click at [711, 570] on input "text" at bounding box center [988, 569] width 579 height 28
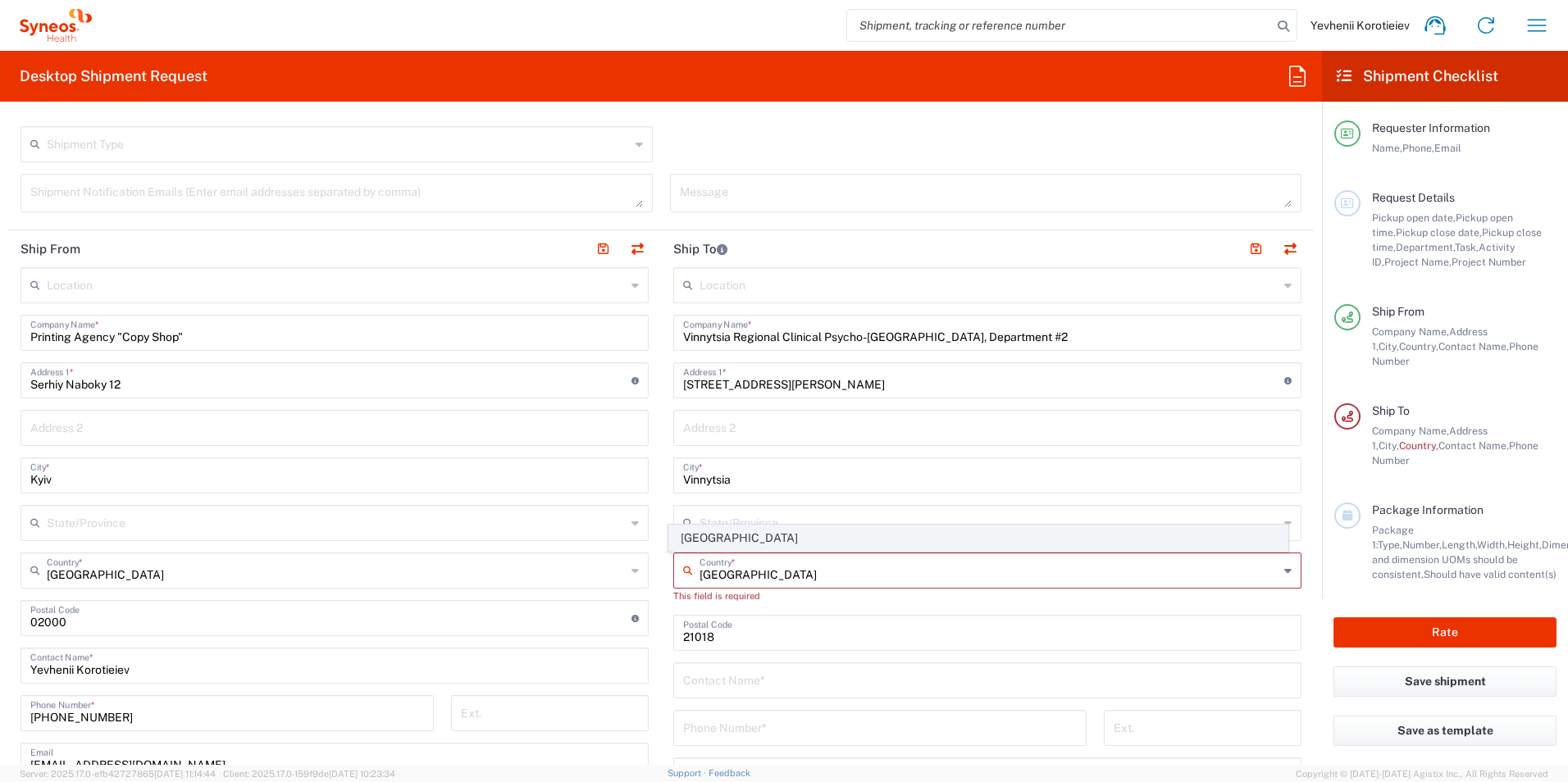
type input "Ukraine"
click at [703, 535] on span "Ukraine" at bounding box center [979, 539] width 619 height 26
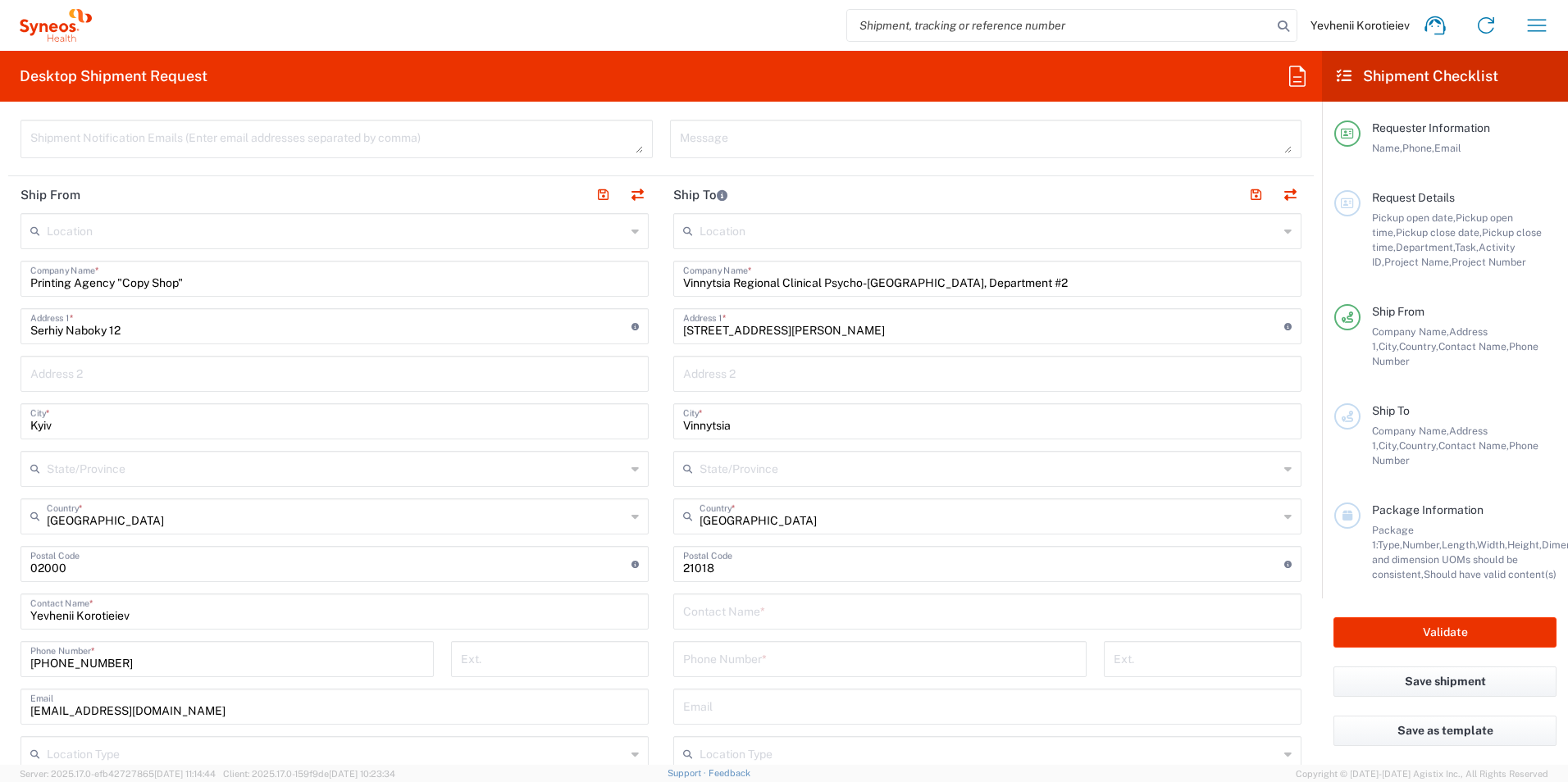
scroll to position [738, 0]
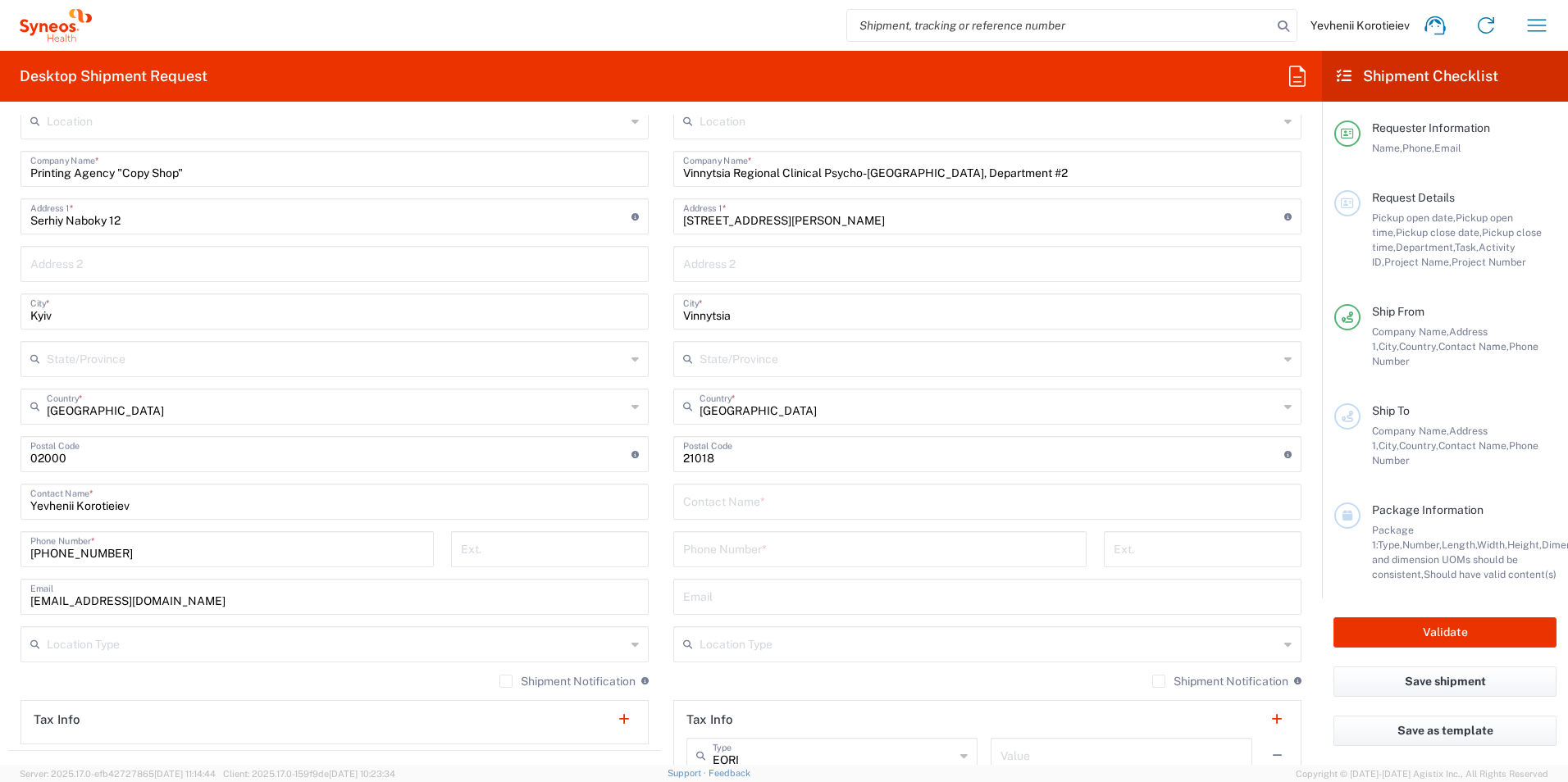
click at [734, 508] on input "text" at bounding box center [987, 500] width 608 height 28
paste input "Oksana"
paste input "SEREBRENNIKOVA"
type input "Oksana SEREBRENNIKOVA"
click at [731, 588] on input "text" at bounding box center [987, 595] width 608 height 28
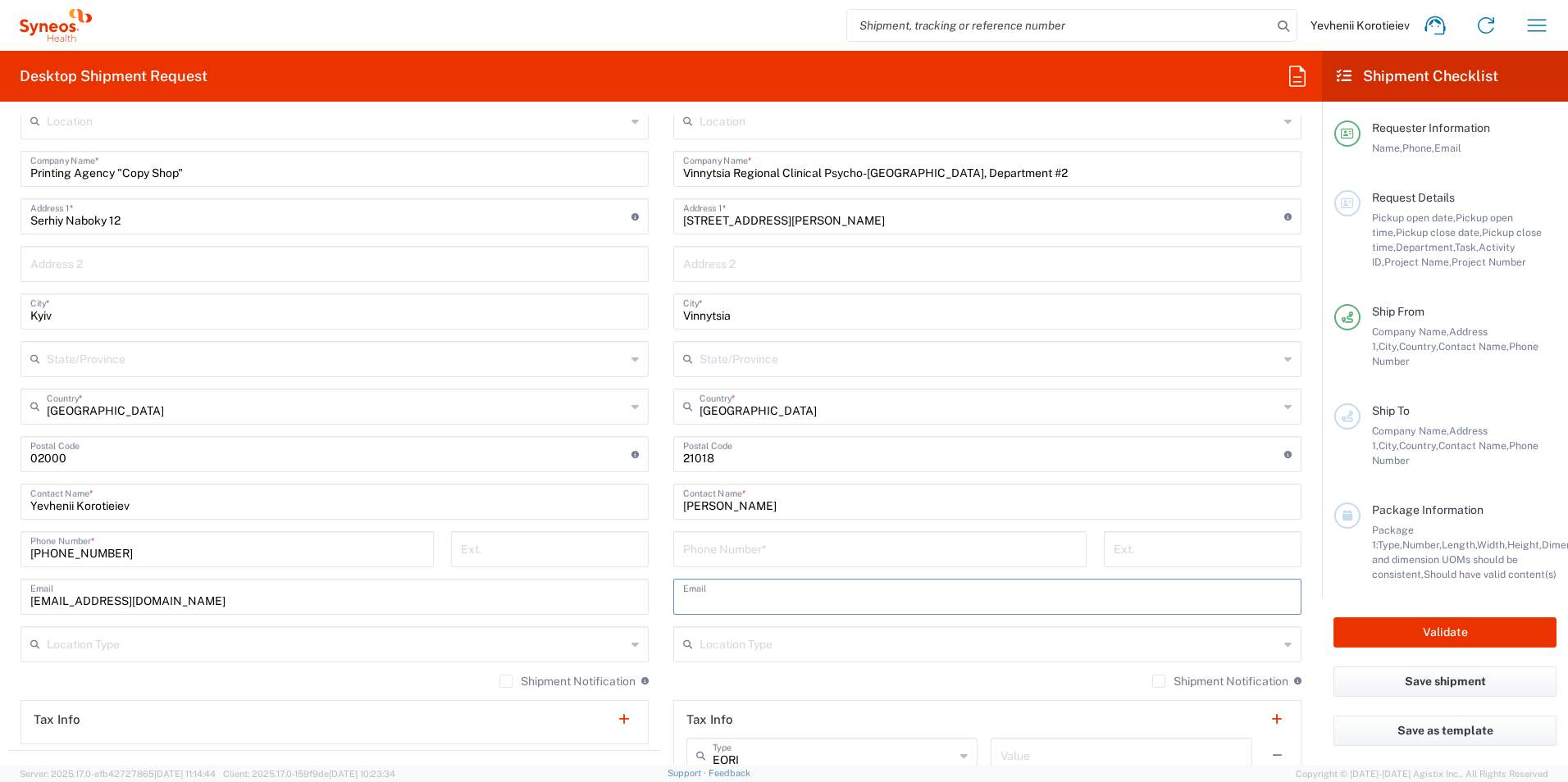
paste input "Oserebrennikova1@gmail.com"
type input "Oserebrennikova1@gmail.com"
click at [741, 556] on input "tel" at bounding box center [880, 548] width 394 height 28
paste input "+380 67 9605672"
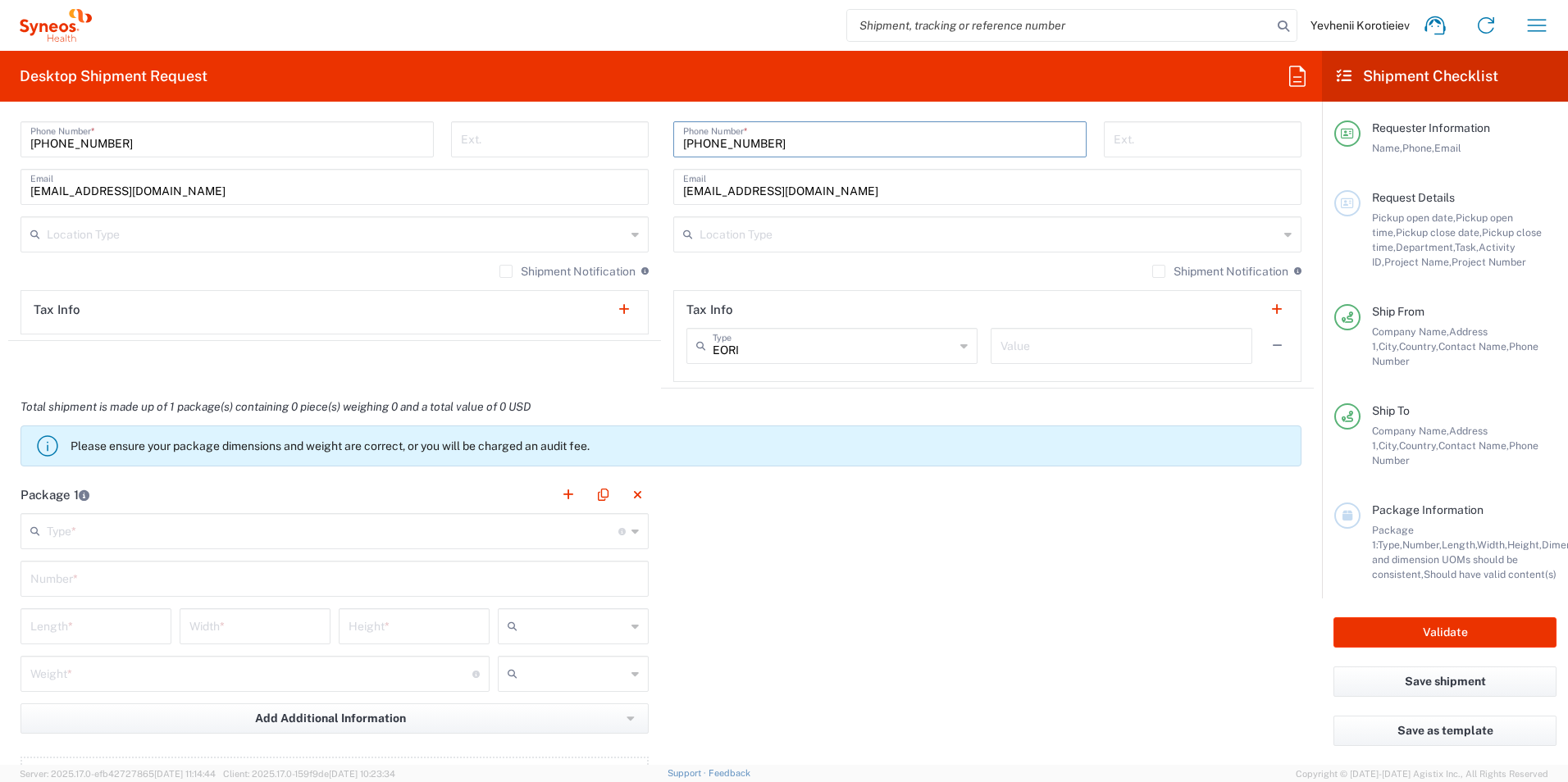
scroll to position [1312, 0]
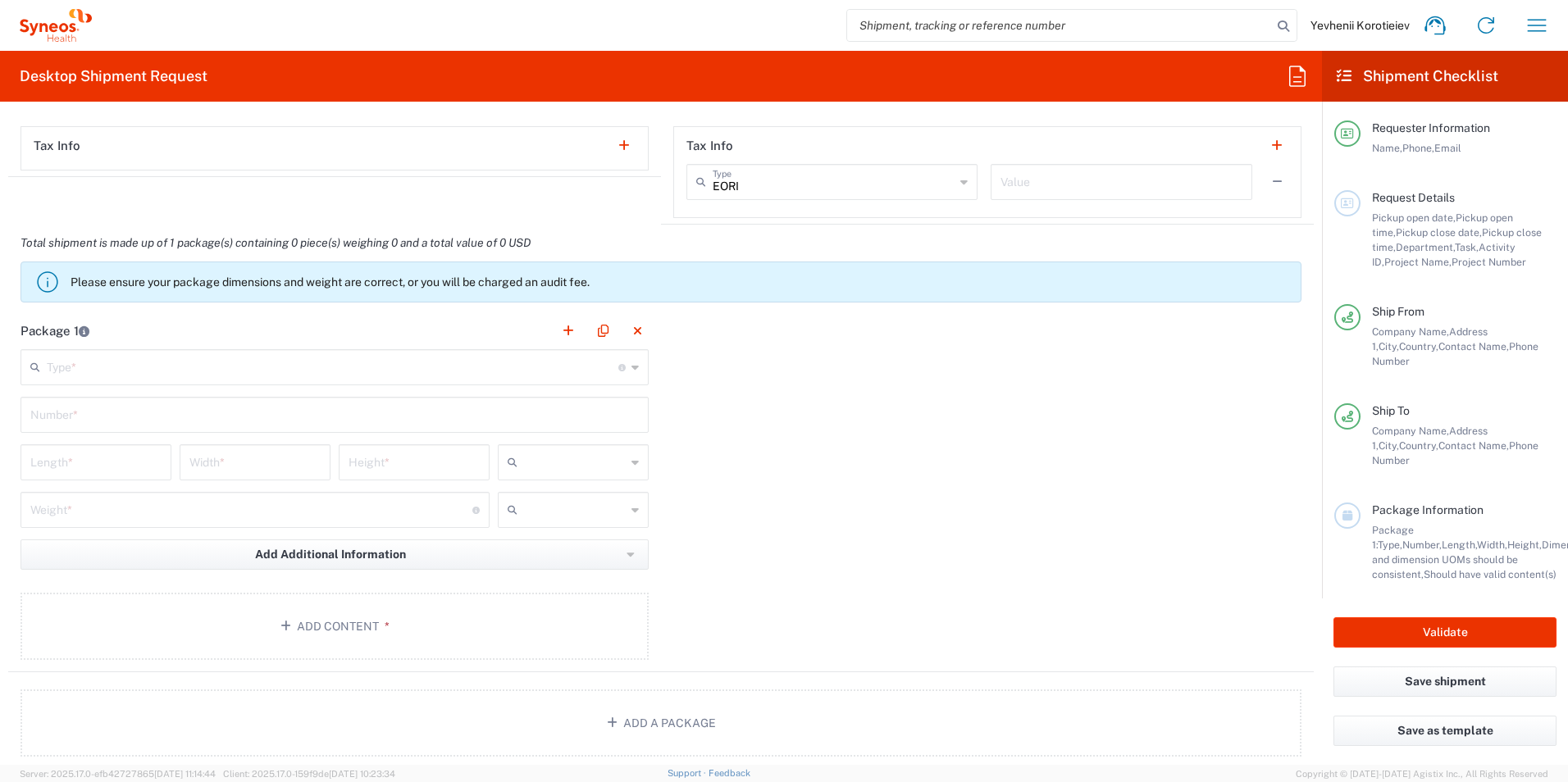
type input "+380 67 9605672"
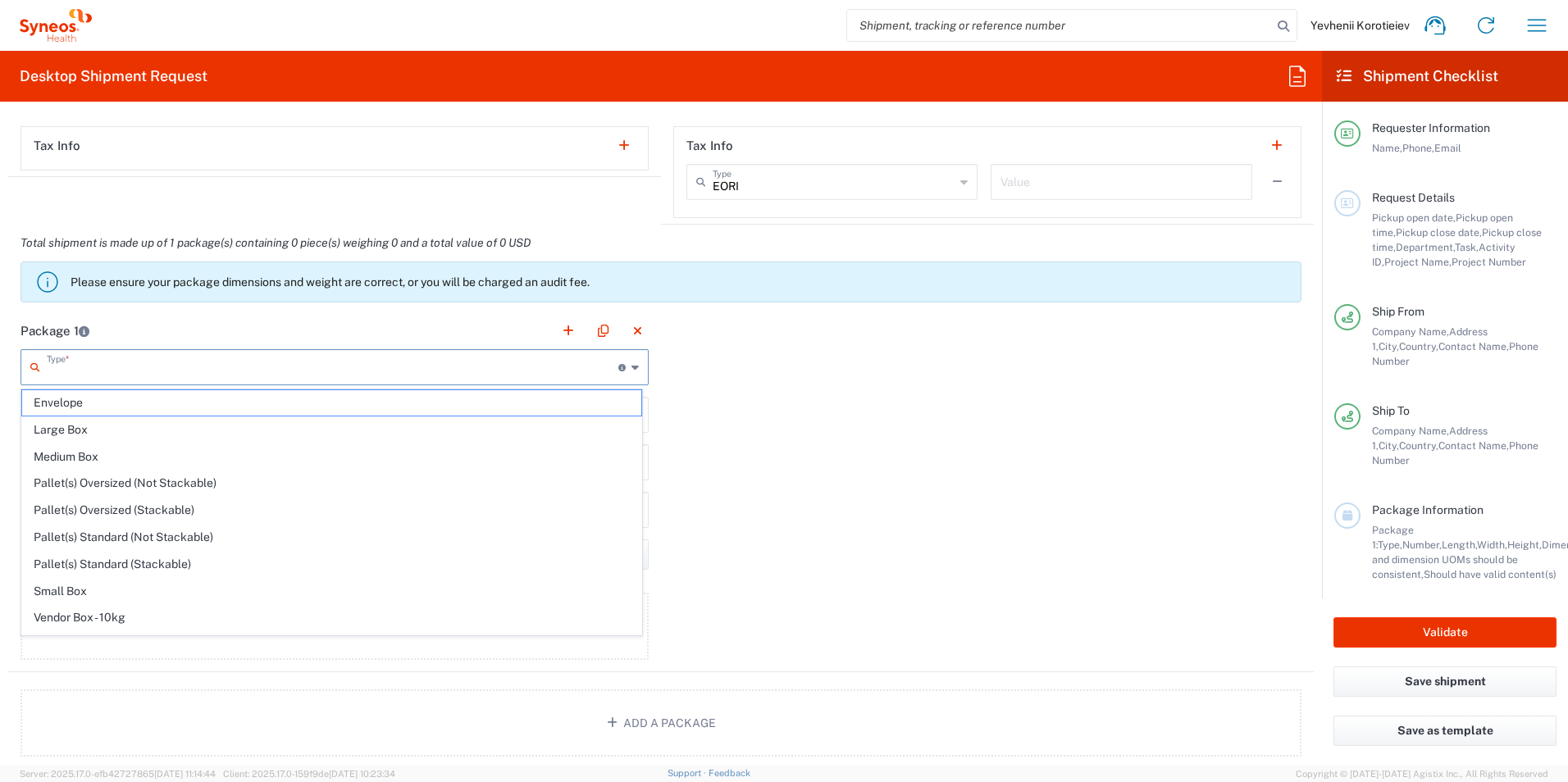
click at [115, 373] on input "text" at bounding box center [332, 366] width 571 height 28
click at [101, 434] on span "Large Box" at bounding box center [332, 430] width 619 height 26
type input "Large Box"
type input "17.5"
type input "12.5"
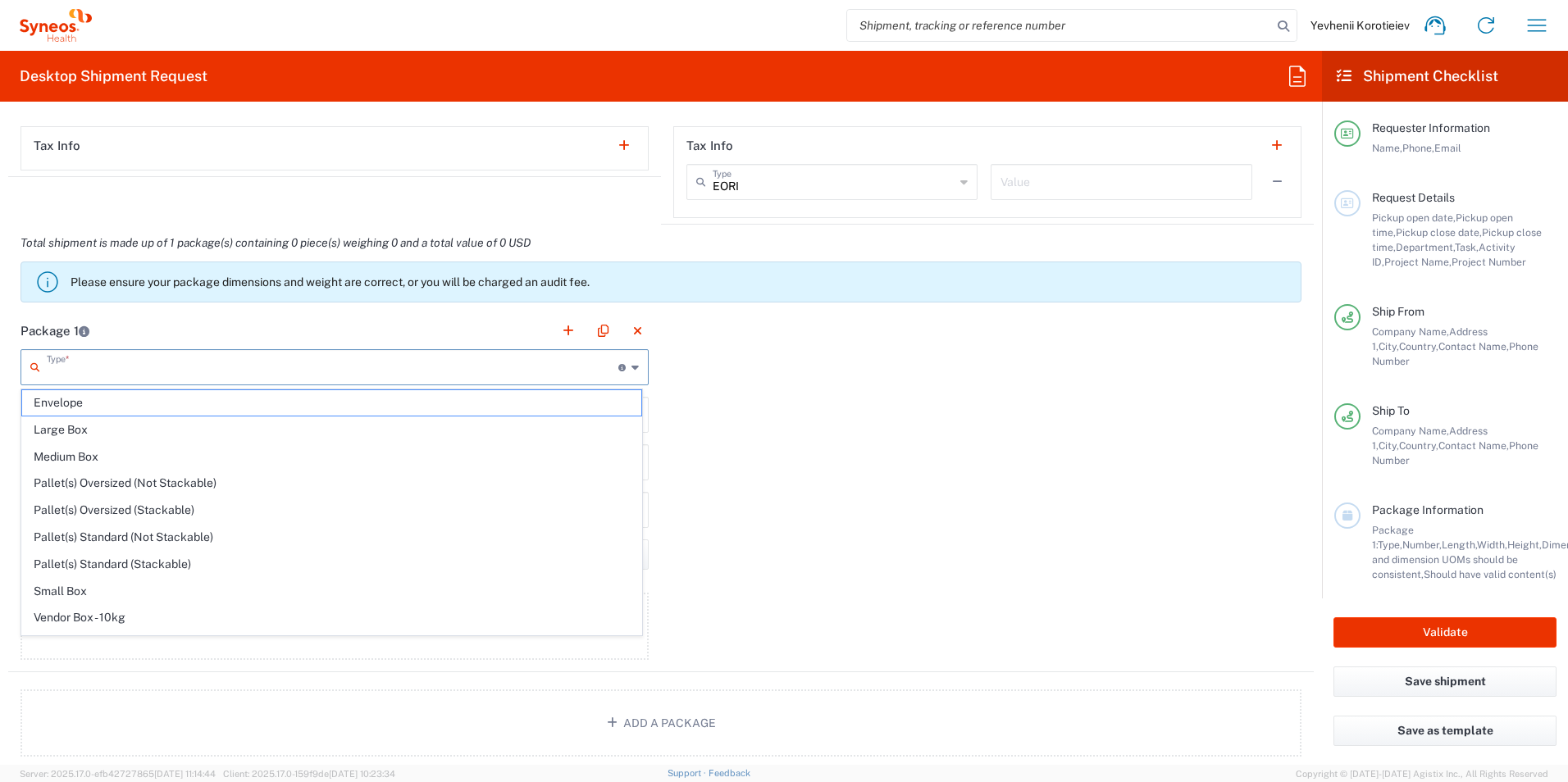
type input "3"
type input "in"
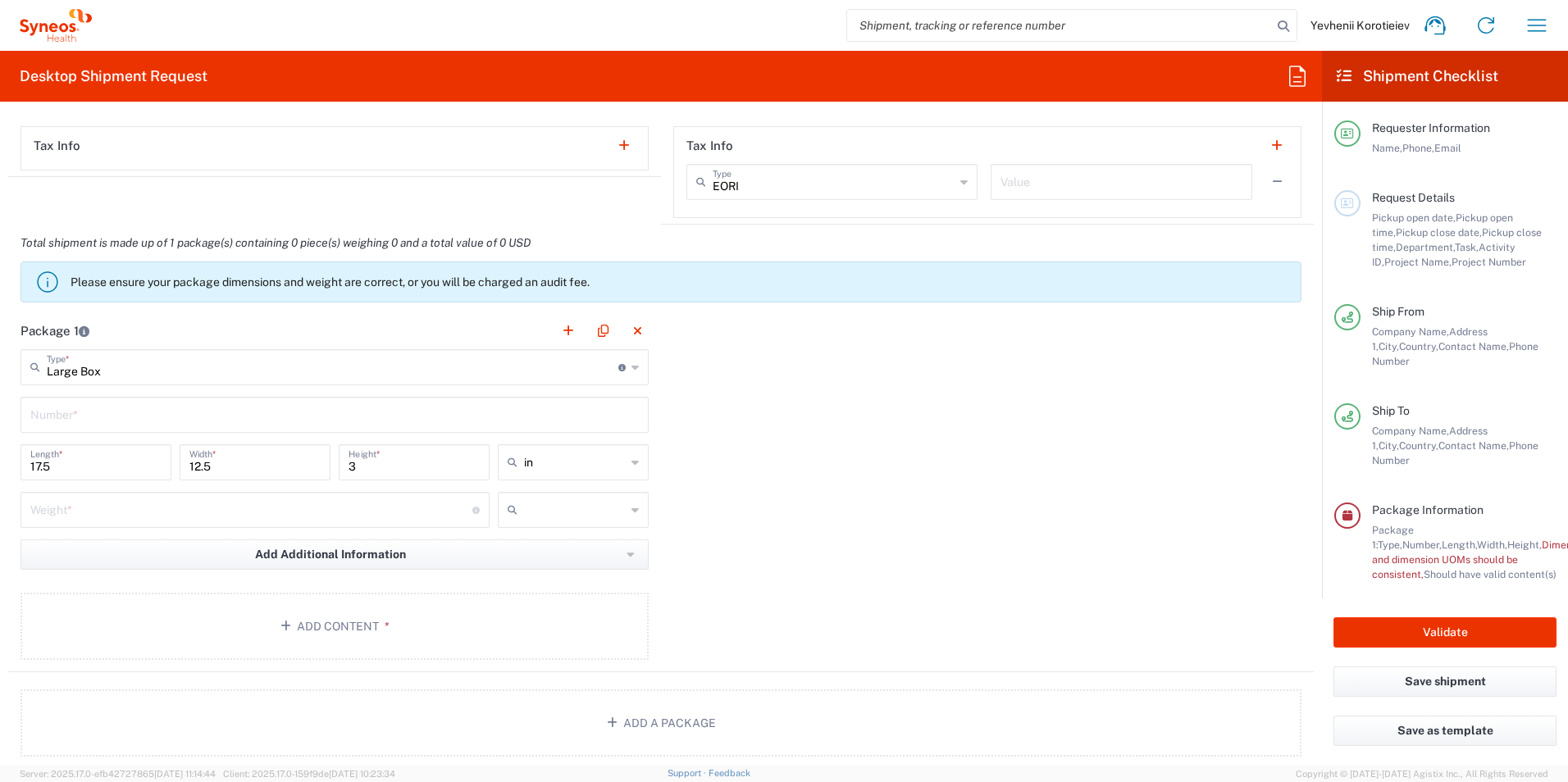
click at [126, 416] on input "text" at bounding box center [334, 413] width 608 height 28
type input "1"
click at [507, 470] on icon at bounding box center [515, 462] width 16 height 27
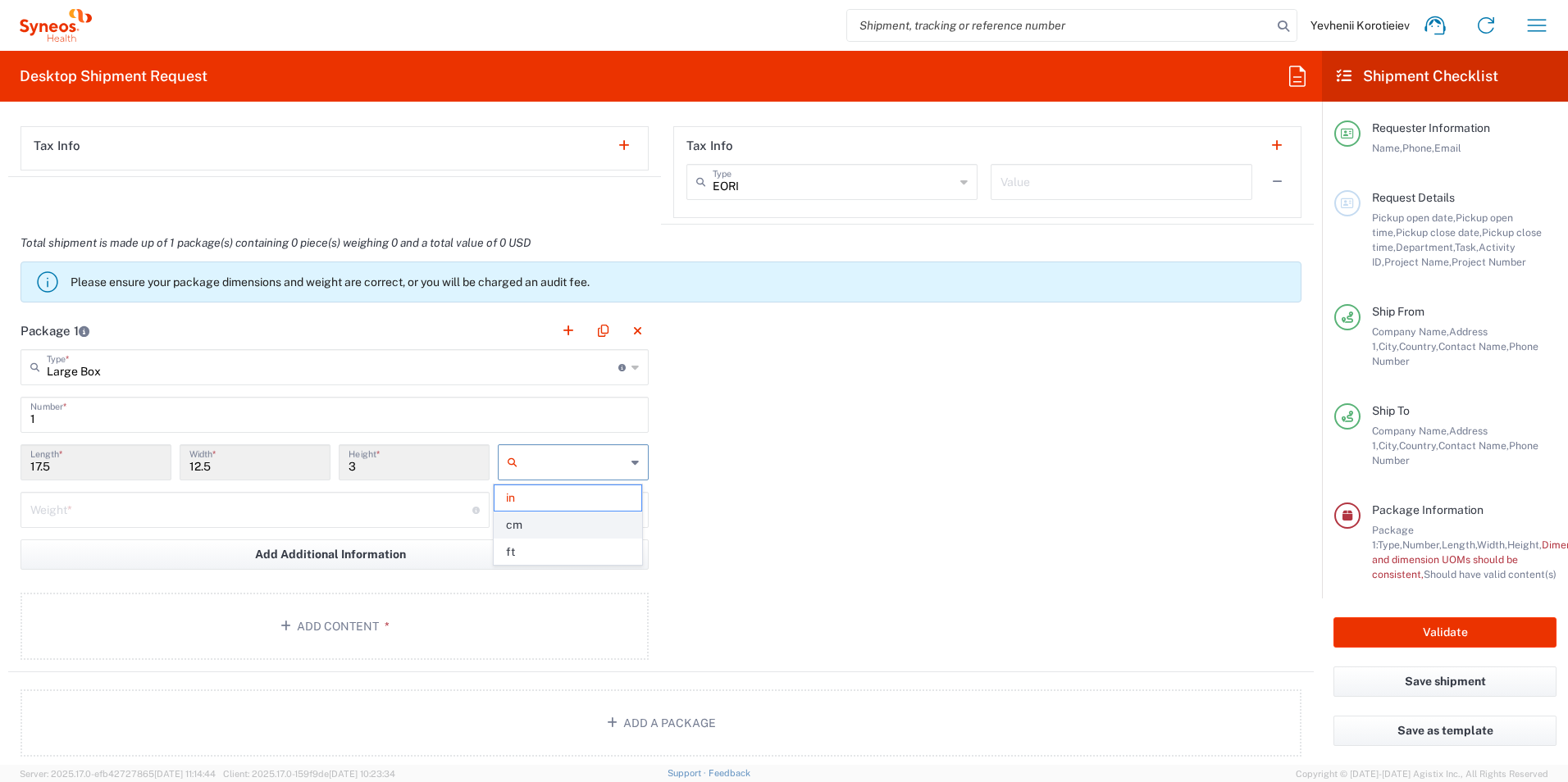
click at [537, 519] on span "cm" at bounding box center [568, 526] width 146 height 26
type input "44.45"
type input "31.75"
type input "7.62"
type input "cm"
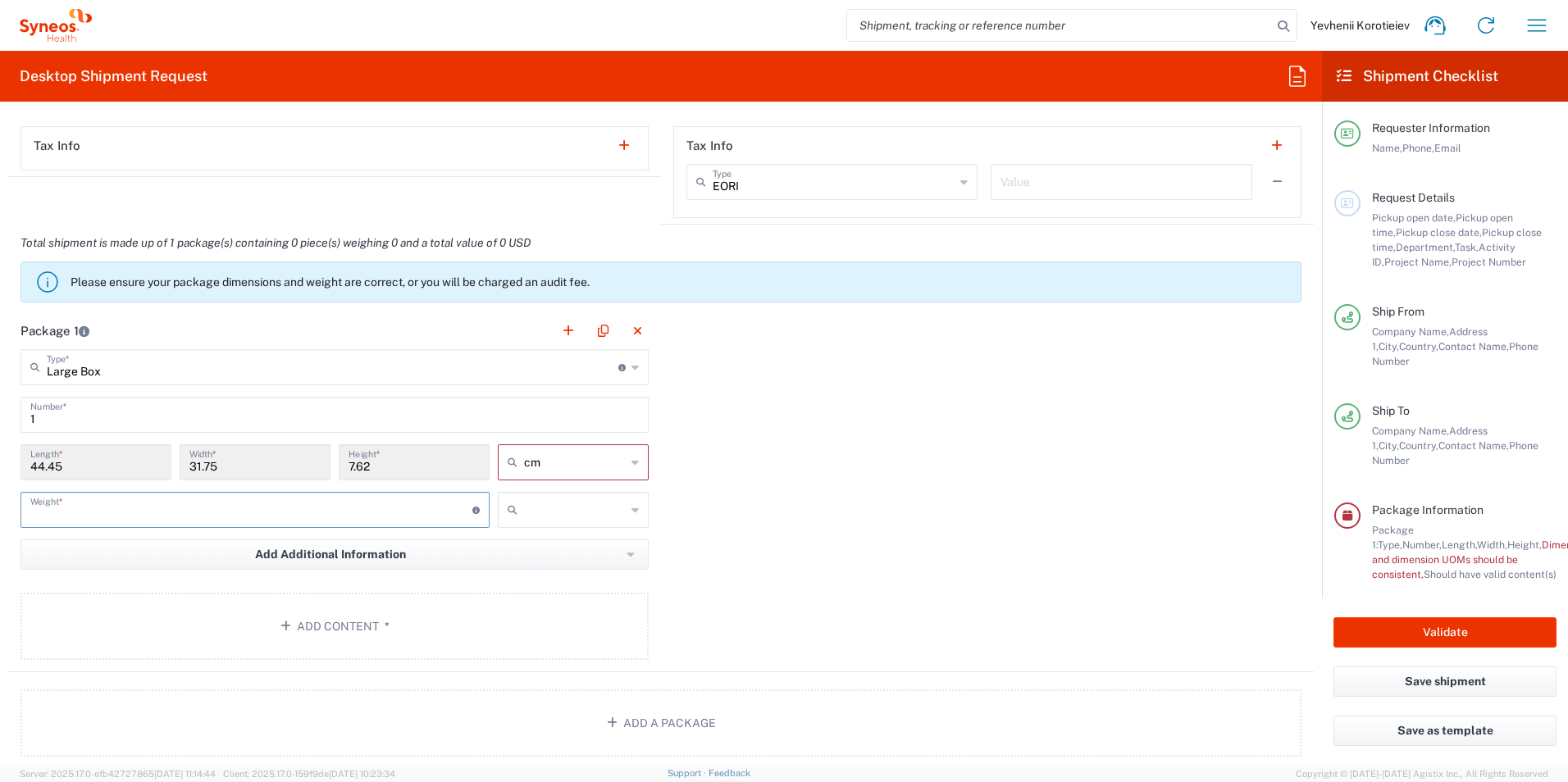
click at [197, 513] on input "number" at bounding box center [251, 508] width 442 height 28
type input "8"
click at [584, 514] on input "text" at bounding box center [575, 510] width 101 height 27
click at [528, 544] on span "kgs" at bounding box center [568, 546] width 146 height 26
type input "kgs"
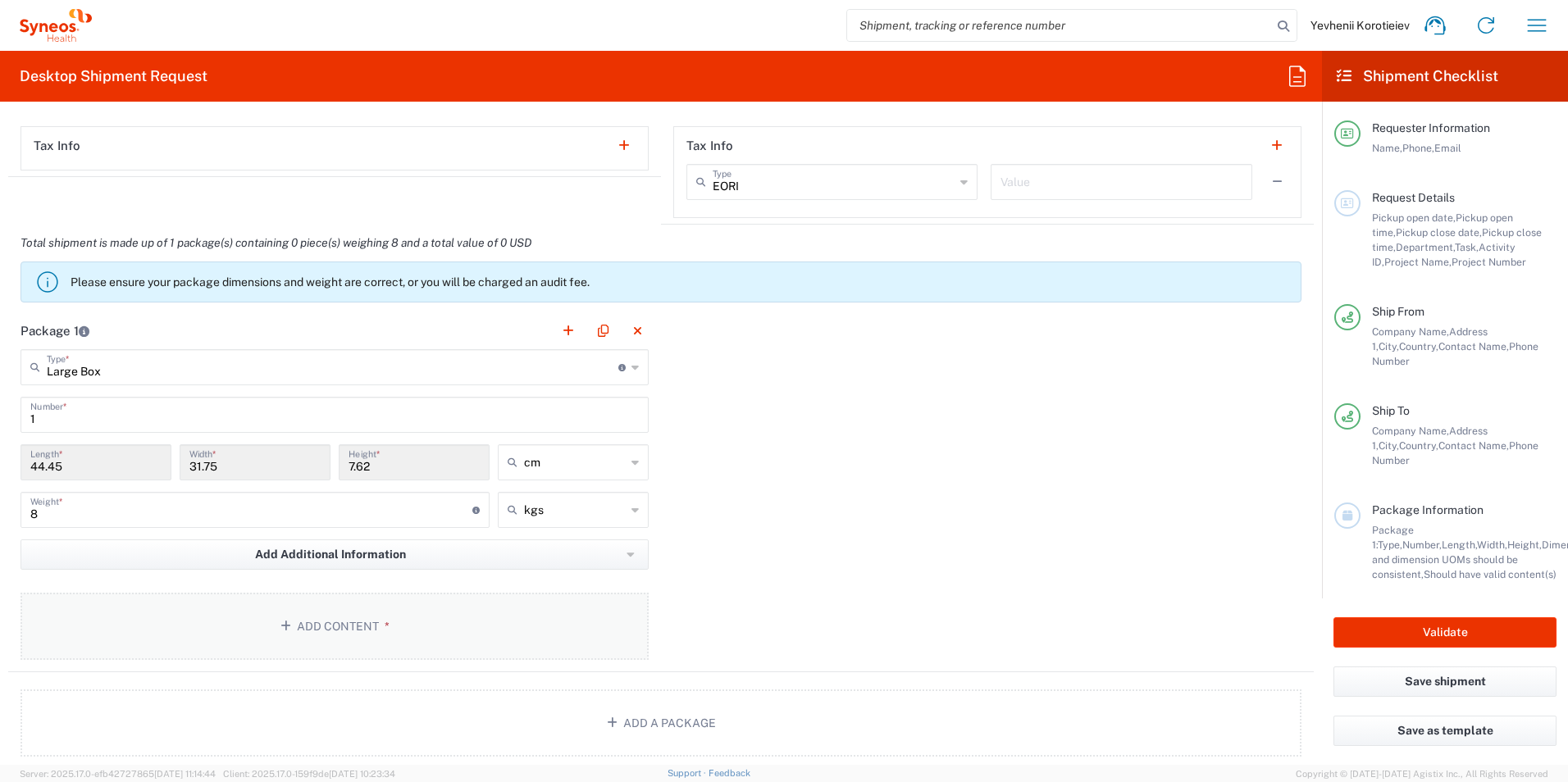
click at [315, 641] on button "Add Content *" at bounding box center [335, 626] width 628 height 67
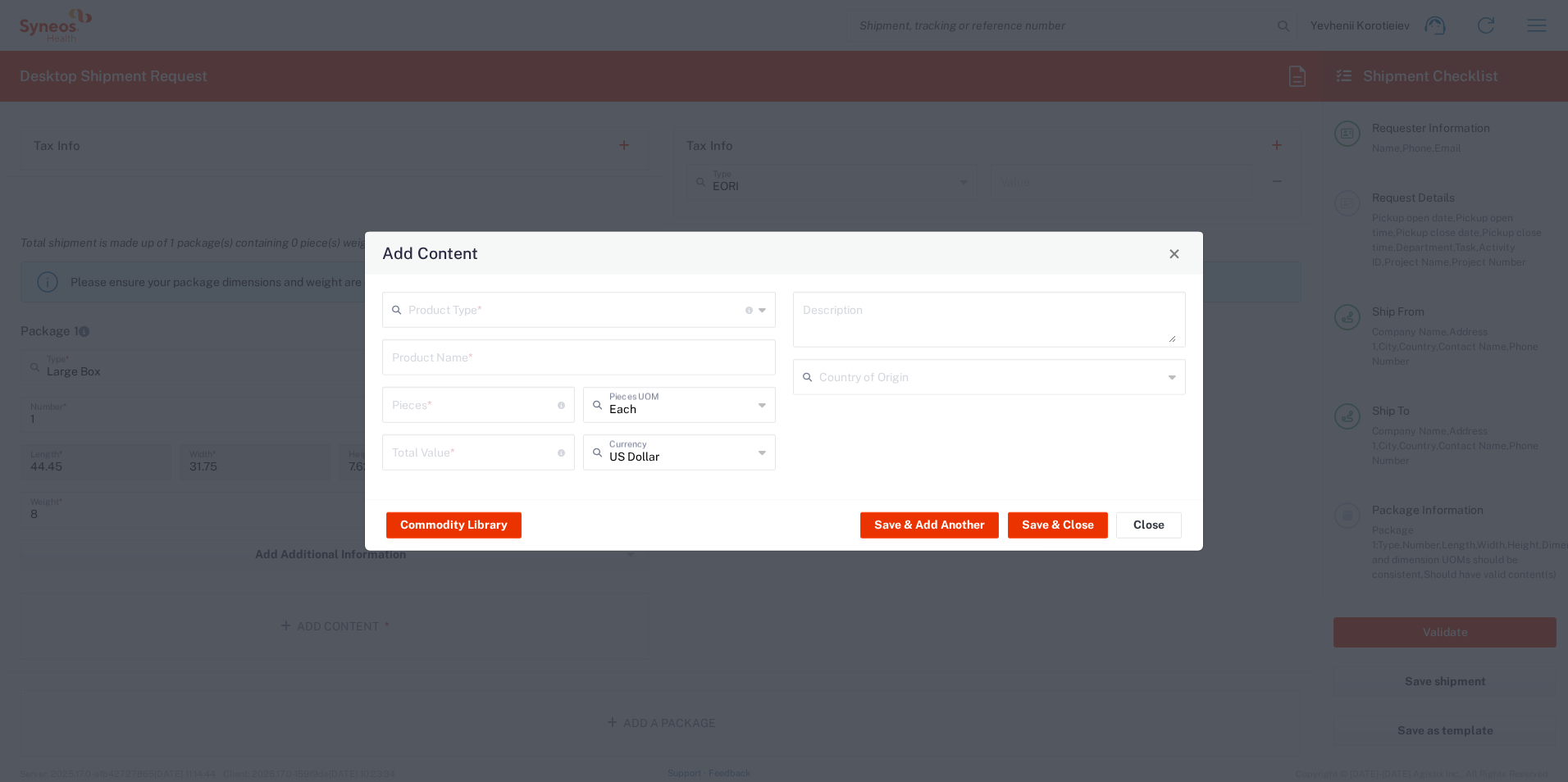
click at [520, 320] on input "text" at bounding box center [577, 308] width 337 height 28
click at [500, 346] on span "Documents" at bounding box center [579, 346] width 390 height 26
type input "Documents"
type input "1"
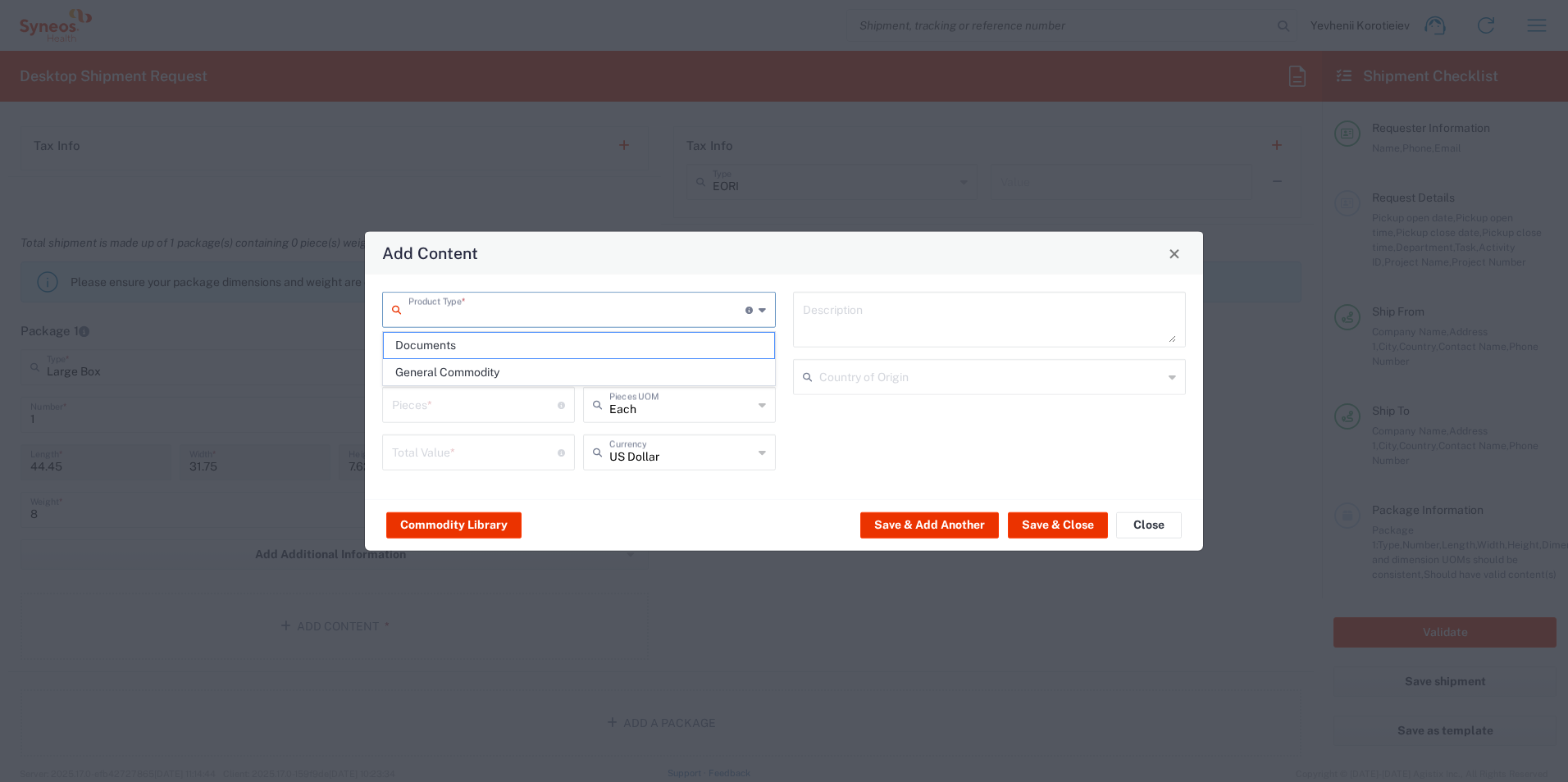
type input "1"
type textarea "Documents"
click at [1058, 525] on button "Save & Close" at bounding box center [1058, 525] width 100 height 27
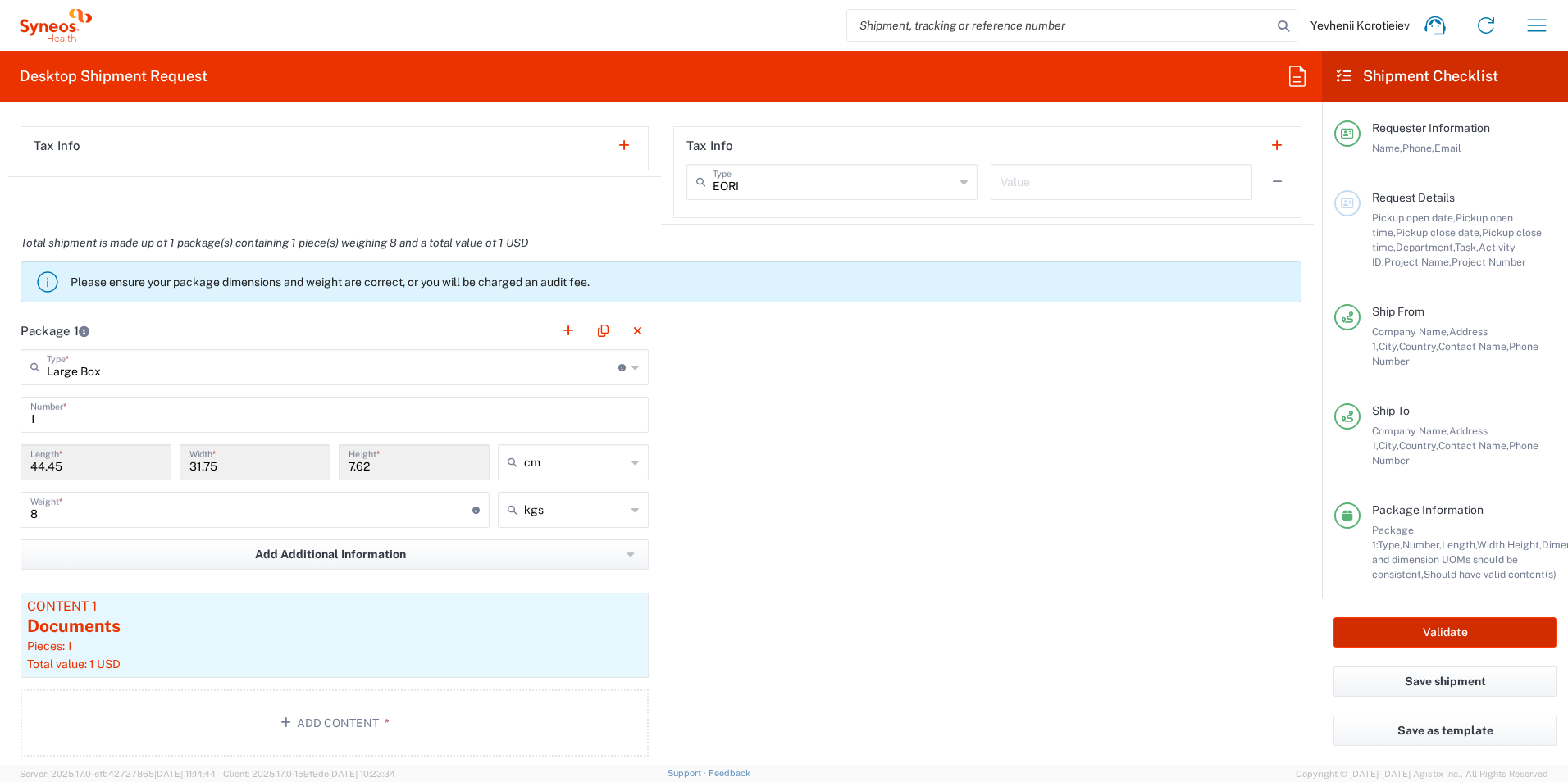
click at [1379, 627] on button "Validate" at bounding box center [1444, 632] width 223 height 30
type input "7052839"
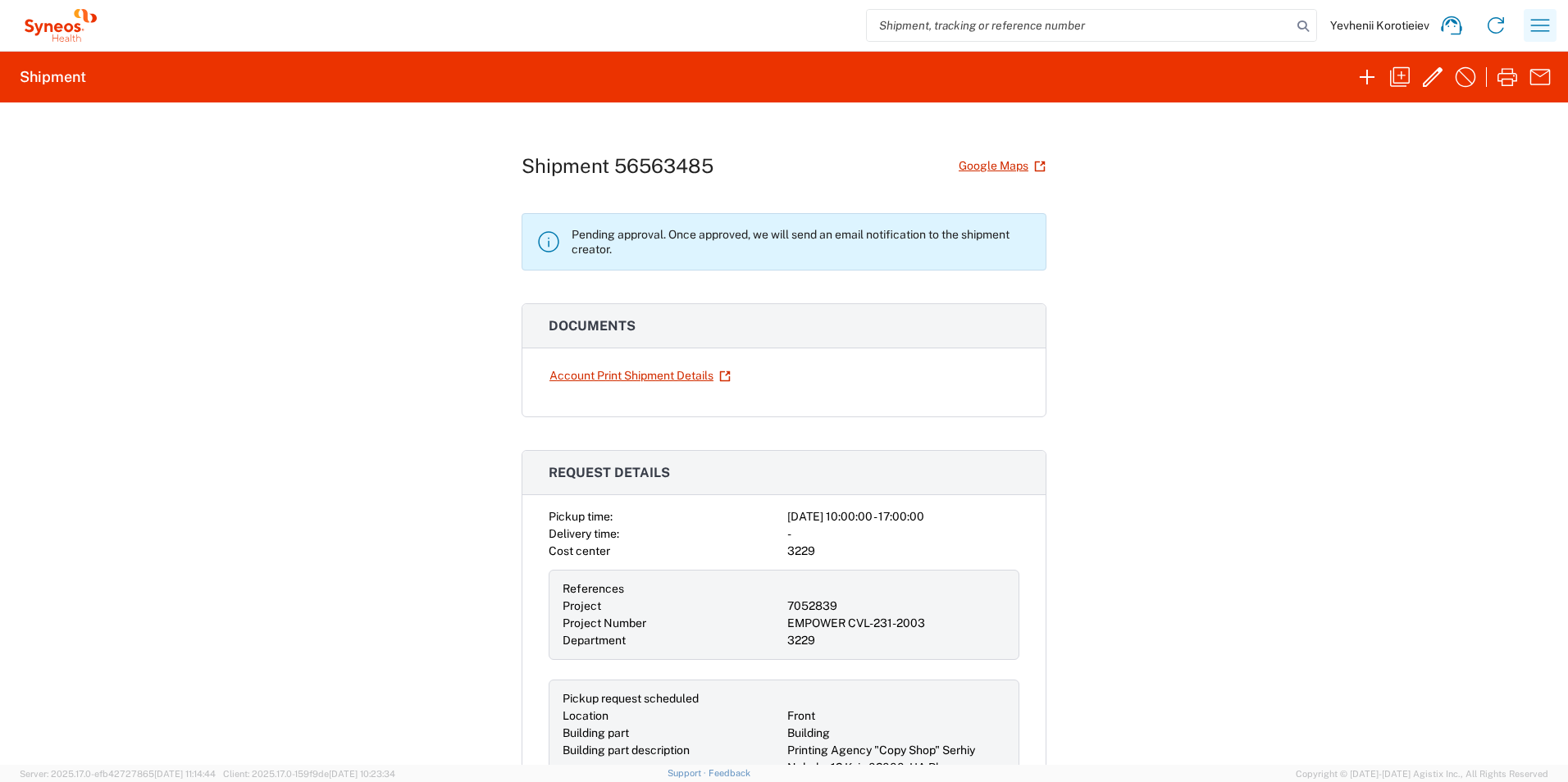
click at [1552, 27] on icon "button" at bounding box center [1540, 25] width 27 height 27
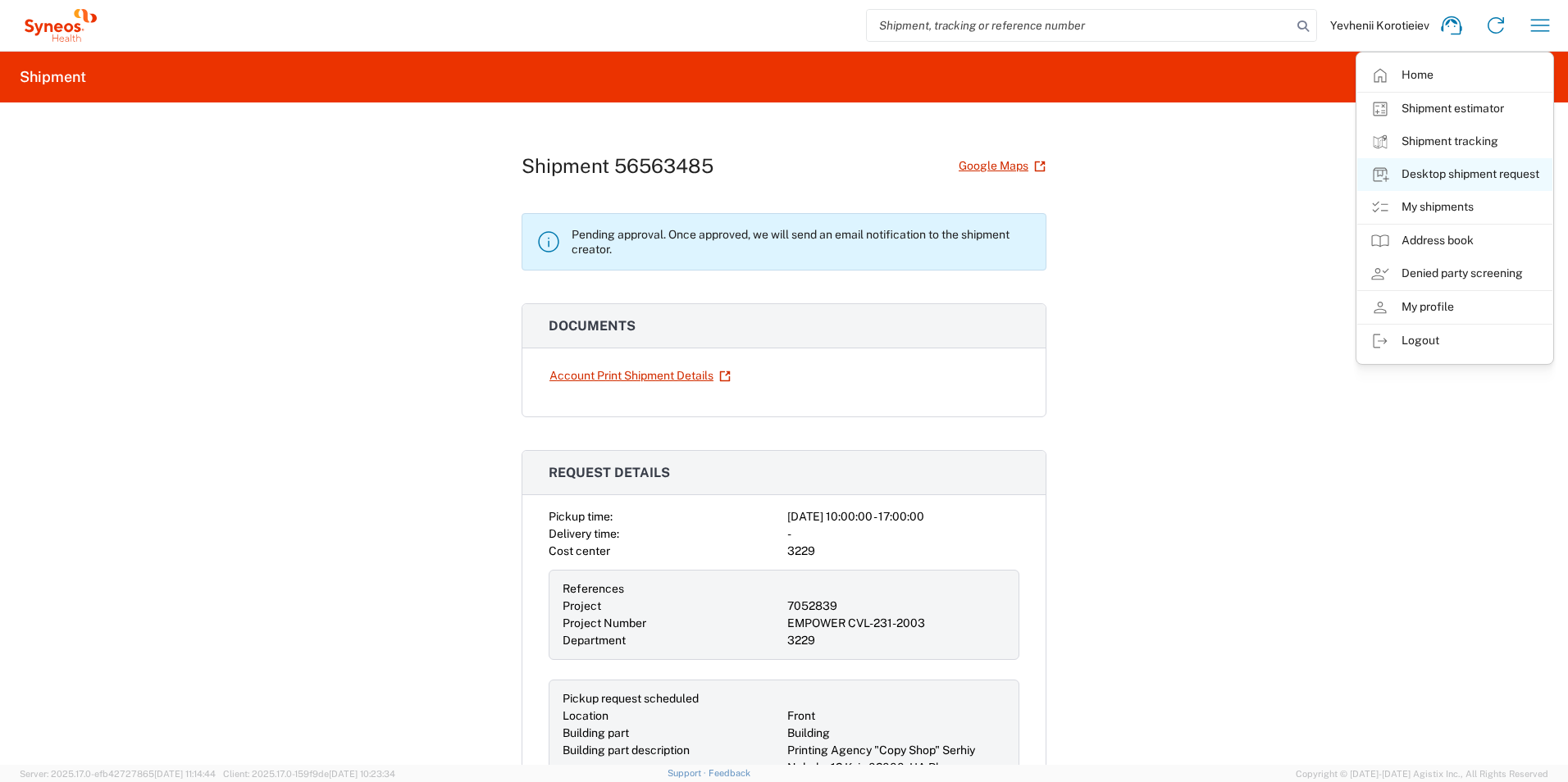
click at [1497, 183] on link "Desktop shipment request" at bounding box center [1454, 175] width 195 height 33
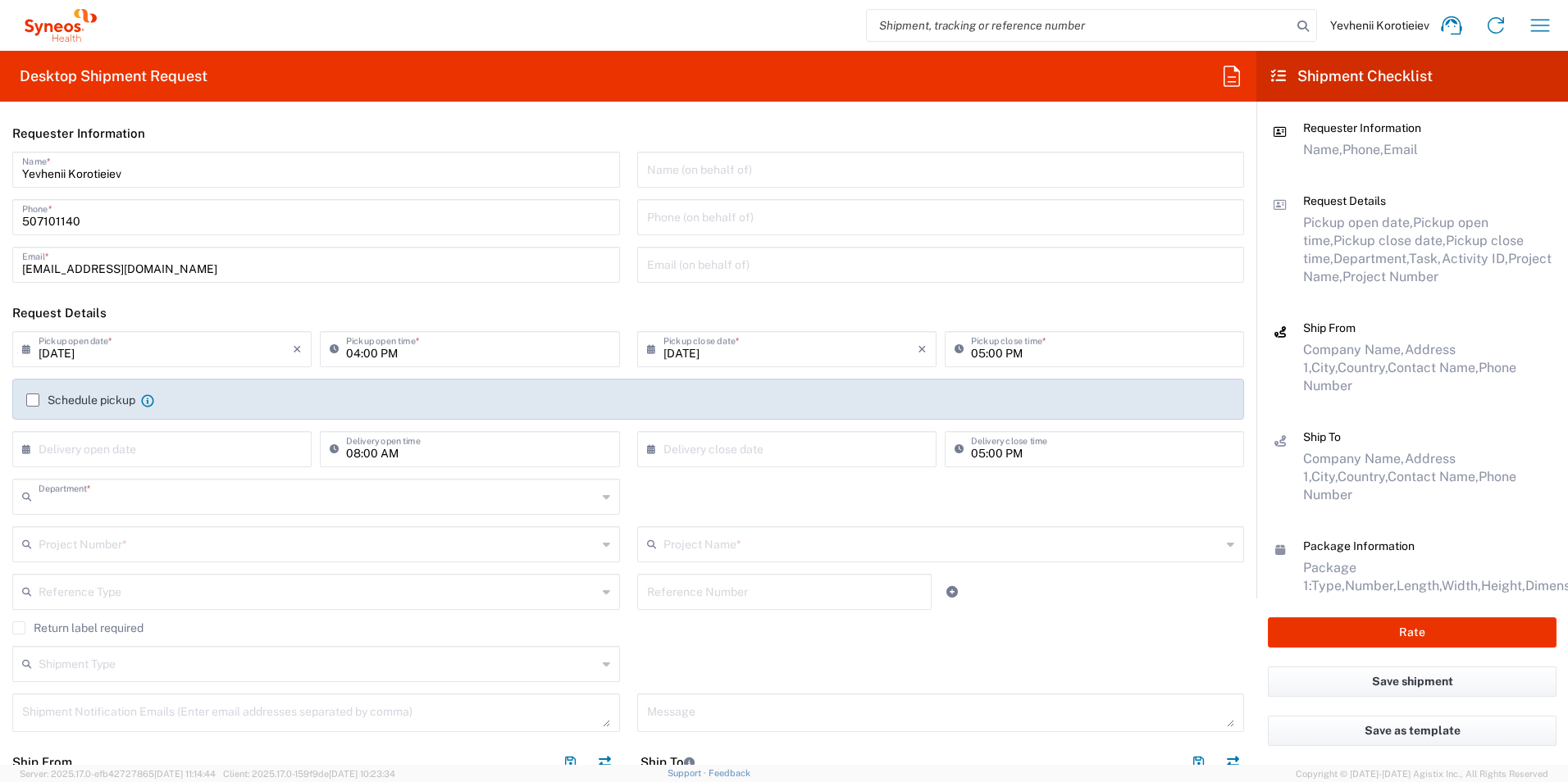
type input "3229"
click at [346, 355] on input "04:00 PM" at bounding box center [477, 348] width 263 height 28
click at [378, 354] on input "10:00 PM" at bounding box center [477, 348] width 263 height 28
type input "10:00 AM"
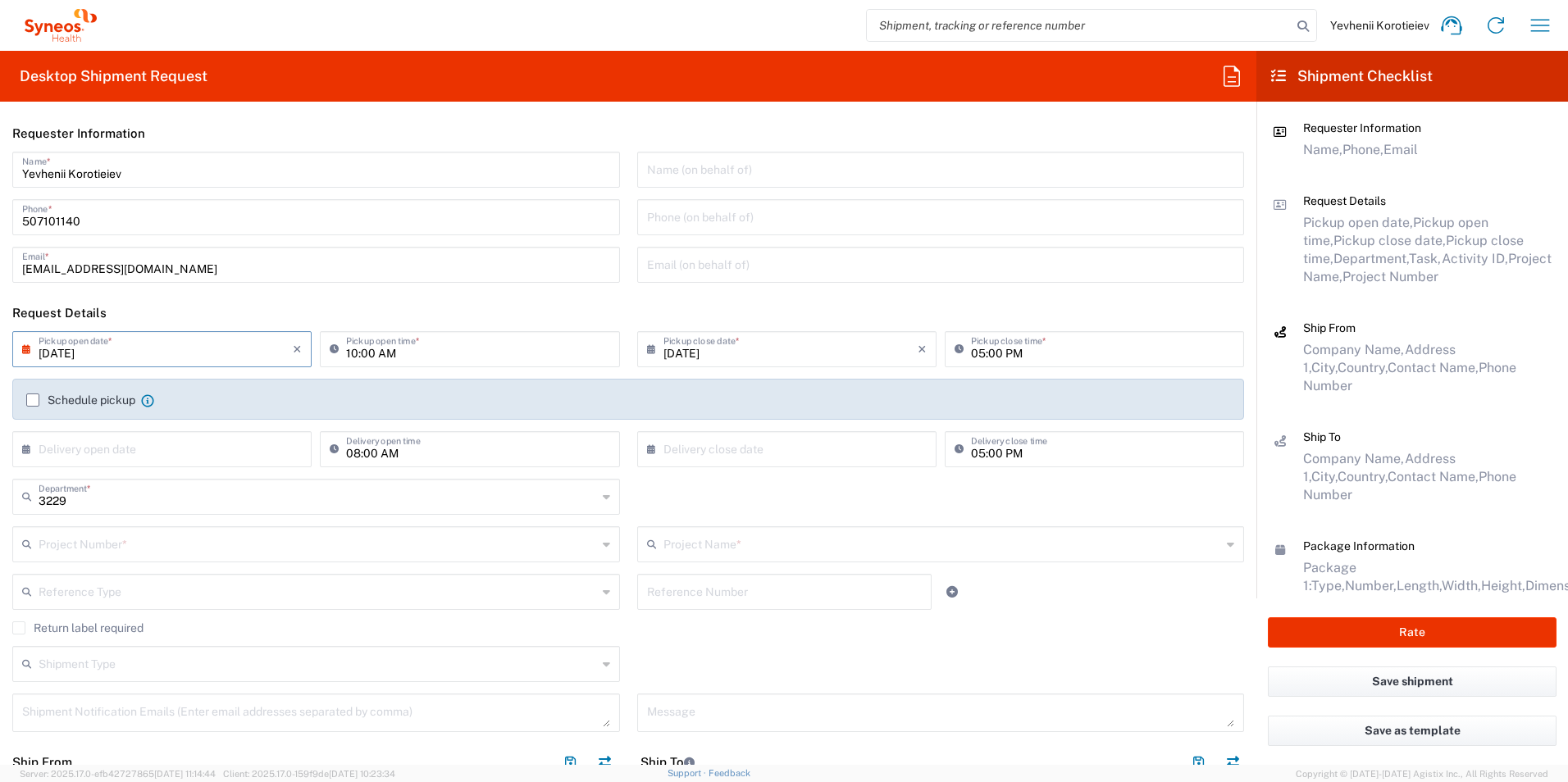
click at [139, 359] on input "08/21/2025" at bounding box center [166, 348] width 255 height 28
click at [115, 518] on span "25" at bounding box center [118, 520] width 24 height 23
type input "08/25/2025"
click at [33, 397] on label "Schedule pickup" at bounding box center [81, 400] width 109 height 13
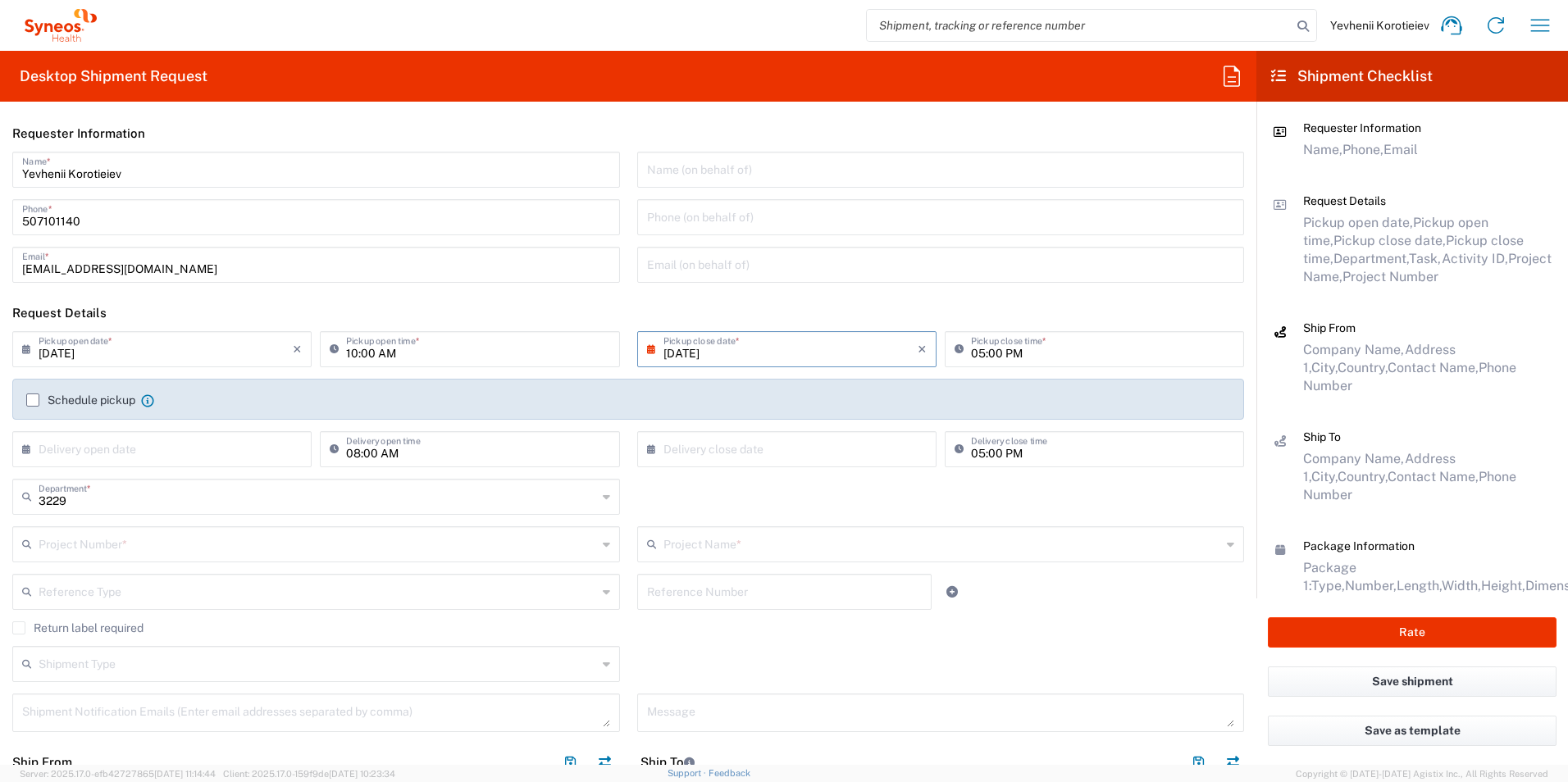
click at [33, 400] on input "Schedule pickup" at bounding box center [33, 400] width 0 height 0
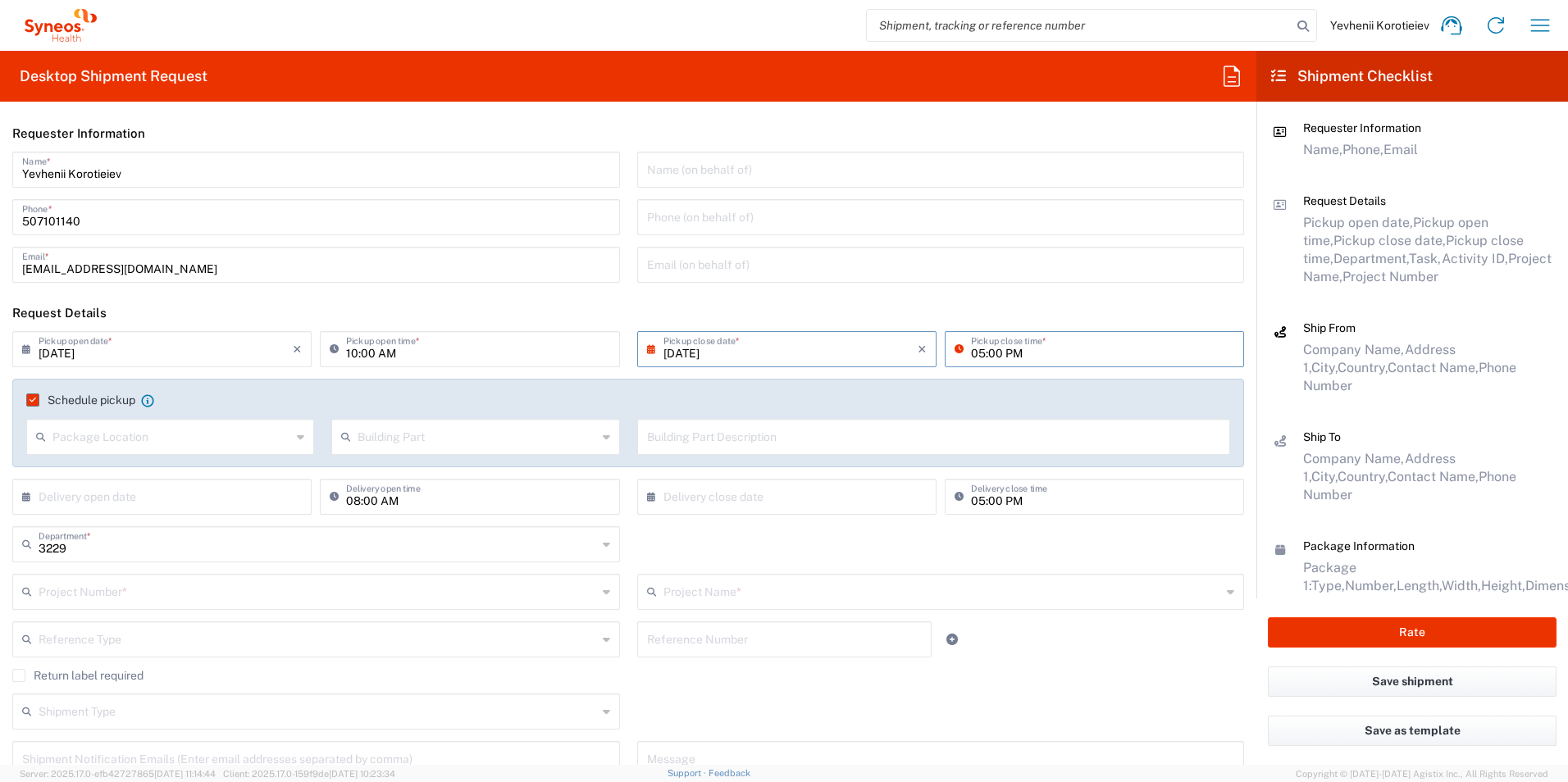
click at [971, 355] on input "05:00 PM" at bounding box center [1103, 348] width 263 height 28
type input "03:00 PM"
click at [152, 435] on input "text" at bounding box center [171, 435] width 238 height 28
click at [150, 478] on span "Front" at bounding box center [169, 473] width 282 height 26
type input "Front"
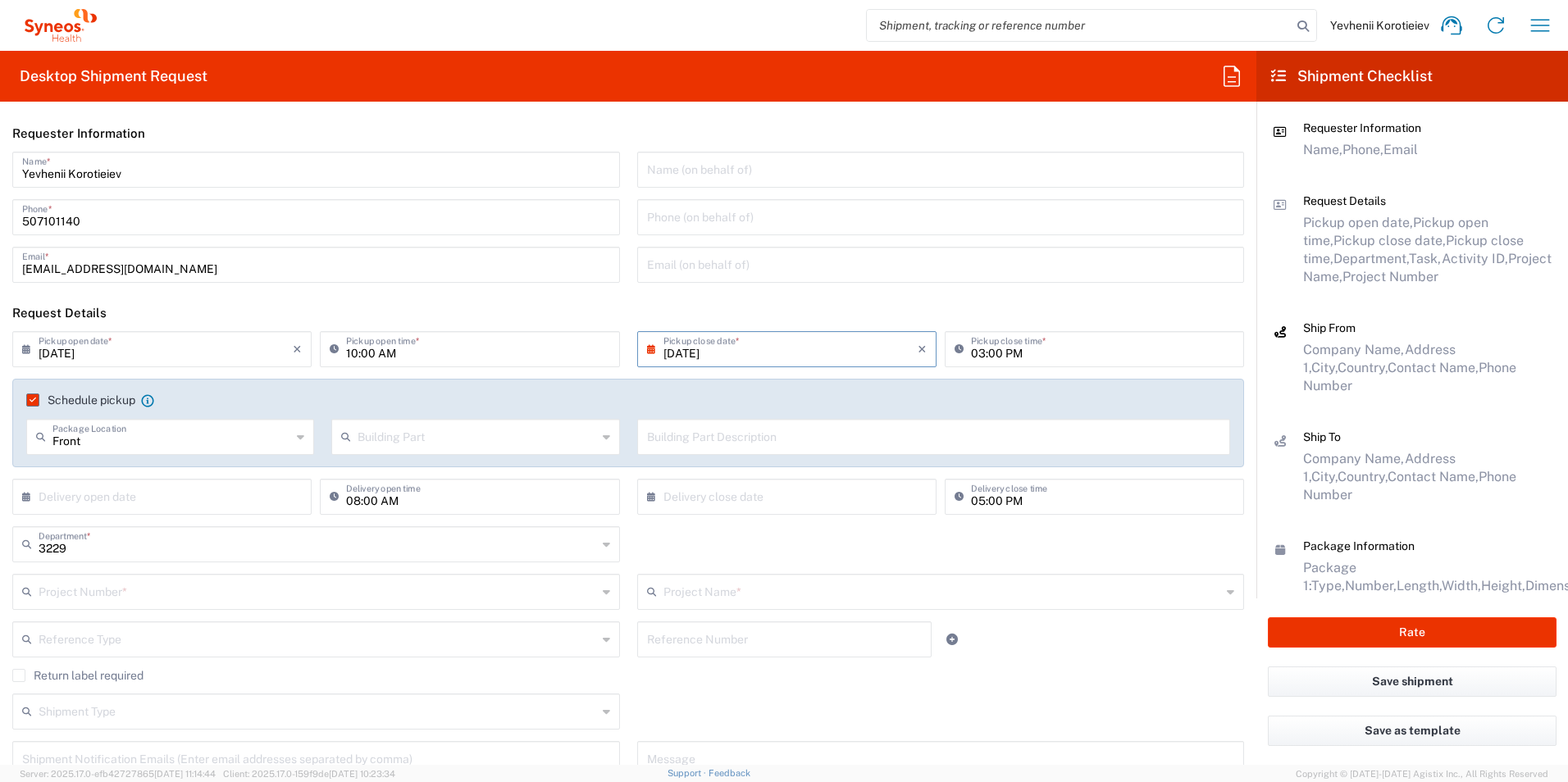
click at [442, 437] on input "text" at bounding box center [477, 435] width 238 height 28
click at [436, 499] on span "Building" at bounding box center [471, 500] width 282 height 26
type input "Building"
click at [774, 444] on input "text" at bounding box center [933, 435] width 574 height 28
paste input "Printing Agency "Copy Shop" Serhiy Naboky 12 Kyiv 02000, UA Phone: [PHONE_NUMBE…"
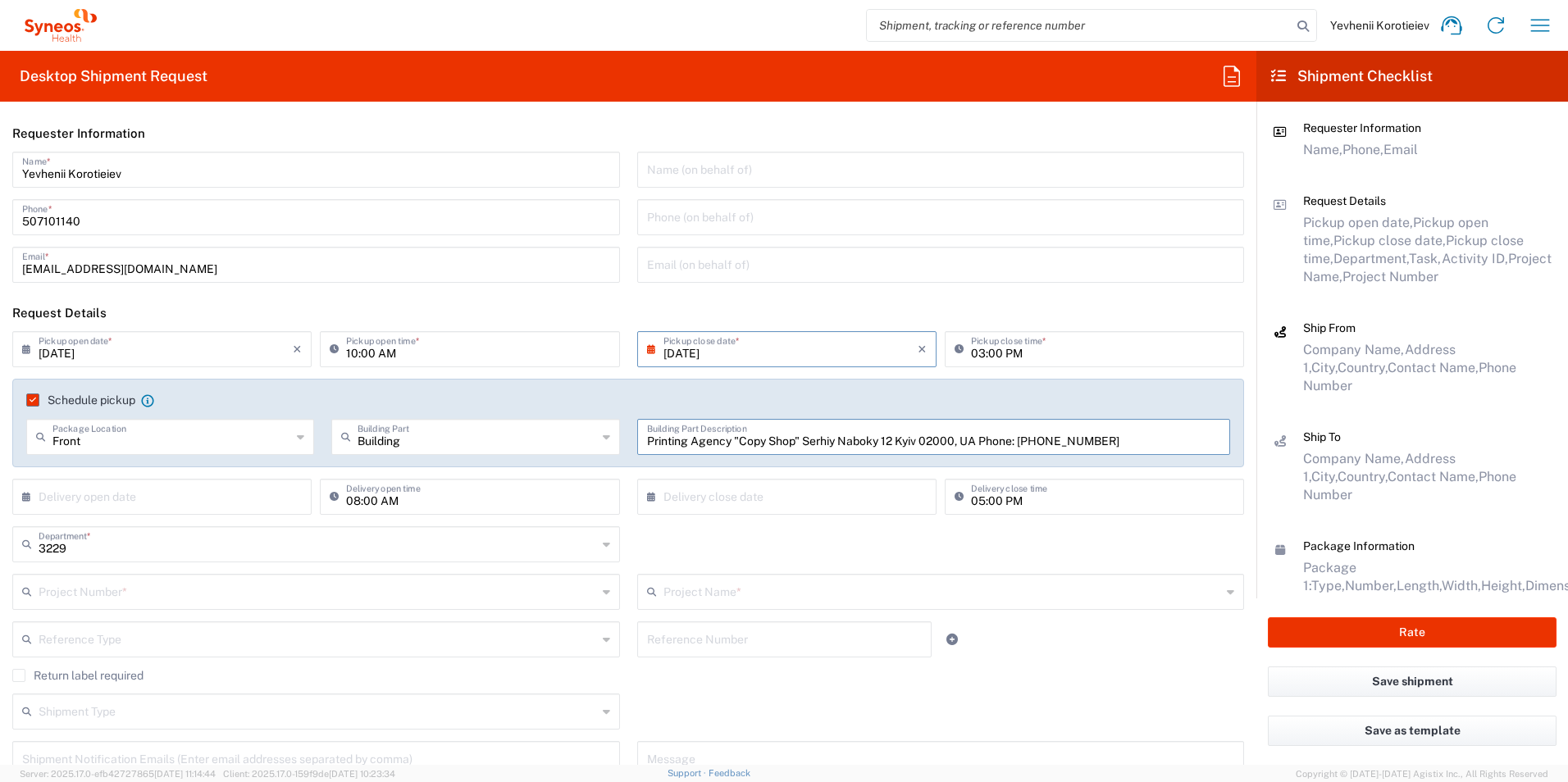
type input "Printing Agency "Copy Shop" Serhiy Naboky 12 Kyiv 02000, UA Phone: [PHONE_NUMBE…"
click at [102, 587] on input "text" at bounding box center [317, 590] width 558 height 28
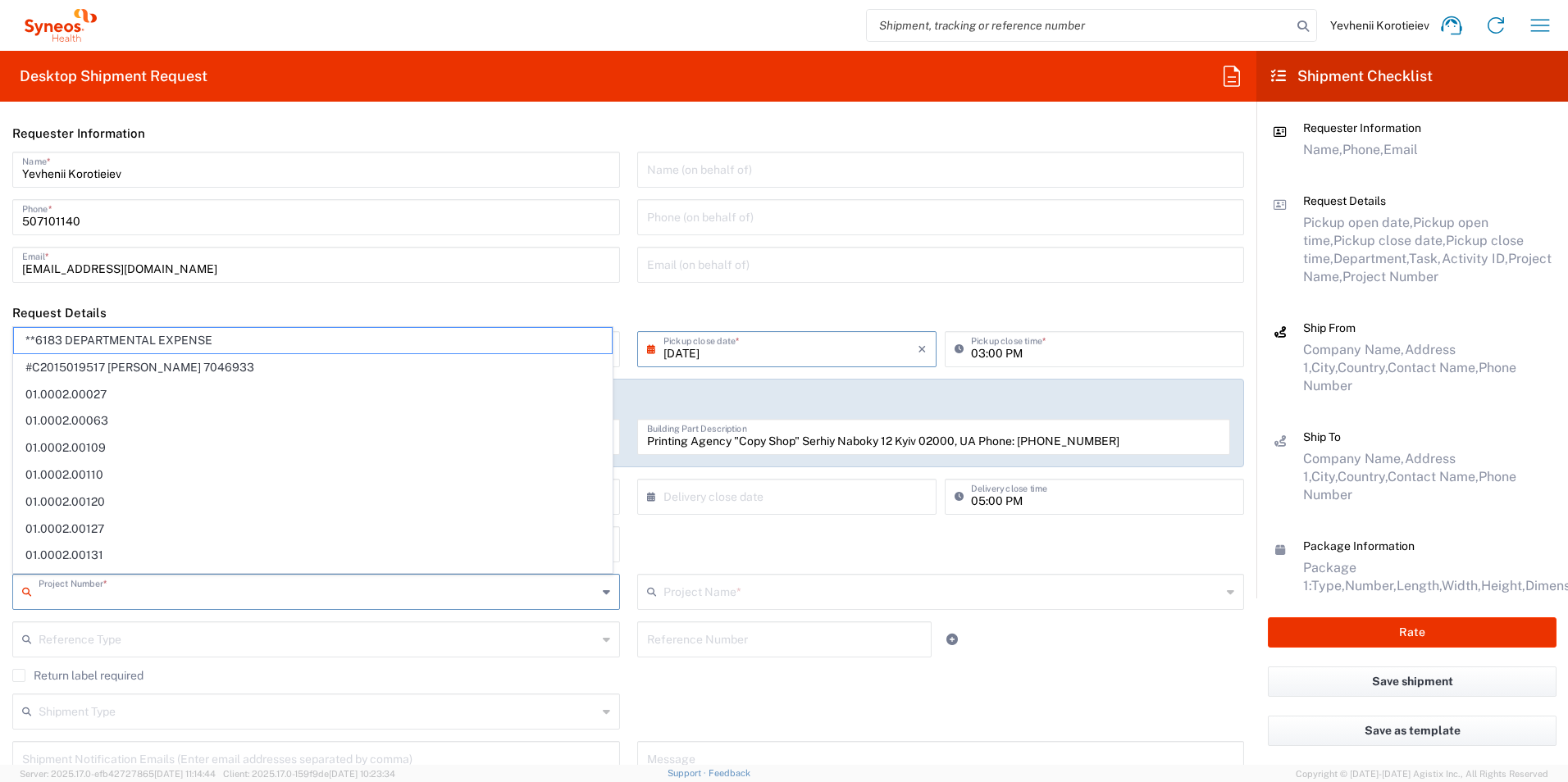
paste input "7052839"
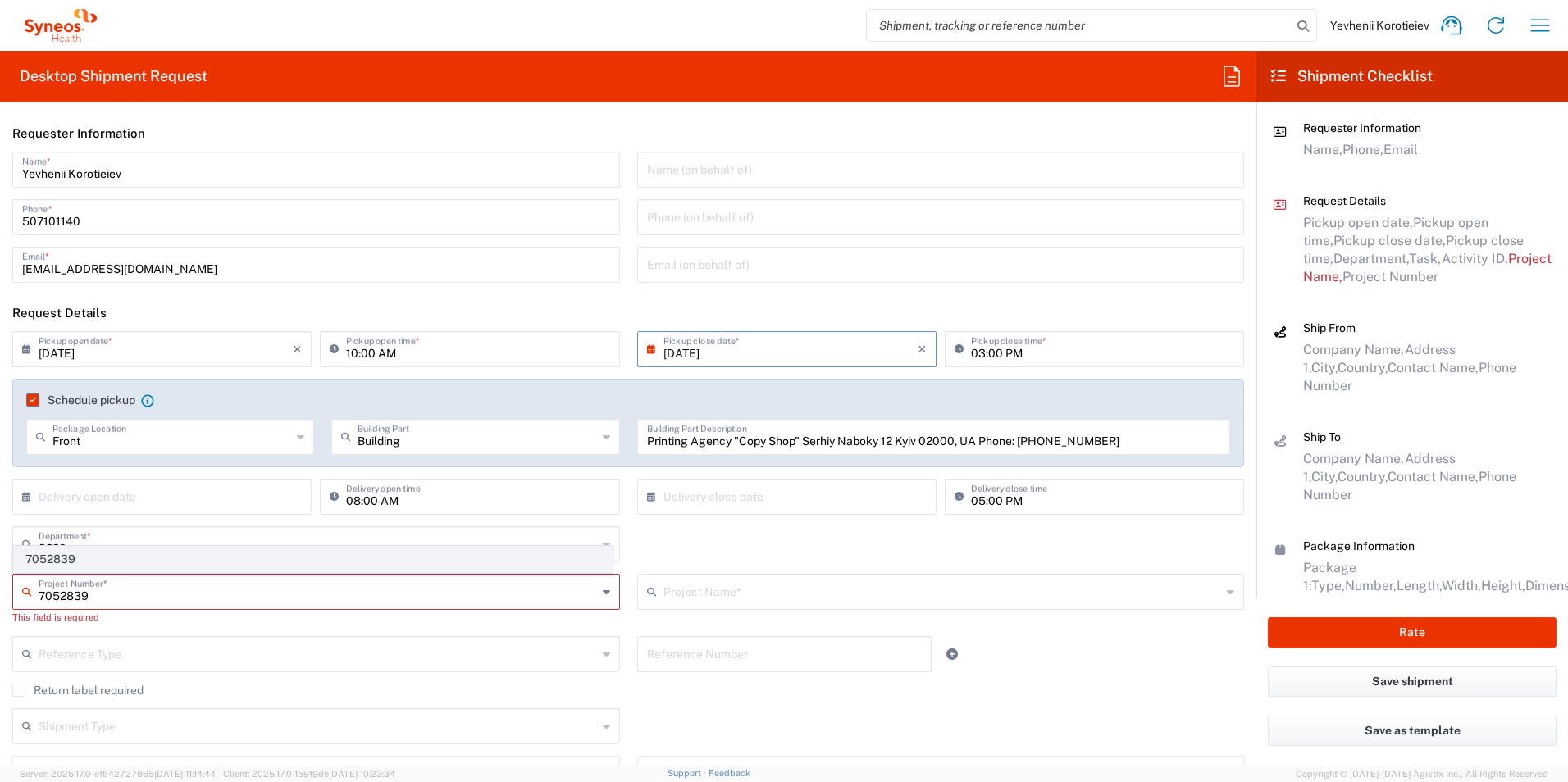
type input "7052839"
click at [44, 562] on span "7052839" at bounding box center [312, 560] width 598 height 26
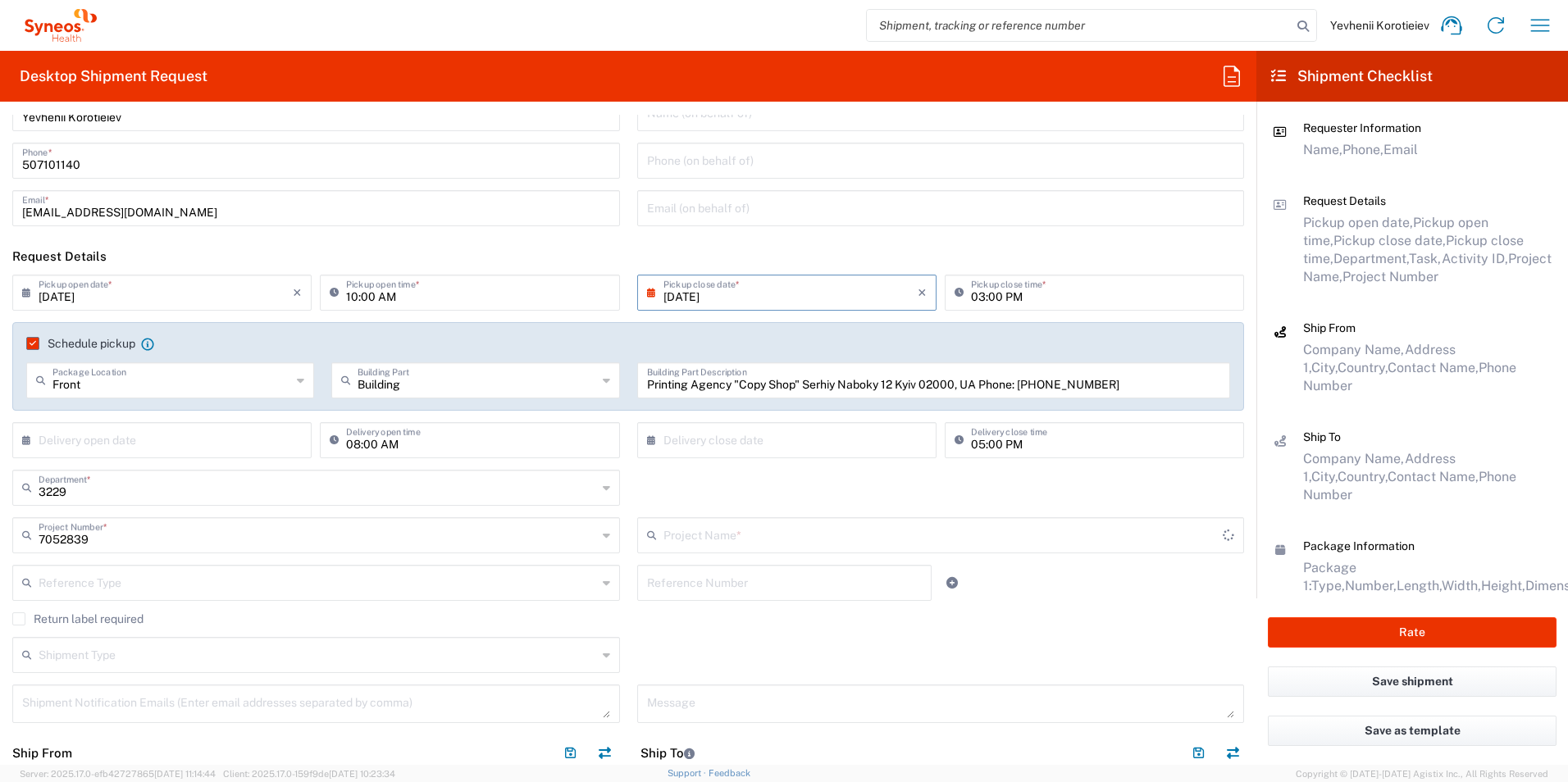
type input "EMPOWER CVL-231-2003"
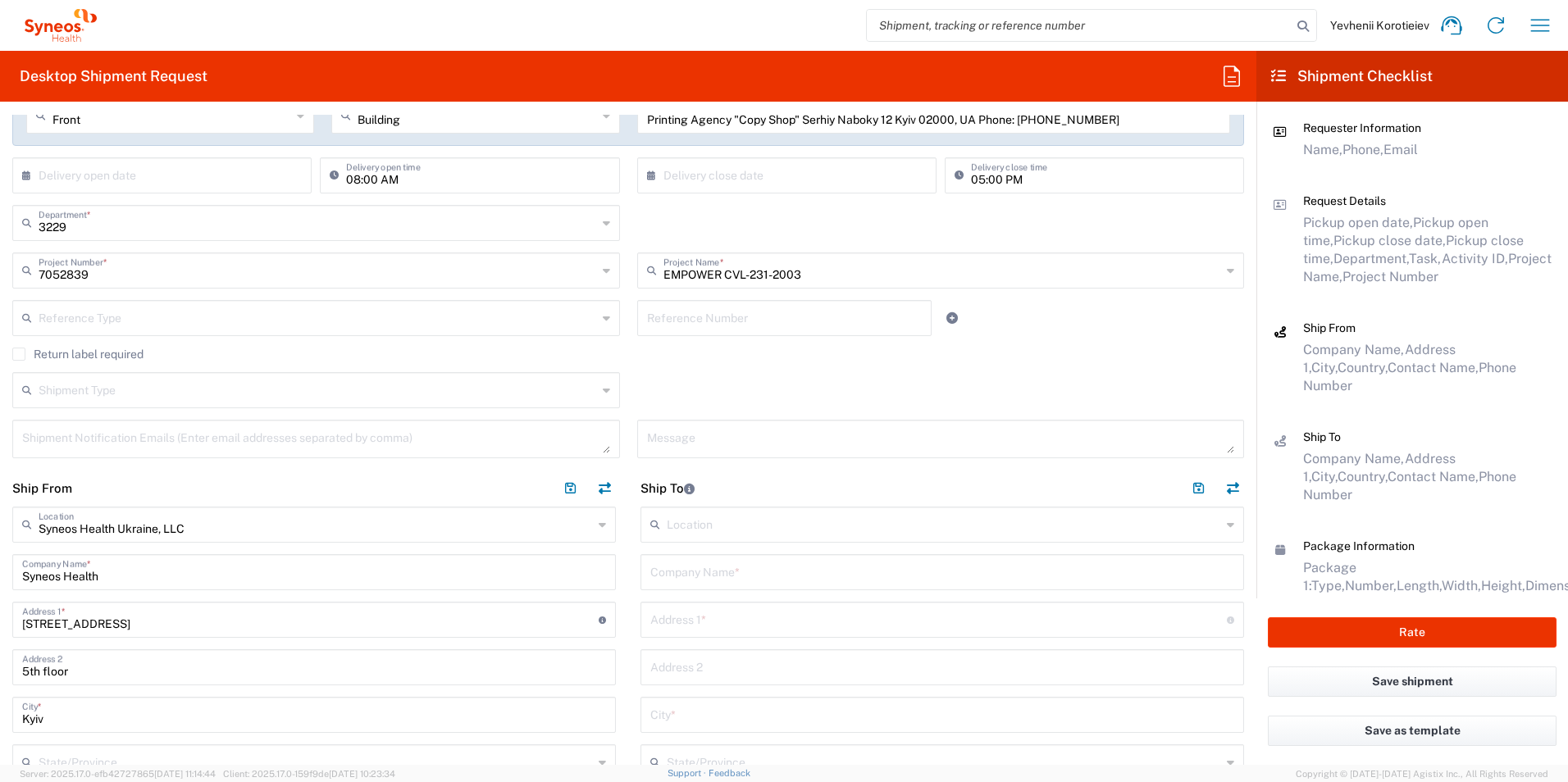
scroll to position [410, 0]
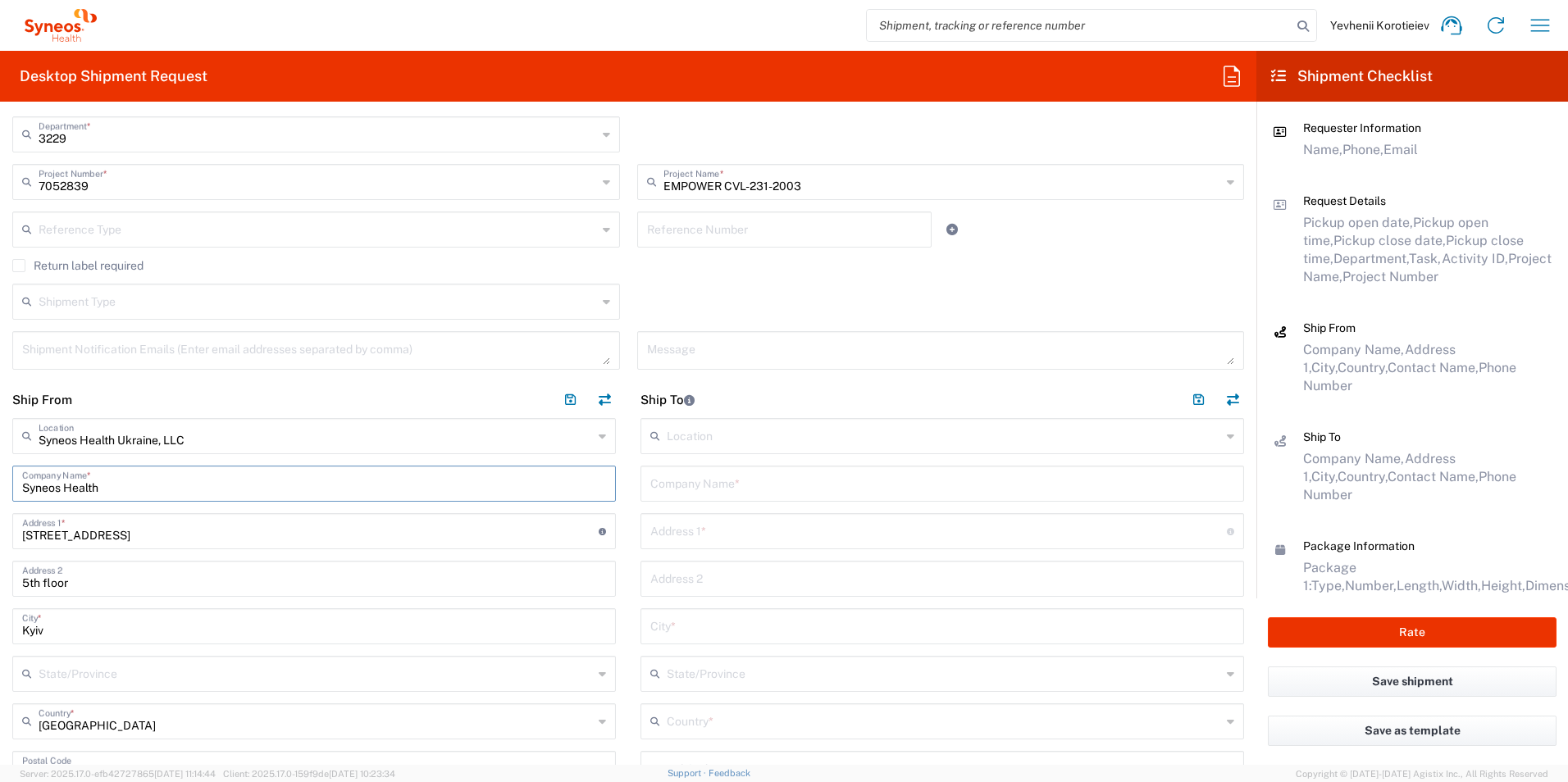
drag, startPoint x: 168, startPoint y: 488, endPoint x: -3, endPoint y: 480, distance: 171.2
click at [0, 480] on html "Yevhenii Korotieiev Home Shipment estimator Shipment tracking Desktop shipment …" at bounding box center [784, 391] width 1568 height 782
paste input "Printing Agency "Copy Shop""
type input "Printing Agency "Copy Shop""
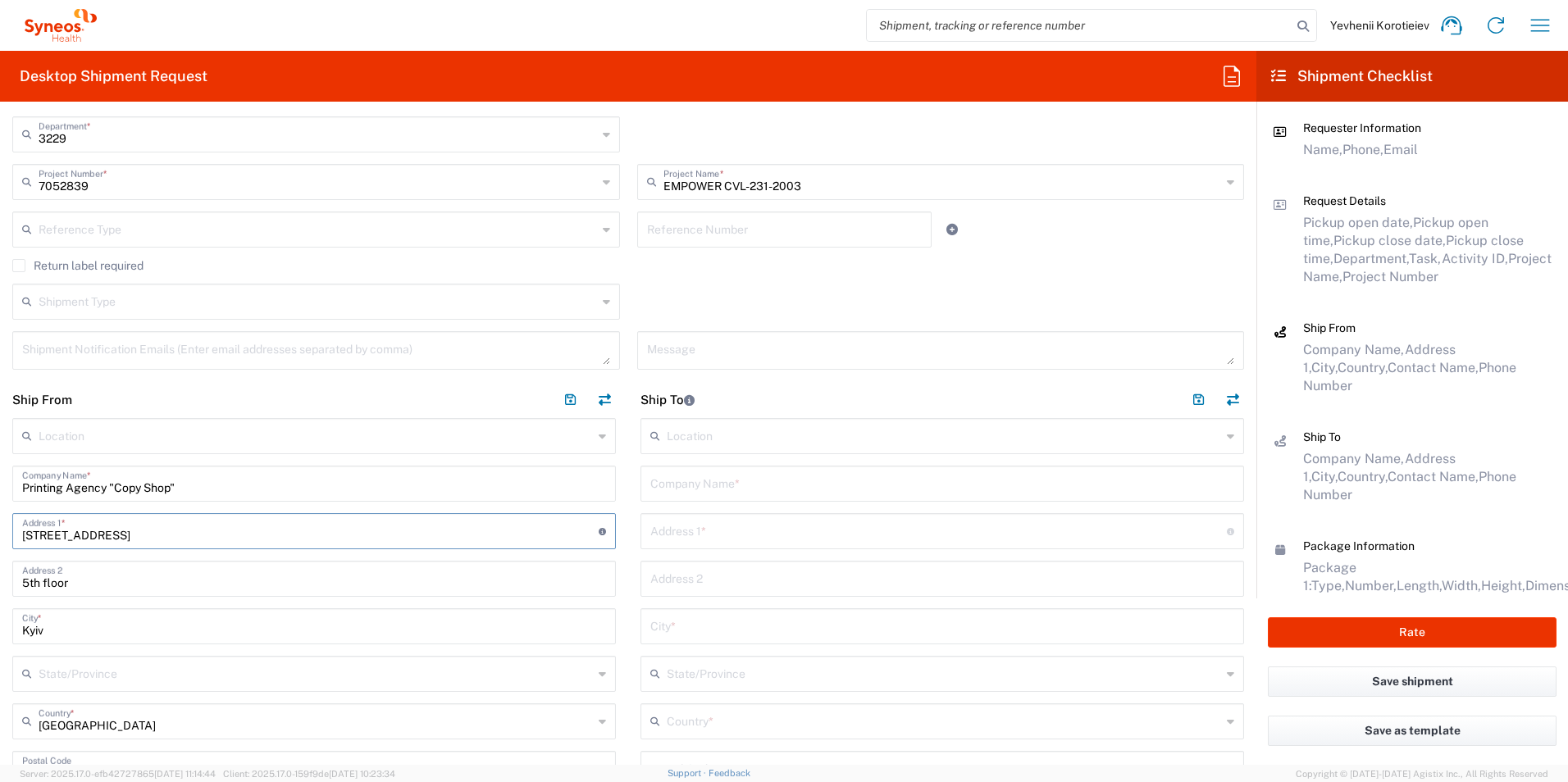
drag, startPoint x: 195, startPoint y: 534, endPoint x: 4, endPoint y: 516, distance: 191.8
click at [0, 512] on html "Yevhenii Korotieiev Home Shipment estimator Shipment tracking Desktop shipment …" at bounding box center [784, 391] width 1568 height 782
paste input "Serhiy Naboky 12"
type input "Serhiy Naboky 12"
drag, startPoint x: 80, startPoint y: 586, endPoint x: -3, endPoint y: 592, distance: 83.2
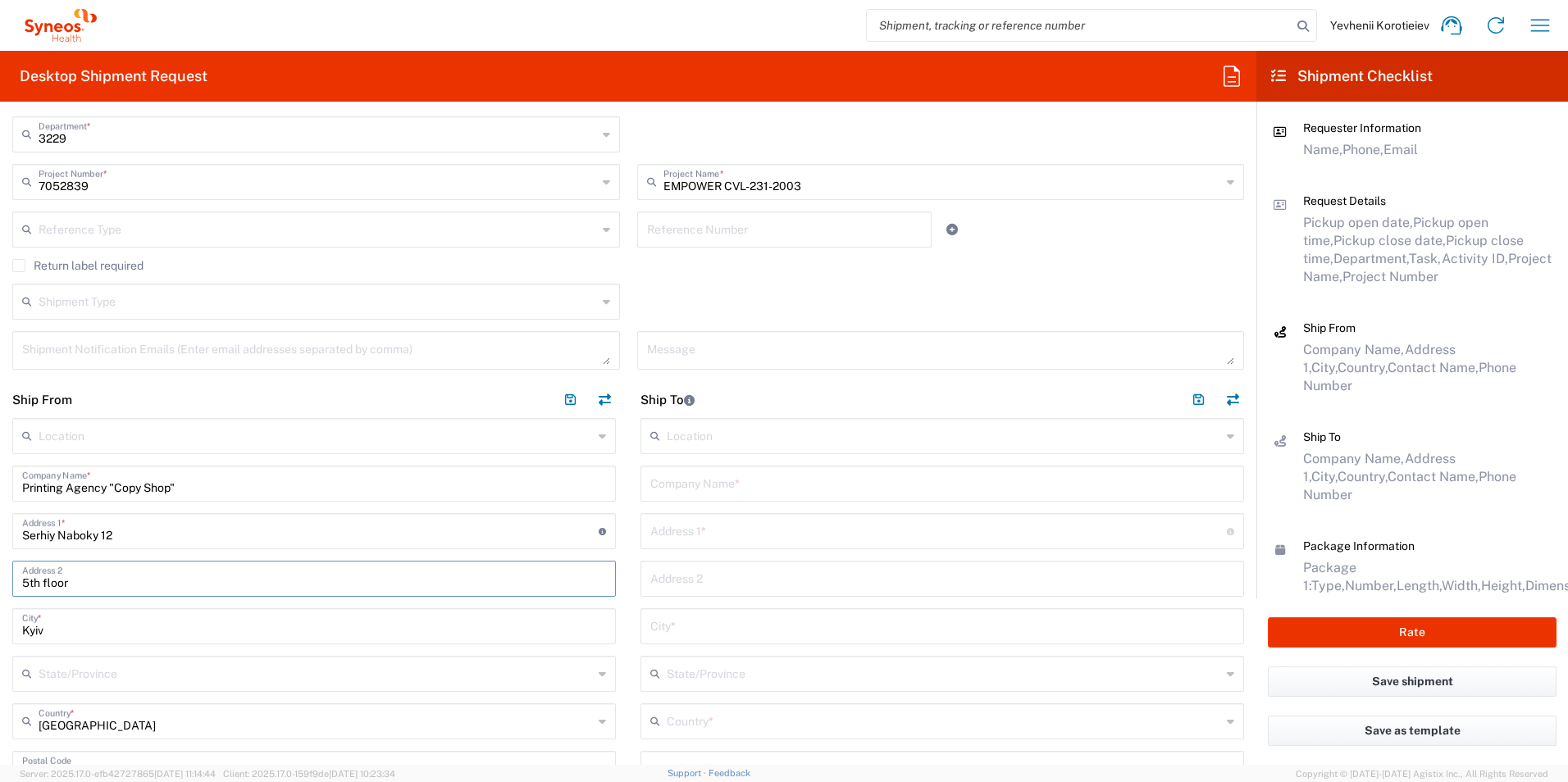
click at [0, 592] on html "Yevhenii Korotieiev Home Shipment estimator Shipment tracking Desktop shipment …" at bounding box center [784, 391] width 1568 height 782
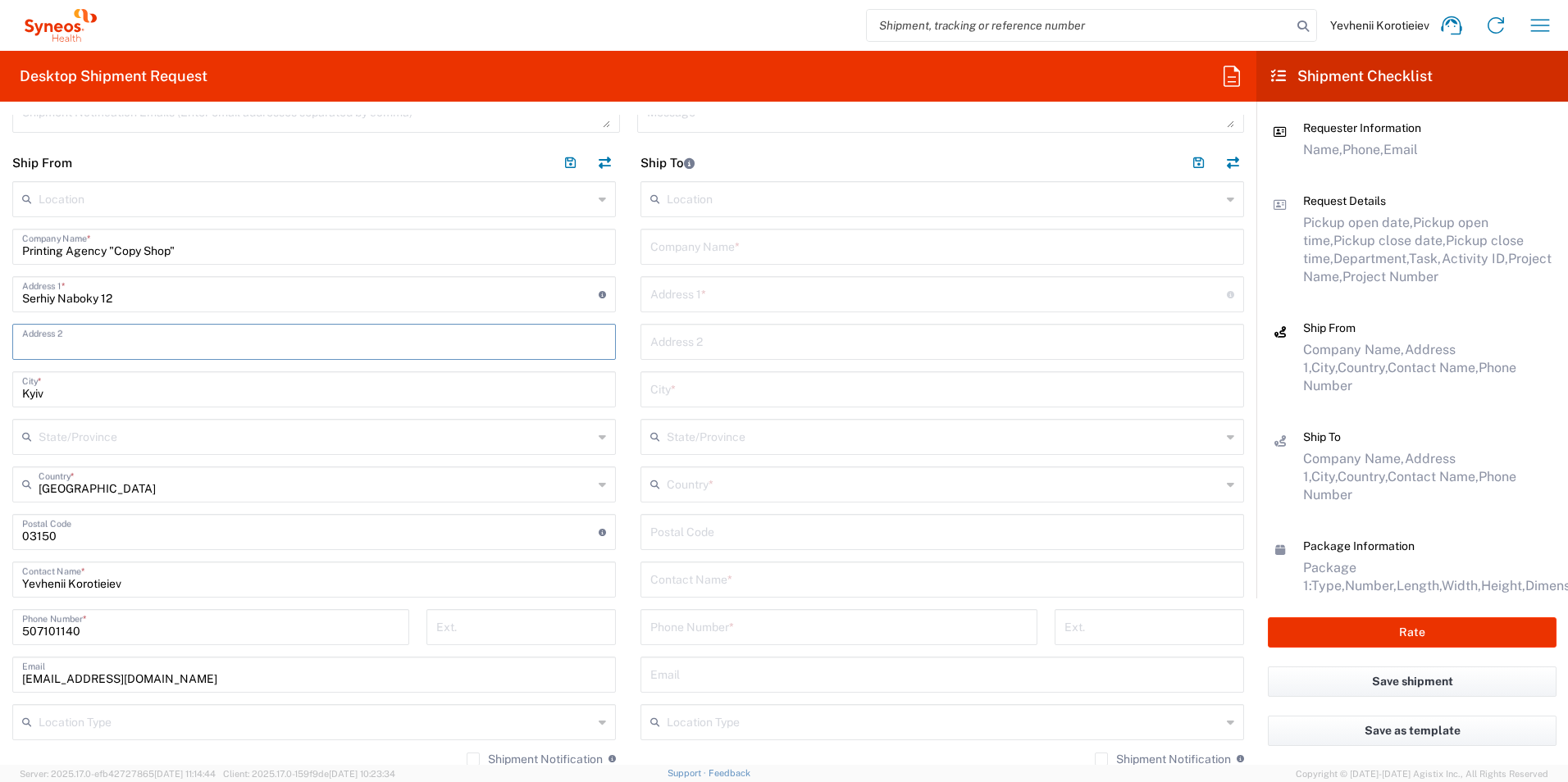
scroll to position [656, 0]
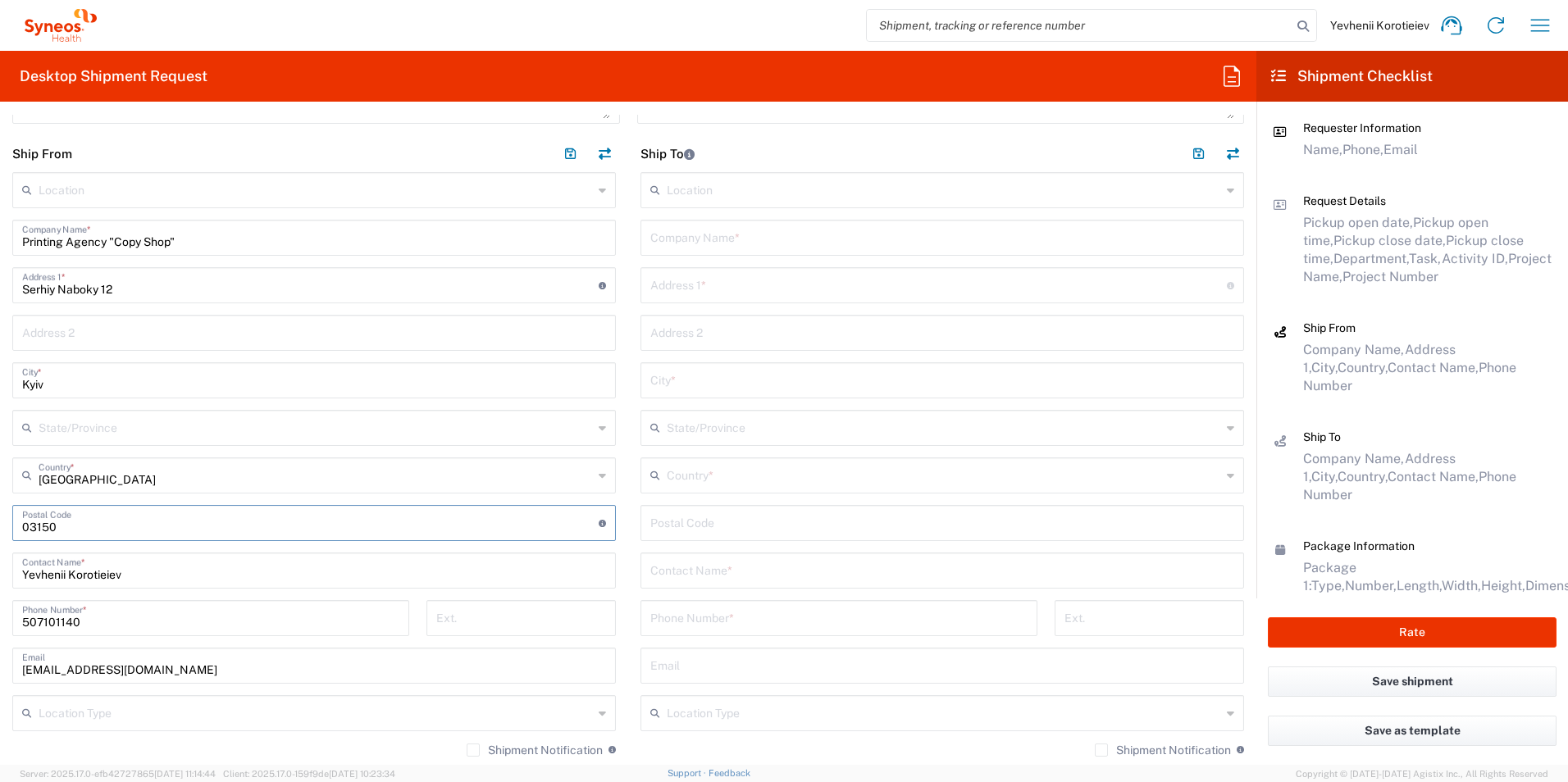
drag, startPoint x: 57, startPoint y: 530, endPoint x: -3, endPoint y: 522, distance: 60.5
click at [0, 522] on html "Yevhenii Korotieiev Home Shipment estimator Shipment tracking Desktop shipment …" at bounding box center [784, 391] width 1568 height 782
paste input "[PHONE_NUMBER]"
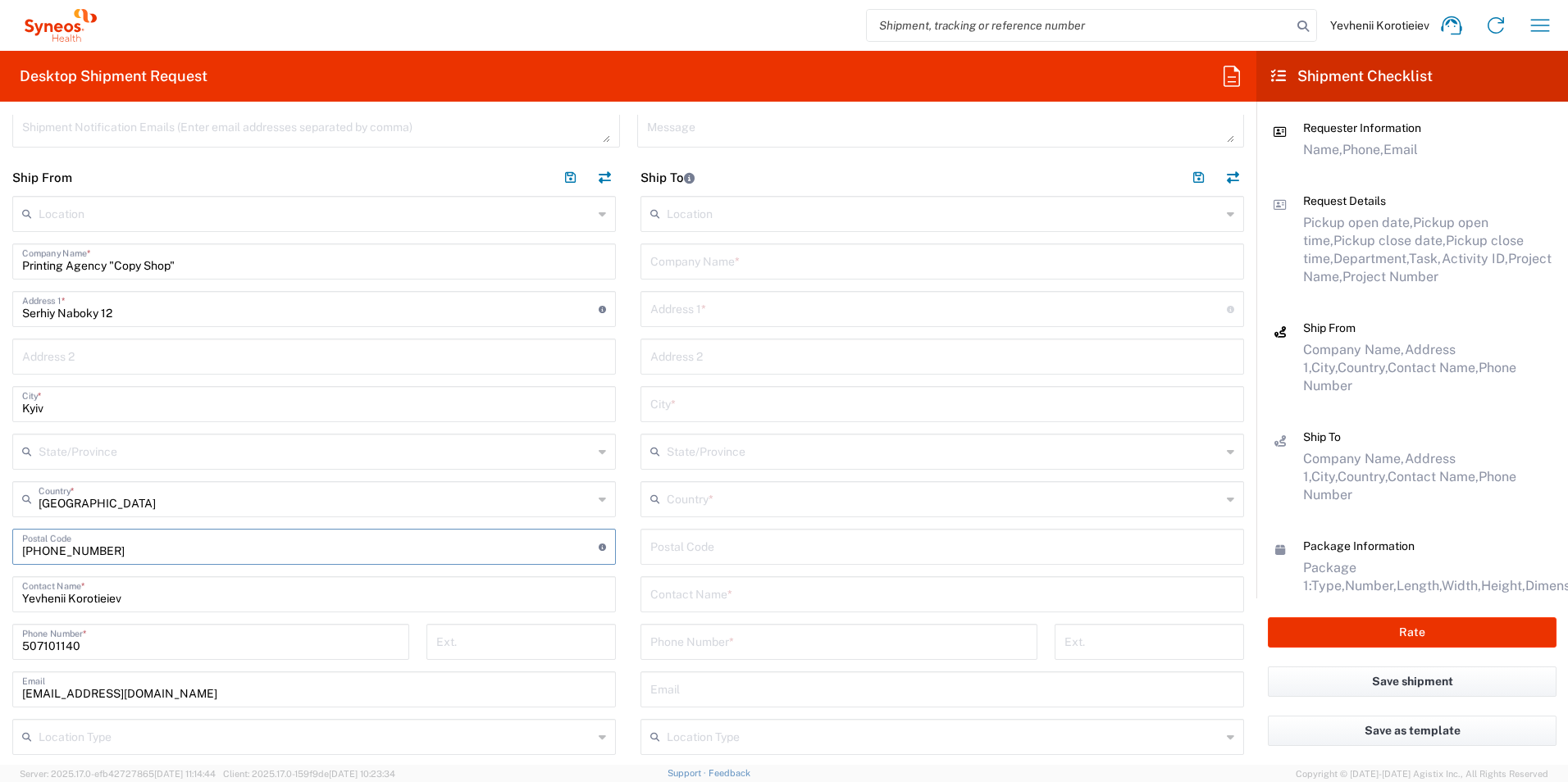
scroll to position [574, 0]
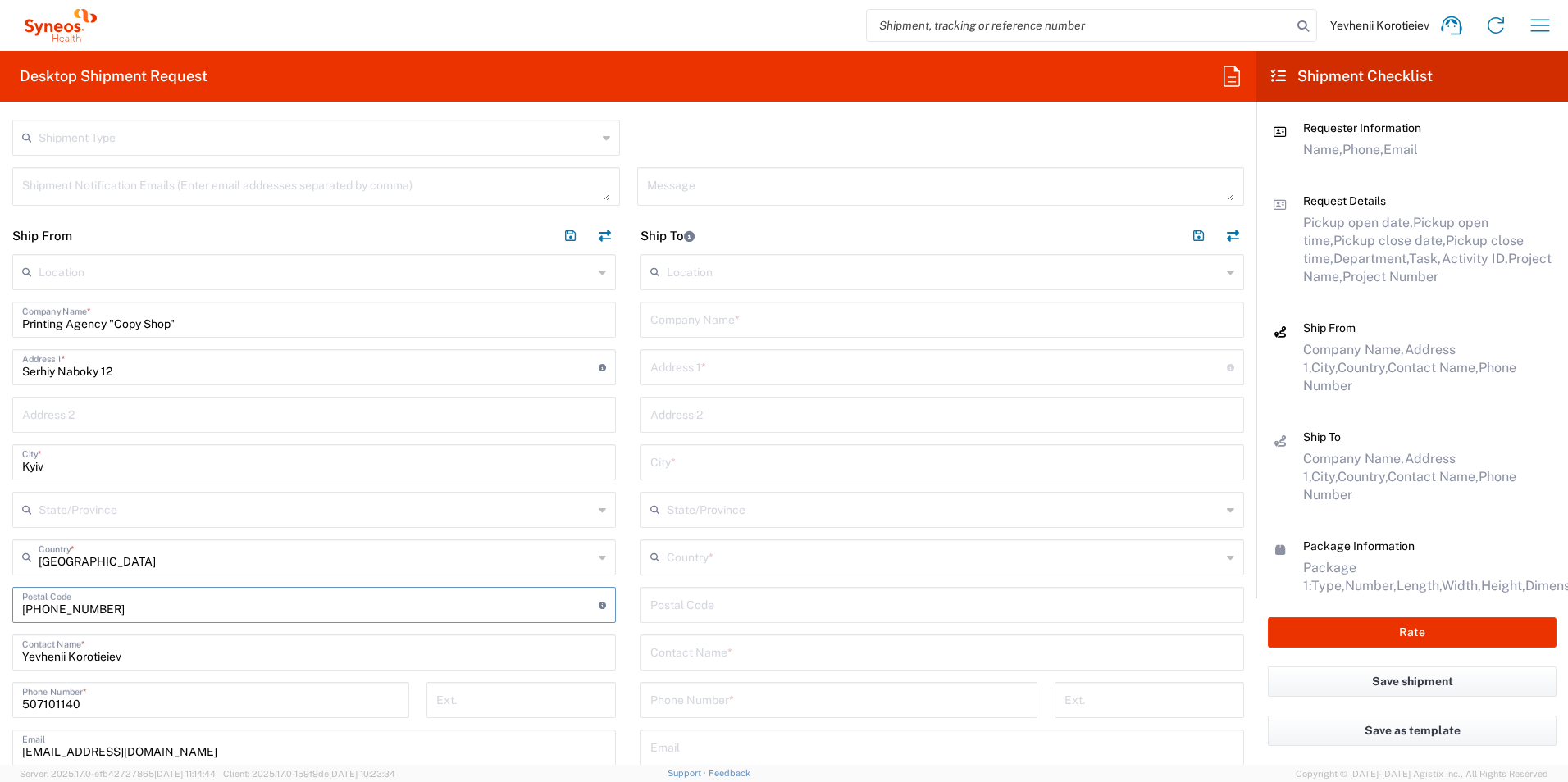
type input "[PHONE_NUMBER]"
click at [720, 325] on input "text" at bounding box center [942, 318] width 584 height 28
paste input "Lviv Regional Clinical Psychiatric Hospital", Department #25"
type input "Lviv Regional Clinical Psychiatric Hospital", Department #25"
click at [681, 378] on input "text" at bounding box center [938, 366] width 576 height 28
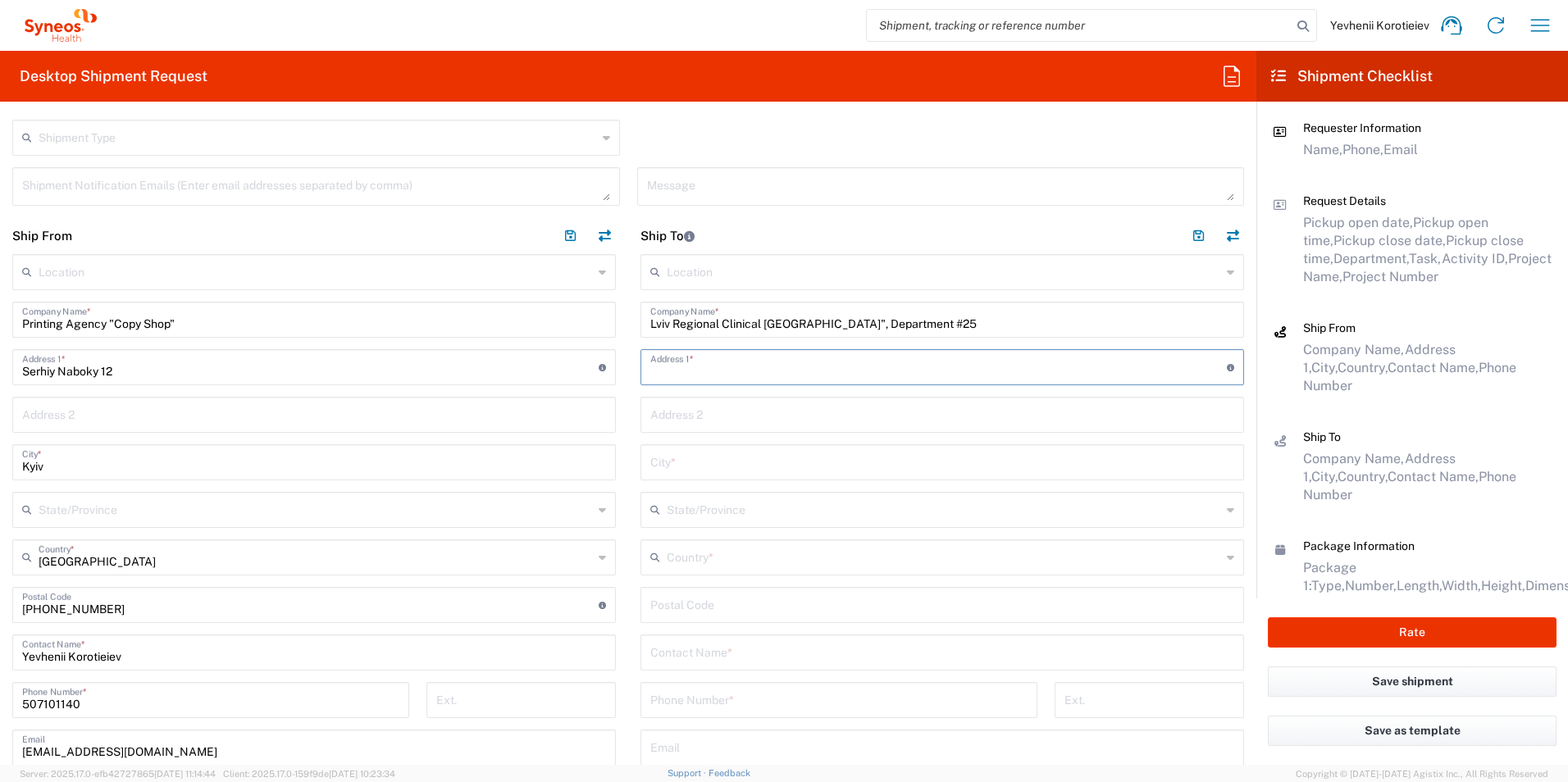
paste input "95, Kulparkivska str."
type input "95, Kulparkivska str."
click at [706, 468] on input "text" at bounding box center [942, 461] width 584 height 28
paste input "Lviv"
type input "Lviv"
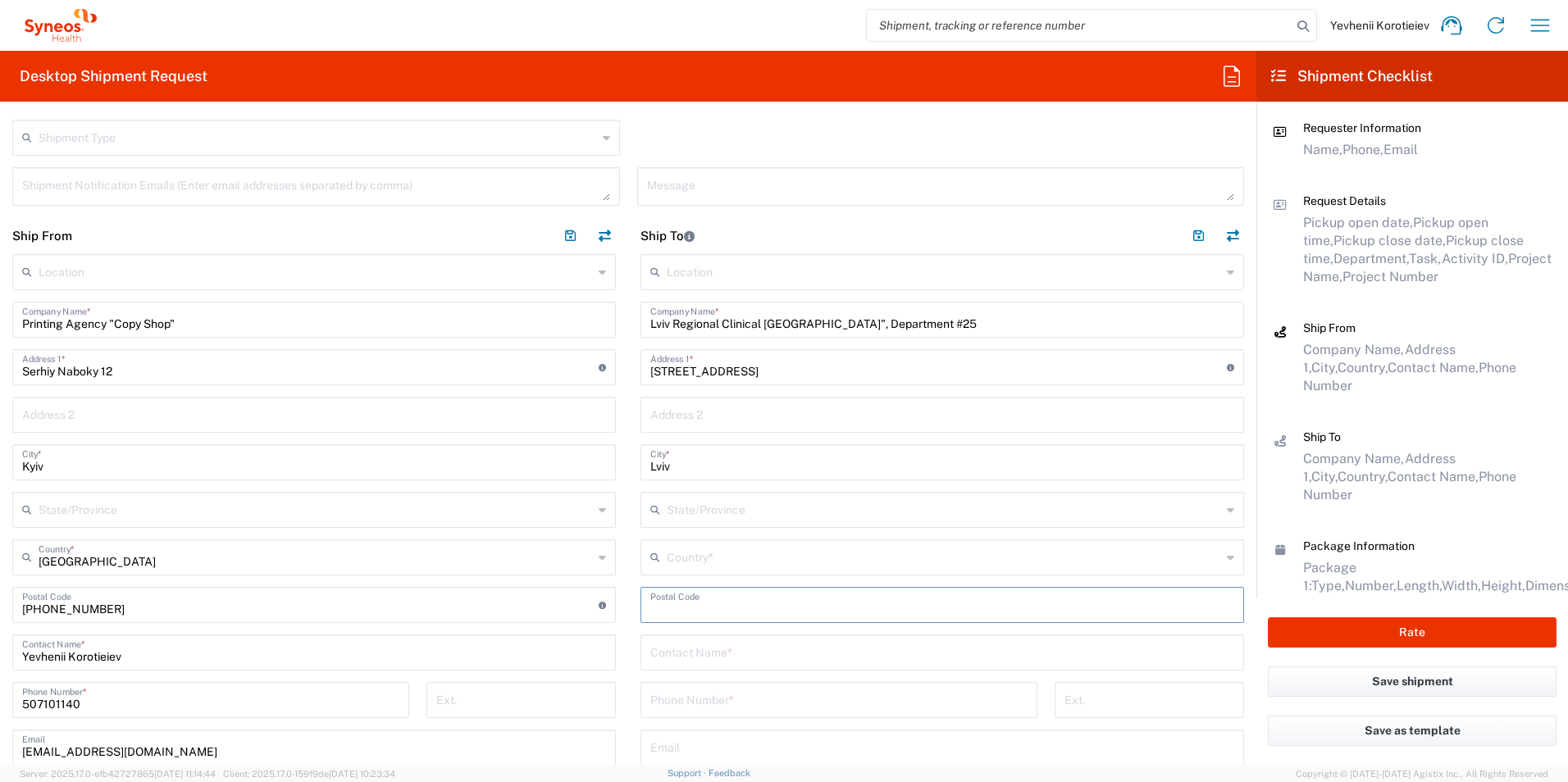
drag, startPoint x: 710, startPoint y: 613, endPoint x: 711, endPoint y: 595, distance: 18.0
click at [710, 613] on input "undefined" at bounding box center [942, 603] width 584 height 28
paste input "79021"
type input "79021"
click at [679, 566] on input "text" at bounding box center [944, 556] width 554 height 28
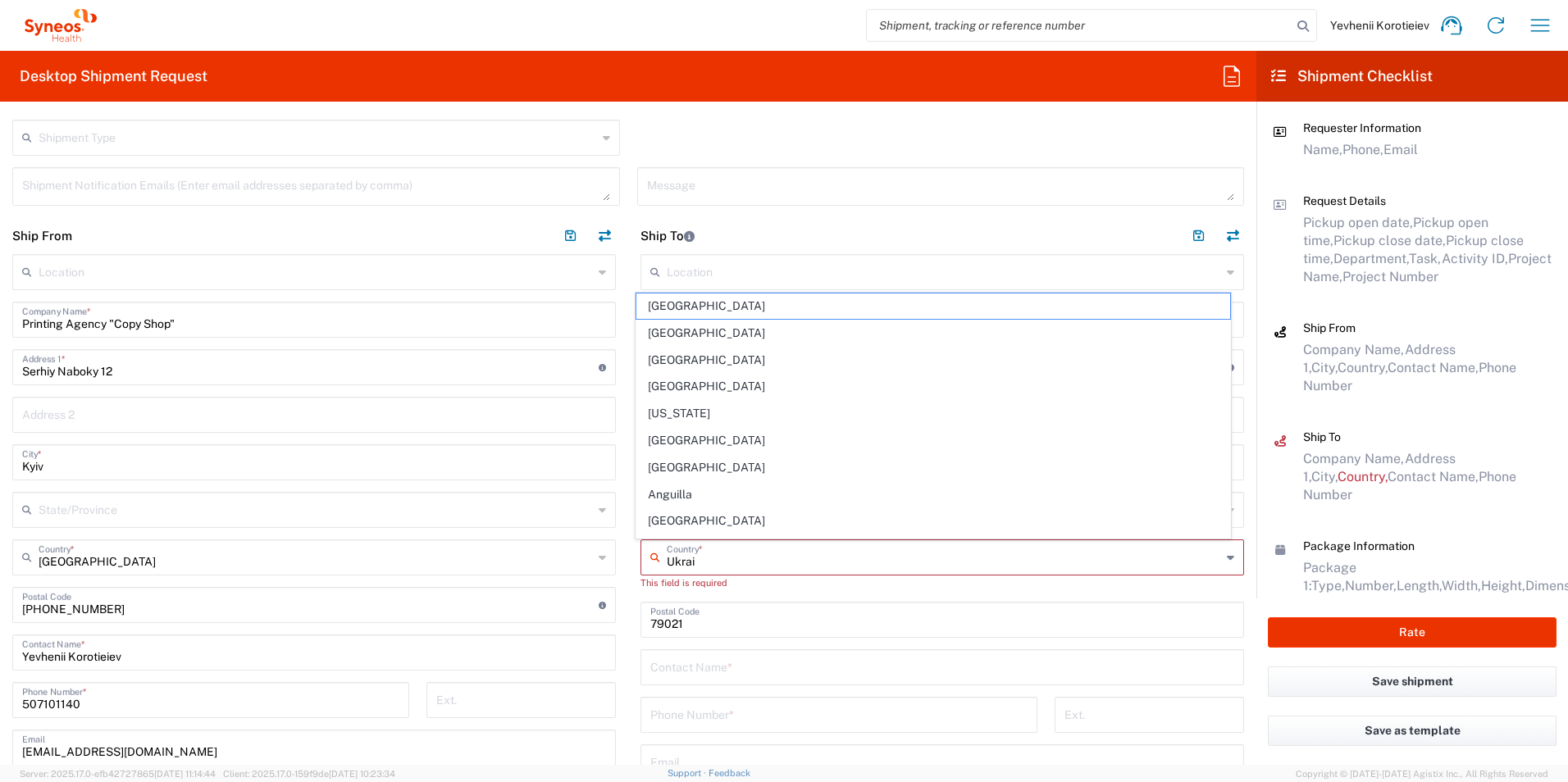
type input "Ukrain"
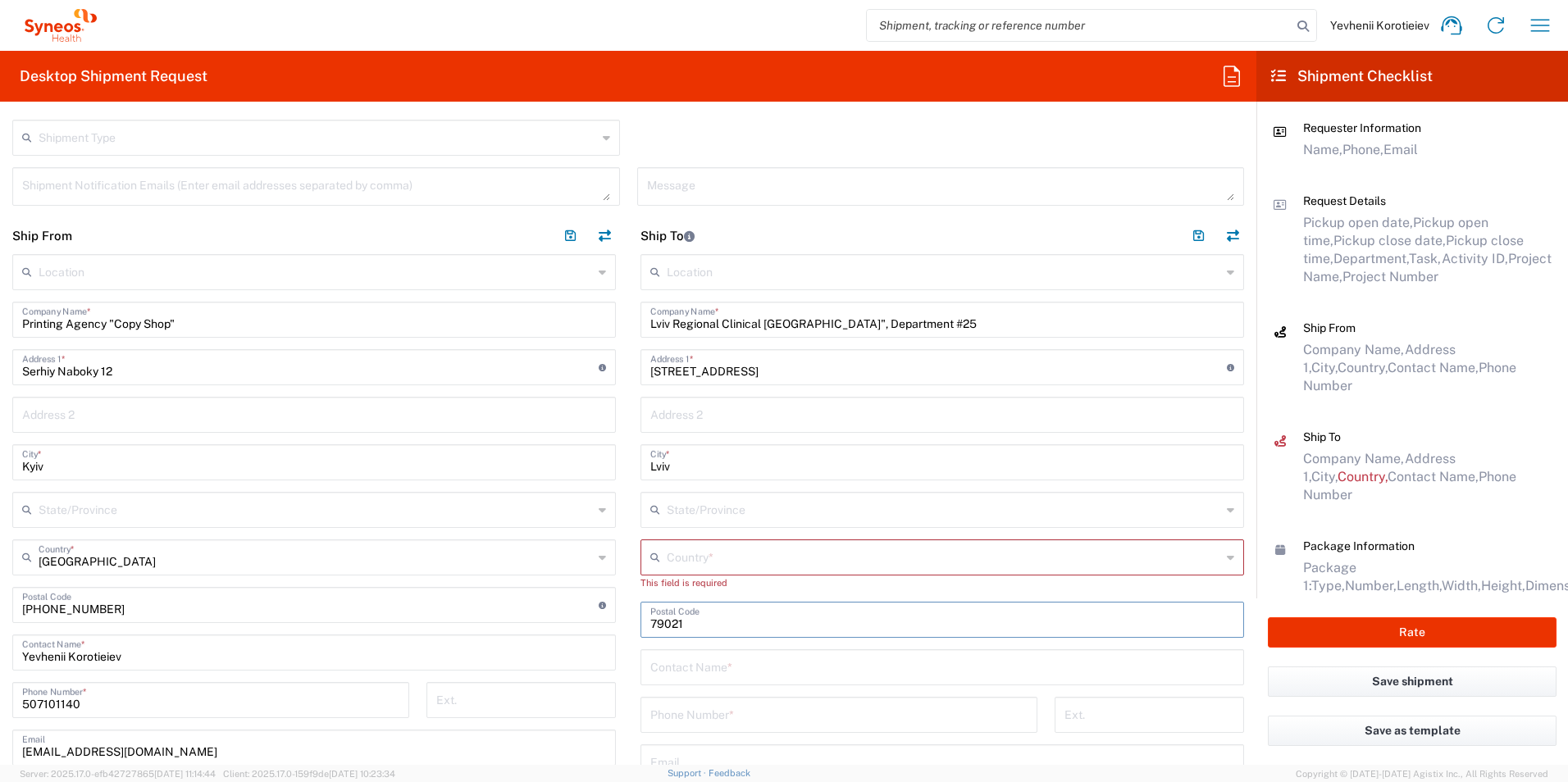
click at [698, 566] on input "text" at bounding box center [944, 556] width 554 height 28
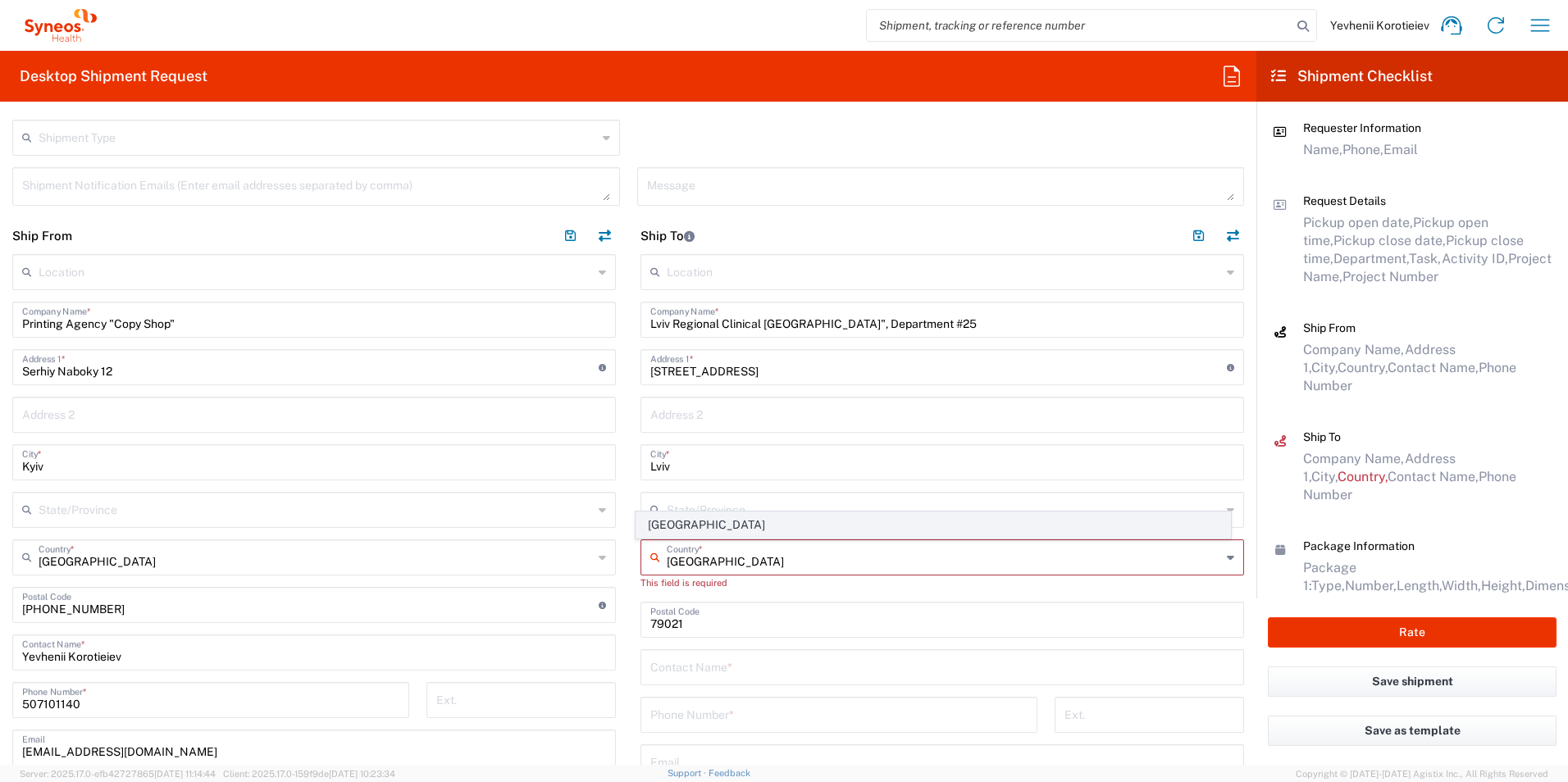
type input "Ukraine"
click at [673, 517] on span "Ukraine" at bounding box center [933, 526] width 594 height 26
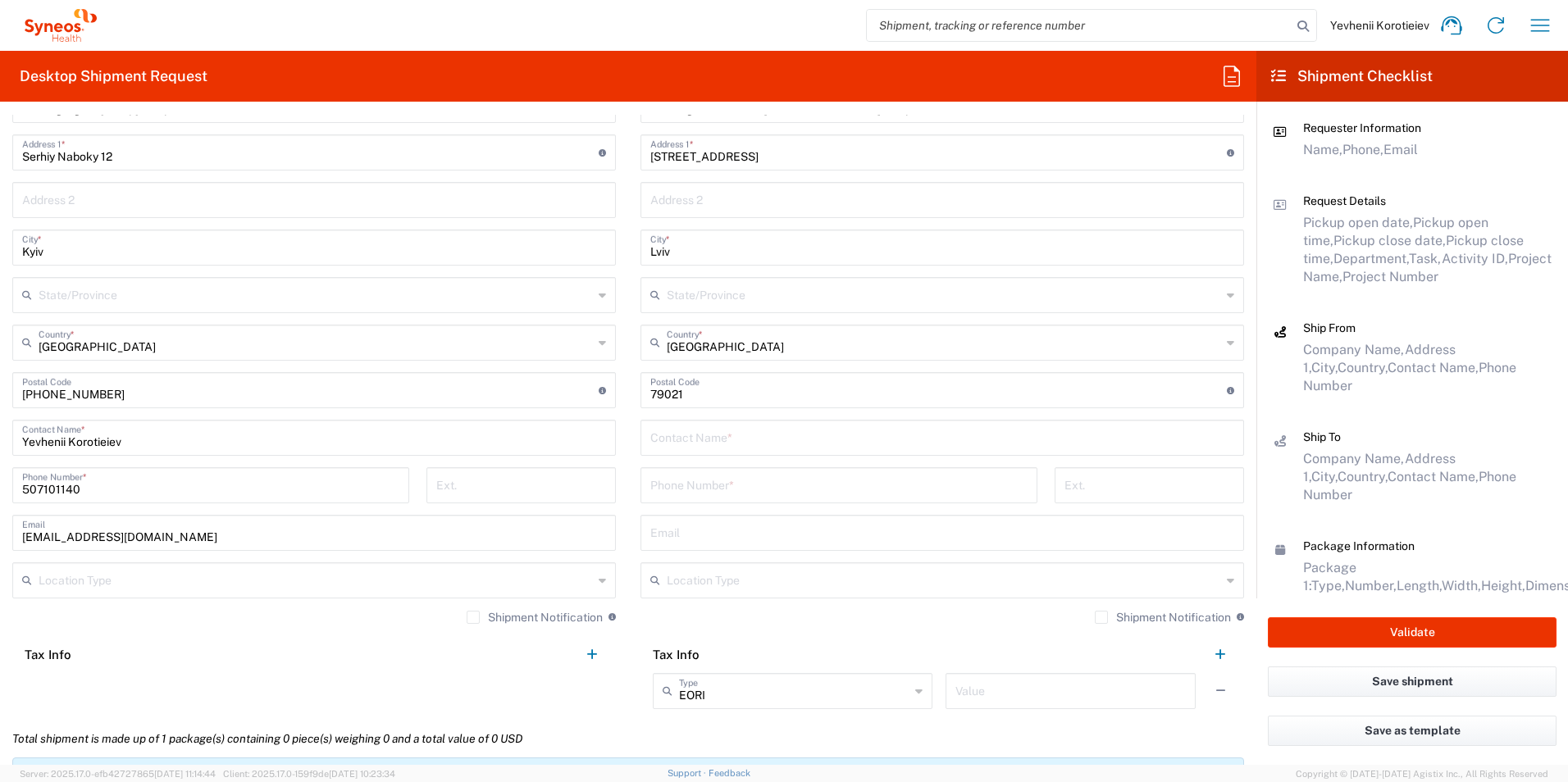
scroll to position [820, 0]
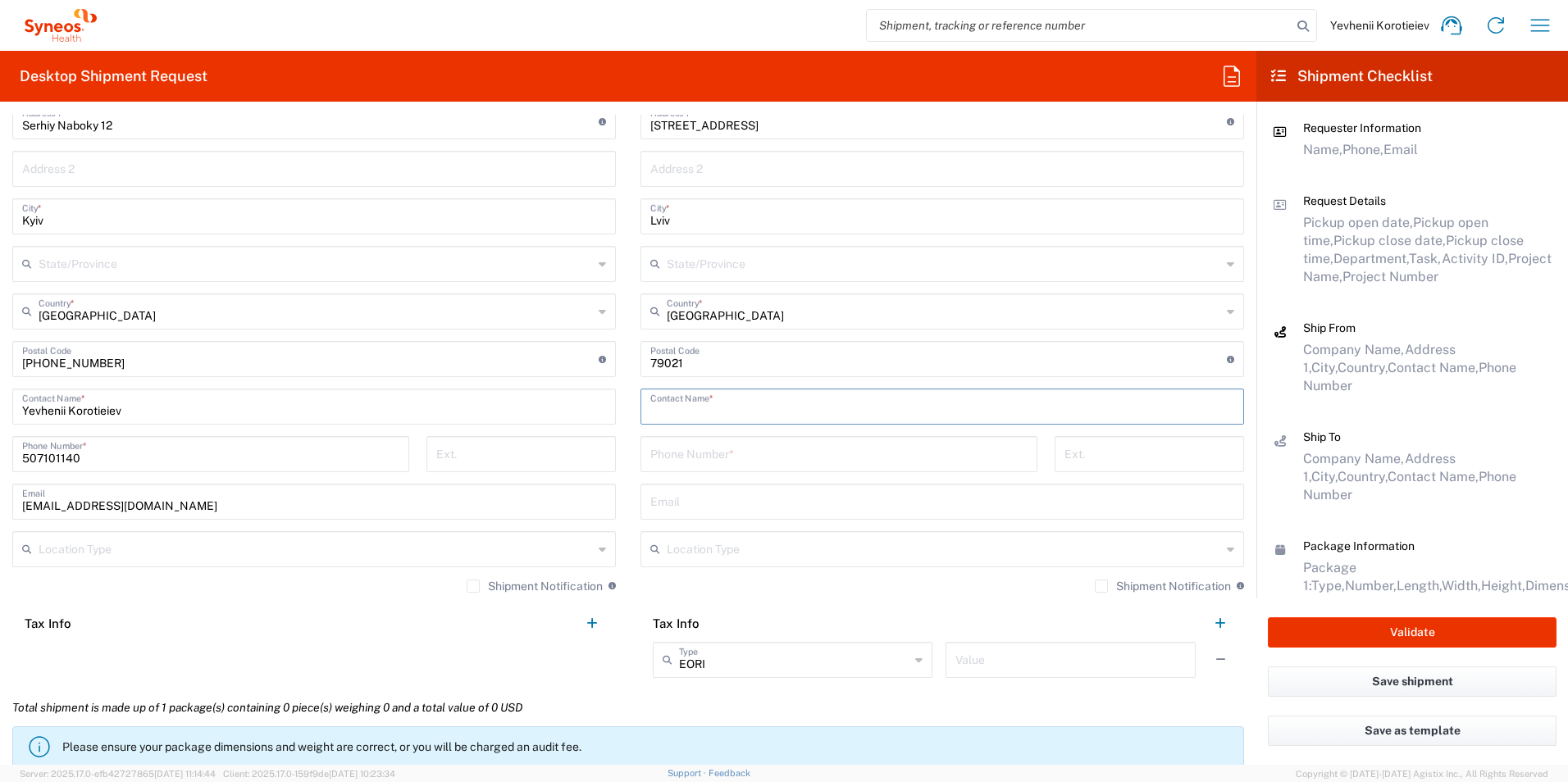
click at [703, 415] on input "text" at bounding box center [942, 405] width 584 height 28
paste input "Yuriy"
paste input "FILTS"
type input "Yuriy FILTS"
click at [705, 450] on input "tel" at bounding box center [839, 453] width 377 height 28
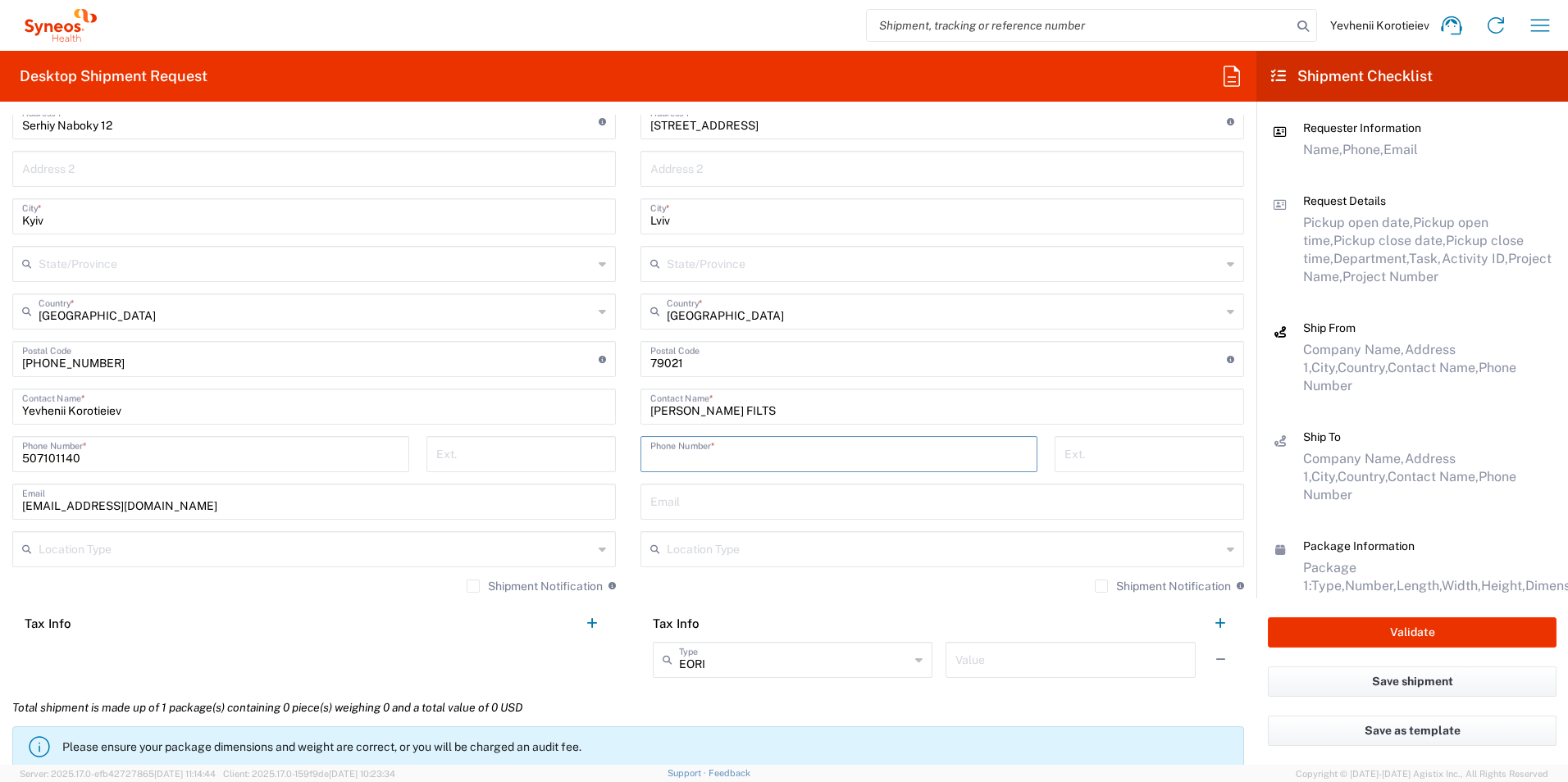
paste input "+380 67 6702827"
type input "+380 67 6702827"
click at [712, 517] on div "Email" at bounding box center [942, 502] width 604 height 36
click at [712, 508] on input "text" at bounding box center [942, 500] width 584 height 28
paste input "makovetska.r@gmail.com"
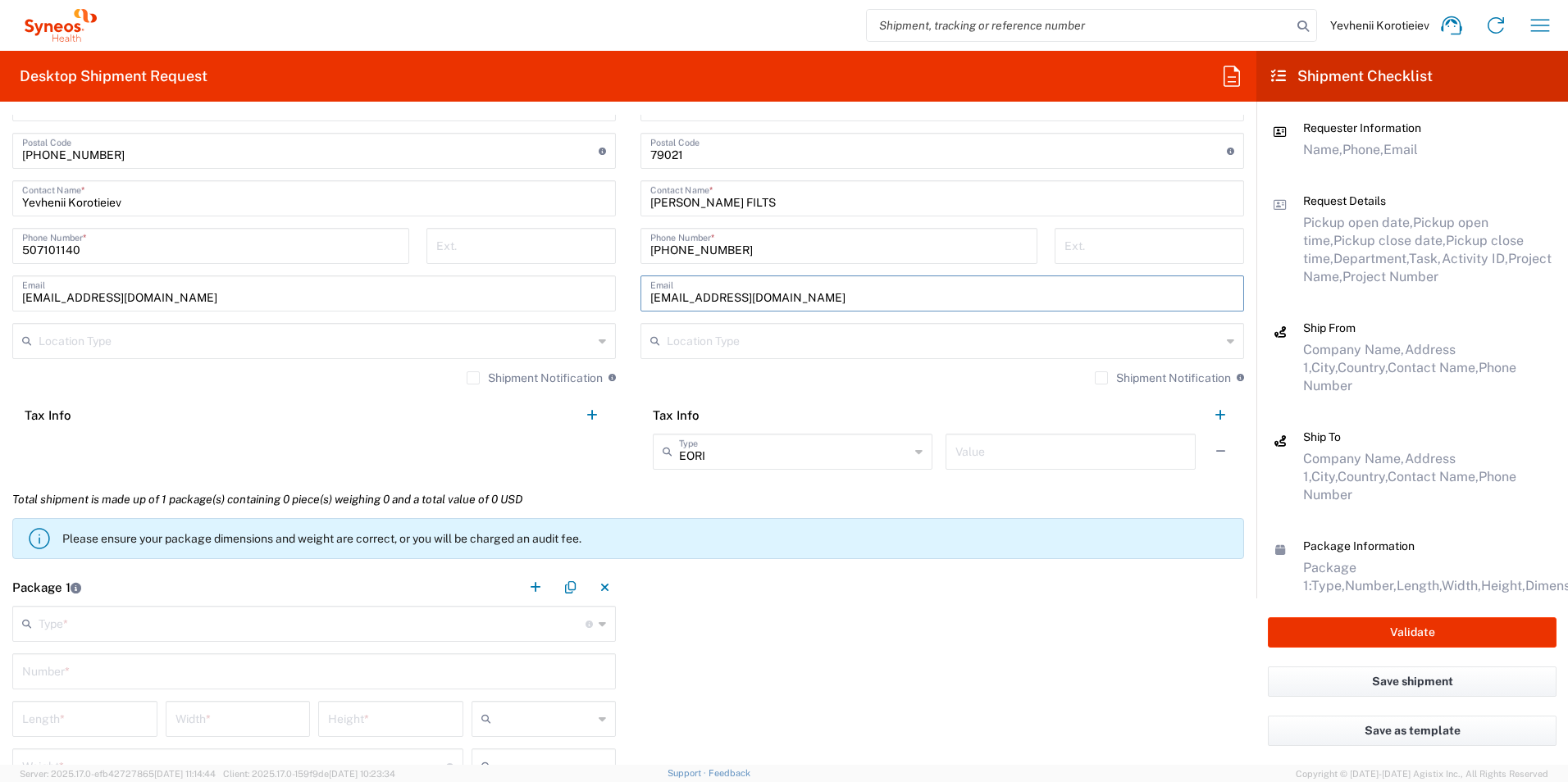
scroll to position [1066, 0]
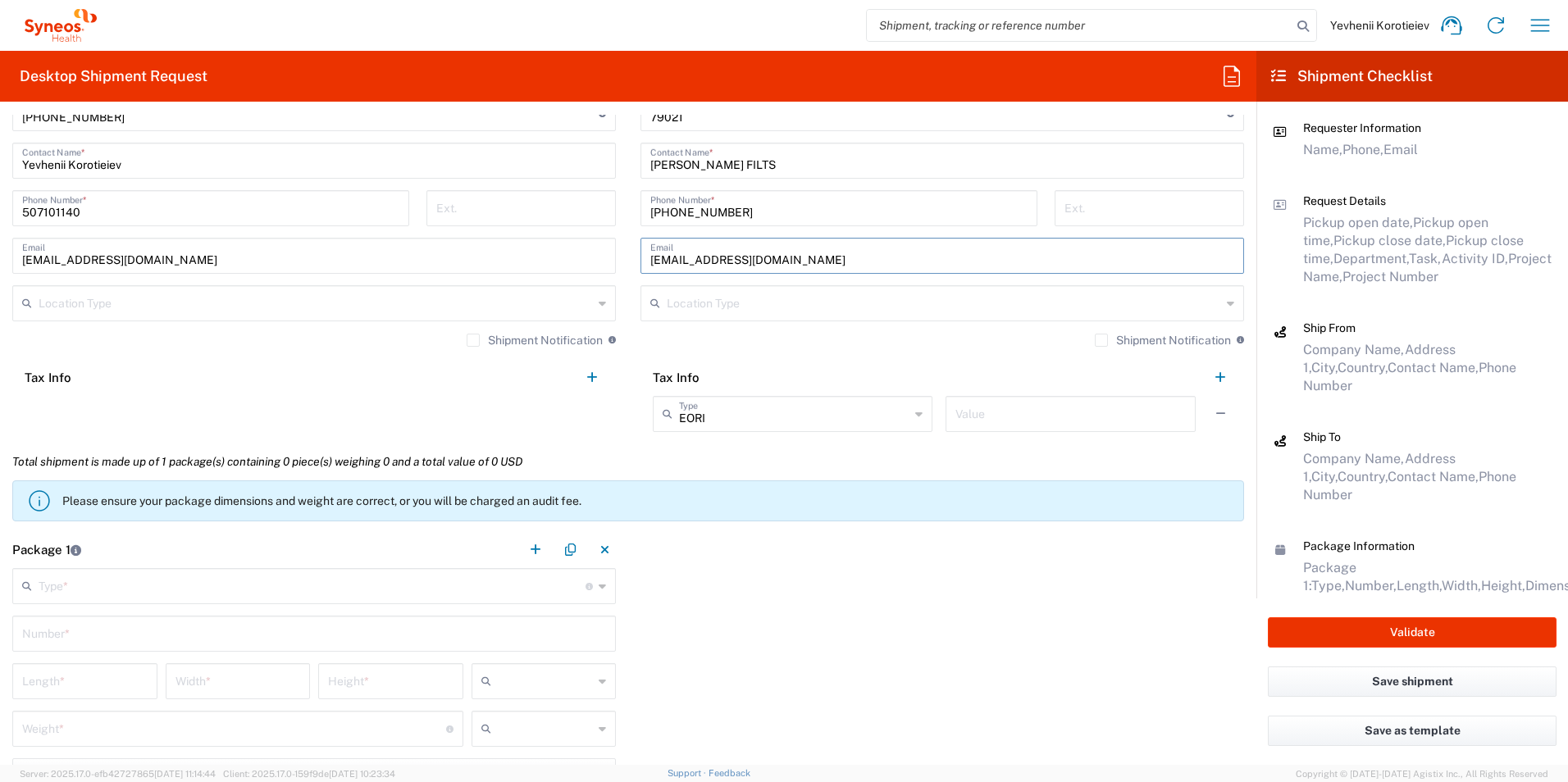
type input "makovetska.r@gmail.com"
click at [197, 590] on input "text" at bounding box center [312, 584] width 547 height 28
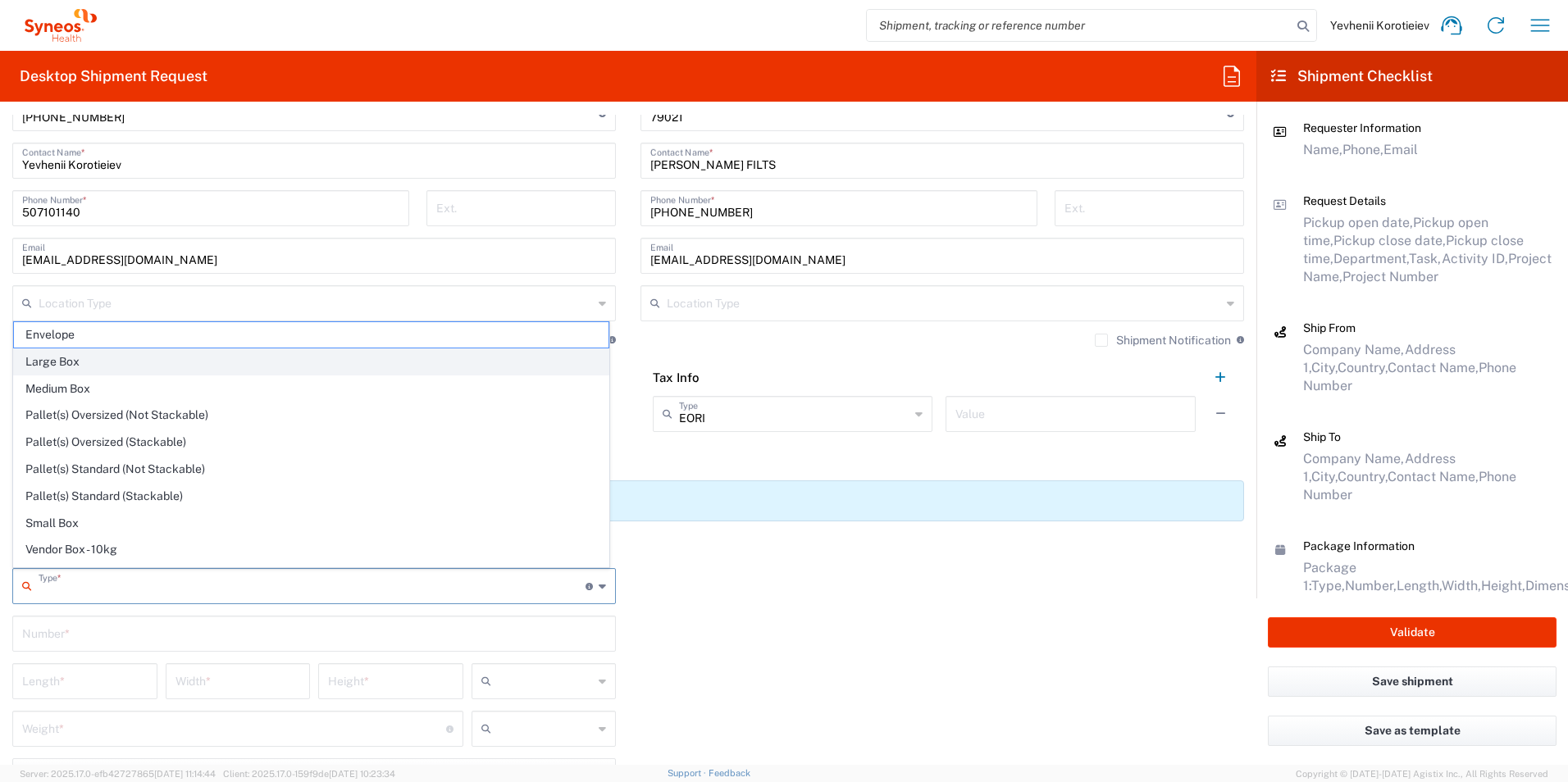
click at [149, 360] on span "Large Box" at bounding box center [311, 362] width 594 height 26
type input "Large Box"
type input "17.5"
type input "12.5"
type input "3"
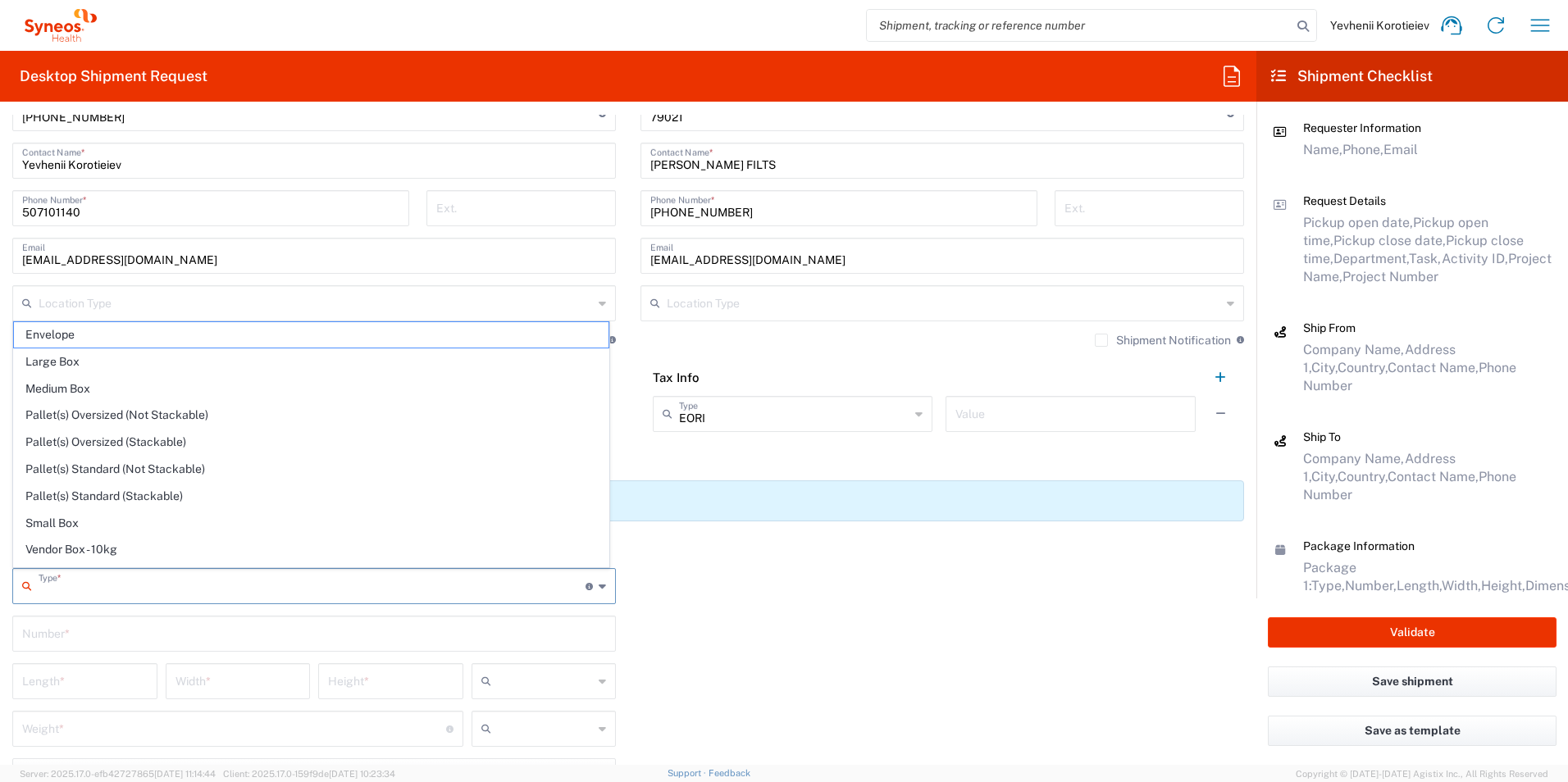
type input "in"
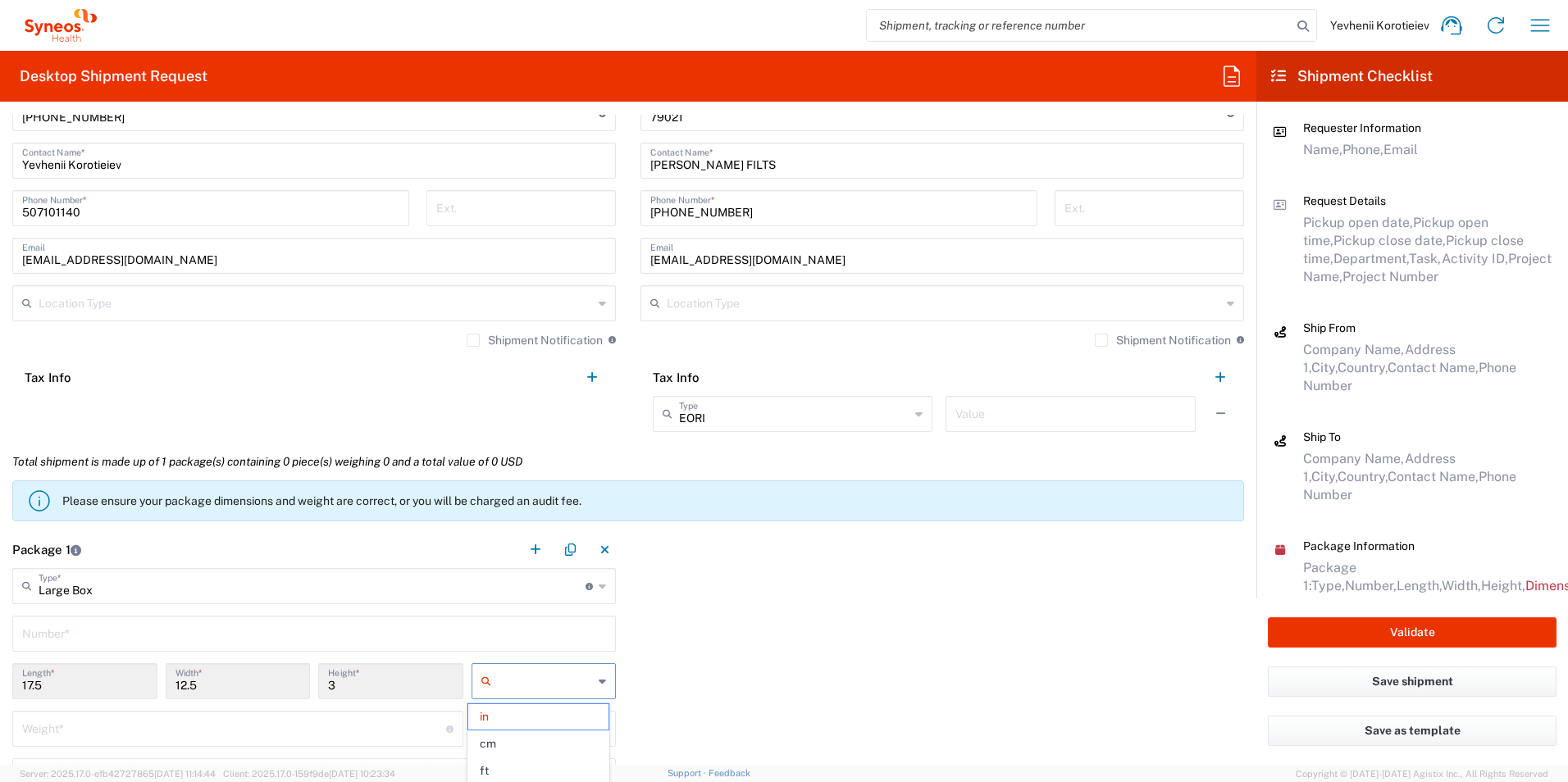
drag, startPoint x: 502, startPoint y: 687, endPoint x: 520, endPoint y: 684, distance: 18.2
click at [504, 687] on input "text" at bounding box center [546, 681] width 96 height 27
click at [513, 748] on span "cm" at bounding box center [538, 744] width 140 height 26
type input "44.45"
type input "31.75"
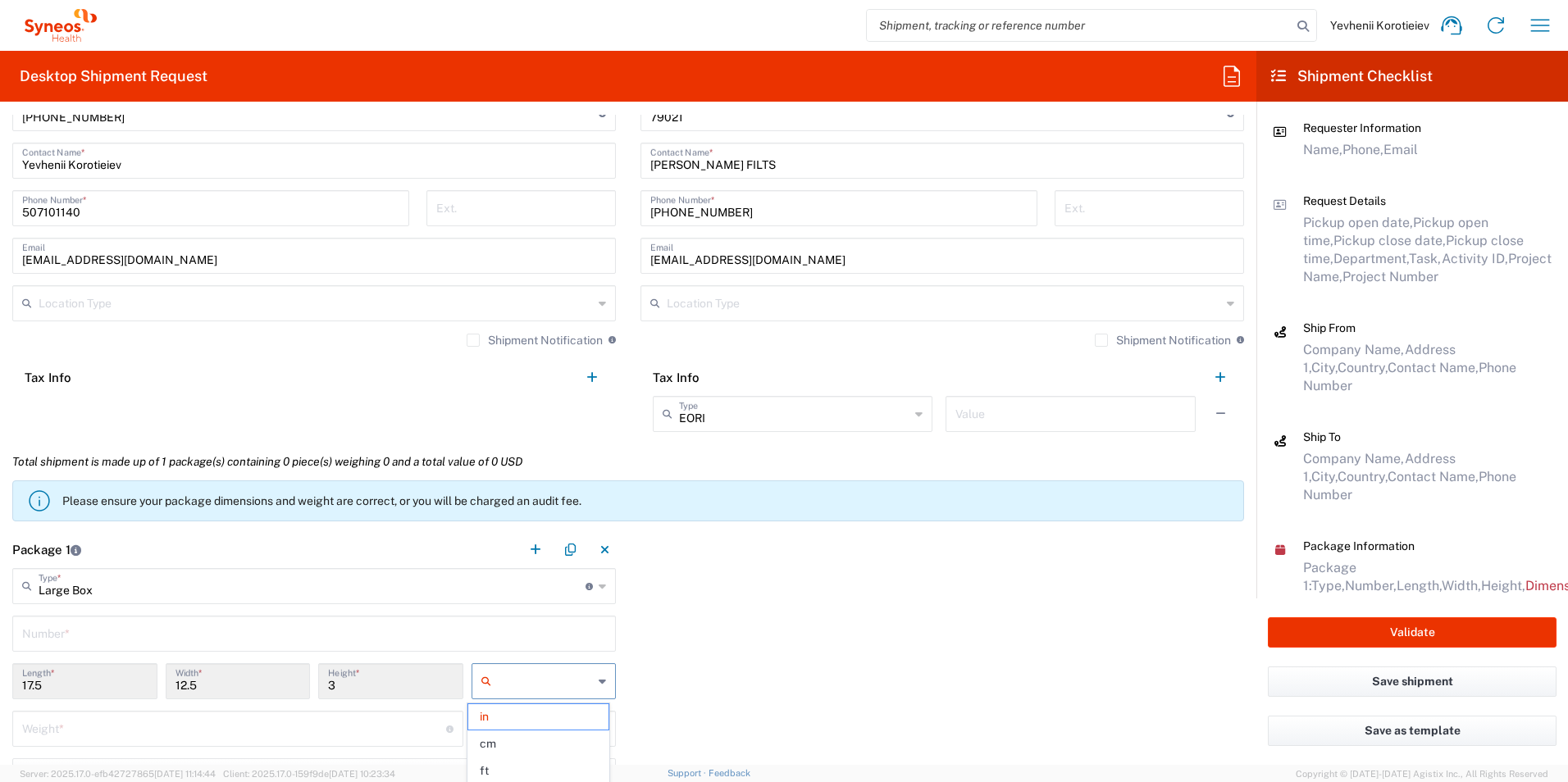
type input "7.62"
type input "cm"
click at [213, 736] on input "number" at bounding box center [234, 727] width 424 height 28
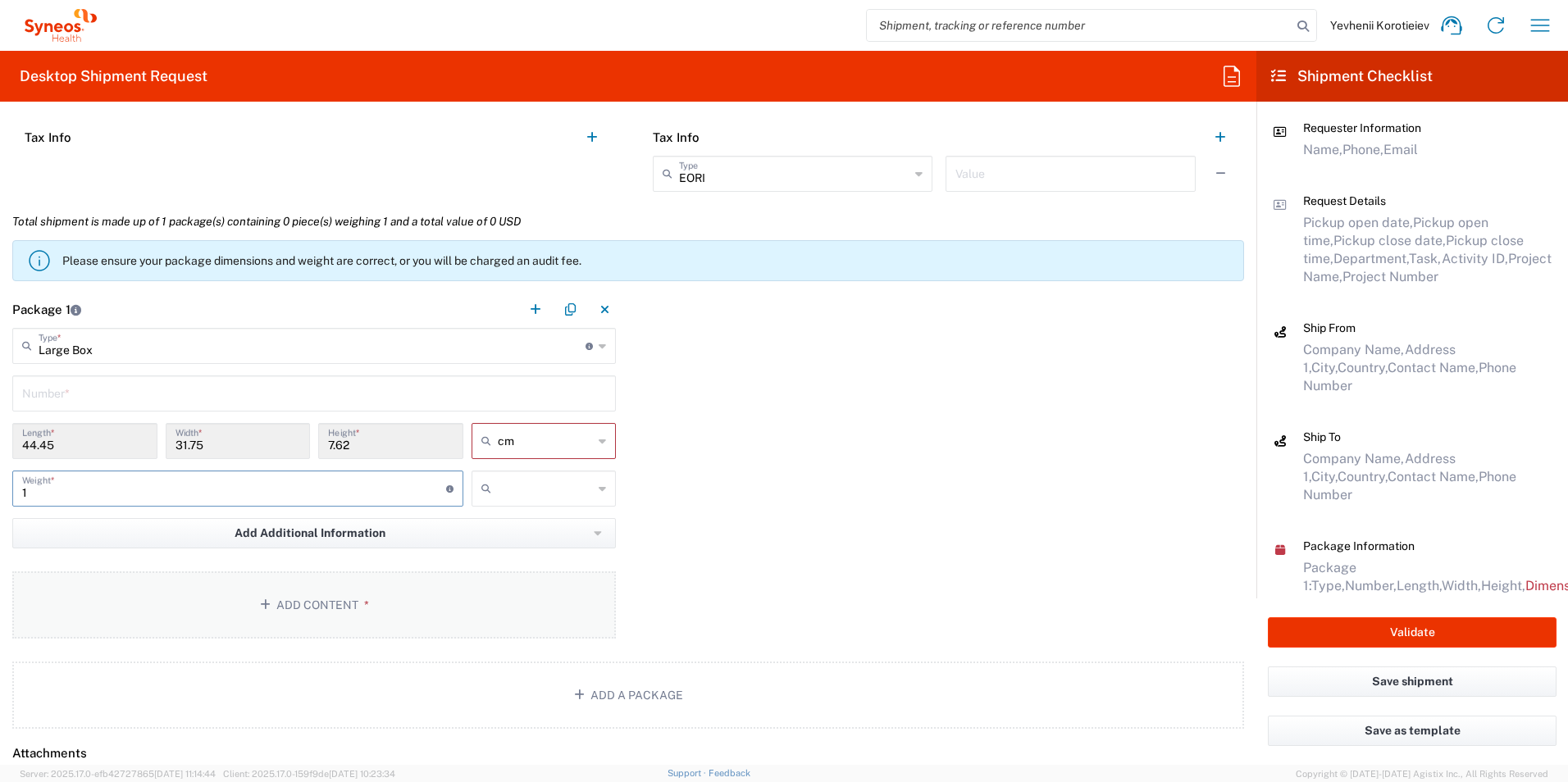
scroll to position [1312, 0]
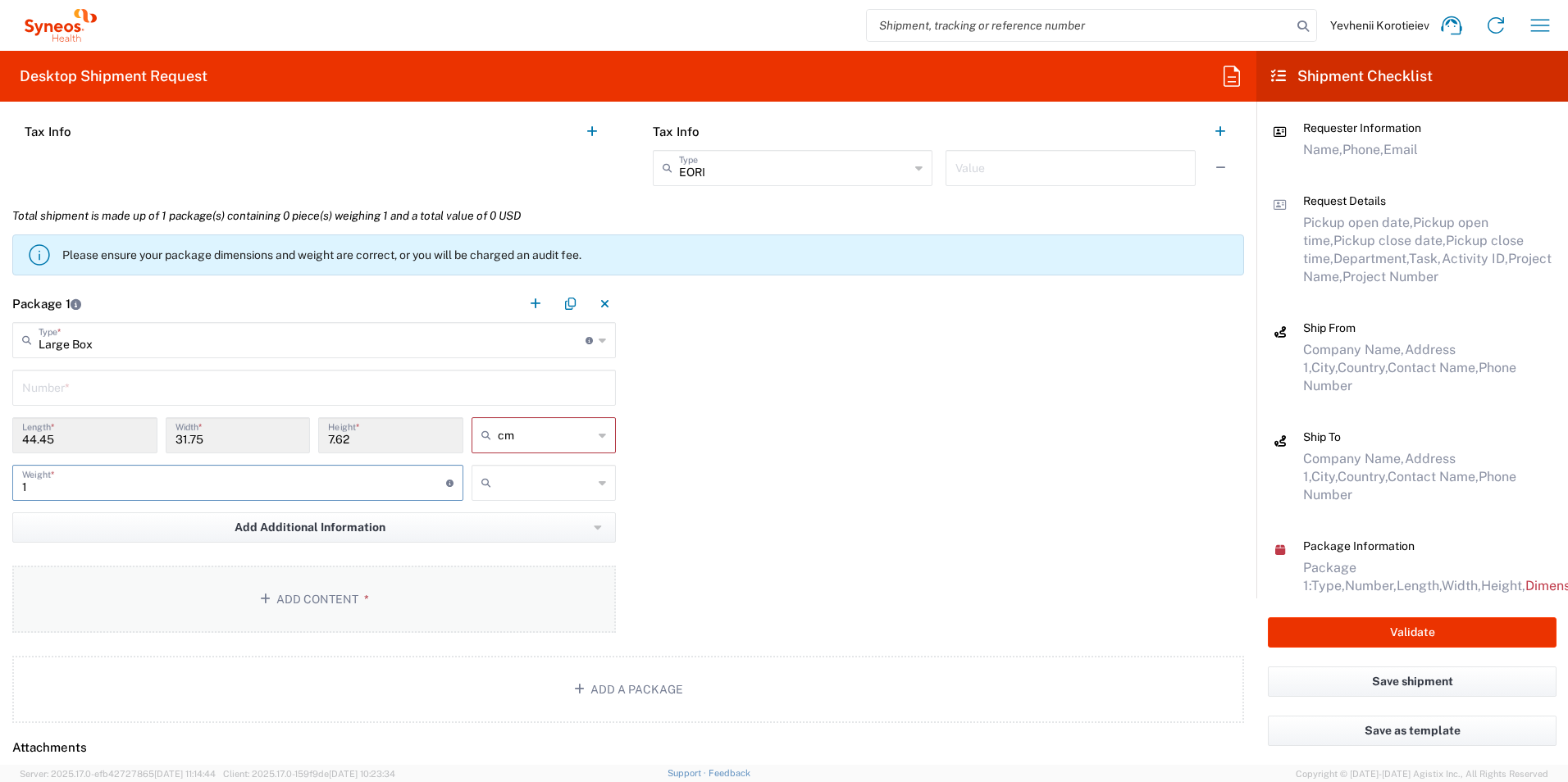
type input "1"
click at [265, 592] on button "Add Content *" at bounding box center [314, 600] width 604 height 67
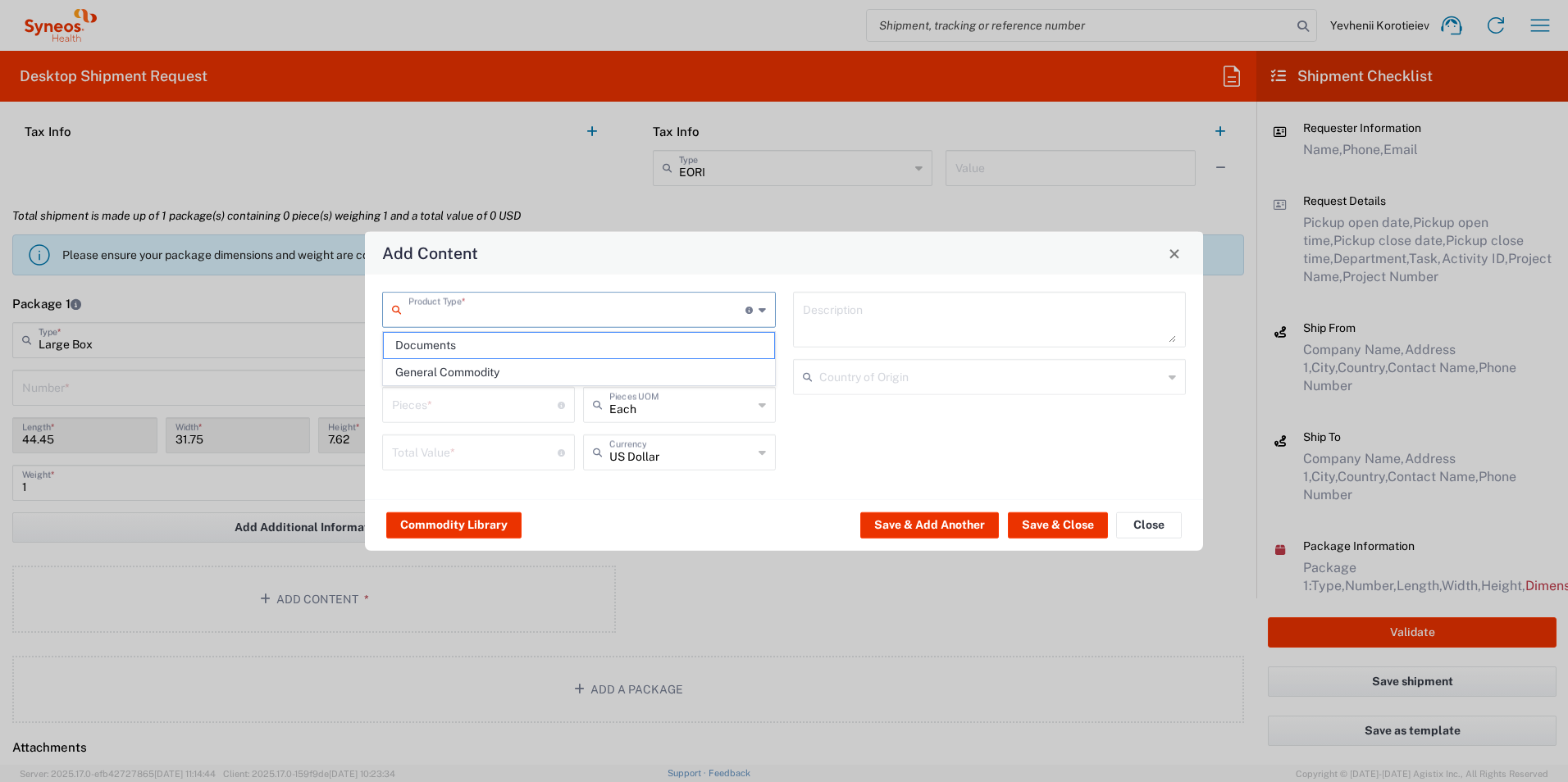
click at [641, 308] on input "text" at bounding box center [577, 308] width 337 height 28
click at [513, 342] on span "Documents" at bounding box center [579, 346] width 390 height 26
type input "Documents"
type input "1"
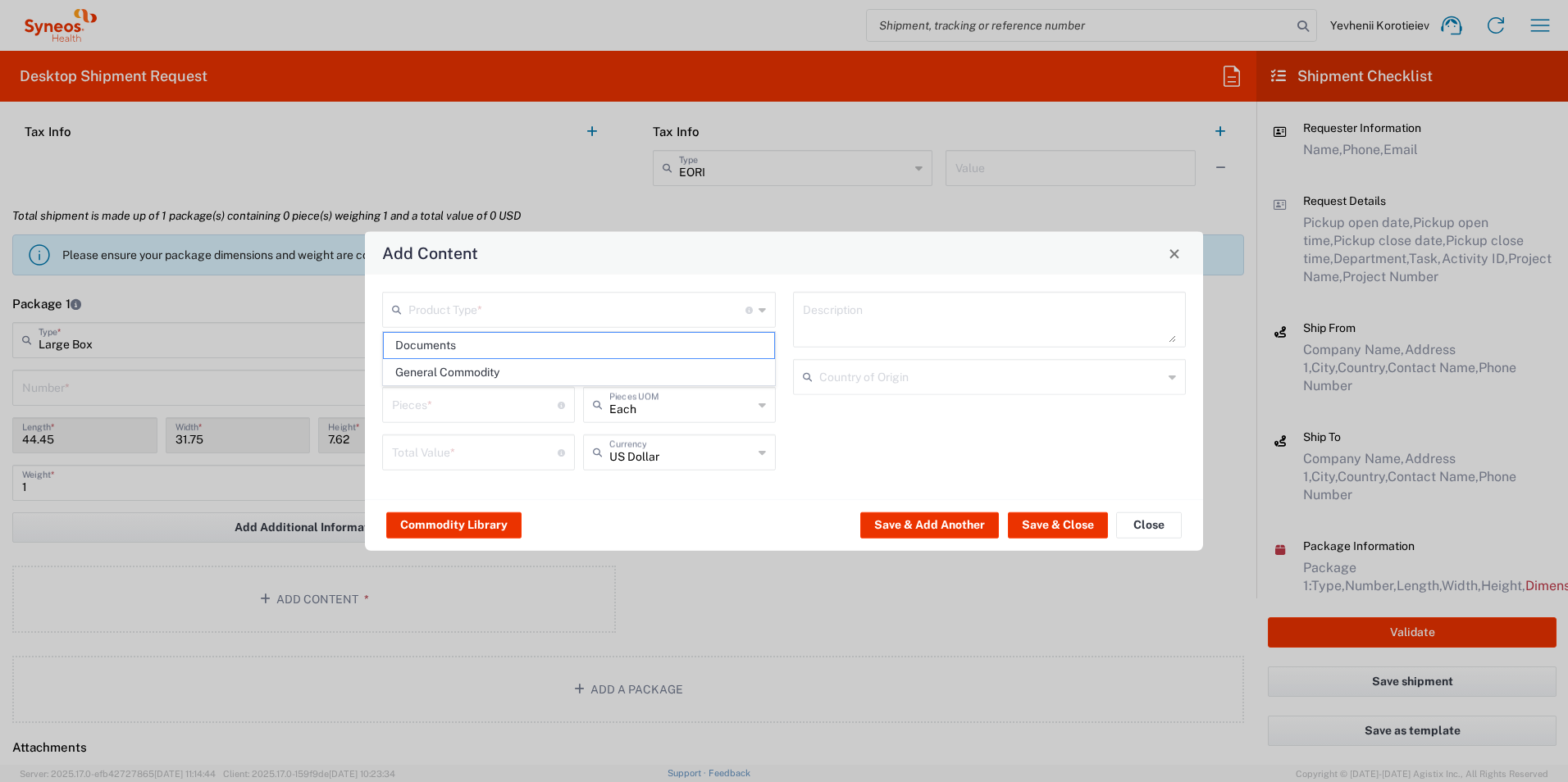
type input "1"
type textarea "Documents"
drag, startPoint x: 1085, startPoint y: 519, endPoint x: 1051, endPoint y: 588, distance: 76.9
click at [1084, 519] on button "Save & Close" at bounding box center [1058, 525] width 100 height 27
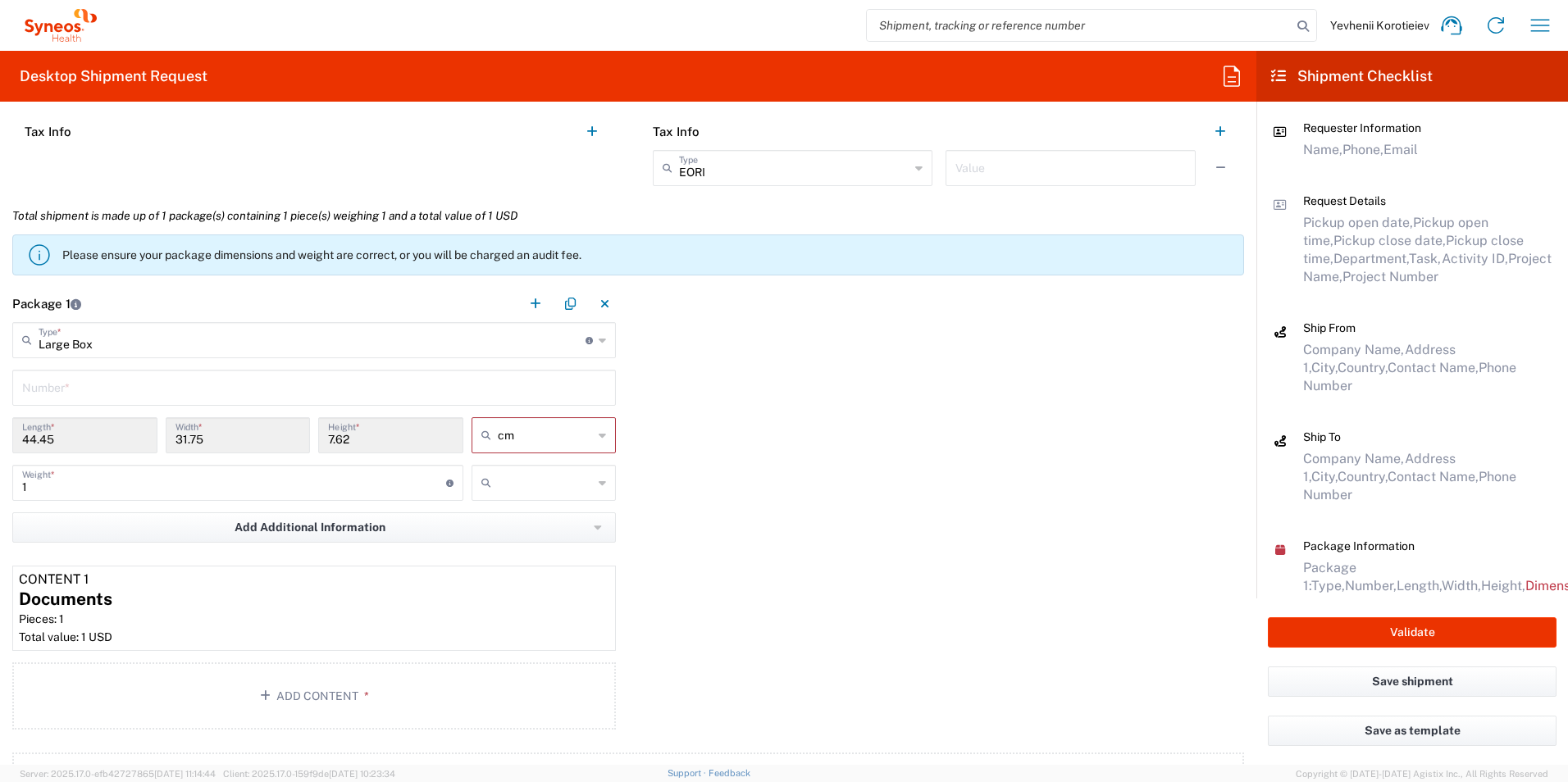
click at [559, 483] on input "text" at bounding box center [546, 483] width 96 height 27
click at [533, 517] on span "kgs" at bounding box center [538, 519] width 140 height 26
type input "kgs"
drag, startPoint x: 67, startPoint y: 490, endPoint x: 21, endPoint y: 490, distance: 46.0
click at [21, 490] on div "1 Weight * Total weight of package(s) in pounds or kilograms" at bounding box center [237, 483] width 451 height 36
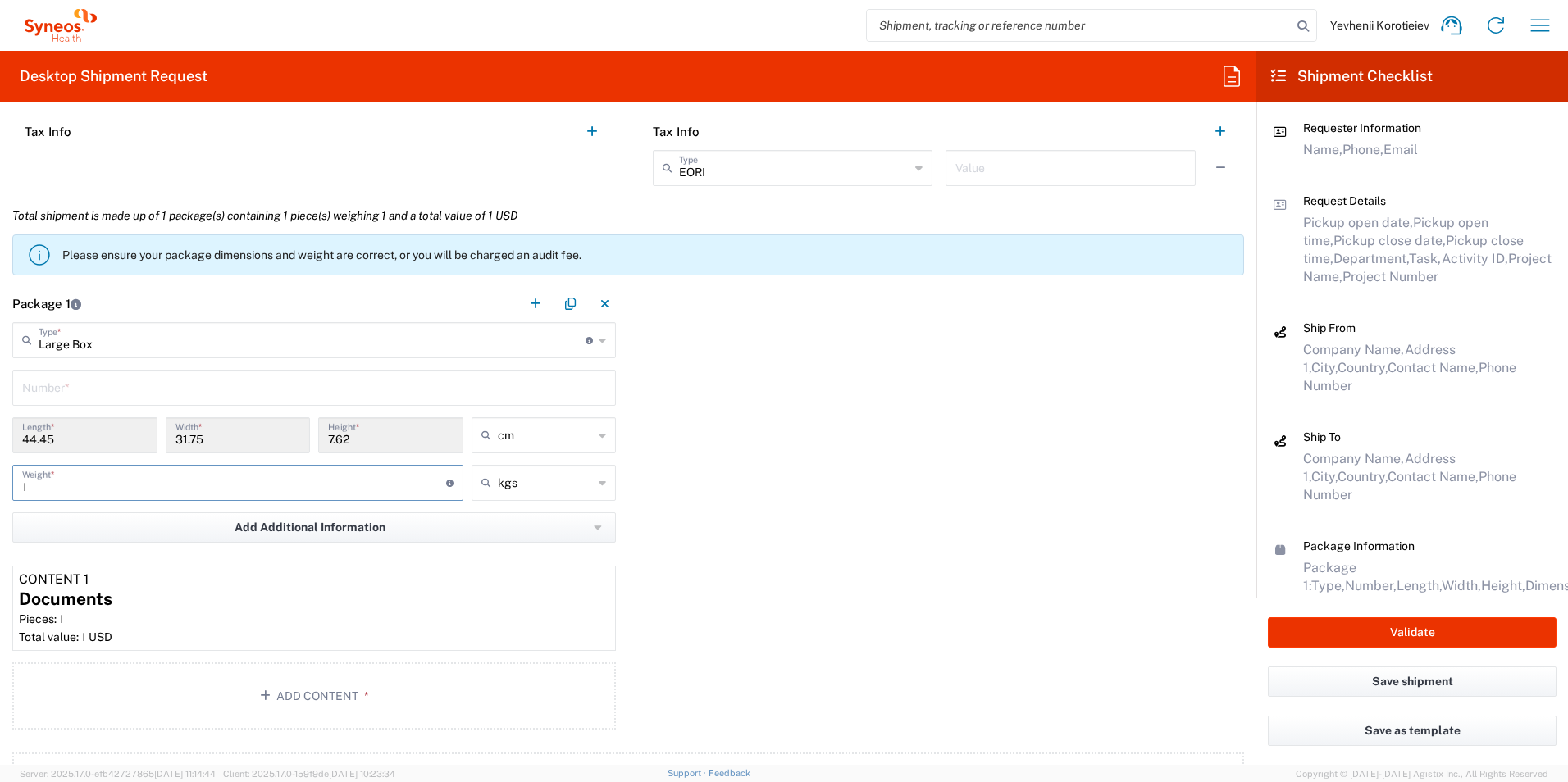
click at [108, 399] on input "text" at bounding box center [314, 386] width 584 height 28
type input "1"
drag, startPoint x: 59, startPoint y: 492, endPoint x: -3, endPoint y: 480, distance: 63.2
click at [0, 480] on html "Yevhenii Korotieiev Home Shipment estimator Shipment tracking Desktop shipment …" at bounding box center [784, 391] width 1568 height 782
type input "8"
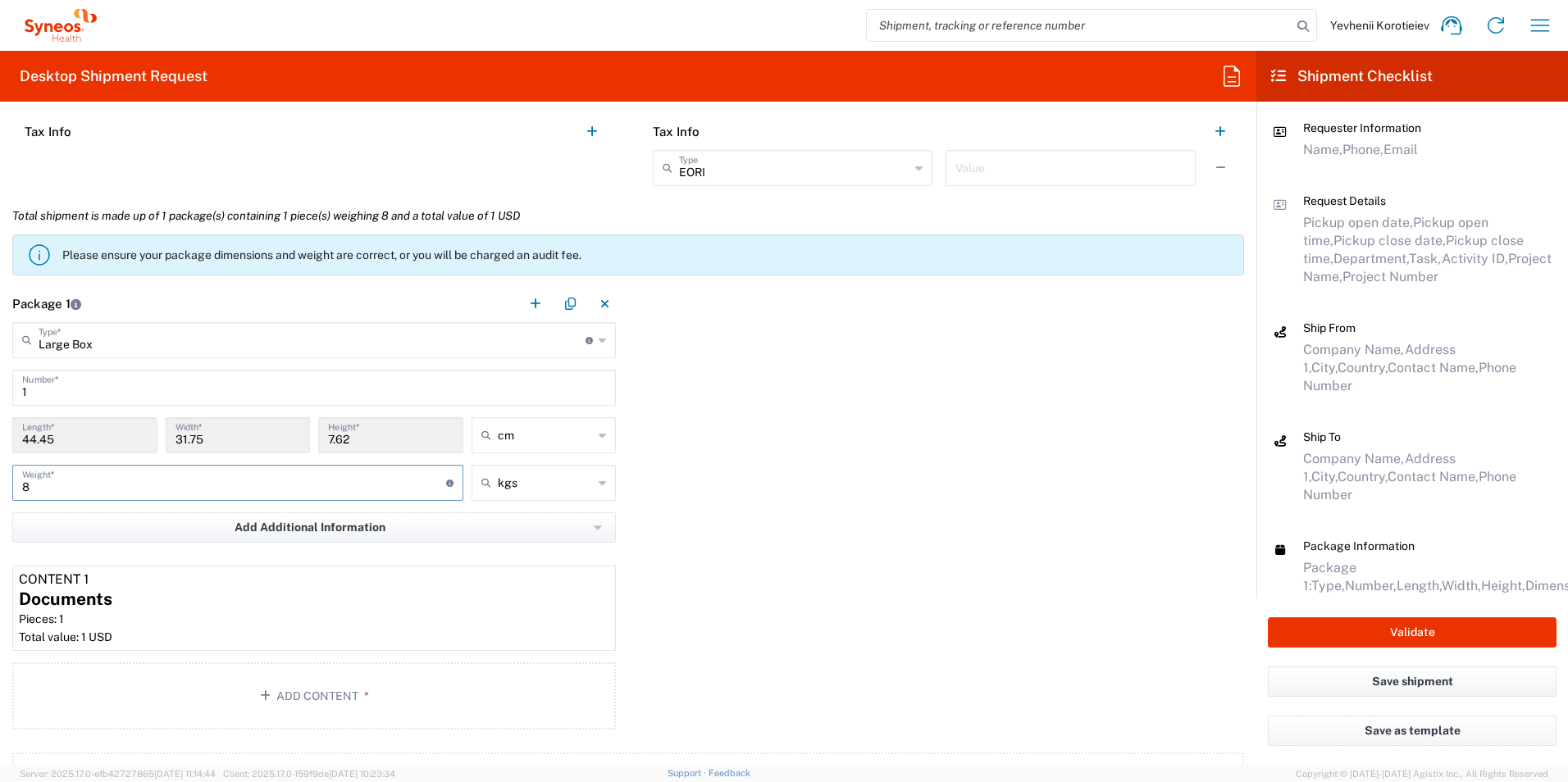
click at [904, 484] on div "Package 1 Large Box Type * Material used to package goods Envelope Large Box Me…" at bounding box center [628, 510] width 1256 height 450
click at [1394, 628] on button "Validate" at bounding box center [1412, 632] width 289 height 30
type input "7052839"
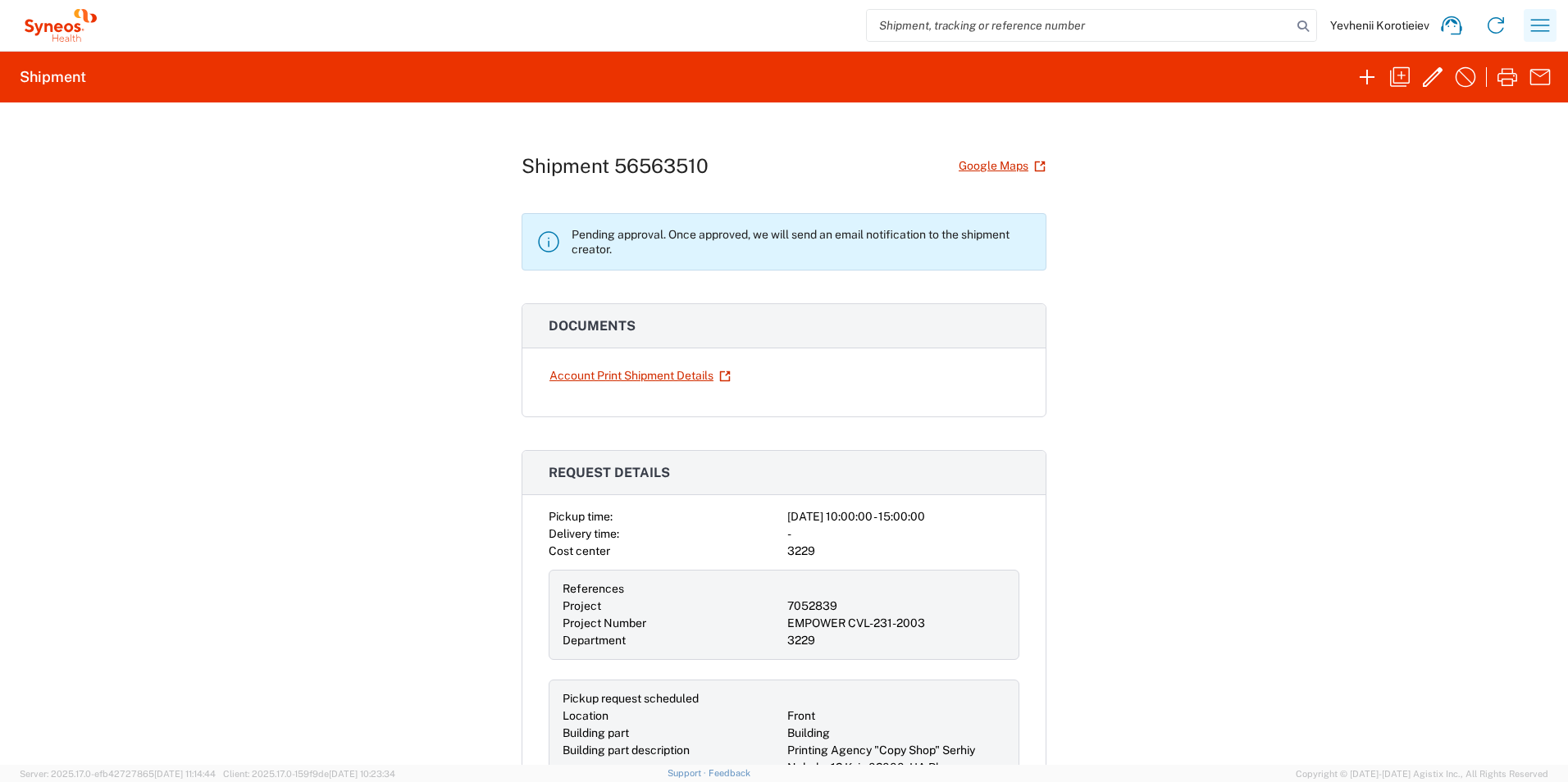
click at [1548, 24] on icon "button" at bounding box center [1540, 25] width 27 height 27
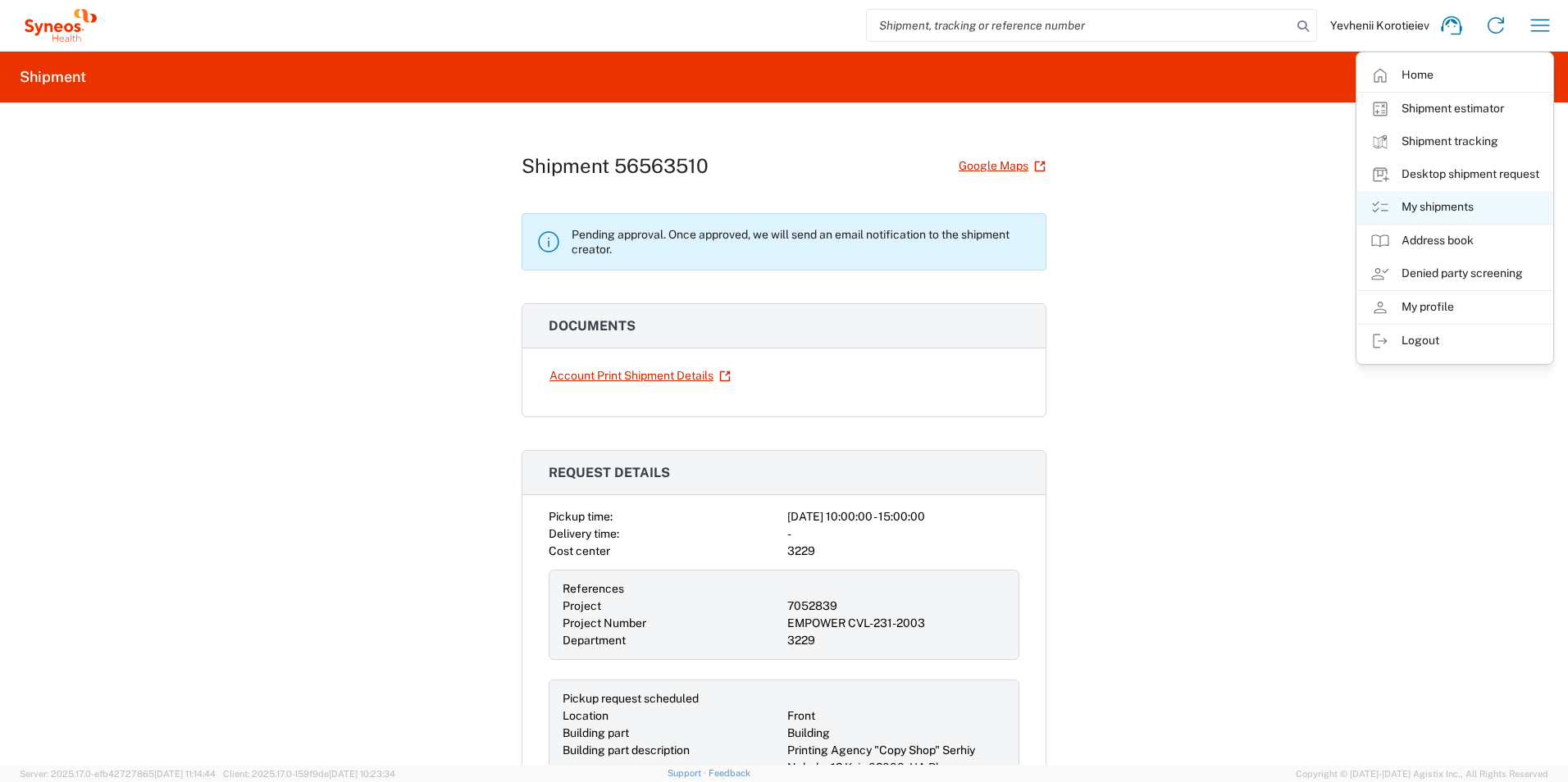
click at [1454, 209] on link "My shipments" at bounding box center [1454, 207] width 195 height 33
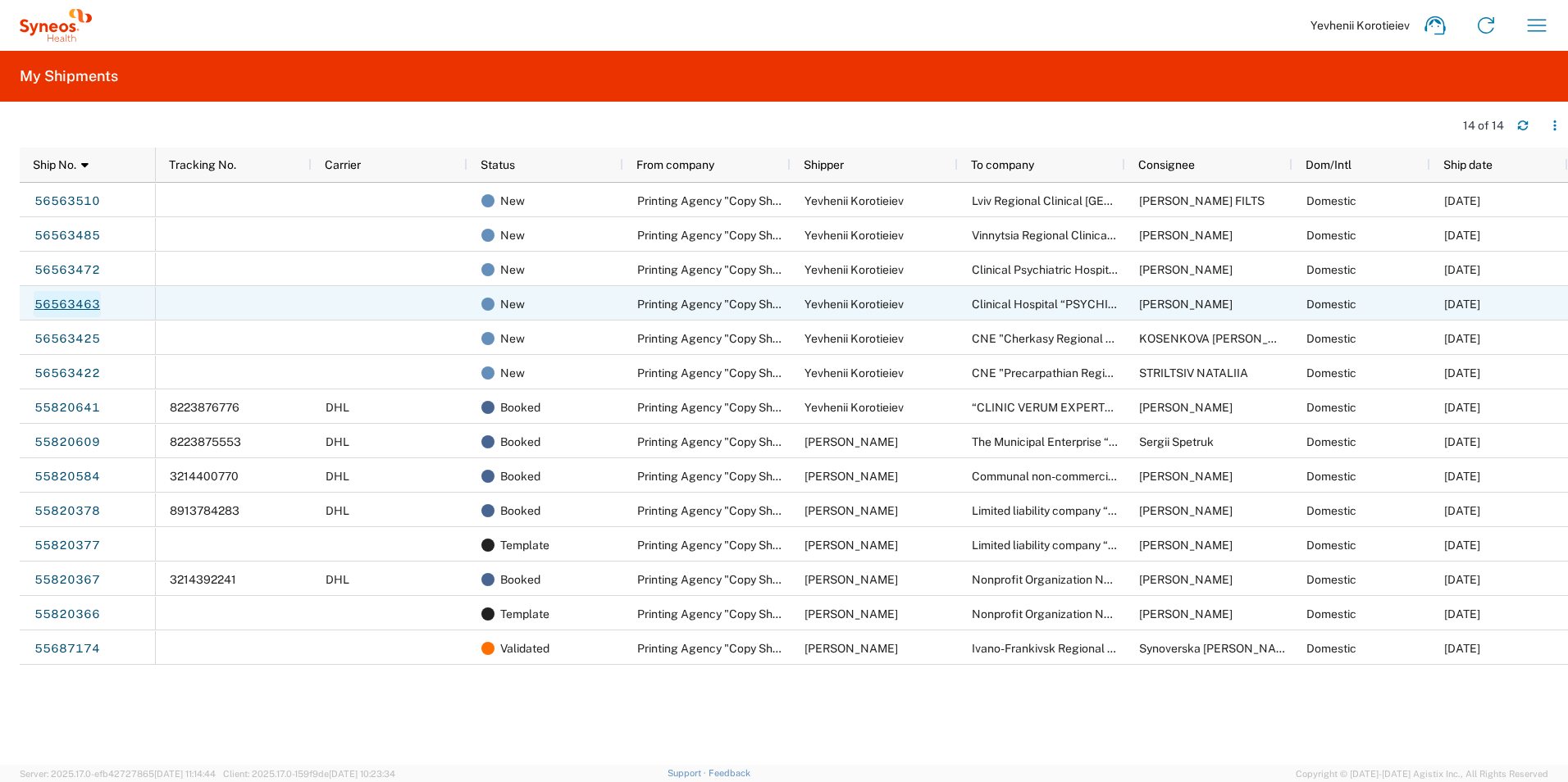
click at [47, 299] on link "56563463" at bounding box center [67, 304] width 67 height 27
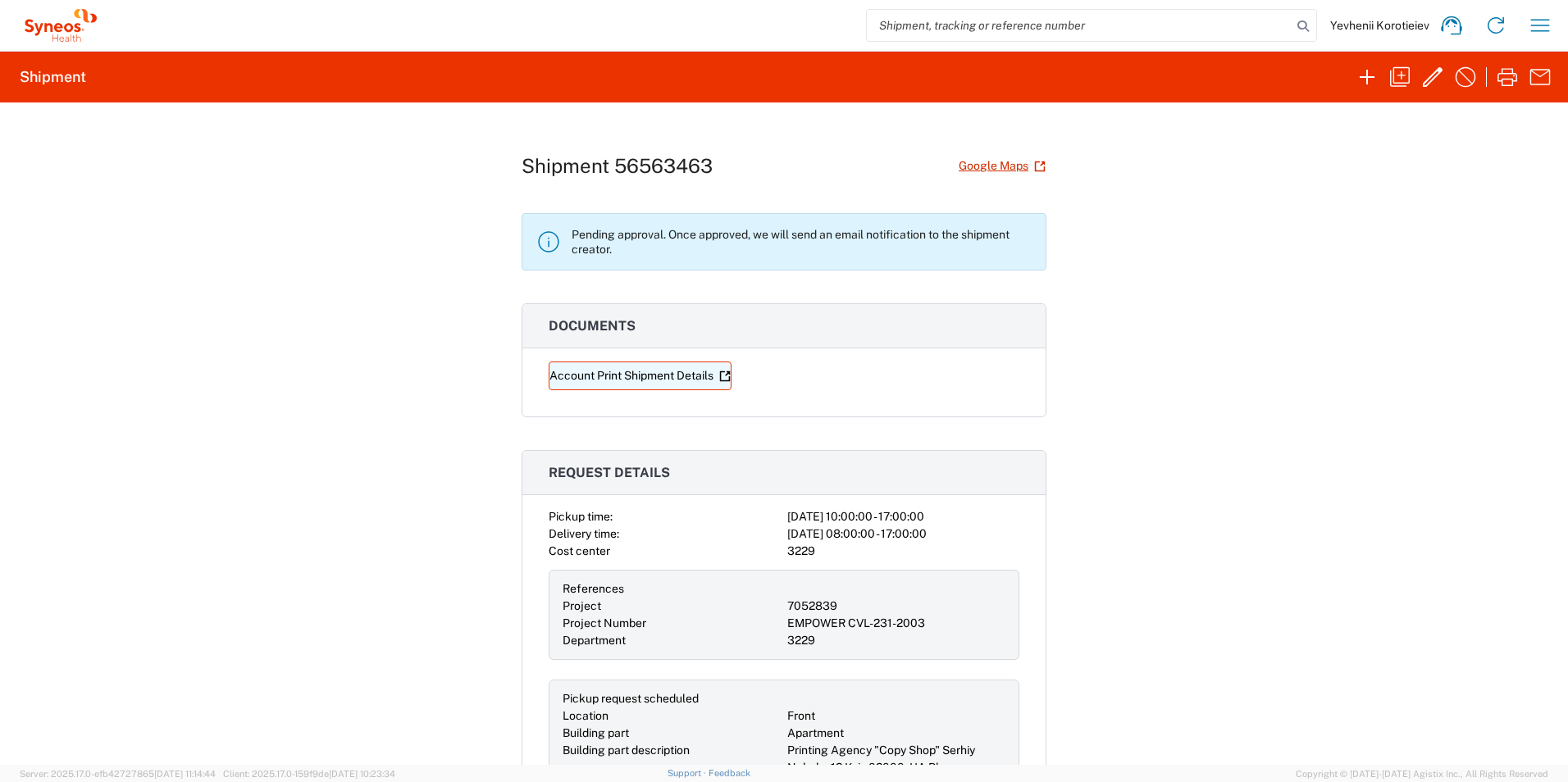
click at [667, 374] on link "Account Print Shipment Details" at bounding box center [640, 375] width 183 height 28
click at [71, 31] on icon at bounding box center [60, 25] width 82 height 33
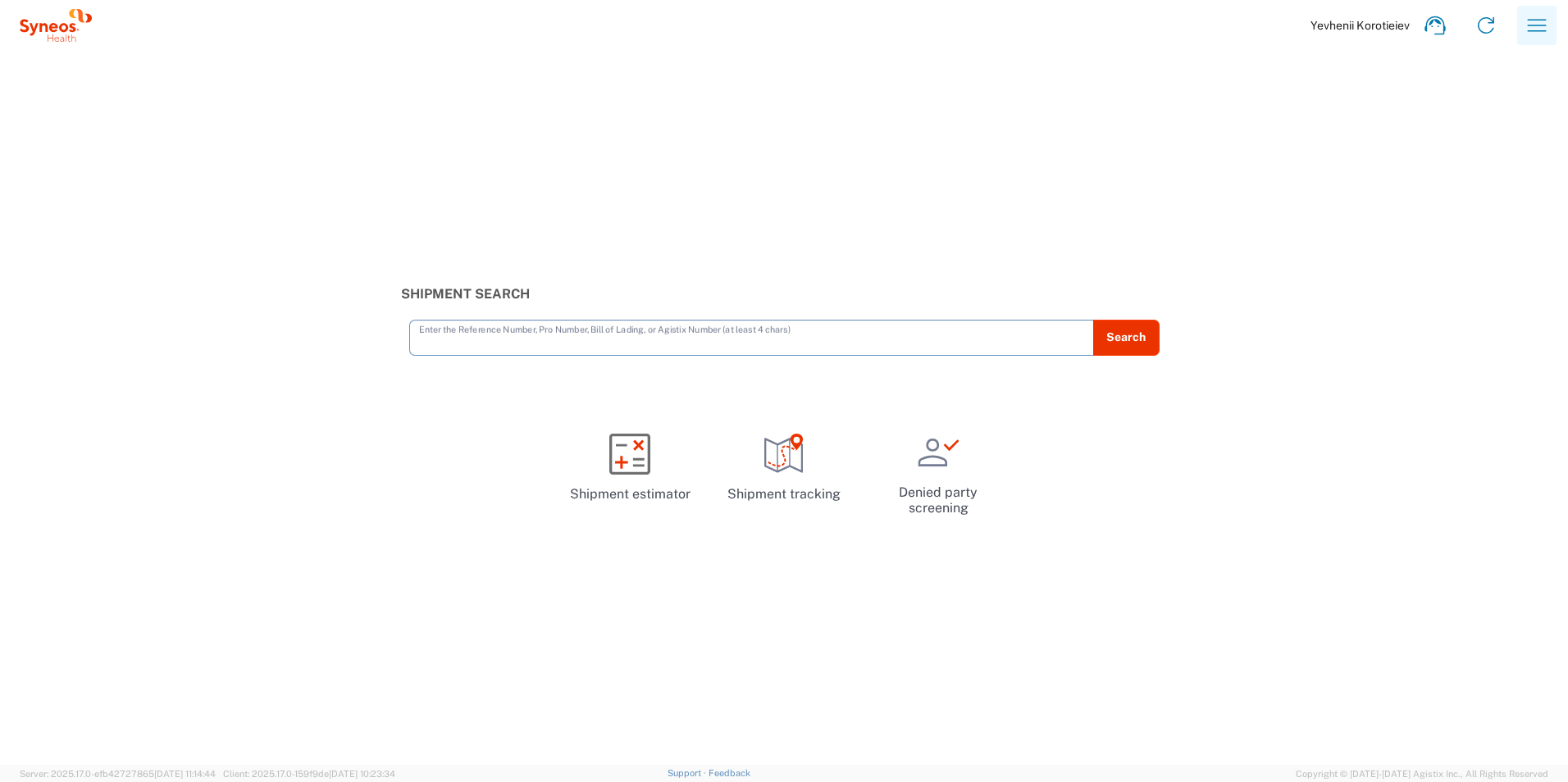
click at [1535, 28] on icon "button" at bounding box center [1536, 25] width 27 height 27
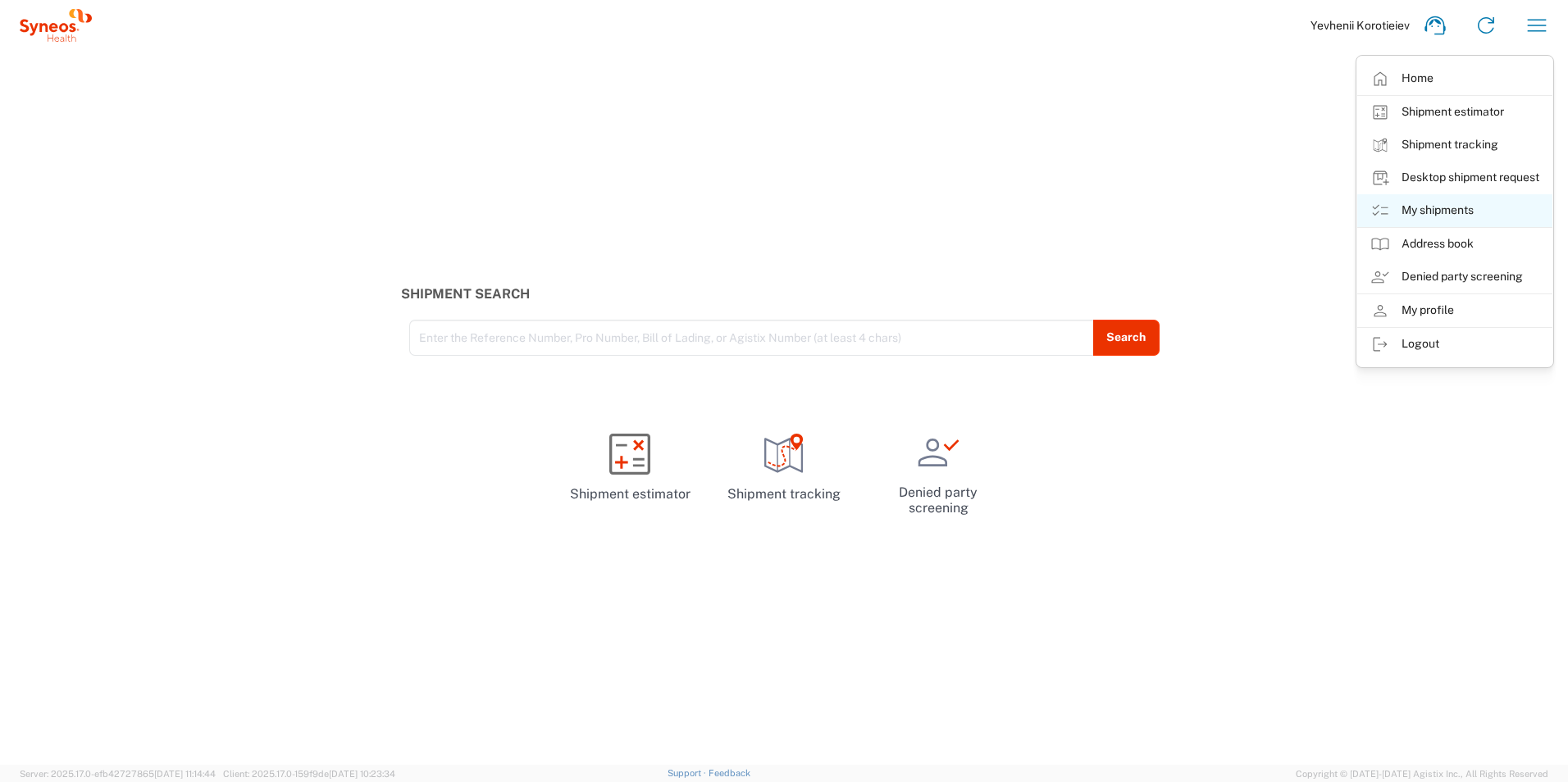
click at [1480, 211] on link "My shipments" at bounding box center [1454, 211] width 195 height 33
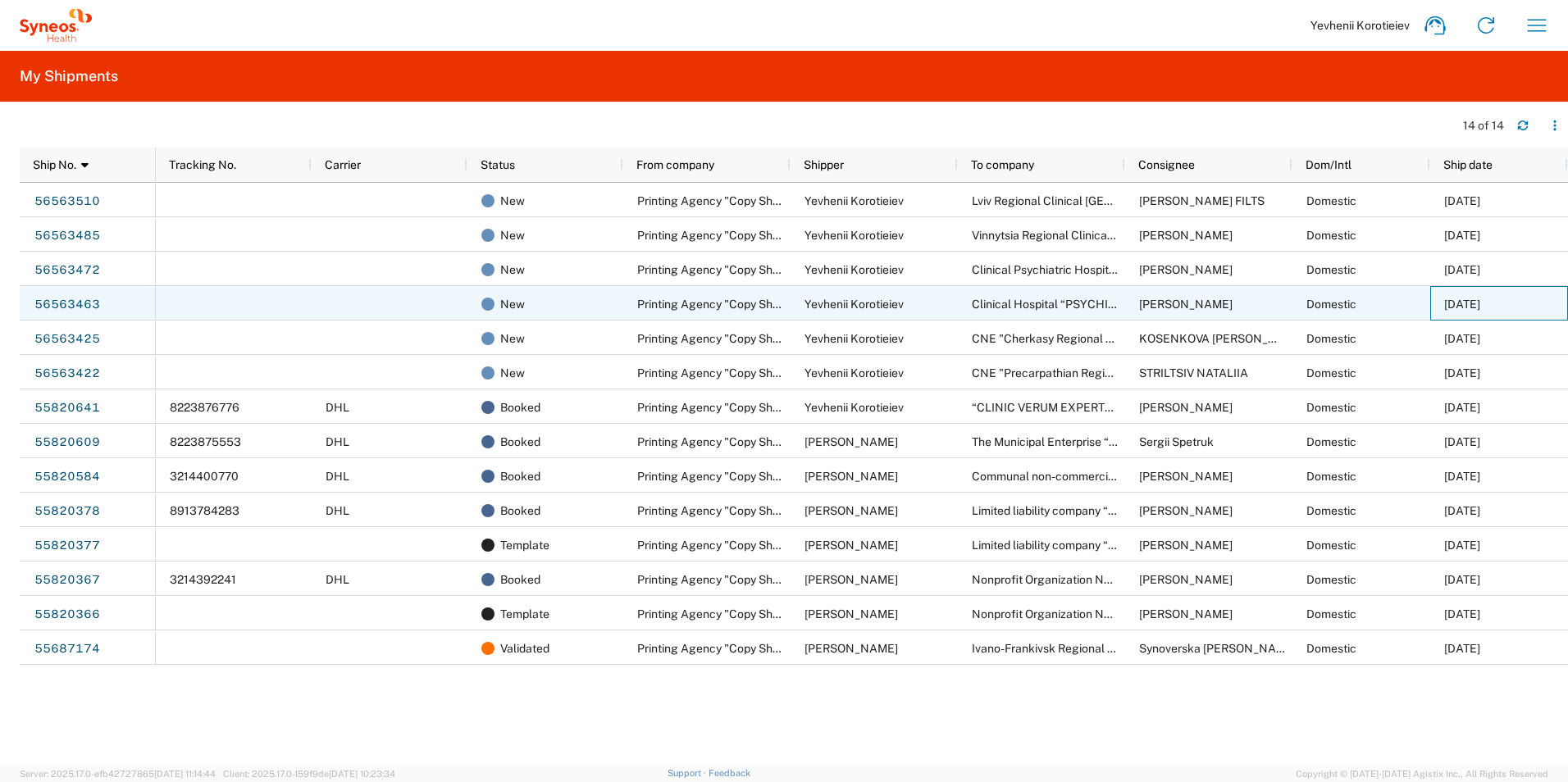
click at [1534, 298] on div "08/21/2025" at bounding box center [1498, 304] width 138 height 34
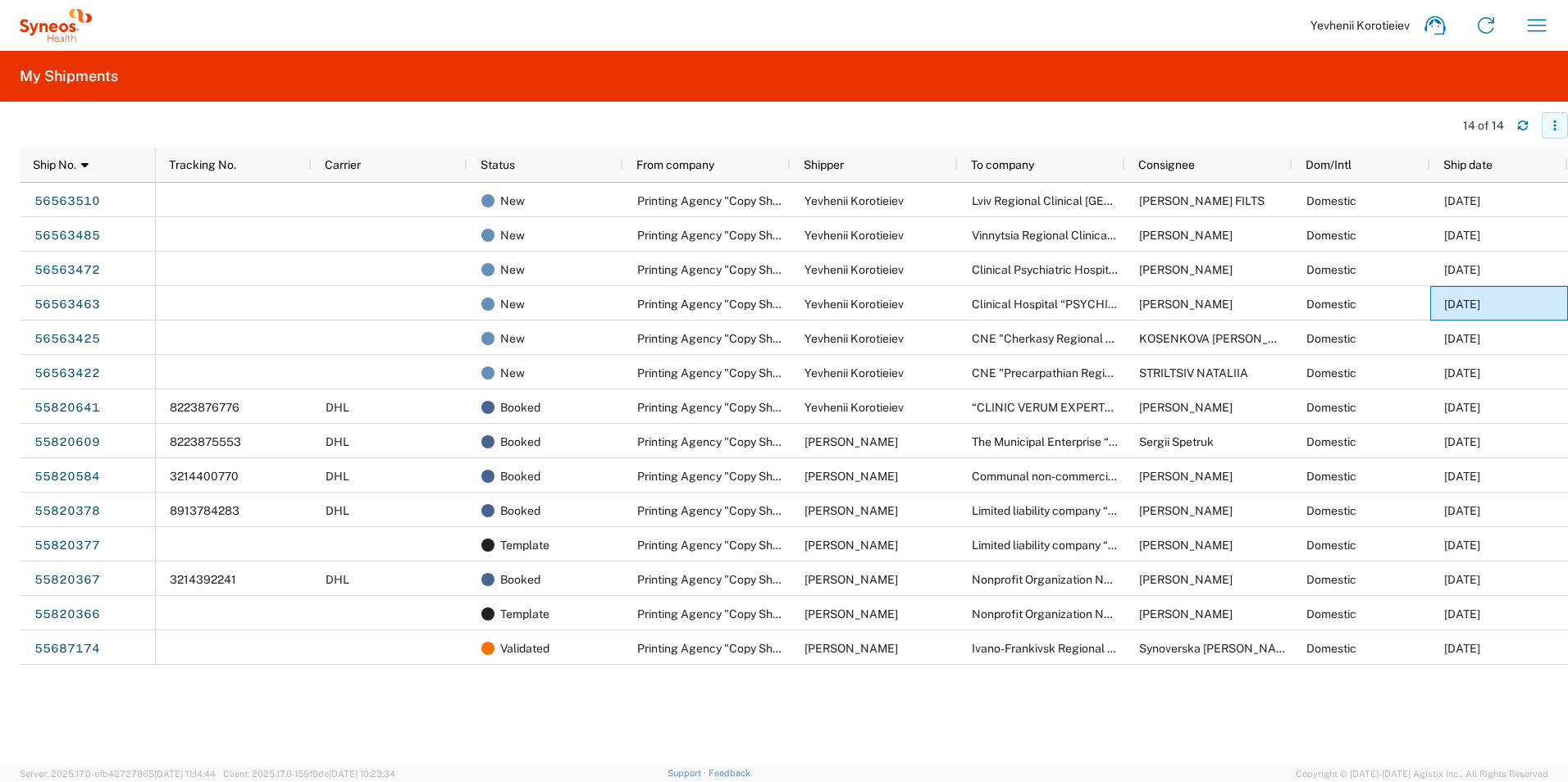
click at [1559, 130] on icon "button" at bounding box center [1554, 125] width 11 height 11
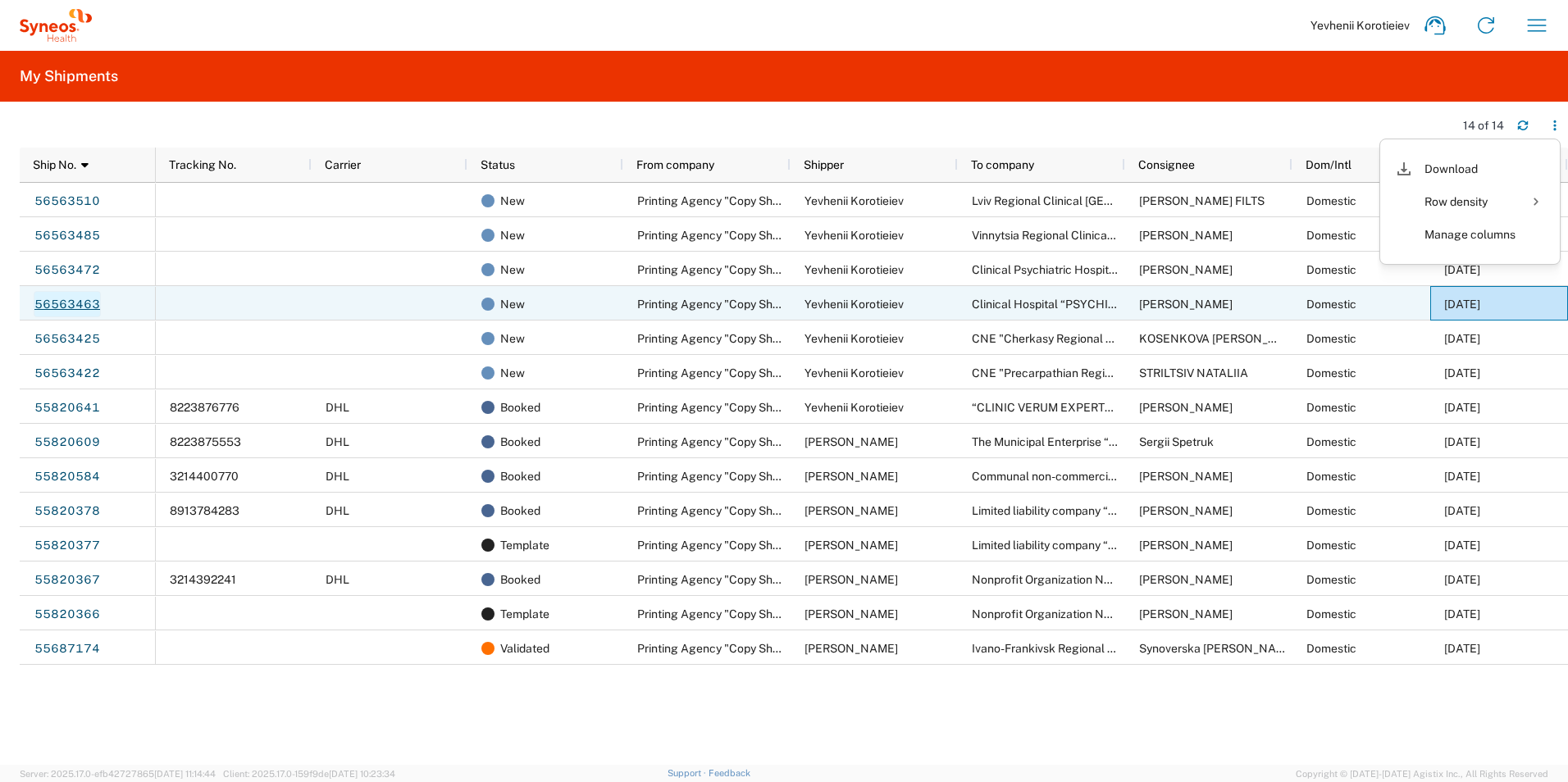
click at [61, 299] on link "56563463" at bounding box center [67, 304] width 67 height 27
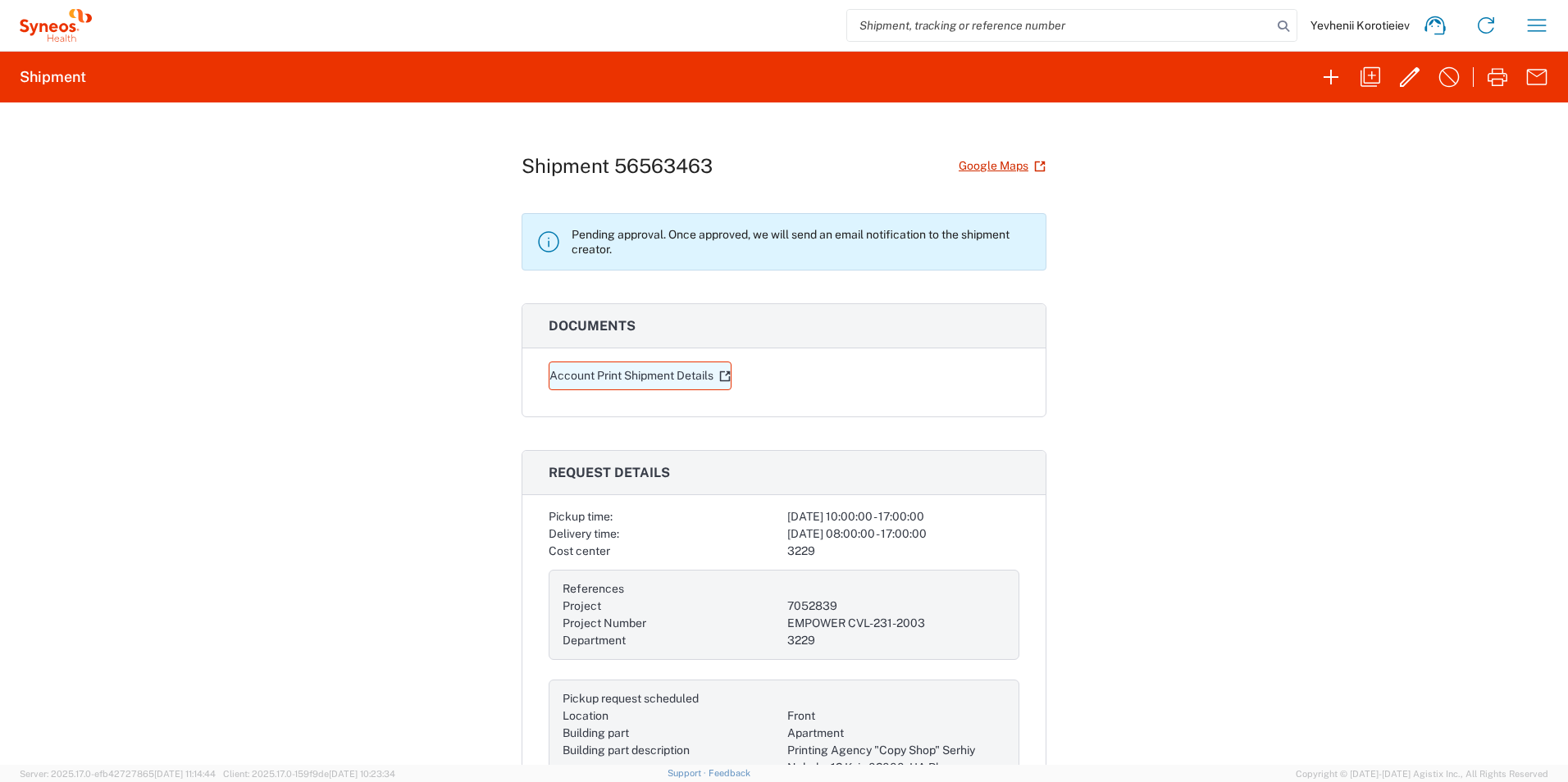
click at [631, 377] on link "Account Print Shipment Details" at bounding box center [640, 375] width 183 height 28
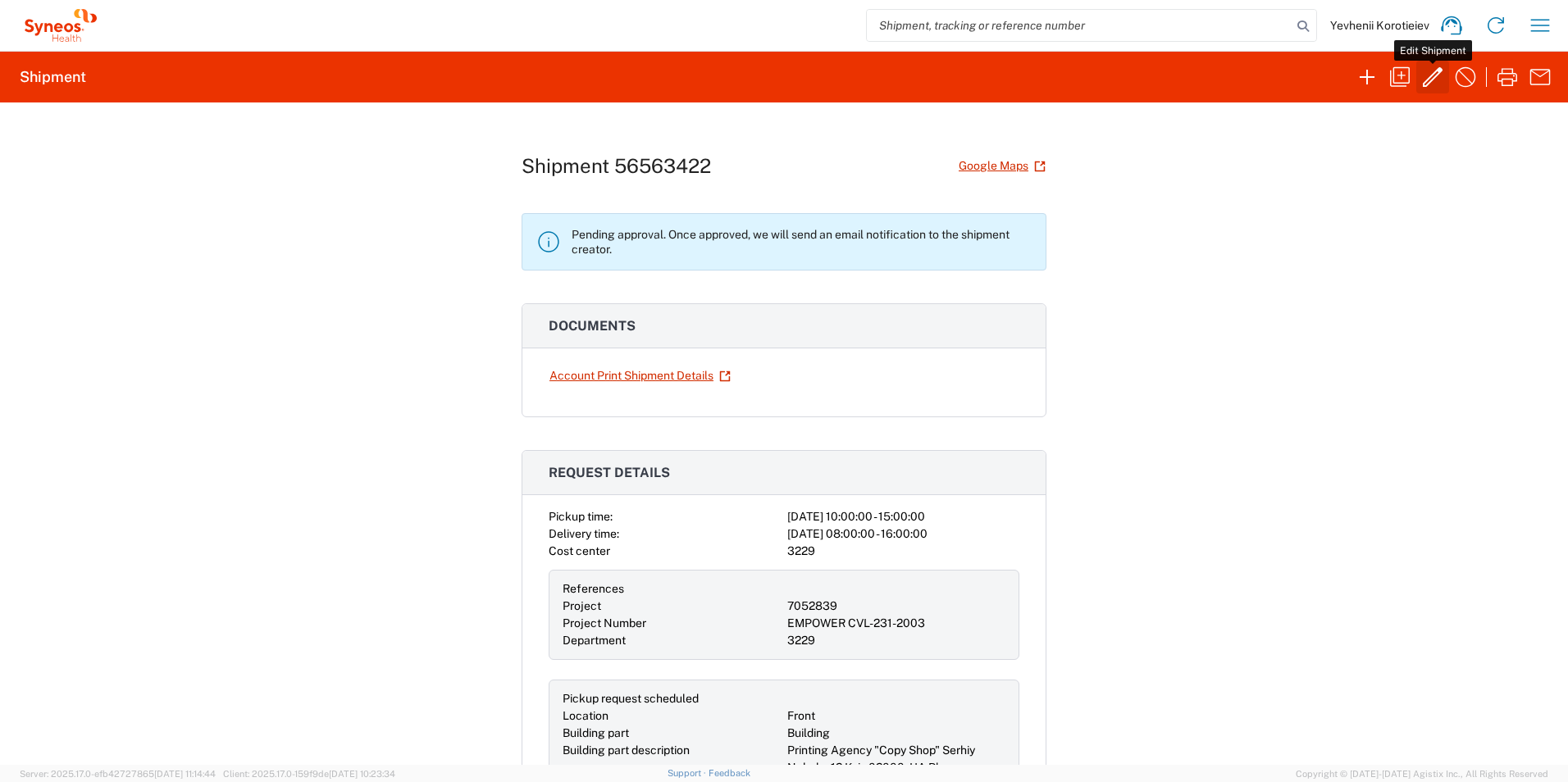
click at [1435, 85] on icon "button" at bounding box center [1432, 77] width 27 height 27
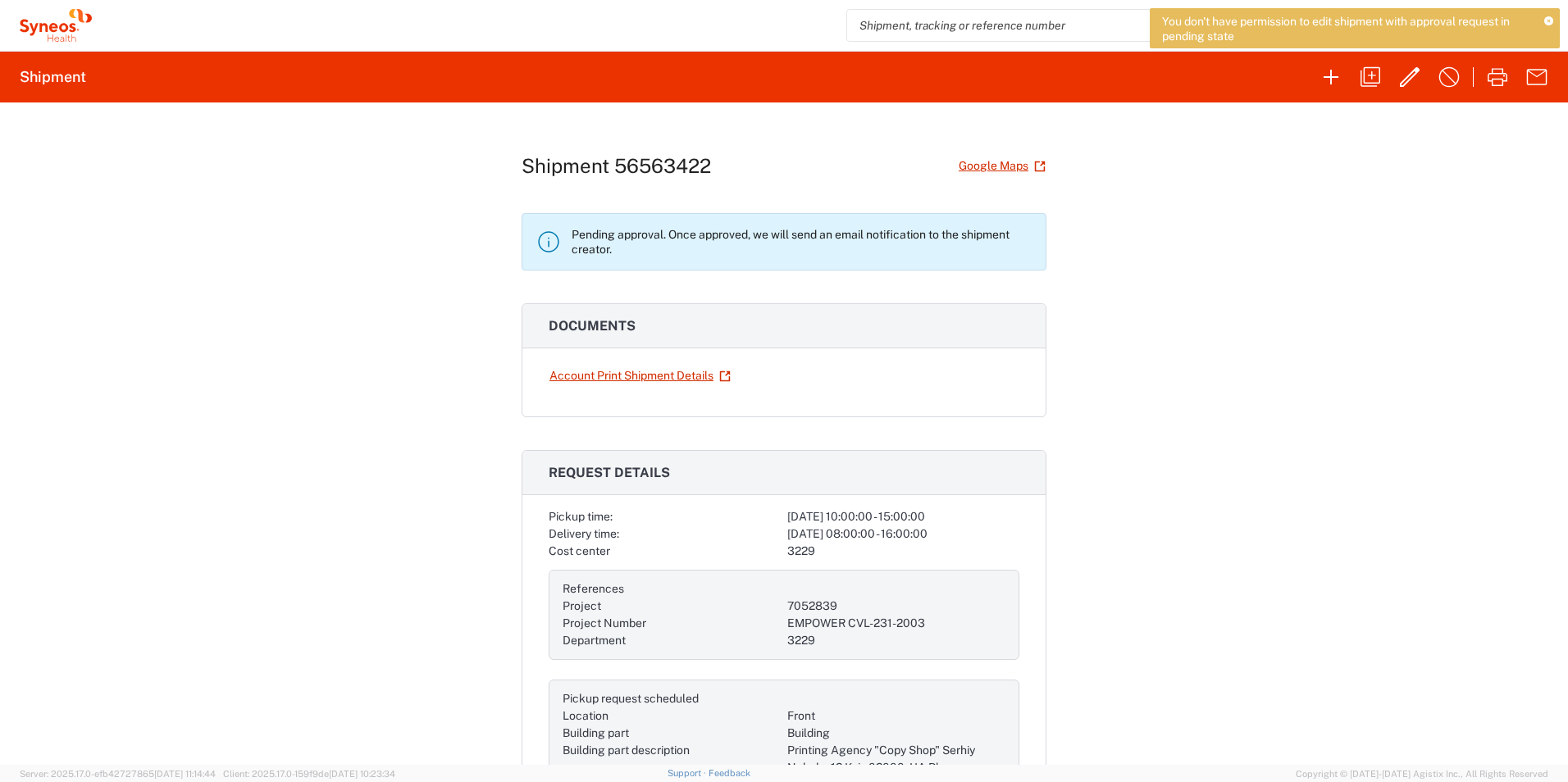
click at [1553, 21] on div "You don't have permission to edit shipment with approval request in pending sta…" at bounding box center [1354, 28] width 410 height 40
click at [1552, 22] on icon at bounding box center [1548, 22] width 9 height 9
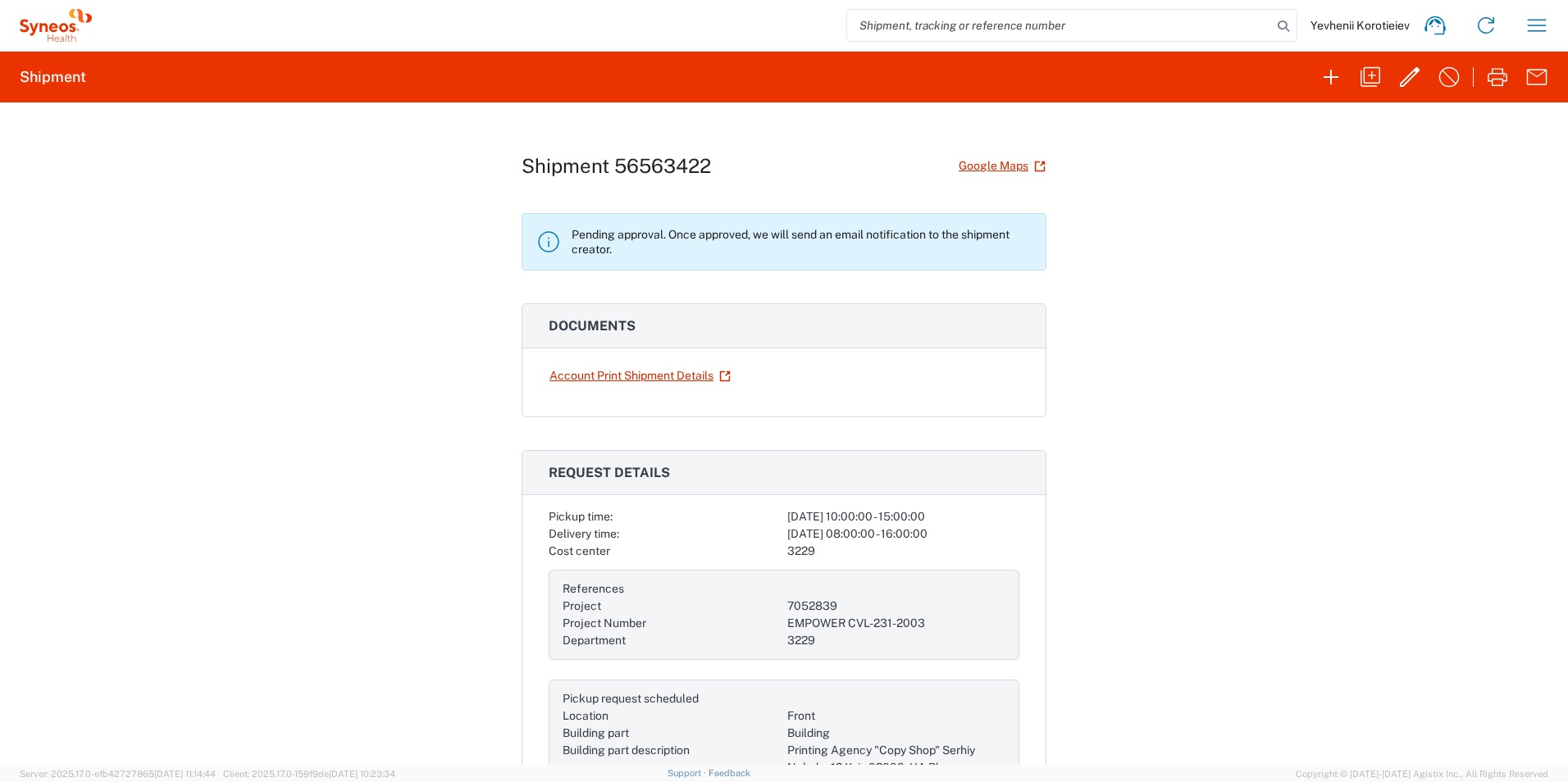
click at [54, 24] on icon at bounding box center [53, 28] width 9 height 9
